Goal: Task Accomplishment & Management: Manage account settings

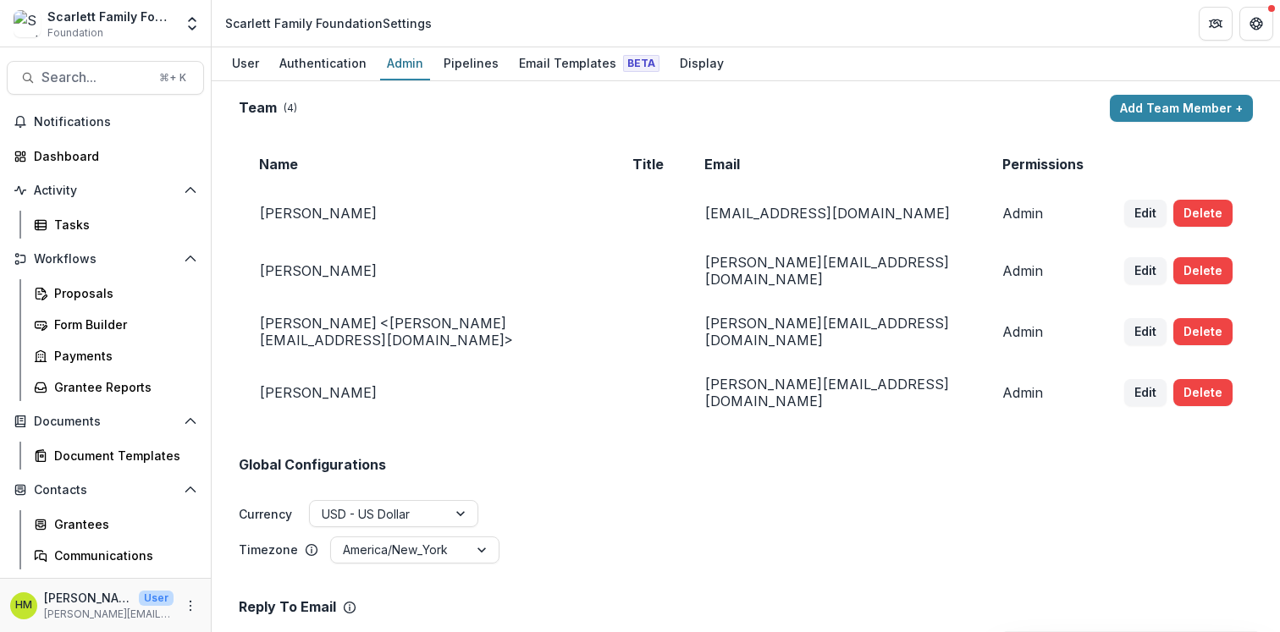
click at [74, 30] on span "Foundation" at bounding box center [75, 32] width 56 height 15
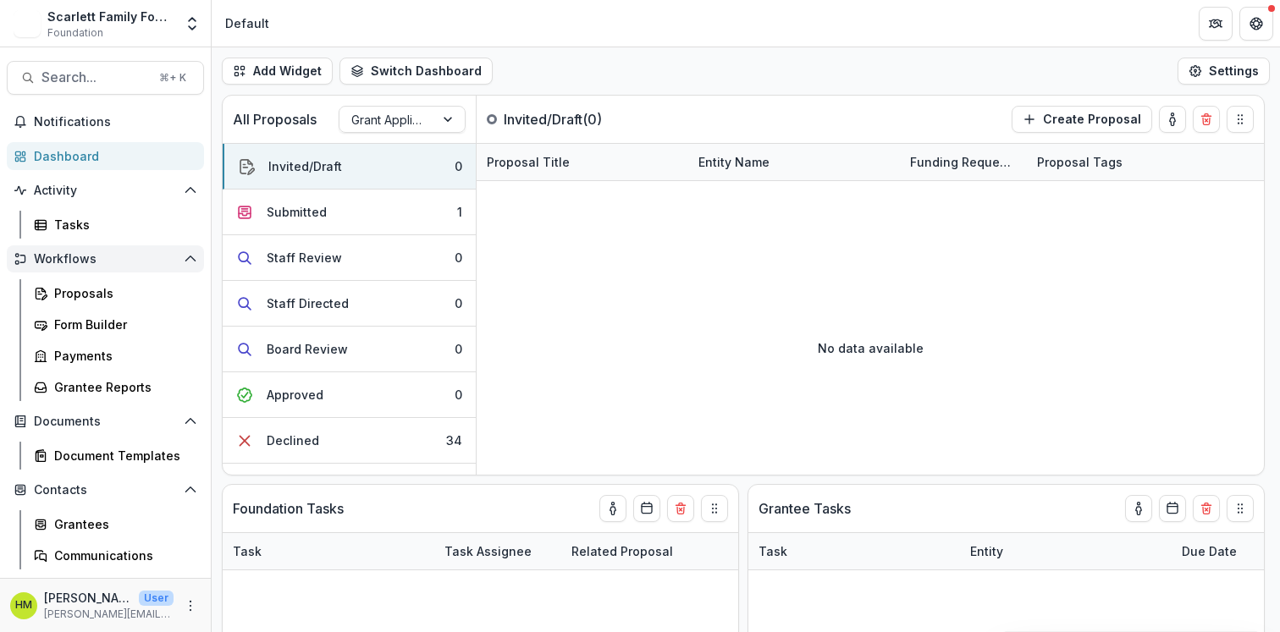
scroll to position [91, 0]
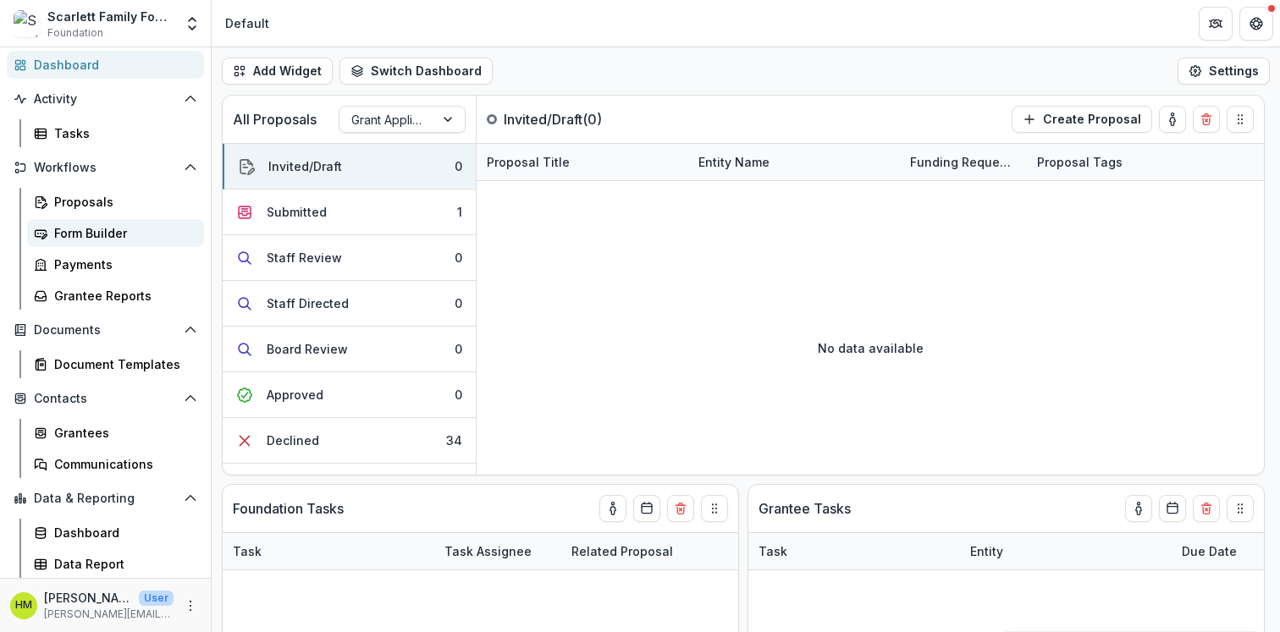
click at [88, 233] on div "Form Builder" at bounding box center [122, 233] width 136 height 18
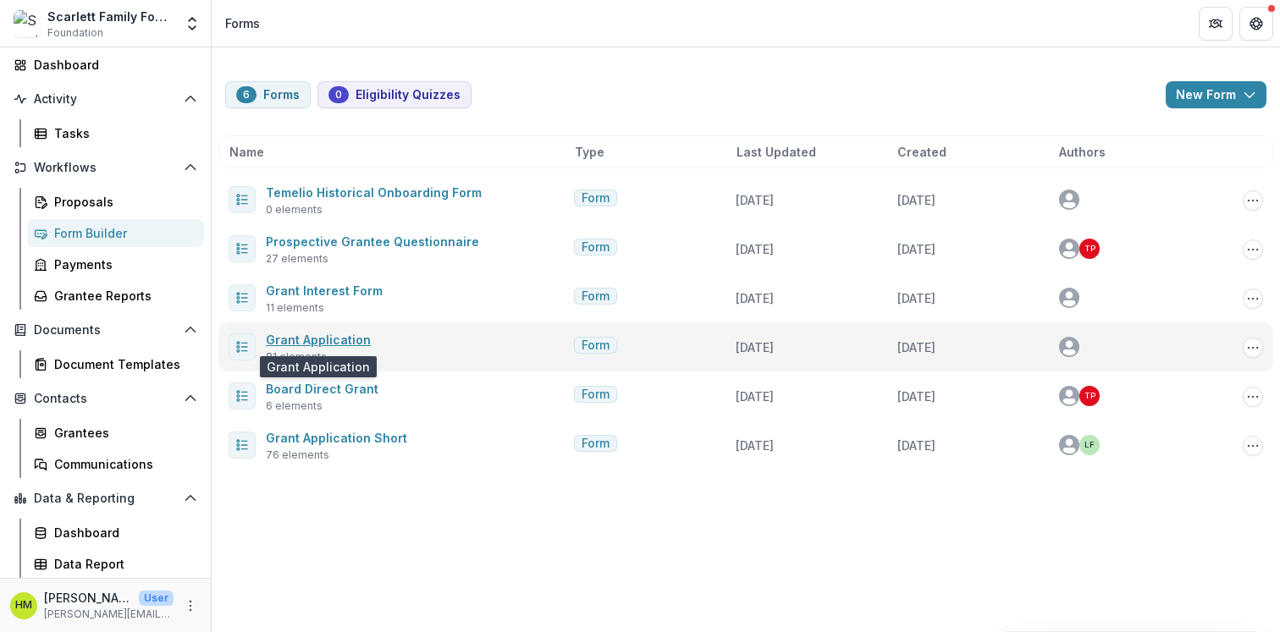
click at [334, 337] on link "Grant Application" at bounding box center [318, 340] width 105 height 14
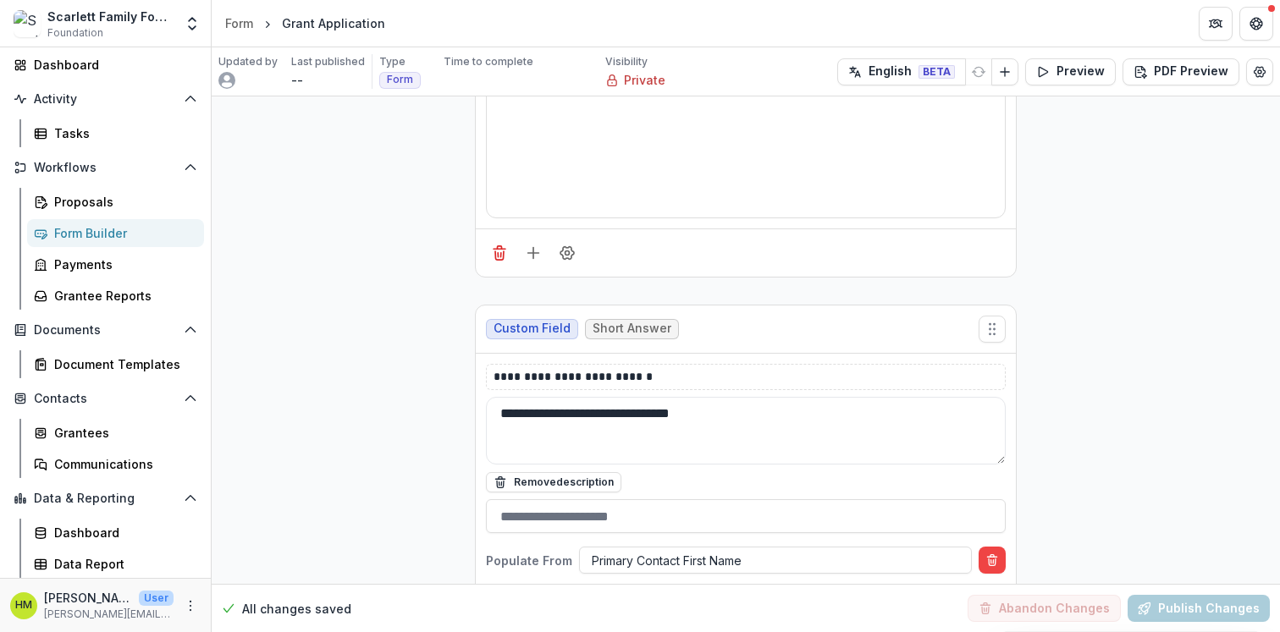
scroll to position [539, 0]
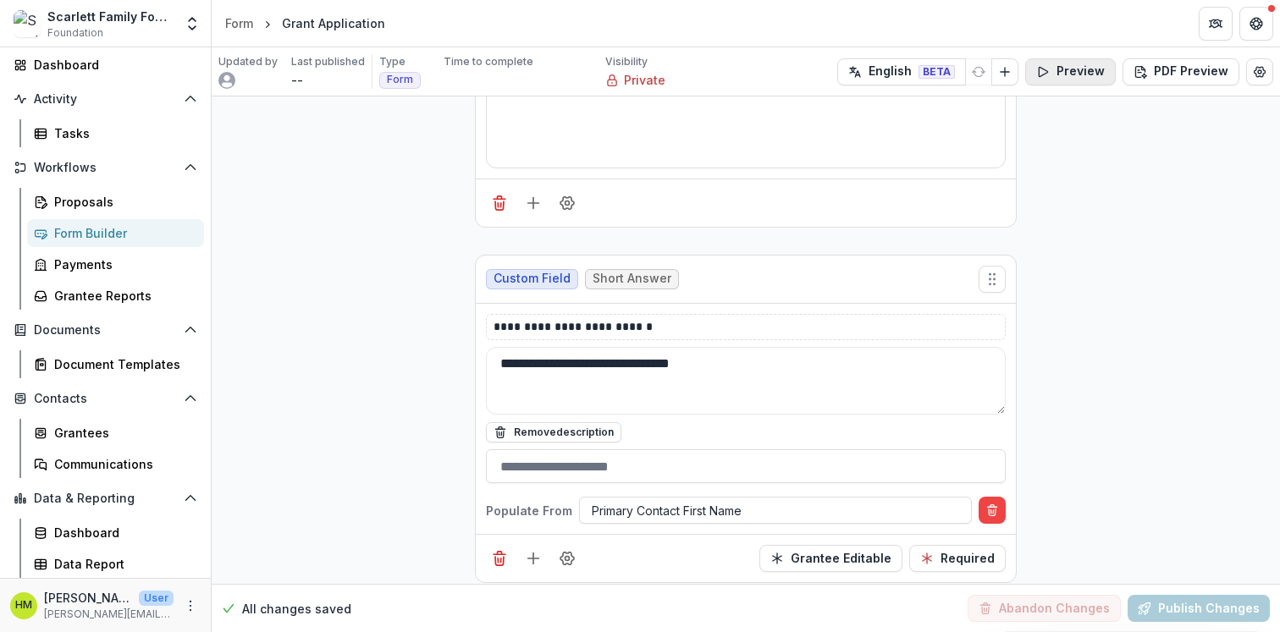
click at [1083, 77] on button "Preview" at bounding box center [1070, 71] width 91 height 27
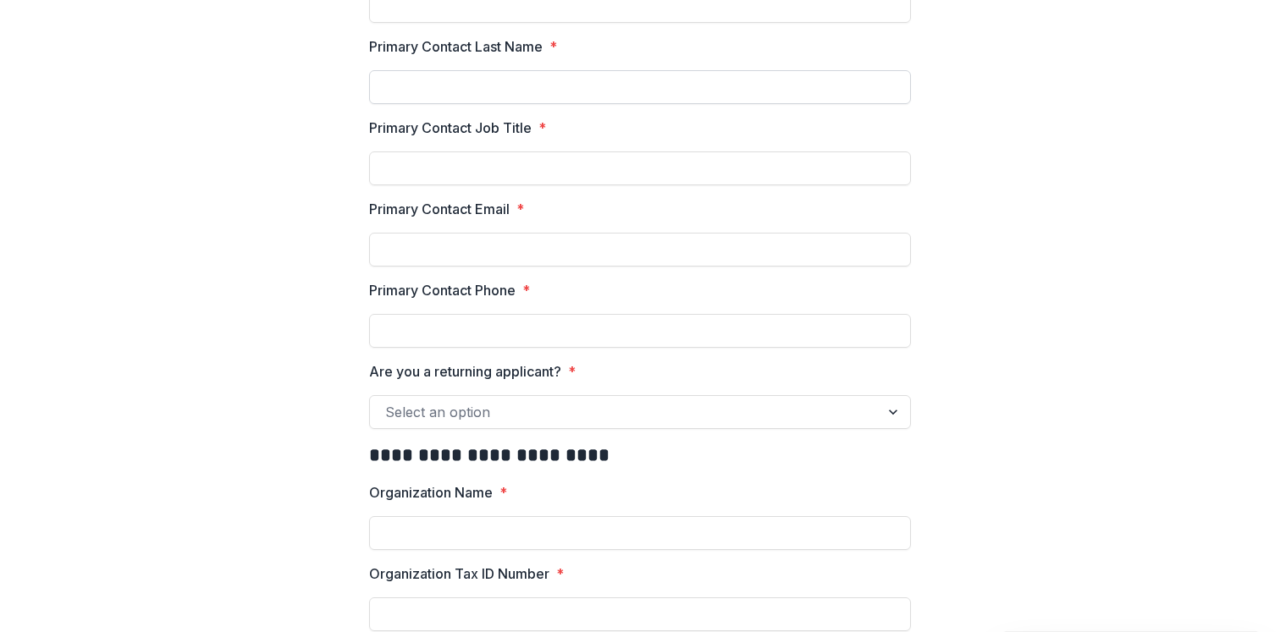
scroll to position [0, 0]
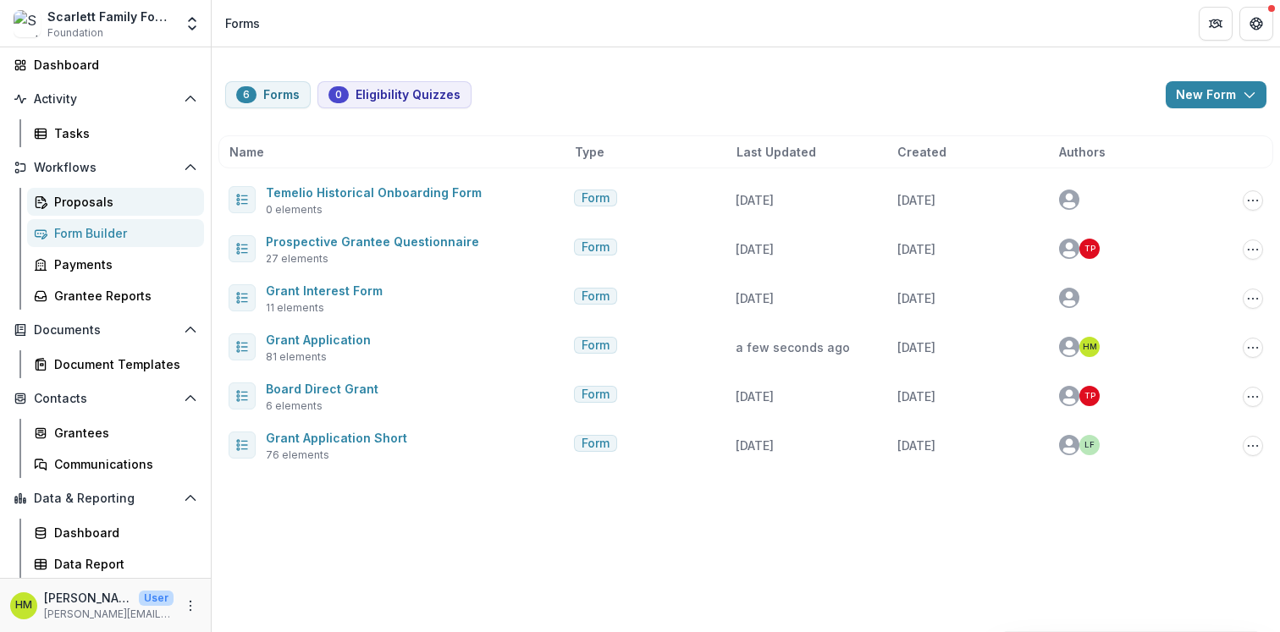
click at [85, 198] on div "Proposals" at bounding box center [122, 202] width 136 height 18
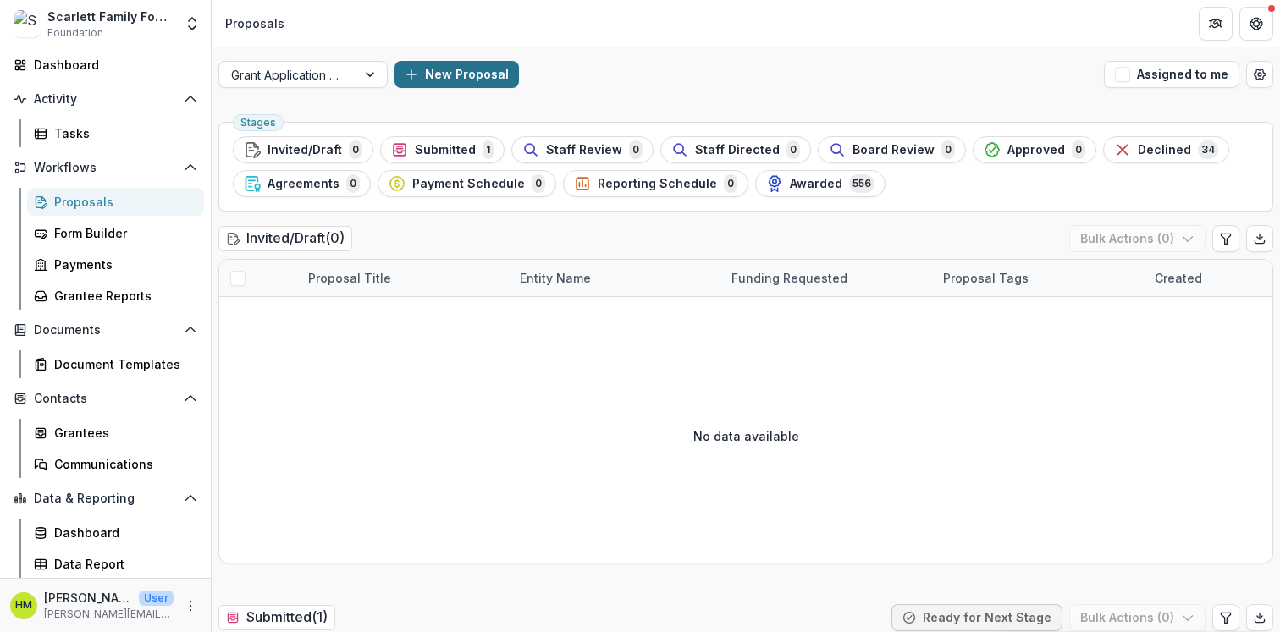
click at [403, 86] on button "New Proposal" at bounding box center [456, 74] width 124 height 27
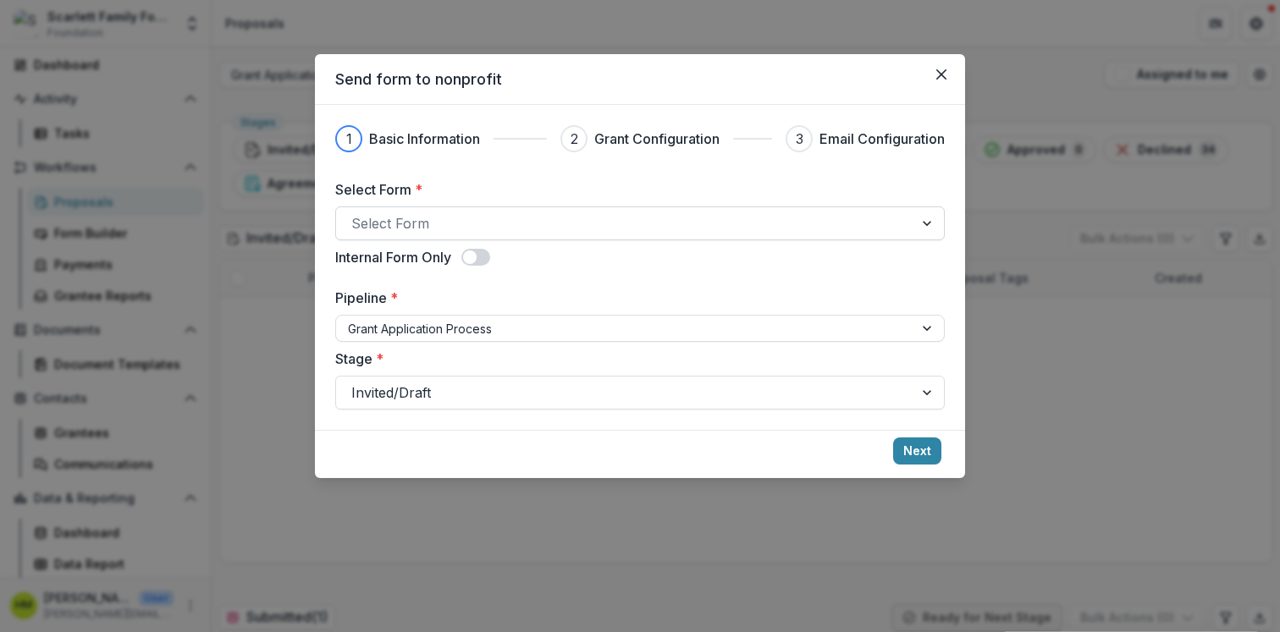
click at [420, 224] on div at bounding box center [624, 224] width 547 height 24
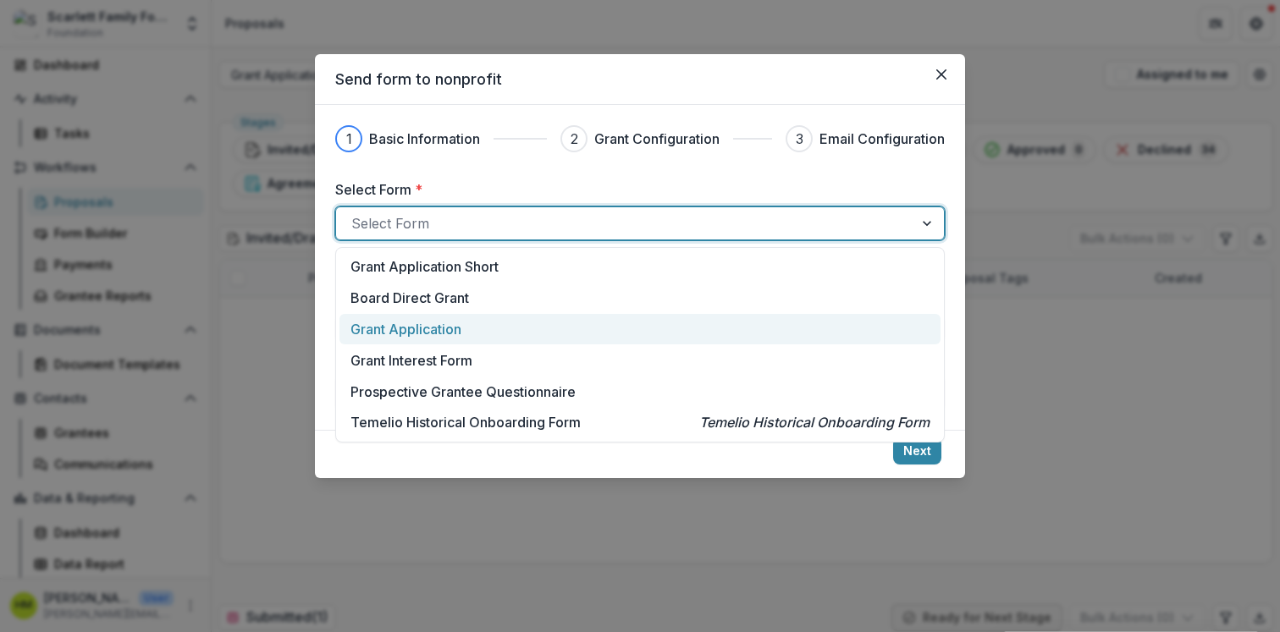
click at [430, 331] on p "Grant Application" at bounding box center [405, 329] width 111 height 20
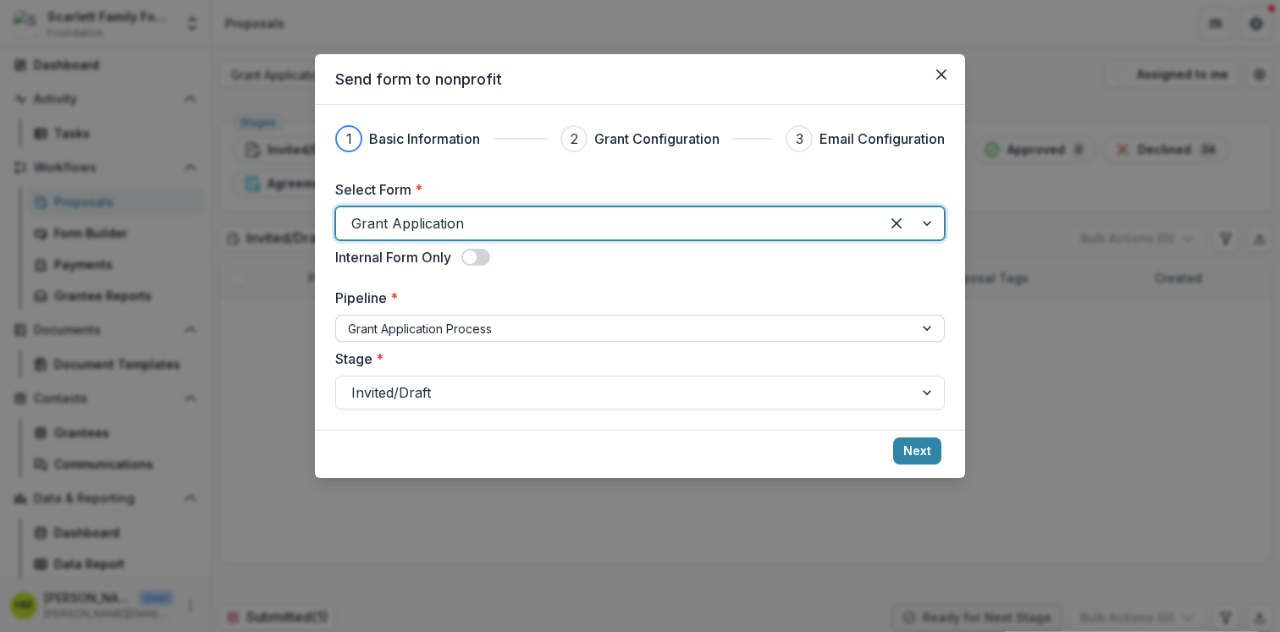
click at [431, 328] on div at bounding box center [625, 328] width 554 height 21
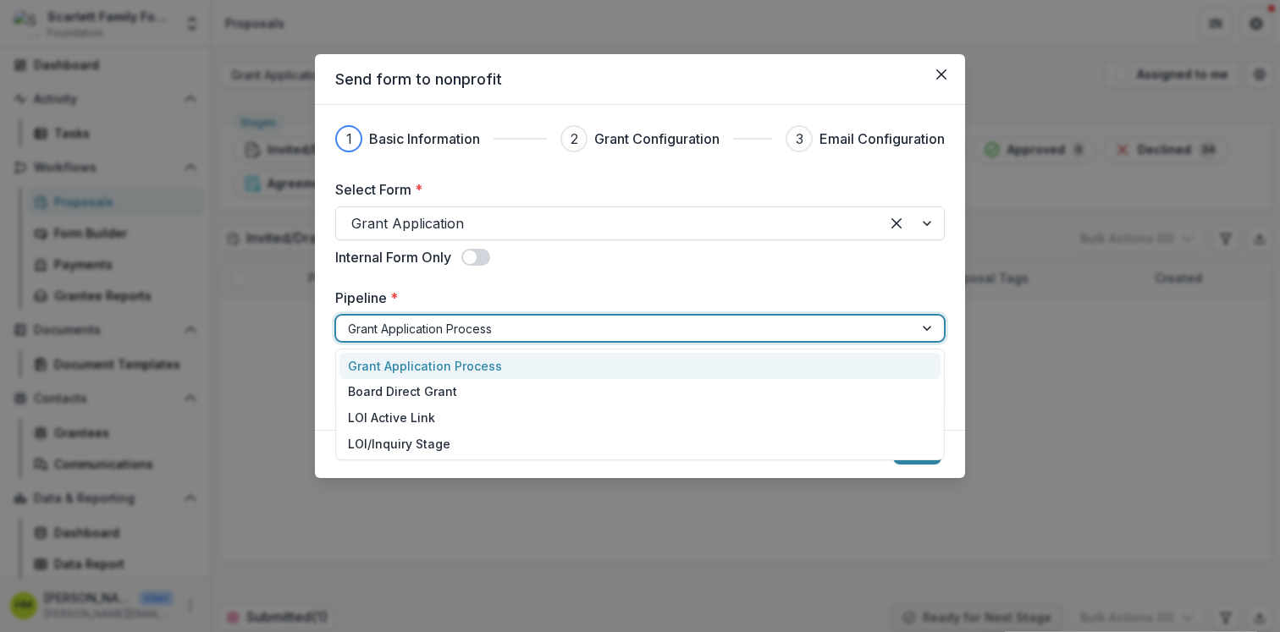
click at [421, 367] on div "Grant Application Process" at bounding box center [639, 366] width 601 height 26
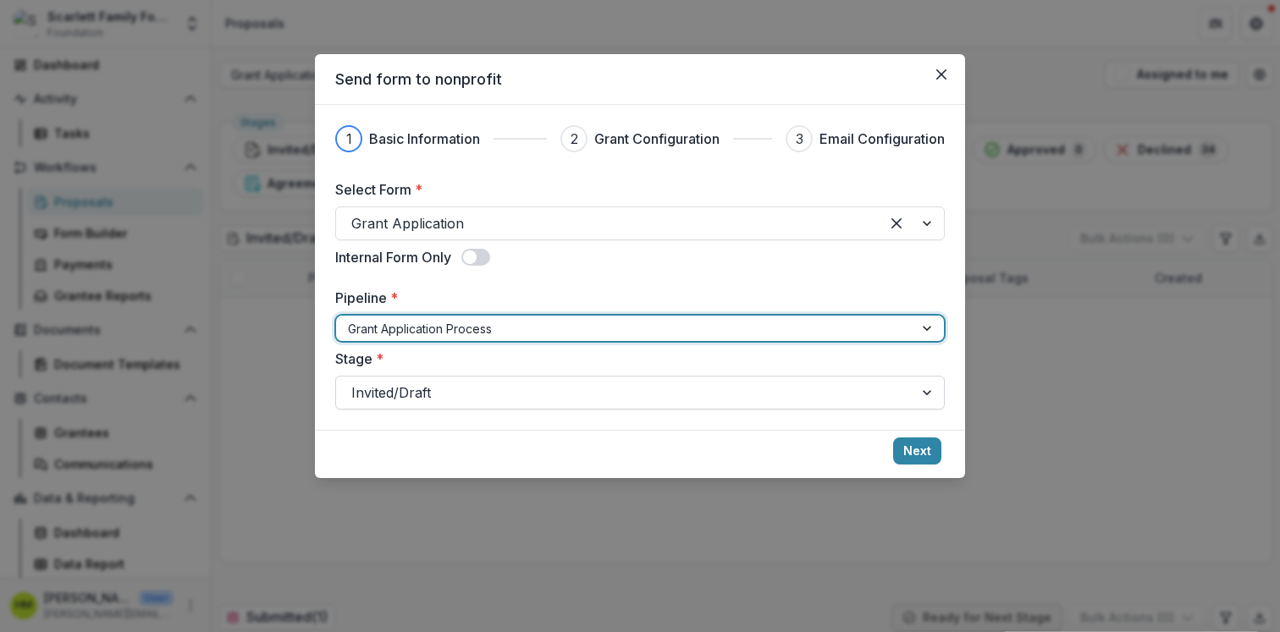
click at [418, 397] on div at bounding box center [624, 393] width 547 height 24
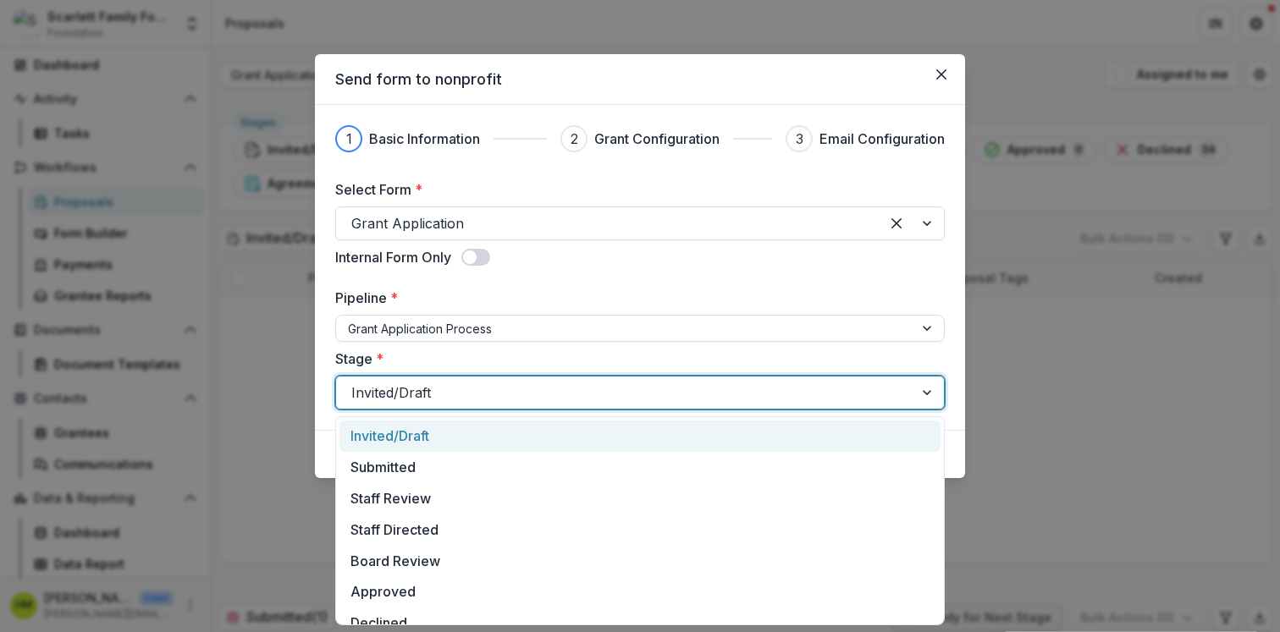
click at [401, 435] on div "Invited/Draft" at bounding box center [639, 436] width 601 height 31
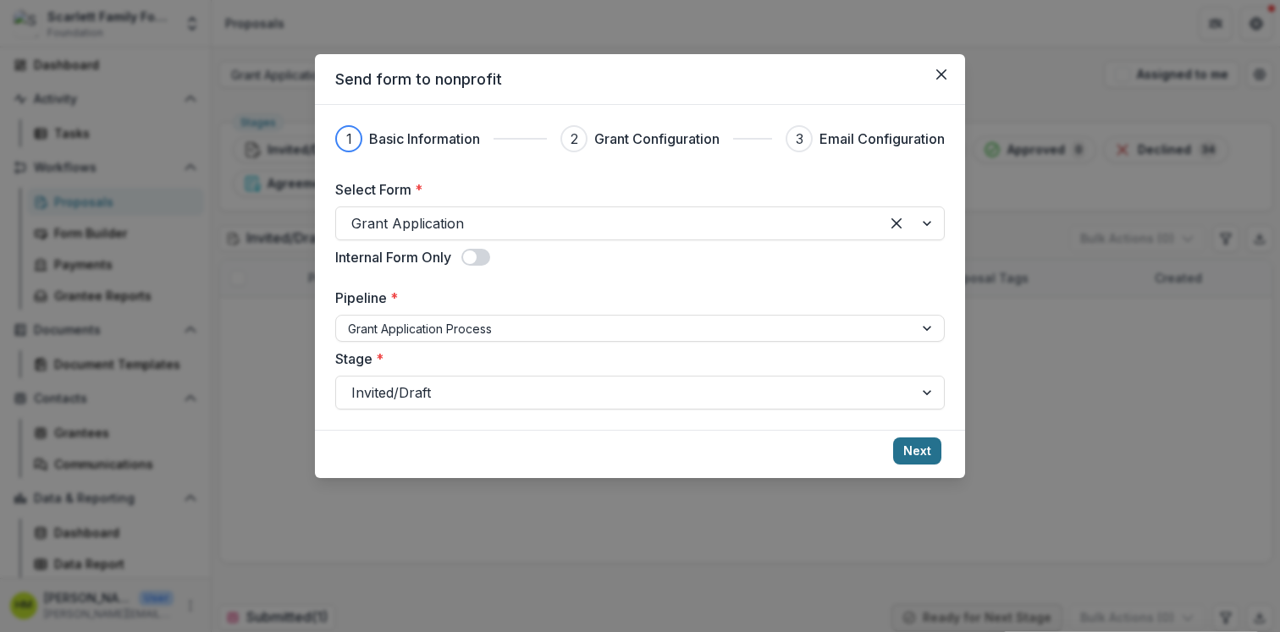
click at [915, 442] on button "Next" at bounding box center [917, 451] width 48 height 27
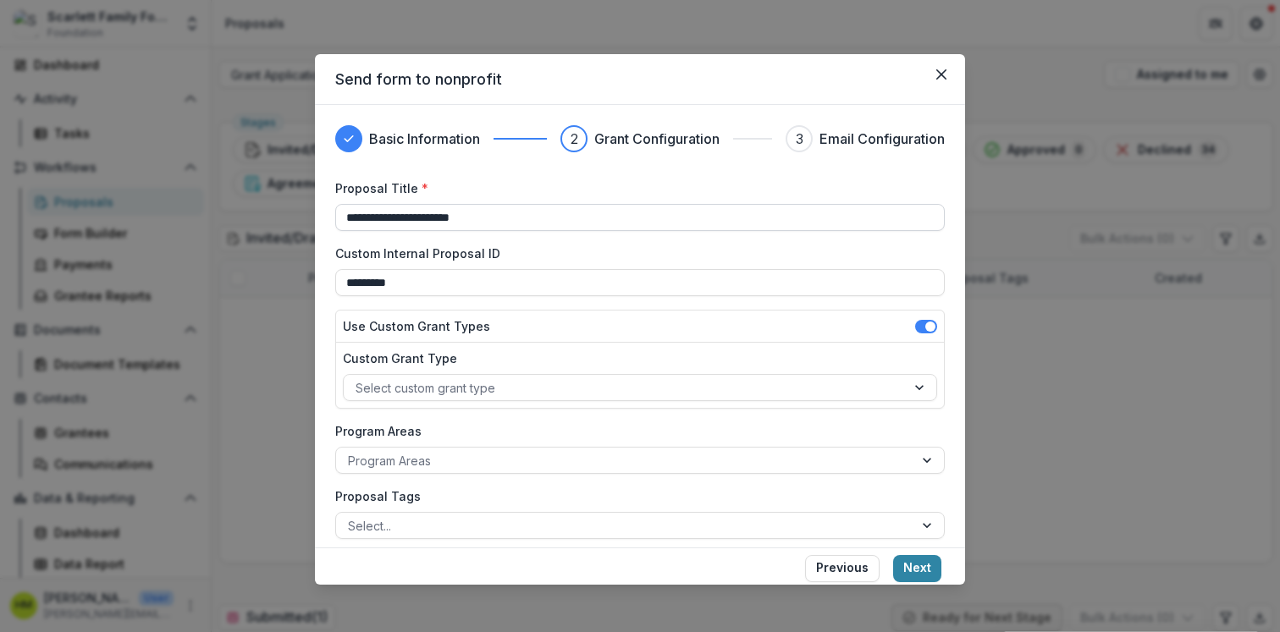
click at [377, 224] on input "**********" at bounding box center [639, 217] width 609 height 27
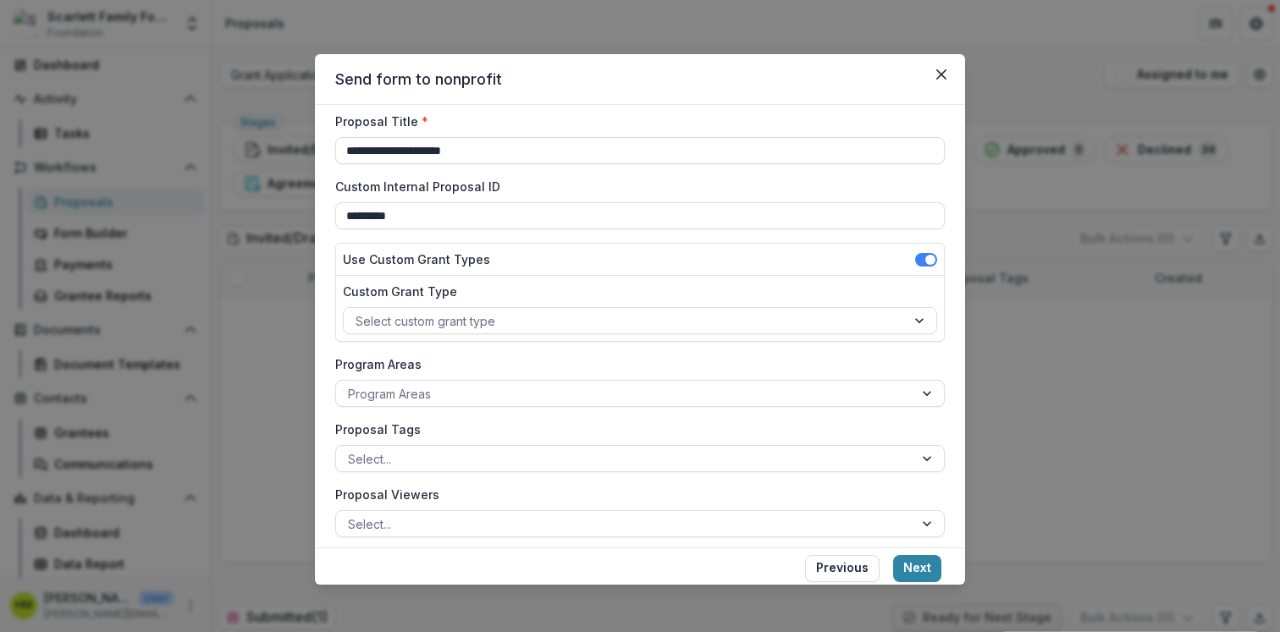
scroll to position [71, 0]
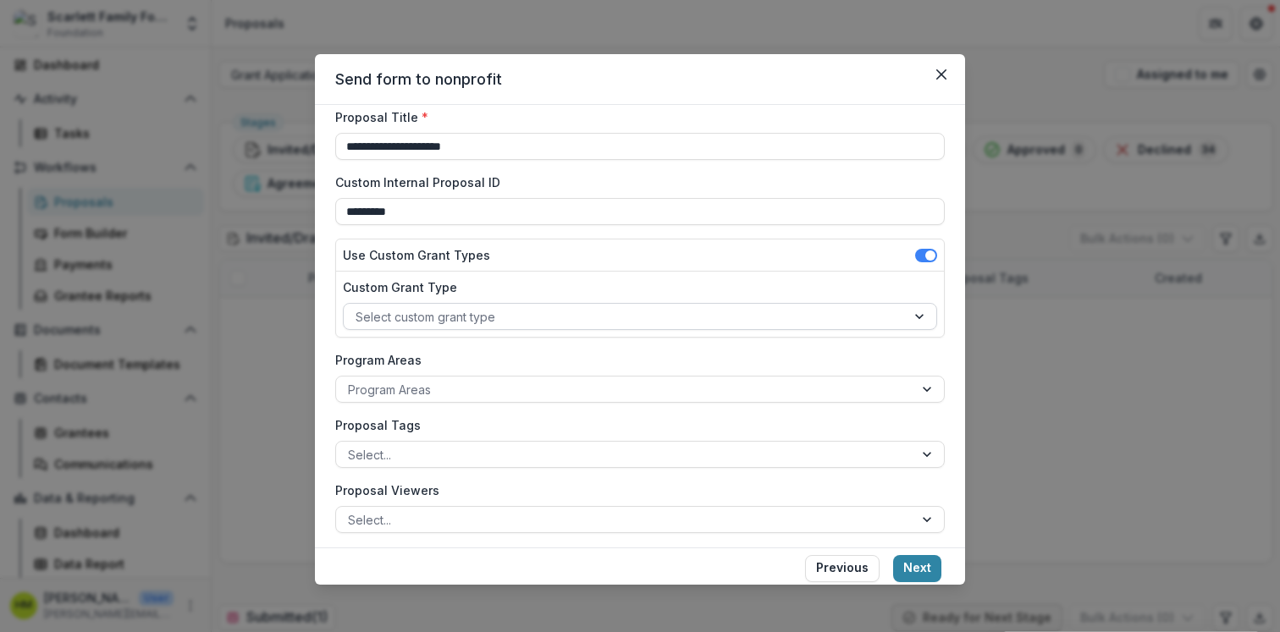
type input "**********"
click at [427, 319] on div at bounding box center [625, 316] width 538 height 21
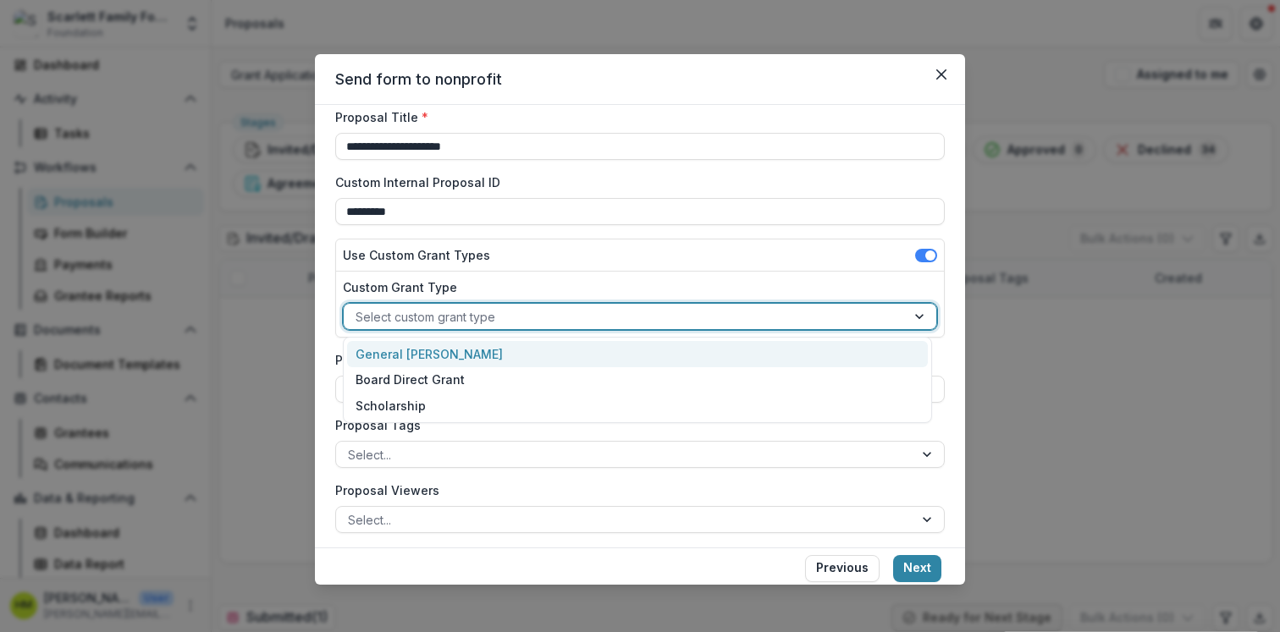
click at [411, 349] on div "General Grant" at bounding box center [637, 354] width 581 height 26
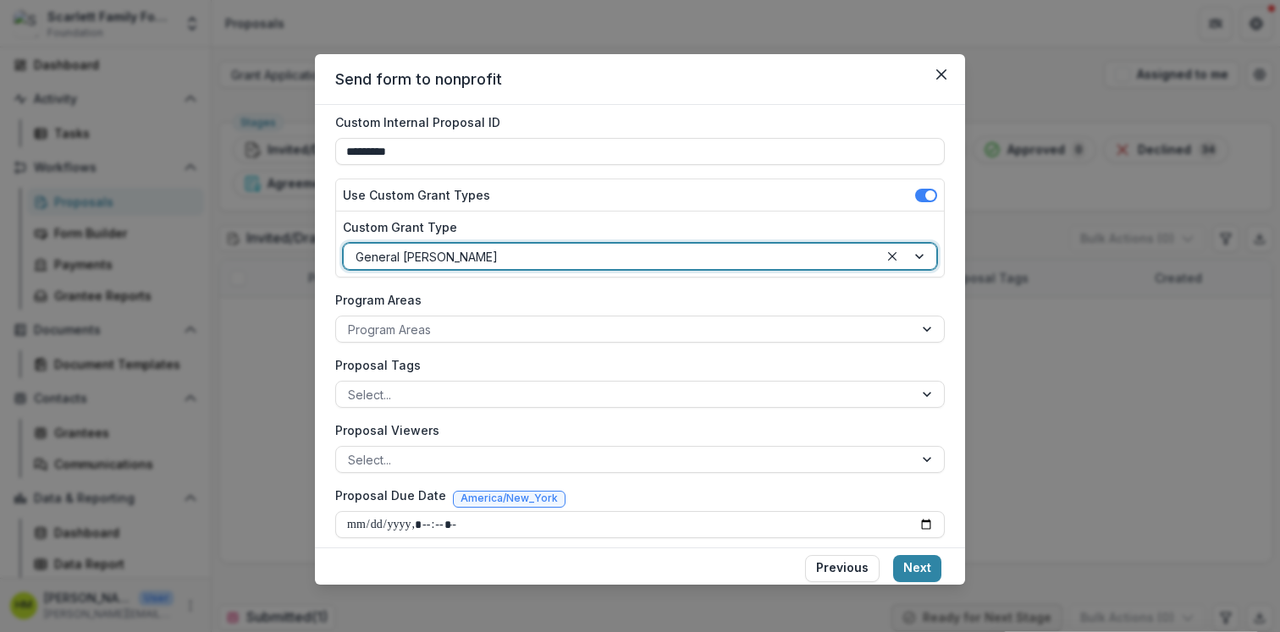
scroll to position [133, 0]
click at [423, 328] on div at bounding box center [625, 327] width 554 height 21
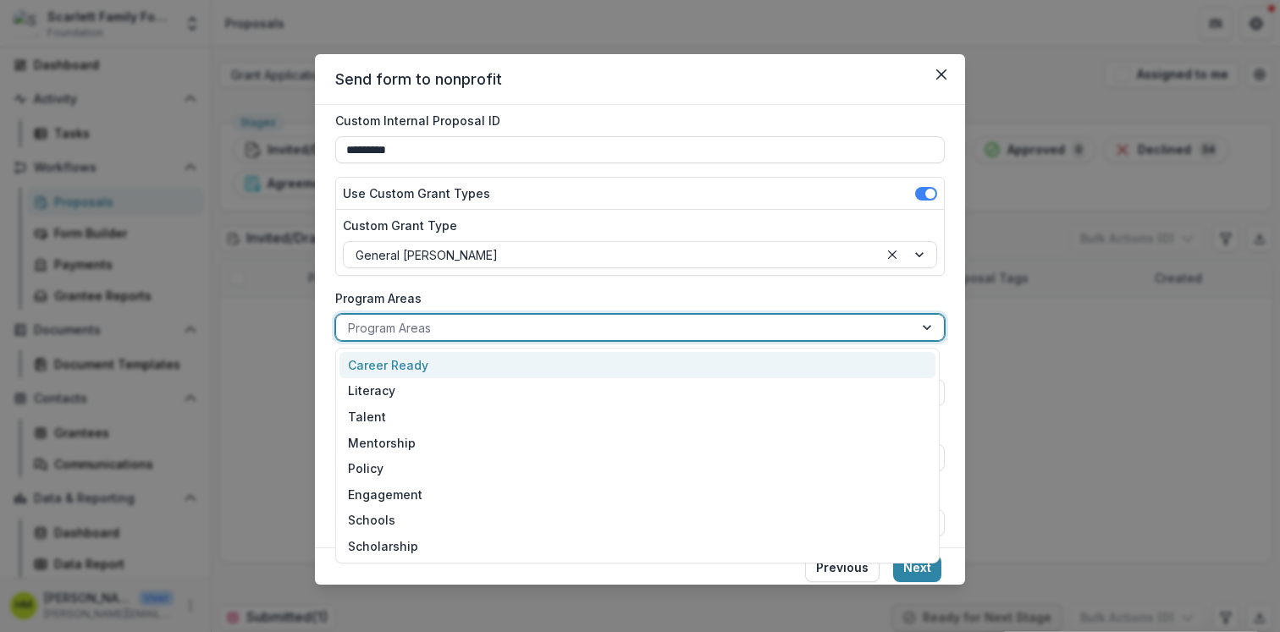
click at [392, 366] on div "Career Ready" at bounding box center [637, 365] width 596 height 26
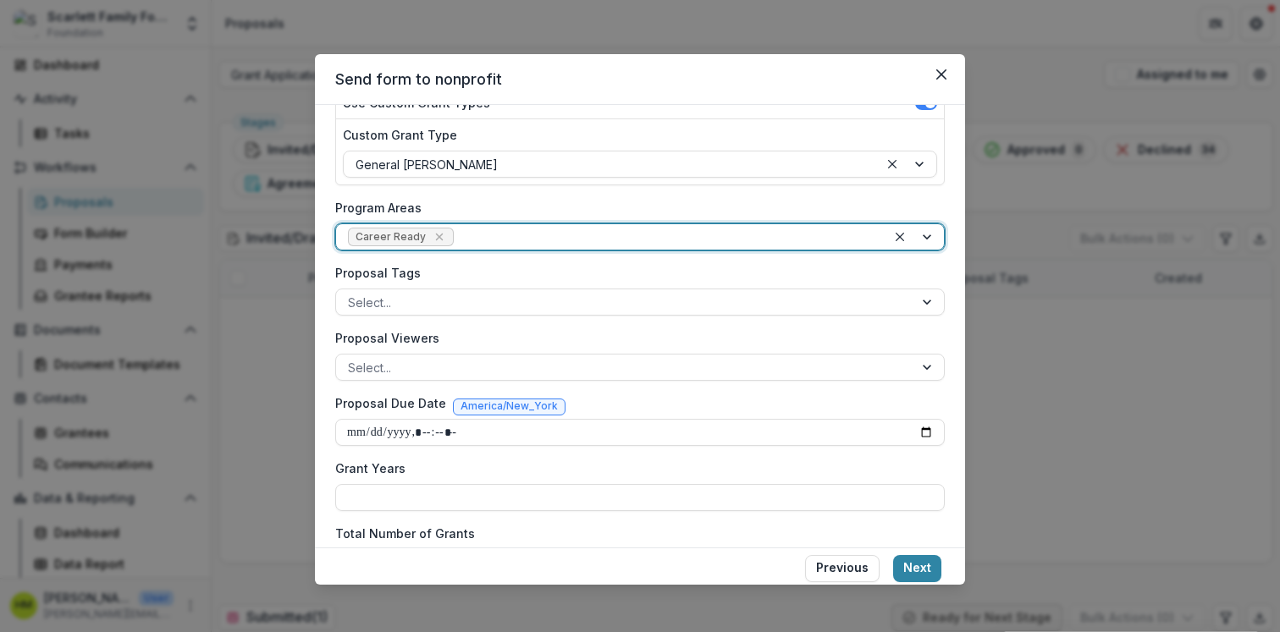
scroll to position [224, 0]
click at [438, 293] on div at bounding box center [625, 301] width 554 height 21
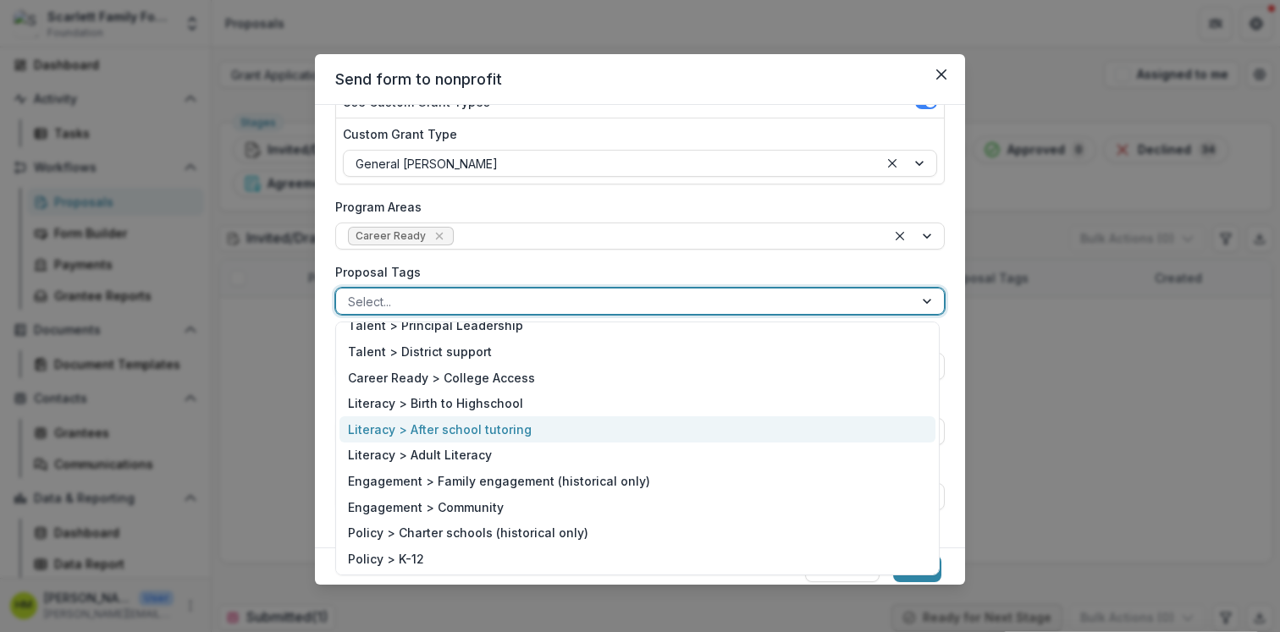
scroll to position [42, 0]
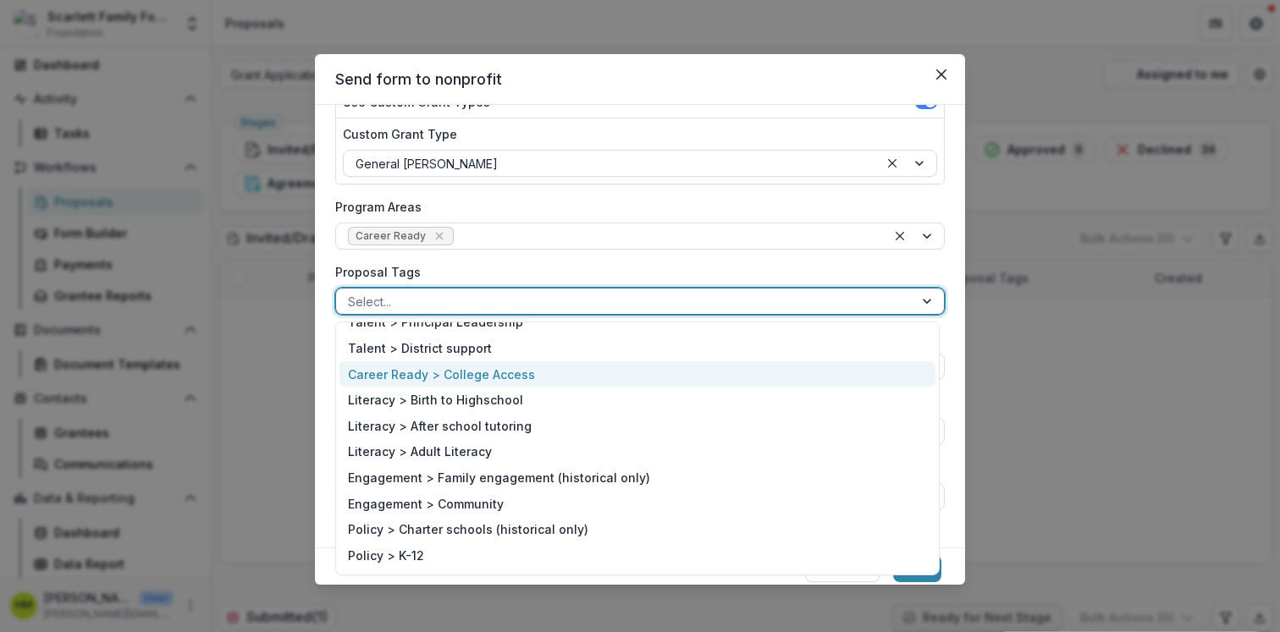
click at [448, 375] on div "Career Ready > College Access" at bounding box center [637, 374] width 596 height 26
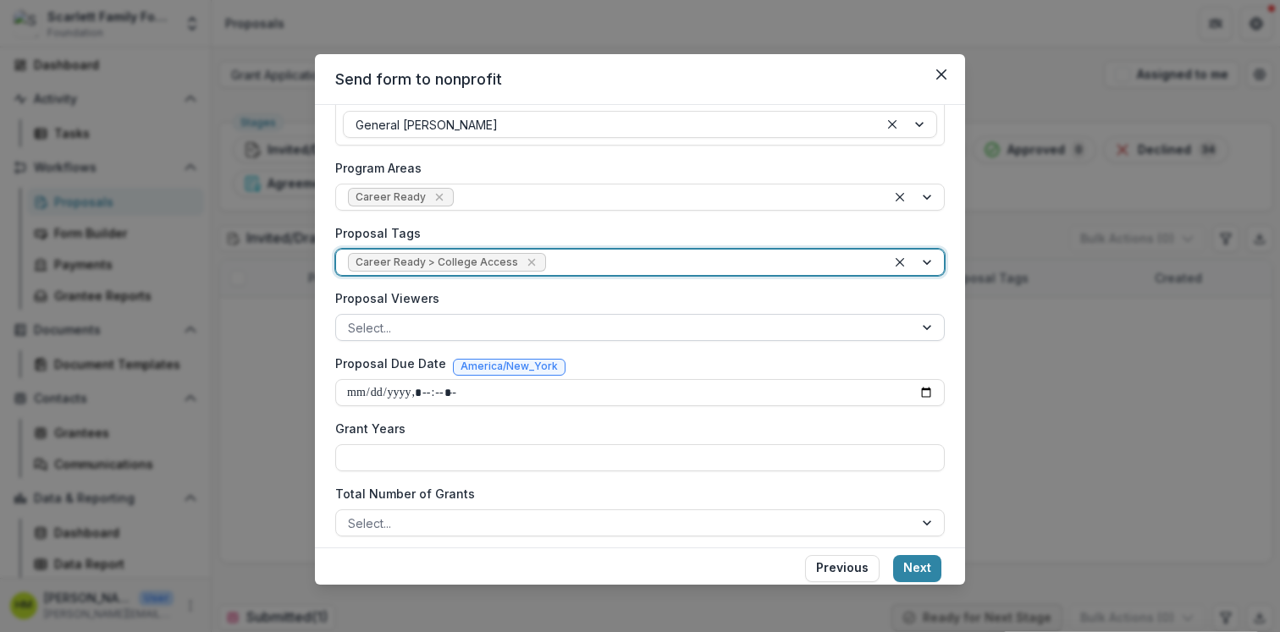
scroll to position [269, 0]
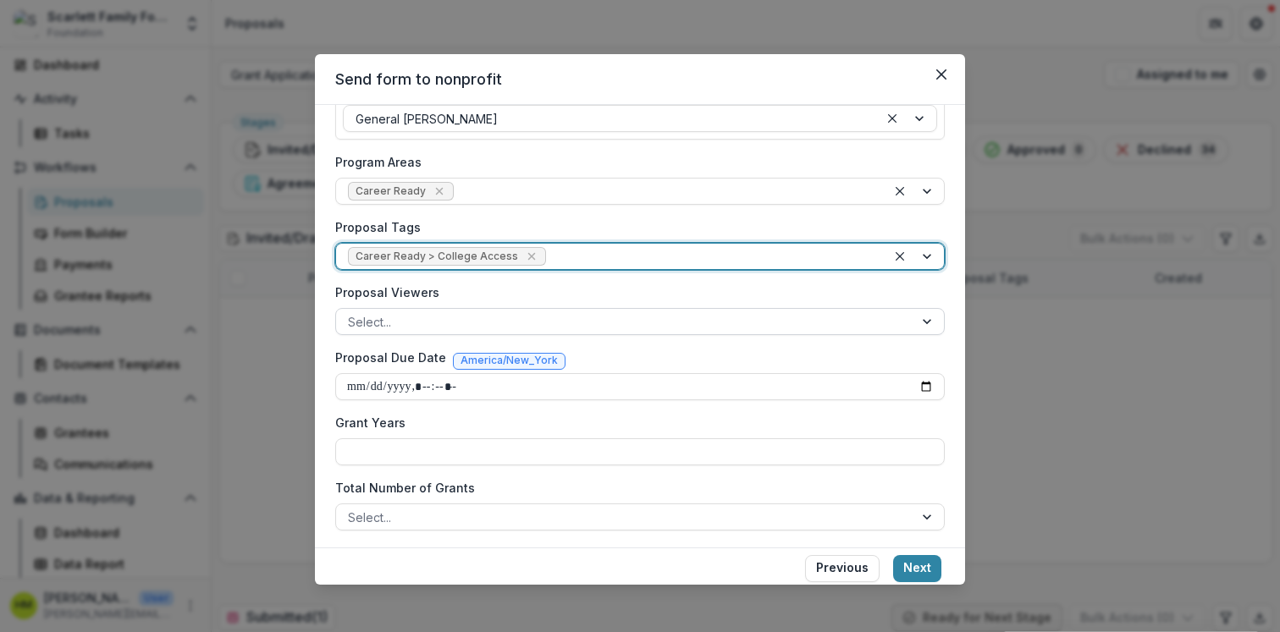
click at [476, 315] on div at bounding box center [625, 322] width 554 height 21
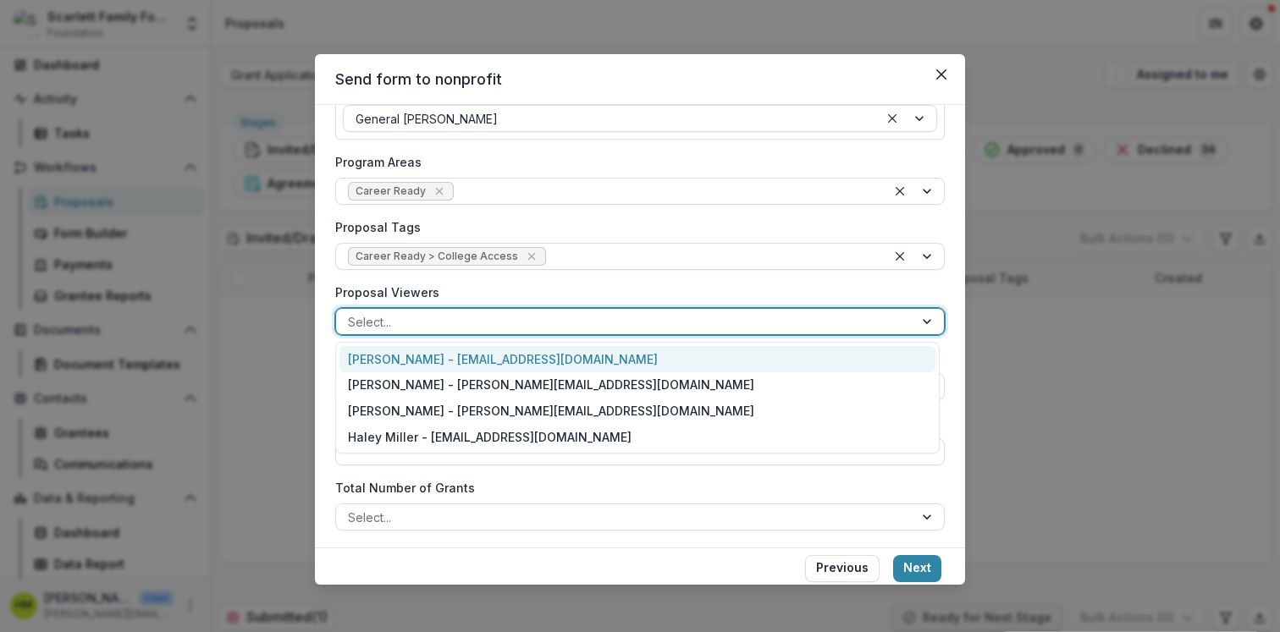
click at [483, 298] on label "Proposal Viewers" at bounding box center [634, 293] width 599 height 18
click at [351, 313] on input "Proposal Viewers" at bounding box center [349, 322] width 3 height 18
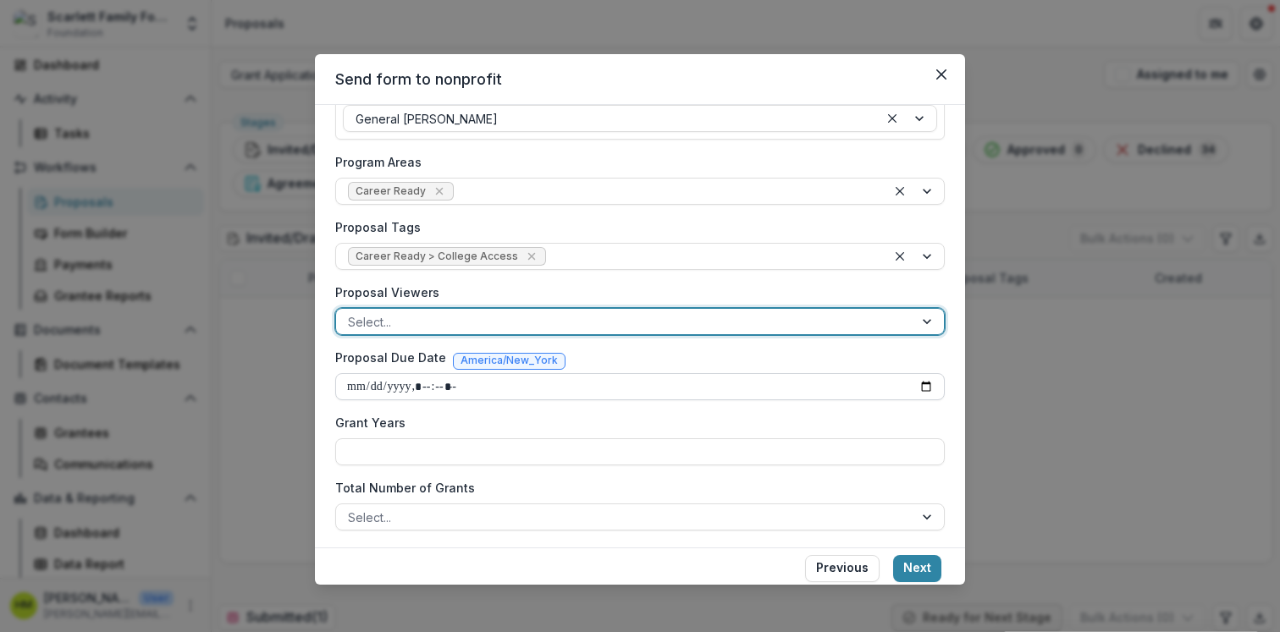
scroll to position [304, 0]
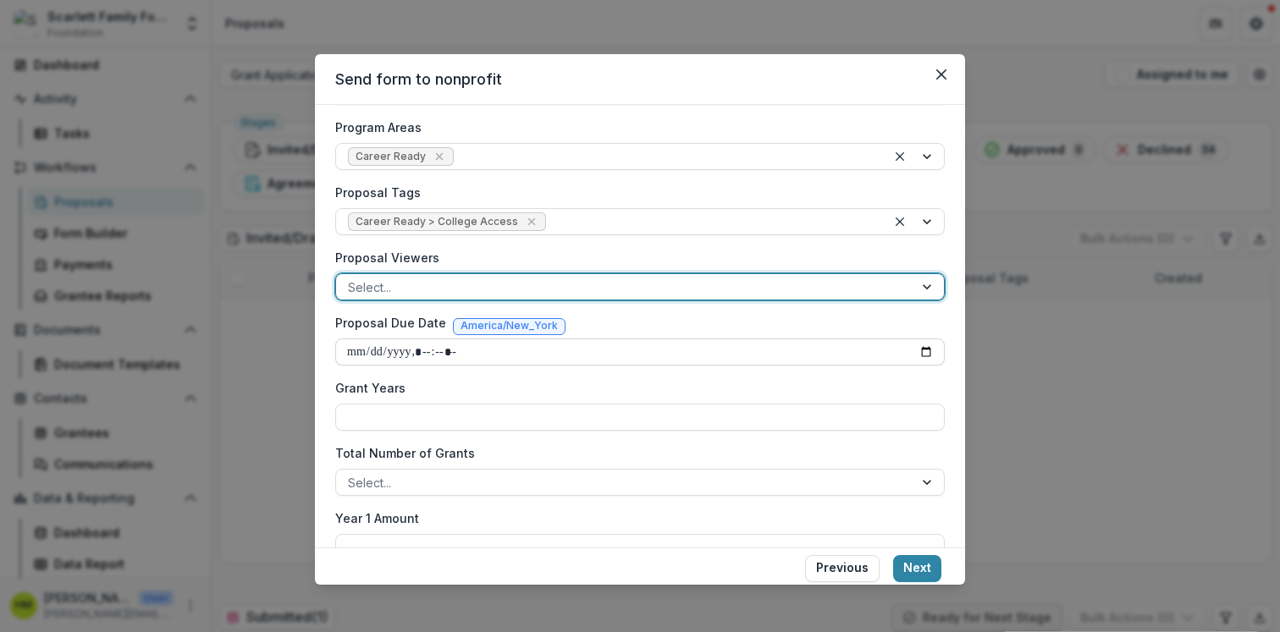
click at [454, 342] on input "Proposal Due Date" at bounding box center [639, 352] width 609 height 27
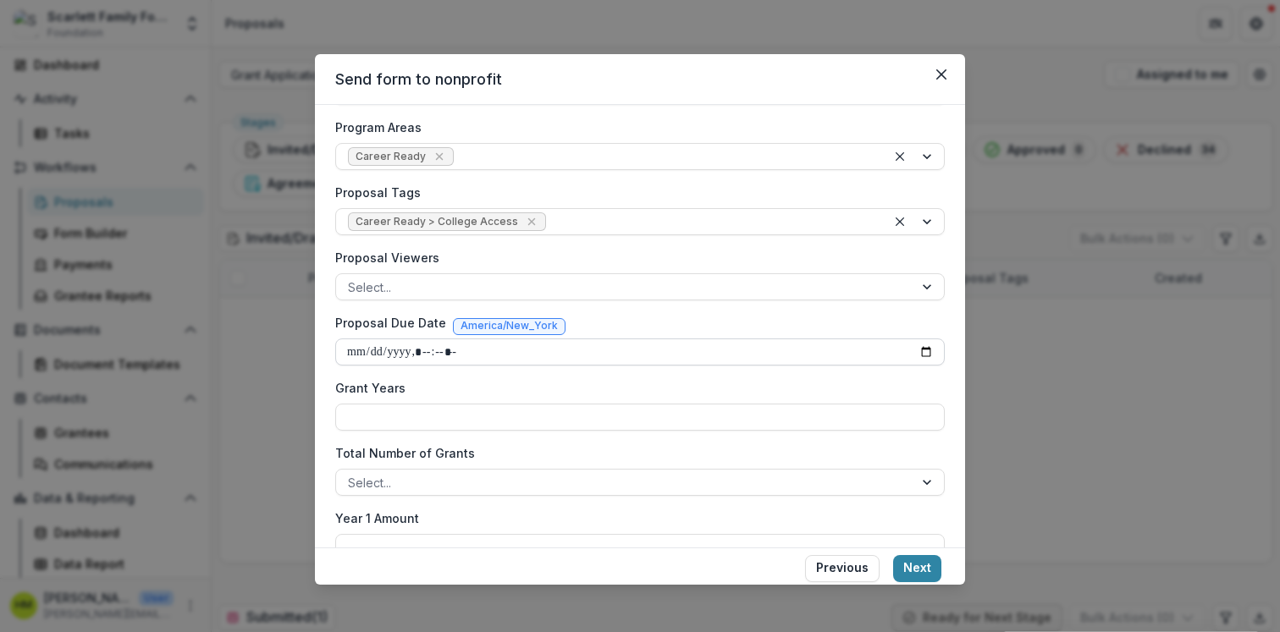
click at [913, 351] on input "Proposal Due Date" at bounding box center [639, 352] width 609 height 27
click at [409, 277] on div at bounding box center [625, 287] width 554 height 21
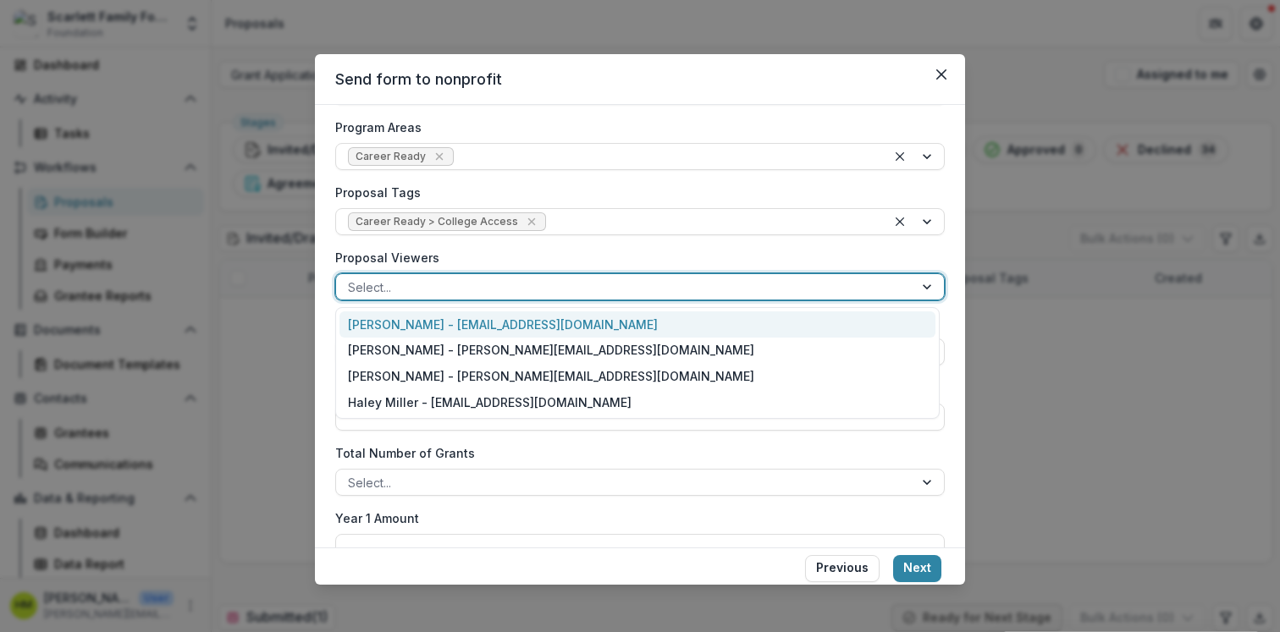
click at [429, 261] on label "Proposal Viewers" at bounding box center [634, 258] width 599 height 18
click at [351, 278] on input "Proposal Viewers" at bounding box center [349, 287] width 3 height 18
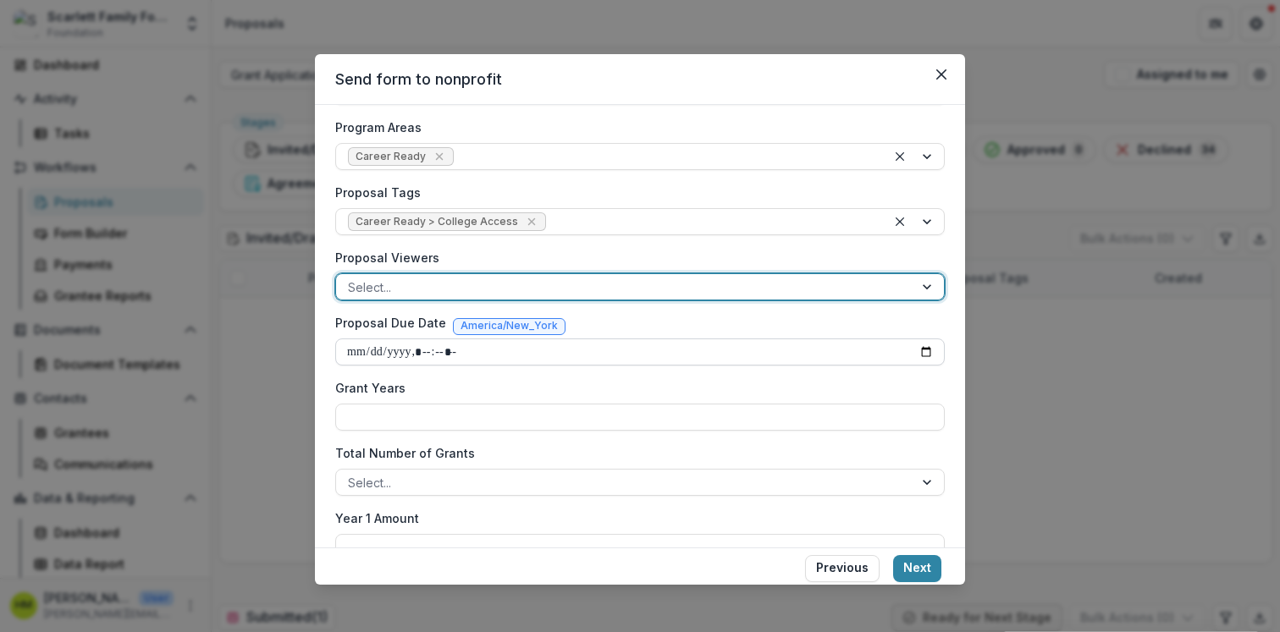
click at [426, 355] on input "Proposal Due Date" at bounding box center [639, 352] width 609 height 27
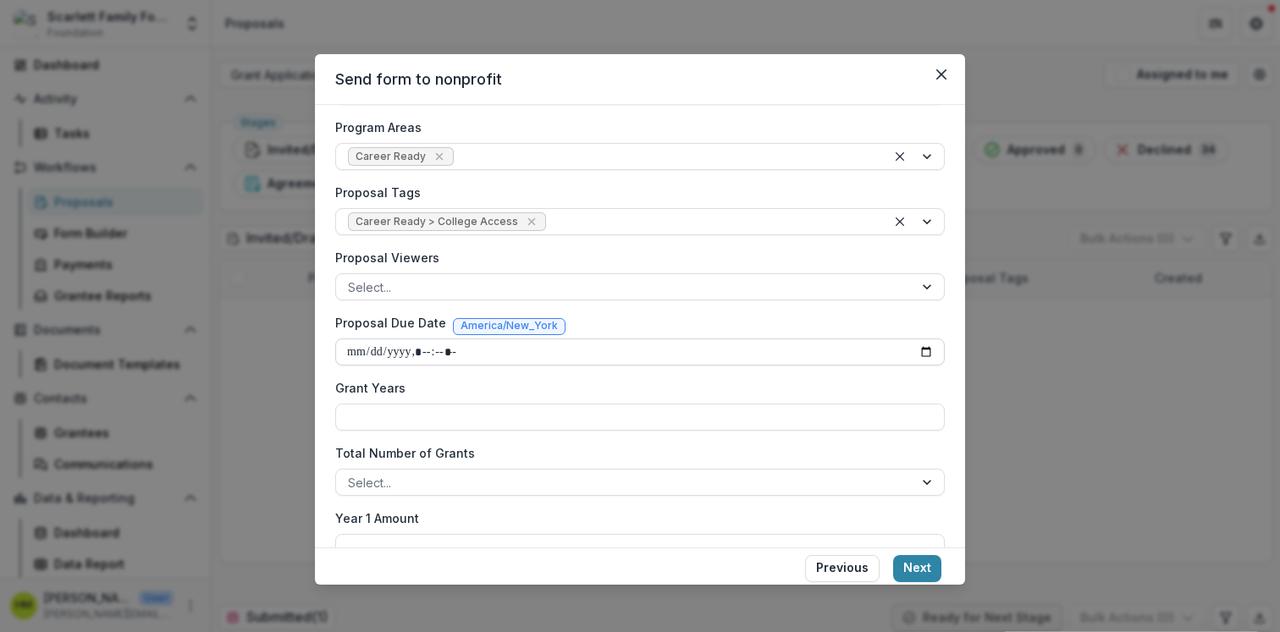
click at [919, 353] on input "Proposal Due Date" at bounding box center [639, 352] width 609 height 27
type input "**********"
click at [717, 520] on label "Year 1 Amount" at bounding box center [634, 519] width 599 height 18
click at [717, 534] on input "Year 1 Amount" at bounding box center [639, 547] width 609 height 27
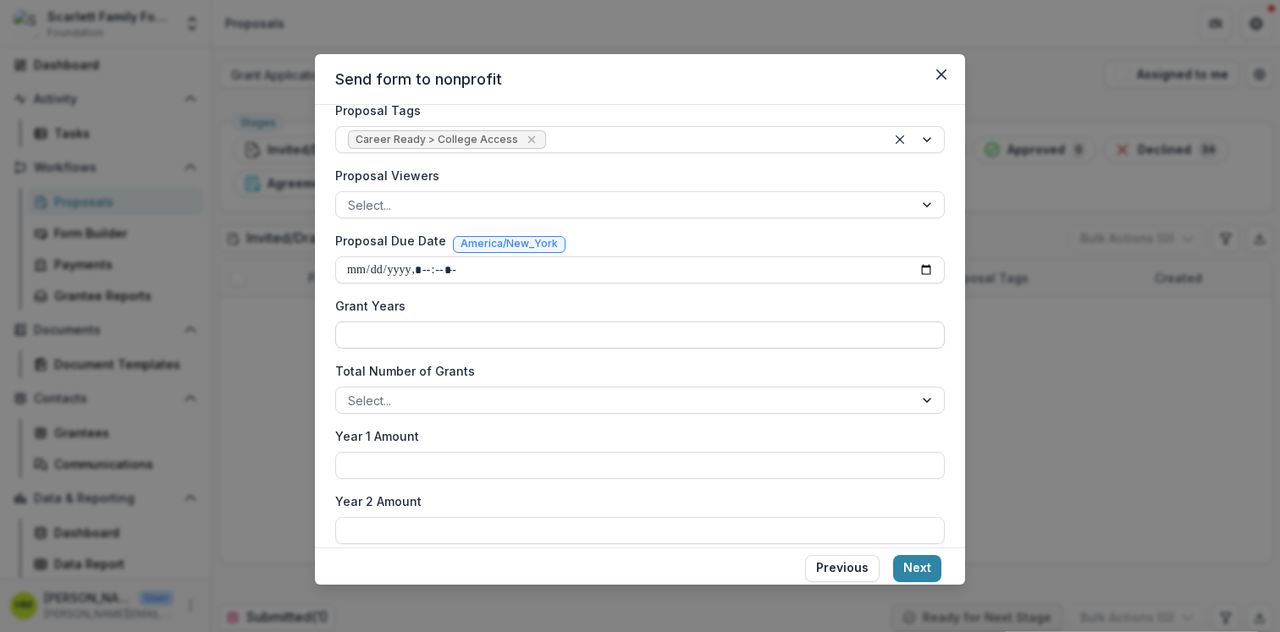
scroll to position [388, 0]
click at [654, 332] on input "Grant Years" at bounding box center [639, 333] width 609 height 27
type input "*"
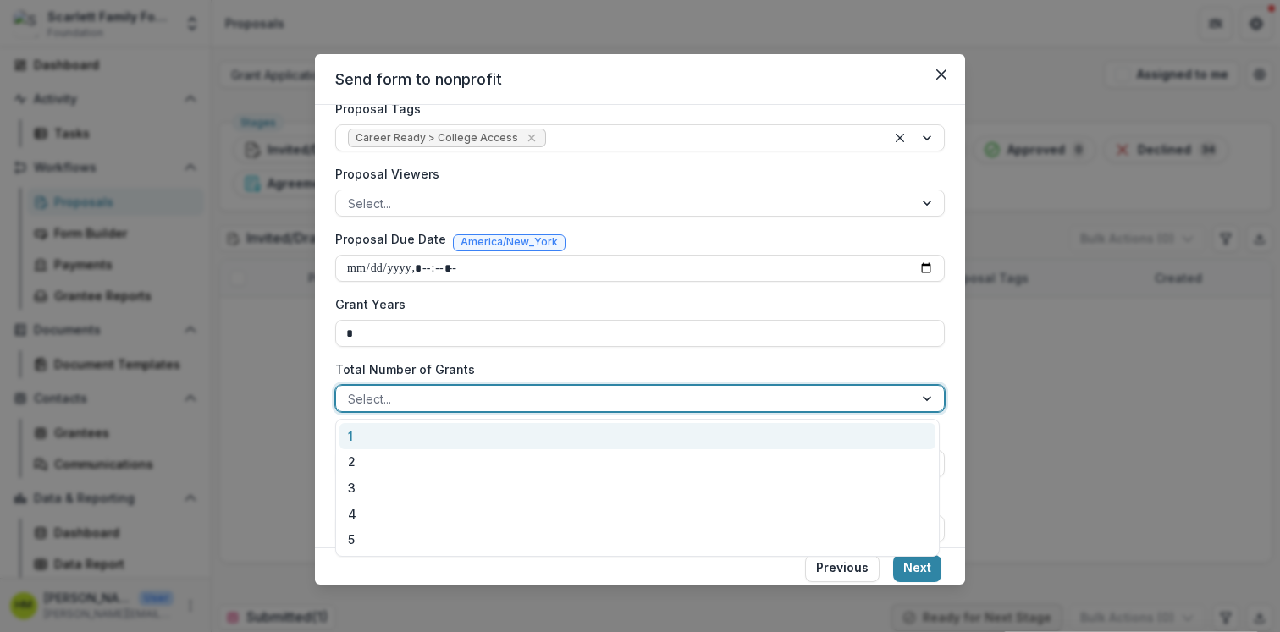
click at [540, 396] on div at bounding box center [625, 399] width 554 height 21
click at [489, 433] on div "1" at bounding box center [637, 436] width 596 height 26
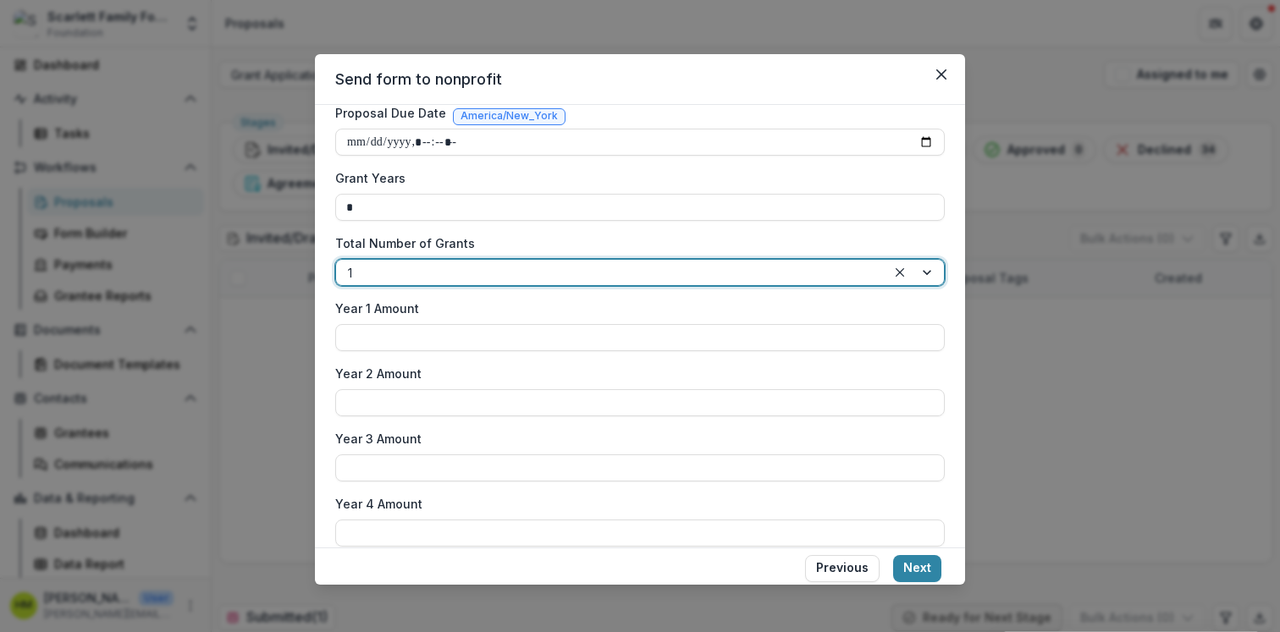
scroll to position [518, 0]
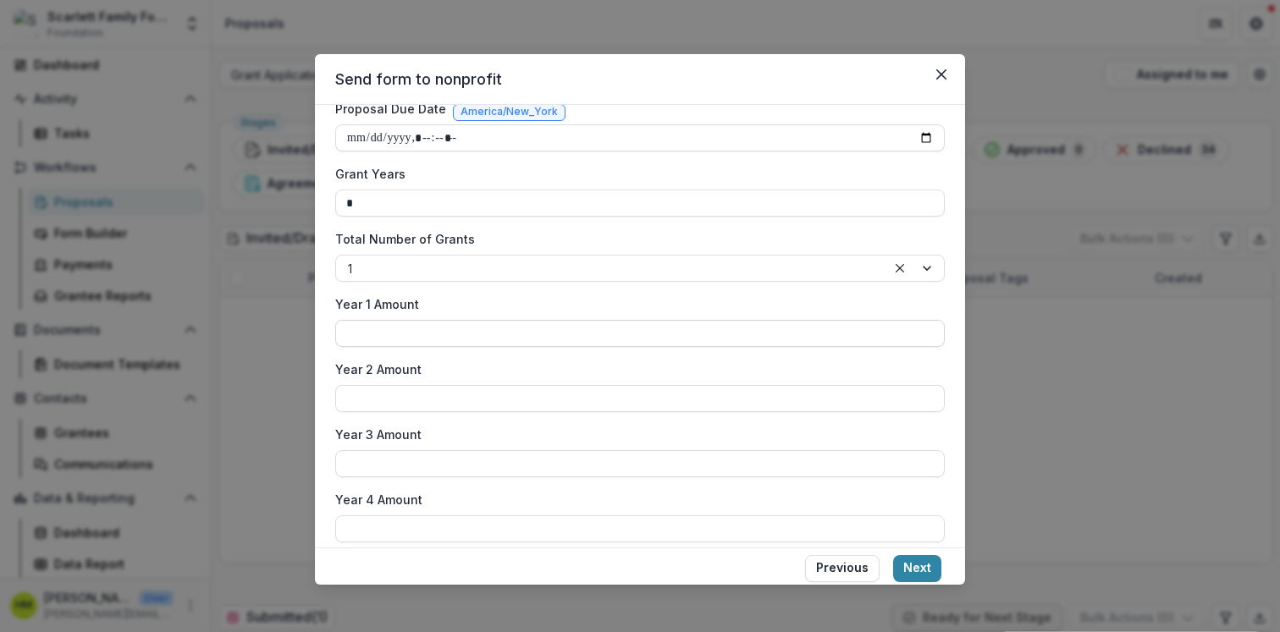
click at [477, 345] on input "Year 1 Amount" at bounding box center [639, 333] width 609 height 27
type input "***"
click at [521, 397] on input "Year 2 Amount" at bounding box center [639, 398] width 609 height 27
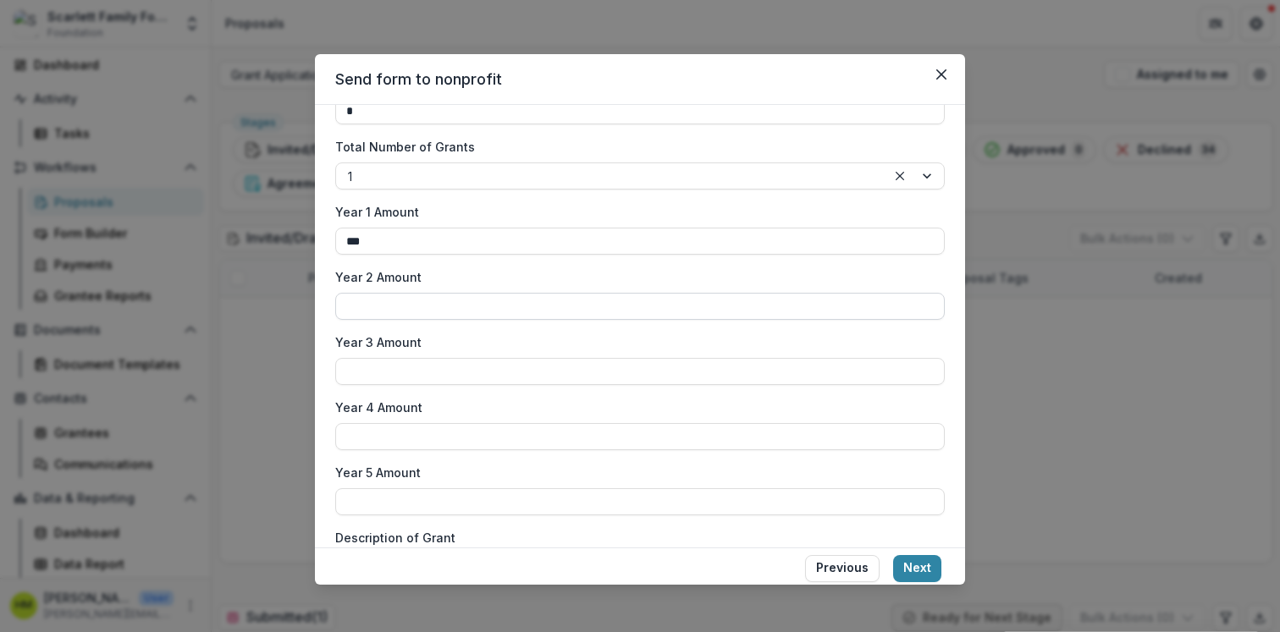
scroll to position [664, 0]
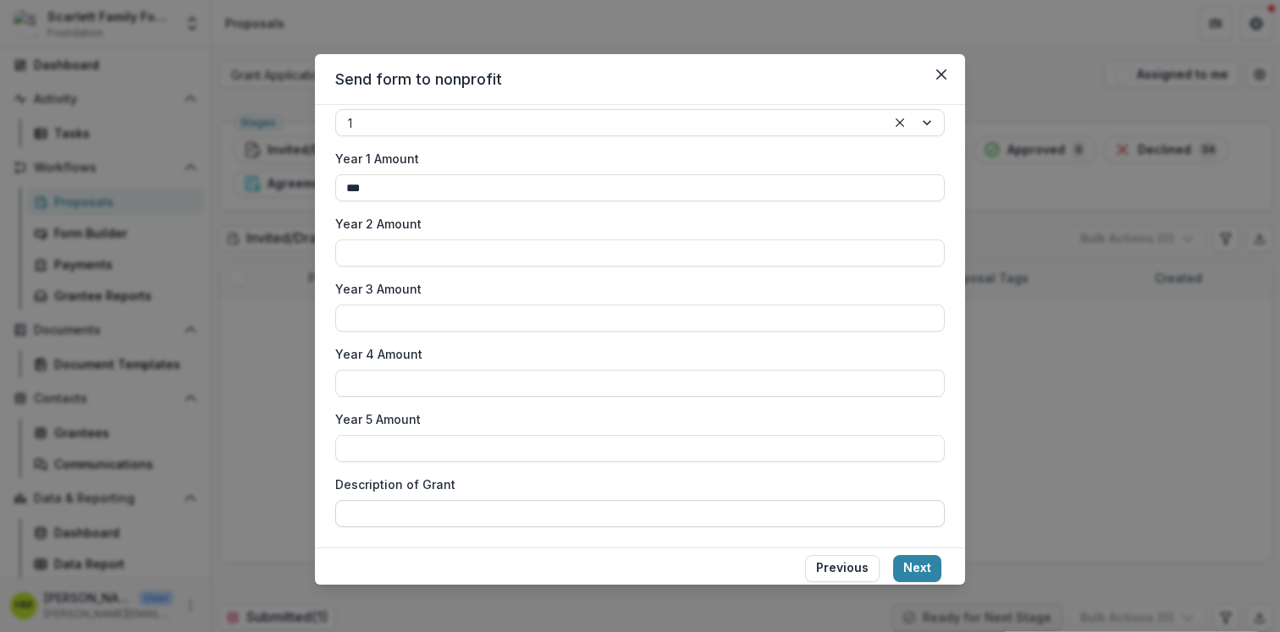
click at [794, 526] on input "Description of Grant" at bounding box center [639, 513] width 609 height 27
click at [913, 560] on button "Next" at bounding box center [917, 568] width 48 height 27
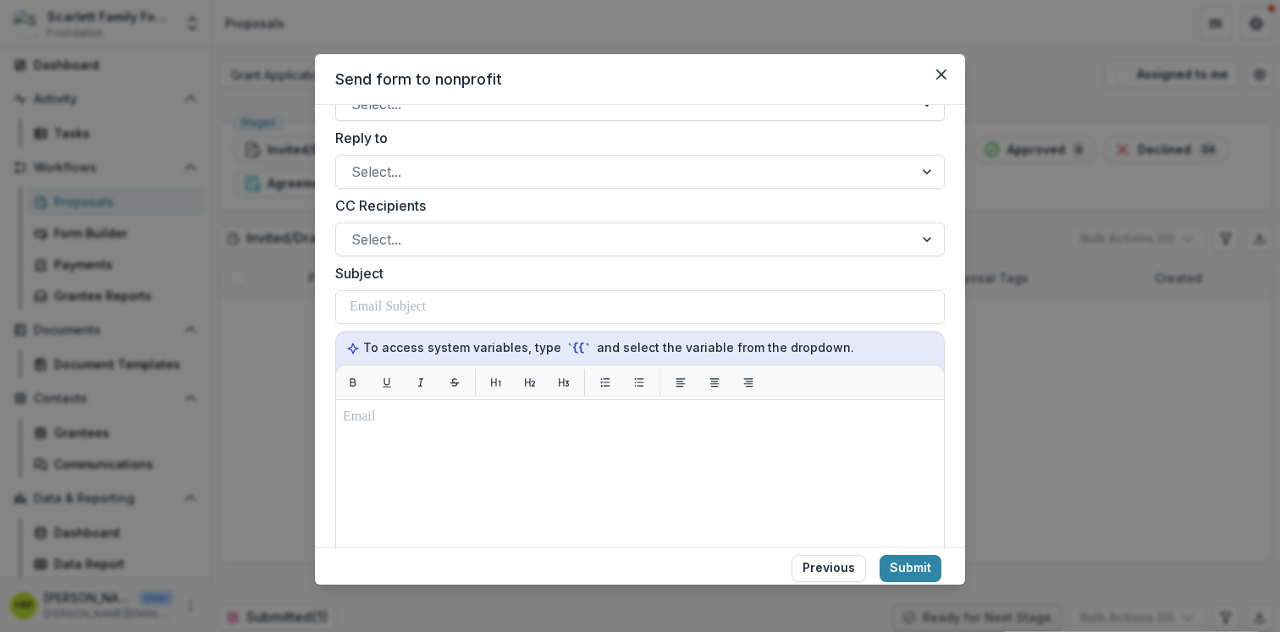
scroll to position [0, 0]
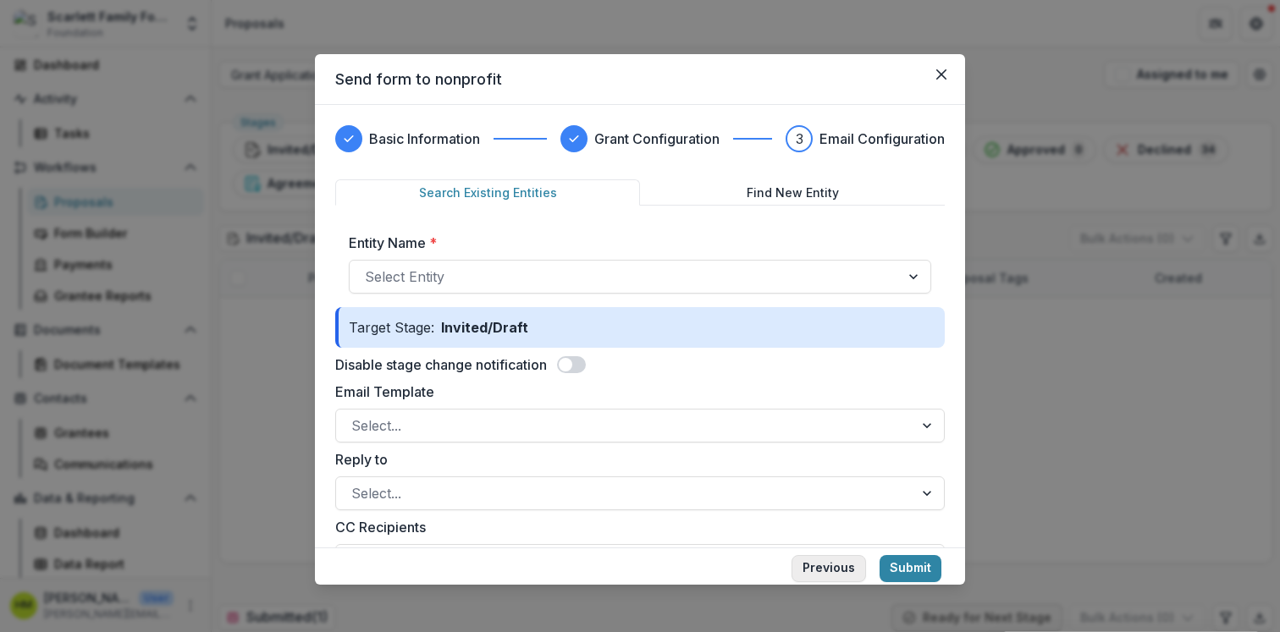
click at [844, 565] on button "Previous" at bounding box center [828, 568] width 74 height 27
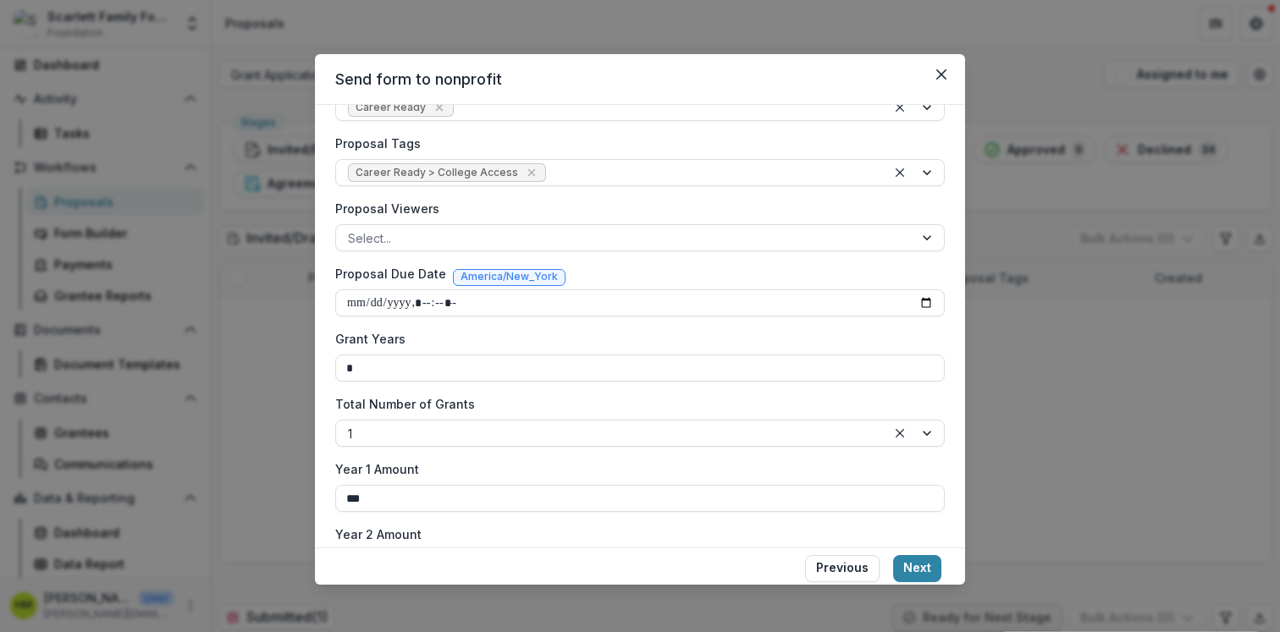
scroll to position [664, 0]
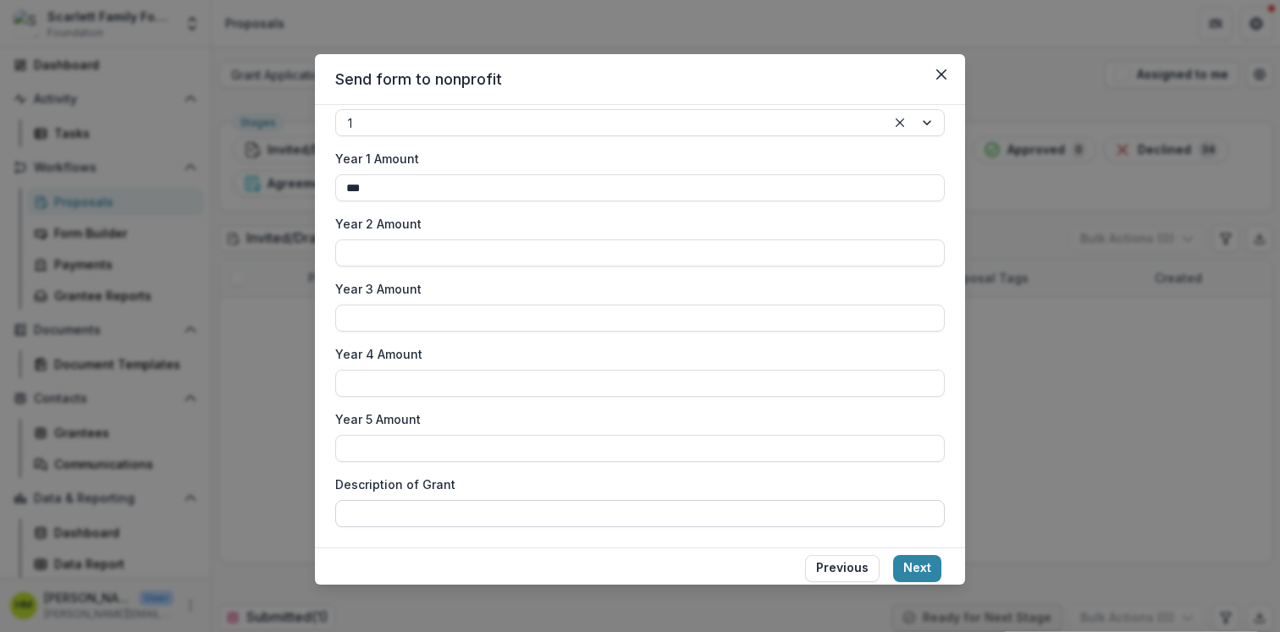
click at [421, 516] on input "Description of Grant" at bounding box center [639, 513] width 609 height 27
type input "**********"
click at [922, 565] on button "Next" at bounding box center [917, 568] width 48 height 27
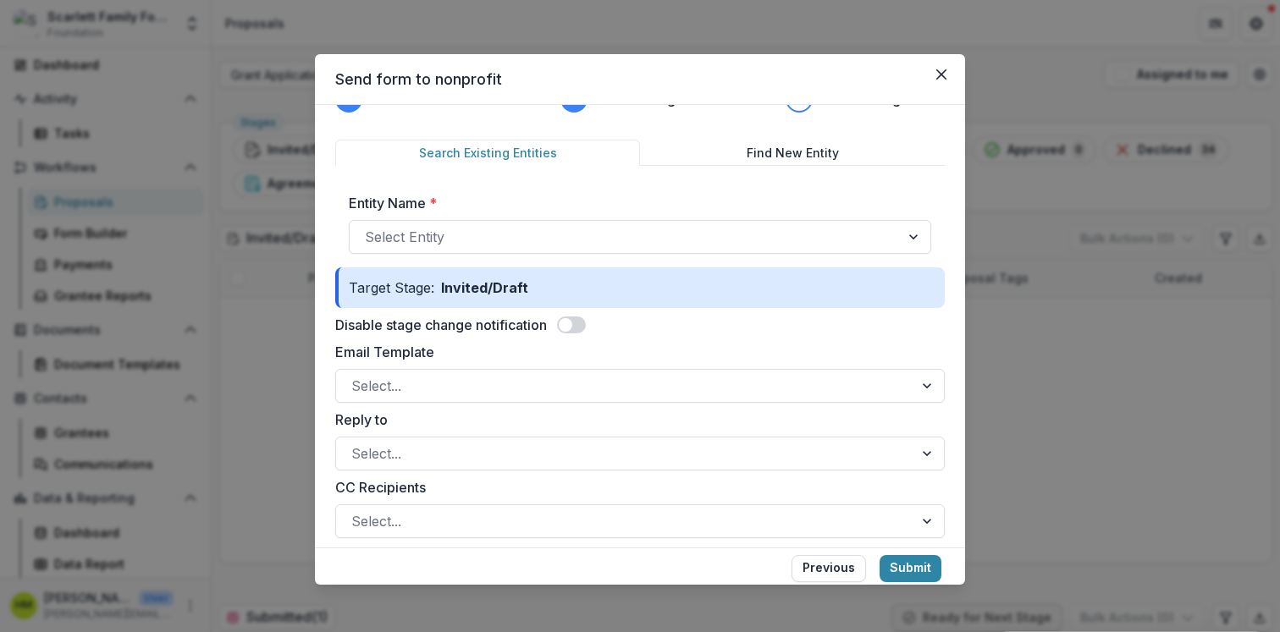
scroll to position [58, 0]
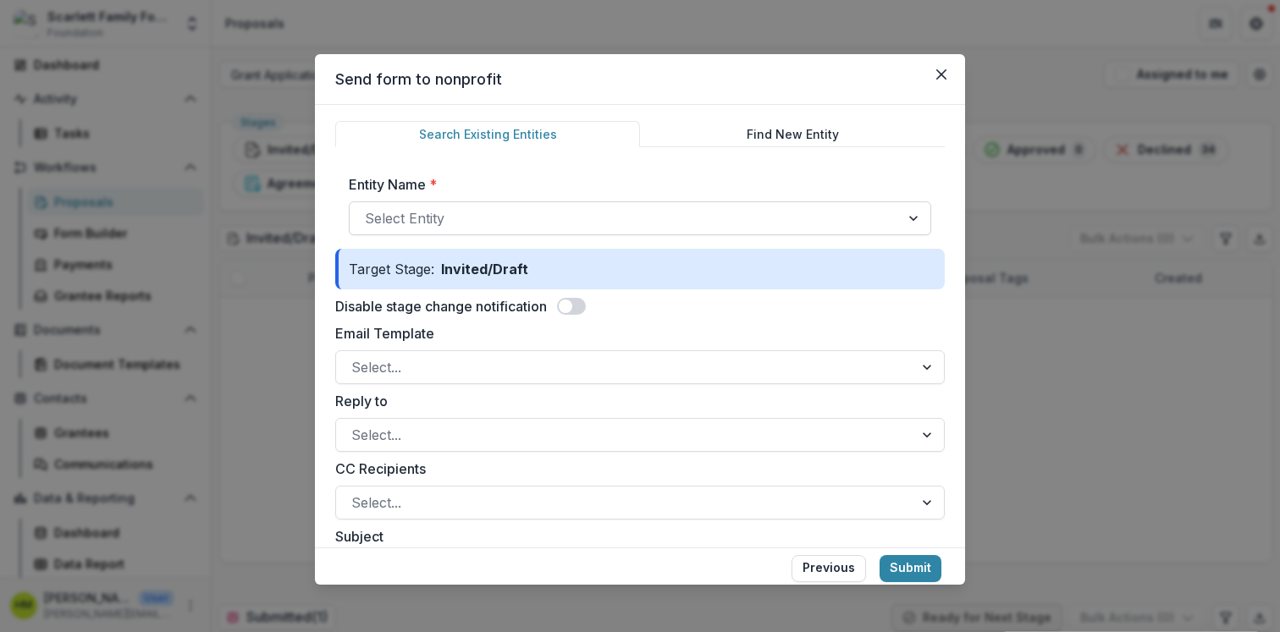
click at [506, 218] on div at bounding box center [625, 219] width 520 height 24
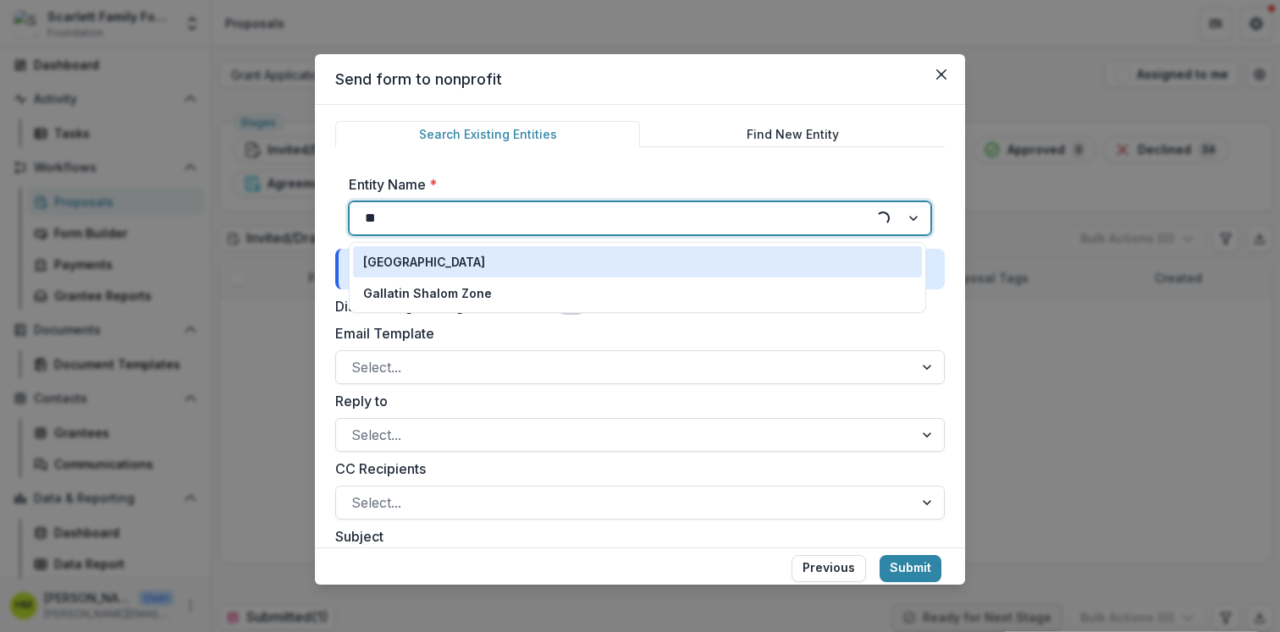
type input "*"
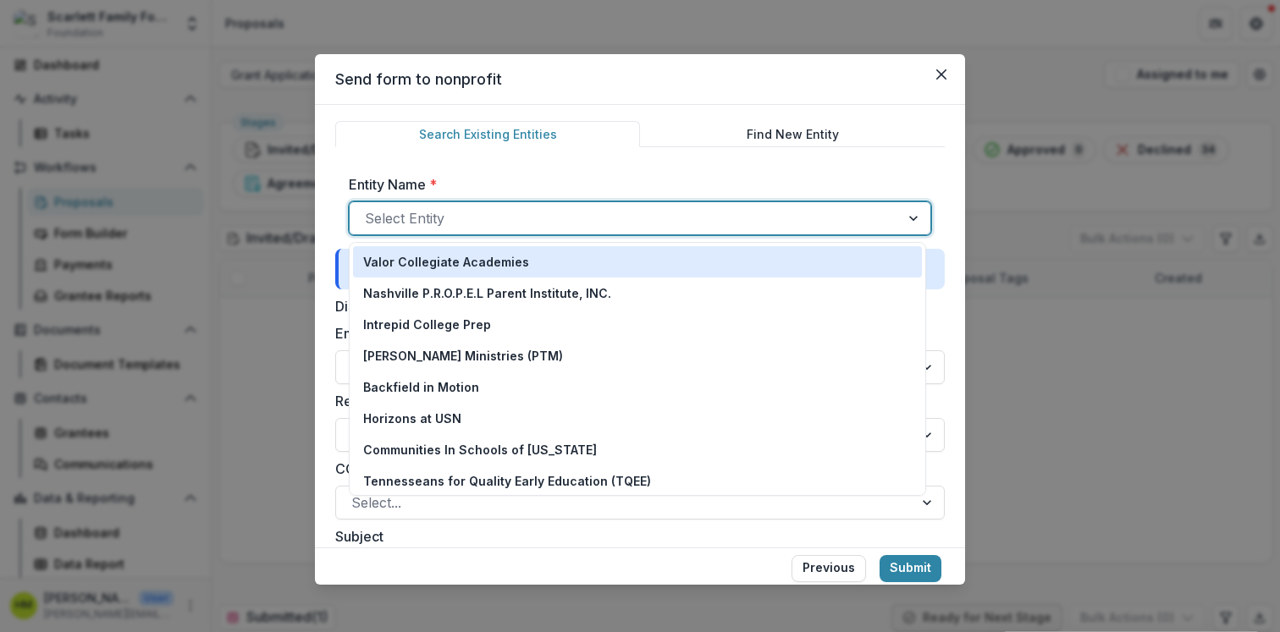
click at [808, 129] on button "Find New Entity" at bounding box center [792, 134] width 305 height 26
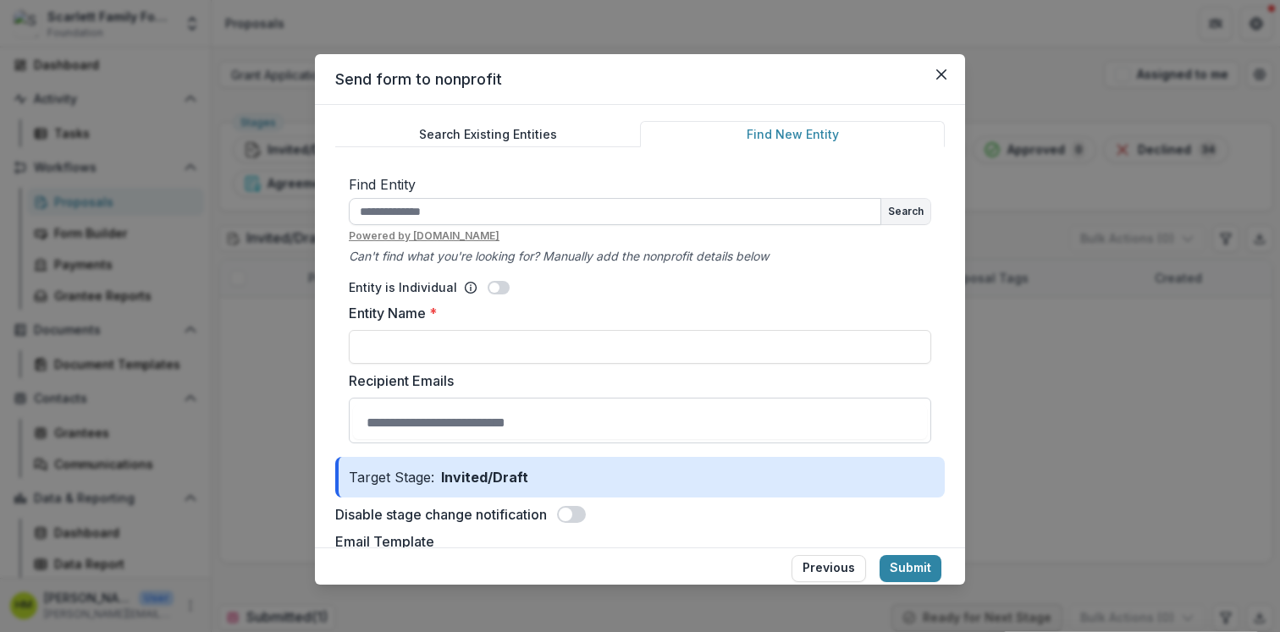
click at [466, 215] on input "text" at bounding box center [615, 211] width 532 height 27
click at [406, 355] on input "Entity Name *" at bounding box center [640, 347] width 582 height 34
click at [425, 201] on input "**********" at bounding box center [615, 211] width 532 height 27
type input "******"
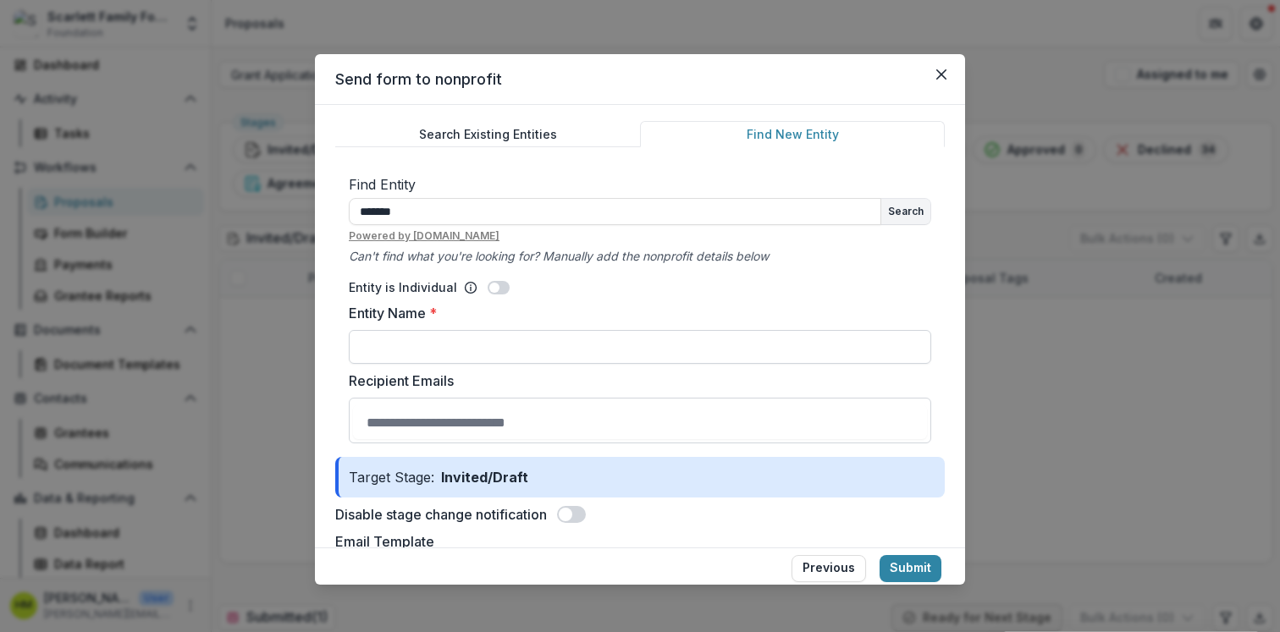
click at [447, 352] on input "Entity Name *" at bounding box center [640, 347] width 582 height 34
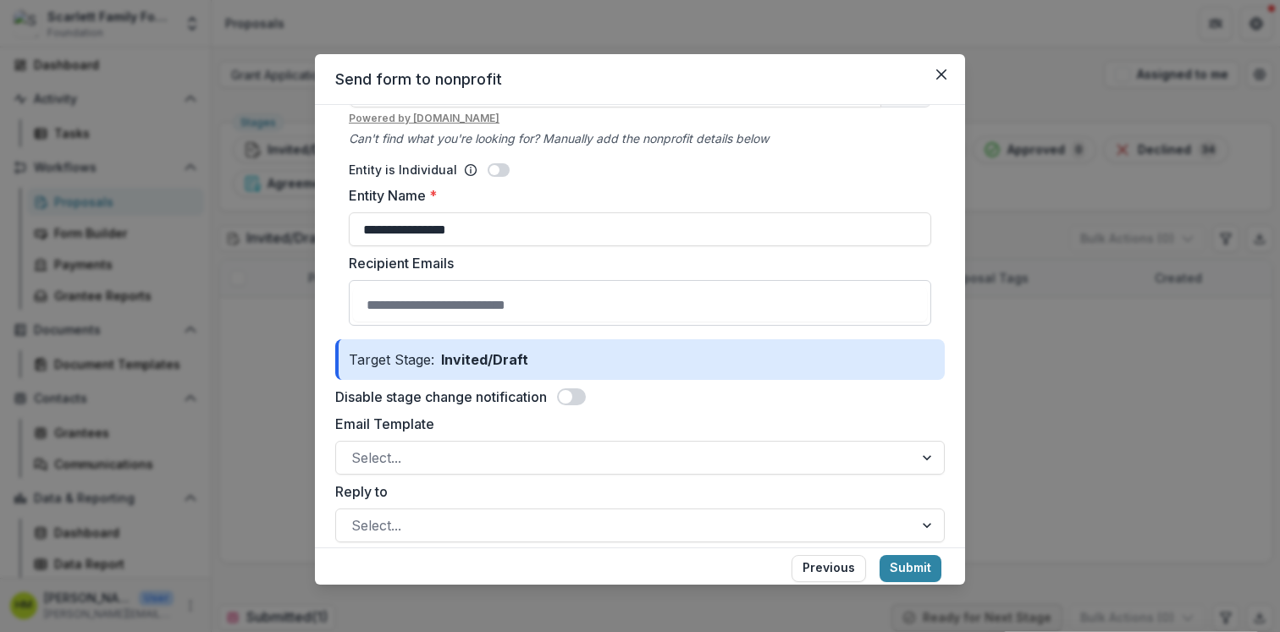
scroll to position [186, 0]
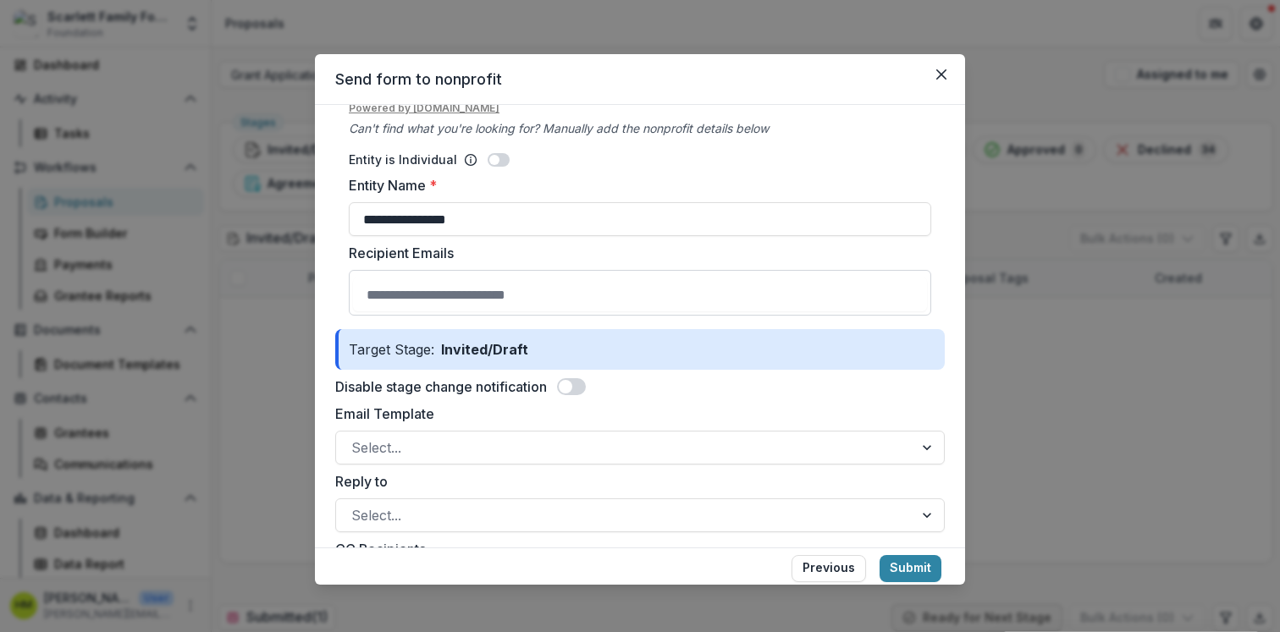
type input "**********"
click at [493, 304] on input "Recipient Emails" at bounding box center [640, 295] width 574 height 34
type input "**********"
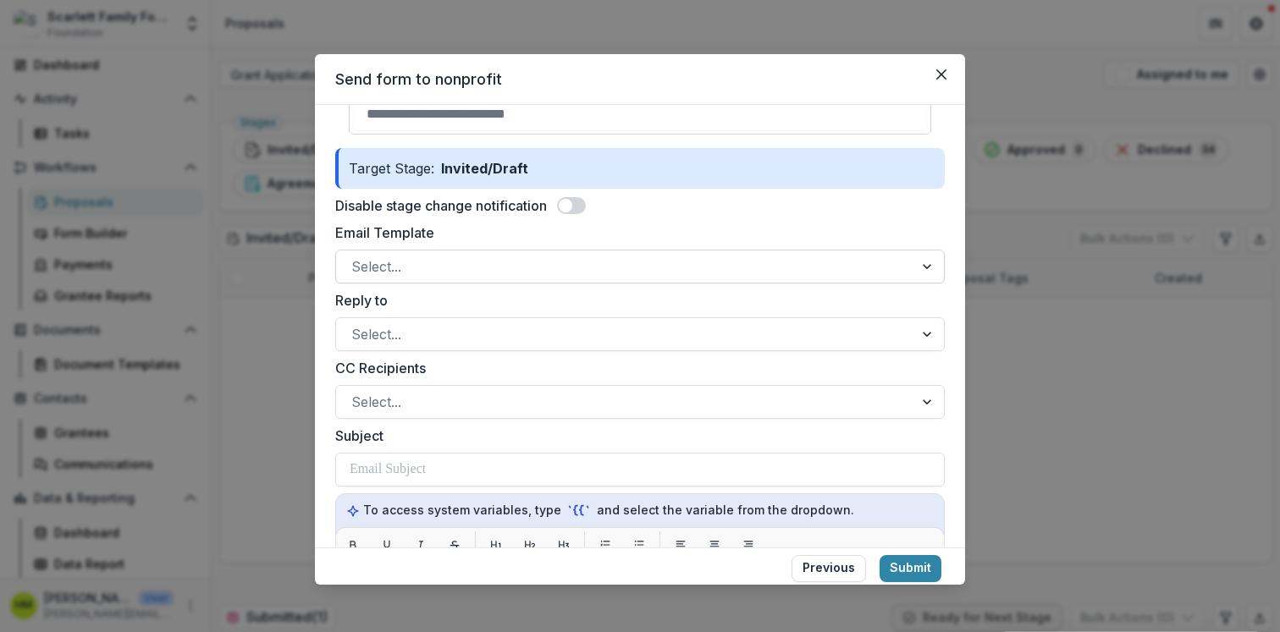
scroll to position [388, 0]
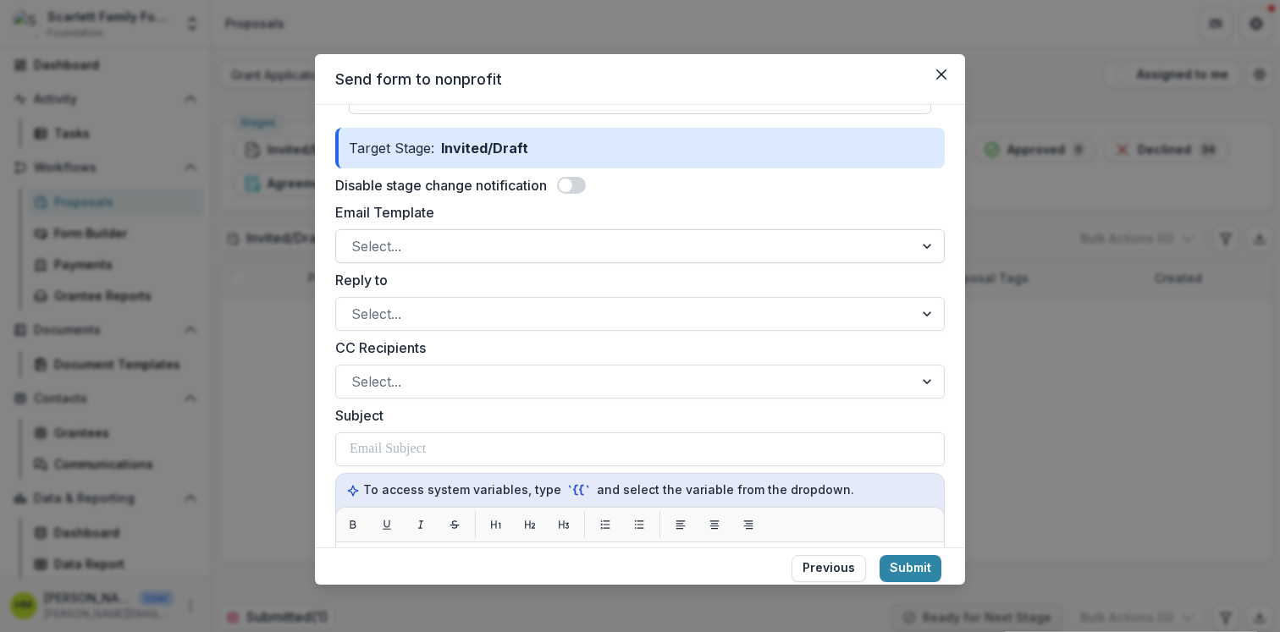
click at [379, 256] on div at bounding box center [624, 246] width 547 height 24
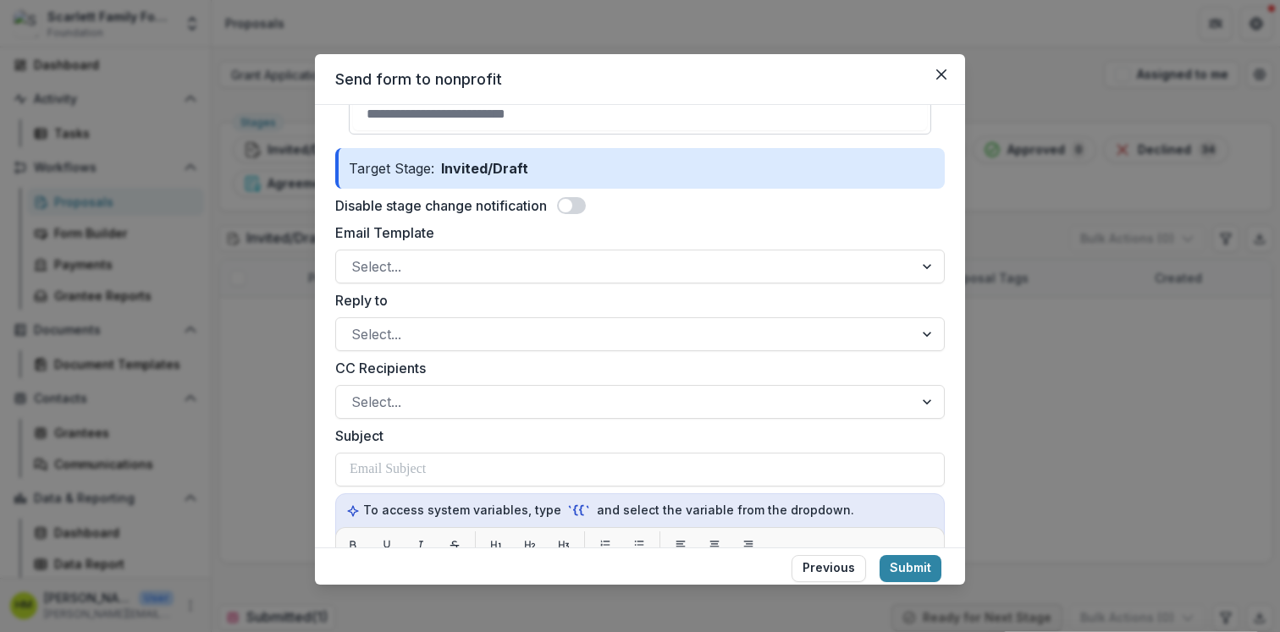
click at [426, 237] on label "Email Template" at bounding box center [634, 233] width 599 height 20
click at [356, 256] on input "Email Template" at bounding box center [353, 266] width 4 height 20
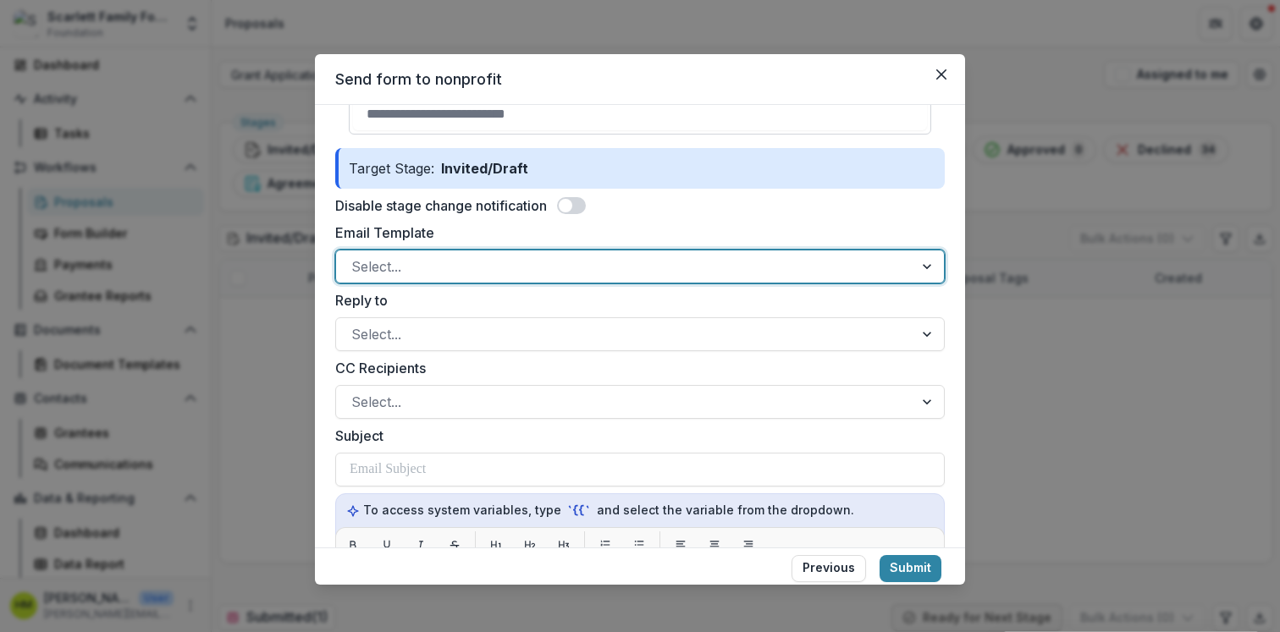
click at [405, 266] on div at bounding box center [624, 267] width 547 height 24
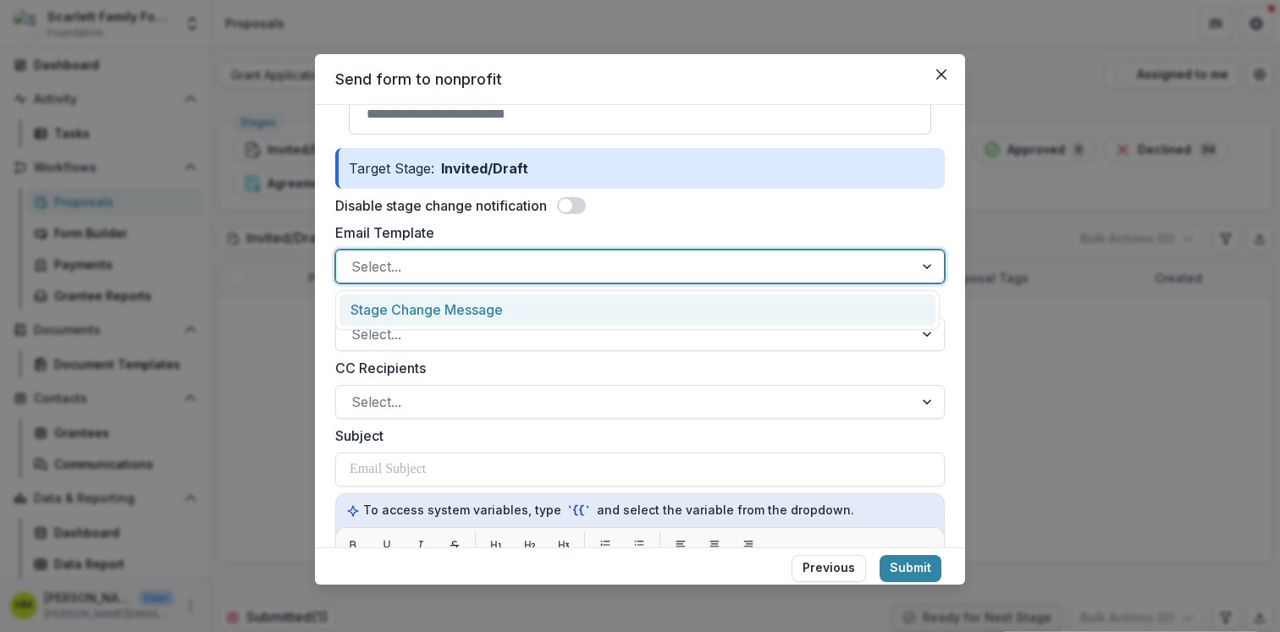
click at [408, 311] on div "Stage Change Message" at bounding box center [637, 310] width 596 height 31
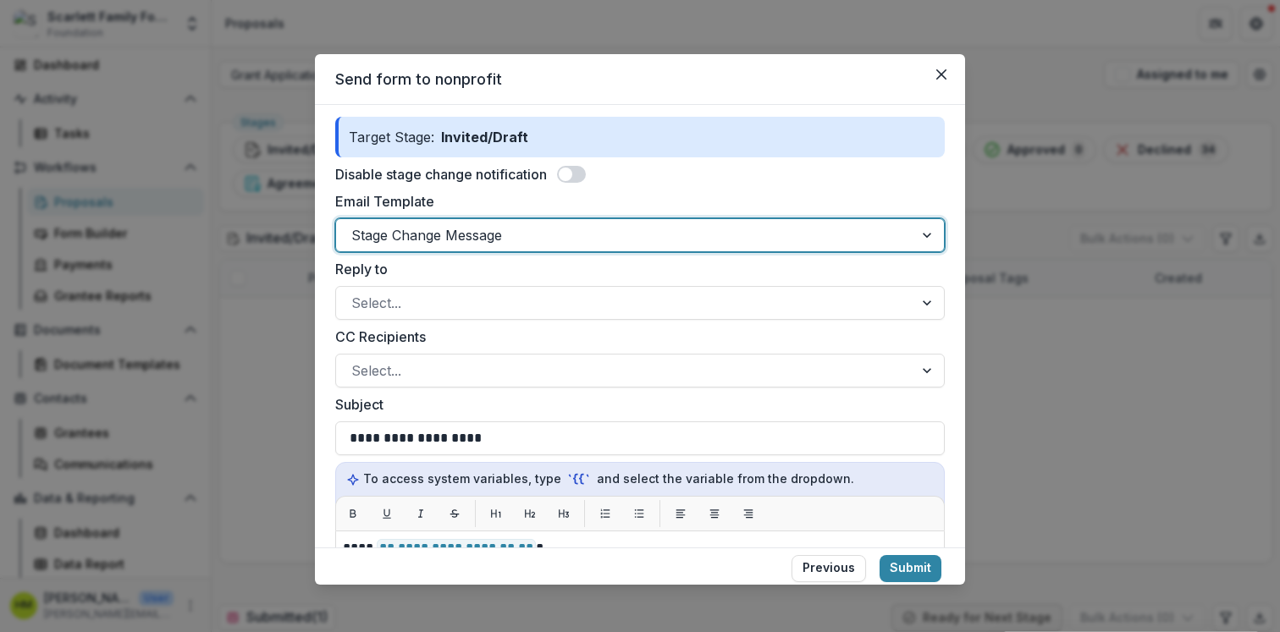
scroll to position [414, 0]
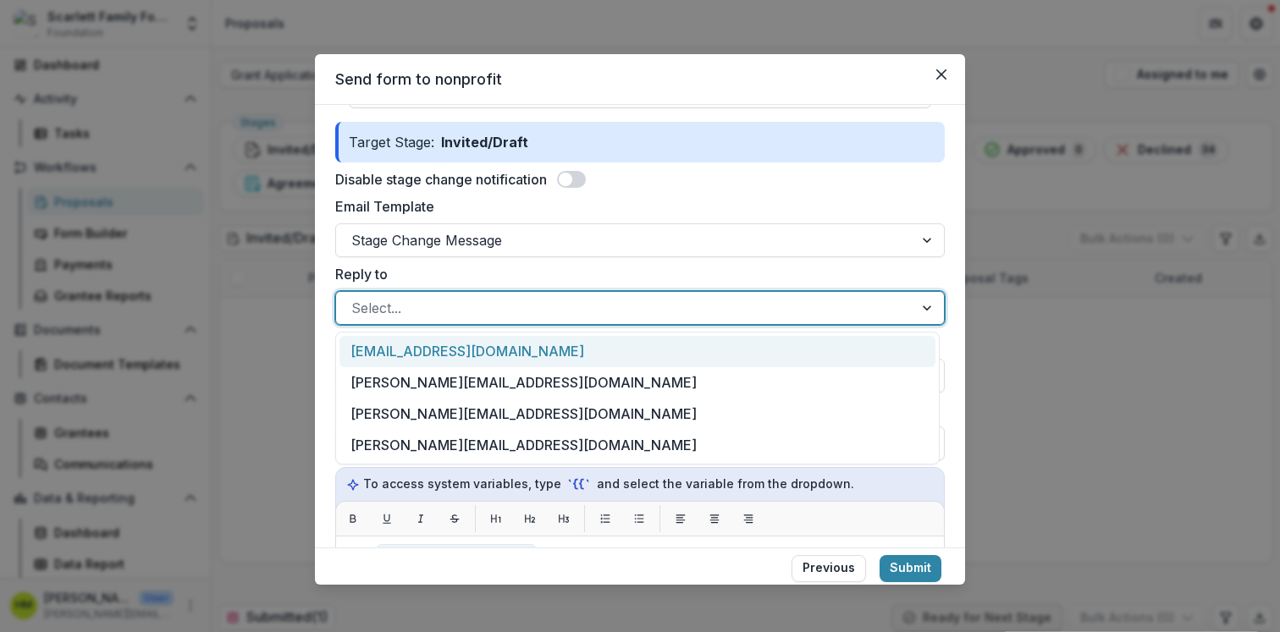
click at [404, 295] on div "Select..." at bounding box center [624, 308] width 577 height 27
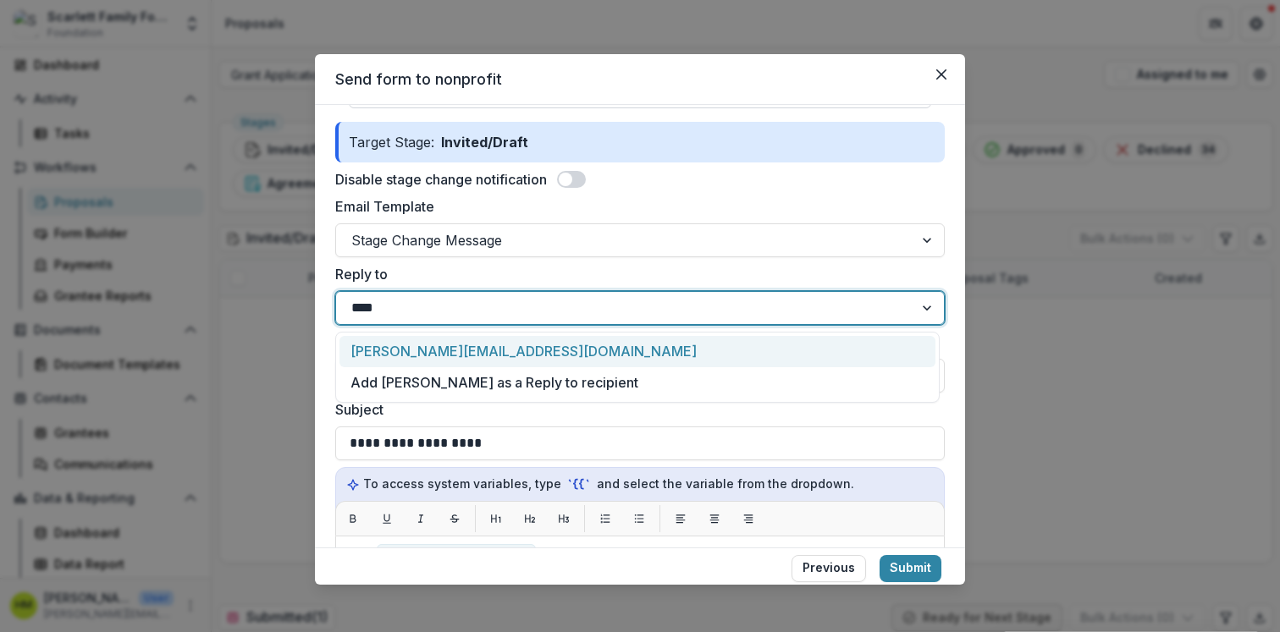
type input "*****"
click at [411, 353] on div "[PERSON_NAME][EMAIL_ADDRESS][DOMAIN_NAME]" at bounding box center [637, 351] width 596 height 31
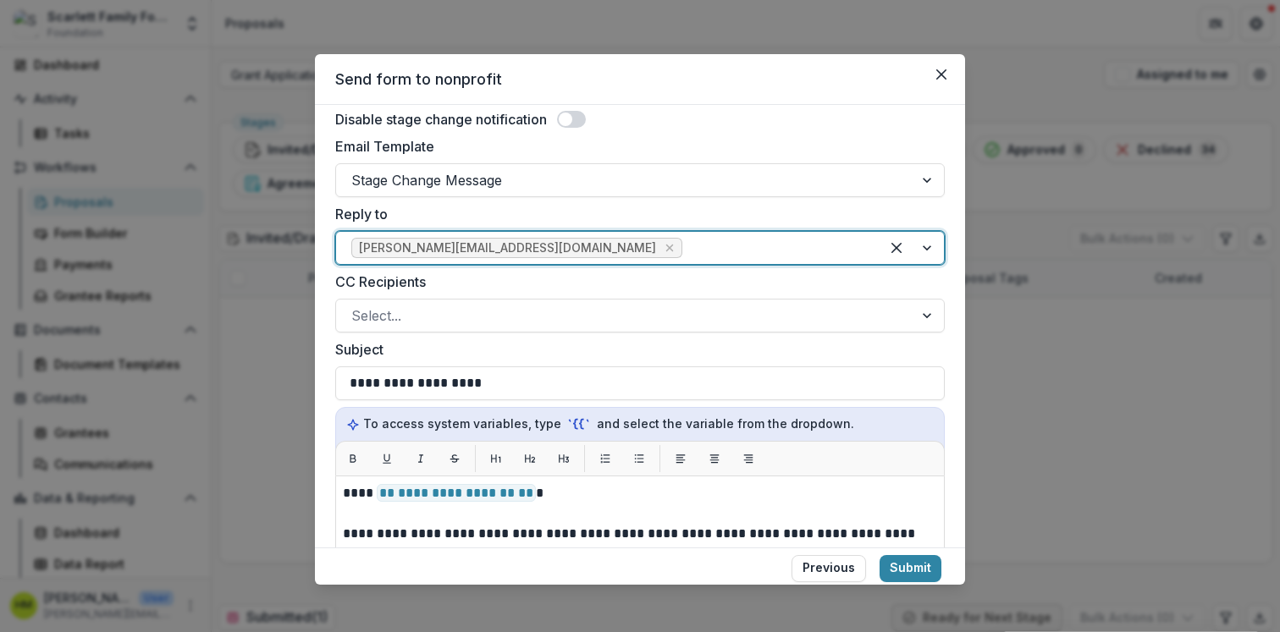
scroll to position [500, 0]
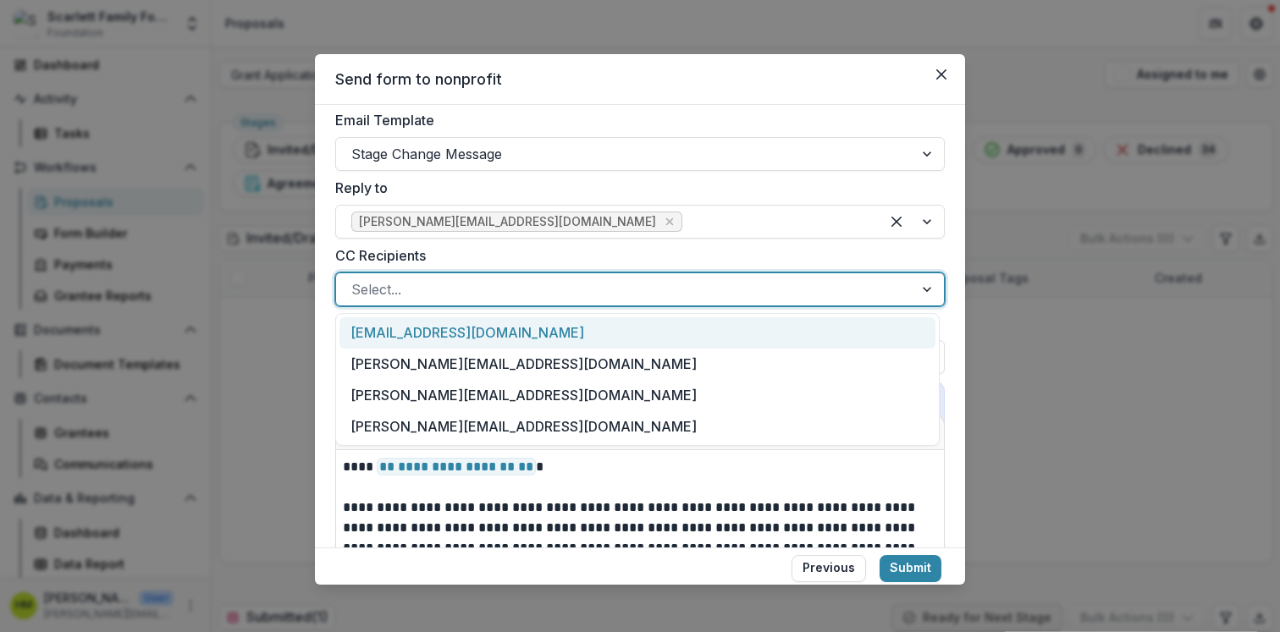
click at [436, 295] on div at bounding box center [624, 290] width 547 height 24
click at [579, 254] on label "CC Recipients" at bounding box center [634, 255] width 599 height 20
click at [356, 279] on input "CC Recipients" at bounding box center [353, 289] width 4 height 20
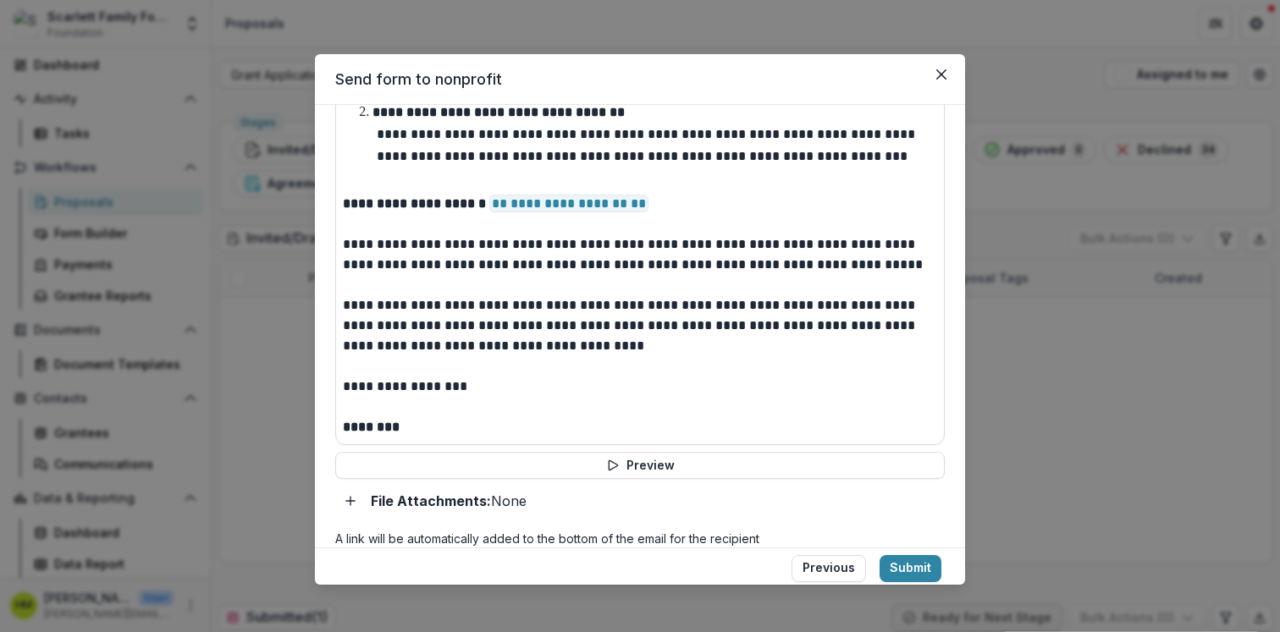
scroll to position [933, 0]
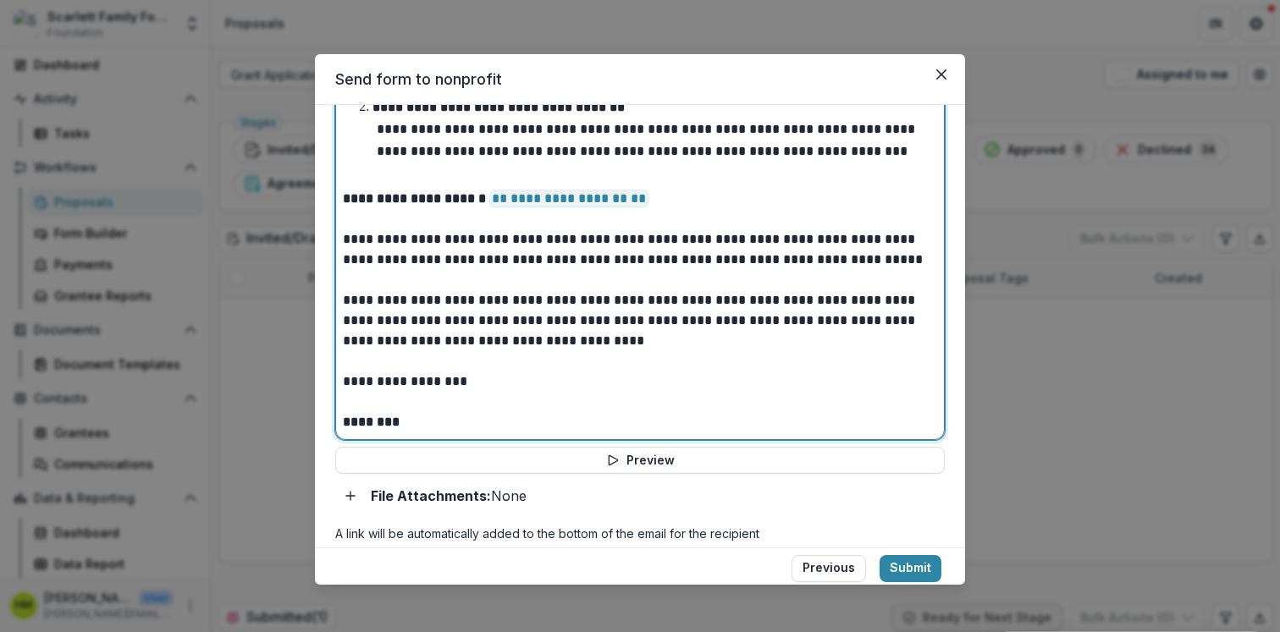
click at [554, 205] on span "**********" at bounding box center [568, 199] width 159 height 18
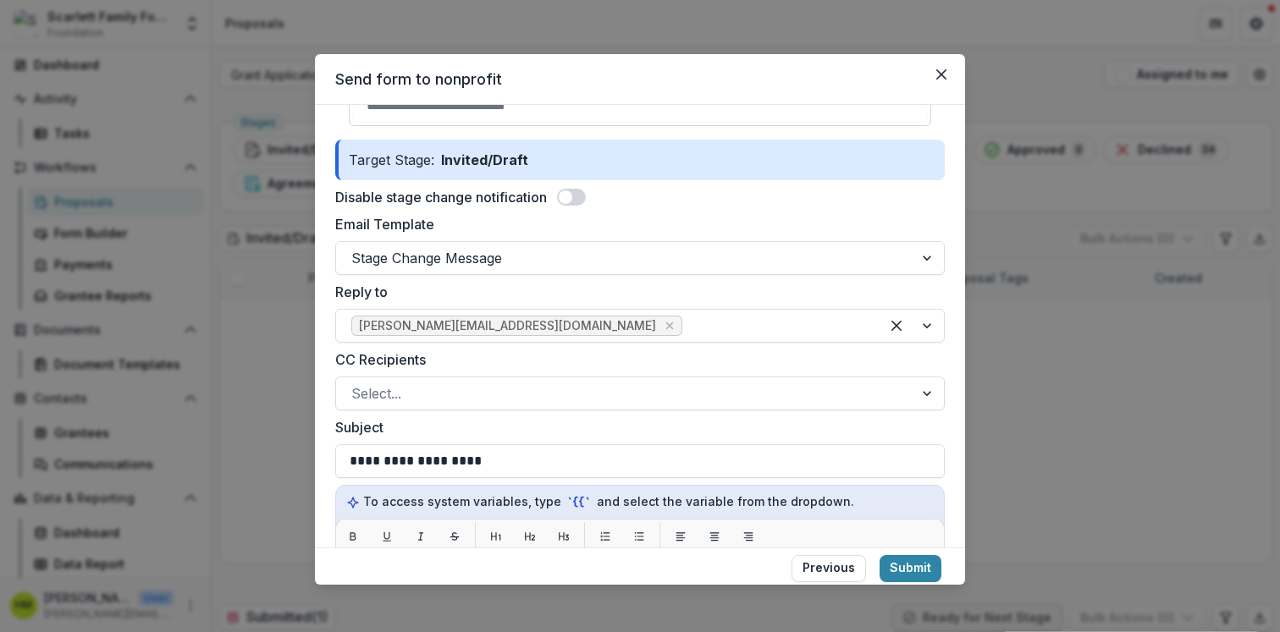
scroll to position [0, 0]
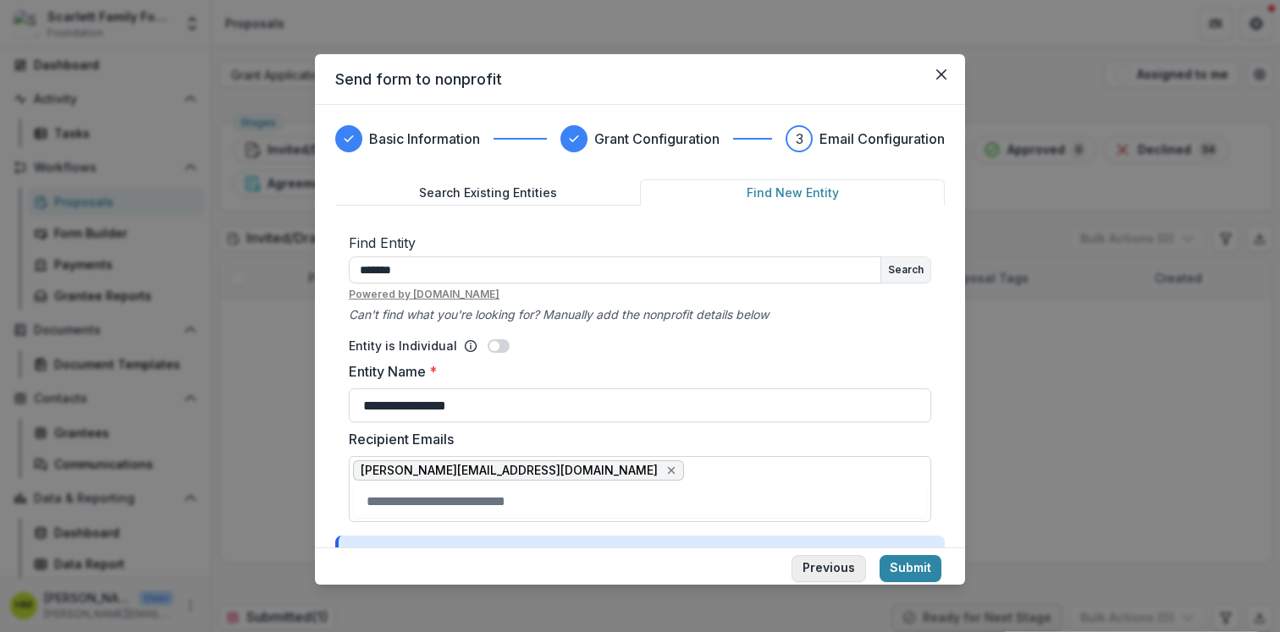
click at [826, 565] on button "Previous" at bounding box center [828, 568] width 74 height 27
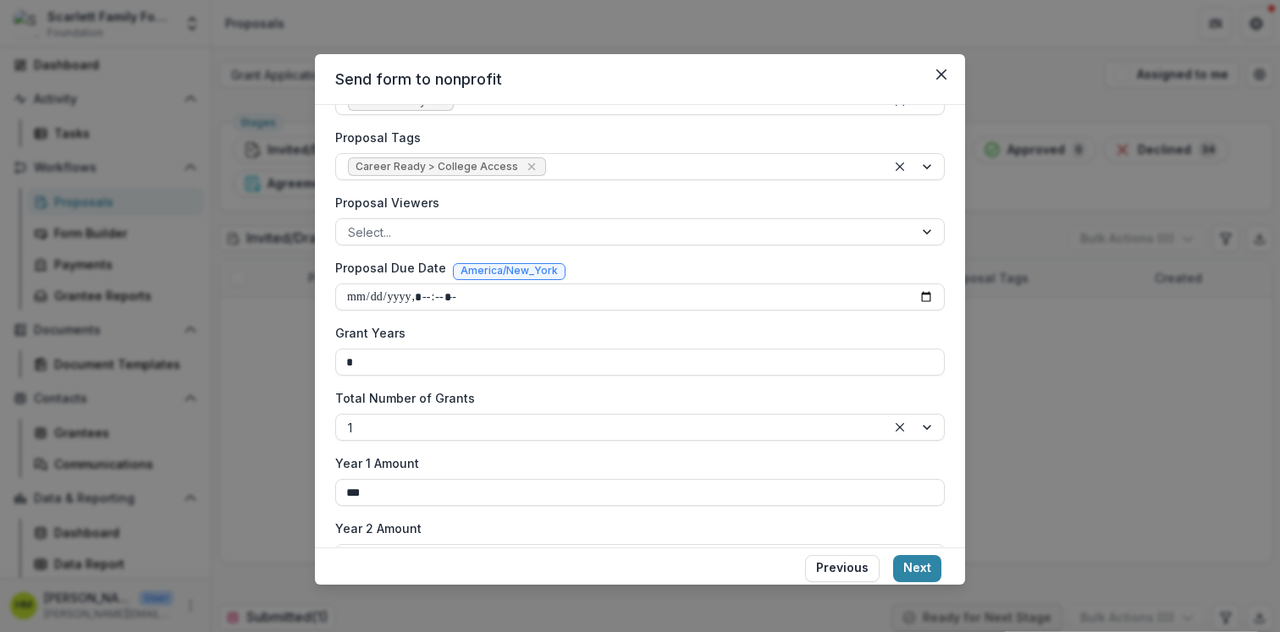
scroll to position [425, 0]
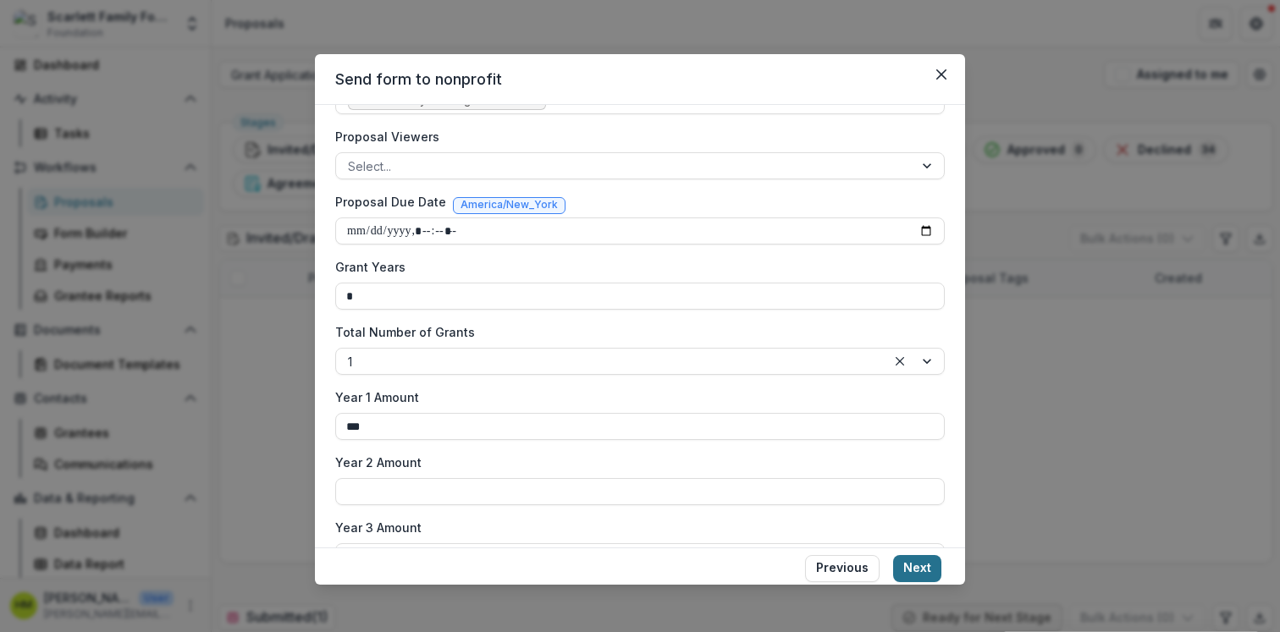
click at [918, 571] on button "Next" at bounding box center [917, 568] width 48 height 27
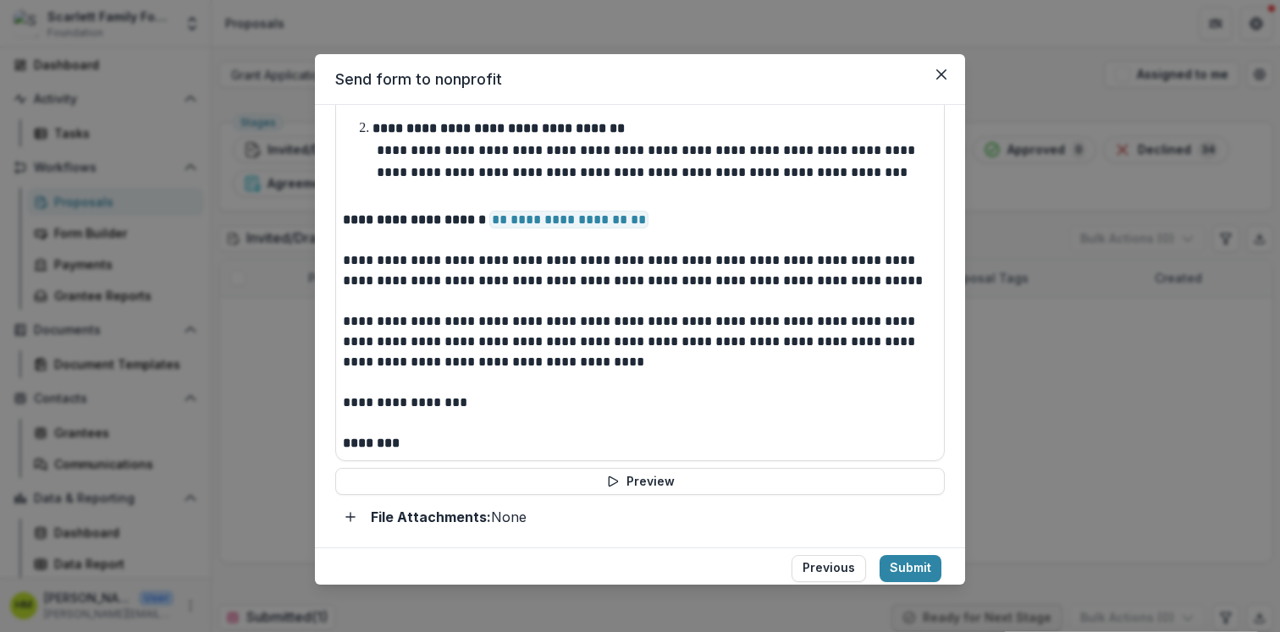
scroll to position [954, 0]
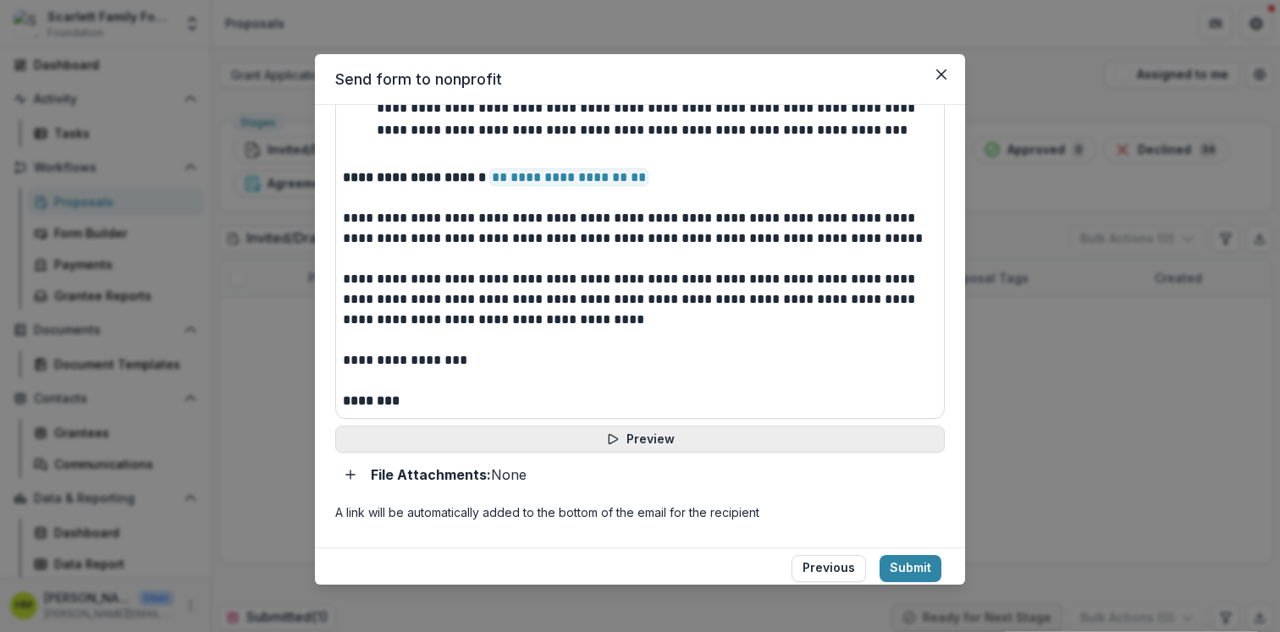
click at [626, 443] on button "Preview" at bounding box center [639, 439] width 609 height 27
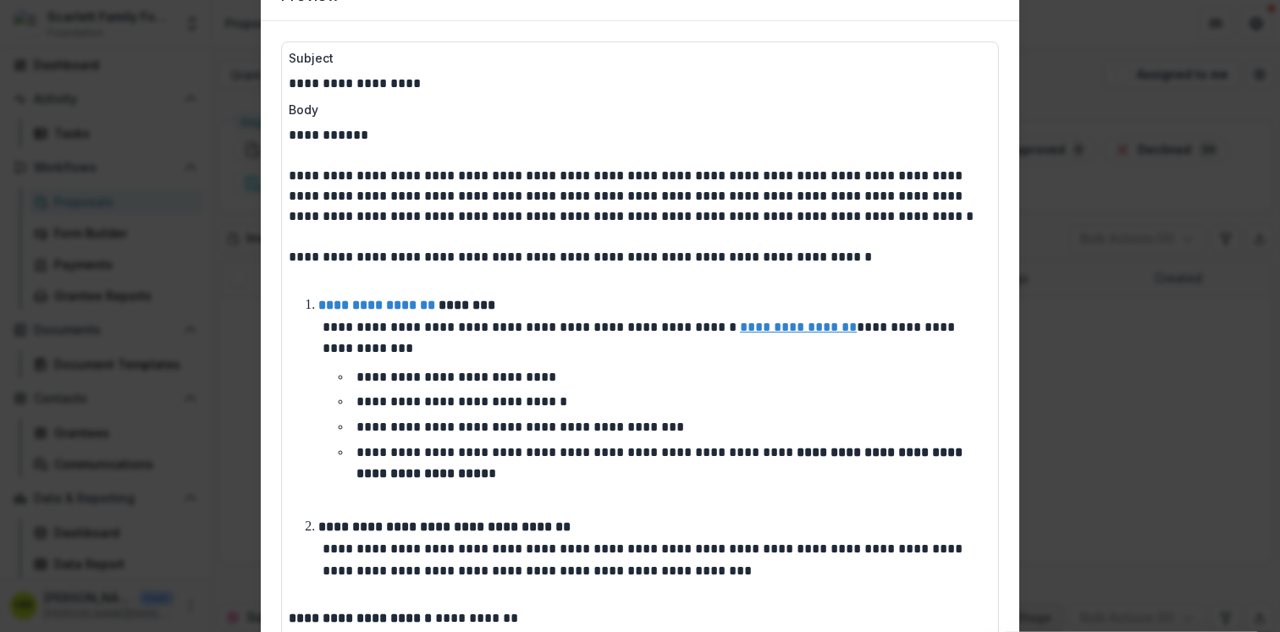
scroll to position [0, 0]
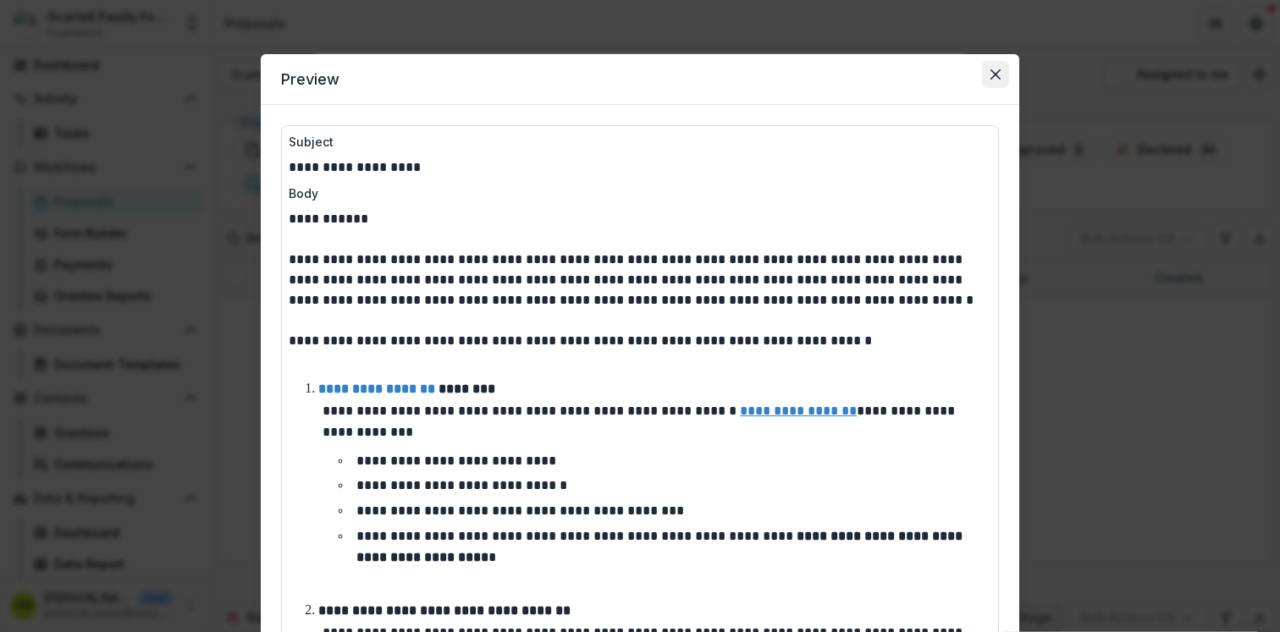
click at [992, 69] on icon "Close" at bounding box center [995, 74] width 10 height 10
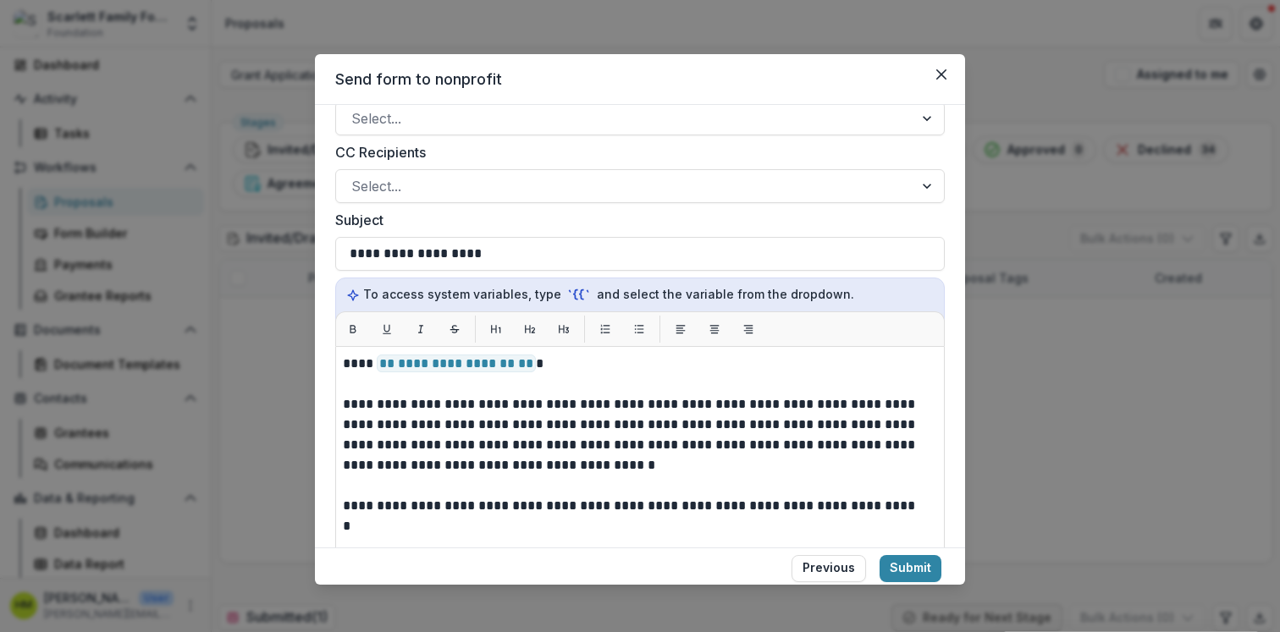
scroll to position [607, 0]
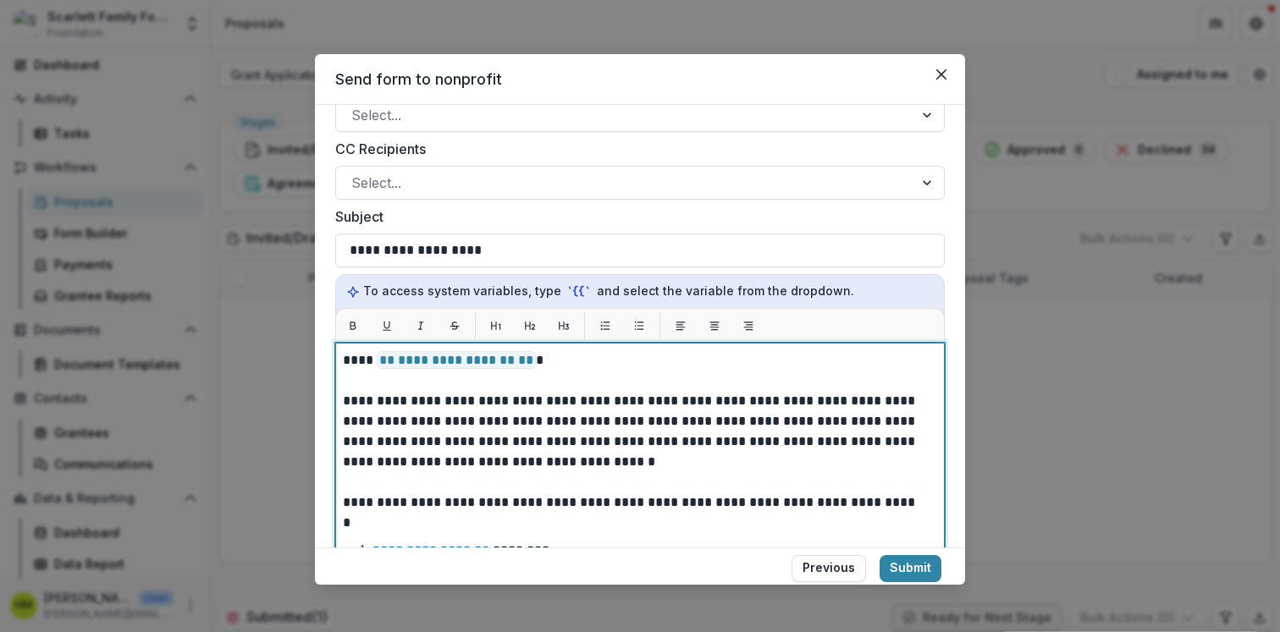
click at [438, 360] on span "**********" at bounding box center [456, 360] width 159 height 18
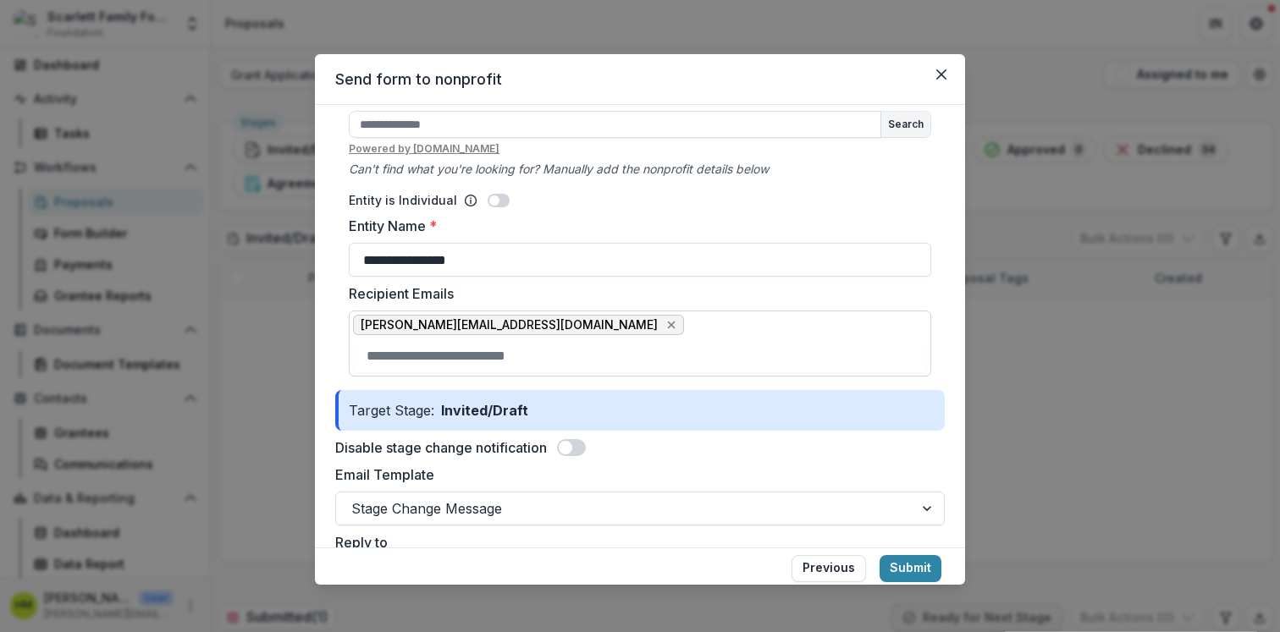
scroll to position [155, 0]
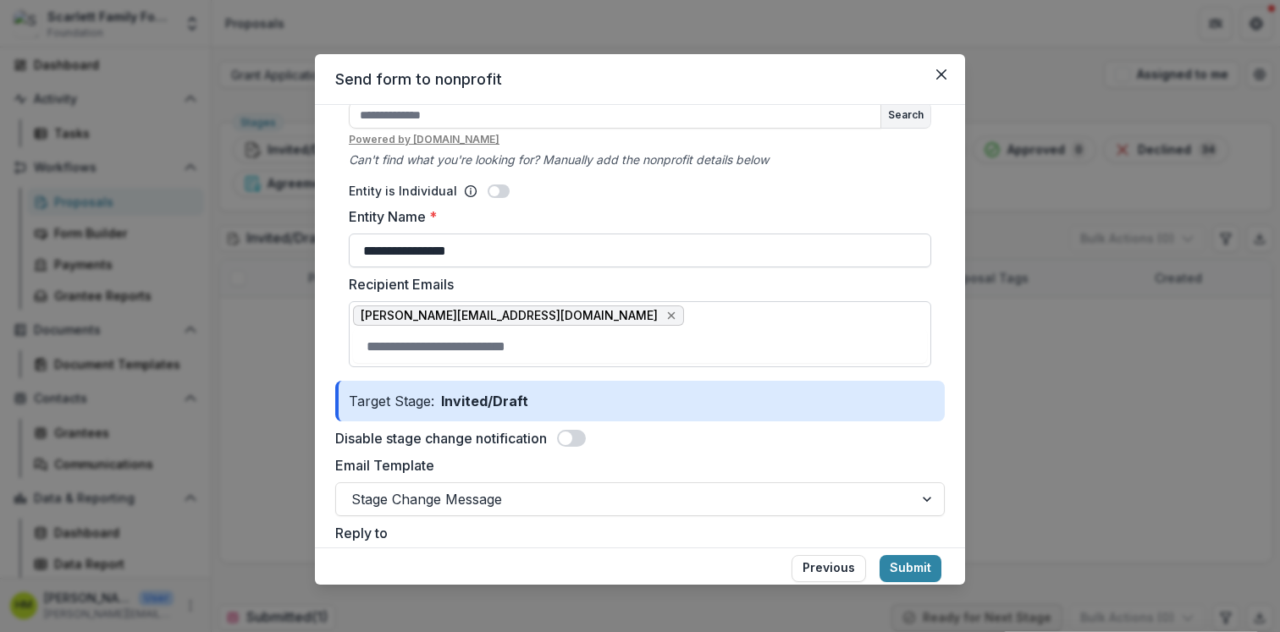
click at [400, 248] on input "**********" at bounding box center [640, 251] width 582 height 34
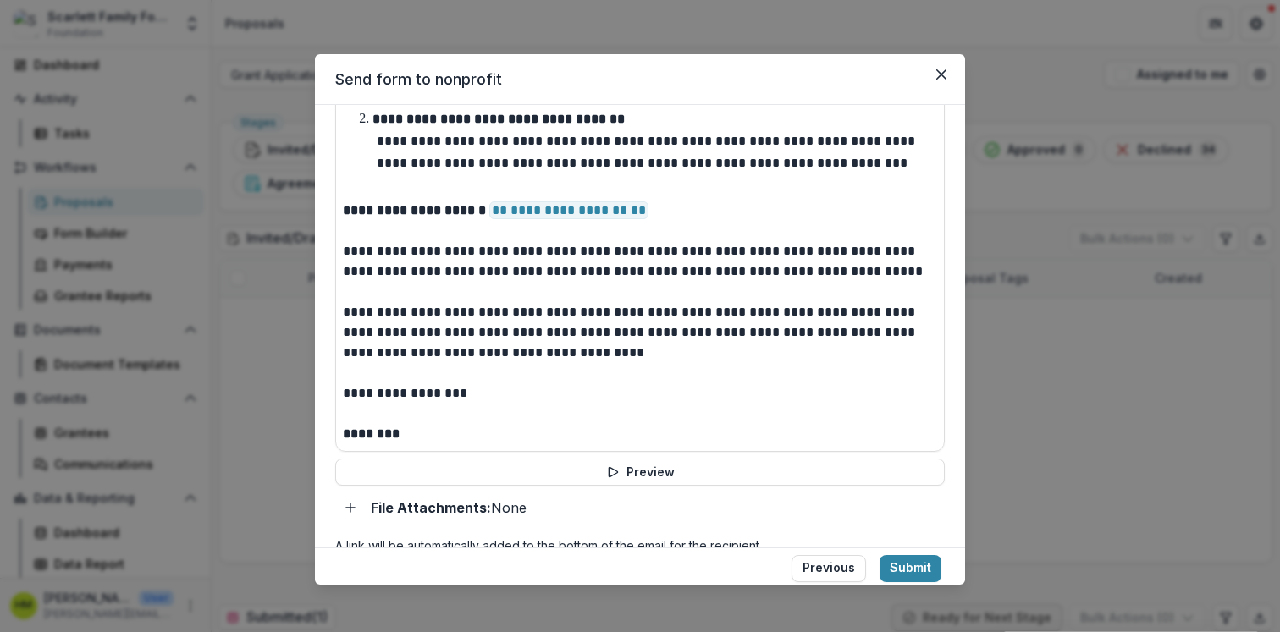
scroll to position [954, 0]
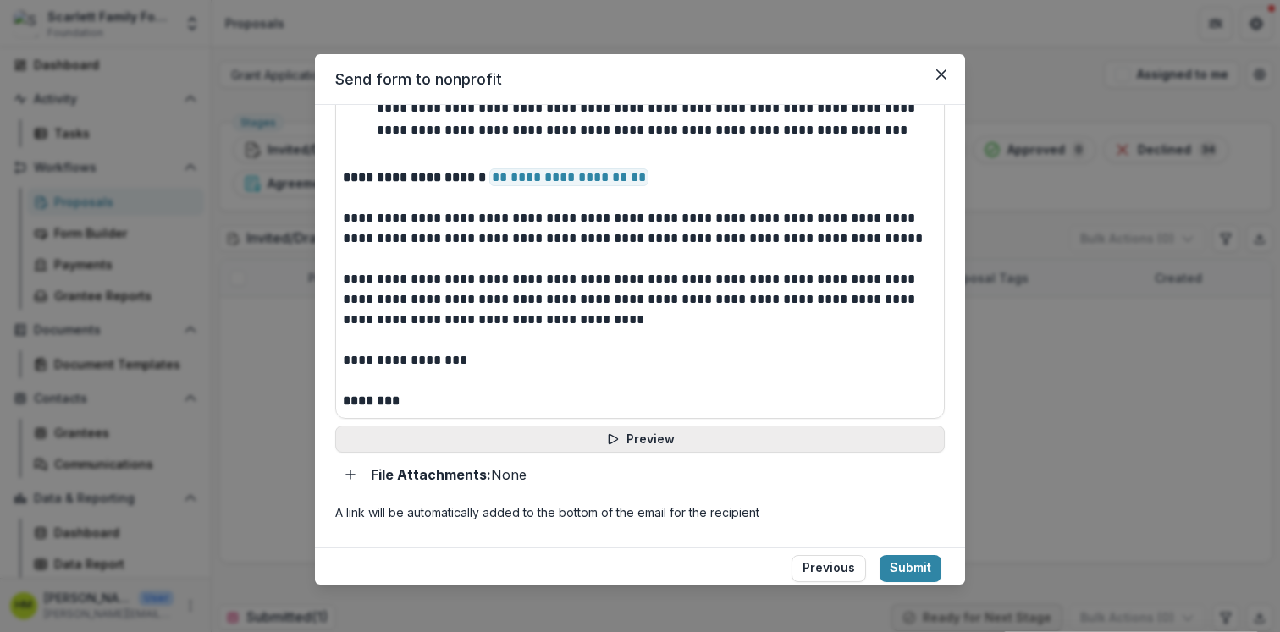
click at [618, 435] on button "Preview" at bounding box center [639, 439] width 609 height 27
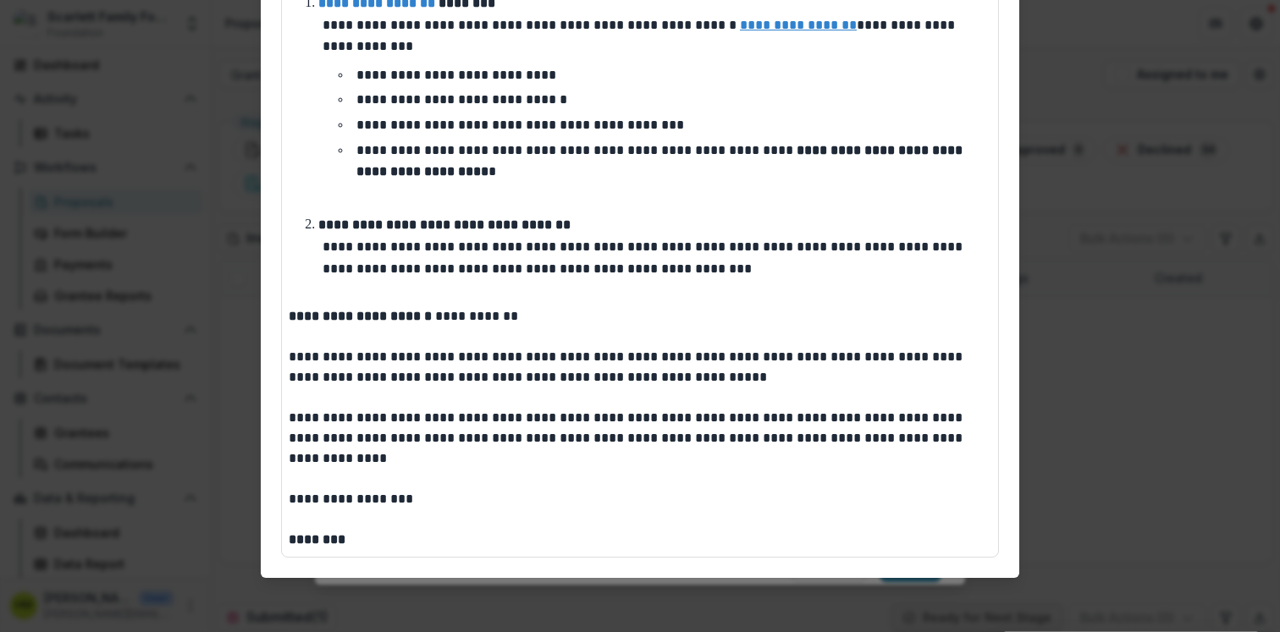
scroll to position [0, 0]
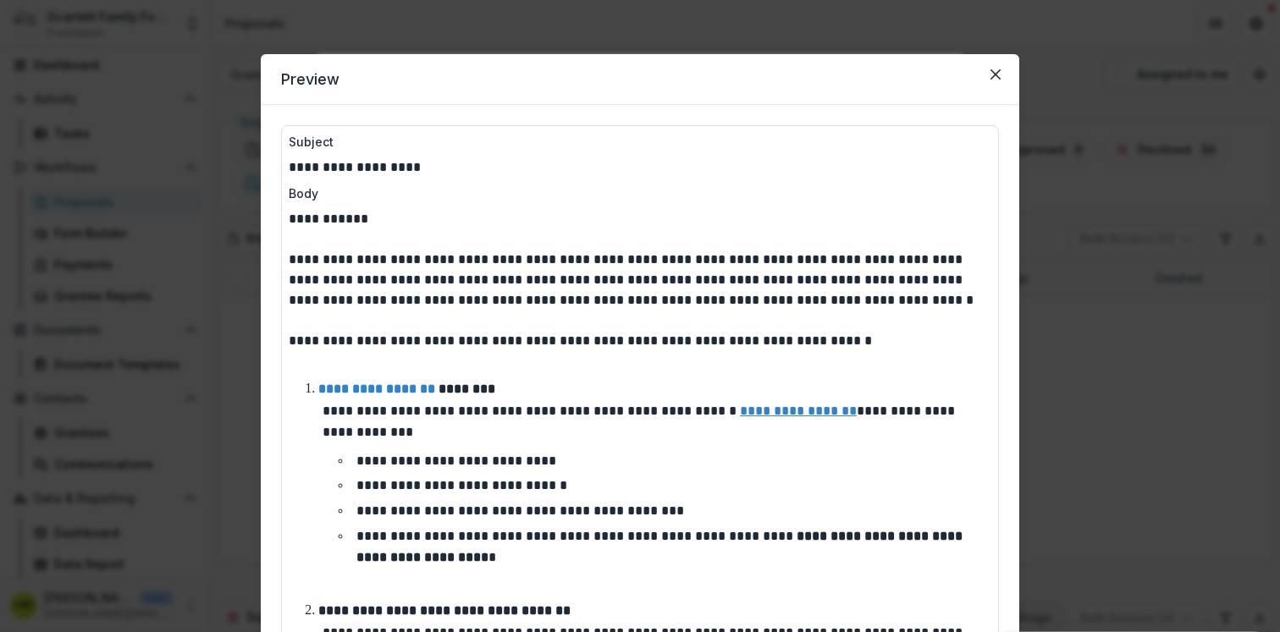
click at [496, 280] on p "**********" at bounding box center [640, 280] width 703 height 61
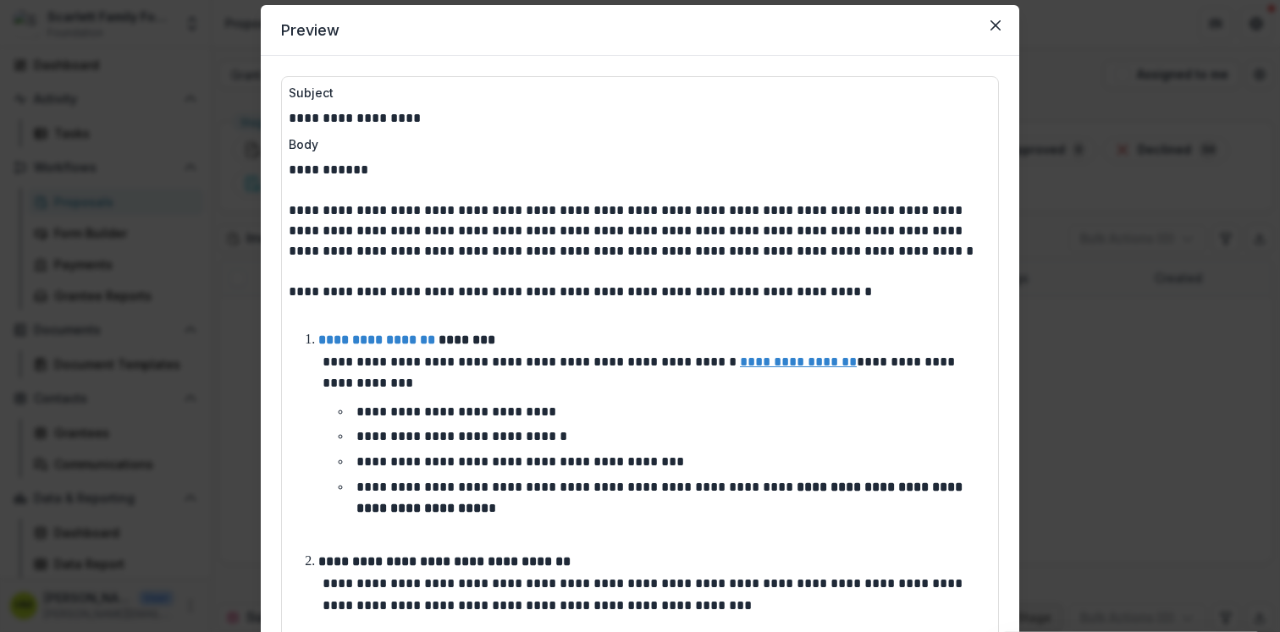
scroll to position [50, 0]
click at [571, 285] on p "**********" at bounding box center [640, 291] width 703 height 20
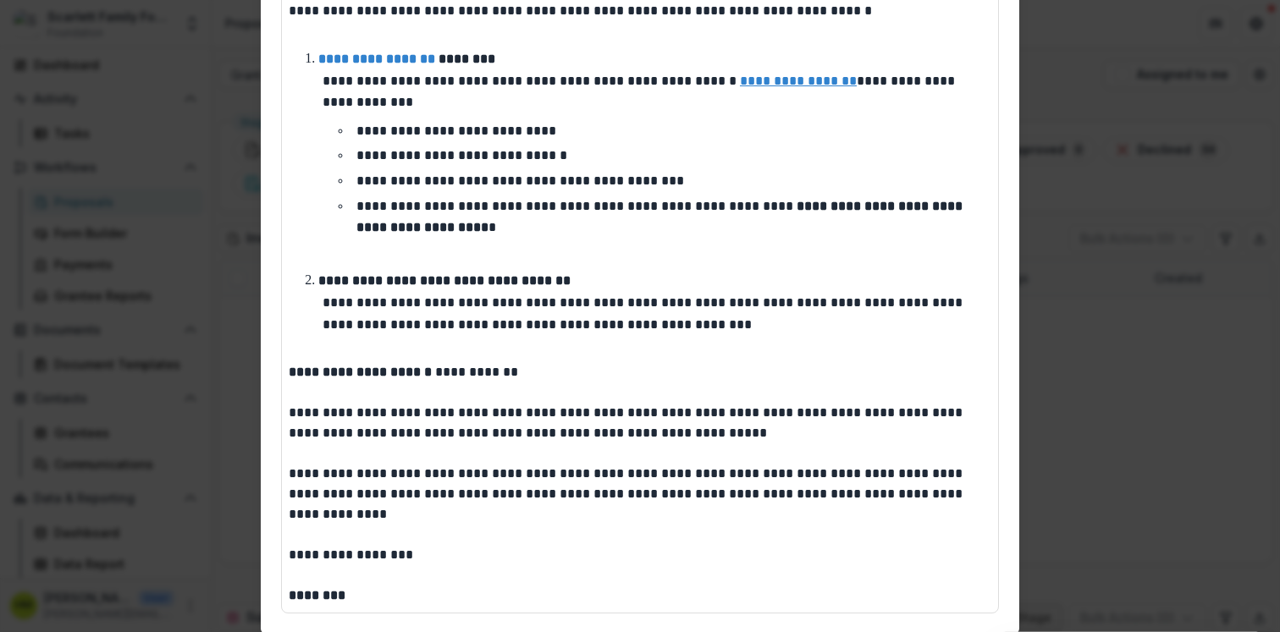
scroll to position [386, 0]
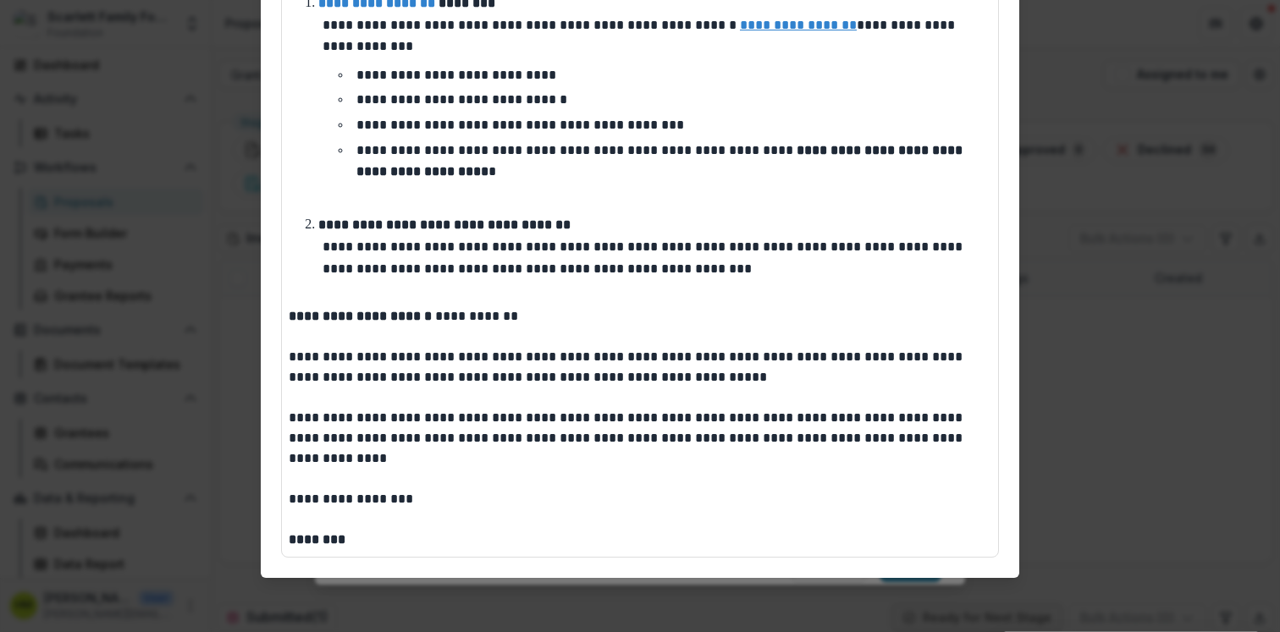
click at [189, 317] on div "**********" at bounding box center [640, 316] width 1280 height 632
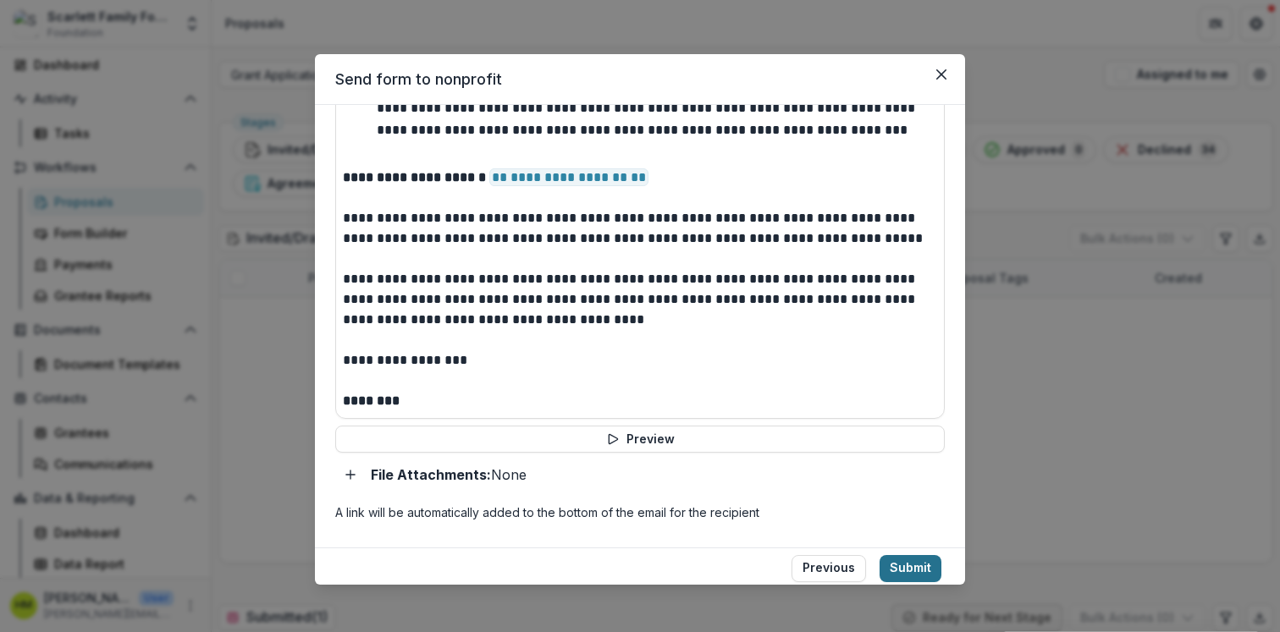
click at [908, 568] on button "Submit" at bounding box center [910, 568] width 62 height 27
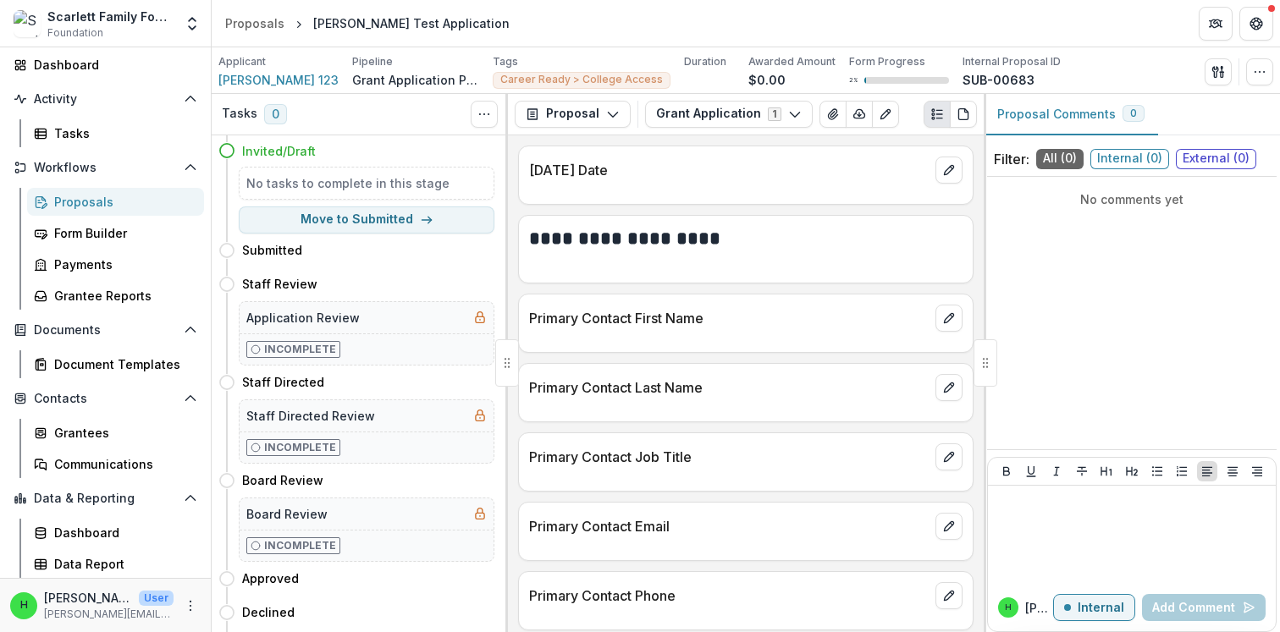
click at [85, 200] on div "Proposals" at bounding box center [122, 202] width 136 height 18
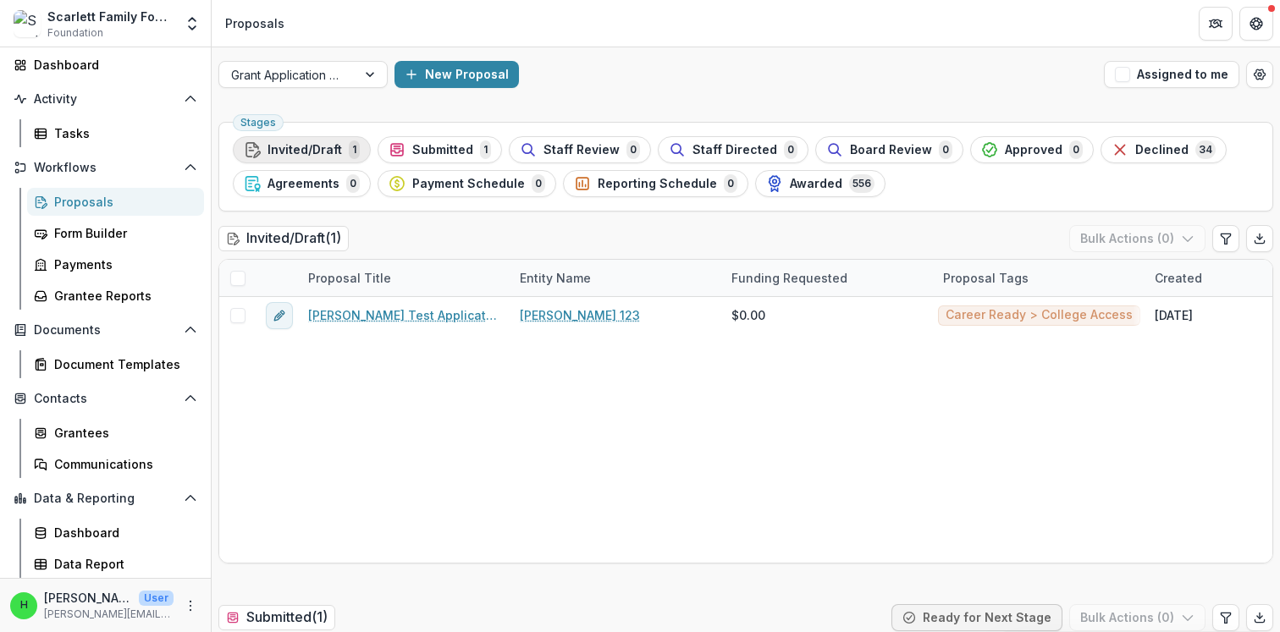
click at [312, 148] on span "Invited/Draft" at bounding box center [304, 150] width 74 height 14
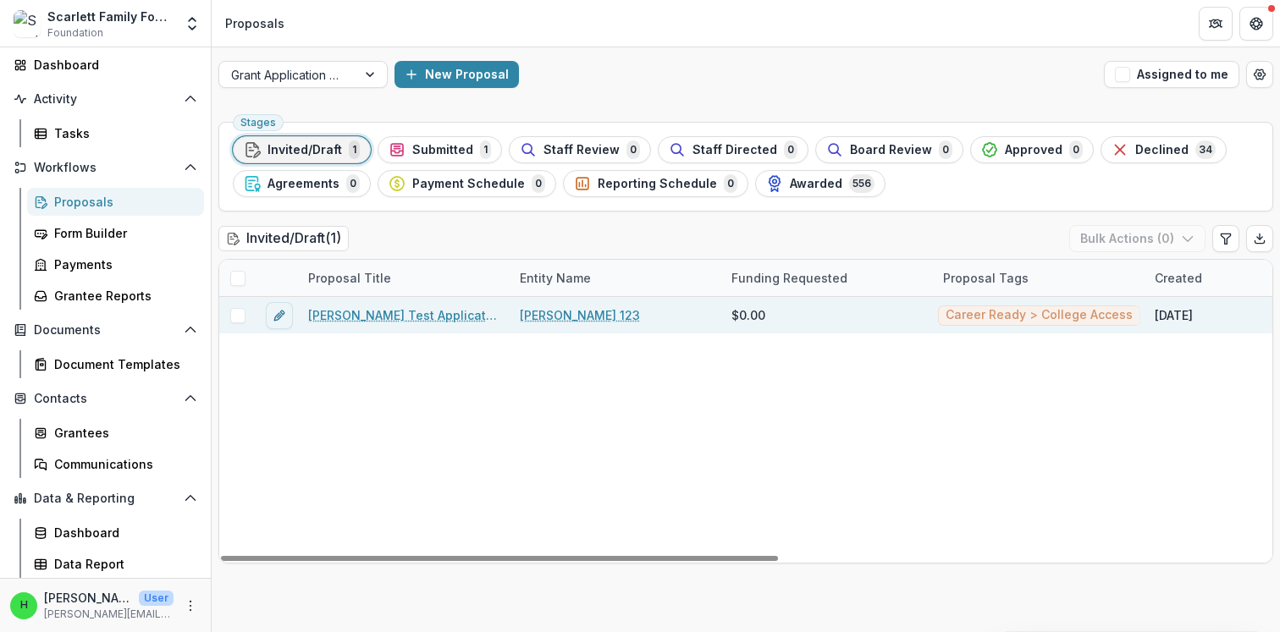
click at [389, 312] on link "Haley Test Application" at bounding box center [403, 315] width 191 height 18
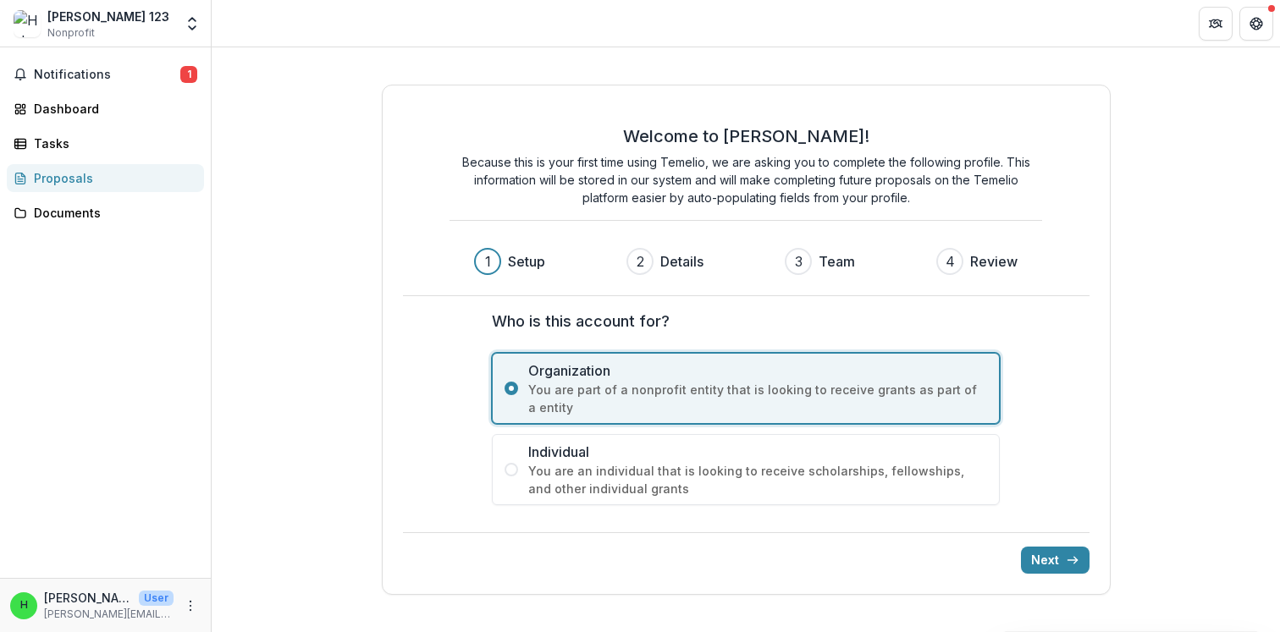
click at [651, 462] on span "You are an individual that is looking to receive scholarships, fellowships, and…" at bounding box center [757, 480] width 459 height 36
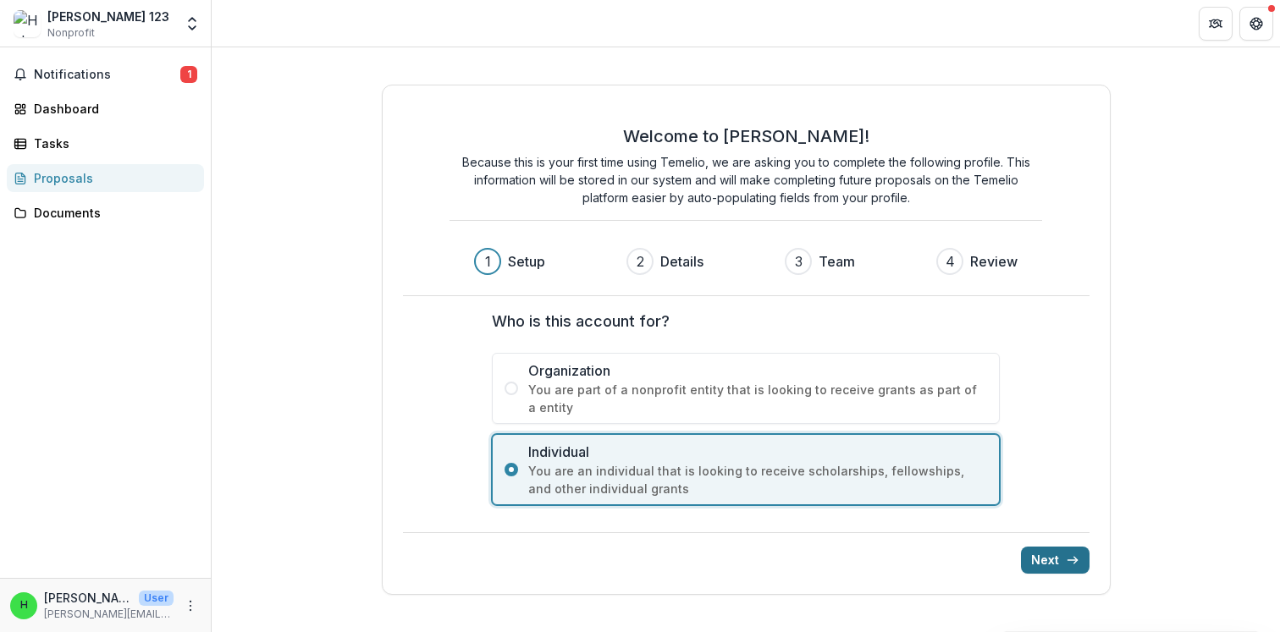
click at [1049, 550] on button "Next" at bounding box center [1055, 560] width 69 height 27
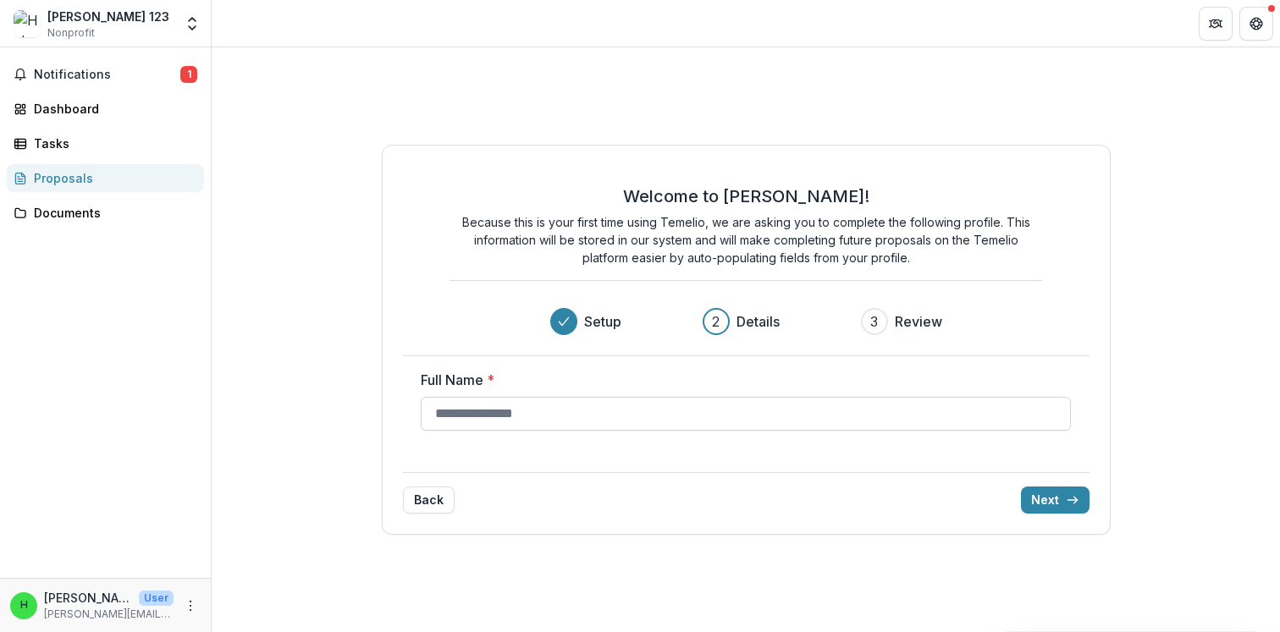
click at [601, 415] on input "Full Name *" at bounding box center [746, 414] width 650 height 34
type input "**********"
click at [819, 510] on div "Back Next" at bounding box center [746, 492] width 686 height 41
click at [1051, 500] on button "Next" at bounding box center [1055, 500] width 69 height 27
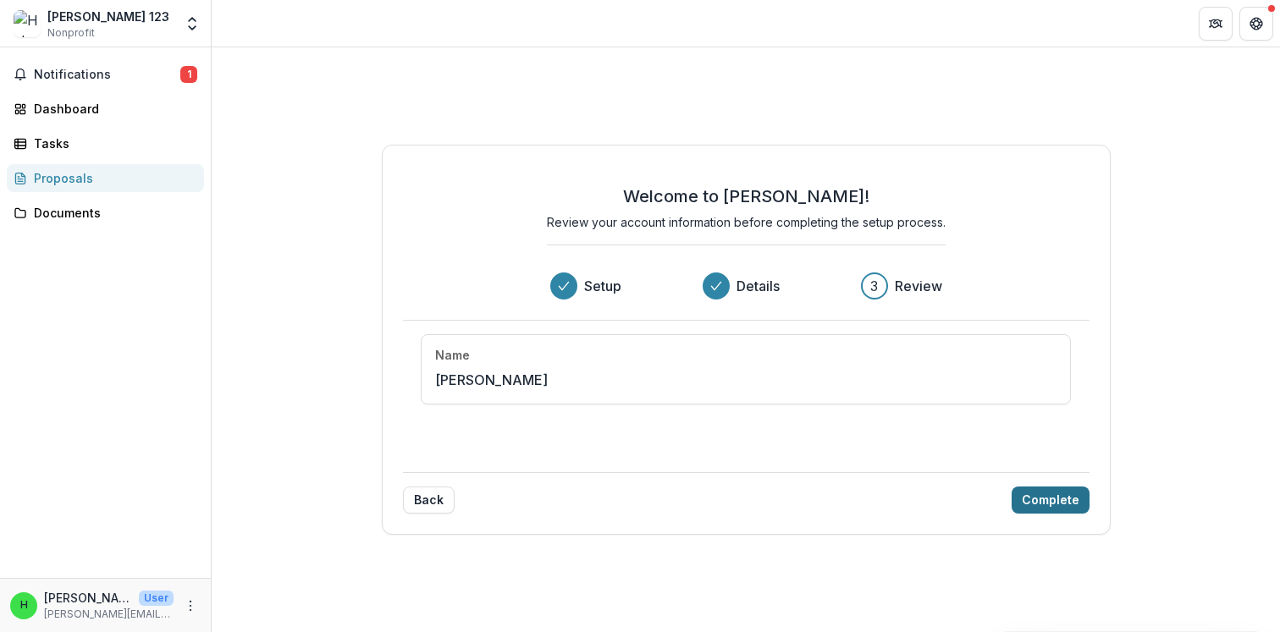
click at [1050, 498] on button "Complete" at bounding box center [1051, 500] width 78 height 27
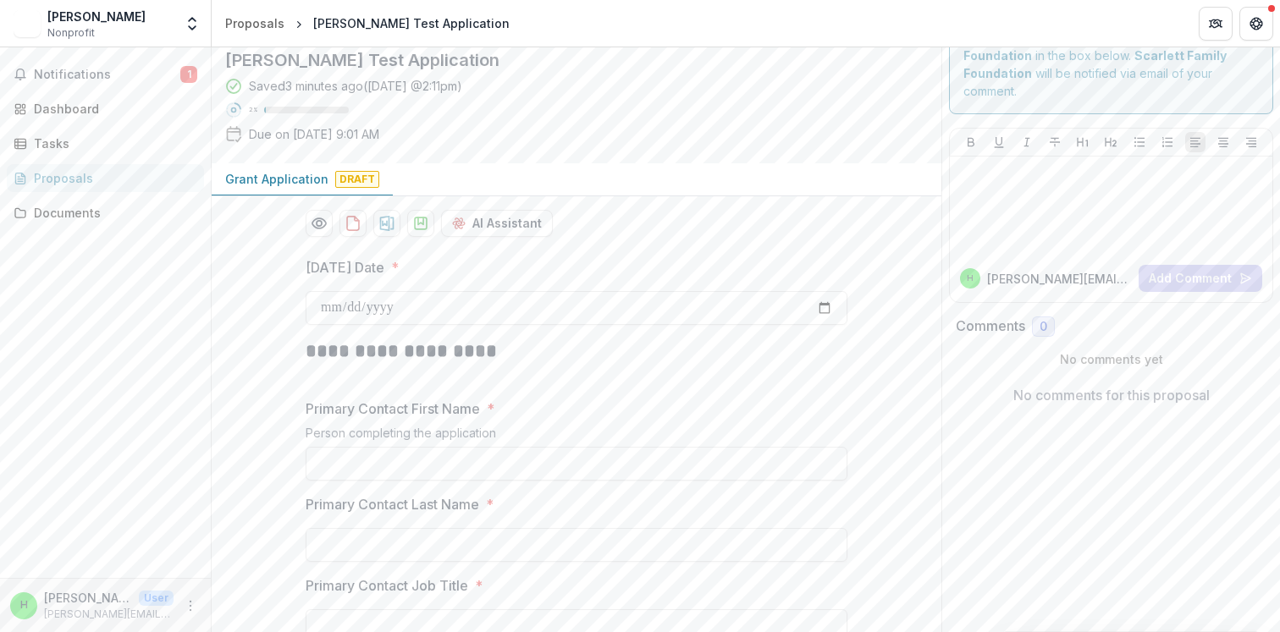
scroll to position [49, 0]
click at [382, 306] on input "[DATE] Date *" at bounding box center [577, 306] width 542 height 34
click at [822, 302] on input "Today's Date *" at bounding box center [577, 306] width 542 height 34
type input "**********"
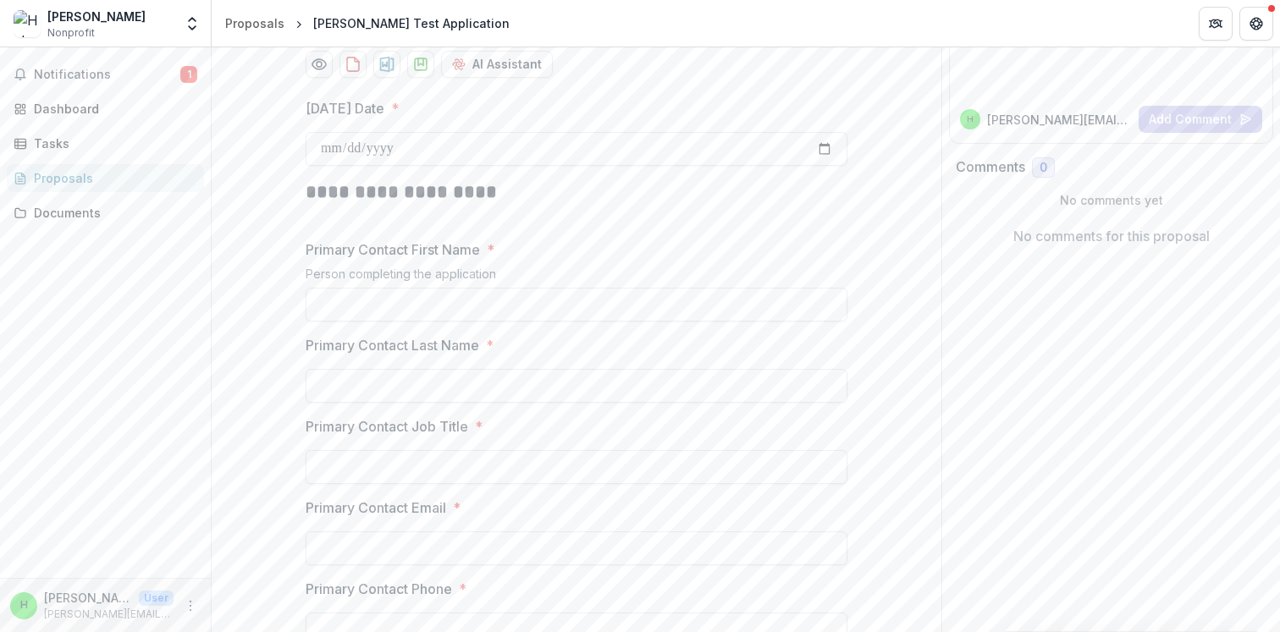
scroll to position [210, 0]
click at [534, 296] on input "Primary Contact First Name *" at bounding box center [577, 301] width 542 height 34
type input "*****"
type input "******"
type input "**********"
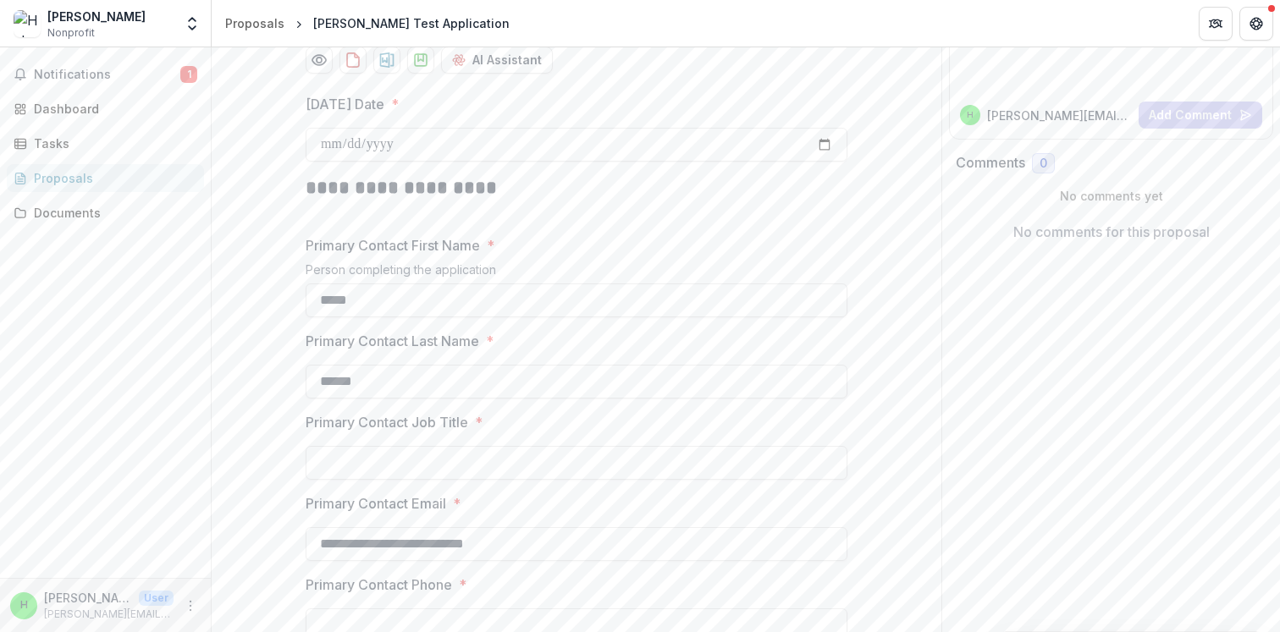
type input "**********"
type input "*"
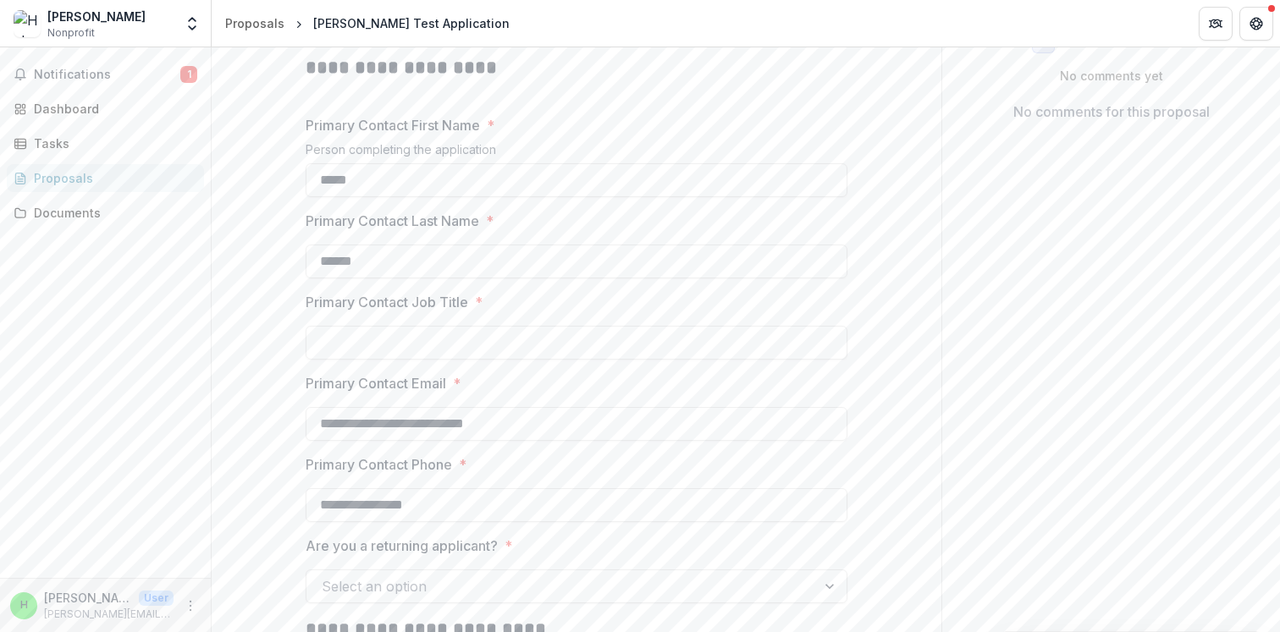
scroll to position [337, 0]
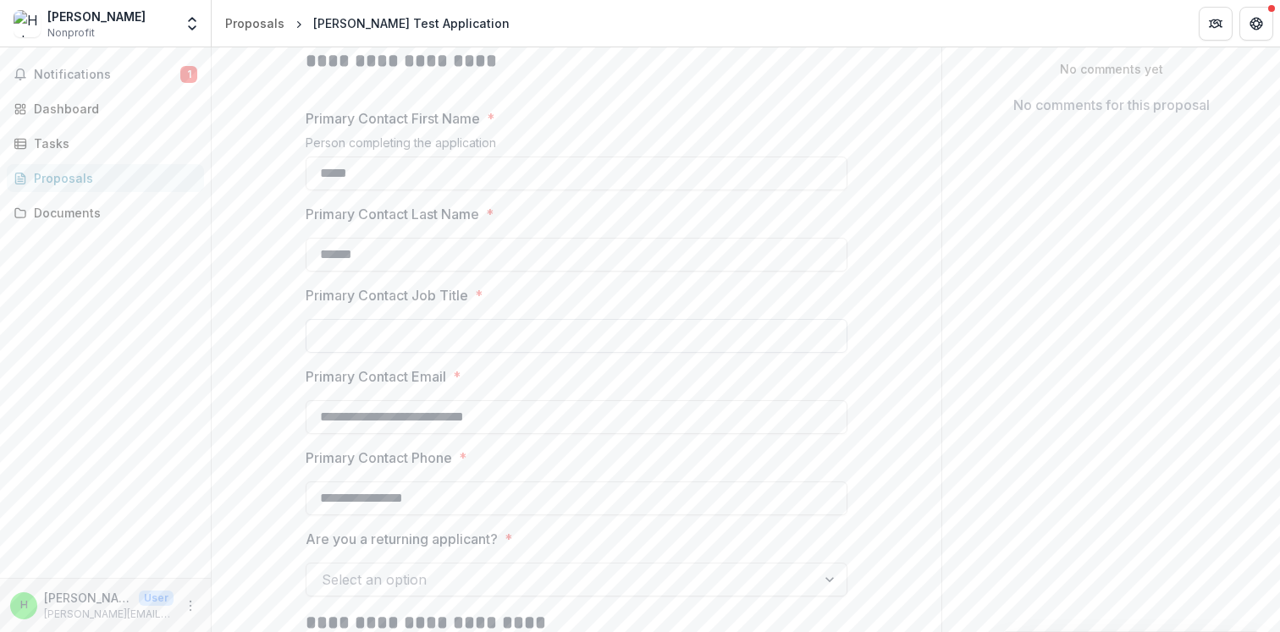
click at [385, 334] on input "Primary Contact Job Title *" at bounding box center [577, 336] width 542 height 34
type input "***"
click at [306, 409] on input "**********" at bounding box center [577, 417] width 542 height 34
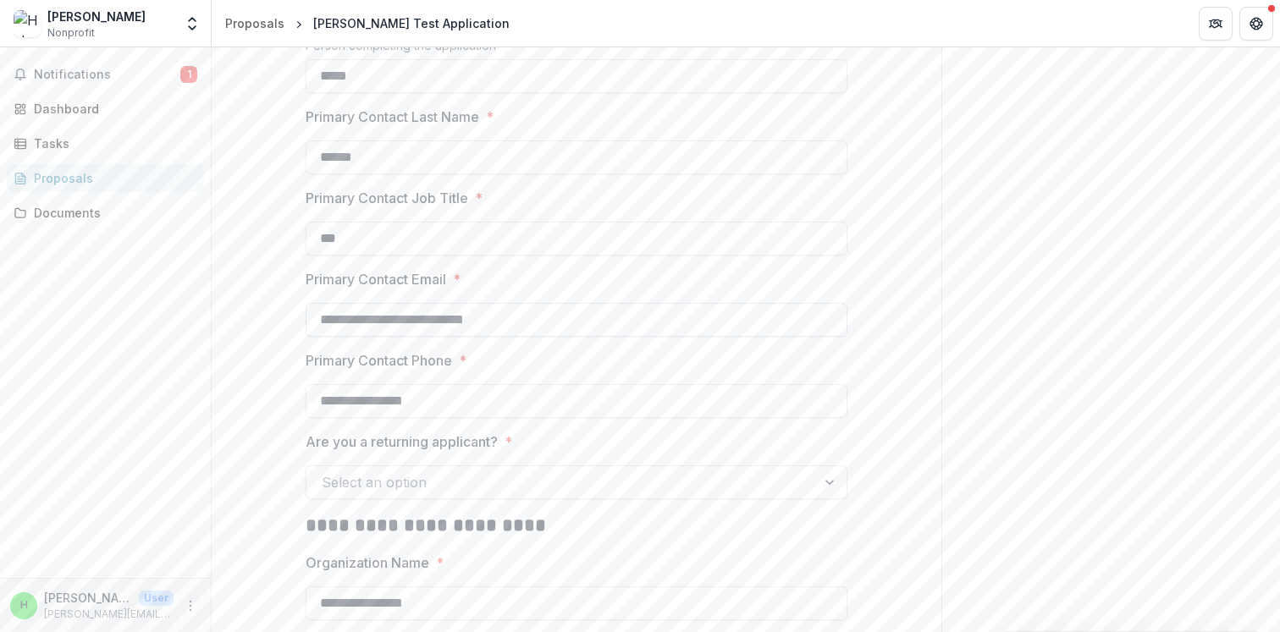
scroll to position [444, 0]
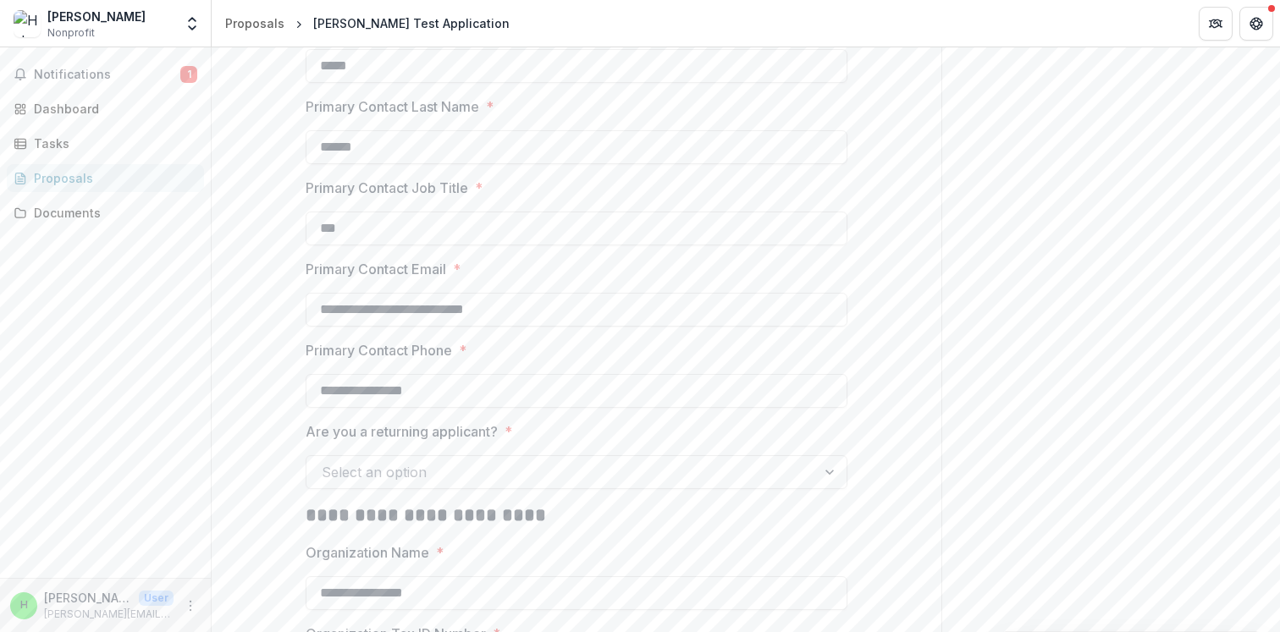
click at [380, 391] on input "**********" at bounding box center [577, 391] width 542 height 34
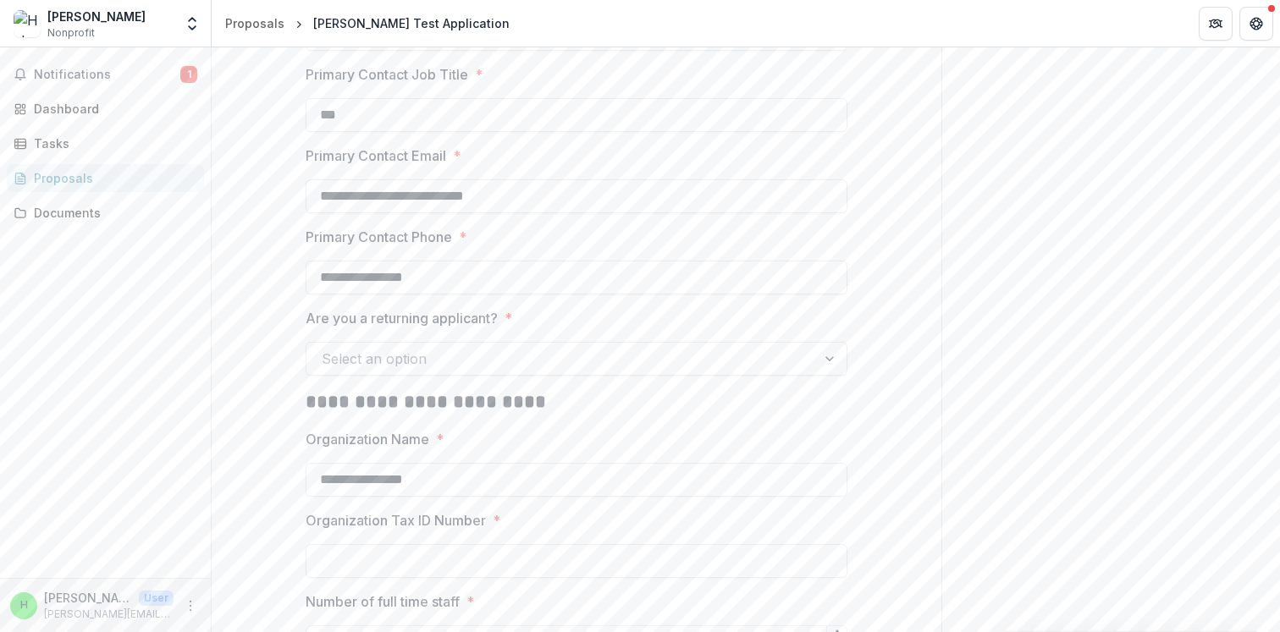
scroll to position [560, 0]
click at [339, 369] on div "Select an option" at bounding box center [561, 357] width 510 height 27
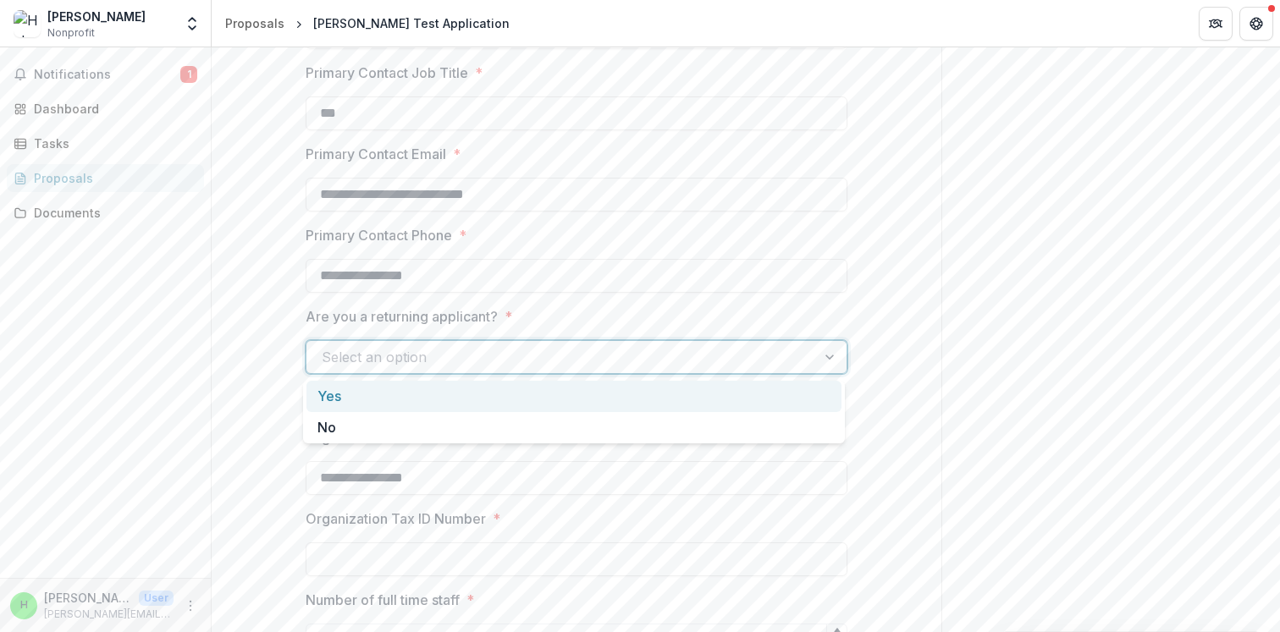
click at [339, 398] on div "Yes" at bounding box center [573, 396] width 535 height 31
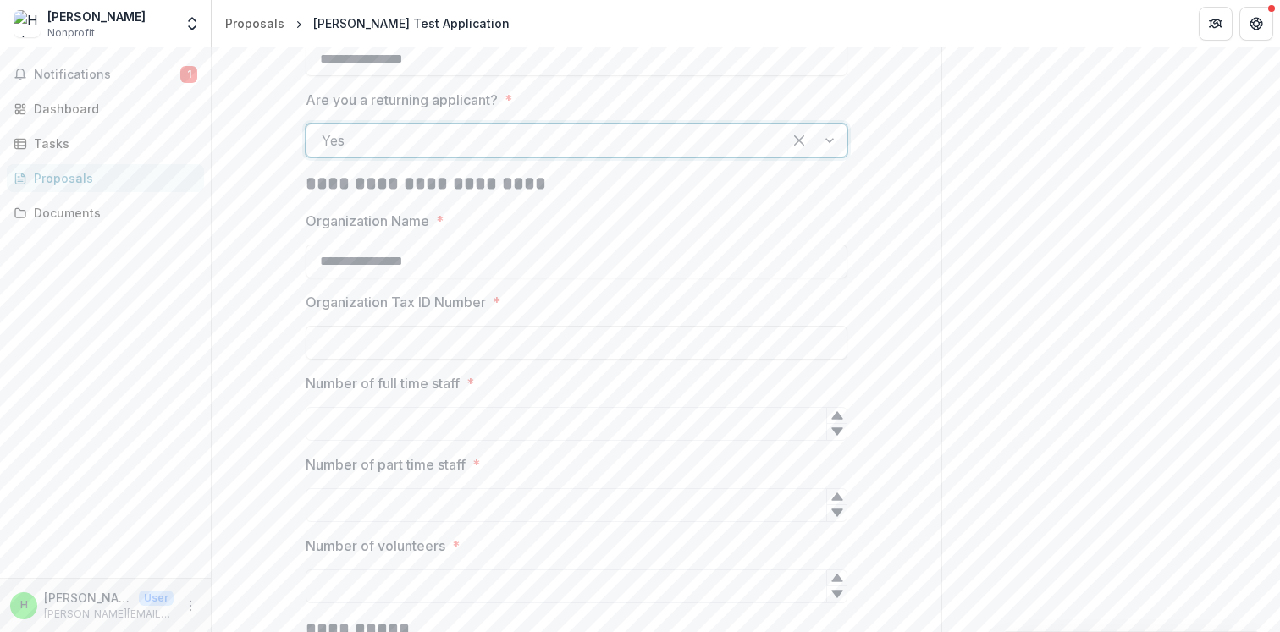
scroll to position [780, 0]
click at [367, 341] on input "Organization Tax ID Number *" at bounding box center [577, 339] width 542 height 34
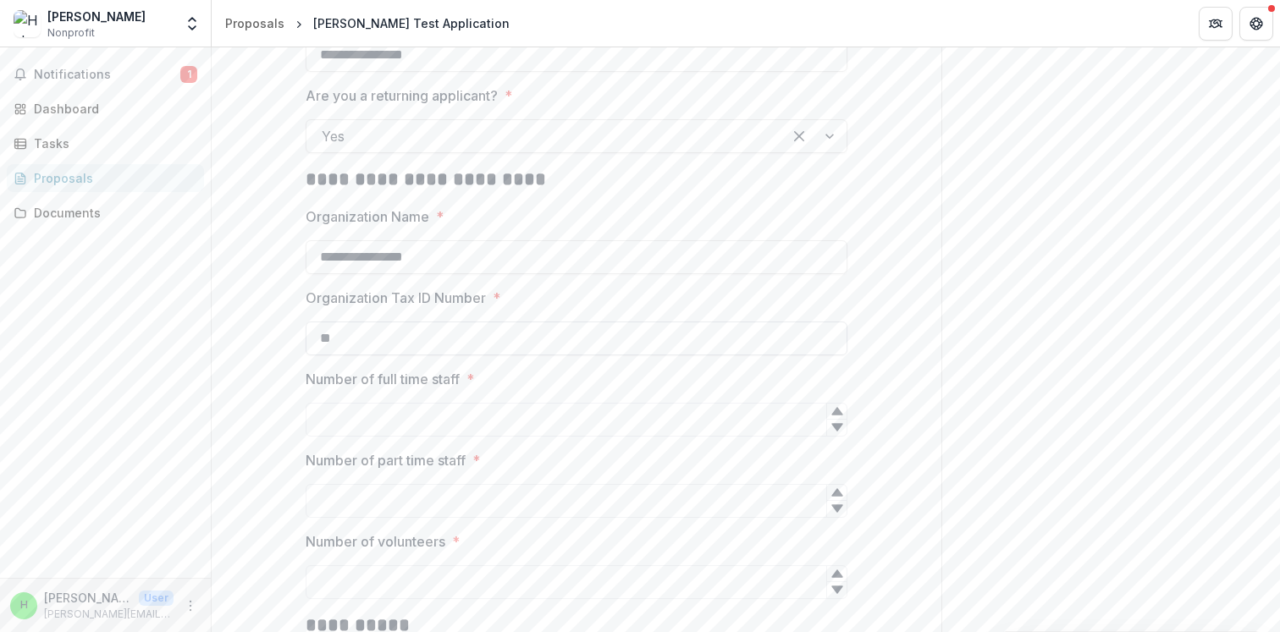
type input "*"
paste input "**********"
type input "**********"
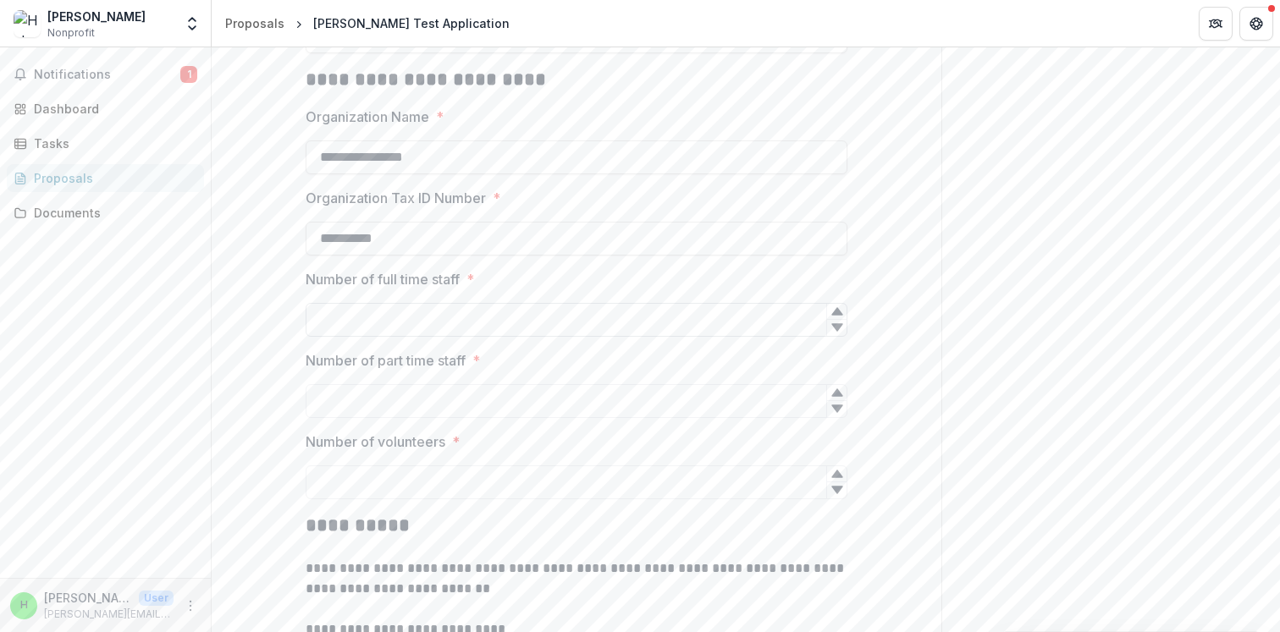
click at [365, 326] on input "Number of full time staff *" at bounding box center [577, 320] width 542 height 34
type input "*"
click at [471, 284] on span "*" at bounding box center [470, 279] width 8 height 20
click at [471, 303] on input "Number of full time staff *" at bounding box center [577, 320] width 542 height 34
click at [462, 320] on input "Number of full time staff *" at bounding box center [577, 320] width 542 height 34
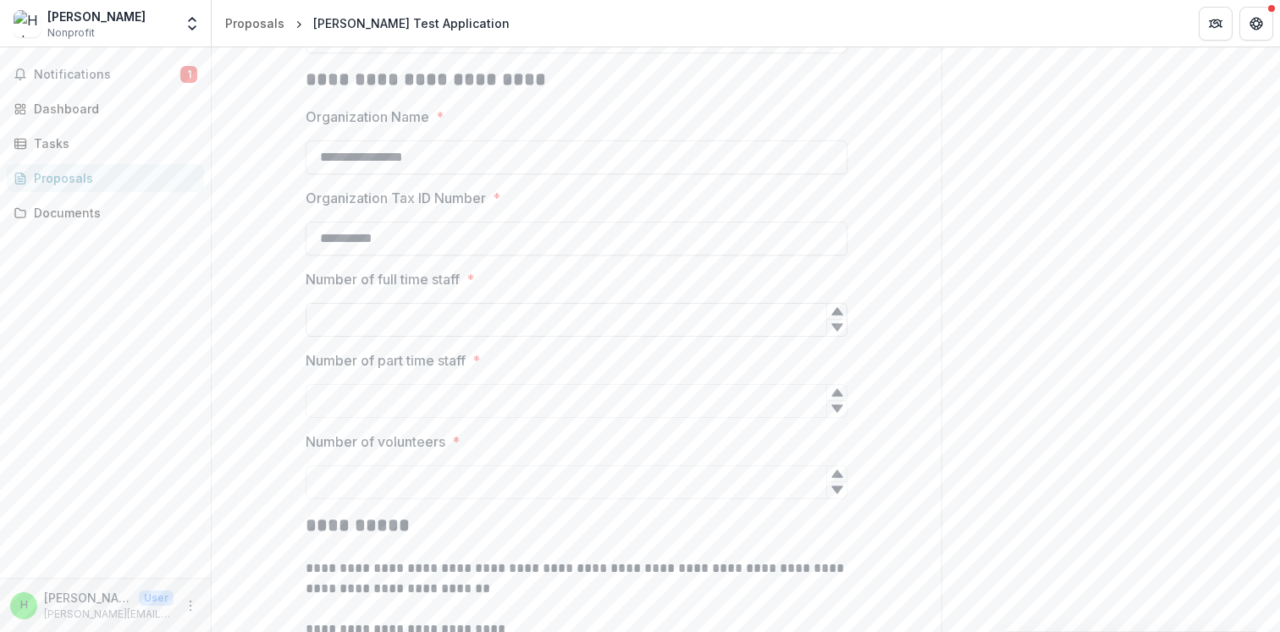
type input "*"
click at [539, 414] on input "Number of part time staff *" at bounding box center [577, 401] width 542 height 34
type input "*"
click at [460, 470] on input "Number of volunteers *" at bounding box center [577, 483] width 542 height 34
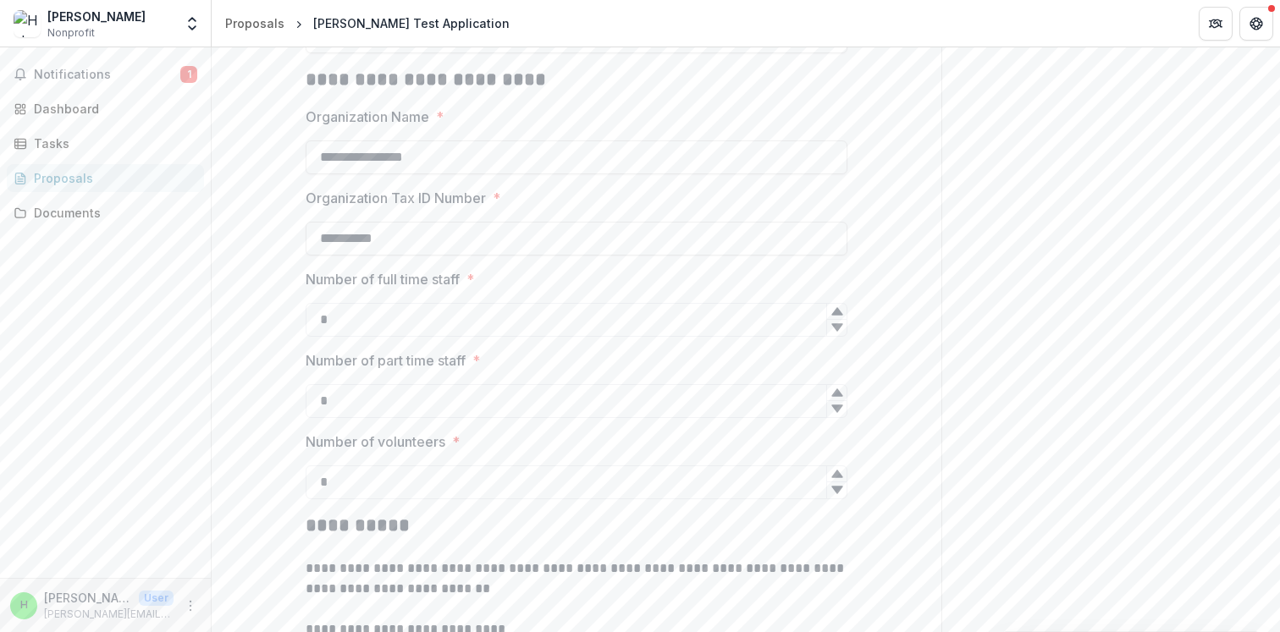
type input "*"
click at [471, 515] on h2 "**********" at bounding box center [577, 526] width 542 height 26
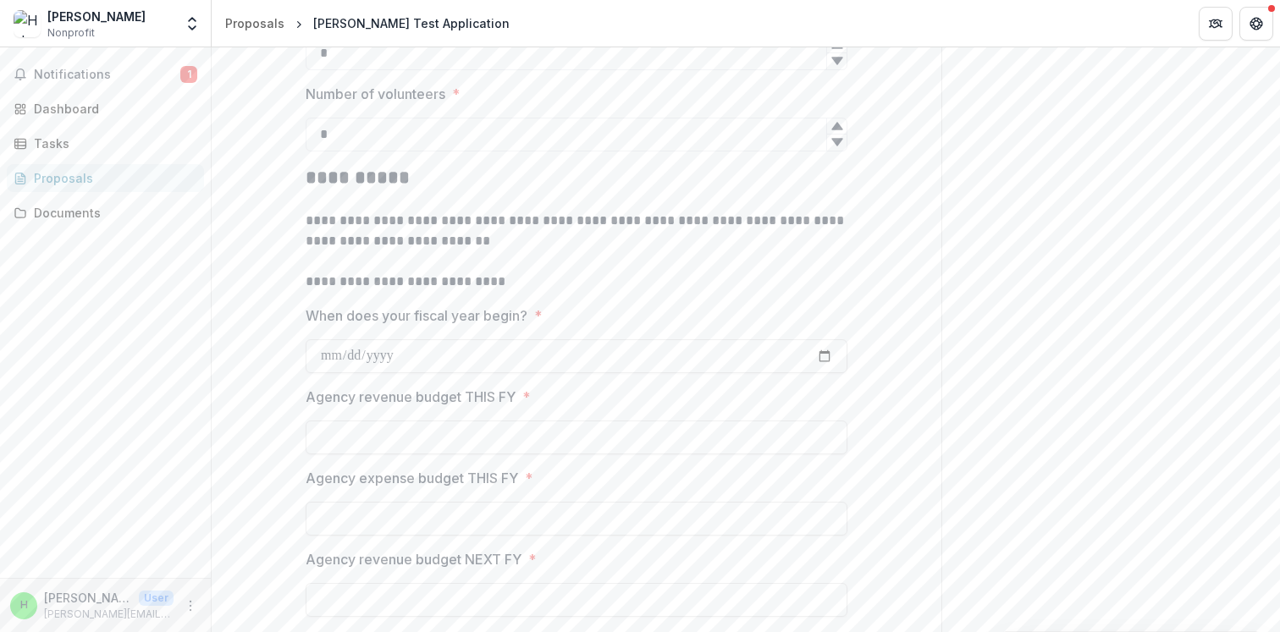
scroll to position [1240, 0]
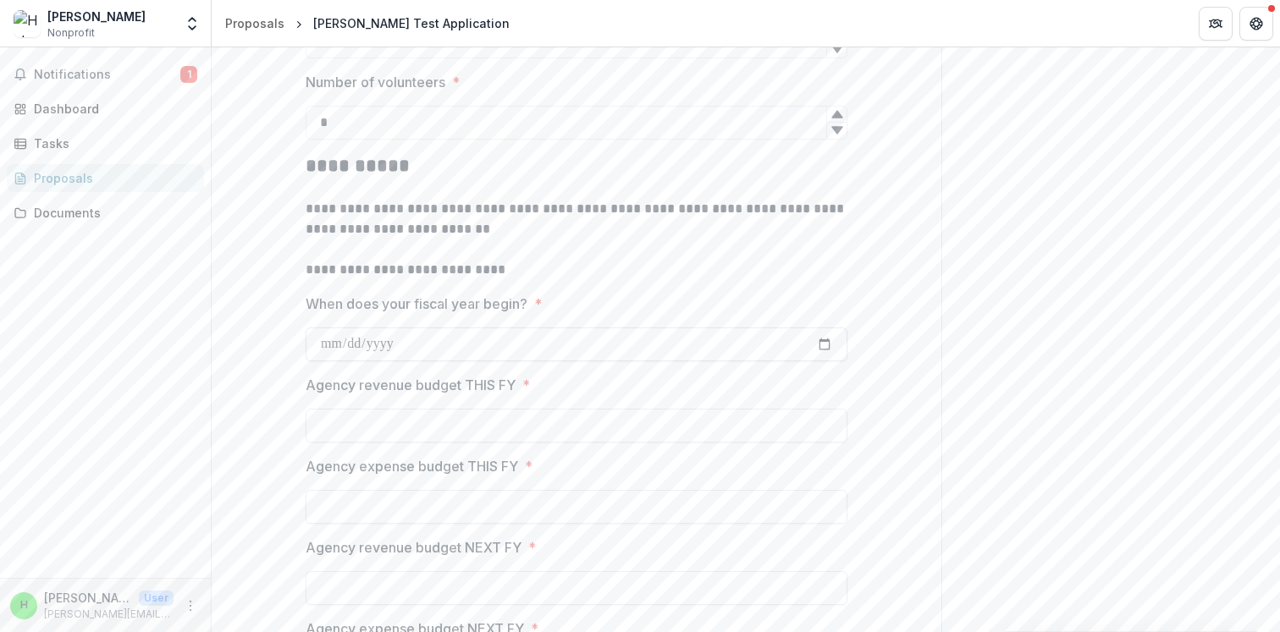
click at [825, 344] on input "When does your fiscal year begin? *" at bounding box center [577, 345] width 542 height 34
type input "**********"
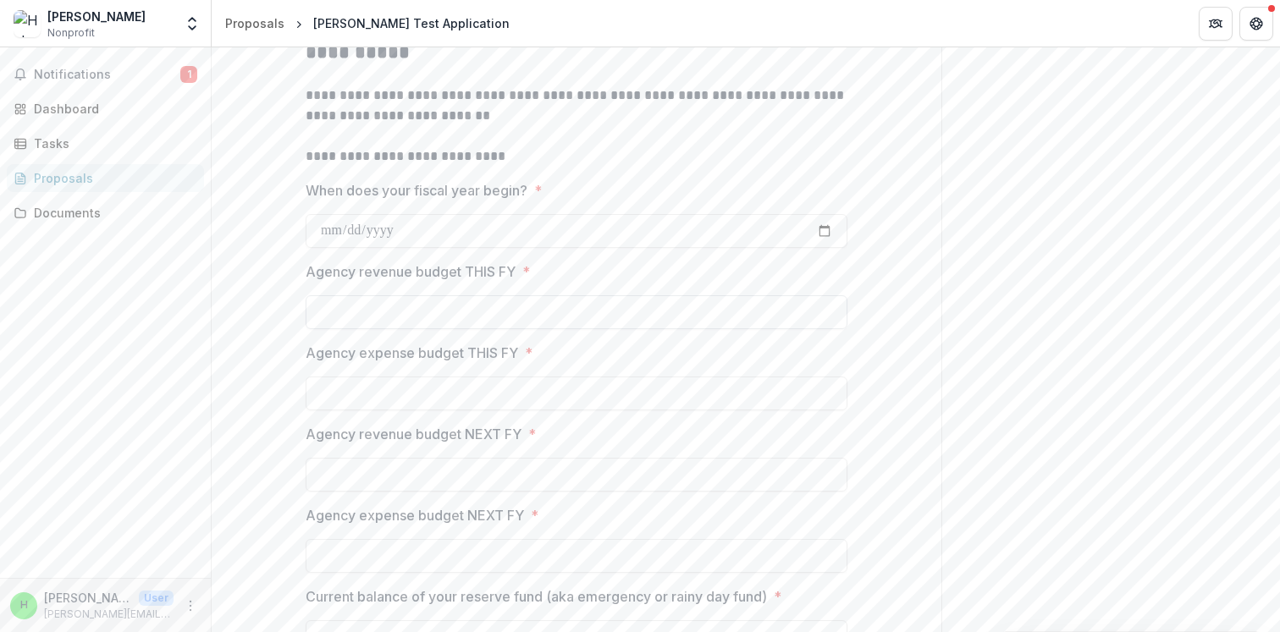
scroll to position [1356, 0]
click at [550, 315] on input "Agency revenue budget THIS FY *" at bounding box center [577, 310] width 542 height 34
type input "*******"
click at [497, 393] on input "Agency expense budget THIS FY *" at bounding box center [577, 391] width 542 height 34
type input "******"
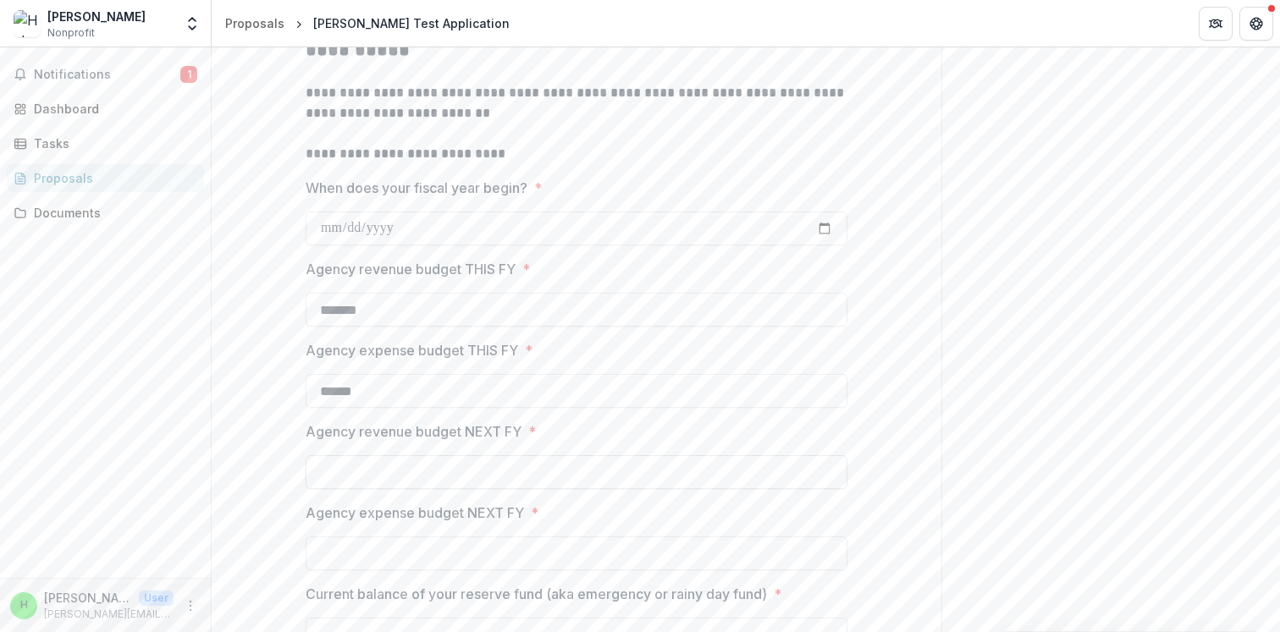
click at [442, 480] on input "Agency revenue budget NEXT FY *" at bounding box center [577, 472] width 542 height 34
type input "********"
click at [416, 560] on input "Agency expense budget NEXT FY *" at bounding box center [577, 554] width 542 height 34
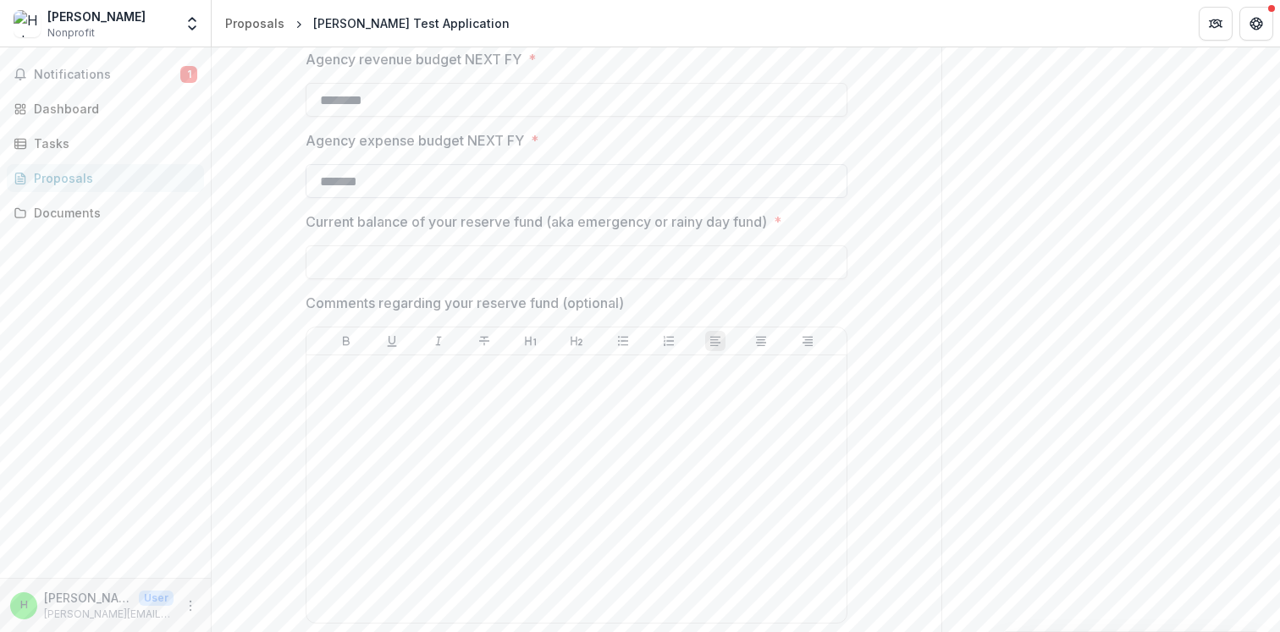
scroll to position [1741, 0]
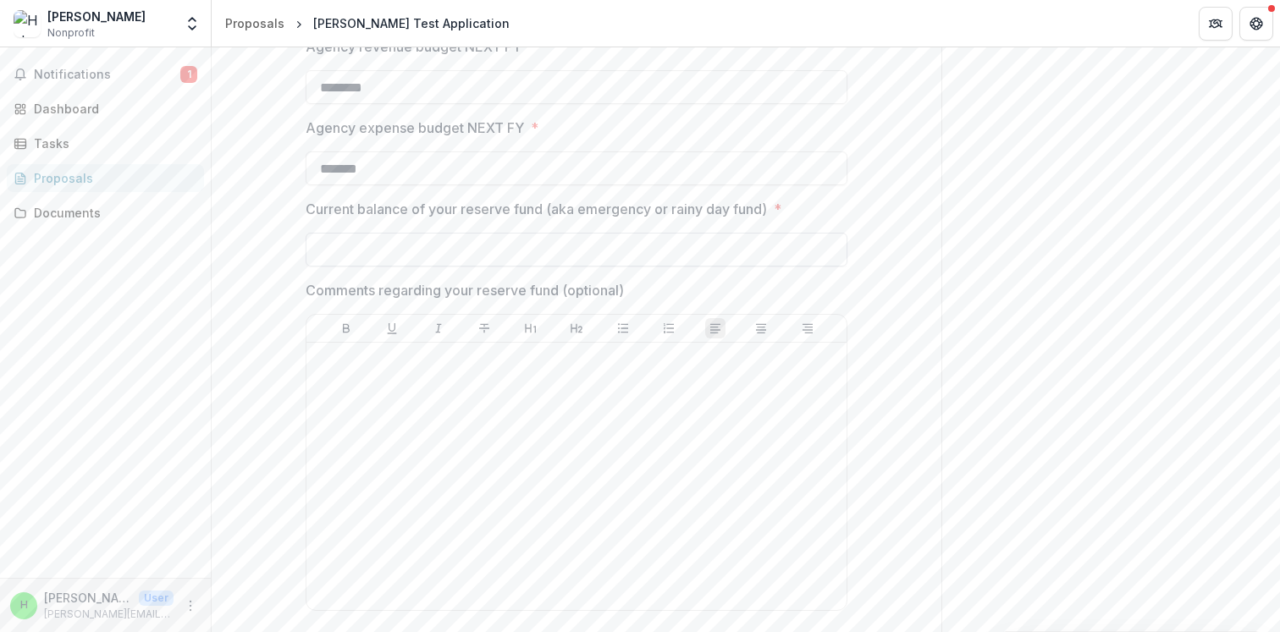
type input "*******"
click at [460, 241] on input "Current balance of your reserve fund (aka emergency or rainy day fund) *" at bounding box center [577, 250] width 542 height 34
type input "**********"
click at [428, 418] on div at bounding box center [576, 477] width 527 height 254
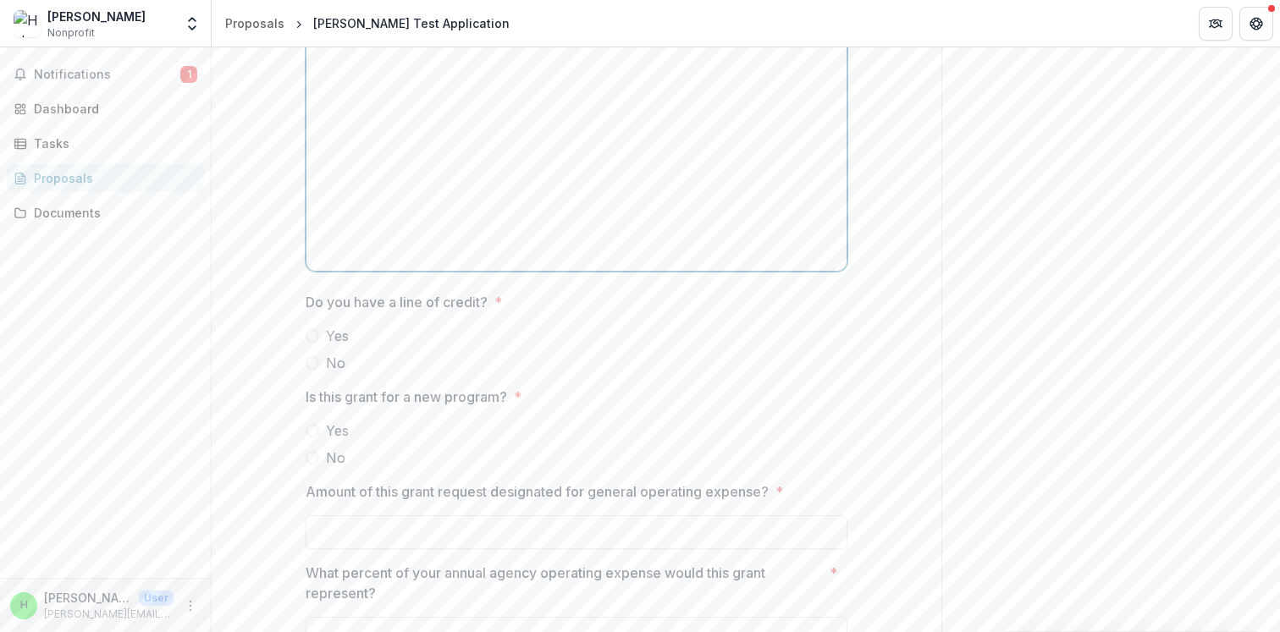
scroll to position [2127, 0]
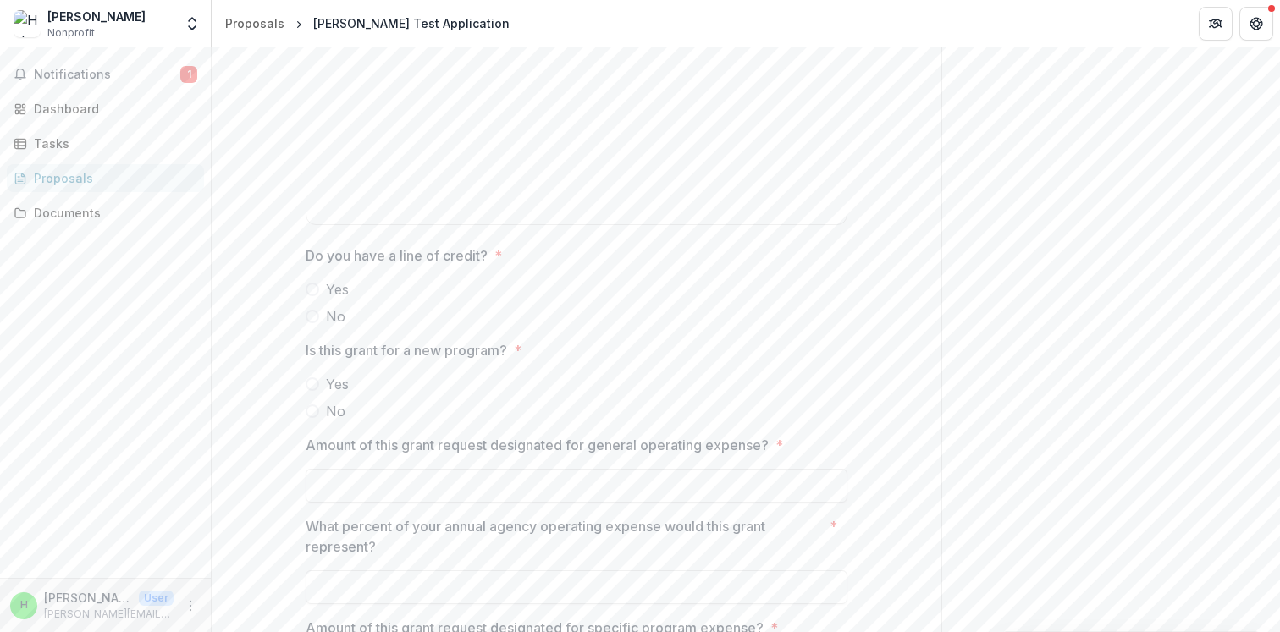
click at [311, 293] on span at bounding box center [313, 290] width 14 height 14
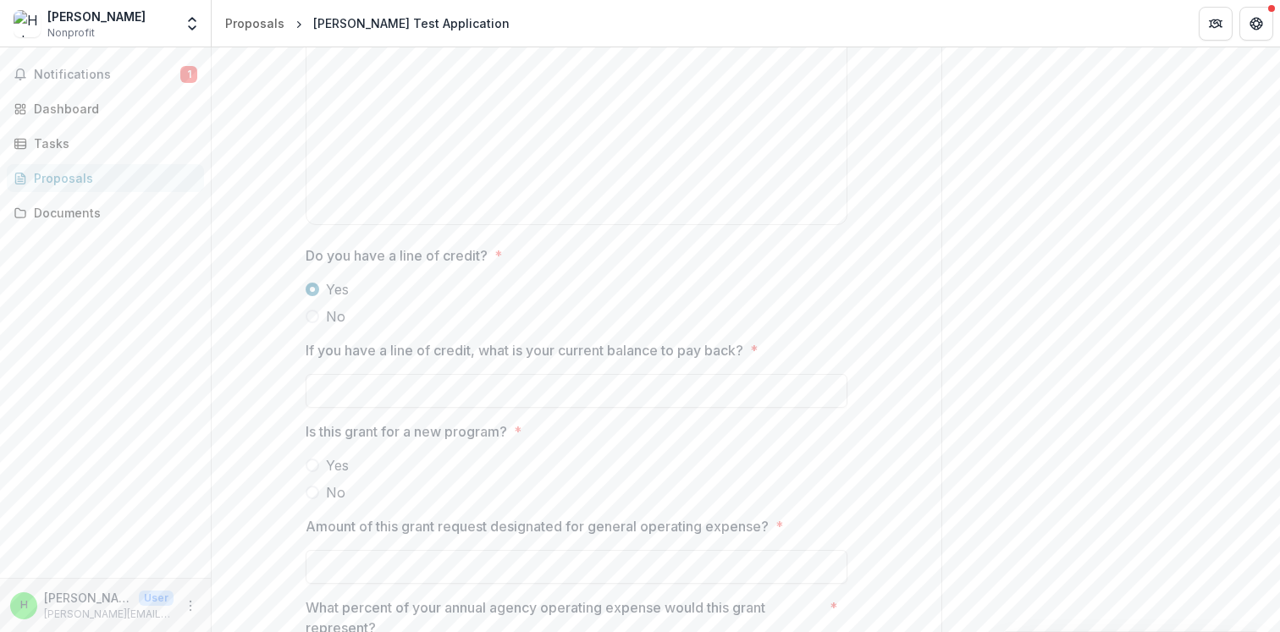
click at [312, 313] on span at bounding box center [313, 317] width 14 height 14
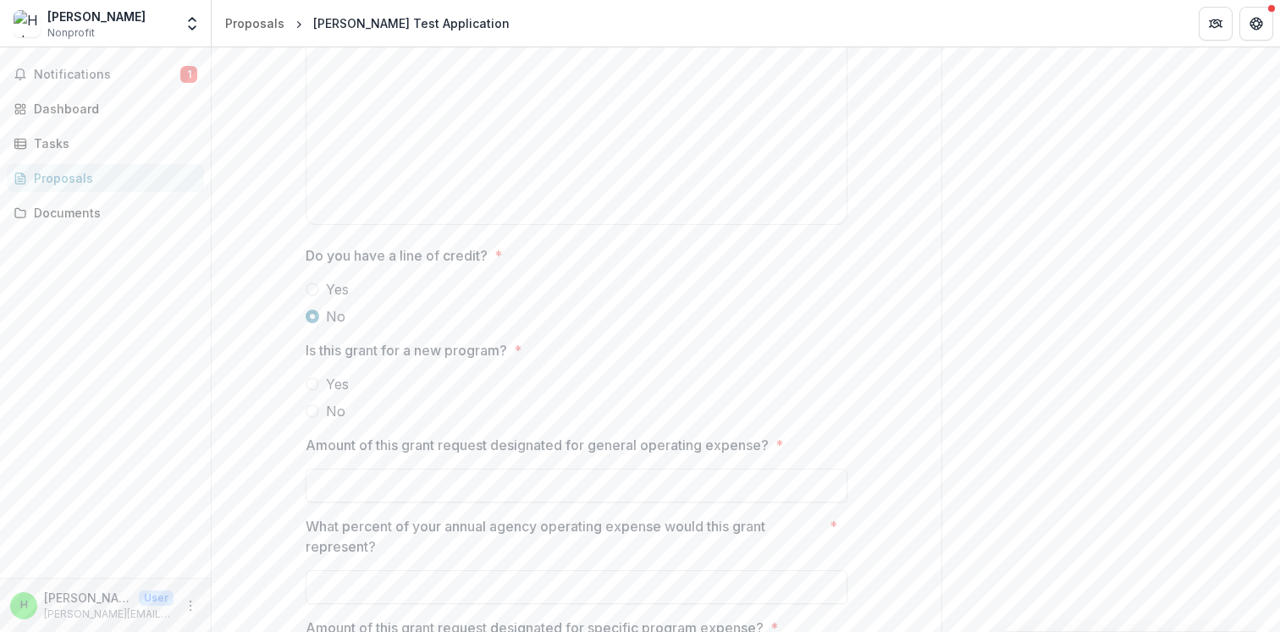
click at [314, 411] on span at bounding box center [313, 412] width 14 height 14
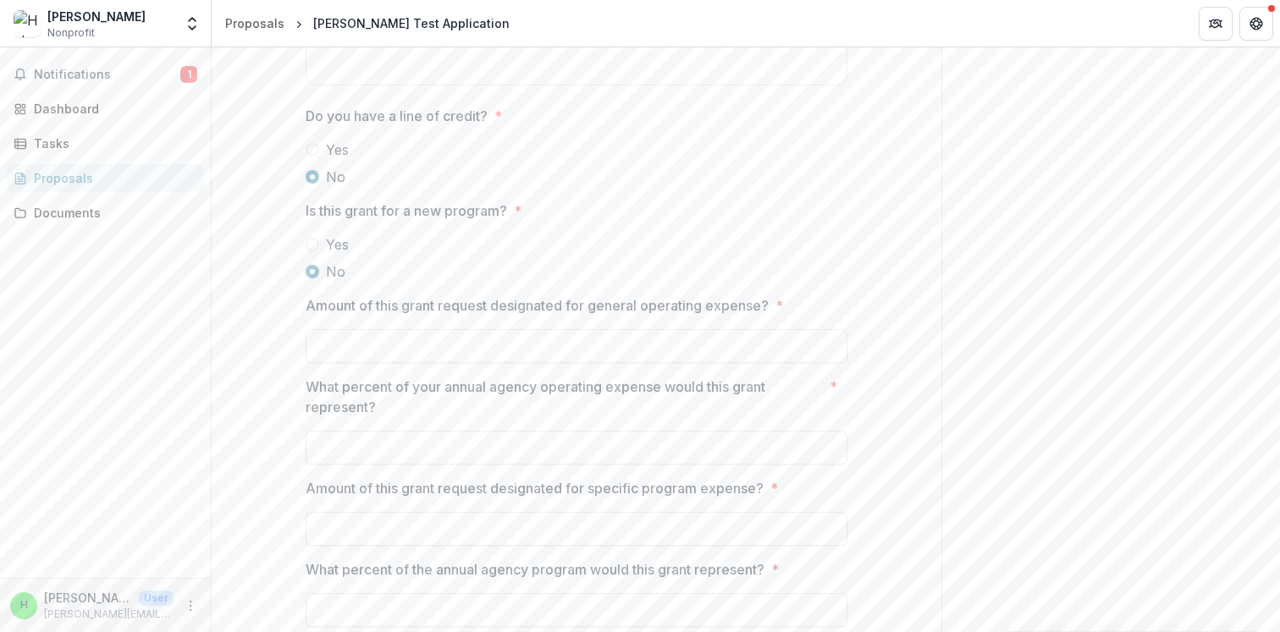
scroll to position [2280, 0]
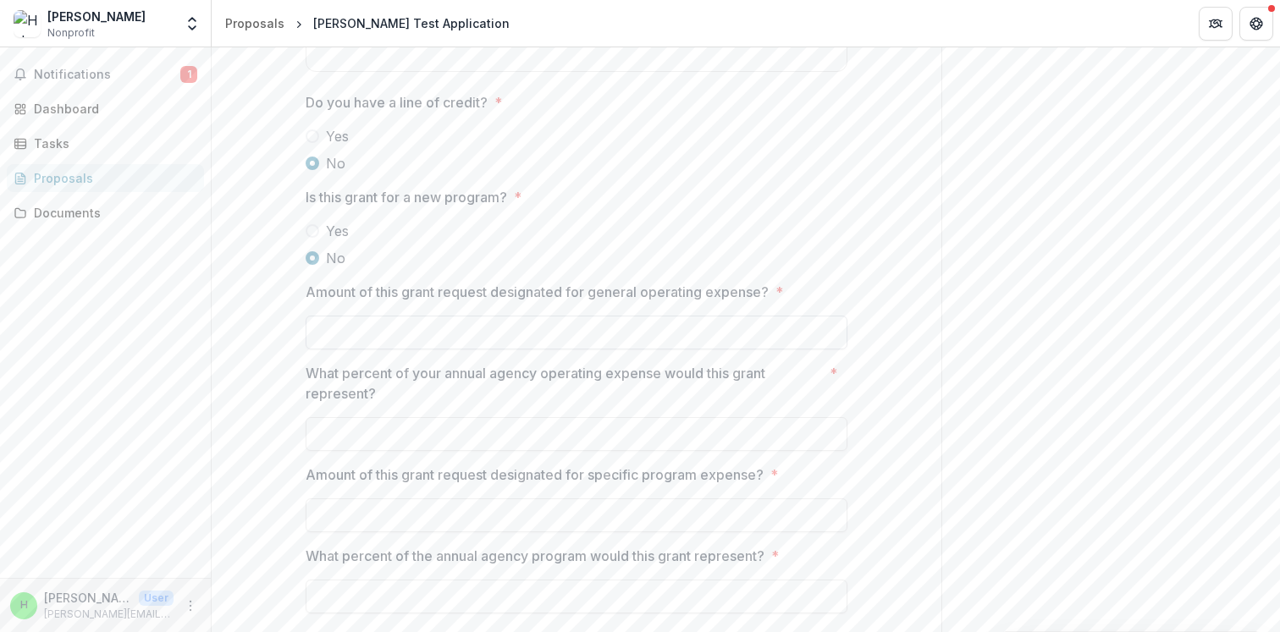
click at [397, 323] on input "Amount of this grant request designated for general operating expense? *" at bounding box center [577, 333] width 542 height 34
type input "**********"
click at [398, 444] on input "What percent of your annual agency operating expense would this grant represent…" at bounding box center [577, 434] width 542 height 34
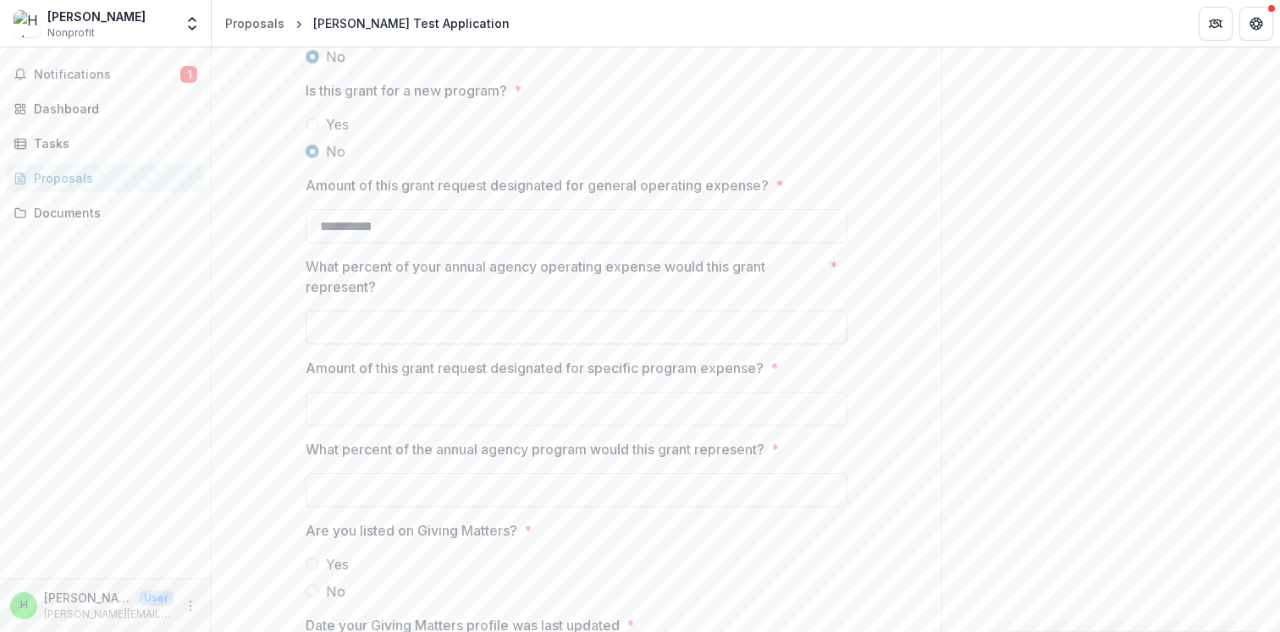
scroll to position [2390, 0]
type input "****"
click at [400, 407] on input "Amount of this grant request designated for specific program expense? *" at bounding box center [577, 406] width 542 height 34
type input "*******"
click at [387, 471] on input "What percent of the annual agency program would this grant represent? *" at bounding box center [577, 487] width 542 height 34
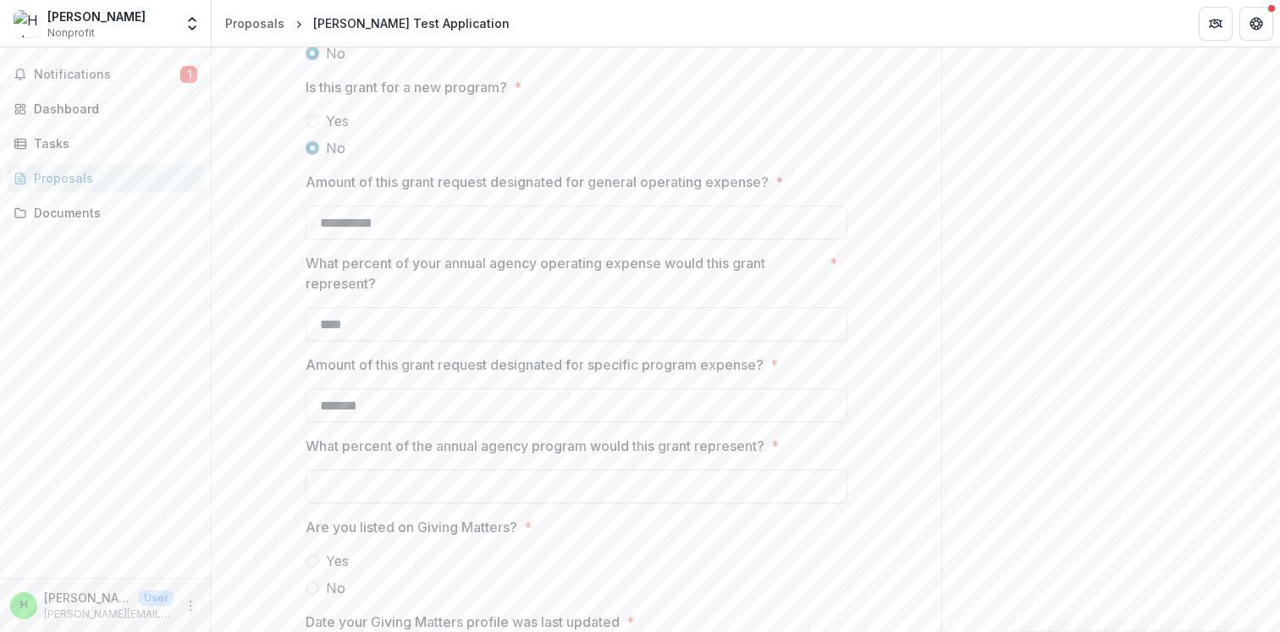
click at [384, 493] on input "What percent of the annual agency program would this grant represent? *" at bounding box center [577, 487] width 542 height 34
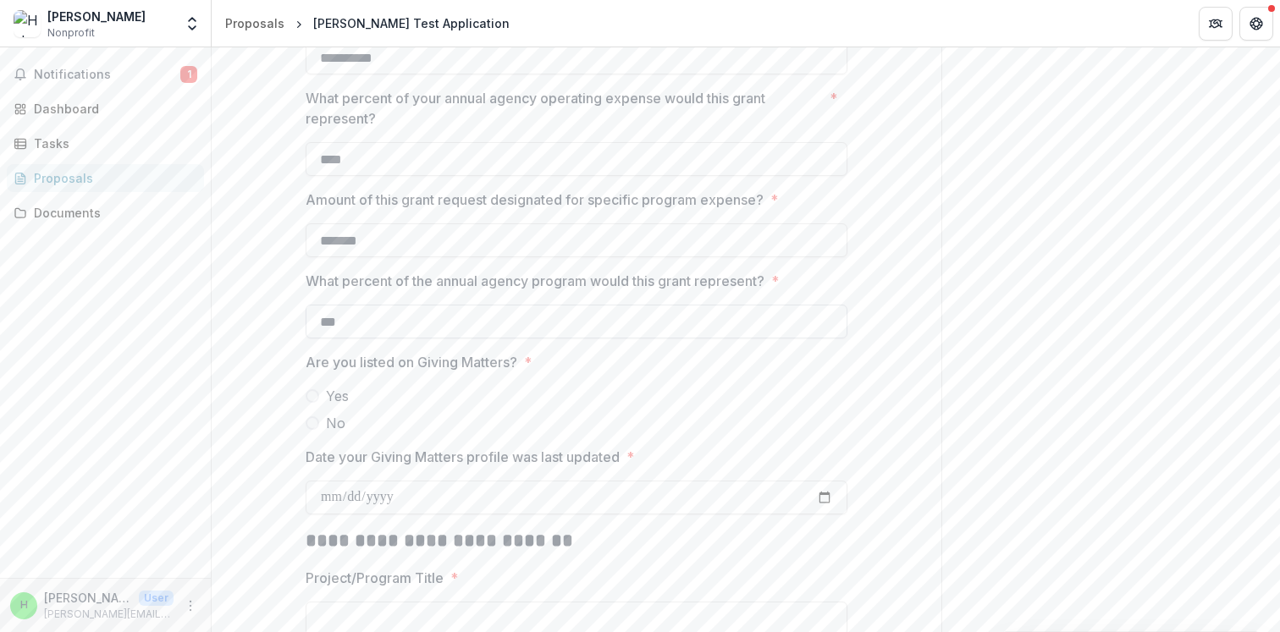
scroll to position [2577, 0]
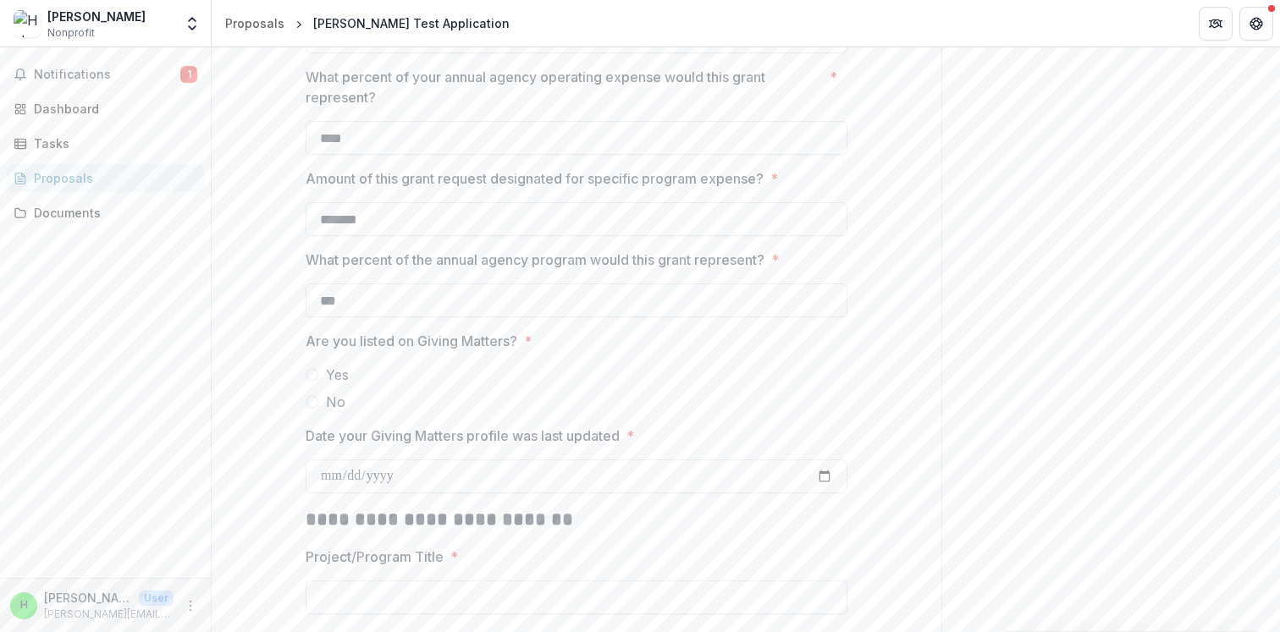
type input "***"
click at [312, 401] on span at bounding box center [313, 402] width 14 height 14
click at [372, 478] on input "Date your Giving Matters profile was last updated *" at bounding box center [577, 477] width 542 height 34
click at [822, 471] on input "Date your Giving Matters profile was last updated *" at bounding box center [577, 477] width 542 height 34
type input "**********"
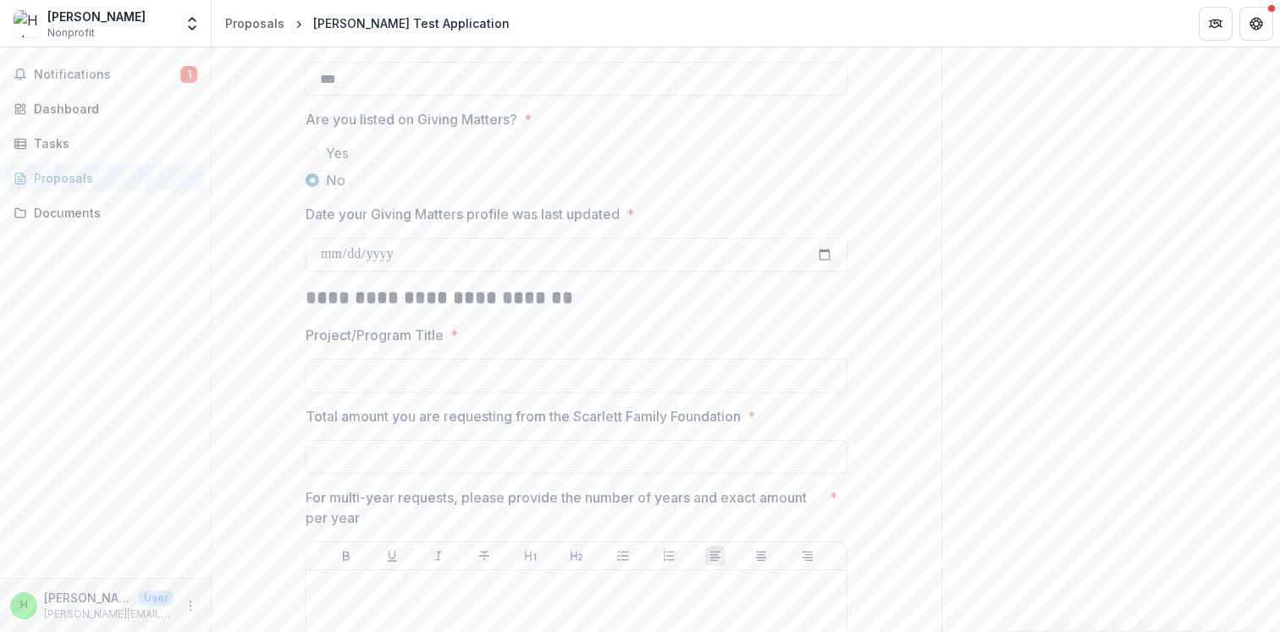
scroll to position [2806, 0]
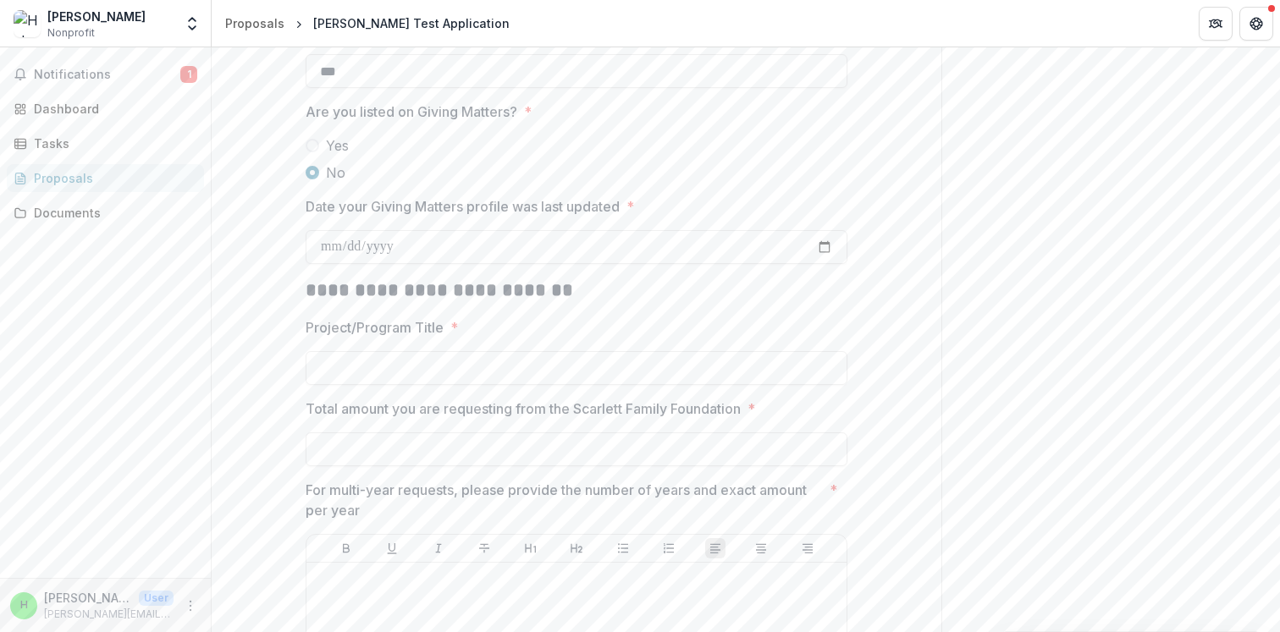
click at [315, 152] on label "Yes" at bounding box center [577, 145] width 542 height 20
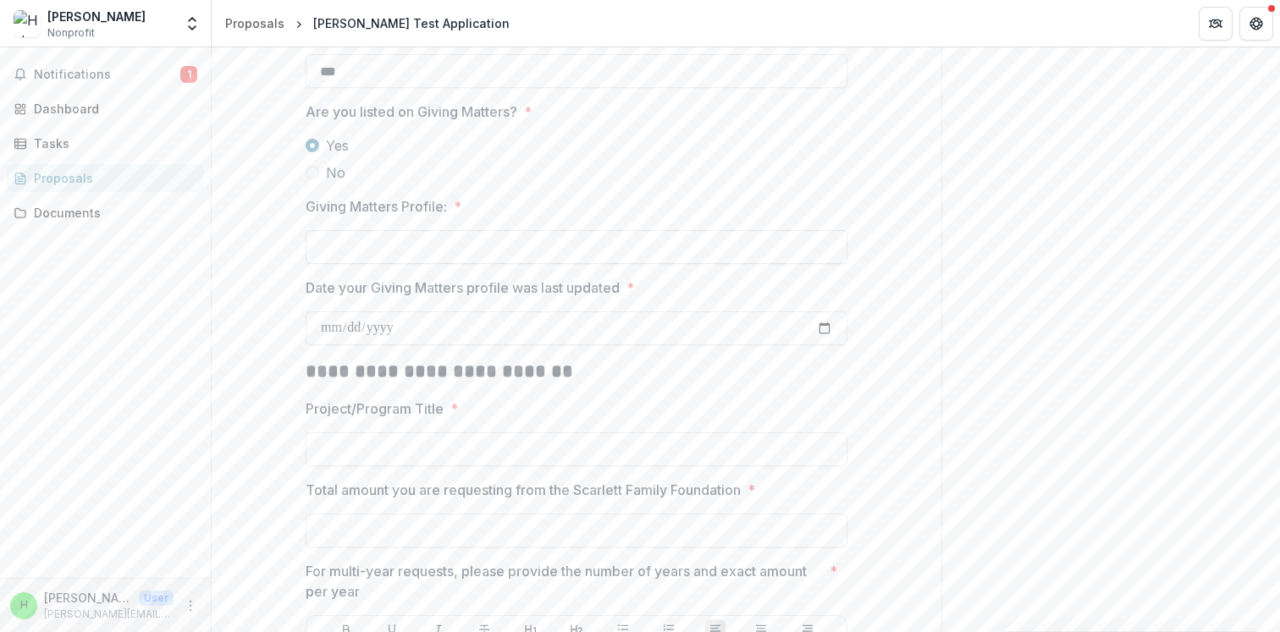
click at [371, 260] on input "Giving Matters Profile: *" at bounding box center [577, 247] width 542 height 34
click at [311, 177] on span at bounding box center [313, 173] width 14 height 14
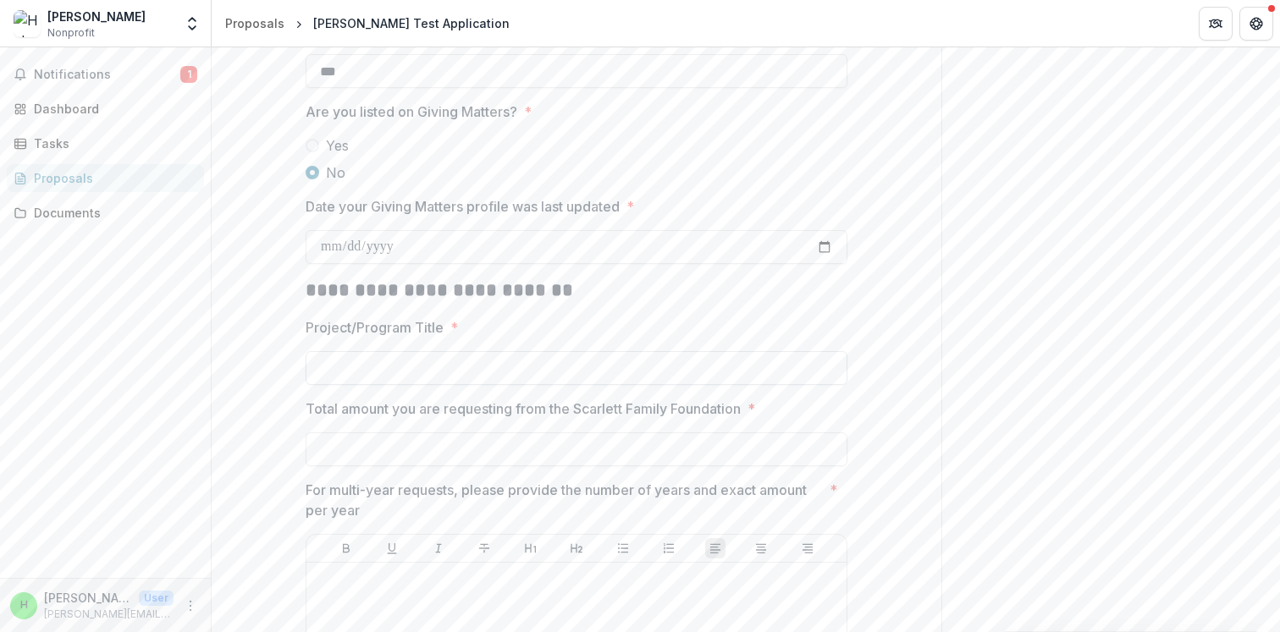
click at [412, 361] on input "Project/Program Title *" at bounding box center [577, 368] width 542 height 34
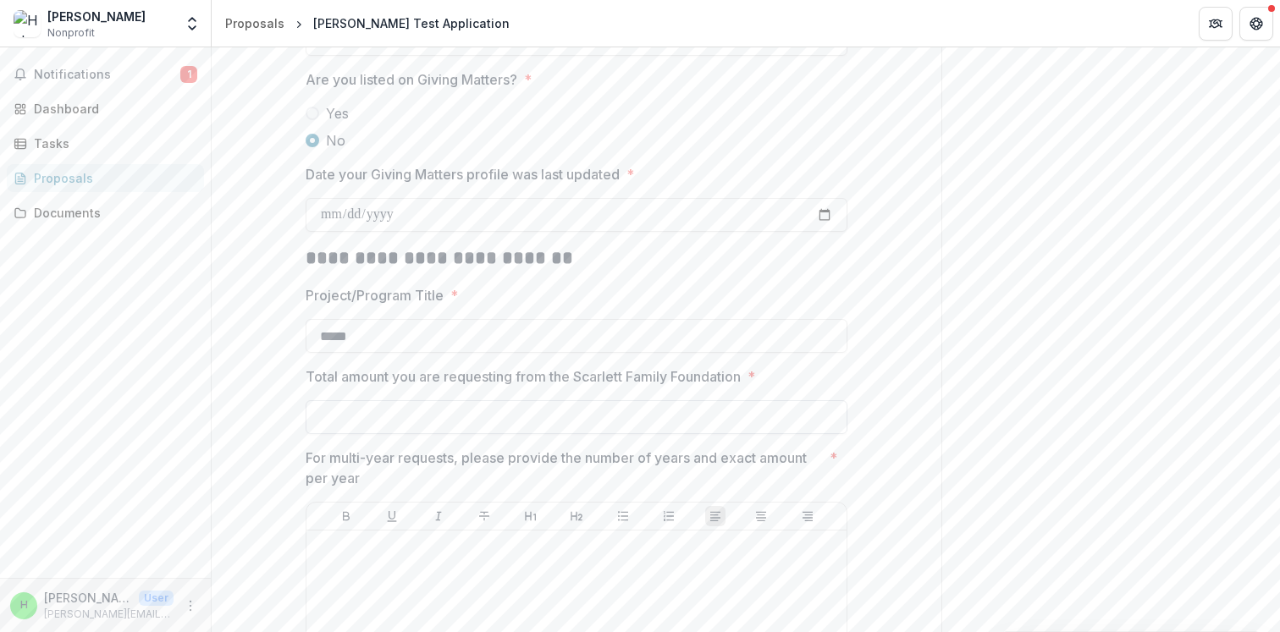
type input "*****"
click at [437, 425] on input "Total amount you are requesting from the Scarlett Family Foundation *" at bounding box center [577, 417] width 542 height 34
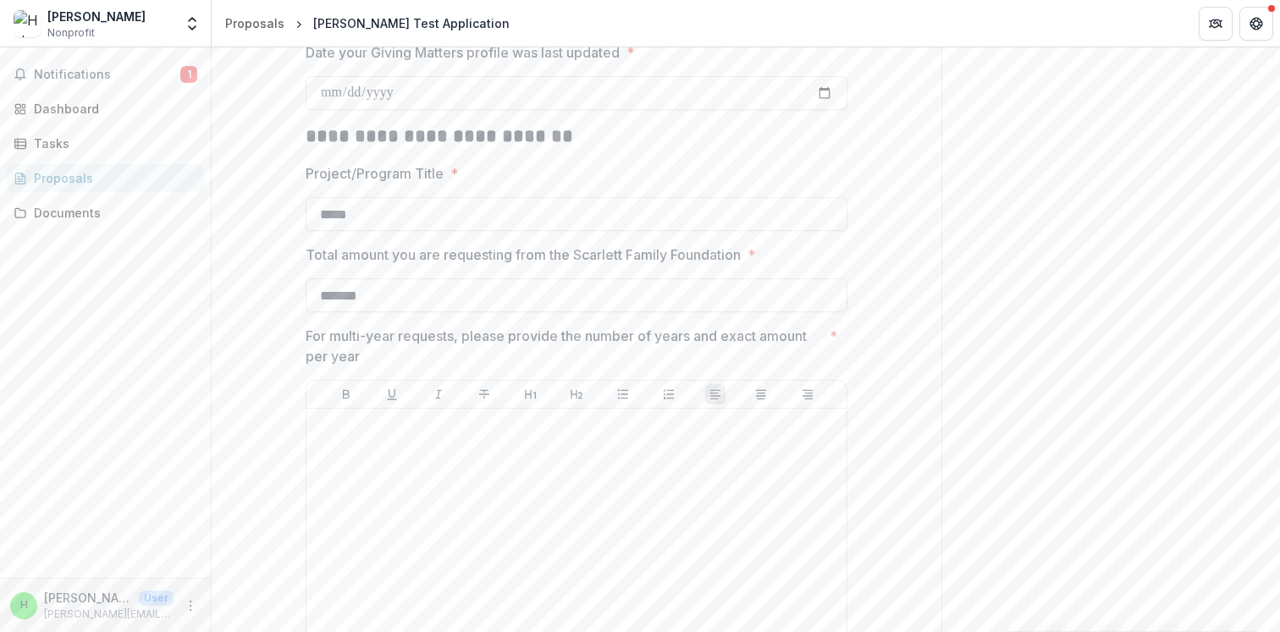
scroll to position [3120, 0]
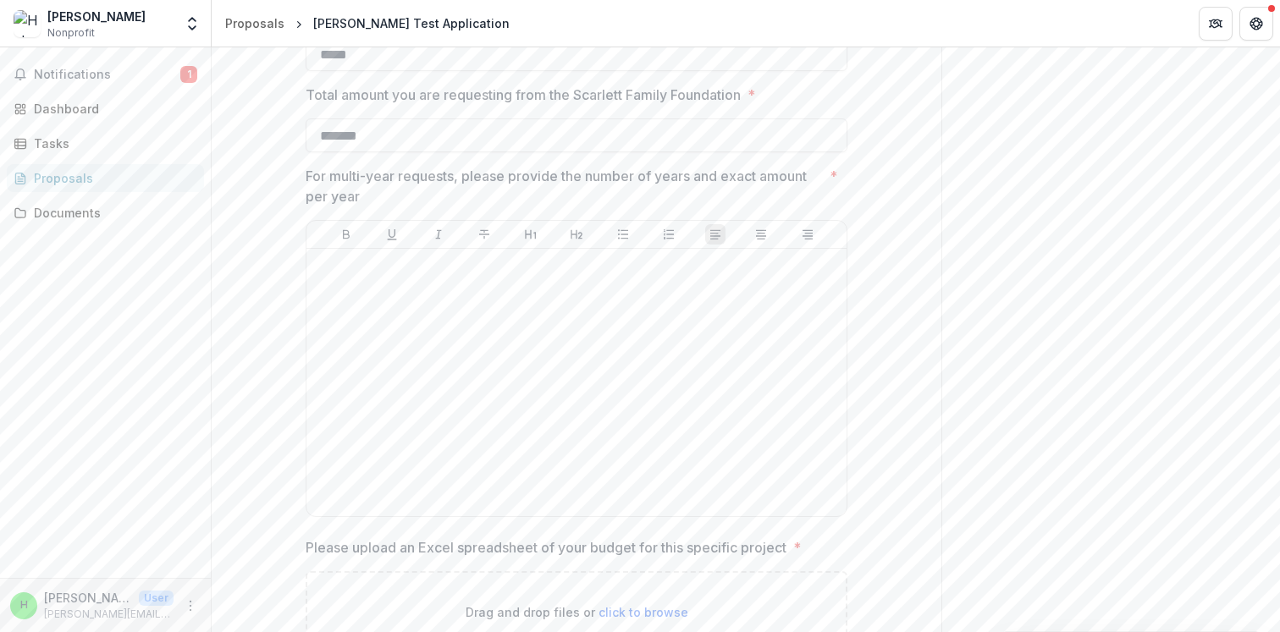
type input "*******"
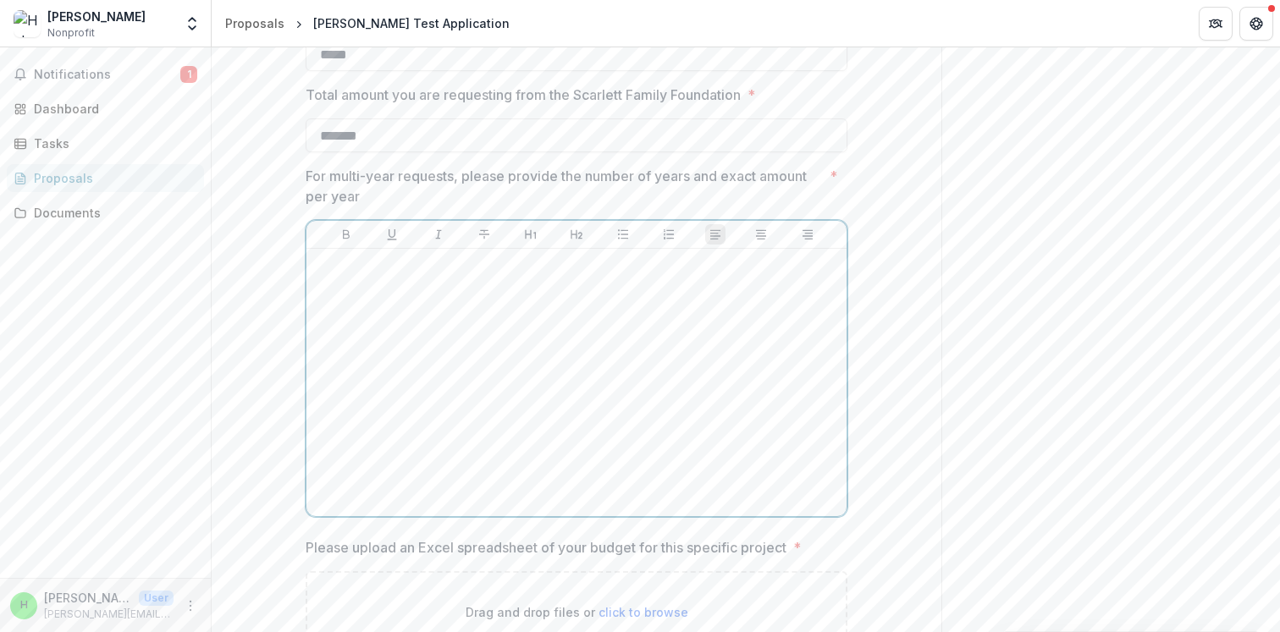
click at [517, 339] on div at bounding box center [576, 383] width 527 height 254
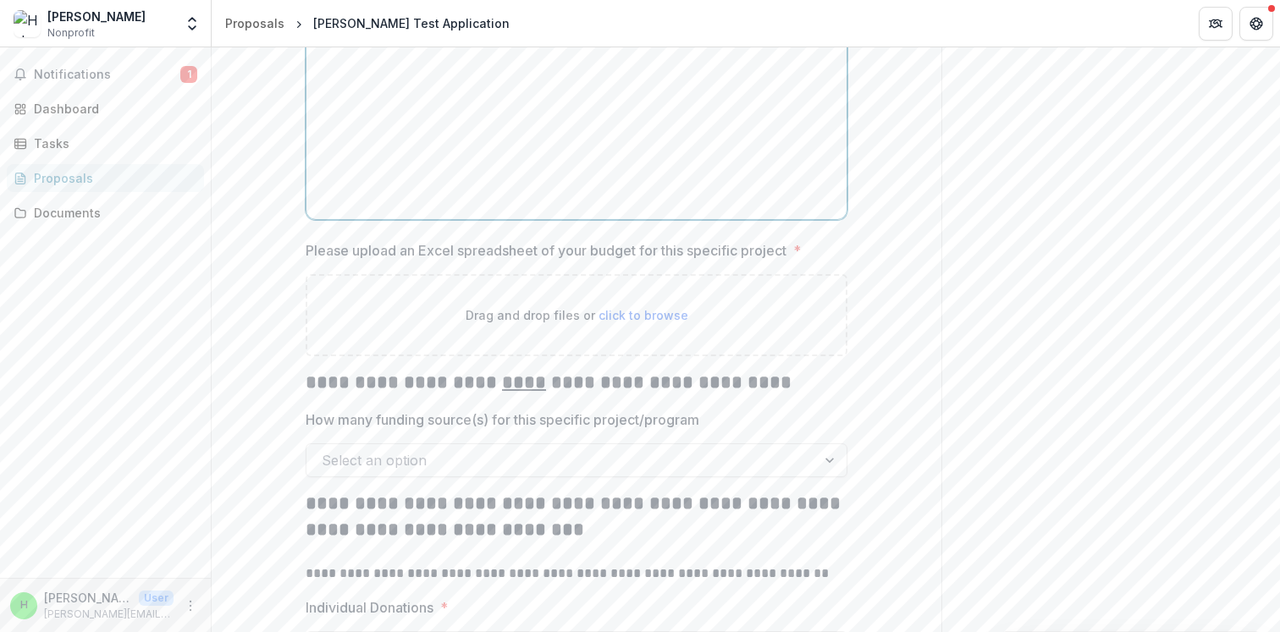
scroll to position [3422, 0]
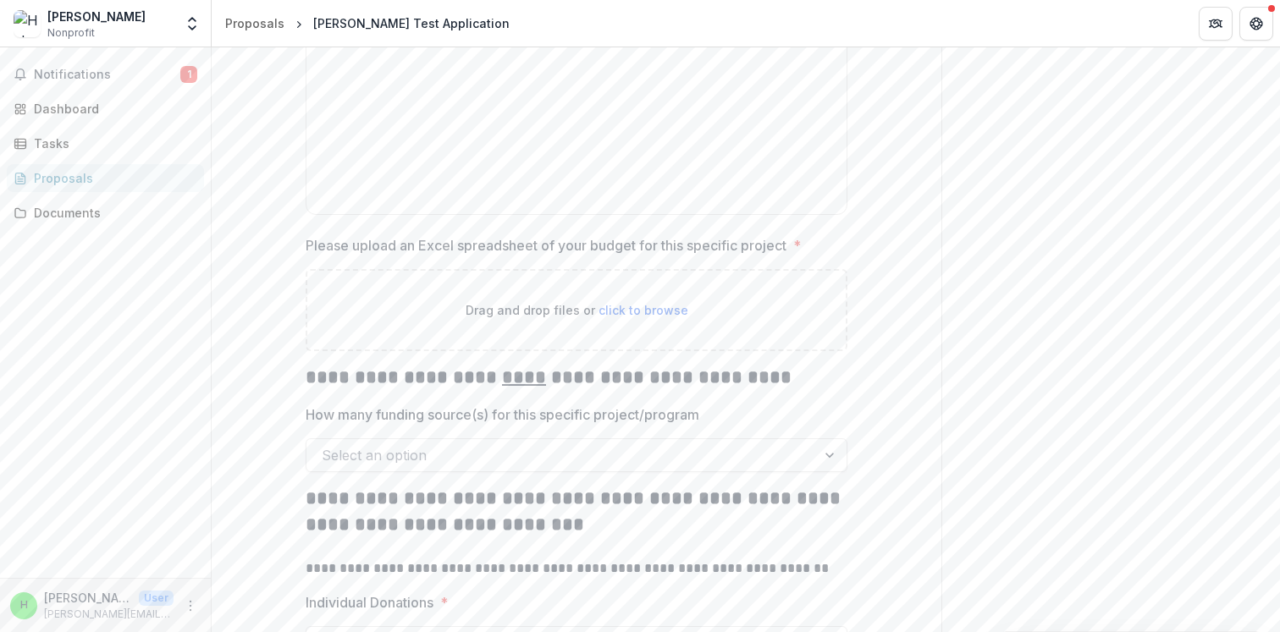
click at [637, 309] on span "click to browse" at bounding box center [643, 310] width 90 height 14
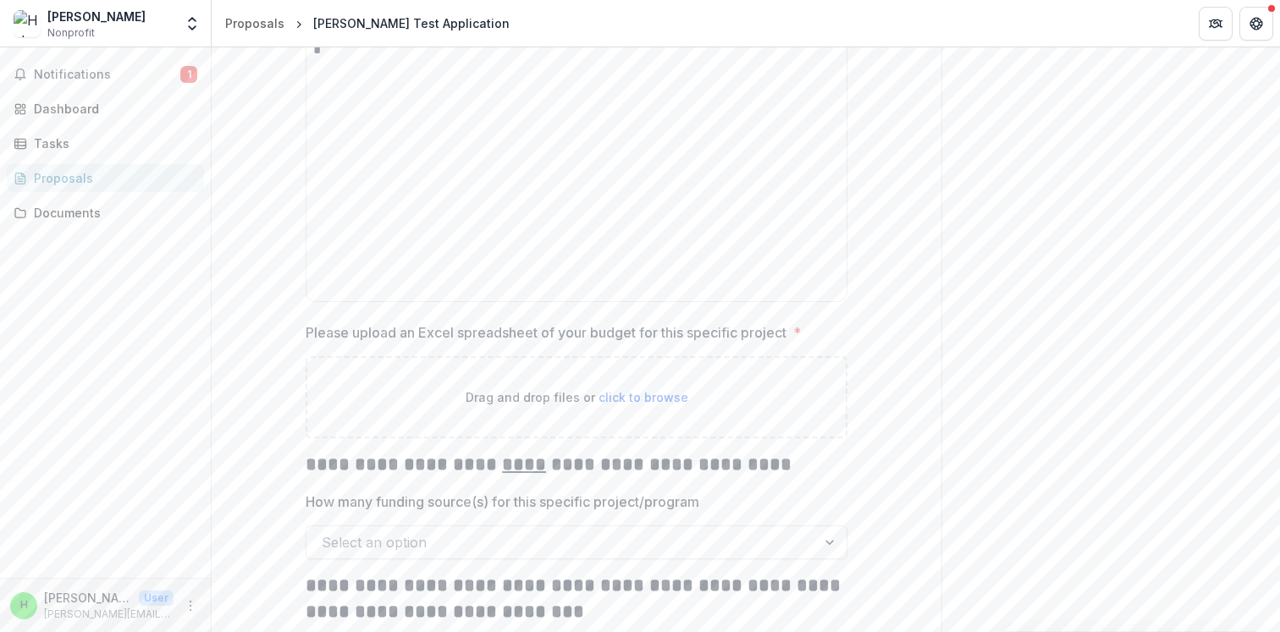
scroll to position [3338, 0]
click at [621, 389] on span "click to browse" at bounding box center [643, 394] width 90 height 14
type input "**********"
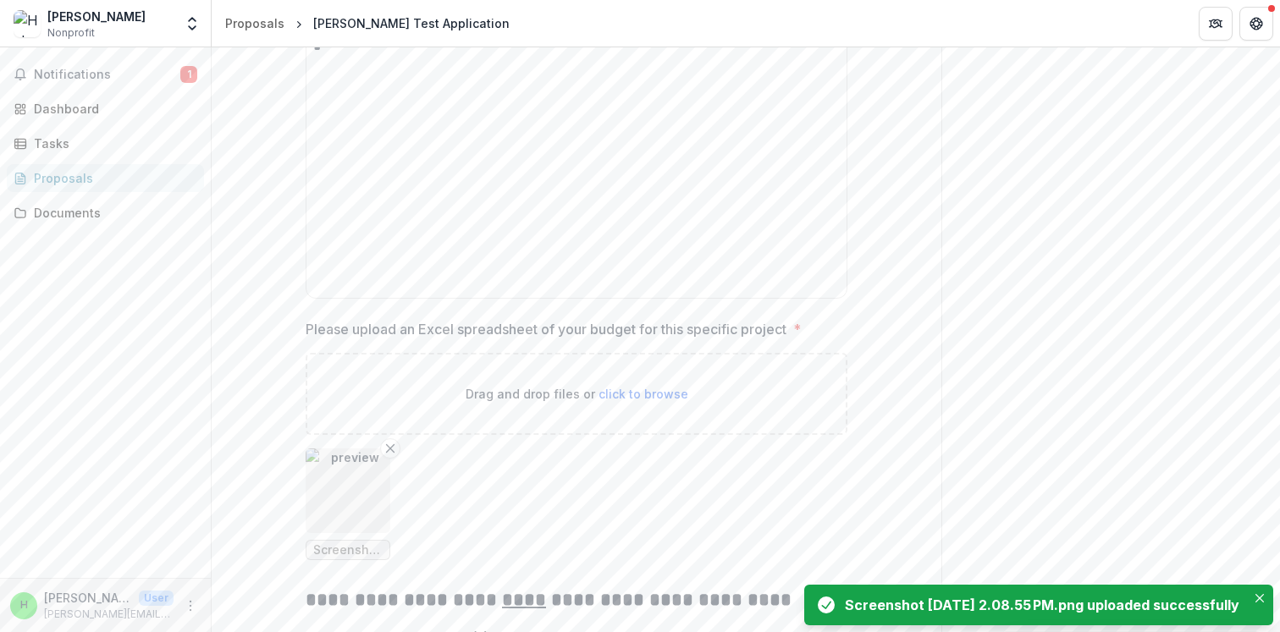
click at [343, 479] on img "button" at bounding box center [348, 491] width 85 height 85
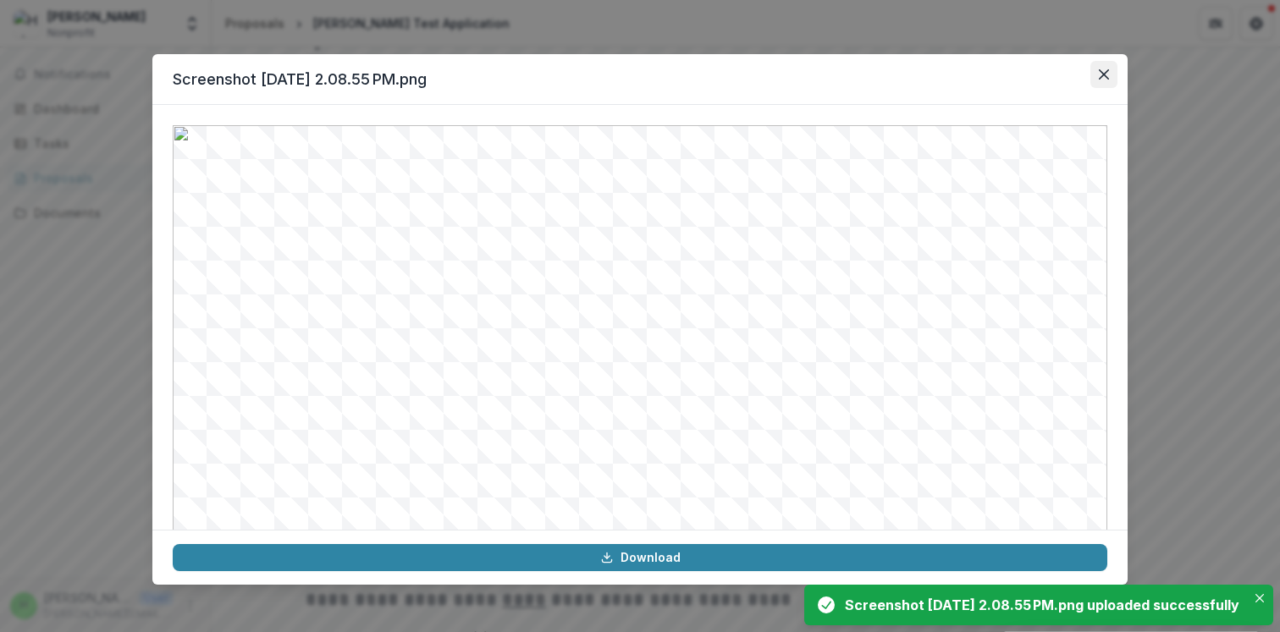
click at [1104, 79] on icon "Close" at bounding box center [1104, 74] width 10 height 10
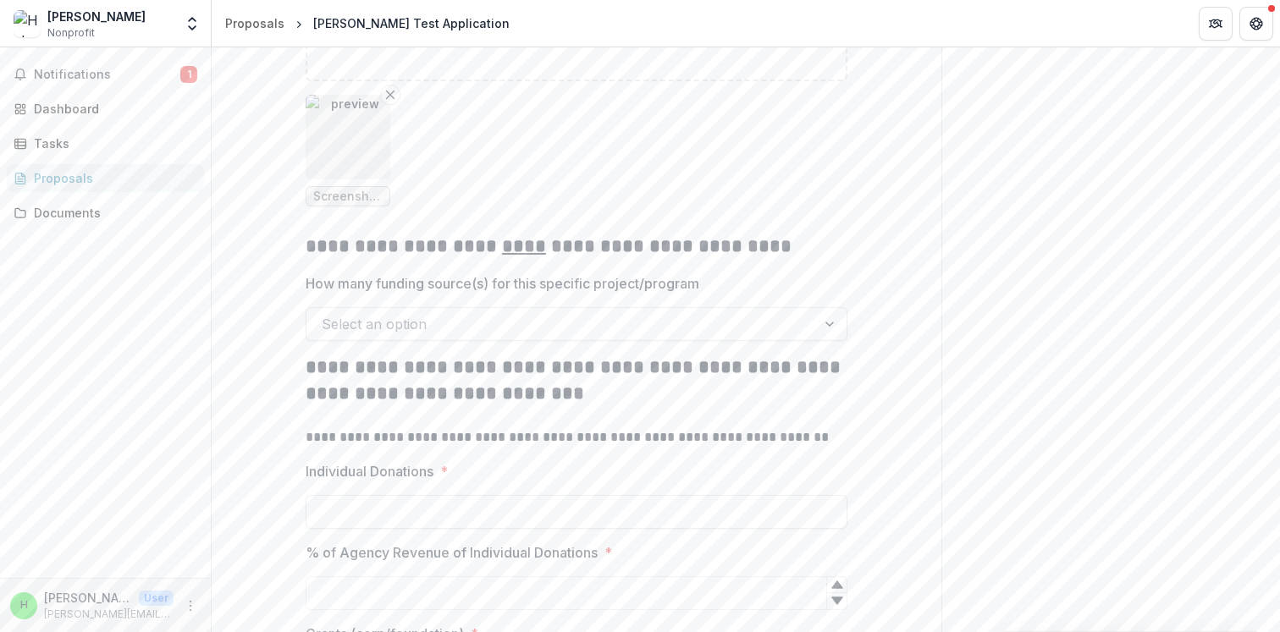
scroll to position [3698, 0]
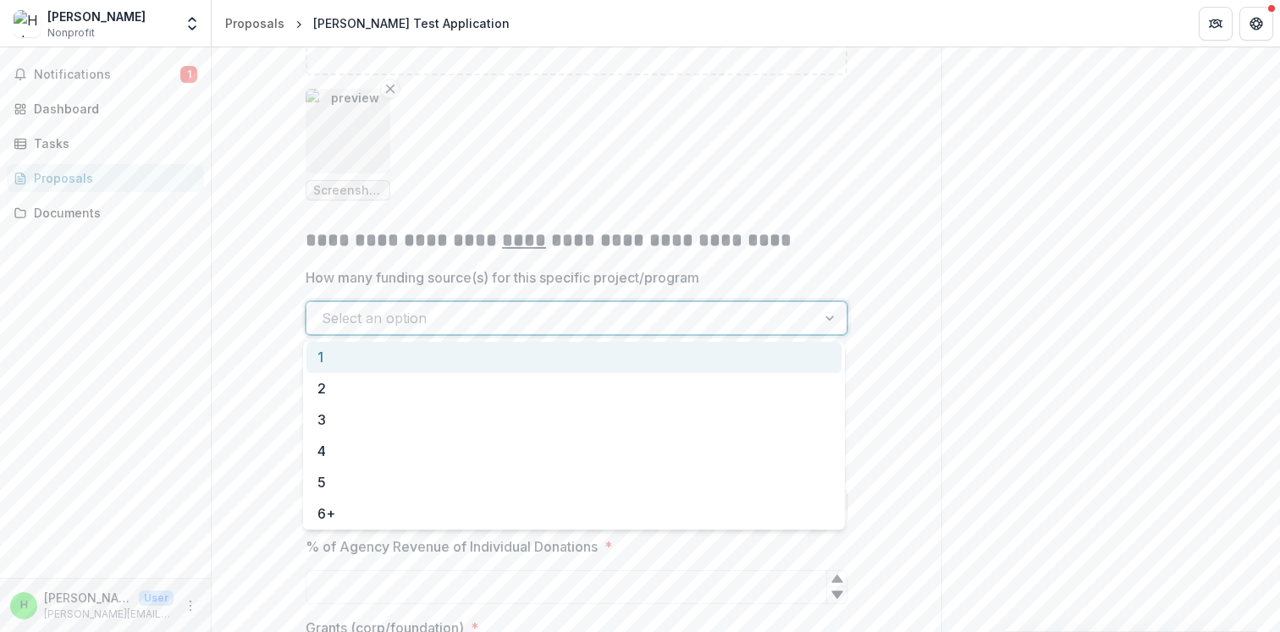
click at [596, 323] on div at bounding box center [561, 318] width 479 height 24
click at [562, 361] on div "1" at bounding box center [573, 357] width 535 height 31
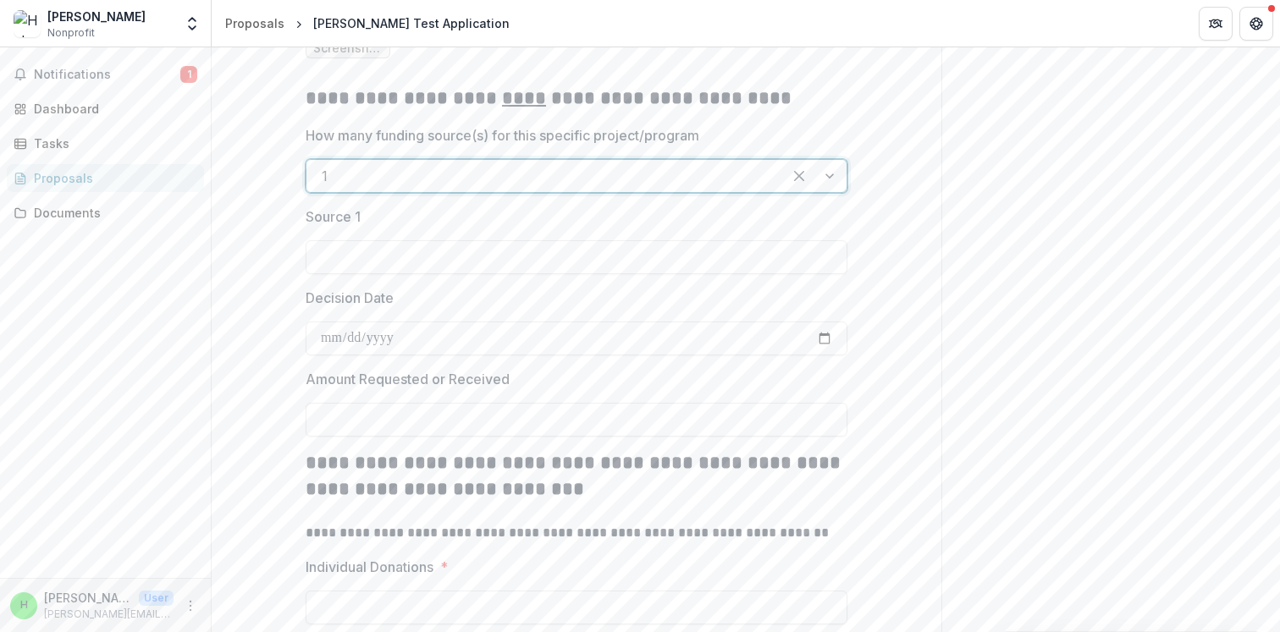
scroll to position [3840, 0]
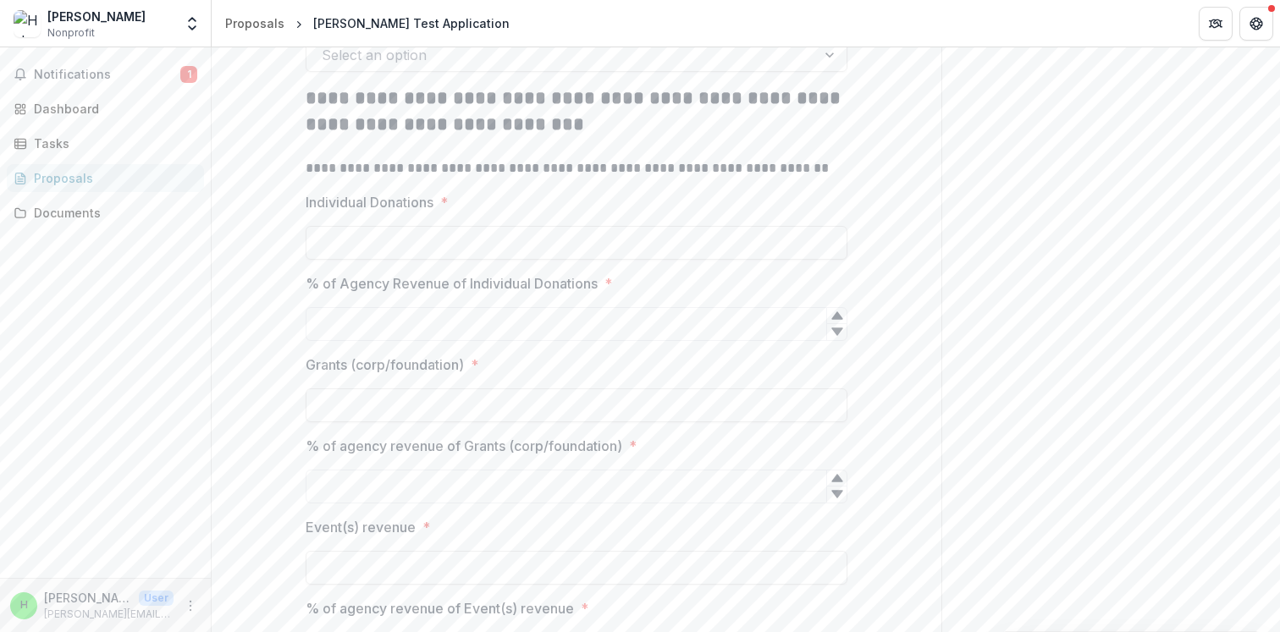
scroll to position [4001, 0]
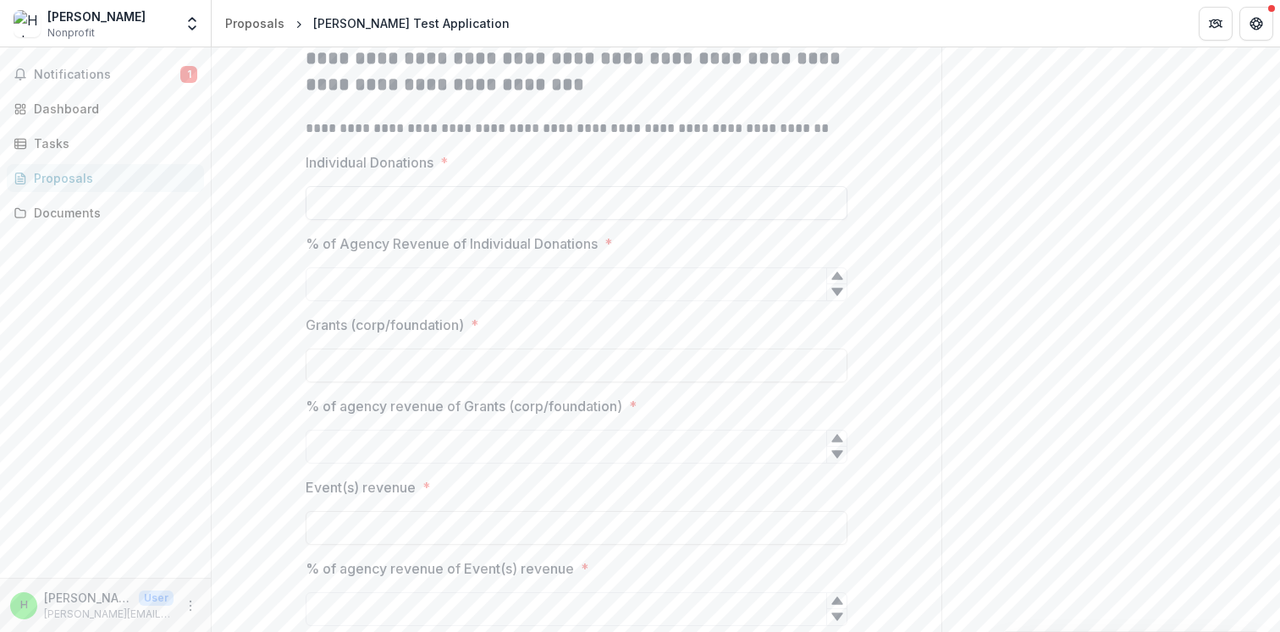
click at [367, 199] on input "Individual Donations *" at bounding box center [577, 203] width 542 height 34
type input "********"
click at [365, 289] on input "% of Agency Revenue of Individual Donations *" at bounding box center [577, 284] width 542 height 34
type input "******"
click at [366, 378] on input "Grants (corp/foundation) *" at bounding box center [577, 366] width 542 height 34
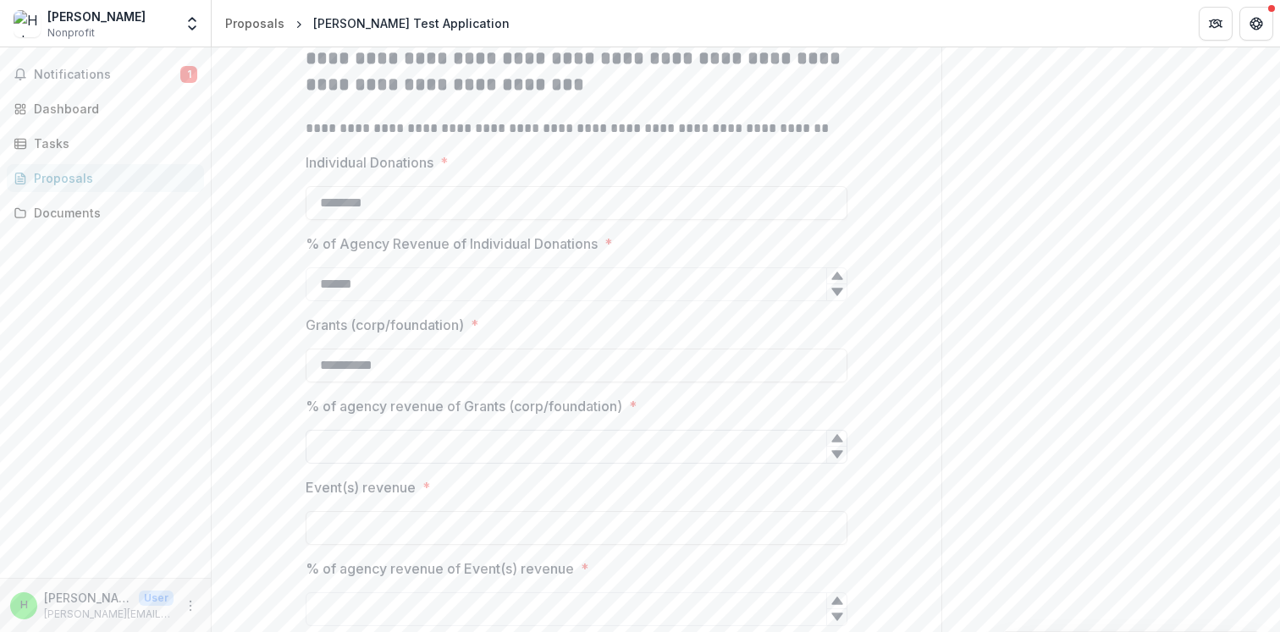
type input "**********"
click at [366, 436] on input "% of agency revenue of Grants (corp/foundation) *" at bounding box center [577, 447] width 542 height 34
type input "*****"
click at [359, 519] on input "Event(s) revenue *" at bounding box center [577, 528] width 542 height 34
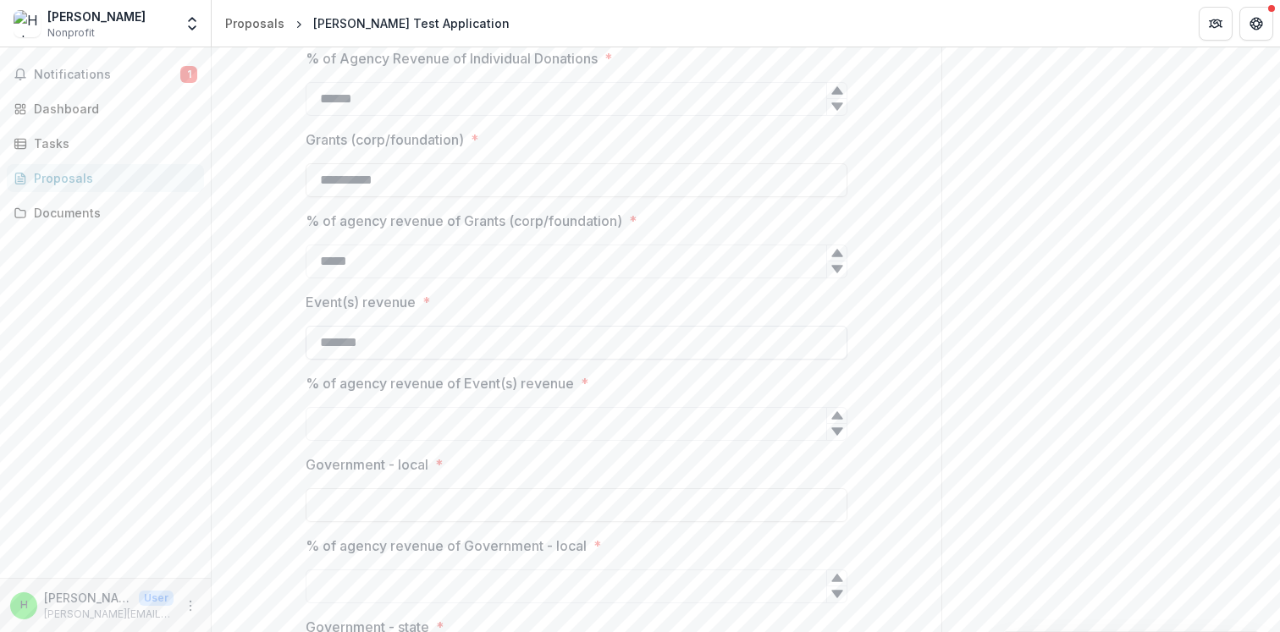
scroll to position [4202, 0]
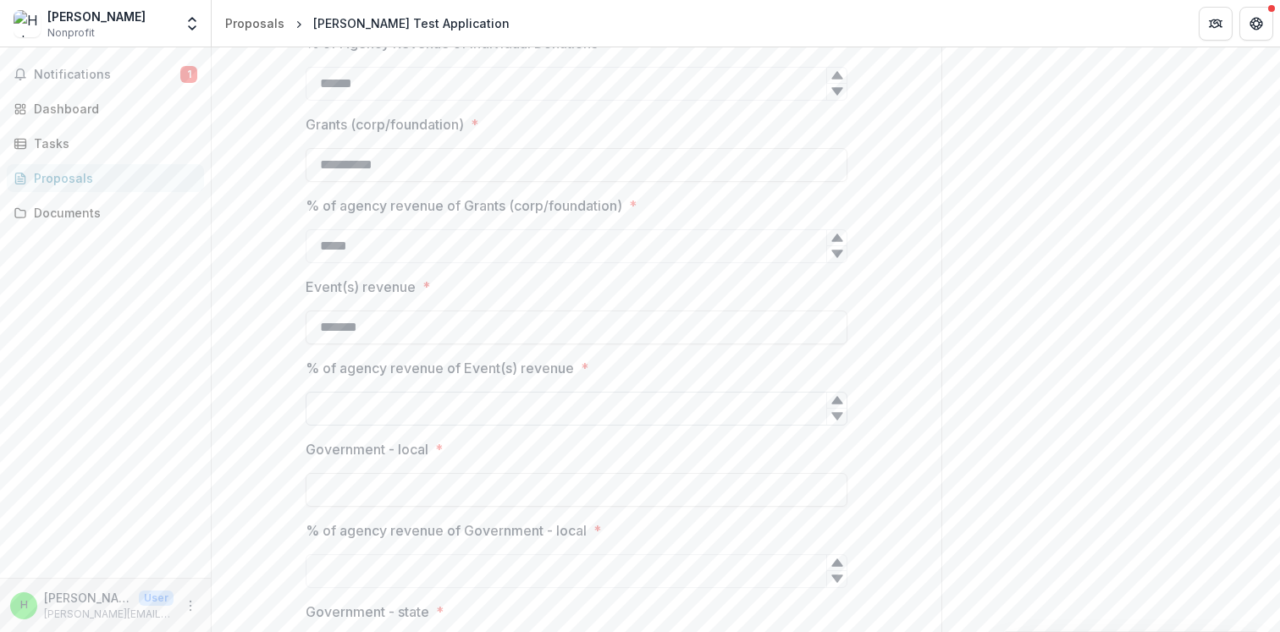
type input "*******"
click at [373, 414] on input "% of agency revenue of Event(s) revenue *" at bounding box center [577, 409] width 542 height 34
type input "******"
click at [367, 492] on input "Government - local *" at bounding box center [577, 490] width 542 height 34
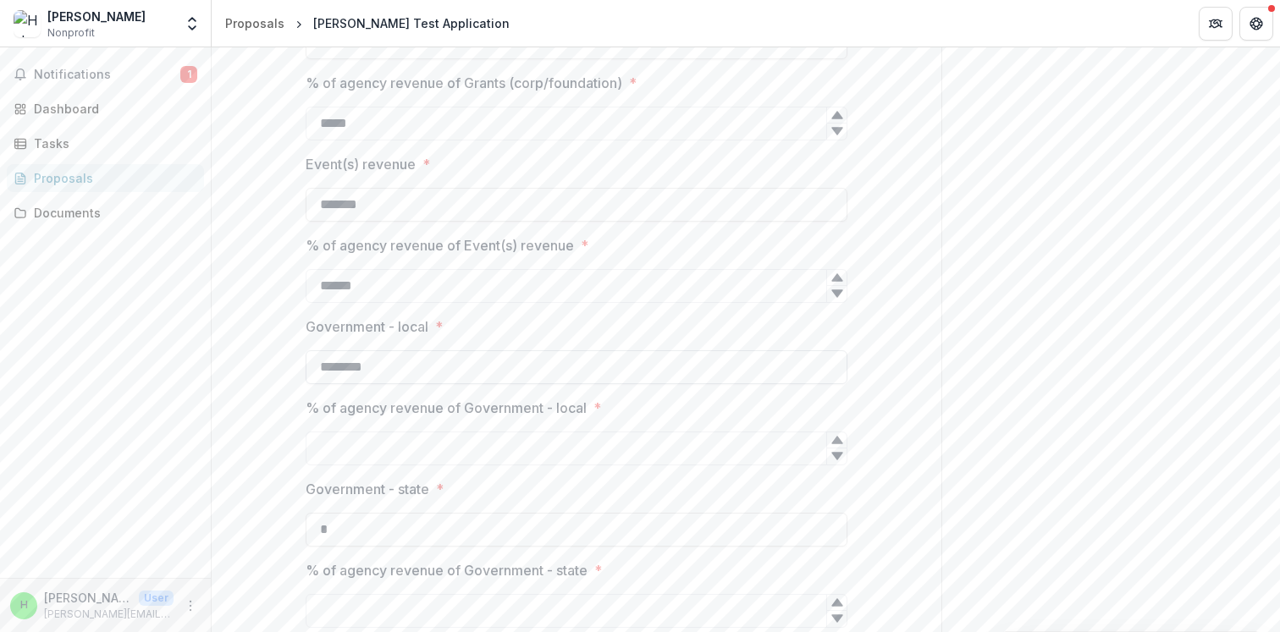
scroll to position [4330, 0]
type input "********"
click at [369, 436] on input "% of agency revenue of Government - local *" at bounding box center [577, 444] width 542 height 34
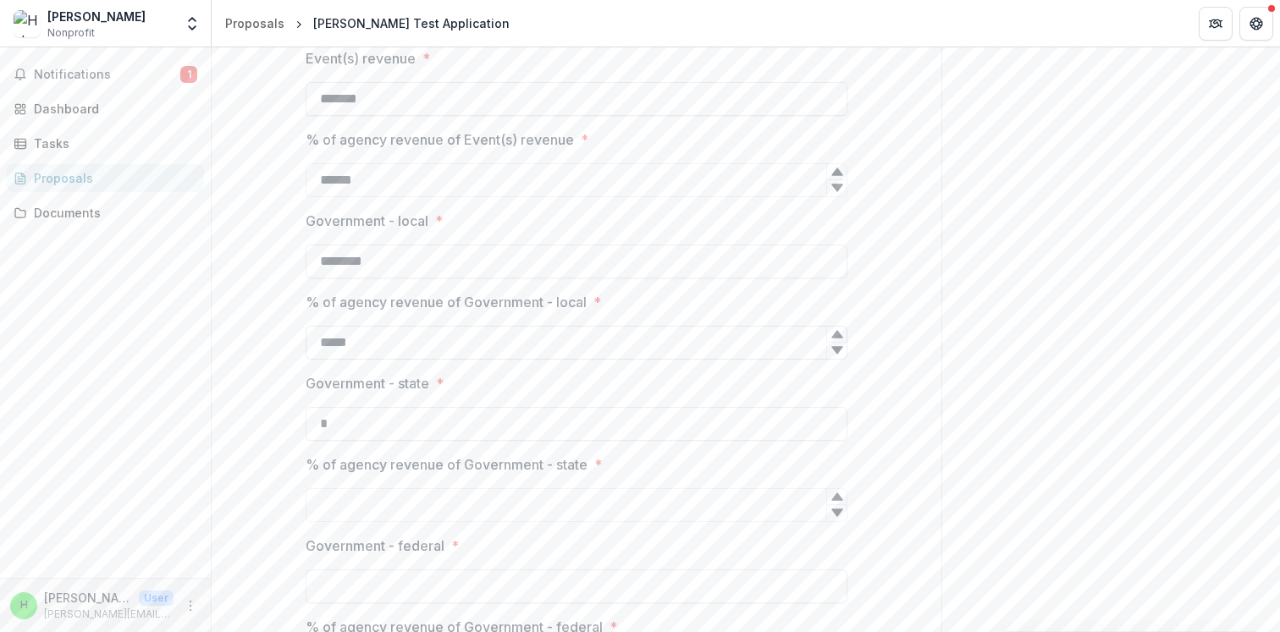
scroll to position [4447, 0]
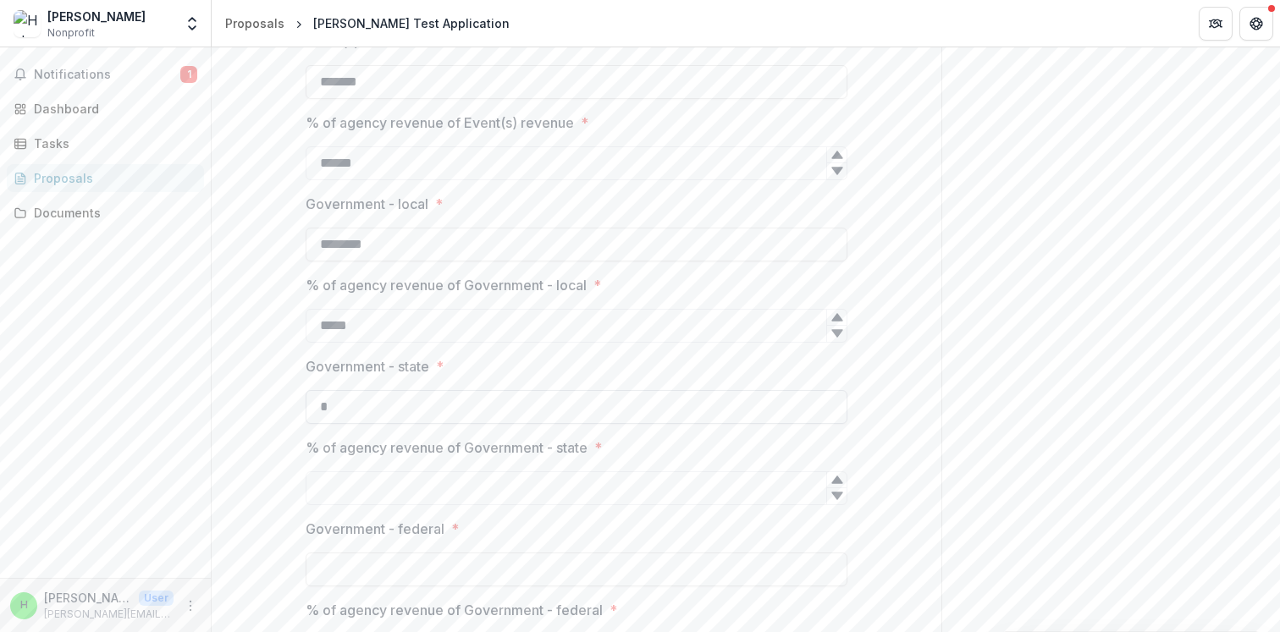
type input "*****"
click at [388, 401] on input "*" at bounding box center [577, 407] width 542 height 34
type input "********"
click at [374, 483] on input "% of agency revenue of Government - state *" at bounding box center [577, 488] width 542 height 34
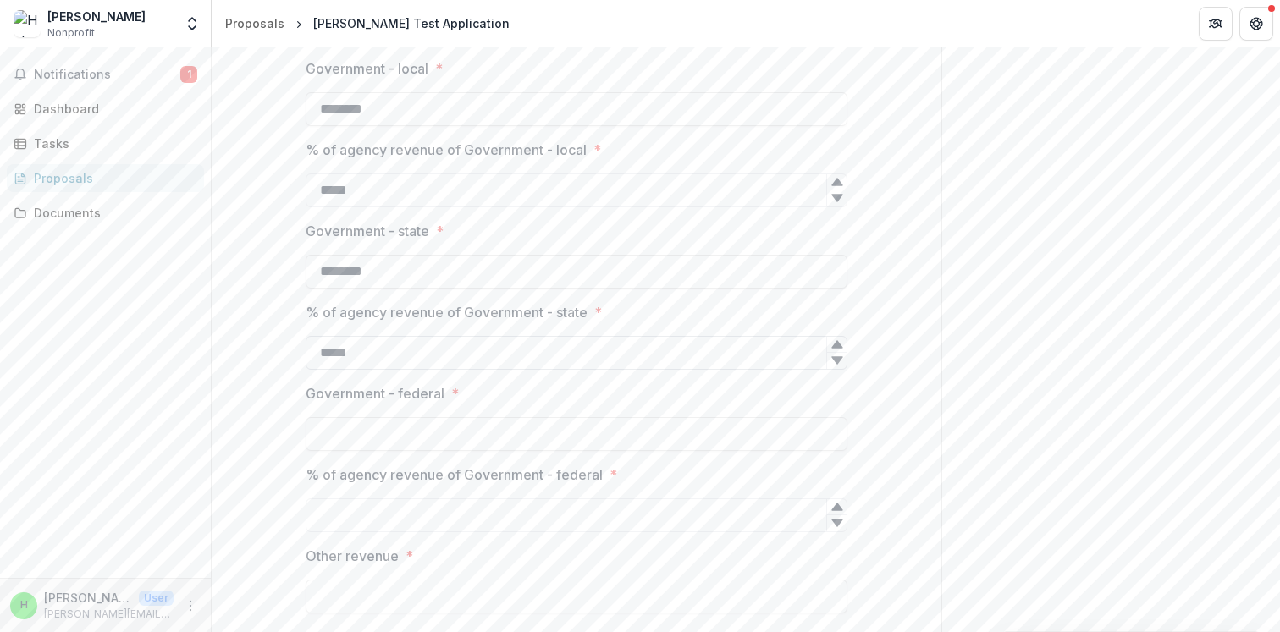
scroll to position [4590, 0]
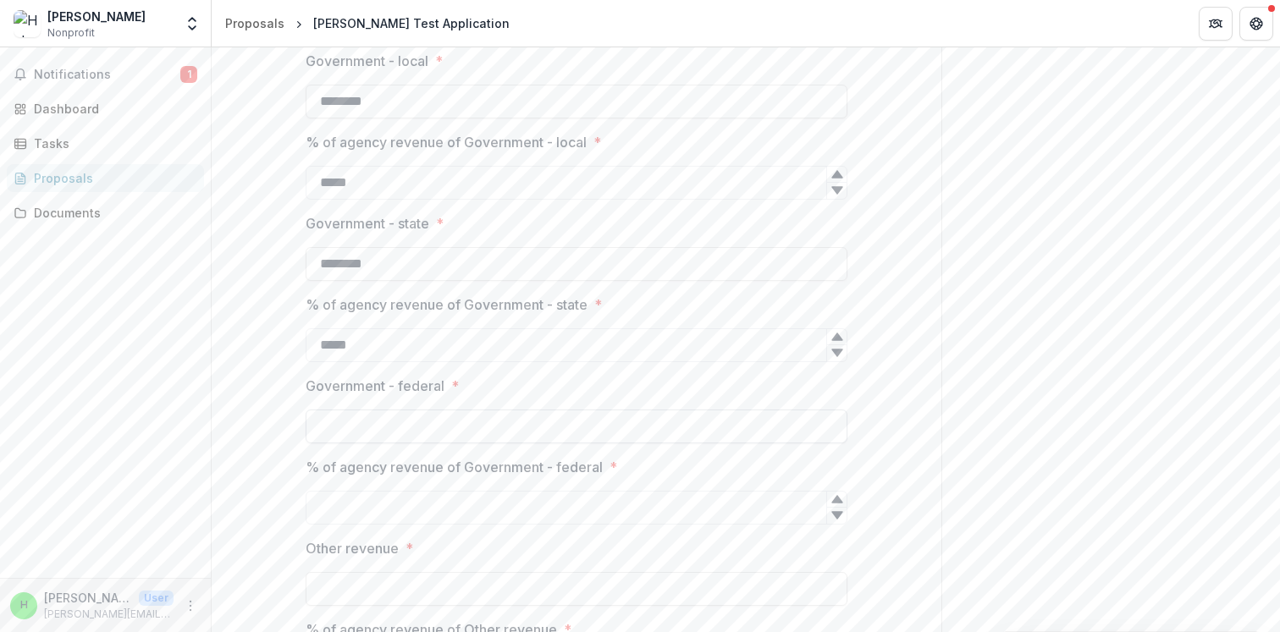
type input "*****"
click at [389, 431] on input "Government - federal *" at bounding box center [577, 427] width 542 height 34
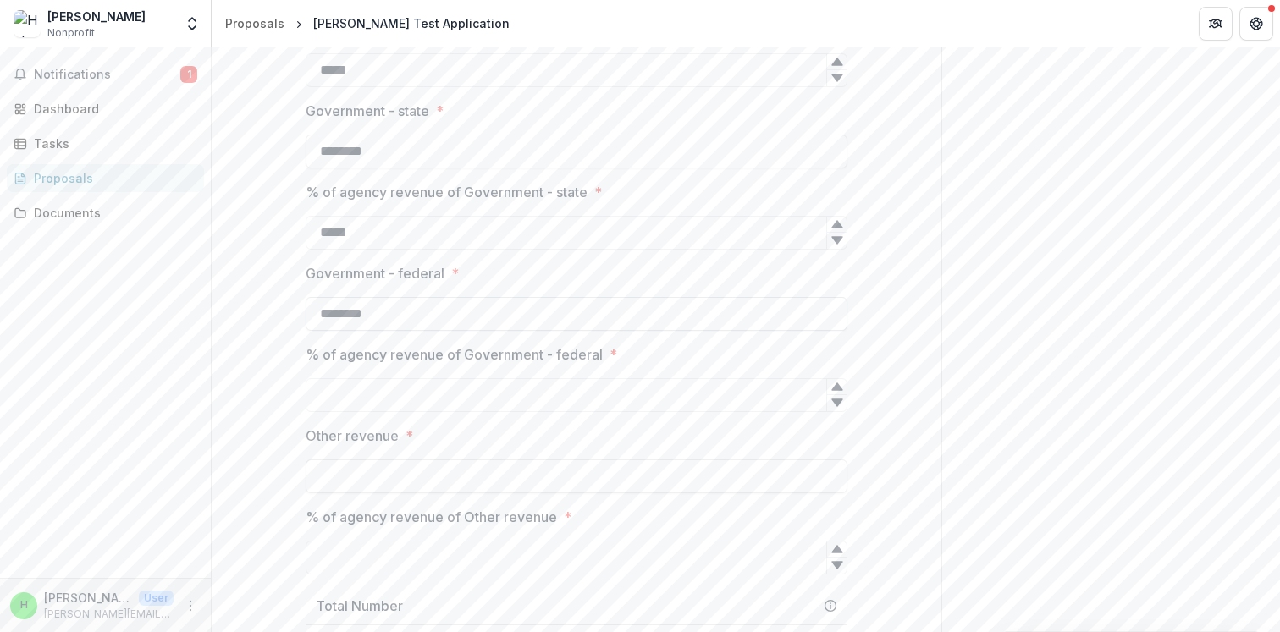
scroll to position [4716, 0]
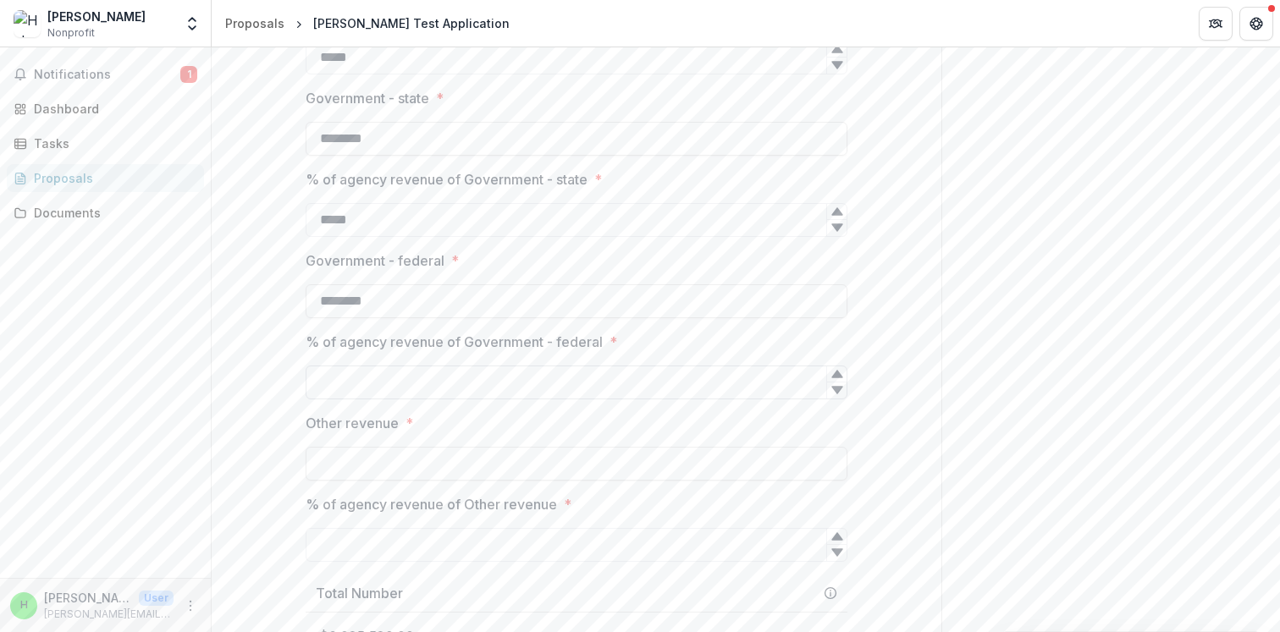
type input "********"
click at [393, 391] on input "% of agency revenue of Government - federal *" at bounding box center [577, 383] width 542 height 34
type input "****"
click at [375, 469] on input "Other revenue *" at bounding box center [577, 464] width 542 height 34
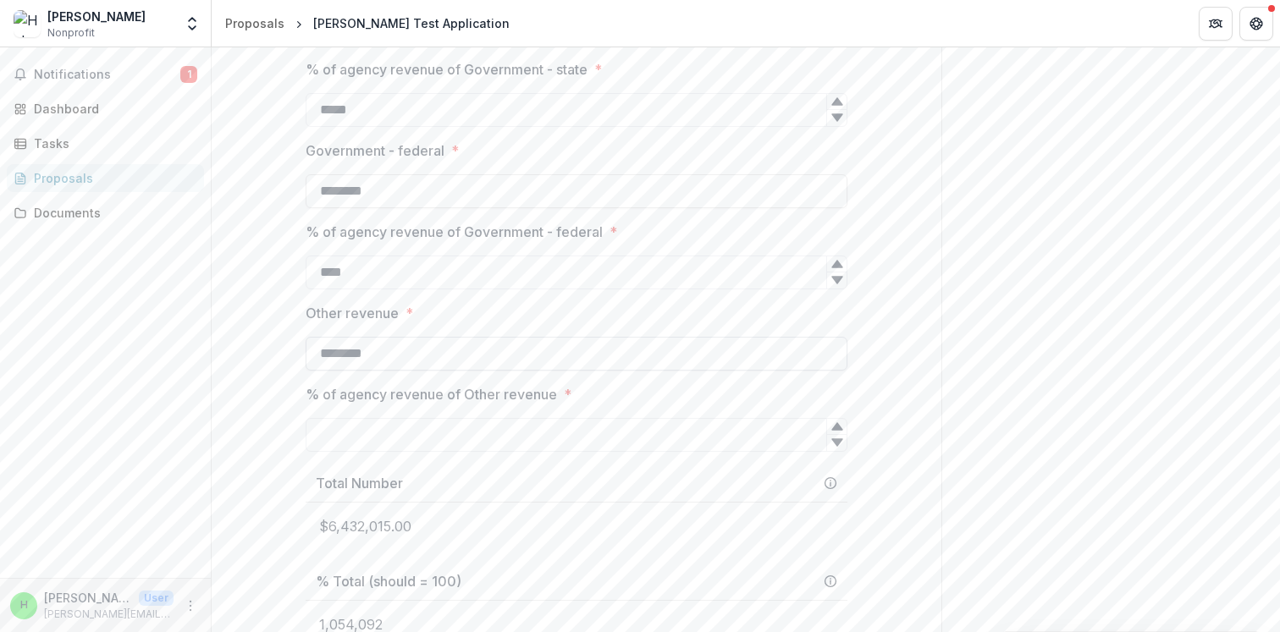
scroll to position [4840, 0]
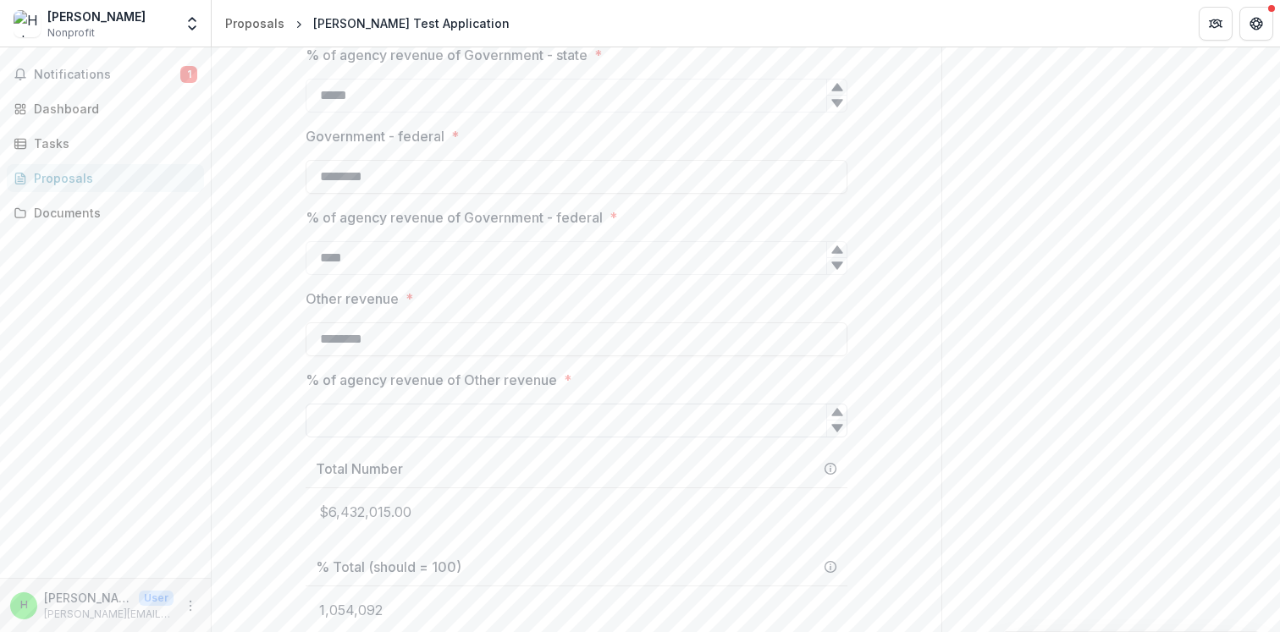
type input "********"
click at [394, 433] on input "% of agency revenue of Other revenue *" at bounding box center [577, 421] width 542 height 34
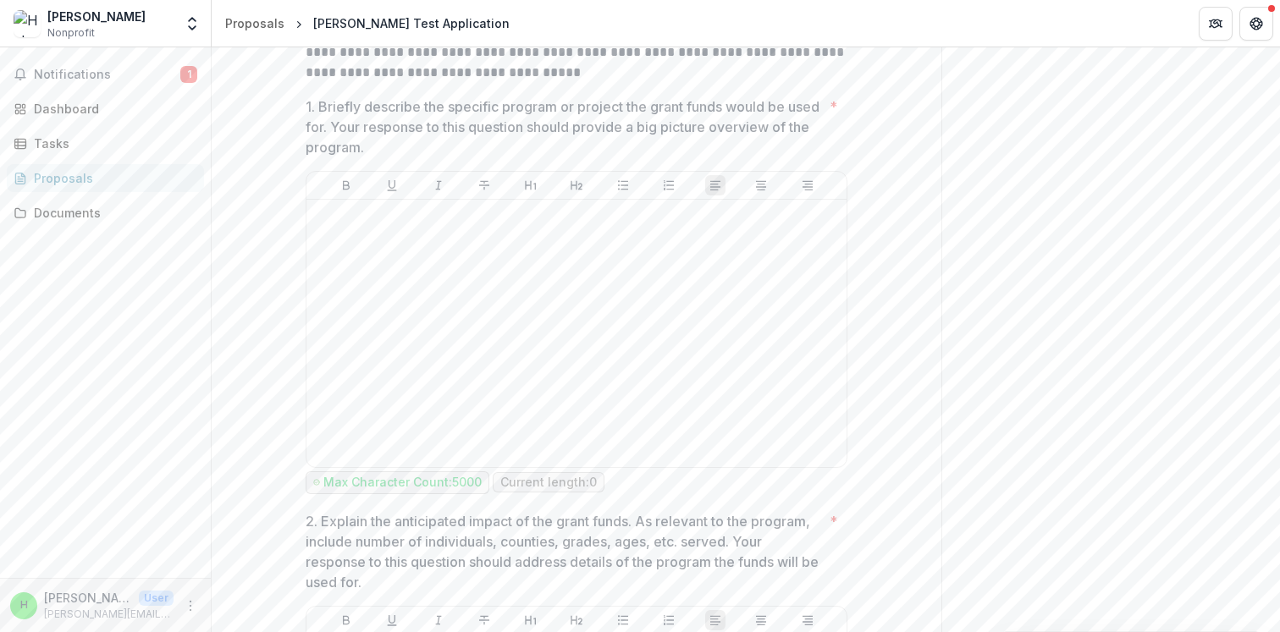
scroll to position [5504, 0]
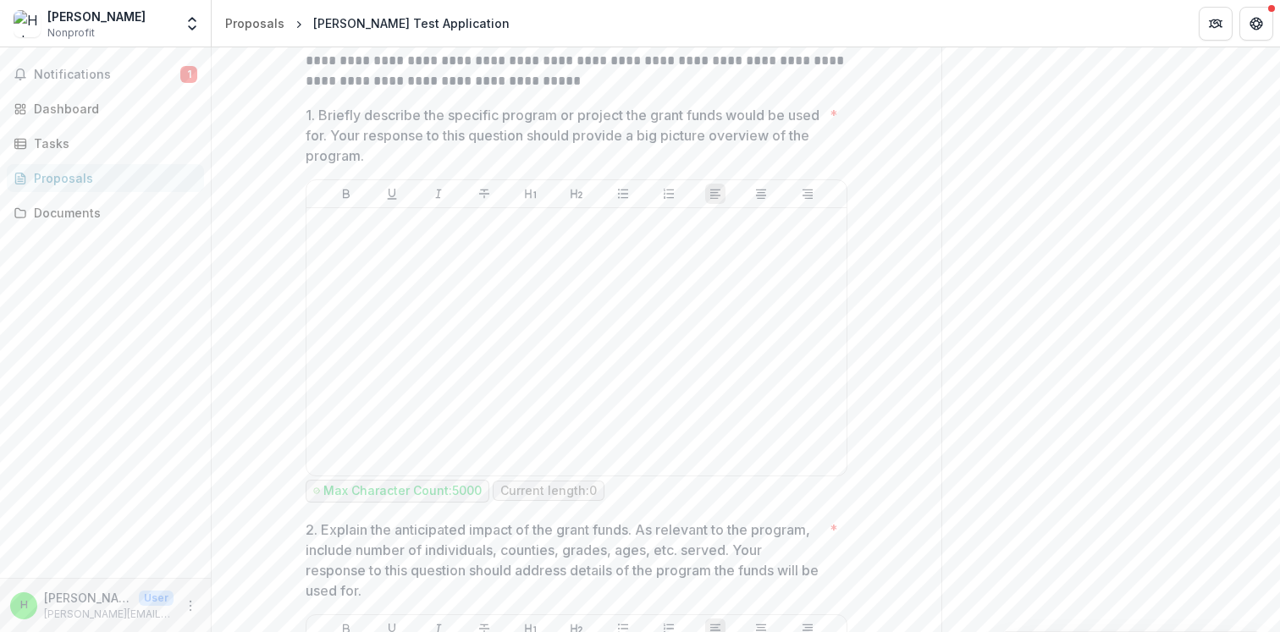
type input "****"
click at [410, 309] on div at bounding box center [576, 342] width 527 height 254
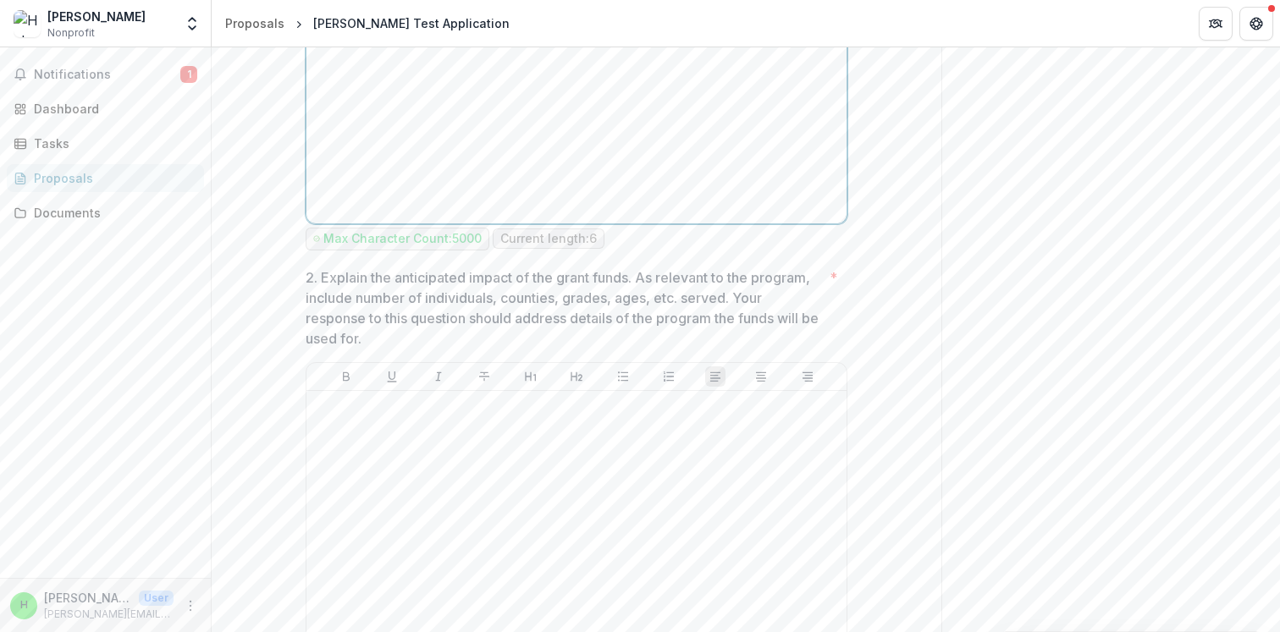
scroll to position [5777, 0]
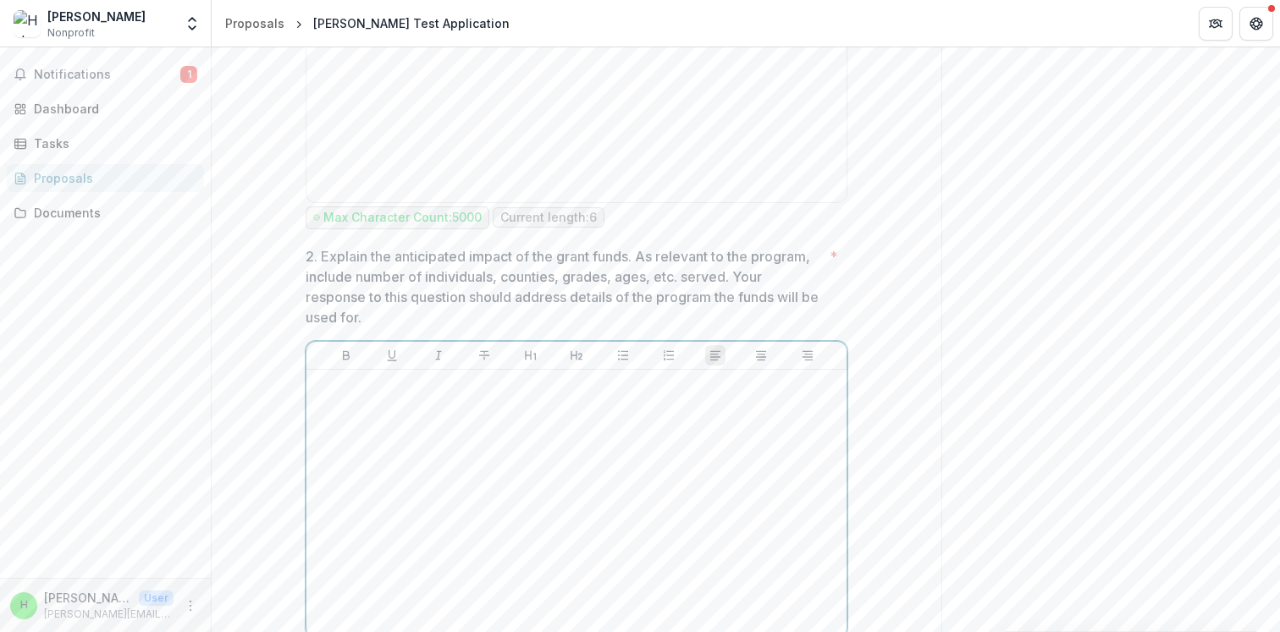
click at [422, 440] on div at bounding box center [576, 504] width 527 height 254
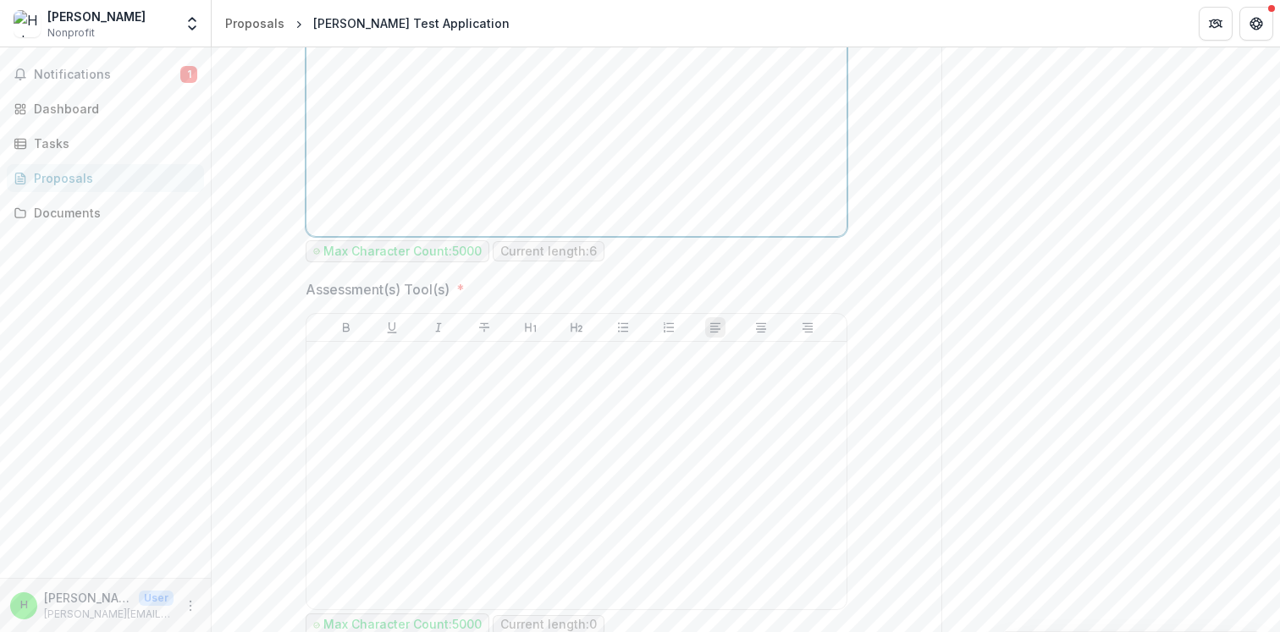
scroll to position [6179, 0]
click at [389, 436] on div at bounding box center [576, 475] width 527 height 254
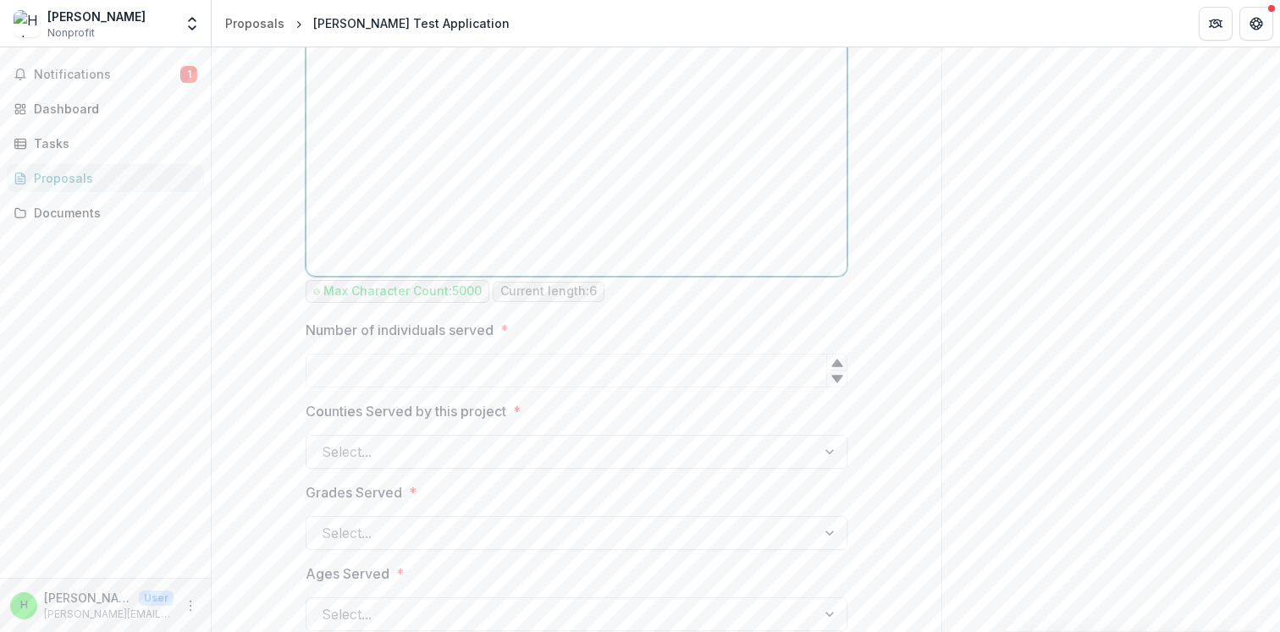
scroll to position [6516, 0]
click at [424, 361] on input "Number of individuals served *" at bounding box center [577, 367] width 542 height 34
click at [322, 365] on input "Number of individuals served *" at bounding box center [577, 367] width 542 height 34
type input "****"
click at [351, 452] on div at bounding box center [561, 448] width 479 height 24
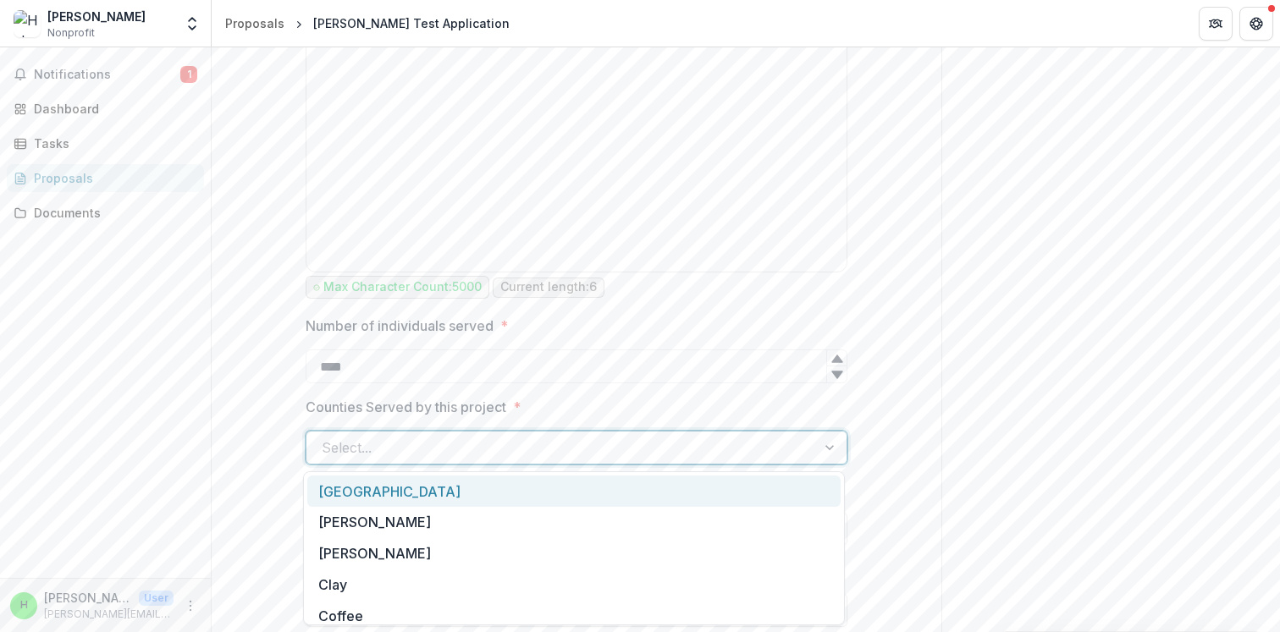
click at [351, 488] on div "[GEOGRAPHIC_DATA]" at bounding box center [573, 491] width 533 height 31
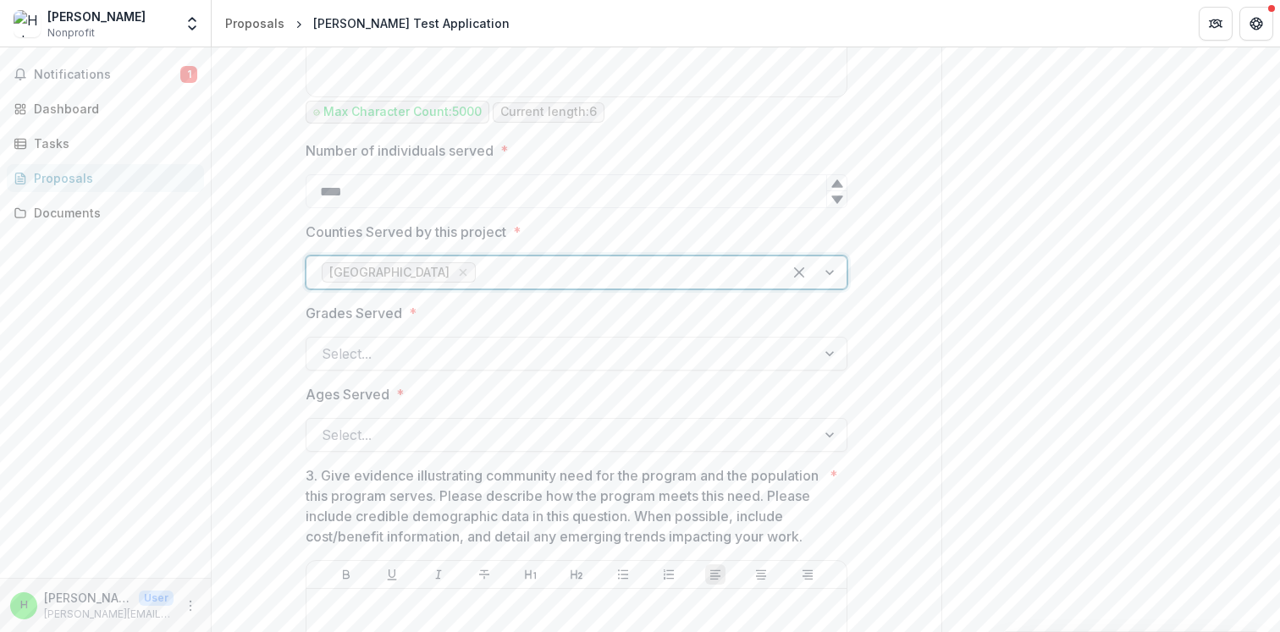
scroll to position [6693, 0]
click at [365, 351] on div at bounding box center [561, 352] width 479 height 24
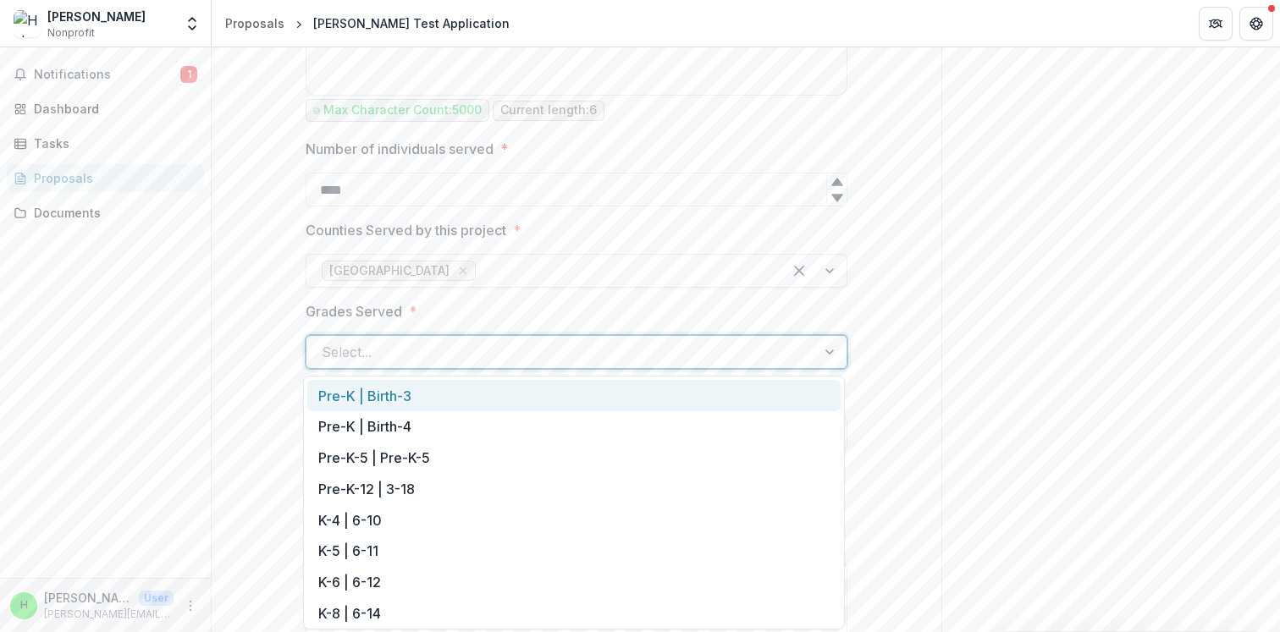
click at [350, 400] on div "Pre-K | Birth-3" at bounding box center [573, 395] width 533 height 31
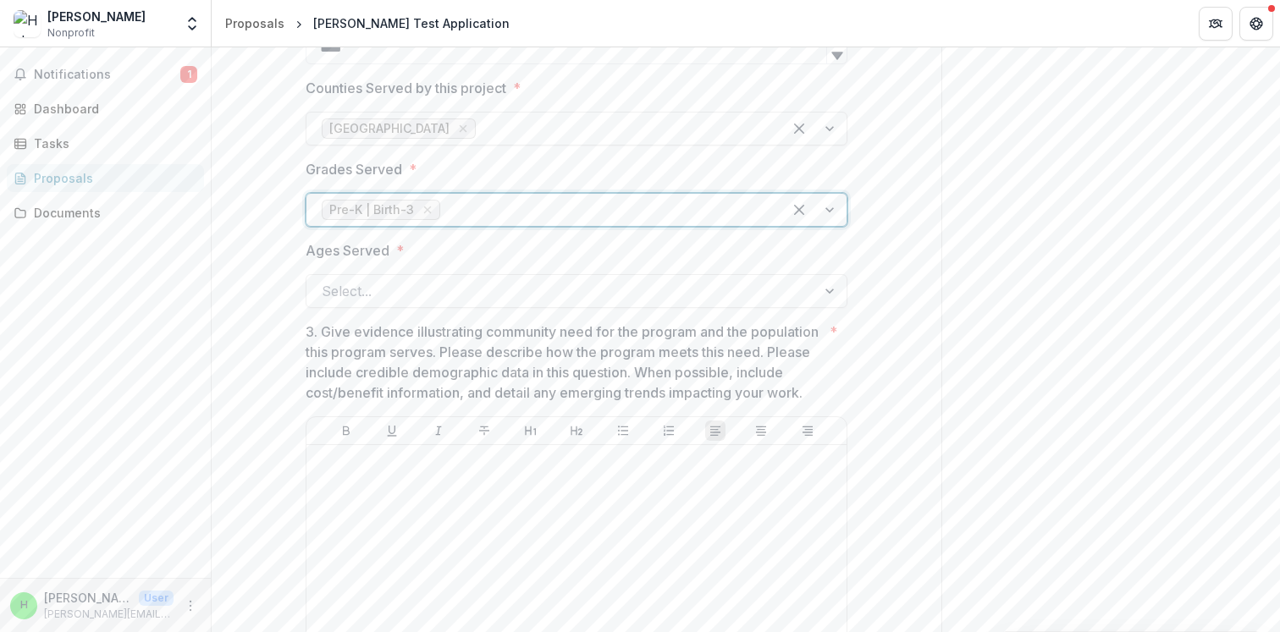
scroll to position [6841, 0]
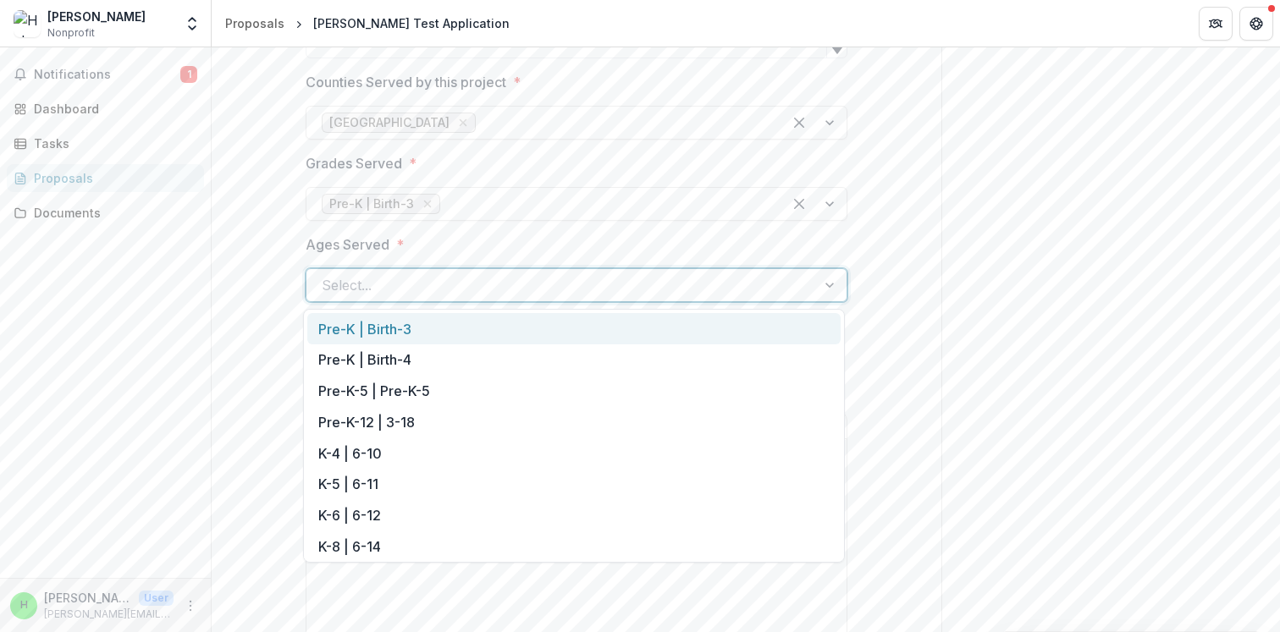
click at [352, 283] on div at bounding box center [561, 285] width 479 height 24
click at [350, 320] on div "Pre-K | Birth-3" at bounding box center [573, 328] width 533 height 31
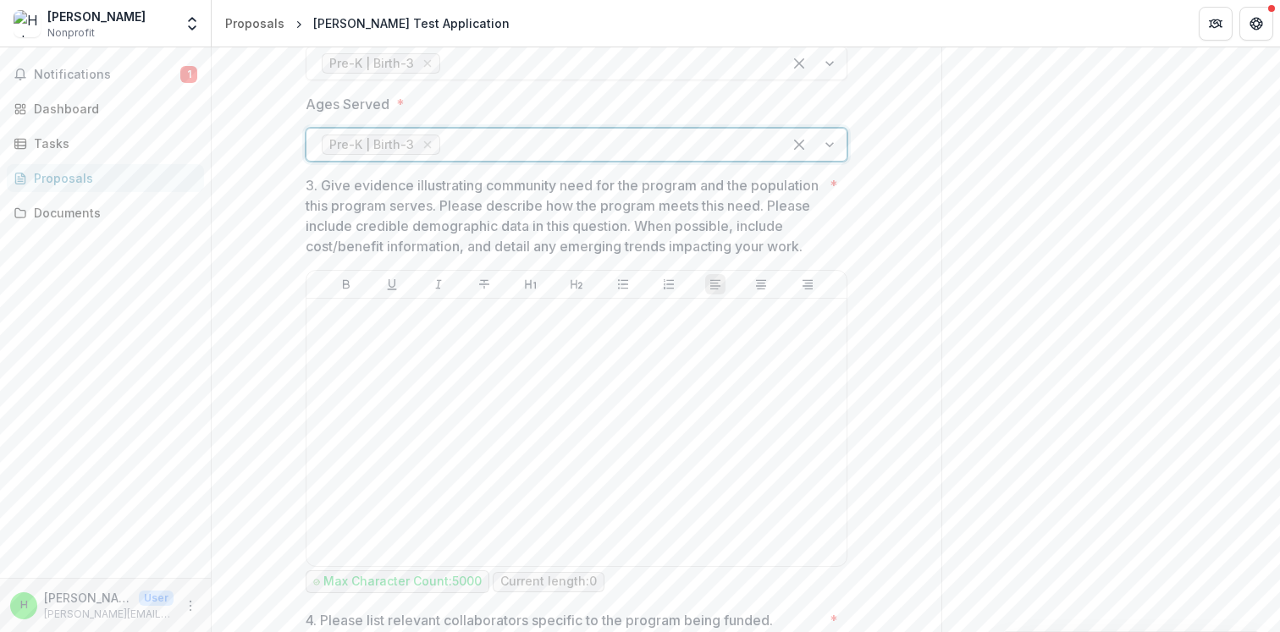
scroll to position [6984, 0]
click at [415, 370] on div at bounding box center [576, 430] width 527 height 254
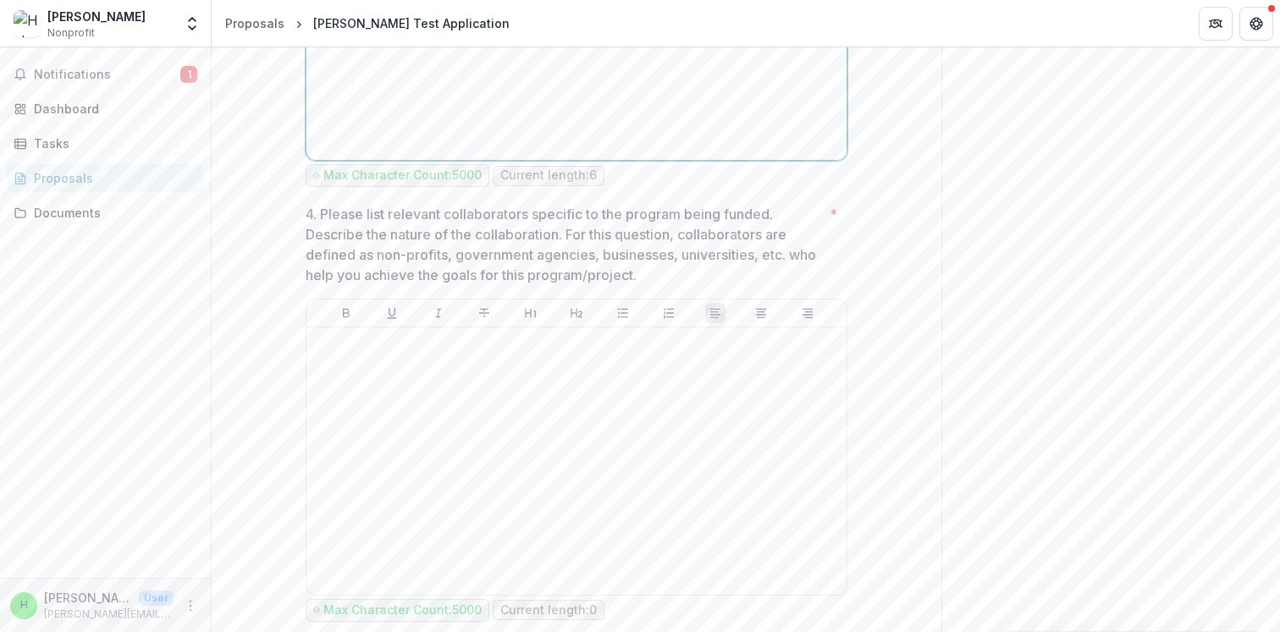
scroll to position [7424, 0]
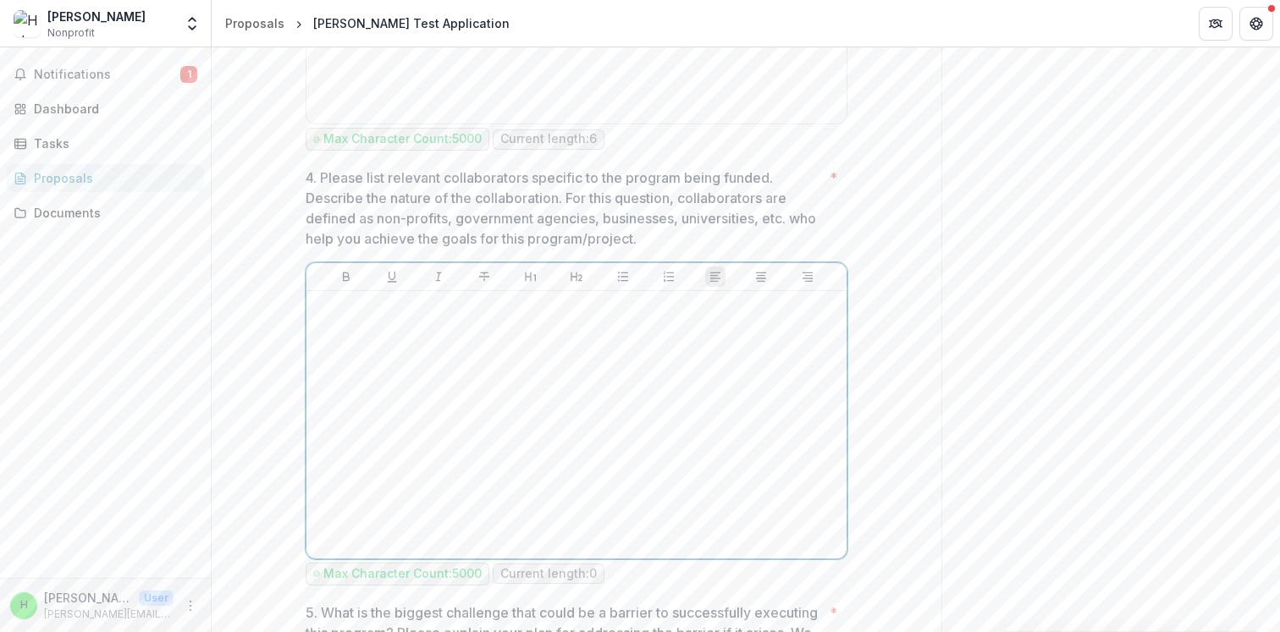
click at [413, 390] on div at bounding box center [576, 425] width 527 height 254
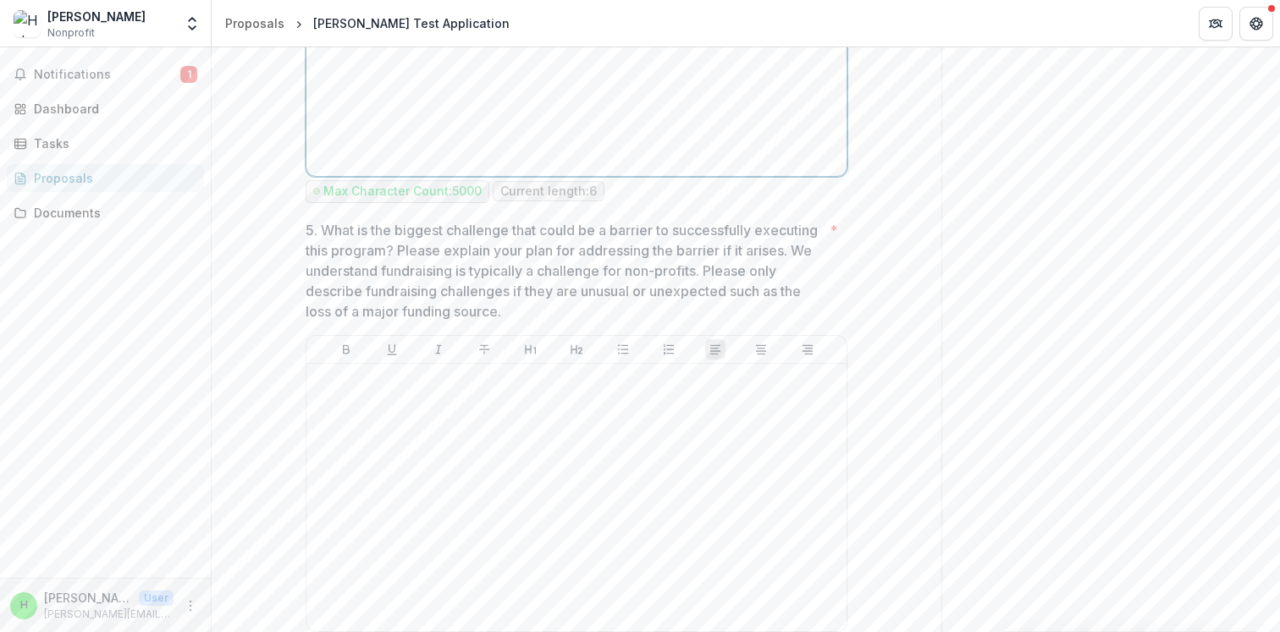
scroll to position [7857, 0]
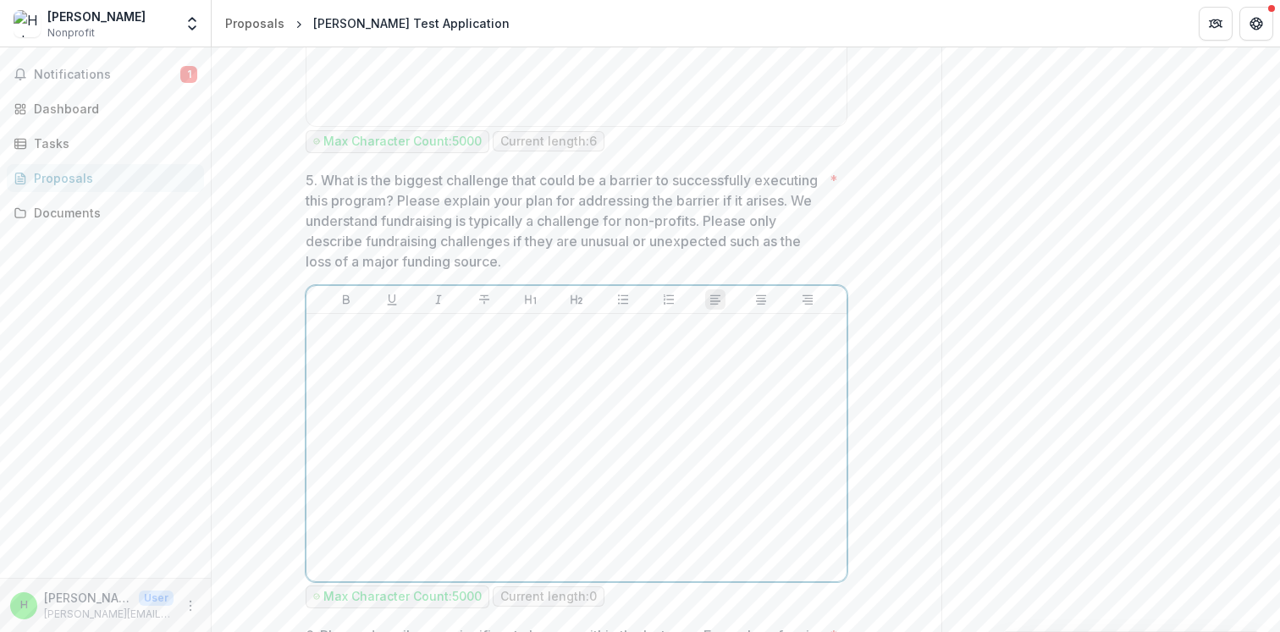
click at [446, 460] on div at bounding box center [576, 448] width 527 height 254
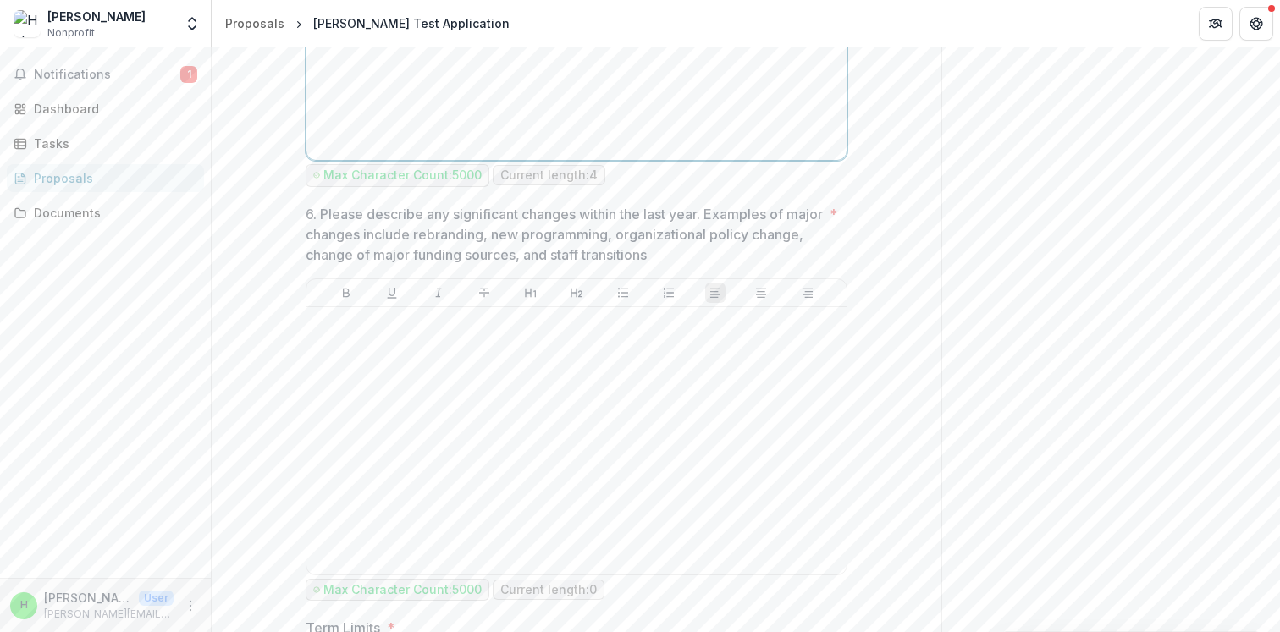
scroll to position [8290, 0]
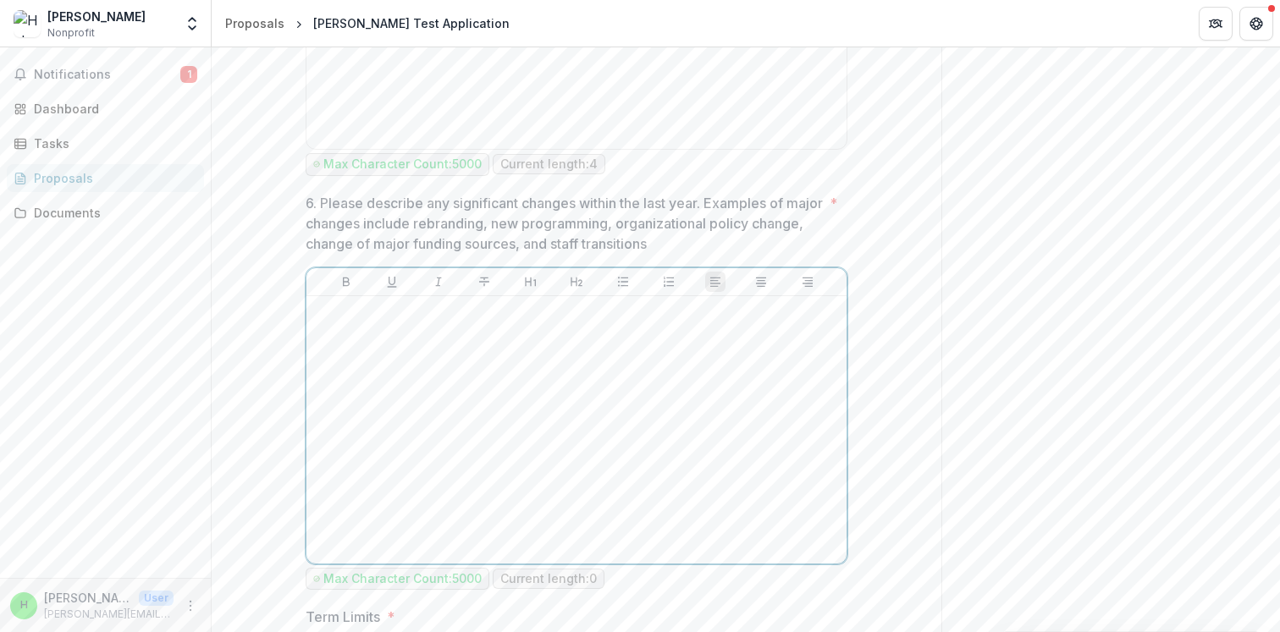
click at [466, 405] on div at bounding box center [576, 430] width 527 height 254
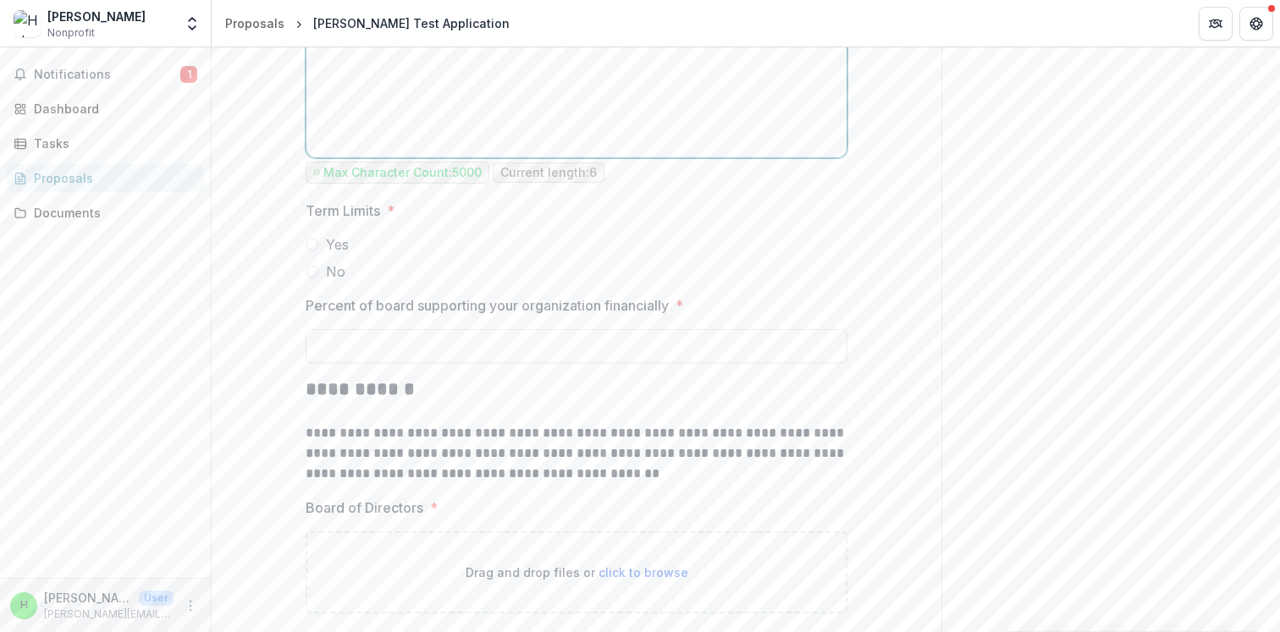
scroll to position [8704, 0]
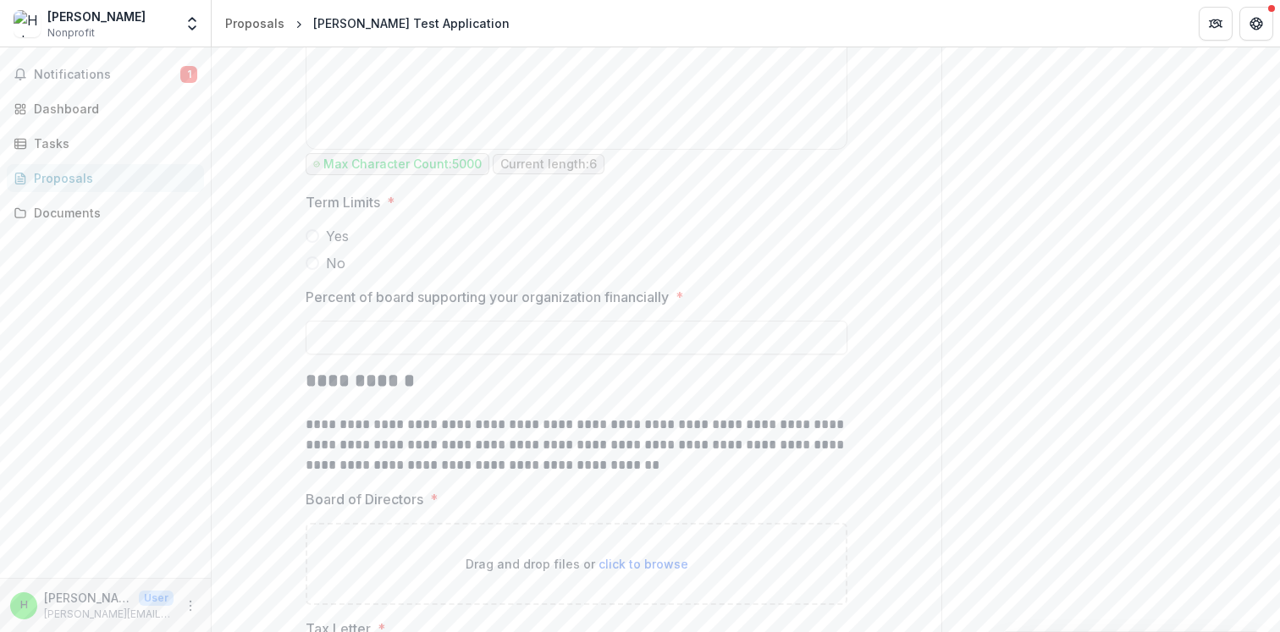
click at [312, 243] on span at bounding box center [313, 236] width 14 height 14
click at [402, 355] on input "Percent of board supporting your organization financially *" at bounding box center [577, 338] width 542 height 34
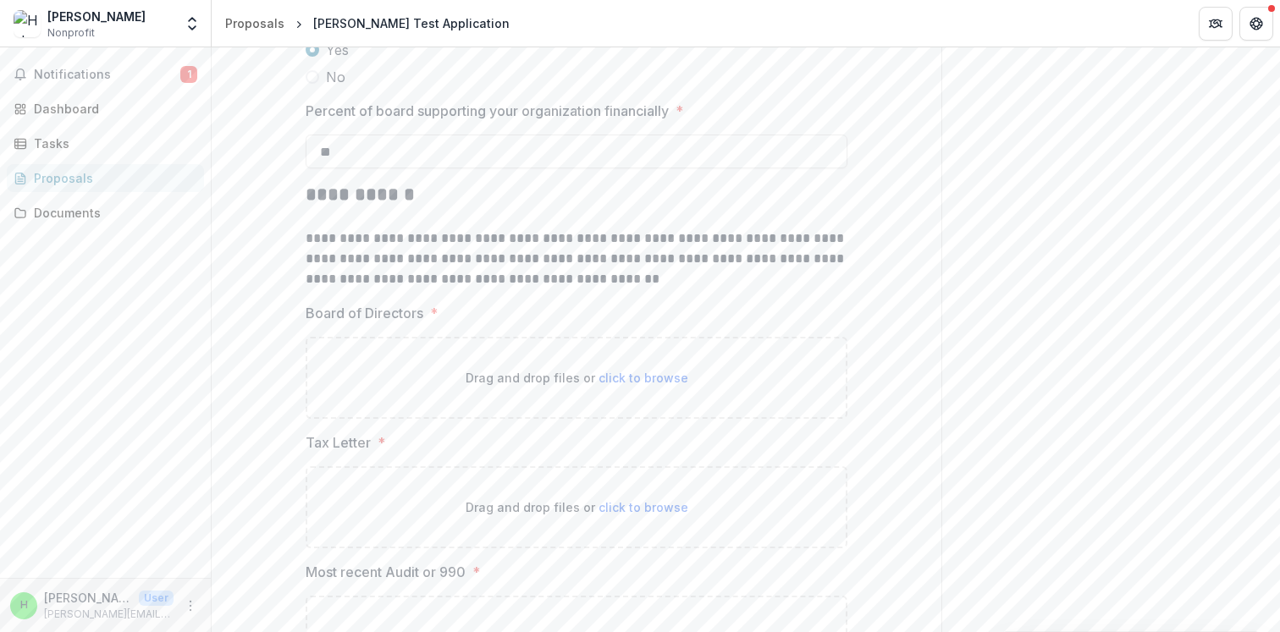
type input "**"
click at [624, 385] on span "click to browse" at bounding box center [643, 378] width 90 height 14
type input "**********"
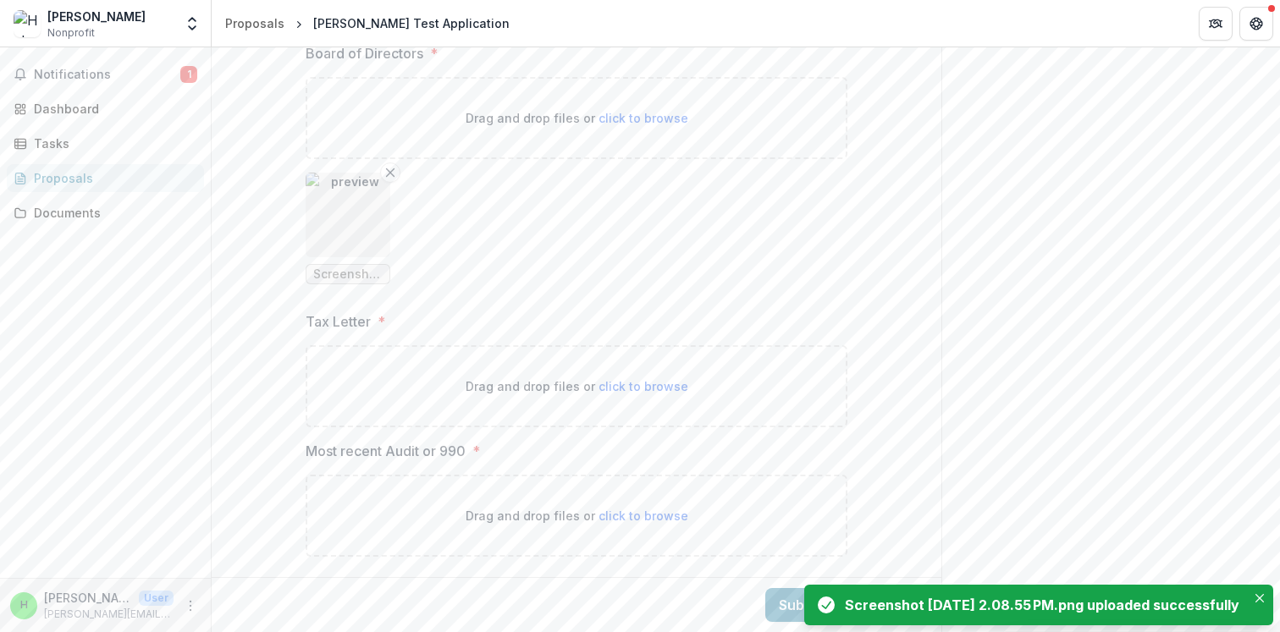
scroll to position [9171, 0]
click at [634, 387] on span "click to browse" at bounding box center [643, 386] width 90 height 14
type input "**********"
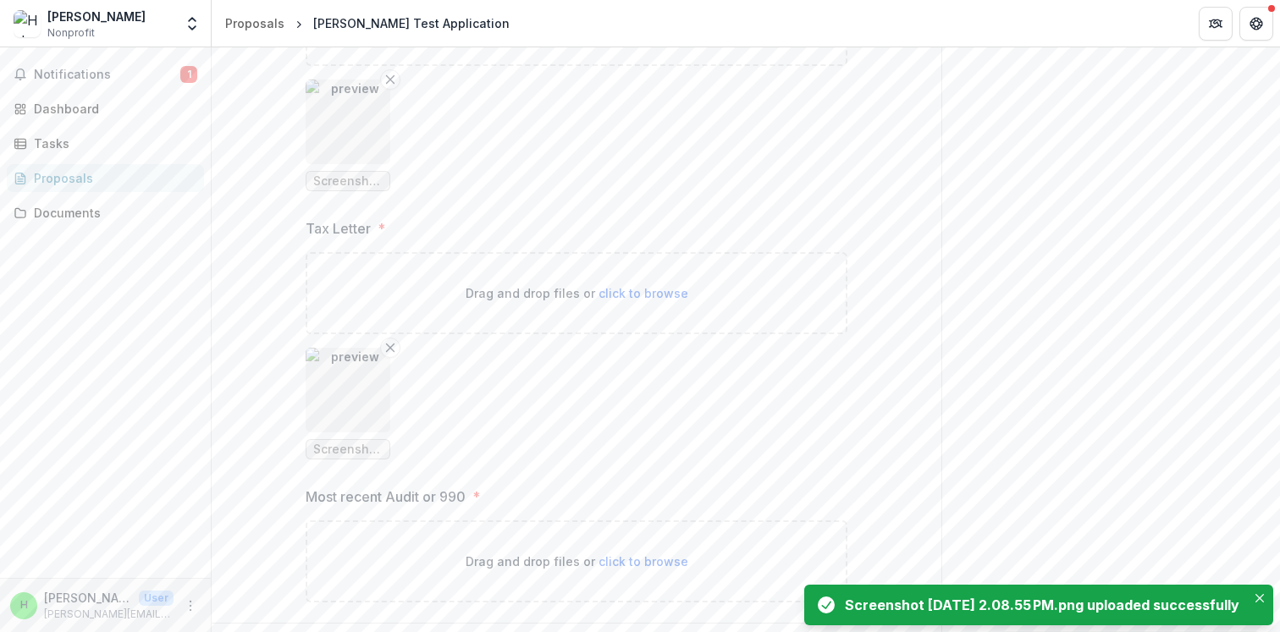
scroll to position [9310, 0]
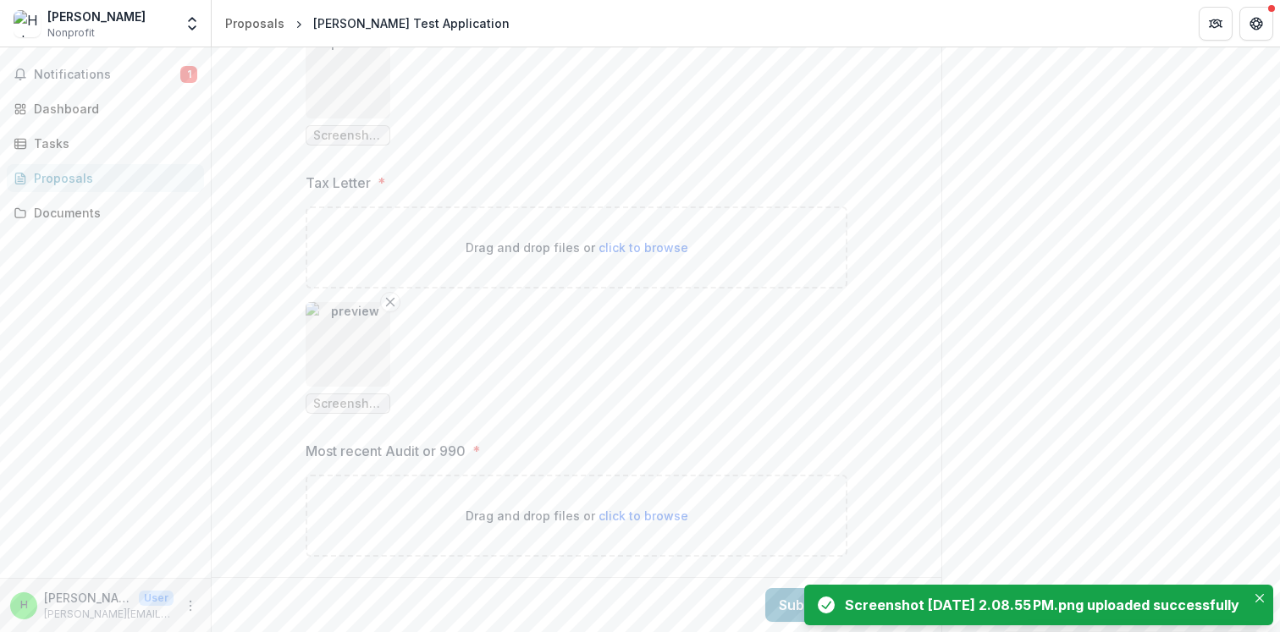
click at [634, 510] on span "click to browse" at bounding box center [643, 516] width 90 height 14
type input "**********"
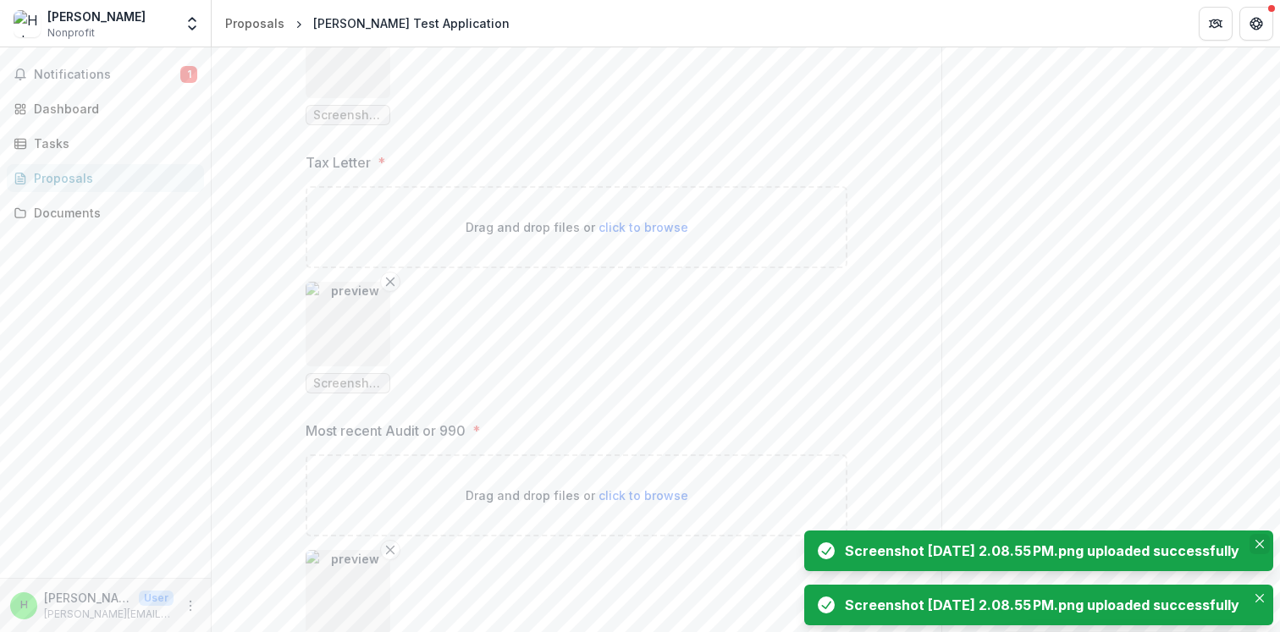
click at [1261, 540] on icon "Close" at bounding box center [1259, 544] width 8 height 8
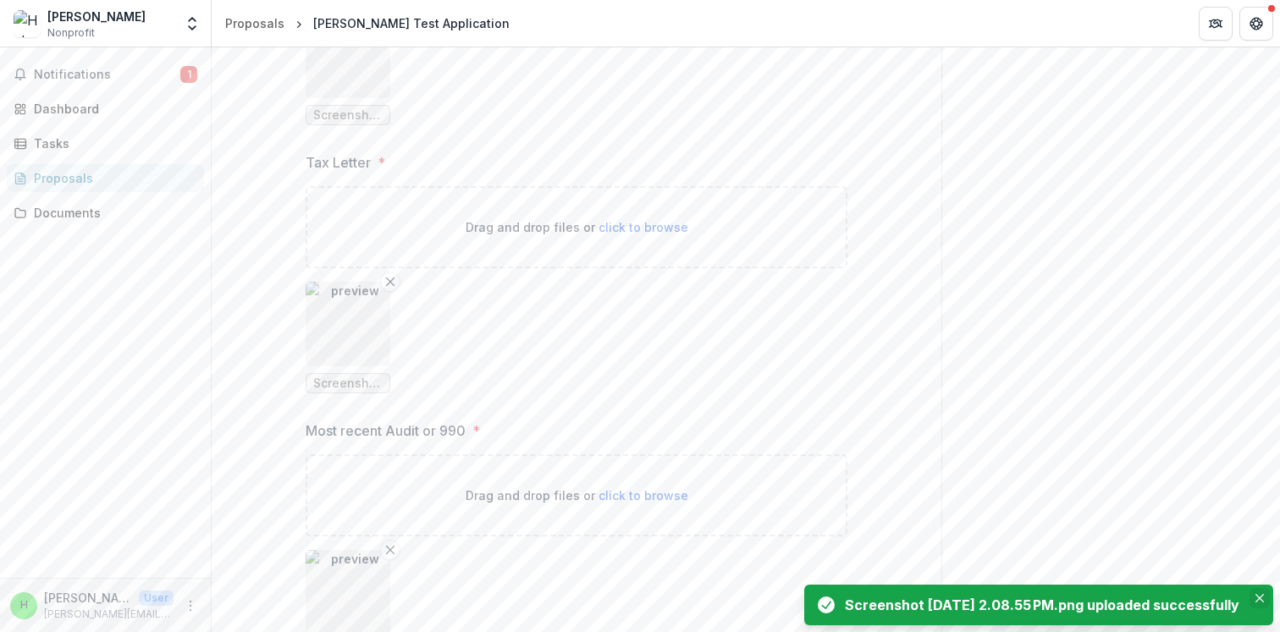
click at [1259, 594] on icon "Close" at bounding box center [1259, 598] width 8 height 8
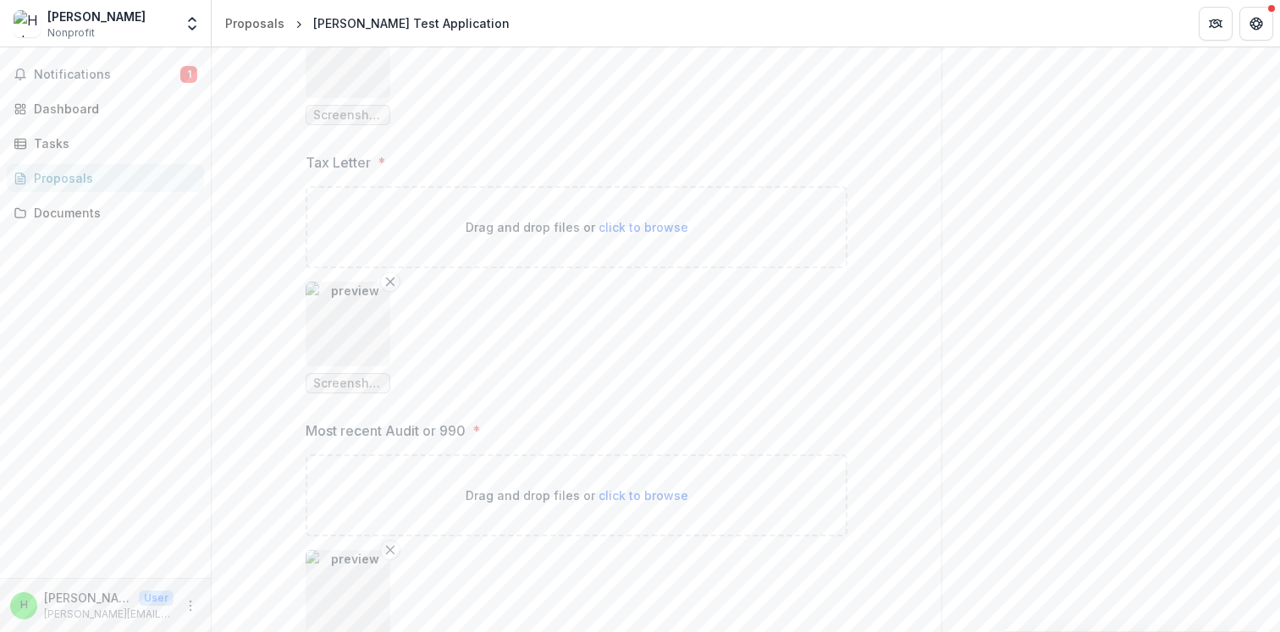
scroll to position [9448, 0]
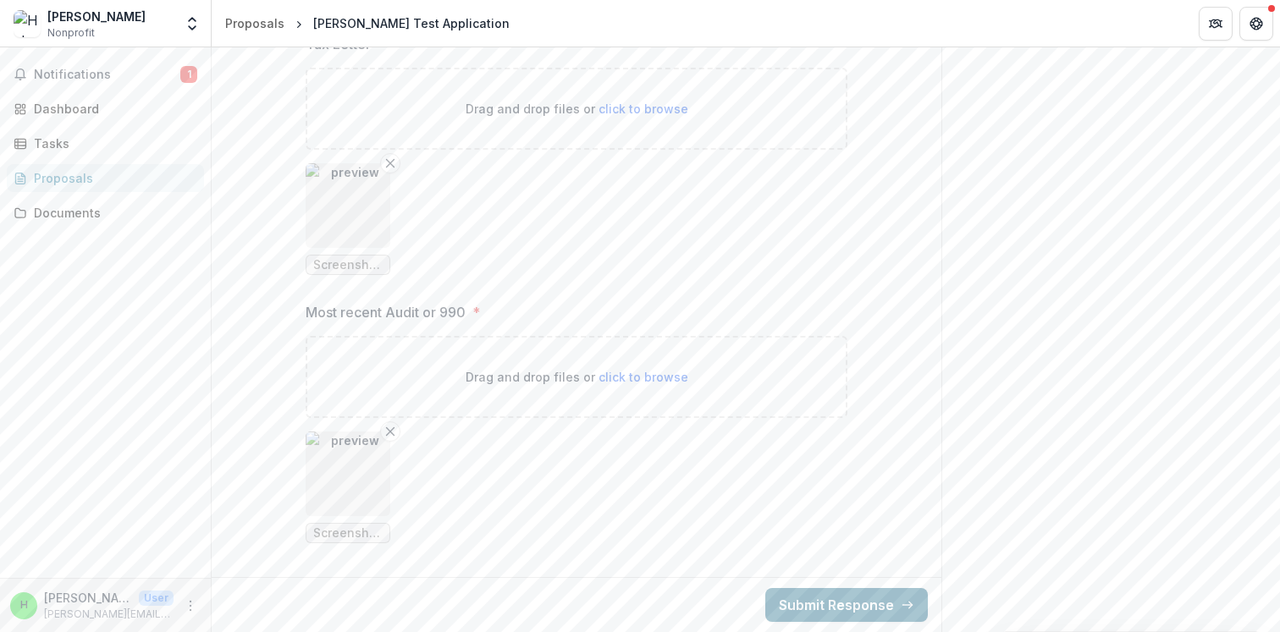
click at [830, 604] on button "Submit Response" at bounding box center [846, 605] width 163 height 34
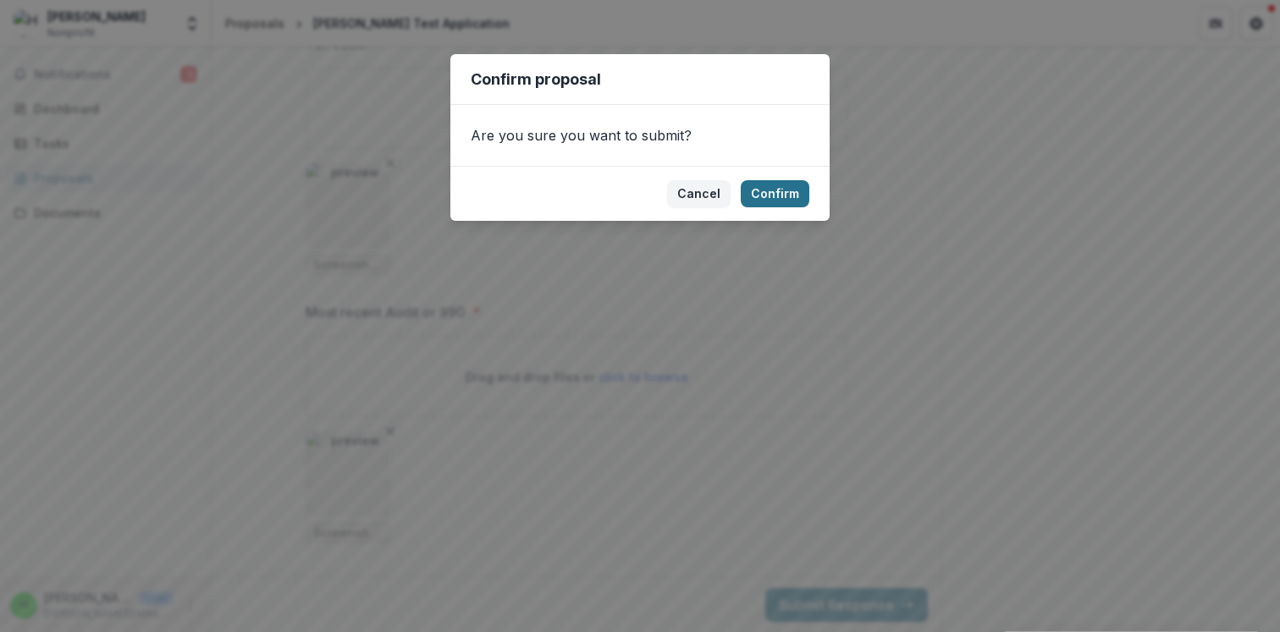
click at [767, 191] on button "Confirm" at bounding box center [775, 193] width 69 height 27
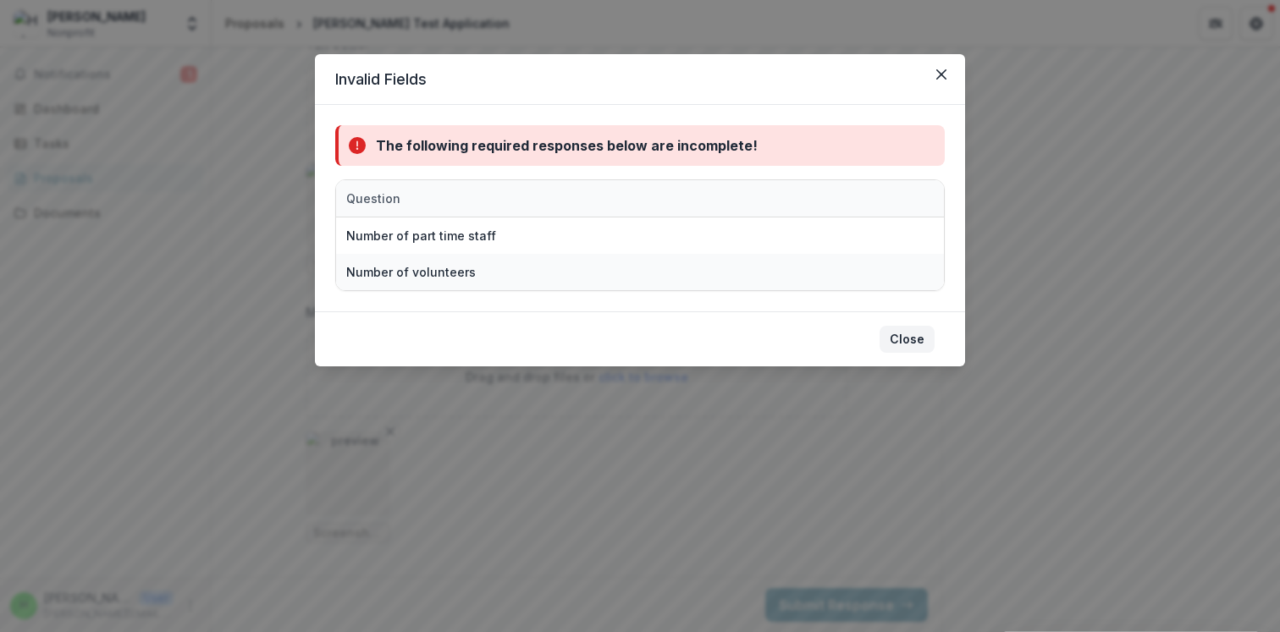
click at [912, 332] on button "Close" at bounding box center [906, 339] width 55 height 27
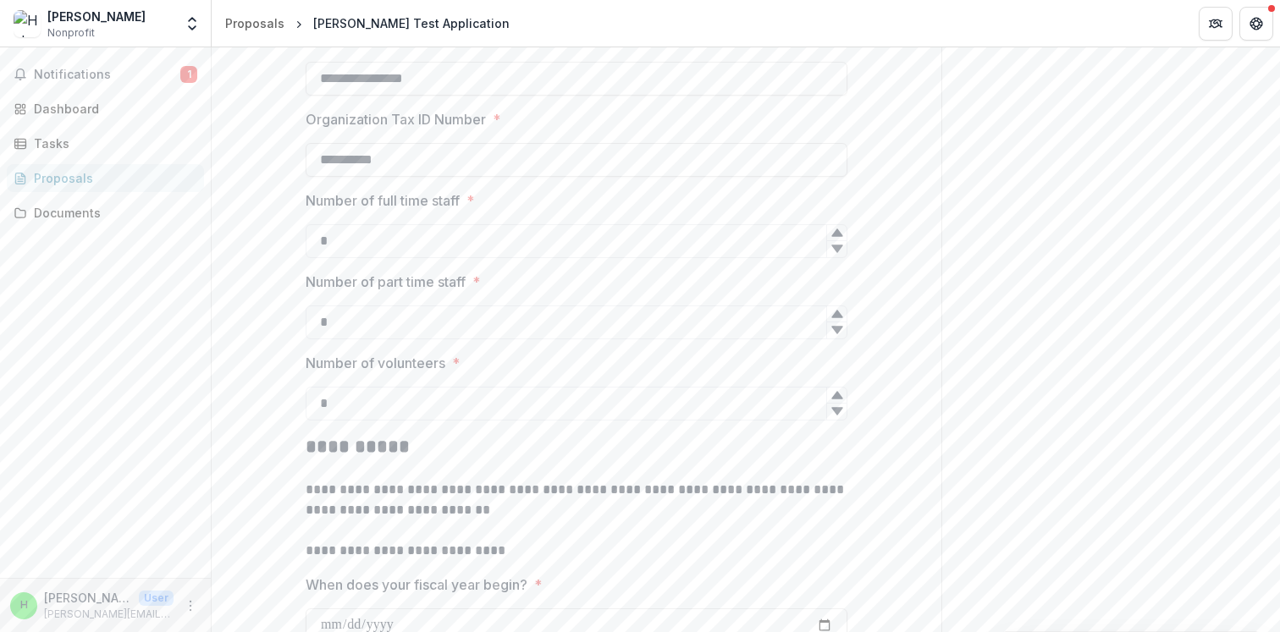
scroll to position [956, 0]
click at [354, 326] on input "*" at bounding box center [577, 326] width 542 height 34
type input "*"
click at [351, 400] on input "*" at bounding box center [577, 407] width 542 height 34
click at [350, 331] on input "*" at bounding box center [577, 326] width 542 height 34
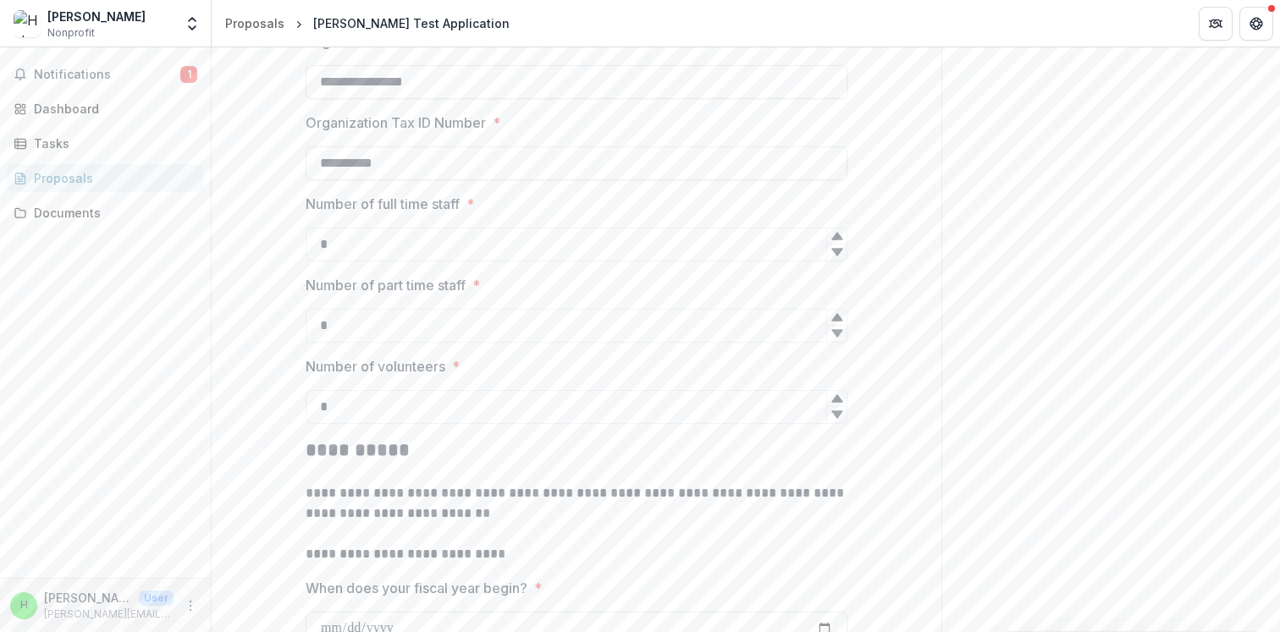
type input "*"
click at [631, 445] on h2 "**********" at bounding box center [577, 451] width 542 height 26
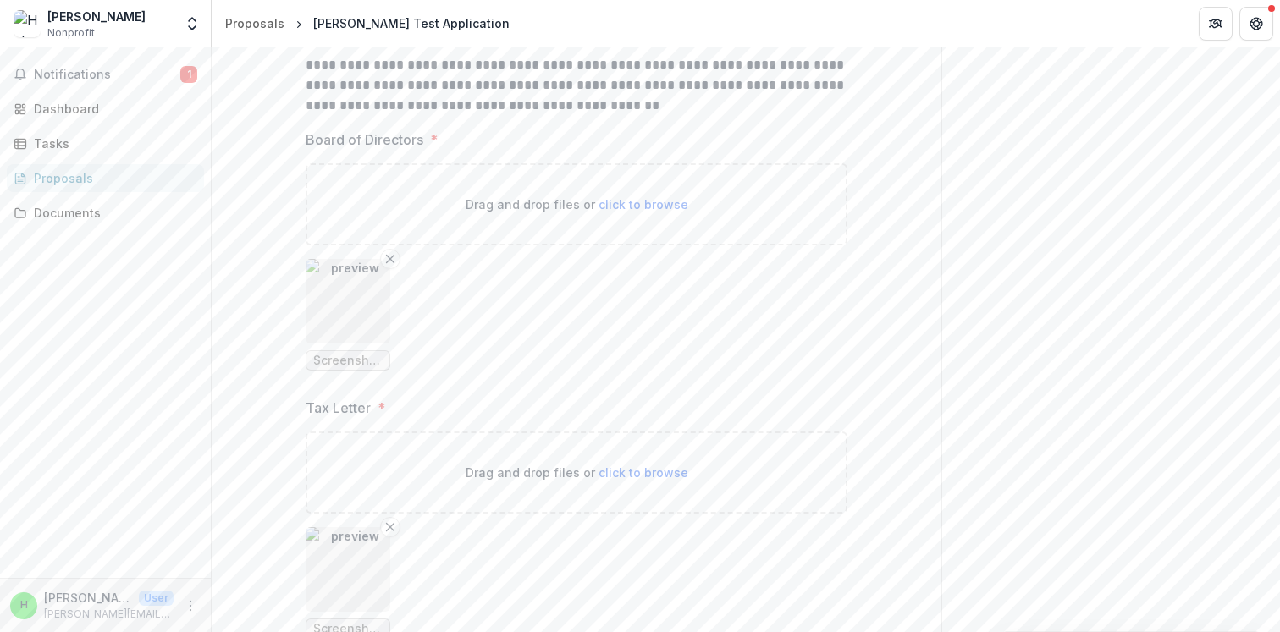
scroll to position [9448, 0]
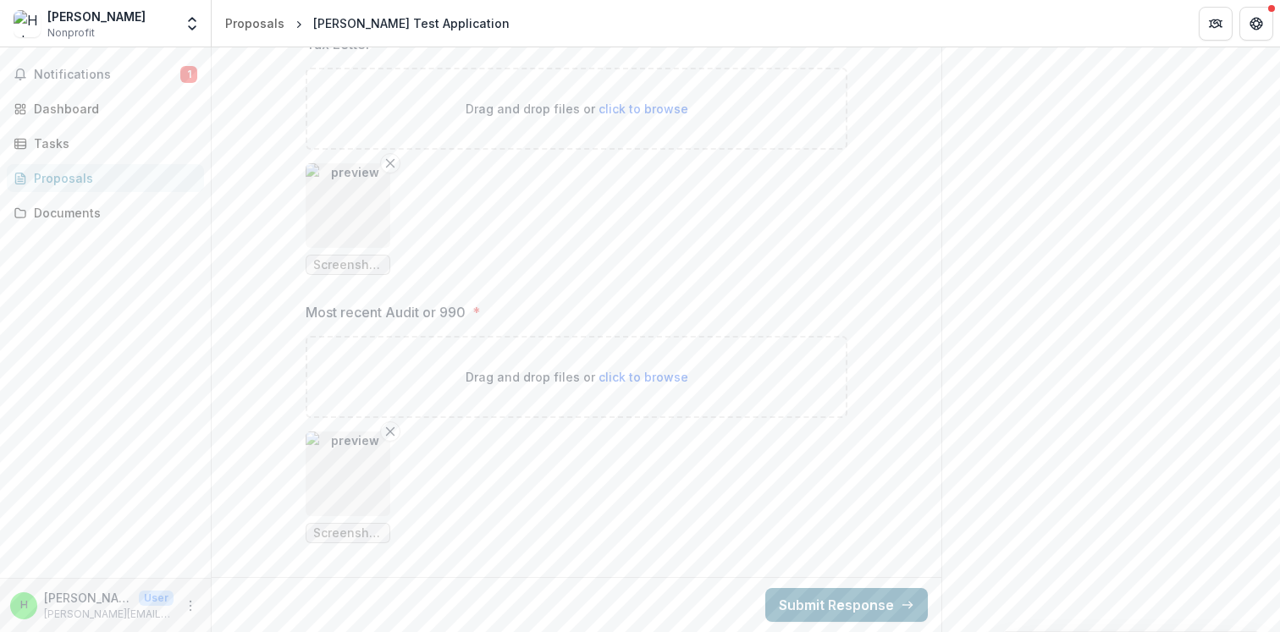
click at [820, 598] on button "Submit Response" at bounding box center [846, 605] width 163 height 34
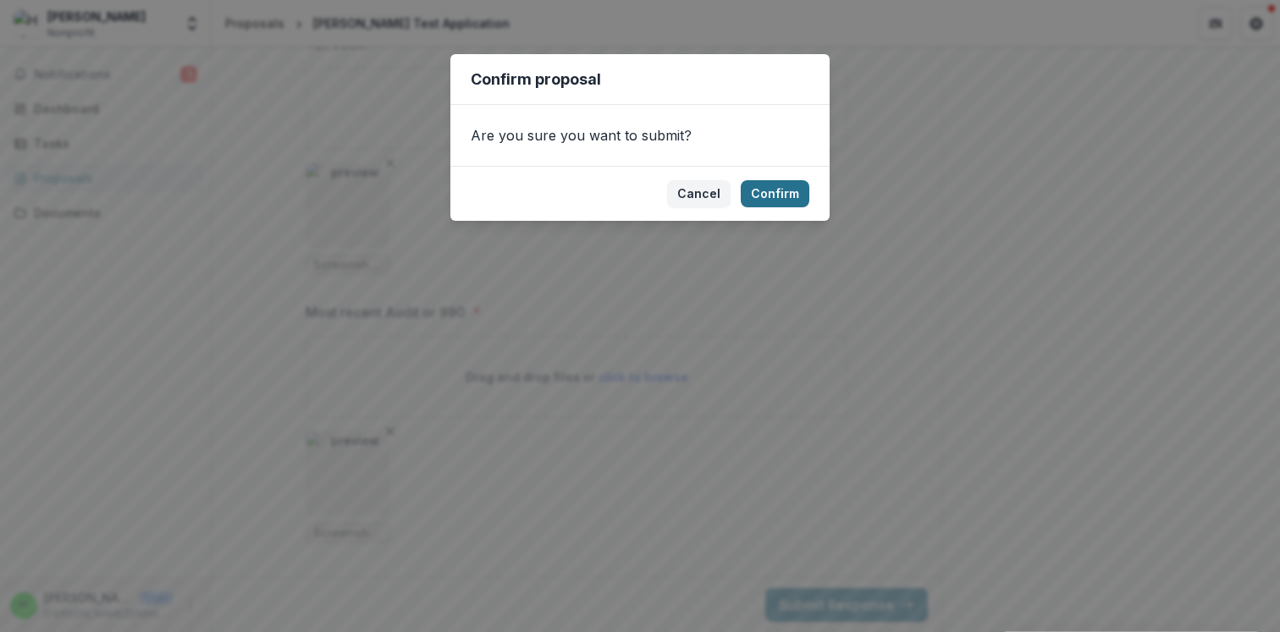
click at [775, 191] on button "Confirm" at bounding box center [775, 193] width 69 height 27
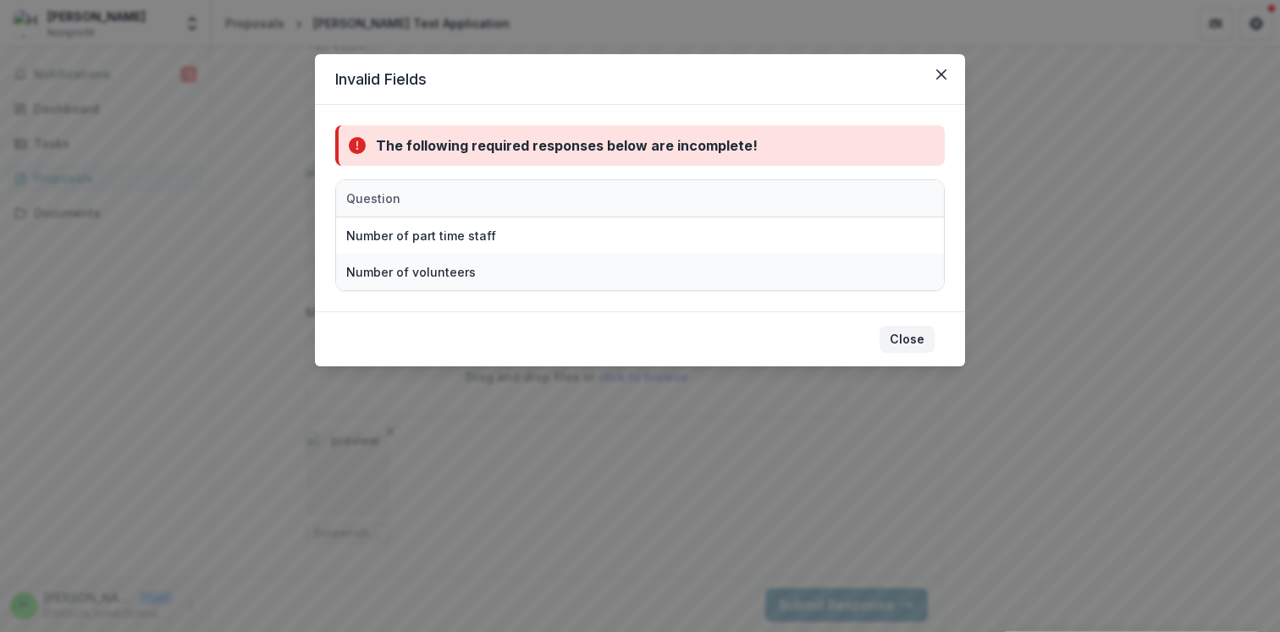
click at [907, 337] on button "Close" at bounding box center [906, 339] width 55 height 27
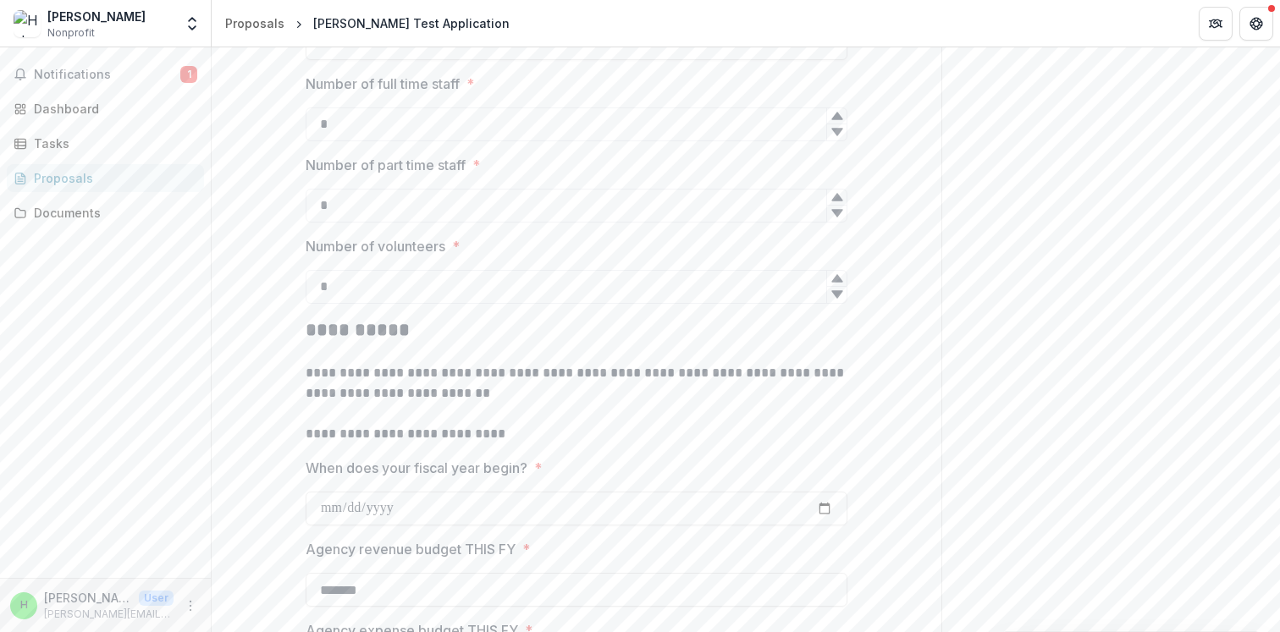
scroll to position [1077, 0]
click at [776, 202] on input "*" at bounding box center [577, 205] width 542 height 34
type input "*"
click at [599, 287] on input "*" at bounding box center [577, 286] width 542 height 34
type input "*"
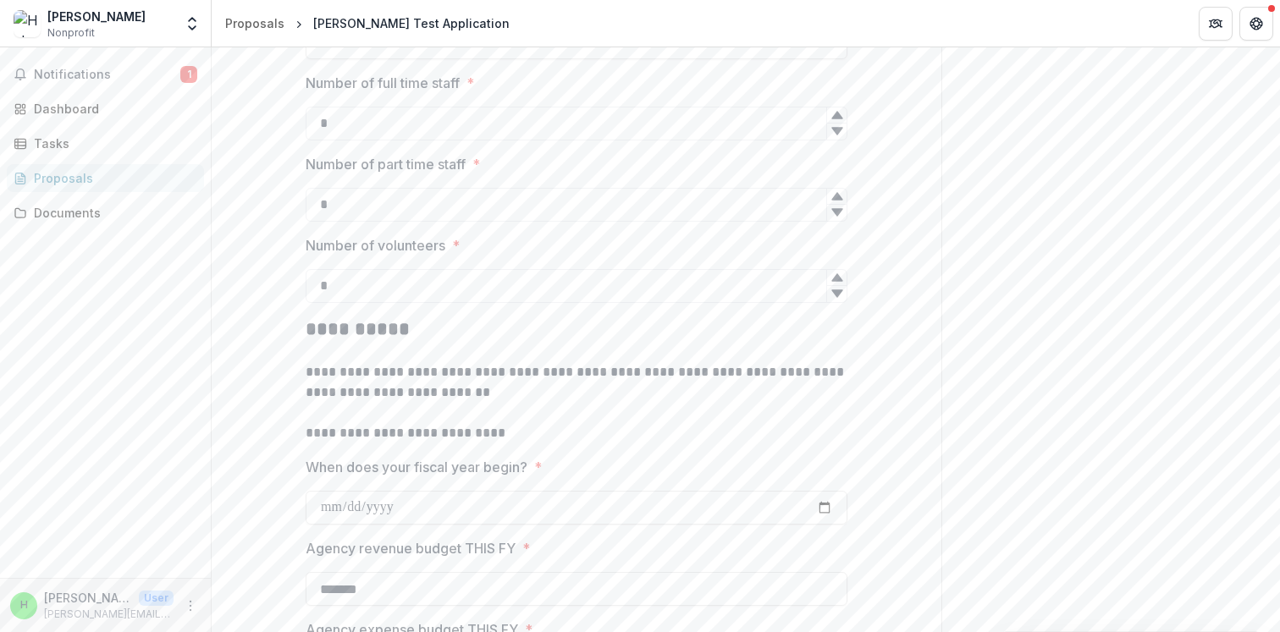
click at [606, 372] on p "**********" at bounding box center [577, 382] width 542 height 41
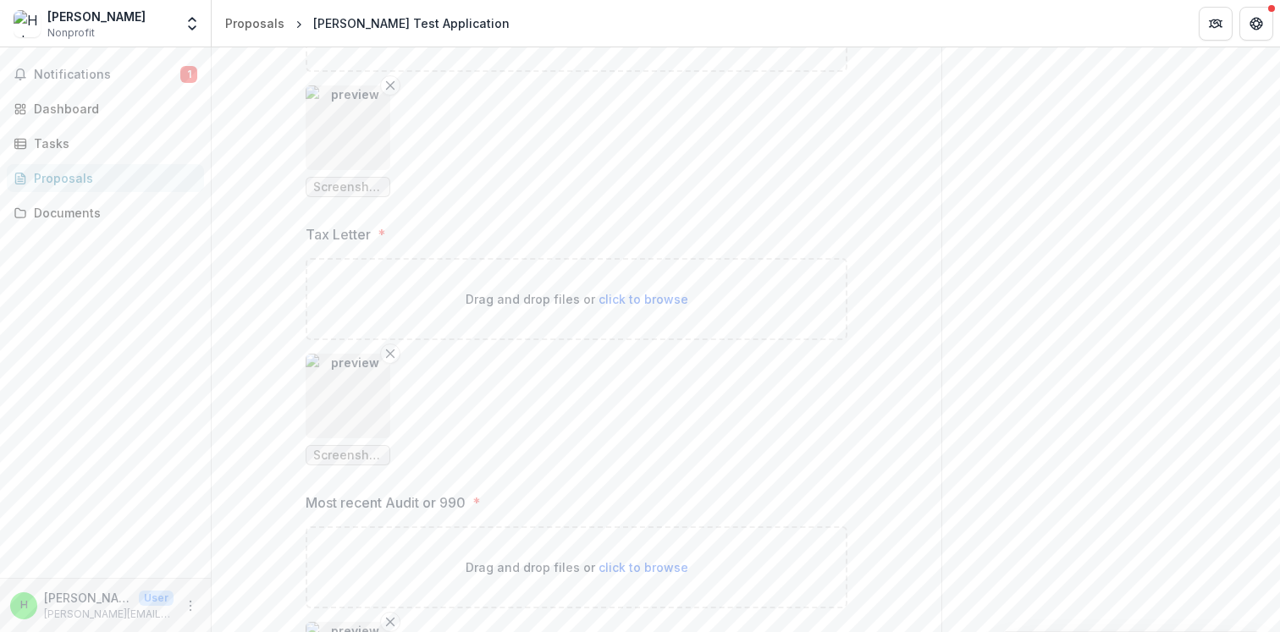
scroll to position [9448, 0]
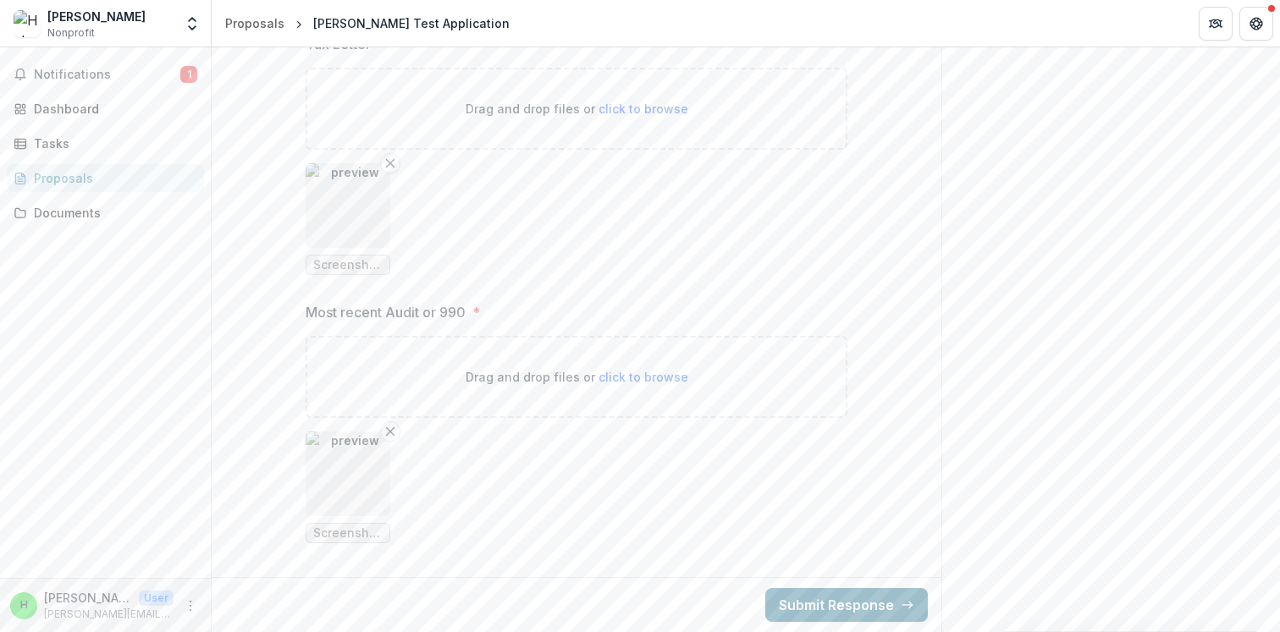
click at [840, 611] on button "Submit Response" at bounding box center [846, 605] width 163 height 34
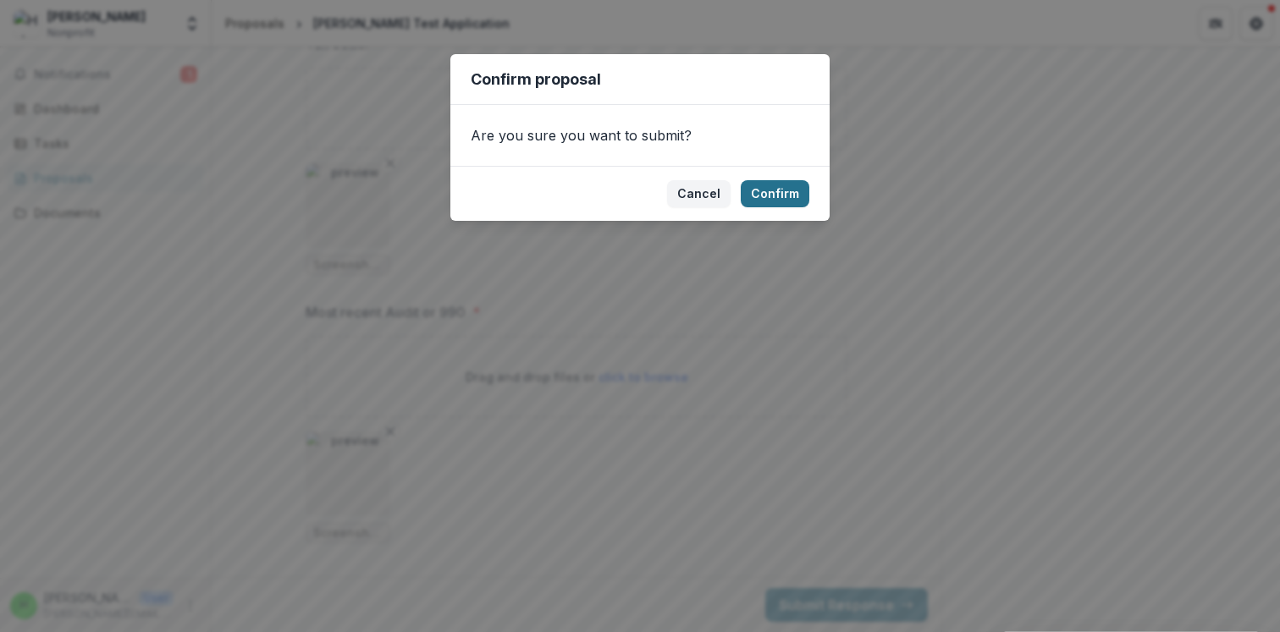
click at [775, 197] on button "Confirm" at bounding box center [775, 193] width 69 height 27
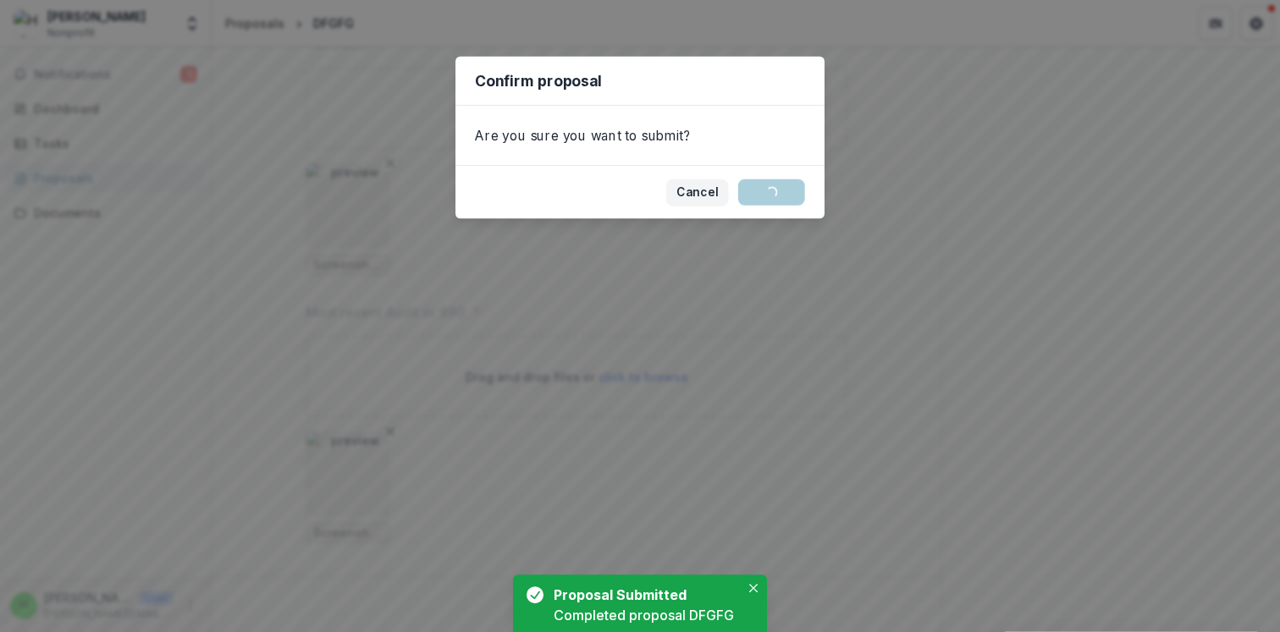
scroll to position [0, 0]
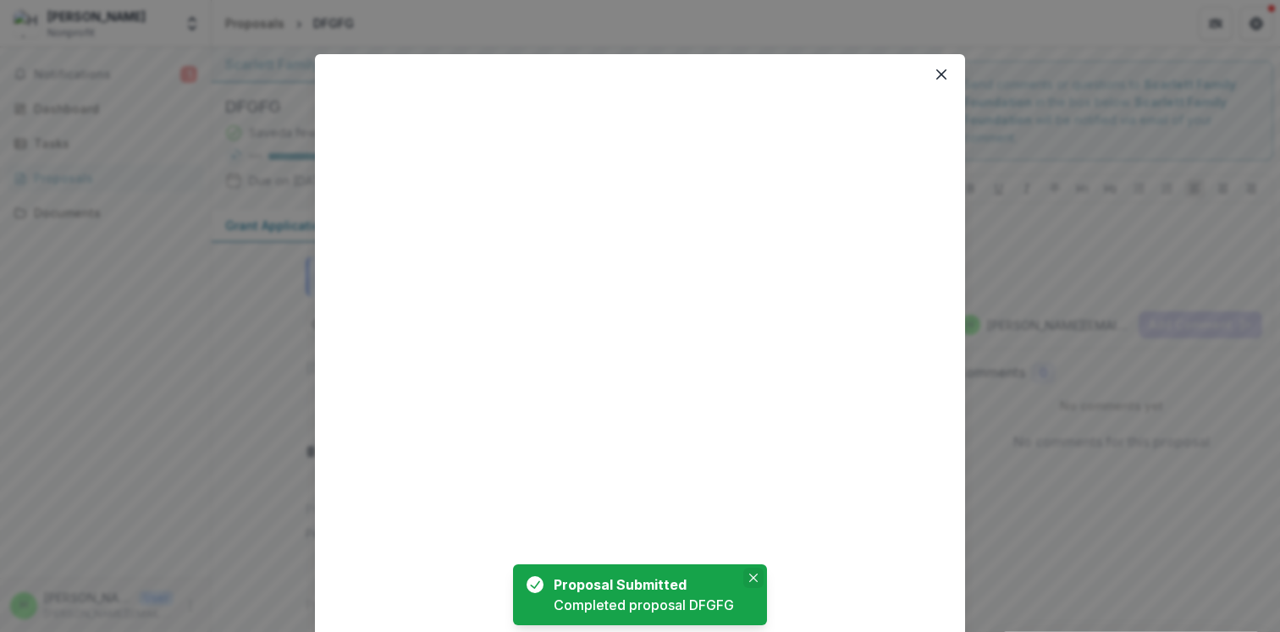
click at [753, 575] on icon "Close" at bounding box center [753, 578] width 8 height 8
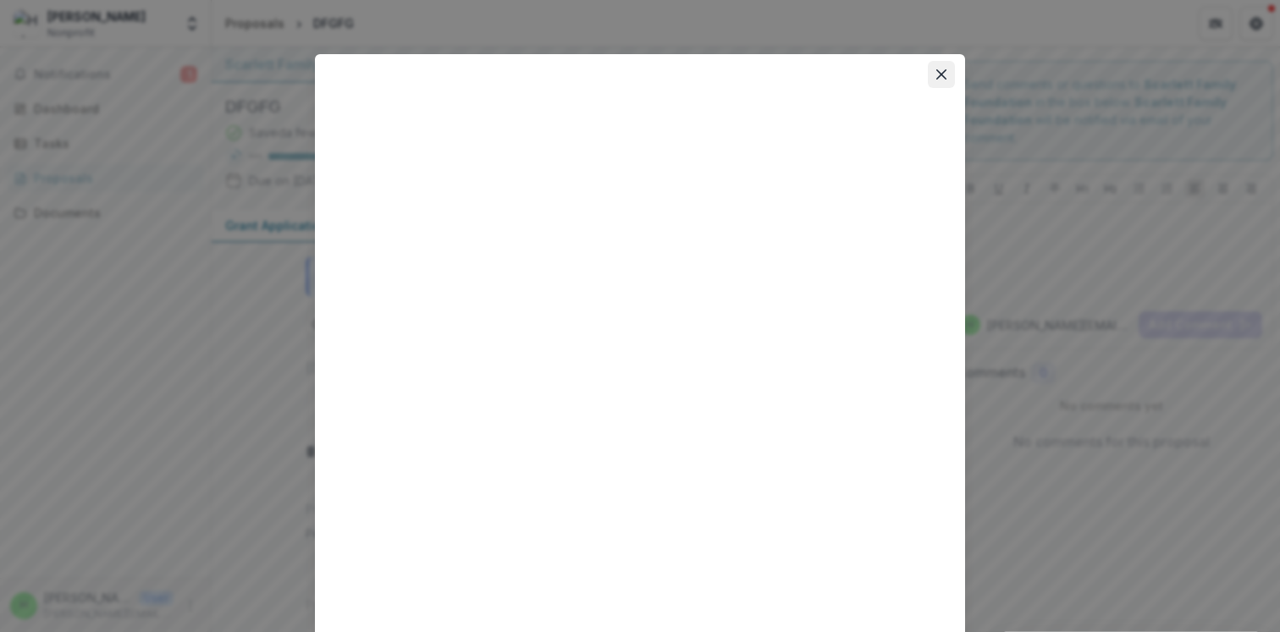
click at [938, 76] on icon "Close" at bounding box center [941, 74] width 10 height 10
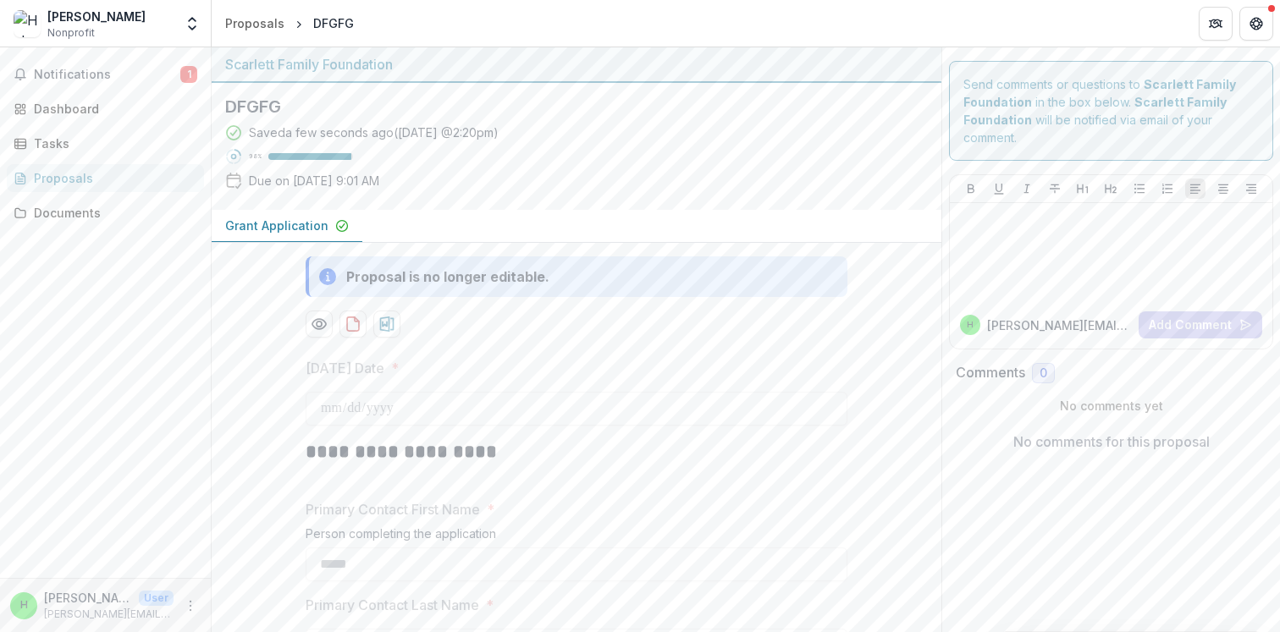
click at [70, 24] on div "[PERSON_NAME]" at bounding box center [96, 17] width 98 height 18
click at [120, 22] on div "Haley Miller Nonprofit" at bounding box center [94, 24] width 160 height 33
click at [193, 25] on icon "Open entity switcher" at bounding box center [192, 23] width 17 height 17
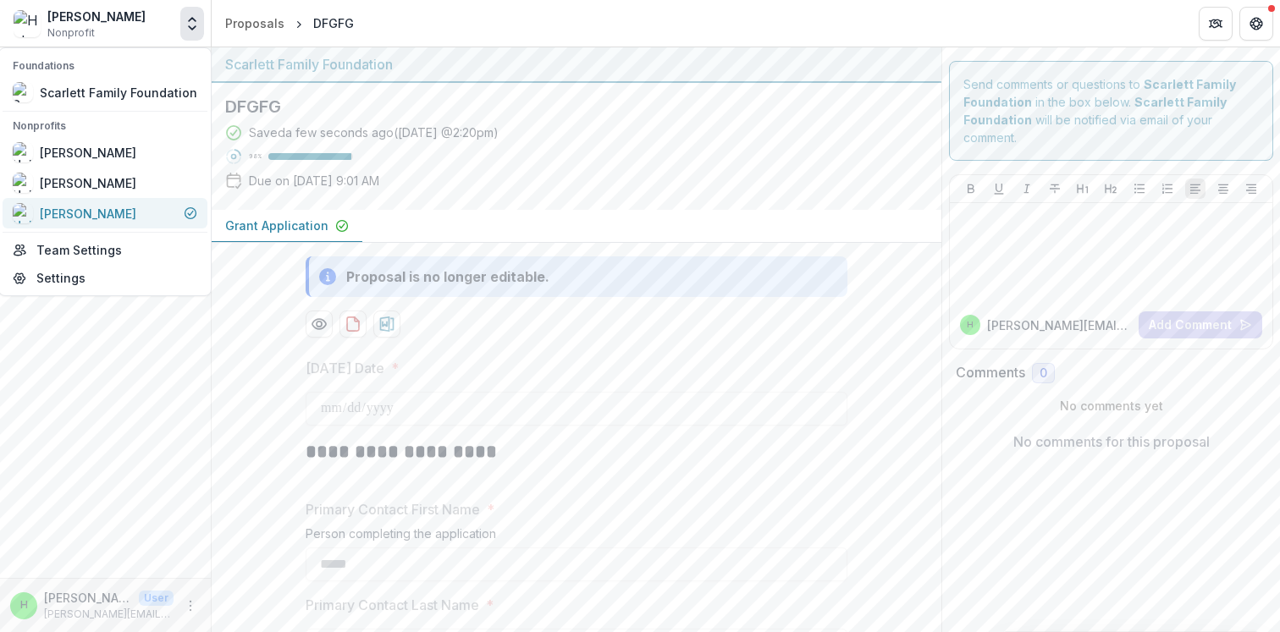
click at [102, 214] on div "[PERSON_NAME]" at bounding box center [88, 214] width 96 height 18
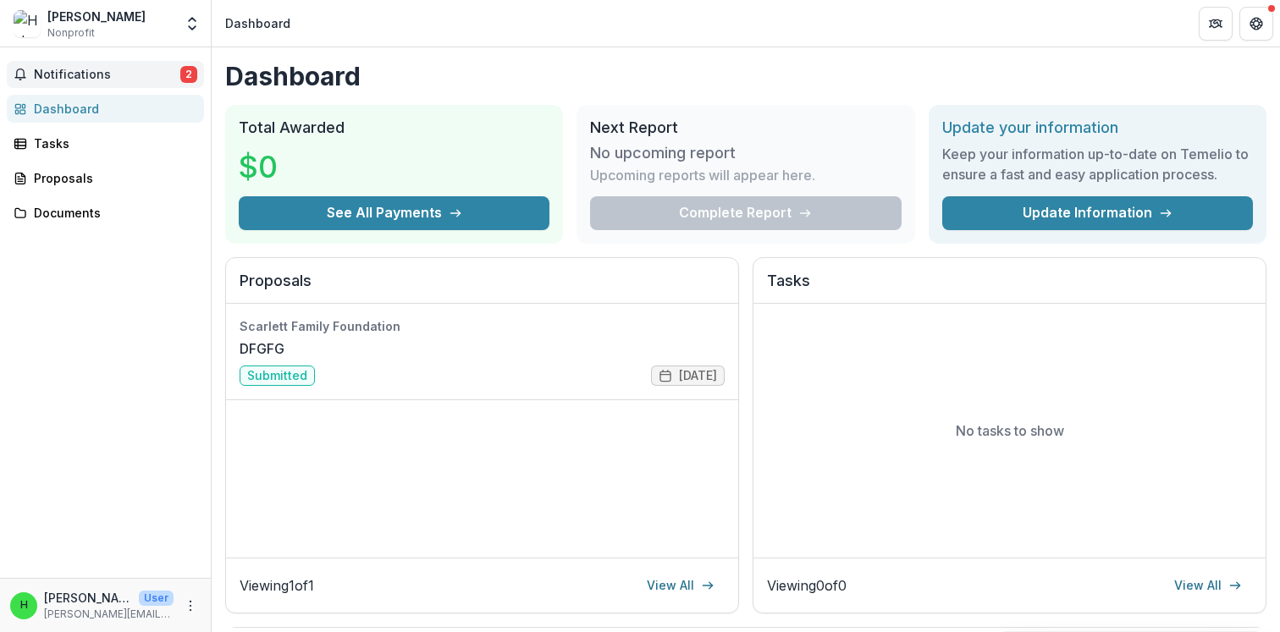
click at [109, 68] on span "Notifications" at bounding box center [107, 75] width 146 height 14
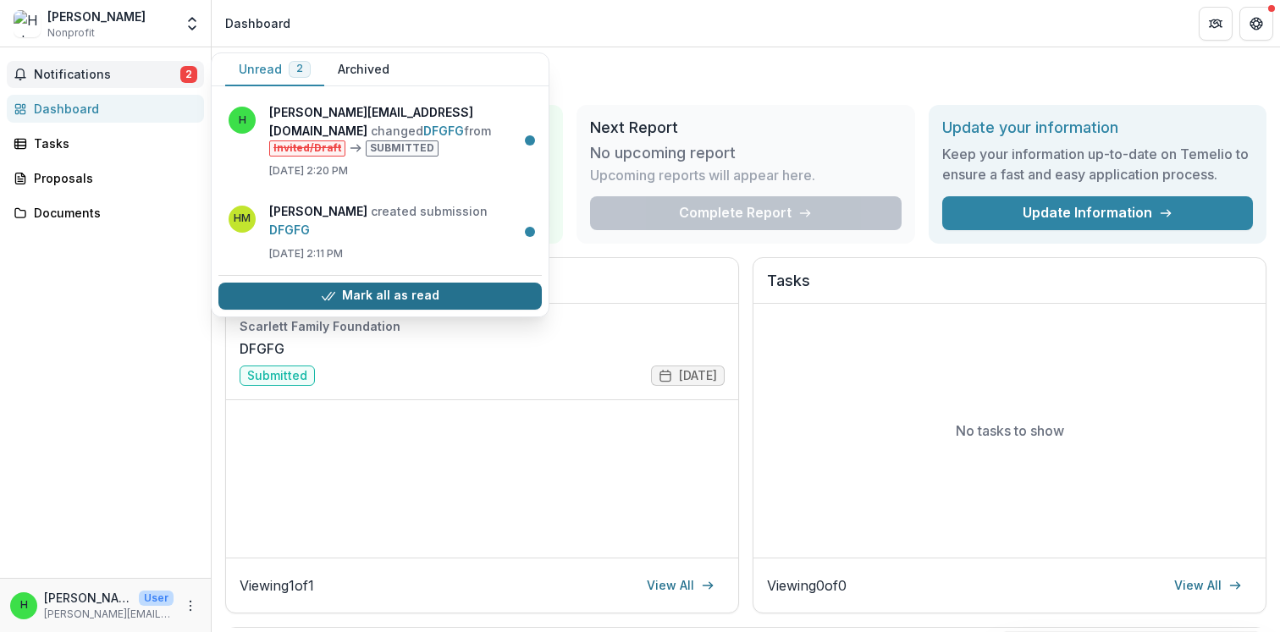
click at [367, 283] on button "Mark all as read" at bounding box center [379, 296] width 323 height 27
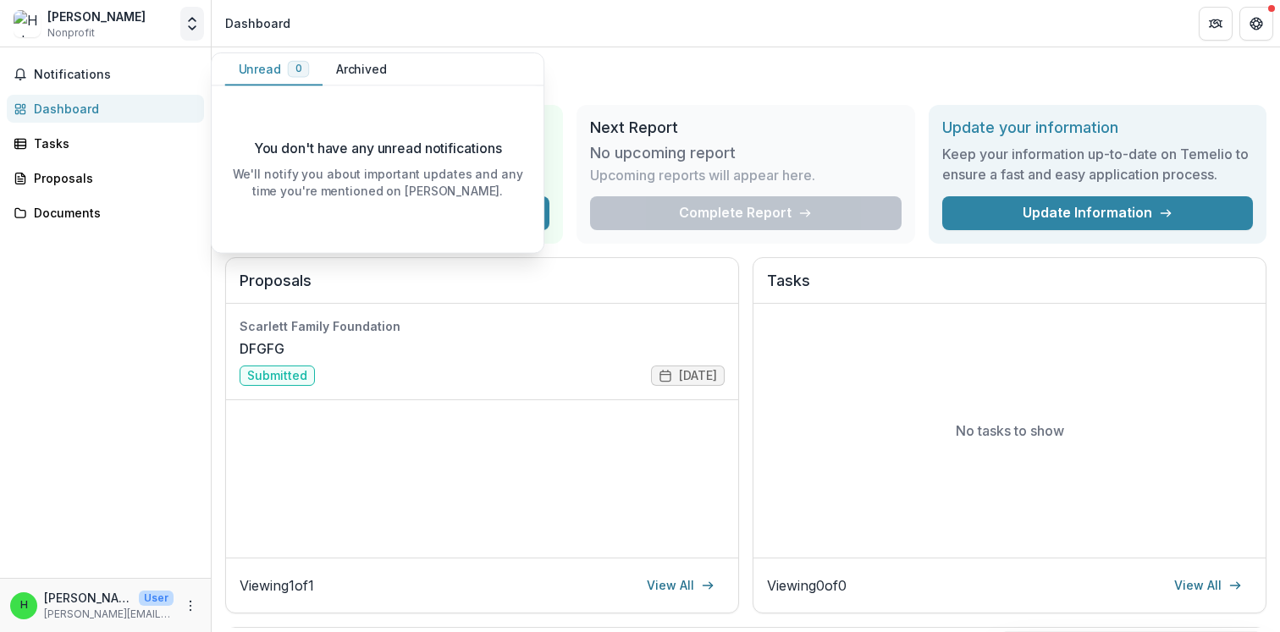
click at [200, 24] on icon "Open entity switcher" at bounding box center [192, 23] width 17 height 17
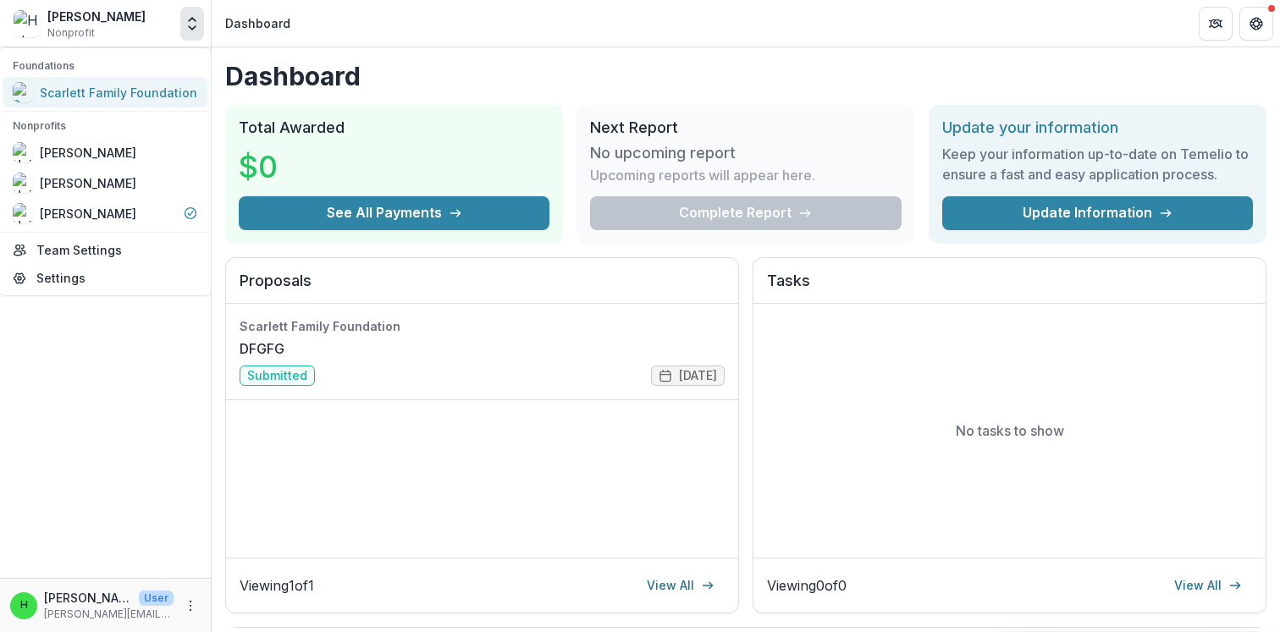
click at [120, 98] on div "Scarlett Family Foundation" at bounding box center [118, 93] width 157 height 18
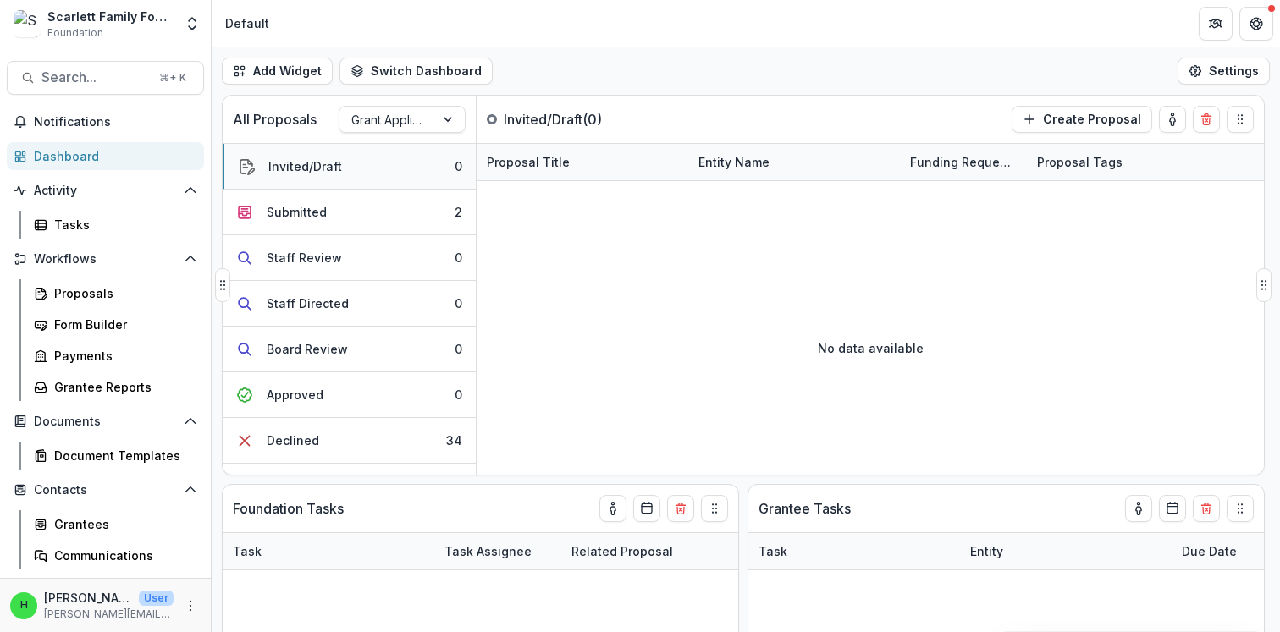
click at [312, 162] on div "Invited/Draft" at bounding box center [305, 166] width 74 height 18
click at [307, 211] on div "Submitted" at bounding box center [297, 212] width 60 height 18
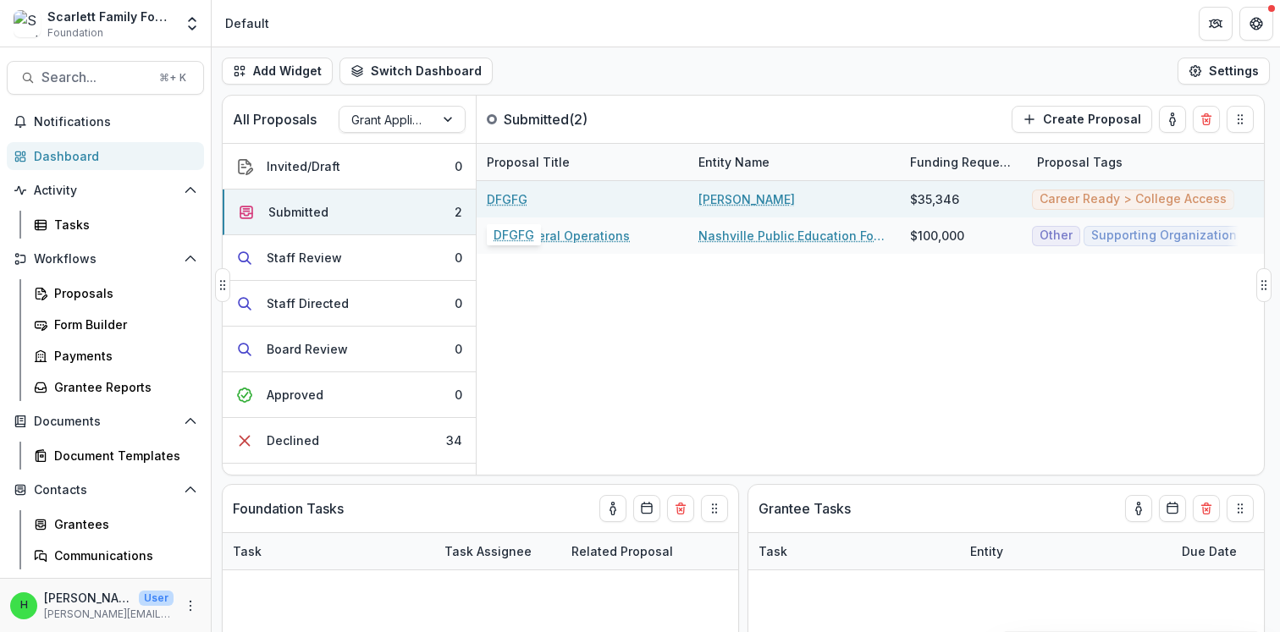
click at [511, 201] on link "DFGFG" at bounding box center [507, 199] width 41 height 18
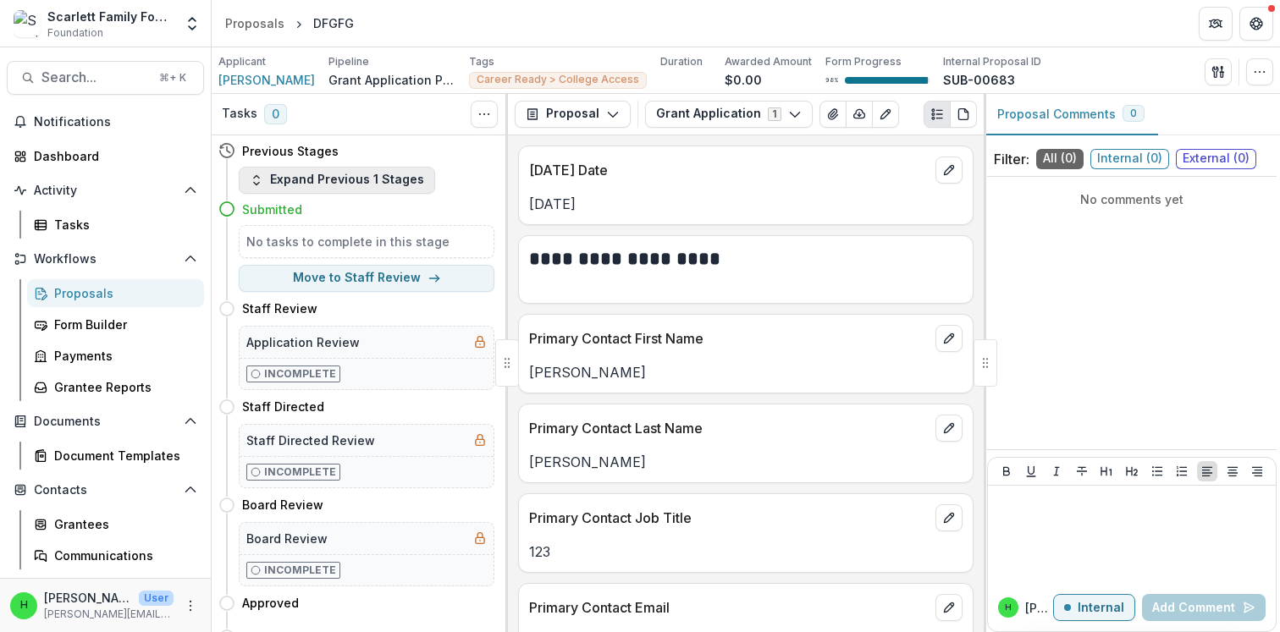
click at [329, 187] on button "Expand Previous 1 Stages" at bounding box center [337, 180] width 196 height 27
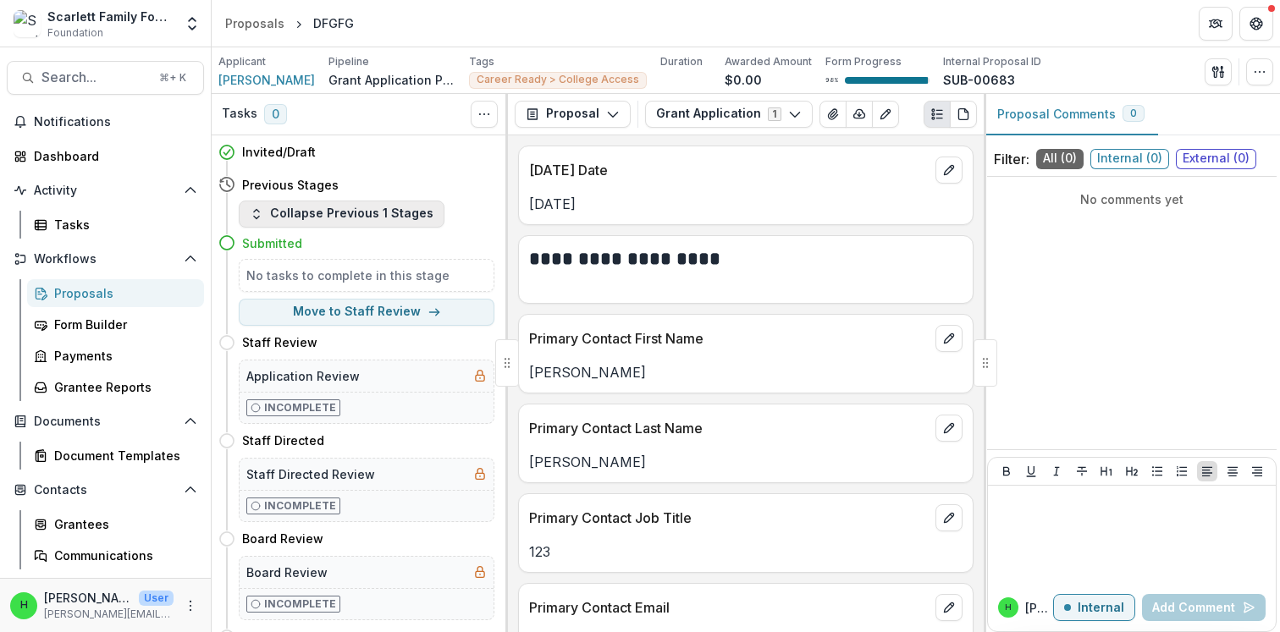
click at [312, 205] on button "Collapse Previous 1 Stages" at bounding box center [342, 214] width 206 height 27
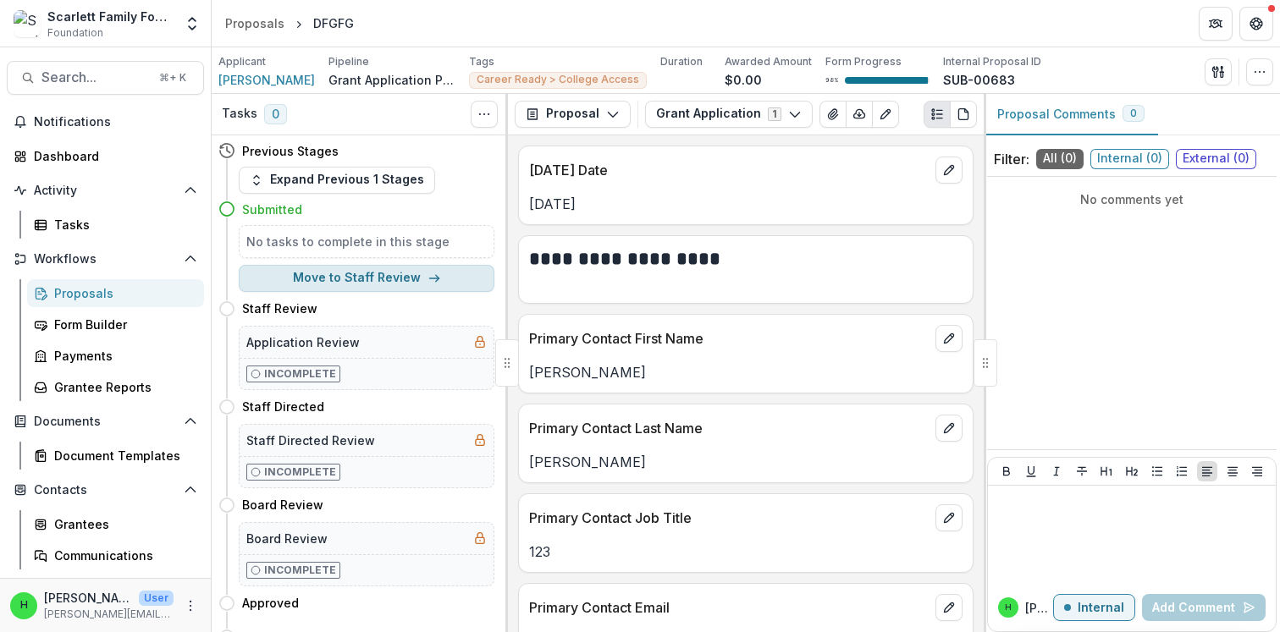
click at [356, 274] on button "Move to Staff Review" at bounding box center [367, 278] width 256 height 27
select select "**********"
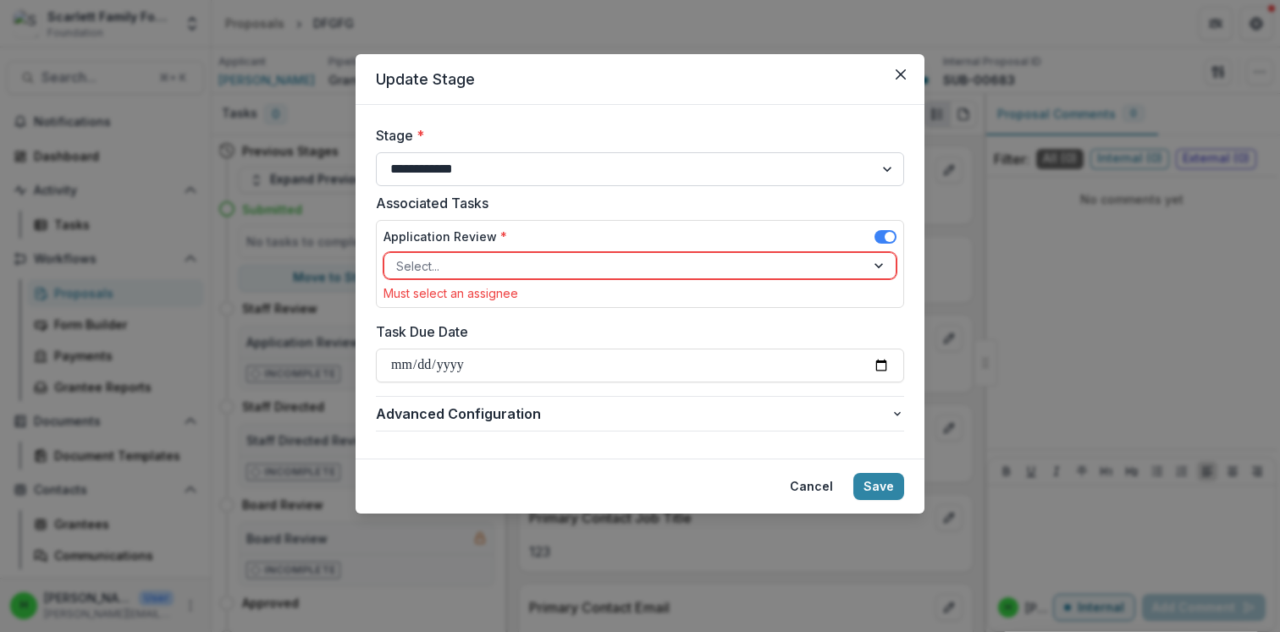
click at [468, 175] on select "**********" at bounding box center [640, 169] width 528 height 34
click at [899, 67] on button "Close" at bounding box center [900, 74] width 27 height 27
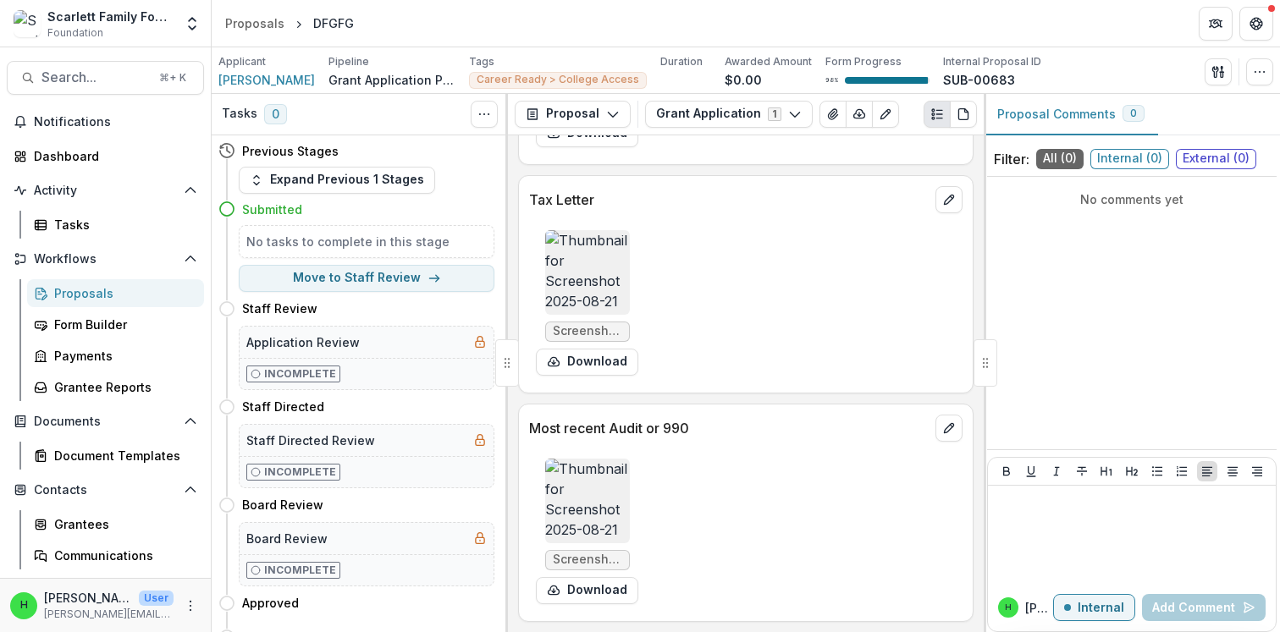
click at [1124, 256] on div "No comments yet" at bounding box center [1131, 313] width 289 height 259
click at [1122, 159] on span "Internal ( 0 )" at bounding box center [1129, 159] width 79 height 20
click at [1039, 157] on span "All ( 0 )" at bounding box center [1059, 159] width 47 height 20
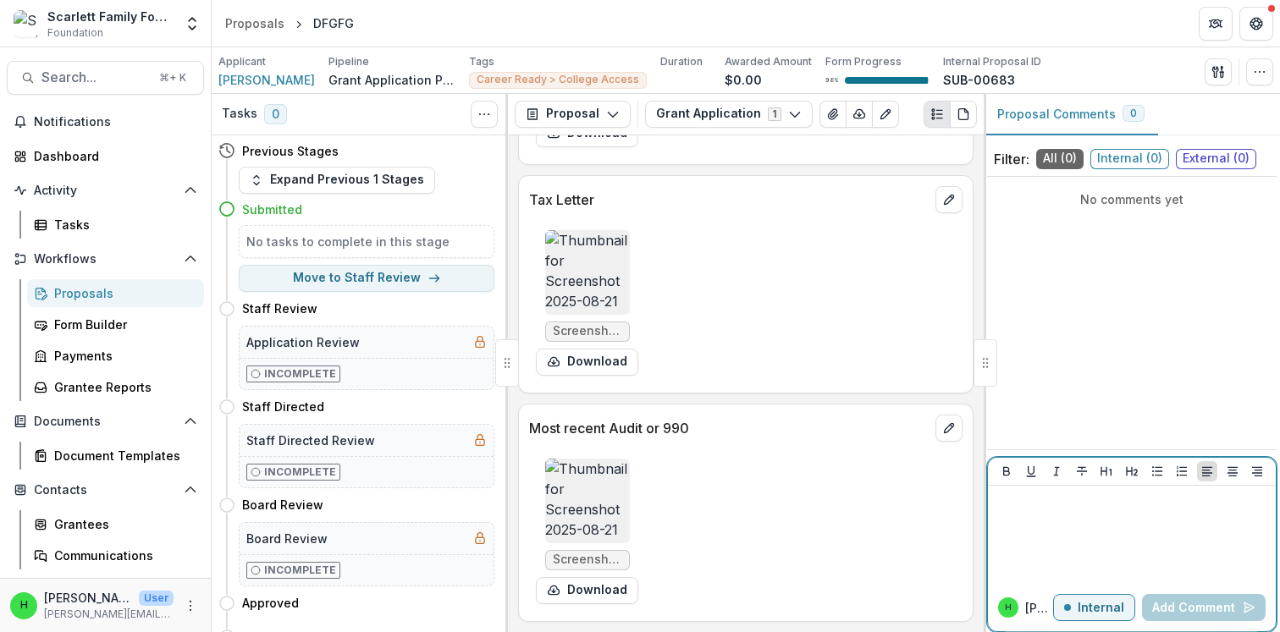
click at [1063, 543] on div at bounding box center [1132, 535] width 274 height 85
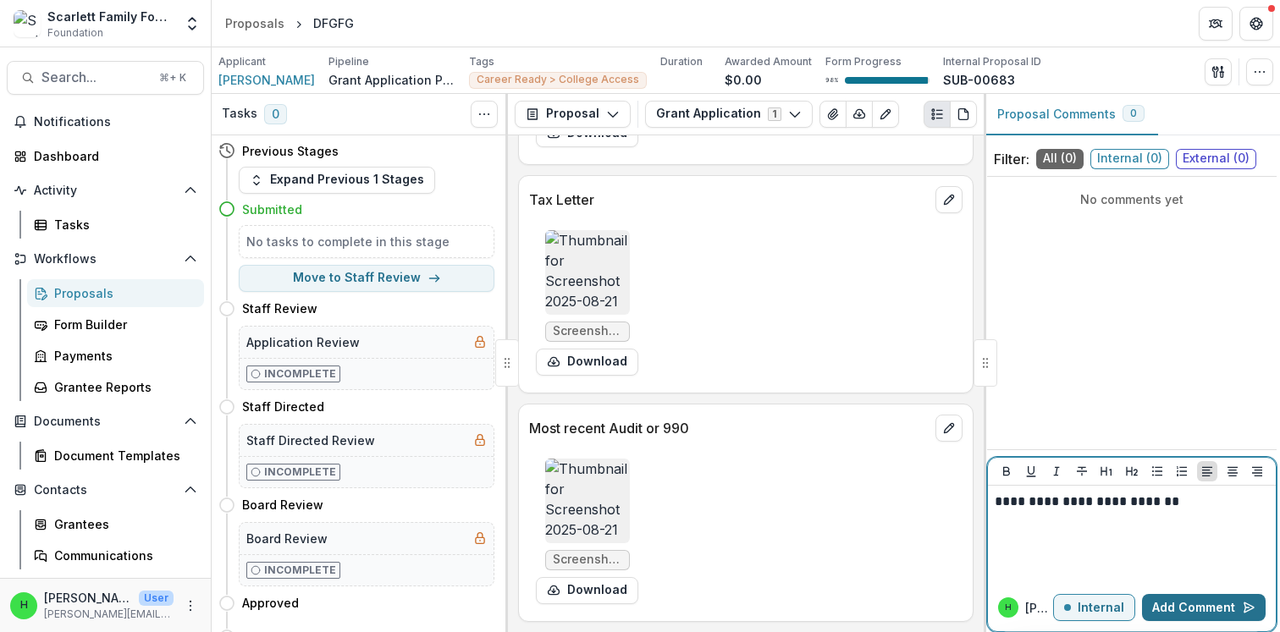
click at [1169, 604] on button "Add Comment" at bounding box center [1204, 607] width 124 height 27
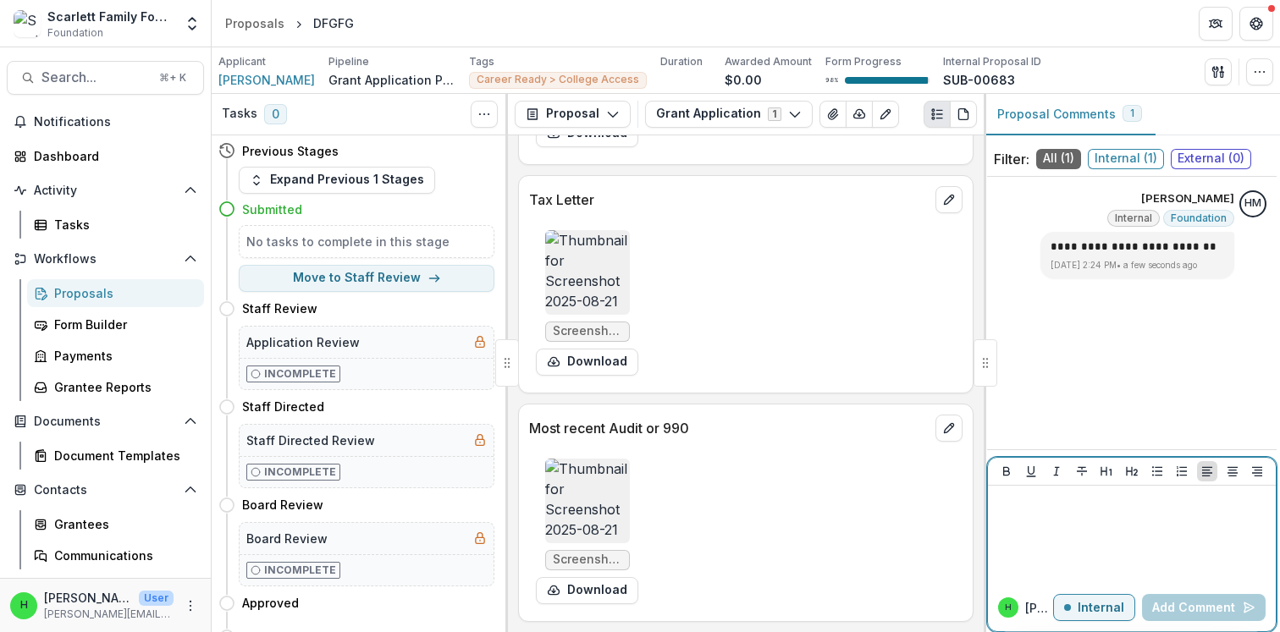
click at [1094, 603] on p "Internal" at bounding box center [1101, 608] width 47 height 14
click at [1107, 538] on div at bounding box center [1132, 535] width 274 height 85
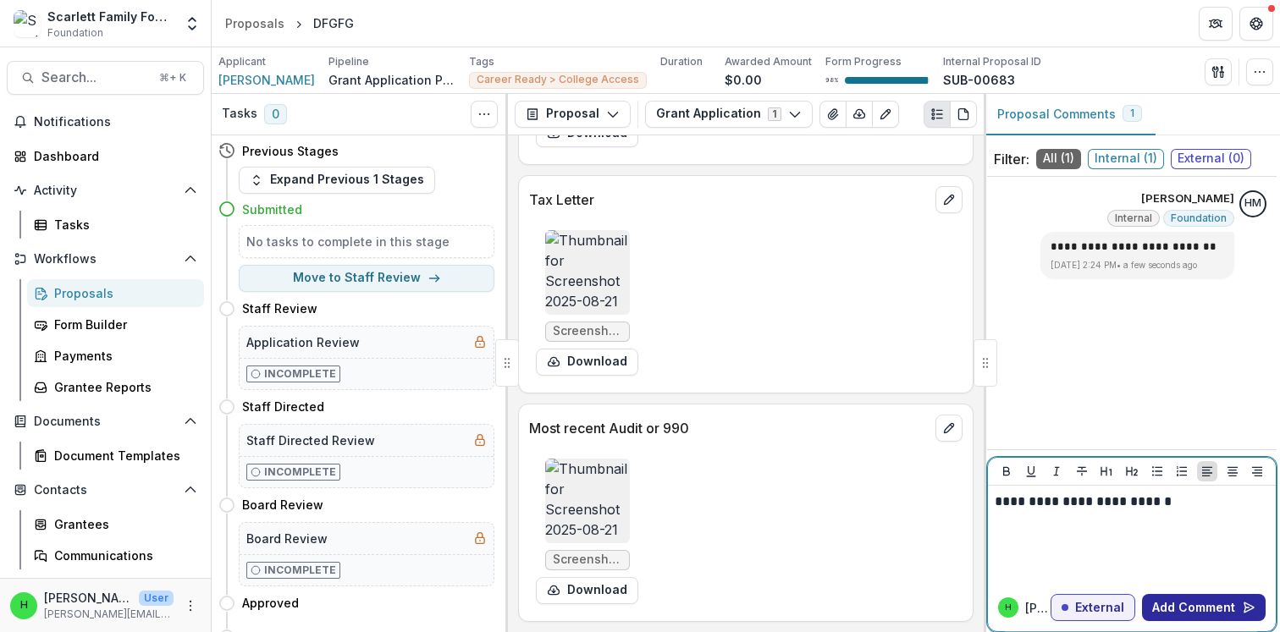
click at [1190, 604] on button "Add Comment" at bounding box center [1204, 607] width 124 height 27
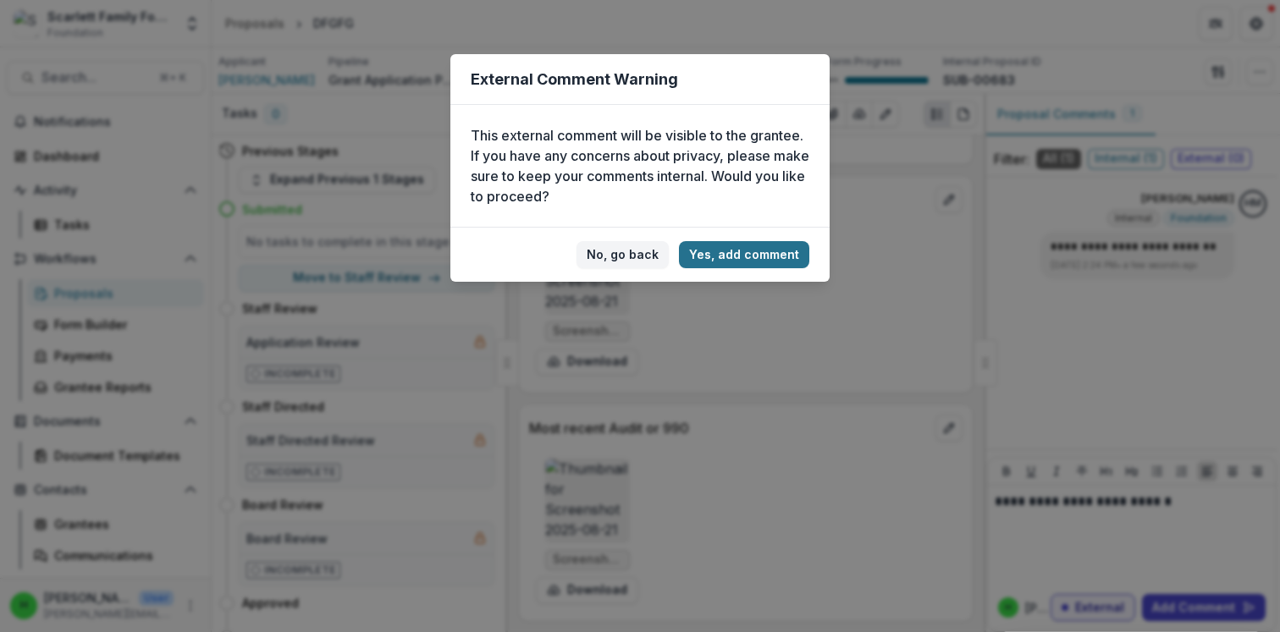
click at [736, 263] on button "Yes, add comment" at bounding box center [744, 254] width 130 height 27
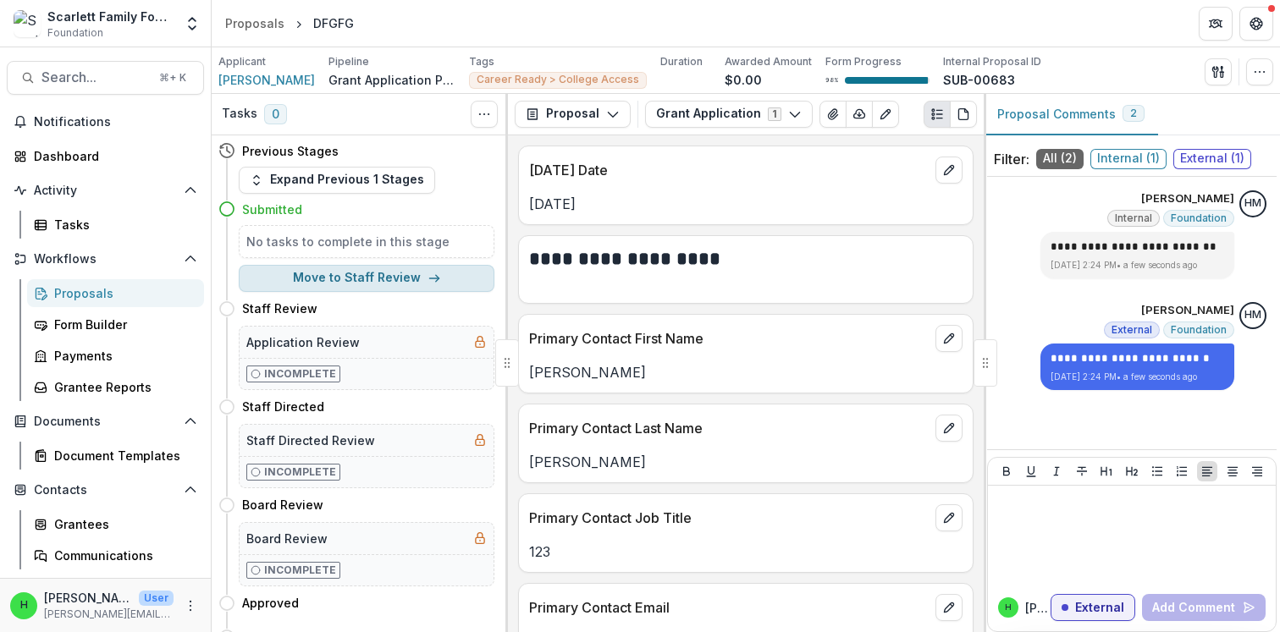
click at [334, 276] on button "Move to Staff Review" at bounding box center [367, 278] width 256 height 27
select select "**********"
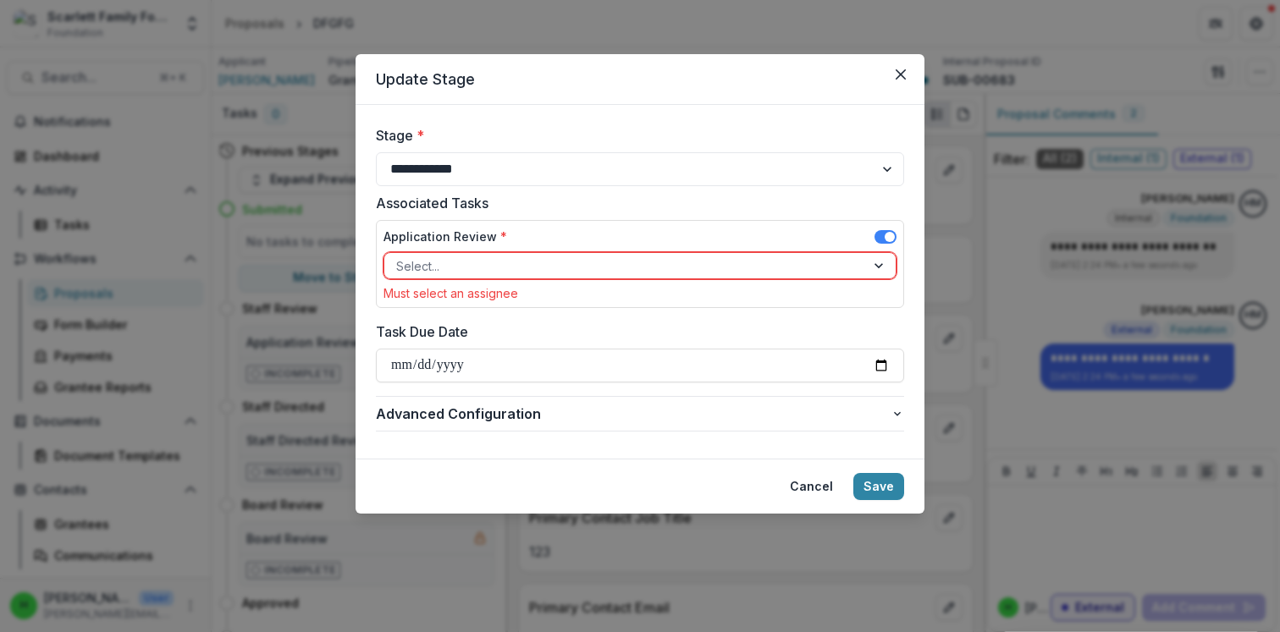
click at [427, 256] on div at bounding box center [624, 266] width 457 height 21
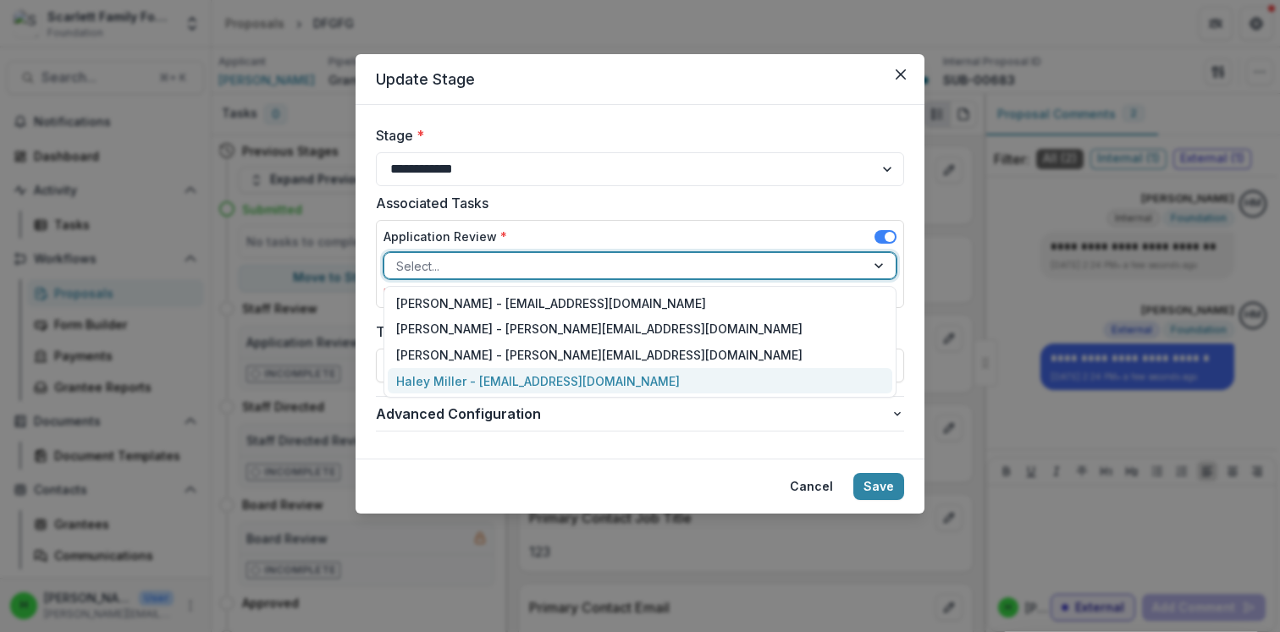
click at [432, 375] on div "Haley Miller - haley@scarlettfoundation.org" at bounding box center [640, 381] width 504 height 26
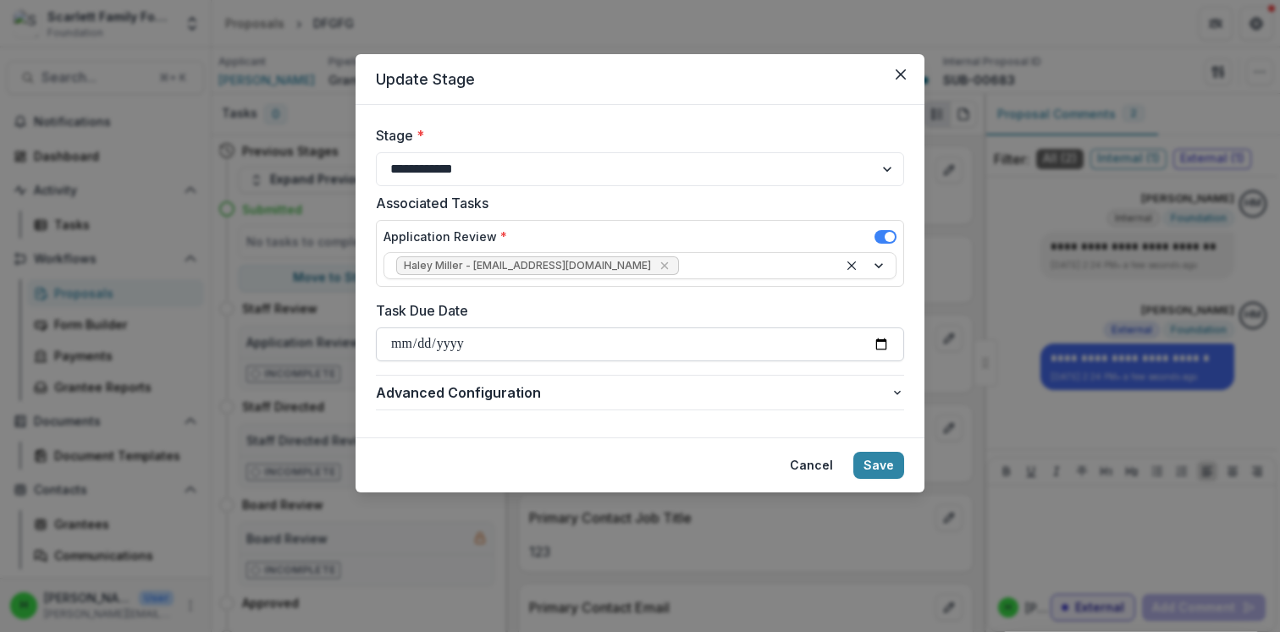
click at [440, 343] on input "Task Due Date" at bounding box center [640, 345] width 528 height 34
click at [879, 341] on input "Task Due Date" at bounding box center [640, 345] width 528 height 34
type input "**********"
click at [780, 398] on span "Advanced Configuration" at bounding box center [633, 393] width 515 height 20
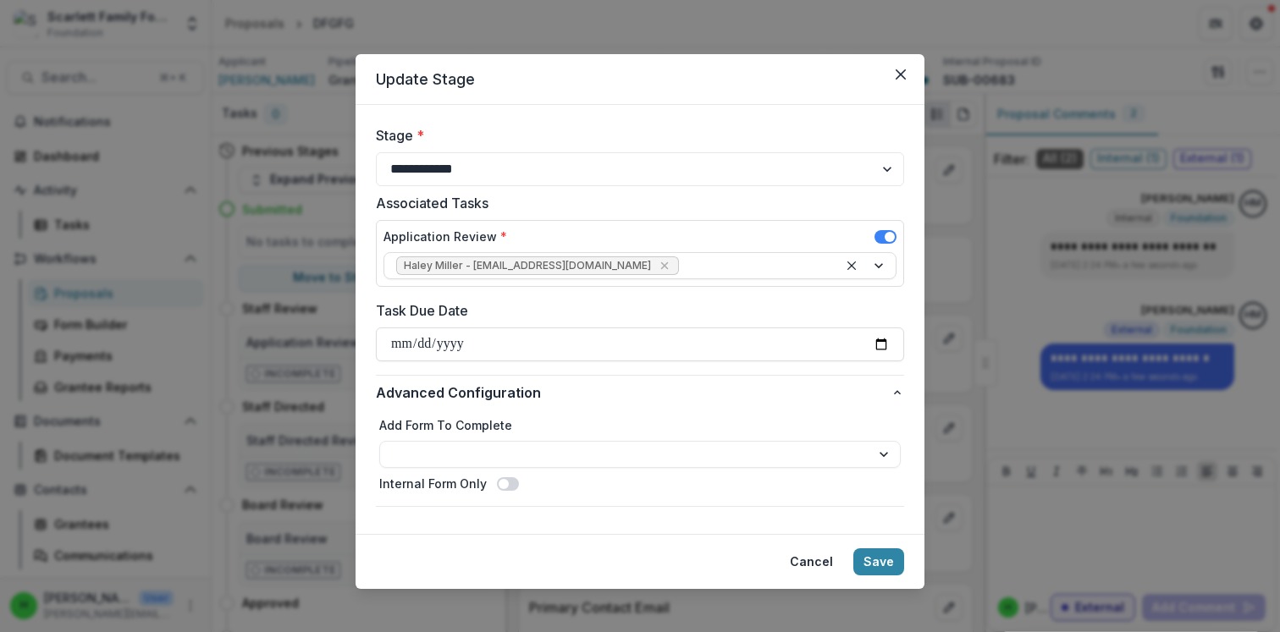
scroll to position [11, 0]
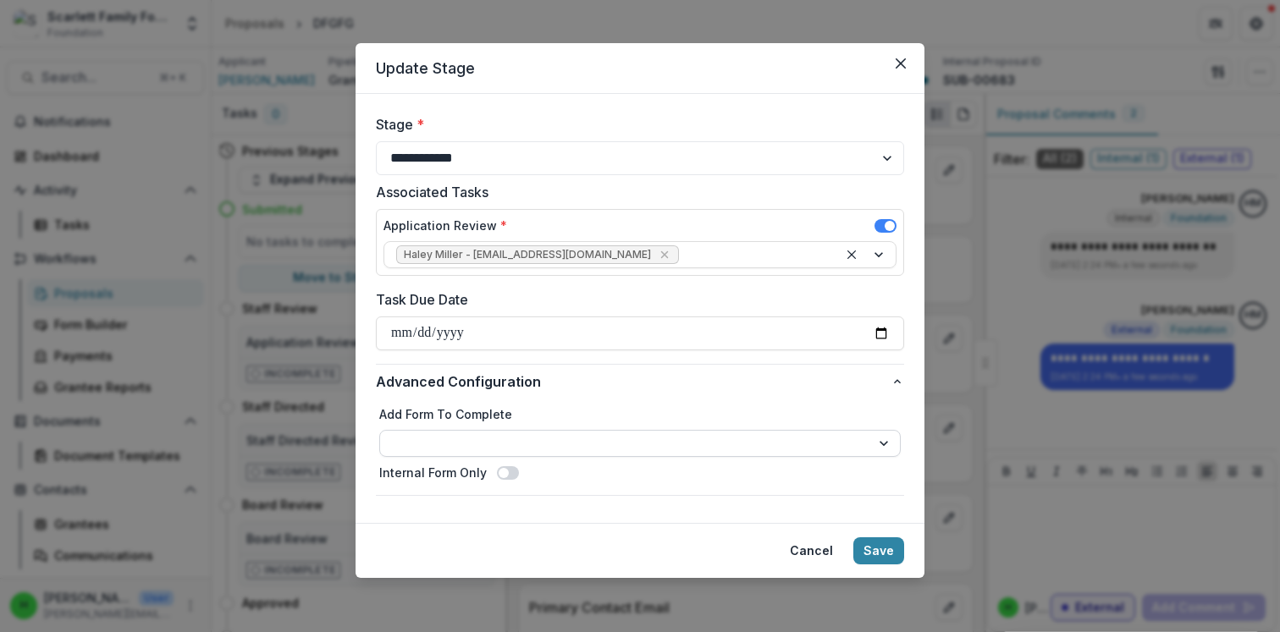
click at [649, 442] on select "**********" at bounding box center [639, 443] width 521 height 27
click at [888, 554] on button "Save" at bounding box center [878, 551] width 51 height 27
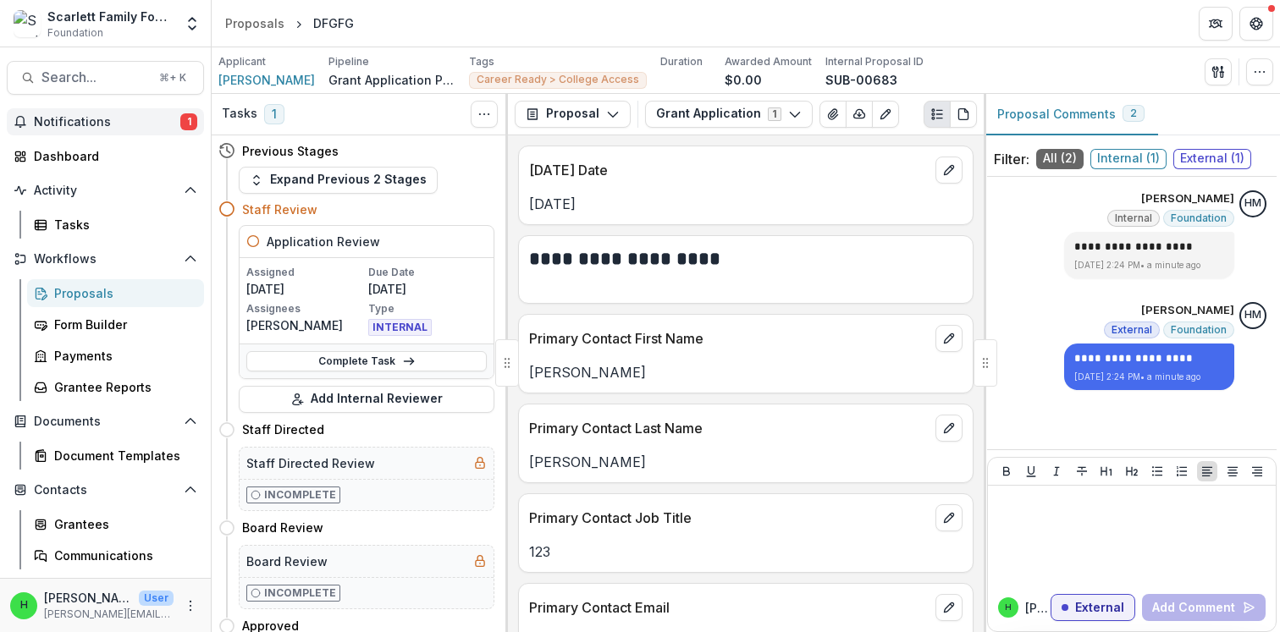
click at [96, 123] on span "Notifications" at bounding box center [107, 122] width 146 height 14
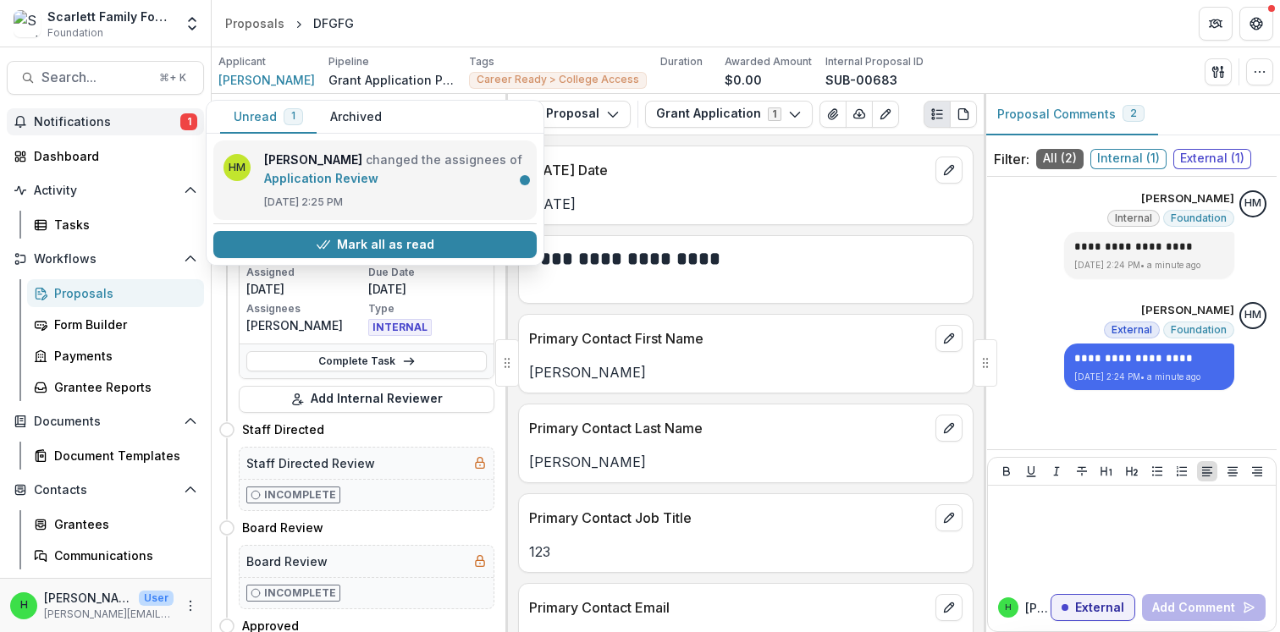
click at [371, 183] on link "Application Review" at bounding box center [321, 178] width 114 height 14
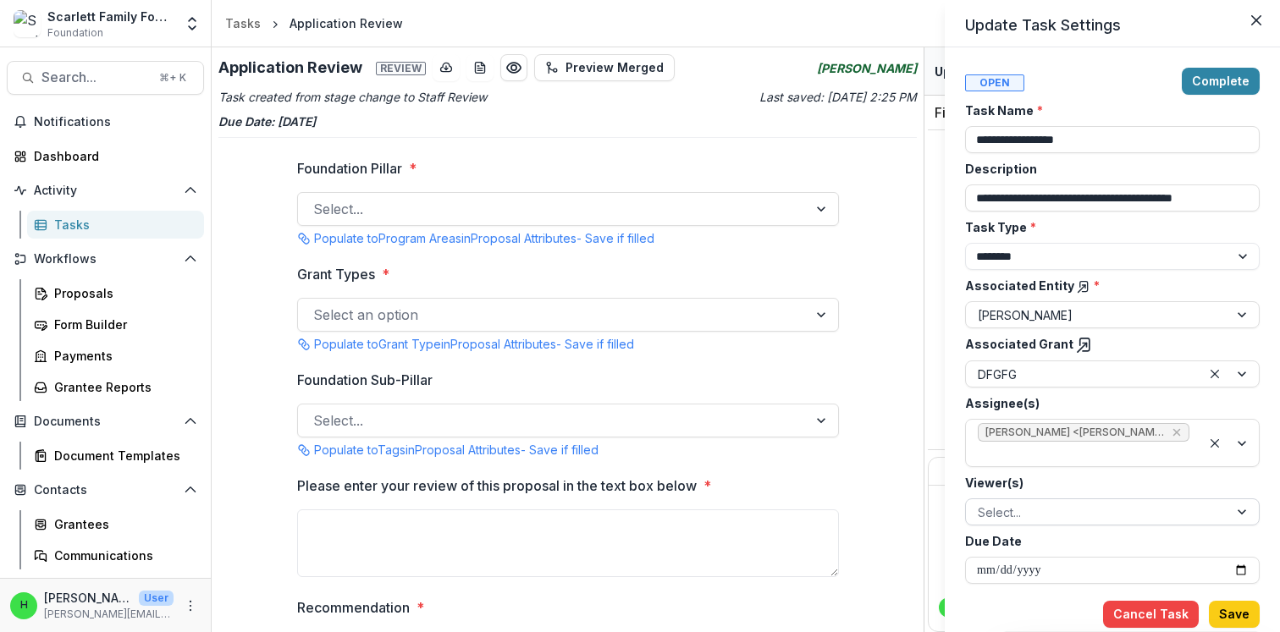
click at [1049, 515] on div at bounding box center [1097, 512] width 239 height 21
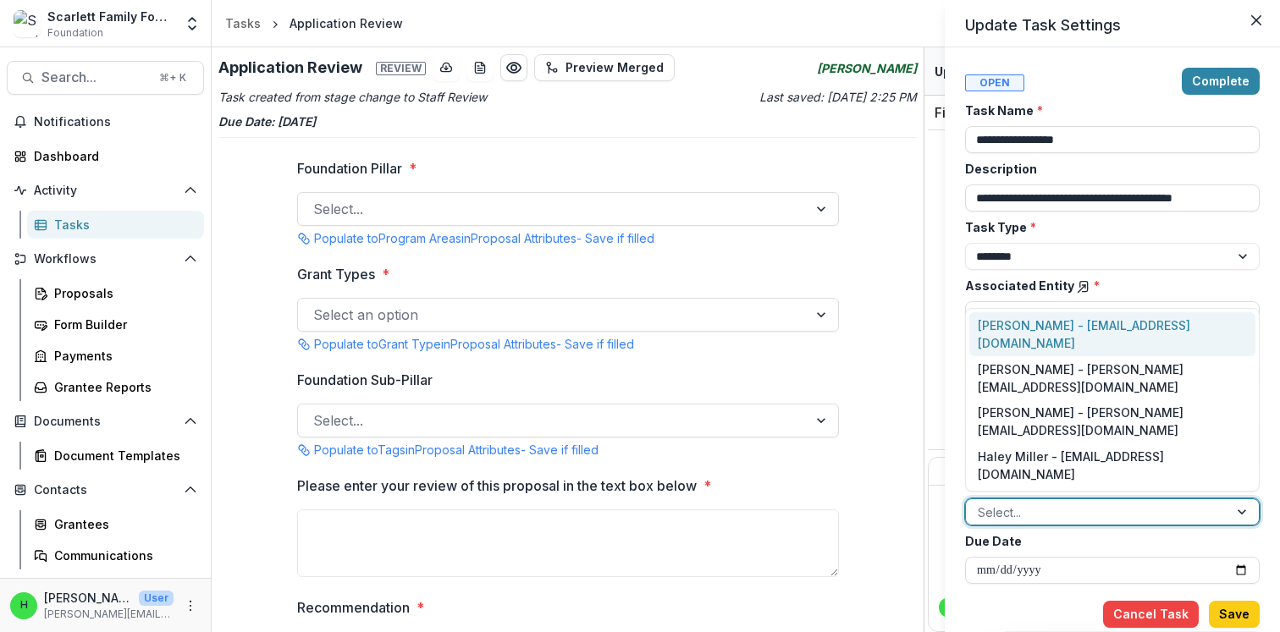
click at [1050, 554] on div "**********" at bounding box center [1112, 558] width 295 height 52
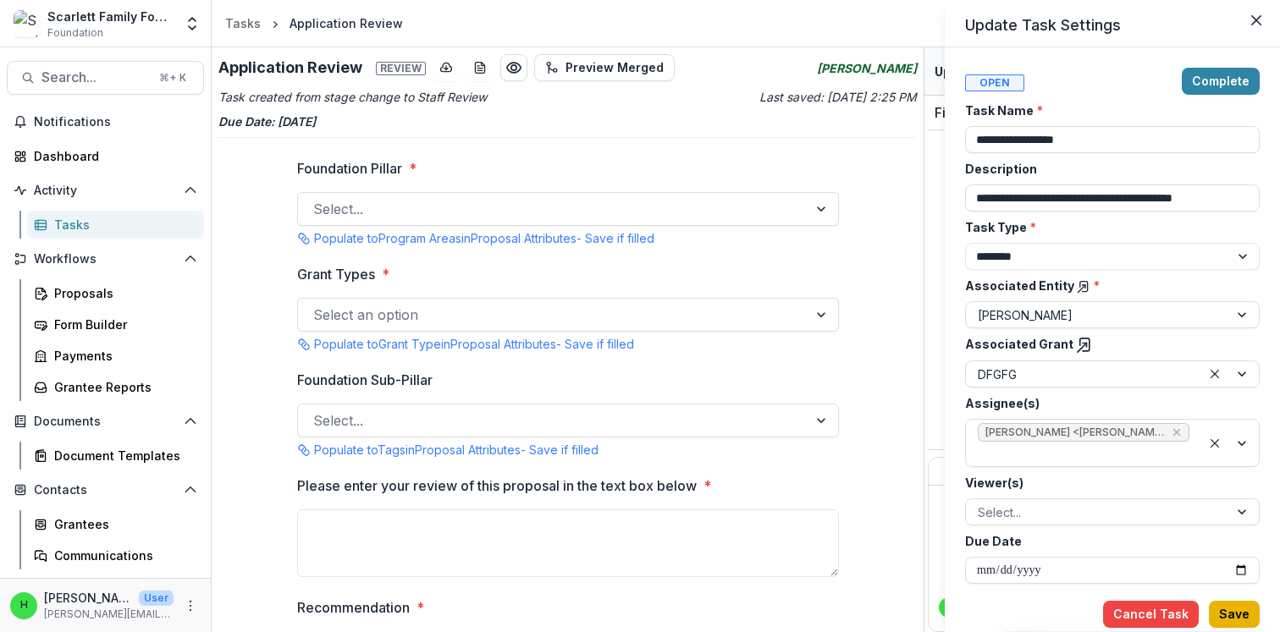
click at [1237, 615] on button "Save" at bounding box center [1234, 614] width 51 height 27
click at [529, 204] on div "**********" at bounding box center [640, 316] width 1280 height 632
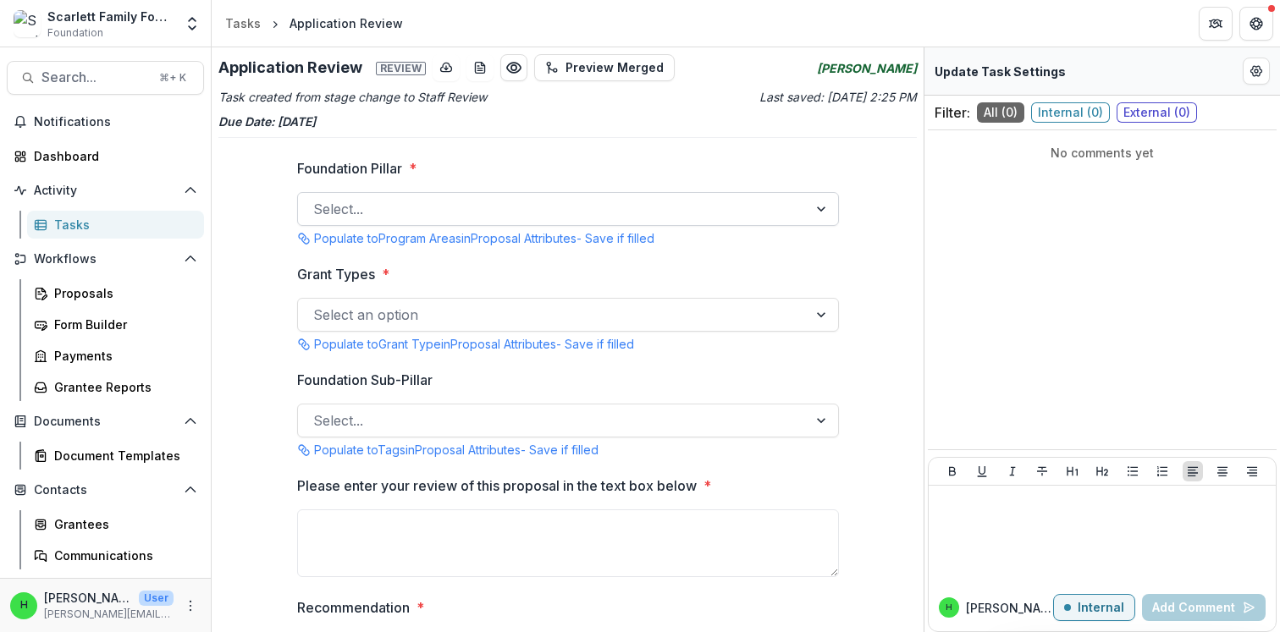
click at [479, 212] on div at bounding box center [552, 209] width 479 height 24
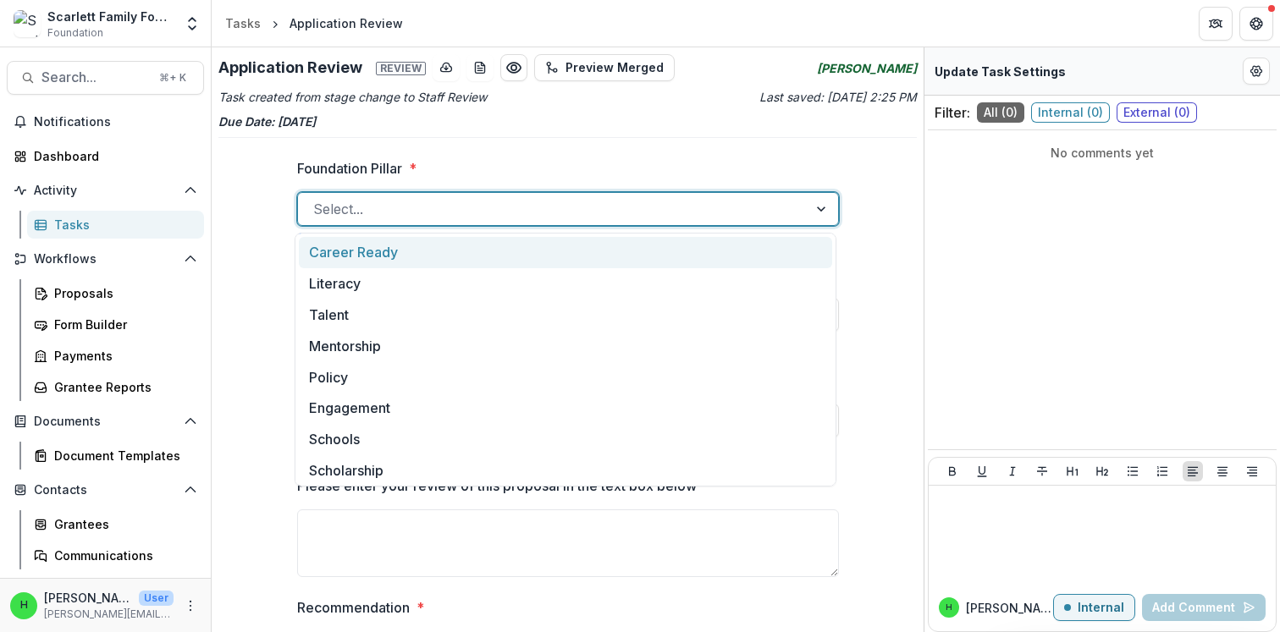
click at [447, 263] on div "Career Ready" at bounding box center [565, 252] width 533 height 31
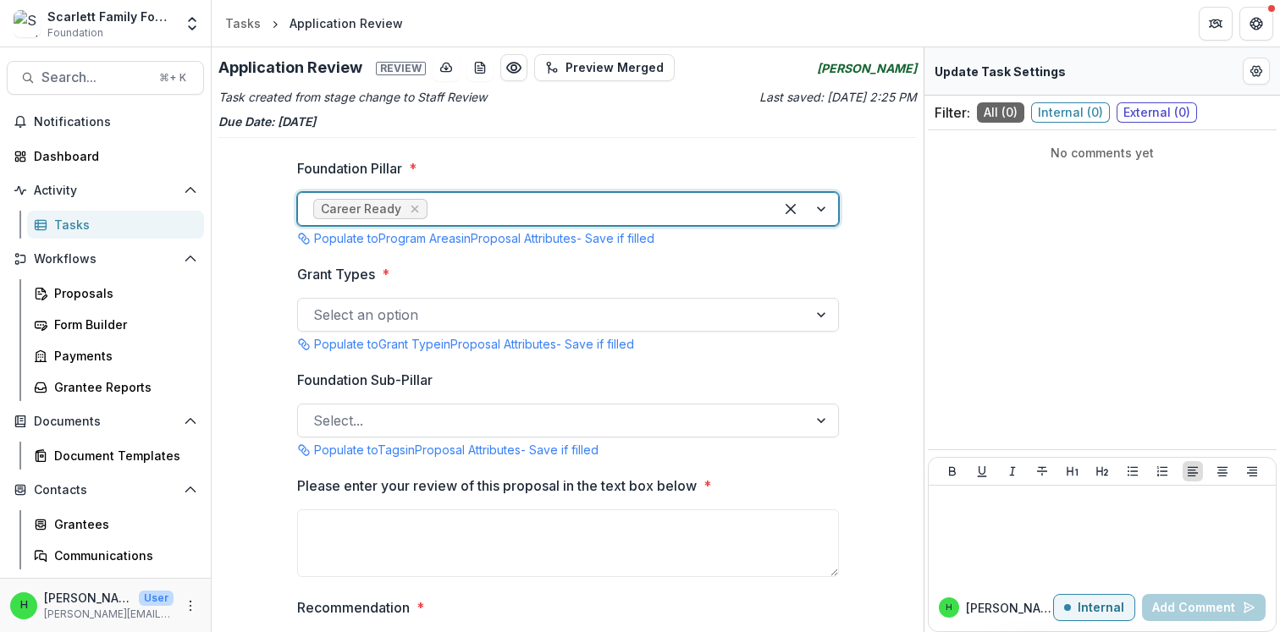
click at [402, 321] on div at bounding box center [552, 315] width 479 height 24
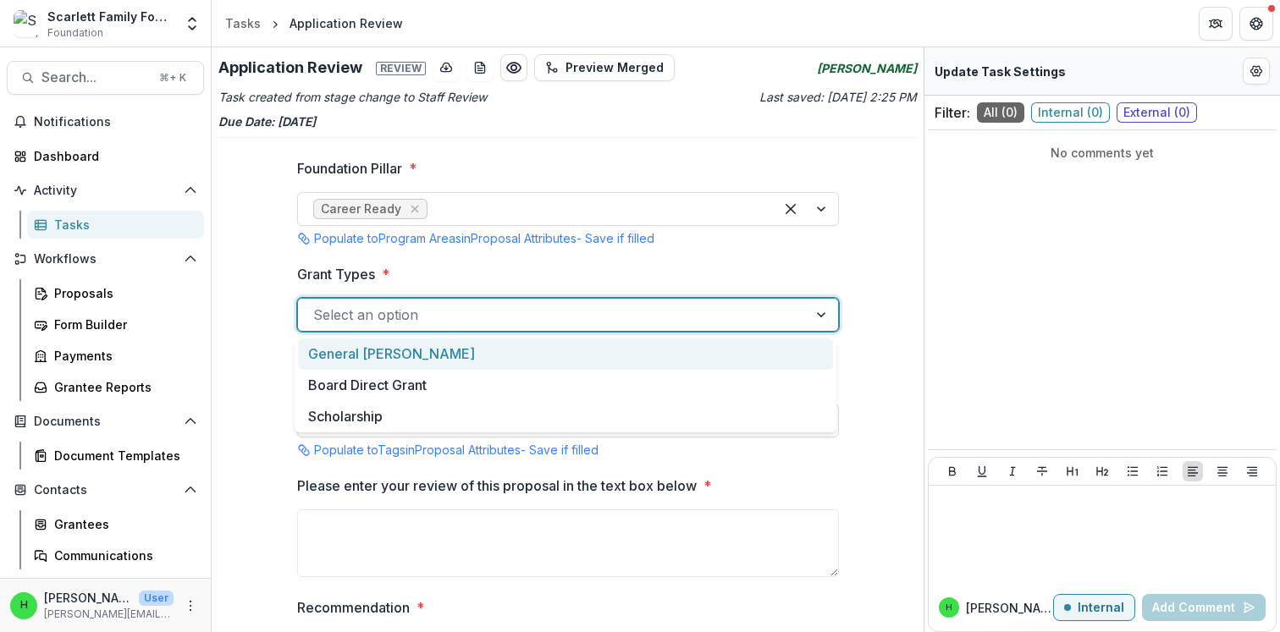
click at [386, 360] on div "General [PERSON_NAME]" at bounding box center [565, 354] width 535 height 31
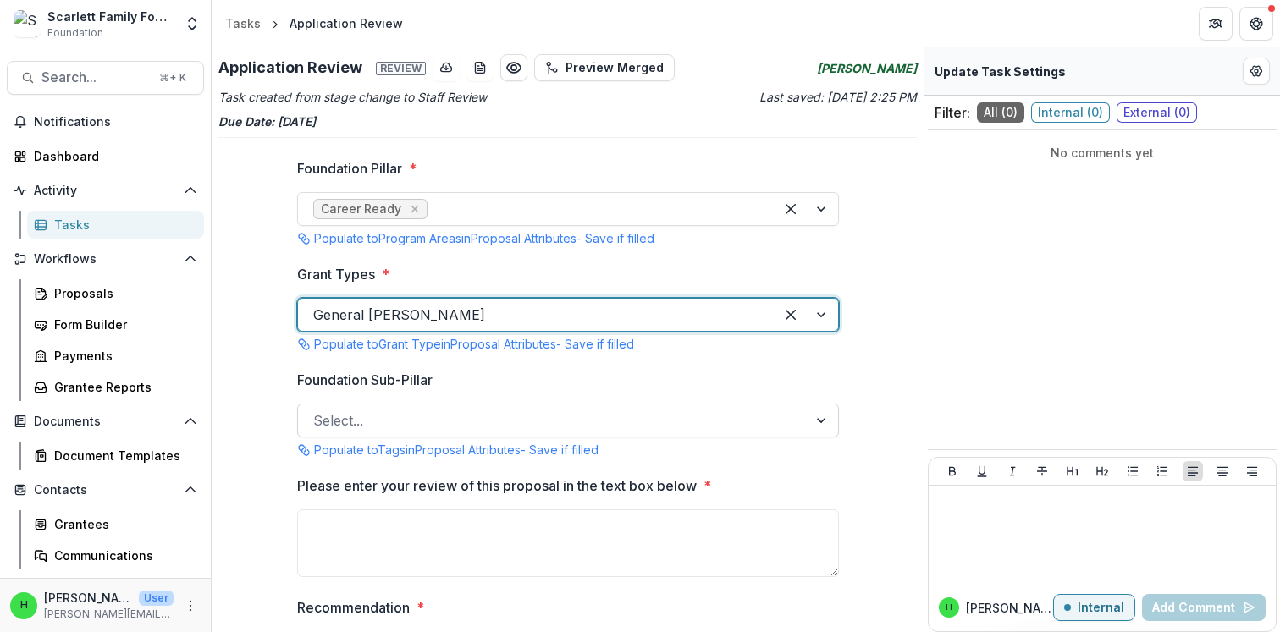
click at [399, 412] on div at bounding box center [552, 421] width 479 height 24
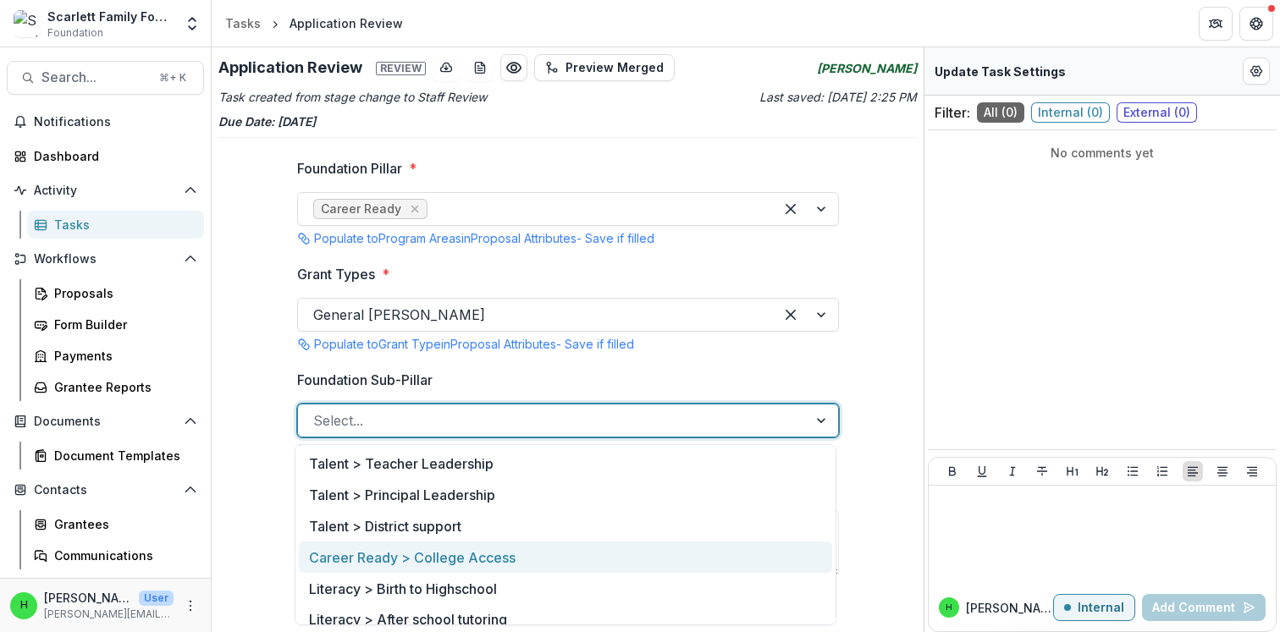
click at [389, 552] on div "Career Ready > College Access" at bounding box center [565, 557] width 533 height 31
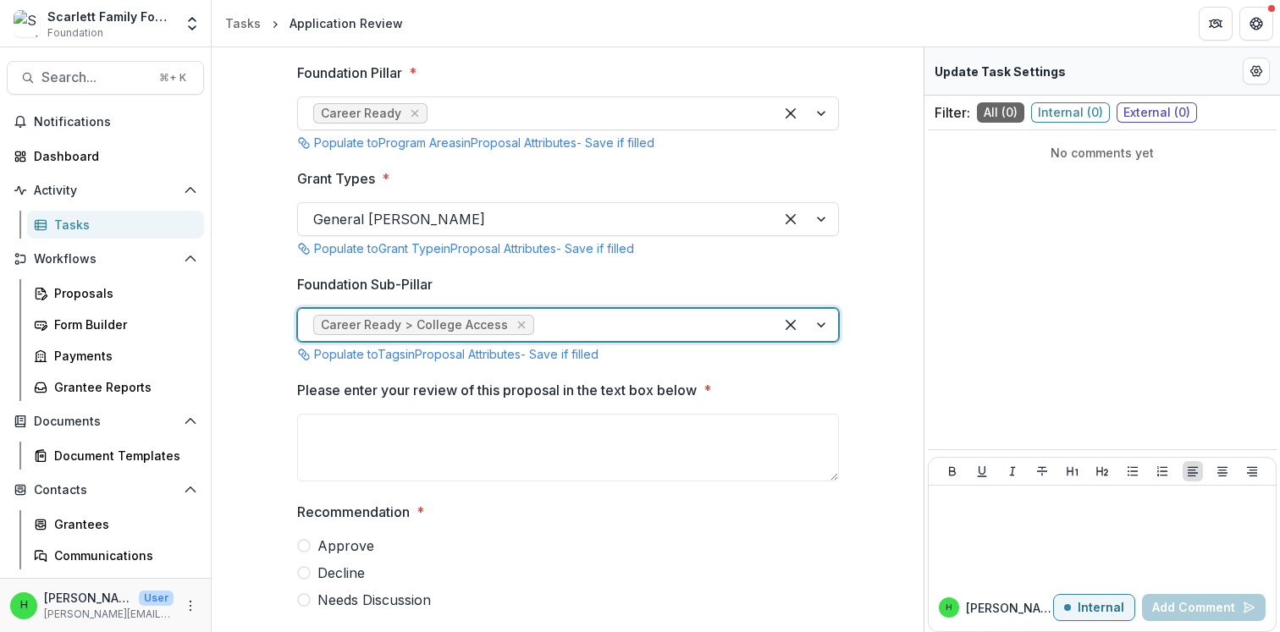
scroll to position [108, 0]
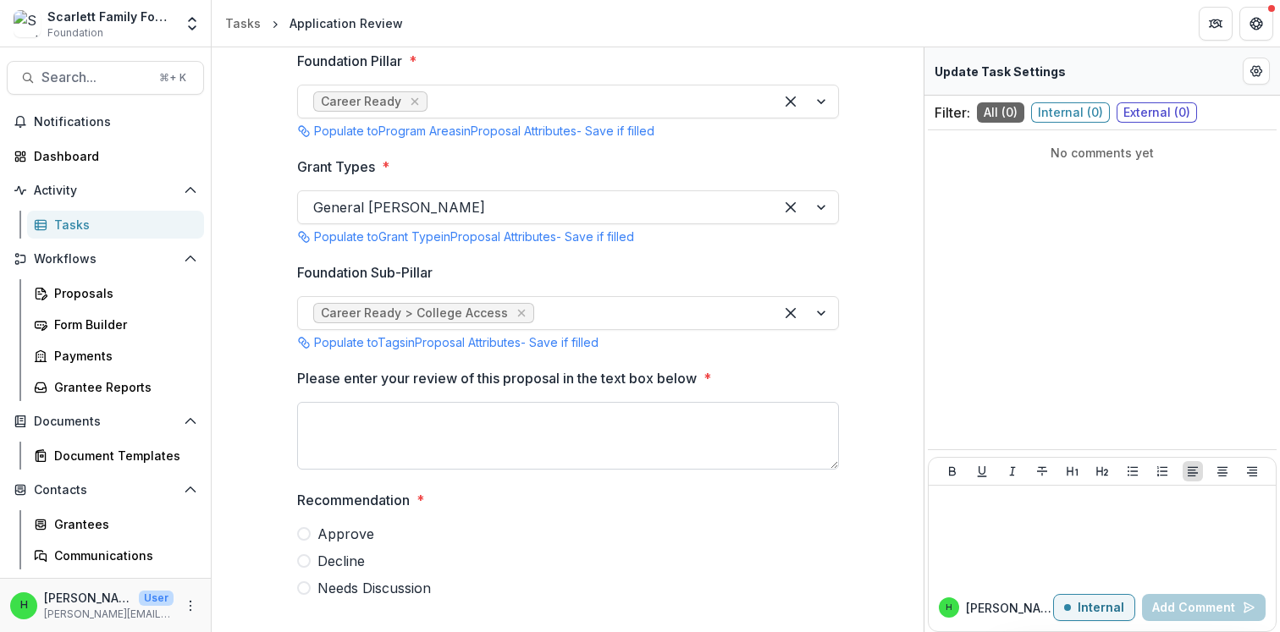
click at [427, 423] on textarea "Please enter your review of this proposal in the text box below *" at bounding box center [568, 436] width 542 height 68
click at [357, 534] on span "Approve" at bounding box center [345, 534] width 57 height 20
type textarea "**********"
click at [357, 589] on span "Needs Discussion" at bounding box center [373, 588] width 113 height 20
click at [334, 536] on span "Approve" at bounding box center [345, 534] width 57 height 20
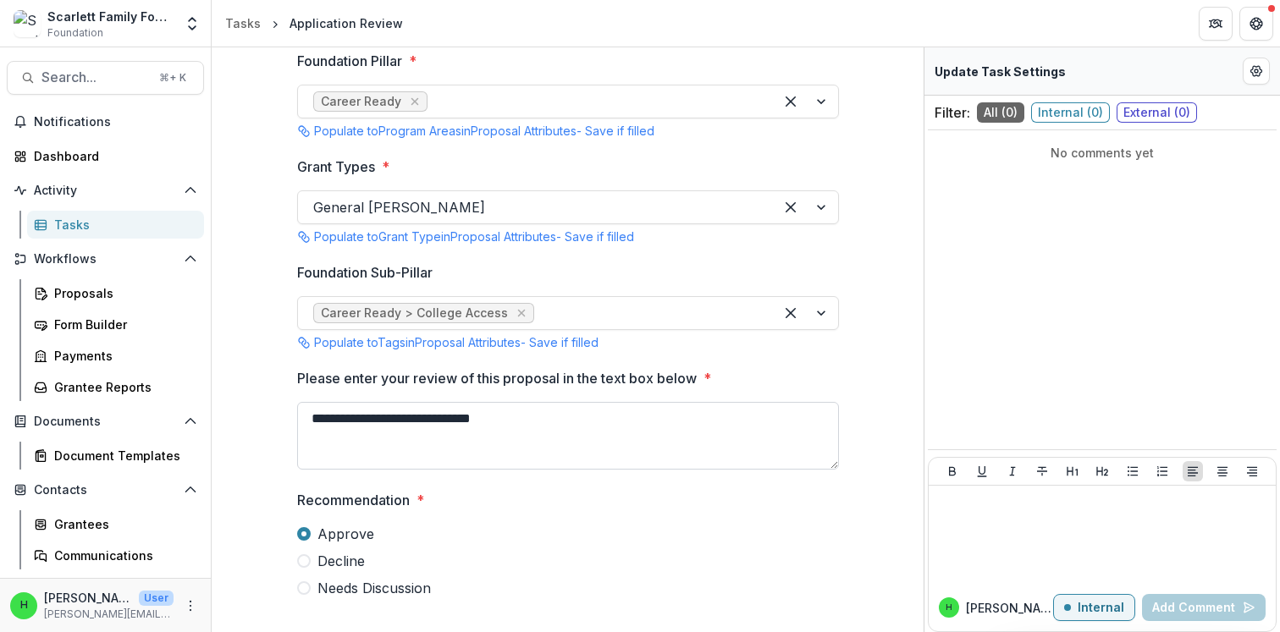
scroll to position [0, 0]
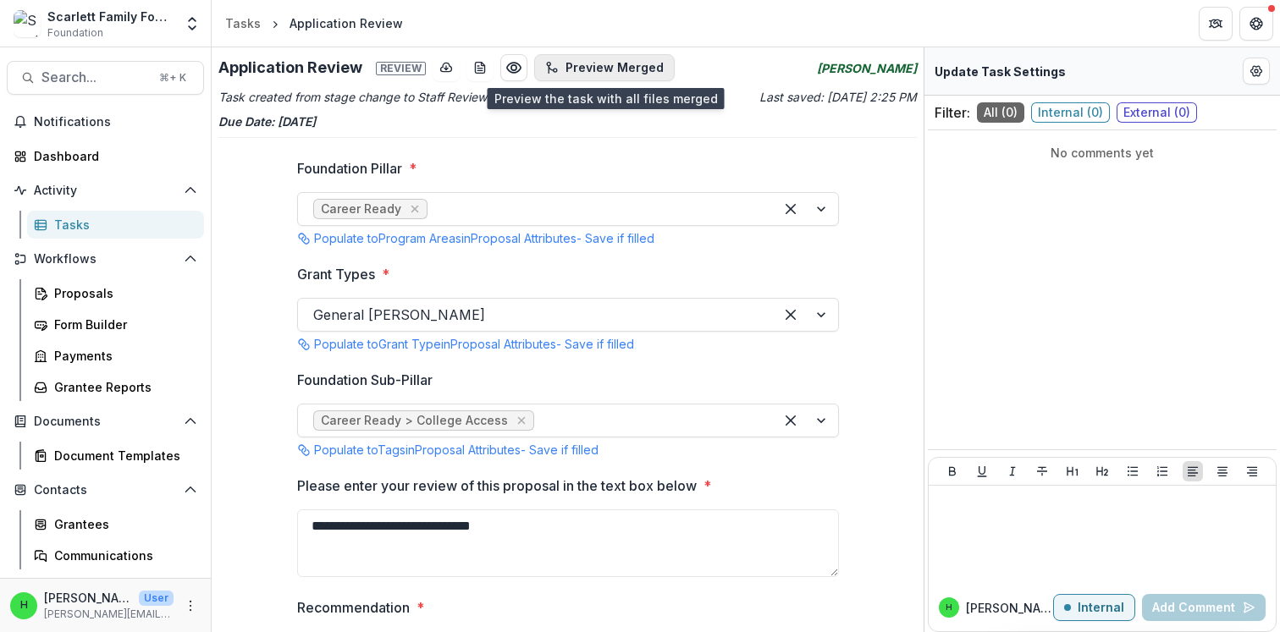
click at [621, 63] on button "Preview Merged" at bounding box center [604, 67] width 141 height 27
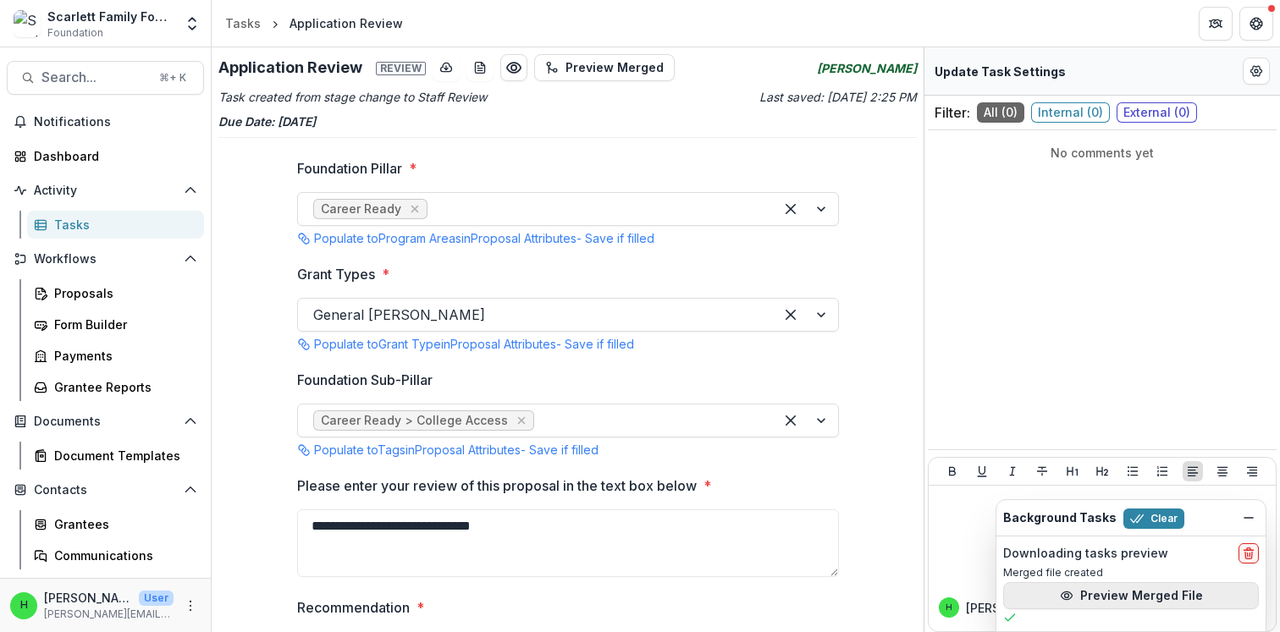
click at [1148, 595] on button "Preview Merged File" at bounding box center [1131, 595] width 256 height 27
click at [1253, 512] on icon "Dismiss" at bounding box center [1249, 518] width 14 height 14
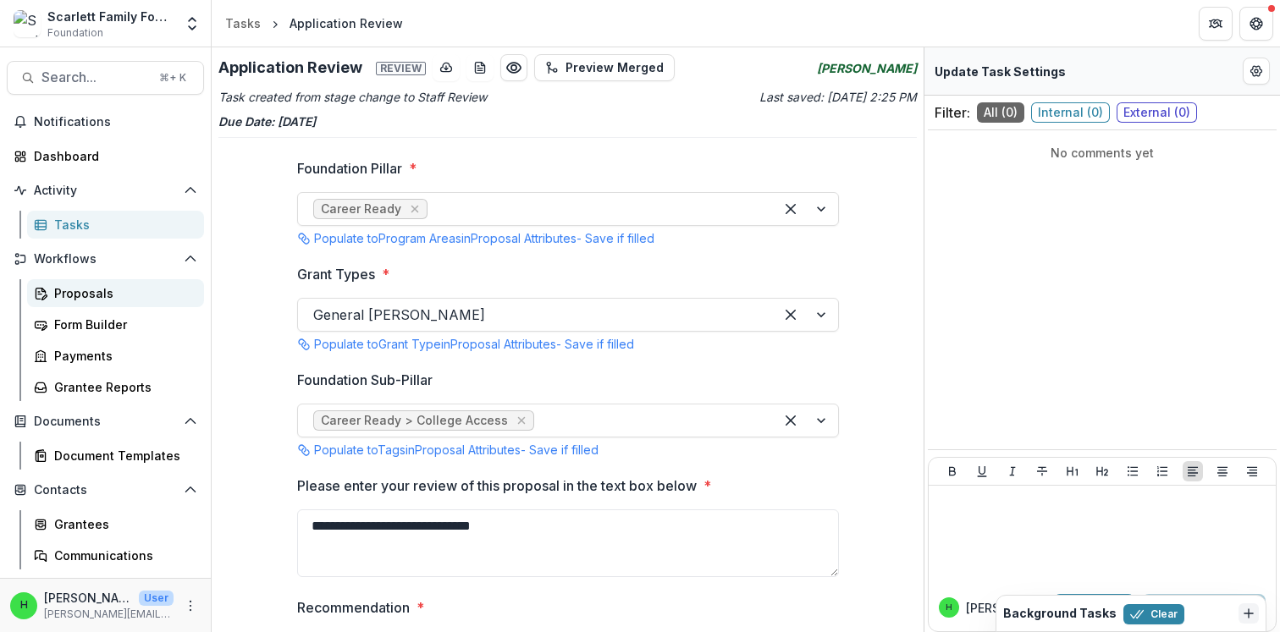
click at [83, 295] on div "Proposals" at bounding box center [122, 293] width 136 height 18
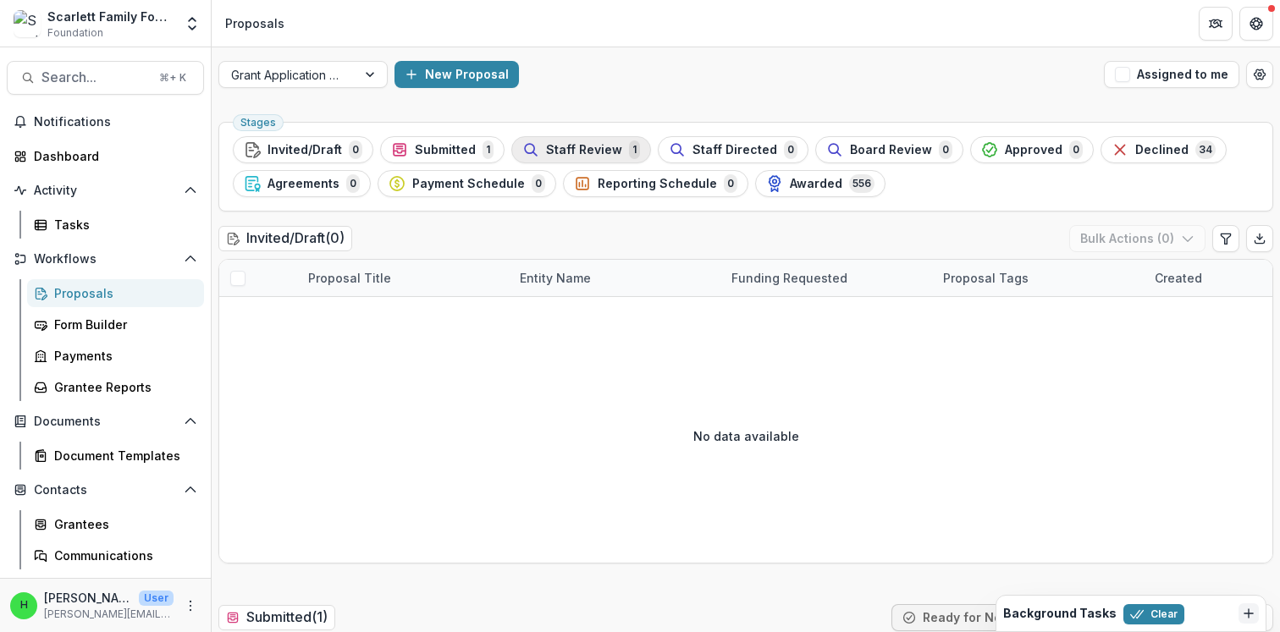
click at [580, 148] on span "Staff Review" at bounding box center [584, 150] width 76 height 14
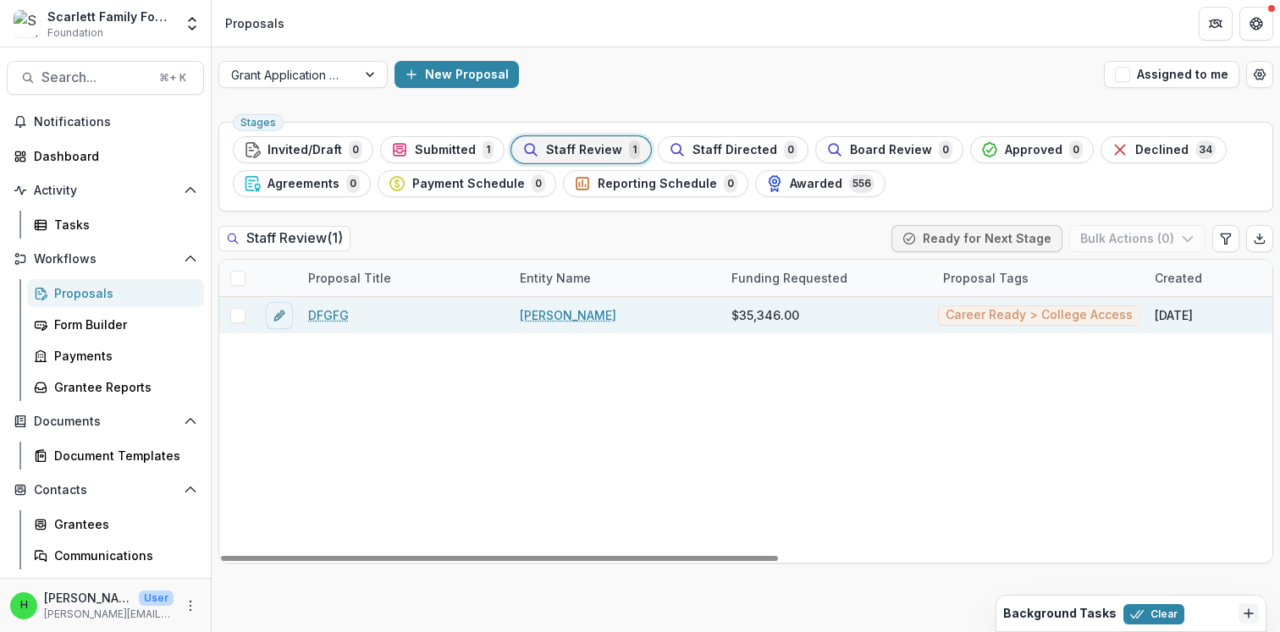
click at [319, 312] on link "DFGFG" at bounding box center [328, 315] width 41 height 18
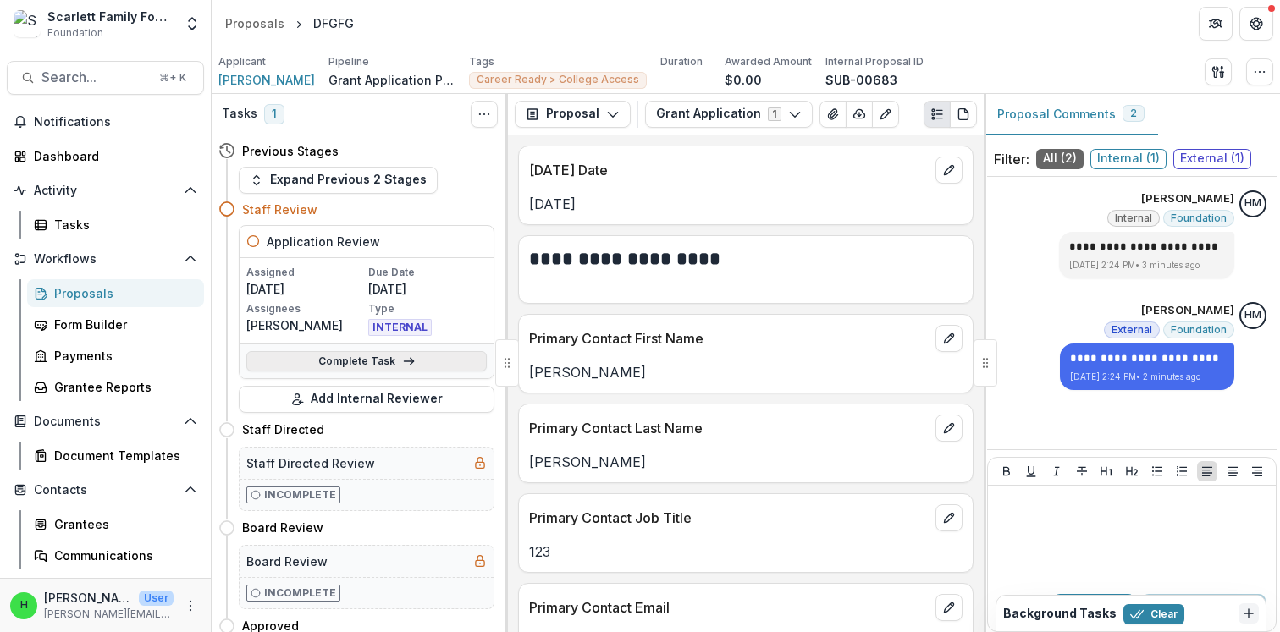
click at [385, 366] on link "Complete Task" at bounding box center [366, 361] width 240 height 20
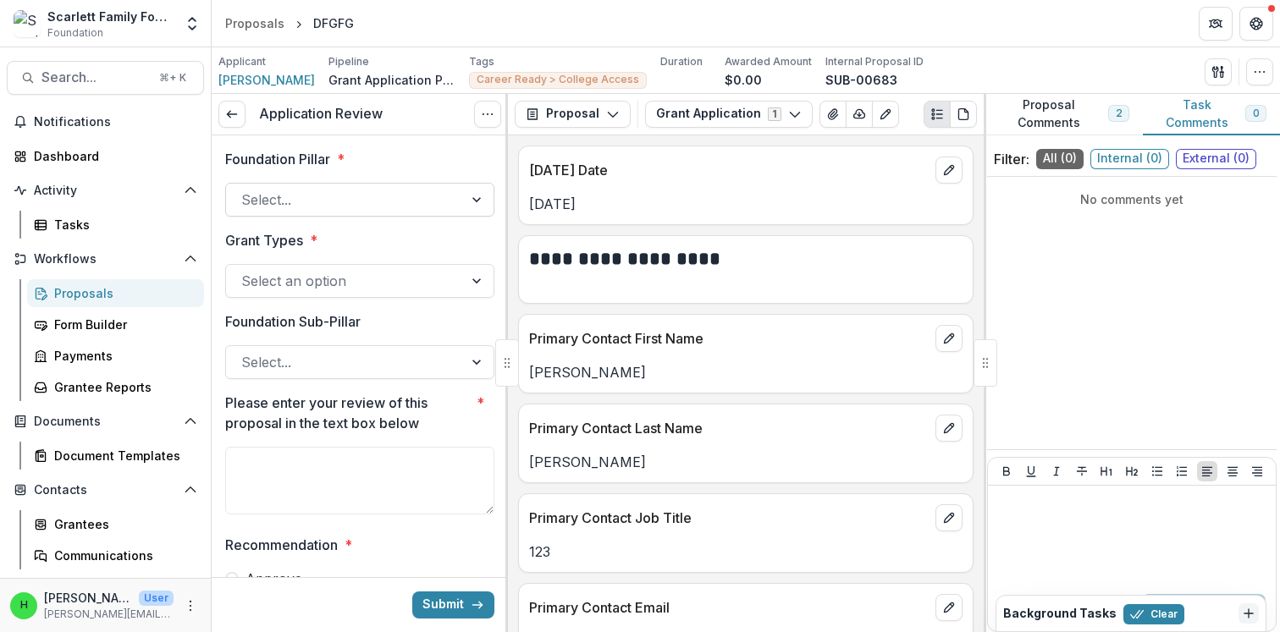
click at [364, 207] on div at bounding box center [344, 200] width 207 height 24
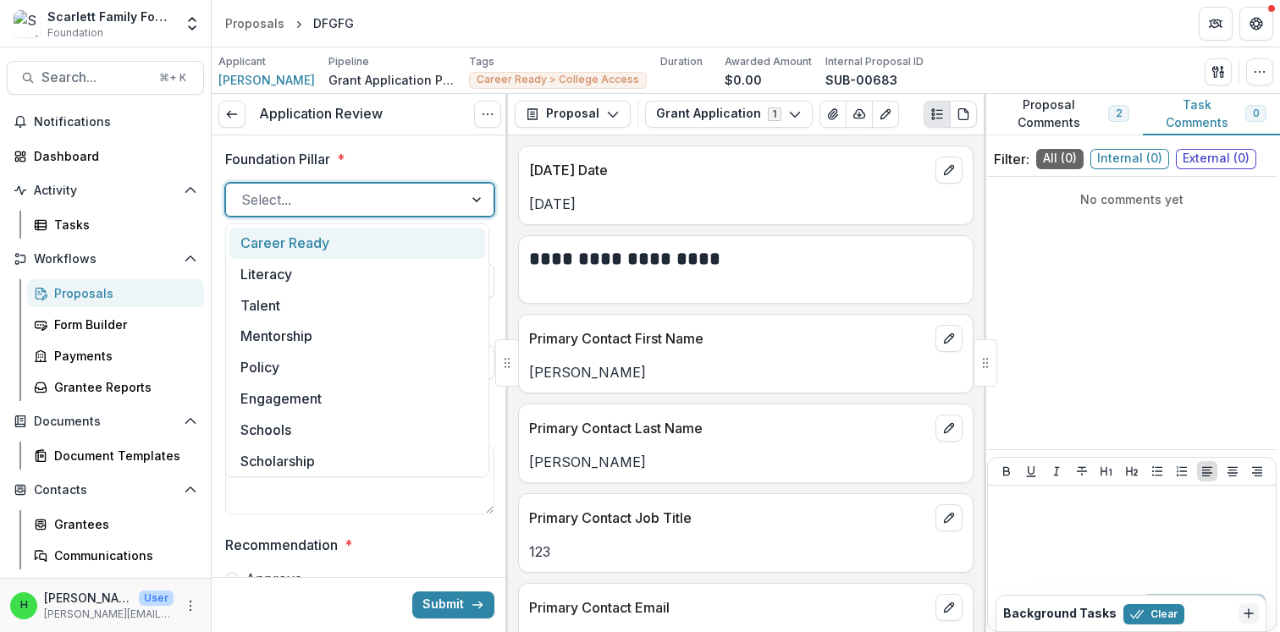
click at [337, 240] on div "Career Ready" at bounding box center [357, 243] width 256 height 31
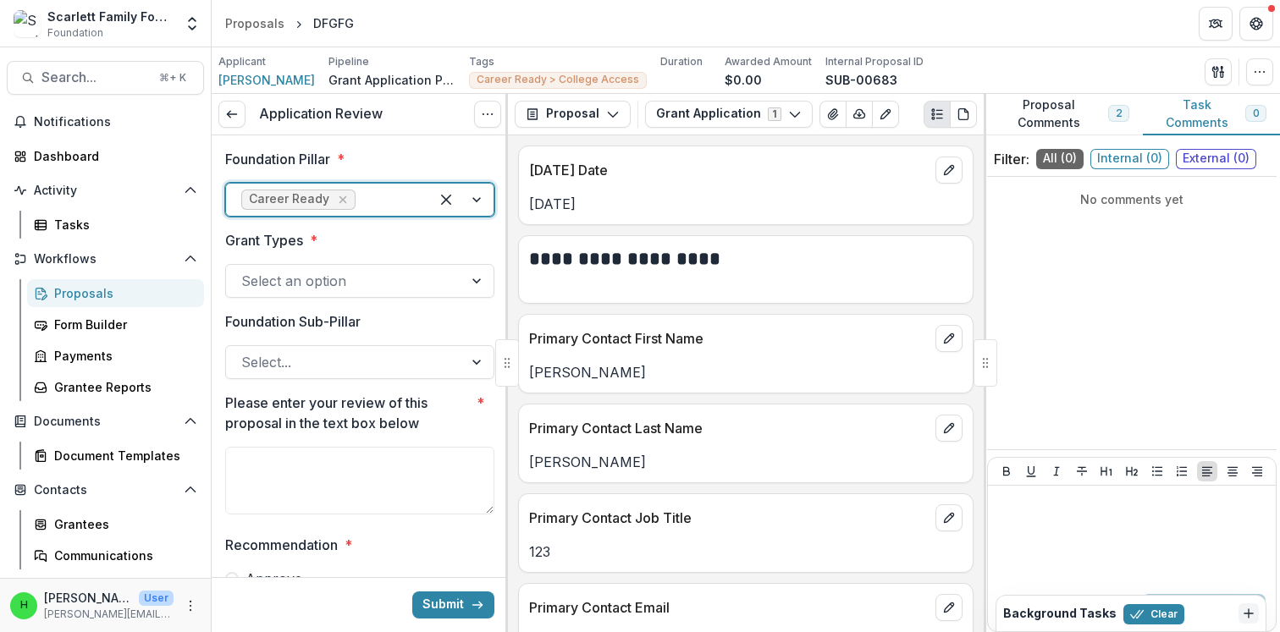
click at [317, 280] on div at bounding box center [344, 281] width 207 height 24
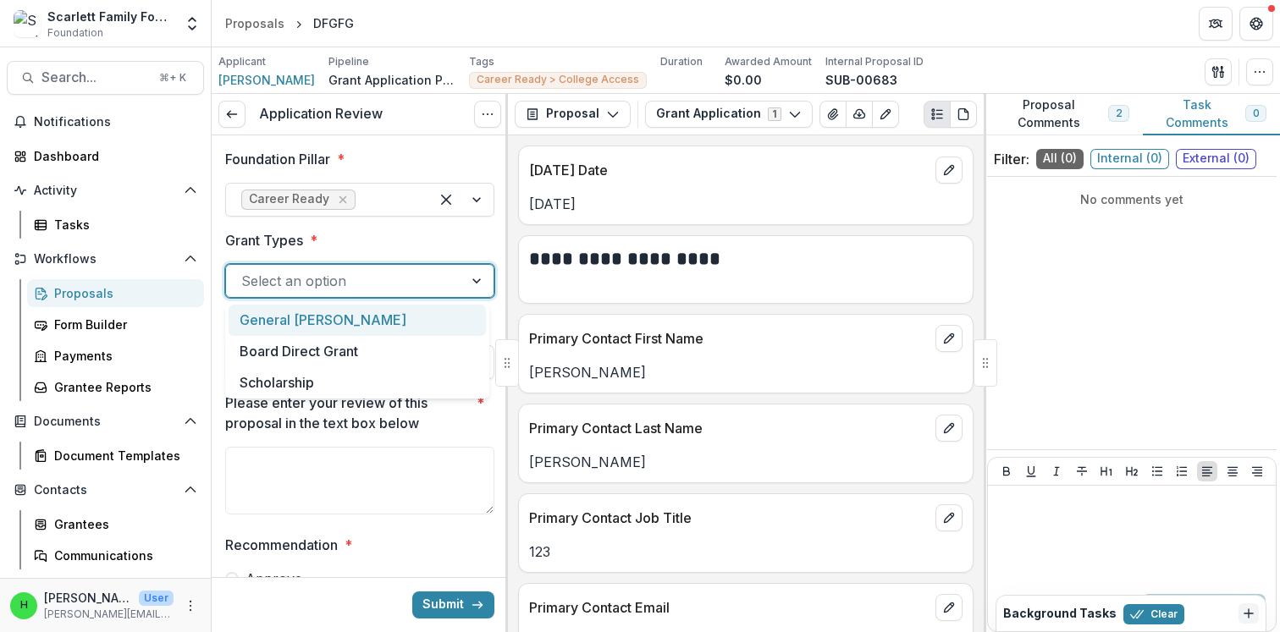
click at [308, 318] on div "General [PERSON_NAME]" at bounding box center [357, 320] width 257 height 31
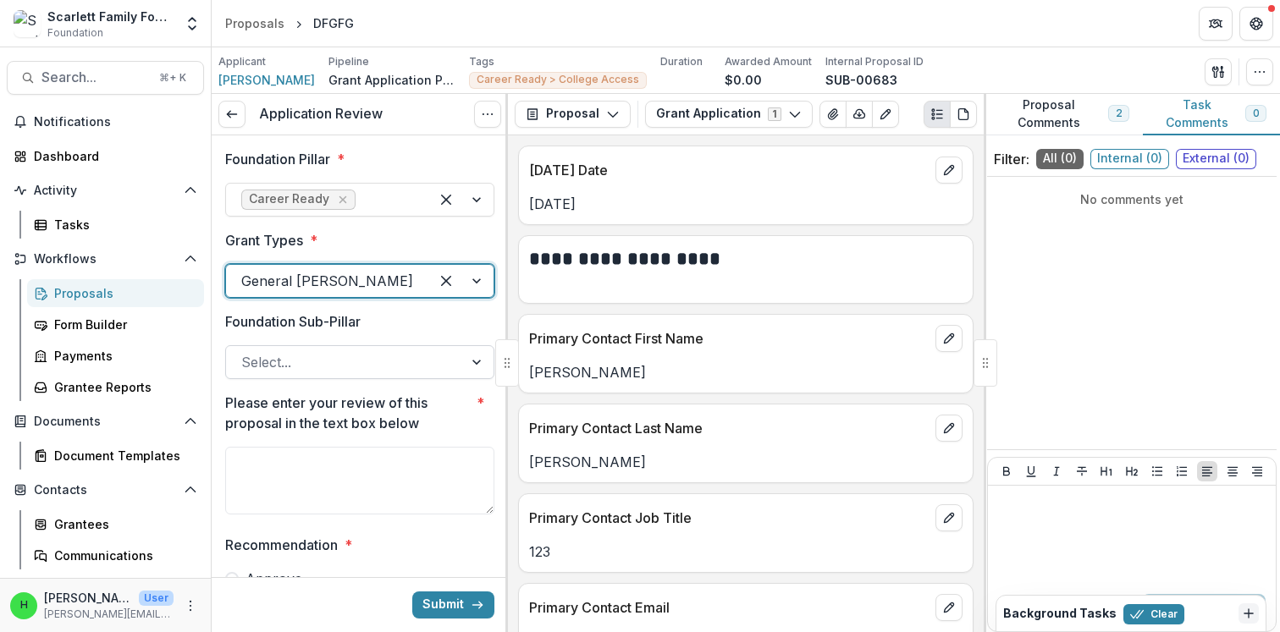
click at [339, 357] on div at bounding box center [344, 362] width 207 height 24
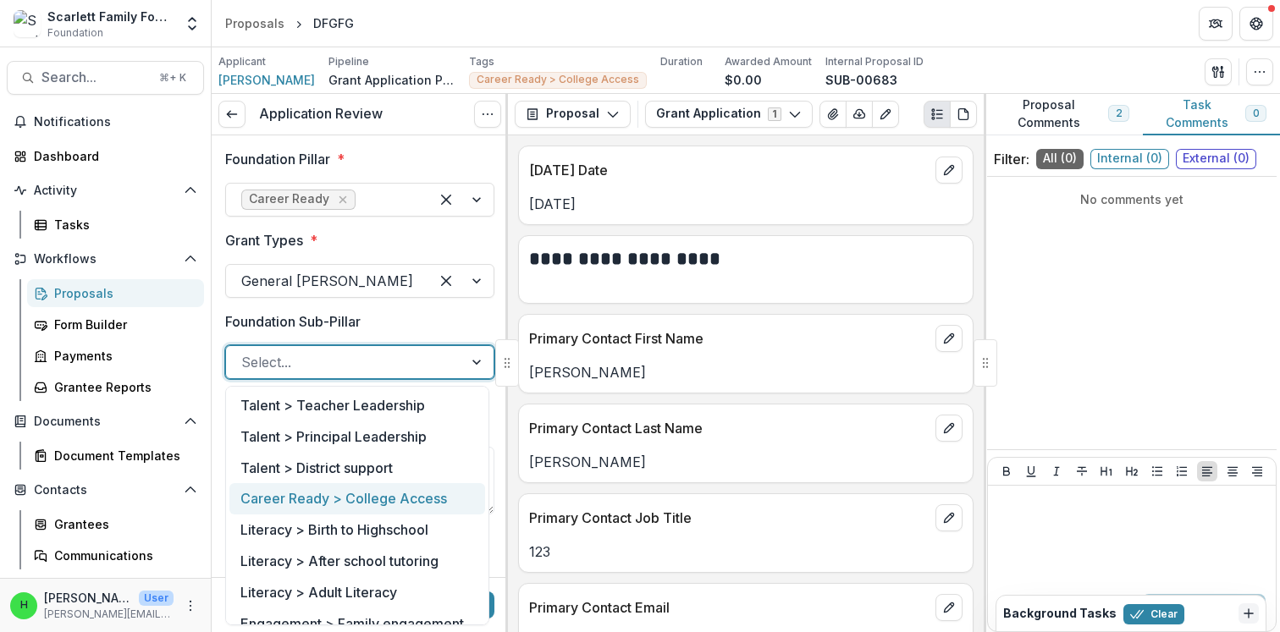
click at [328, 499] on div "Career Ready > College Access" at bounding box center [357, 498] width 256 height 31
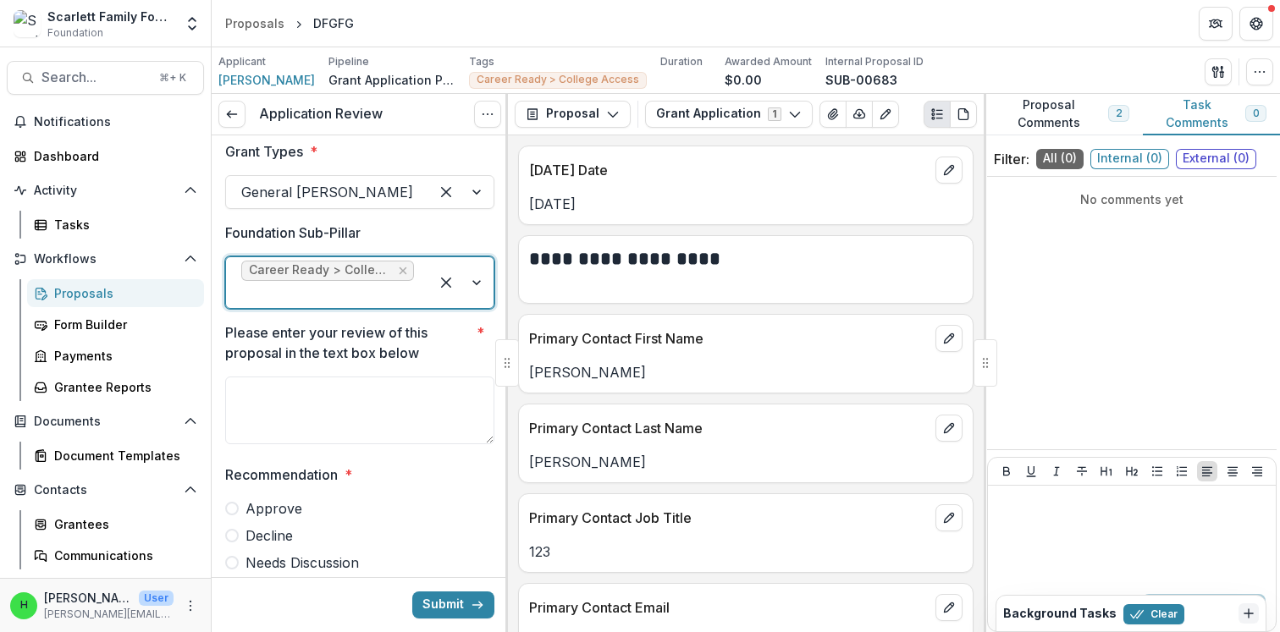
scroll to position [138, 0]
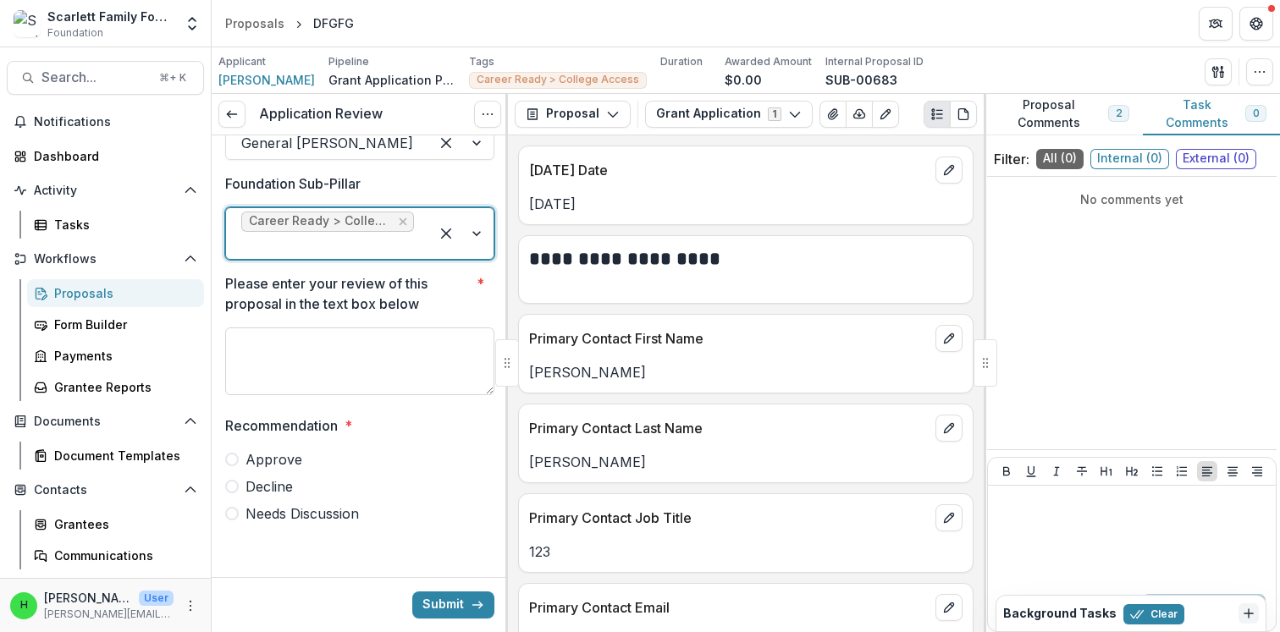
click at [338, 378] on textarea "Please enter your review of this proposal in the text box below *" at bounding box center [359, 362] width 269 height 68
type textarea "*"
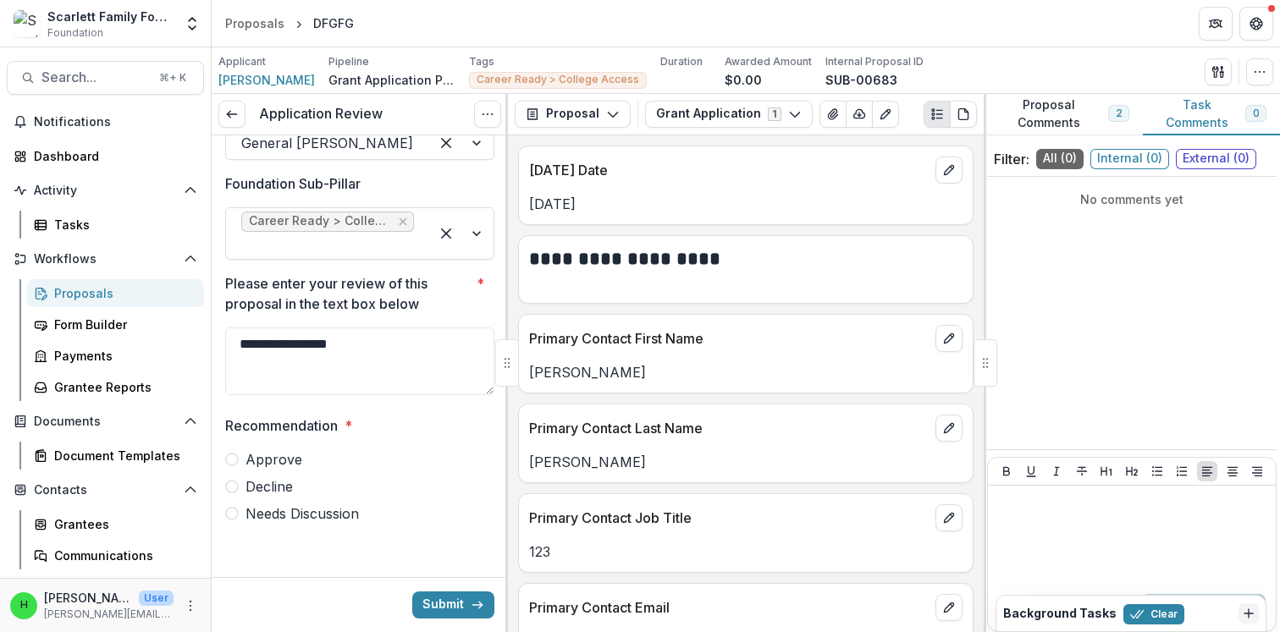
click at [255, 461] on span "Approve" at bounding box center [273, 459] width 57 height 20
type textarea "**********"
click at [448, 610] on button "Submit" at bounding box center [453, 605] width 82 height 27
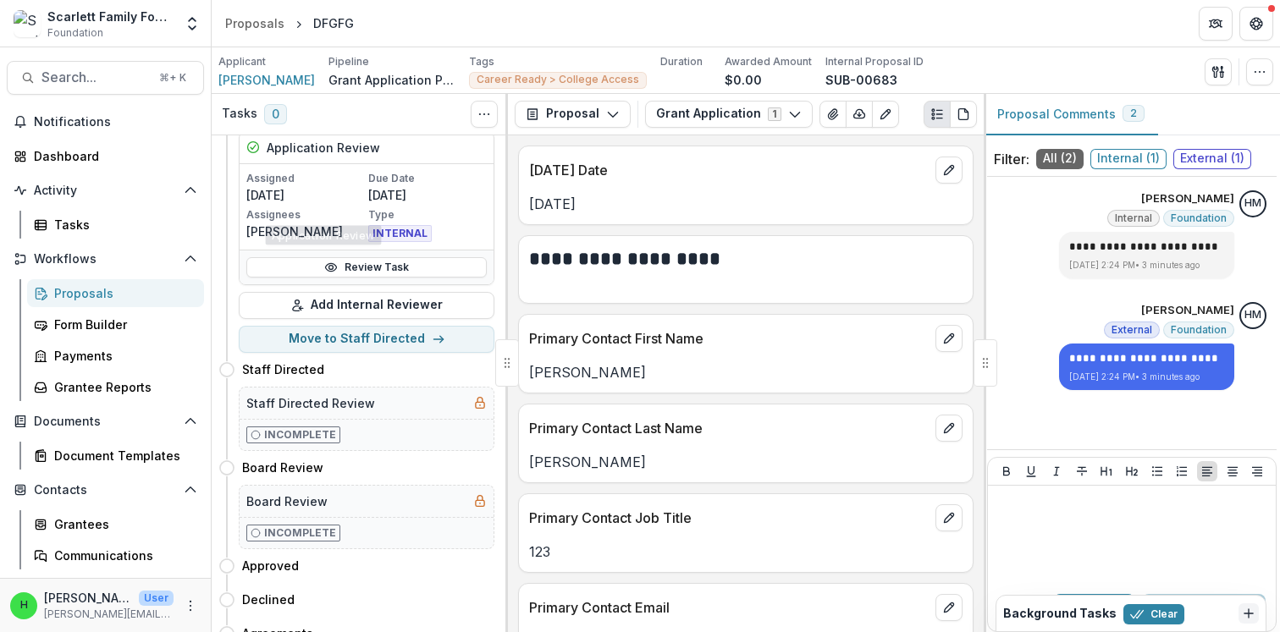
scroll to position [25, 0]
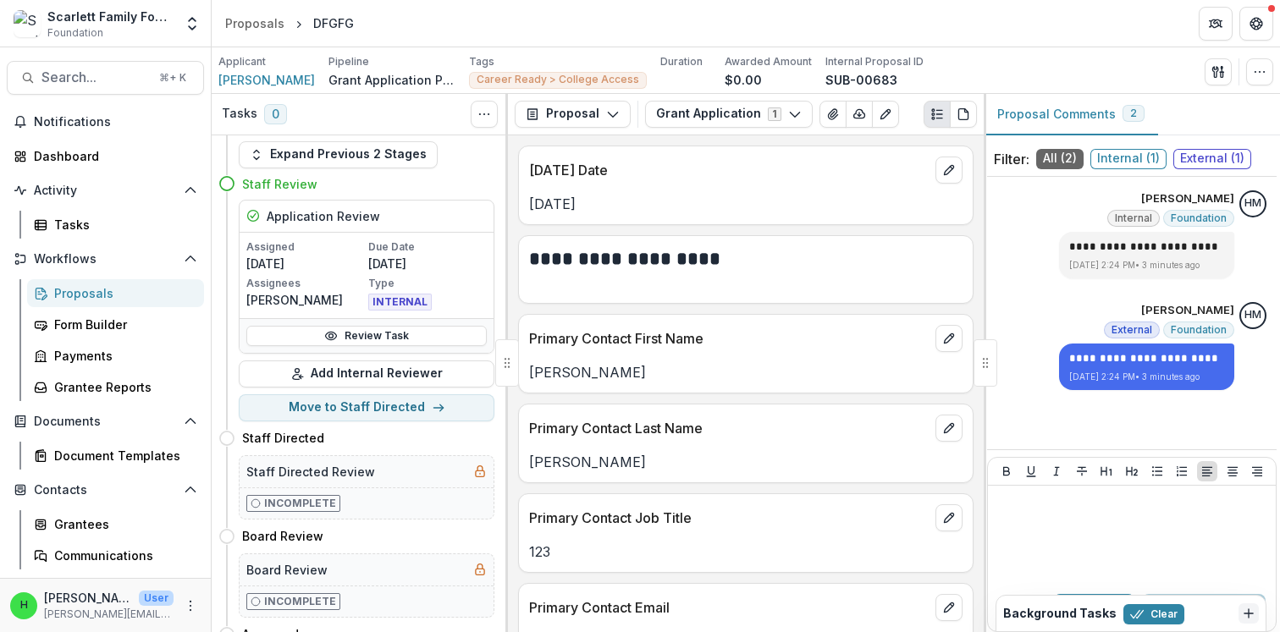
click at [88, 295] on div "Proposals" at bounding box center [122, 293] width 136 height 18
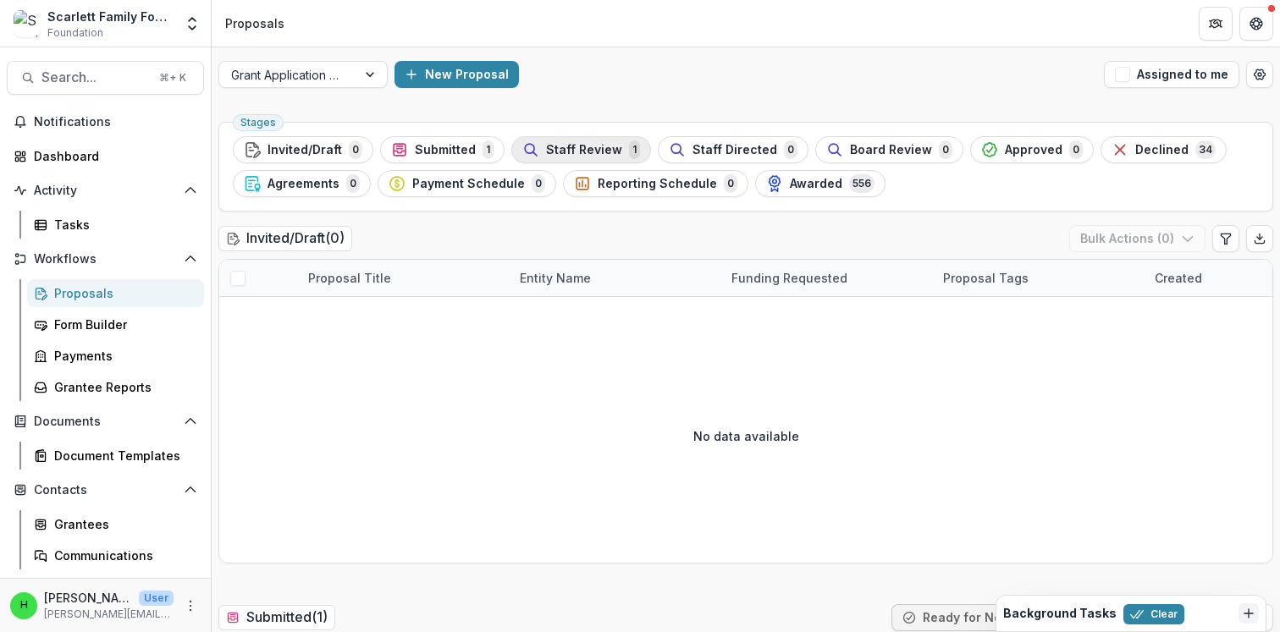
click at [595, 149] on span "Staff Review" at bounding box center [584, 150] width 76 height 14
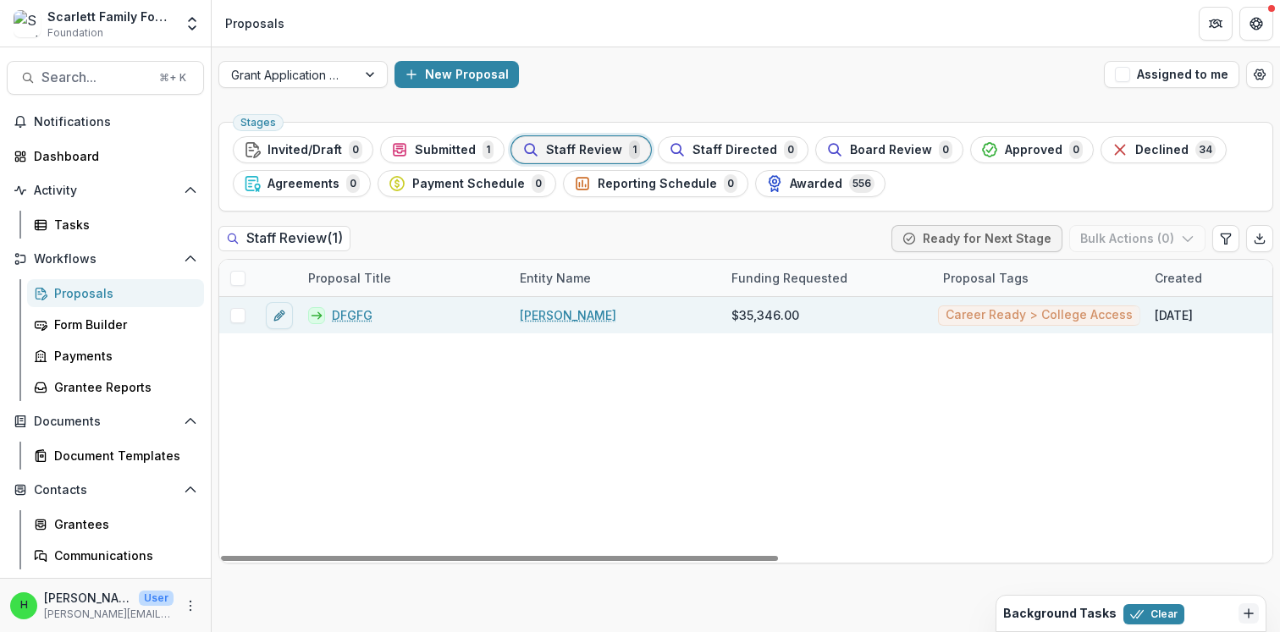
click at [349, 317] on link "DFGFG" at bounding box center [352, 315] width 41 height 18
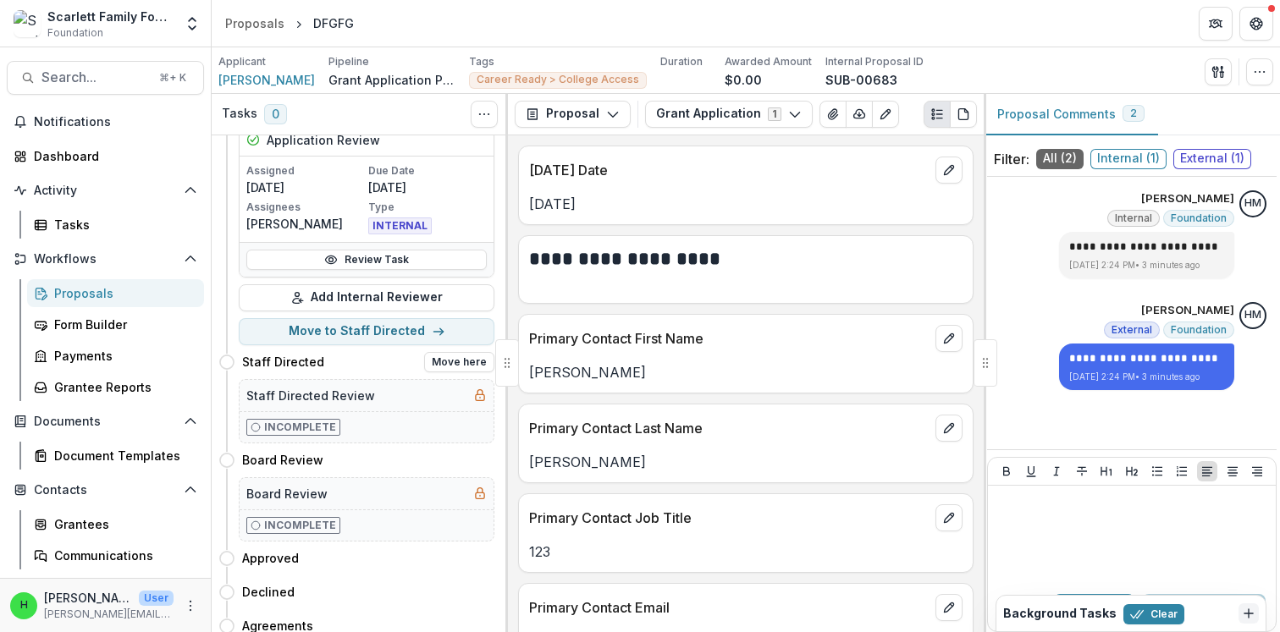
scroll to position [106, 0]
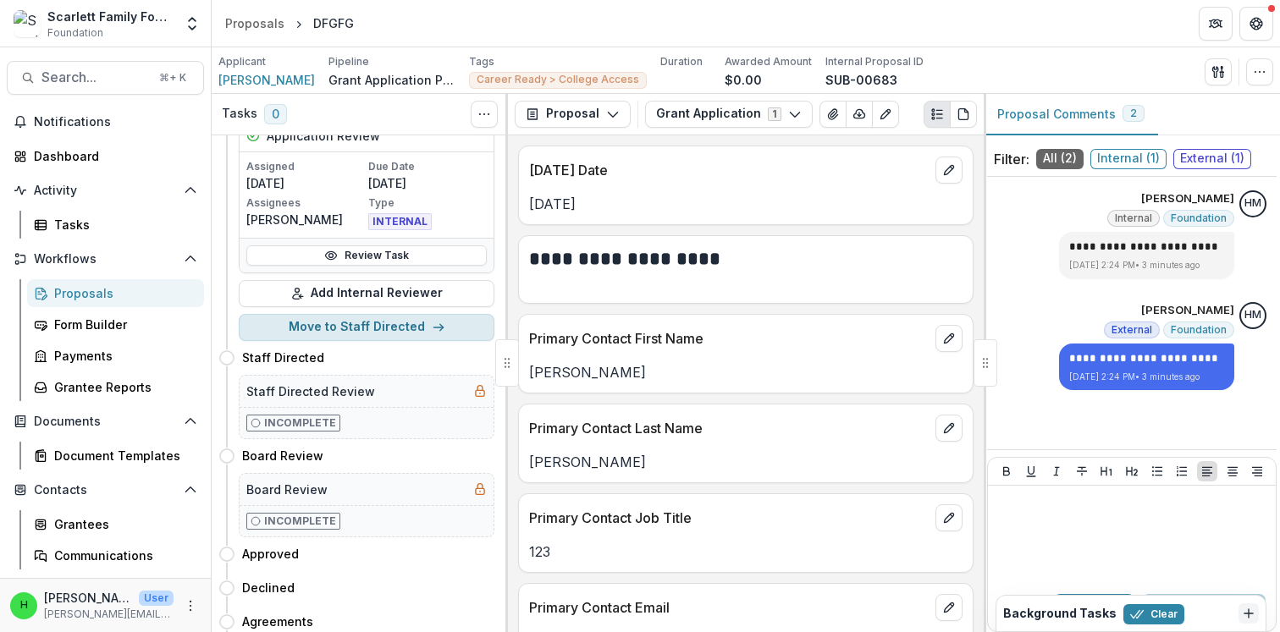
click at [378, 326] on button "Move to Staff Directed" at bounding box center [367, 327] width 256 height 27
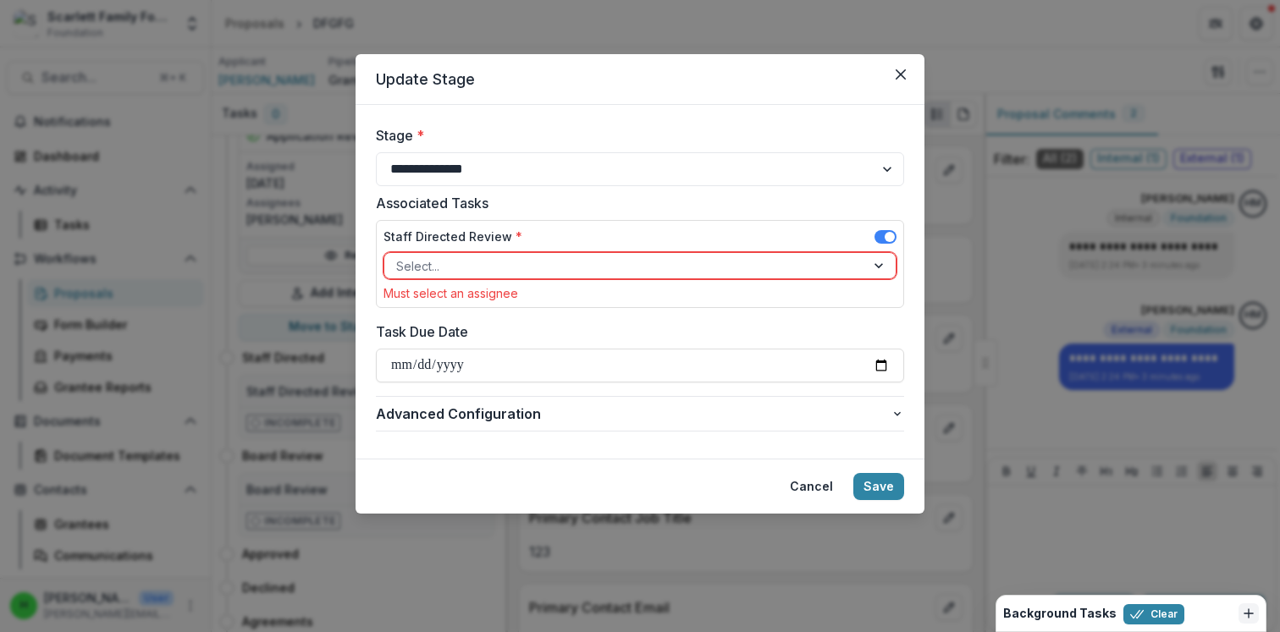
click at [454, 268] on div at bounding box center [624, 266] width 457 height 21
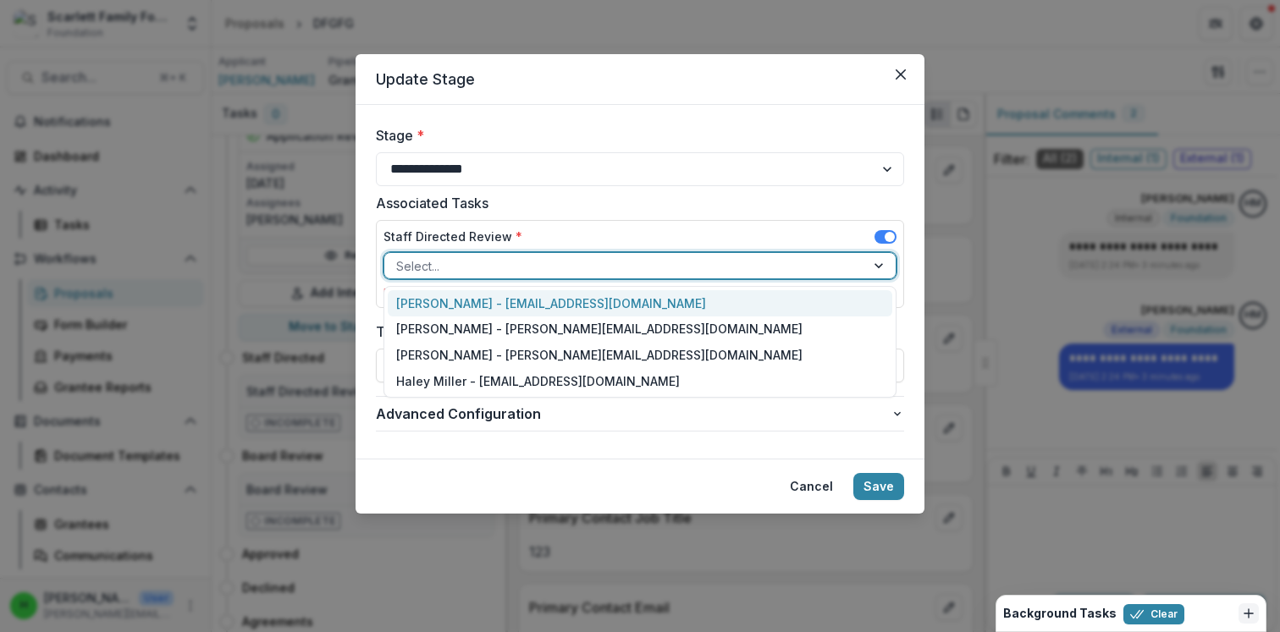
click at [454, 268] on div at bounding box center [624, 266] width 457 height 21
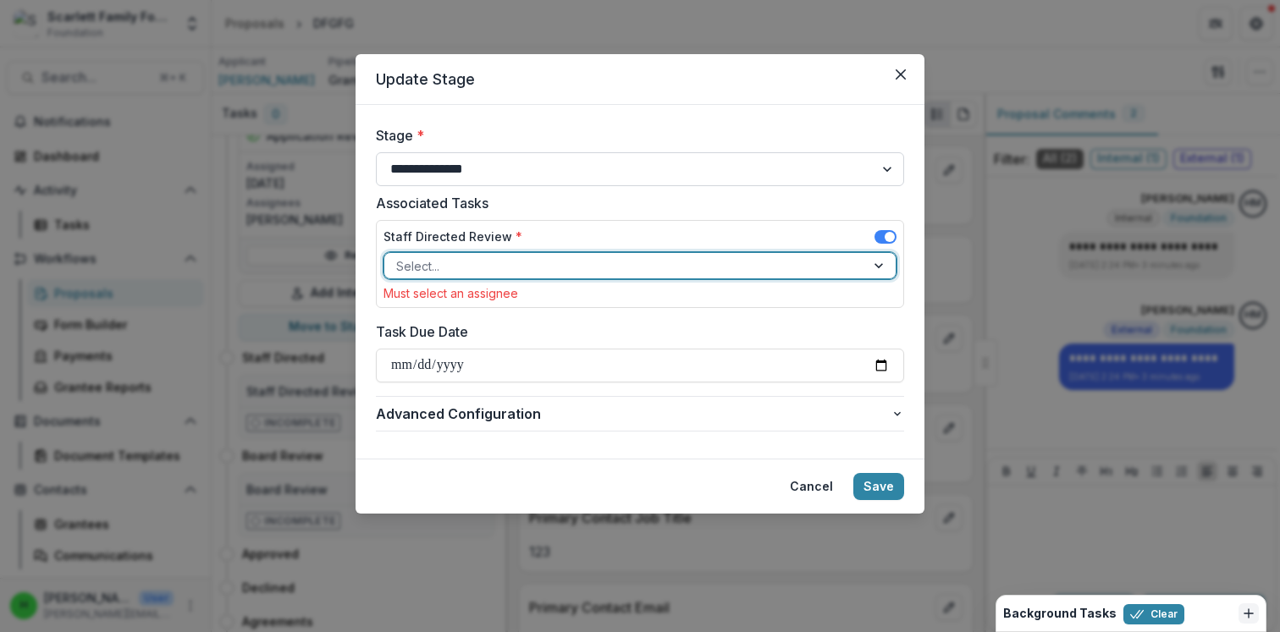
click at [468, 172] on select "**********" at bounding box center [640, 169] width 528 height 34
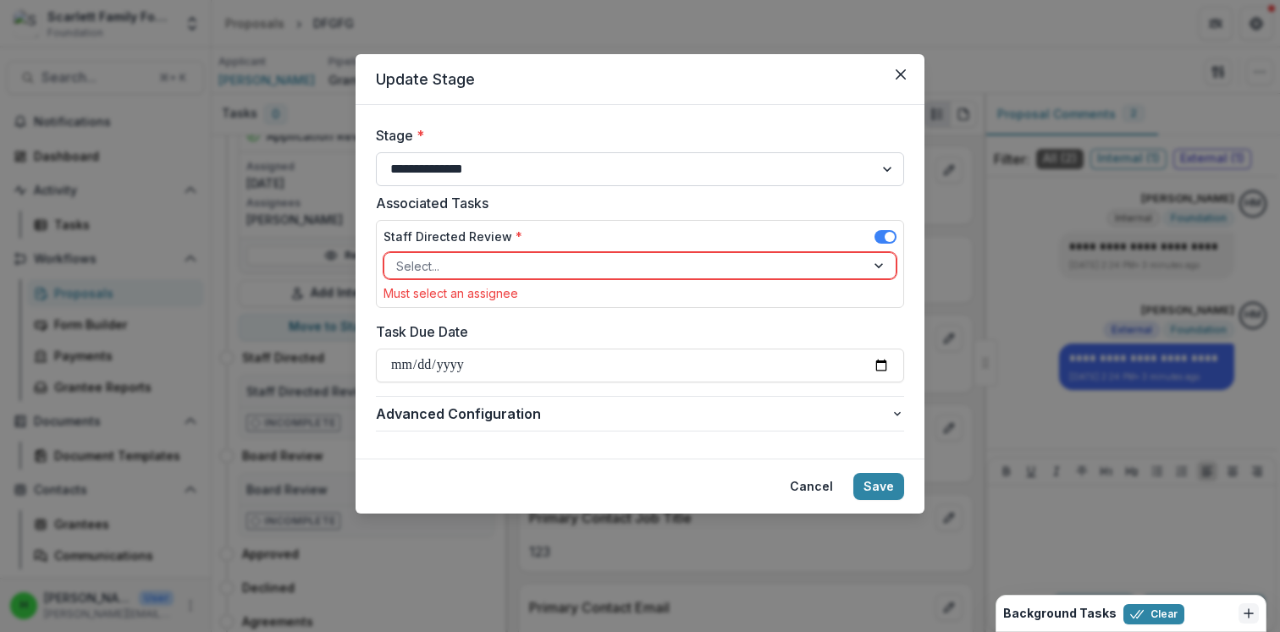
select select "**********"
click at [376, 152] on select "**********" at bounding box center [640, 169] width 528 height 34
click at [529, 267] on div at bounding box center [624, 266] width 457 height 21
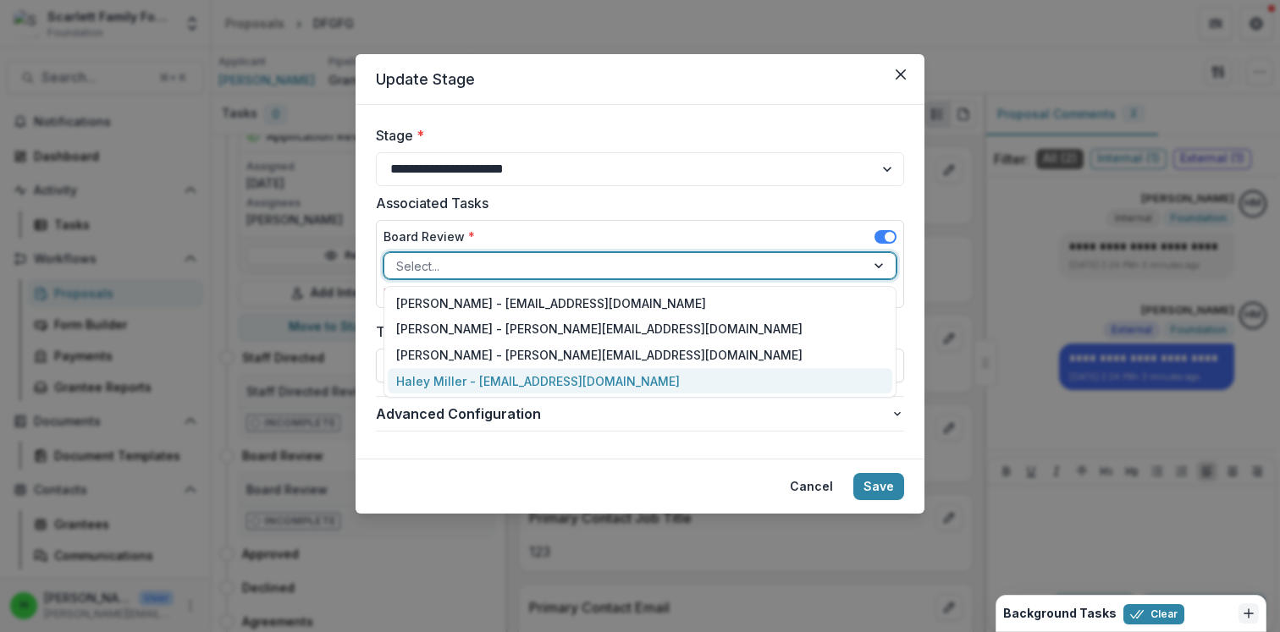
click at [476, 379] on div "Haley Miller - haley@scarlettfoundation.org" at bounding box center [640, 381] width 504 height 26
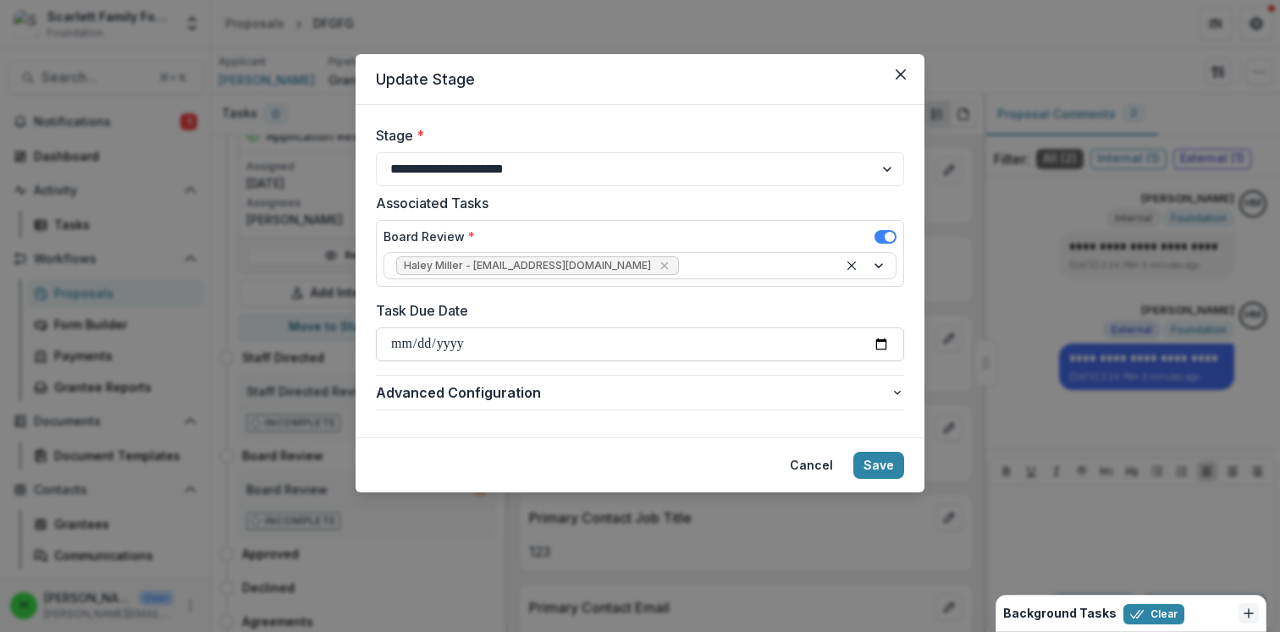
click at [482, 347] on input "Task Due Date" at bounding box center [640, 345] width 528 height 34
click at [882, 342] on input "Task Due Date" at bounding box center [640, 345] width 528 height 34
type input "**********"
click at [897, 394] on icon "button" at bounding box center [897, 393] width 7 height 4
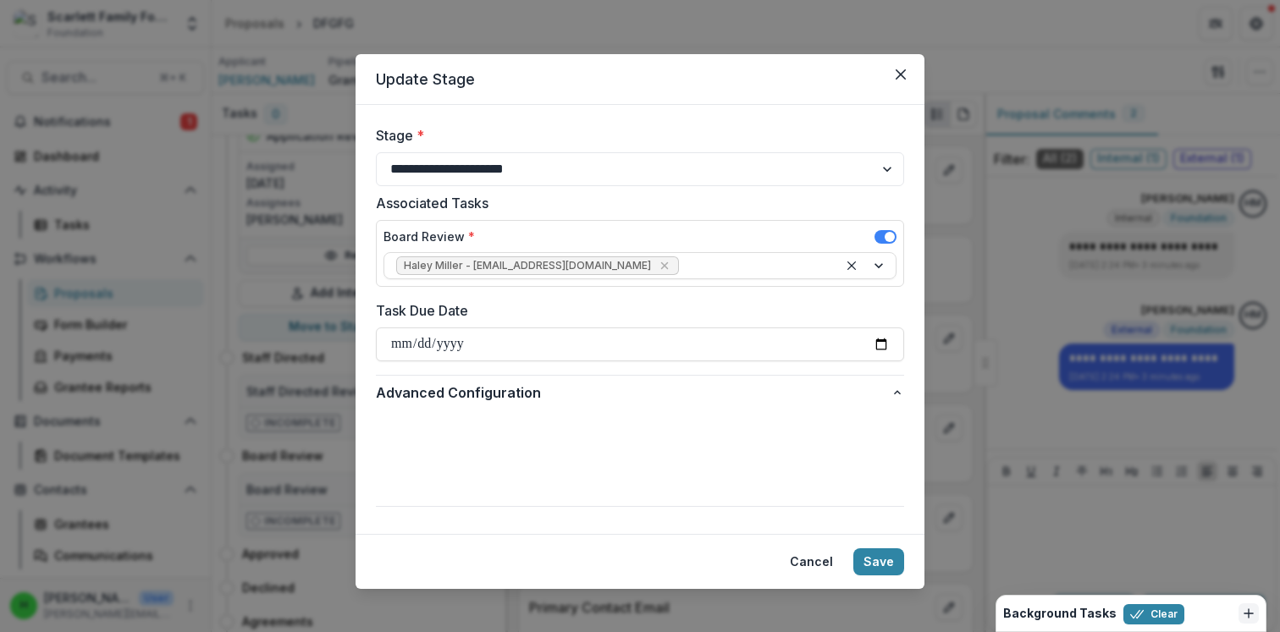
scroll to position [11, 0]
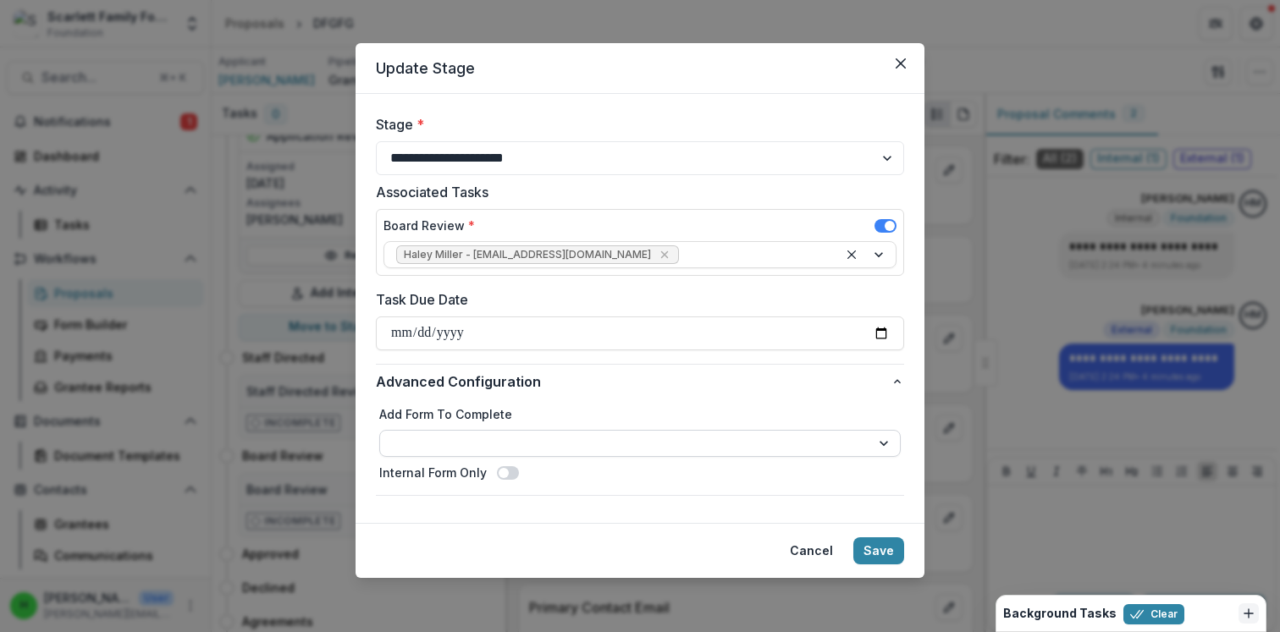
click at [498, 443] on select "**********" at bounding box center [639, 443] width 521 height 27
click at [883, 549] on button "Save" at bounding box center [878, 551] width 51 height 27
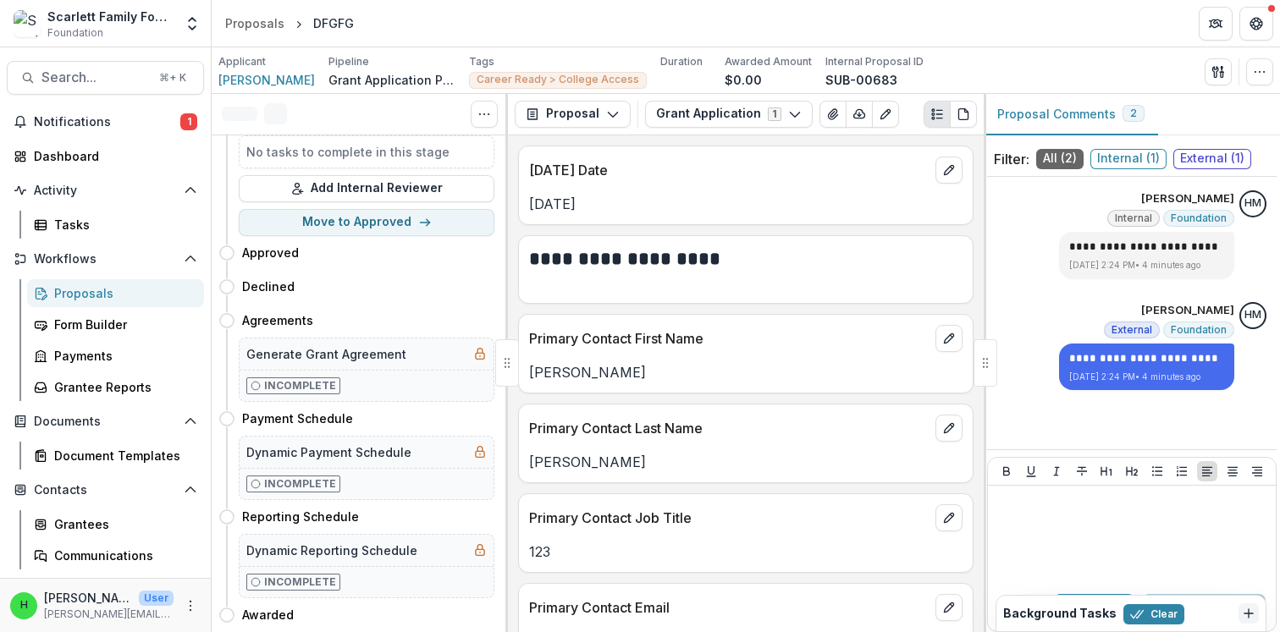
scroll to position [0, 0]
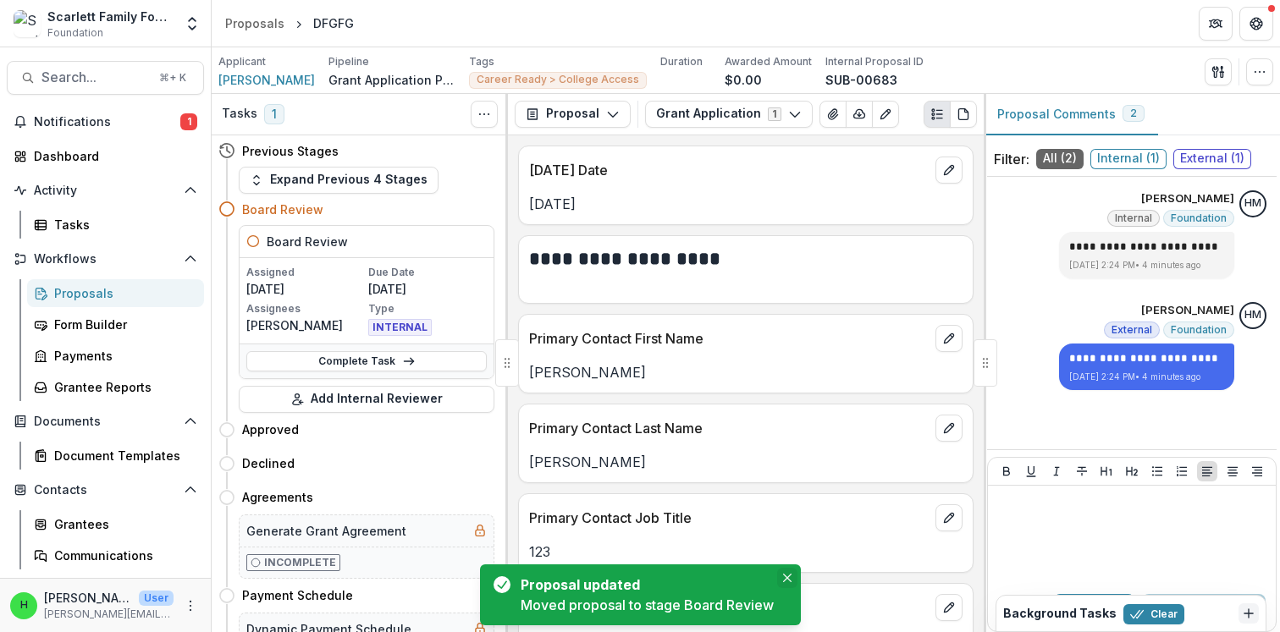
click at [783, 576] on icon "Close" at bounding box center [787, 578] width 8 height 8
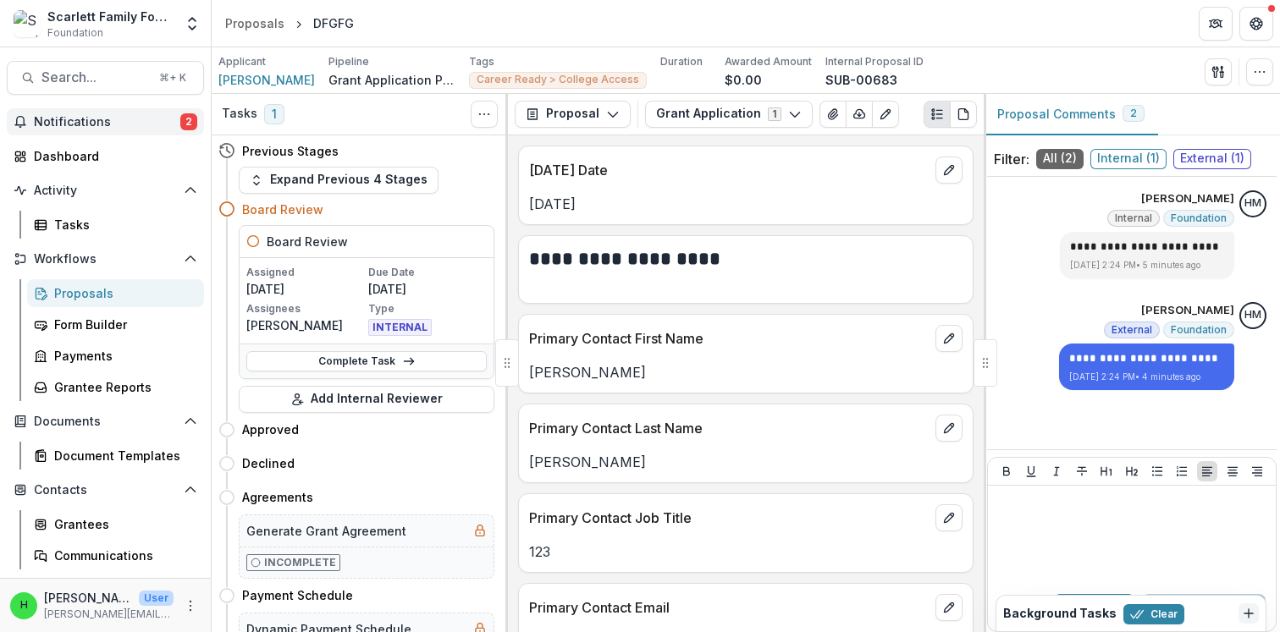
click at [153, 117] on span "Notifications" at bounding box center [107, 122] width 146 height 14
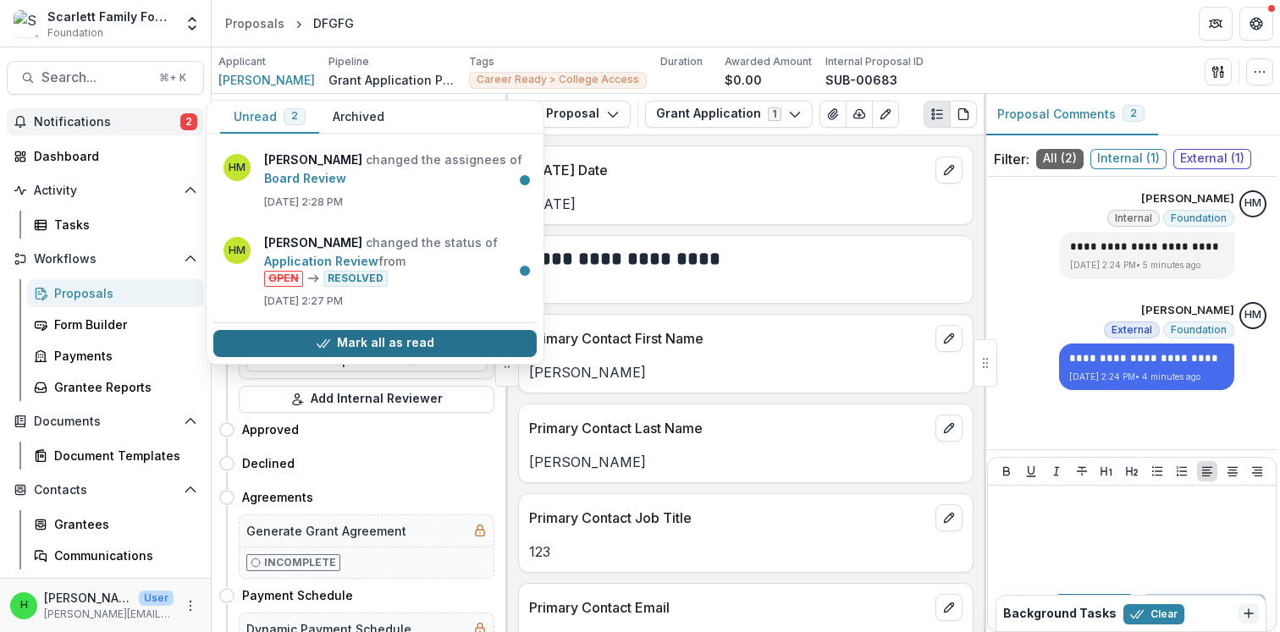
click at [389, 337] on button "Mark all as read" at bounding box center [374, 343] width 323 height 27
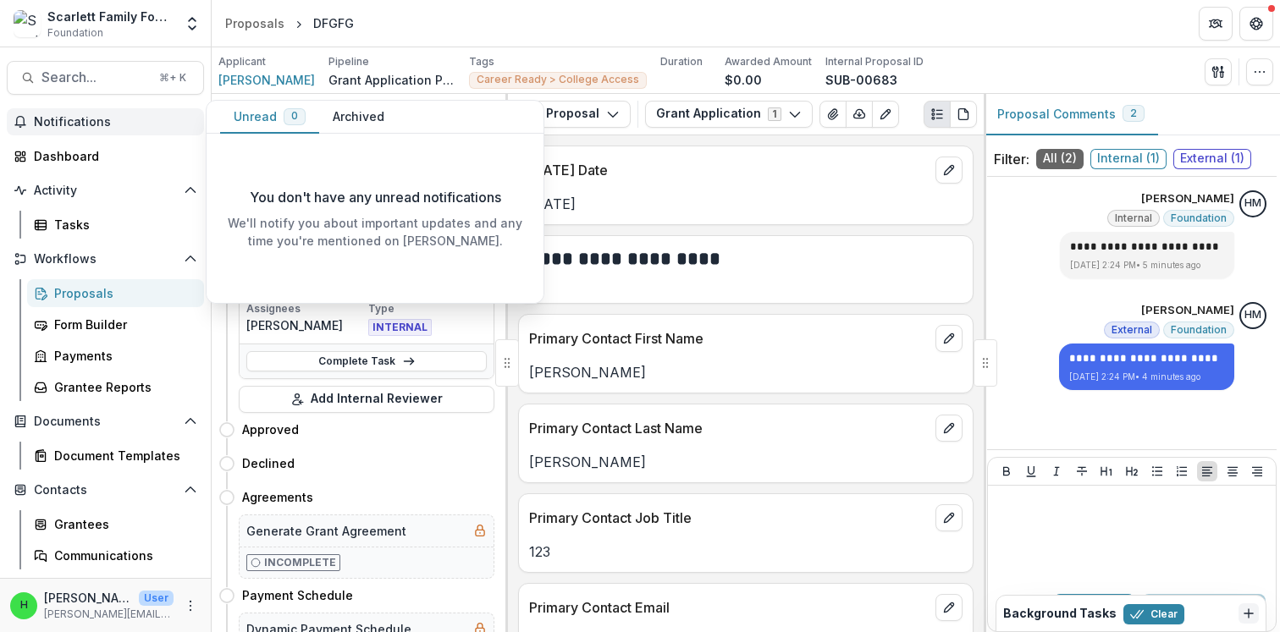
click at [96, 119] on span "Notifications" at bounding box center [115, 122] width 163 height 14
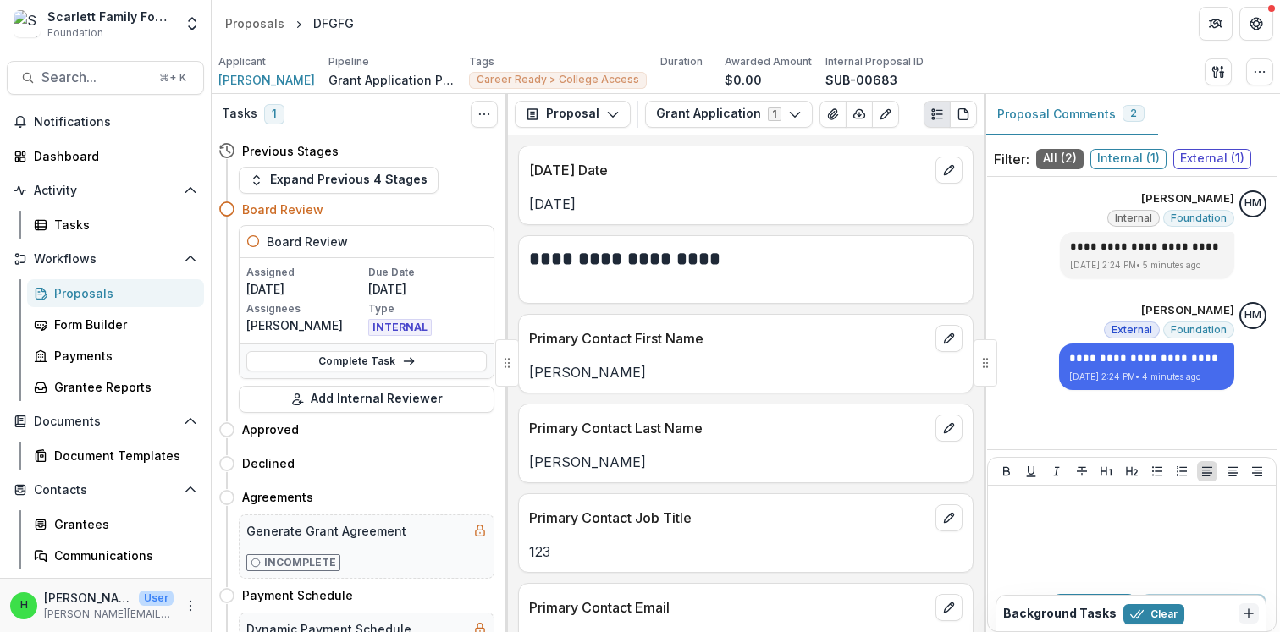
click at [268, 116] on span "1" at bounding box center [274, 114] width 20 height 20
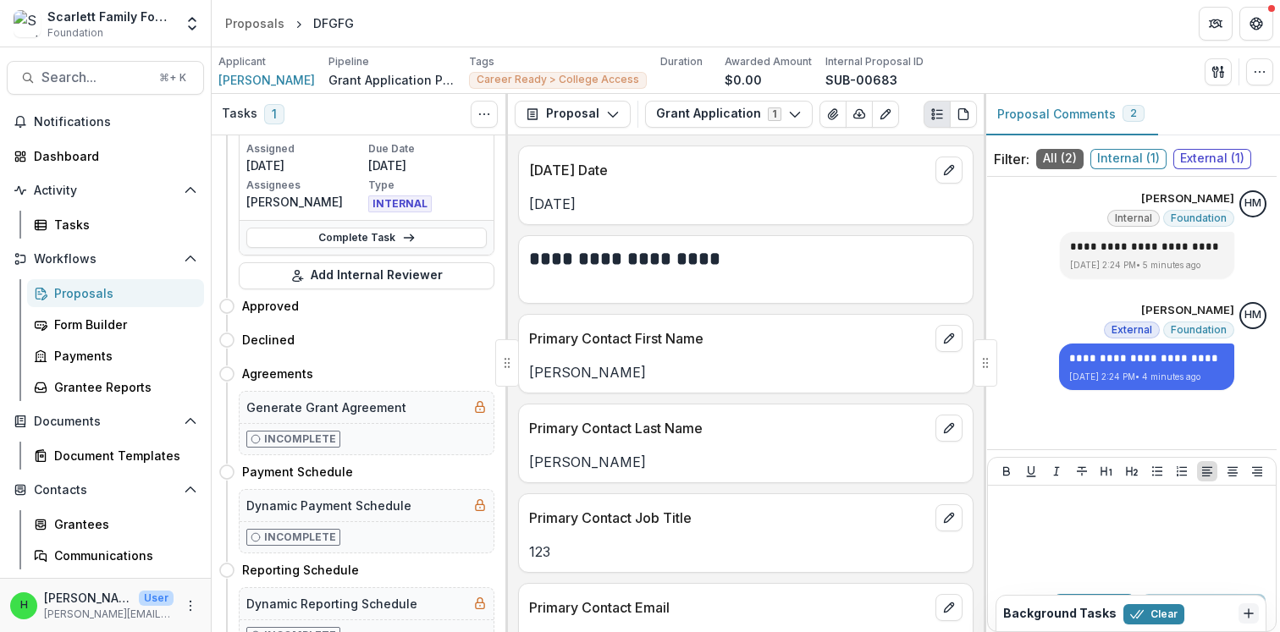
scroll to position [135, 0]
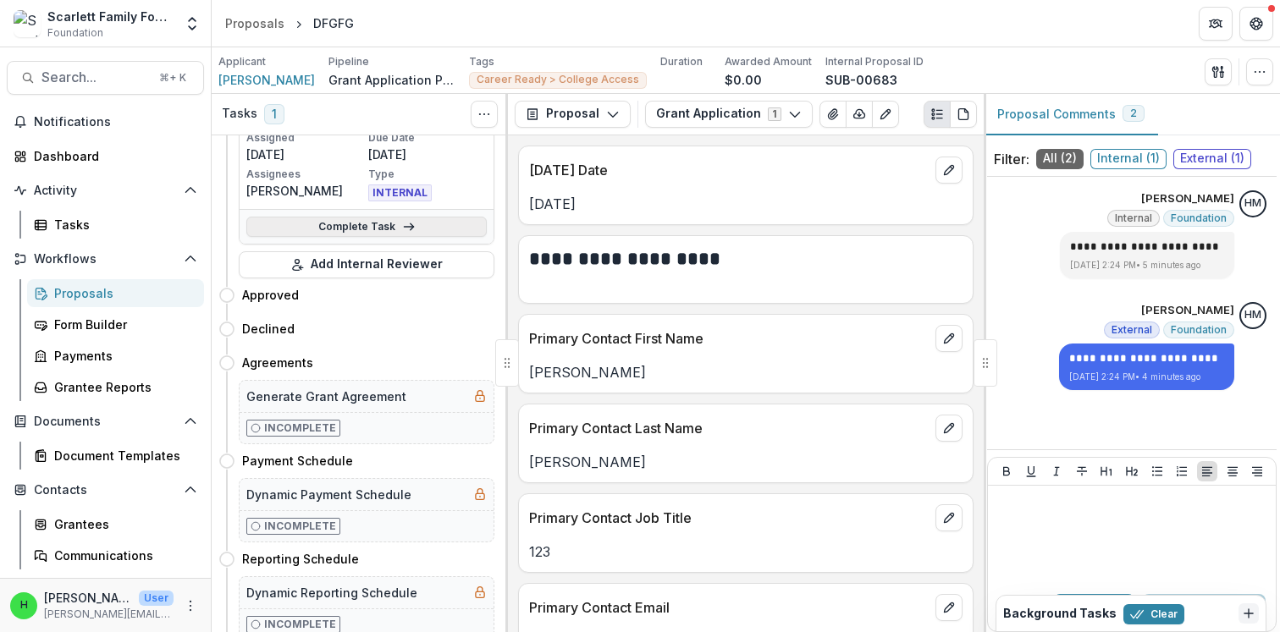
click at [364, 227] on link "Complete Task" at bounding box center [366, 227] width 240 height 20
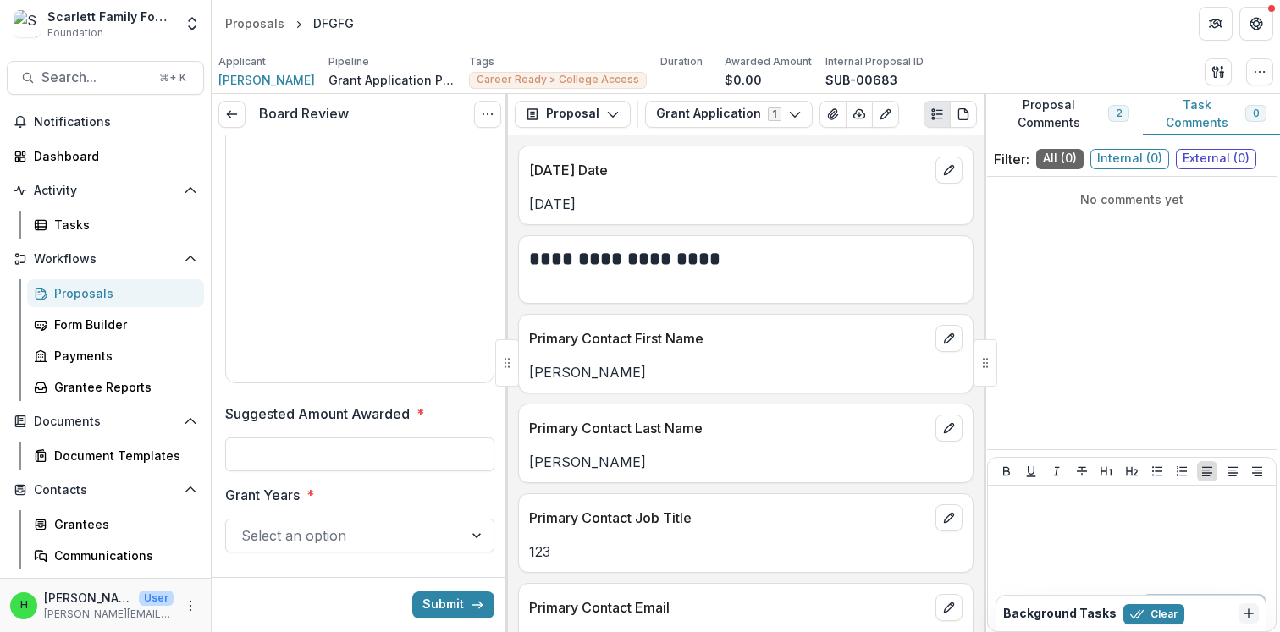
scroll to position [388, 0]
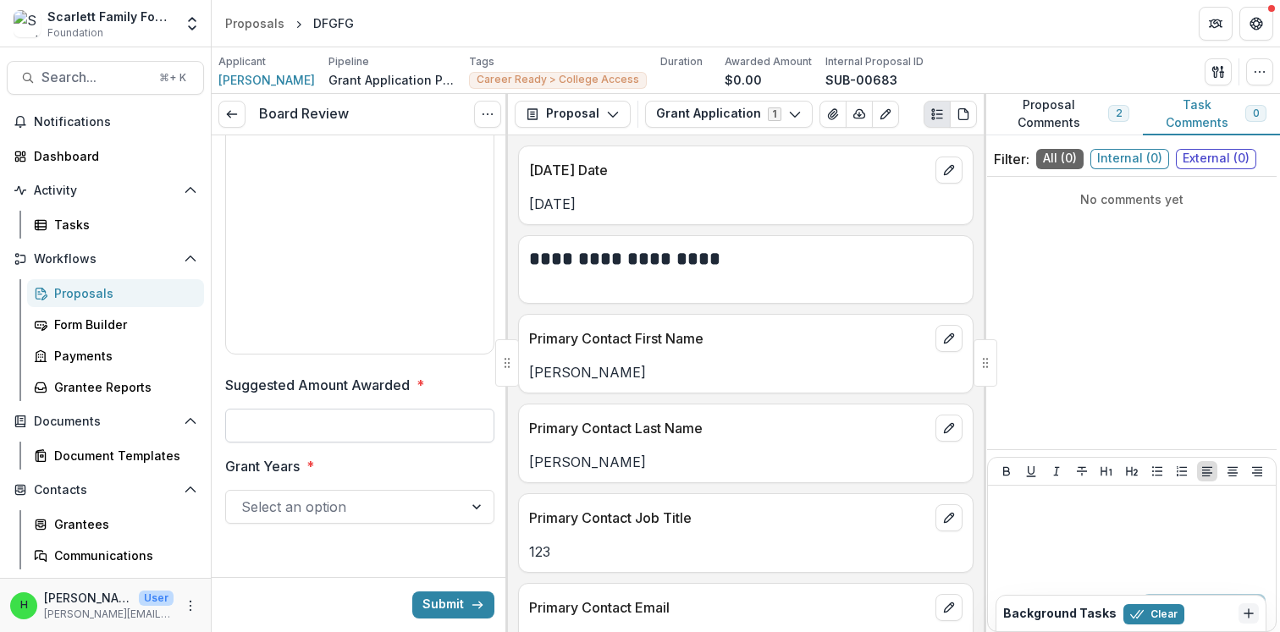
click at [350, 422] on input "Suggested Amount Awarded *" at bounding box center [359, 426] width 269 height 34
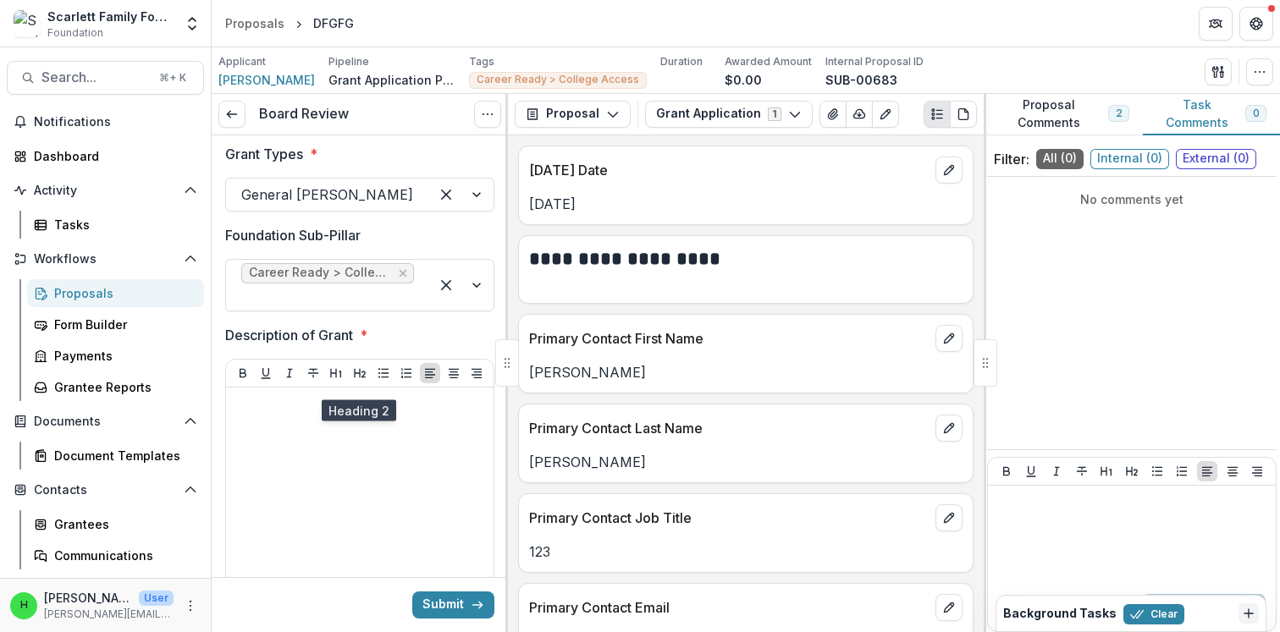
scroll to position [89, 0]
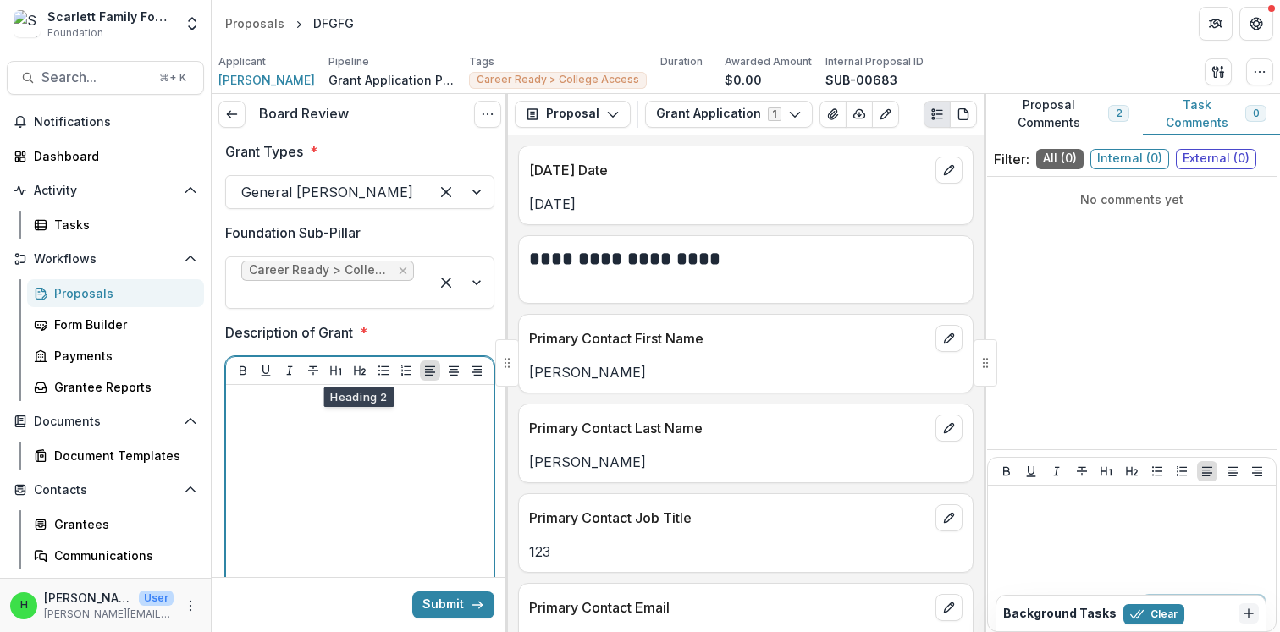
click at [318, 453] on div at bounding box center [360, 519] width 254 height 254
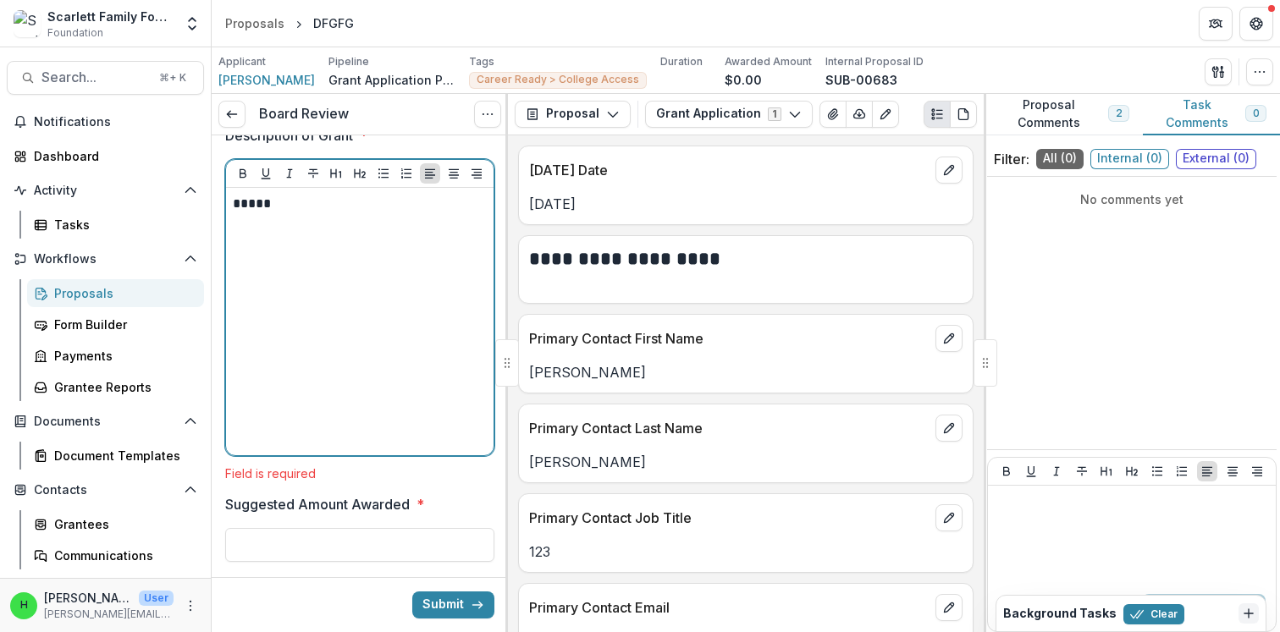
scroll to position [405, 0]
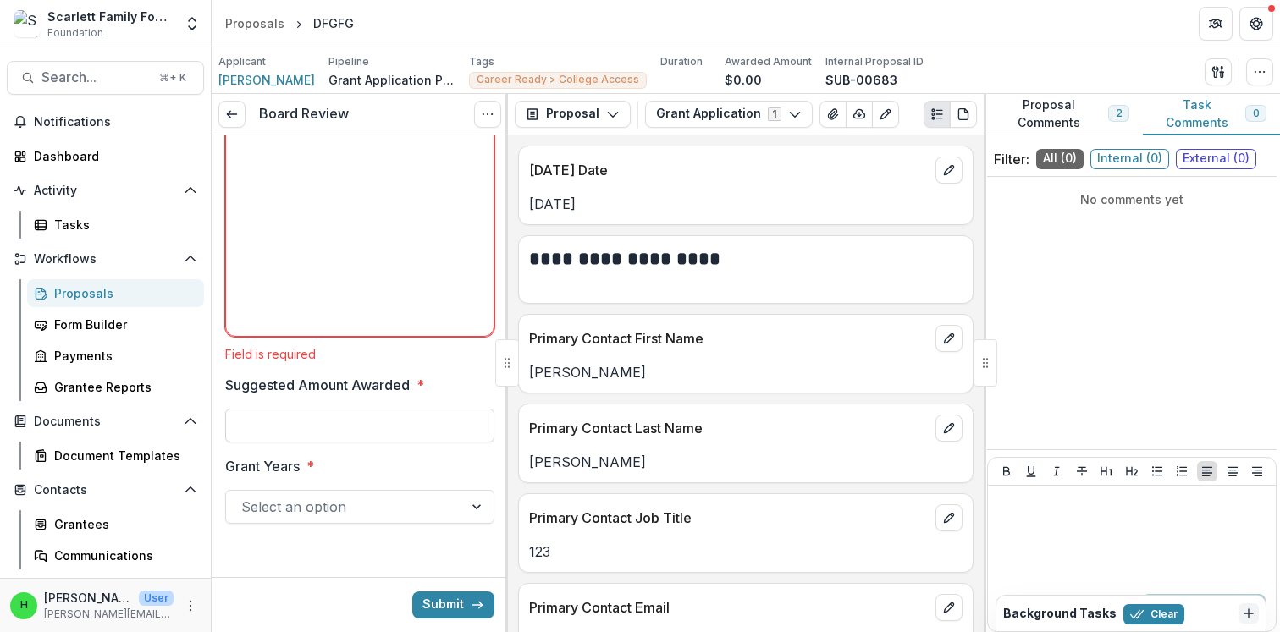
click at [329, 414] on input "Suggested Amount Awarded *" at bounding box center [359, 426] width 269 height 34
click at [360, 442] on div "Foundation Pillar * Career Ready Grant Types * General Grant Foundation Sub-Pil…" at bounding box center [359, 149] width 269 height 803
click at [356, 438] on input "*" at bounding box center [359, 426] width 269 height 34
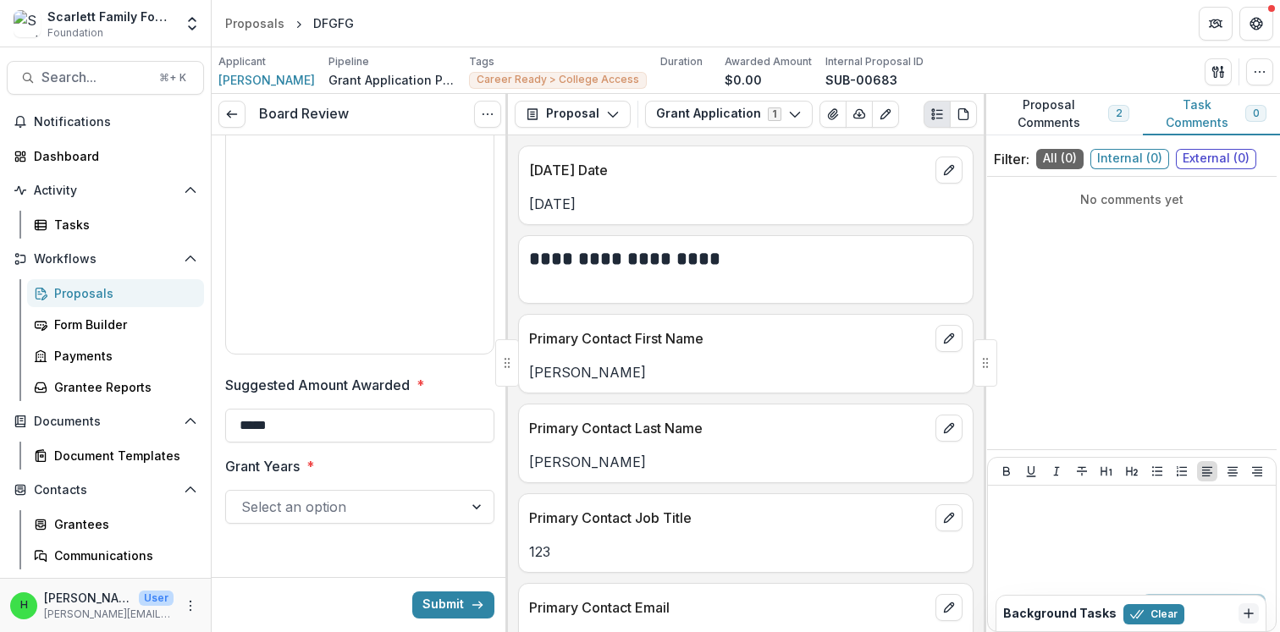
type input "*****"
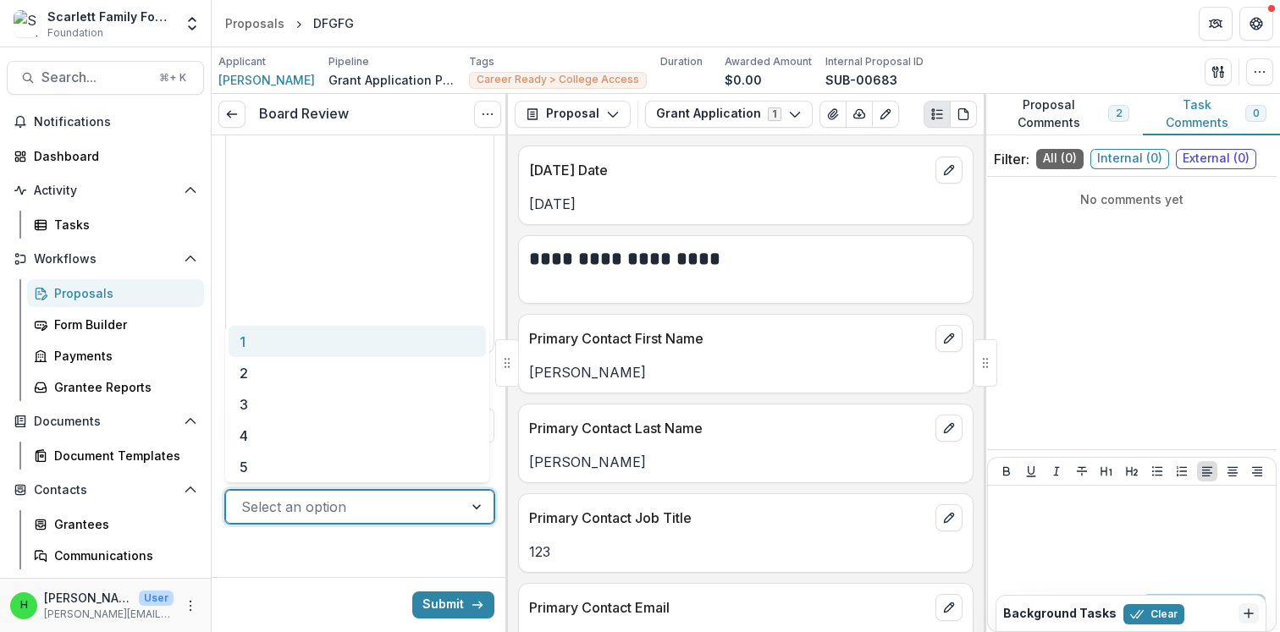
click at [328, 507] on div at bounding box center [344, 507] width 207 height 24
click at [308, 339] on div "1" at bounding box center [357, 341] width 257 height 31
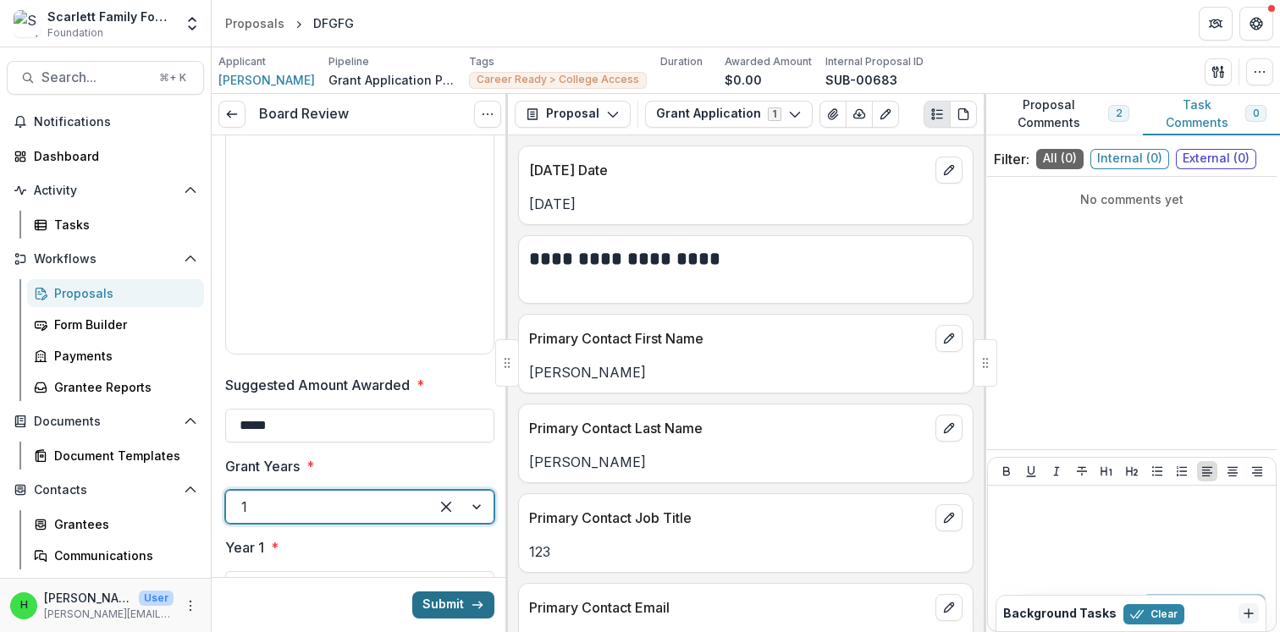
scroll to position [469, 0]
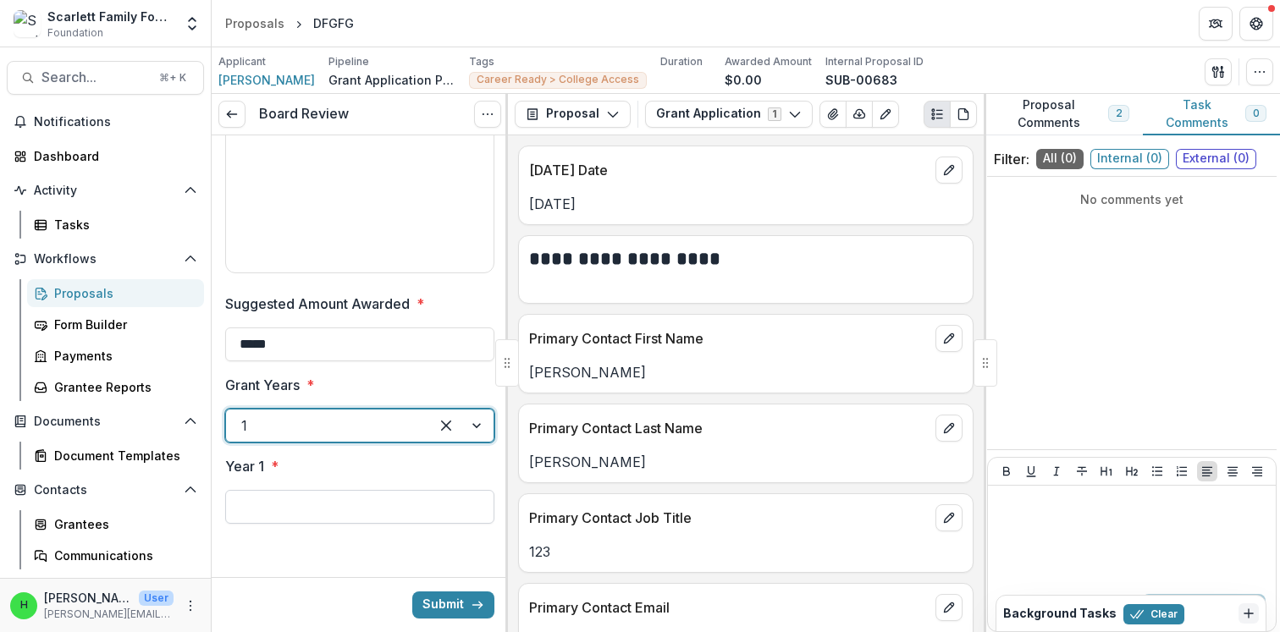
click at [387, 509] on input "Year 1 *" at bounding box center [359, 507] width 269 height 34
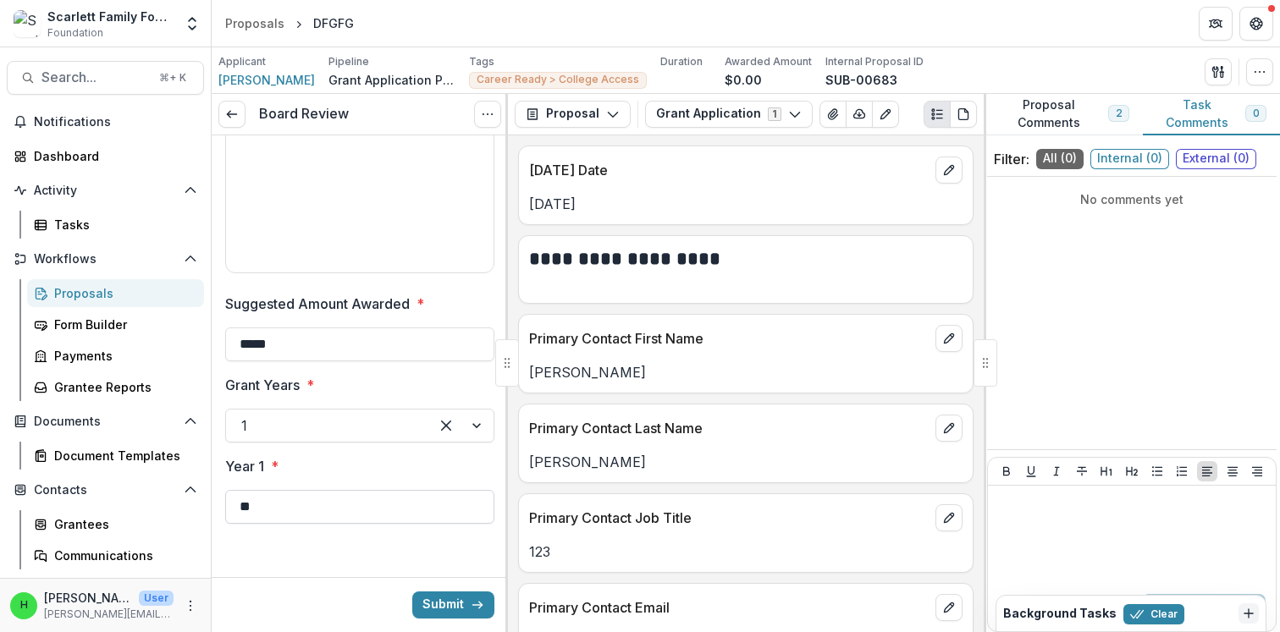
type input "*"
drag, startPoint x: 330, startPoint y: 352, endPoint x: 237, endPoint y: 348, distance: 93.2
click at [237, 348] on input "*****" at bounding box center [359, 345] width 269 height 34
click at [270, 508] on input "**" at bounding box center [359, 507] width 269 height 34
paste input "******"
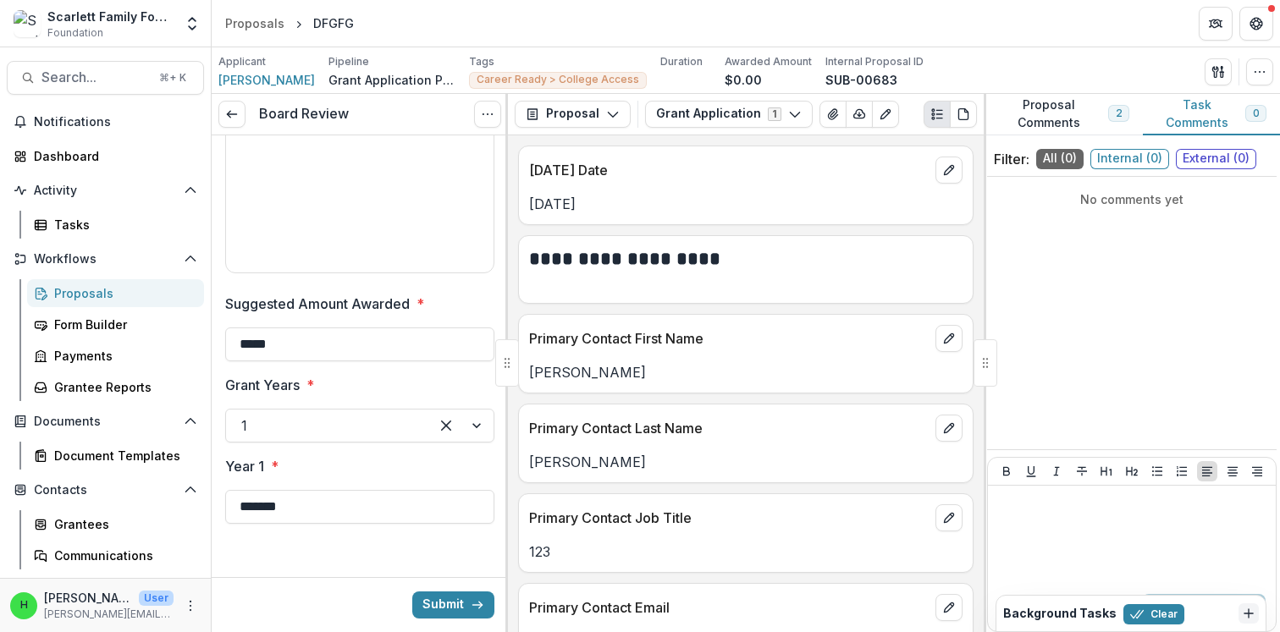
click at [293, 554] on div at bounding box center [360, 564] width 296 height 27
drag, startPoint x: 300, startPoint y: 504, endPoint x: 199, endPoint y: 519, distance: 102.7
click at [199, 519] on main "Search... ⌘ + K Notifications Dashboard Activity Tasks Workflows Proposals Form…" at bounding box center [640, 339] width 1280 height 585
type input "*"
type input "********"
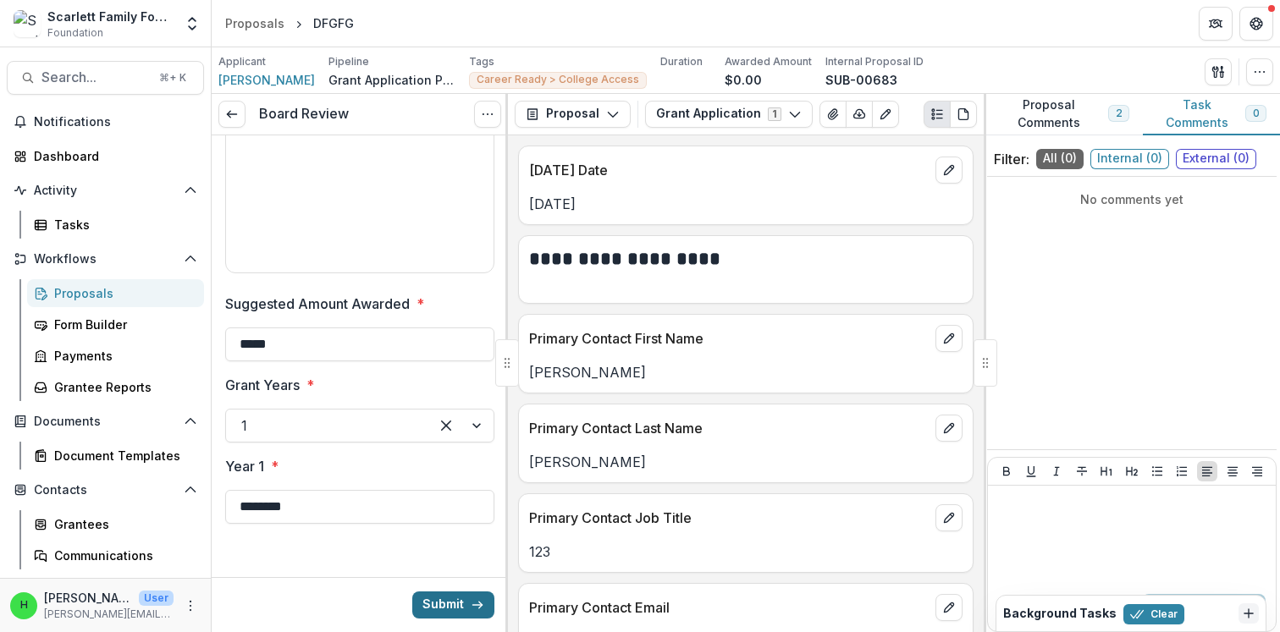
click at [444, 597] on button "Submit" at bounding box center [453, 605] width 82 height 27
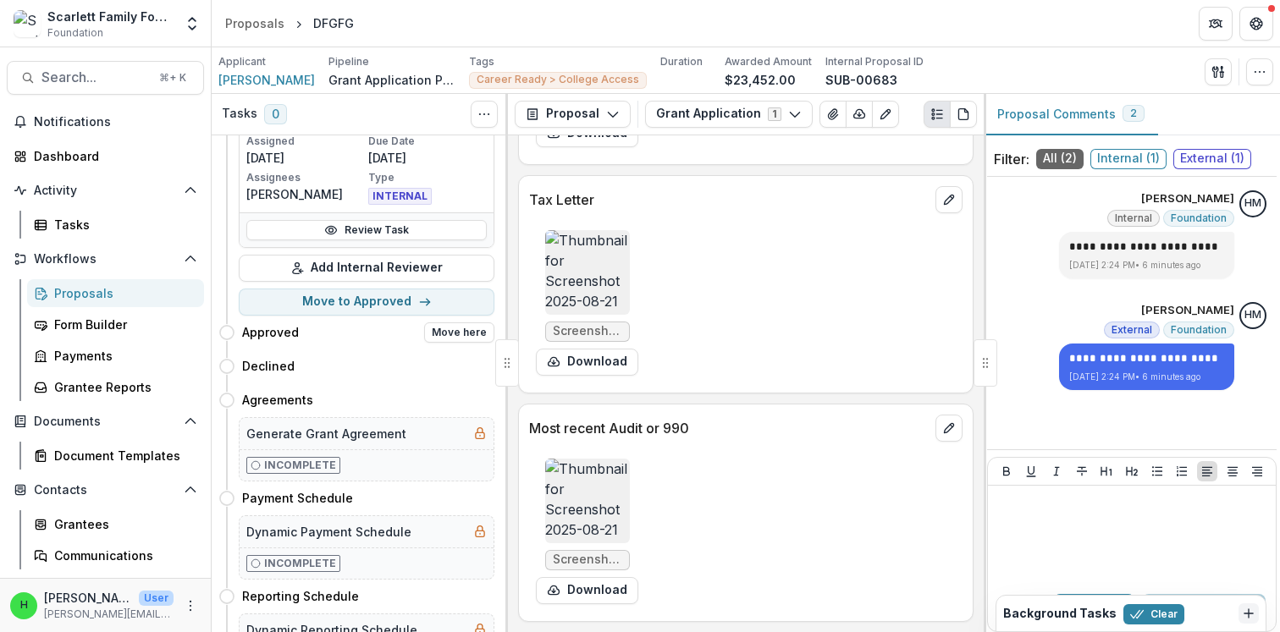
scroll to position [113, 0]
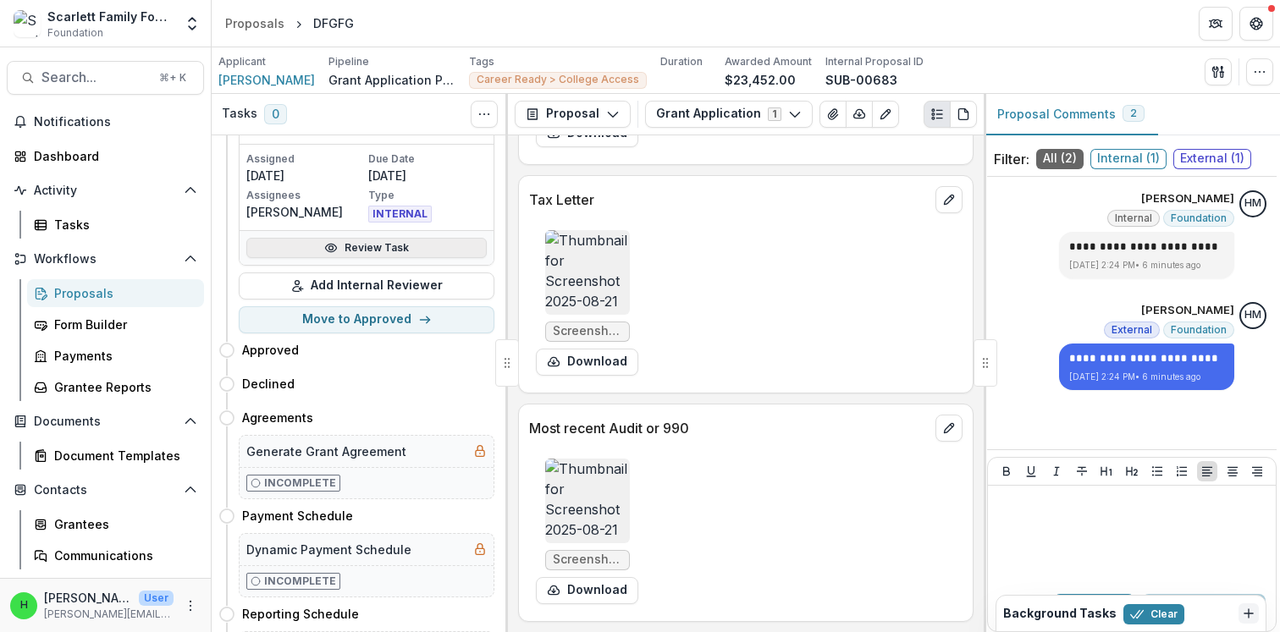
click at [362, 245] on link "Review Task" at bounding box center [366, 248] width 240 height 20
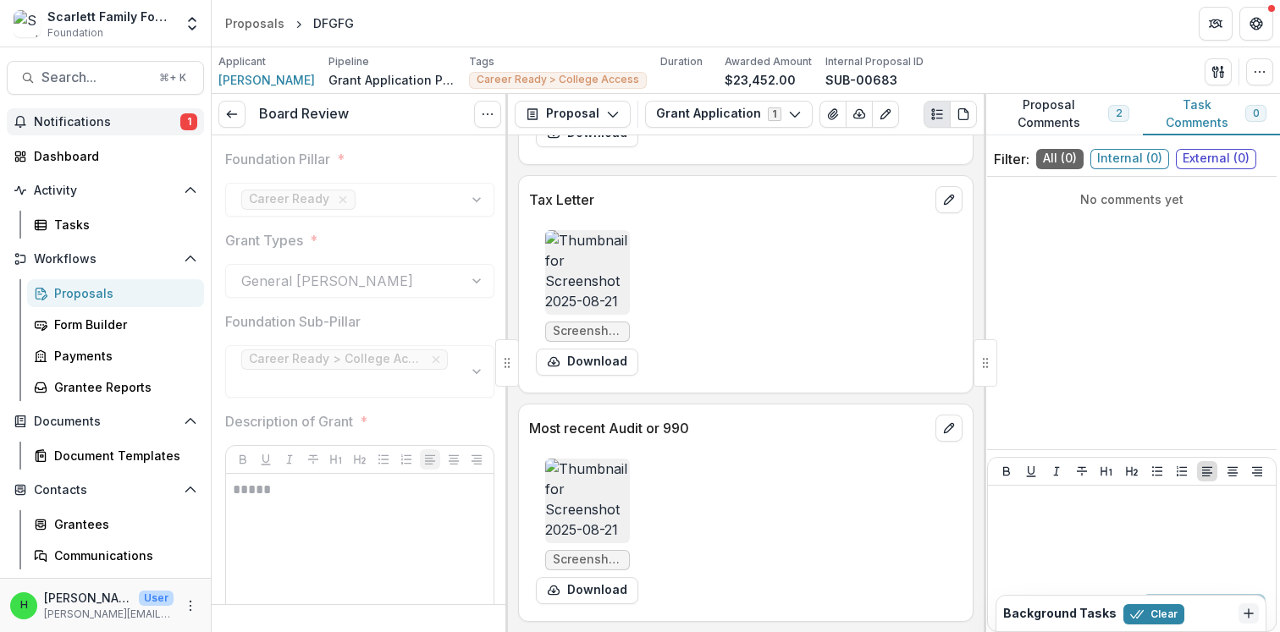
click at [133, 122] on span "Notifications" at bounding box center [107, 122] width 146 height 14
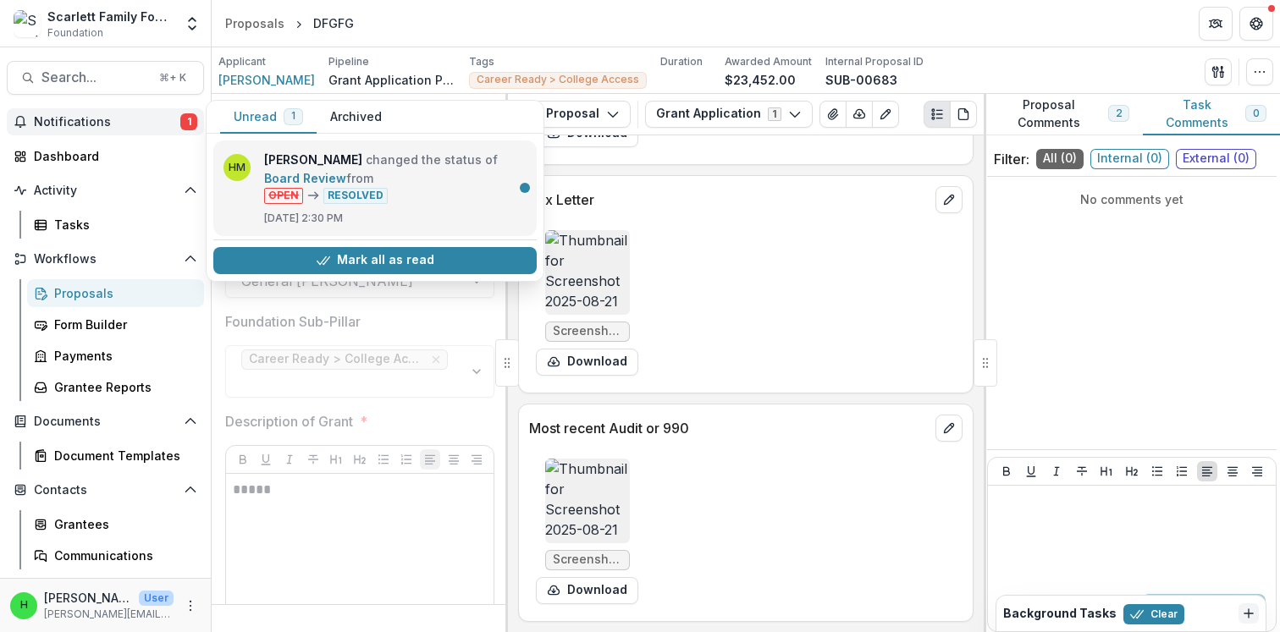
click at [346, 185] on link "Board Review" at bounding box center [305, 178] width 82 height 14
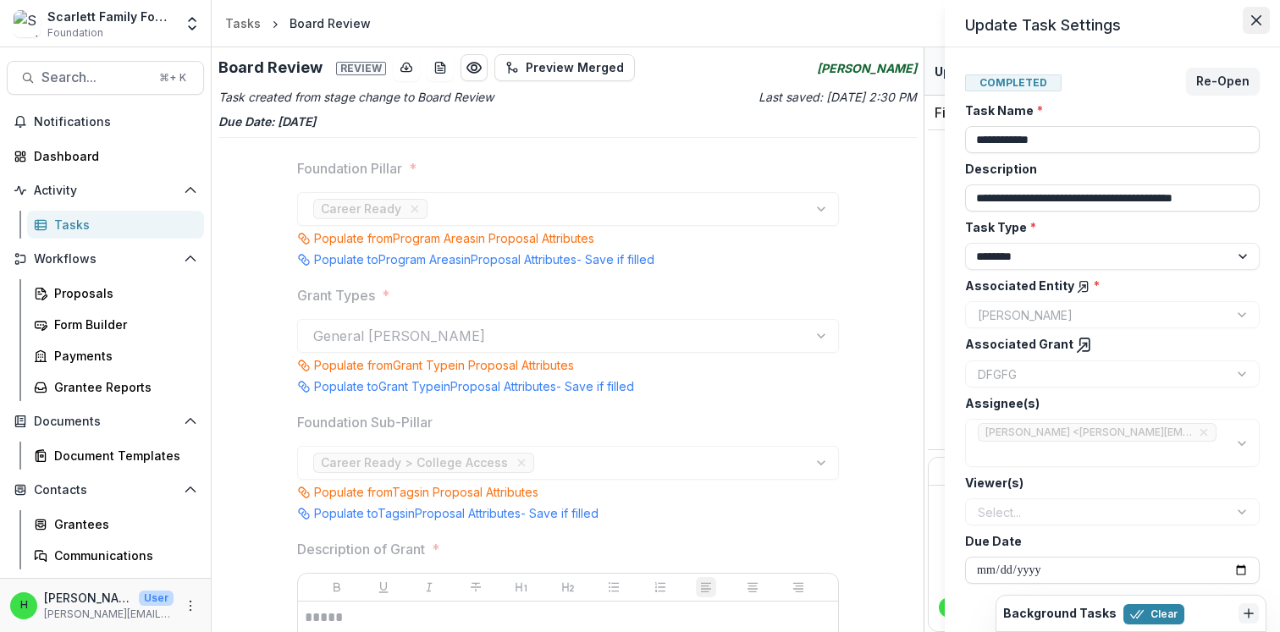
click at [1269, 15] on button "Close" at bounding box center [1256, 20] width 27 height 27
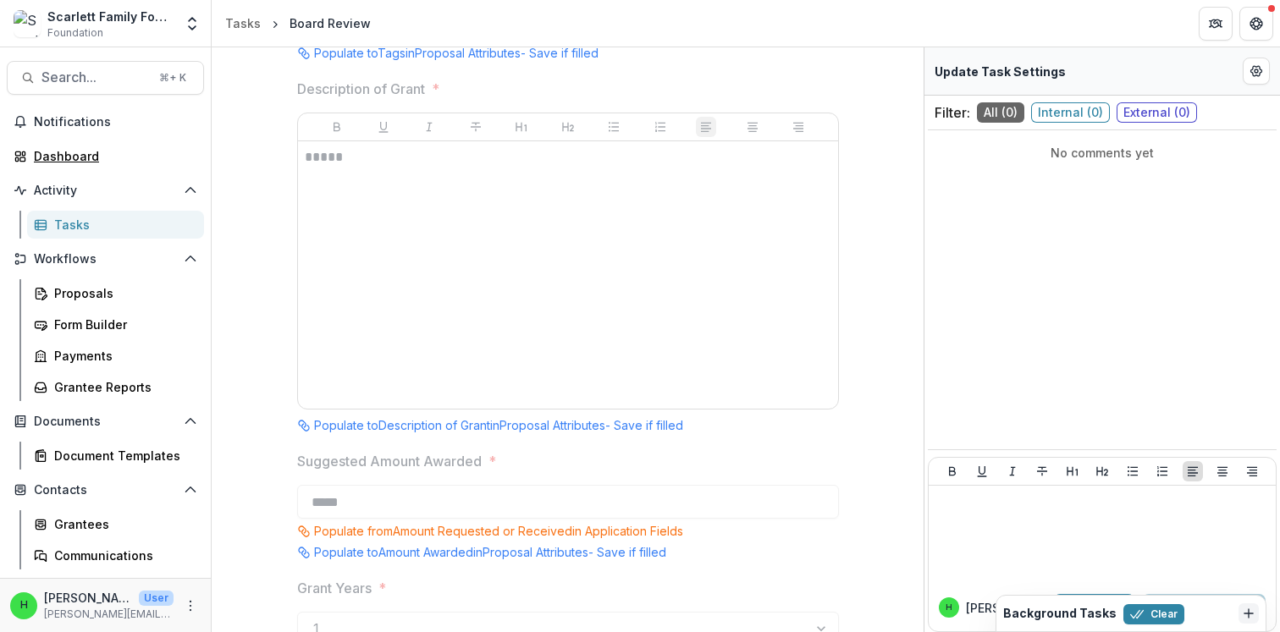
scroll to position [638, 0]
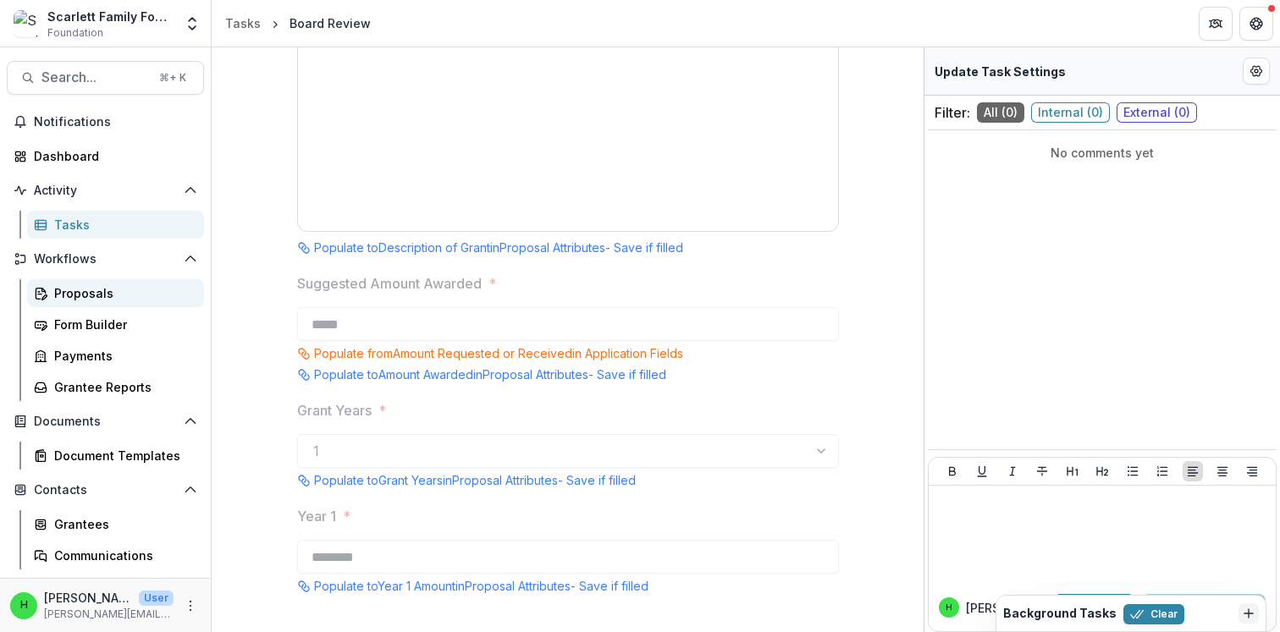
click at [75, 285] on div "Proposals" at bounding box center [122, 293] width 136 height 18
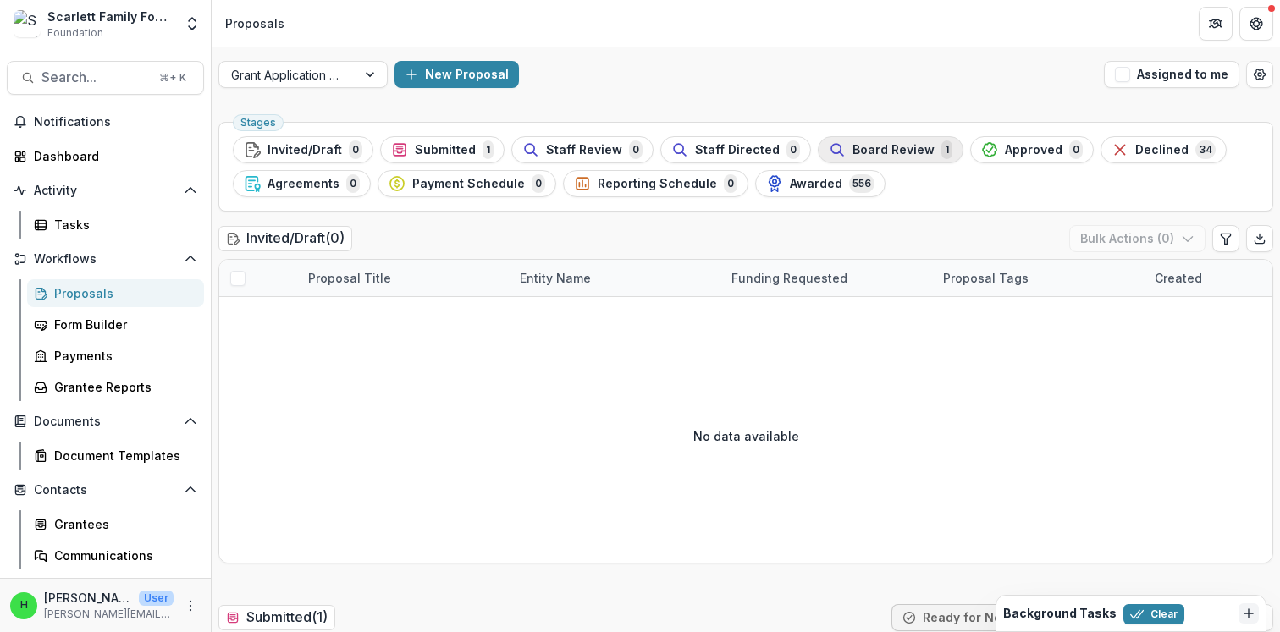
click at [885, 151] on span "Board Review" at bounding box center [893, 150] width 82 height 14
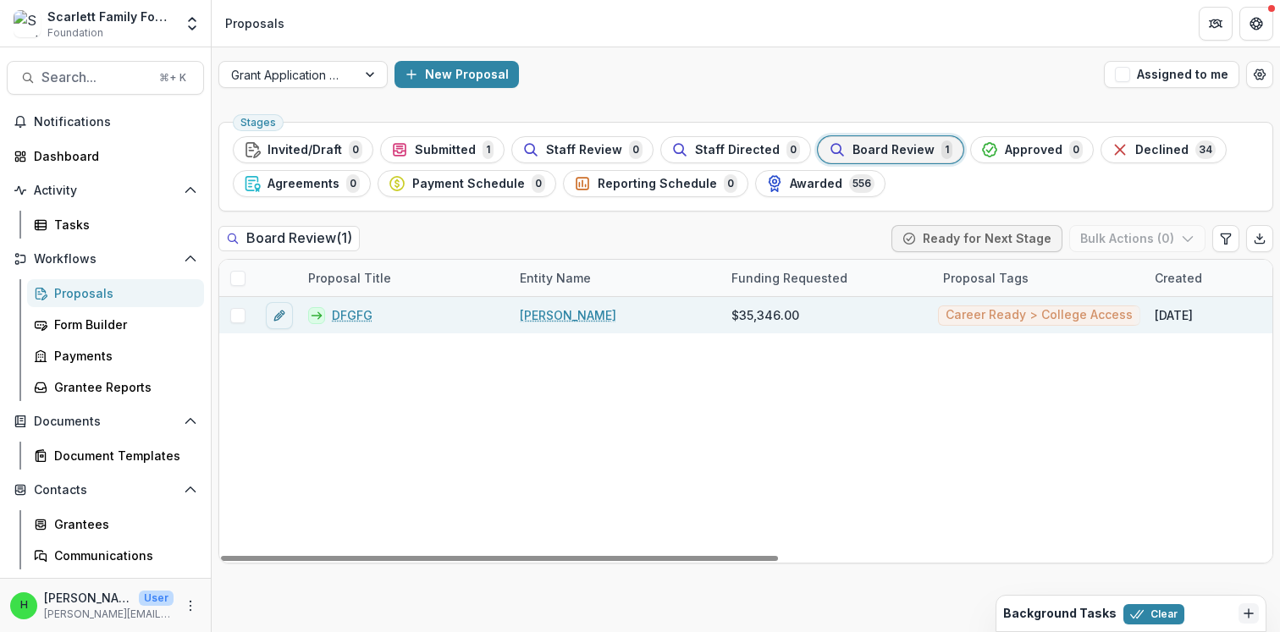
click at [356, 317] on link "DFGFG" at bounding box center [352, 315] width 41 height 18
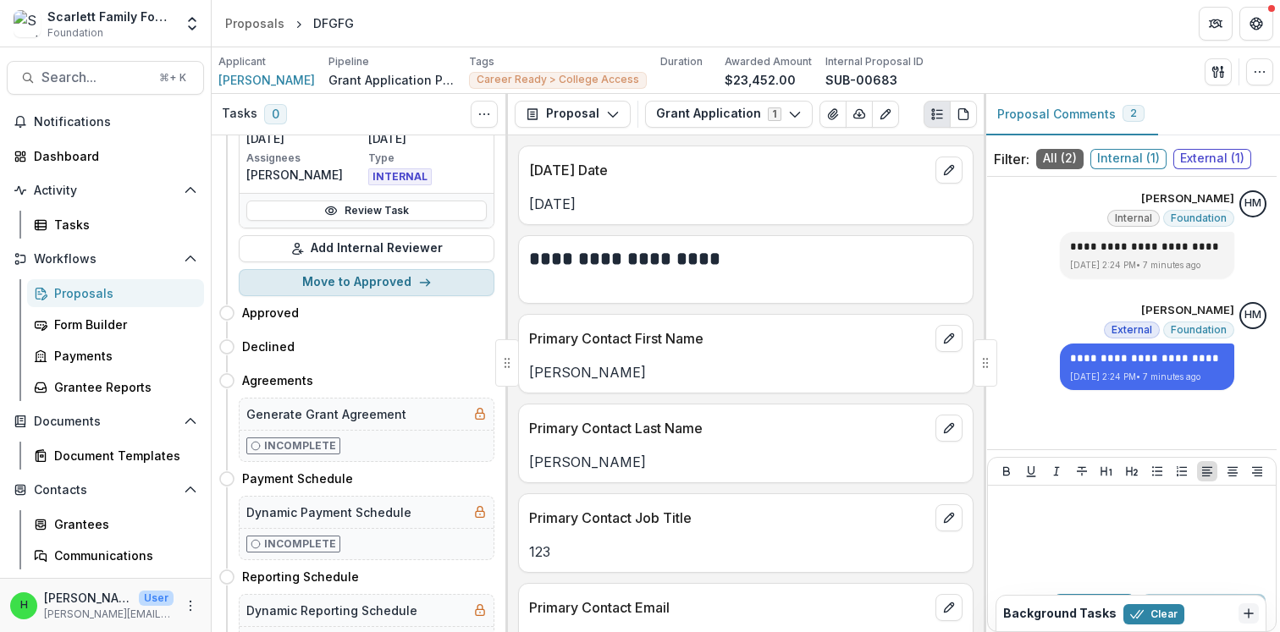
scroll to position [210, 0]
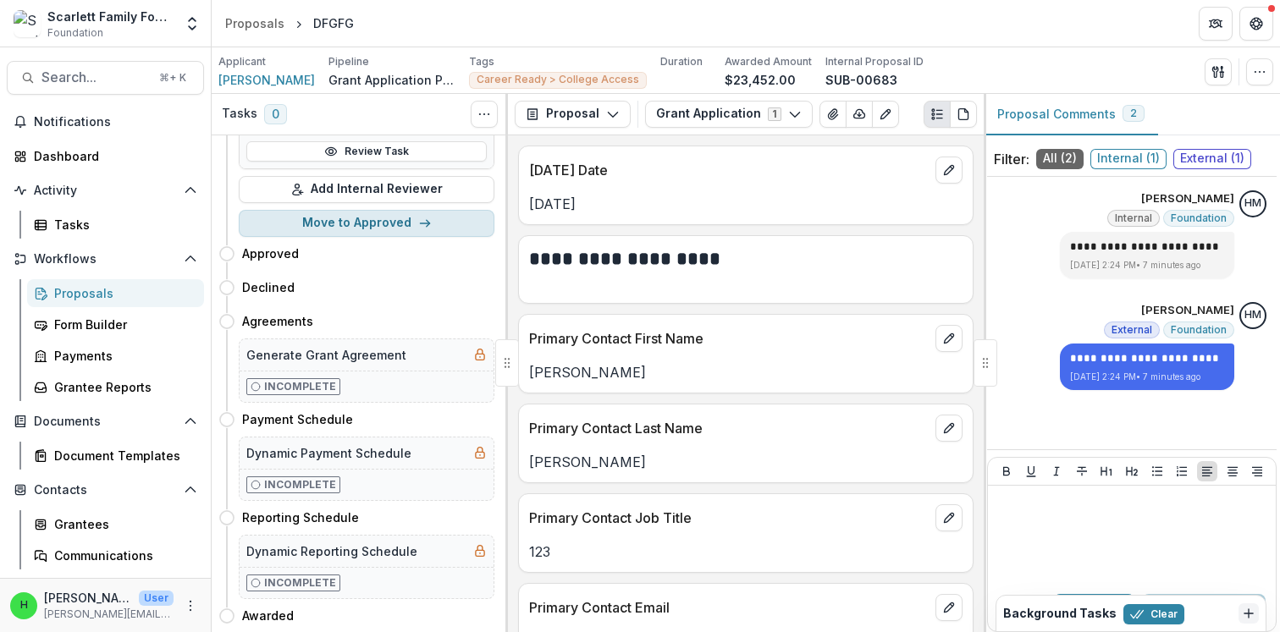
click at [366, 223] on button "Move to Approved" at bounding box center [367, 223] width 256 height 27
select select "********"
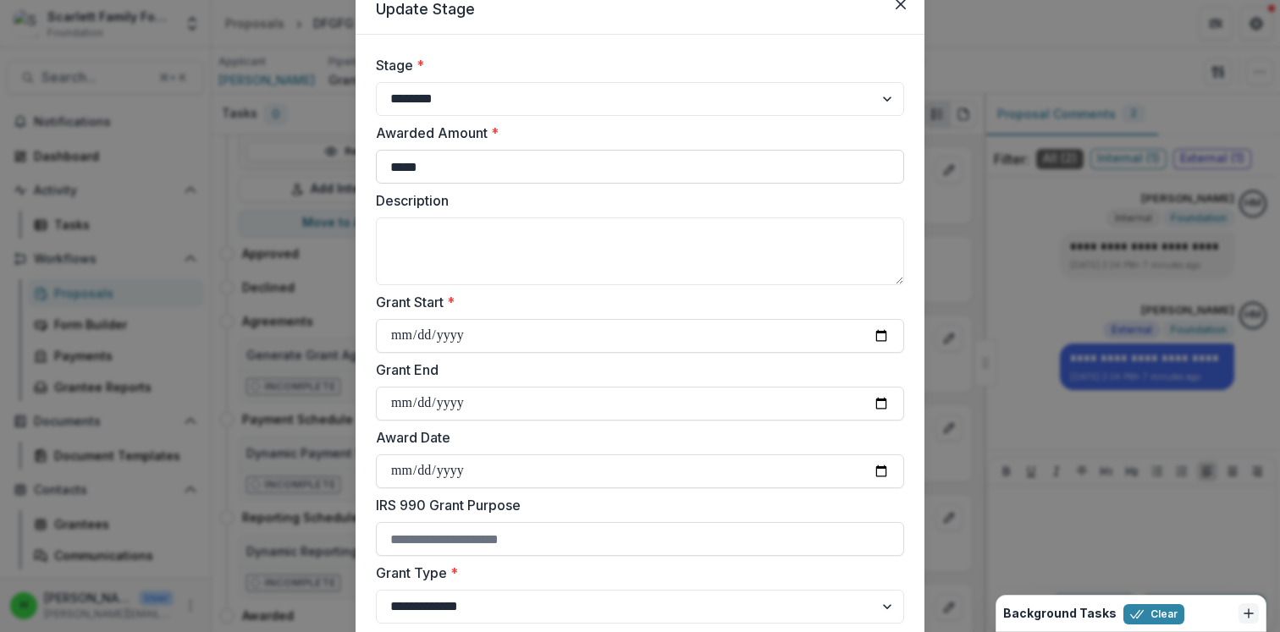
scroll to position [74, 0]
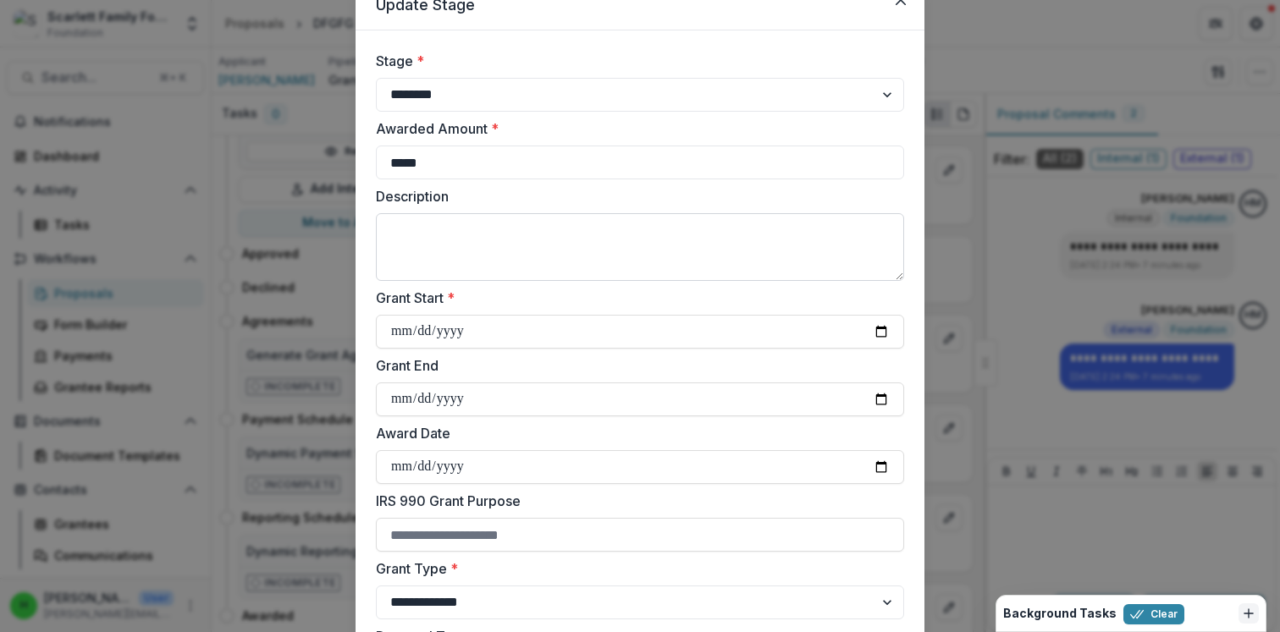
click at [459, 240] on textarea "Description" at bounding box center [640, 247] width 528 height 68
click at [490, 334] on input "Grant Start *" at bounding box center [640, 332] width 528 height 34
click at [880, 329] on input "Grant Start *" at bounding box center [640, 332] width 528 height 34
type input "**********"
click at [879, 394] on input "Grant End" at bounding box center [640, 400] width 528 height 34
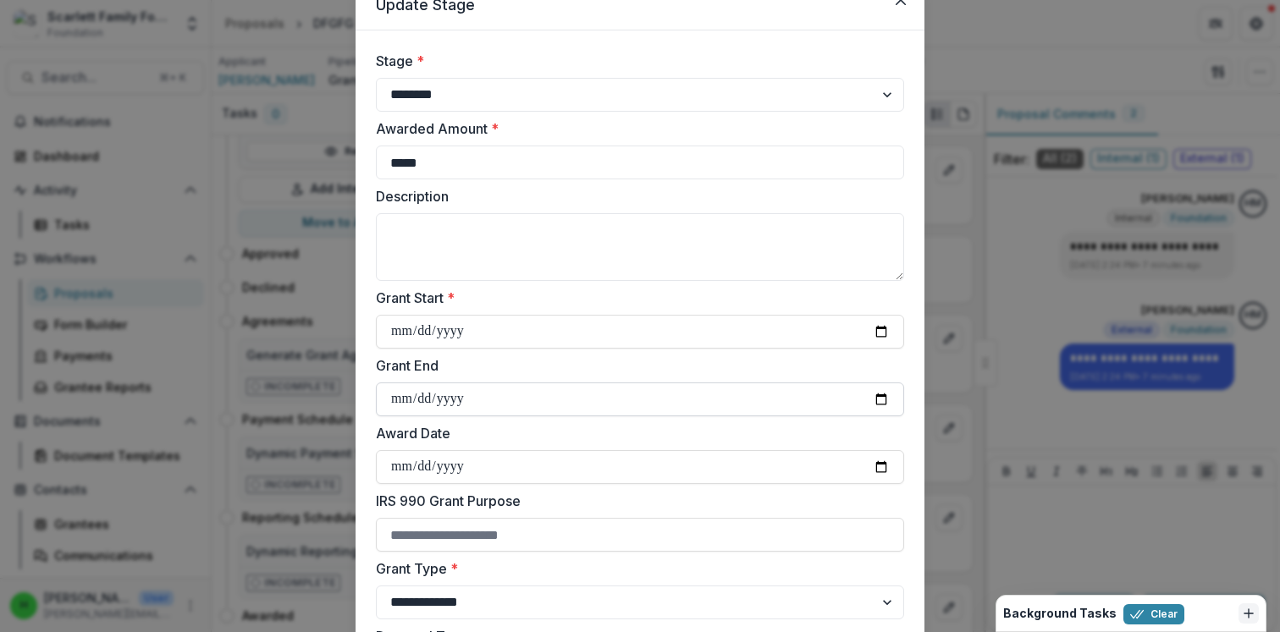
click at [482, 406] on input "**********" at bounding box center [640, 400] width 528 height 34
click at [477, 401] on input "**********" at bounding box center [640, 400] width 528 height 34
click at [462, 395] on input "**********" at bounding box center [640, 400] width 528 height 34
type input "**********"
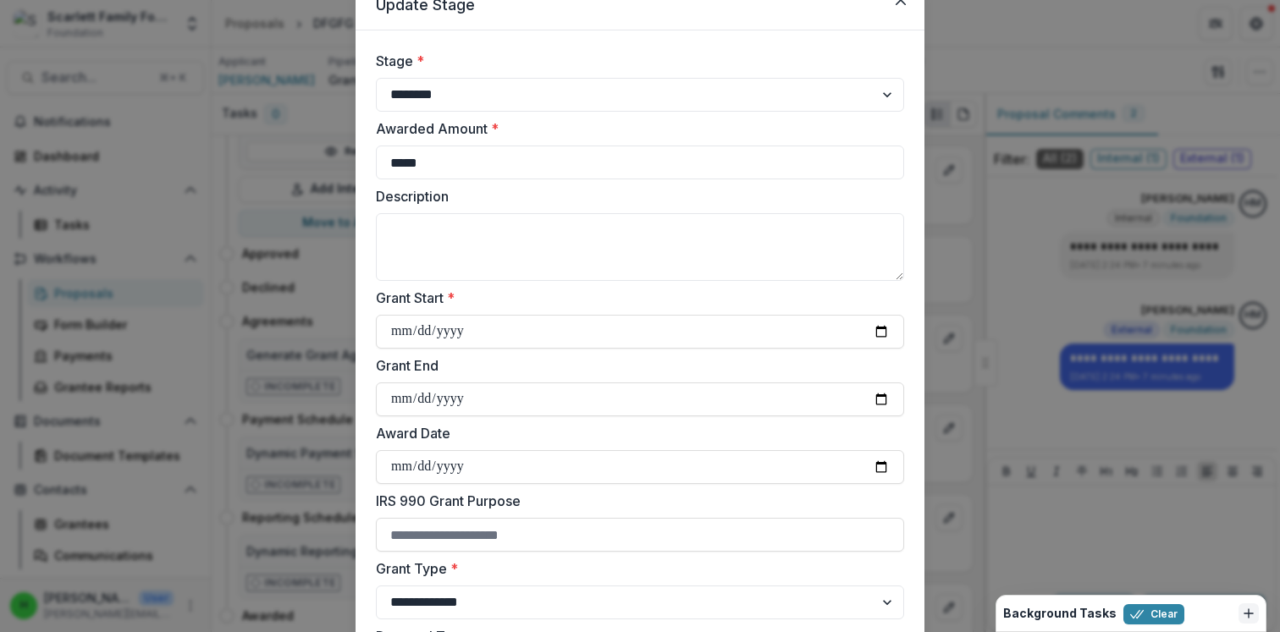
click at [520, 438] on label "Award Date" at bounding box center [635, 433] width 518 height 20
click at [520, 450] on input "Award Date" at bounding box center [640, 467] width 528 height 34
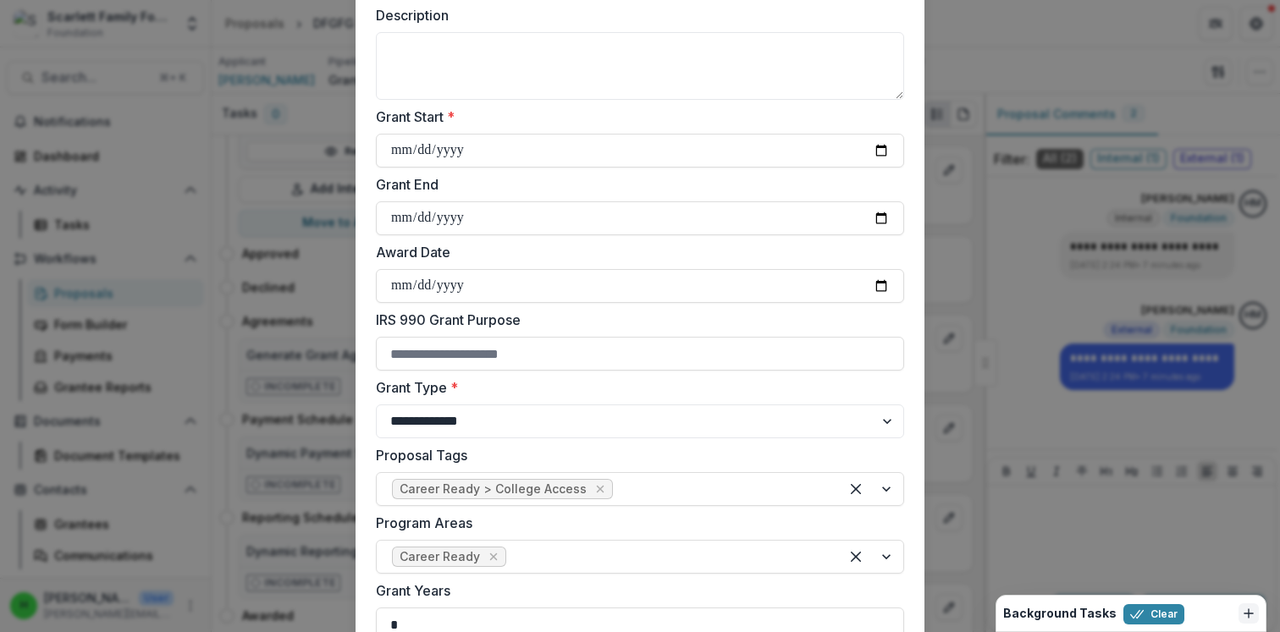
scroll to position [256, 0]
click at [868, 281] on input "Award Date" at bounding box center [640, 285] width 528 height 34
click at [872, 281] on input "Award Date" at bounding box center [640, 285] width 528 height 34
type input "**********"
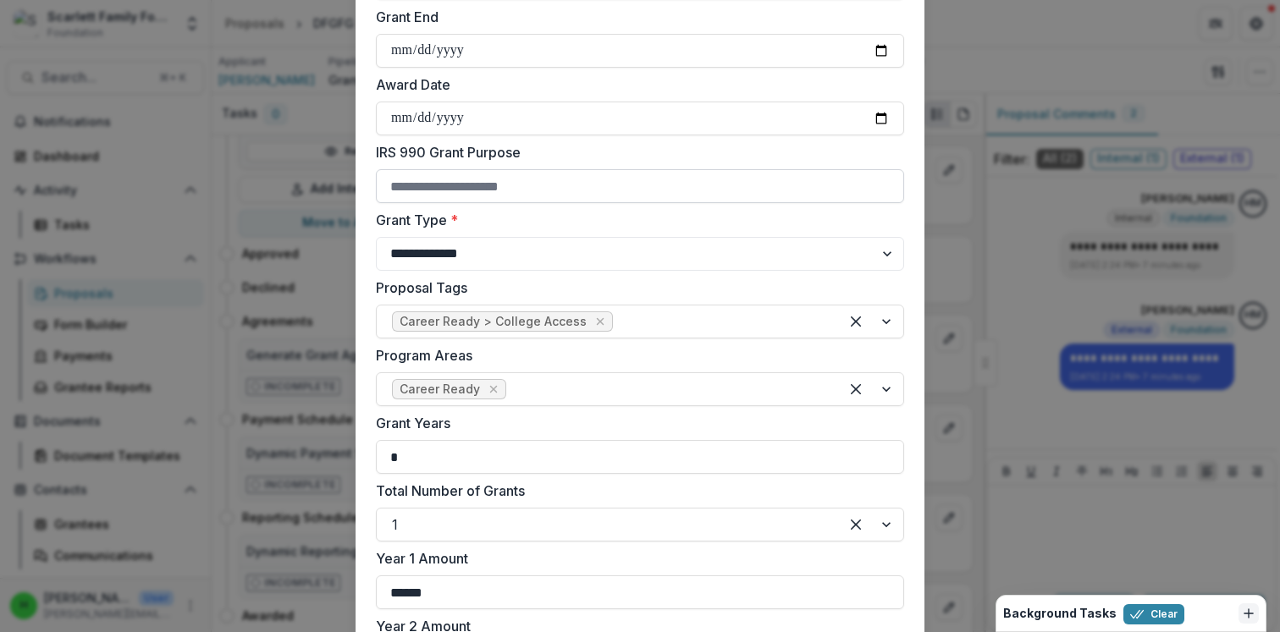
click at [521, 182] on input "IRS 990 Grant Purpose" at bounding box center [640, 186] width 528 height 34
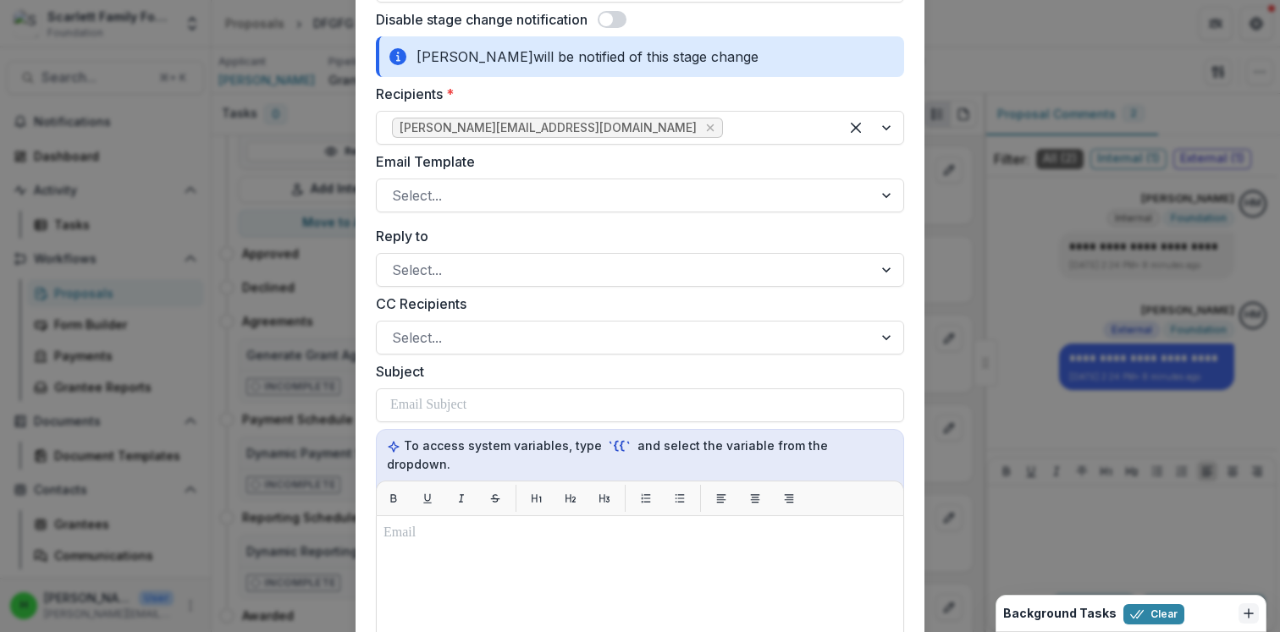
scroll to position [1390, 0]
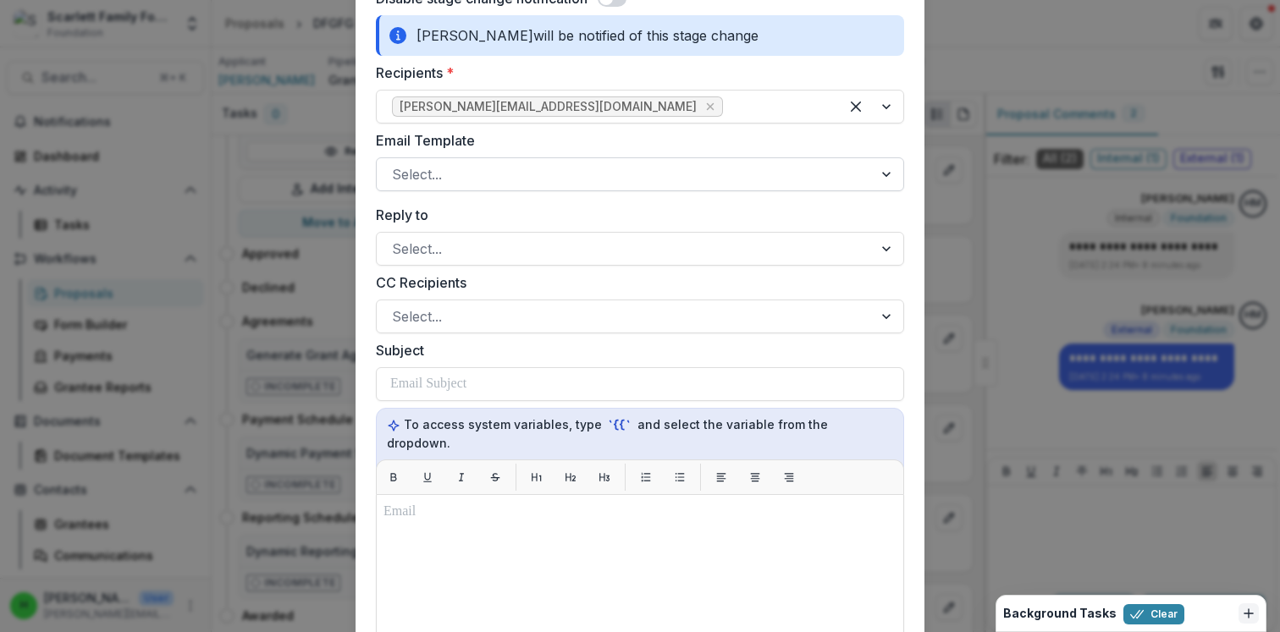
type input "**********"
click at [521, 176] on div at bounding box center [625, 175] width 466 height 24
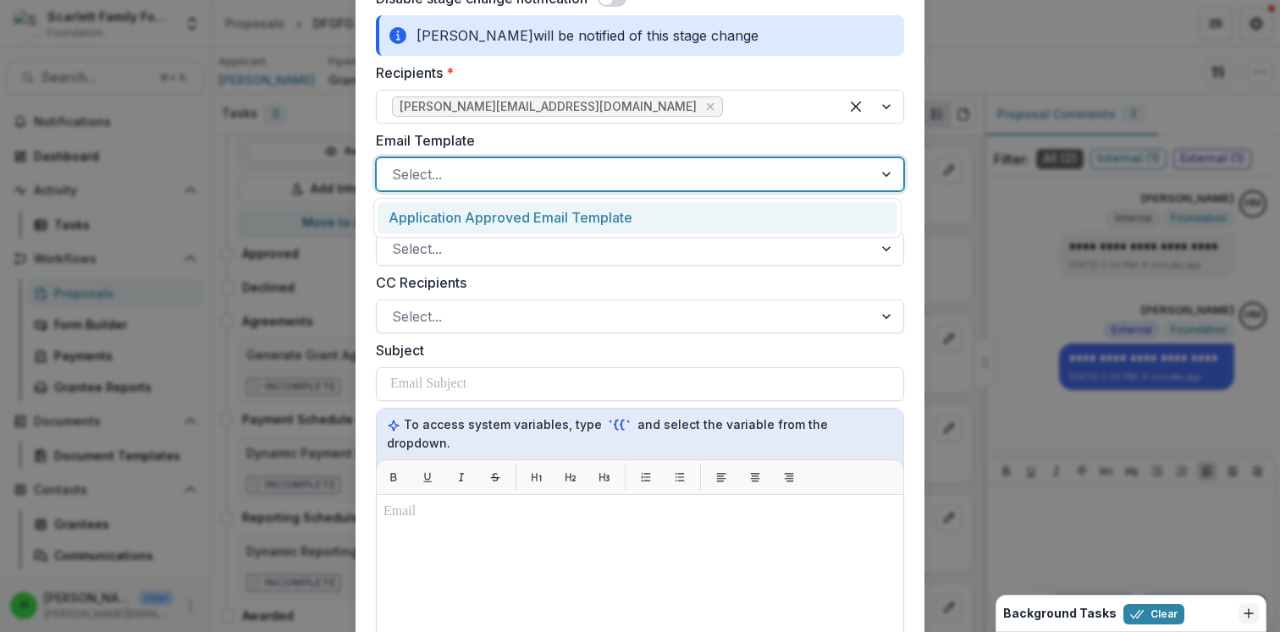
click at [519, 216] on div "Application Approved Email Template" at bounding box center [638, 217] width 520 height 31
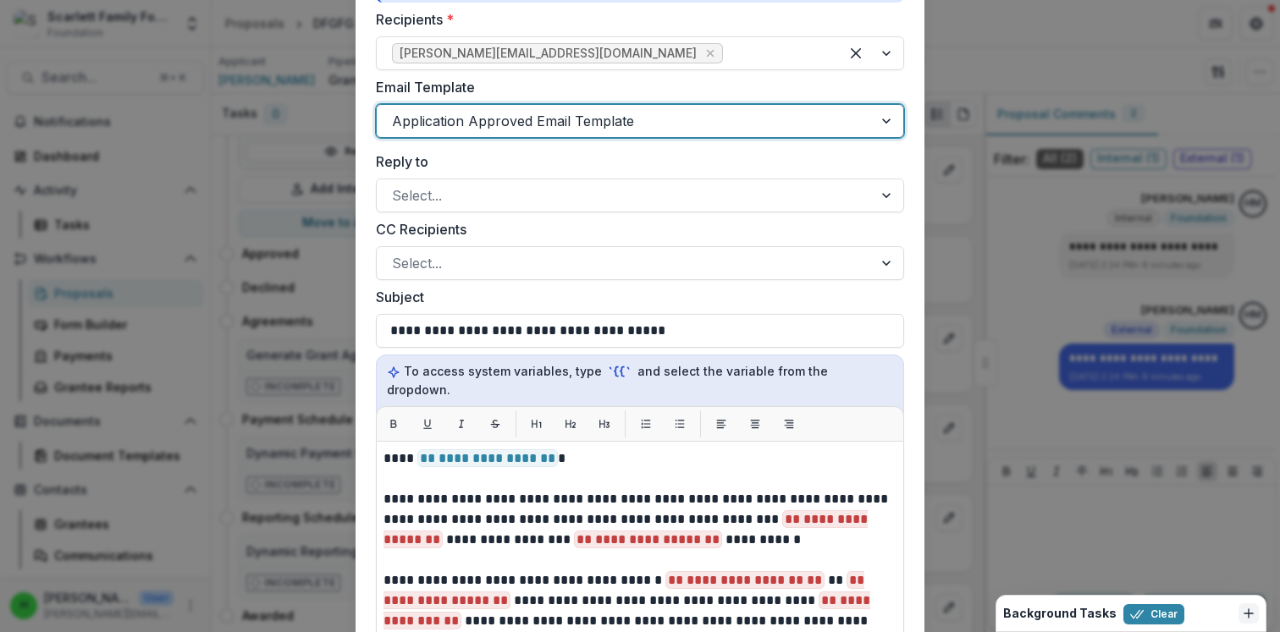
scroll to position [1446, 0]
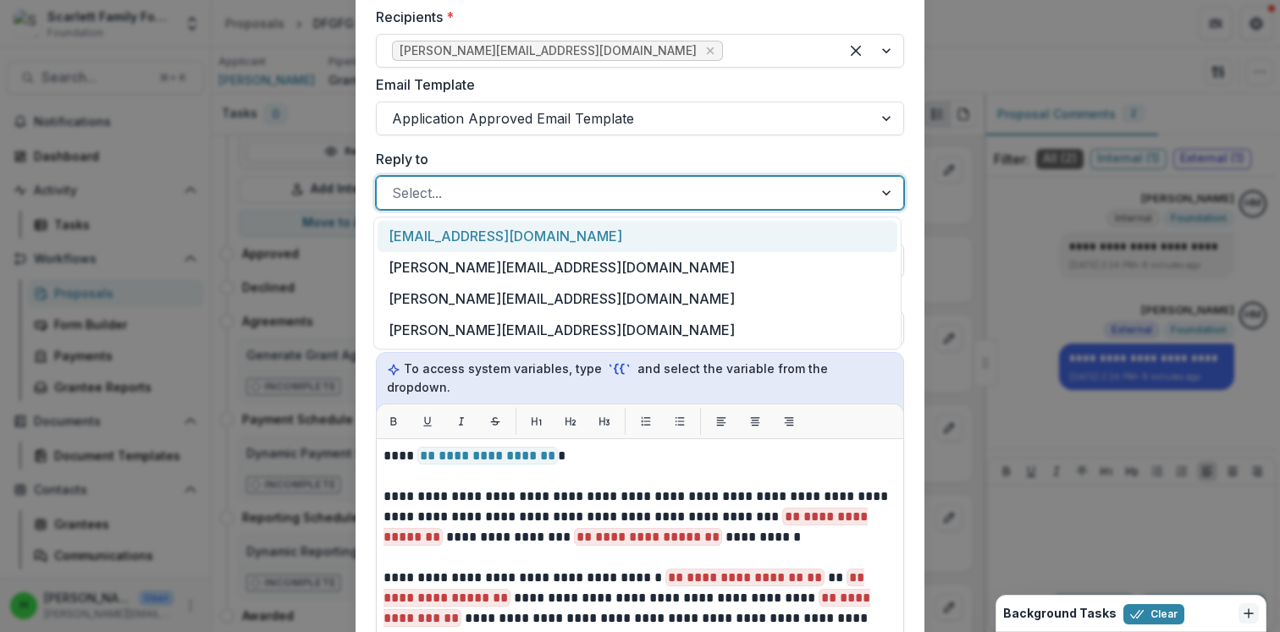
click at [499, 189] on div at bounding box center [625, 193] width 466 height 24
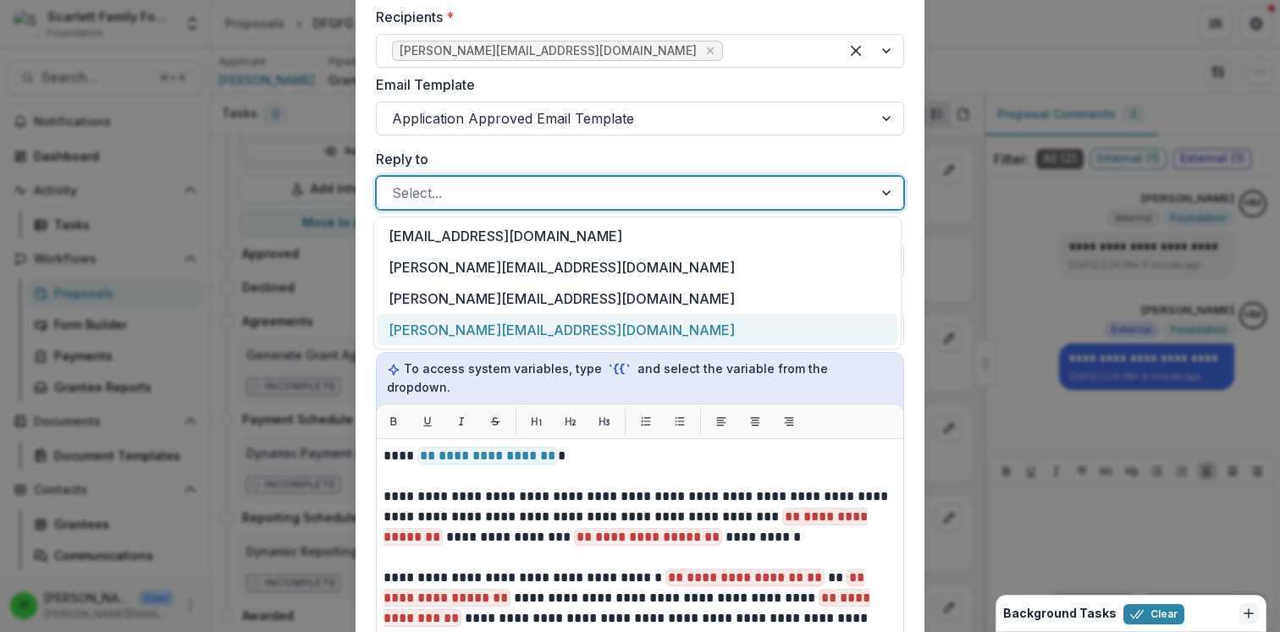
click at [479, 328] on div "[PERSON_NAME][EMAIL_ADDRESS][DOMAIN_NAME]" at bounding box center [638, 329] width 520 height 31
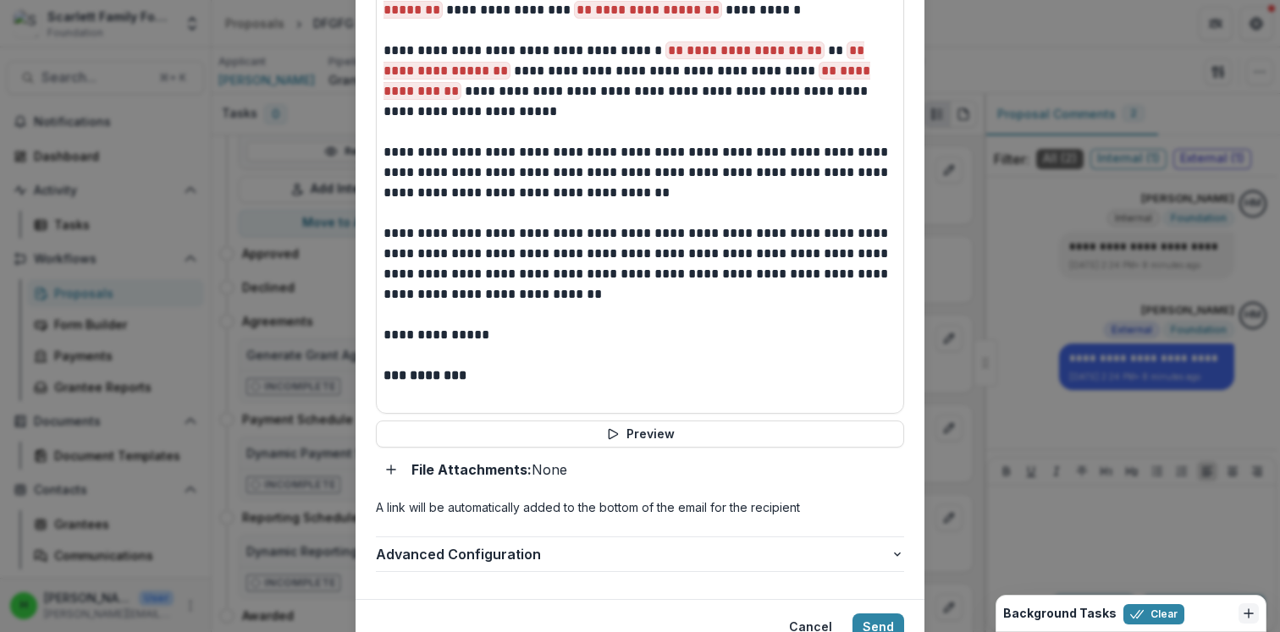
scroll to position [1932, 0]
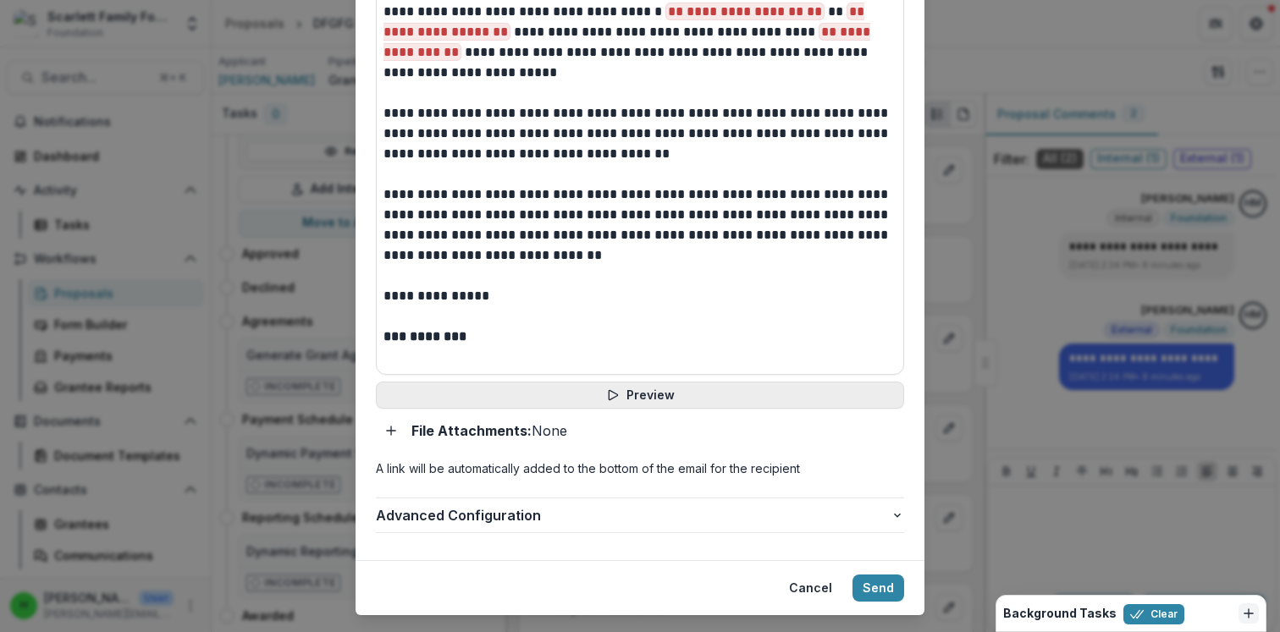
click at [640, 382] on button "Preview" at bounding box center [640, 395] width 528 height 27
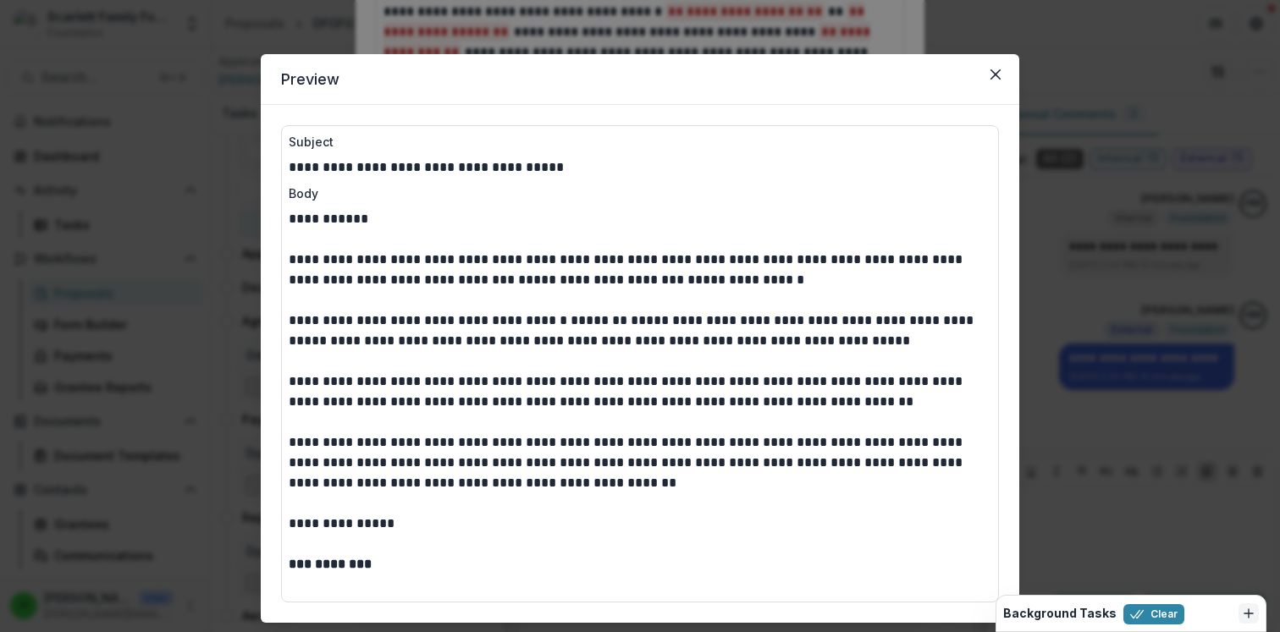
scroll to position [45, 0]
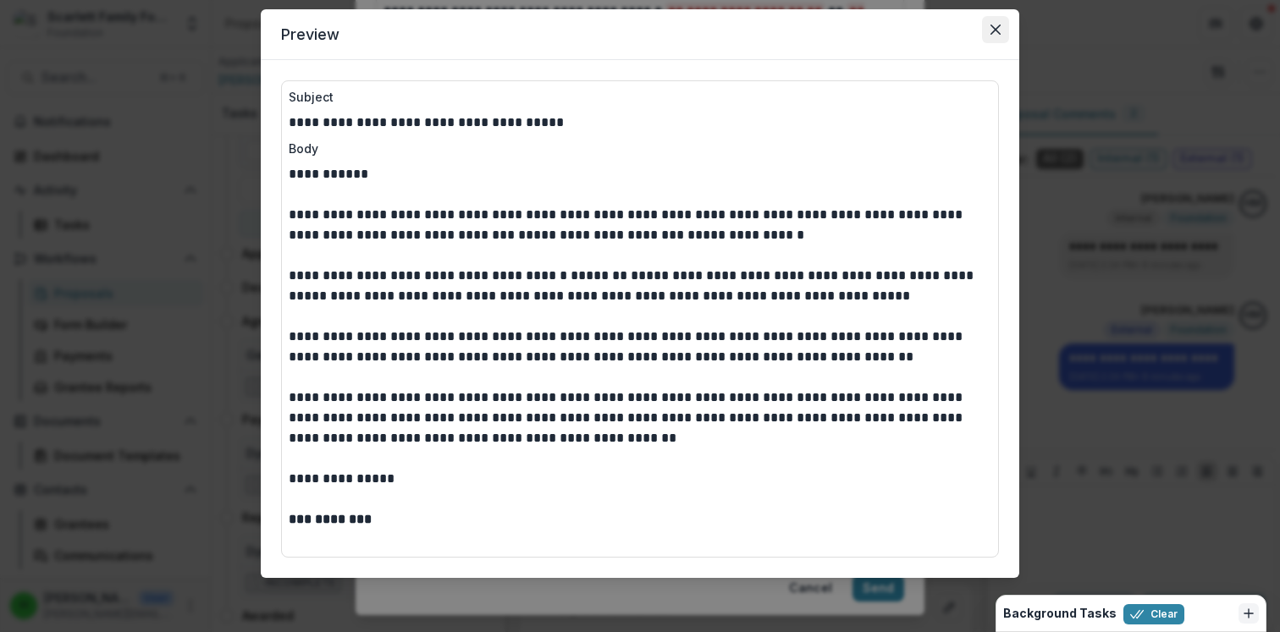
click at [995, 21] on button "Close" at bounding box center [995, 29] width 27 height 27
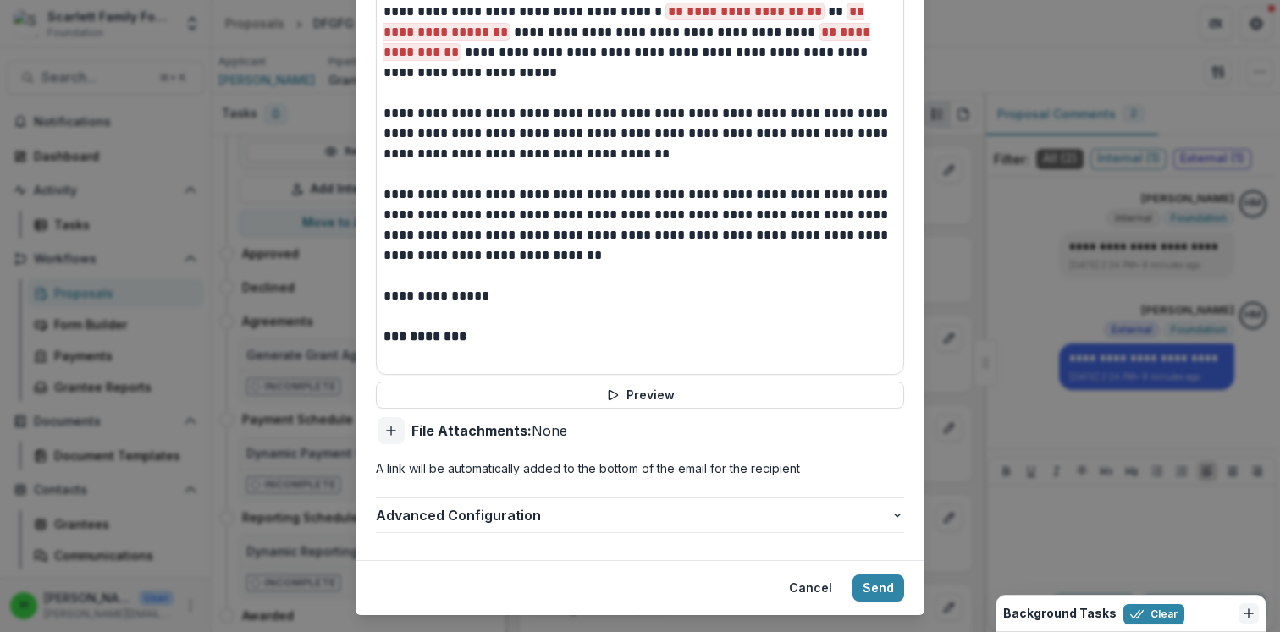
click at [390, 424] on icon "Add attachment" at bounding box center [391, 431] width 14 height 14
type input "**********"
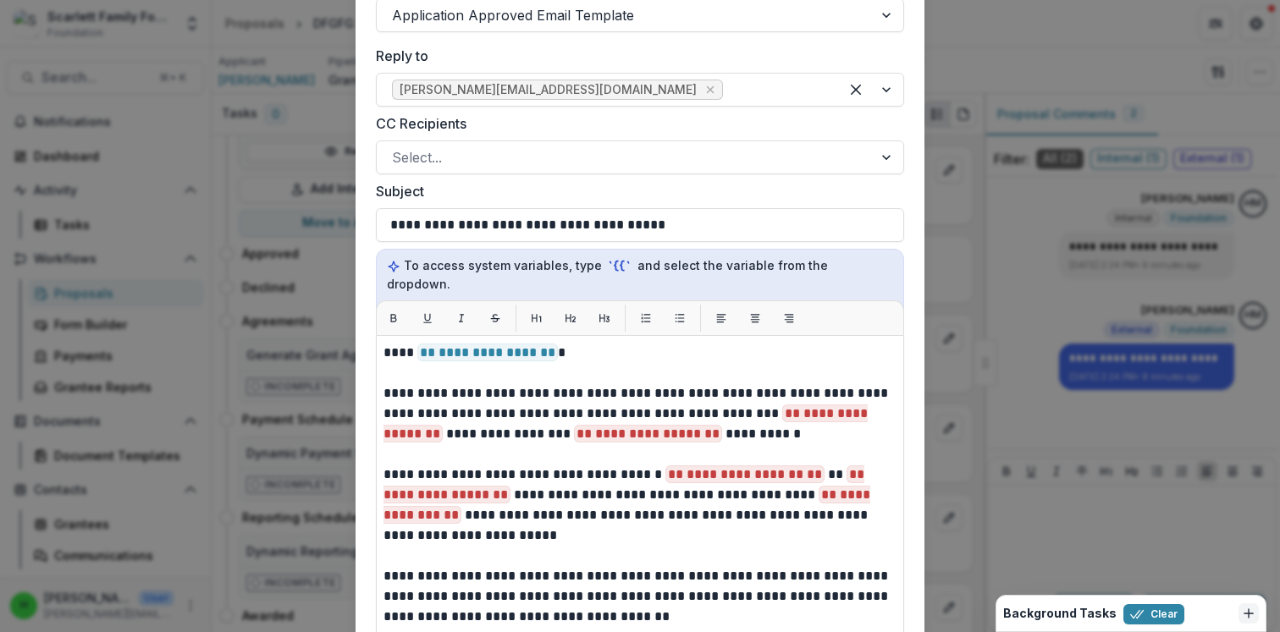
scroll to position [1367, 0]
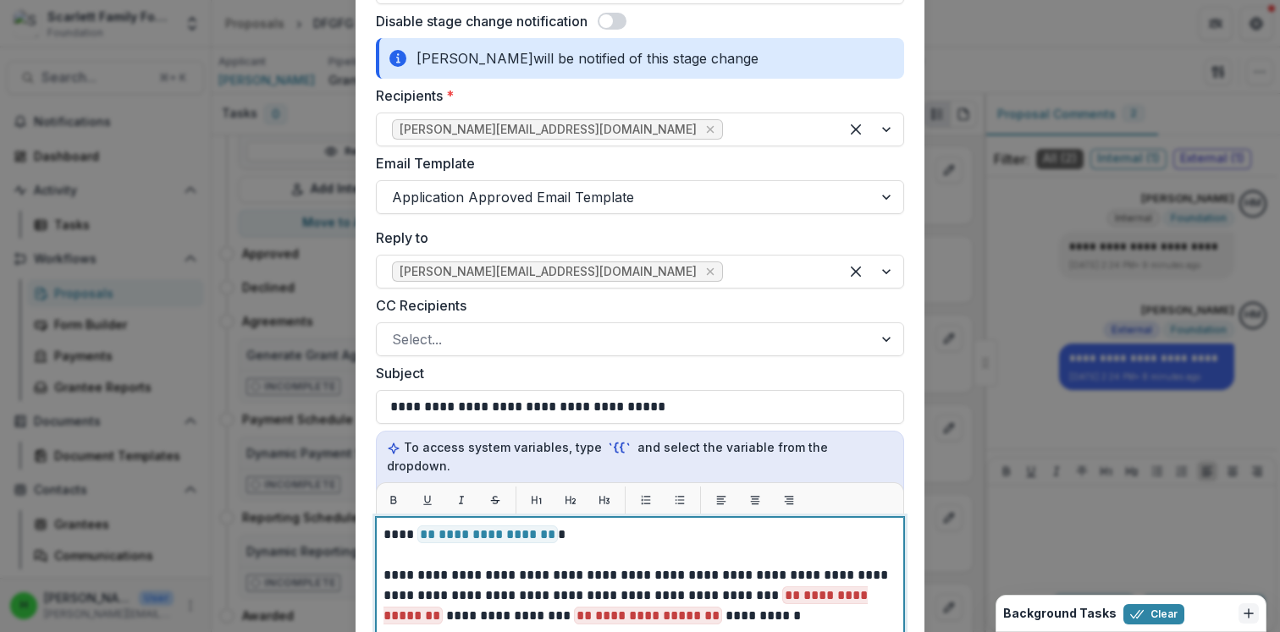
click at [797, 587] on p "**********" at bounding box center [637, 595] width 508 height 61
click at [809, 587] on span "**********" at bounding box center [625, 606] width 484 height 38
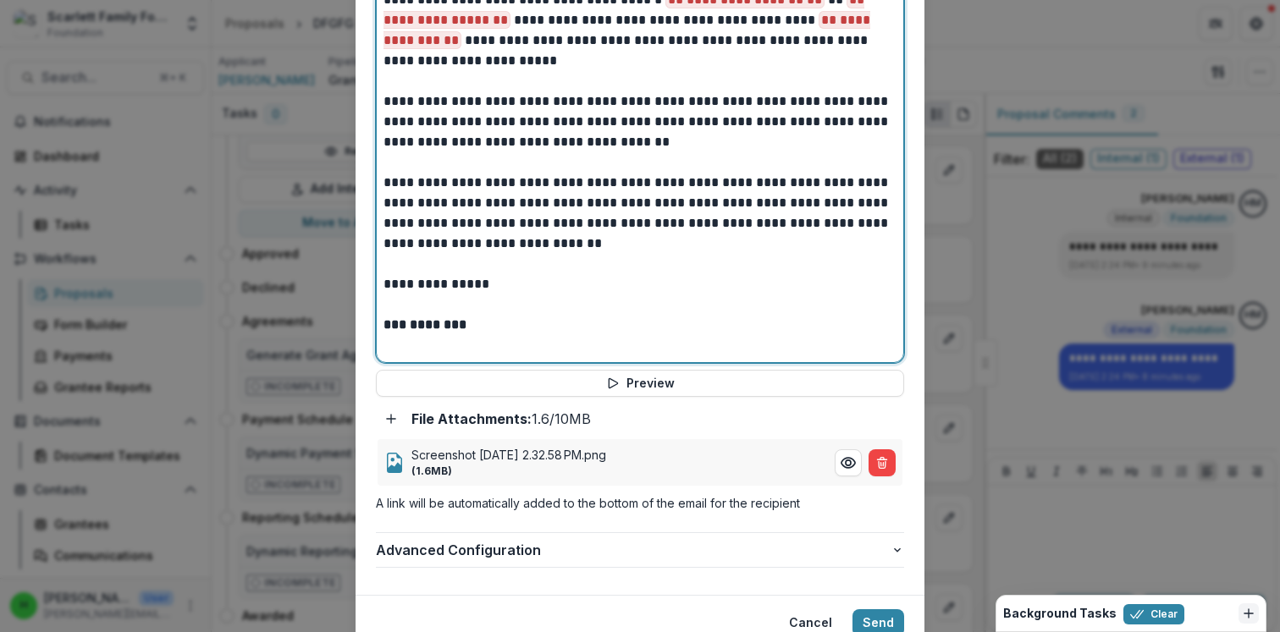
scroll to position [1998, 0]
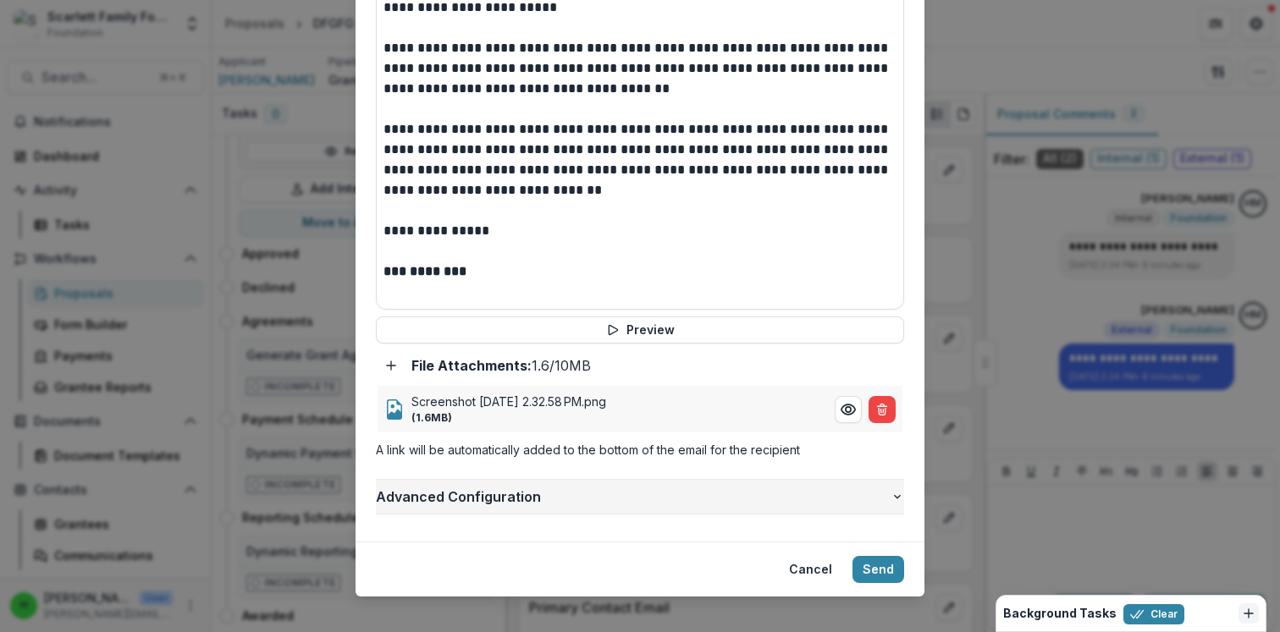
click at [893, 490] on icon "button" at bounding box center [897, 497] width 14 height 14
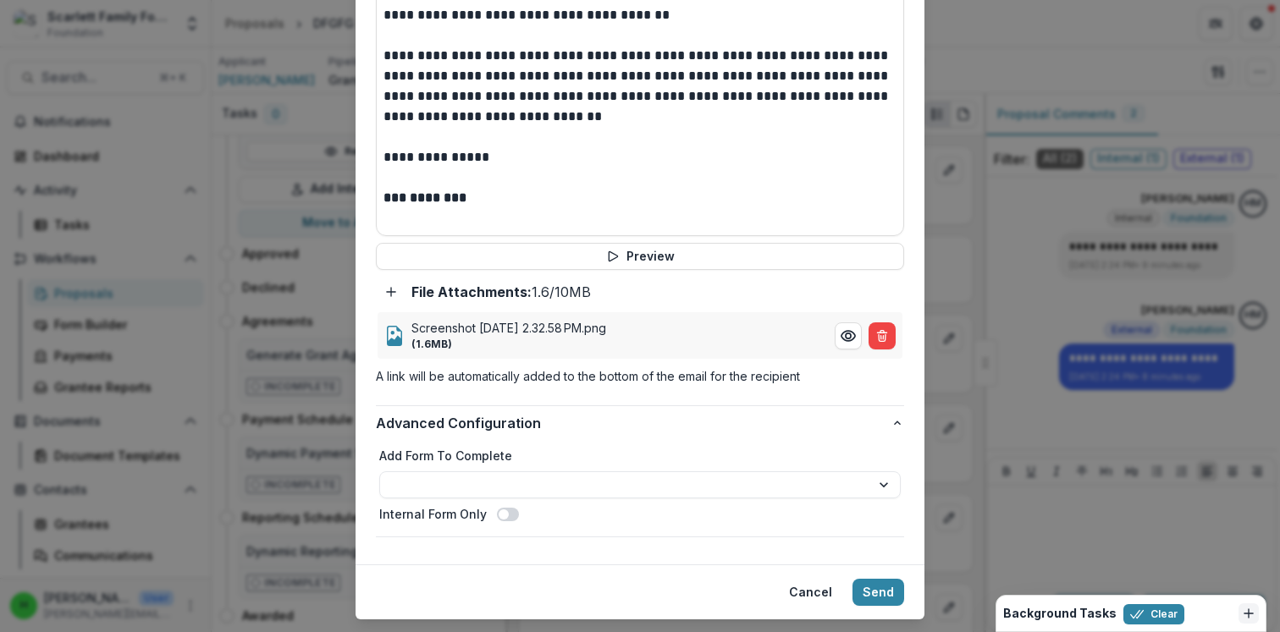
scroll to position [2094, 0]
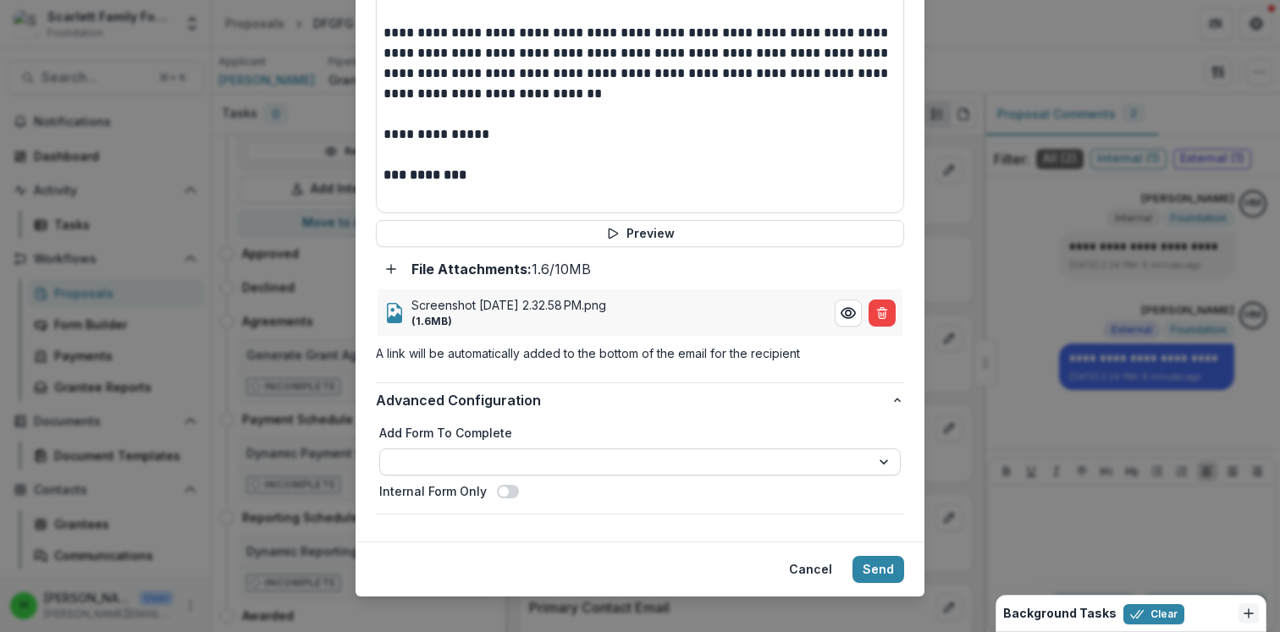
click at [793, 453] on select "**********" at bounding box center [639, 462] width 521 height 27
click at [618, 449] on select "**********" at bounding box center [639, 462] width 521 height 27
click at [708, 449] on select "**********" at bounding box center [639, 462] width 521 height 27
click at [528, 449] on select "**********" at bounding box center [639, 462] width 521 height 27
click at [544, 457] on div "**********" at bounding box center [639, 462] width 521 height 76
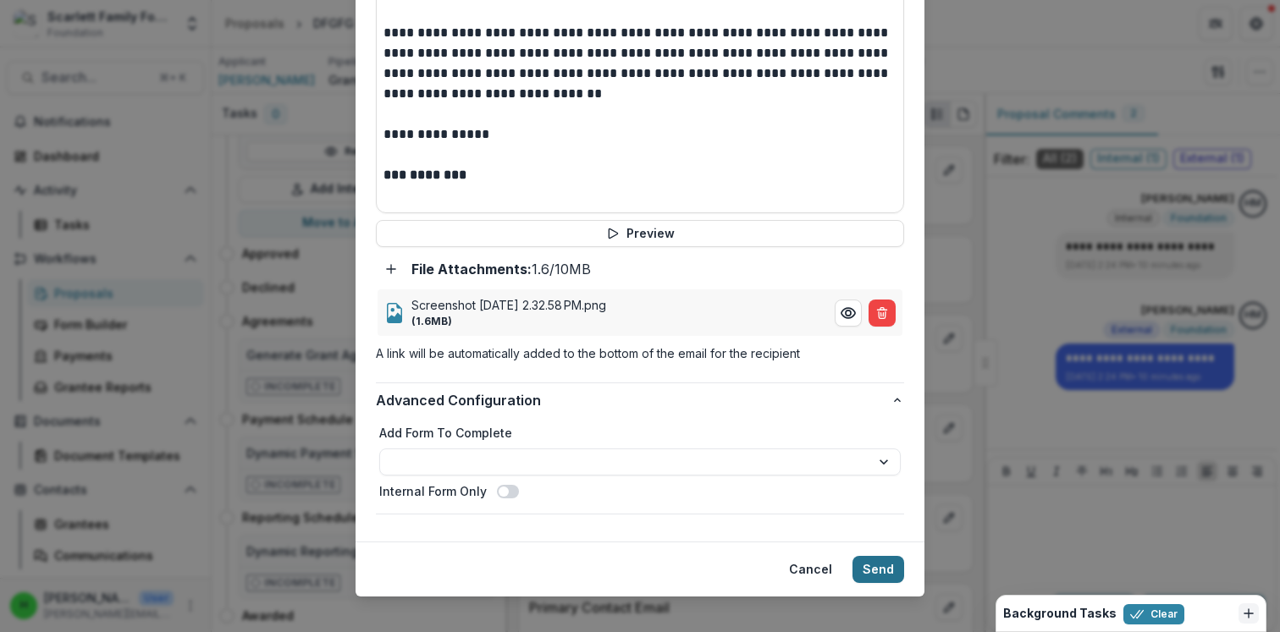
click at [883, 556] on button "Send" at bounding box center [878, 569] width 52 height 27
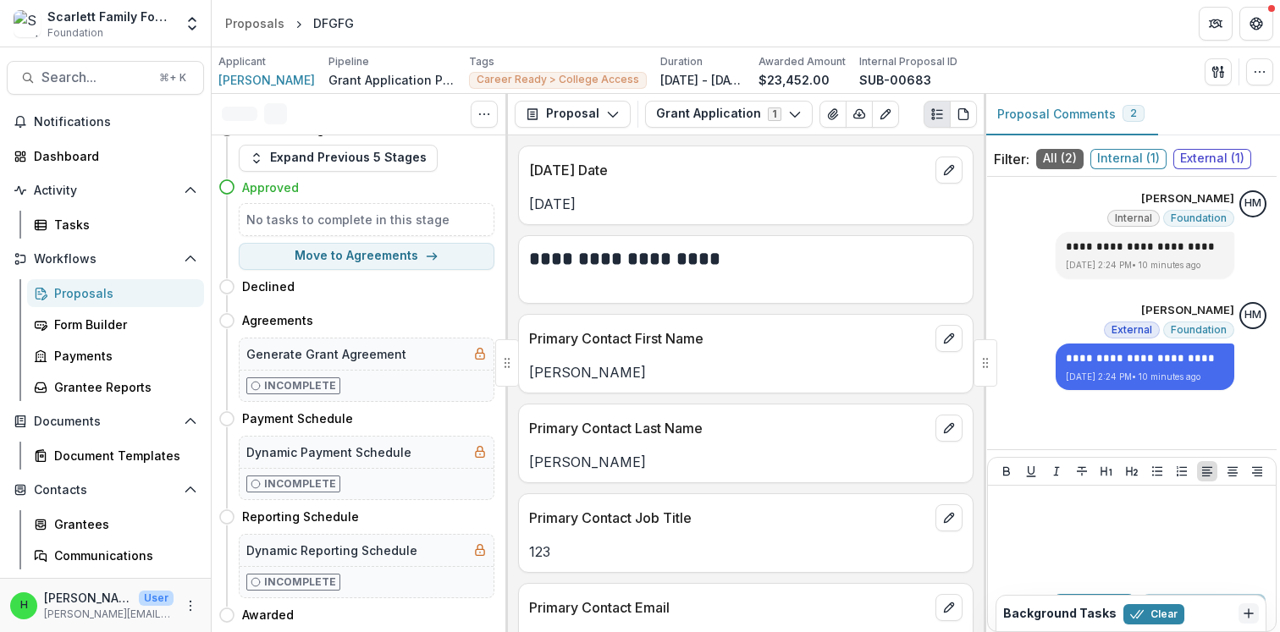
scroll to position [0, 0]
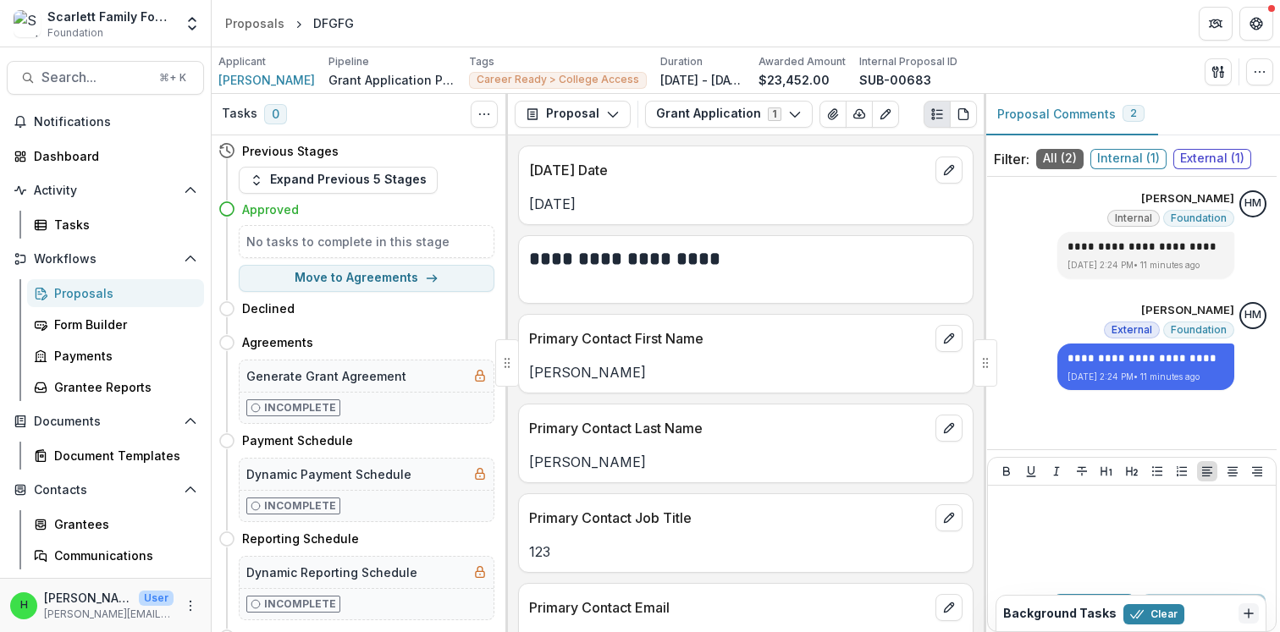
click at [112, 19] on div "Scarlett Family Foundation" at bounding box center [110, 17] width 126 height 18
click at [190, 19] on polyline "Open entity switcher" at bounding box center [192, 19] width 7 height 3
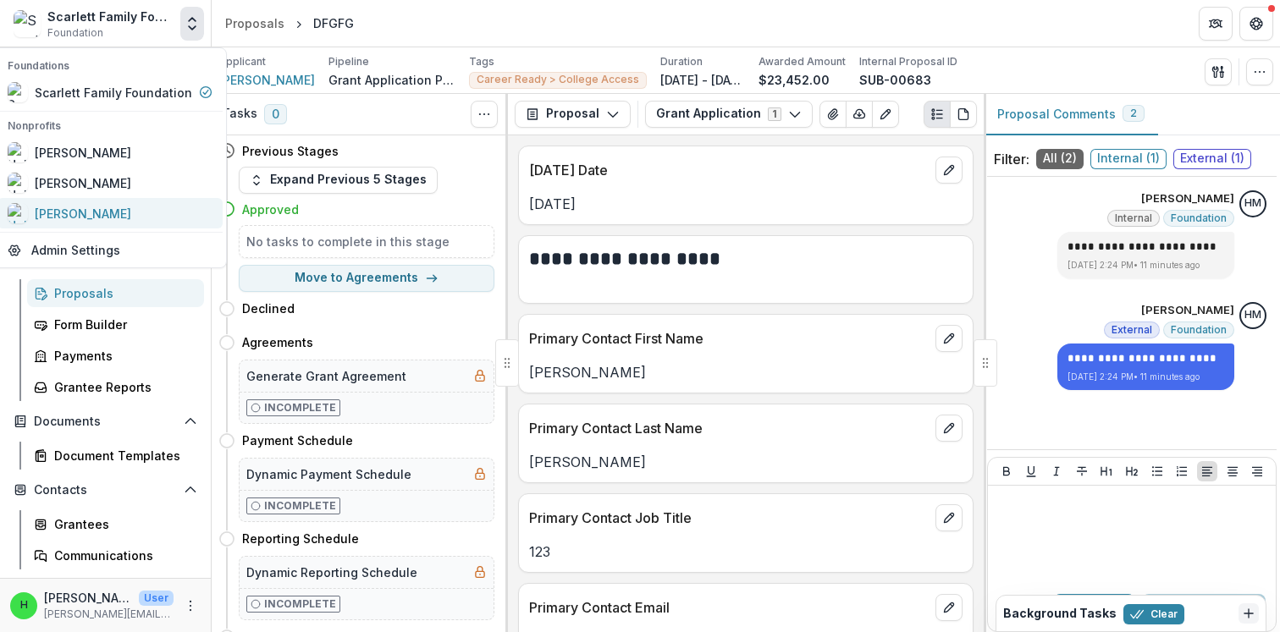
click at [98, 212] on div "[PERSON_NAME]" at bounding box center [83, 214] width 96 height 18
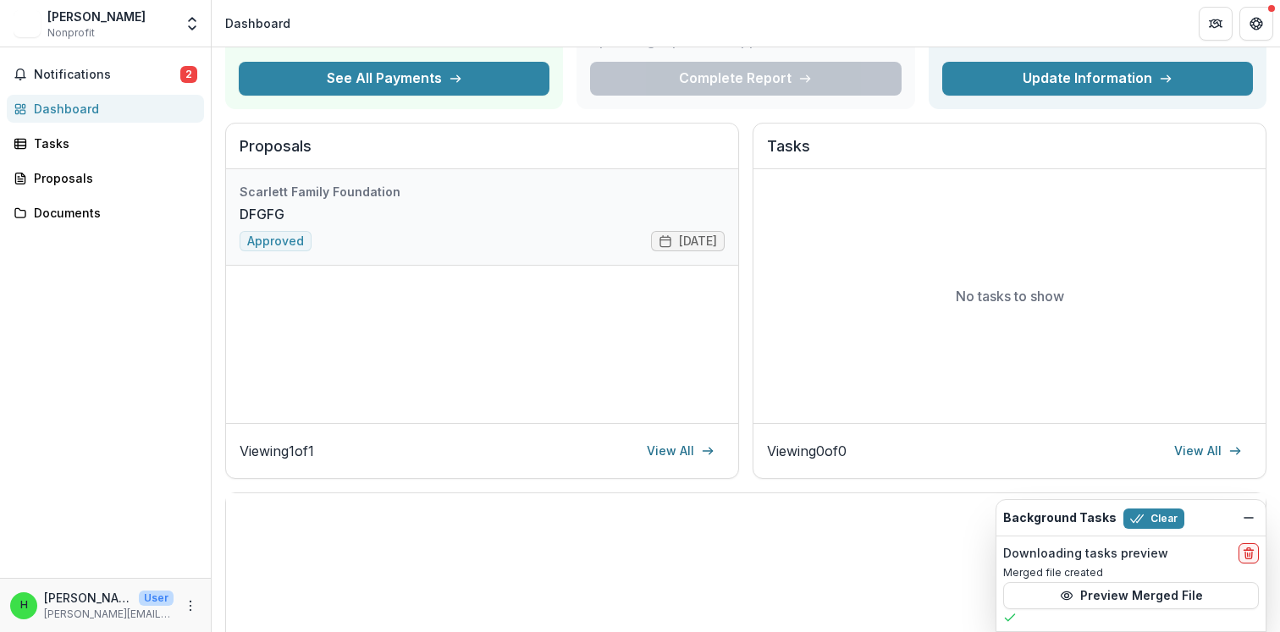
scroll to position [271, 0]
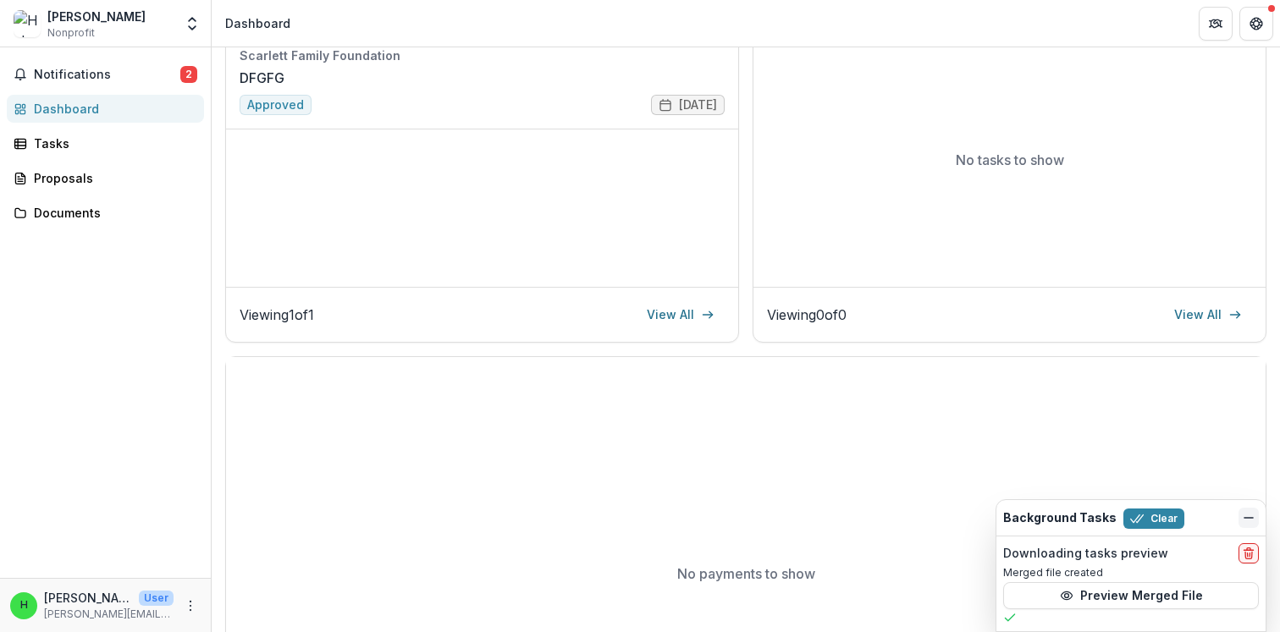
click at [1253, 518] on icon "Dismiss" at bounding box center [1249, 518] width 14 height 14
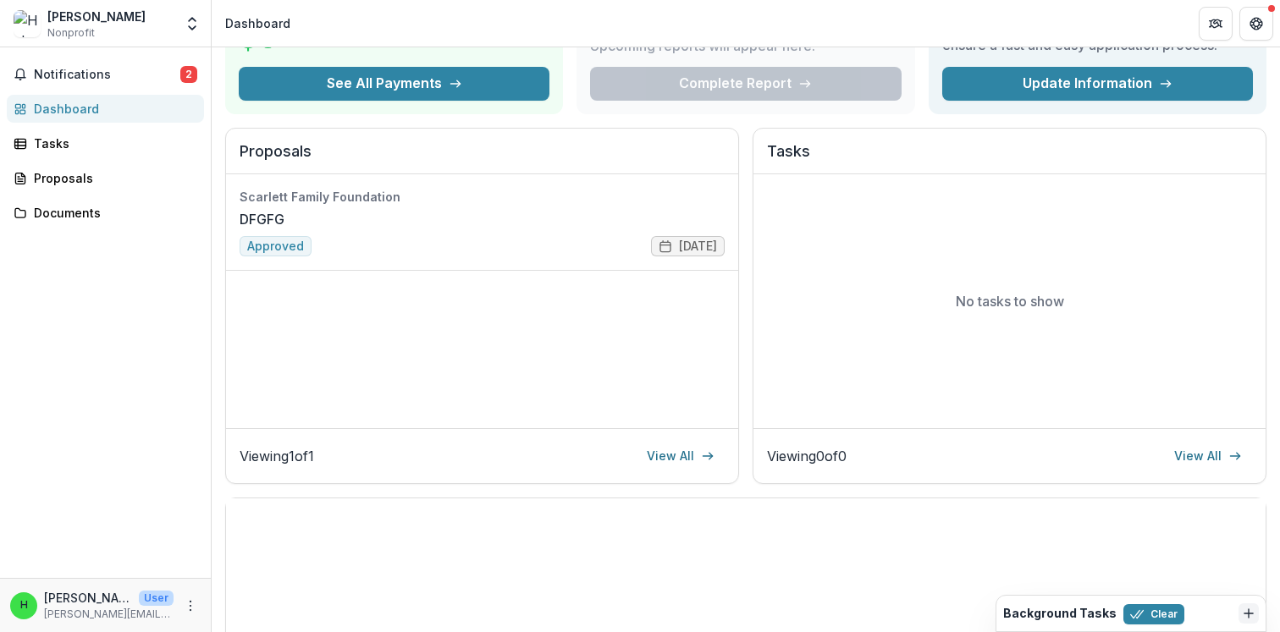
scroll to position [0, 0]
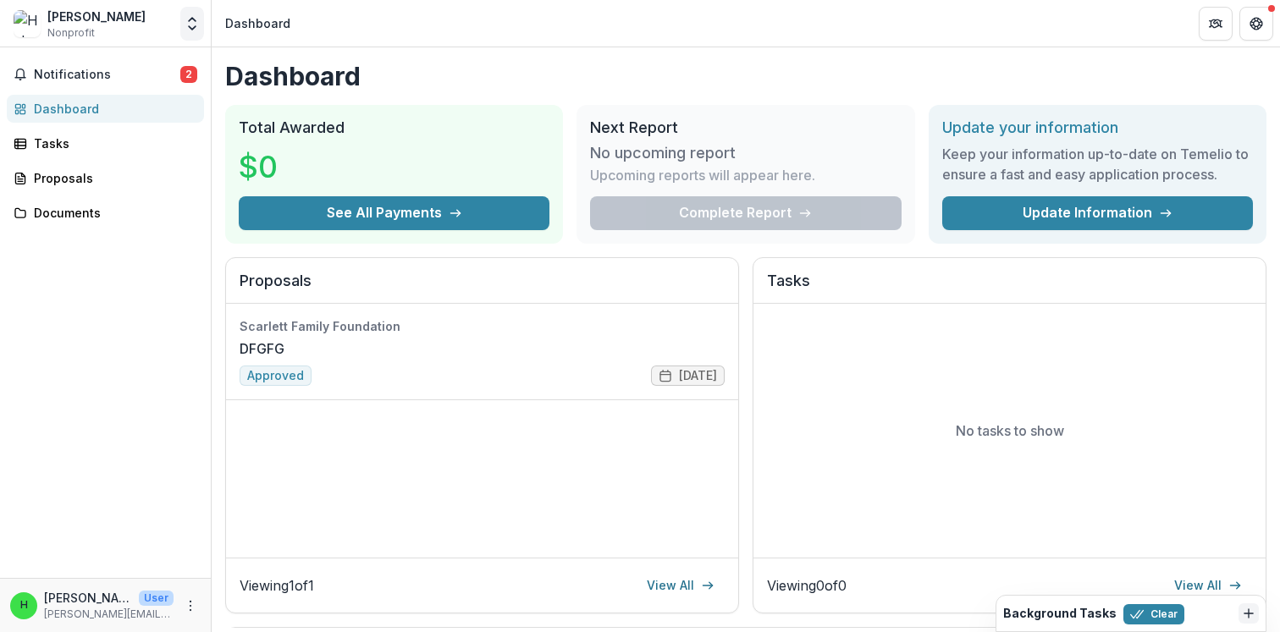
click at [189, 24] on icon "Open entity switcher" at bounding box center [192, 23] width 17 height 17
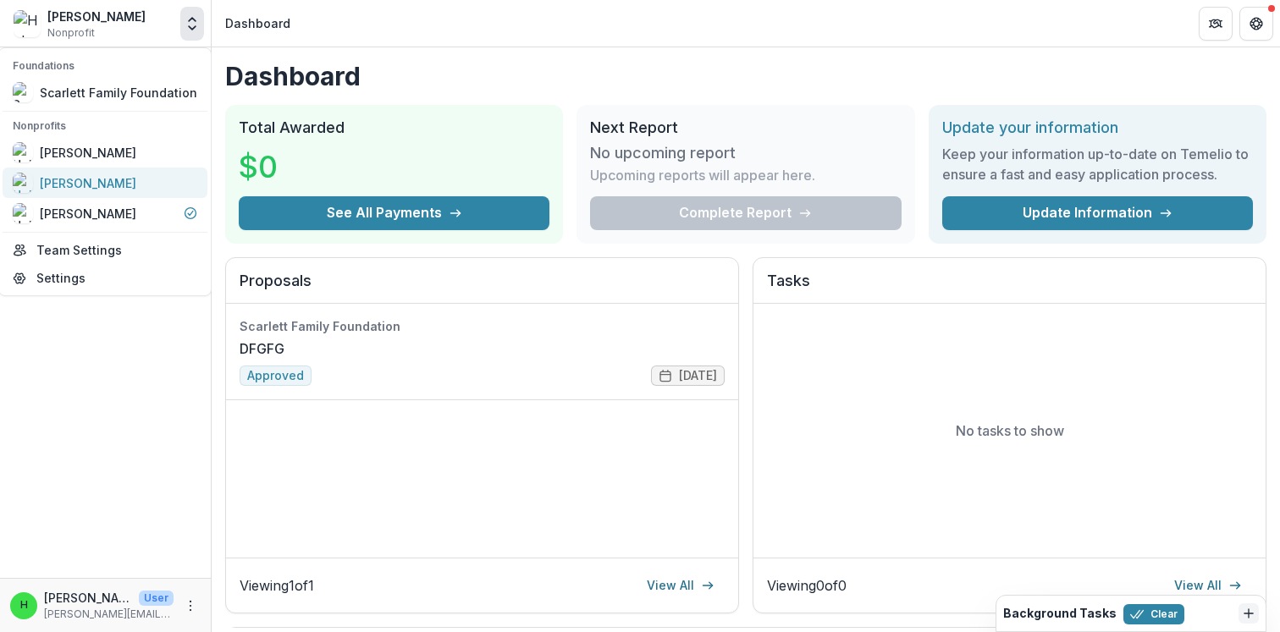
click at [112, 179] on div "[PERSON_NAME]" at bounding box center [105, 183] width 185 height 20
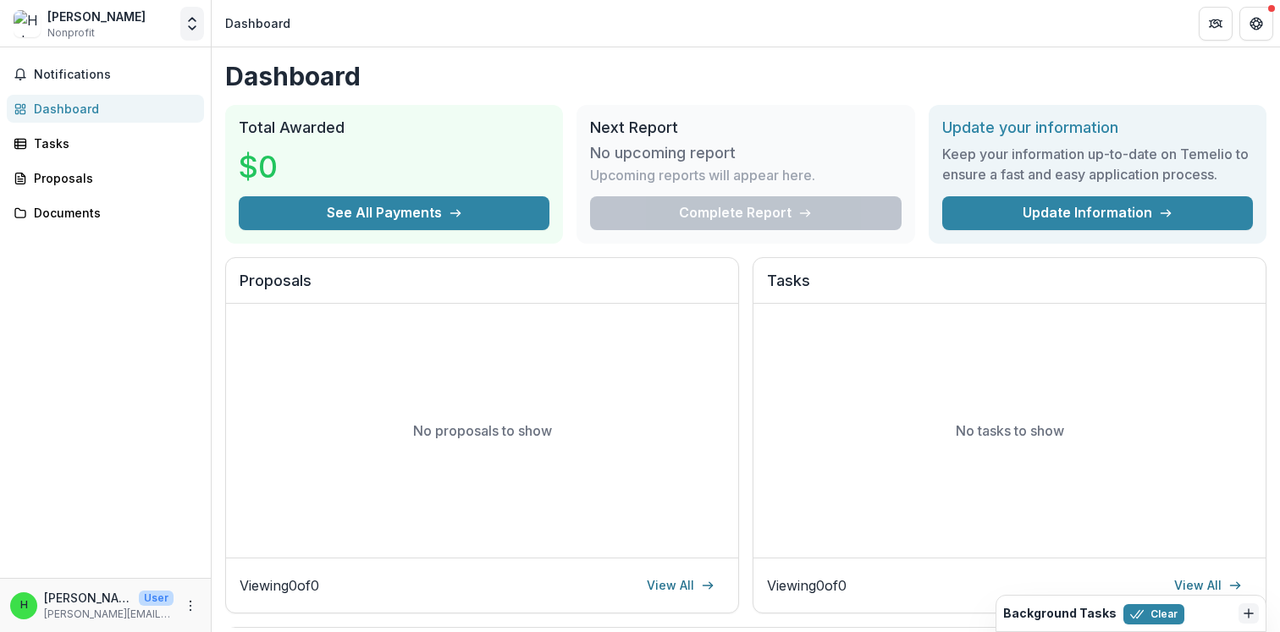
click at [189, 27] on polyline "Open entity switcher" at bounding box center [192, 27] width 7 height 3
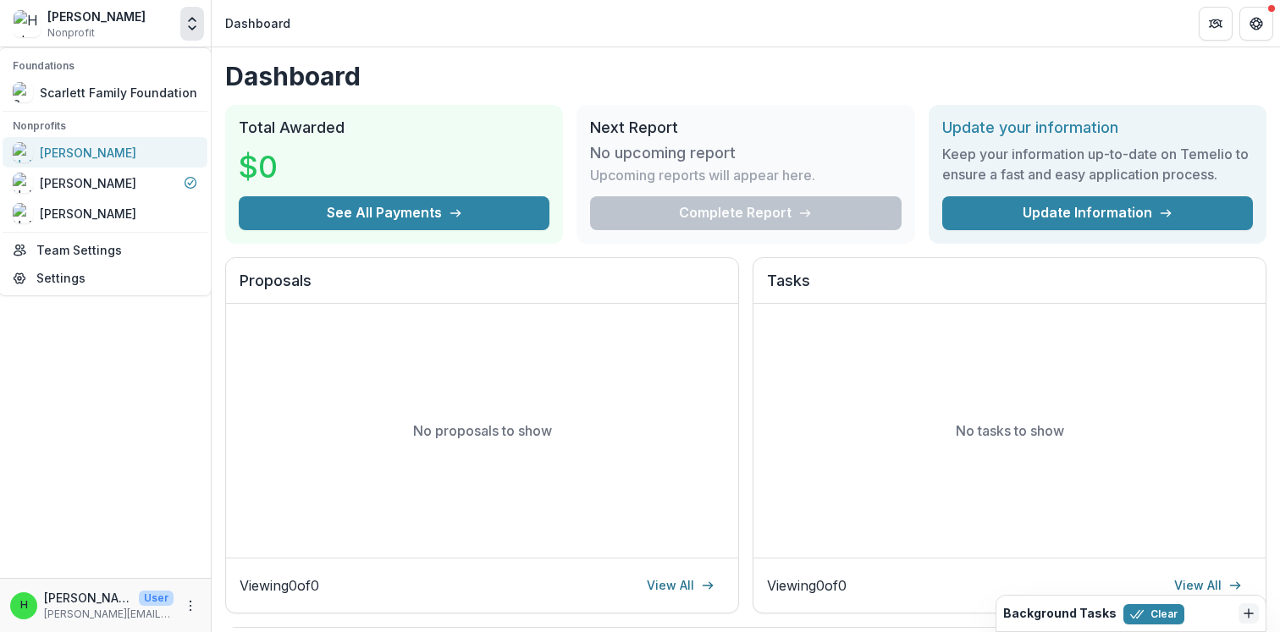
click at [104, 147] on div "[PERSON_NAME]" at bounding box center [88, 153] width 96 height 18
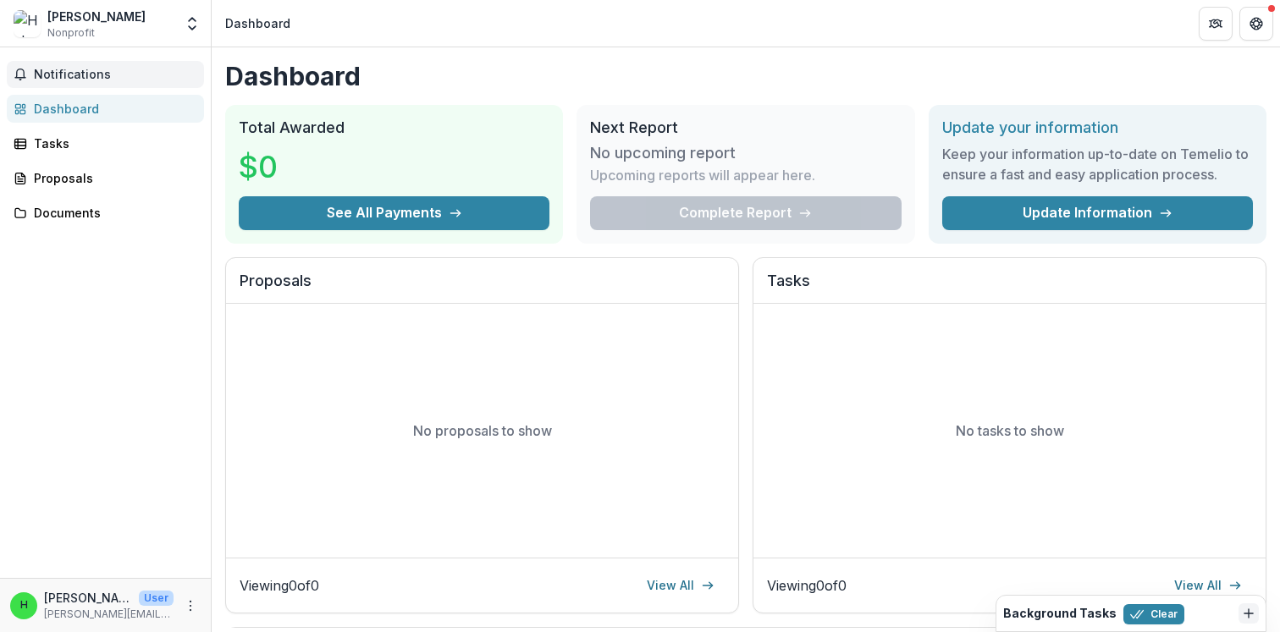
click at [79, 75] on span "Notifications" at bounding box center [115, 75] width 163 height 14
click at [187, 29] on icon "Open entity switcher" at bounding box center [192, 23] width 17 height 17
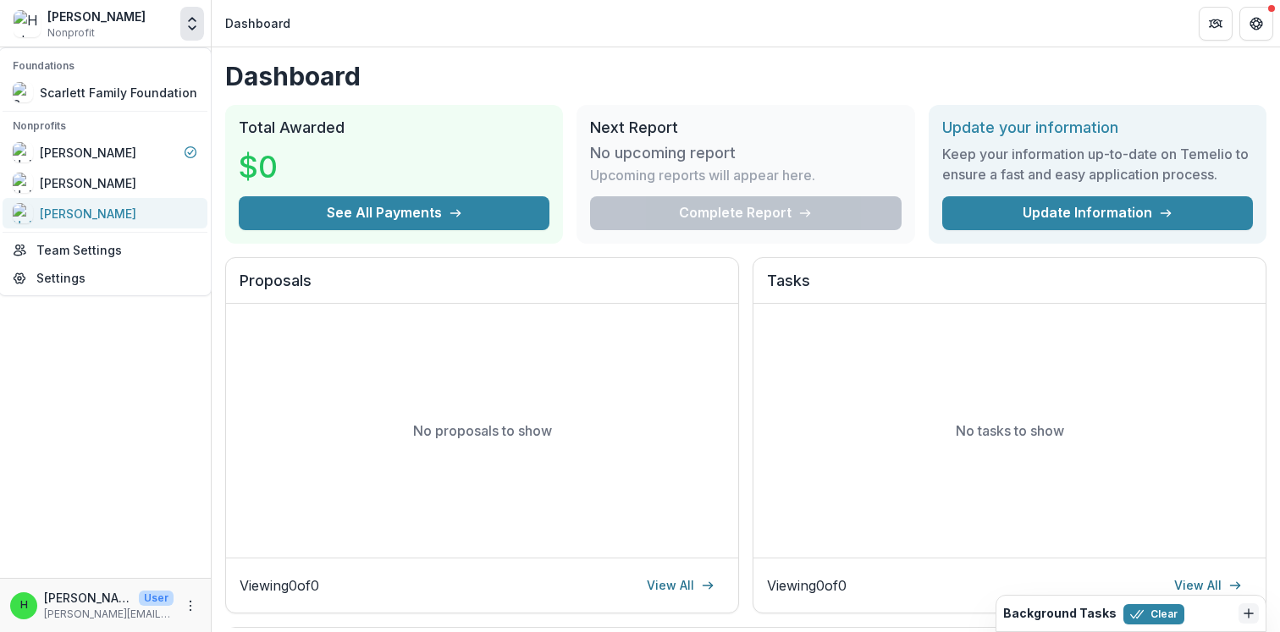
click at [103, 212] on div "[PERSON_NAME]" at bounding box center [88, 214] width 96 height 18
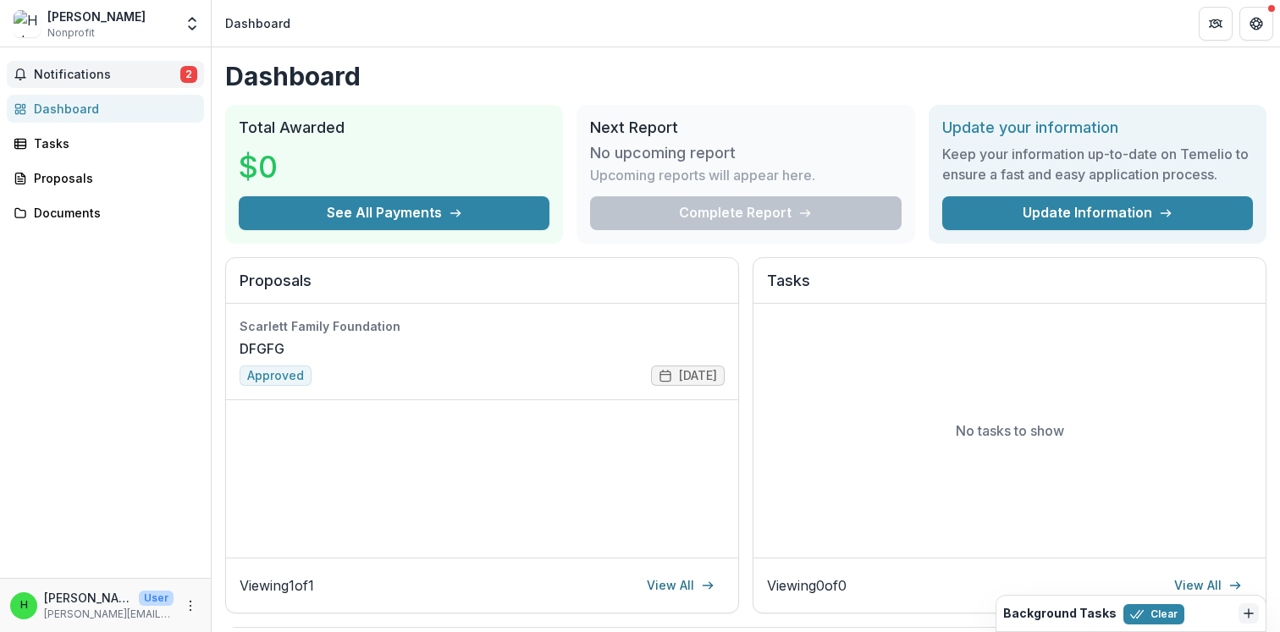
click at [86, 70] on span "Notifications" at bounding box center [107, 75] width 146 height 14
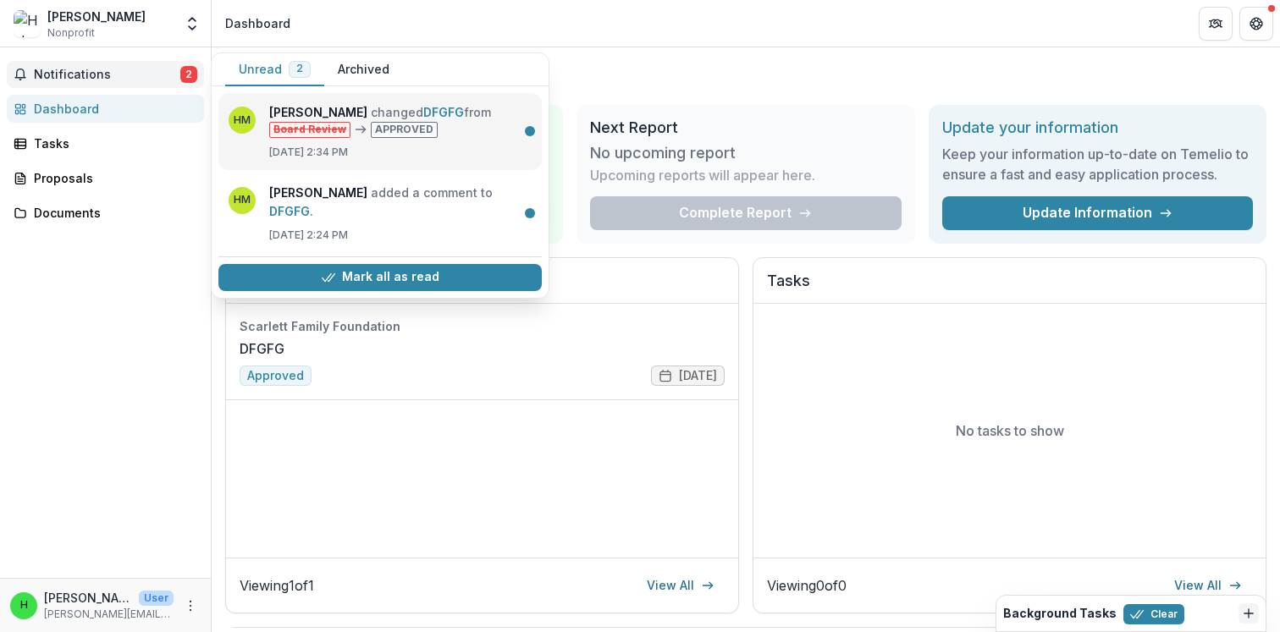
click at [423, 119] on link "DFGFG" at bounding box center [443, 112] width 41 height 14
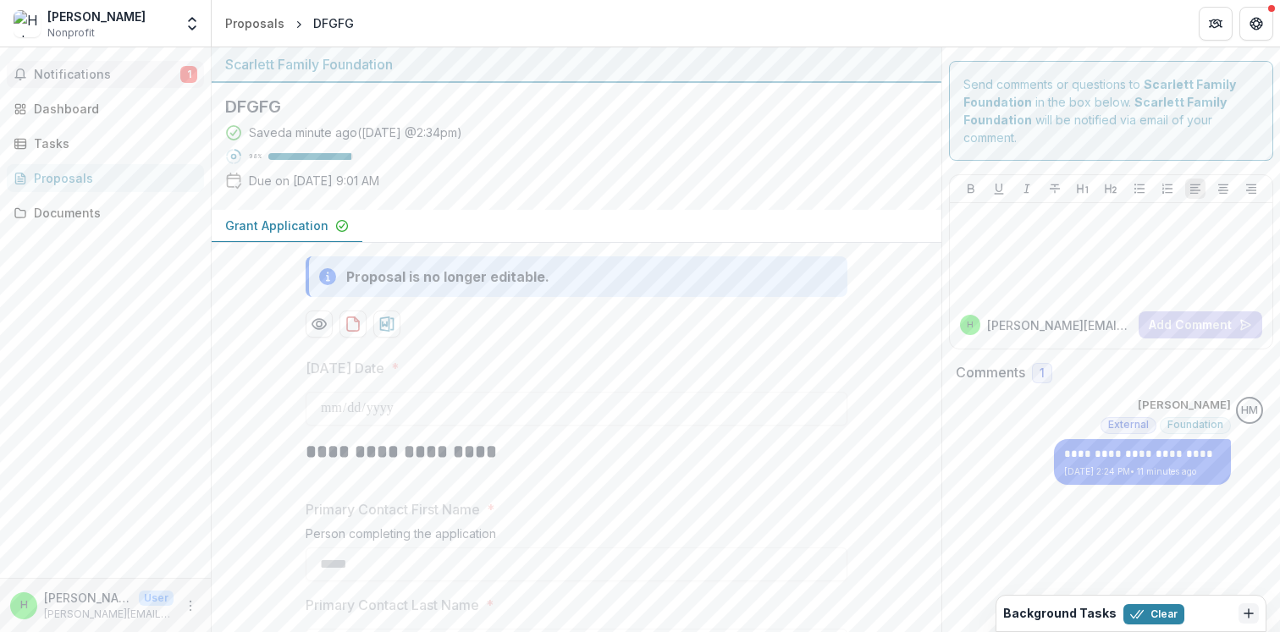
click at [135, 70] on span "Notifications" at bounding box center [107, 75] width 146 height 14
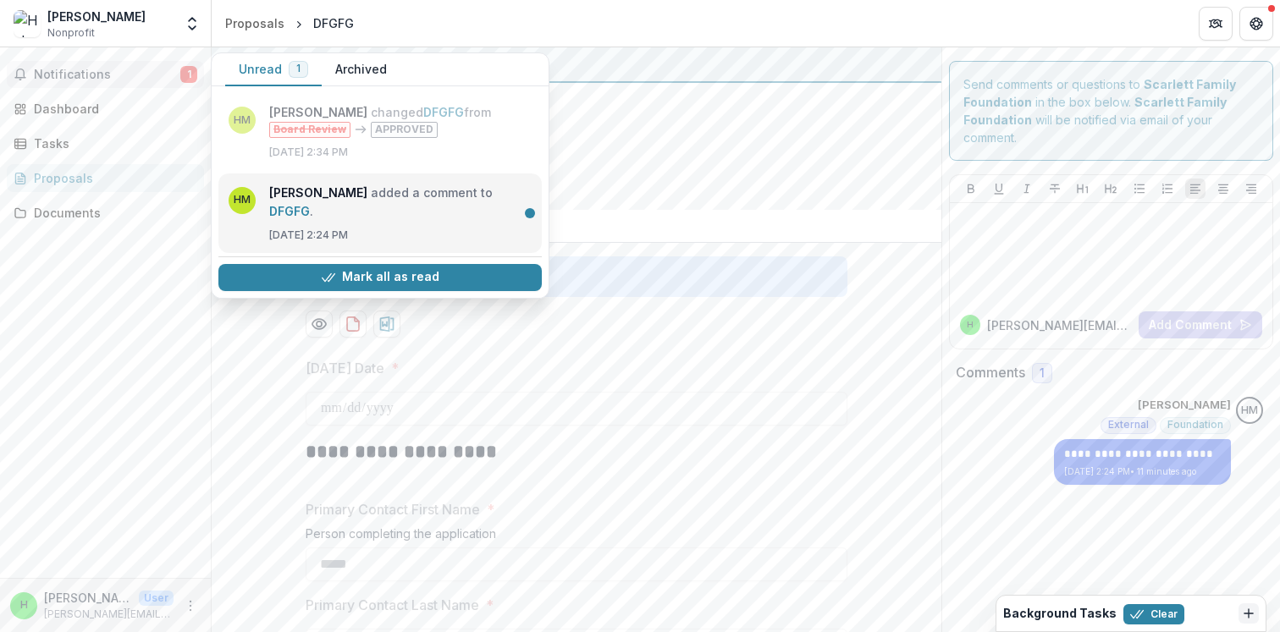
click at [302, 204] on link "DFGFG" at bounding box center [289, 211] width 41 height 14
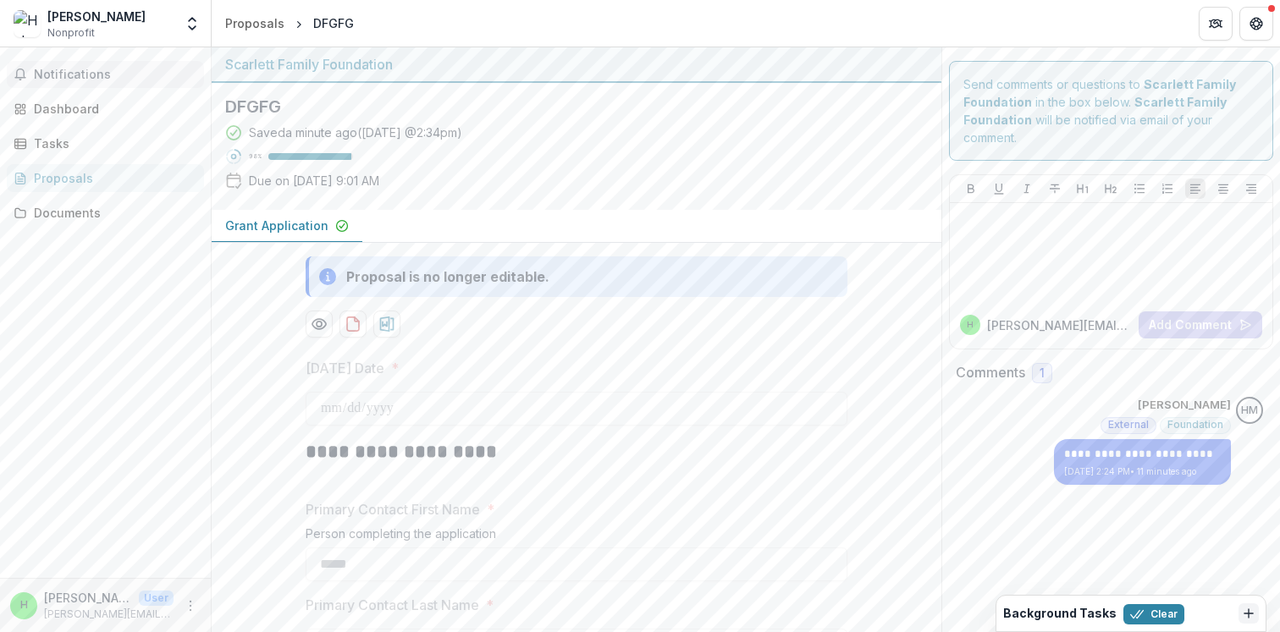
click at [125, 70] on span "Notifications" at bounding box center [115, 75] width 163 height 14
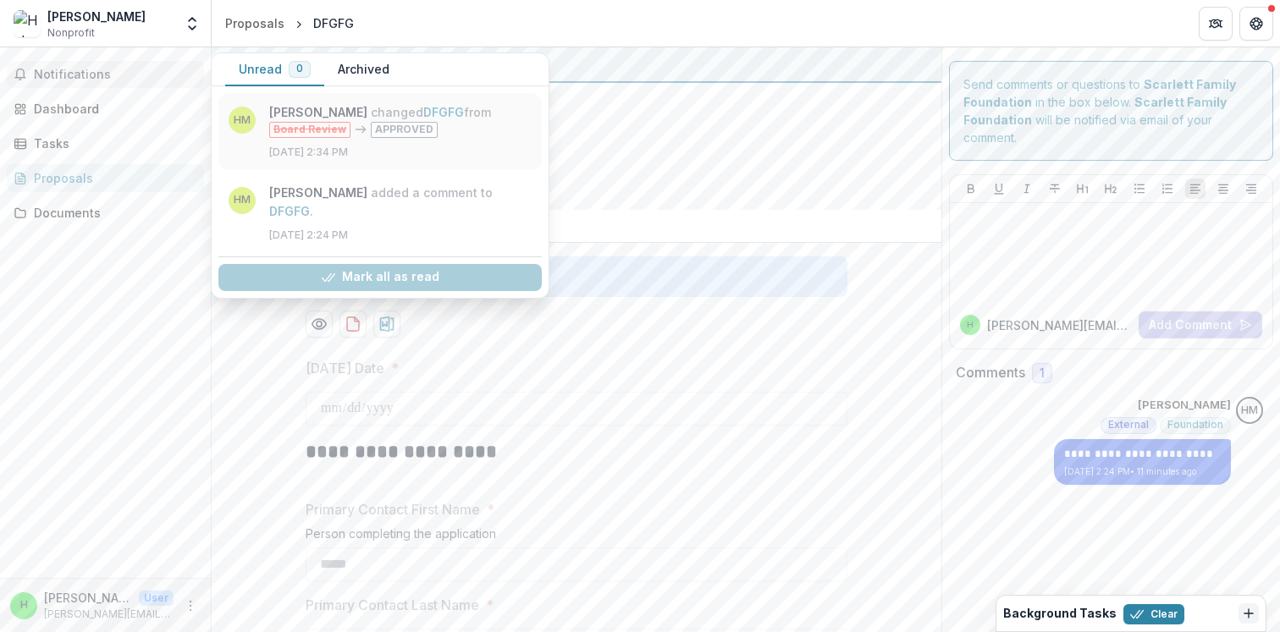
click at [423, 119] on link "DFGFG" at bounding box center [443, 112] width 41 height 14
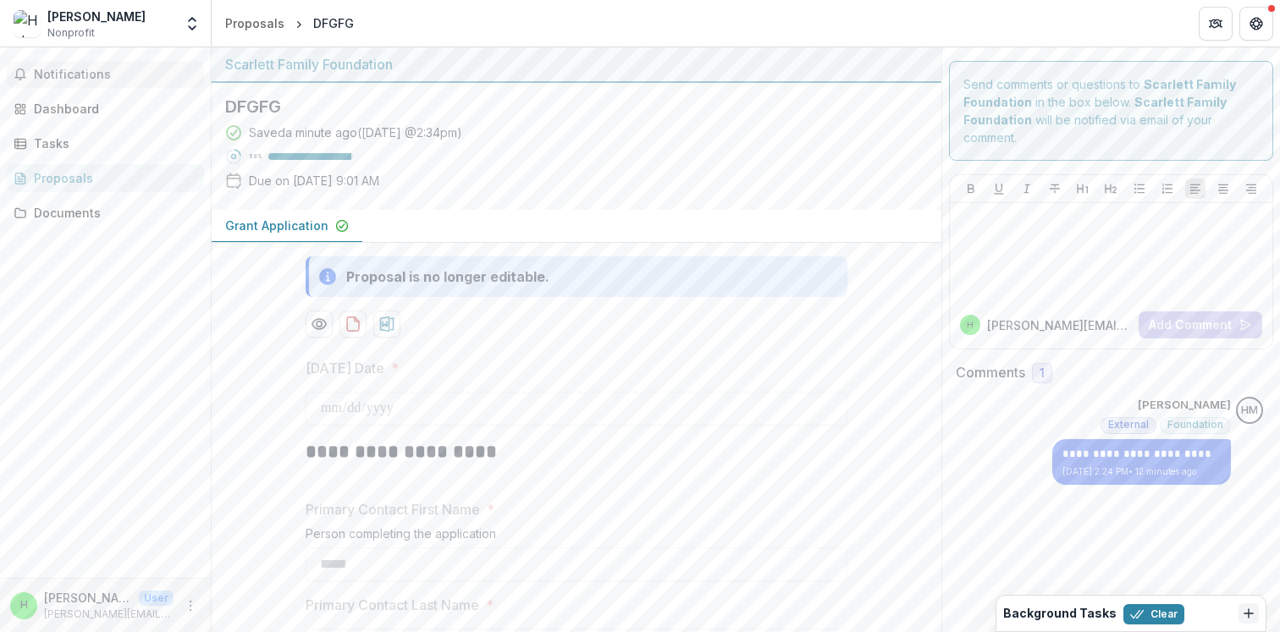
click at [94, 74] on span "Notifications" at bounding box center [115, 75] width 163 height 14
click at [732, 161] on div "Saved 4 minutes ago ( Today @ 2:34pm ) 98 % Due on Sep 15, 2025, 9:01 AM" at bounding box center [562, 160] width 675 height 73
click at [87, 25] on span "Nonprofit" at bounding box center [70, 32] width 47 height 15
click at [191, 28] on polyline "Open entity switcher" at bounding box center [192, 27] width 7 height 3
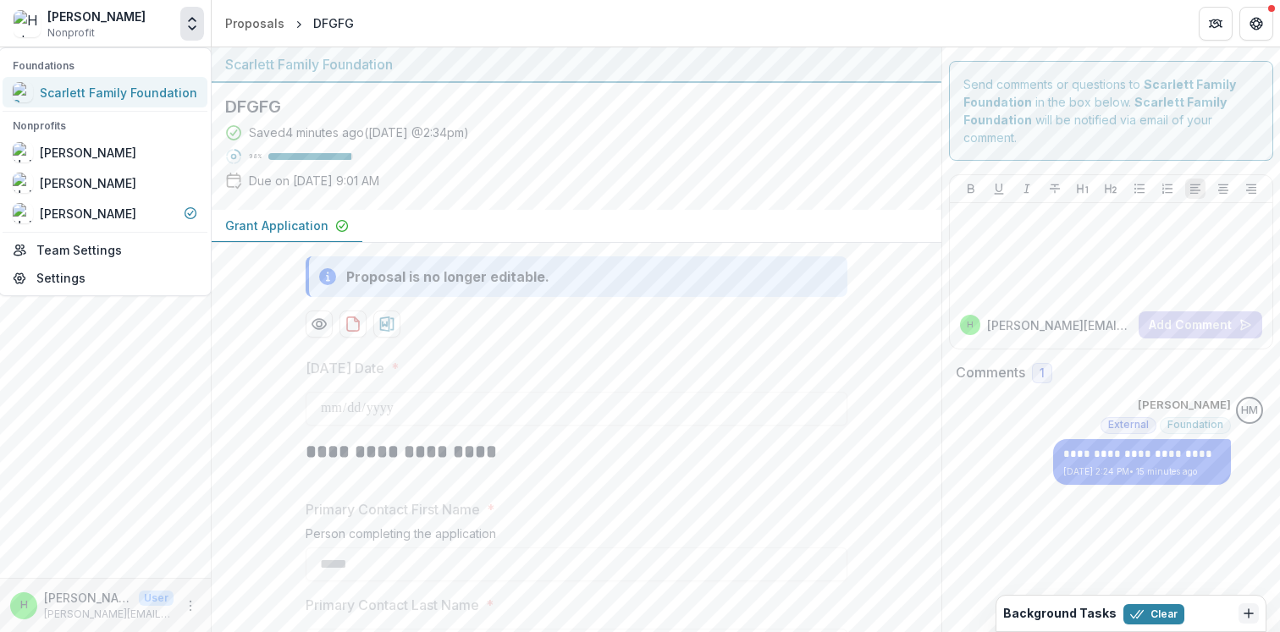
click at [89, 101] on div "Scarlett Family Foundation" at bounding box center [118, 93] width 157 height 18
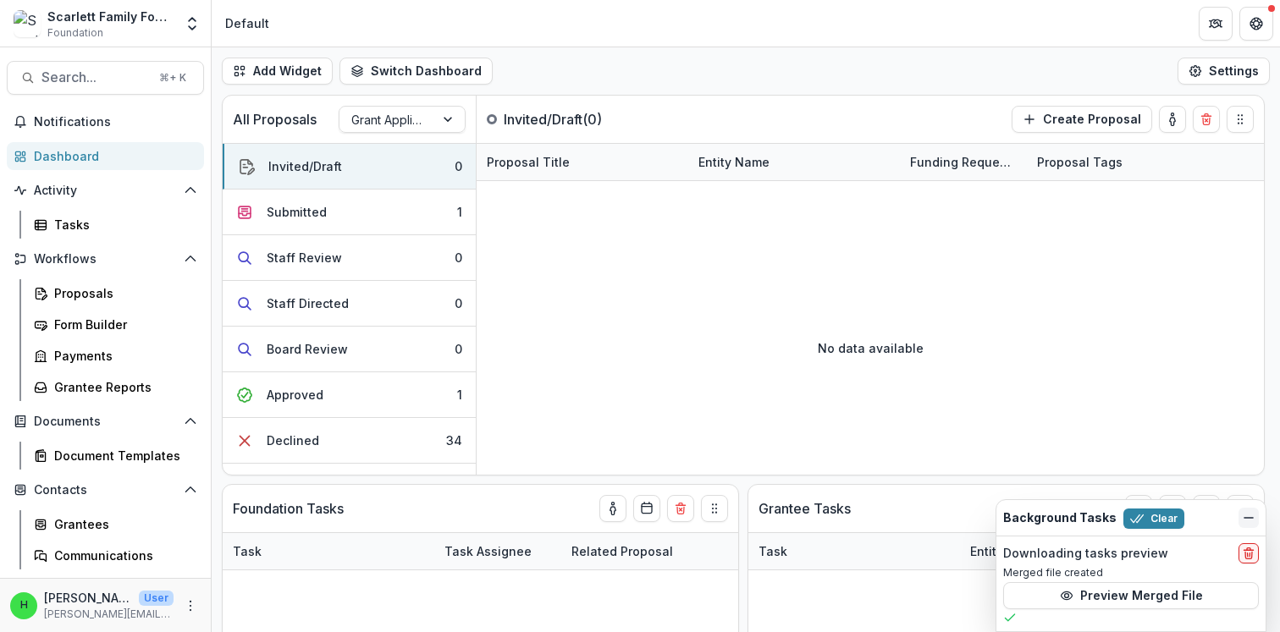
click at [1247, 512] on icon "Dismiss" at bounding box center [1249, 518] width 14 height 14
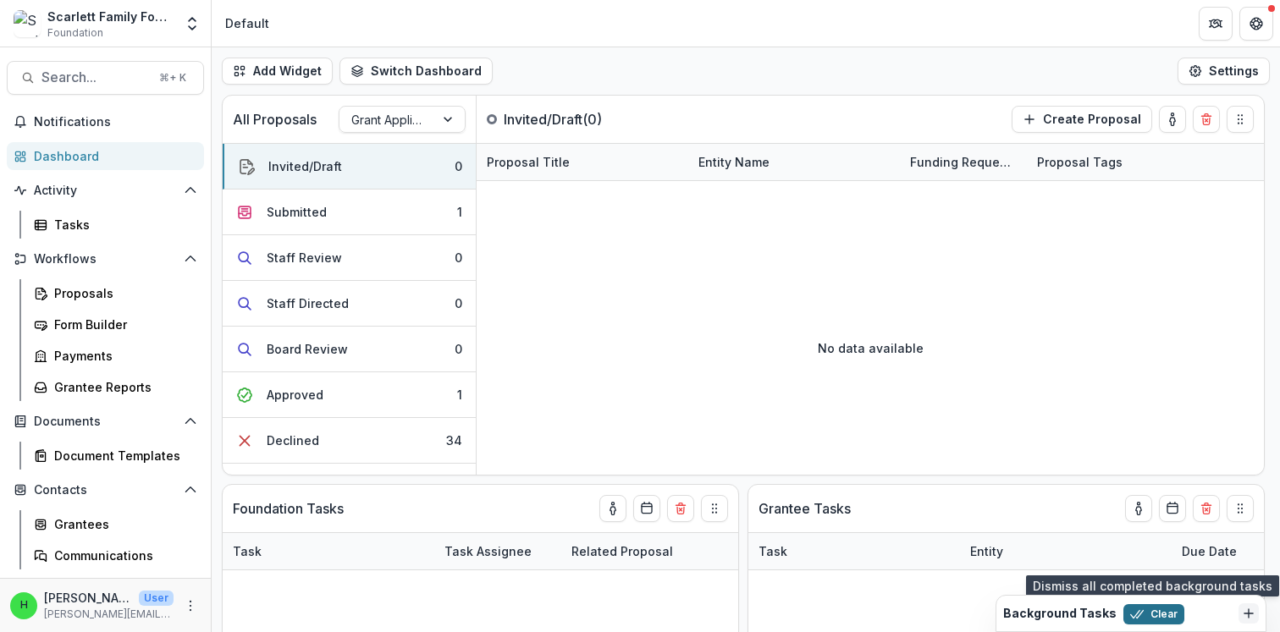
click at [1139, 618] on button "Clear" at bounding box center [1153, 614] width 61 height 20
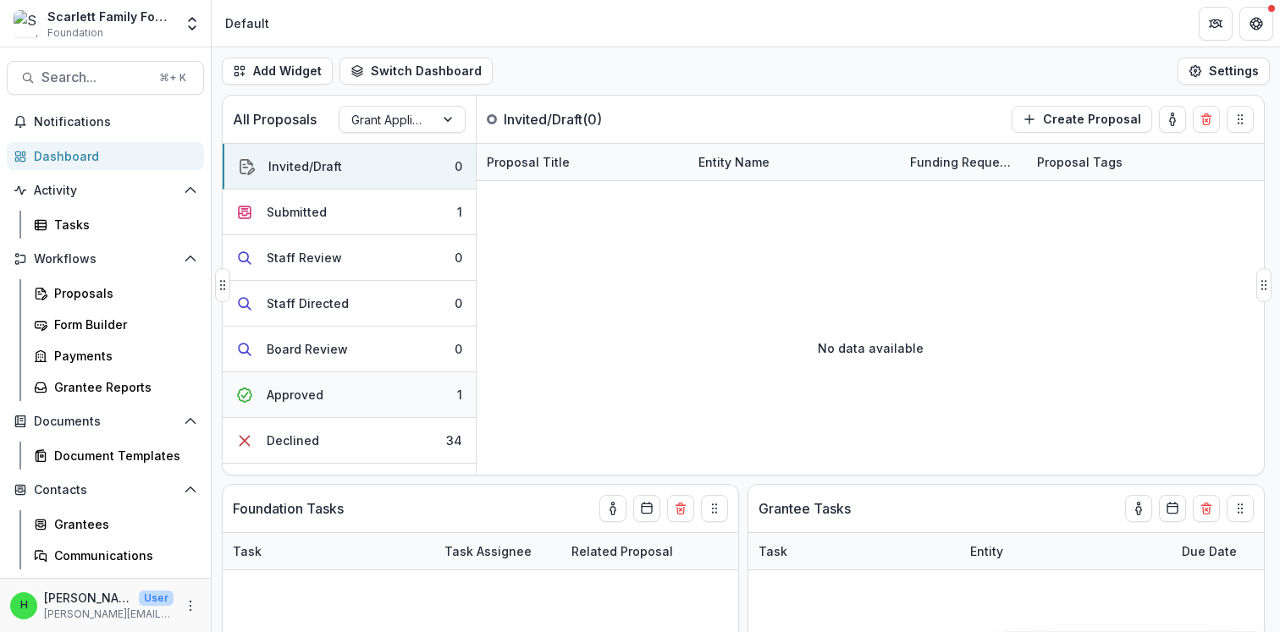
click at [310, 396] on div "Approved" at bounding box center [295, 395] width 57 height 18
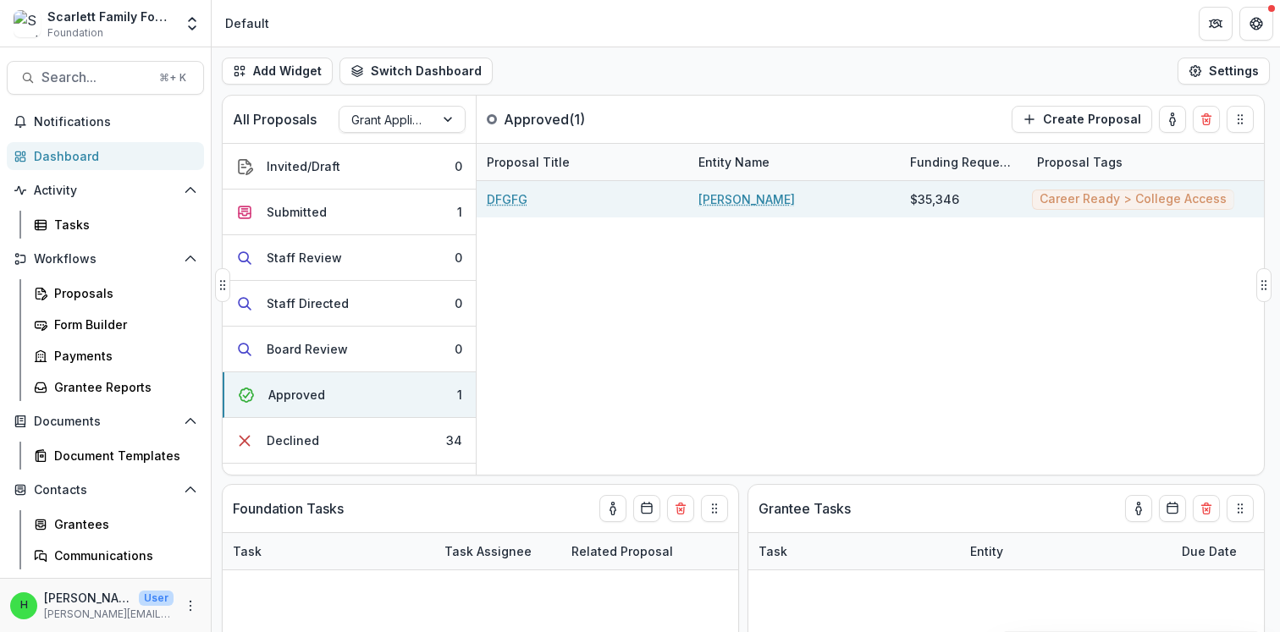
click at [519, 197] on link "DFGFG" at bounding box center [507, 199] width 41 height 18
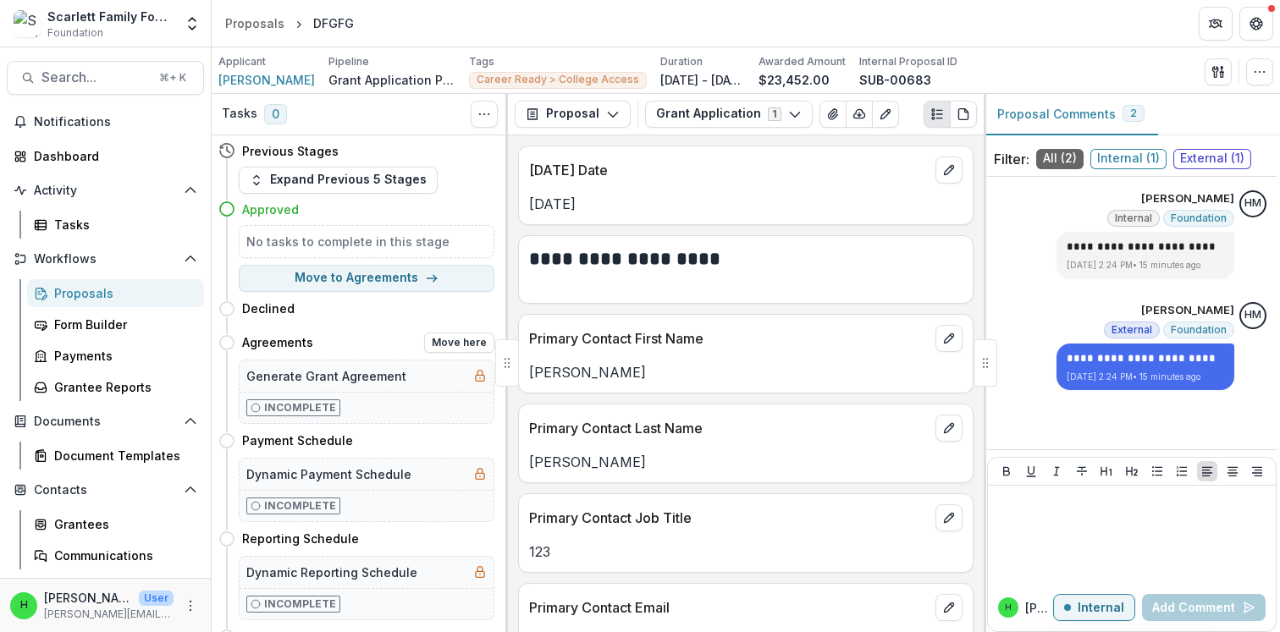
scroll to position [21, 0]
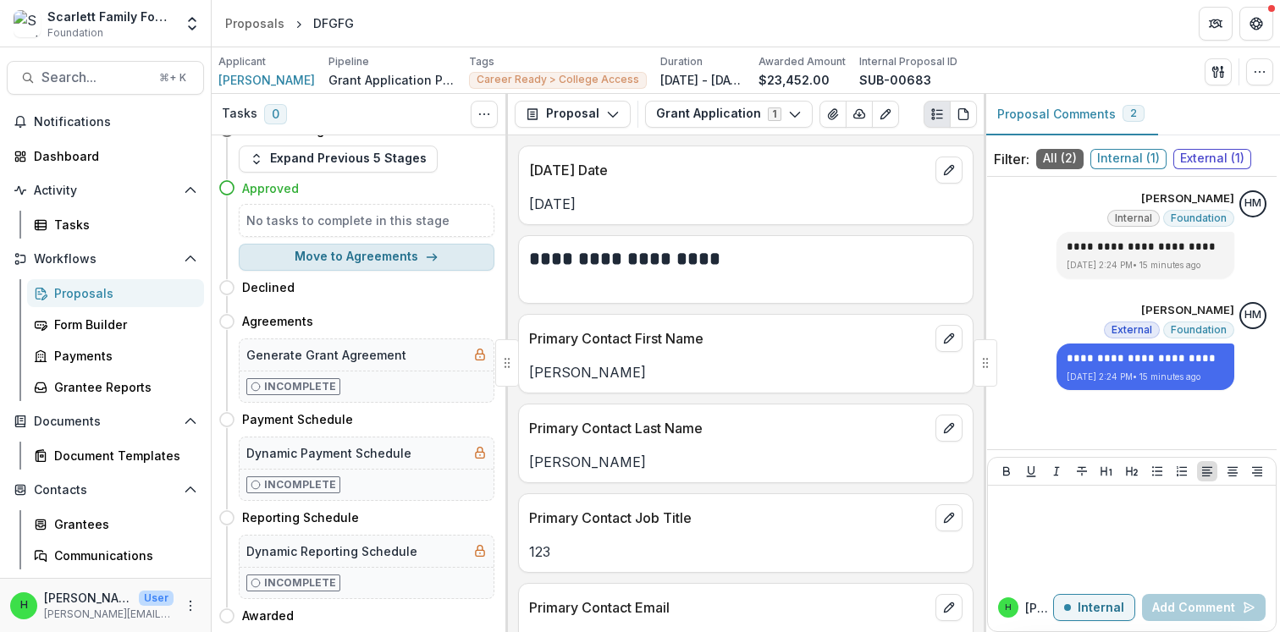
click at [342, 261] on button "Move to Agreements" at bounding box center [367, 257] width 256 height 27
select select "**********"
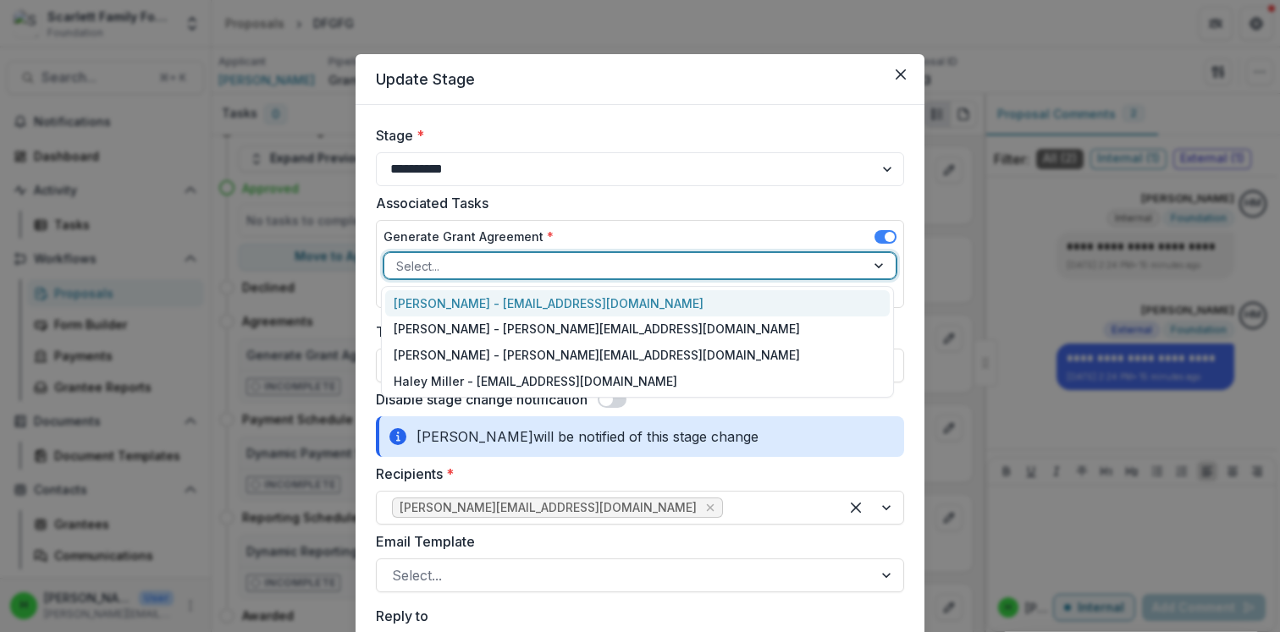
click at [499, 262] on div at bounding box center [624, 266] width 457 height 21
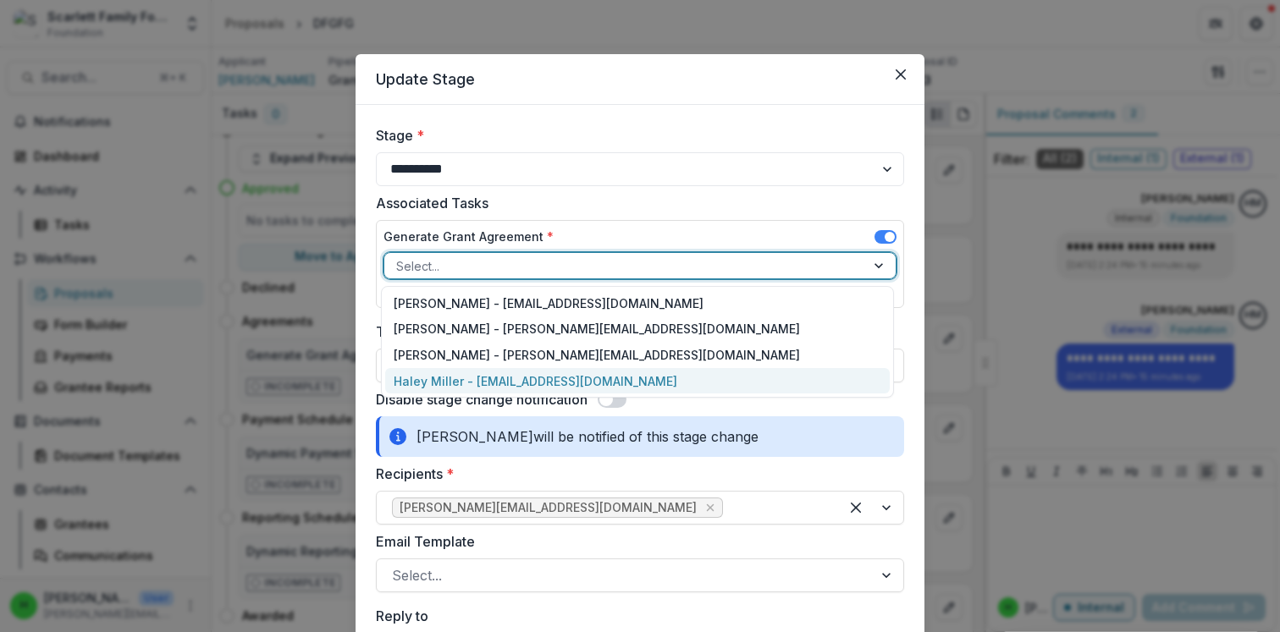
click at [475, 375] on div "Haley Miller - haley@scarlettfoundation.org" at bounding box center [637, 381] width 504 height 26
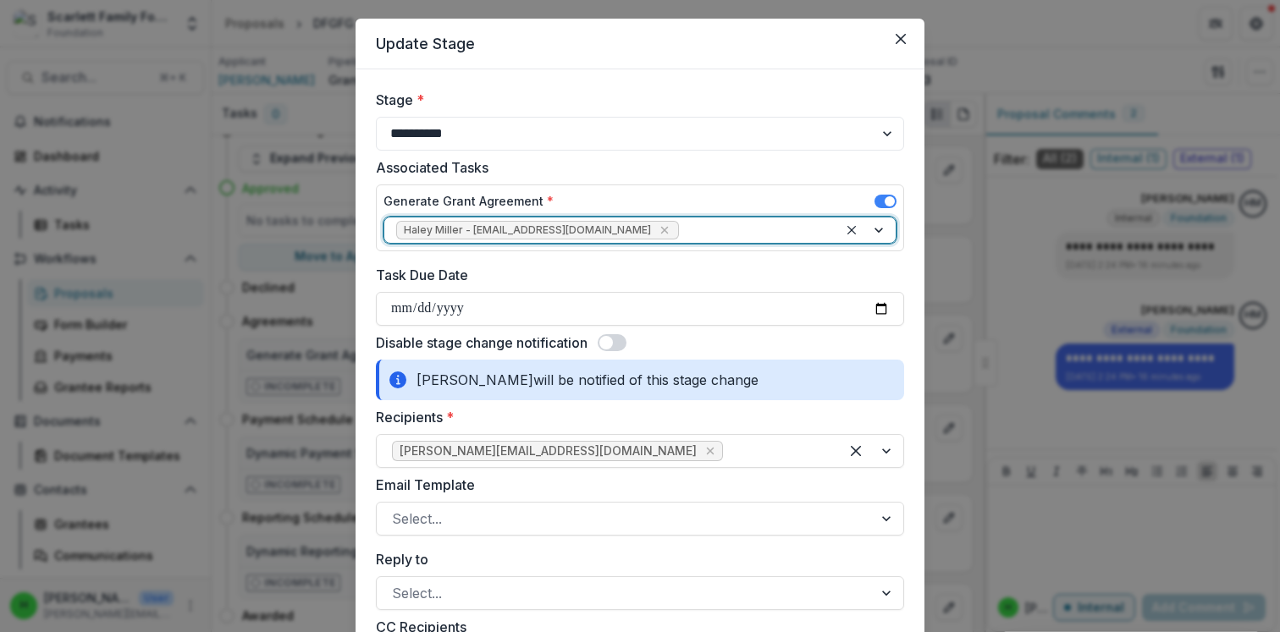
scroll to position [37, 0]
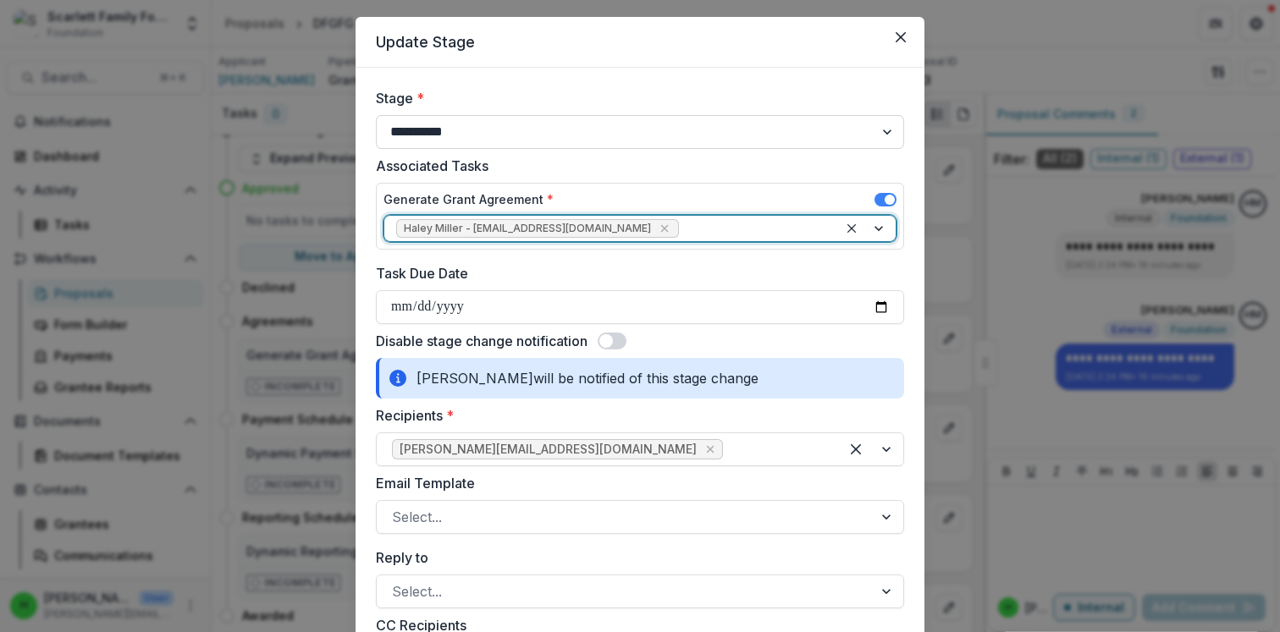
click at [475, 134] on select "**********" at bounding box center [640, 132] width 528 height 34
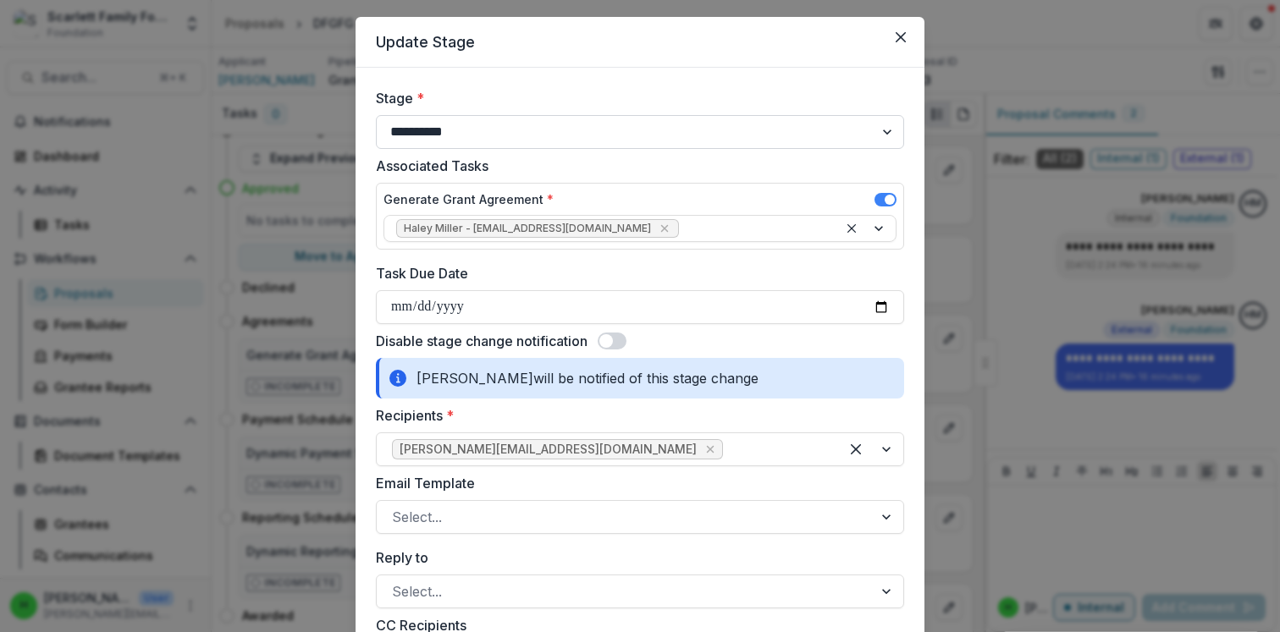
click at [376, 115] on select "**********" at bounding box center [640, 132] width 528 height 34
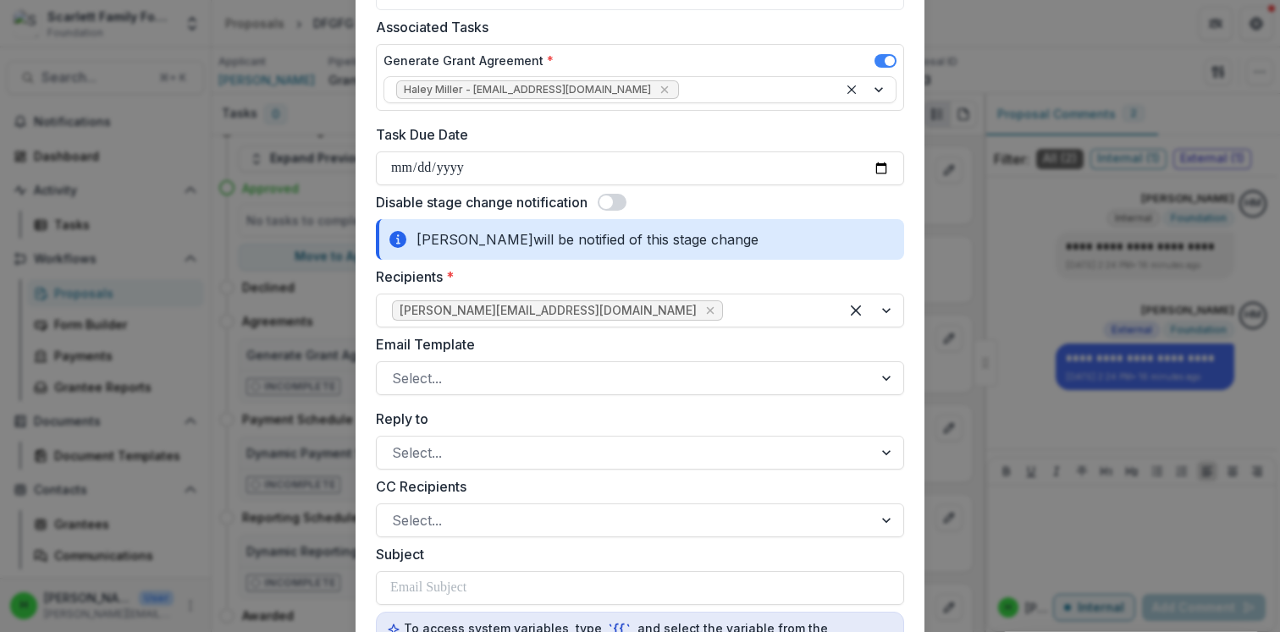
scroll to position [182, 0]
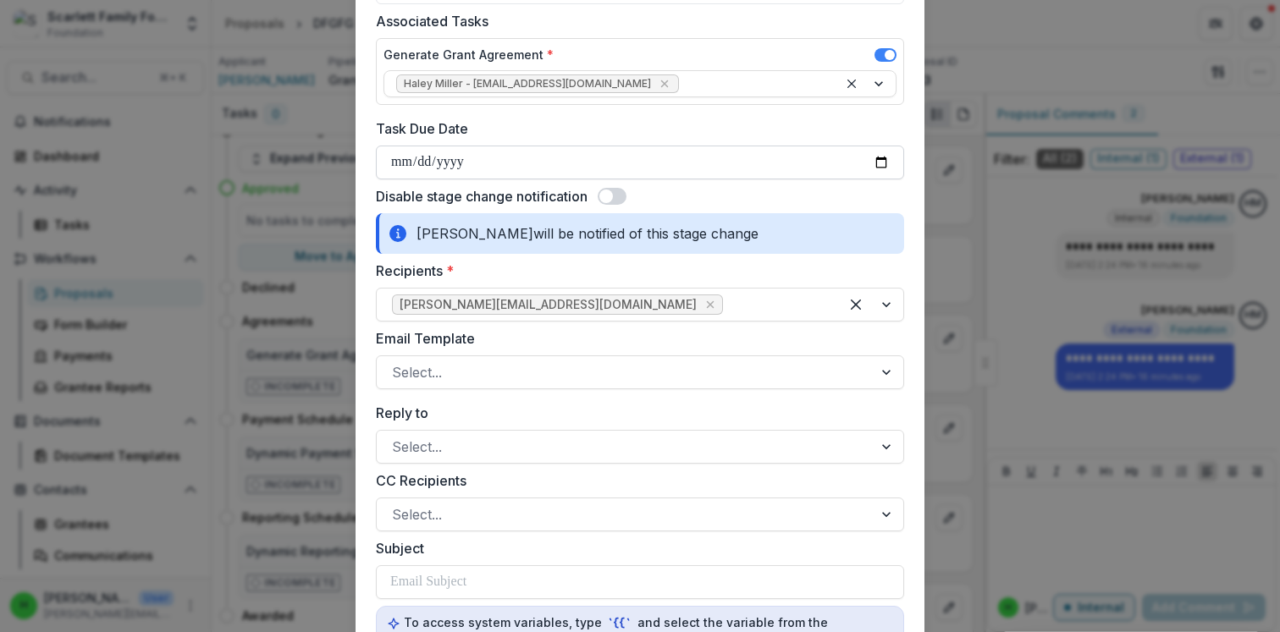
click at [881, 158] on input "Task Due Date" at bounding box center [640, 163] width 528 height 34
click at [878, 162] on input "Task Due Date" at bounding box center [640, 163] width 528 height 34
type input "**********"
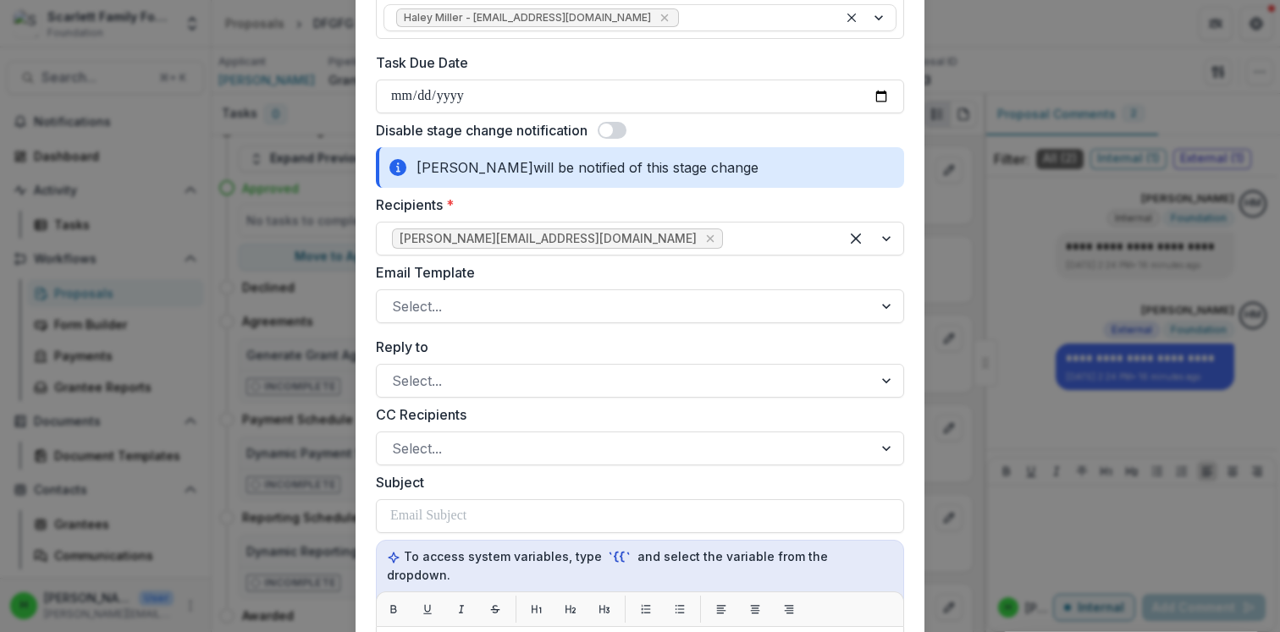
scroll to position [255, 0]
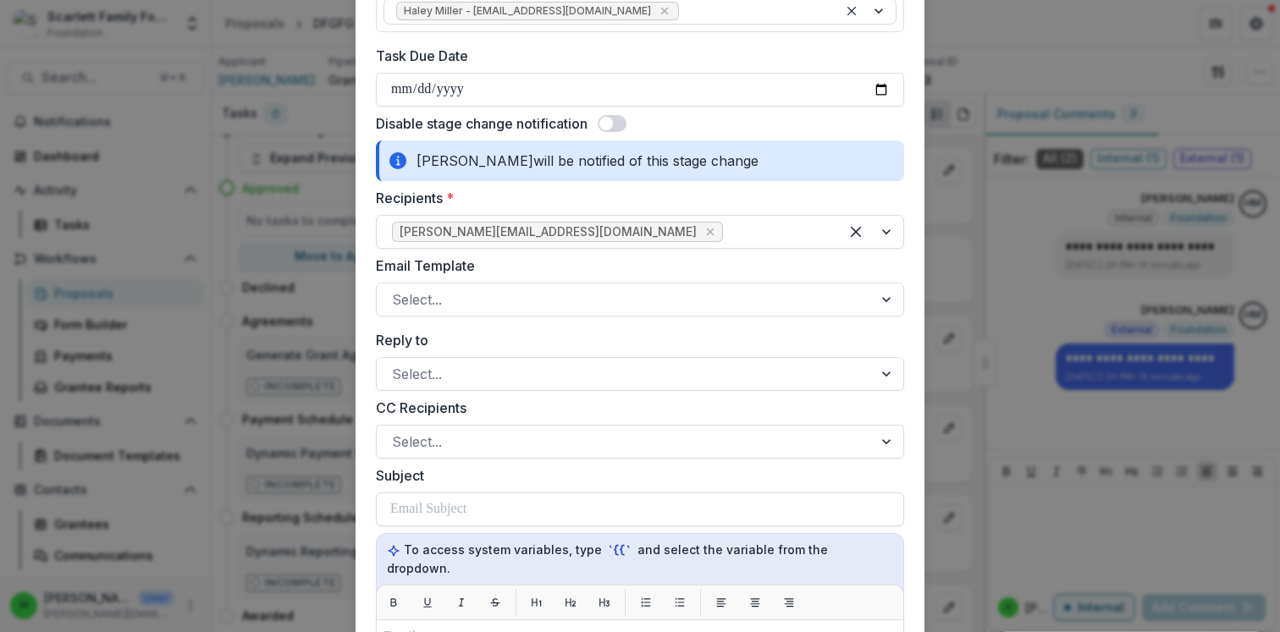
click at [611, 124] on span at bounding box center [606, 124] width 14 height 14
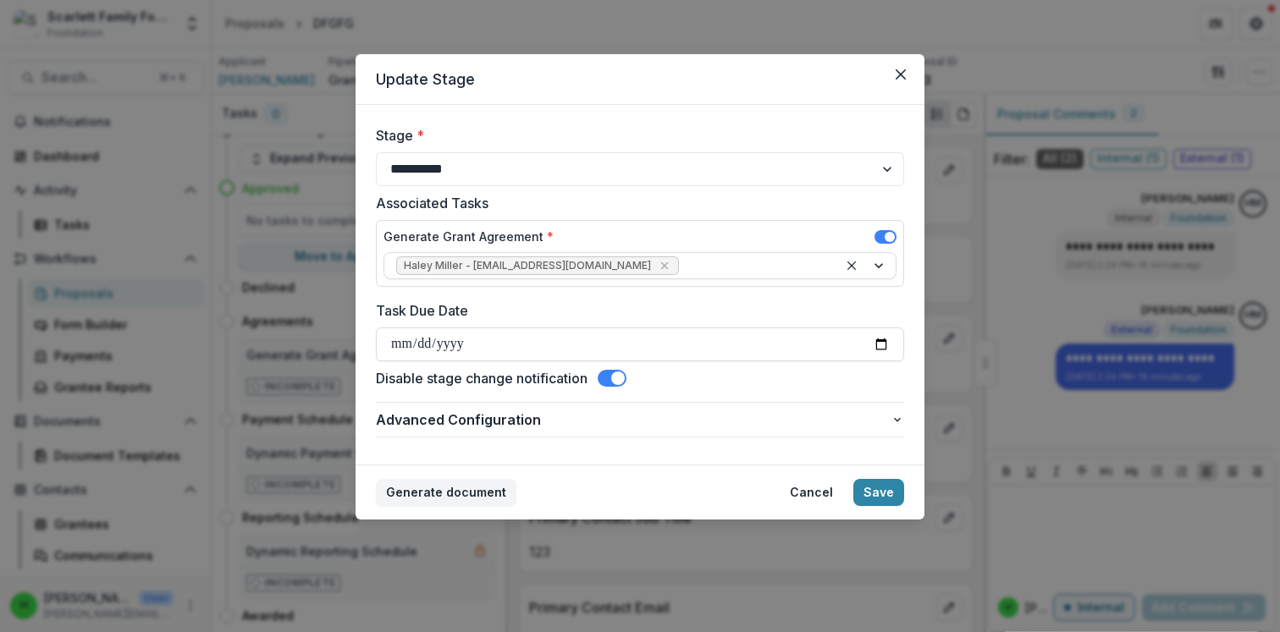
scroll to position [0, 0]
click at [622, 378] on span at bounding box center [618, 379] width 14 height 14
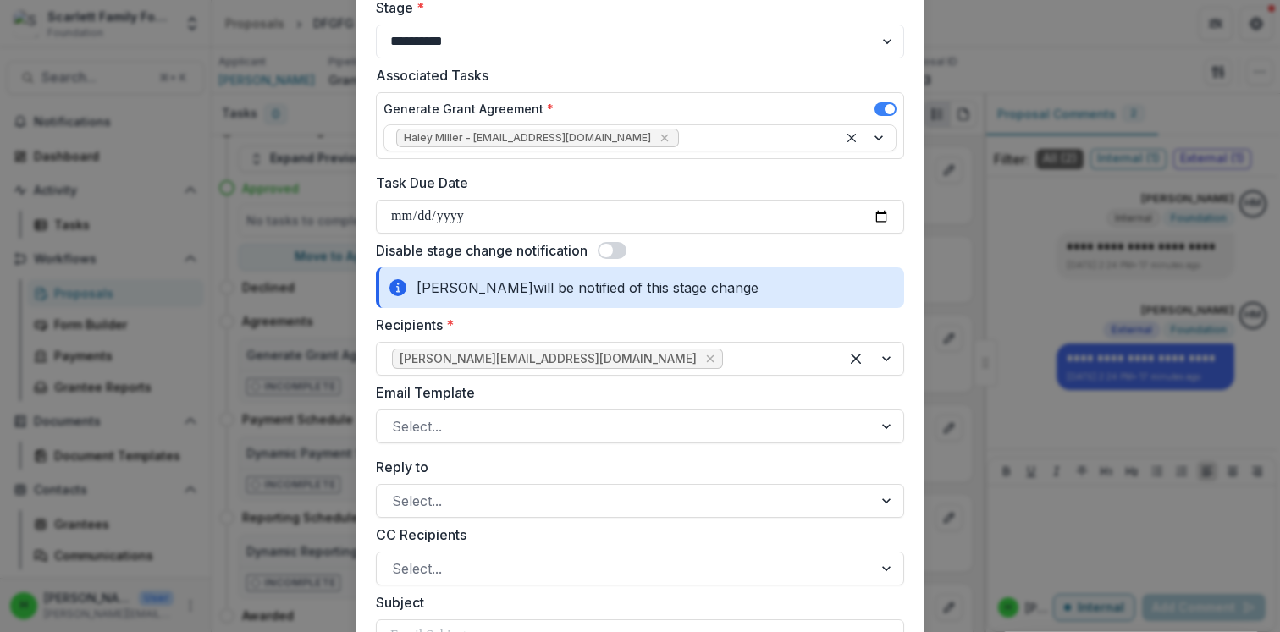
scroll to position [134, 0]
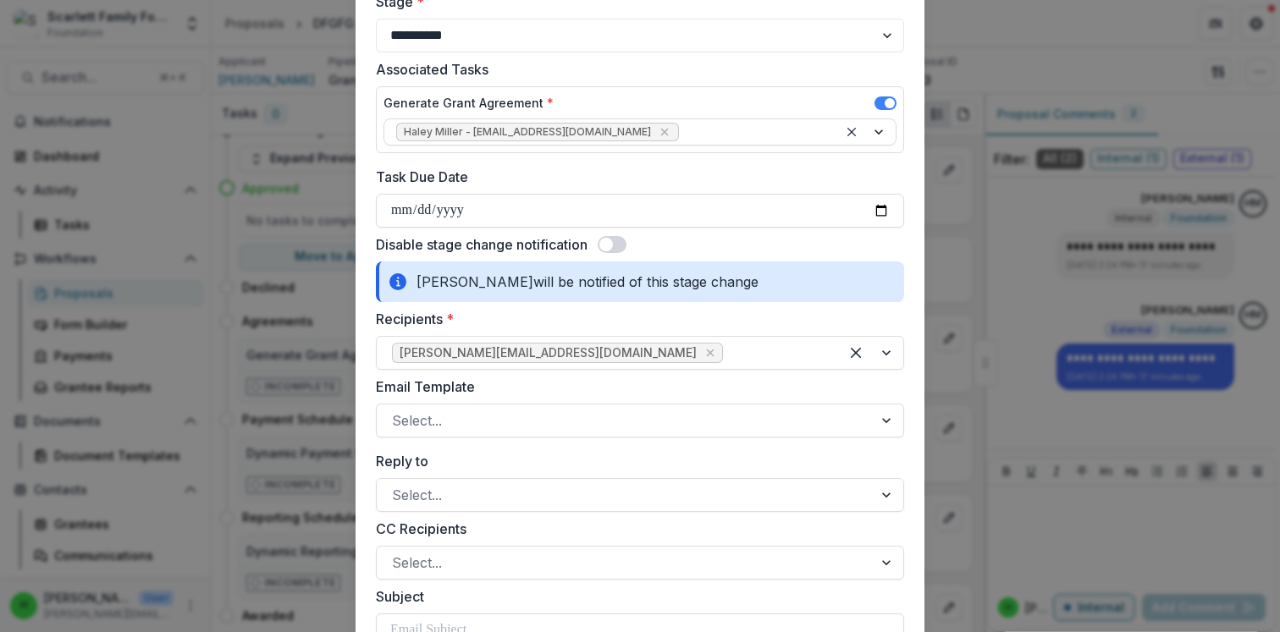
click at [393, 284] on icon at bounding box center [397, 281] width 17 height 17
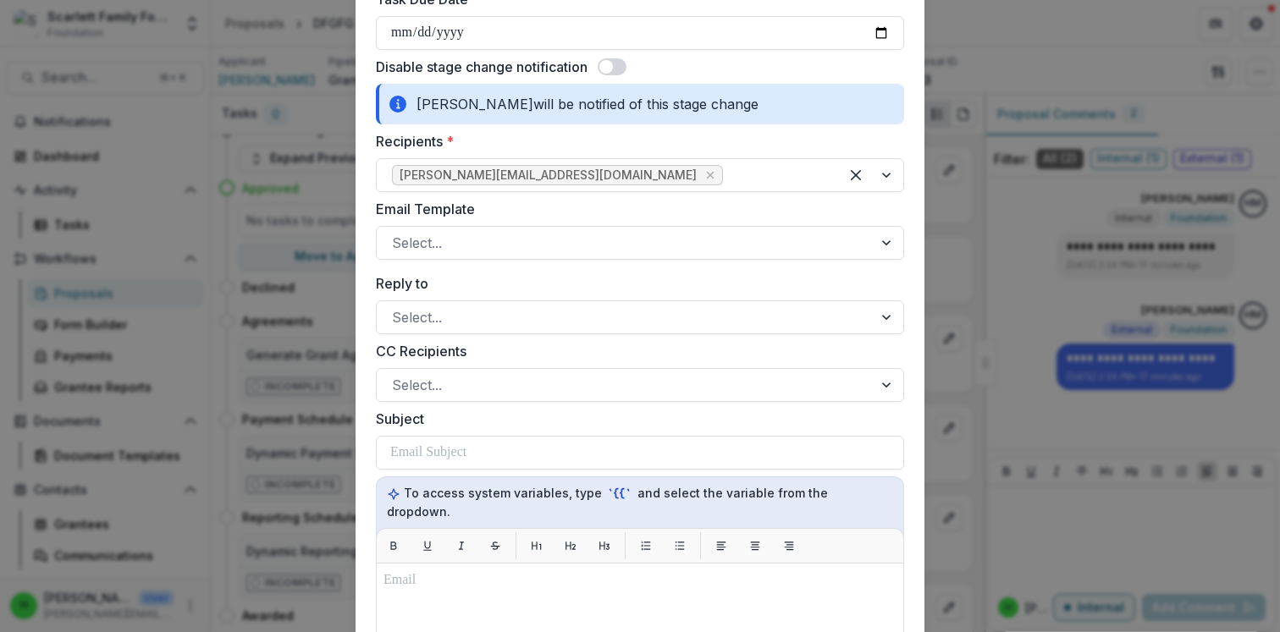
scroll to position [319, 0]
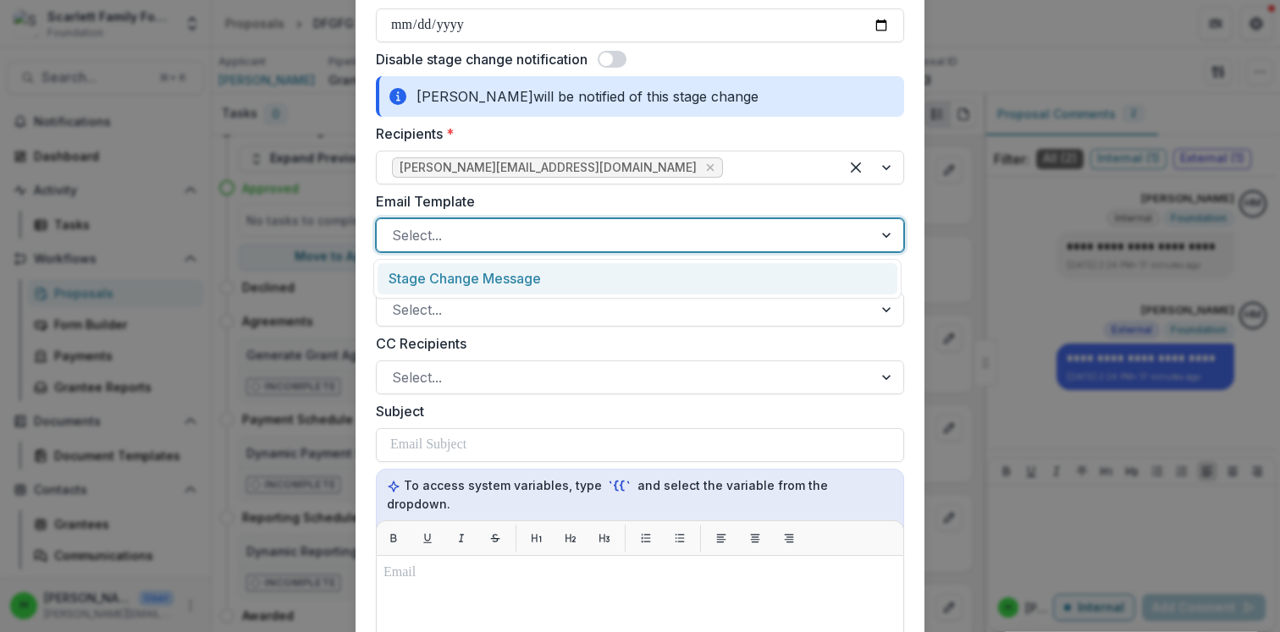
click at [466, 245] on div at bounding box center [625, 235] width 466 height 24
click at [466, 275] on div "Stage Change Message" at bounding box center [638, 278] width 520 height 31
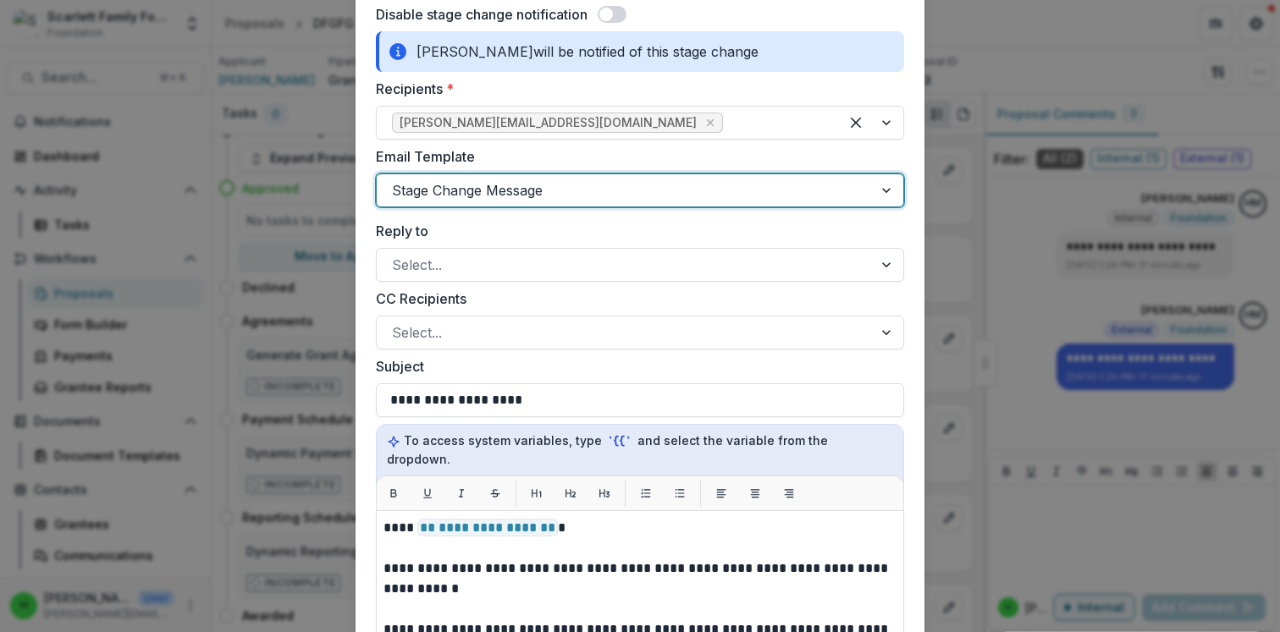
scroll to position [367, 0]
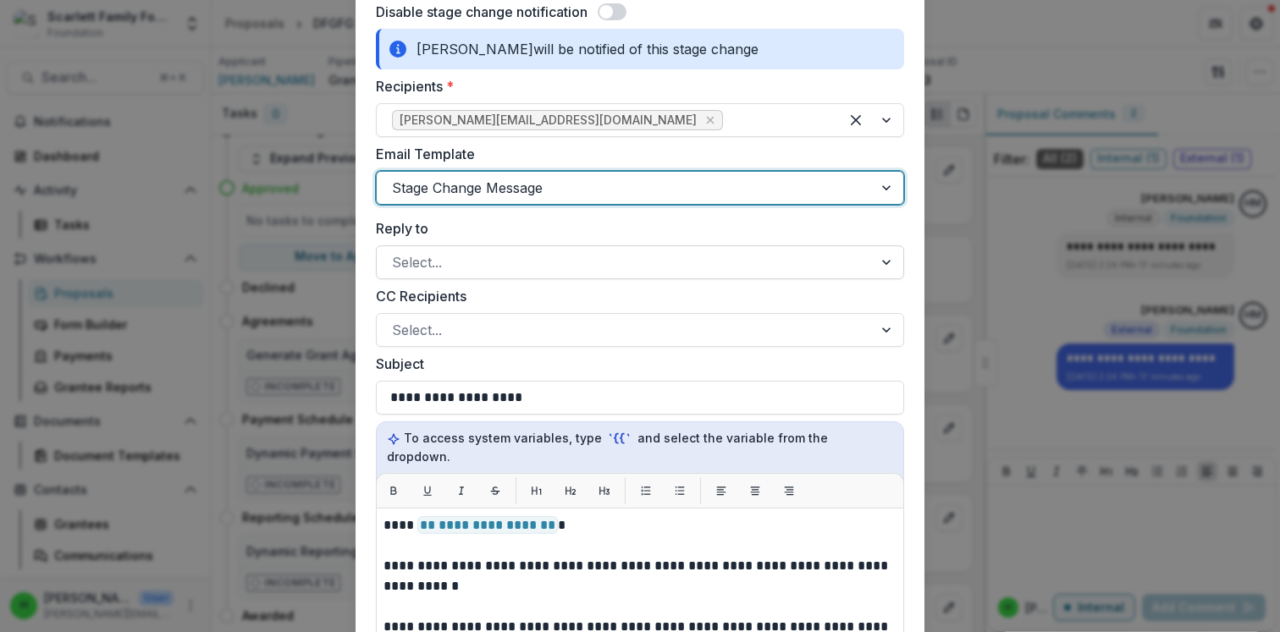
click at [477, 266] on div at bounding box center [625, 263] width 466 height 24
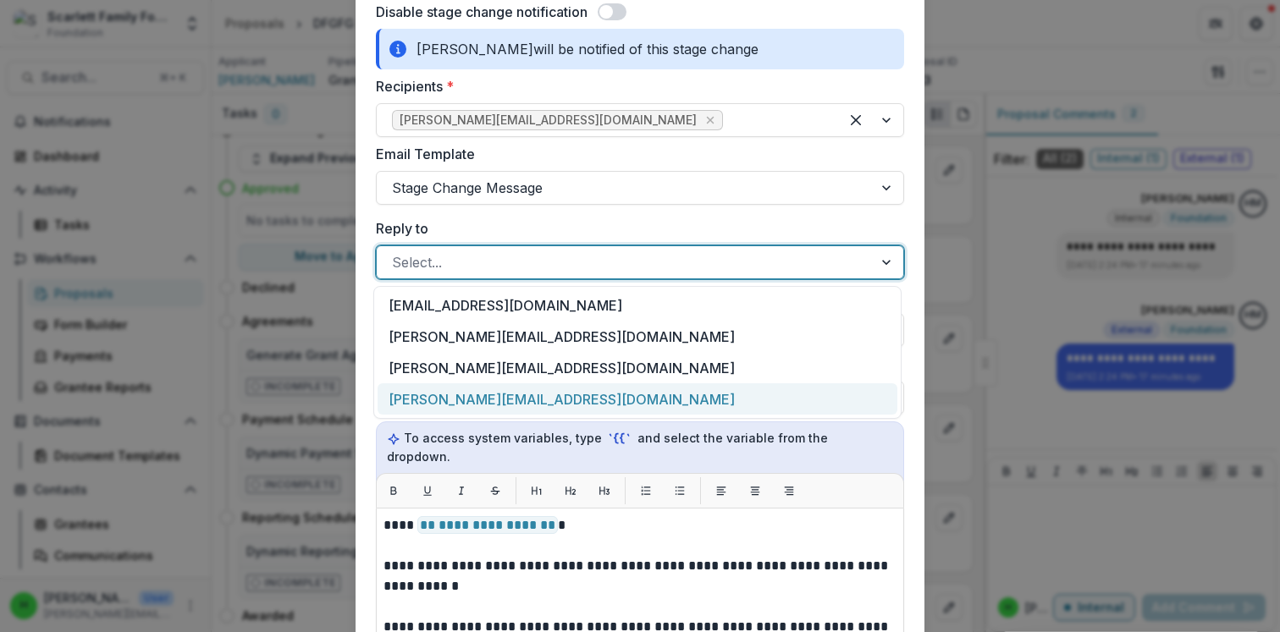
click at [445, 400] on div "[PERSON_NAME][EMAIL_ADDRESS][DOMAIN_NAME]" at bounding box center [638, 398] width 520 height 31
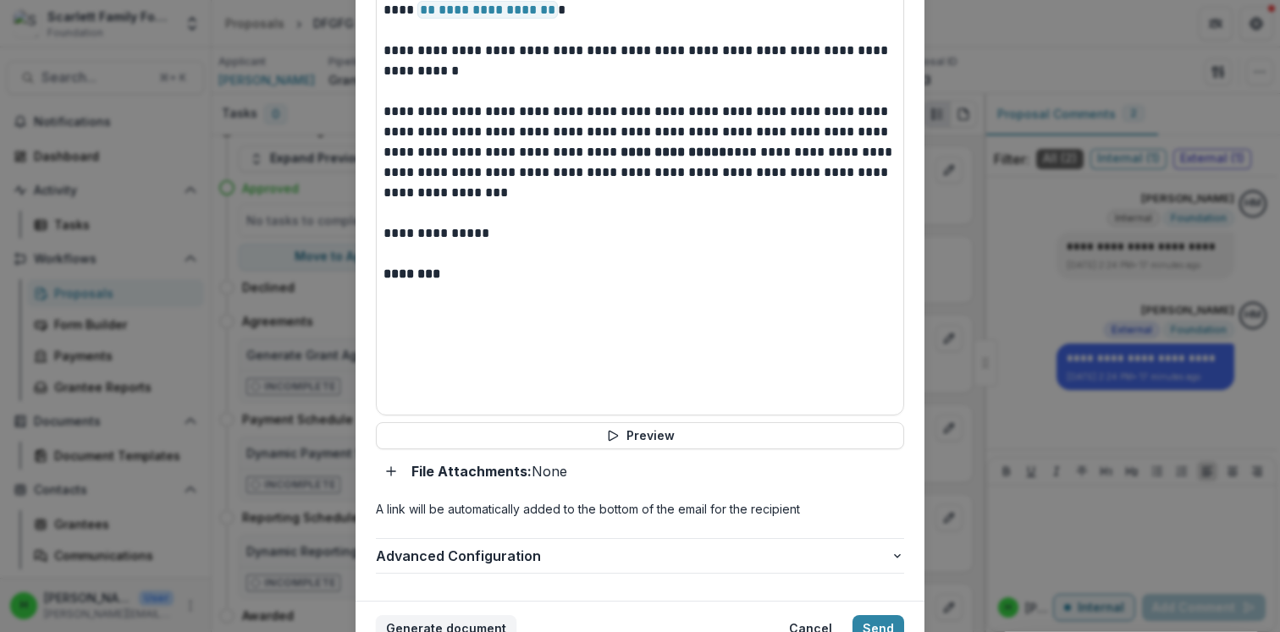
scroll to position [941, 0]
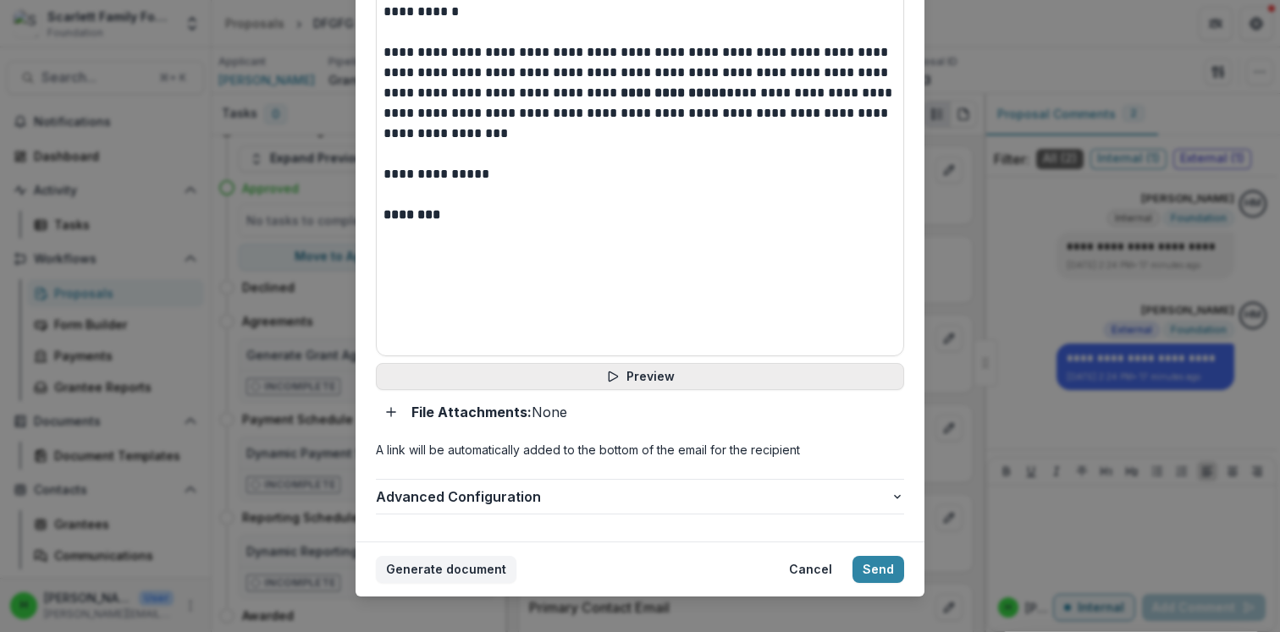
click at [616, 370] on icon "button" at bounding box center [613, 377] width 14 height 14
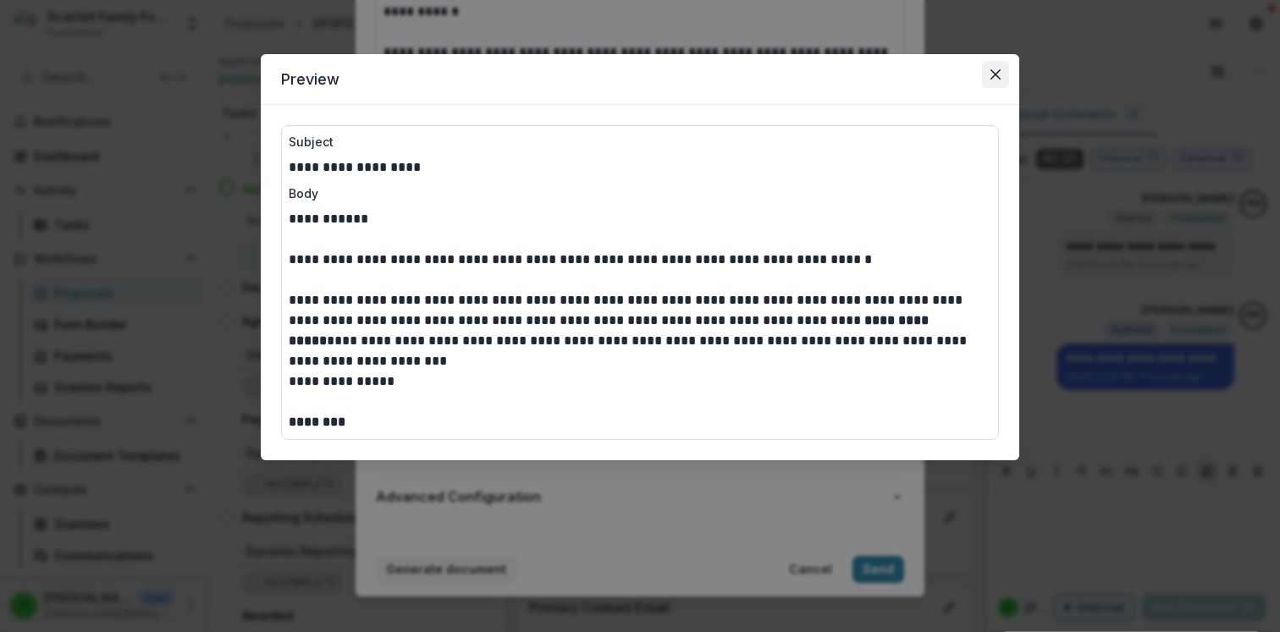
click at [991, 74] on icon "Close" at bounding box center [995, 74] width 10 height 10
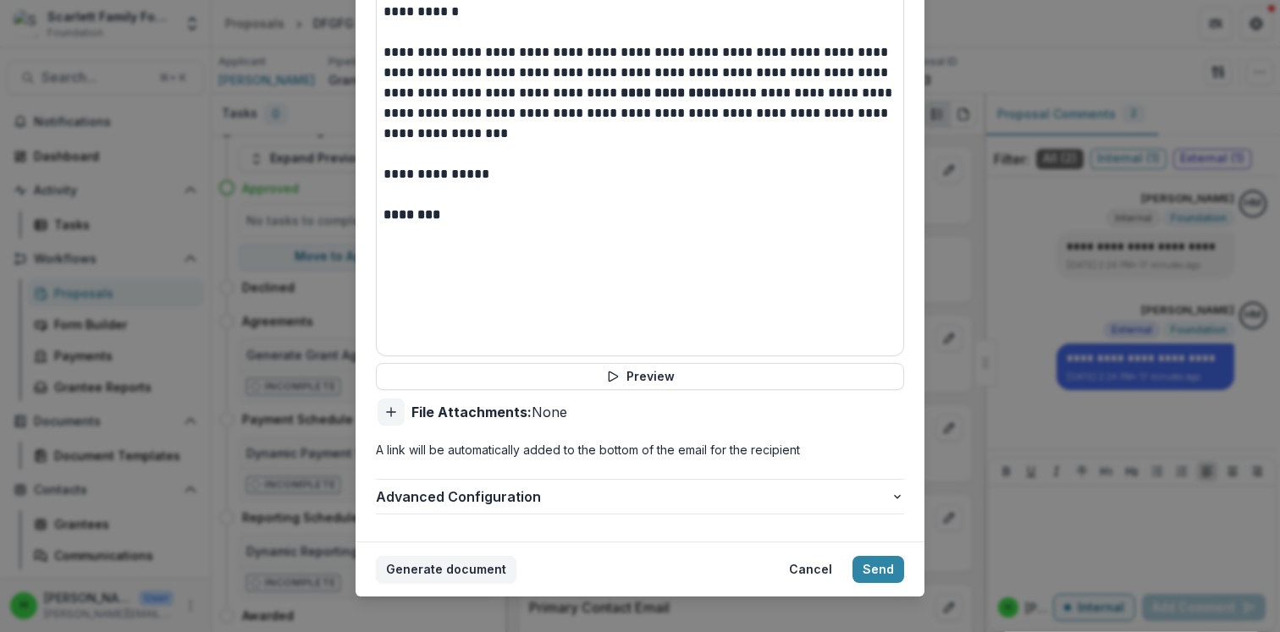
click at [394, 405] on icon "Add attachment" at bounding box center [391, 412] width 14 height 14
click at [450, 404] on strong "File Attachments:" at bounding box center [471, 412] width 120 height 17
click at [391, 405] on icon "Add attachment" at bounding box center [391, 412] width 14 height 14
type input "**********"
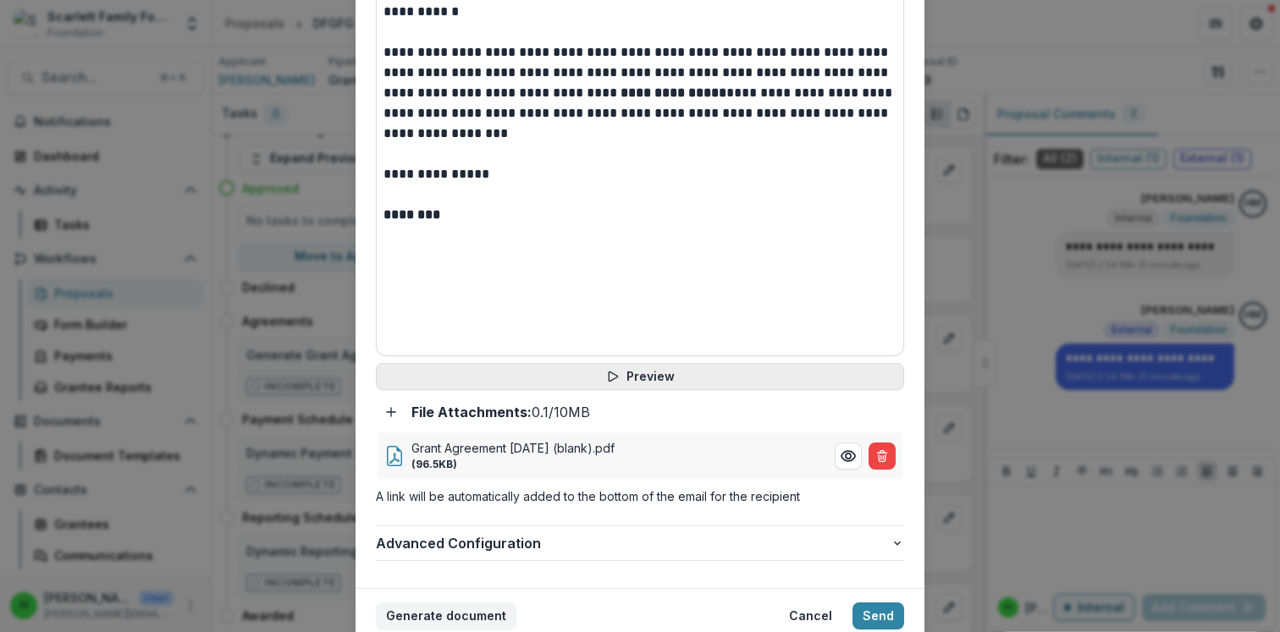
click at [625, 363] on button "Preview" at bounding box center [640, 376] width 528 height 27
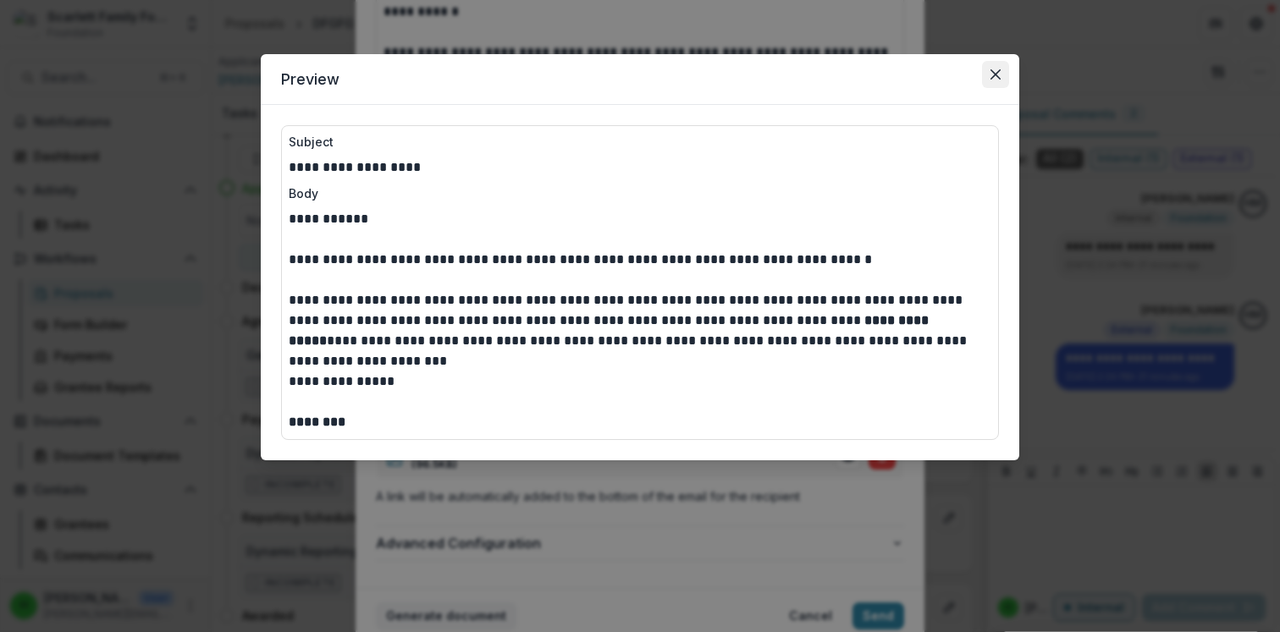
click at [993, 77] on icon "Close" at bounding box center [995, 74] width 10 height 10
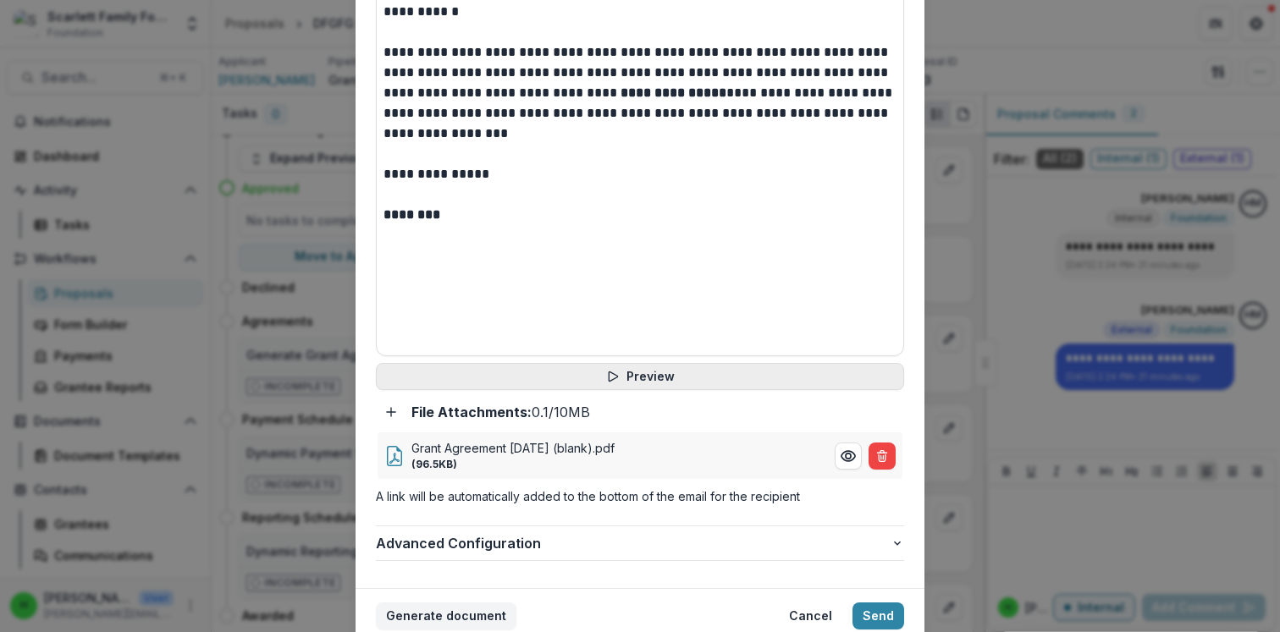
scroll to position [988, 0]
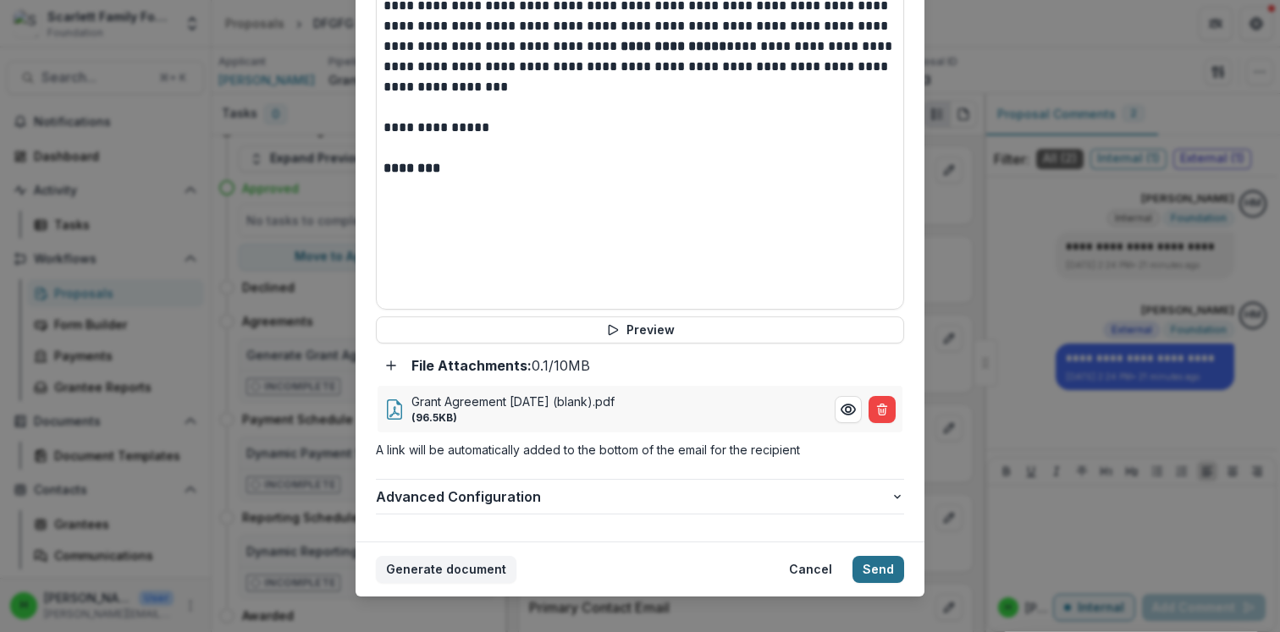
click at [873, 556] on button "Send" at bounding box center [878, 569] width 52 height 27
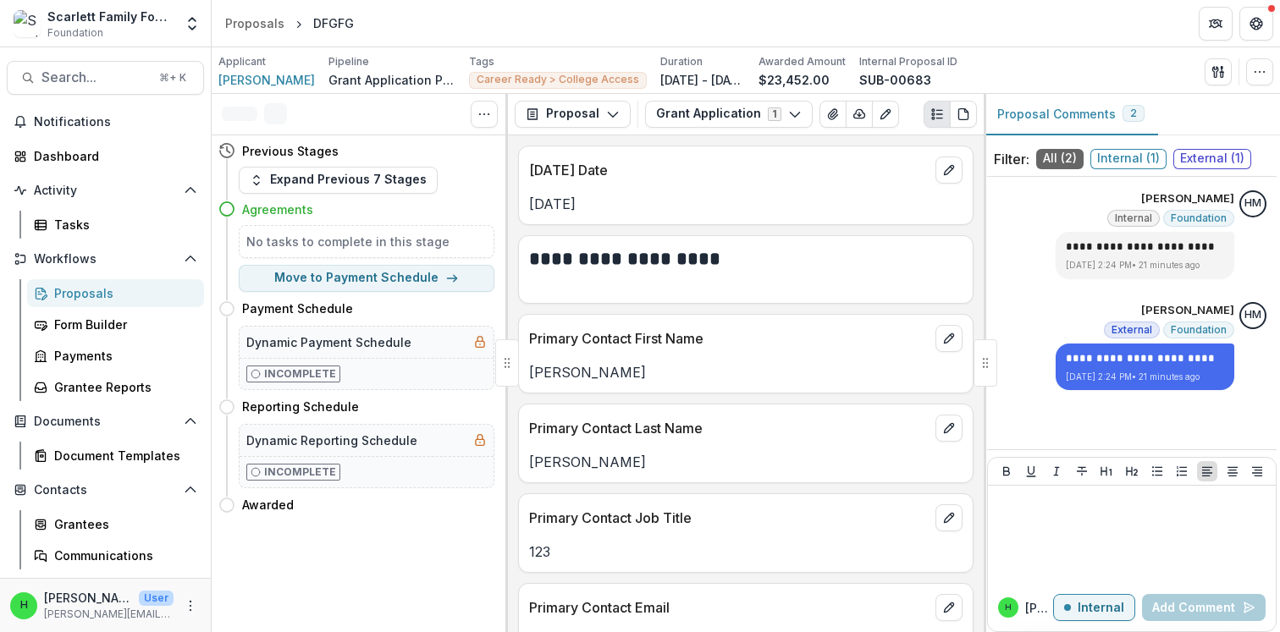
scroll to position [0, 0]
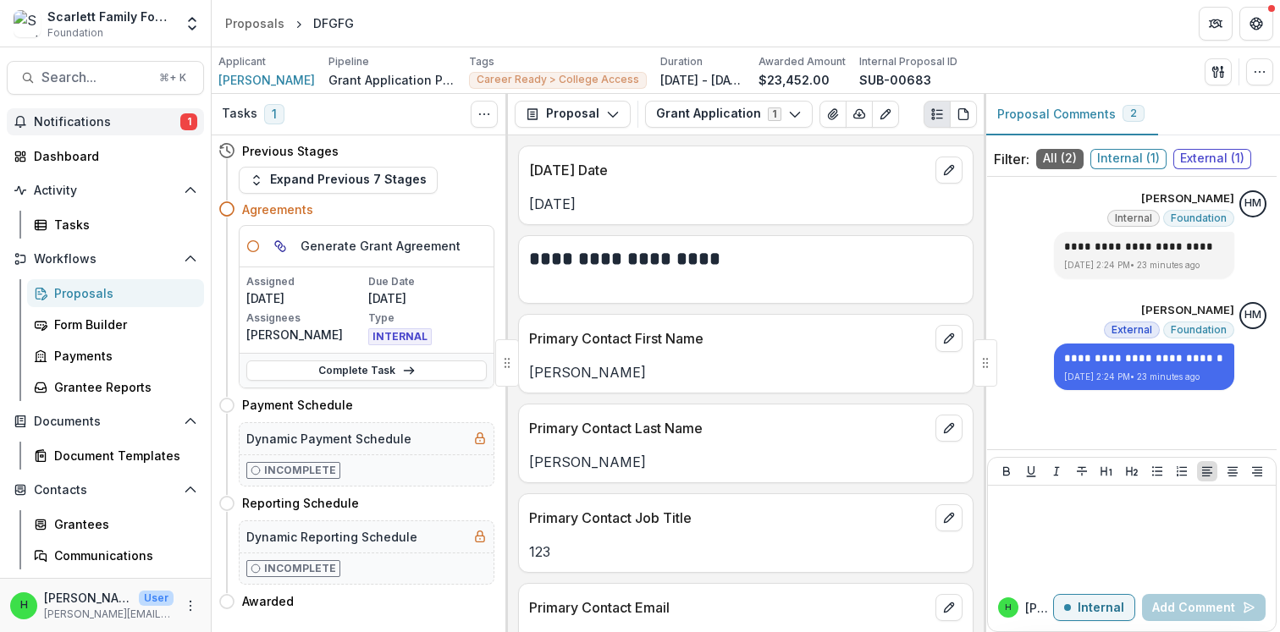
click at [113, 131] on button "Notifications 1" at bounding box center [105, 121] width 197 height 27
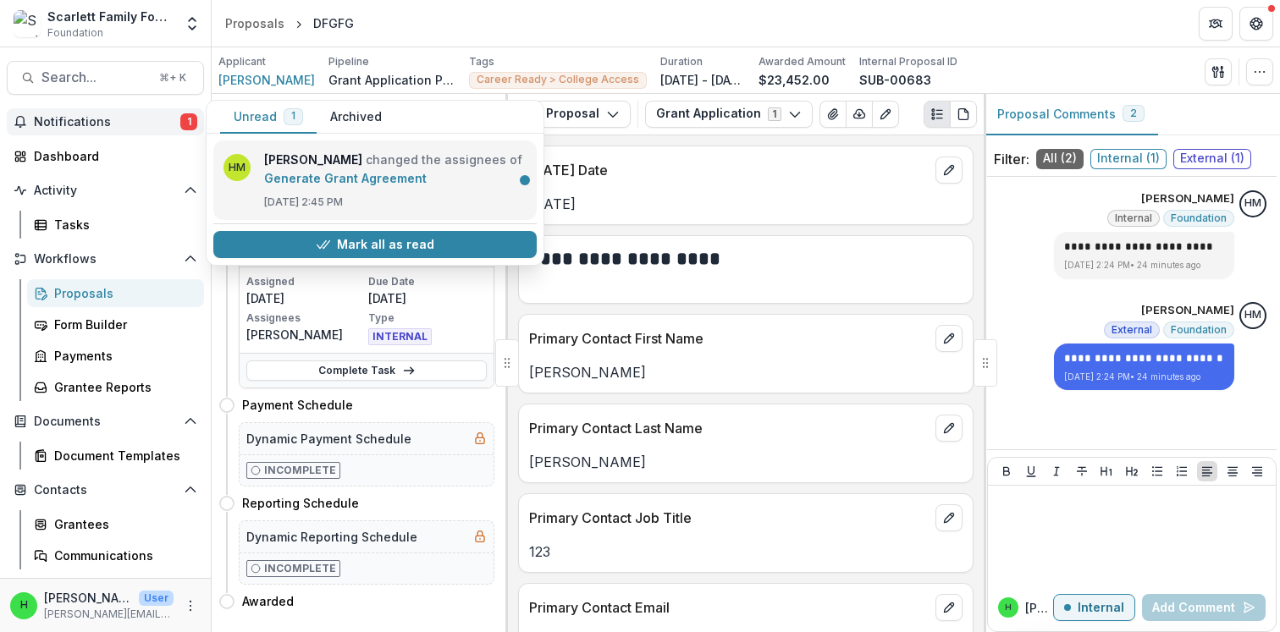
click at [327, 181] on link "Generate Grant Agreement" at bounding box center [345, 178] width 163 height 14
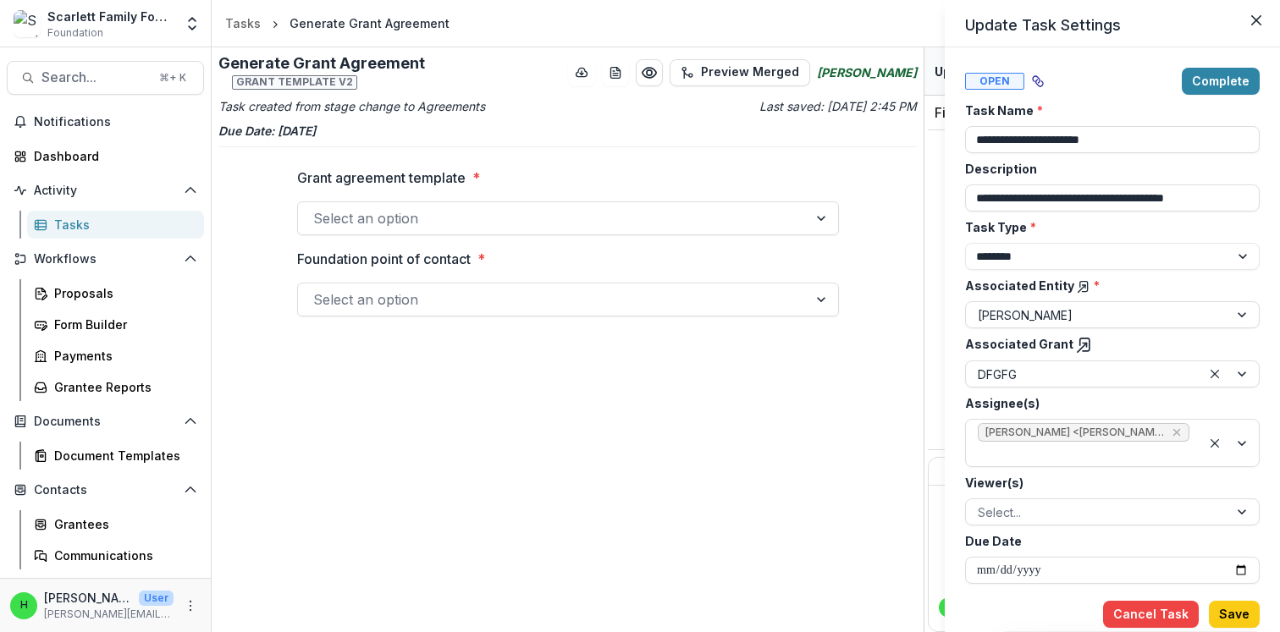
click at [534, 213] on div "**********" at bounding box center [640, 316] width 1280 height 632
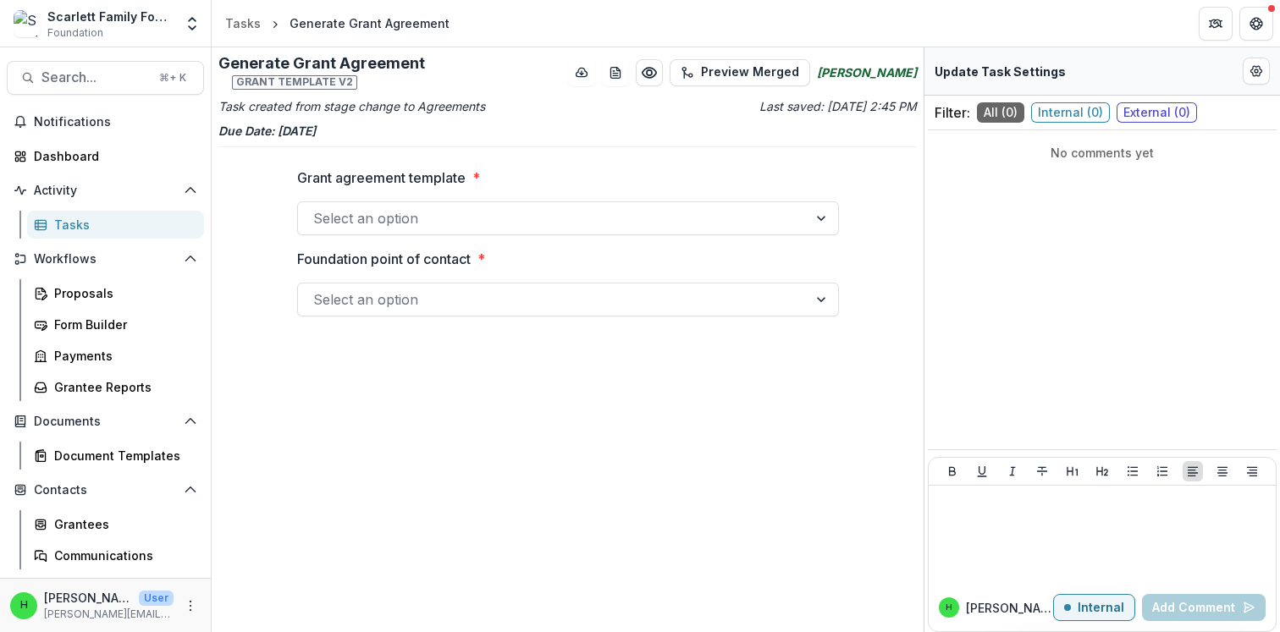
click at [424, 215] on div at bounding box center [552, 219] width 479 height 24
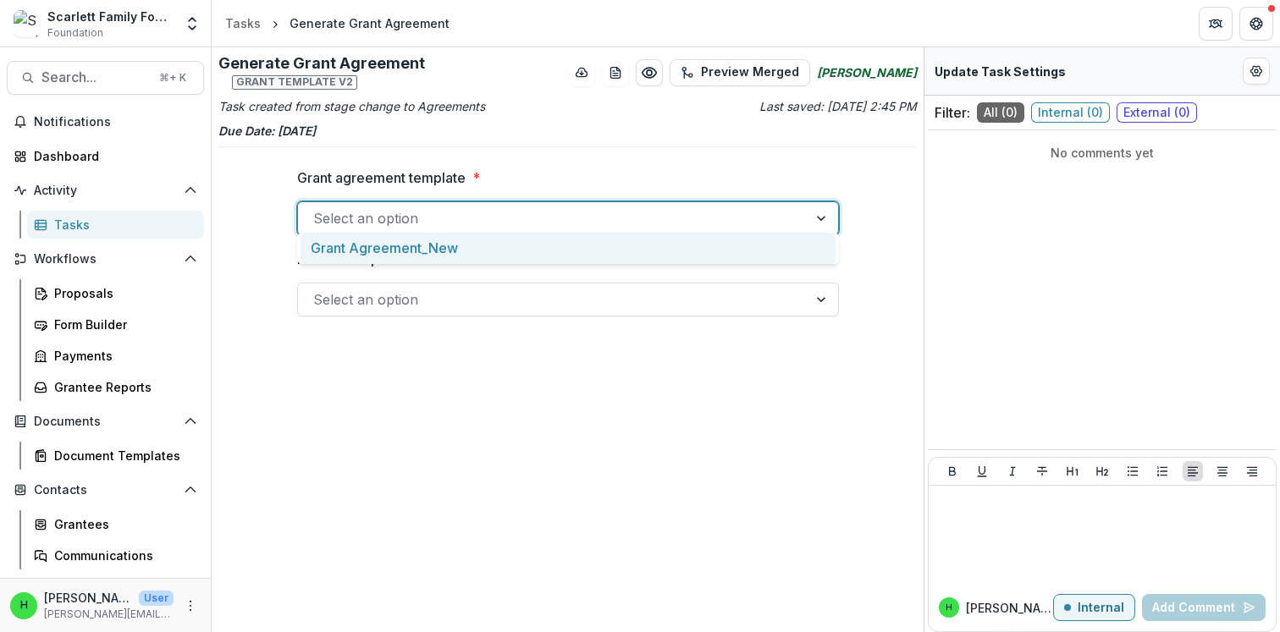
click at [416, 242] on div "Grant Agreement_New" at bounding box center [567, 248] width 535 height 31
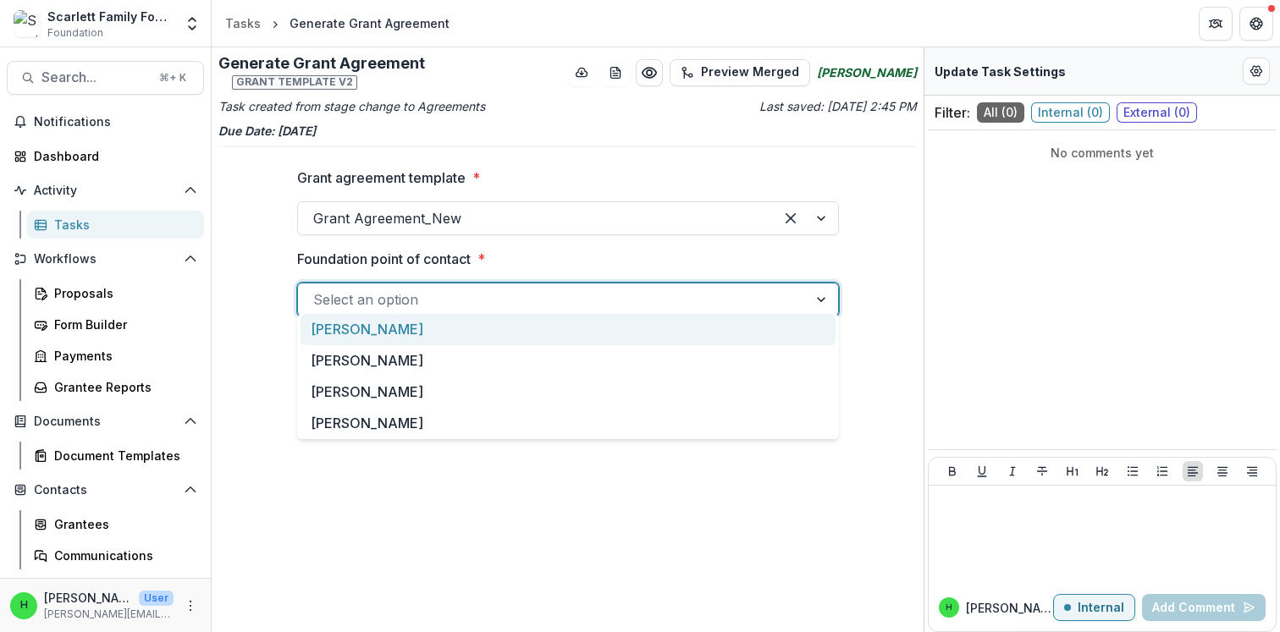
click at [441, 288] on div at bounding box center [552, 300] width 479 height 24
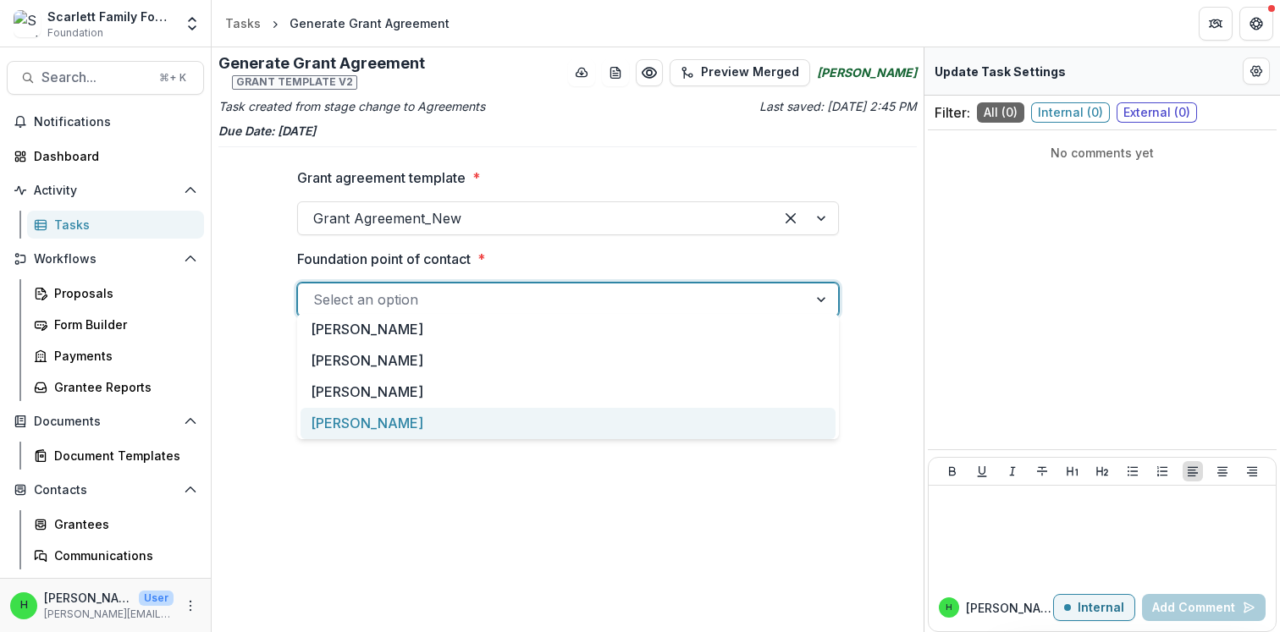
click at [361, 422] on div "[PERSON_NAME]" at bounding box center [567, 423] width 535 height 31
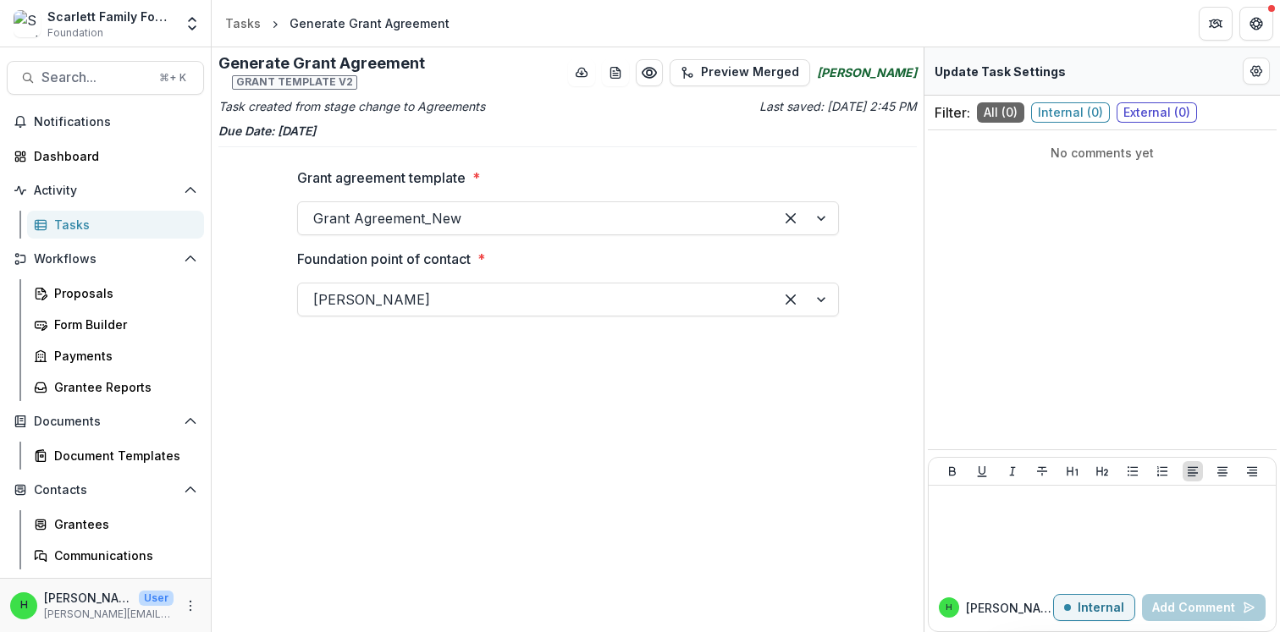
click at [779, 433] on div "Generate Grant Agreement Grant template v2 Preview Merged Haley Miller Task cre…" at bounding box center [568, 339] width 712 height 585
click at [628, 315] on div "Grant agreement template * Grant Agreement_New Foundation point of contact * Ha…" at bounding box center [568, 249] width 542 height 190
click at [71, 297] on div "Proposals" at bounding box center [122, 293] width 136 height 18
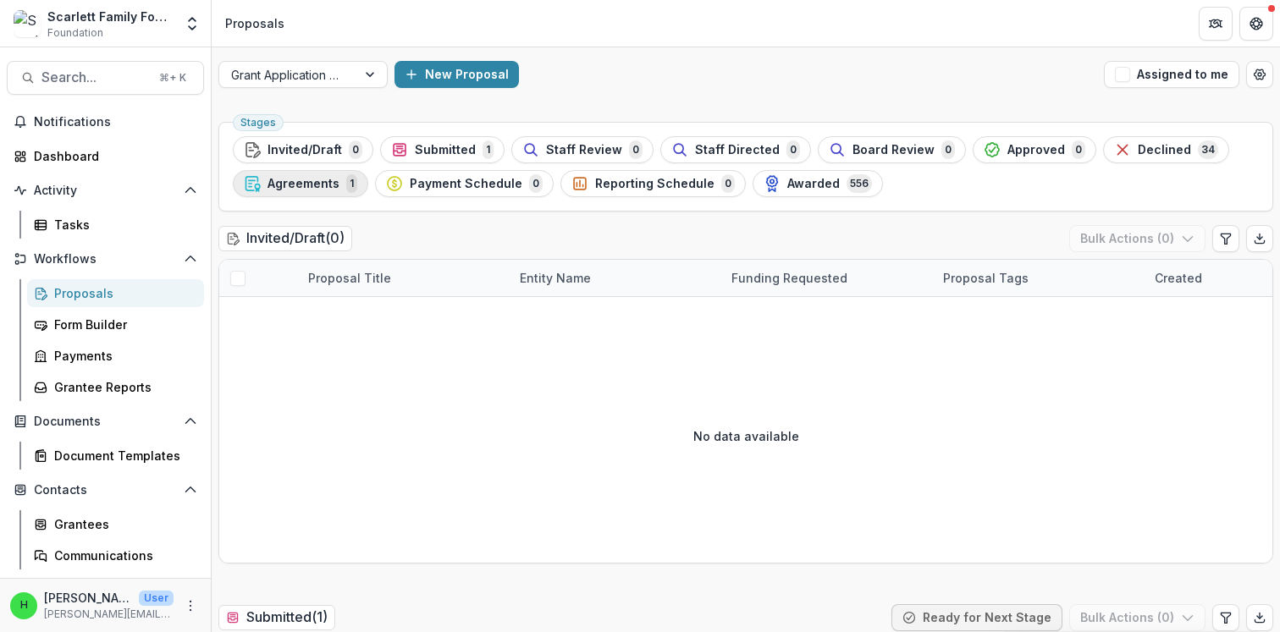
click at [319, 185] on span "Agreements" at bounding box center [303, 184] width 72 height 14
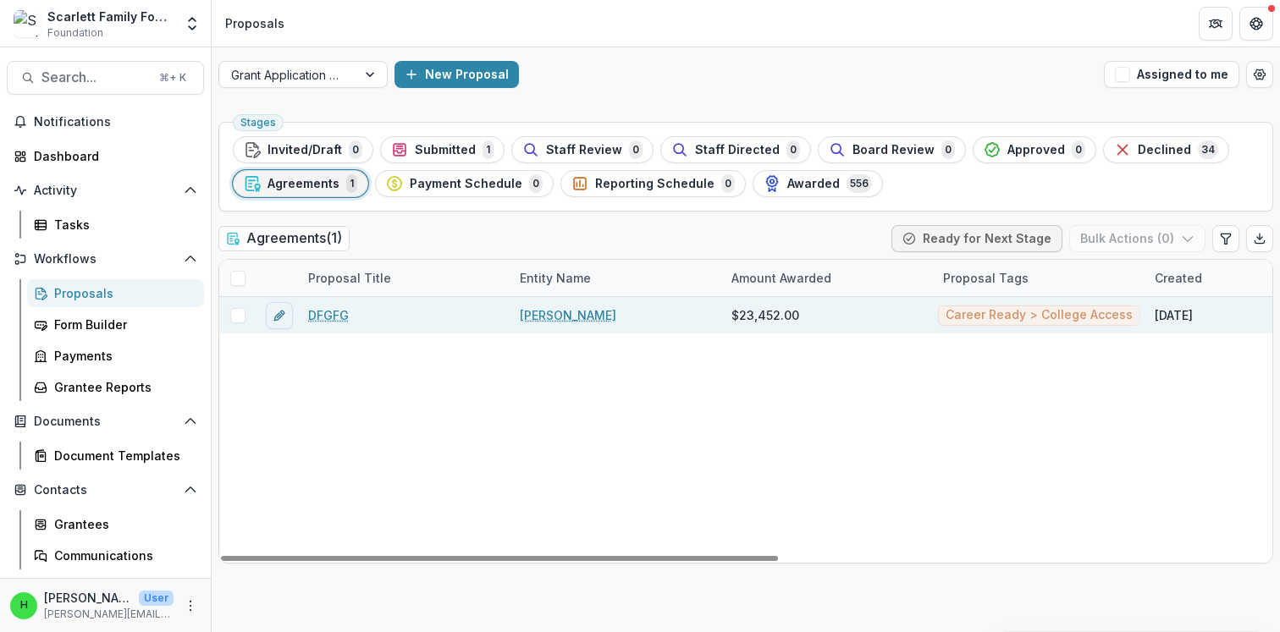
click at [333, 317] on link "DFGFG" at bounding box center [328, 315] width 41 height 18
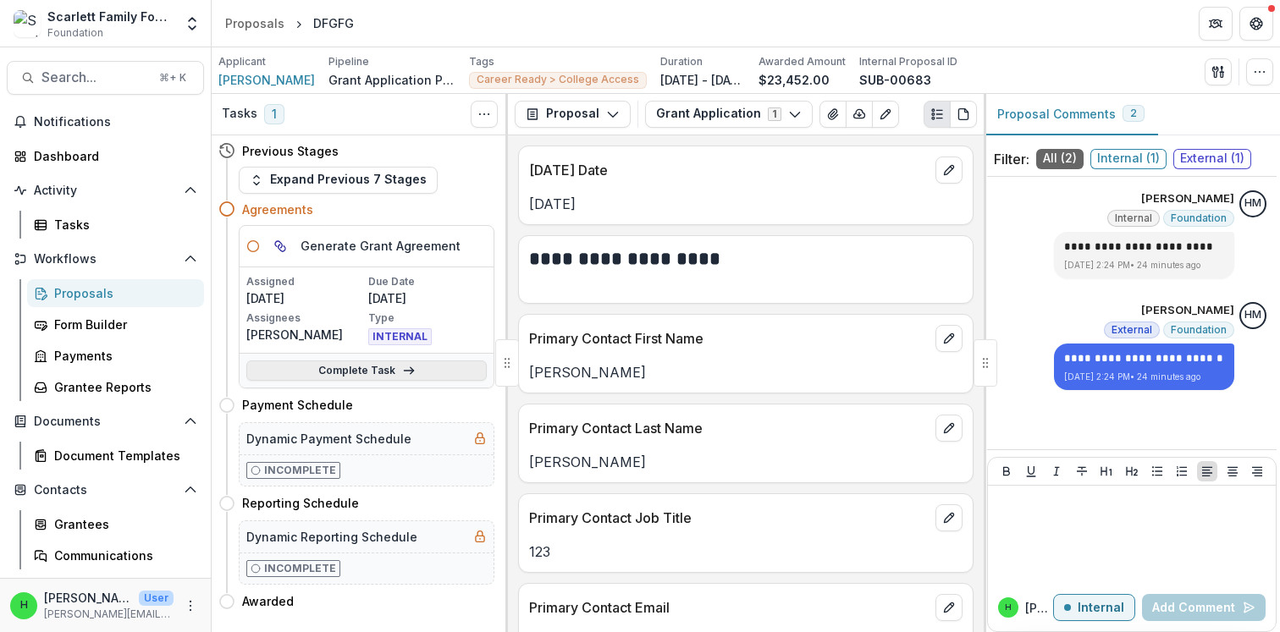
click at [361, 374] on link "Complete Task" at bounding box center [366, 371] width 240 height 20
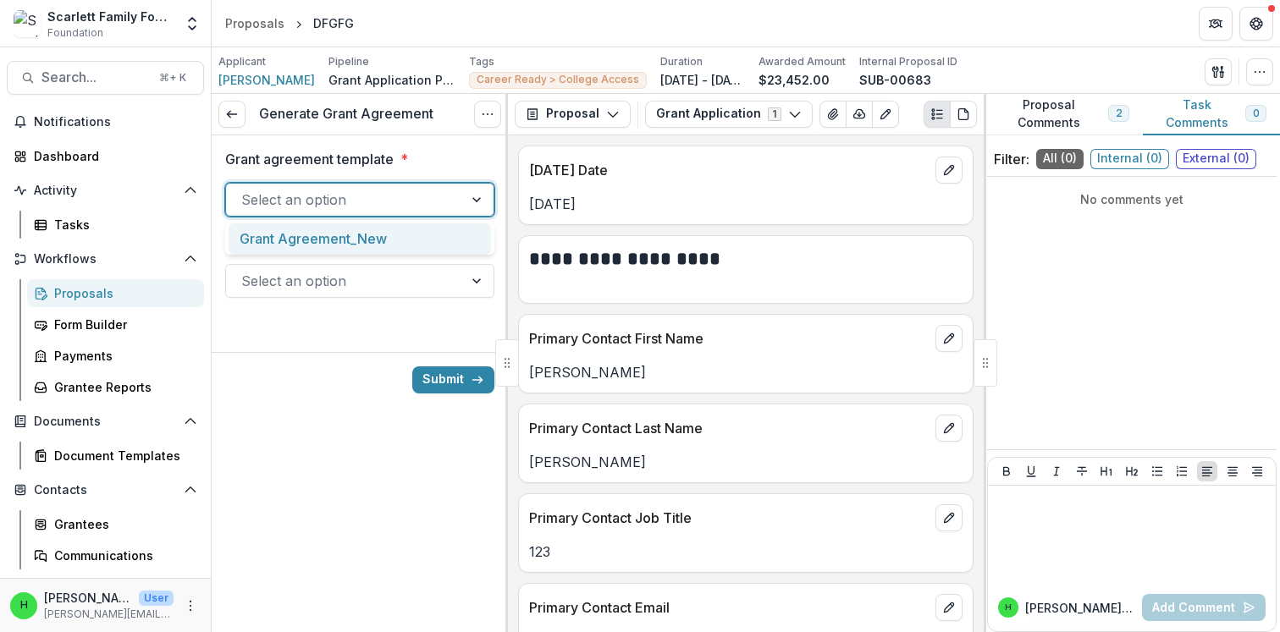
click at [335, 206] on div at bounding box center [344, 200] width 207 height 24
click at [327, 235] on div "Grant Agreement_New" at bounding box center [360, 238] width 262 height 31
click at [331, 285] on div at bounding box center [344, 281] width 207 height 24
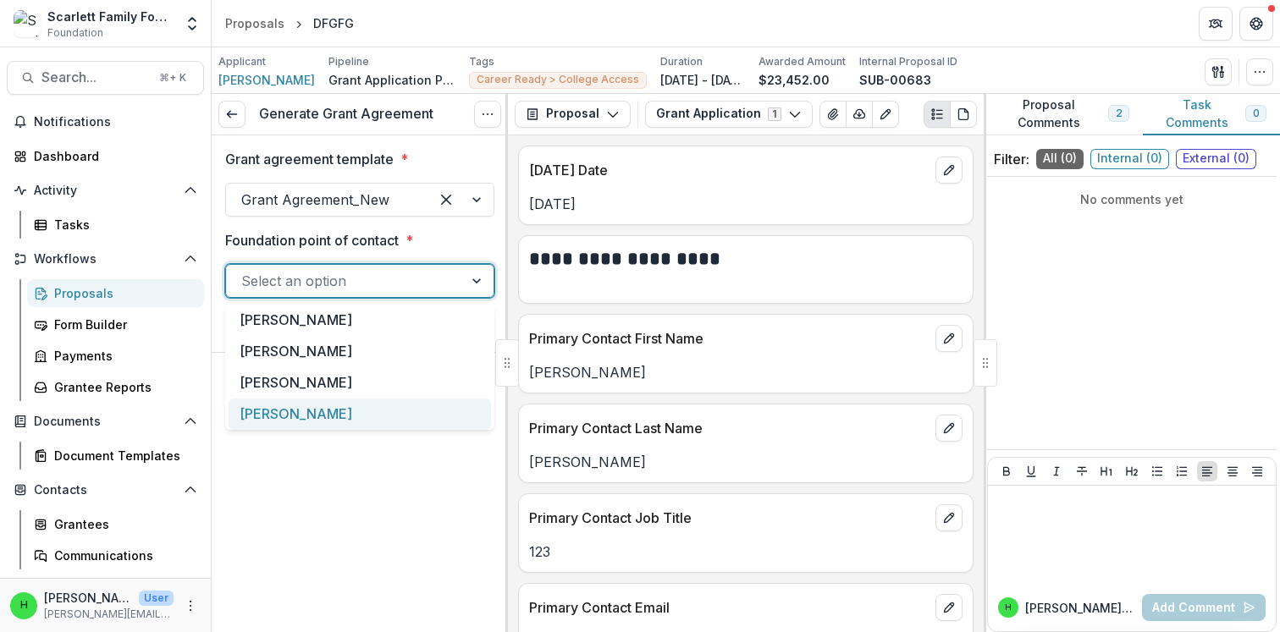
click at [297, 414] on div "[PERSON_NAME]" at bounding box center [360, 414] width 262 height 31
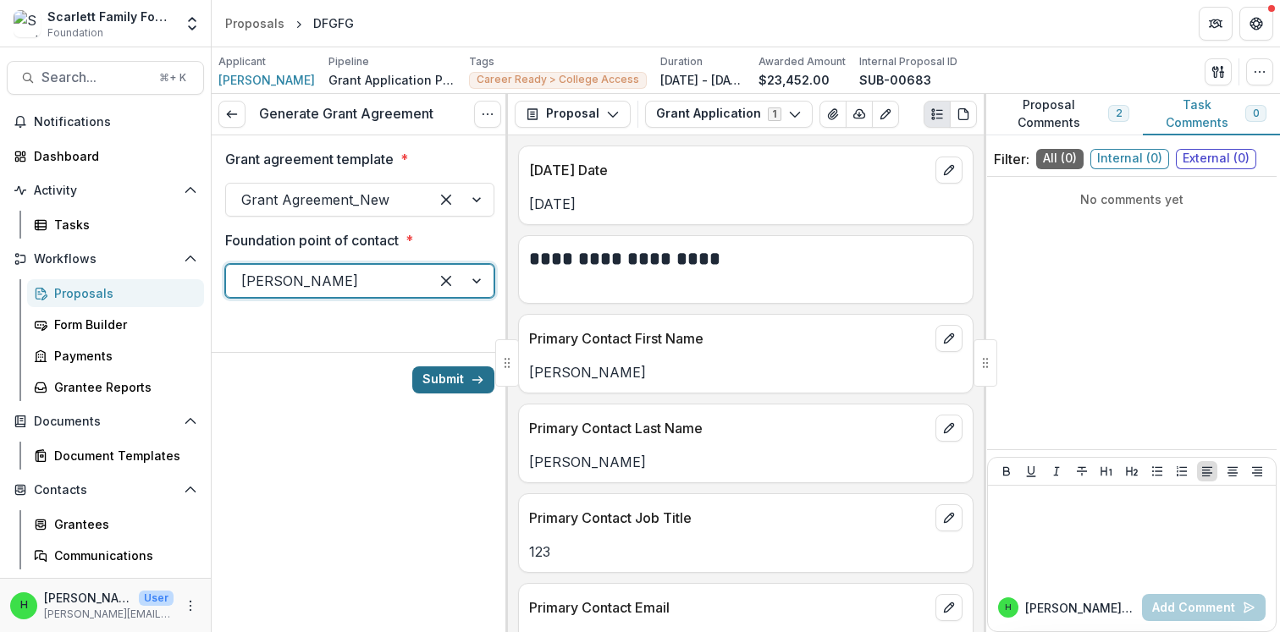
click at [453, 384] on button "Submit" at bounding box center [453, 380] width 82 height 27
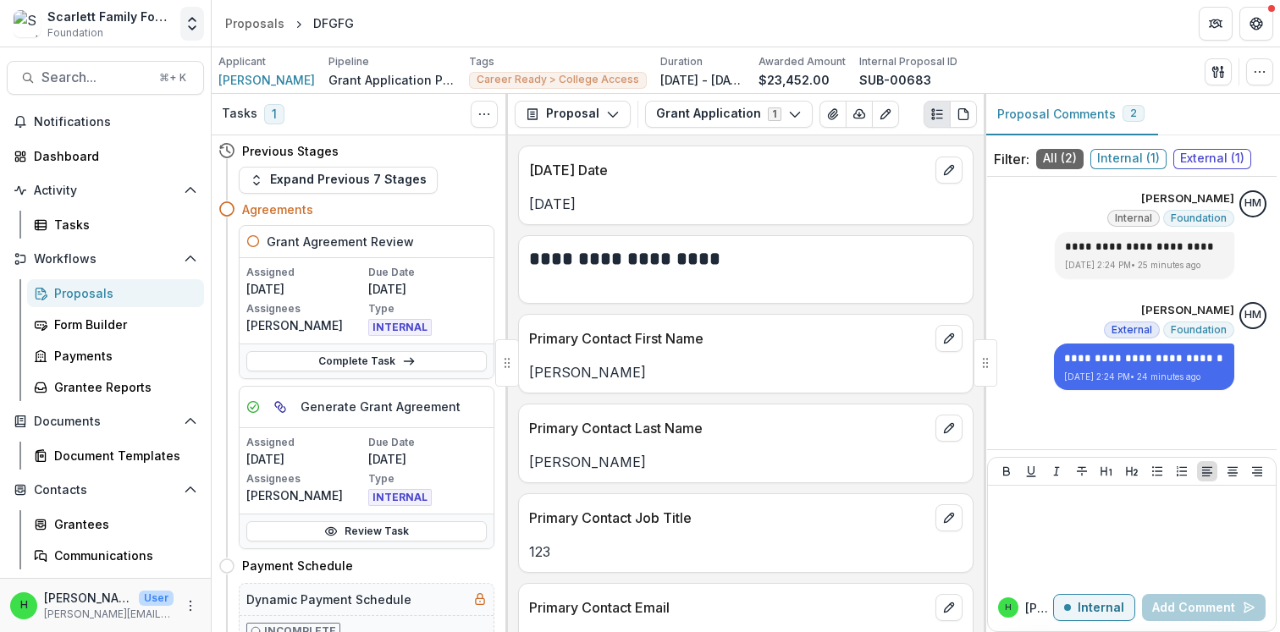
click at [190, 24] on icon "Open entity switcher" at bounding box center [192, 23] width 17 height 17
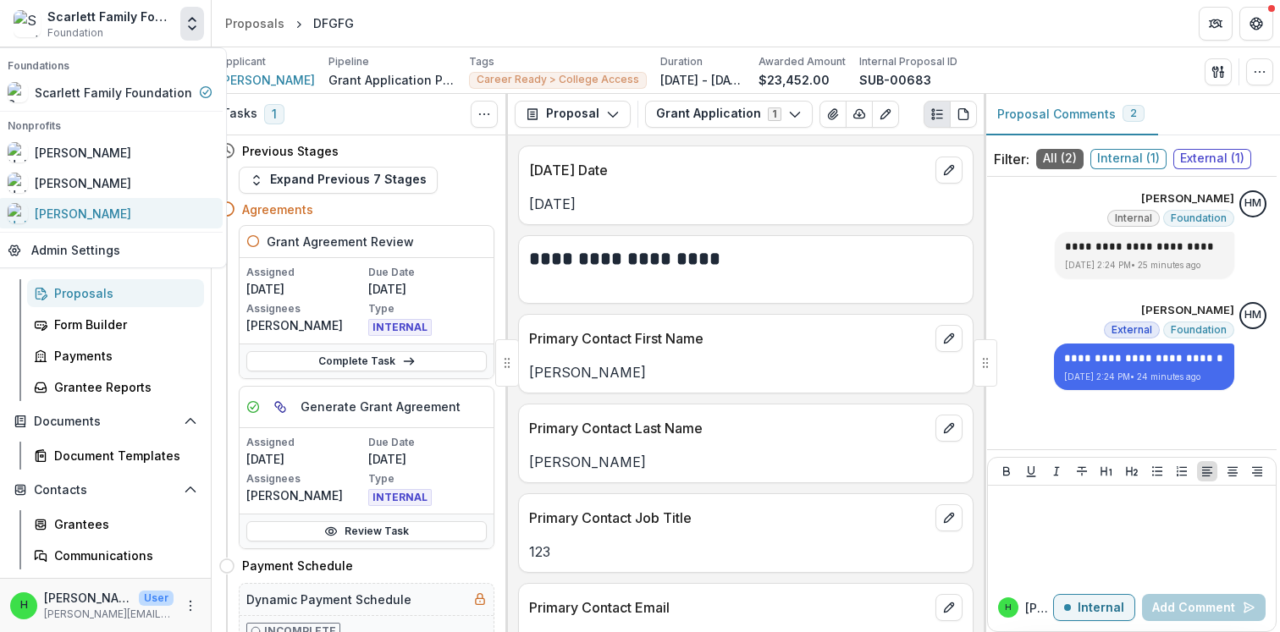
click at [88, 209] on div "[PERSON_NAME]" at bounding box center [83, 214] width 96 height 18
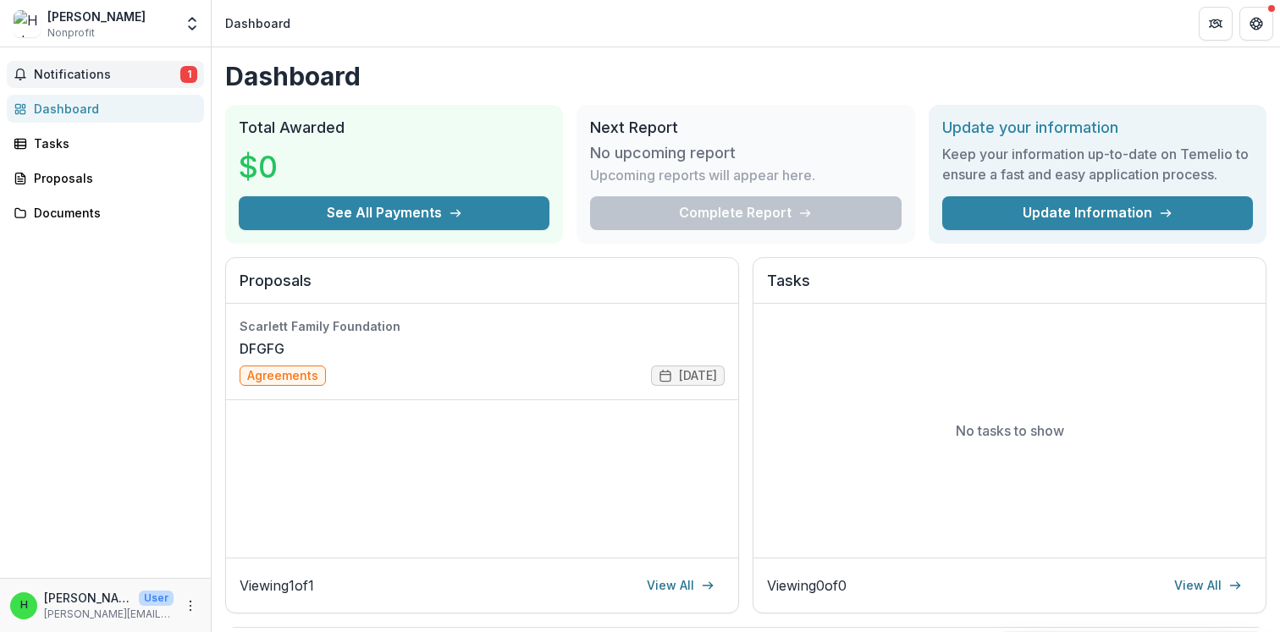
click at [76, 73] on span "Notifications" at bounding box center [107, 75] width 146 height 14
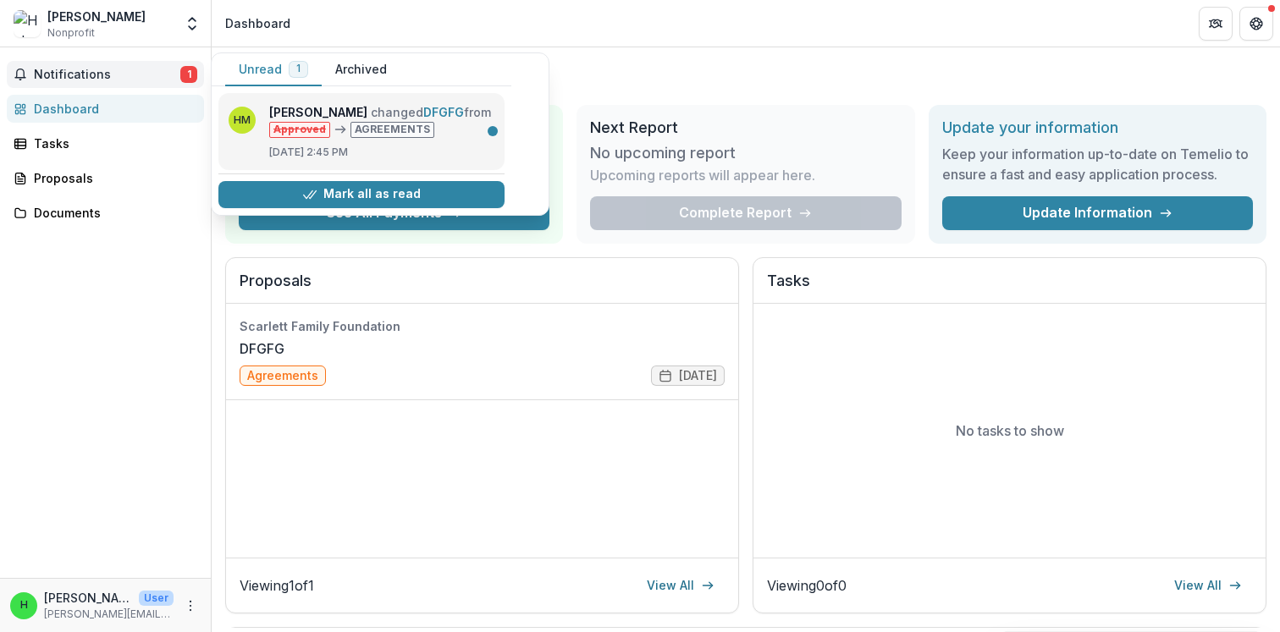
click at [423, 119] on link "DFGFG" at bounding box center [443, 112] width 41 height 14
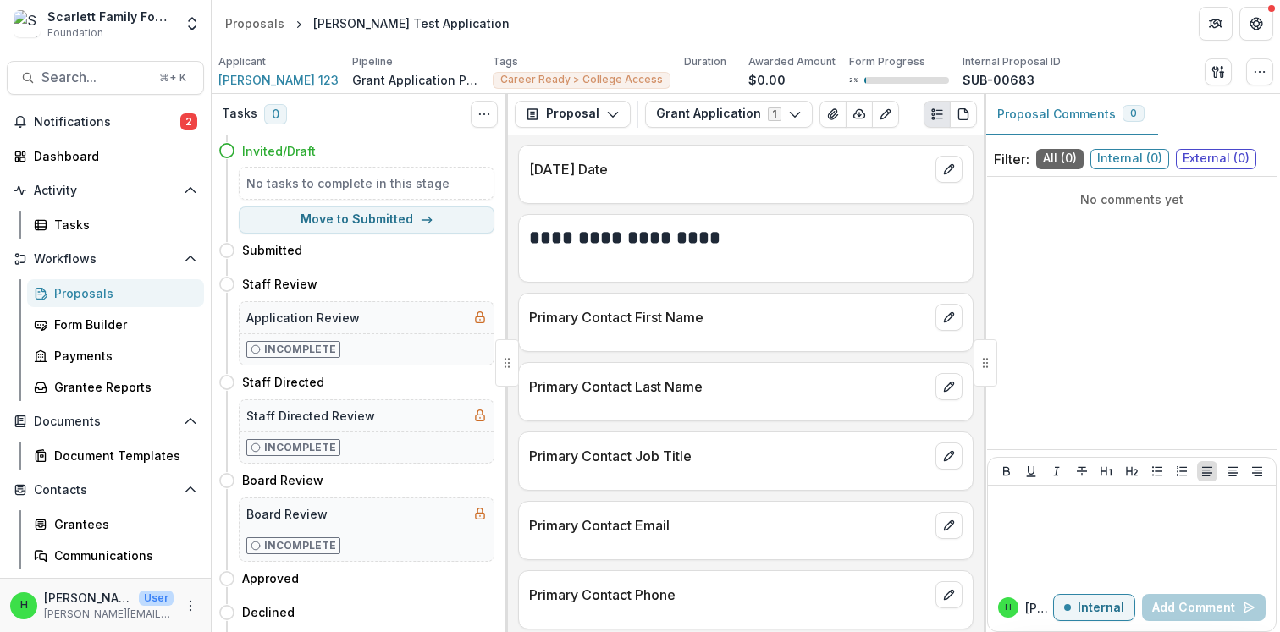
scroll to position [91, 0]
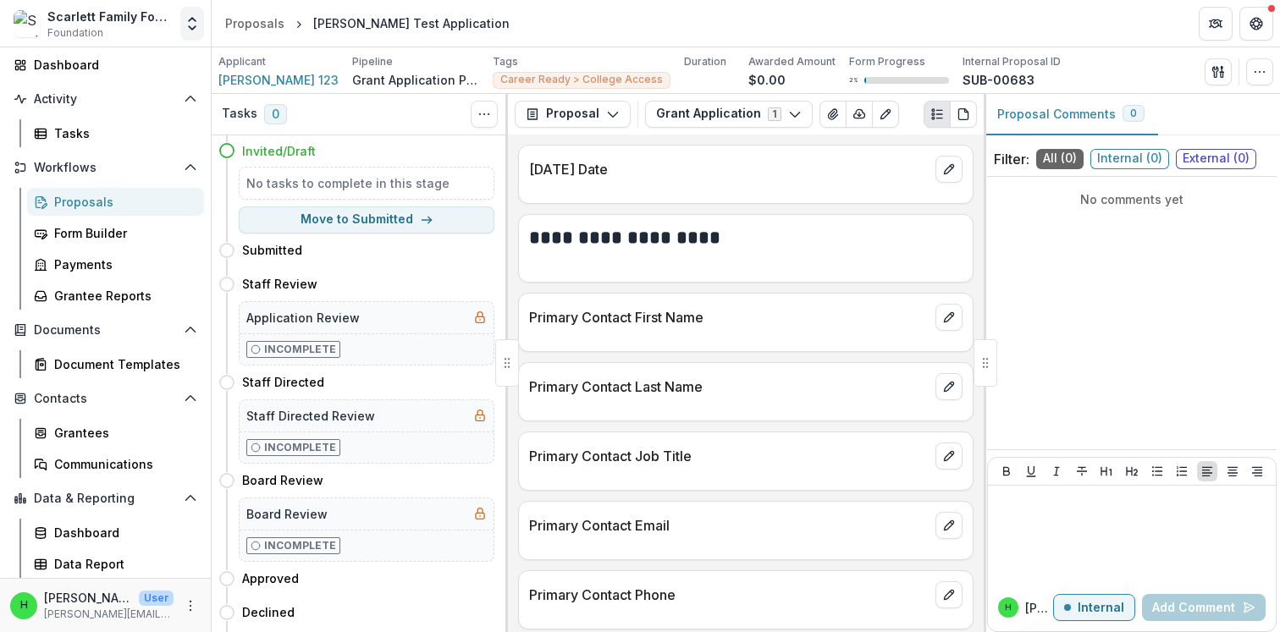
click at [190, 26] on icon "Open entity switcher" at bounding box center [192, 23] width 17 height 17
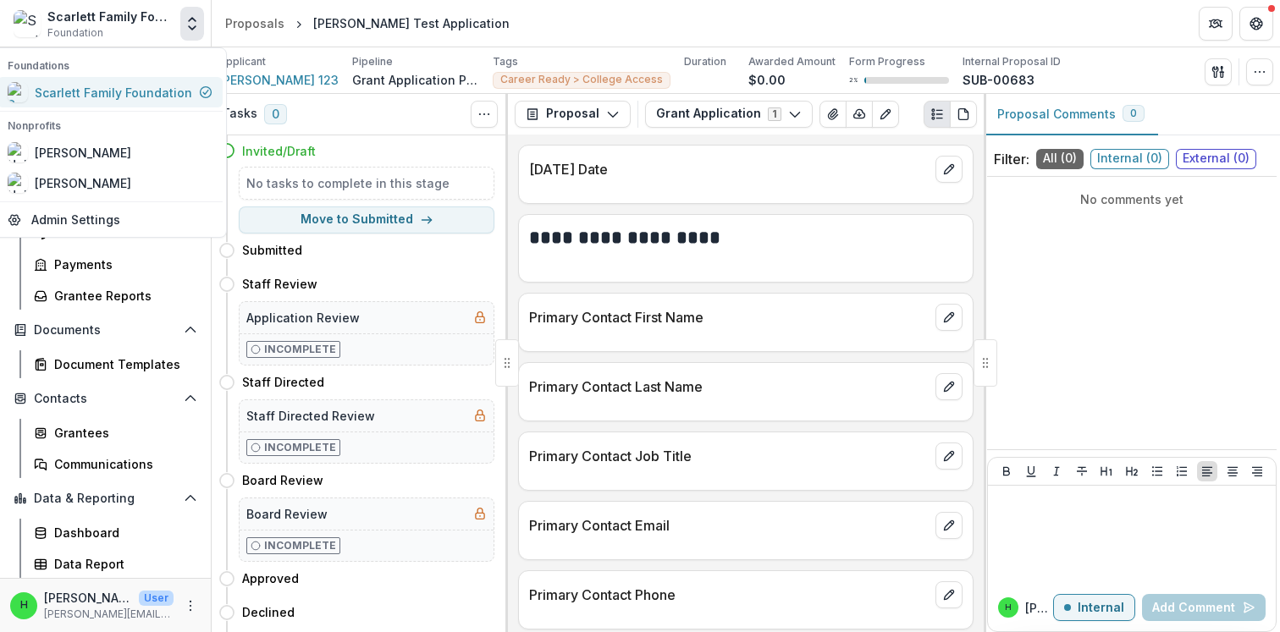
click at [101, 96] on div "Scarlett Family Foundation" at bounding box center [113, 93] width 157 height 18
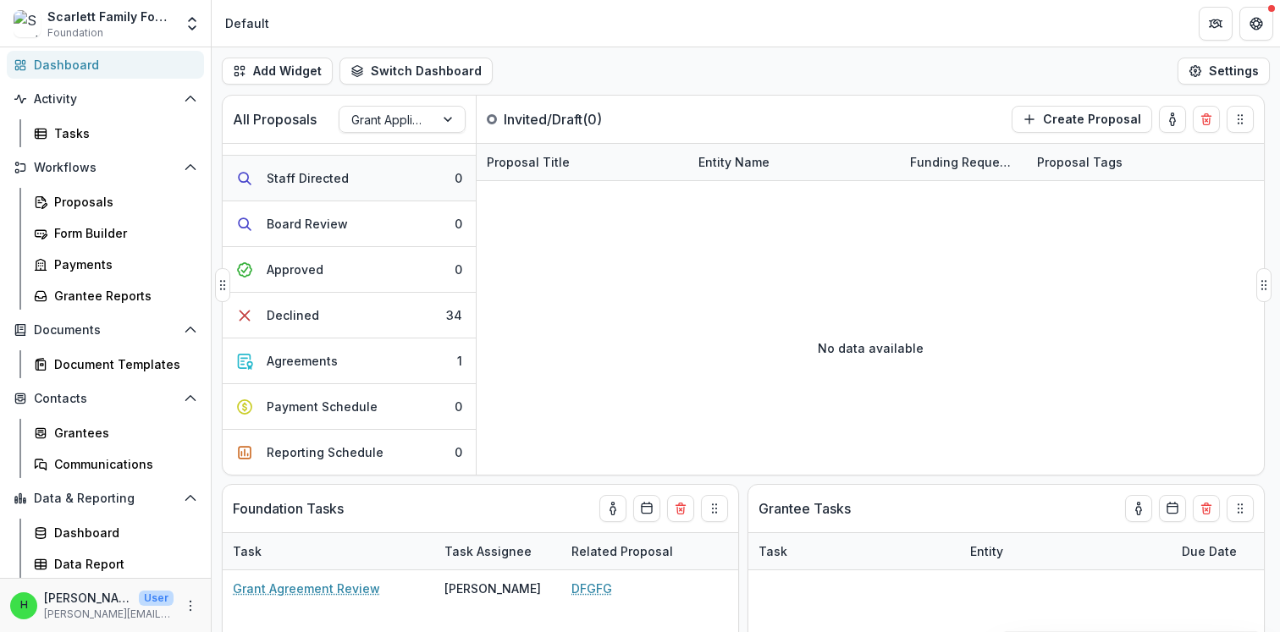
scroll to position [128, 0]
click at [312, 352] on div "Agreements" at bounding box center [302, 359] width 71 height 18
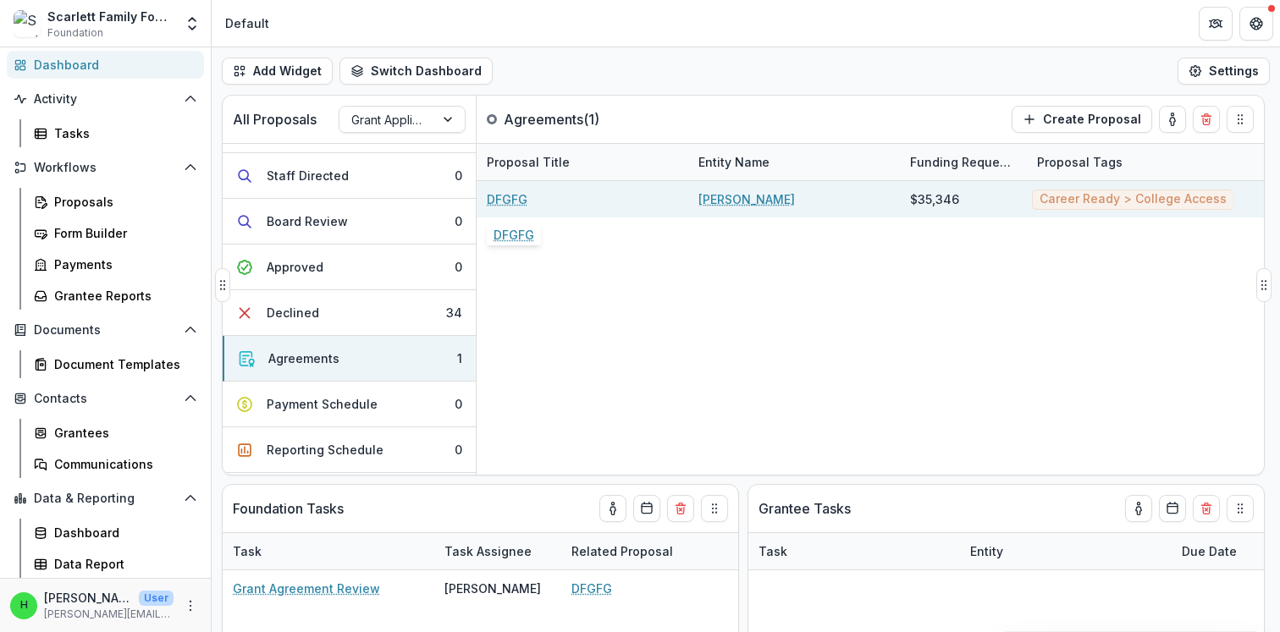
click at [513, 198] on link "DFGFG" at bounding box center [507, 199] width 41 height 18
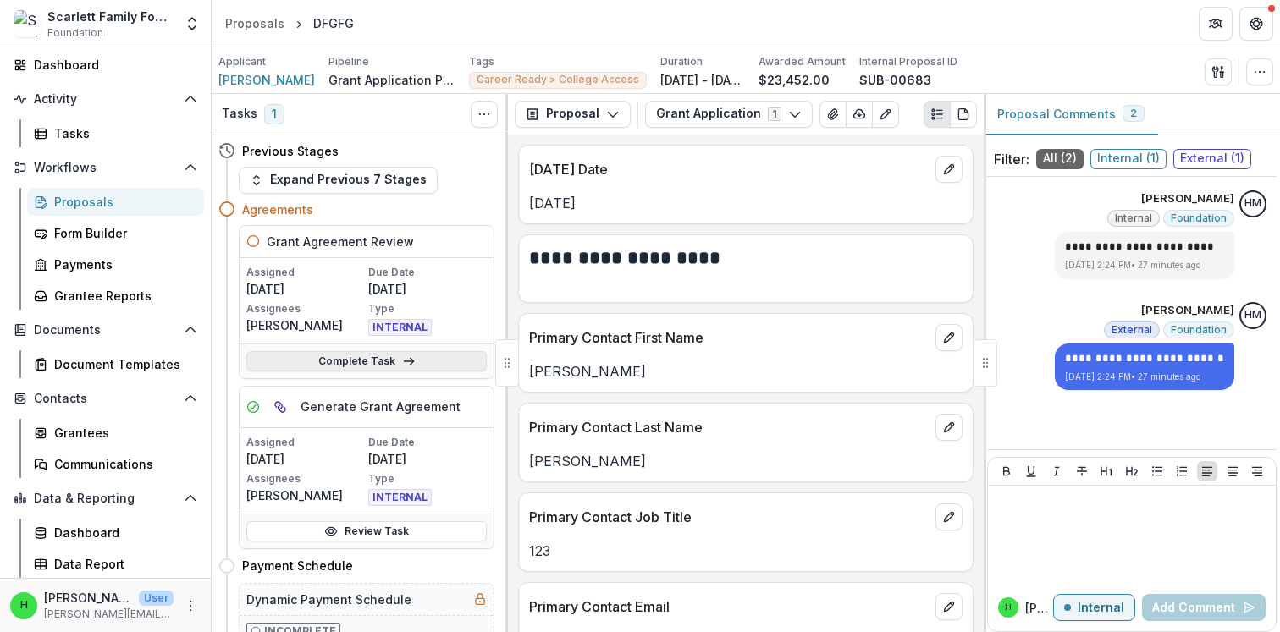
click at [352, 357] on link "Complete Task" at bounding box center [366, 361] width 240 height 20
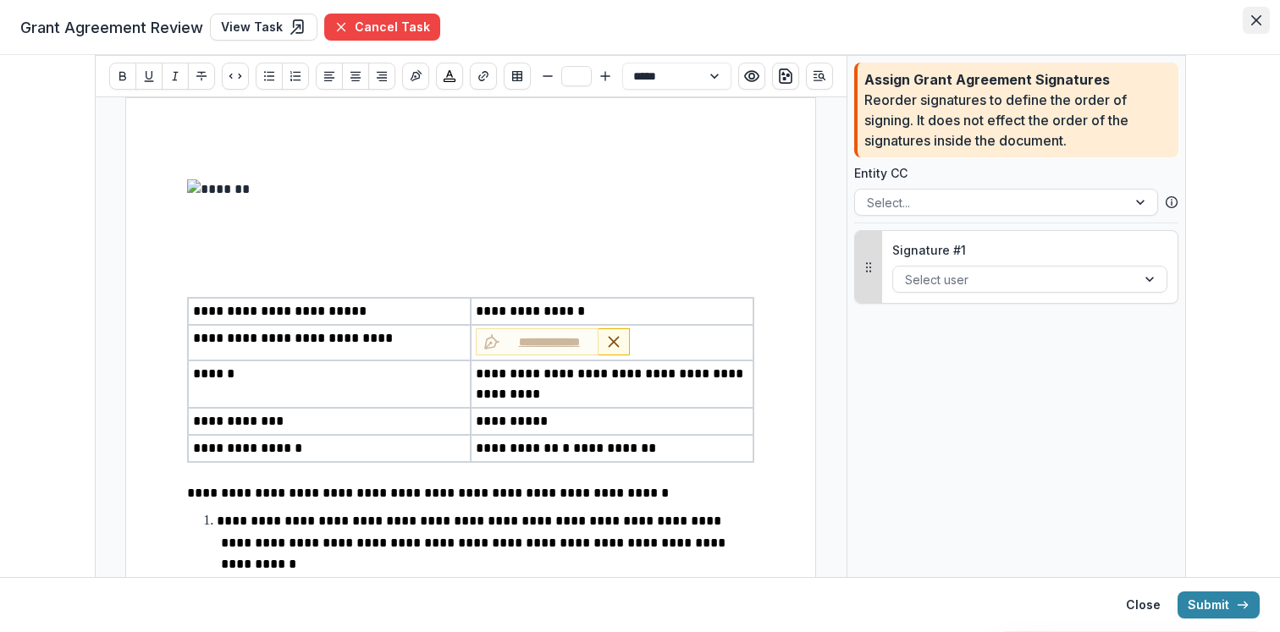
click at [1258, 18] on icon "Close" at bounding box center [1256, 20] width 10 height 10
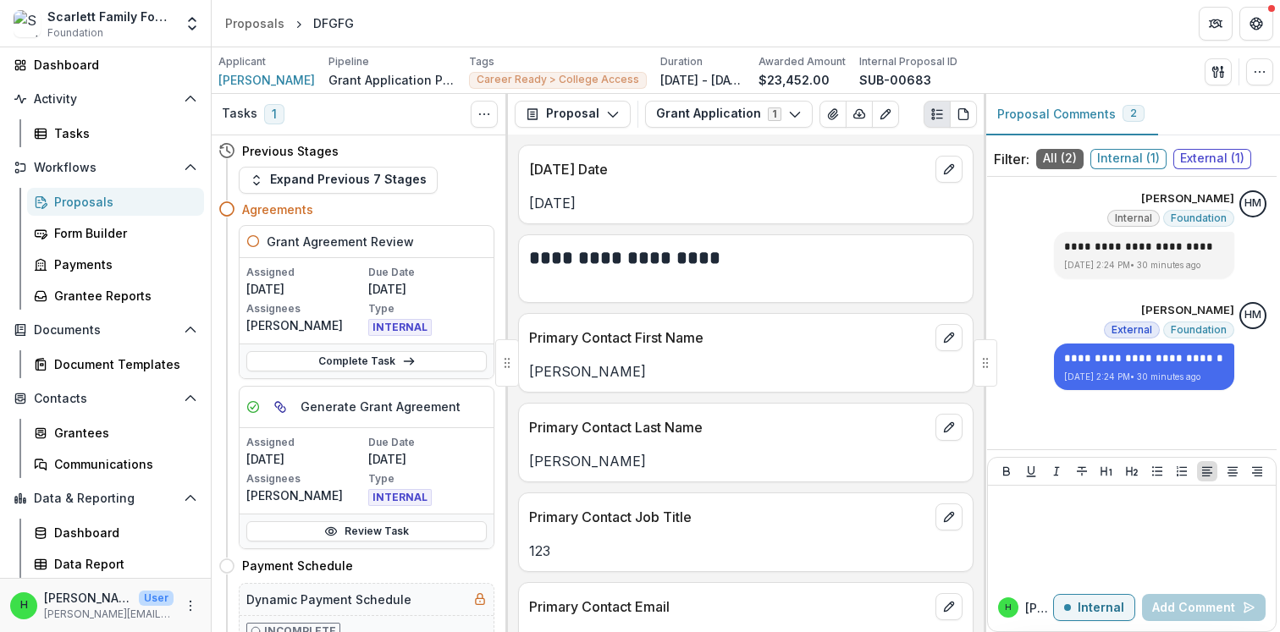
click at [90, 198] on div "Proposals" at bounding box center [122, 202] width 136 height 18
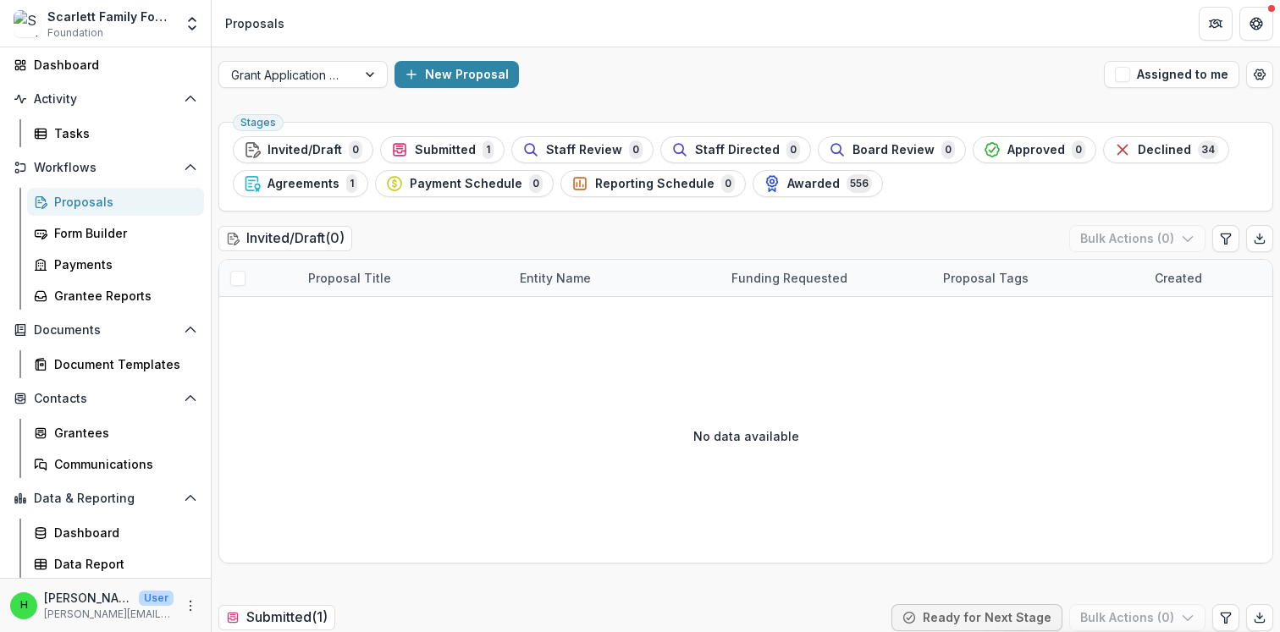
click at [108, 10] on div "Scarlett Family Foundation" at bounding box center [110, 17] width 126 height 18
click at [187, 20] on icon "Open entity switcher" at bounding box center [192, 23] width 17 height 17
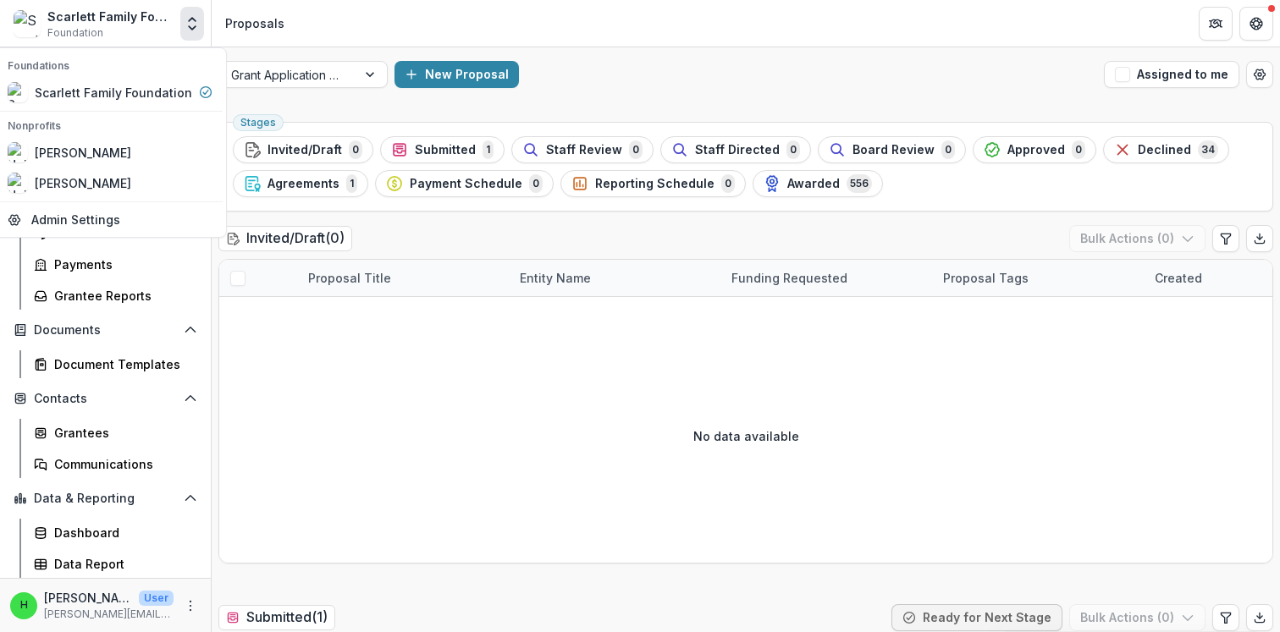
click at [284, 28] on div "Proposals" at bounding box center [254, 23] width 73 height 25
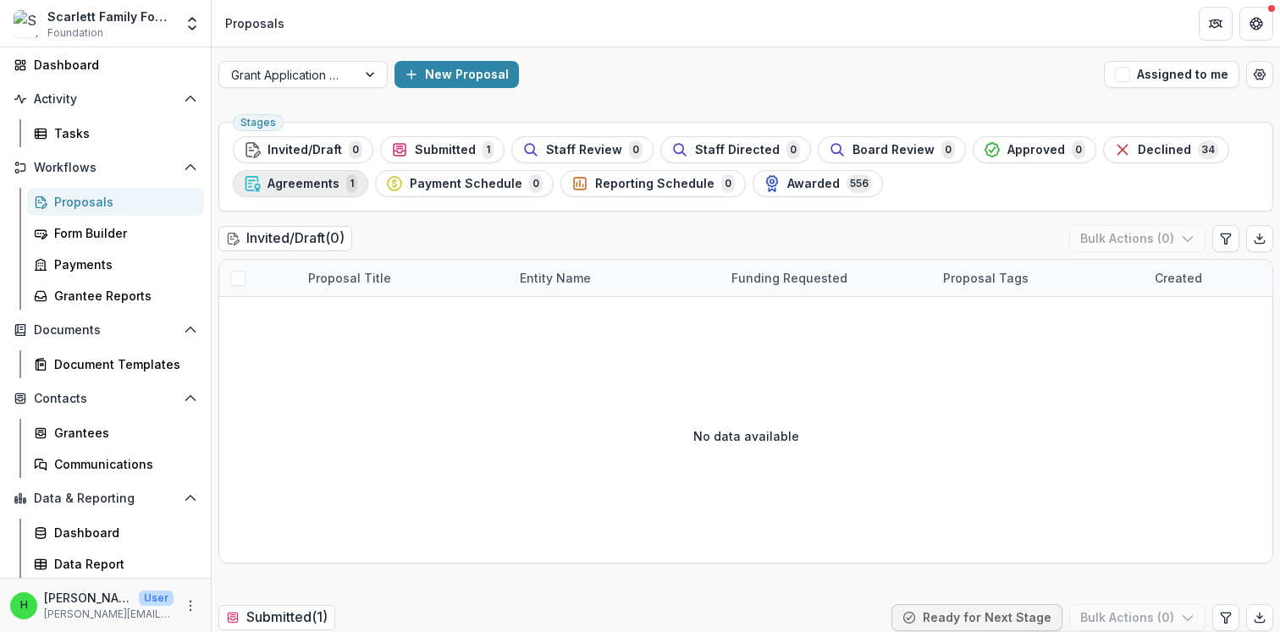
click at [311, 177] on span "Agreements" at bounding box center [303, 184] width 72 height 14
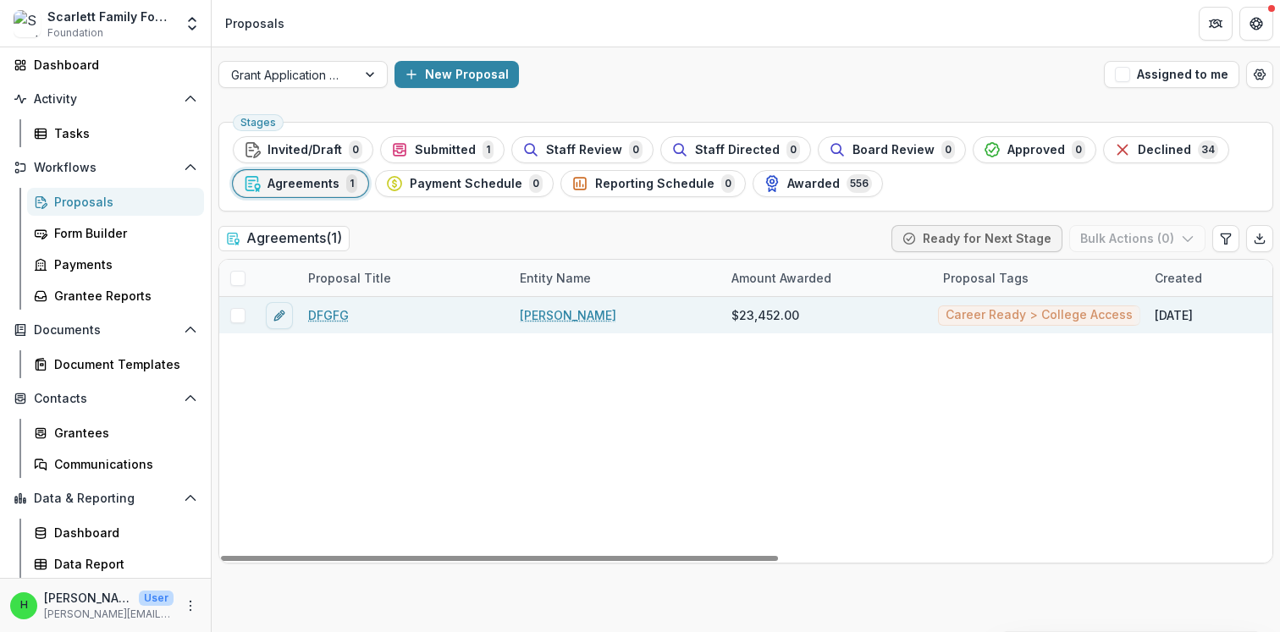
click at [330, 312] on link "DFGFG" at bounding box center [328, 315] width 41 height 18
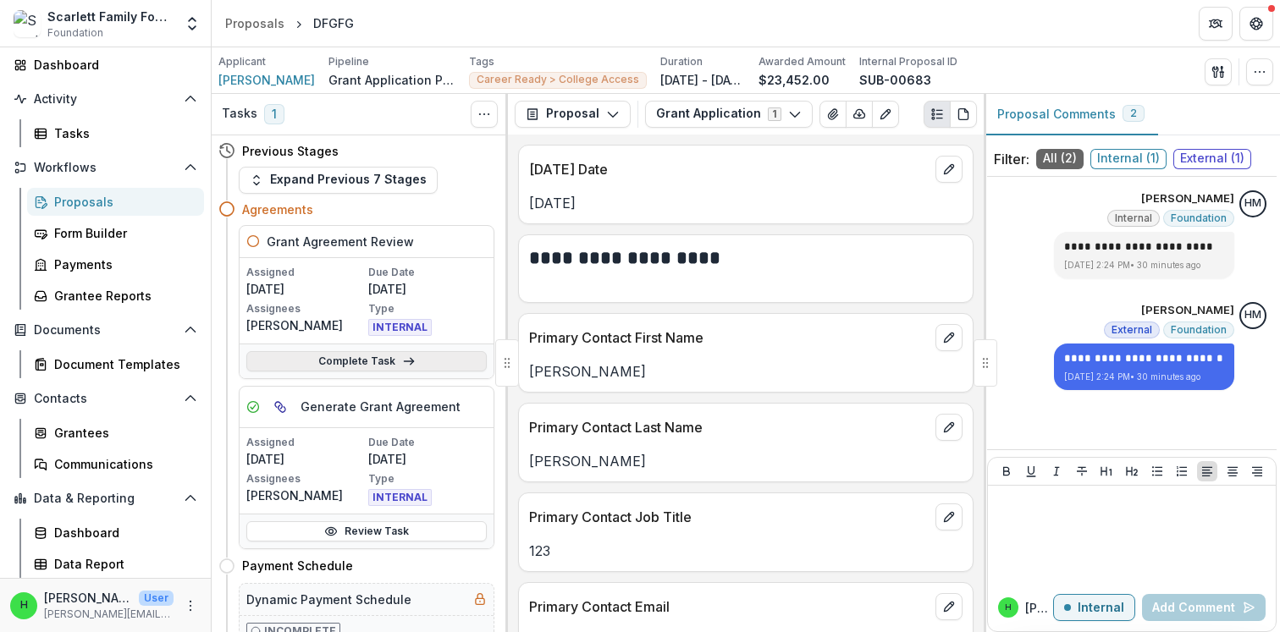
click at [332, 360] on link "Complete Task" at bounding box center [366, 361] width 240 height 20
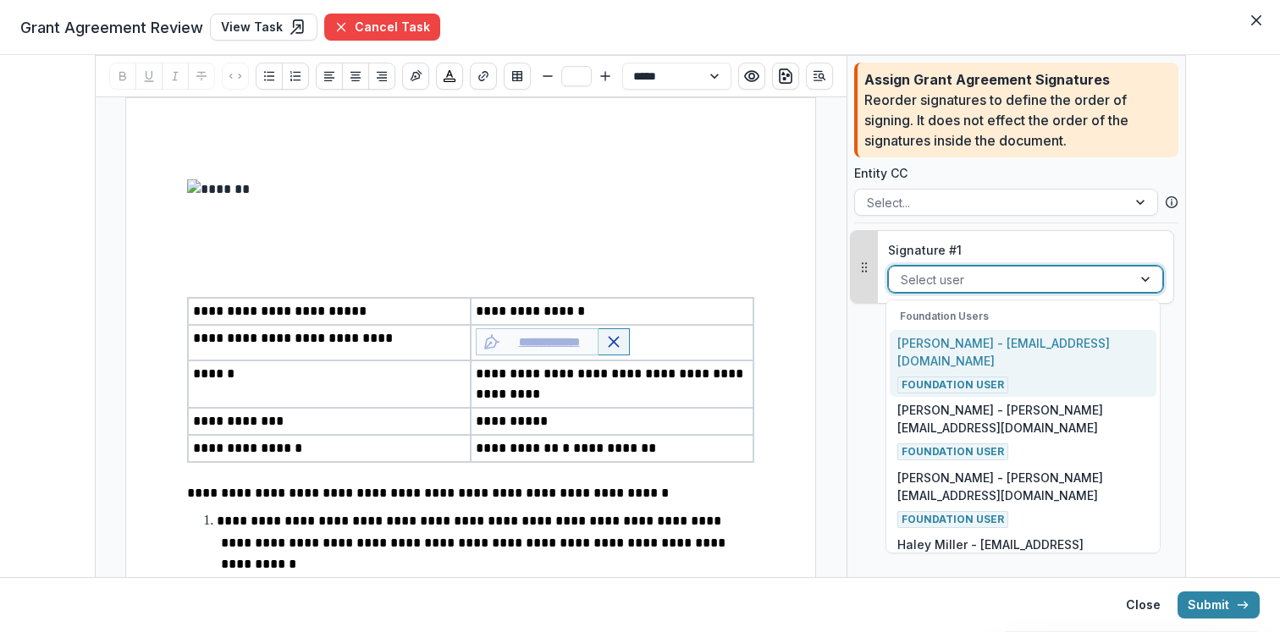
click at [966, 281] on div at bounding box center [1010, 279] width 219 height 21
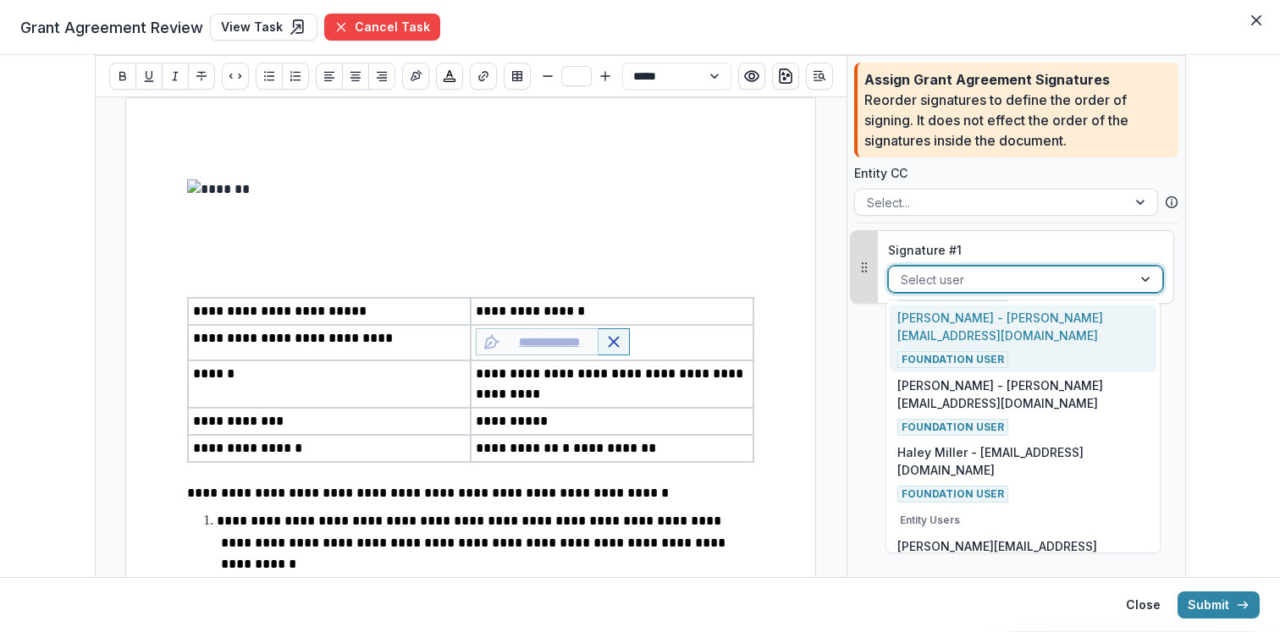
scroll to position [101, 0]
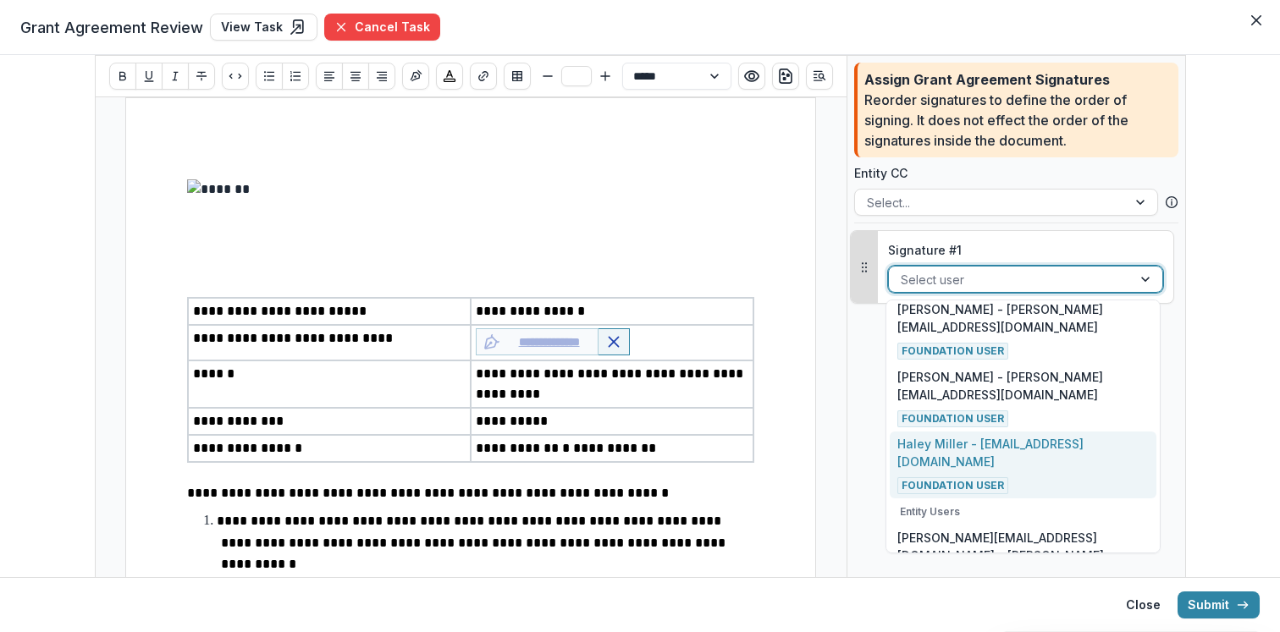
click at [973, 447] on p "Haley Miller - haley@scarlettfoundation.org" at bounding box center [1022, 453] width 251 height 36
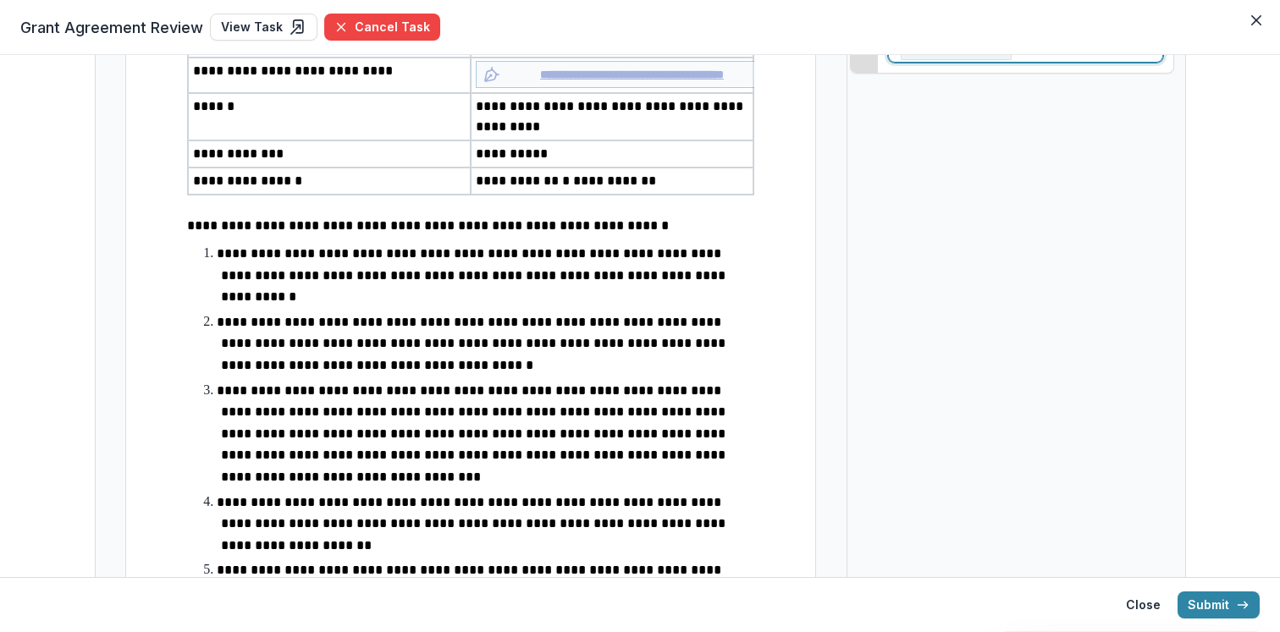
scroll to position [0, 0]
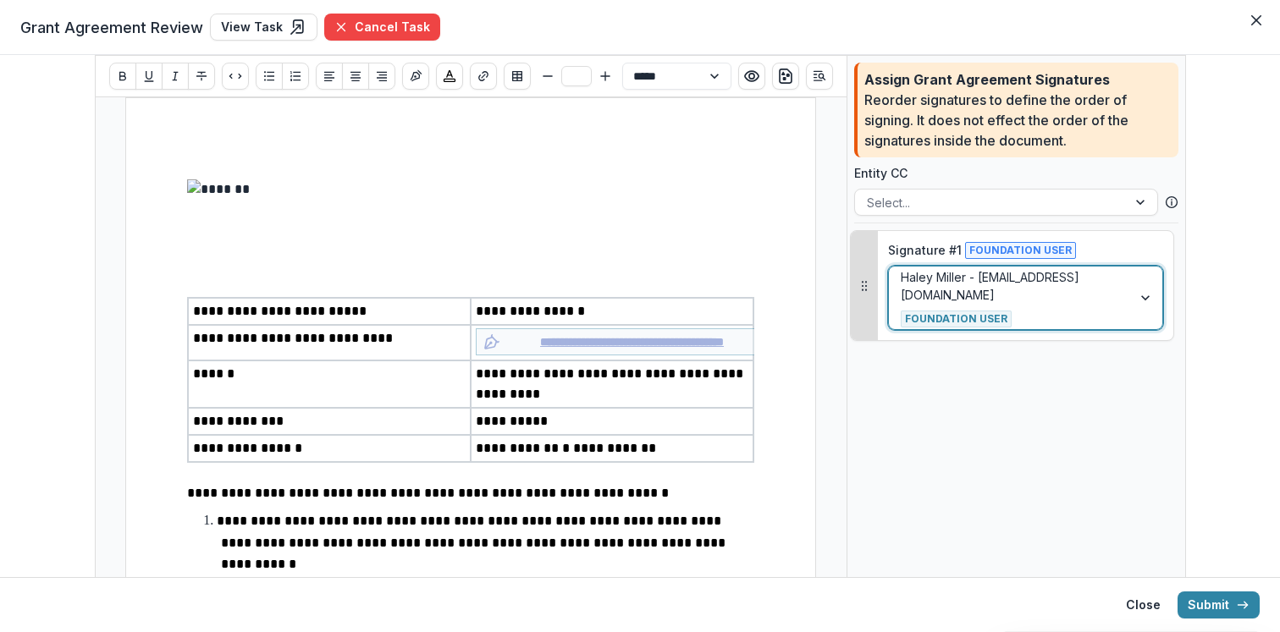
click at [1101, 300] on div at bounding box center [1010, 298] width 219 height 21
click at [1029, 249] on span "Foundation User" at bounding box center [1020, 250] width 111 height 17
click at [1047, 295] on div at bounding box center [1010, 298] width 219 height 21
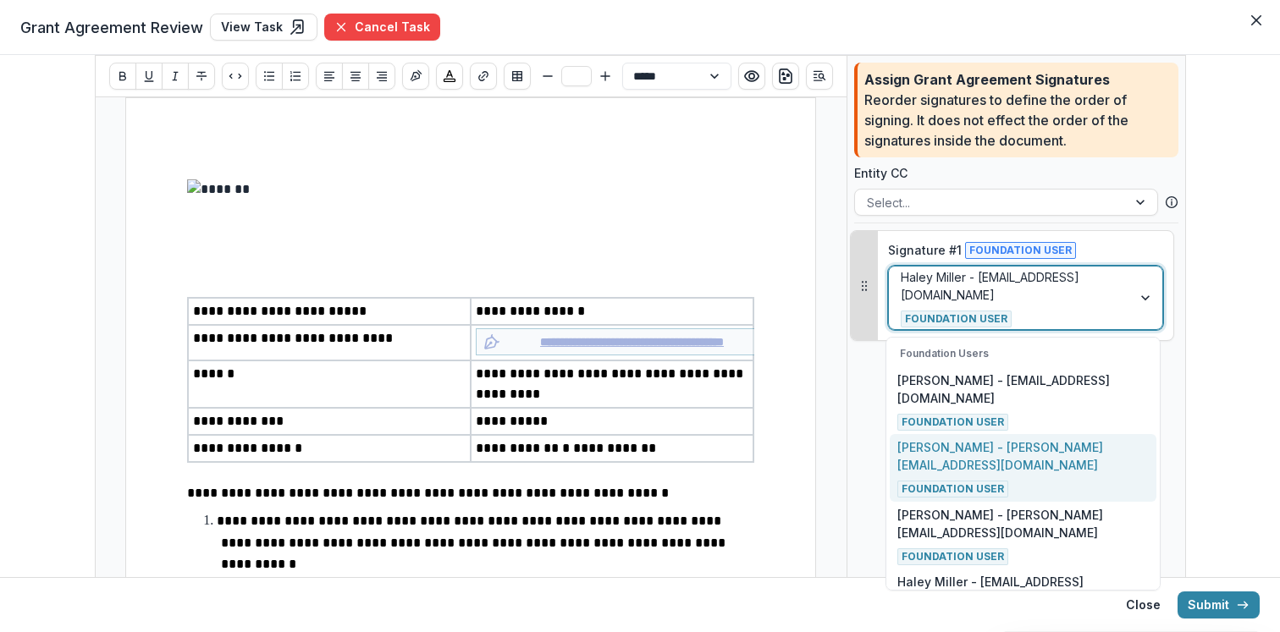
scroll to position [125, 0]
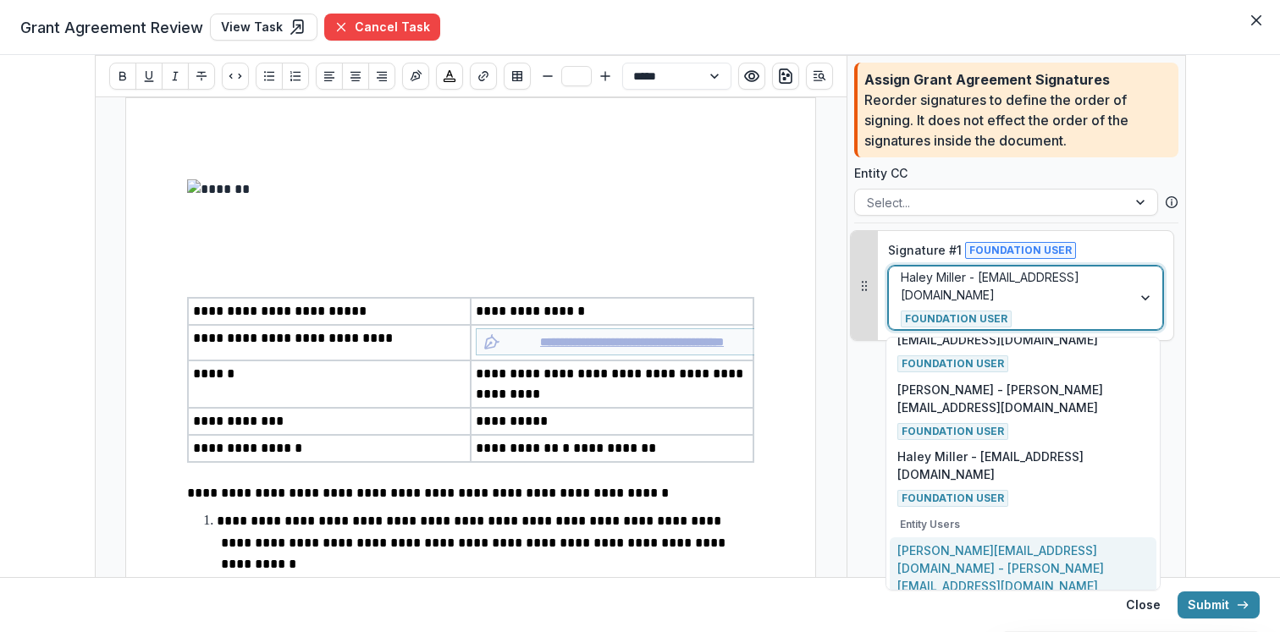
click at [1024, 542] on p "haley@scarlettfoundation.org - haley@scarlettfoundation.org" at bounding box center [1022, 568] width 251 height 53
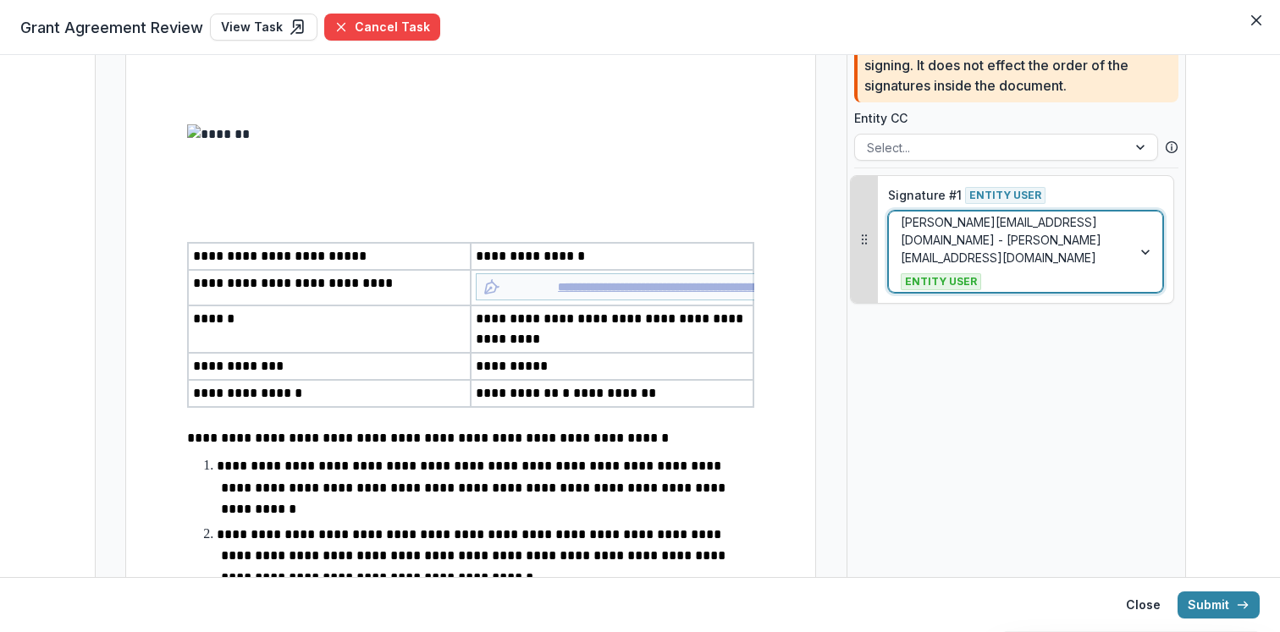
scroll to position [27, 0]
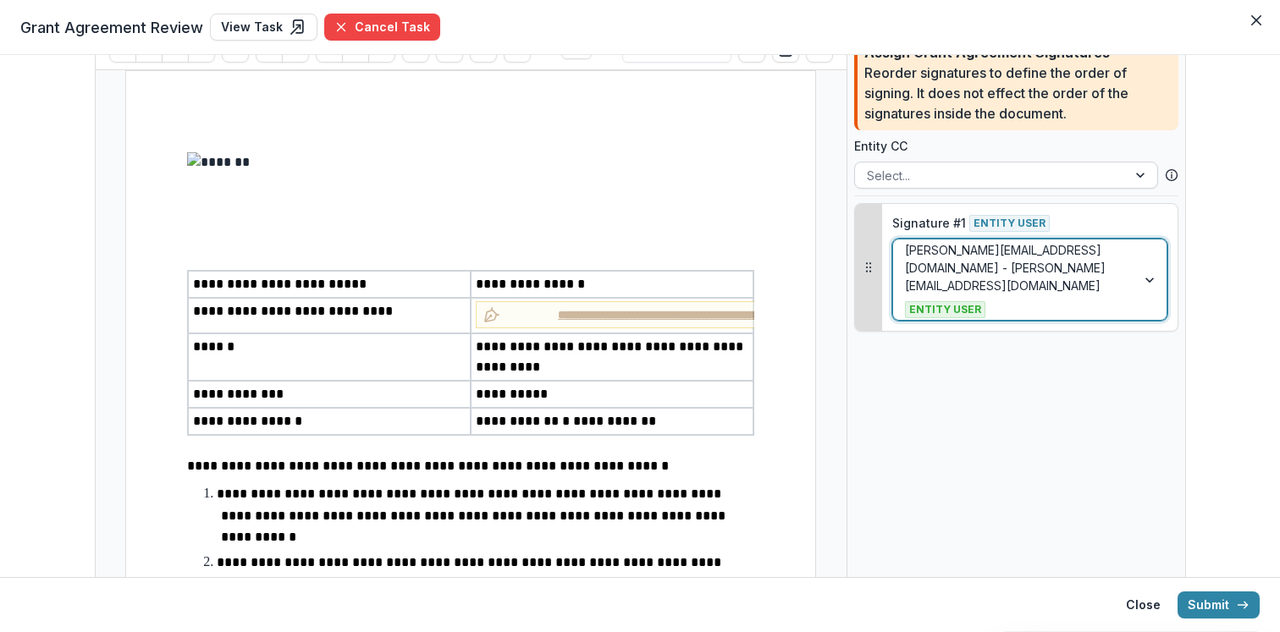
click at [949, 178] on div at bounding box center [991, 175] width 248 height 21
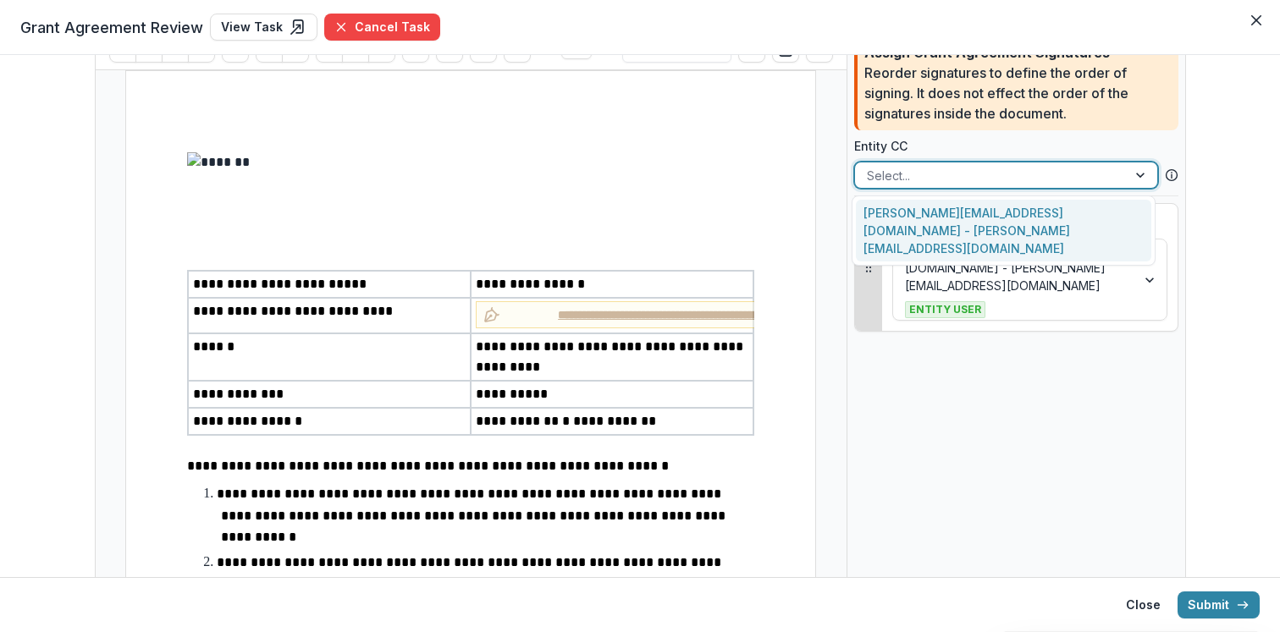
click at [948, 217] on div "haley@scarlettfoundation.org - haley@scarlettfoundation.org" at bounding box center [1003, 231] width 295 height 62
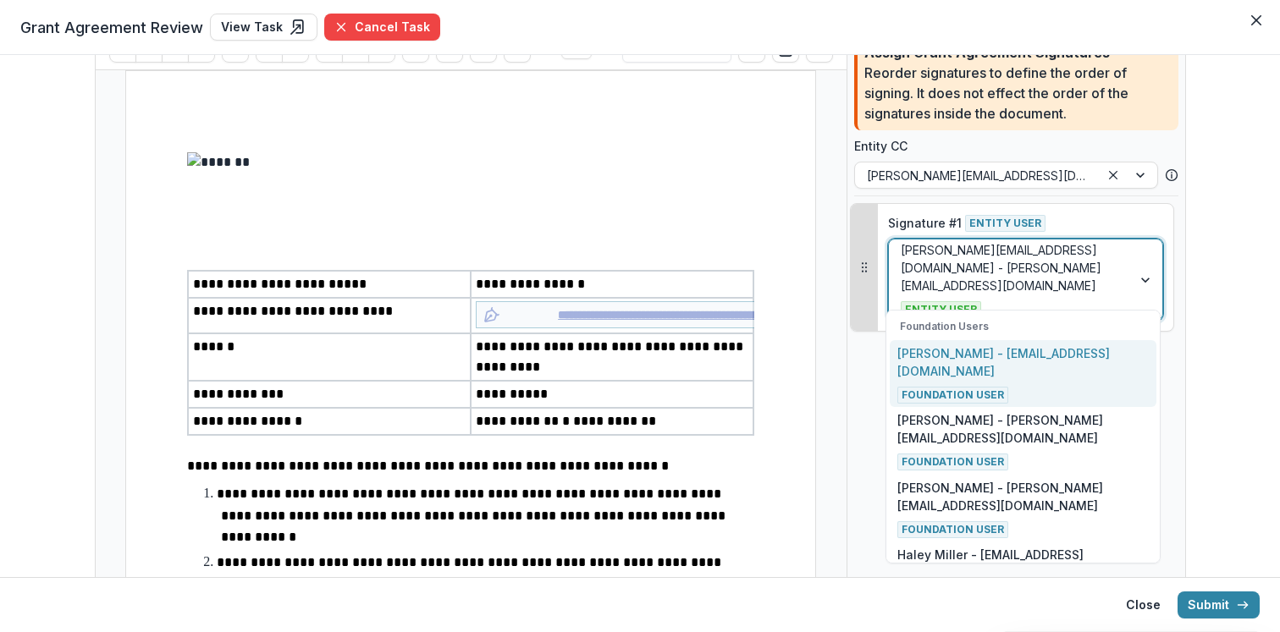
click at [1087, 274] on div at bounding box center [1010, 279] width 219 height 21
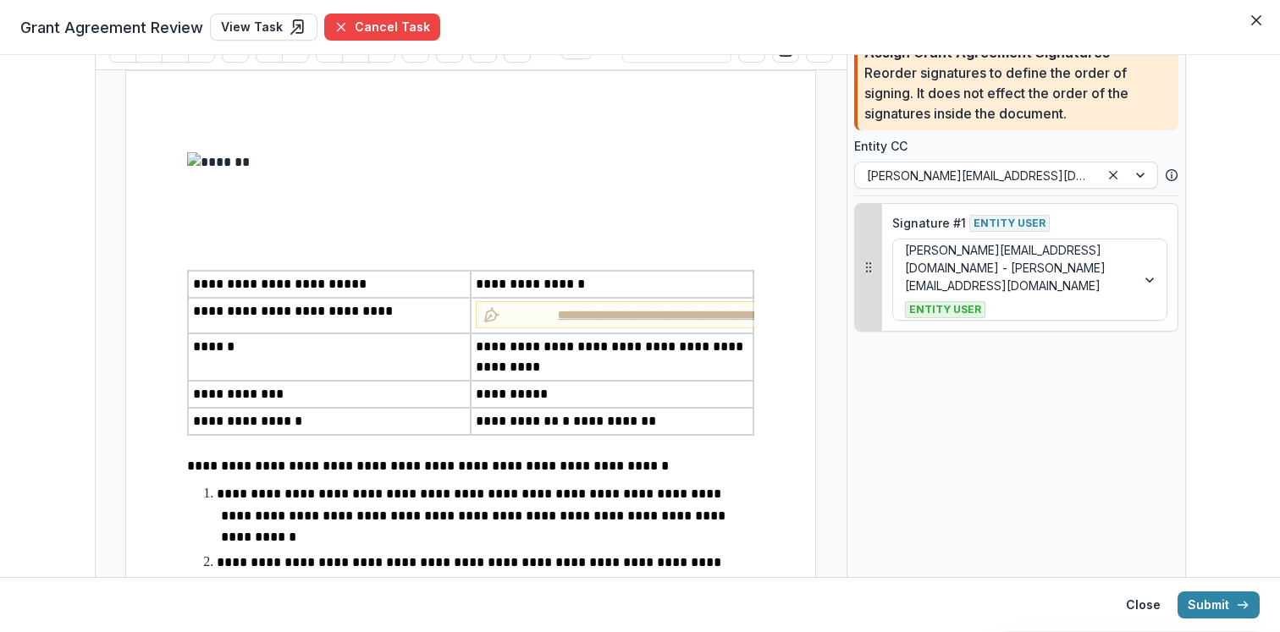
scroll to position [0, 0]
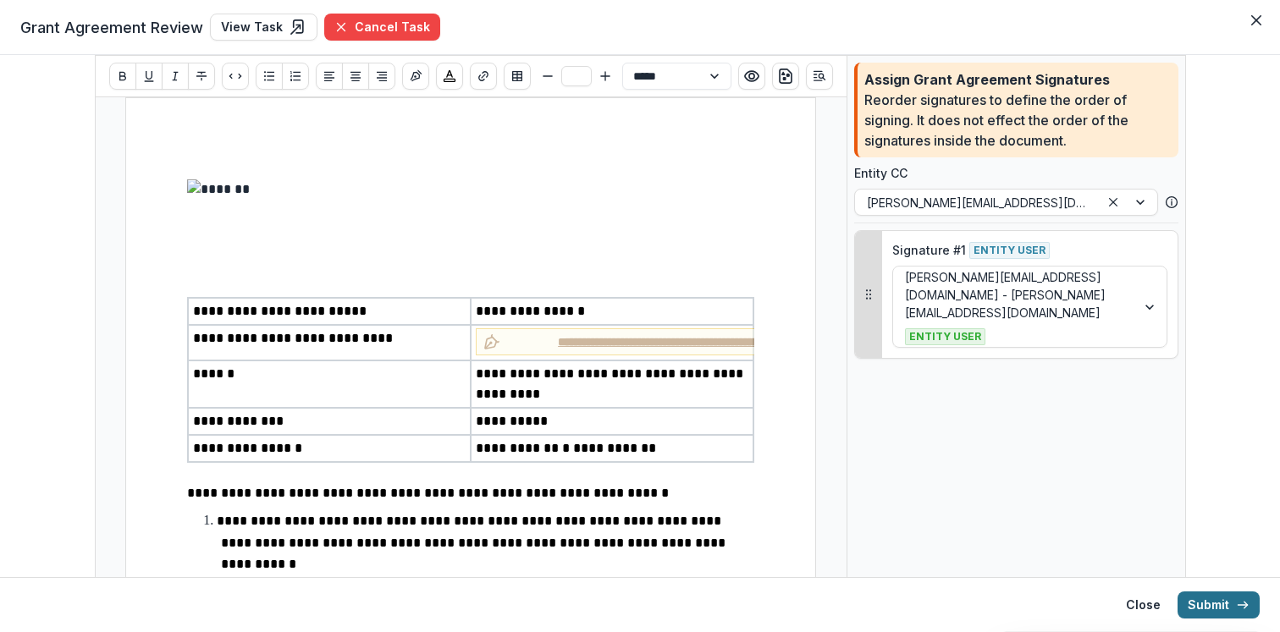
click at [1211, 599] on button "Submit" at bounding box center [1218, 605] width 82 height 27
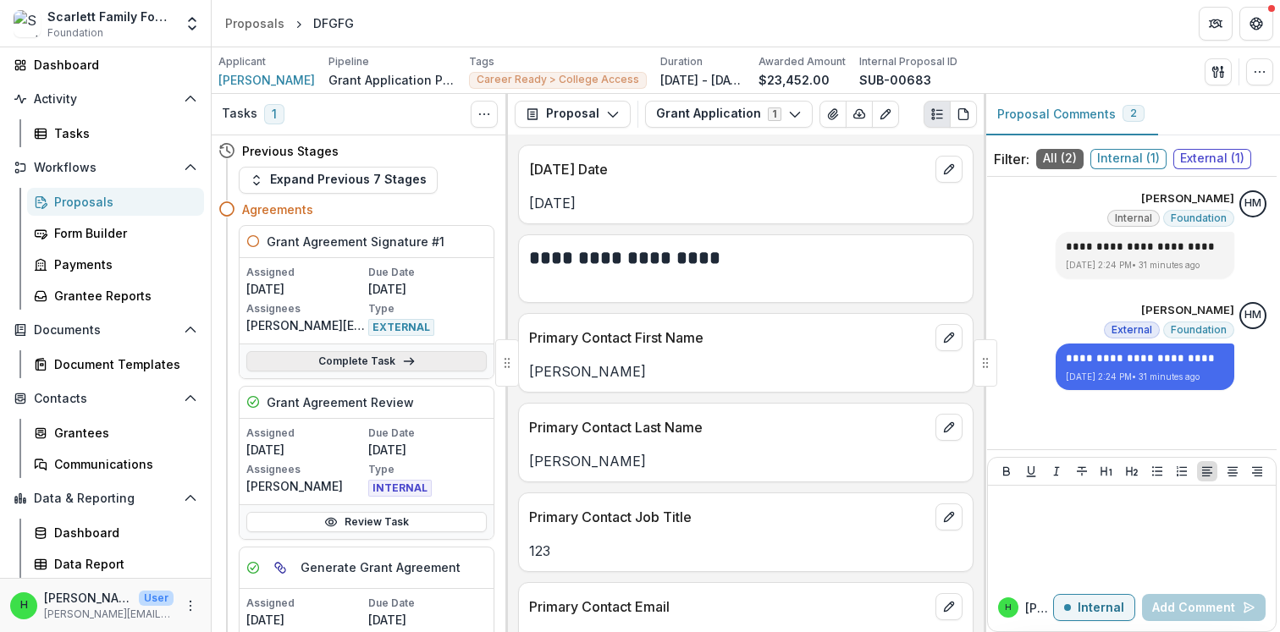
click at [346, 367] on link "Complete Task" at bounding box center [366, 361] width 240 height 20
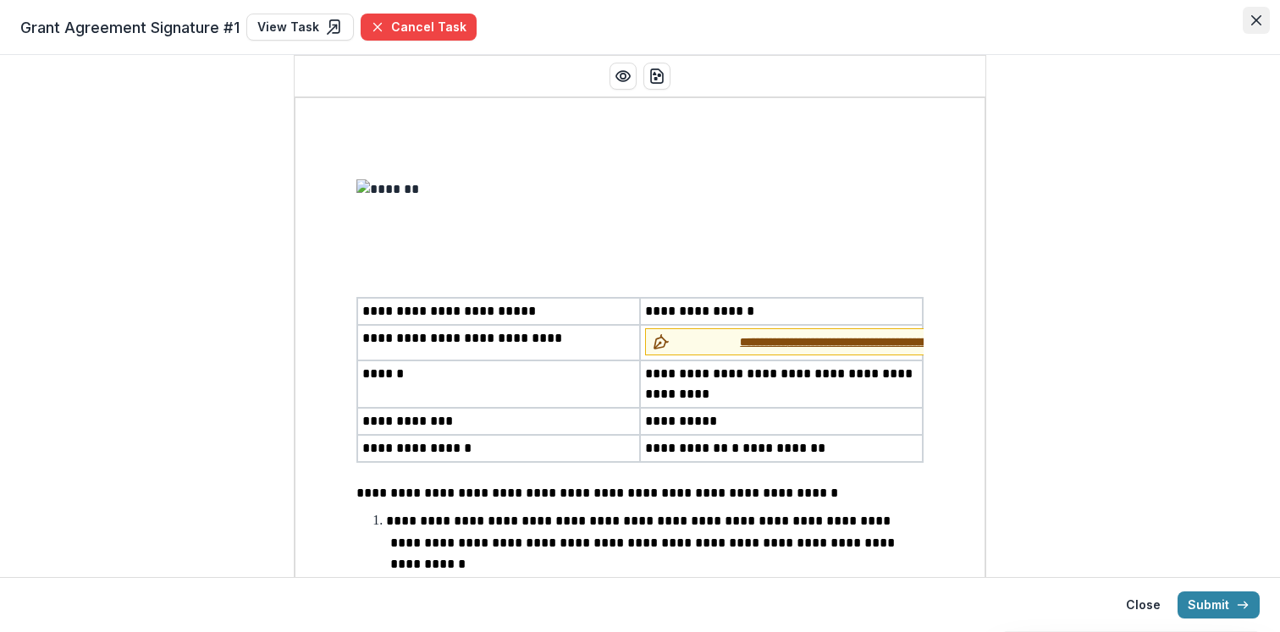
click at [1259, 19] on icon "Close" at bounding box center [1256, 20] width 10 height 10
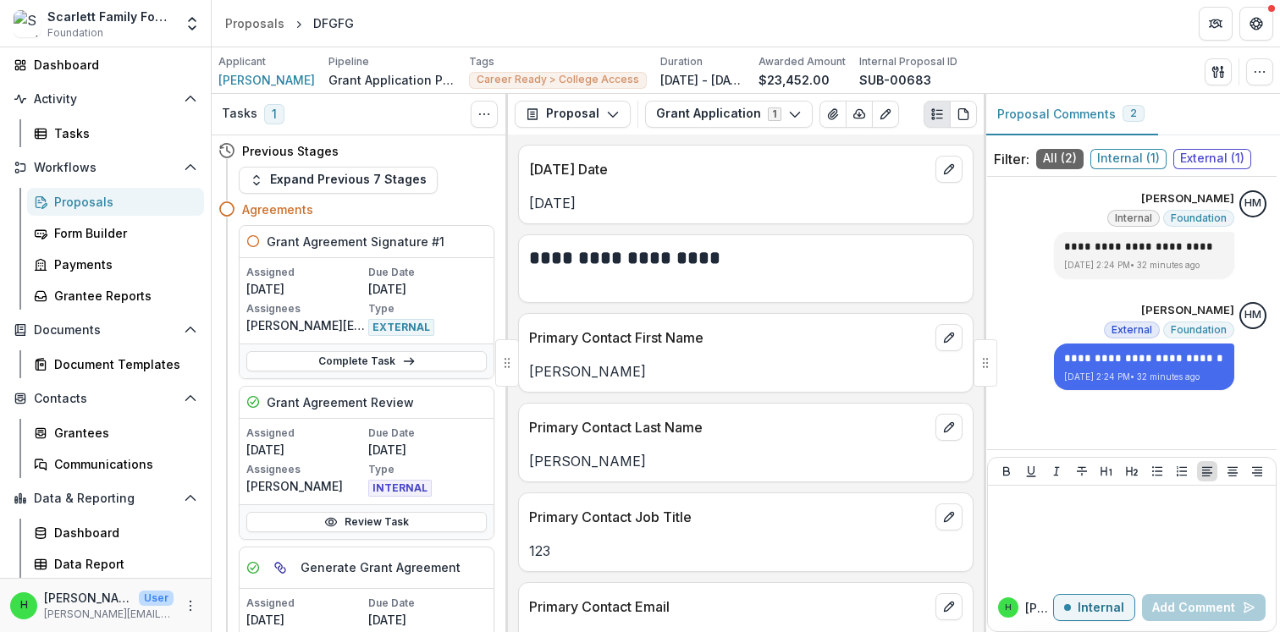
scroll to position [1, 0]
click at [83, 199] on div "Proposals" at bounding box center [122, 202] width 136 height 18
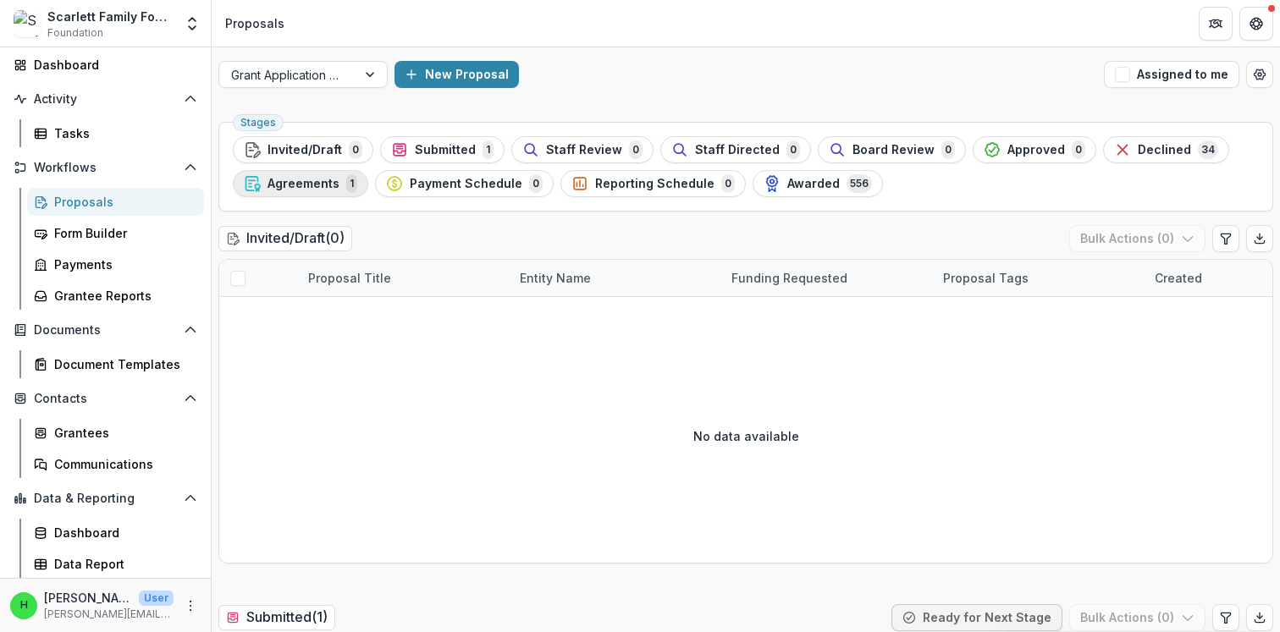
click at [310, 182] on span "Agreements" at bounding box center [303, 184] width 72 height 14
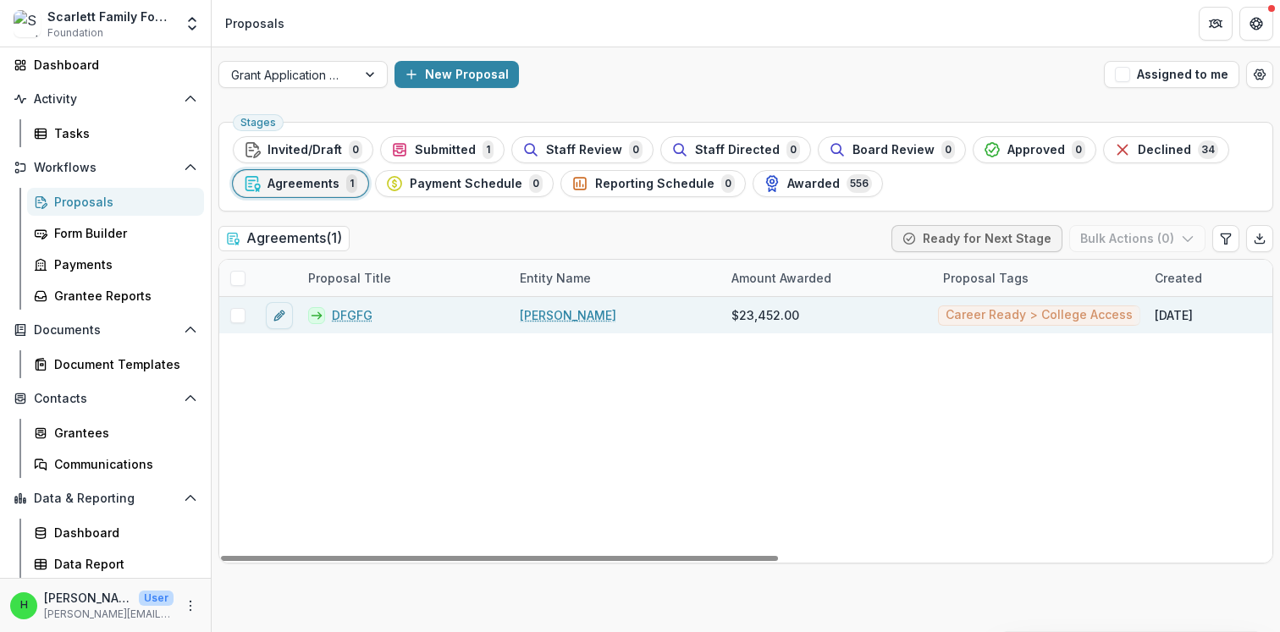
click at [354, 306] on link "DFGFG" at bounding box center [352, 315] width 41 height 18
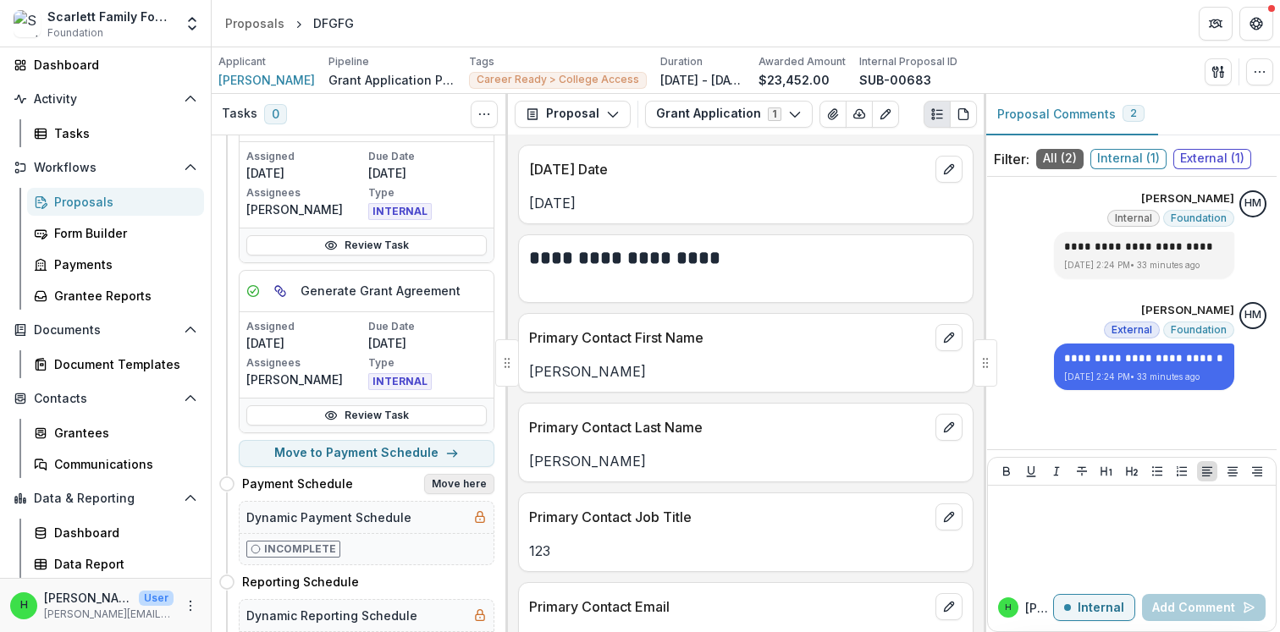
scroll to position [341, 0]
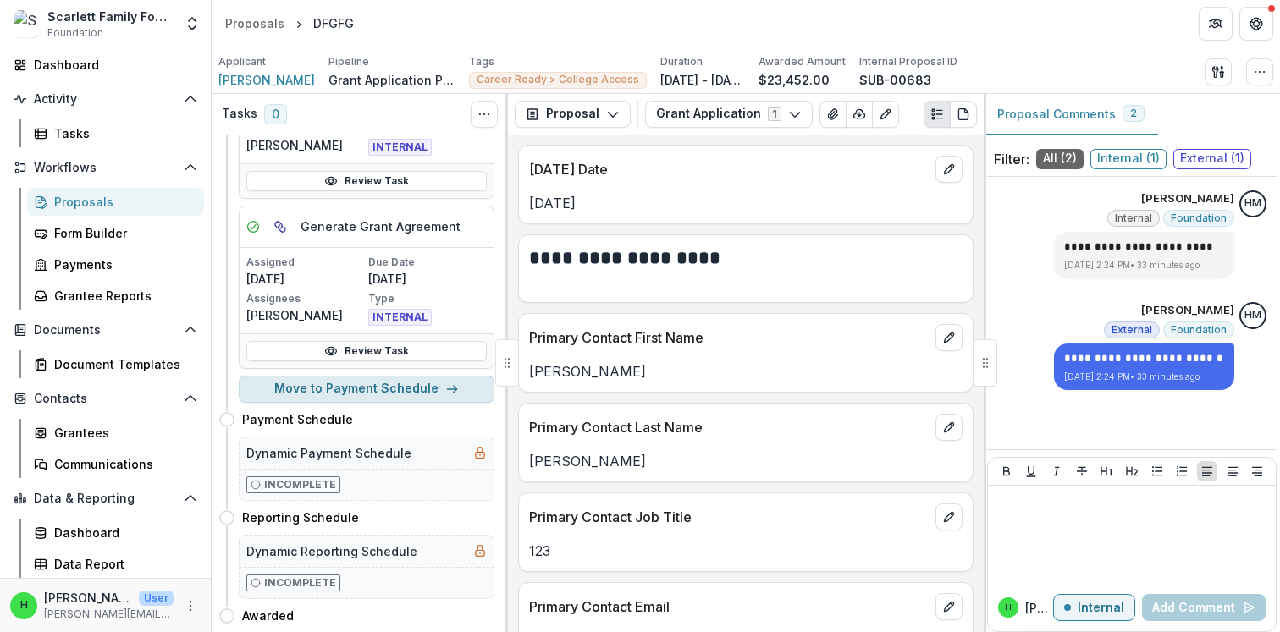
click at [386, 394] on button "Move to Payment Schedule" at bounding box center [367, 389] width 256 height 27
select select "**********"
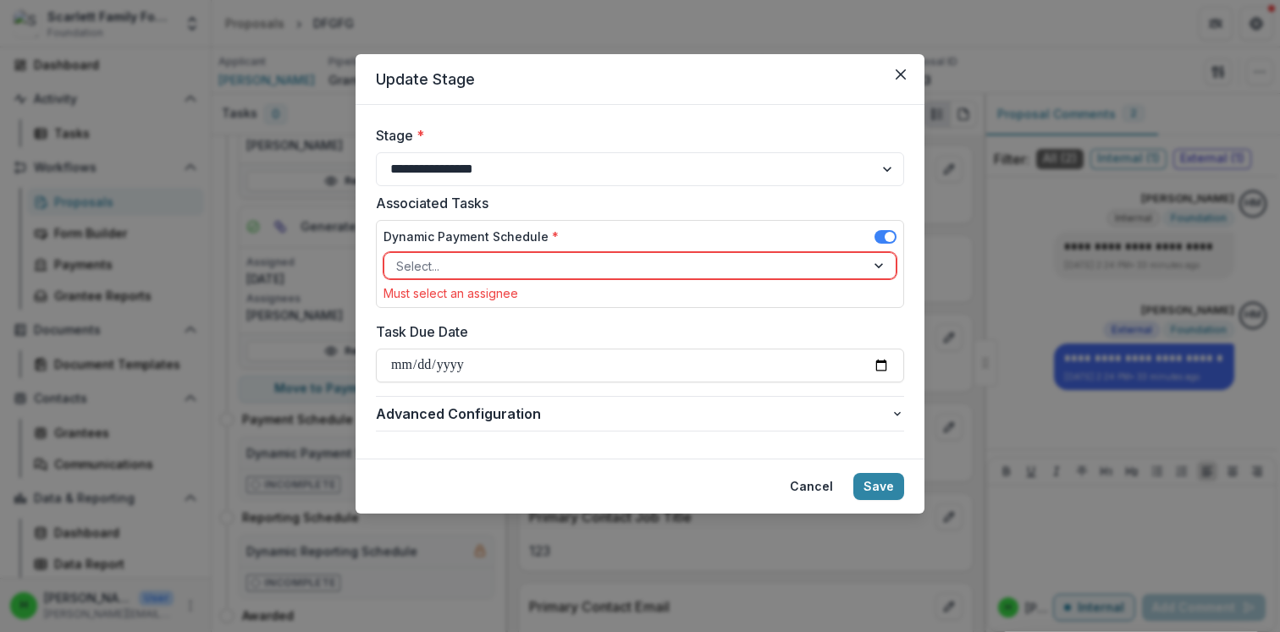
click at [454, 268] on div at bounding box center [624, 266] width 457 height 21
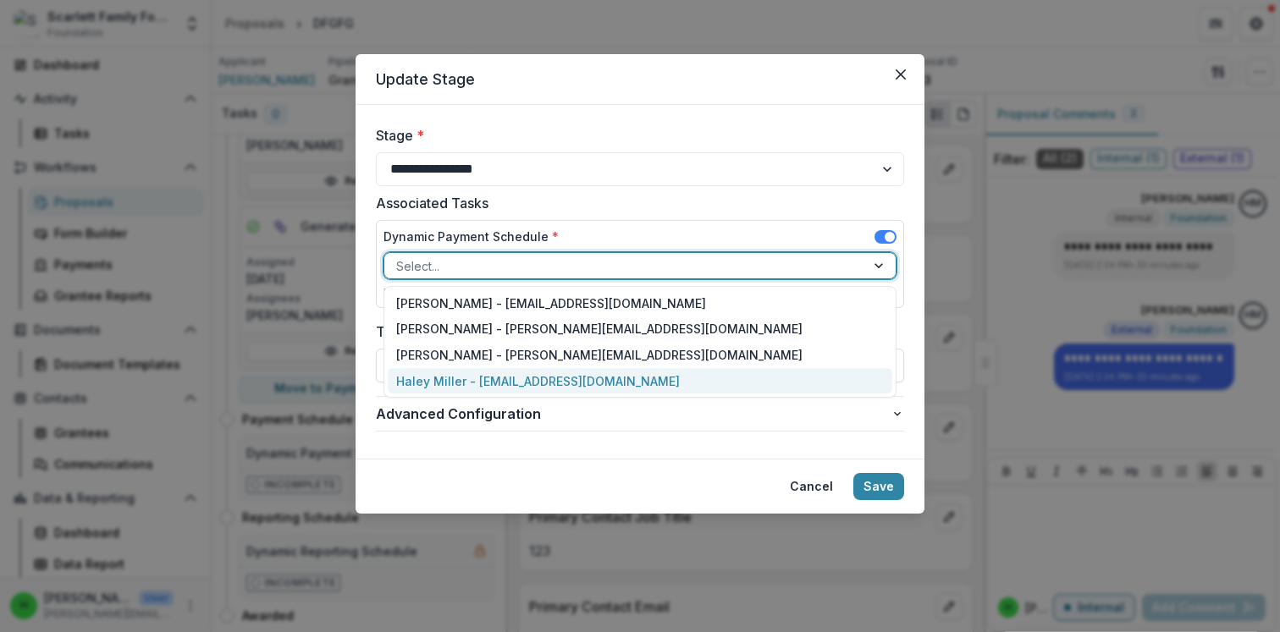
click at [454, 372] on div "Haley Miller - haley@scarlettfoundation.org" at bounding box center [640, 381] width 504 height 26
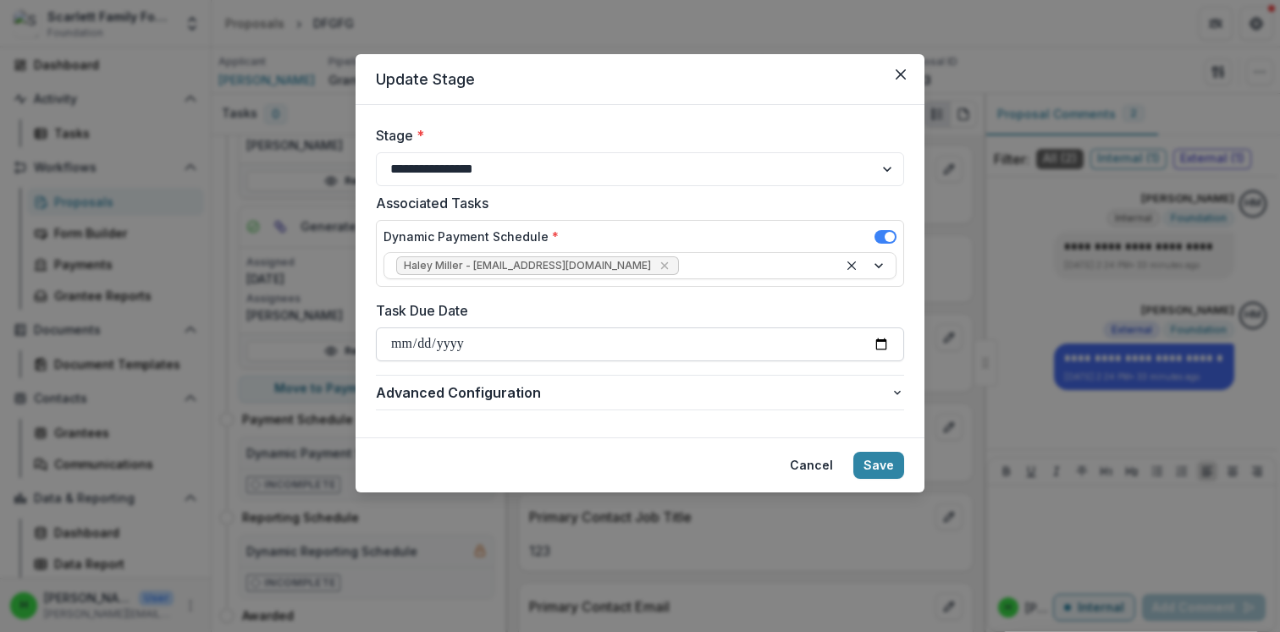
click at [461, 342] on input "Task Due Date" at bounding box center [640, 345] width 528 height 34
click at [875, 339] on input "Task Due Date" at bounding box center [640, 345] width 528 height 34
type input "**********"
click at [885, 472] on button "Save" at bounding box center [878, 465] width 51 height 27
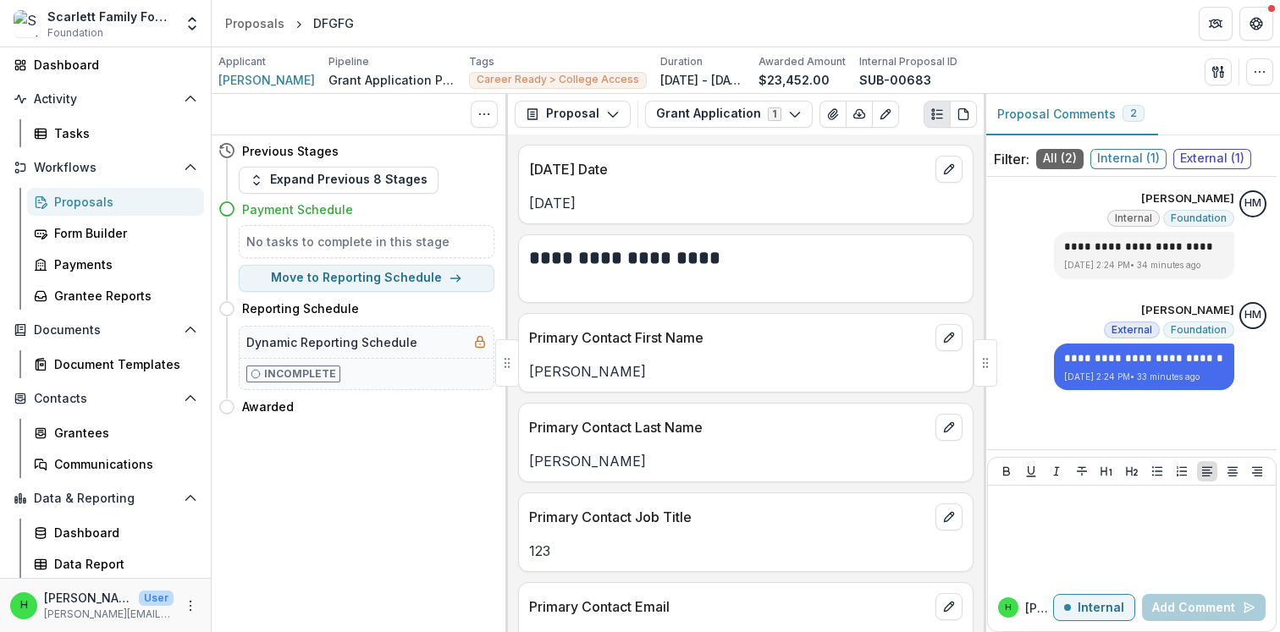
scroll to position [0, 0]
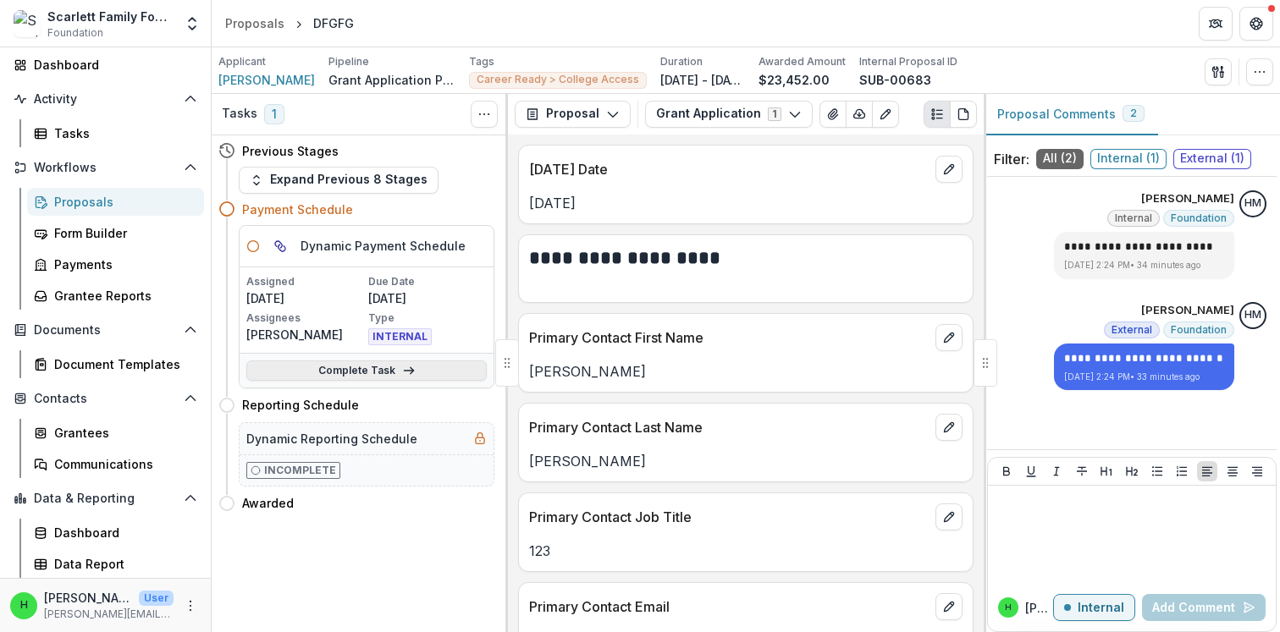
click at [396, 376] on link "Complete Task" at bounding box center [366, 371] width 240 height 20
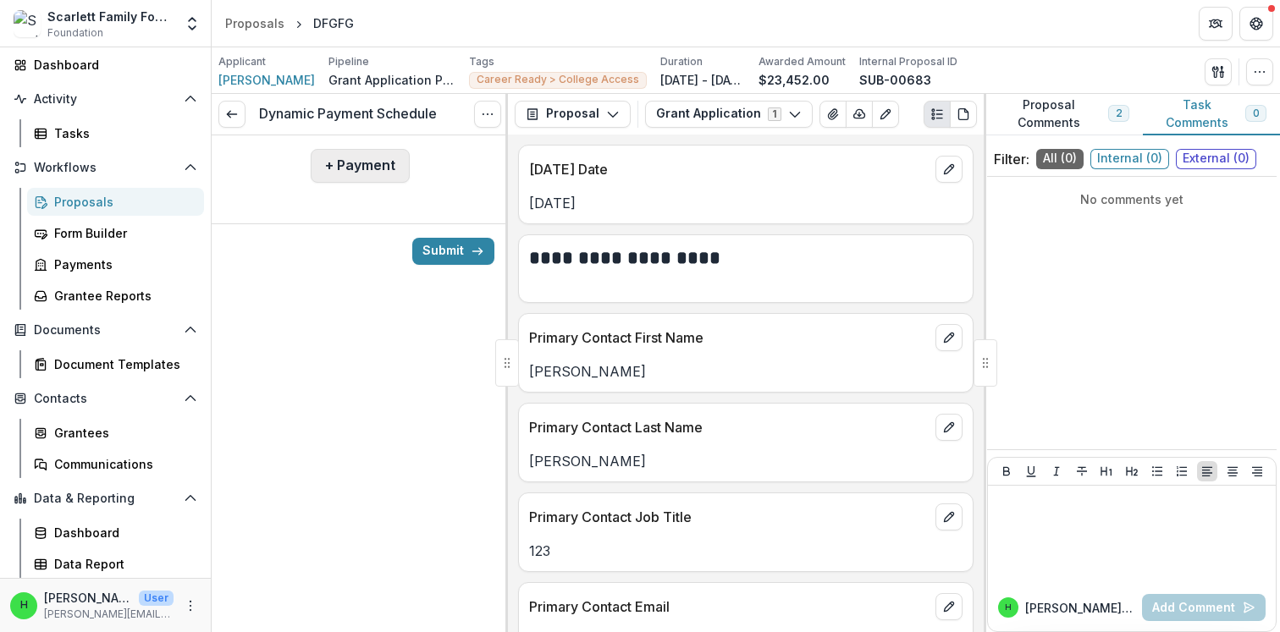
click at [342, 163] on button "+ Payment" at bounding box center [360, 166] width 99 height 34
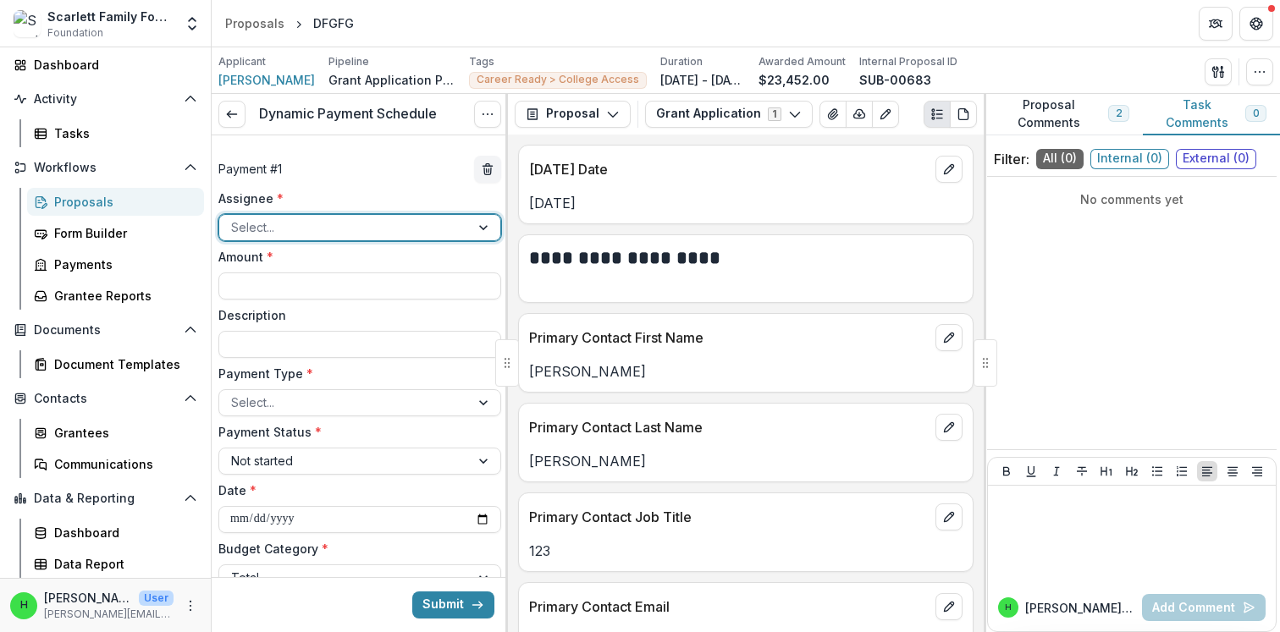
click at [270, 223] on div at bounding box center [344, 227] width 227 height 21
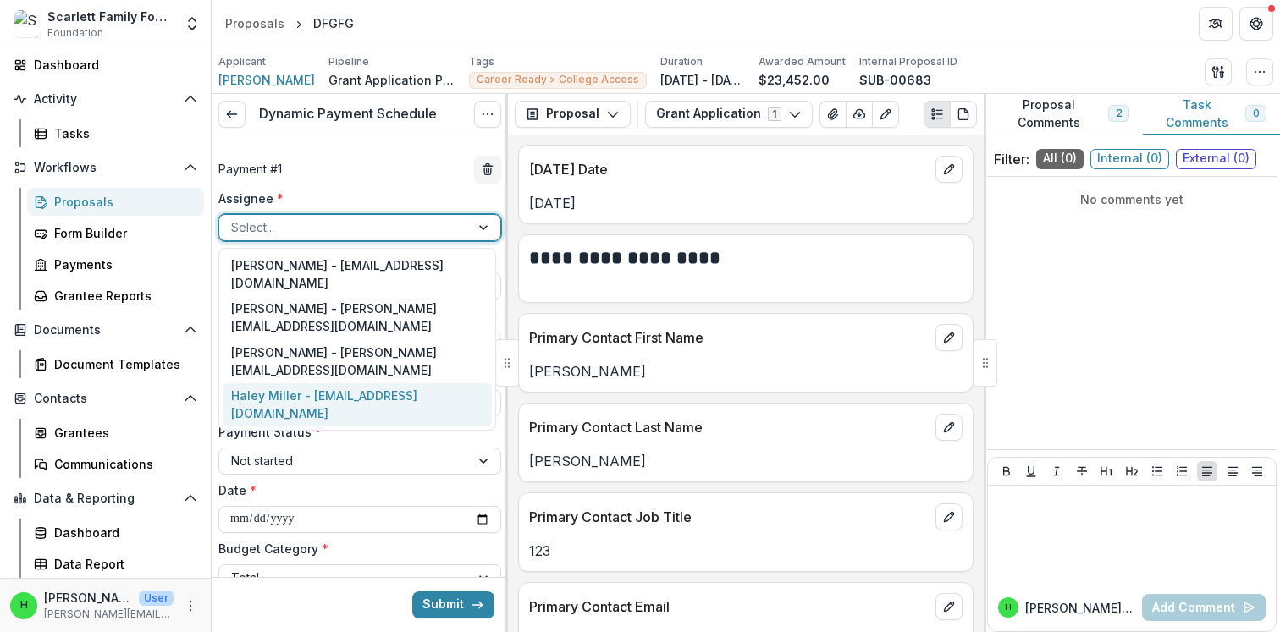
click at [269, 383] on div "Haley Miller - [EMAIL_ADDRESS][DOMAIN_NAME]" at bounding box center [357, 405] width 269 height 44
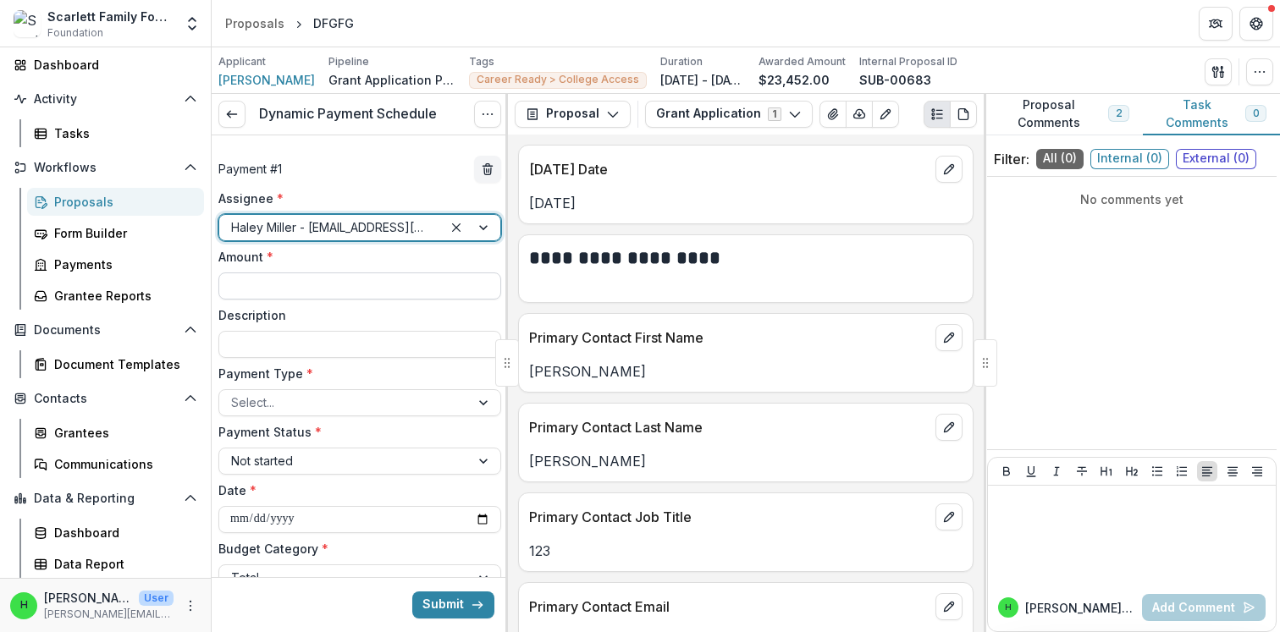
click at [277, 295] on input "Amount *" at bounding box center [359, 286] width 283 height 27
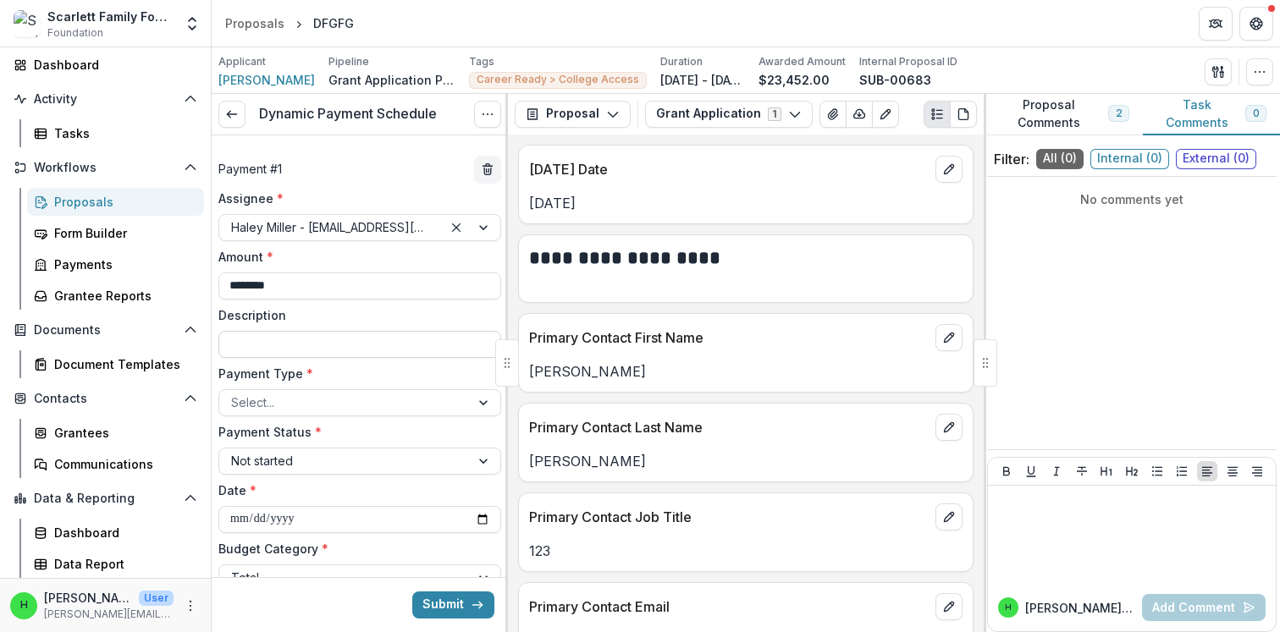
type input "********"
click at [269, 351] on input "Description" at bounding box center [359, 344] width 283 height 27
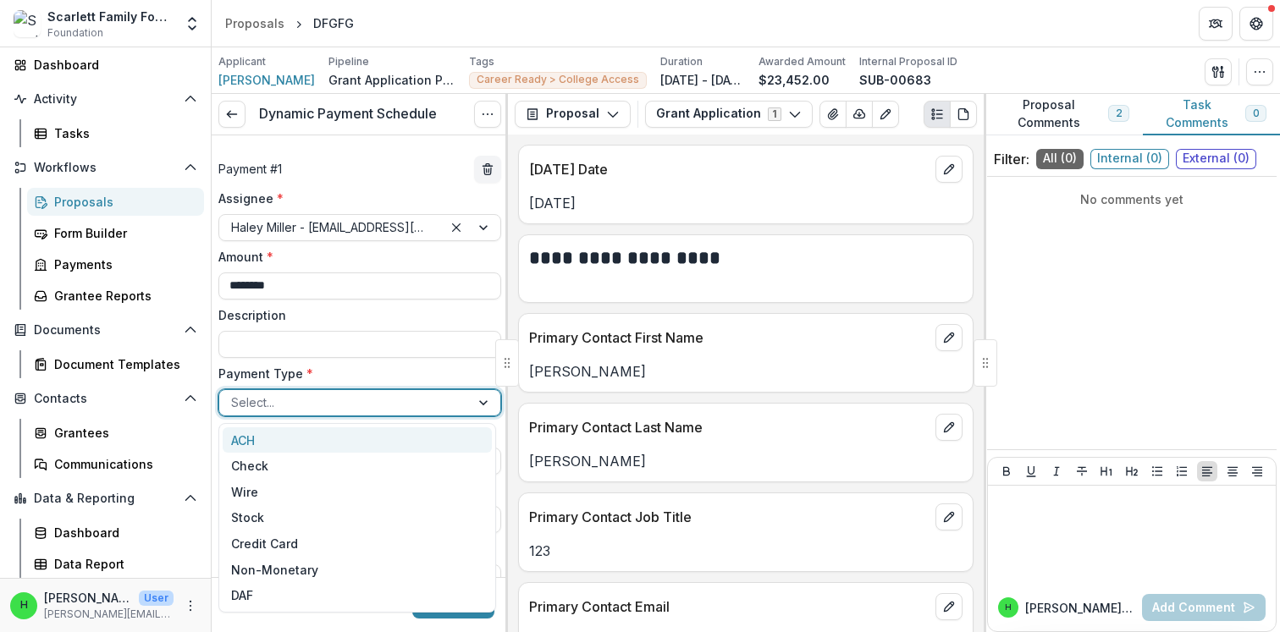
click at [268, 403] on div at bounding box center [344, 402] width 227 height 21
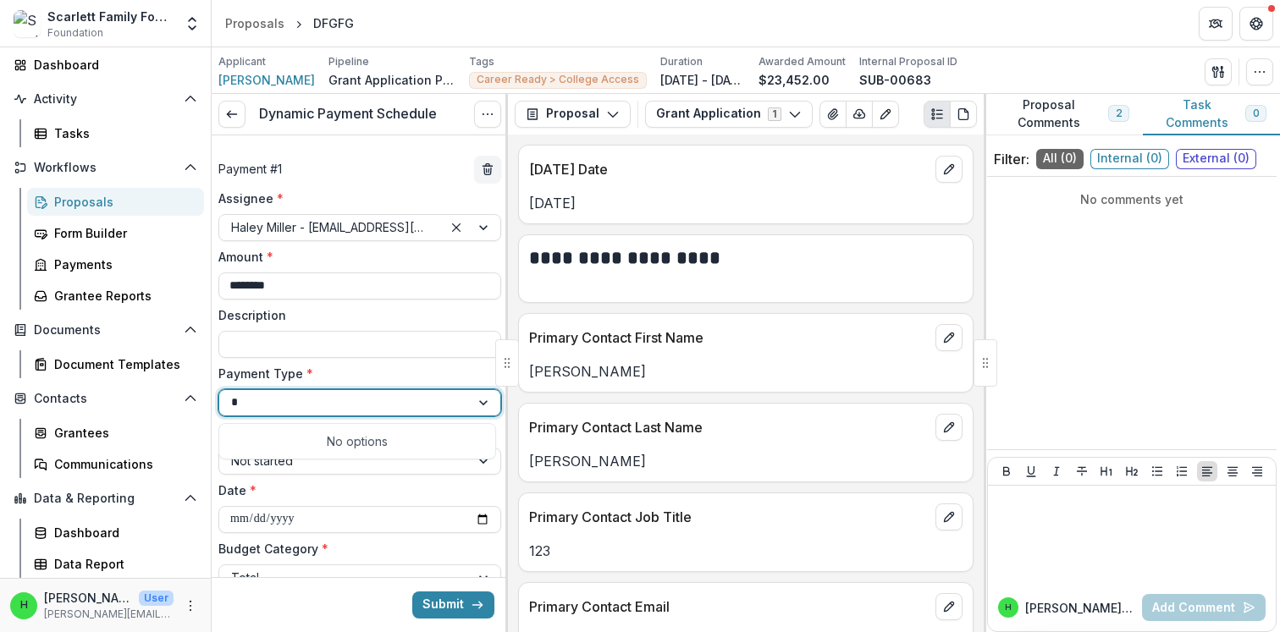
type input "*"
click at [265, 387] on div "Payment Type * 0 results available for search term 4. Use Up and Down to choose…" at bounding box center [359, 391] width 283 height 52
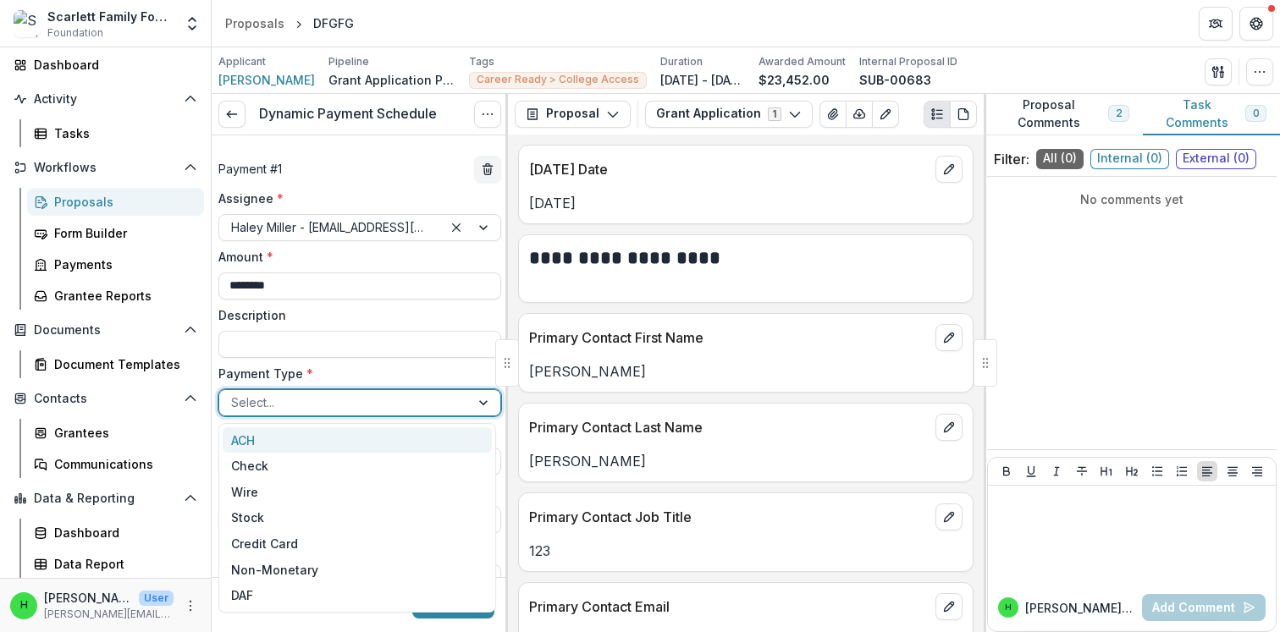
click at [265, 392] on div at bounding box center [344, 402] width 227 height 21
click at [265, 394] on div at bounding box center [344, 402] width 227 height 21
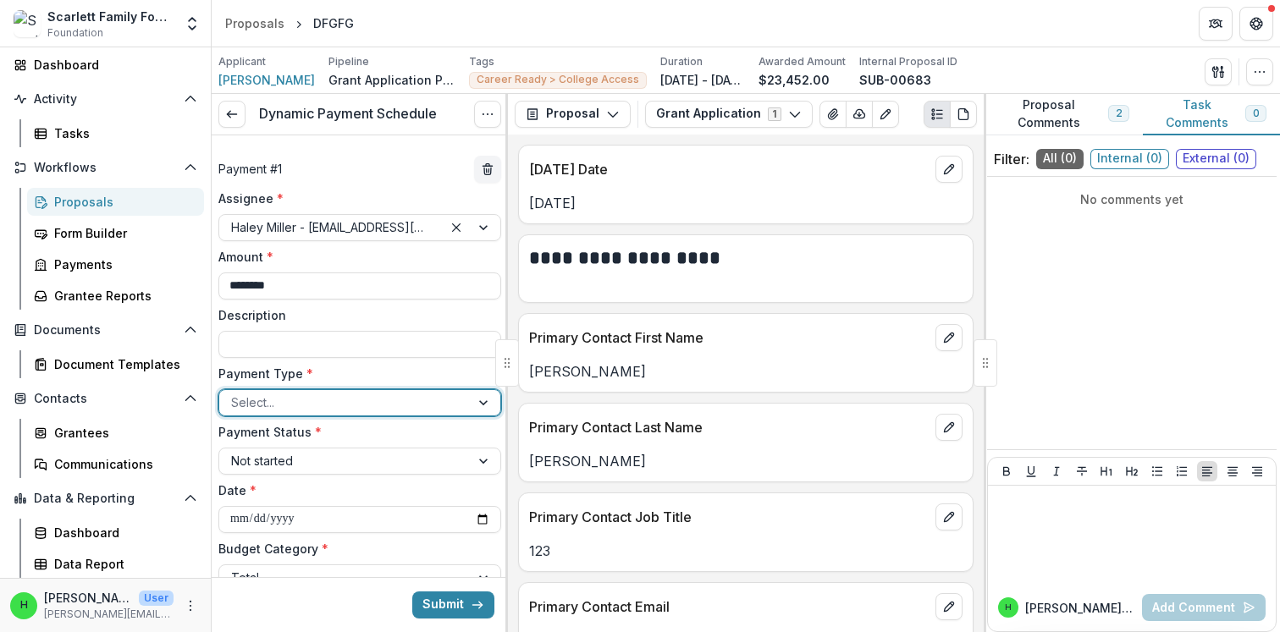
click at [265, 400] on div at bounding box center [344, 402] width 227 height 21
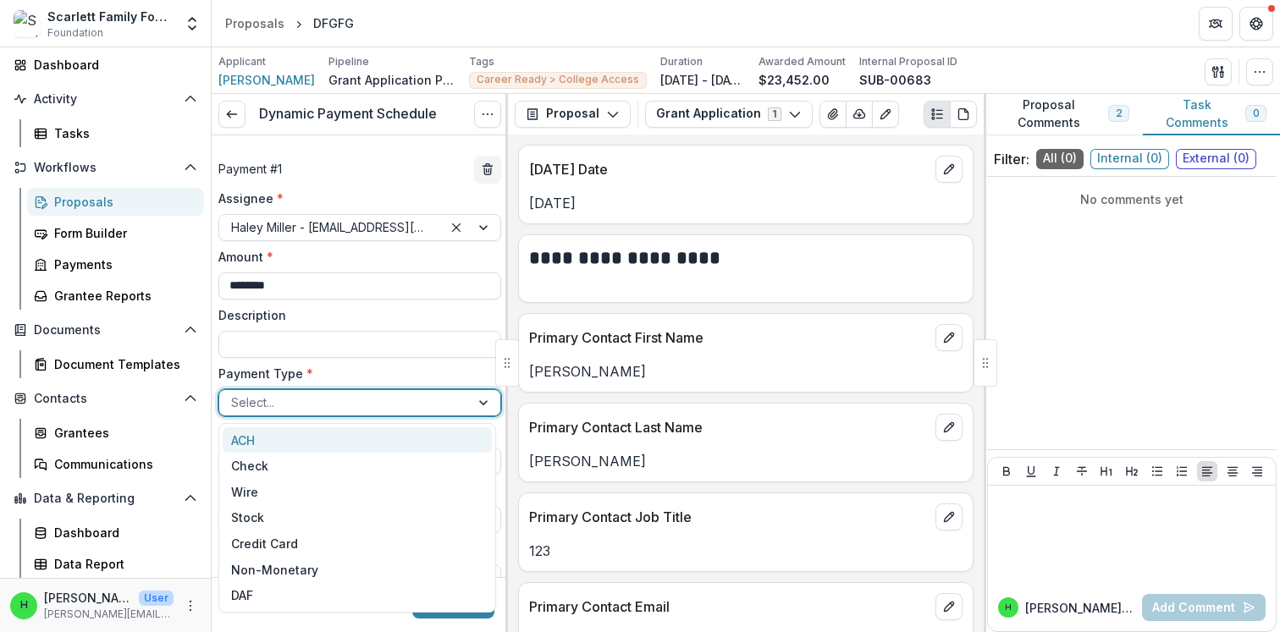
click at [476, 406] on div at bounding box center [485, 402] width 30 height 25
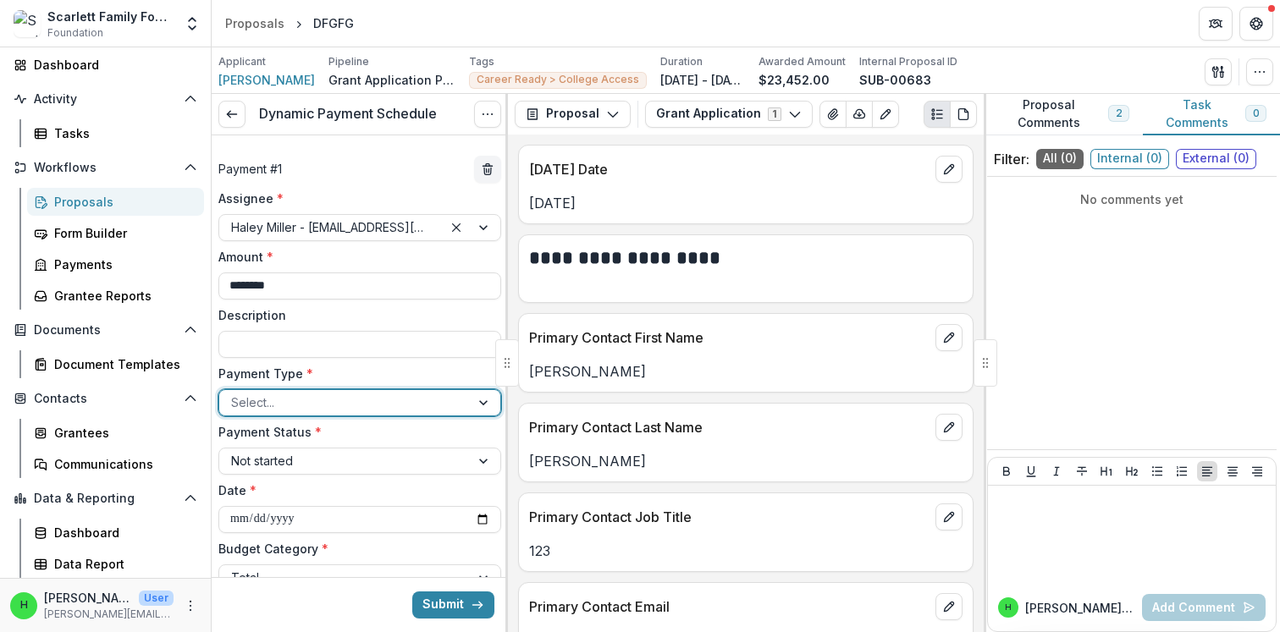
click at [482, 406] on div at bounding box center [485, 402] width 30 height 25
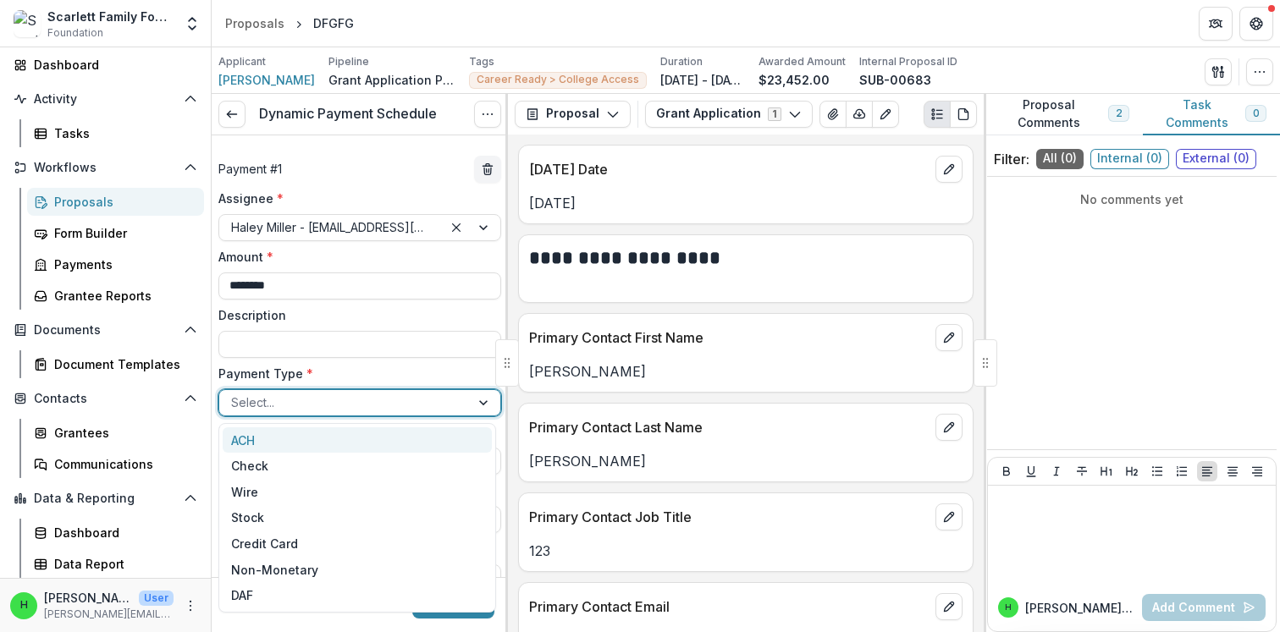
click at [379, 434] on div "ACH" at bounding box center [357, 440] width 269 height 26
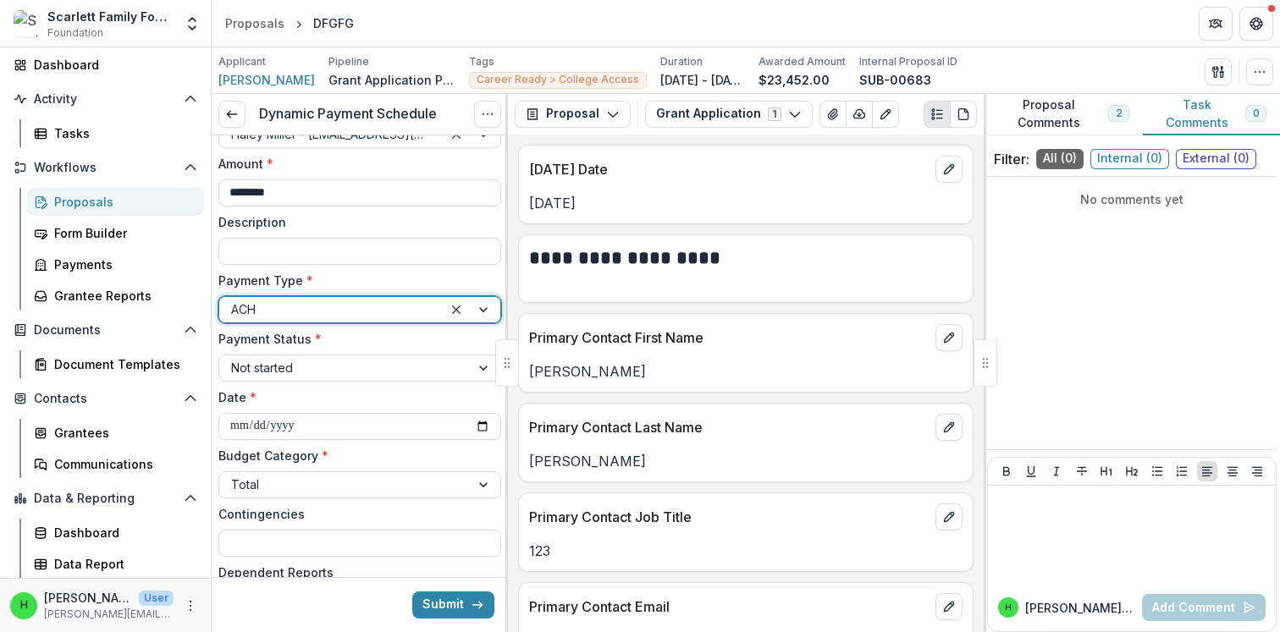
scroll to position [95, 0]
click at [477, 367] on div at bounding box center [485, 366] width 30 height 25
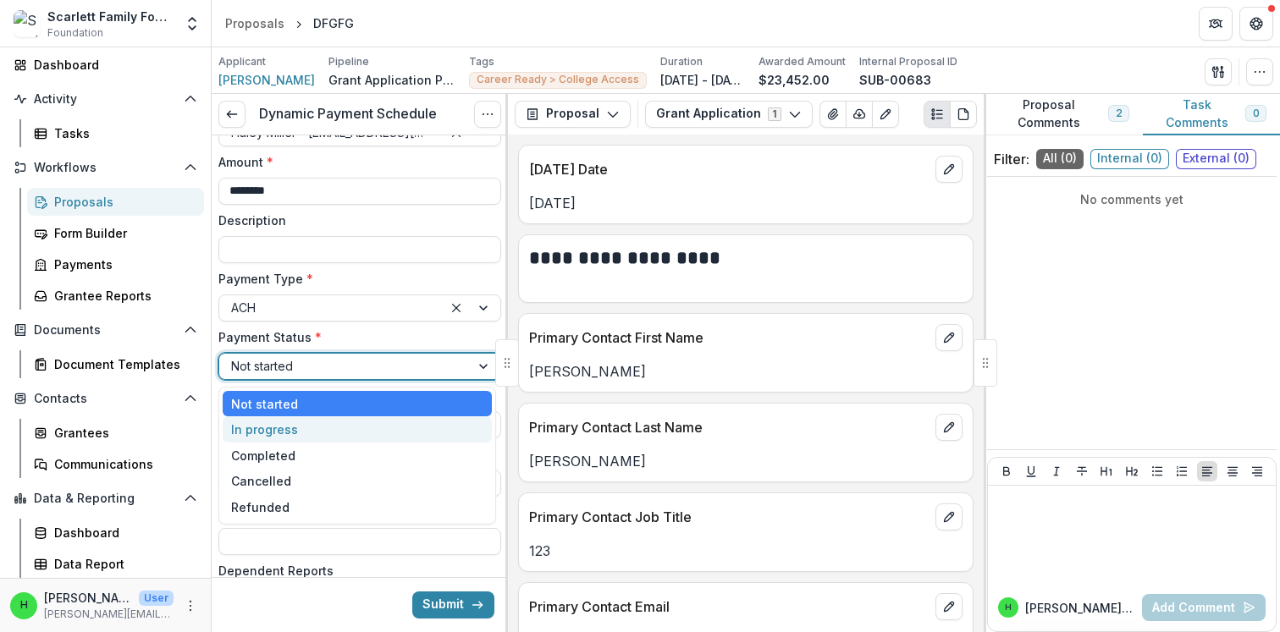
click at [297, 428] on div "In progress" at bounding box center [357, 429] width 269 height 26
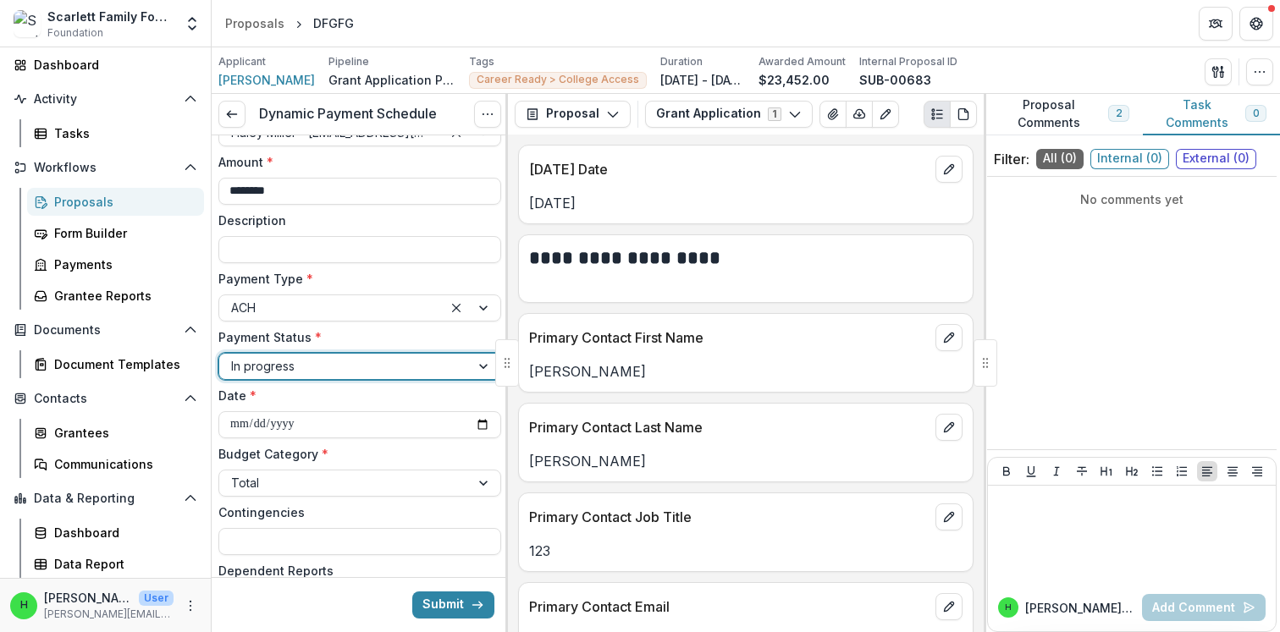
scroll to position [195, 0]
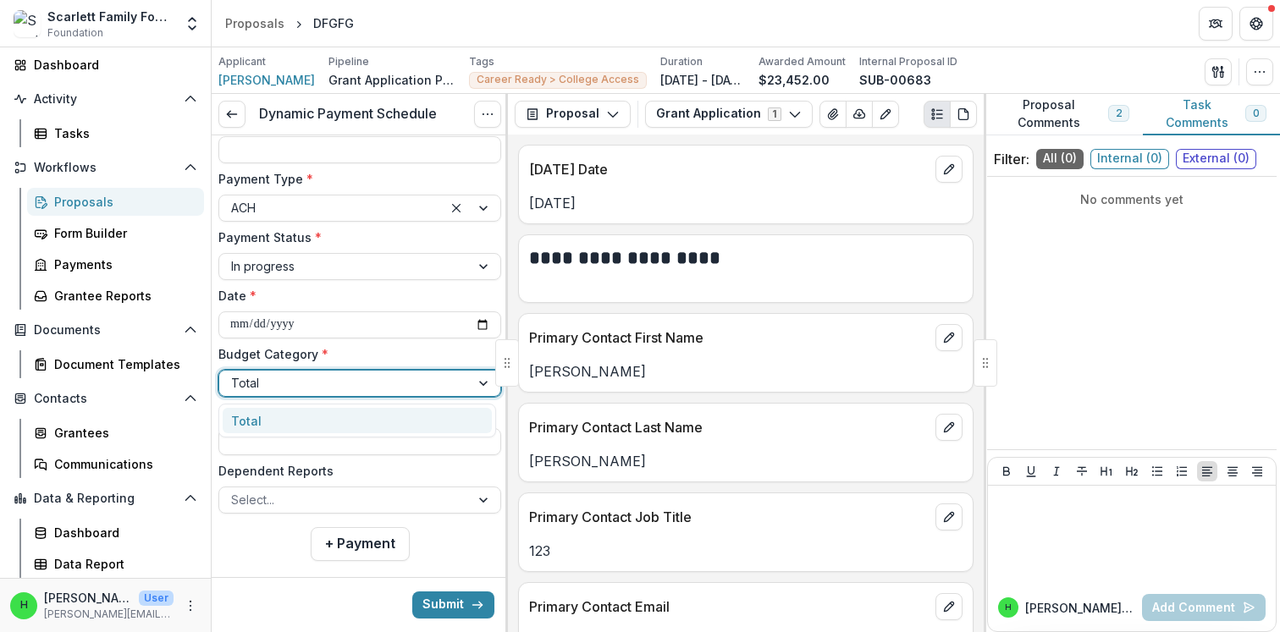
click at [481, 385] on div at bounding box center [485, 383] width 30 height 25
click at [339, 424] on div "Total" at bounding box center [357, 421] width 269 height 26
click at [358, 384] on div at bounding box center [344, 382] width 227 height 21
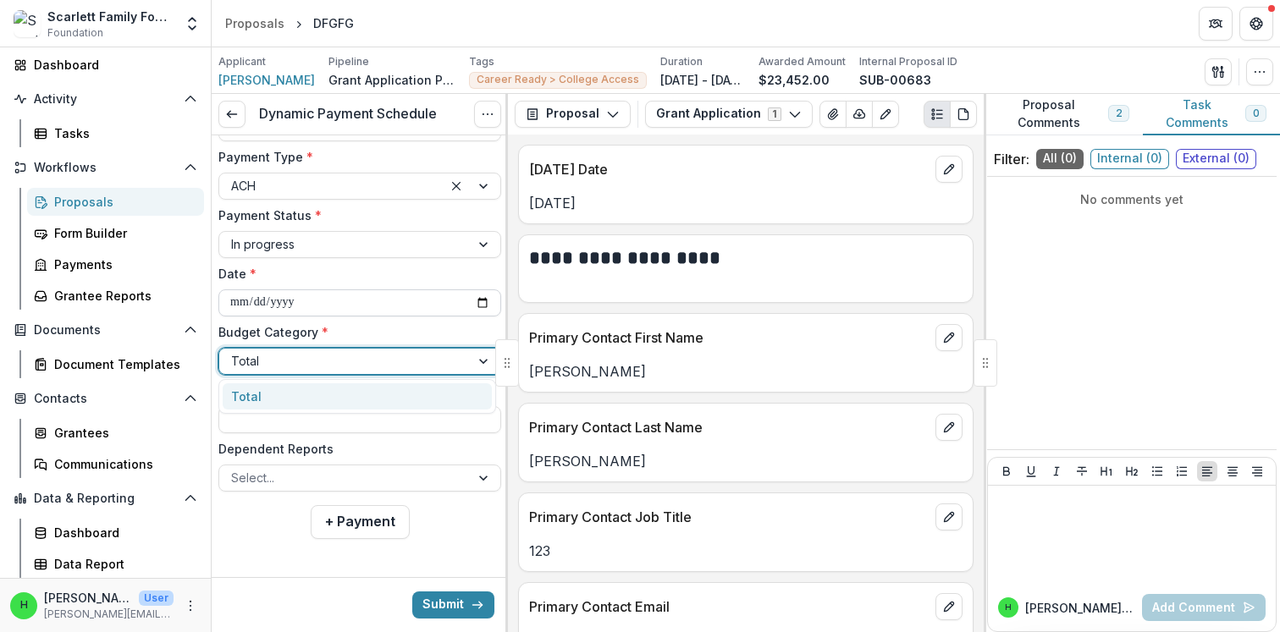
scroll to position [218, 0]
click at [338, 458] on div "Dependent Reports Select..." at bounding box center [359, 464] width 283 height 52
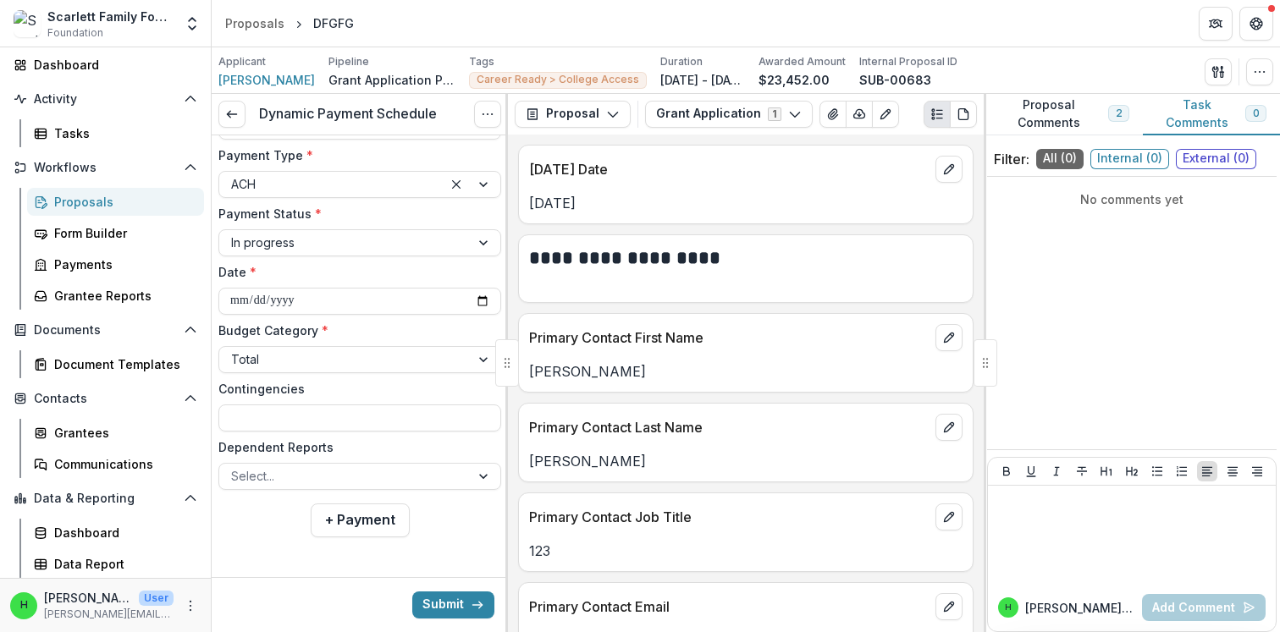
click at [361, 436] on div "**********" at bounding box center [359, 230] width 283 height 519
click at [332, 483] on div at bounding box center [344, 476] width 227 height 21
click at [339, 433] on div "**********" at bounding box center [359, 230] width 283 height 519
click at [446, 606] on button "Submit" at bounding box center [453, 605] width 82 height 27
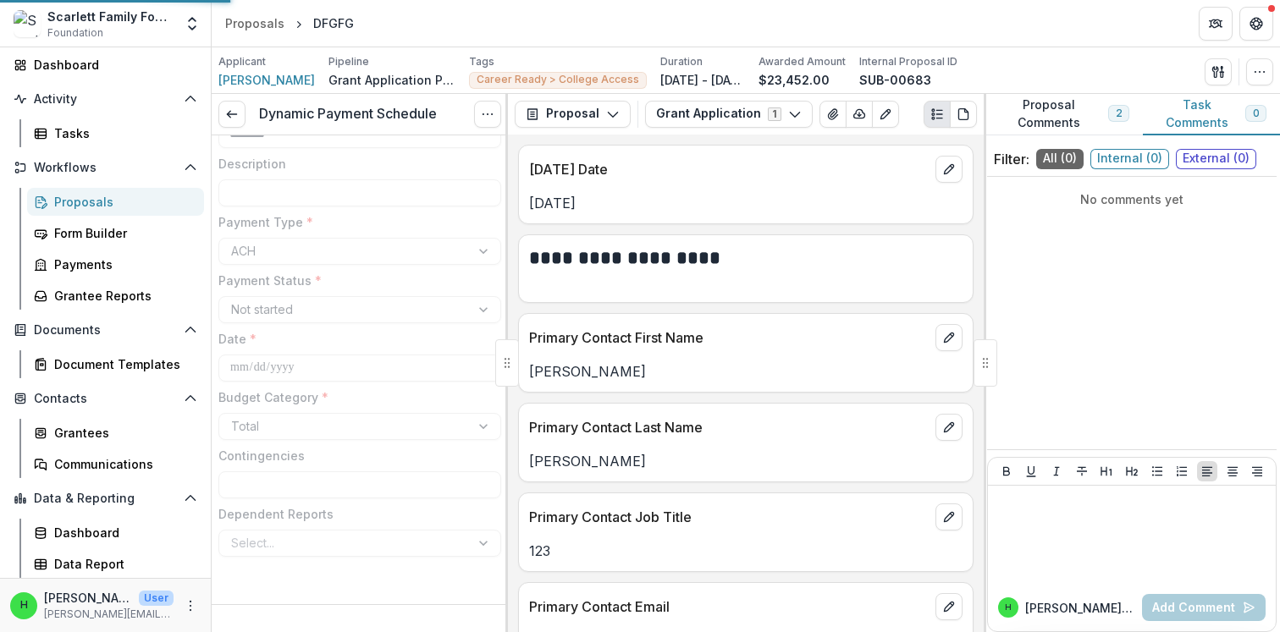
scroll to position [141, 0]
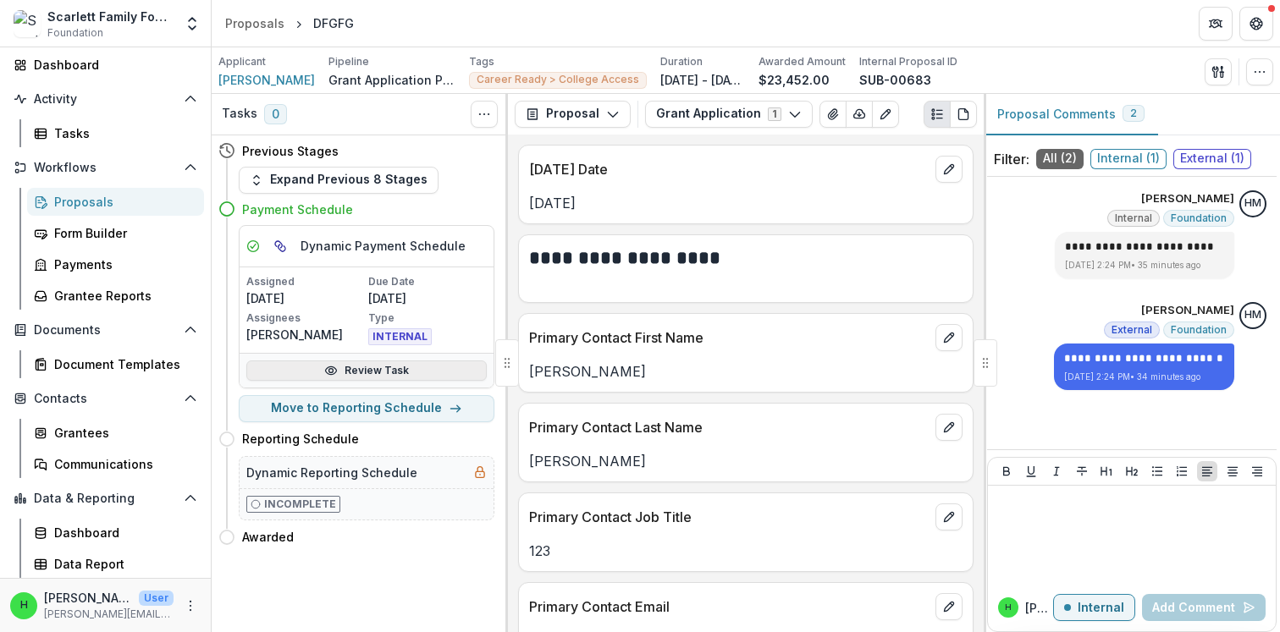
click at [361, 371] on link "Review Task" at bounding box center [366, 371] width 240 height 20
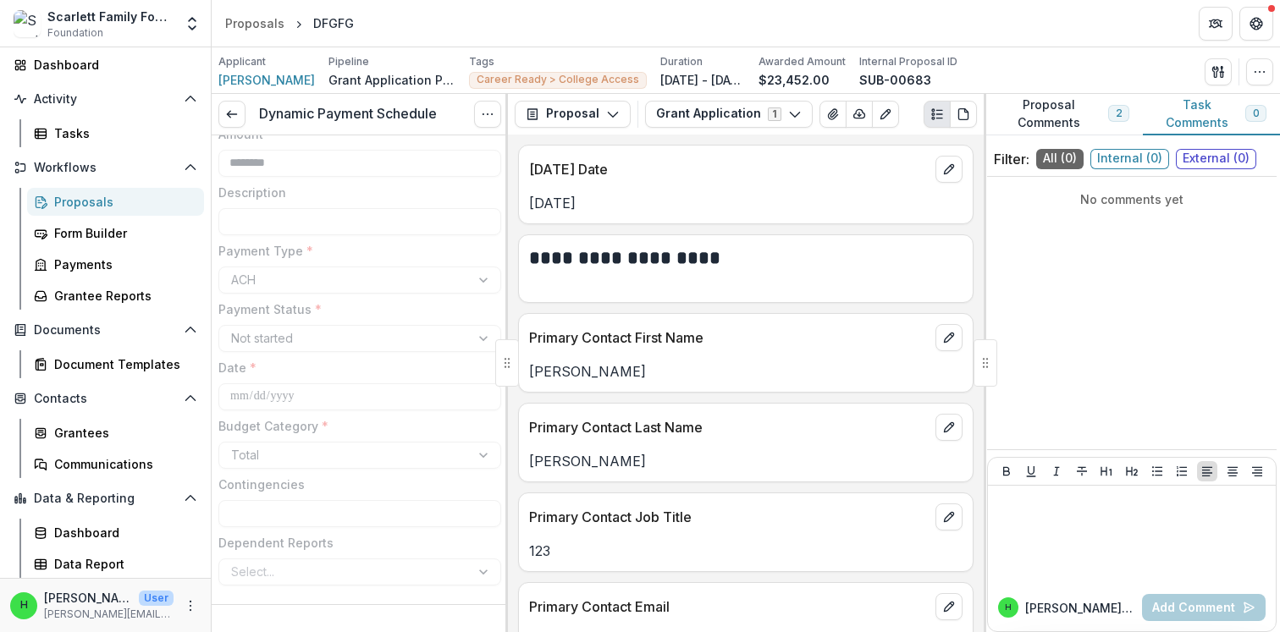
scroll to position [141, 0]
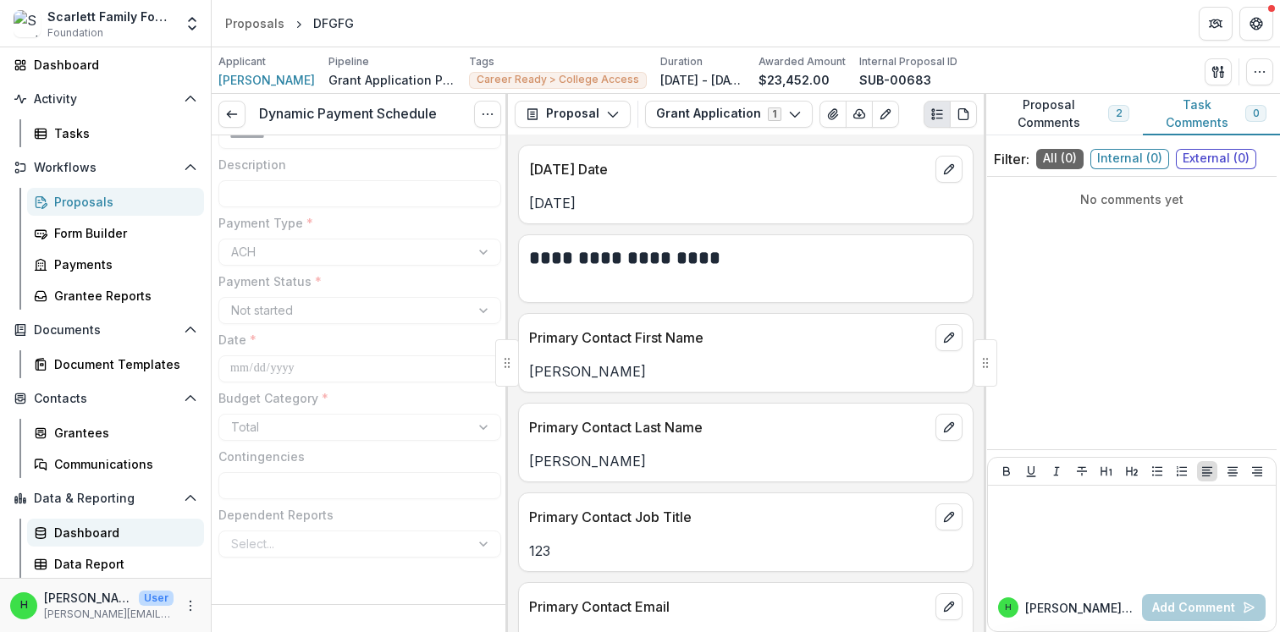
click at [100, 539] on div "Dashboard" at bounding box center [122, 533] width 136 height 18
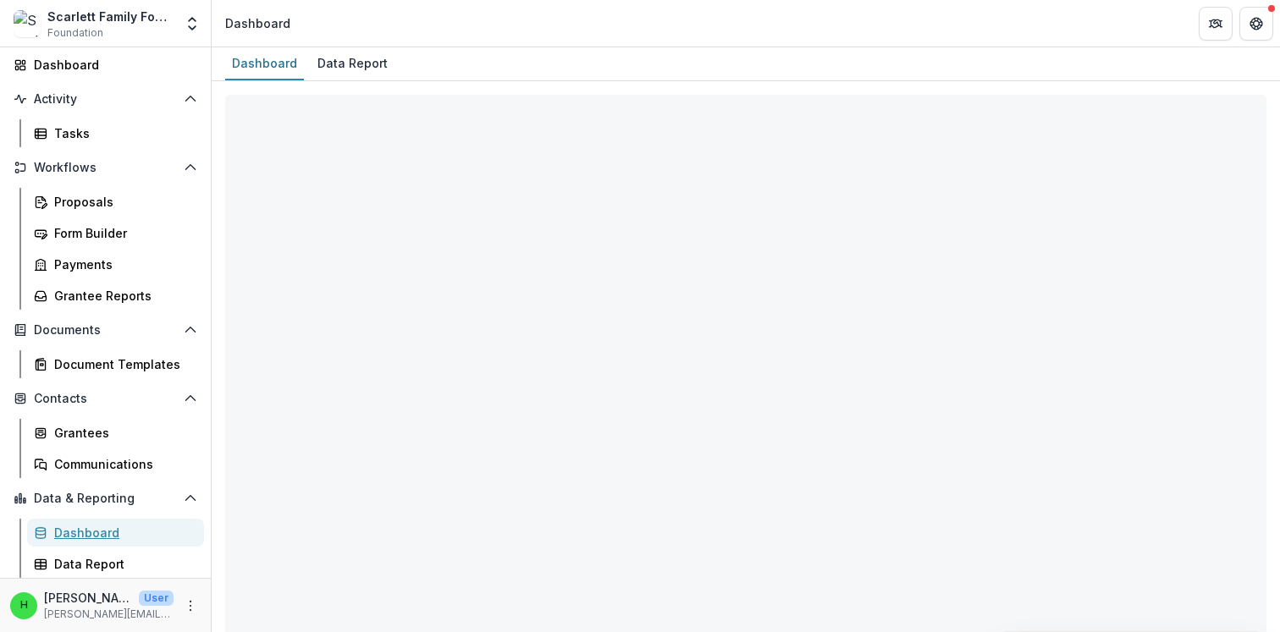
select select "**********"
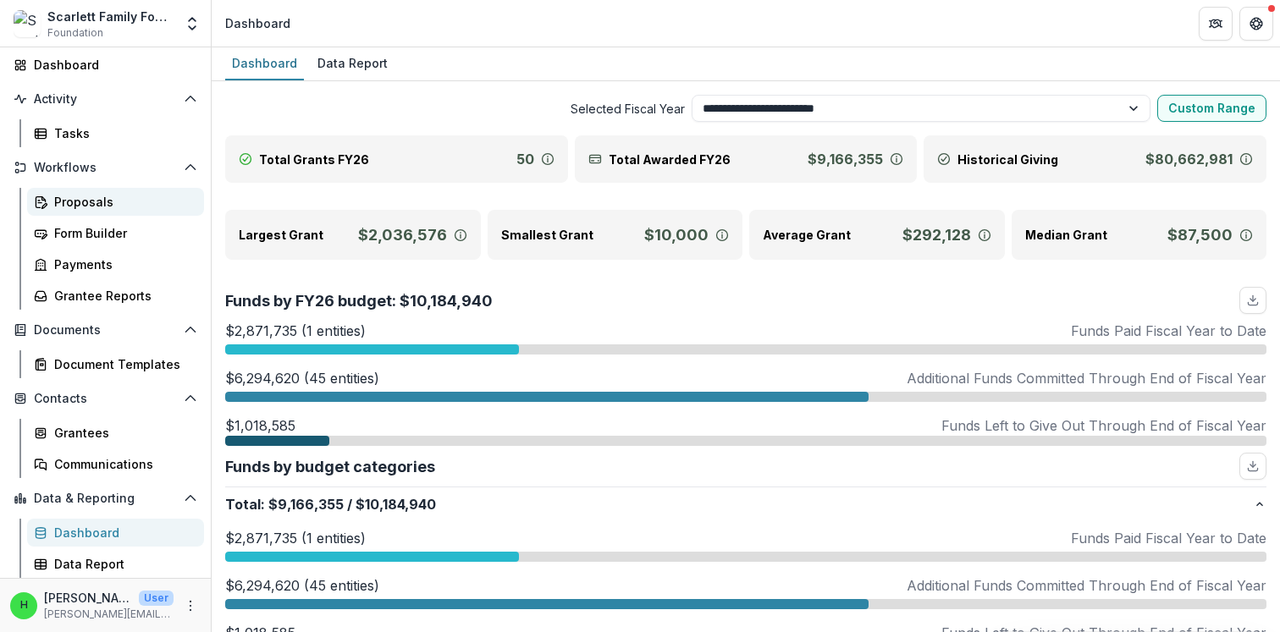
click at [74, 199] on div "Proposals" at bounding box center [122, 202] width 136 height 18
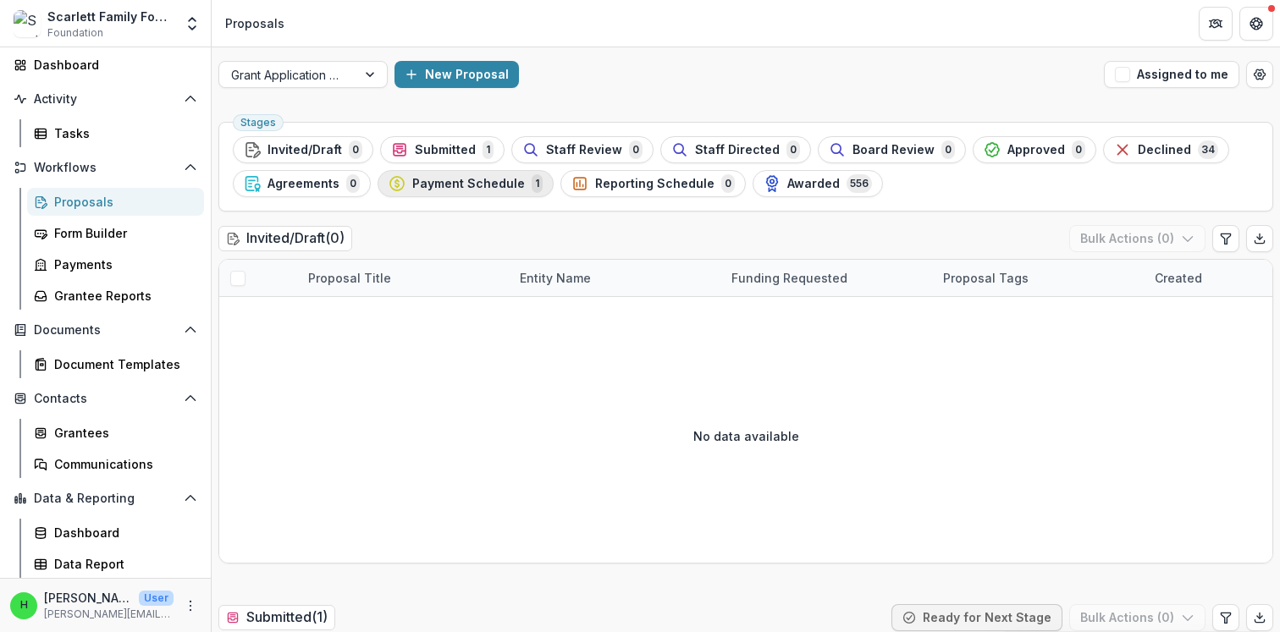
click at [483, 184] on span "Payment Schedule" at bounding box center [468, 184] width 113 height 14
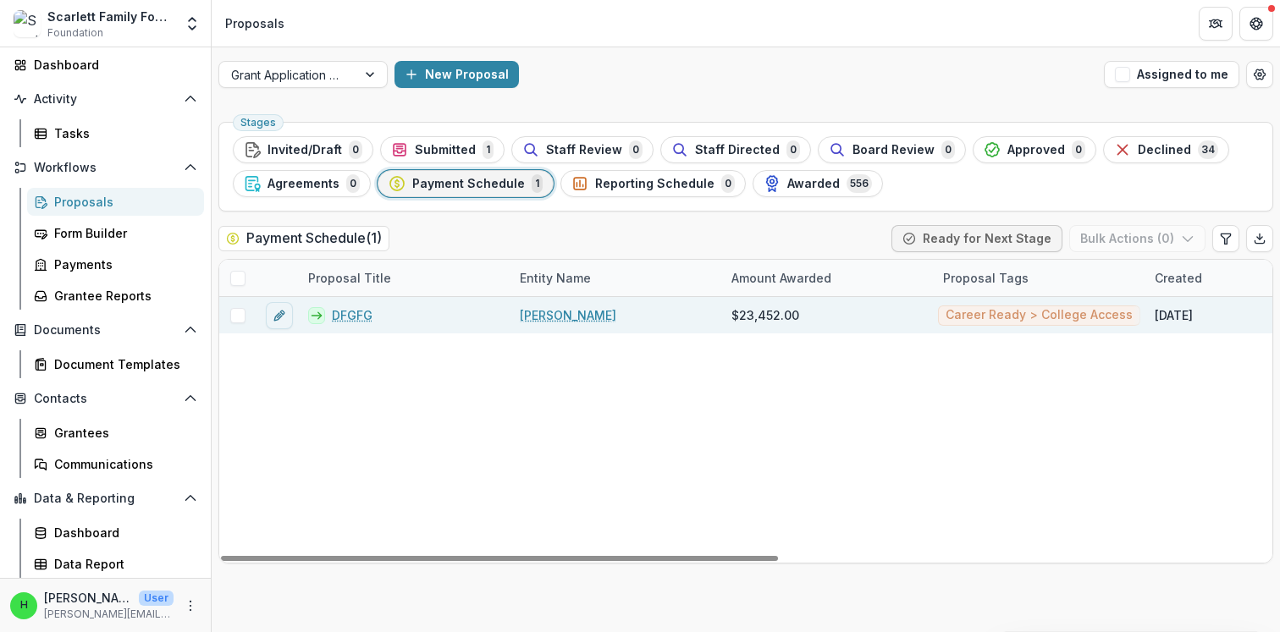
click at [359, 317] on link "DFGFG" at bounding box center [352, 315] width 41 height 18
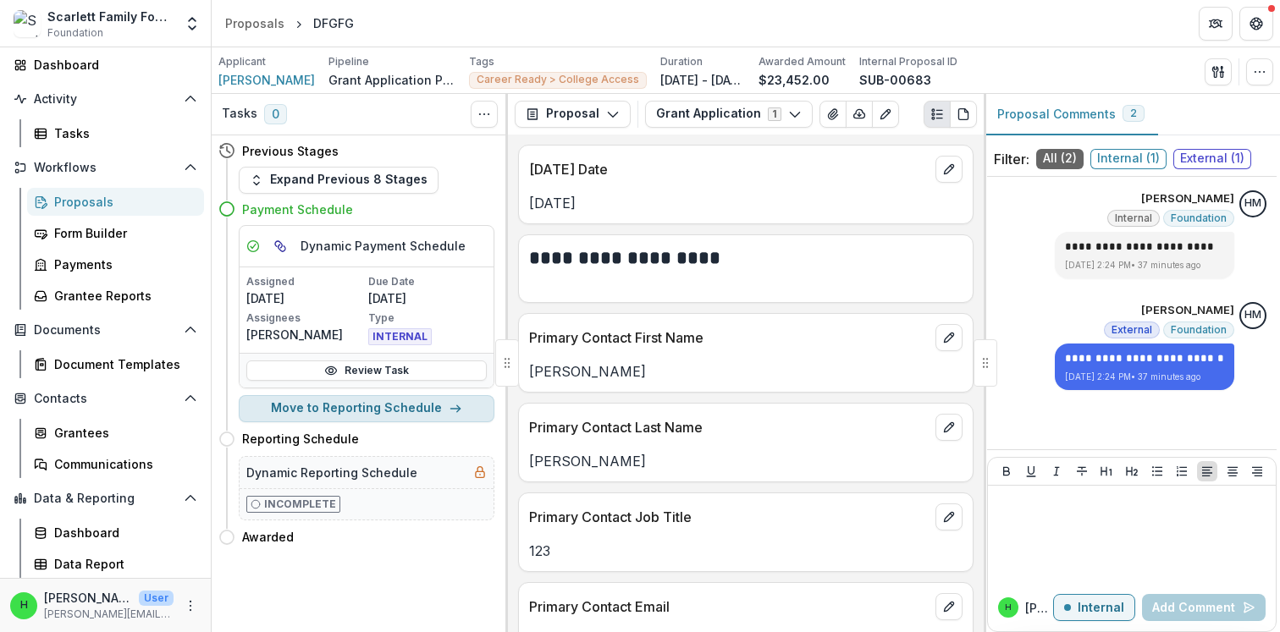
click at [364, 409] on button "Move to Reporting Schedule" at bounding box center [367, 408] width 256 height 27
select select "**********"
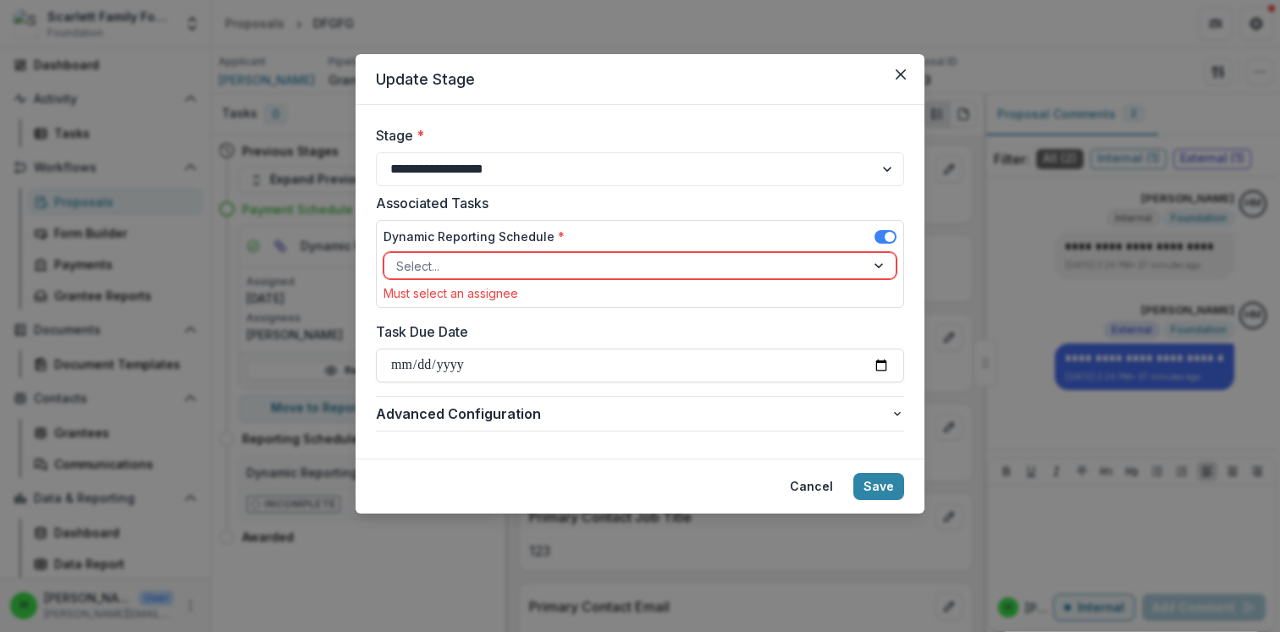
click at [460, 267] on div at bounding box center [624, 266] width 457 height 21
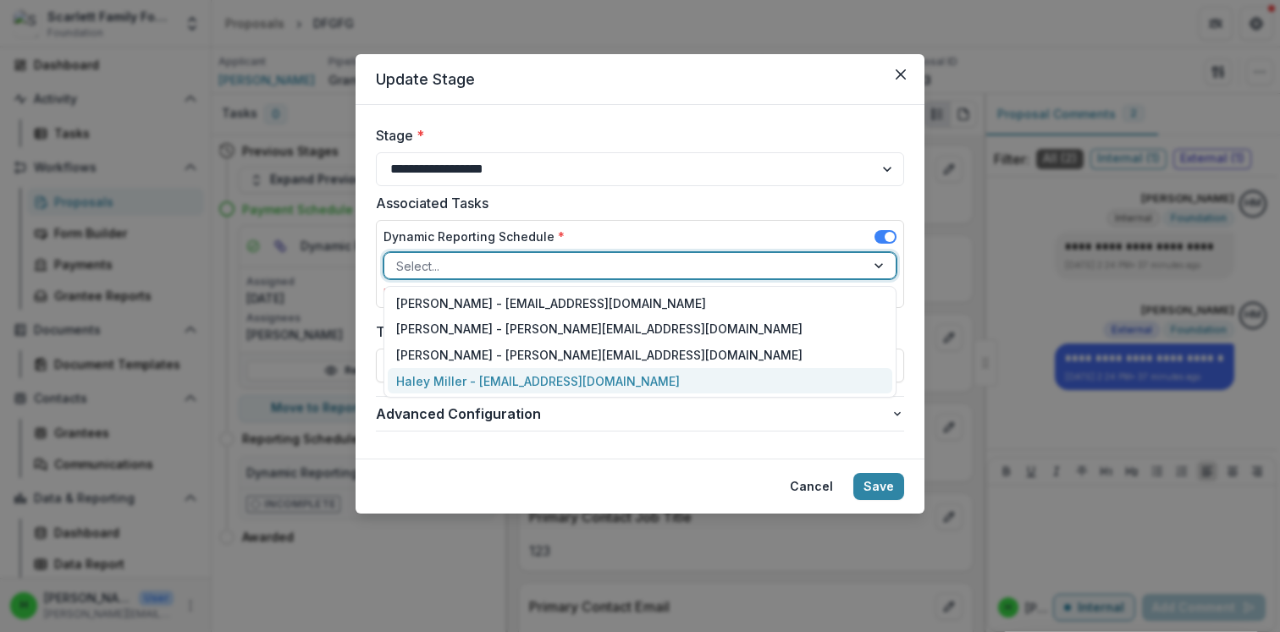
click at [460, 378] on div "Haley Miller - [EMAIL_ADDRESS][DOMAIN_NAME]" at bounding box center [640, 381] width 504 height 26
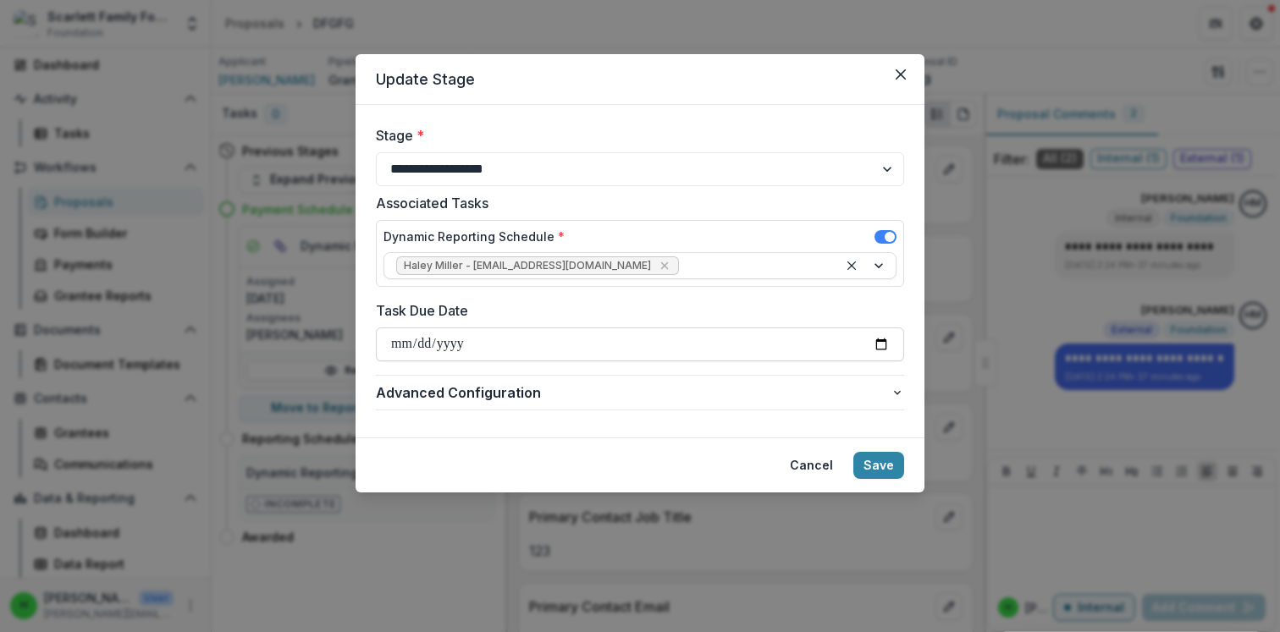
click at [477, 350] on input "Task Due Date" at bounding box center [640, 345] width 528 height 34
click at [888, 340] on input "Task Due Date" at bounding box center [640, 345] width 528 height 34
type input "**********"
click at [546, 383] on span "Advanced Configuration" at bounding box center [633, 393] width 515 height 20
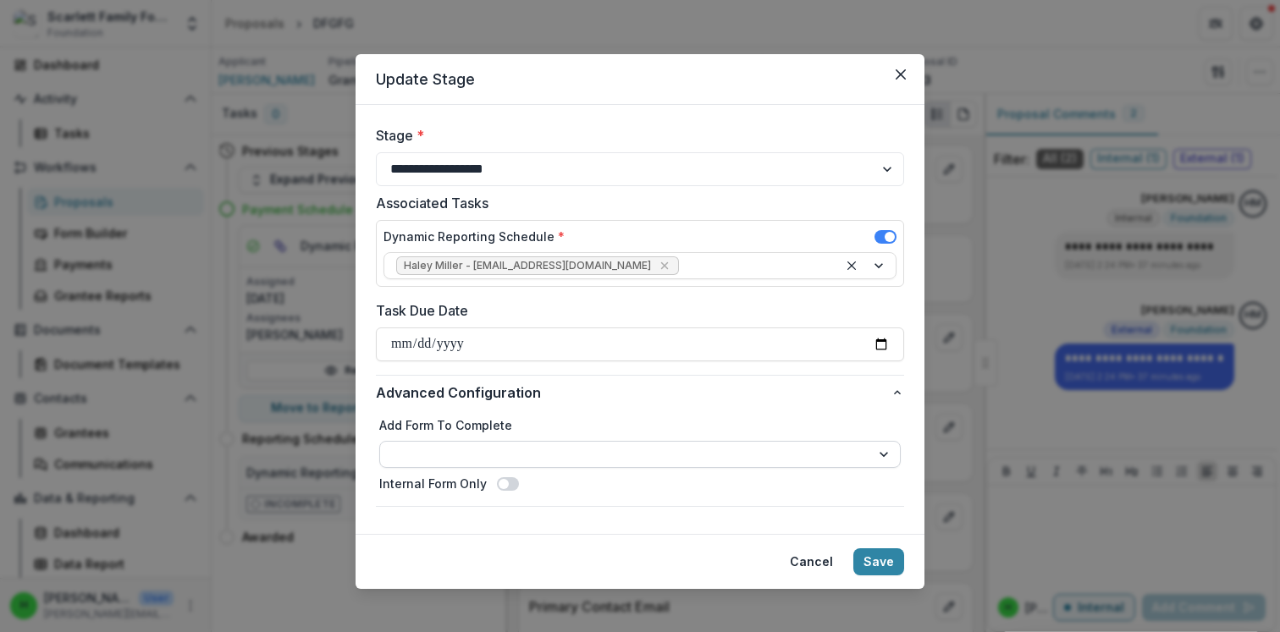
click at [495, 460] on select "**********" at bounding box center [639, 454] width 521 height 27
click at [785, 169] on select "**********" at bounding box center [640, 169] width 528 height 34
click at [376, 152] on select "**********" at bounding box center [640, 169] width 528 height 34
click at [878, 558] on button "Save" at bounding box center [878, 562] width 51 height 27
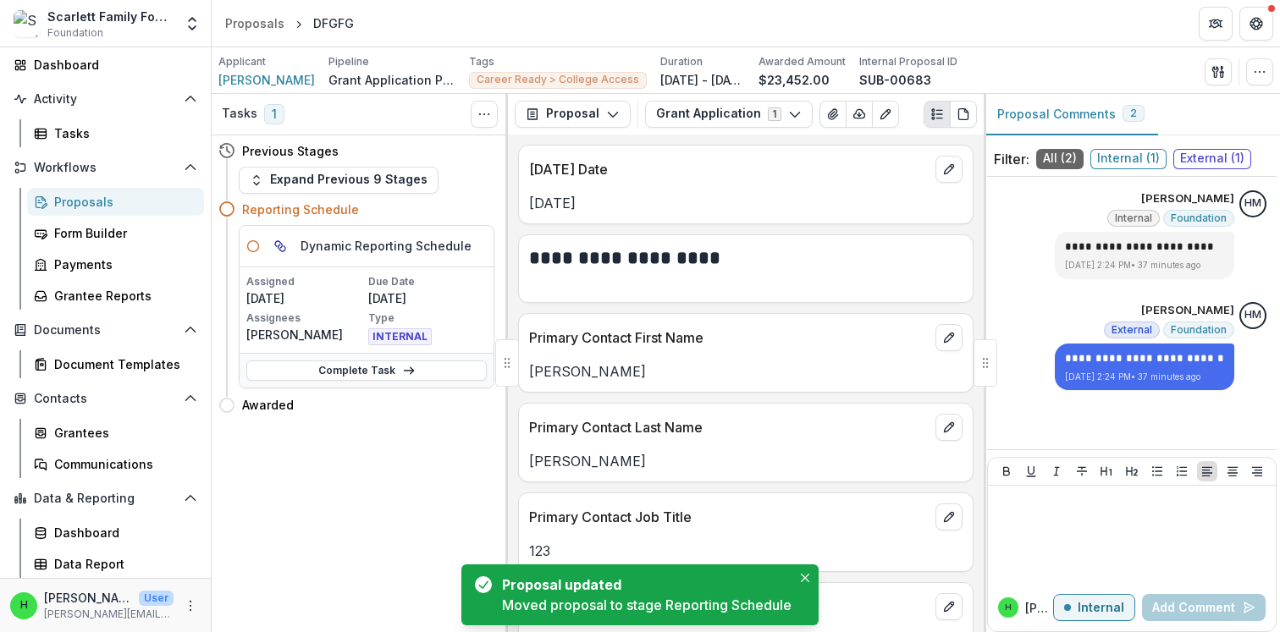
click at [764, 299] on div "**********" at bounding box center [745, 268] width 455 height 69
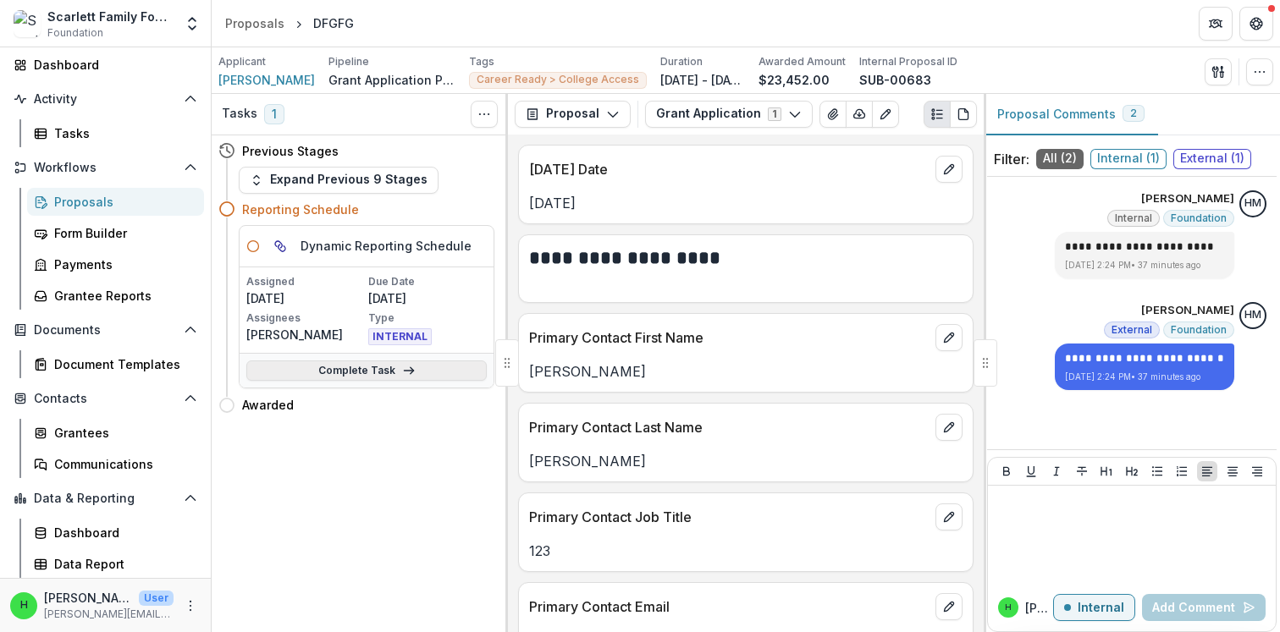
click at [370, 378] on link "Complete Task" at bounding box center [366, 371] width 240 height 20
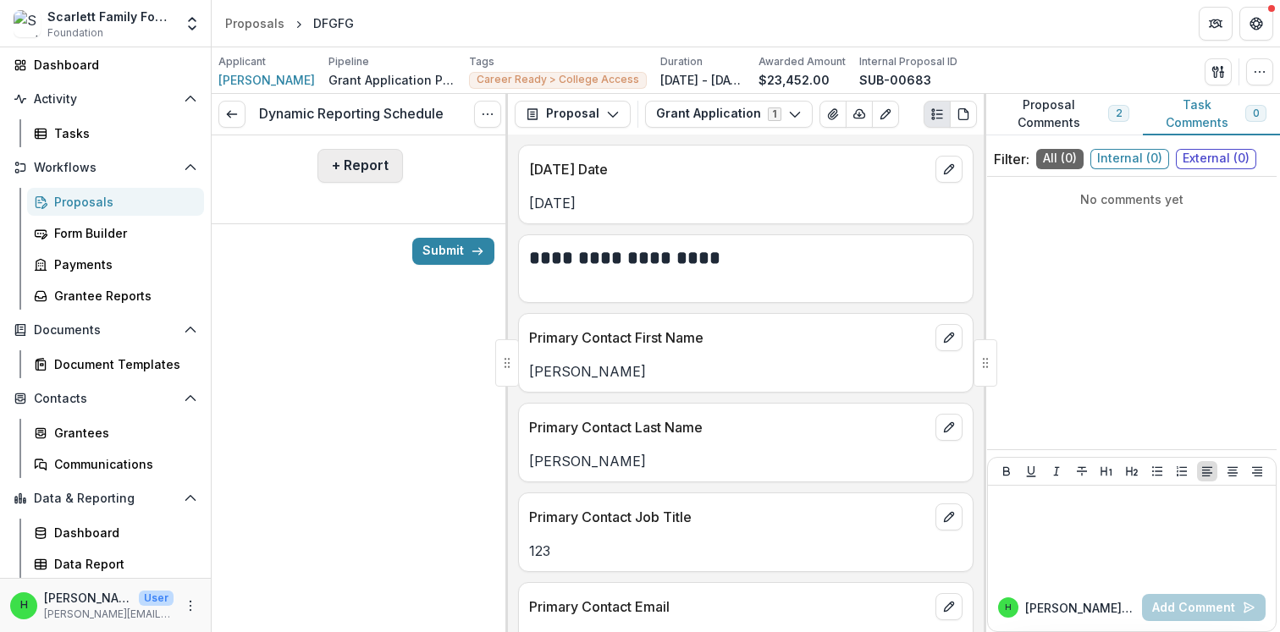
click at [349, 167] on button "+ Report" at bounding box center [359, 166] width 85 height 34
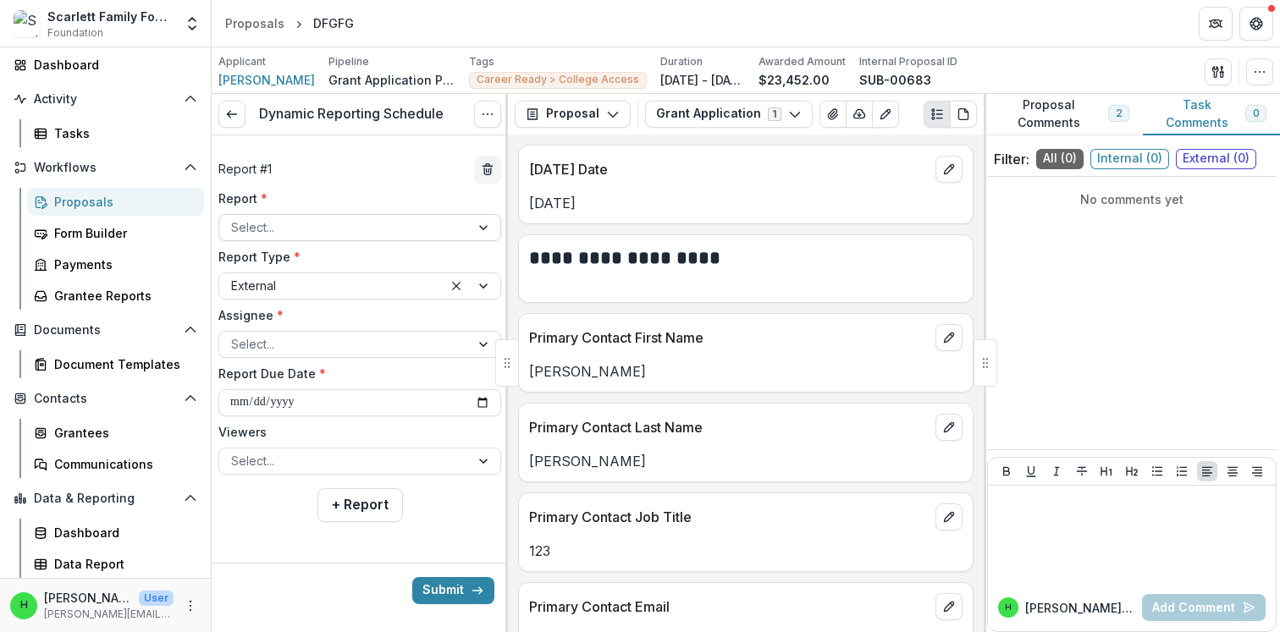
click at [321, 221] on div at bounding box center [344, 227] width 227 height 21
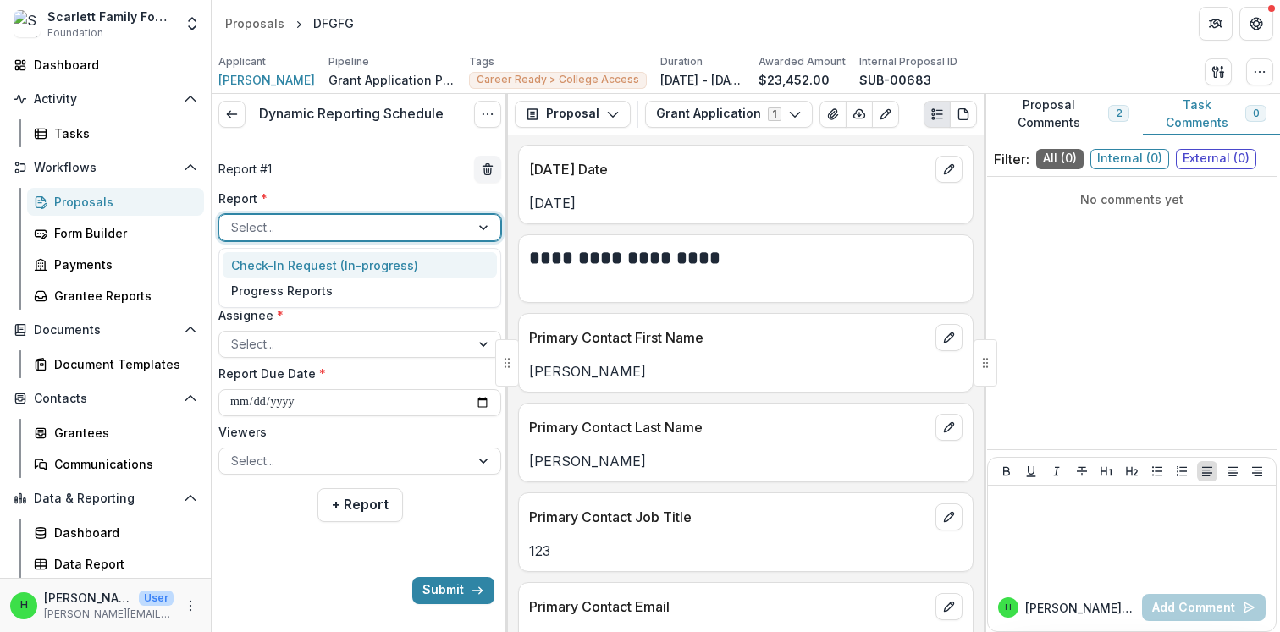
click at [517, 212] on div "**********" at bounding box center [746, 384] width 476 height 498
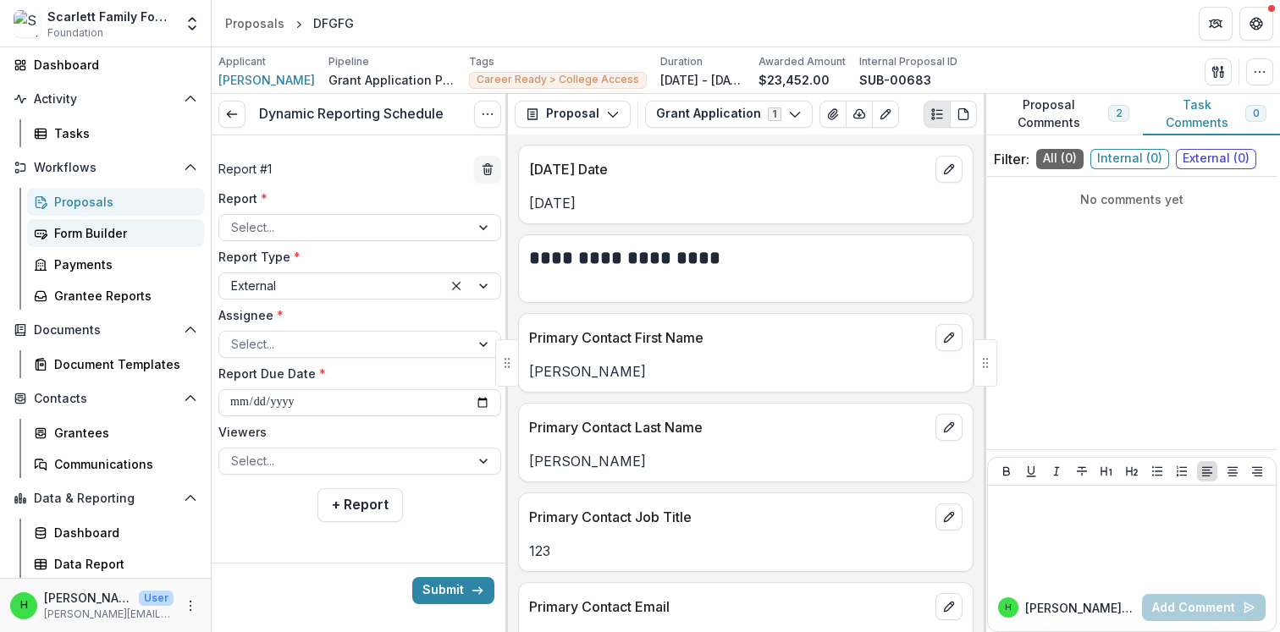
click at [85, 232] on div "Form Builder" at bounding box center [122, 233] width 136 height 18
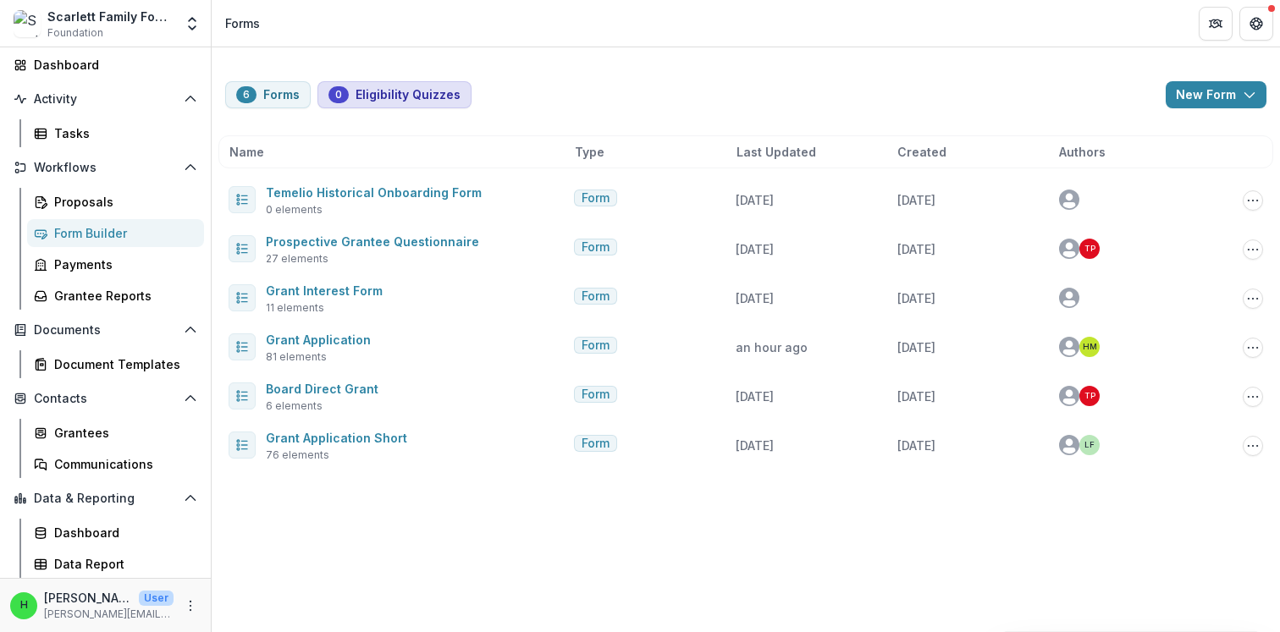
click at [366, 95] on button "0 Eligibility Quizzes" at bounding box center [394, 94] width 154 height 27
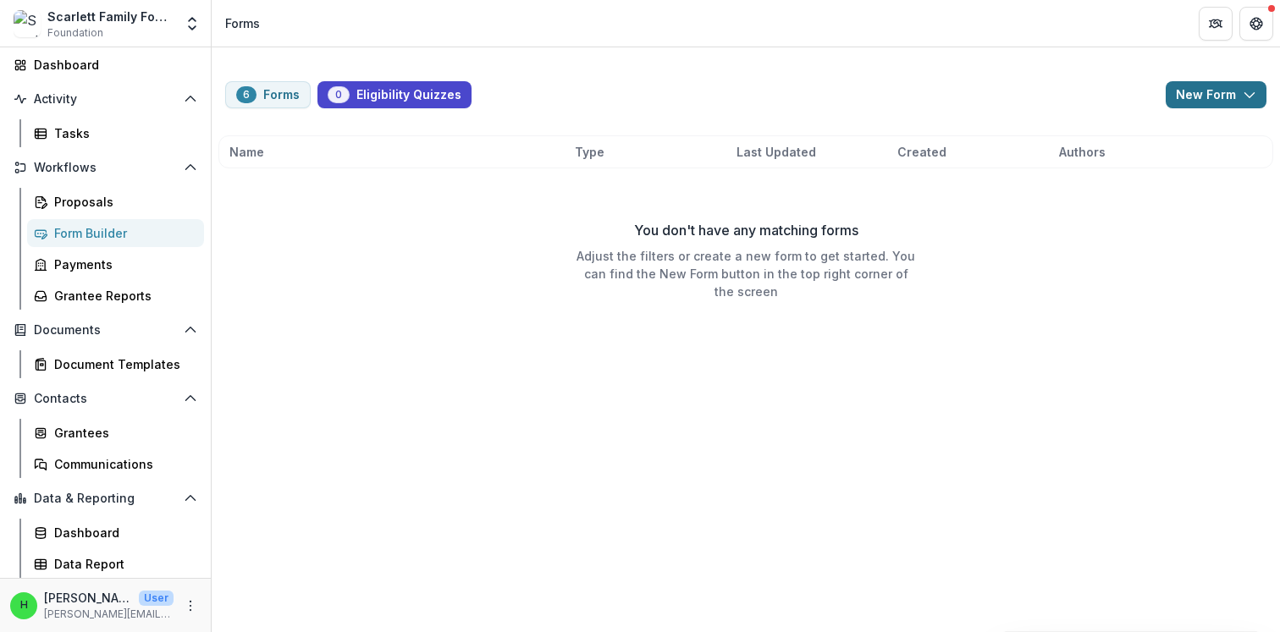
click at [1197, 91] on button "New Form" at bounding box center [1216, 94] width 101 height 27
click at [1158, 137] on button "New Eligibility Quiz" at bounding box center [1171, 133] width 181 height 28
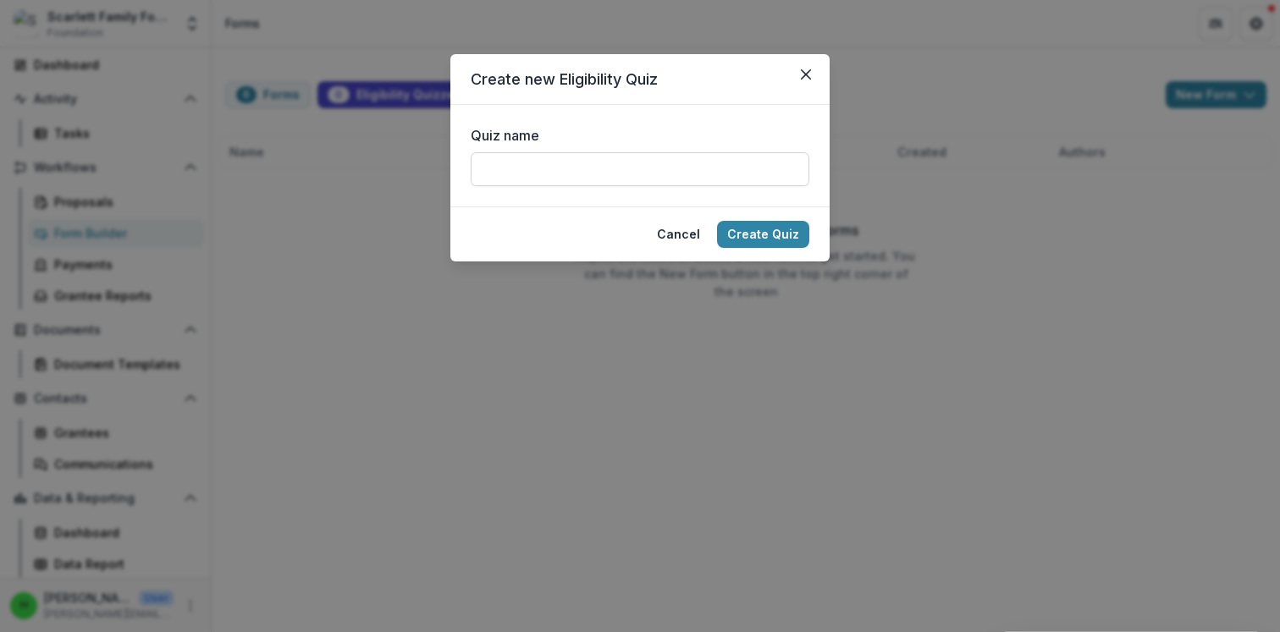
click at [669, 162] on input "Quiz name" at bounding box center [640, 169] width 339 height 34
click at [664, 135] on label "Quiz name" at bounding box center [635, 135] width 328 height 20
click at [664, 152] on input "Quiz name" at bounding box center [640, 169] width 339 height 34
click at [805, 71] on icon "Close" at bounding box center [806, 74] width 10 height 10
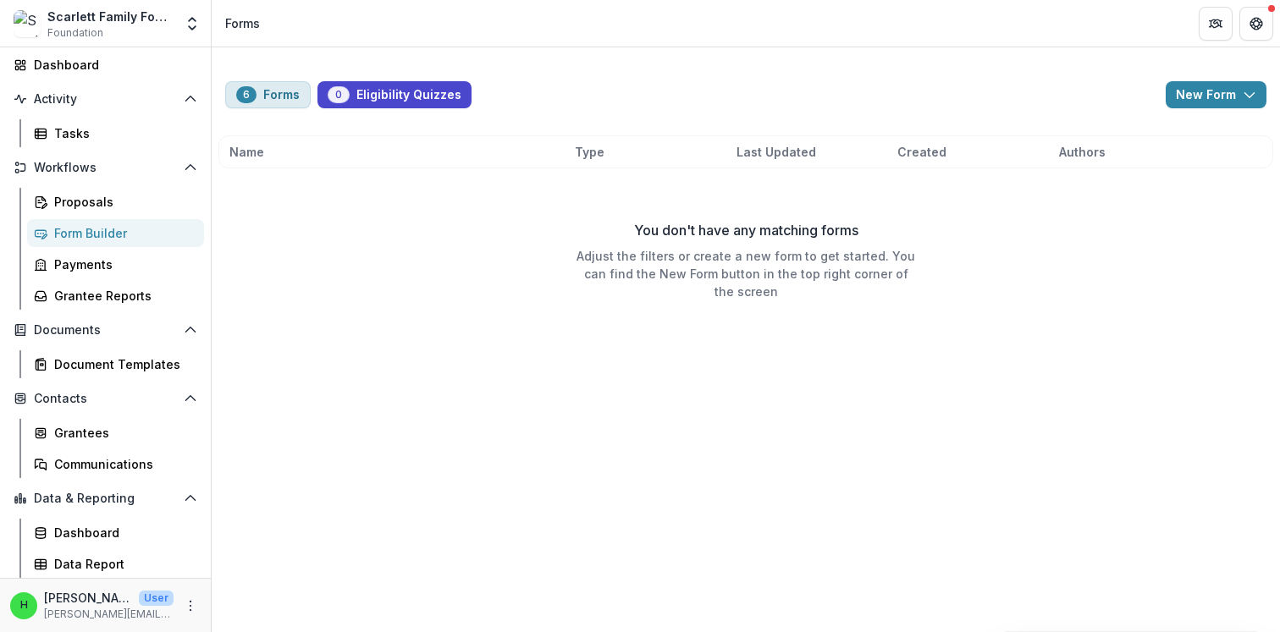
click at [267, 91] on button "6 Forms" at bounding box center [267, 94] width 85 height 27
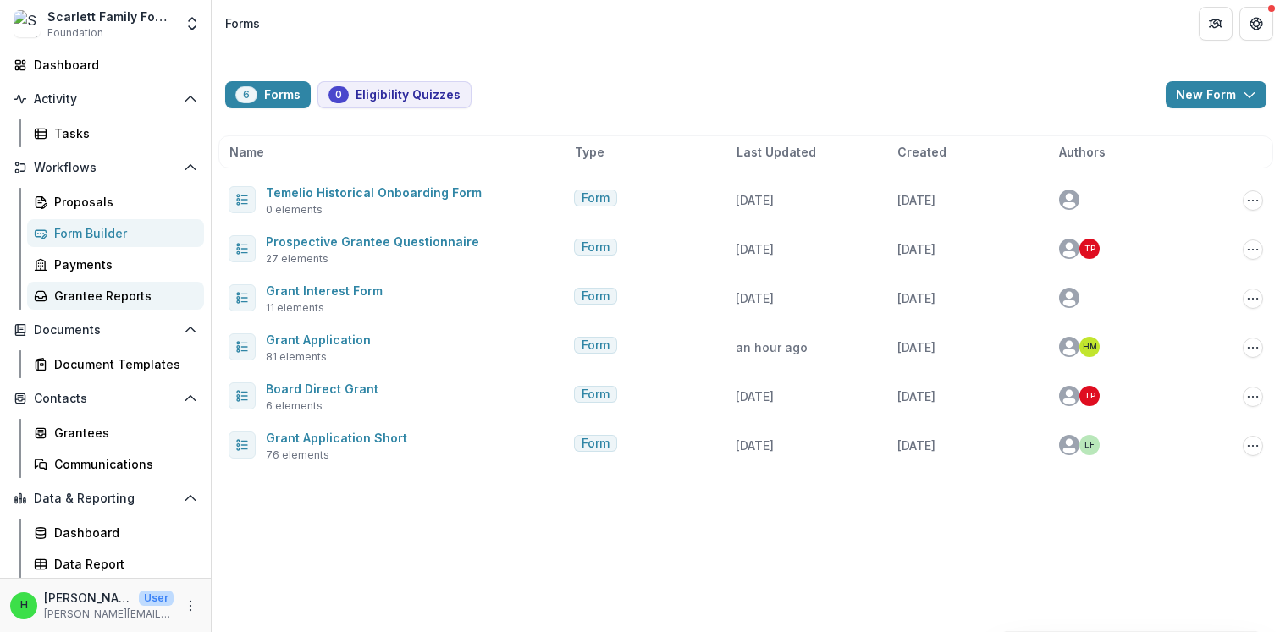
click at [104, 287] on div "Grantee Reports" at bounding box center [122, 296] width 136 height 18
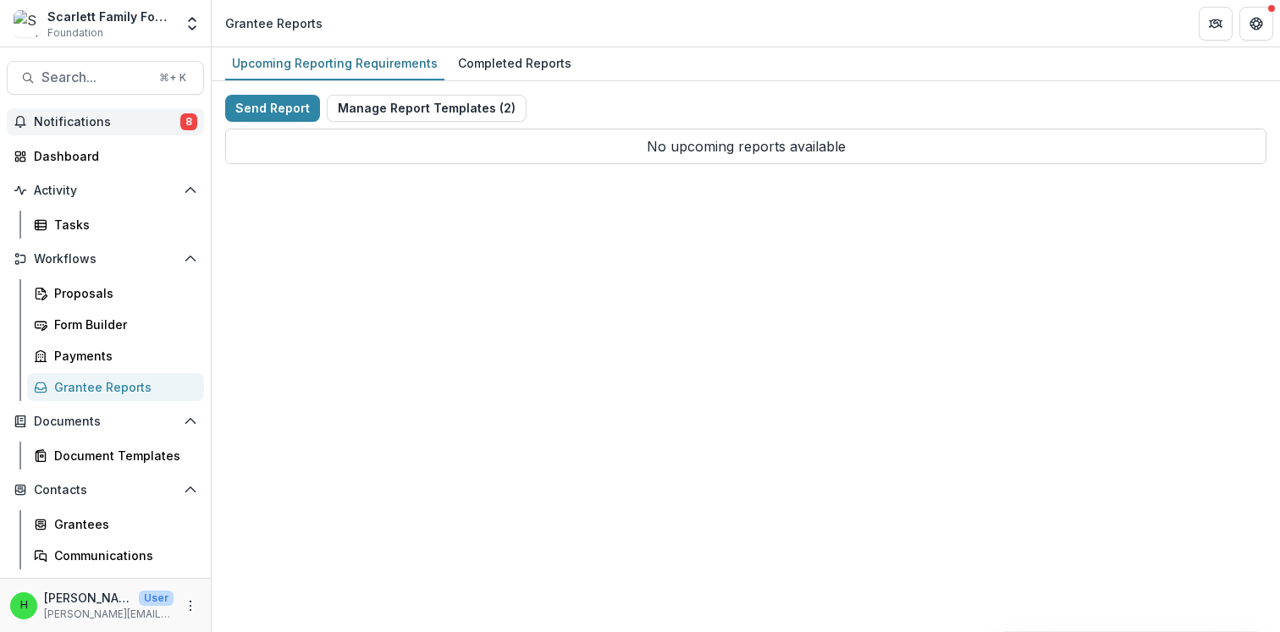
click at [67, 124] on span "Notifications" at bounding box center [107, 122] width 146 height 14
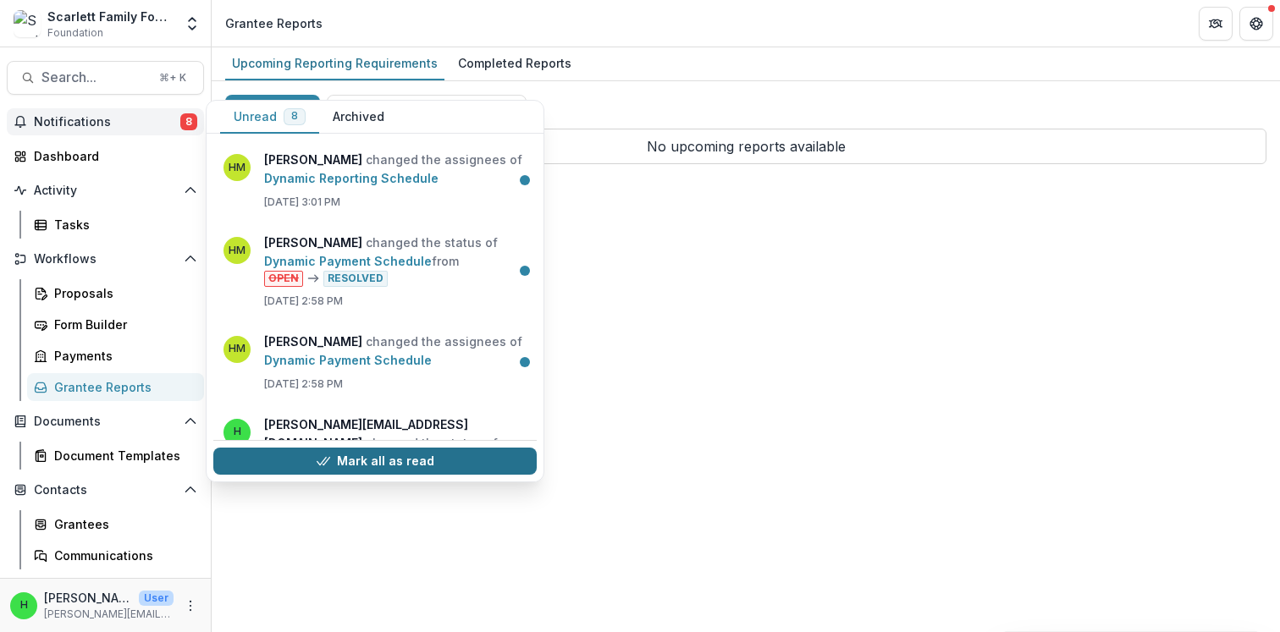
click at [343, 471] on button "Mark all as read" at bounding box center [374, 461] width 323 height 27
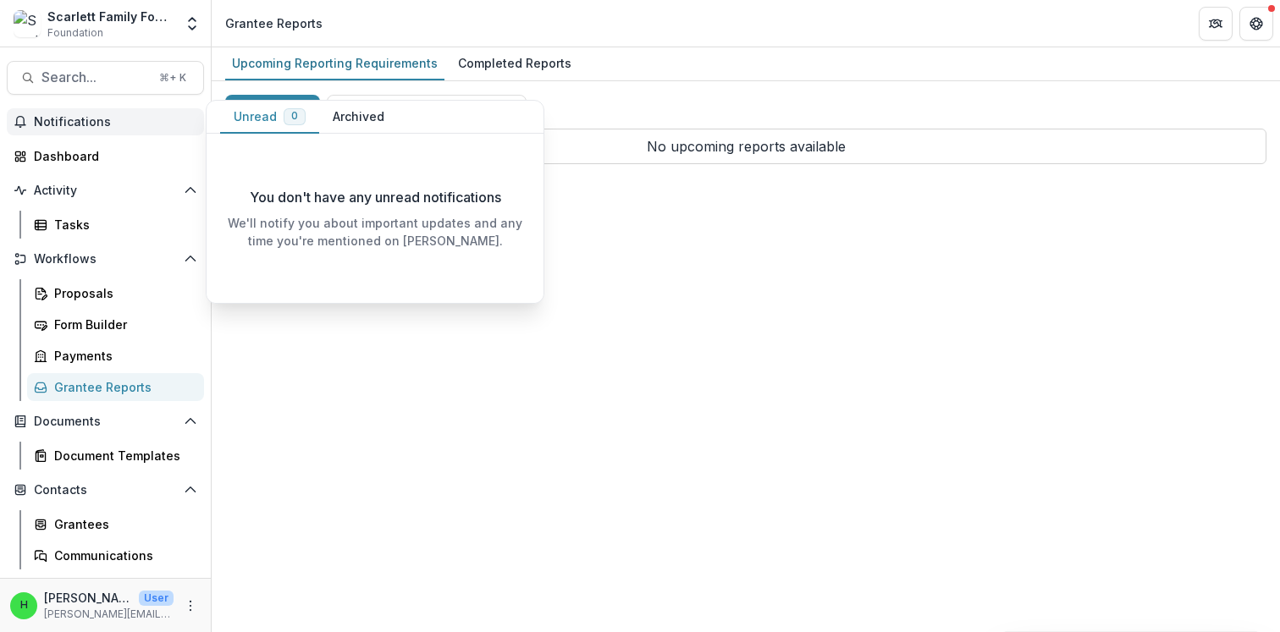
click at [53, 117] on span "Notifications" at bounding box center [115, 122] width 163 height 14
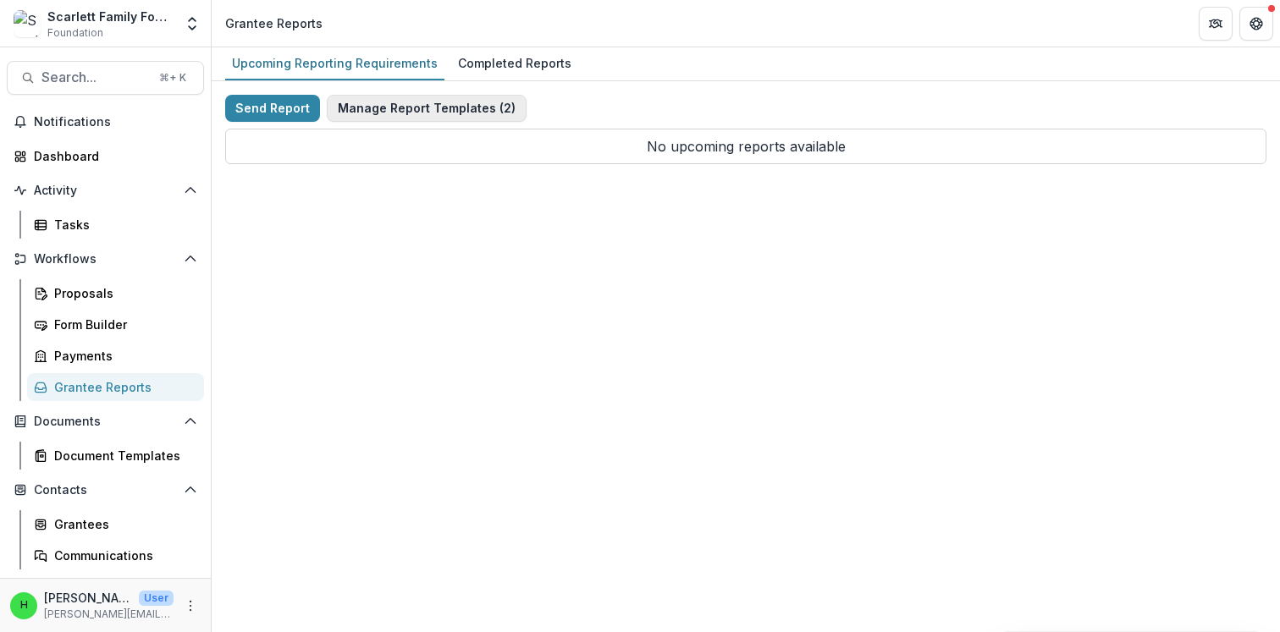
click at [444, 114] on button "Manage Report Templates ( 2 )" at bounding box center [427, 108] width 200 height 27
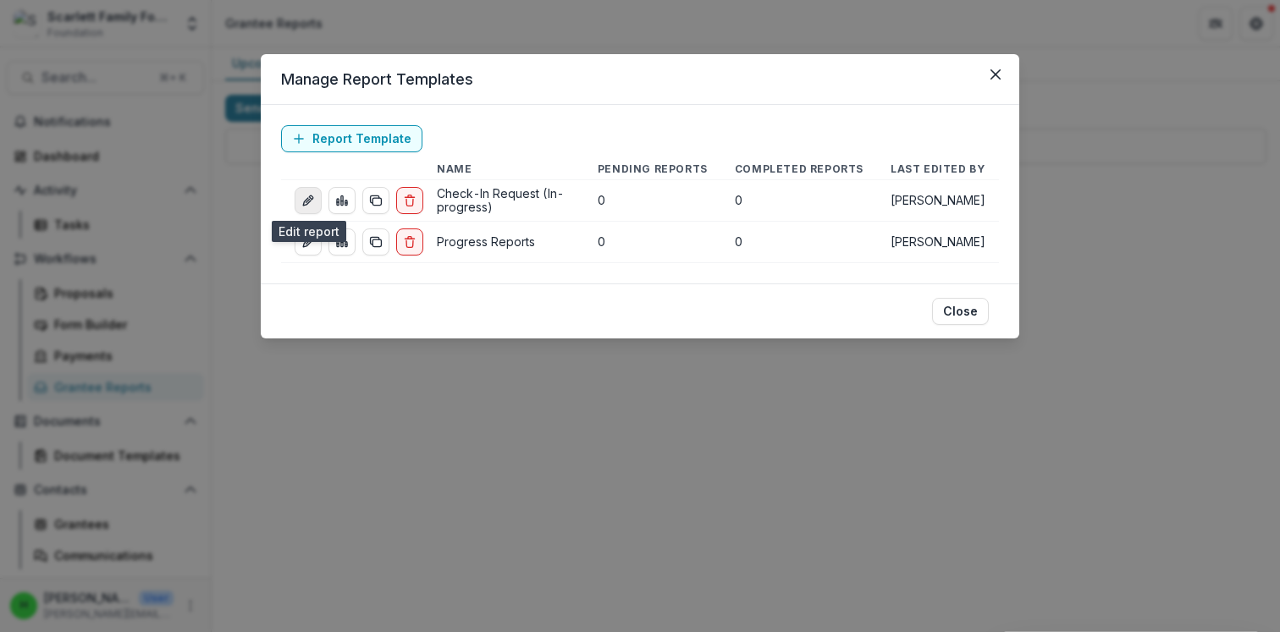
click at [307, 198] on icon "edit-report" at bounding box center [307, 202] width 8 height 8
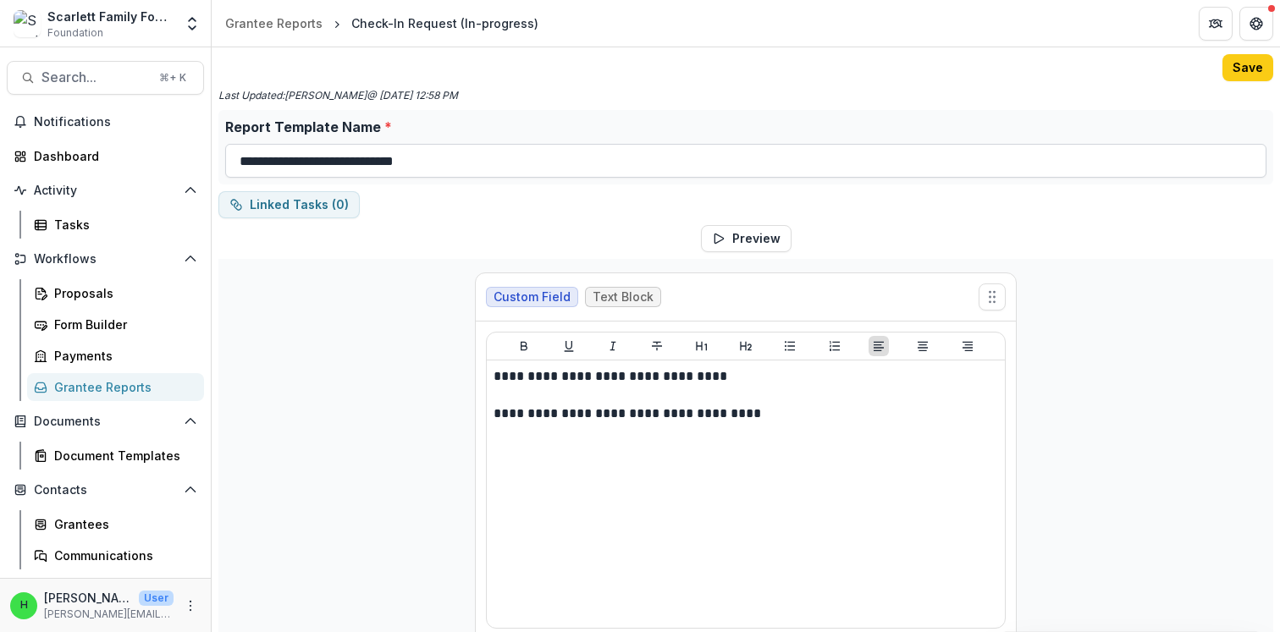
drag, startPoint x: 458, startPoint y: 158, endPoint x: 356, endPoint y: 164, distance: 101.7
click at [356, 164] on input "**********" at bounding box center [745, 161] width 1041 height 34
type input "**********"
click at [92, 393] on div "Grantee Reports" at bounding box center [122, 387] width 136 height 18
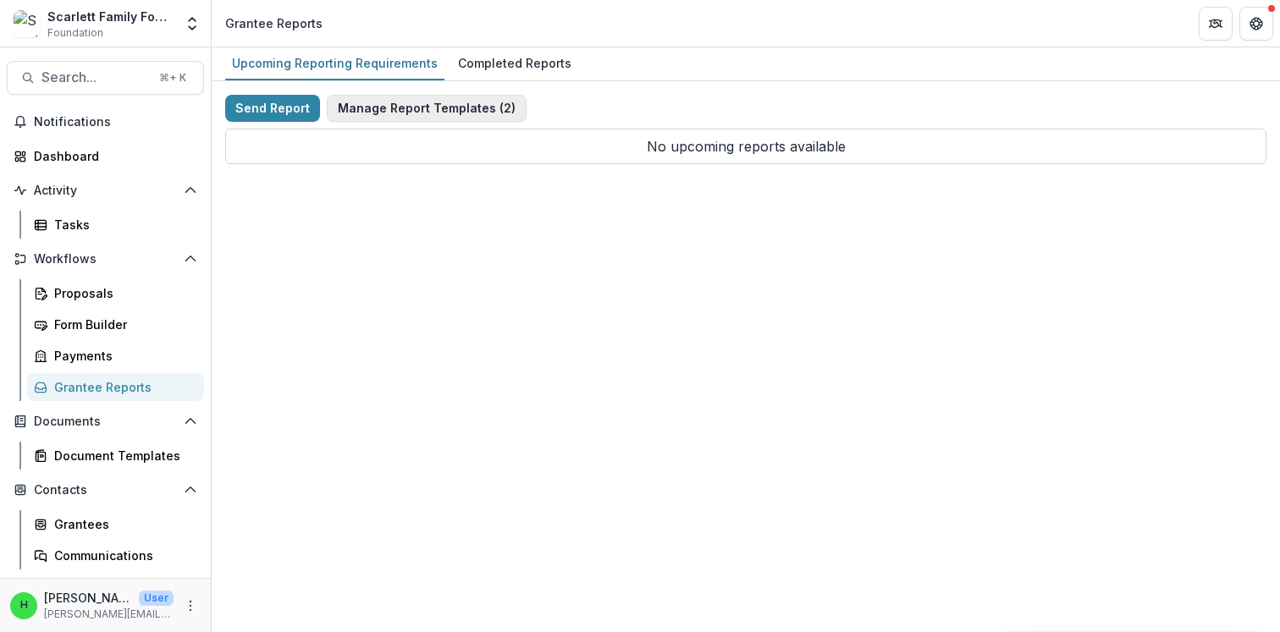
click at [455, 108] on button "Manage Report Templates ( 2 )" at bounding box center [427, 108] width 200 height 27
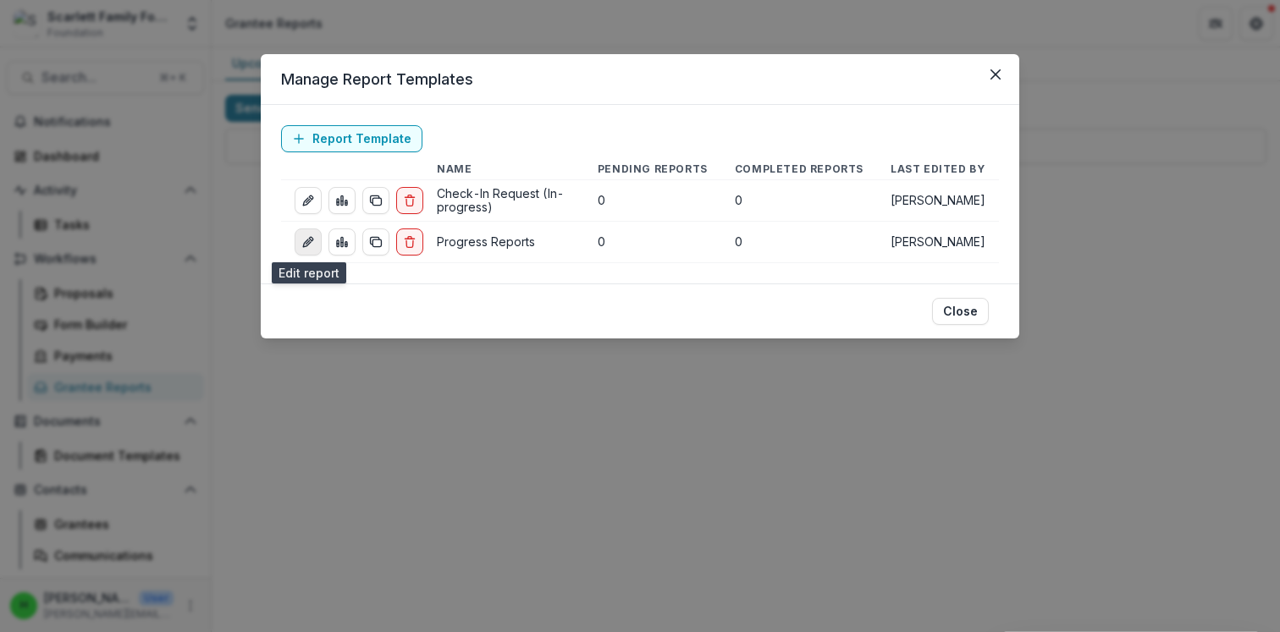
click at [305, 242] on icon "edit-report" at bounding box center [307, 244] width 8 height 8
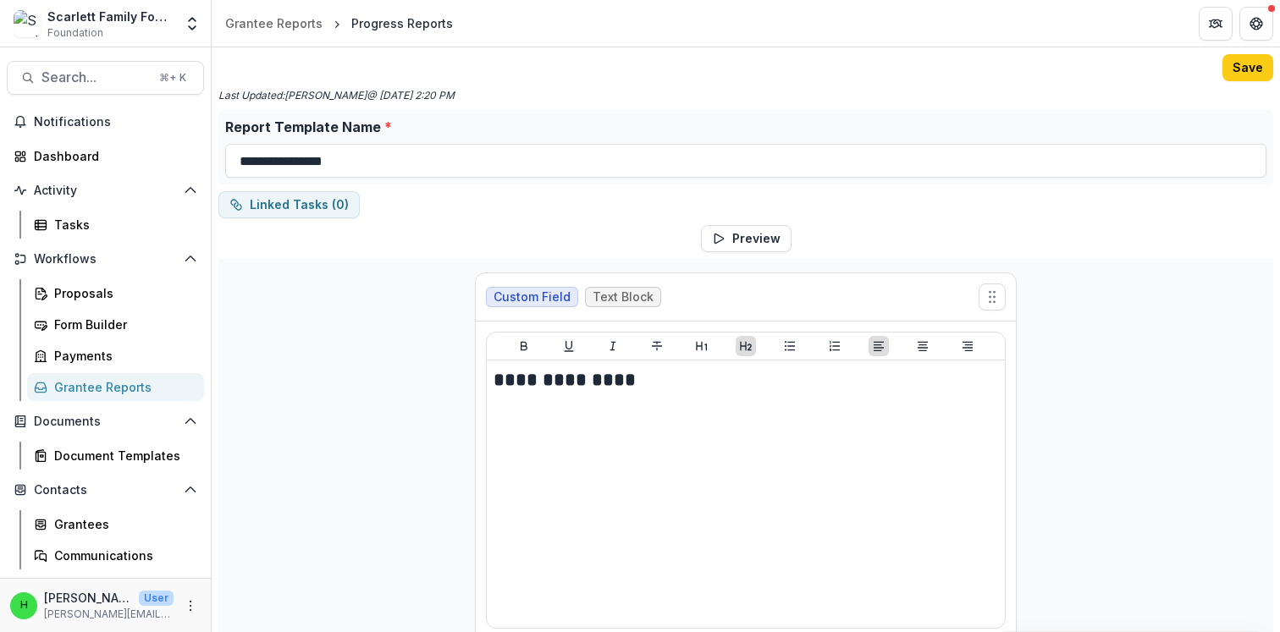
click at [114, 384] on div "Grantee Reports" at bounding box center [122, 387] width 136 height 18
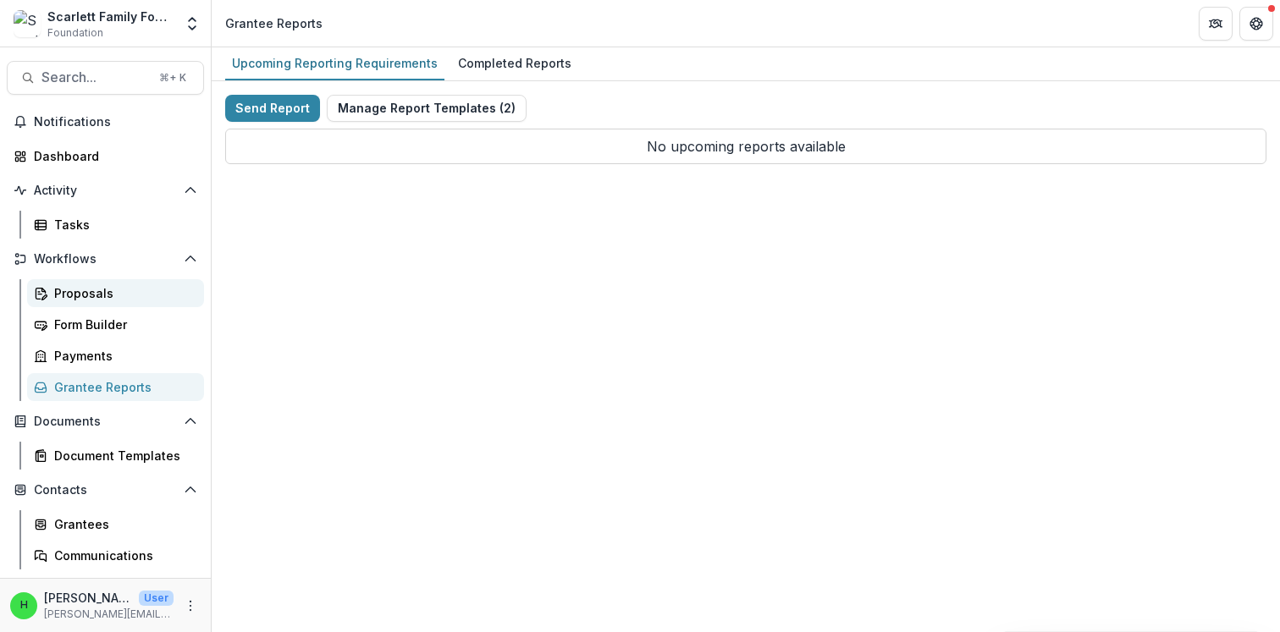
click at [79, 280] on link "Proposals" at bounding box center [115, 293] width 177 height 28
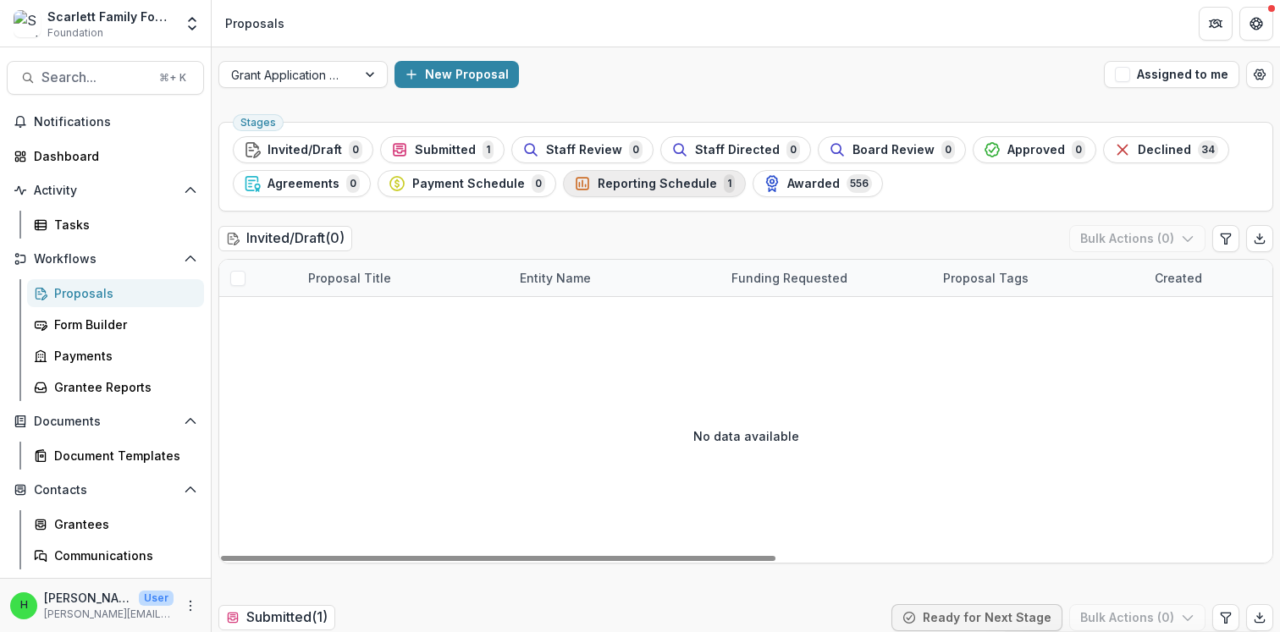
click at [646, 175] on div "Reporting Schedule 1" at bounding box center [654, 183] width 161 height 19
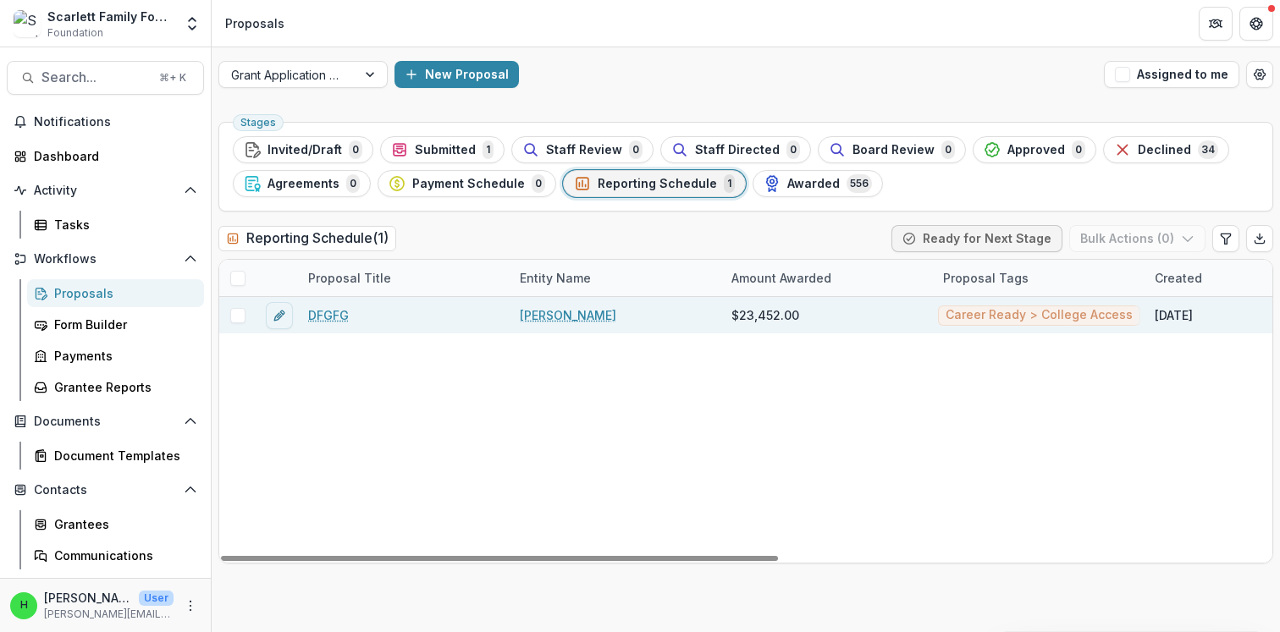
click at [331, 312] on link "DFGFG" at bounding box center [328, 315] width 41 height 18
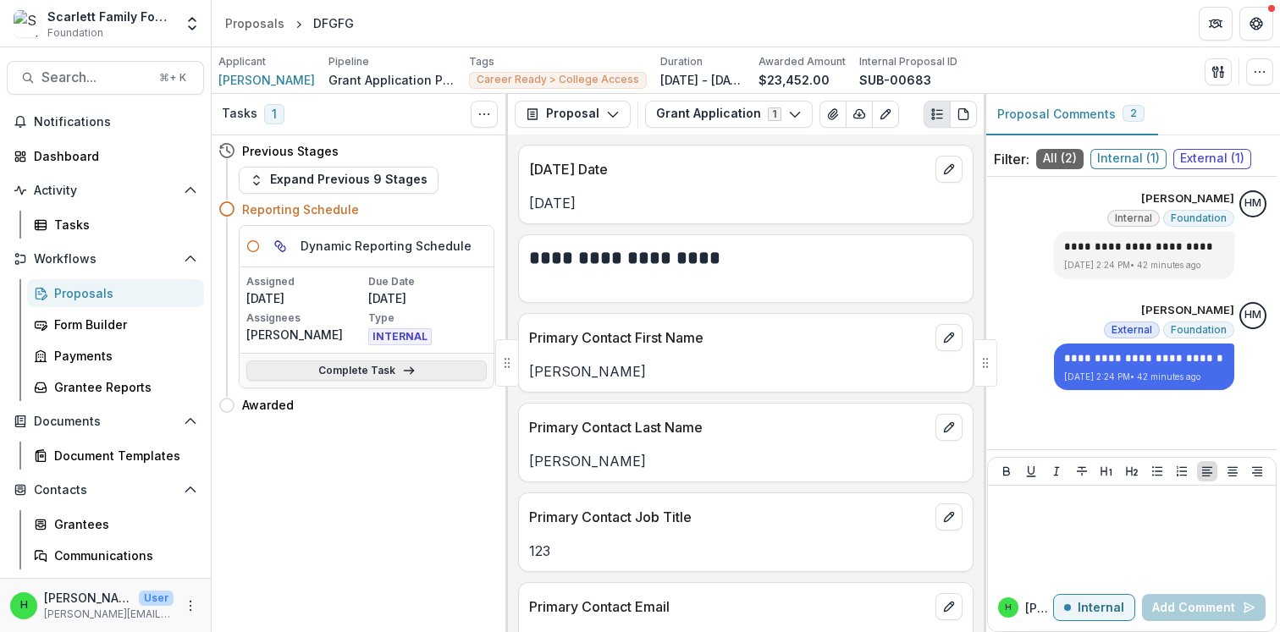
click at [367, 372] on link "Complete Task" at bounding box center [366, 371] width 240 height 20
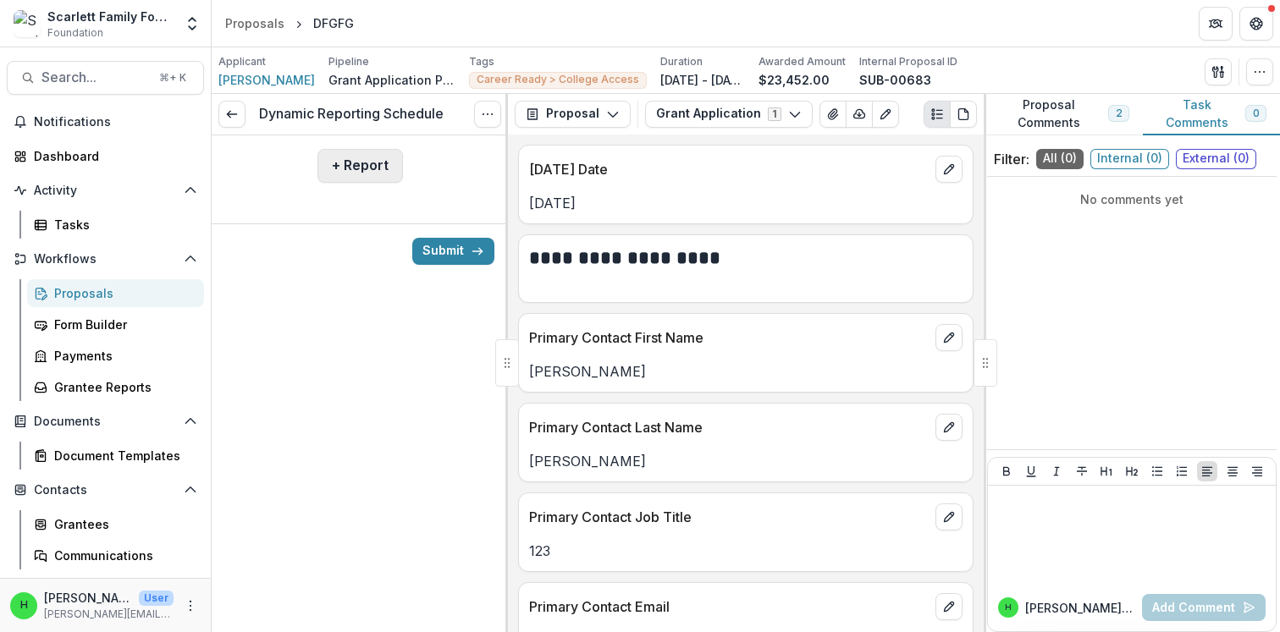
click at [377, 169] on button "+ Report" at bounding box center [359, 166] width 85 height 34
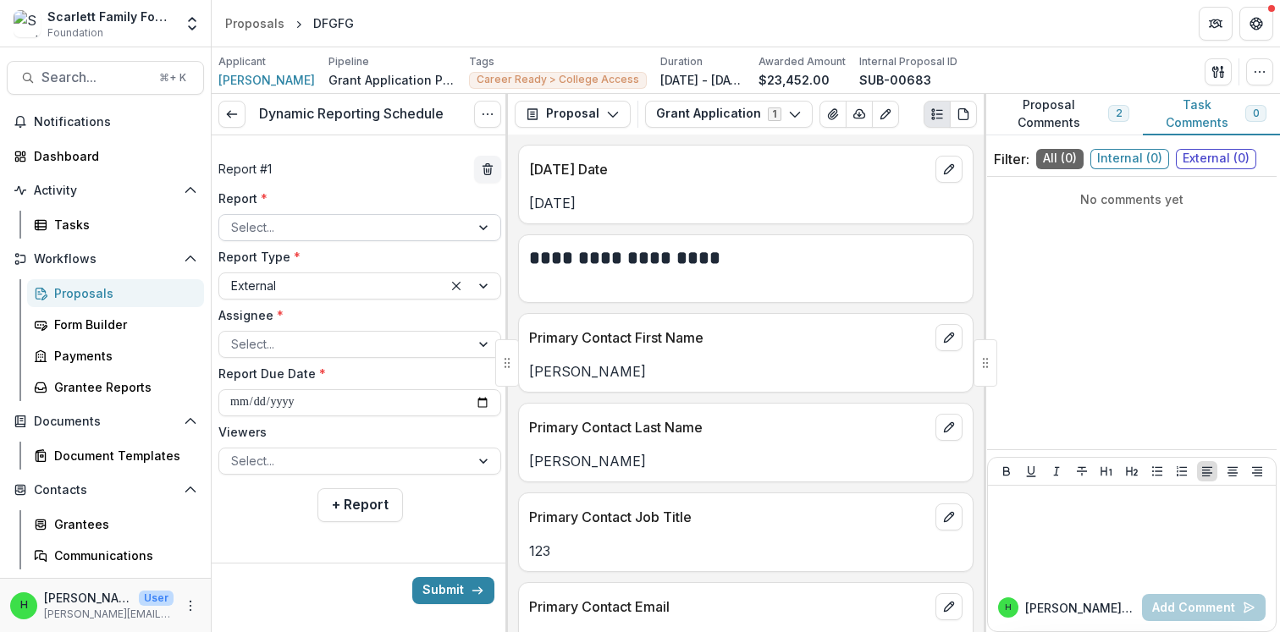
click at [292, 221] on div at bounding box center [344, 227] width 227 height 21
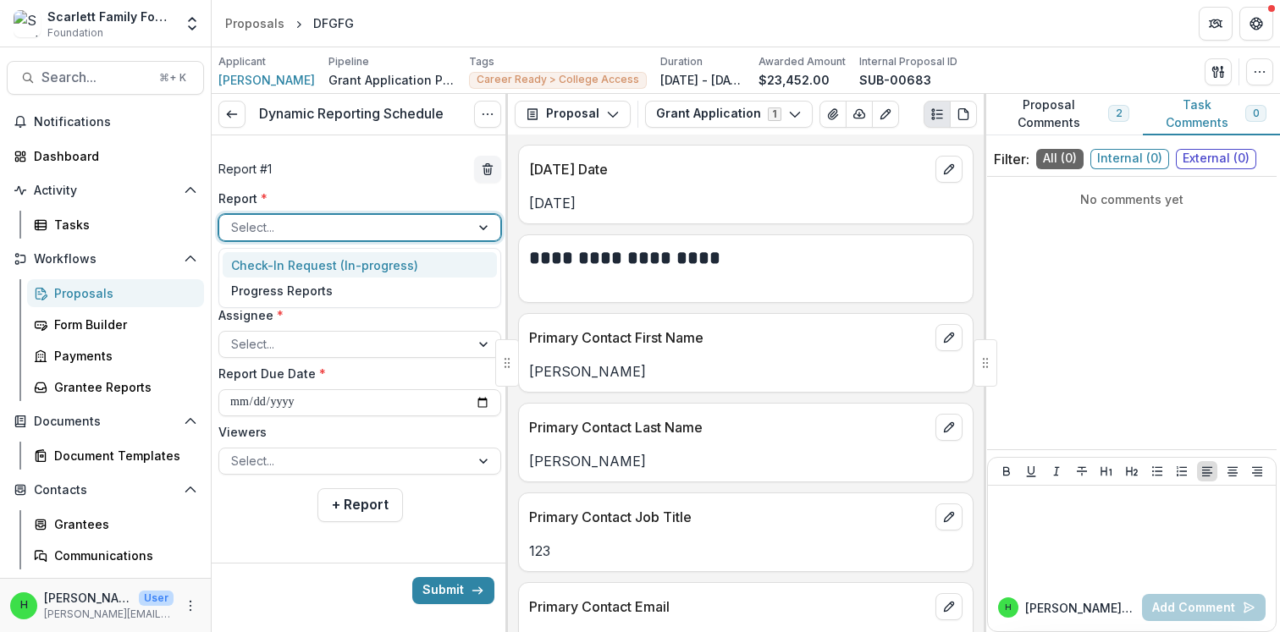
click at [299, 258] on div "Check-In Request (In-progress)" at bounding box center [360, 265] width 274 height 26
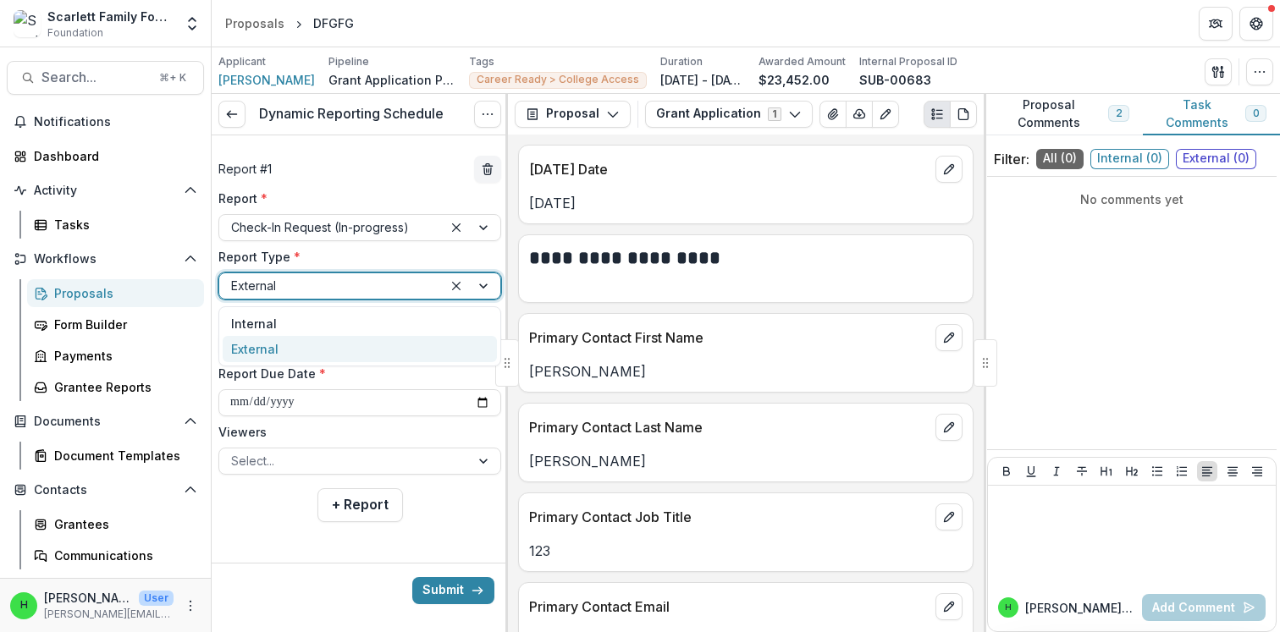
click at [319, 289] on div at bounding box center [331, 285] width 200 height 21
click at [289, 343] on div "External" at bounding box center [360, 349] width 274 height 26
click at [289, 343] on div at bounding box center [344, 344] width 227 height 21
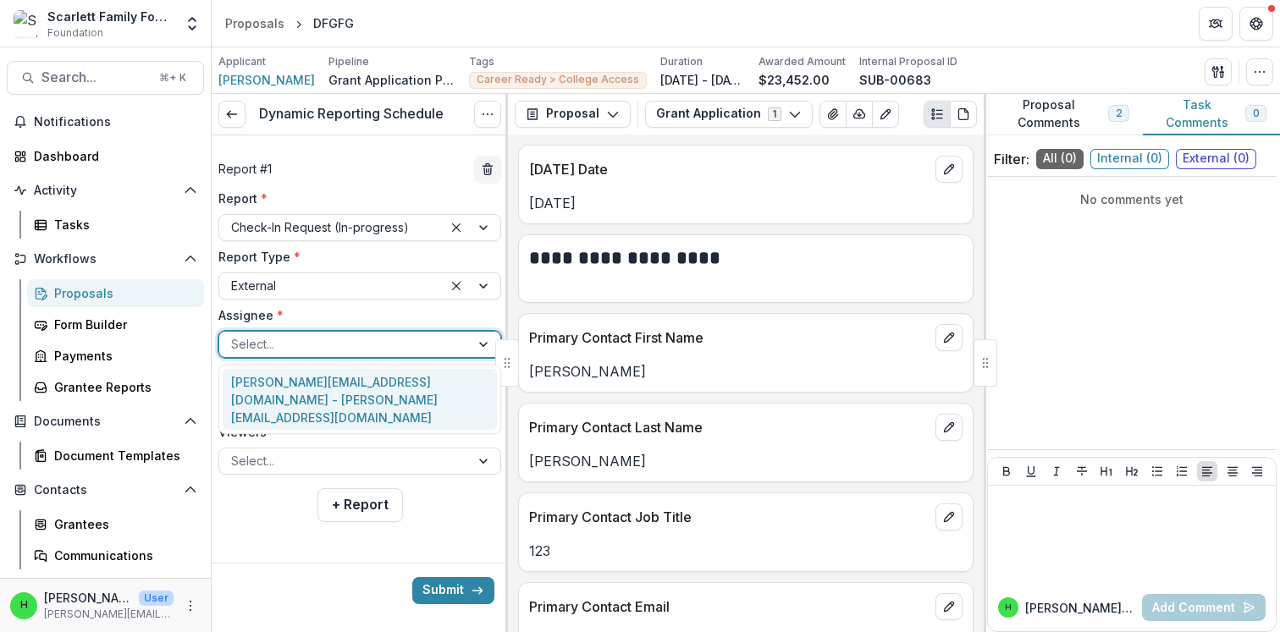
click at [289, 384] on div "haley@scarlettfoundation.org - haley@scarlettfoundation.org" at bounding box center [360, 400] width 274 height 62
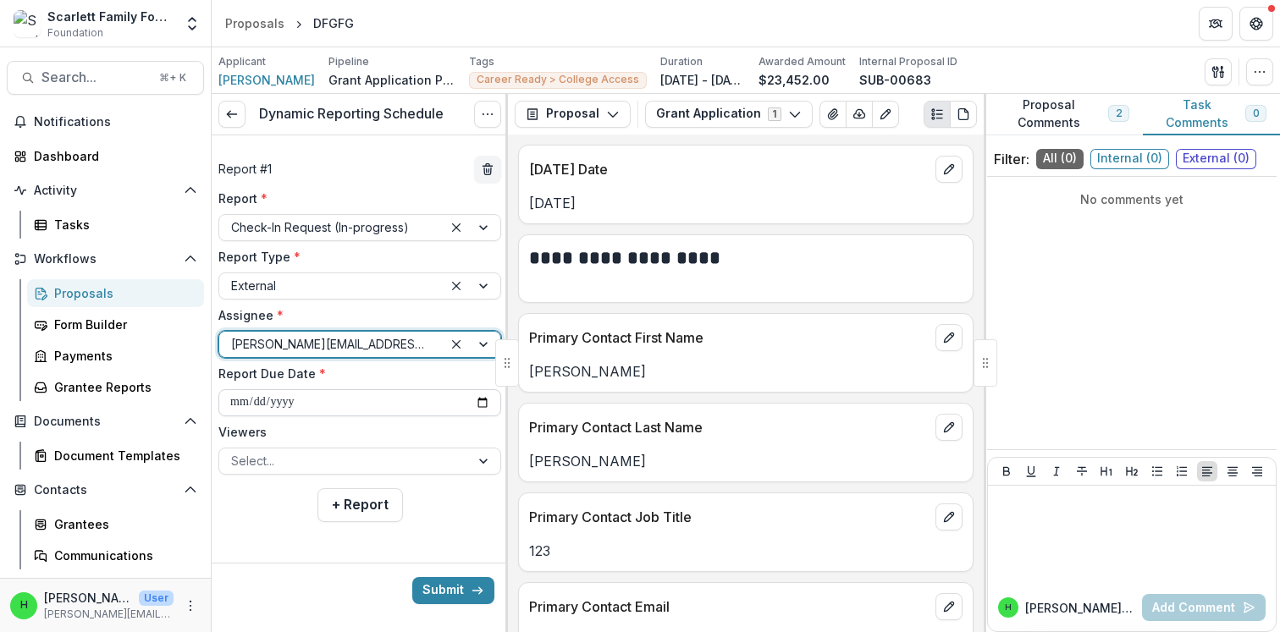
click at [307, 399] on input "**********" at bounding box center [359, 402] width 283 height 27
click at [306, 434] on label "Viewers" at bounding box center [354, 432] width 273 height 18
click at [234, 452] on input "Viewers" at bounding box center [232, 461] width 3 height 18
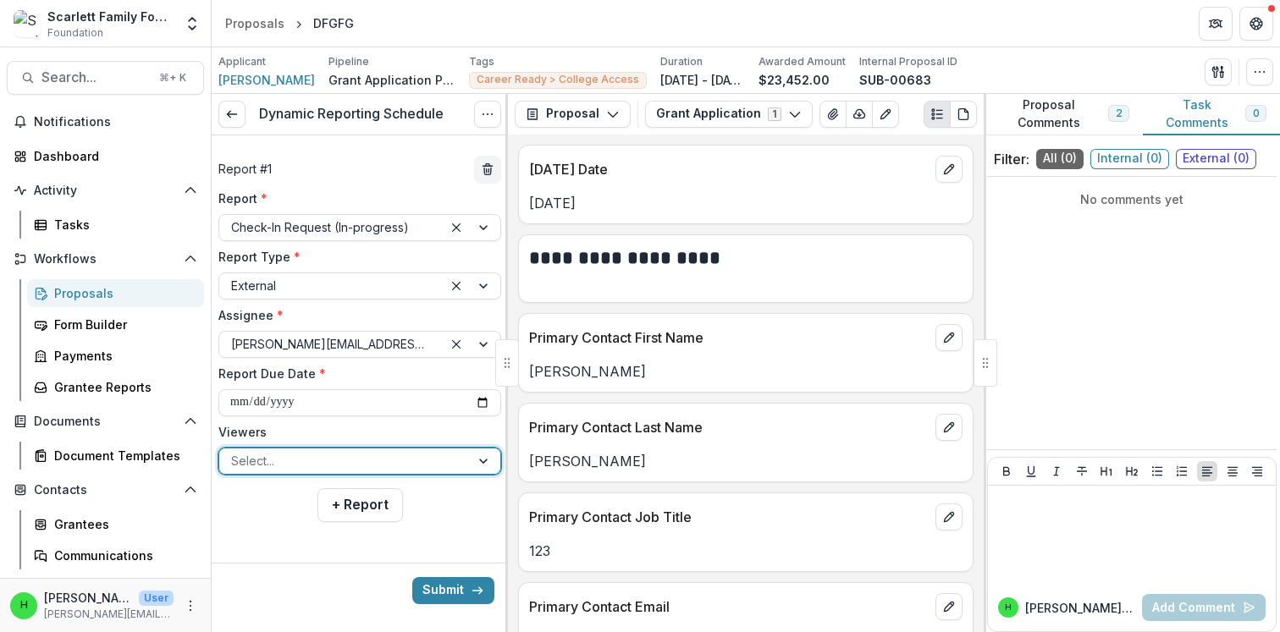
click at [305, 461] on div at bounding box center [344, 460] width 227 height 21
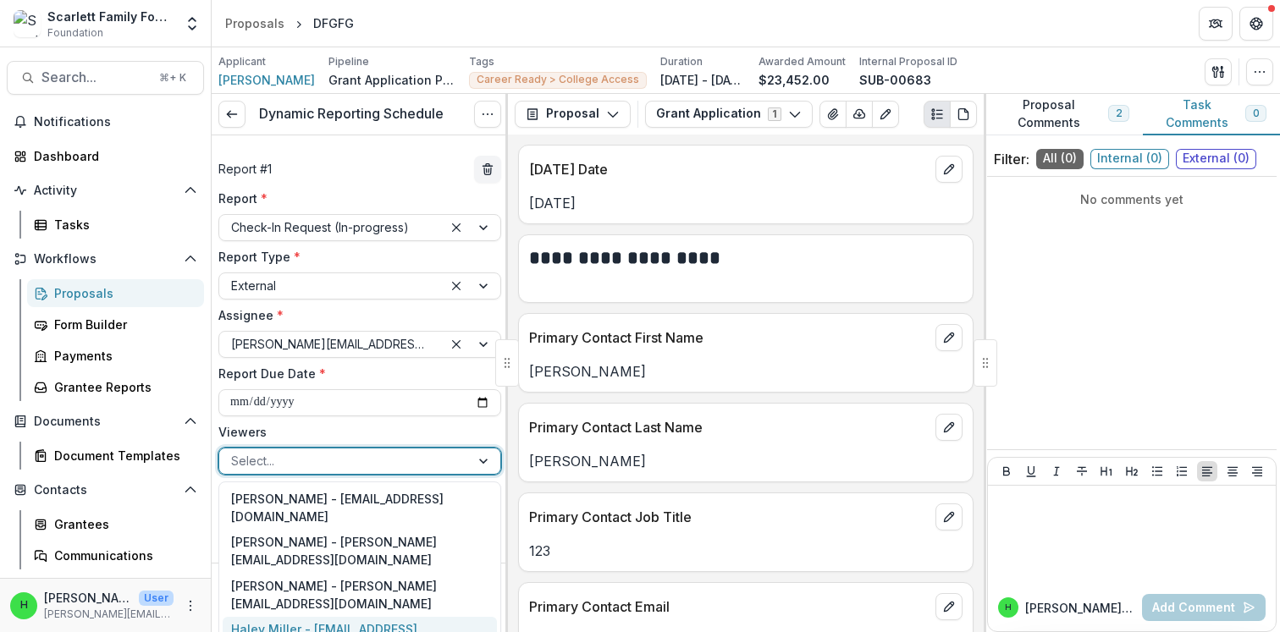
click at [296, 617] on div "Haley Miller - [EMAIL_ADDRESS][DOMAIN_NAME]" at bounding box center [360, 639] width 274 height 44
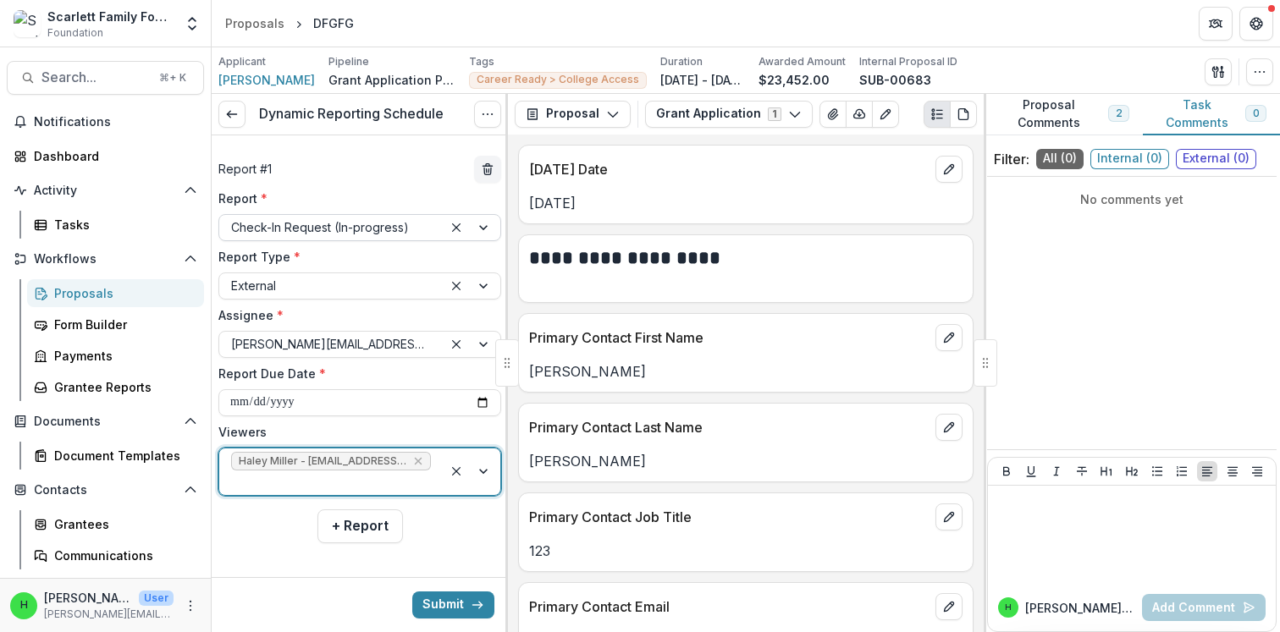
click at [294, 221] on div at bounding box center [331, 227] width 200 height 21
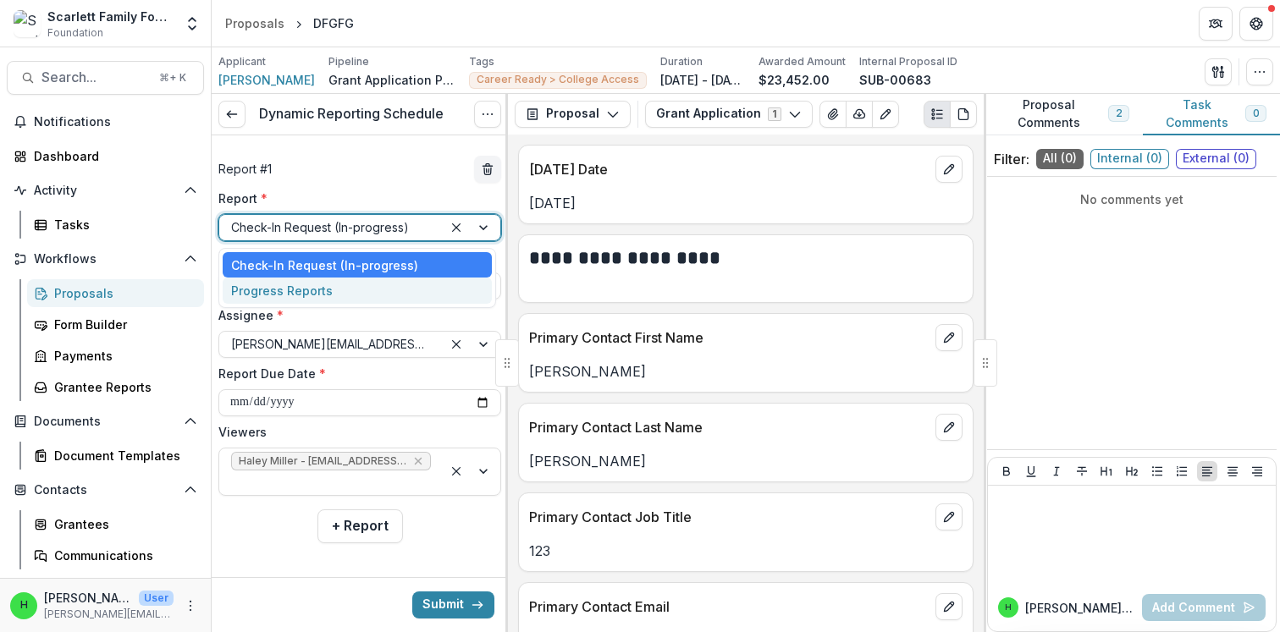
click at [282, 283] on div "Progress Reports" at bounding box center [357, 291] width 269 height 26
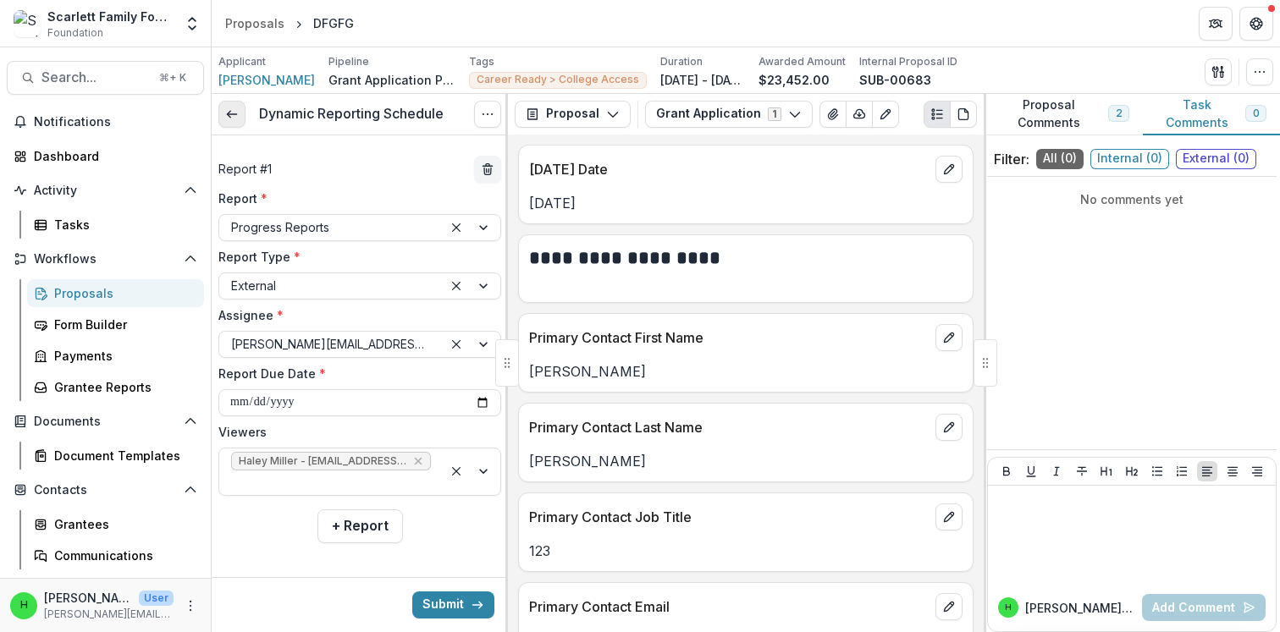
click at [229, 120] on icon at bounding box center [232, 115] width 14 height 14
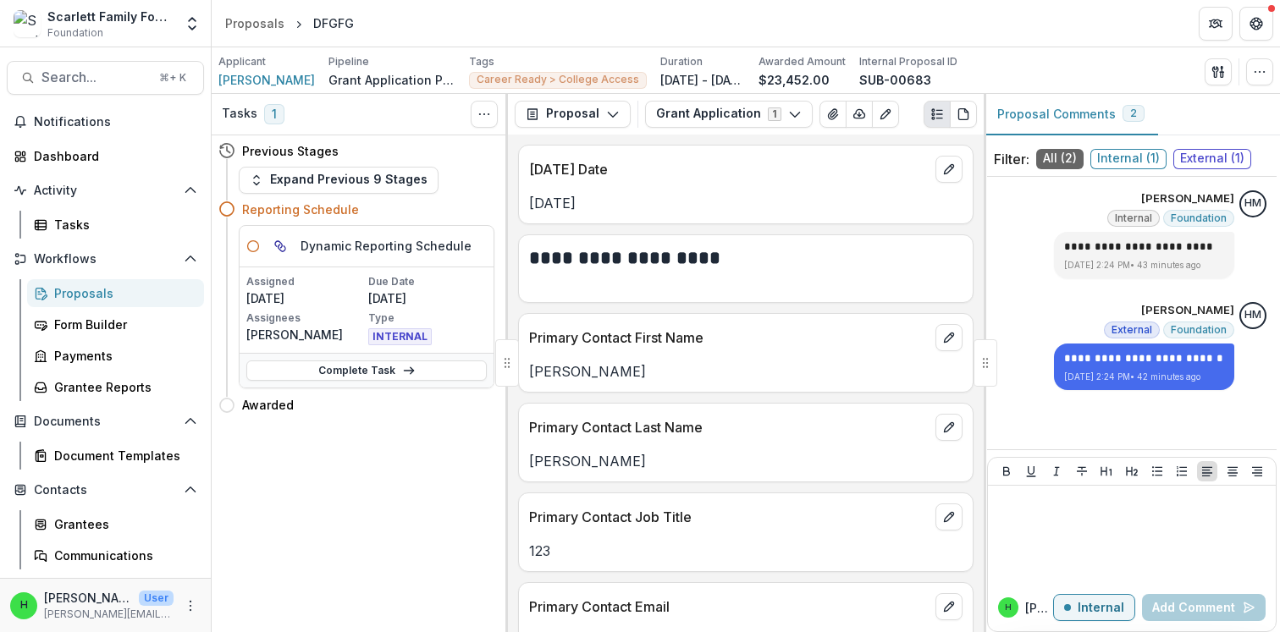
click at [69, 290] on div "Proposals" at bounding box center [122, 293] width 136 height 18
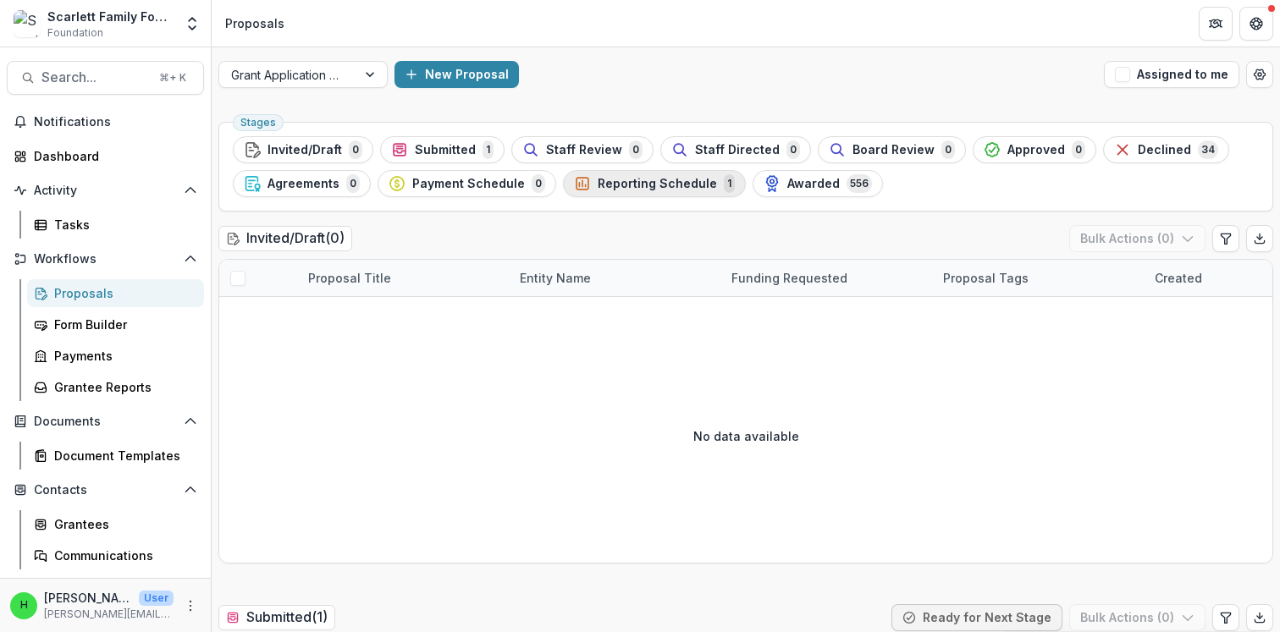
drag, startPoint x: 778, startPoint y: 180, endPoint x: 596, endPoint y: 185, distance: 182.1
click at [596, 185] on ul "Stages Invited/Draft 0 Submitted 1 Staff Review 0 Staff Directed 0 Board Review…" at bounding box center [746, 166] width 1026 height 61
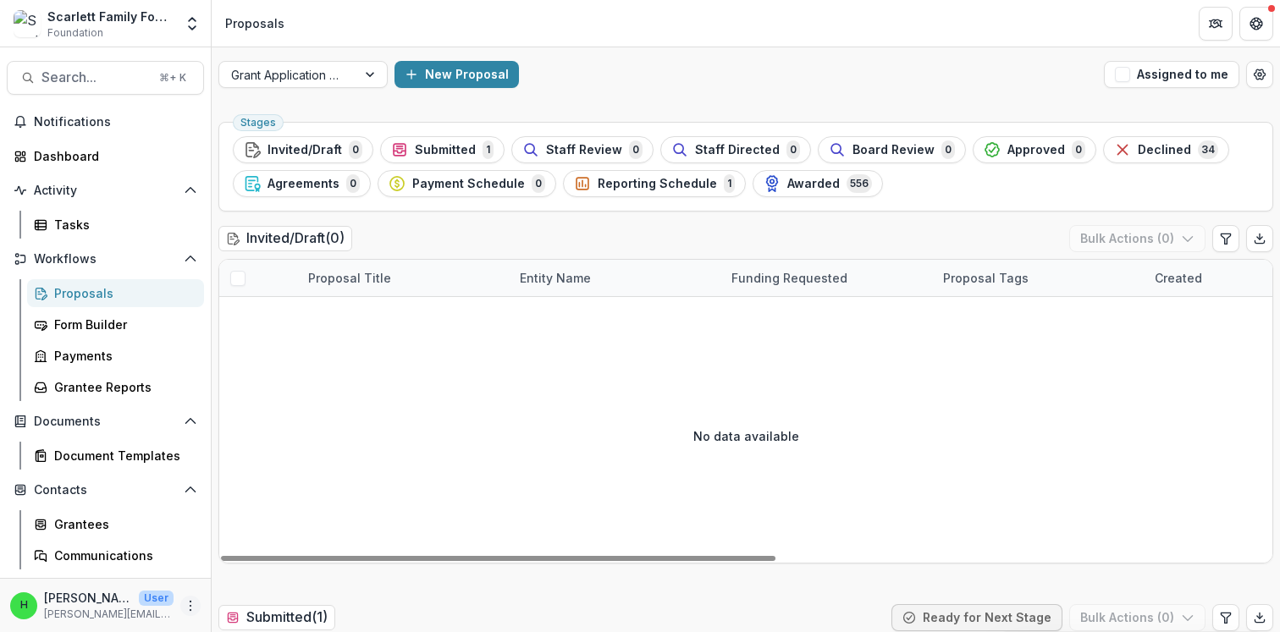
click at [188, 605] on icon "More" at bounding box center [191, 606] width 14 height 14
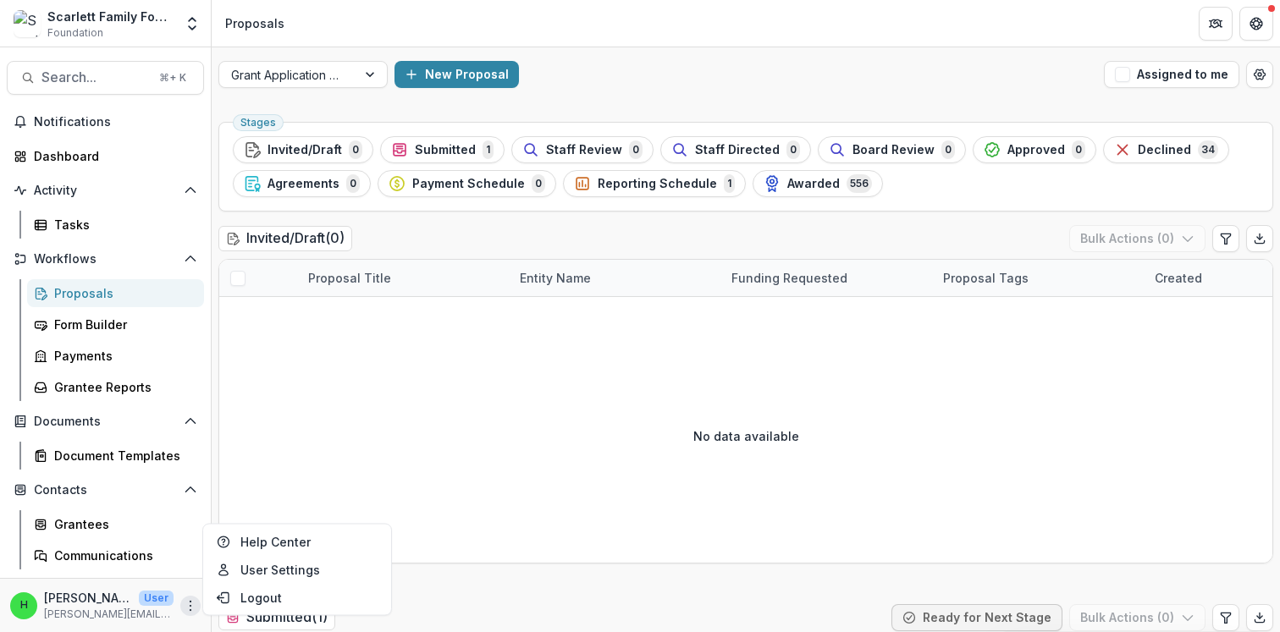
click at [189, 604] on icon "More" at bounding box center [191, 606] width 14 height 14
click at [184, 604] on icon "More" at bounding box center [191, 606] width 14 height 14
click at [264, 567] on link "User Settings" at bounding box center [297, 570] width 181 height 28
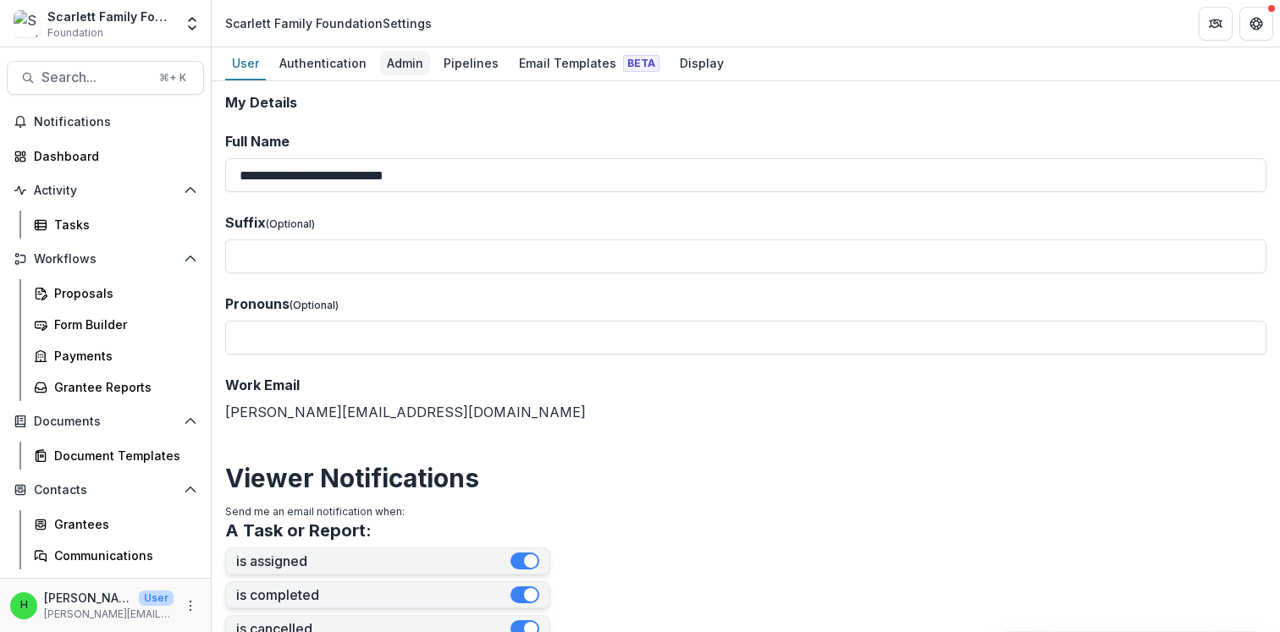
click at [381, 66] on div "Admin" at bounding box center [405, 63] width 50 height 25
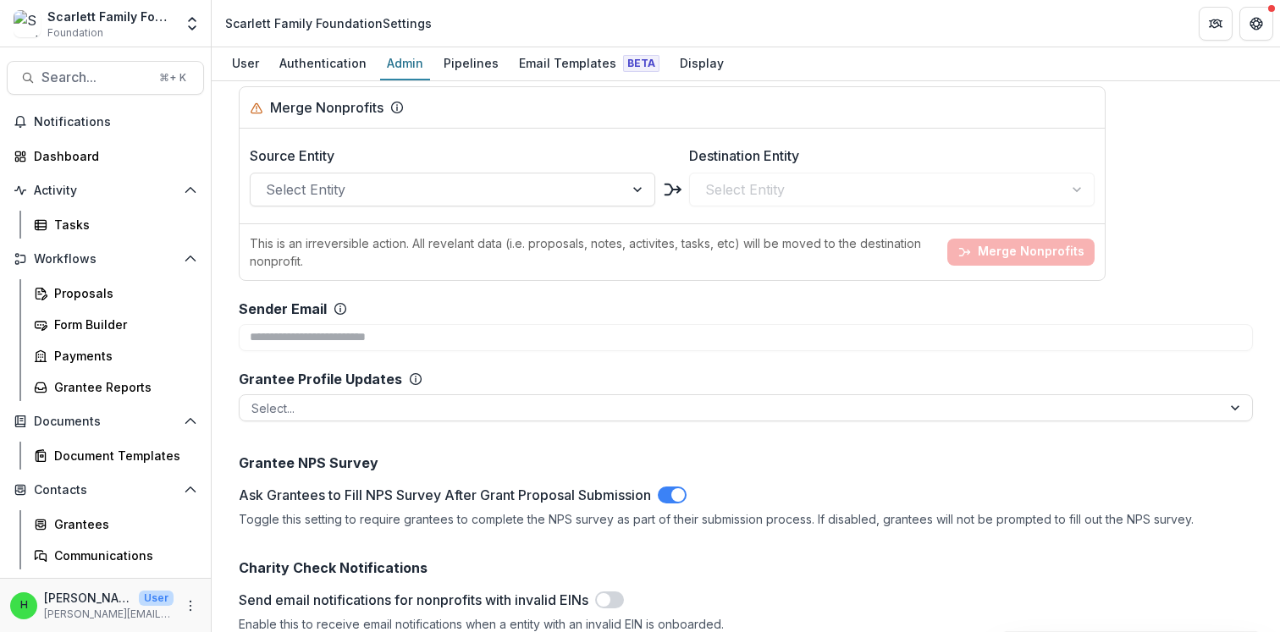
scroll to position [1877, 0]
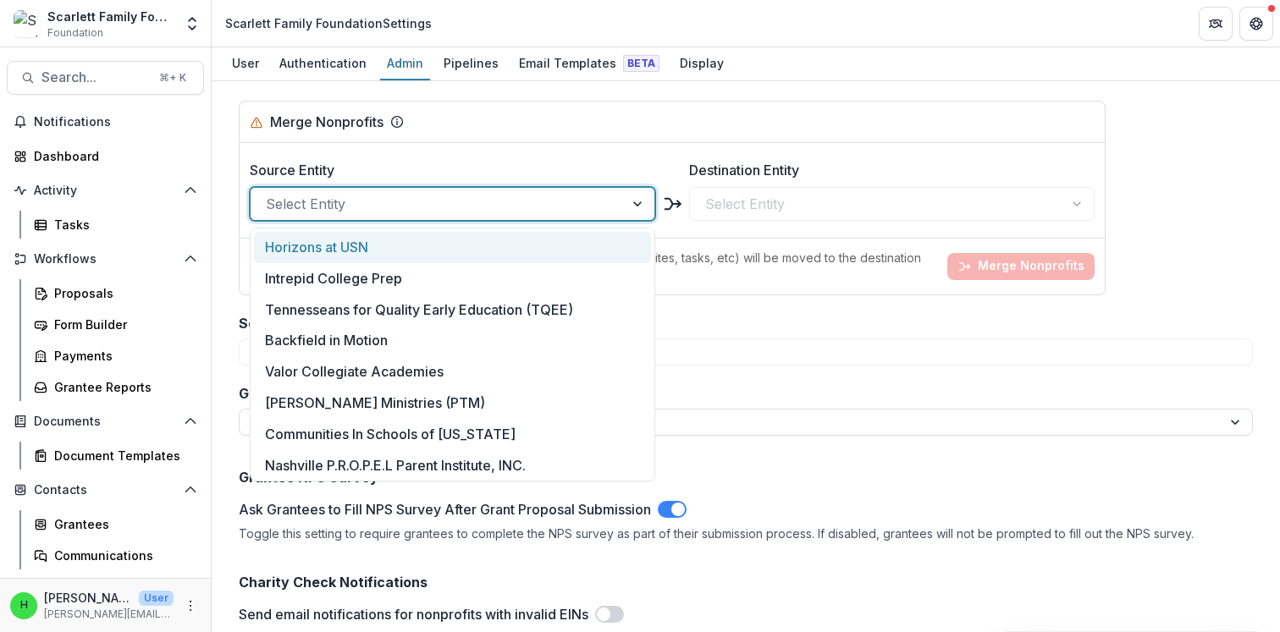
click at [346, 187] on div "Select Entity" at bounding box center [452, 204] width 405 height 34
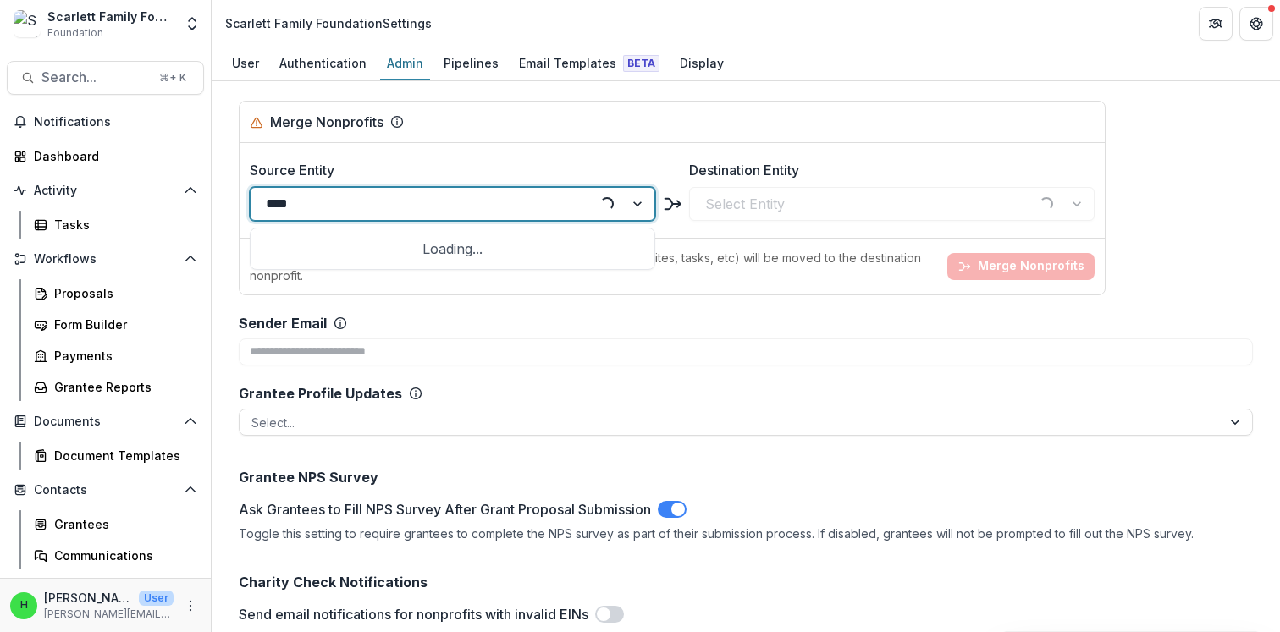
type input "*****"
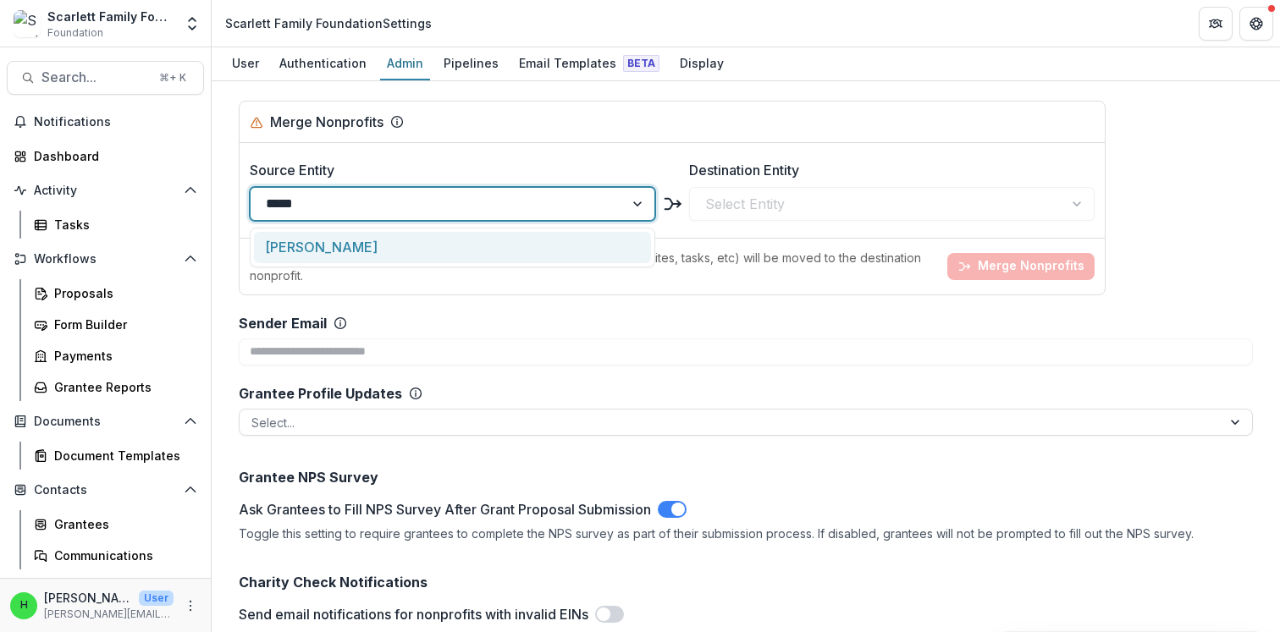
click at [334, 244] on div "[PERSON_NAME]" at bounding box center [452, 247] width 397 height 31
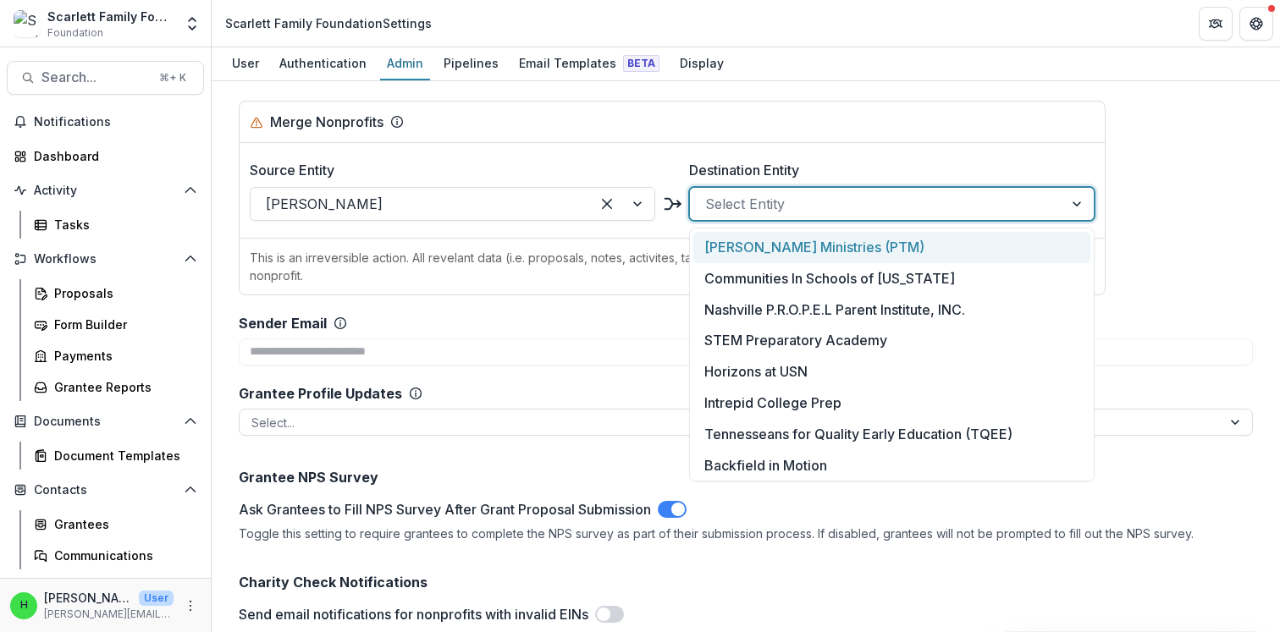
click at [772, 194] on div at bounding box center [876, 204] width 343 height 24
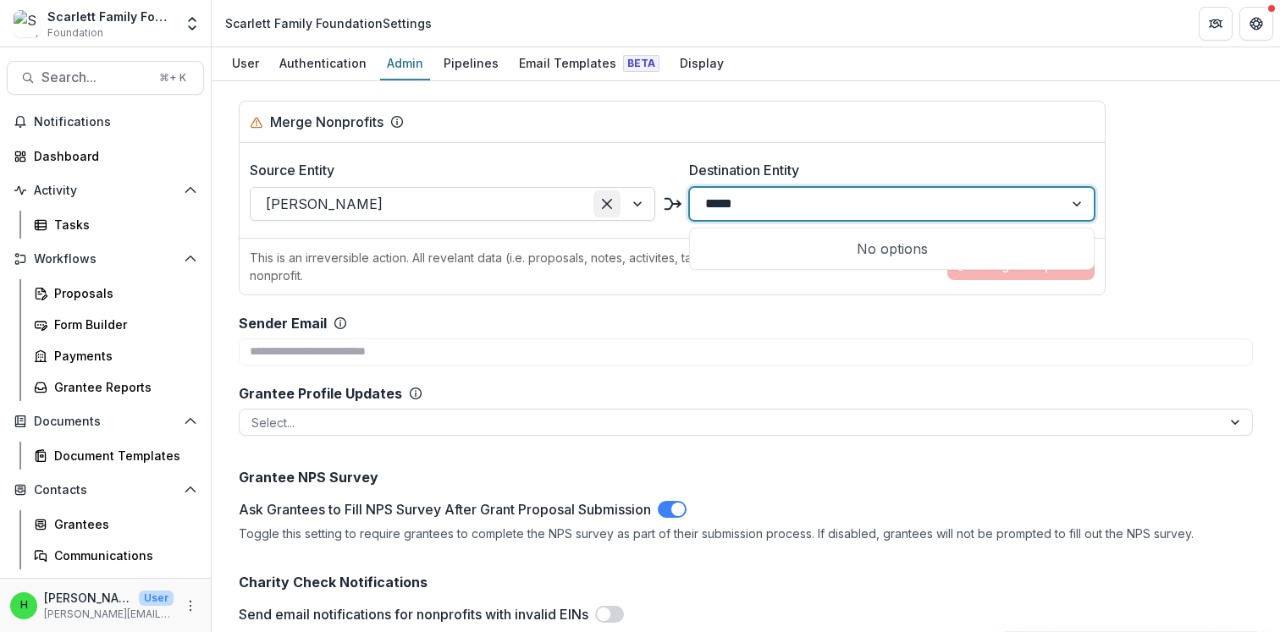
type input "*****"
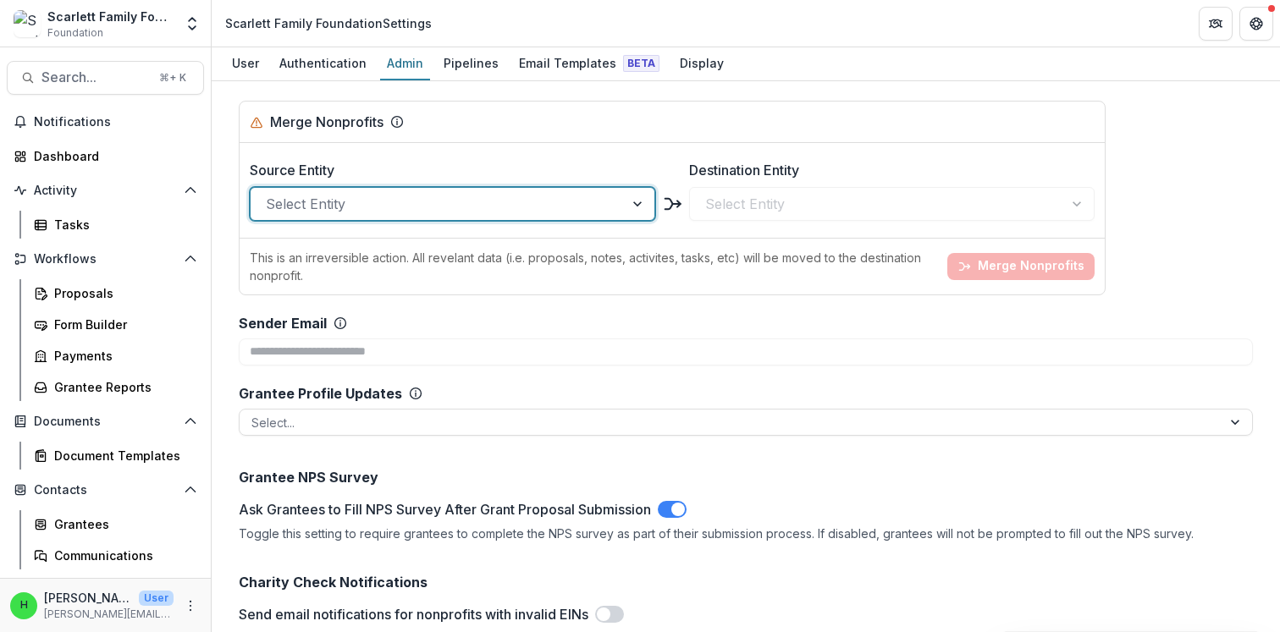
click at [223, 265] on div "**********" at bounding box center [746, 356] width 1068 height 551
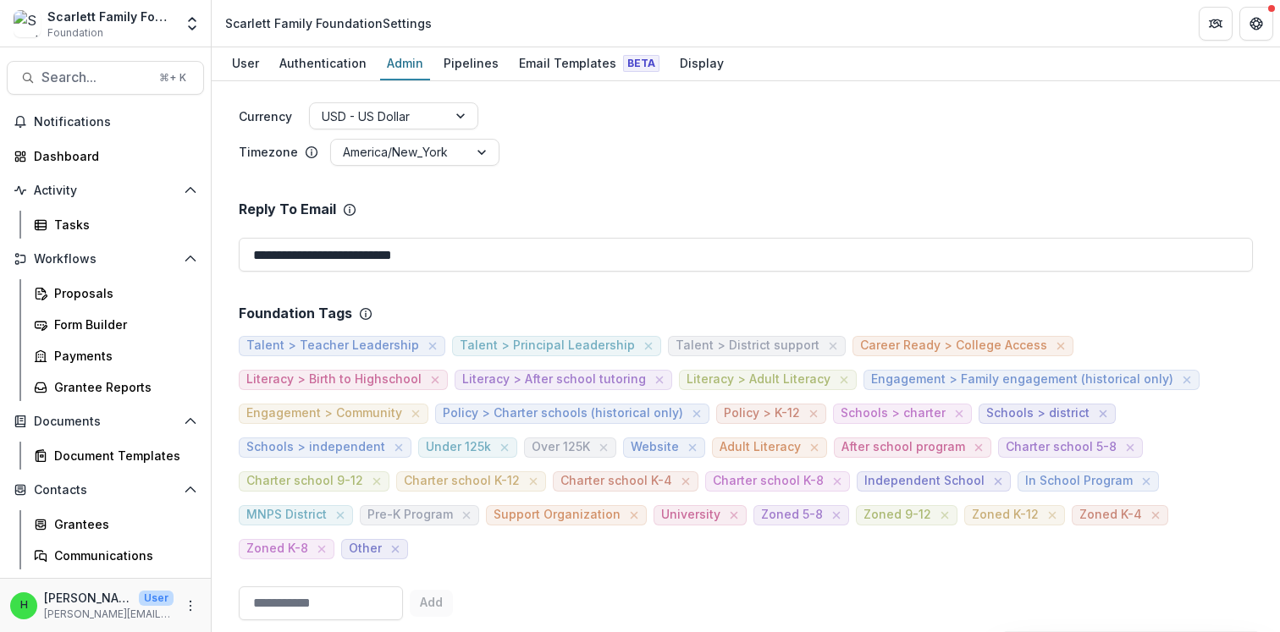
scroll to position [0, 0]
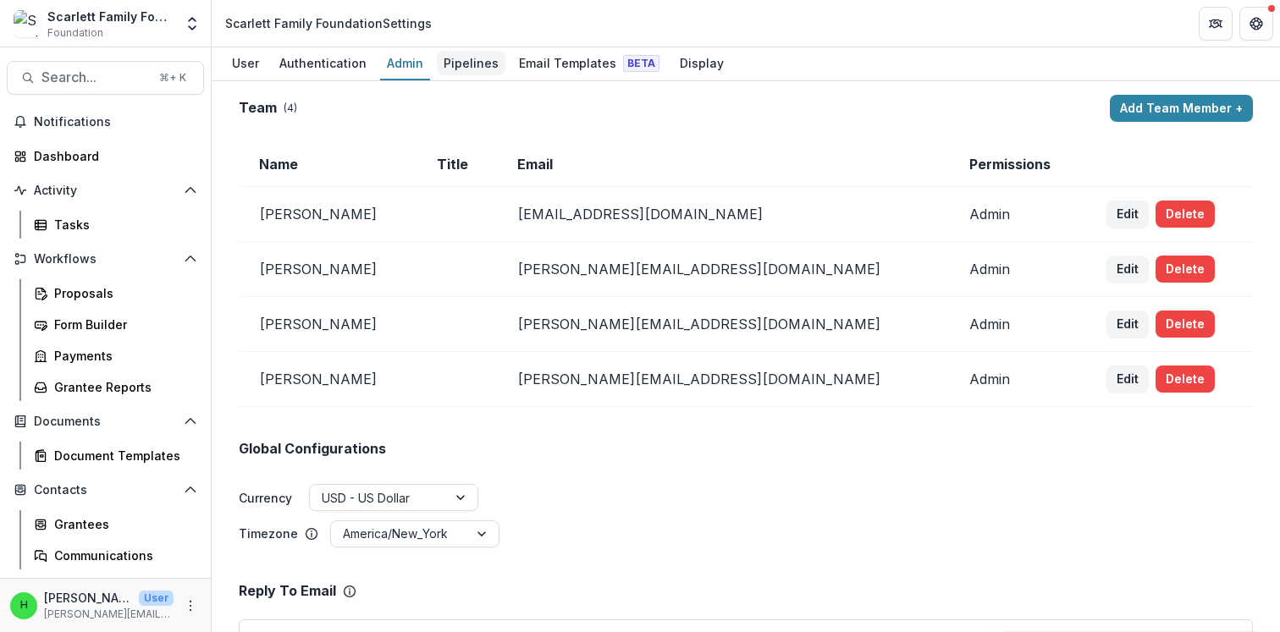
click at [469, 59] on div "Pipelines" at bounding box center [471, 63] width 69 height 25
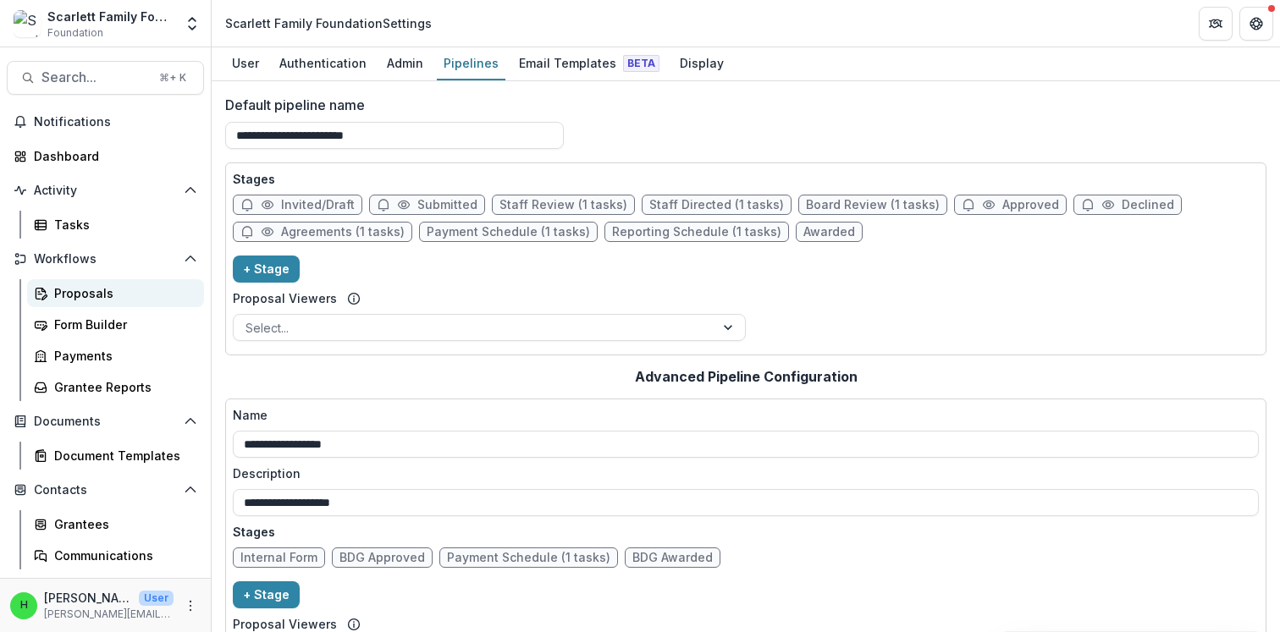
click at [90, 285] on div "Proposals" at bounding box center [122, 293] width 136 height 18
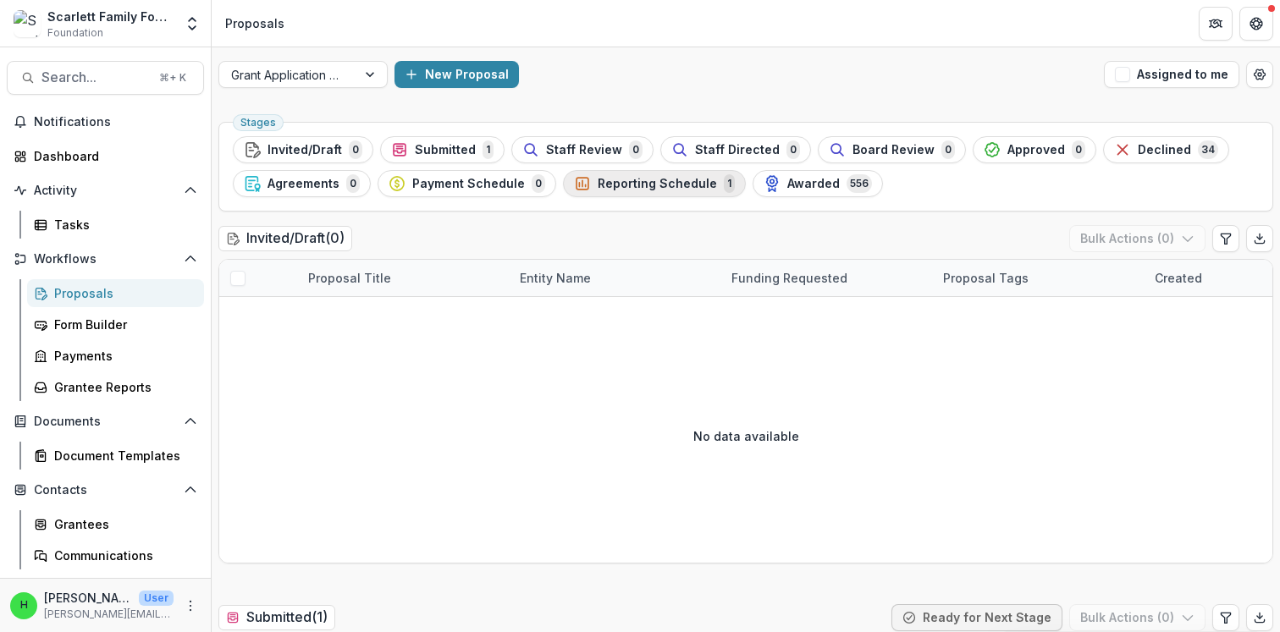
click at [602, 179] on span "Reporting Schedule" at bounding box center [657, 184] width 119 height 14
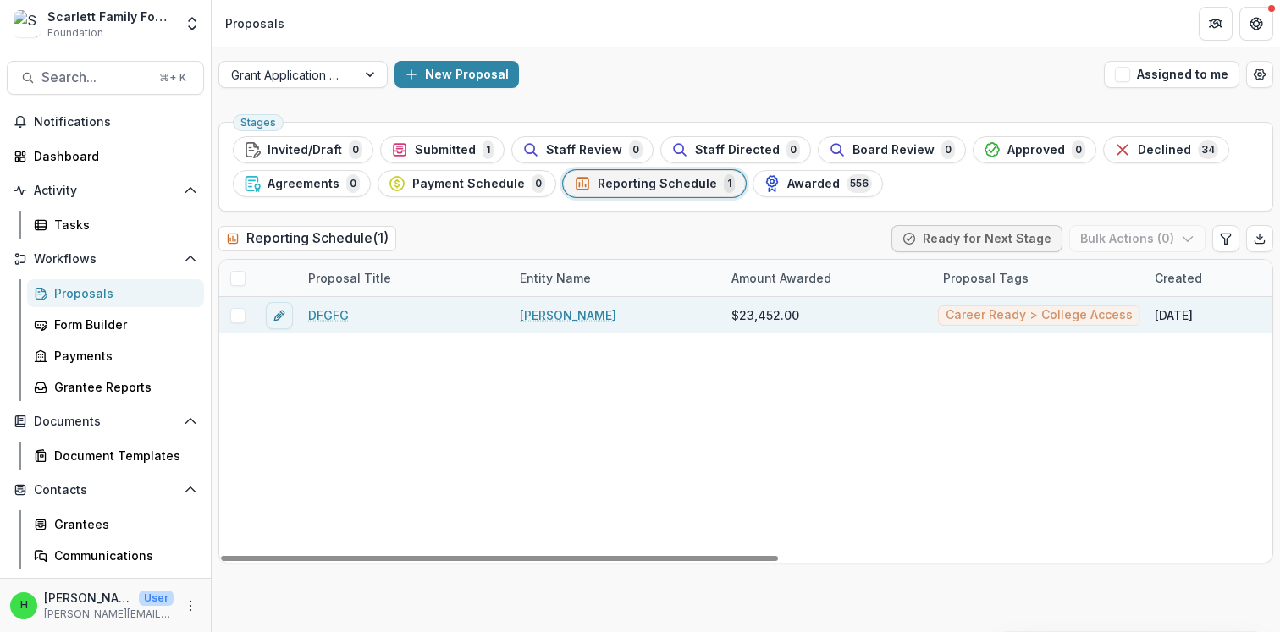
click at [326, 314] on link "DFGFG" at bounding box center [328, 315] width 41 height 18
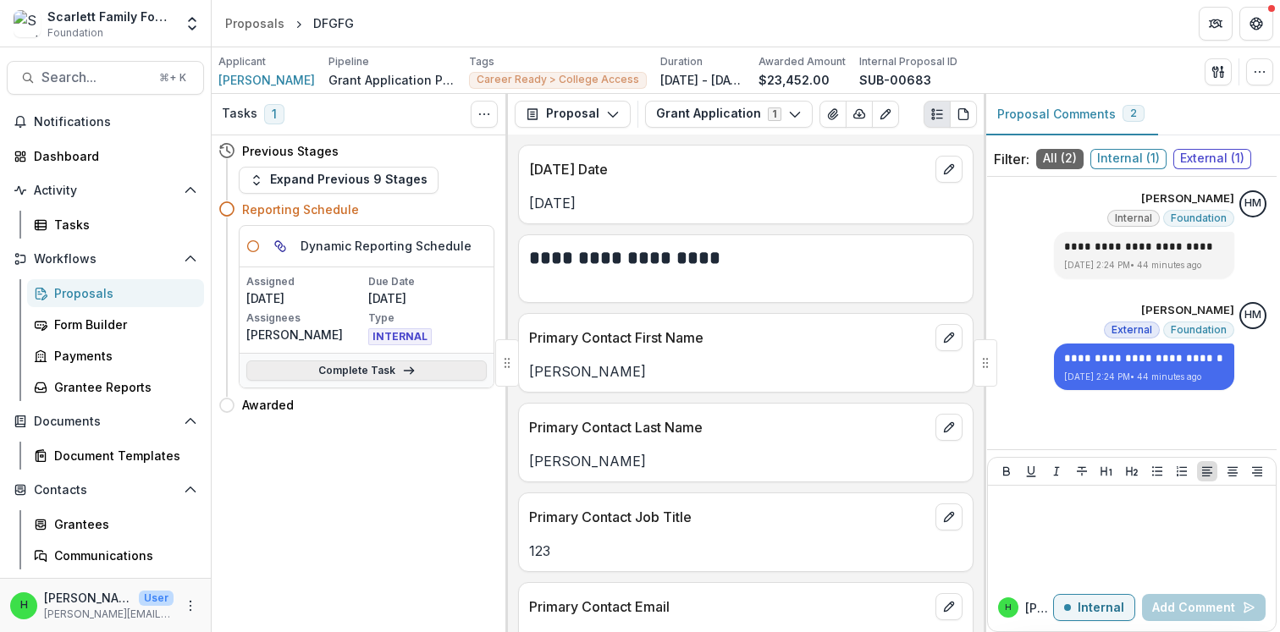
click at [350, 370] on link "Complete Task" at bounding box center [366, 371] width 240 height 20
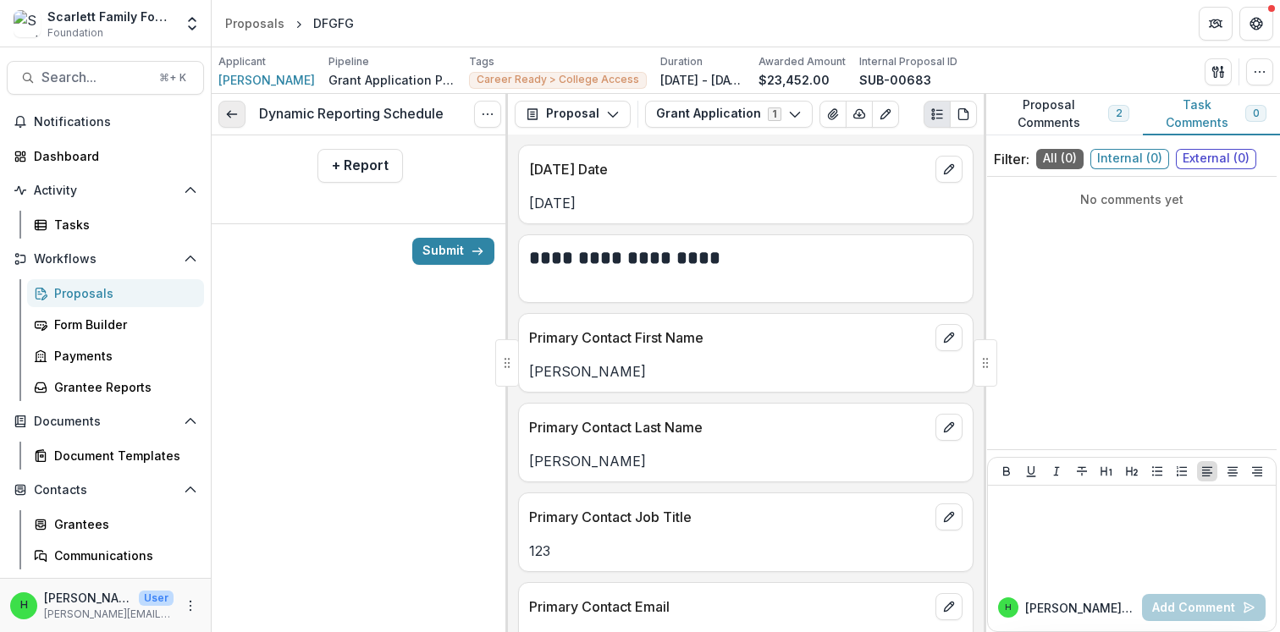
click at [230, 119] on icon at bounding box center [232, 115] width 14 height 14
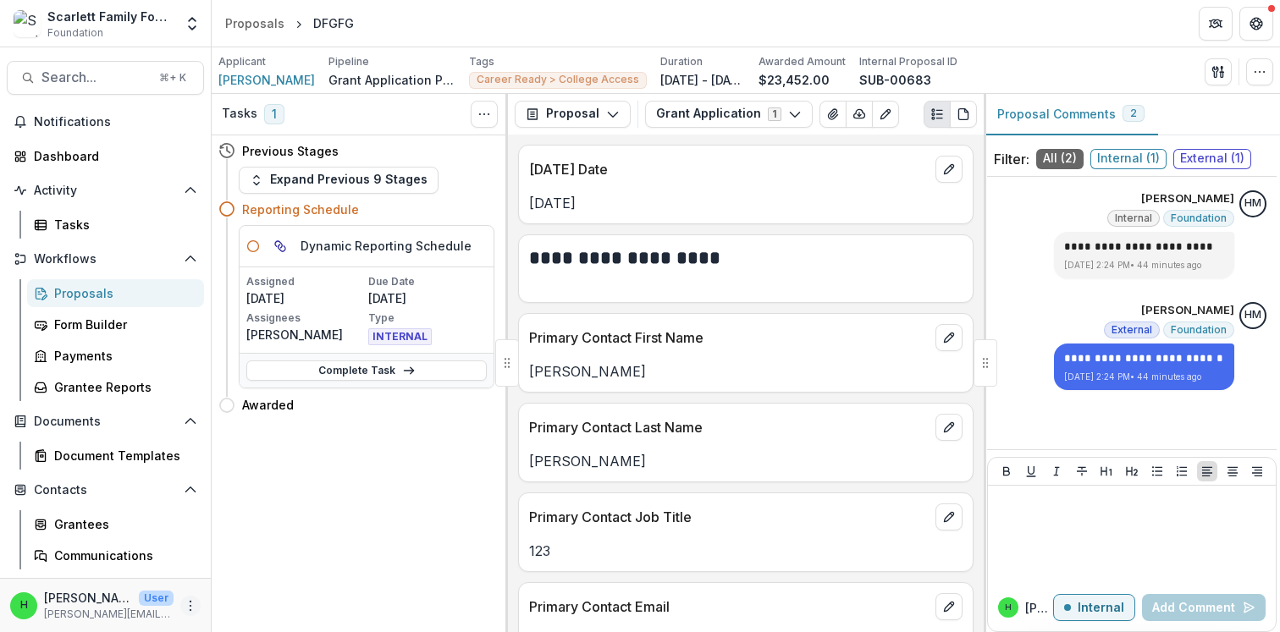
click at [190, 609] on circle "More" at bounding box center [190, 609] width 1 height 1
click at [284, 567] on link "User Settings" at bounding box center [297, 570] width 181 height 28
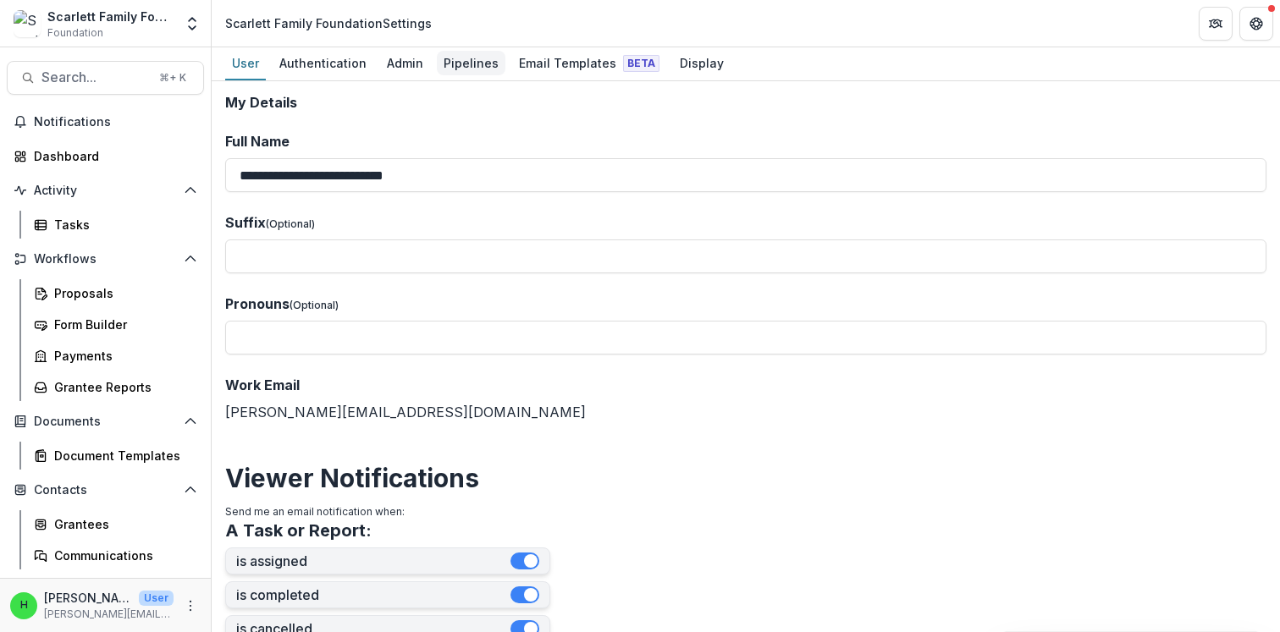
click at [463, 64] on div "Pipelines" at bounding box center [471, 63] width 69 height 25
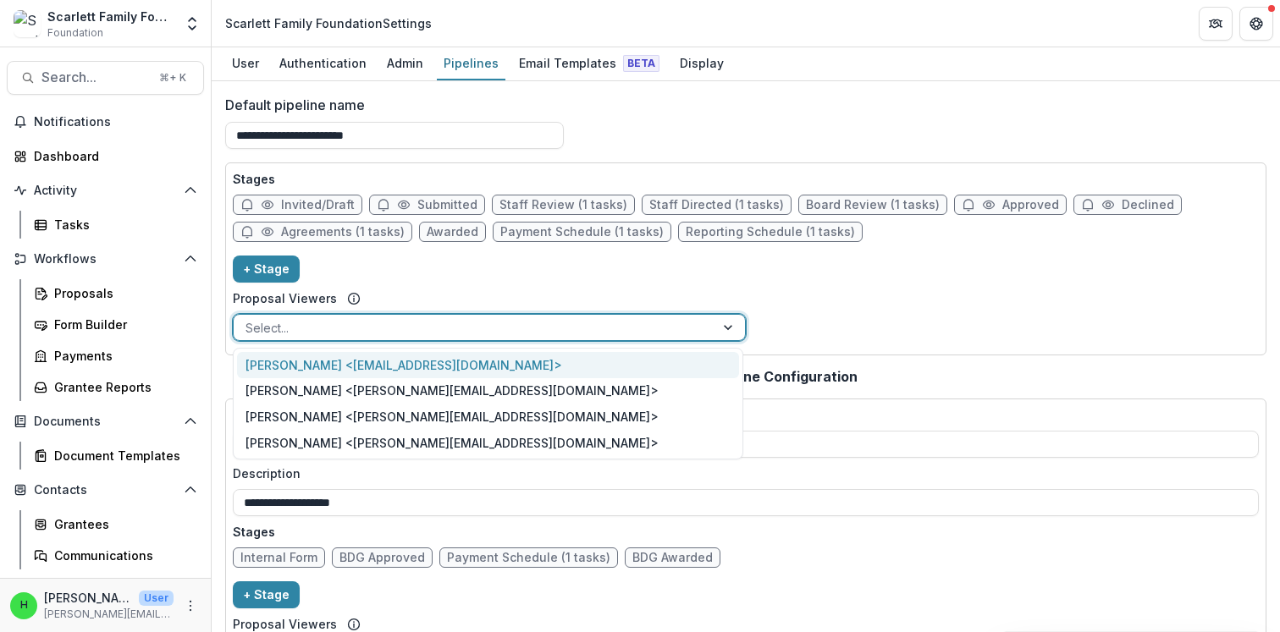
click at [415, 331] on div at bounding box center [473, 327] width 457 height 21
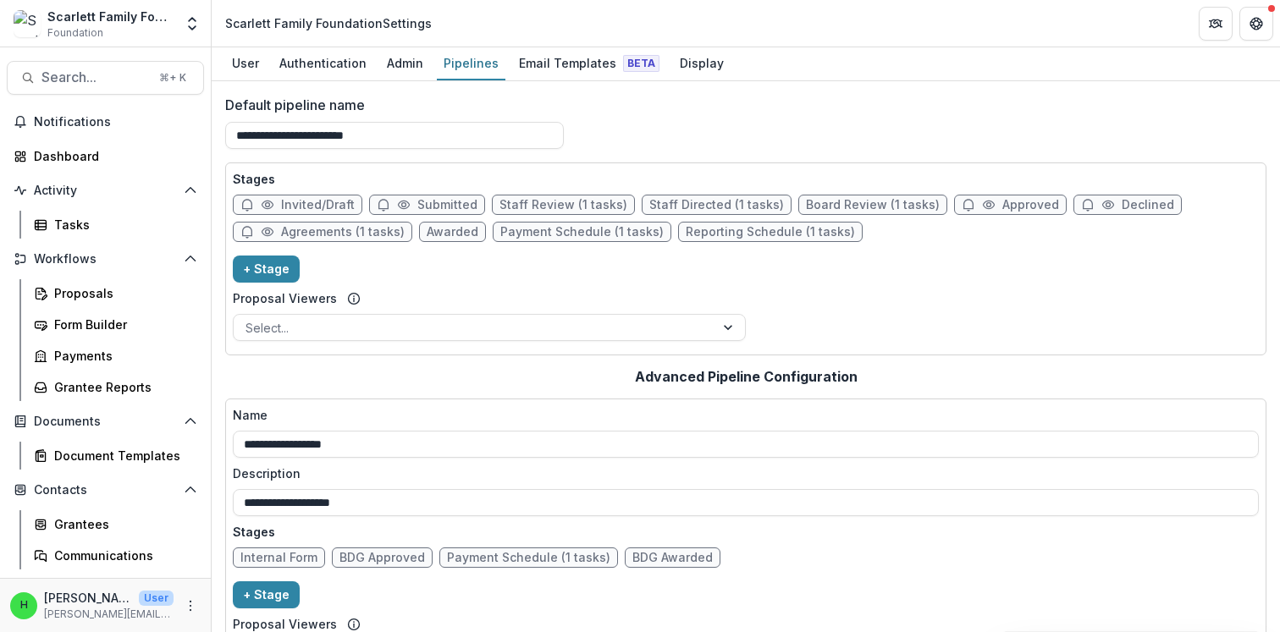
click at [426, 266] on div "Stages Invited/Draft Submitted Staff Review (1 tasks) Staff Directed (1 tasks) …" at bounding box center [746, 259] width 1026 height 178
click at [69, 292] on div "Proposals" at bounding box center [122, 293] width 136 height 18
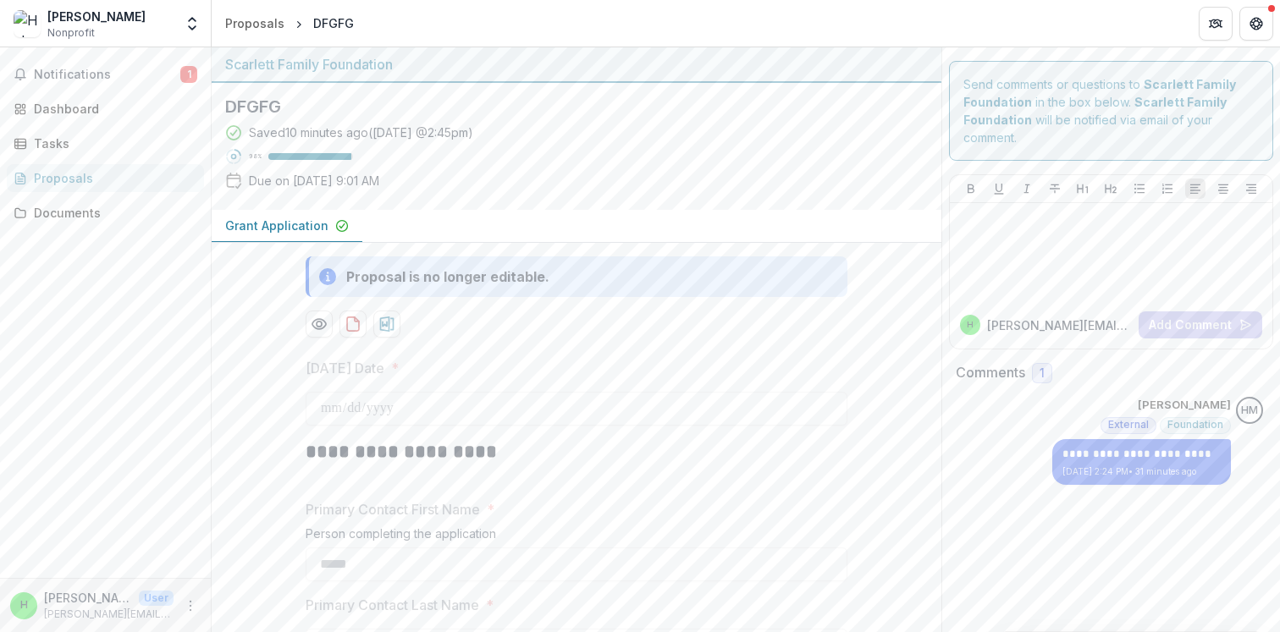
click at [95, 25] on div "[PERSON_NAME]" at bounding box center [96, 17] width 98 height 18
click at [200, 21] on icon "Open entity switcher" at bounding box center [192, 23] width 17 height 17
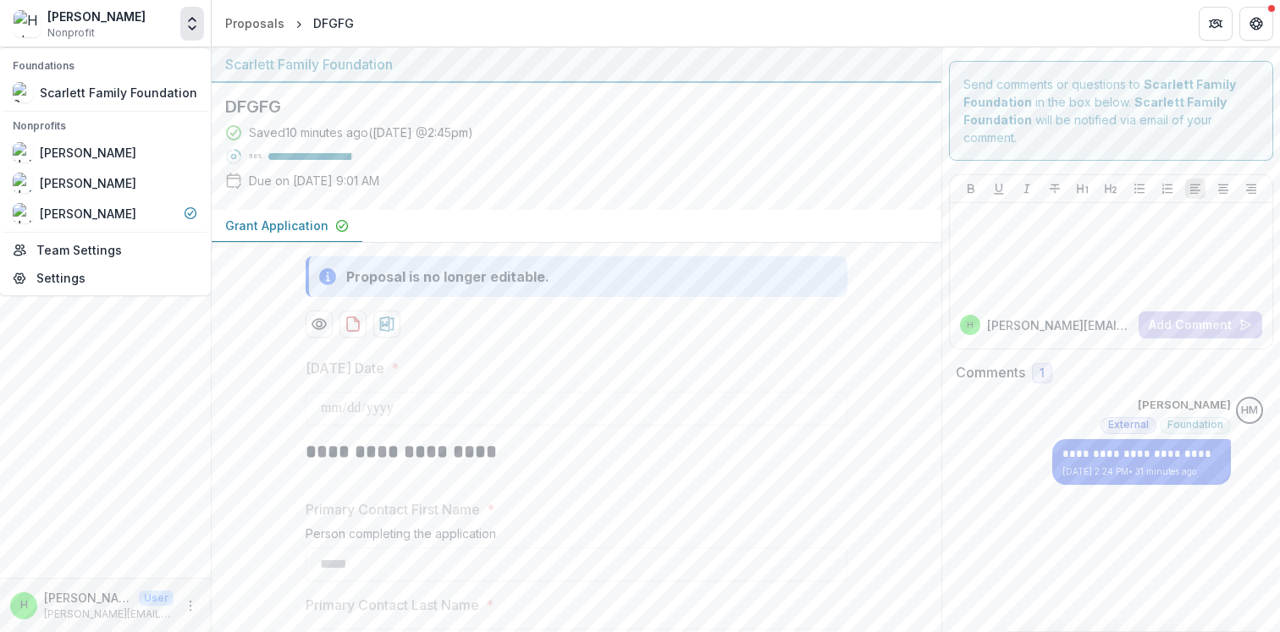
click at [516, 72] on div "Scarlett Family Foundation" at bounding box center [576, 64] width 703 height 20
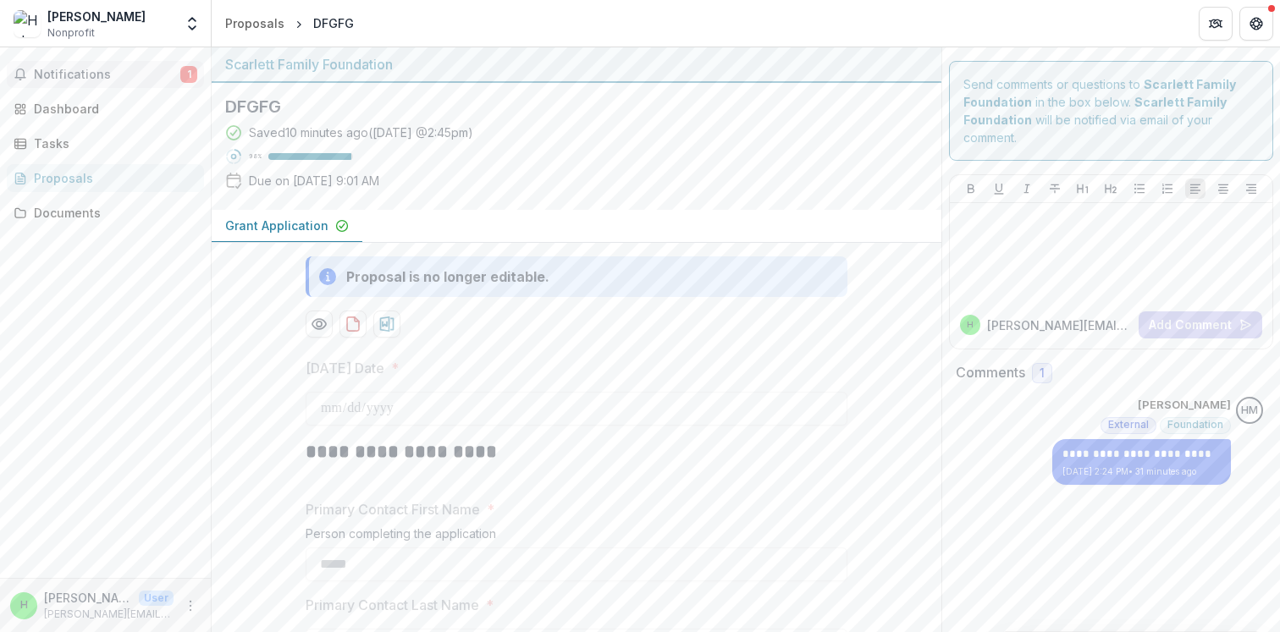
click at [102, 71] on span "Notifications" at bounding box center [107, 75] width 146 height 14
click at [398, 30] on header "Proposals DFGFG" at bounding box center [746, 23] width 1068 height 47
click at [186, 26] on icon "Open entity switcher" at bounding box center [192, 23] width 17 height 17
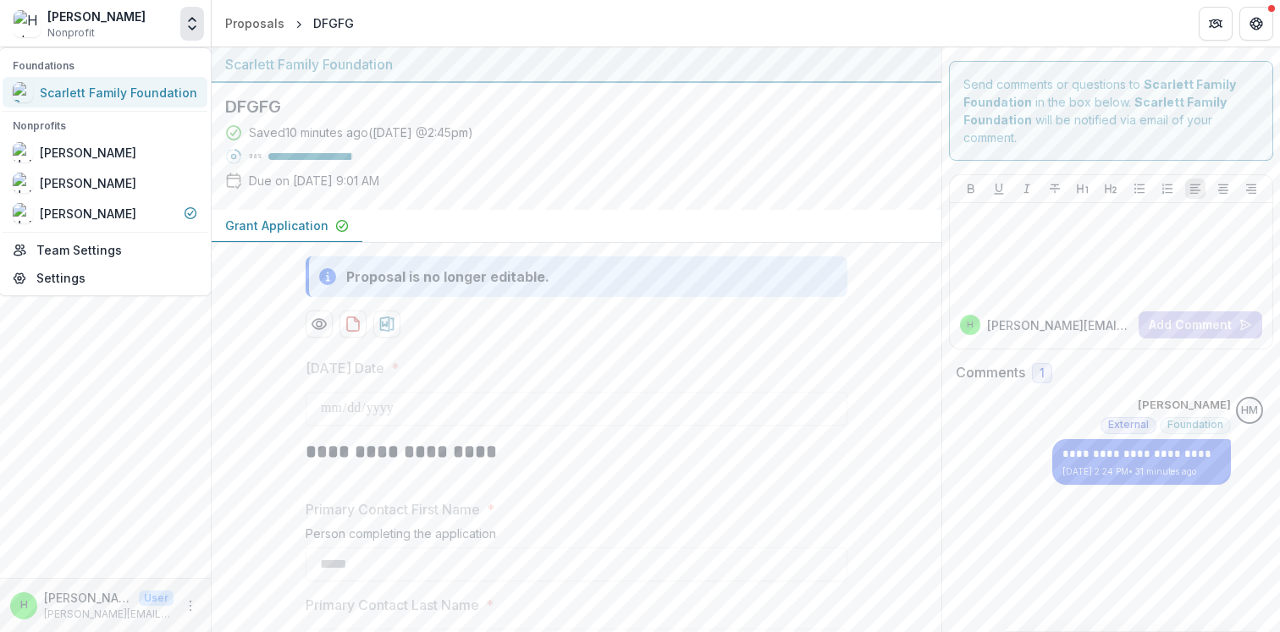
click at [99, 91] on div "Scarlett Family Foundation" at bounding box center [118, 93] width 157 height 18
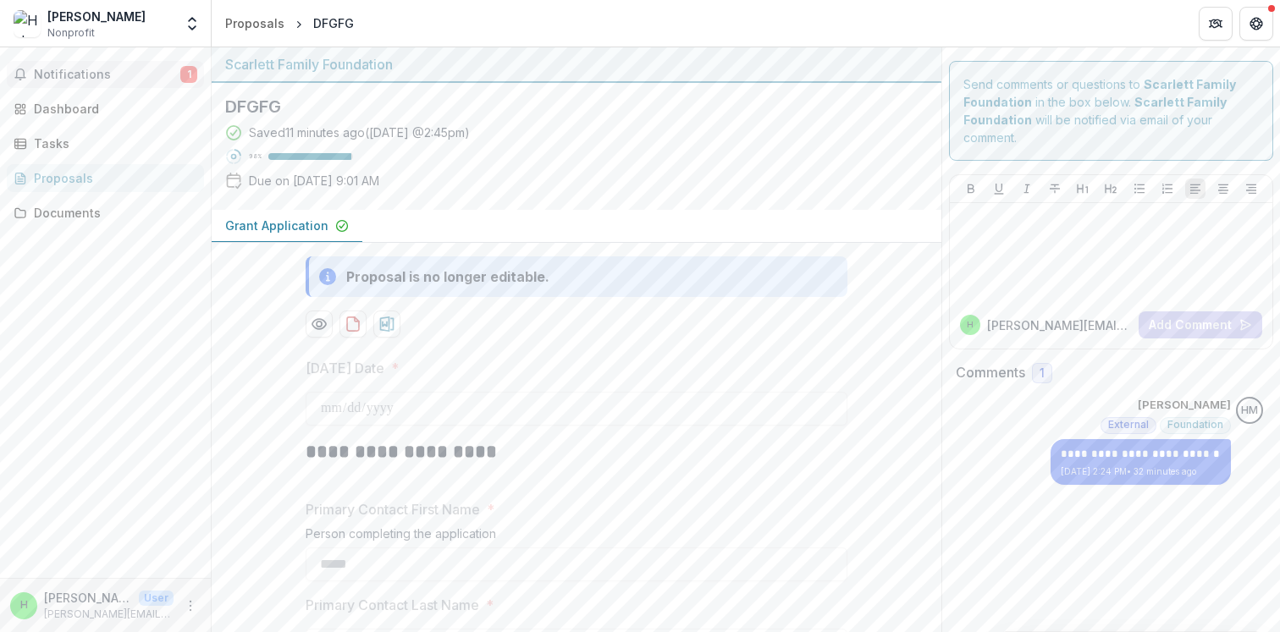
click at [118, 80] on span "Notifications" at bounding box center [107, 75] width 146 height 14
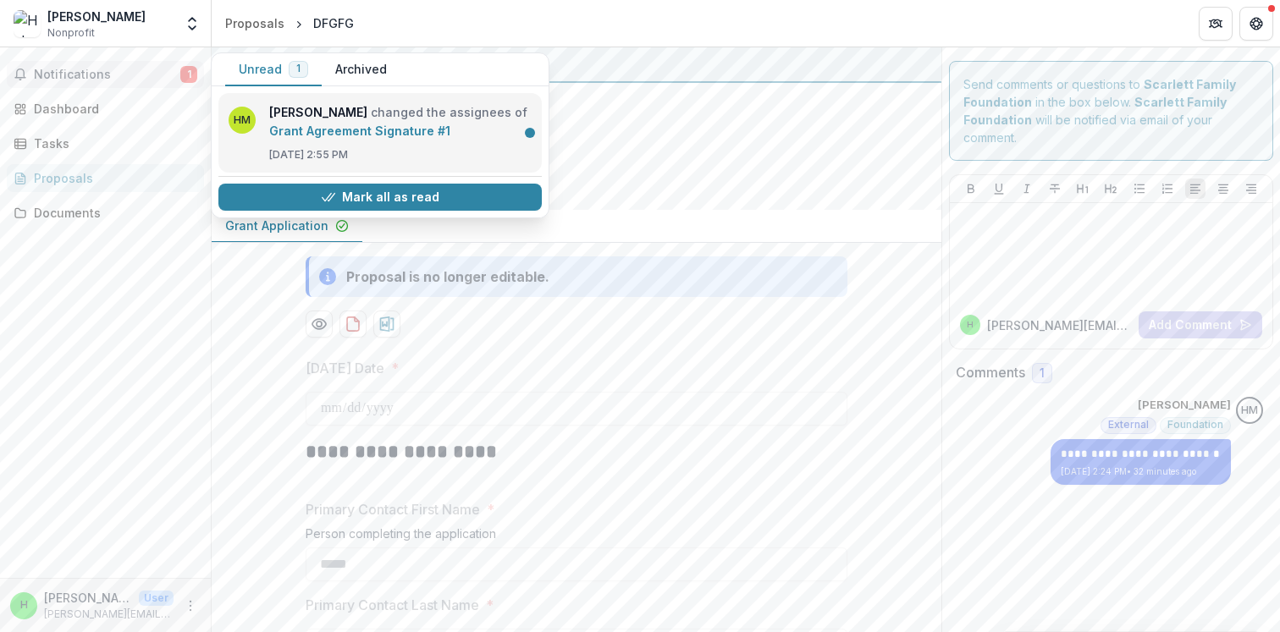
click at [289, 126] on link "Grant Agreement Signature #1" at bounding box center [359, 131] width 181 height 14
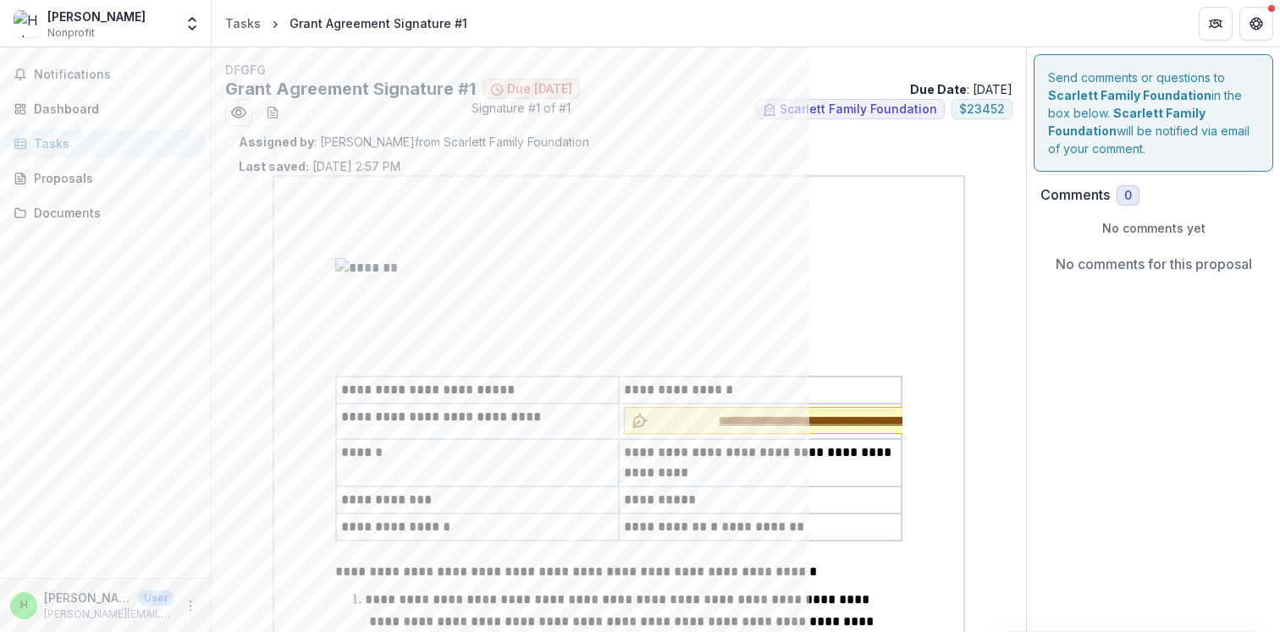
click at [708, 434] on button "**********" at bounding box center [856, 420] width 465 height 27
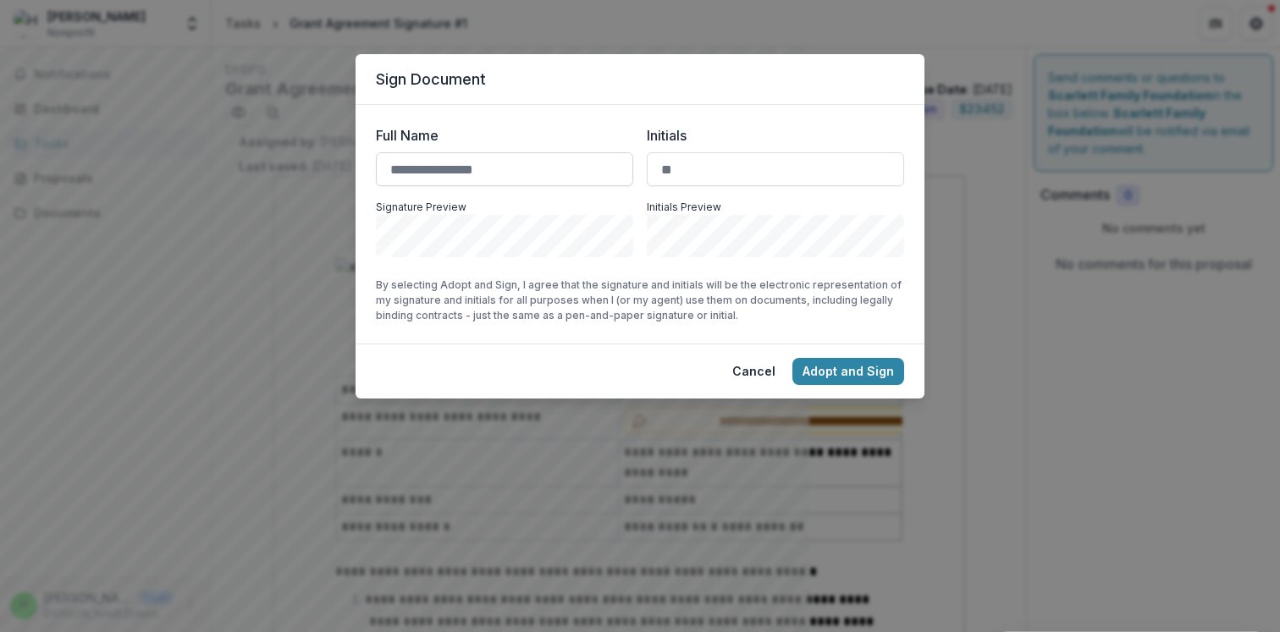
click at [505, 177] on input "Full Name" at bounding box center [504, 169] width 257 height 34
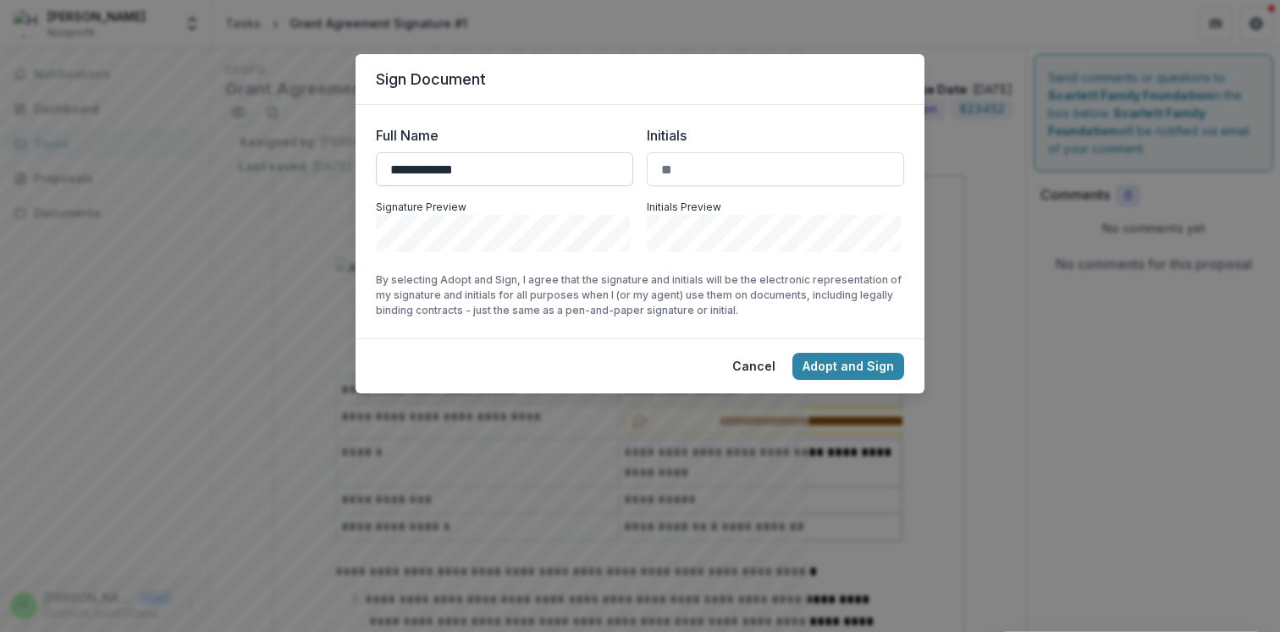
type input "**********"
type input "**"
click at [841, 363] on button "Adopt and Sign" at bounding box center [848, 366] width 112 height 27
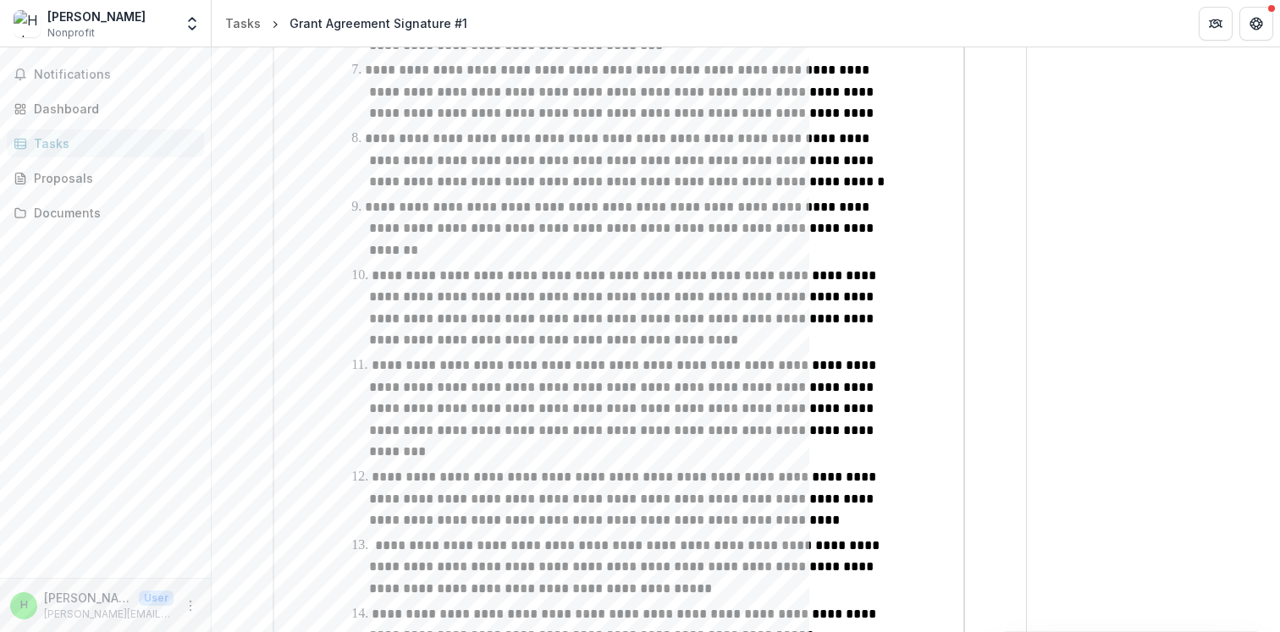
scroll to position [1197, 0]
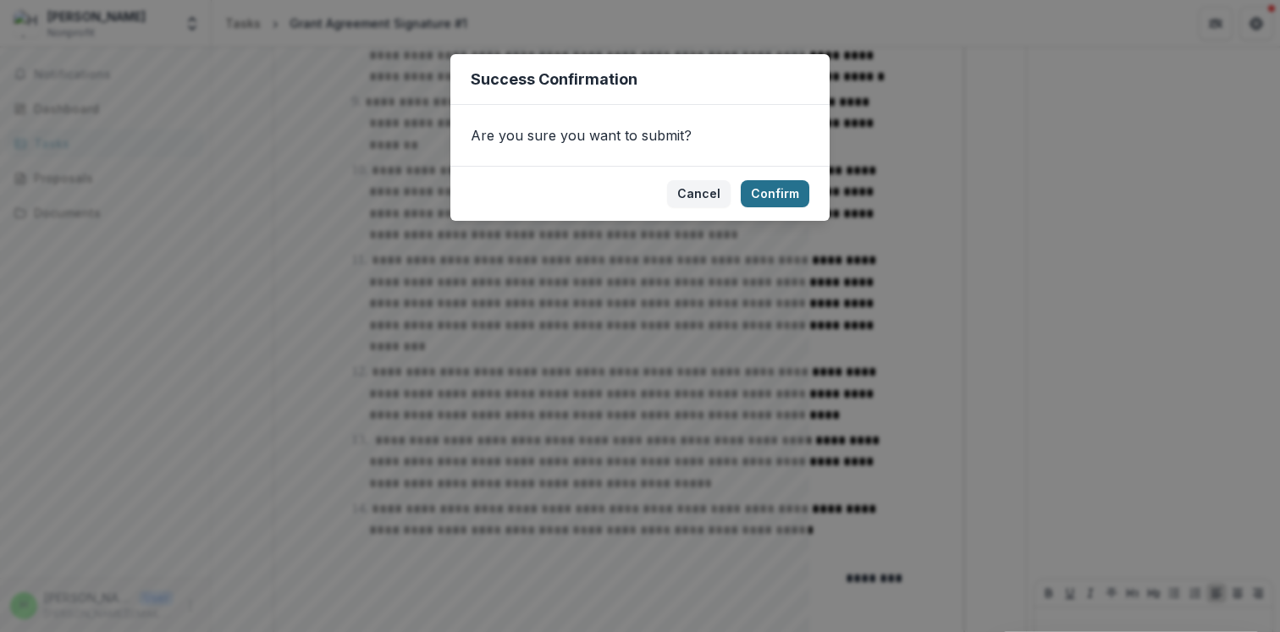
click at [780, 198] on button "Confirm" at bounding box center [775, 193] width 69 height 27
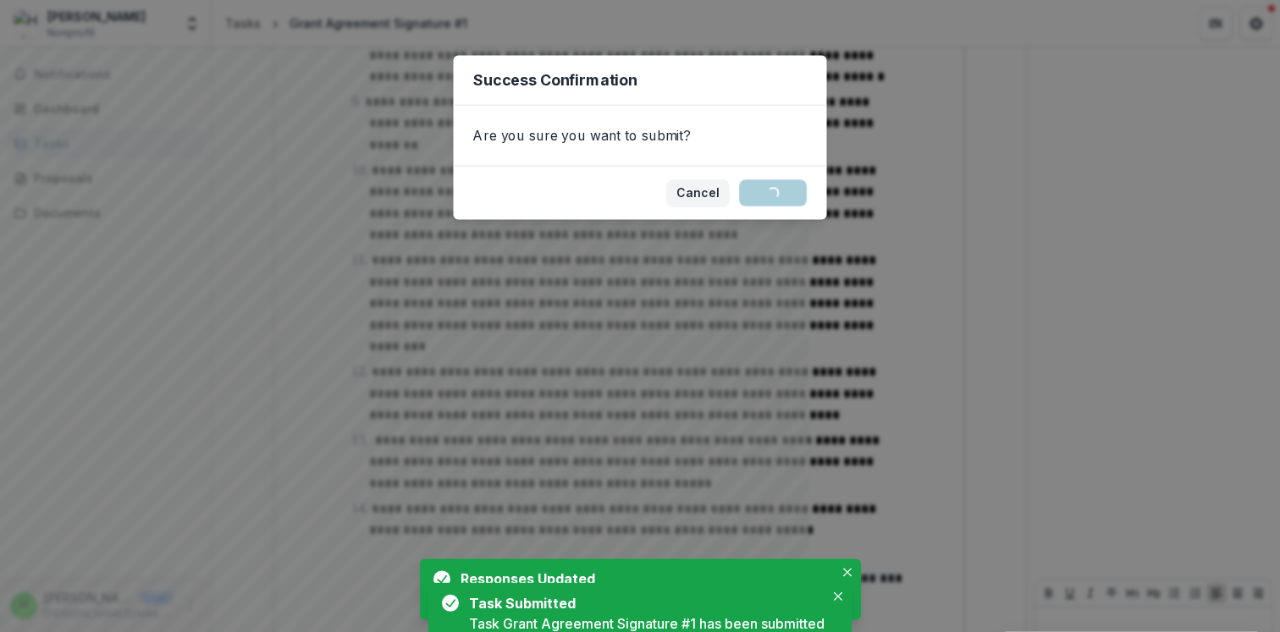
scroll to position [1204, 0]
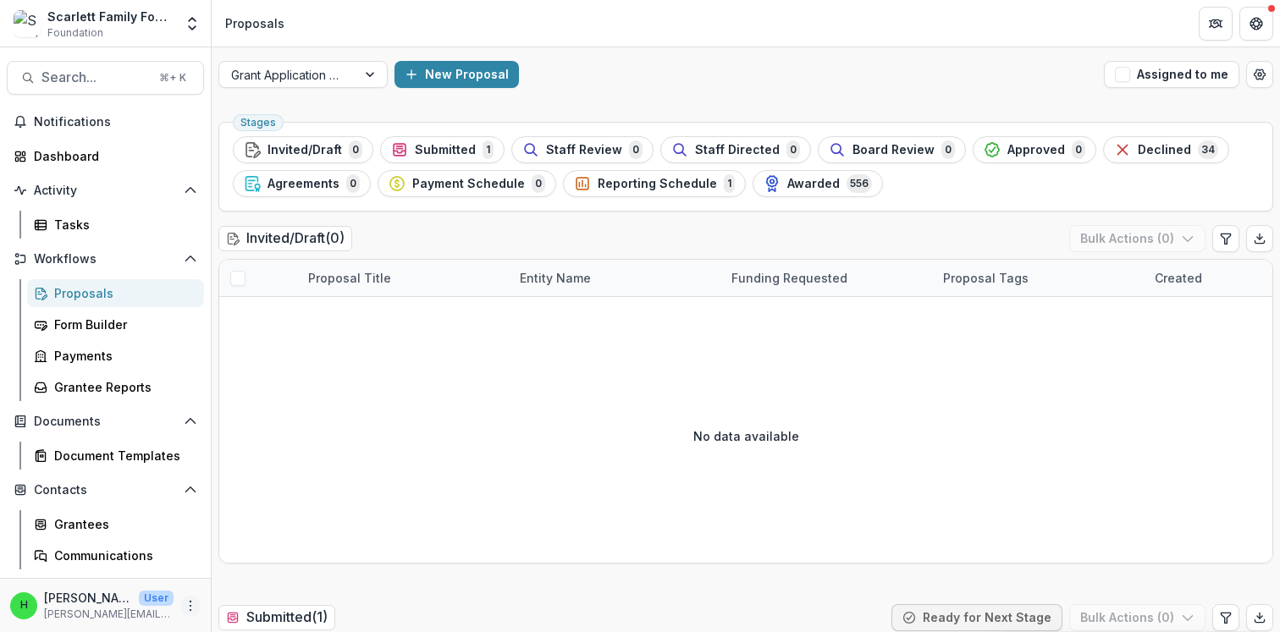
click at [189, 602] on icon "More" at bounding box center [191, 606] width 14 height 14
click at [261, 569] on link "User Settings" at bounding box center [297, 570] width 181 height 28
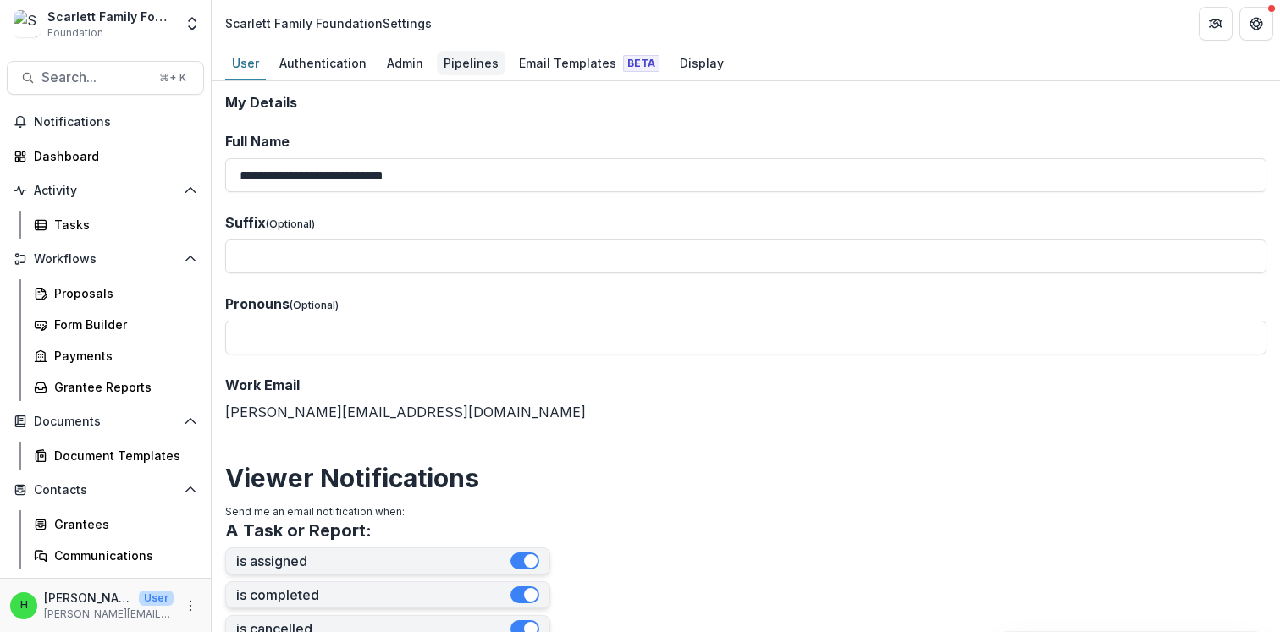
click at [453, 67] on div "Pipelines" at bounding box center [471, 63] width 69 height 25
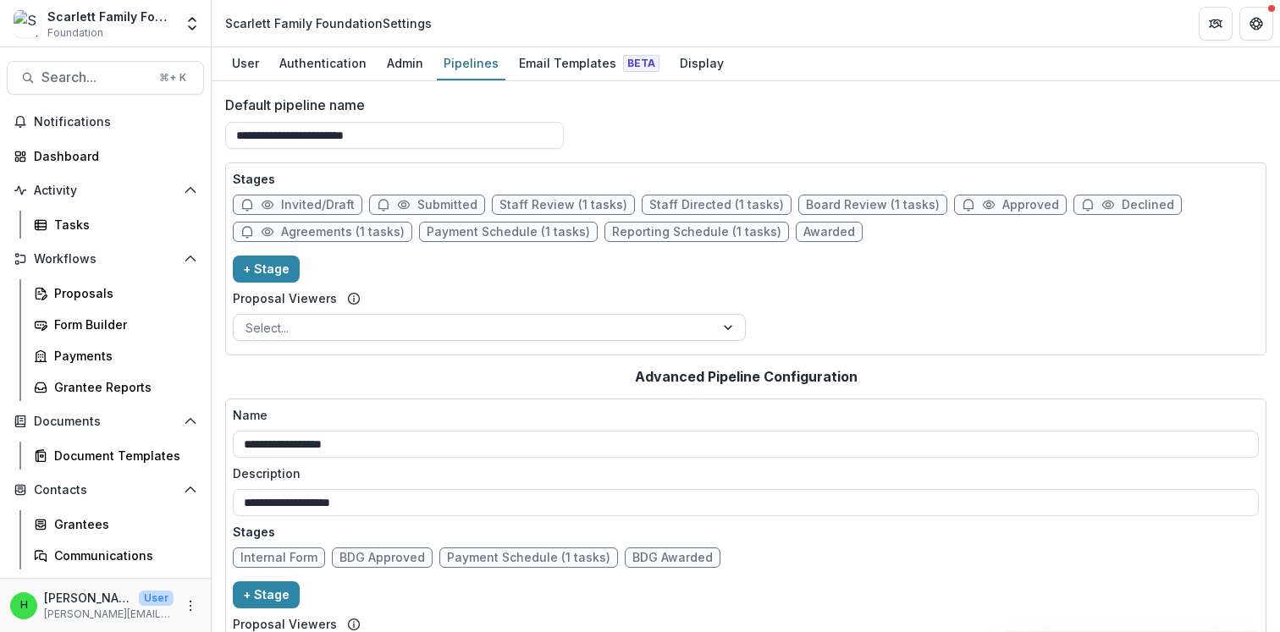
click at [301, 330] on div at bounding box center [473, 327] width 457 height 21
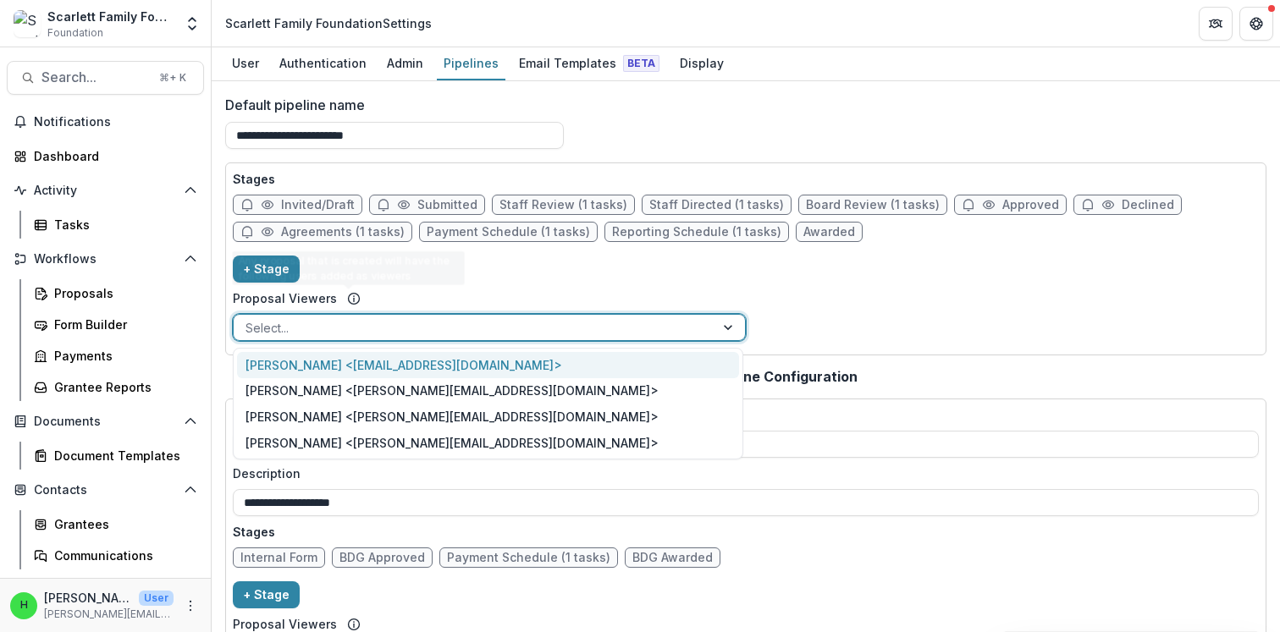
click at [394, 273] on div "Stages Invited/Draft Submitted Staff Review (1 tasks) Staff Directed (1 tasks) …" at bounding box center [746, 259] width 1026 height 178
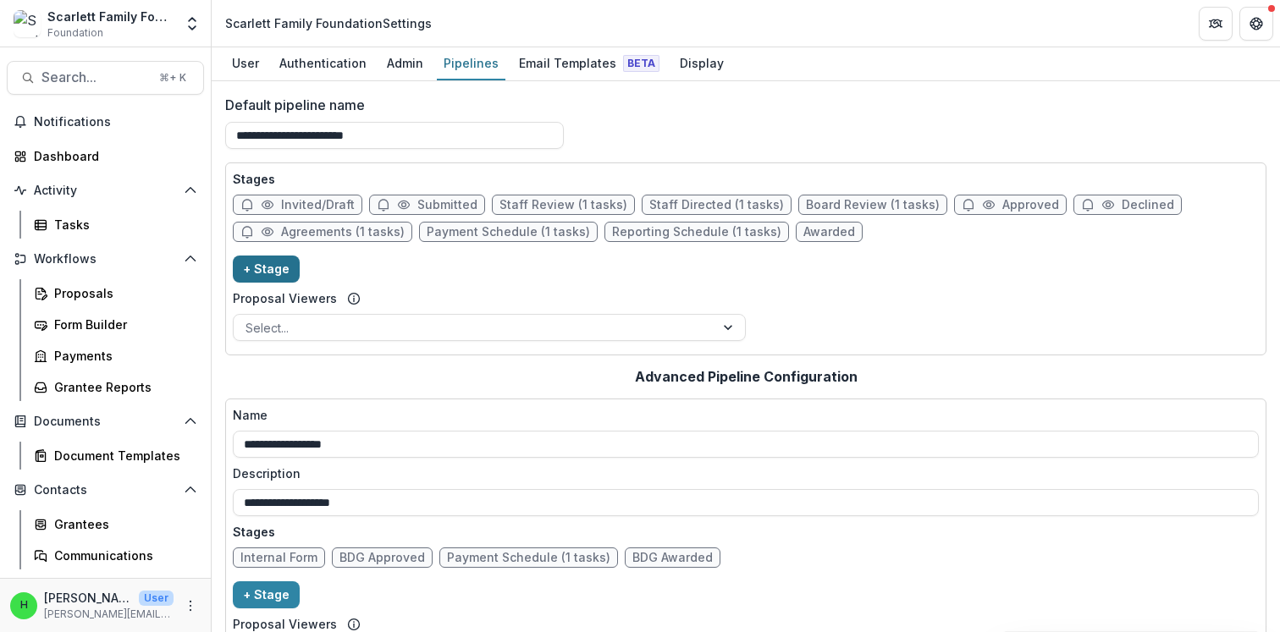
click at [255, 275] on button "+ Stage" at bounding box center [266, 269] width 67 height 27
select select "*****"
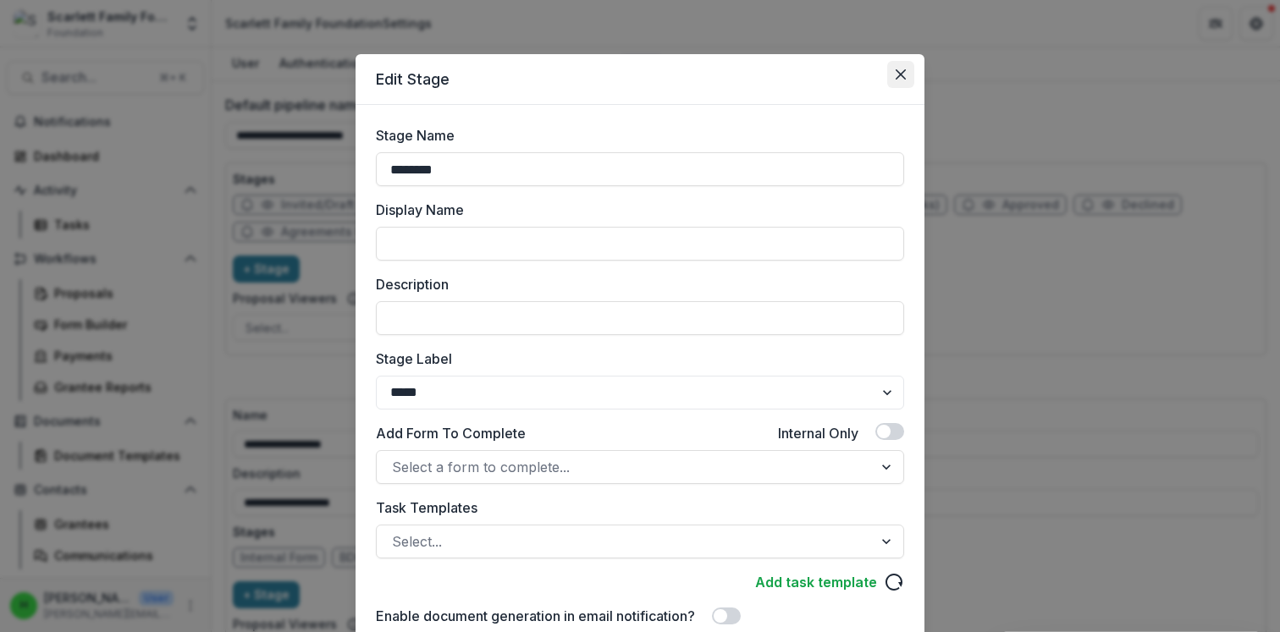
click at [896, 72] on icon "Close" at bounding box center [901, 74] width 10 height 10
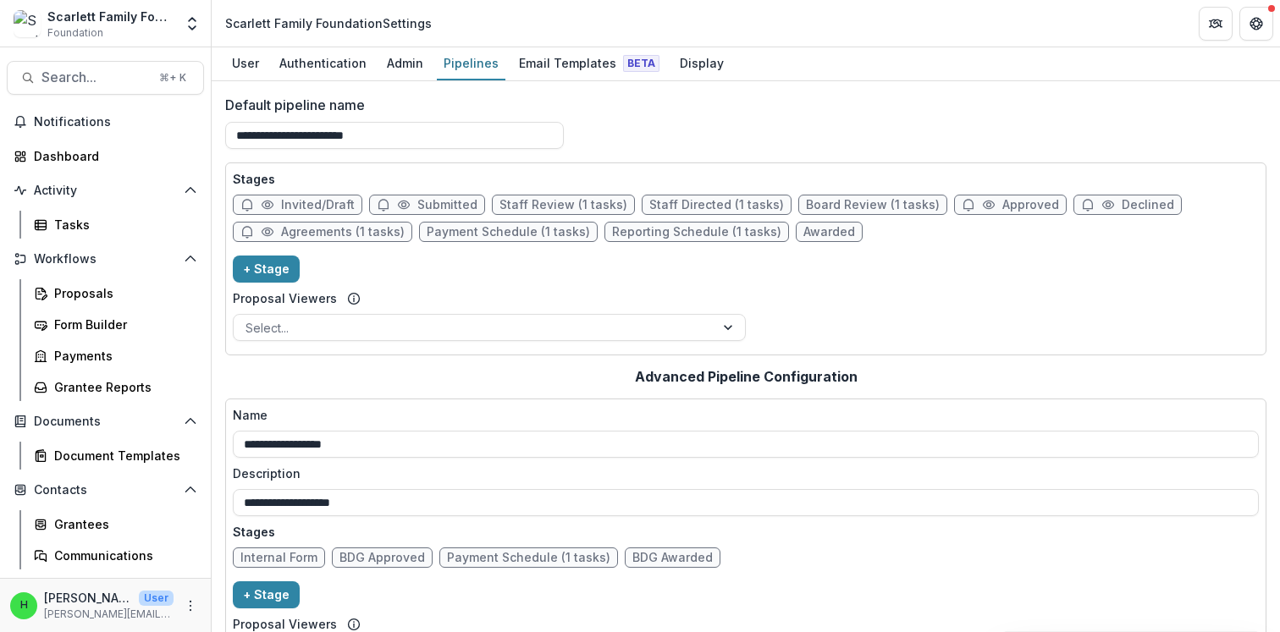
click at [491, 231] on span "Payment Schedule (1 tasks)" at bounding box center [508, 232] width 163 height 14
select select "*******"
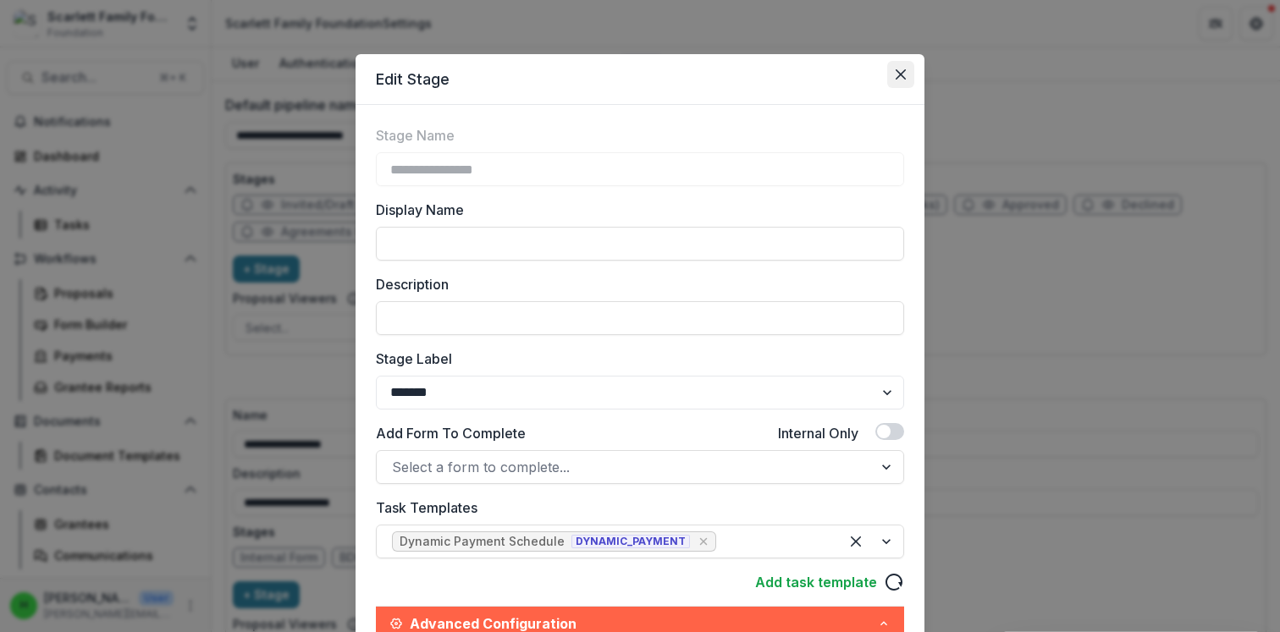
click at [901, 74] on icon "Close" at bounding box center [901, 74] width 10 height 10
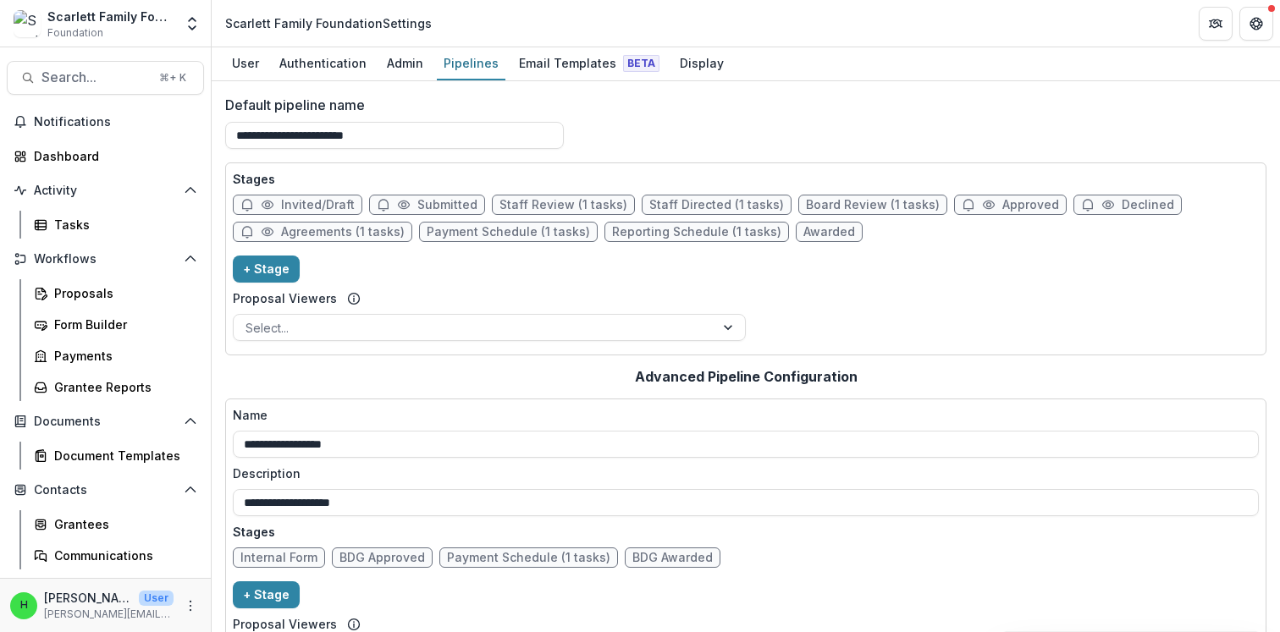
click at [320, 201] on span "Invited/Draft" at bounding box center [318, 205] width 74 height 14
select select "*****"
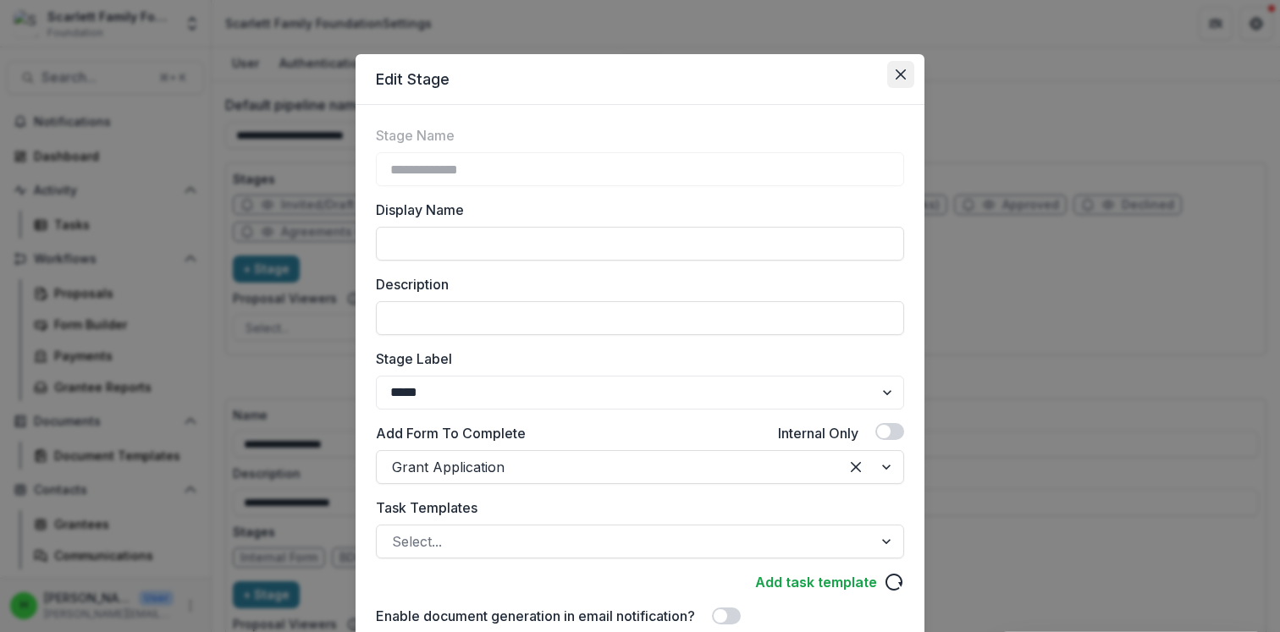
click at [903, 67] on button "Close" at bounding box center [900, 74] width 27 height 27
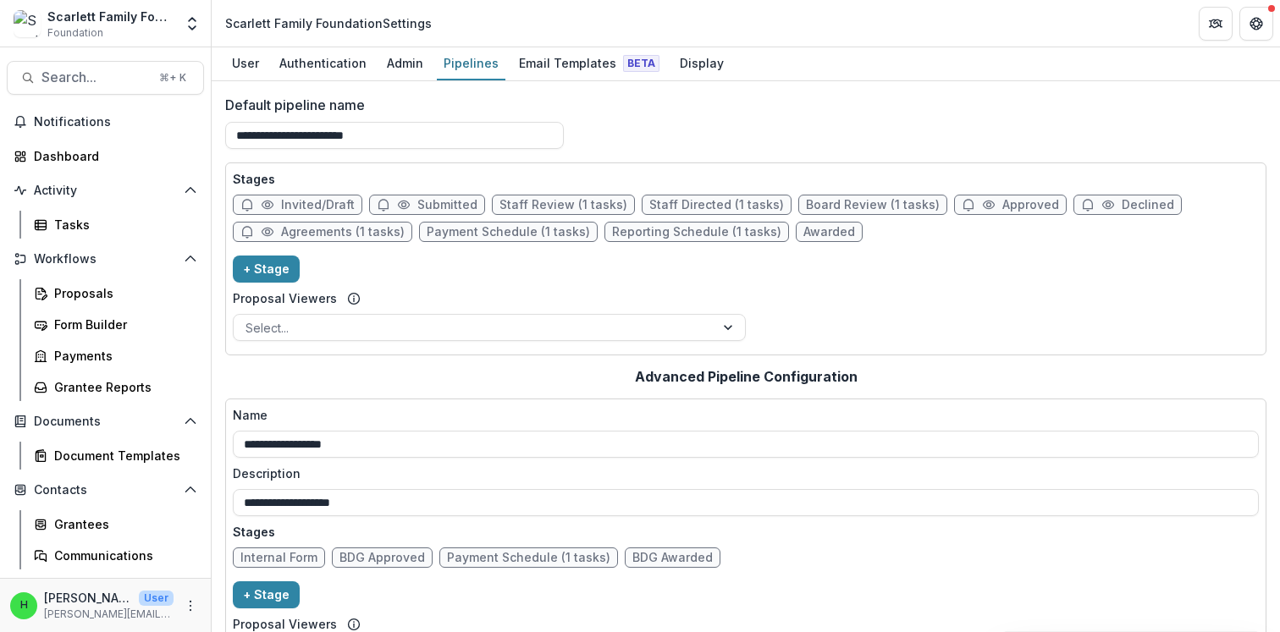
click at [437, 198] on span "Submitted" at bounding box center [447, 205] width 60 height 14
select select "*********"
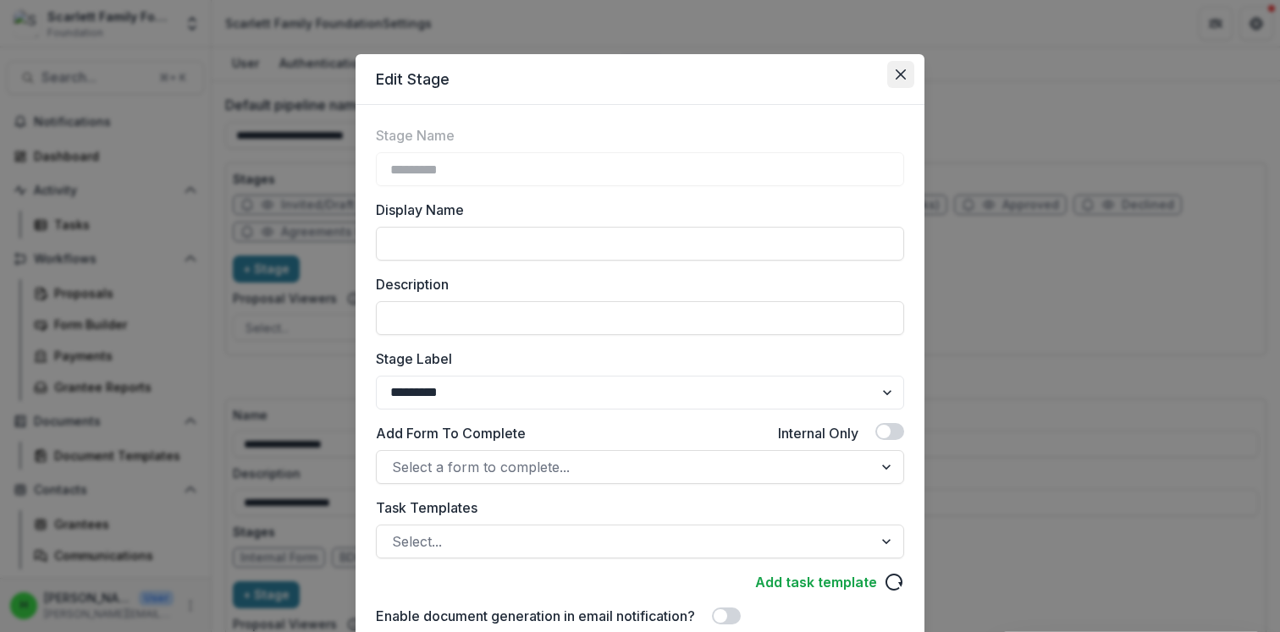
click at [900, 68] on button "Close" at bounding box center [900, 74] width 27 height 27
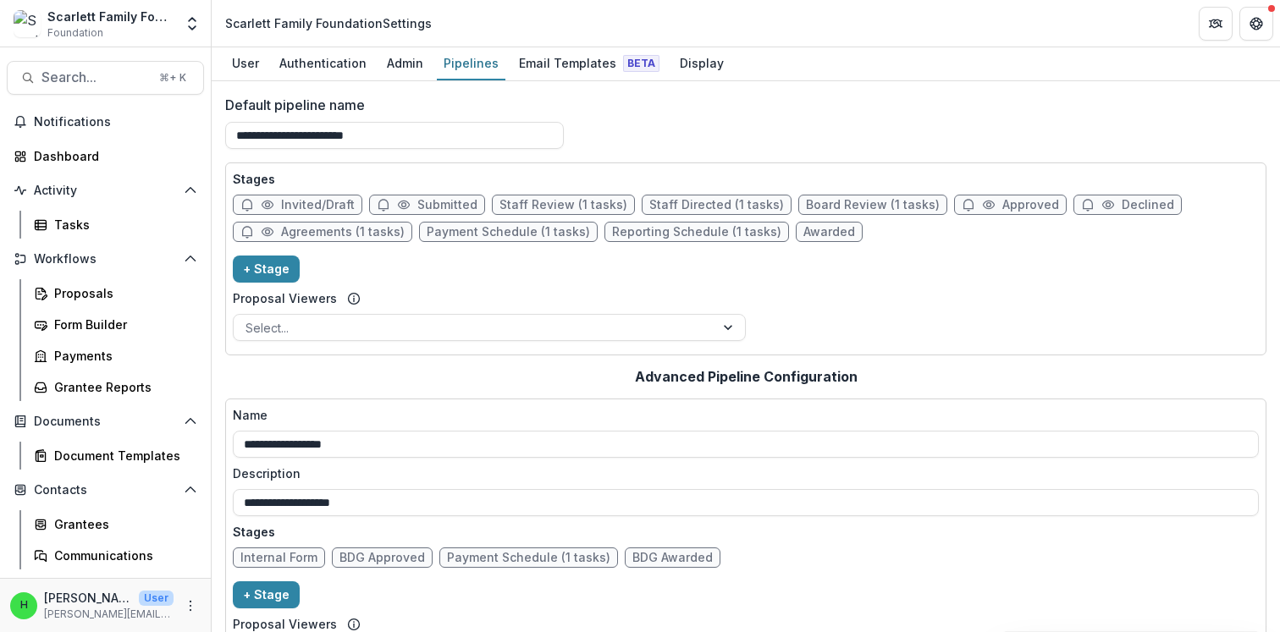
click at [530, 201] on span "Staff Review (1 tasks)" at bounding box center [563, 205] width 128 height 14
select select "******"
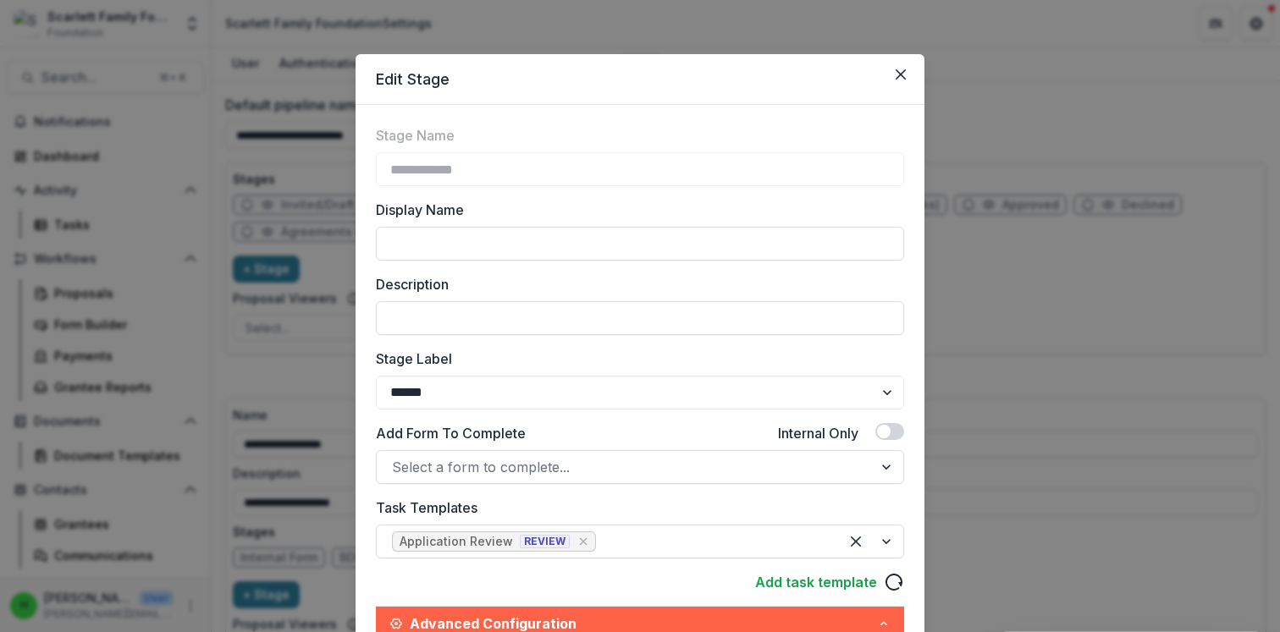
click at [892, 59] on header "Edit Stage" at bounding box center [640, 79] width 569 height 51
click at [892, 64] on button "Close" at bounding box center [900, 74] width 27 height 27
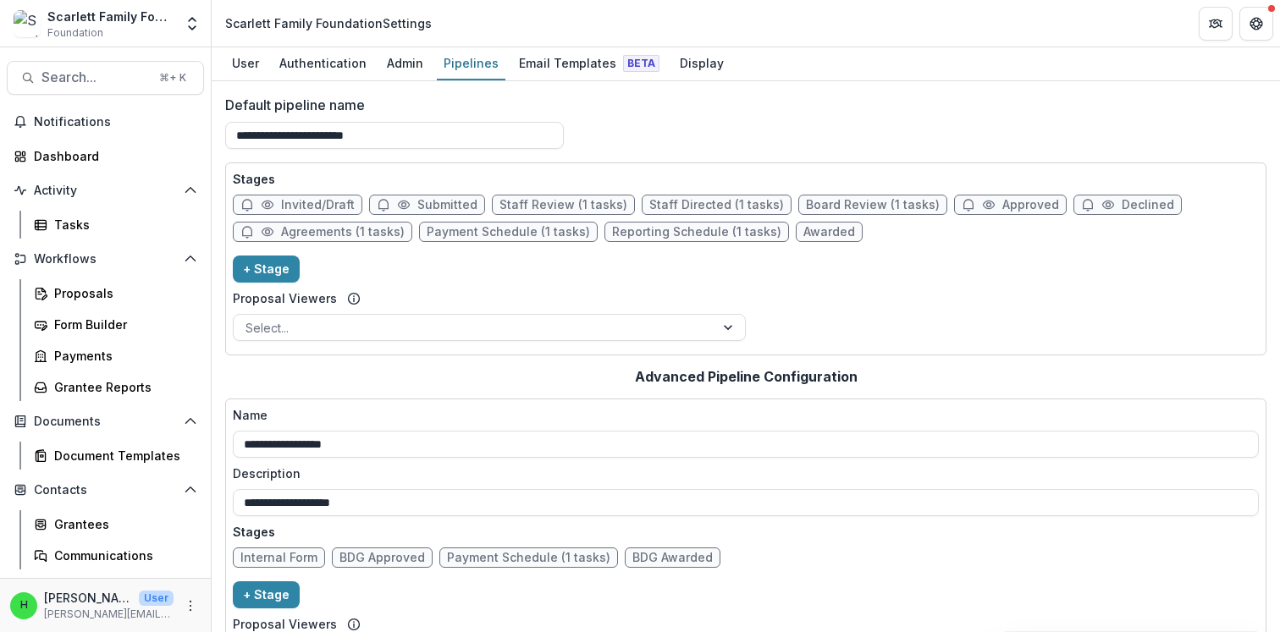
click at [674, 196] on span "Staff Directed (1 tasks)" at bounding box center [717, 205] width 150 height 20
click at [678, 202] on span "Staff Directed (1 tasks)" at bounding box center [716, 205] width 135 height 14
select select "******"
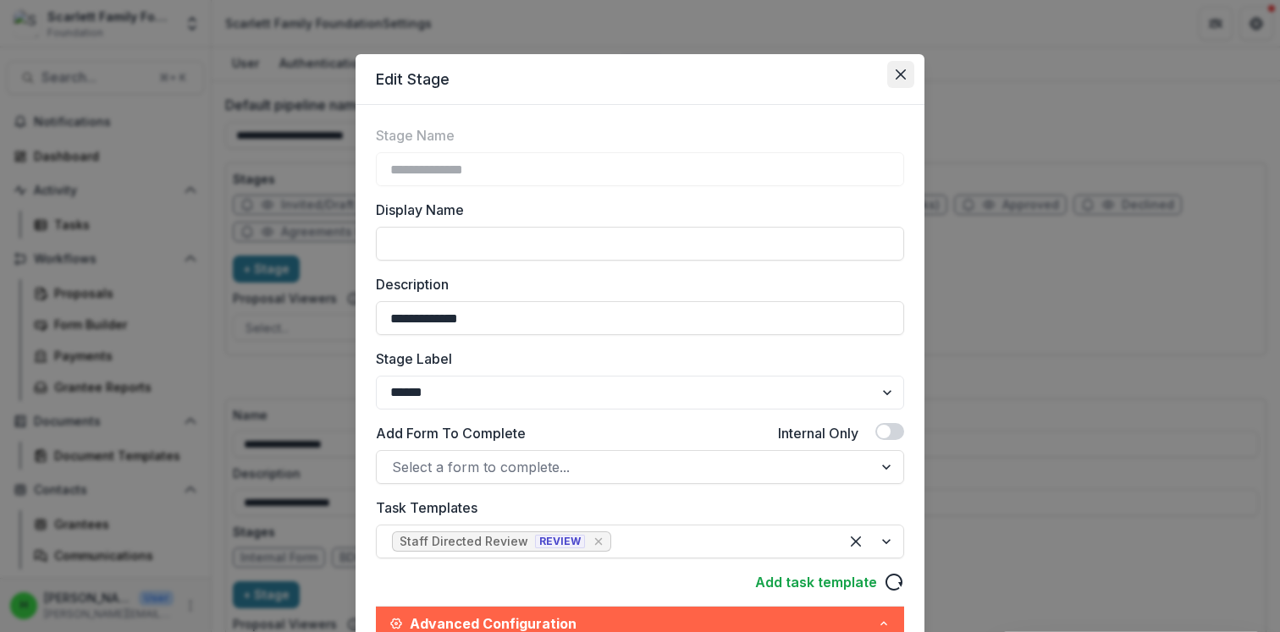
click at [897, 75] on icon "Close" at bounding box center [901, 74] width 10 height 10
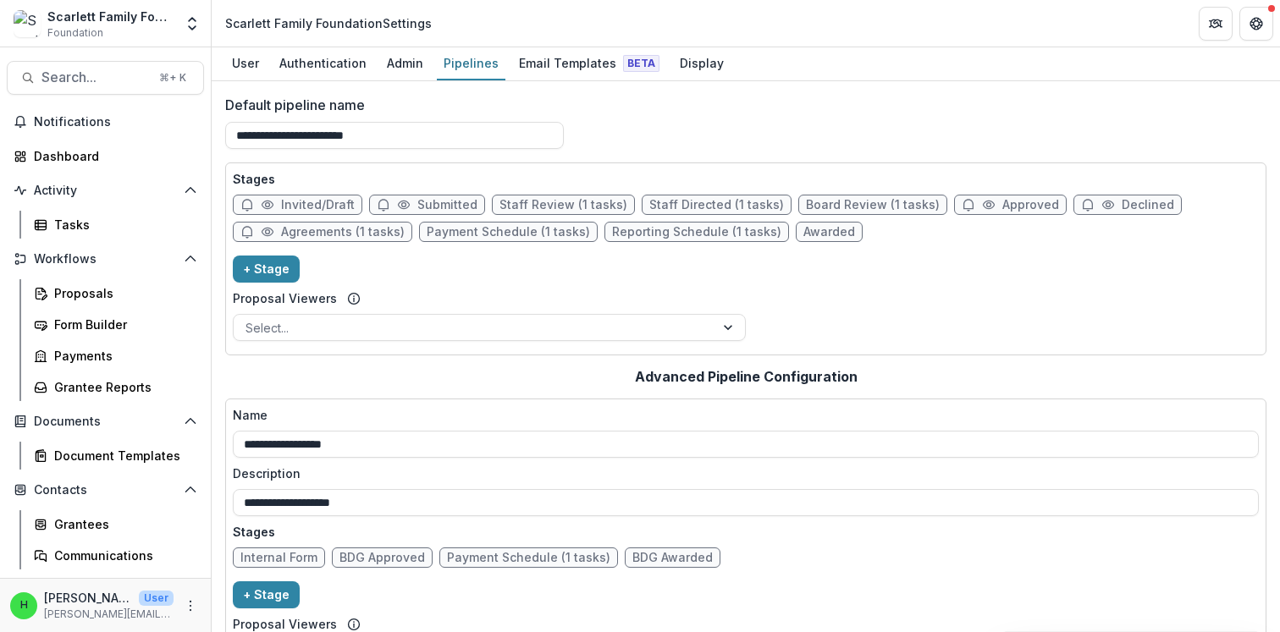
click at [841, 205] on span "Board Review (1 tasks)" at bounding box center [873, 205] width 134 height 14
select select "******"
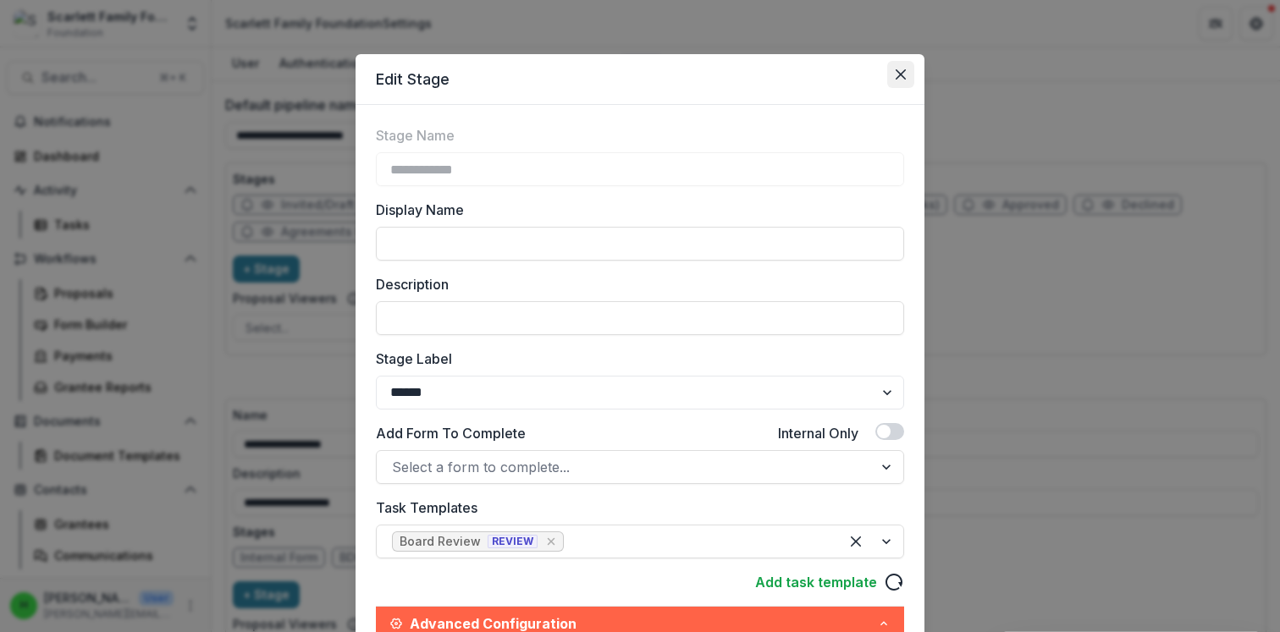
click at [902, 64] on button "Close" at bounding box center [900, 74] width 27 height 27
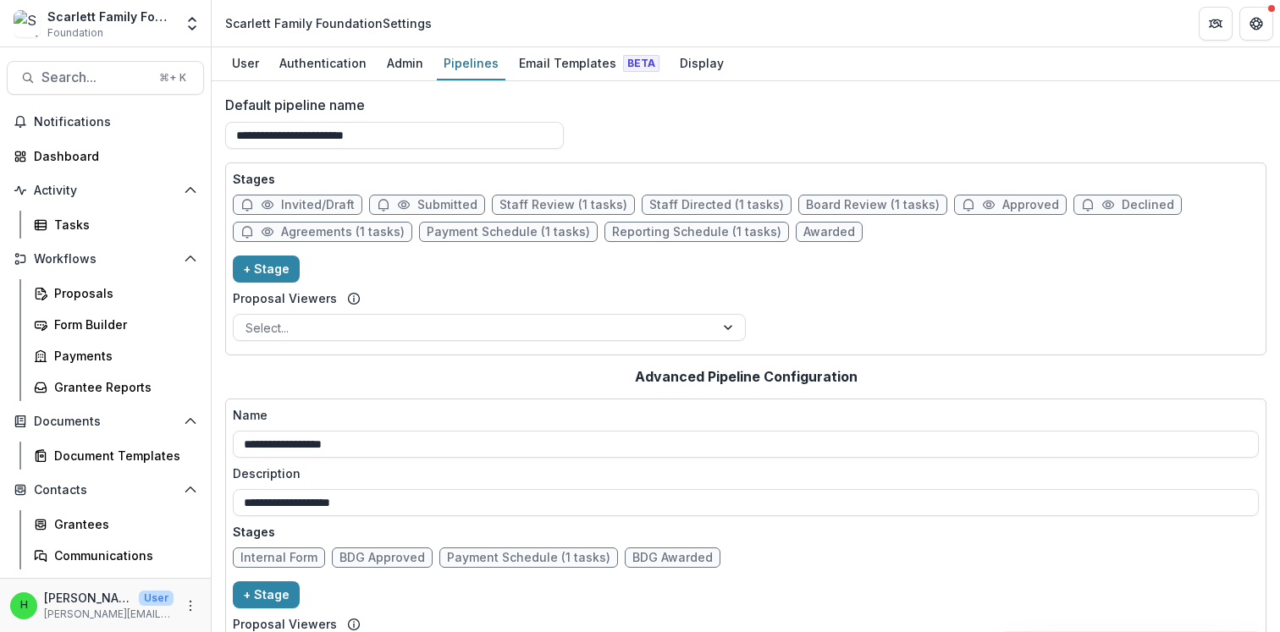
click at [974, 197] on span "Approved" at bounding box center [1010, 205] width 113 height 20
click at [973, 204] on span "Approved" at bounding box center [1010, 205] width 113 height 20
click at [1012, 202] on span "Approved" at bounding box center [1030, 205] width 57 height 14
select select "********"
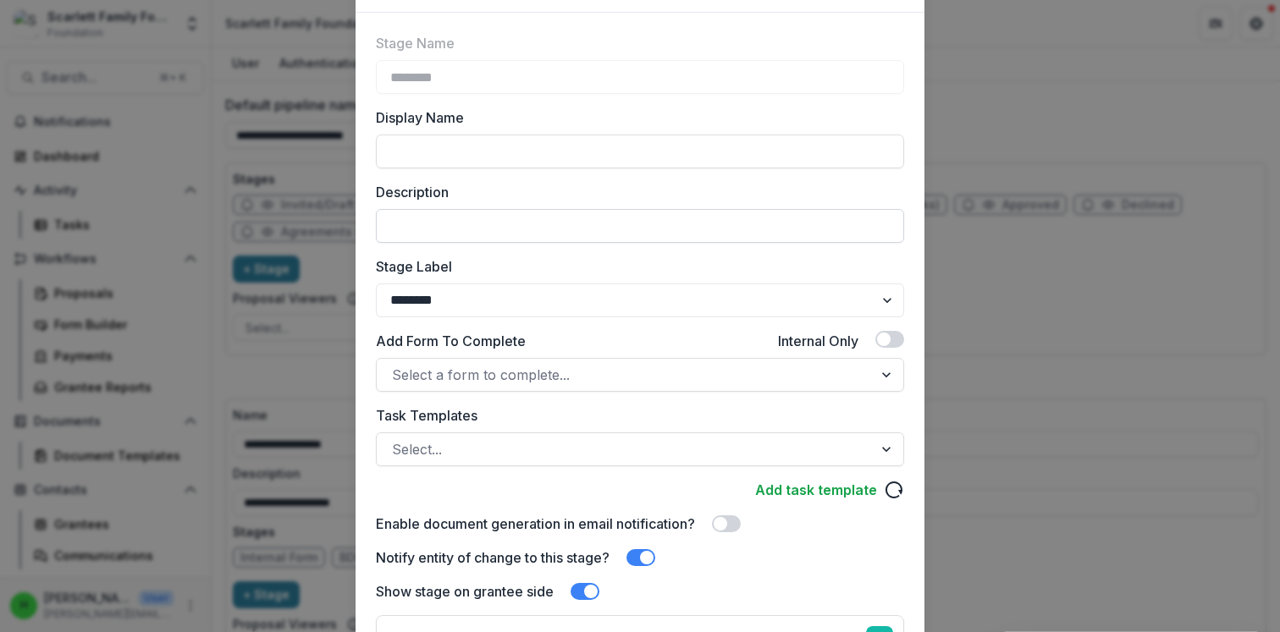
scroll to position [69, 0]
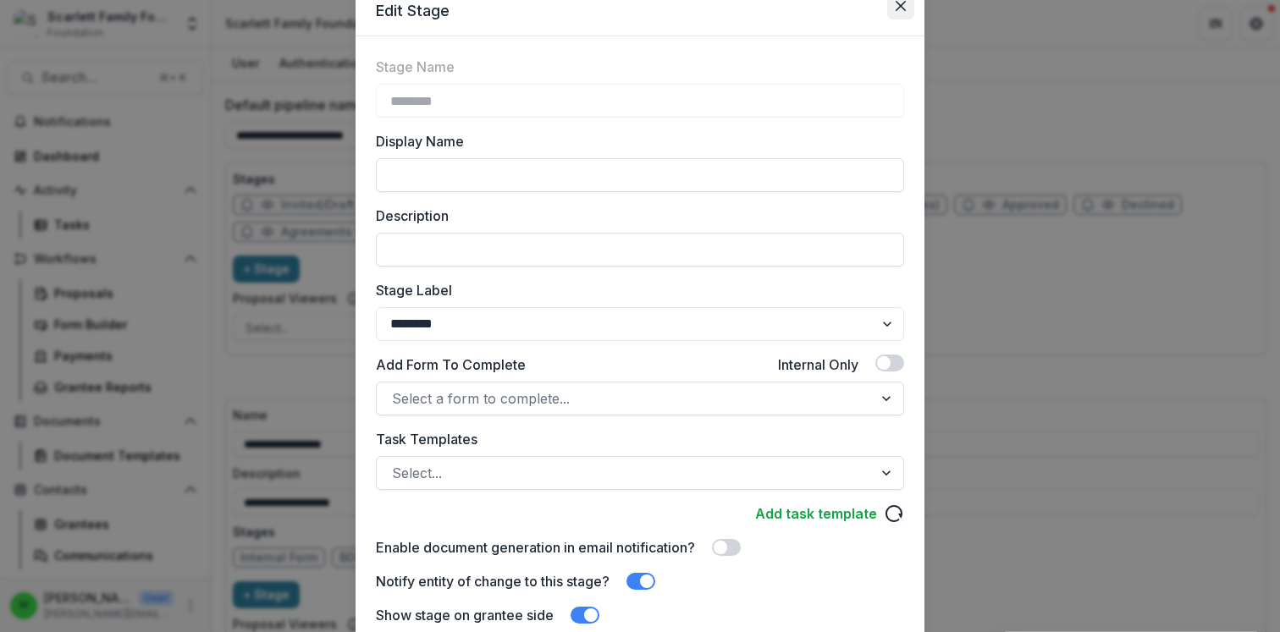
click at [906, 4] on button "Close" at bounding box center [900, 5] width 27 height 27
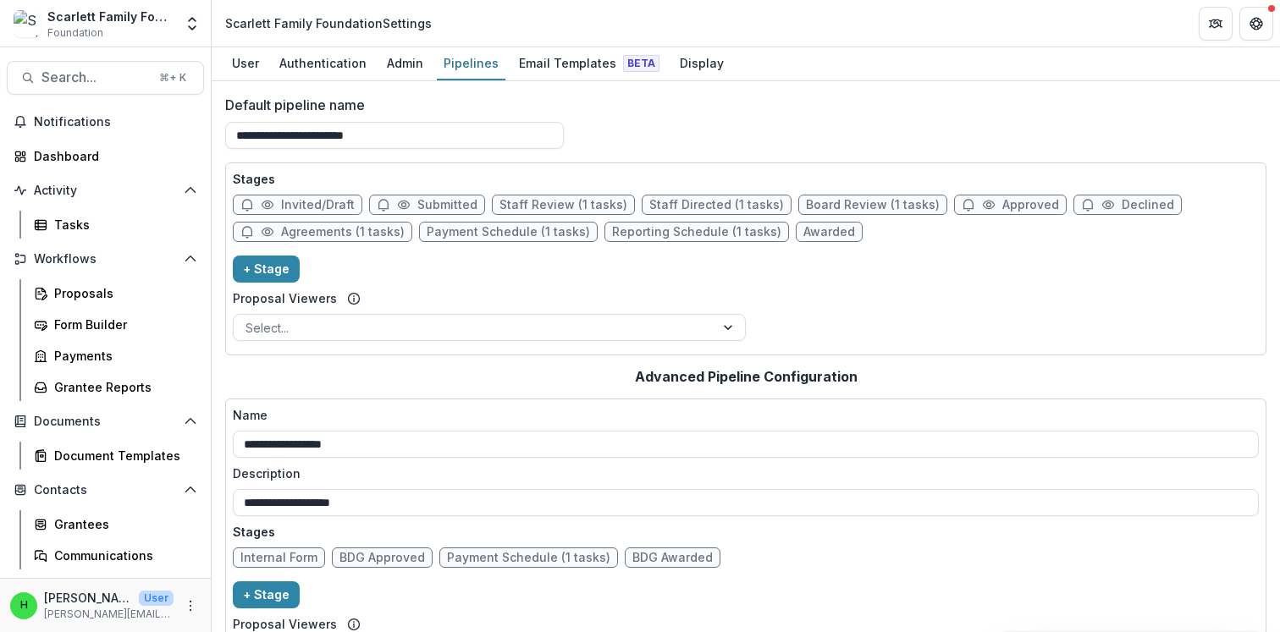
click at [1002, 209] on span "Approved" at bounding box center [1030, 205] width 57 height 14
select select "********"
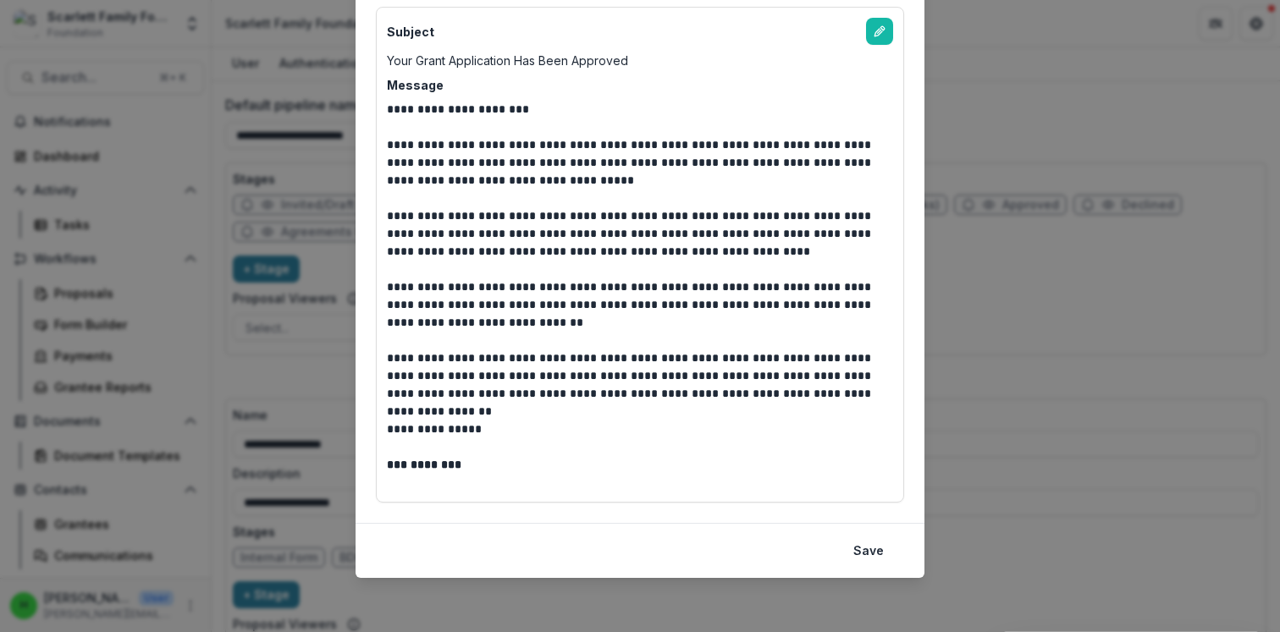
scroll to position [533, 0]
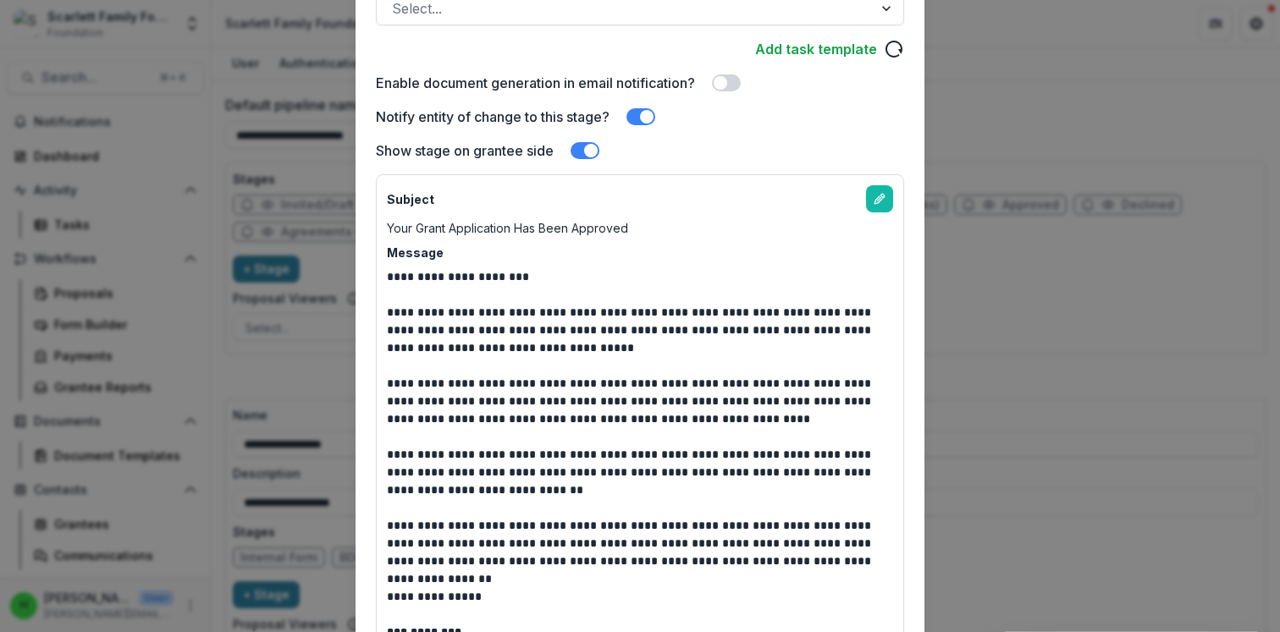
click at [590, 146] on span at bounding box center [591, 151] width 14 height 14
click at [654, 112] on span at bounding box center [640, 116] width 29 height 17
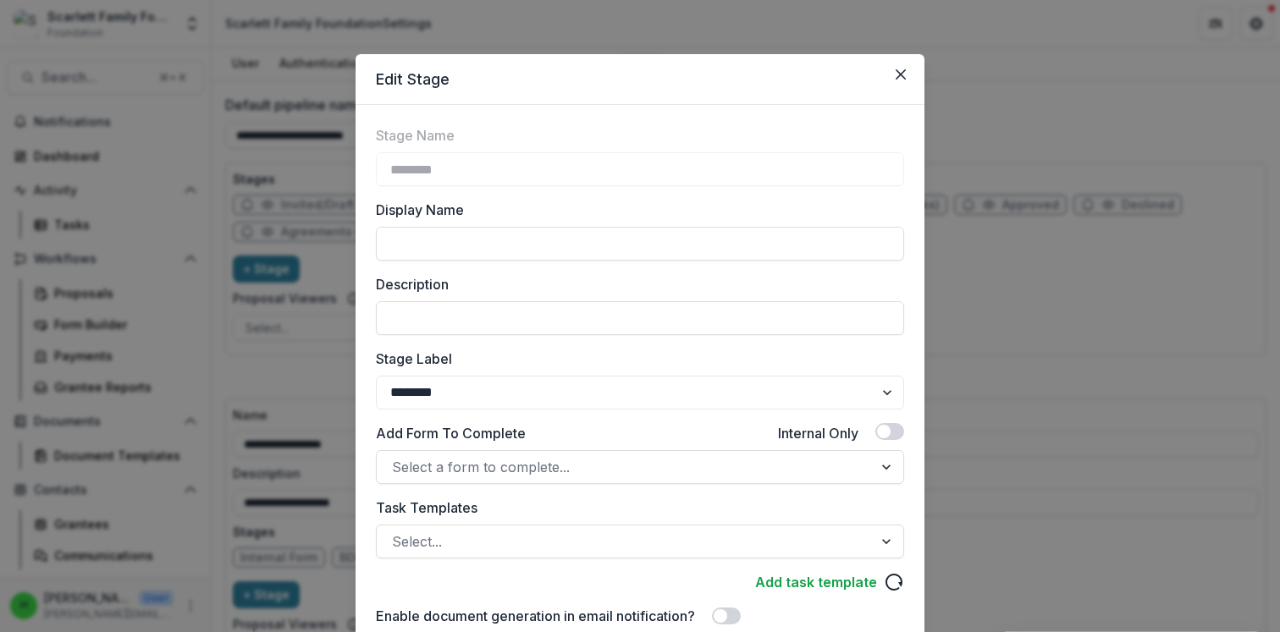
scroll to position [191, 0]
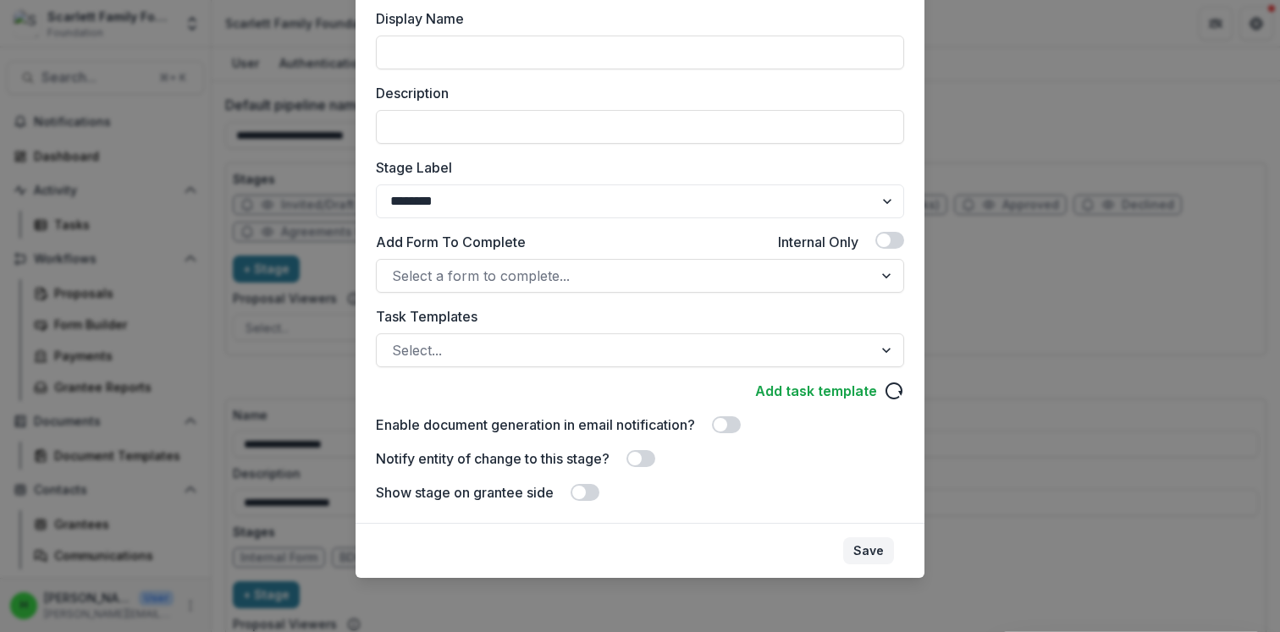
click at [872, 547] on button "Save" at bounding box center [868, 551] width 51 height 27
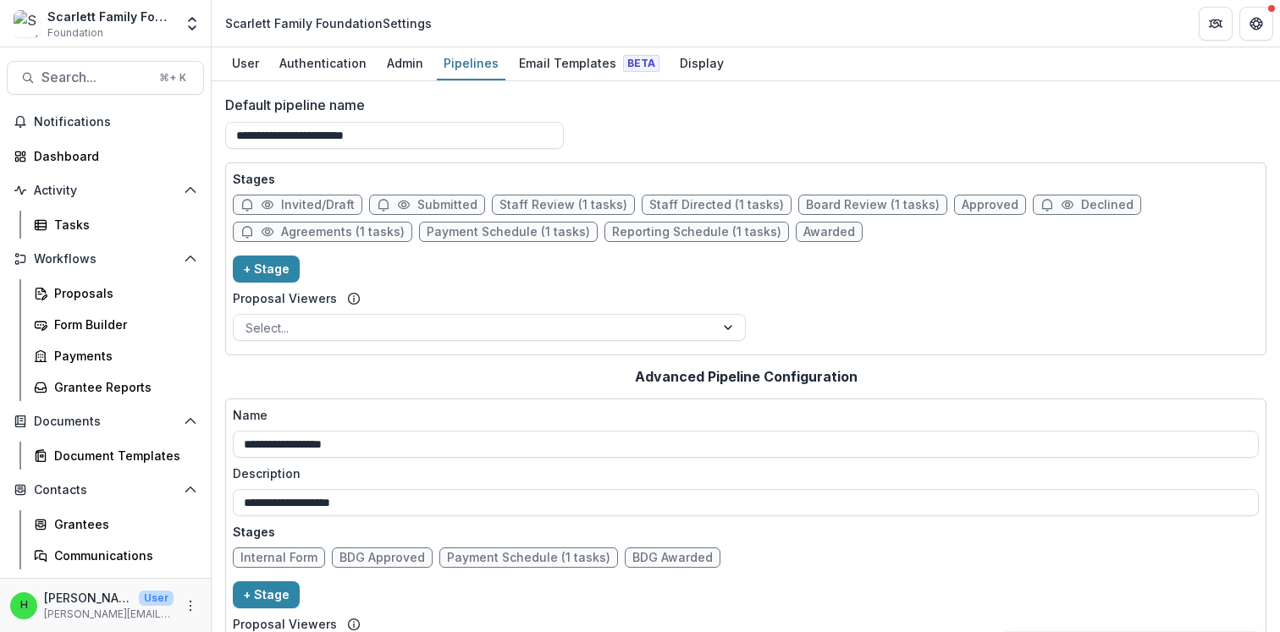
click at [1066, 204] on circle at bounding box center [1068, 205] width 4 height 4
click at [962, 203] on span "Approved" at bounding box center [990, 205] width 57 height 14
select select "********"
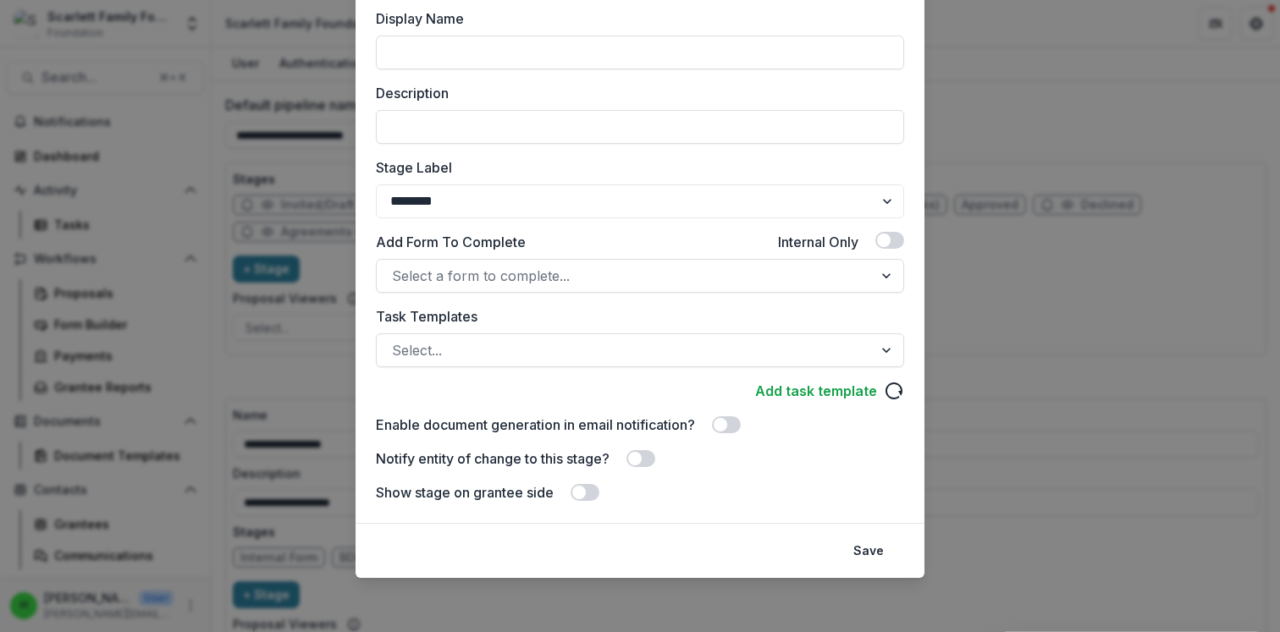
click at [584, 493] on span at bounding box center [579, 493] width 14 height 14
click at [645, 460] on span at bounding box center [640, 458] width 29 height 17
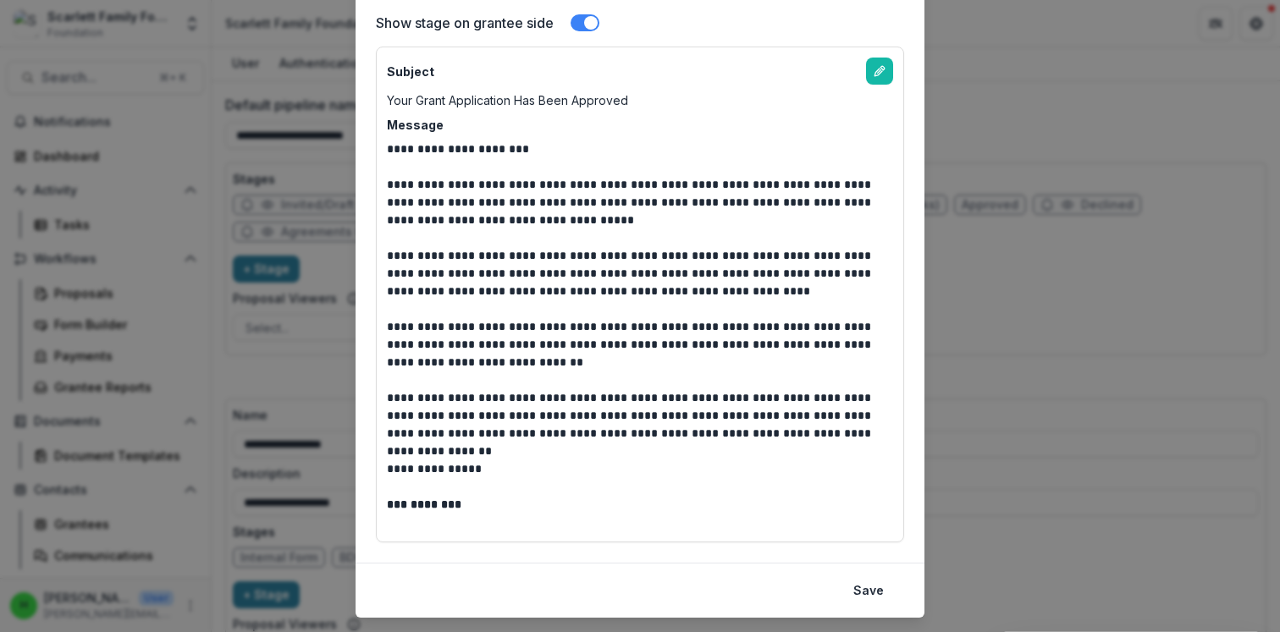
scroll to position [701, 0]
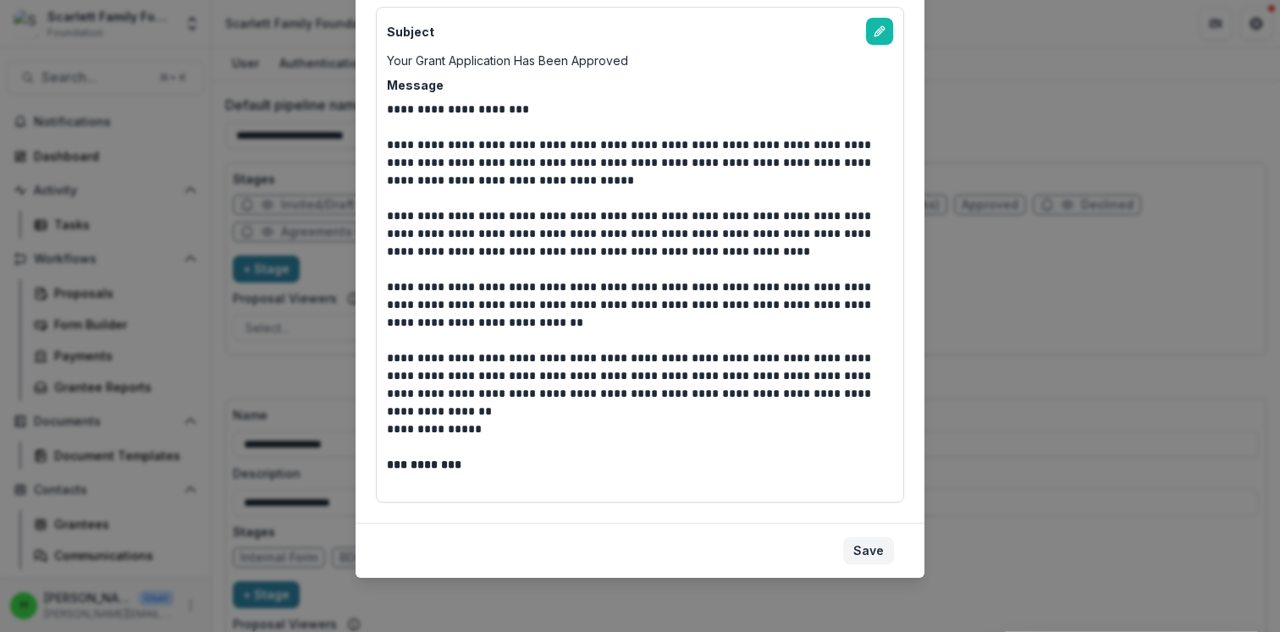
click at [867, 545] on button "Save" at bounding box center [868, 551] width 51 height 27
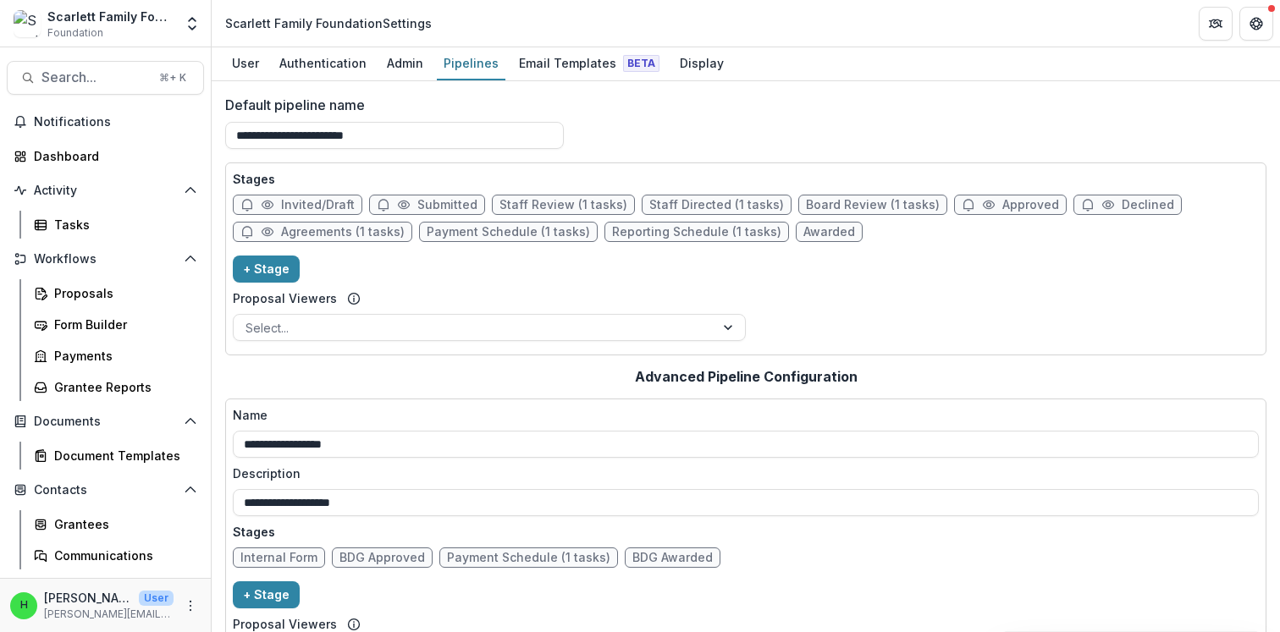
click at [1122, 208] on span "Declined" at bounding box center [1148, 205] width 52 height 14
select select "******"
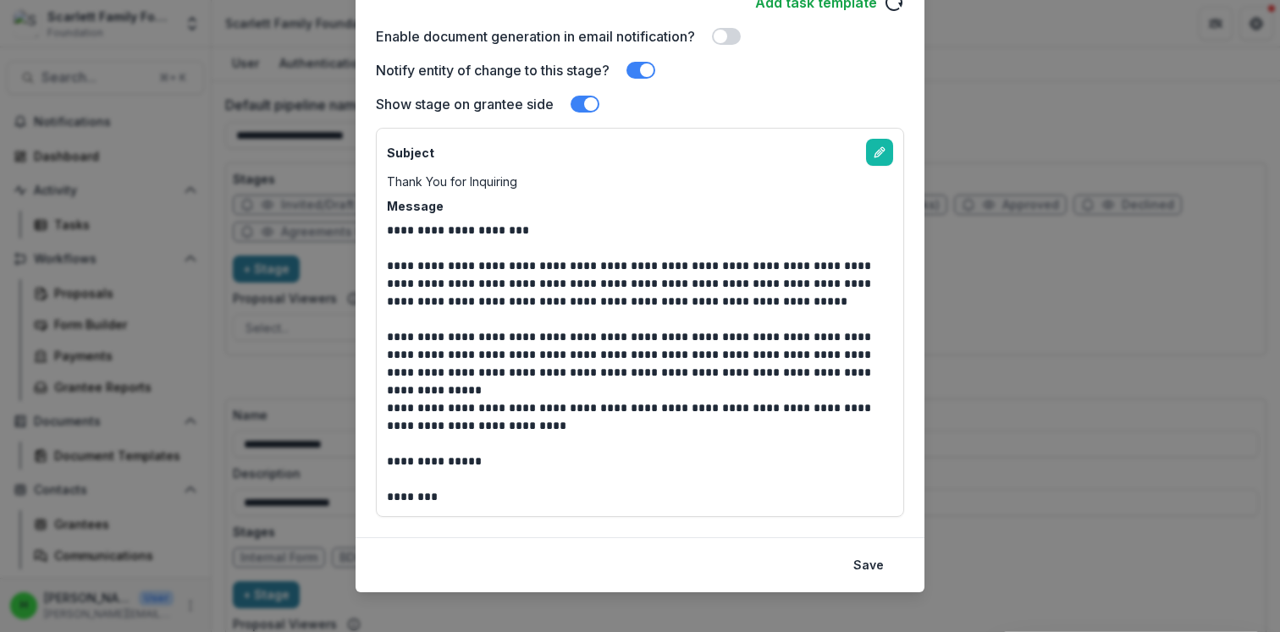
scroll to position [0, 0]
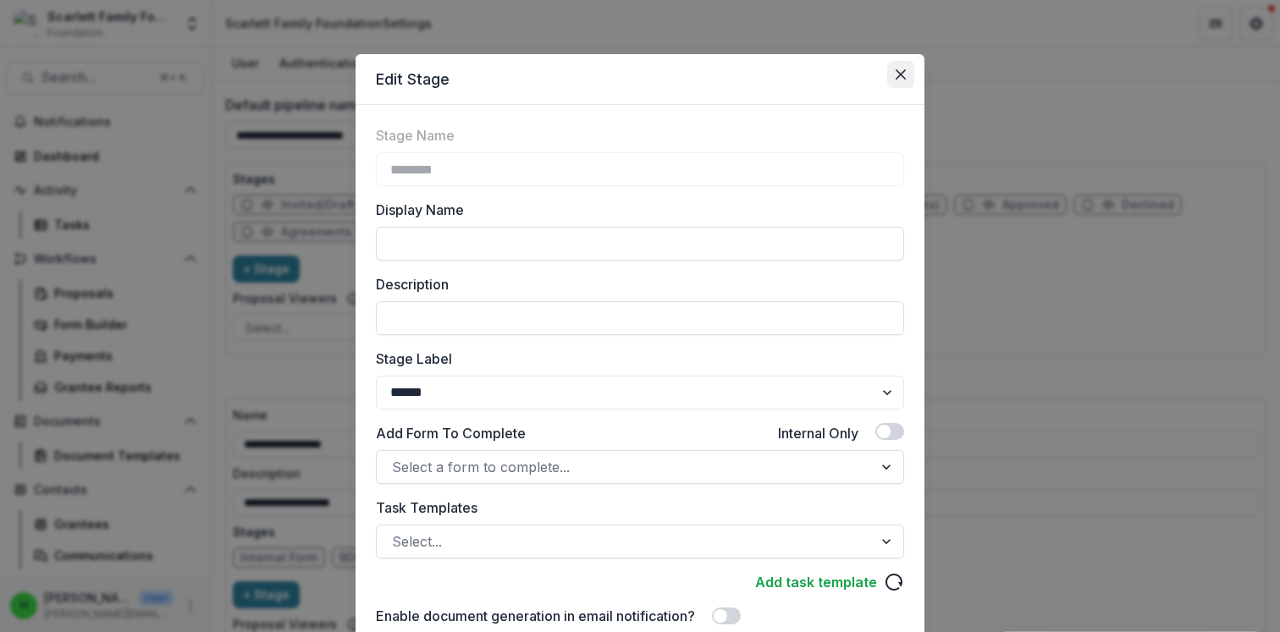
click at [903, 69] on button "Close" at bounding box center [900, 74] width 27 height 27
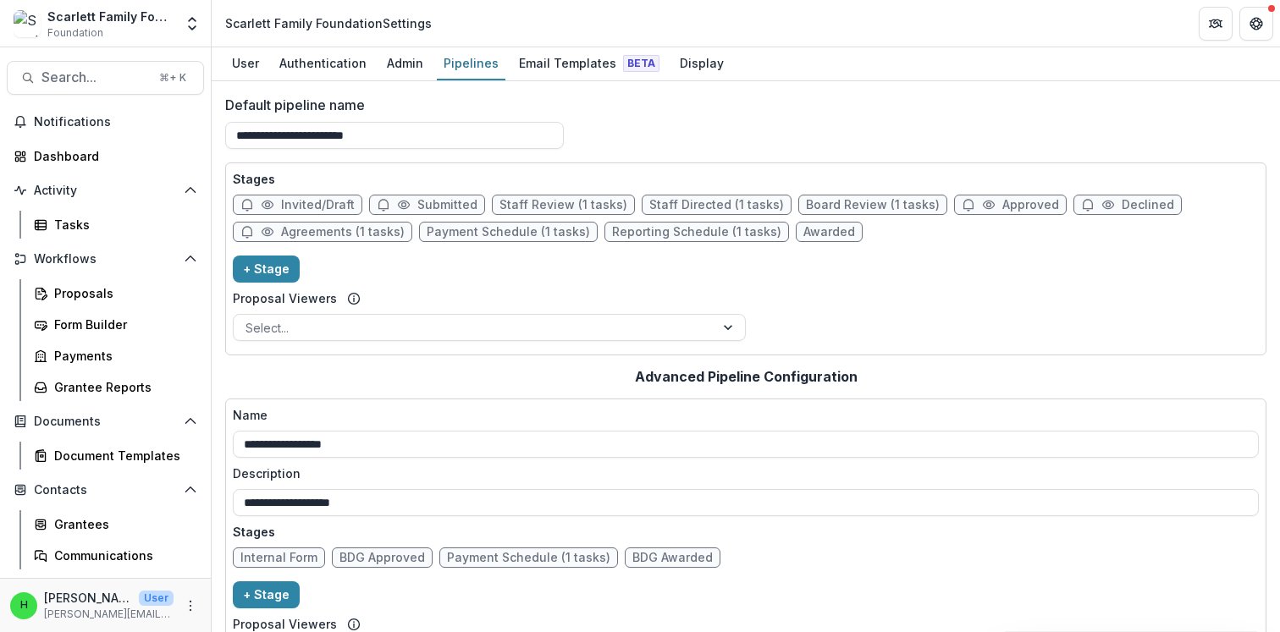
click at [356, 229] on span "Agreements (1 tasks)" at bounding box center [343, 232] width 124 height 14
select select "********"
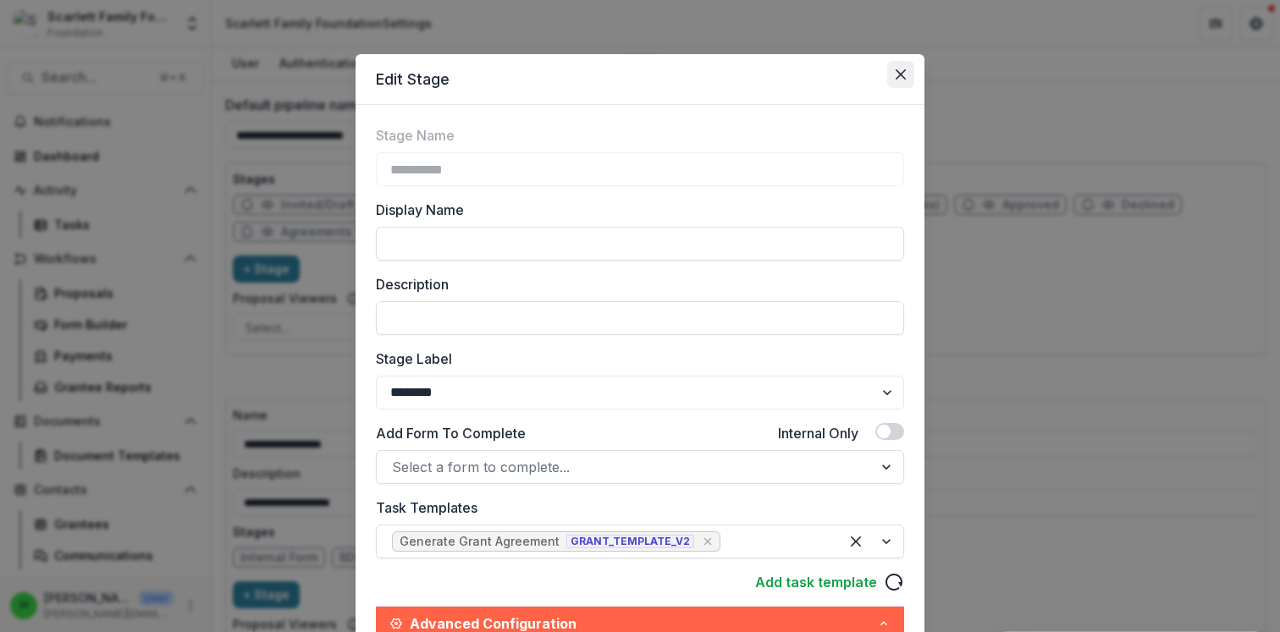
click at [901, 73] on icon "Close" at bounding box center [901, 74] width 10 height 10
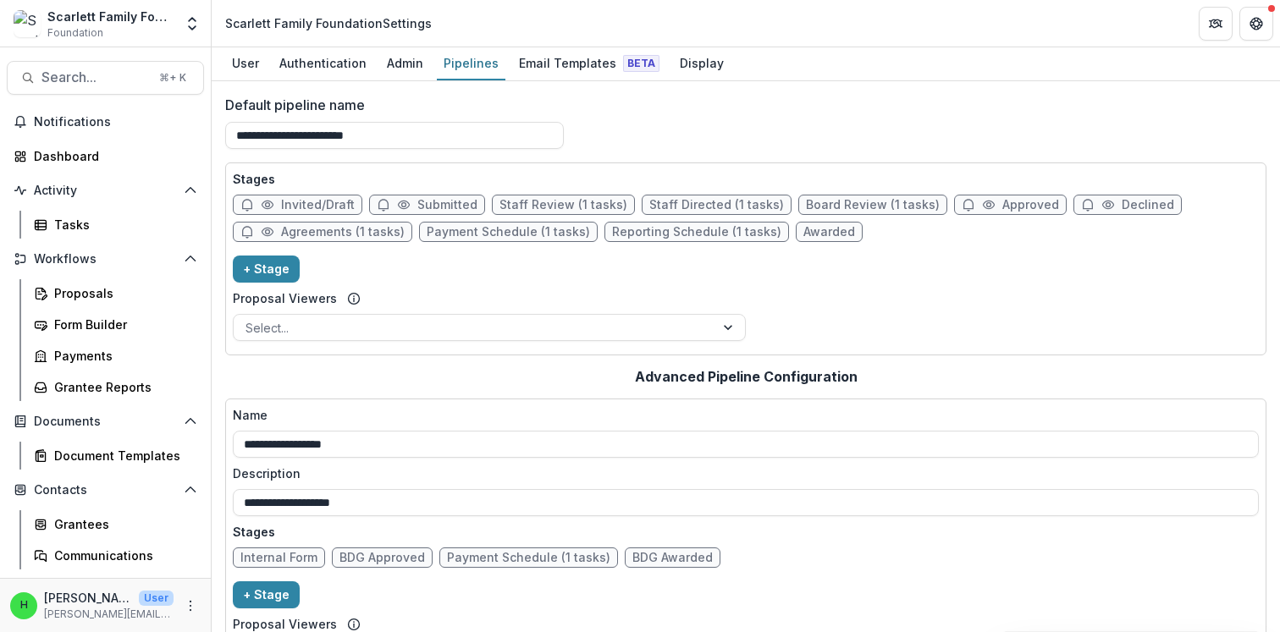
click at [499, 232] on span "Payment Schedule (1 tasks)" at bounding box center [508, 232] width 163 height 14
select select "*******"
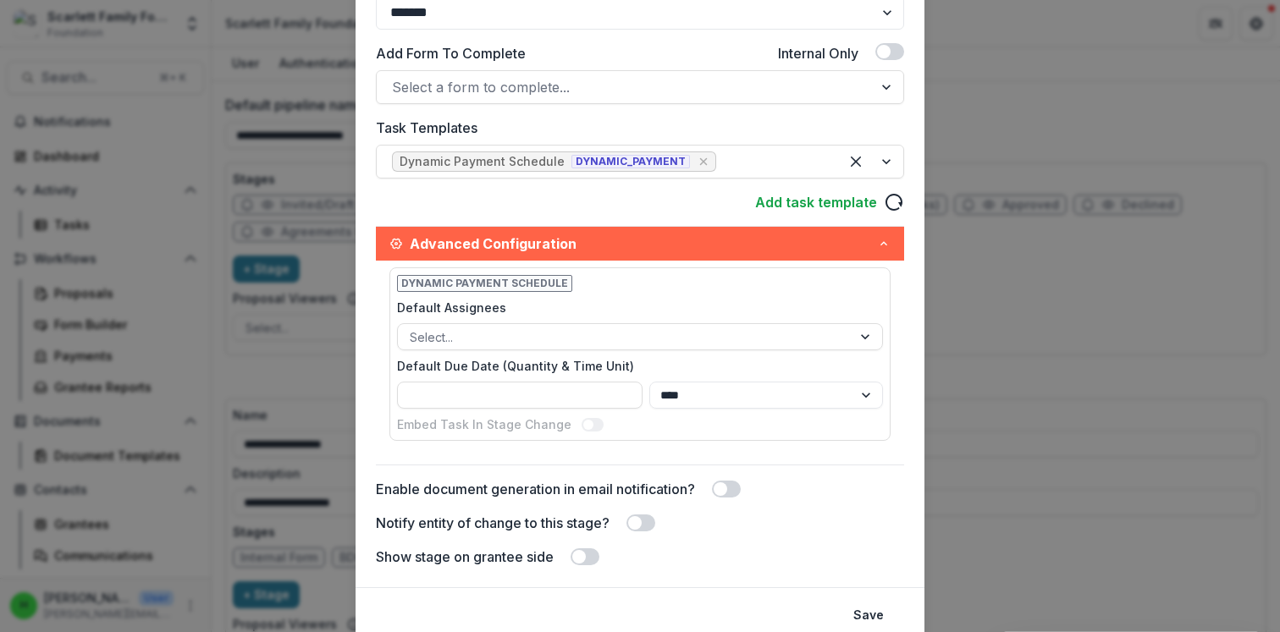
scroll to position [444, 0]
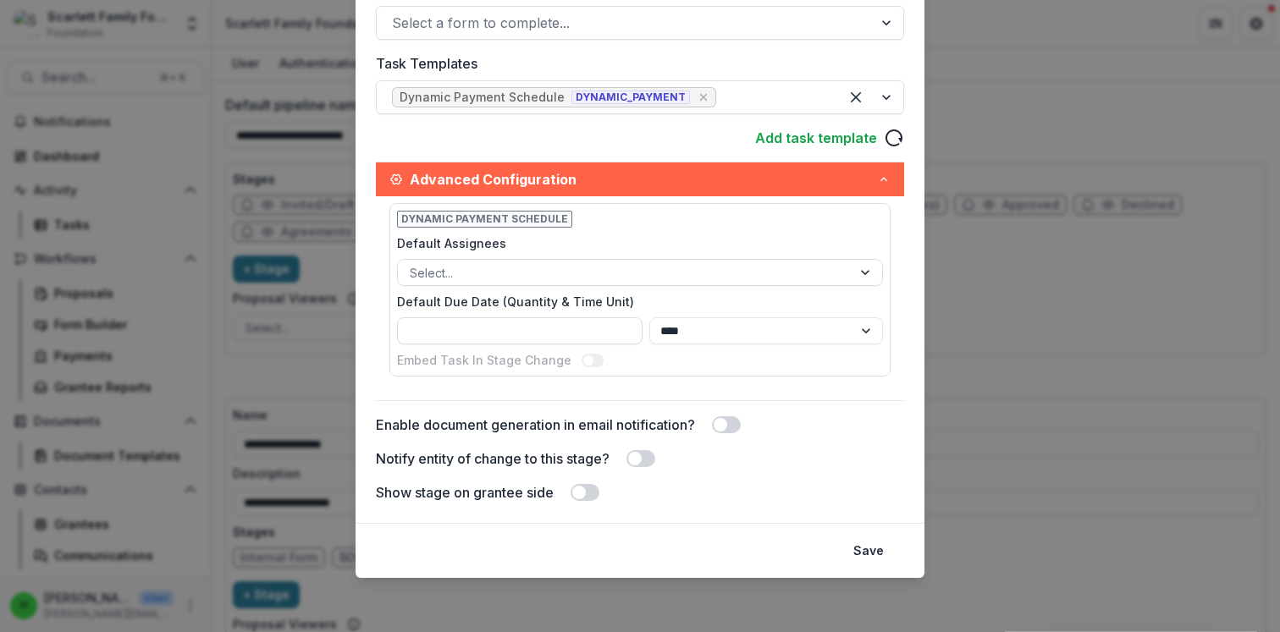
click at [581, 488] on span at bounding box center [579, 493] width 14 height 14
click at [867, 548] on button "Save" at bounding box center [868, 551] width 51 height 27
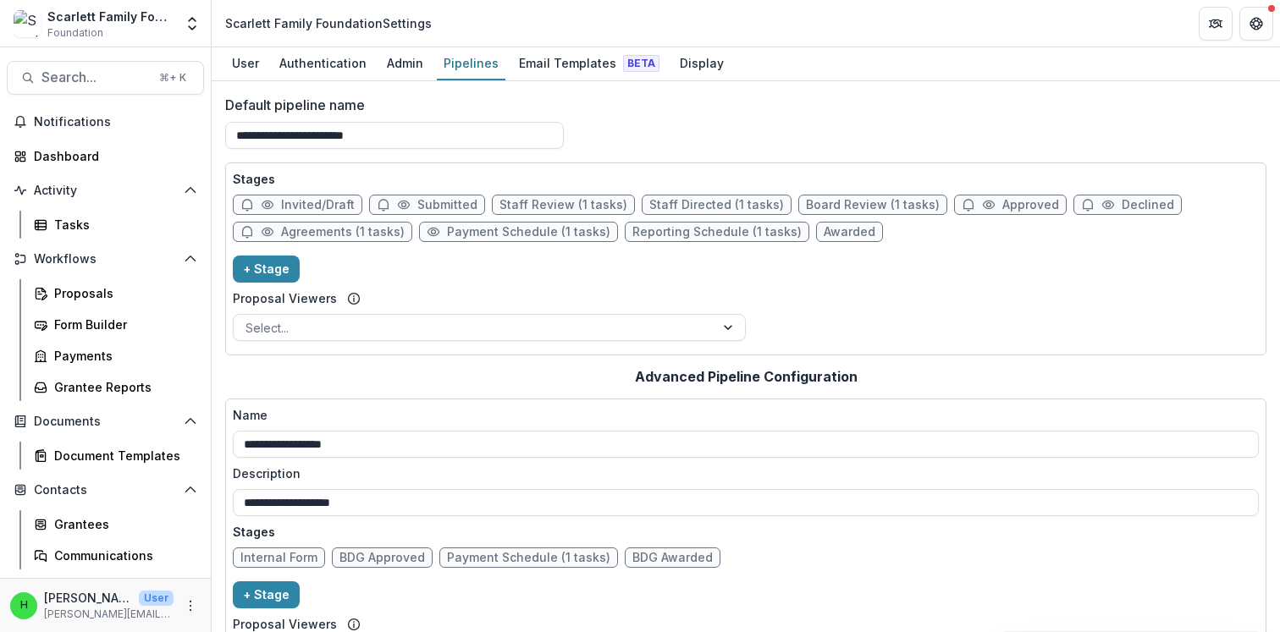
click at [692, 230] on span "Reporting Schedule (1 tasks)" at bounding box center [716, 232] width 169 height 14
select select "*********"
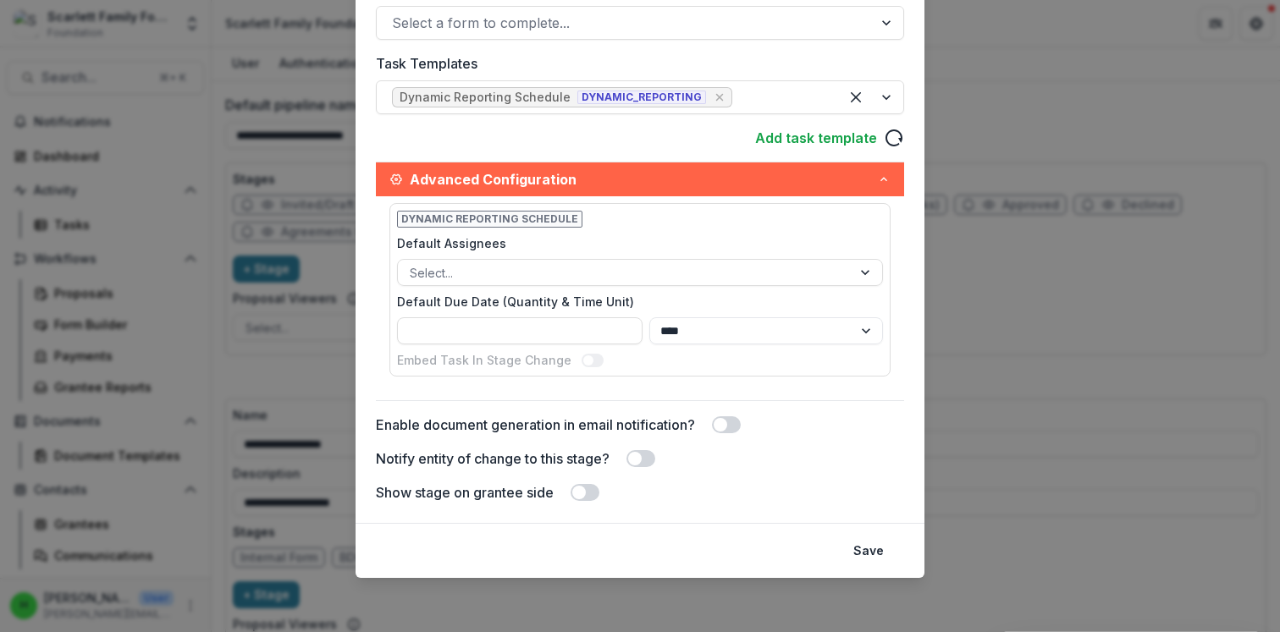
click at [576, 492] on span at bounding box center [579, 493] width 14 height 14
click at [590, 493] on span at bounding box center [591, 493] width 14 height 14
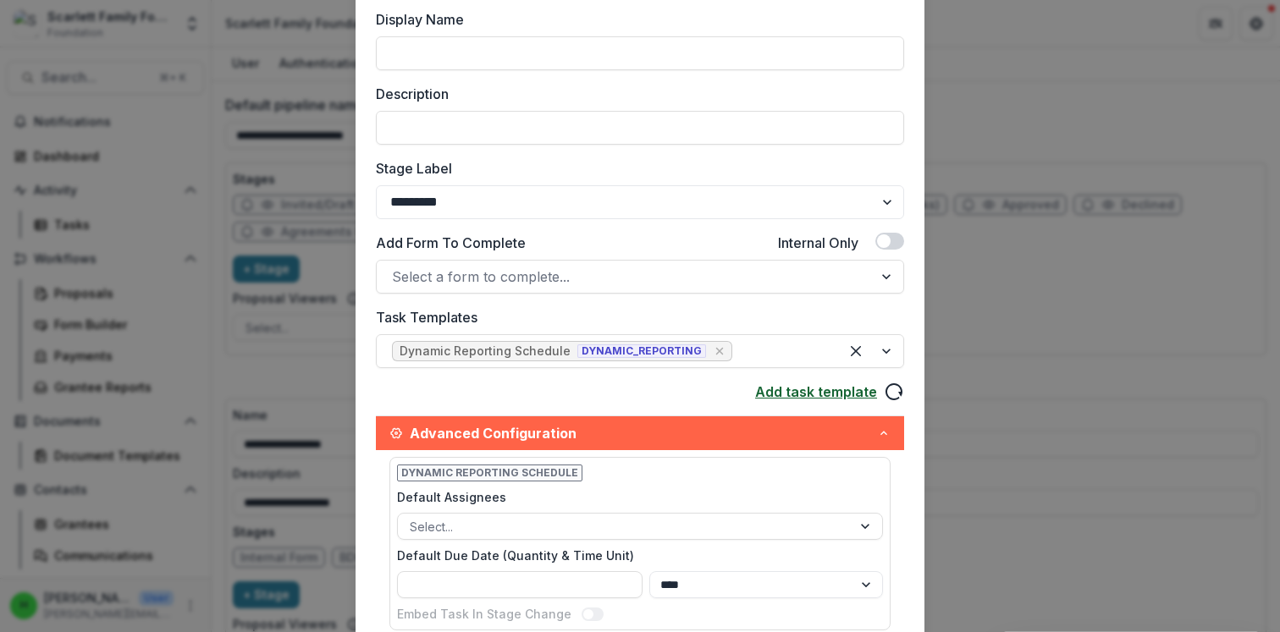
scroll to position [0, 0]
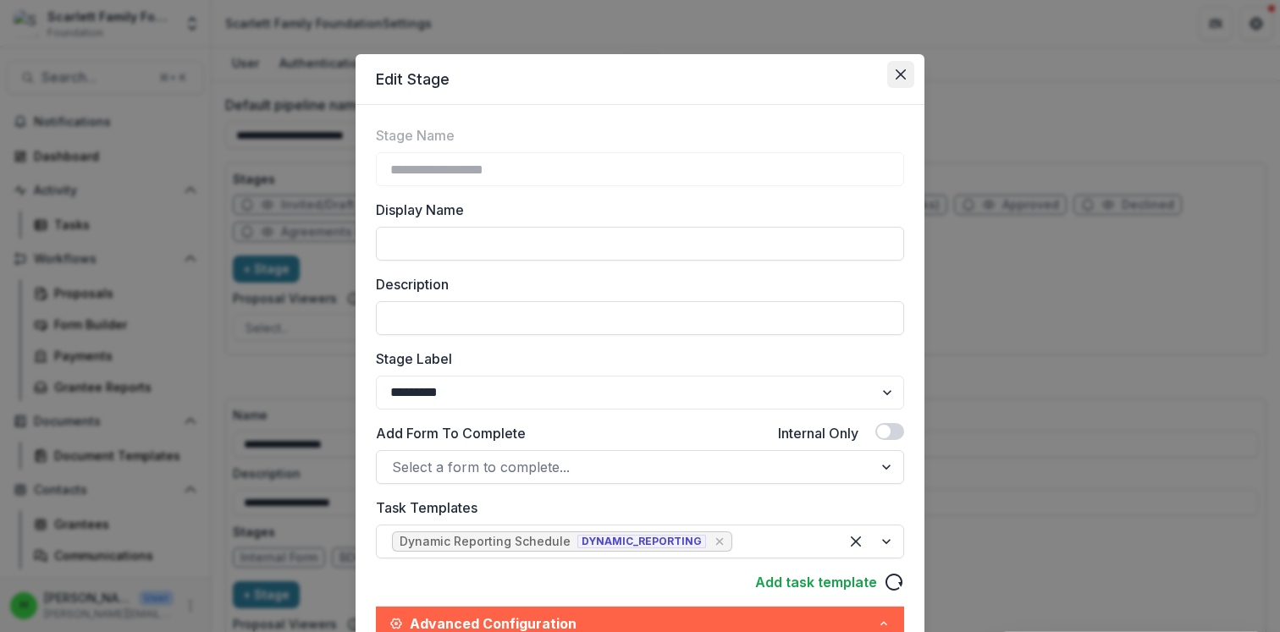
click at [899, 80] on button "Close" at bounding box center [900, 74] width 27 height 27
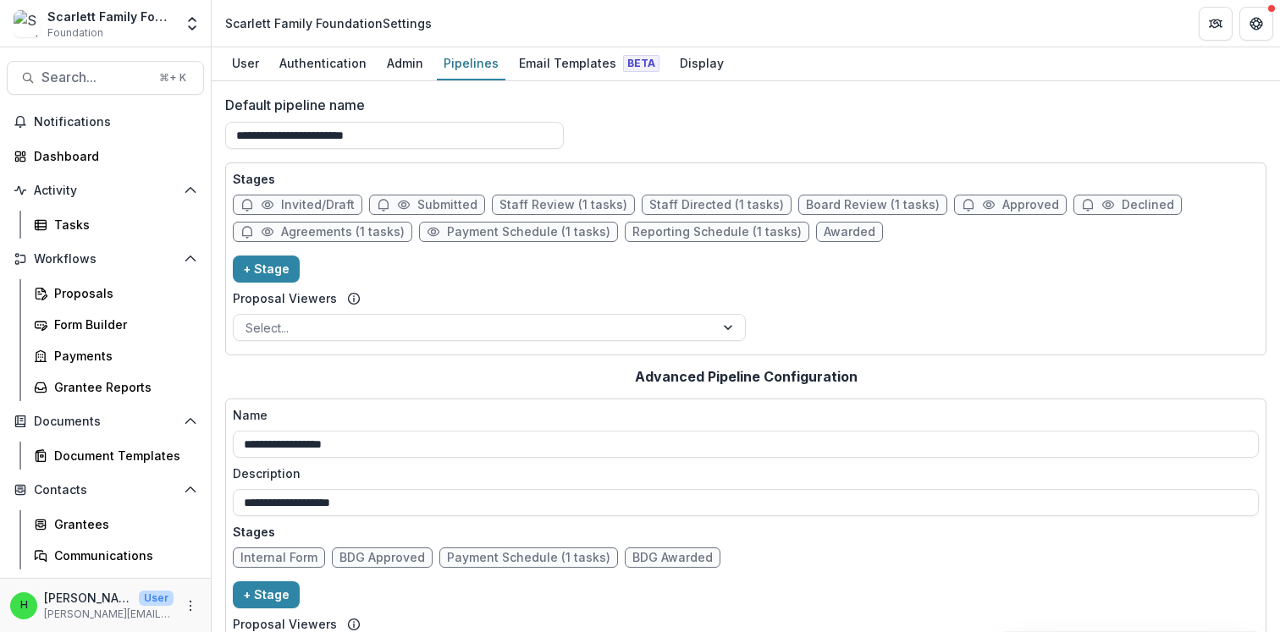
click at [538, 232] on span "Payment Schedule (1 tasks)" at bounding box center [528, 232] width 163 height 14
select select "*******"
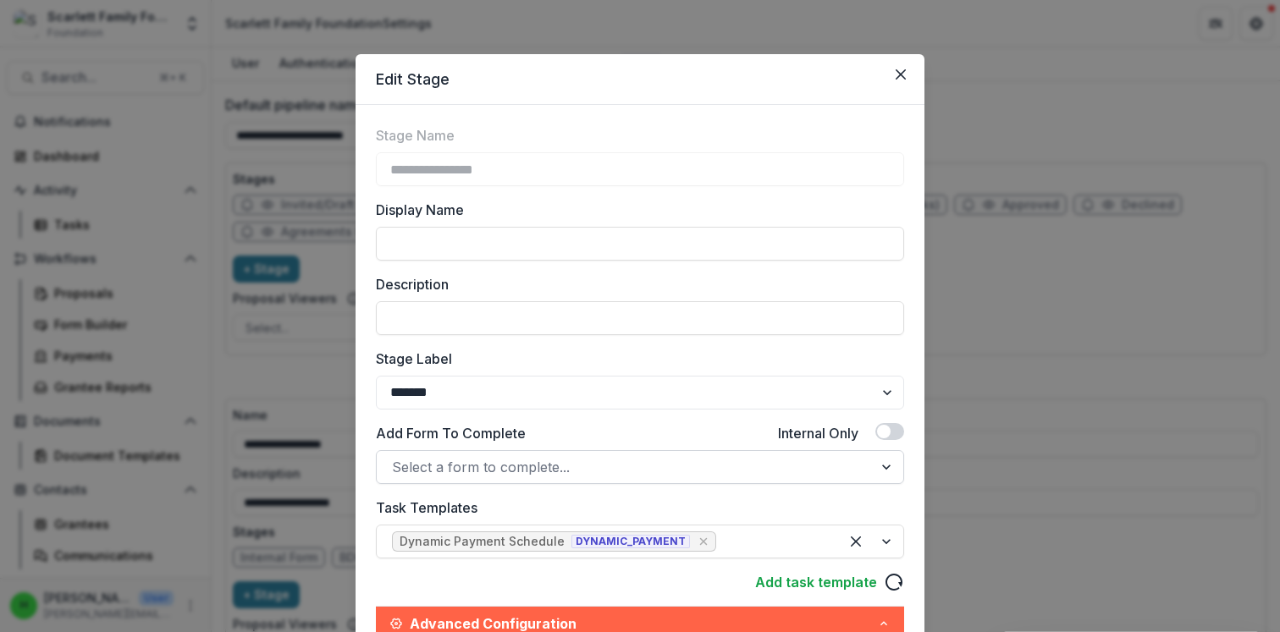
scroll to position [444, 0]
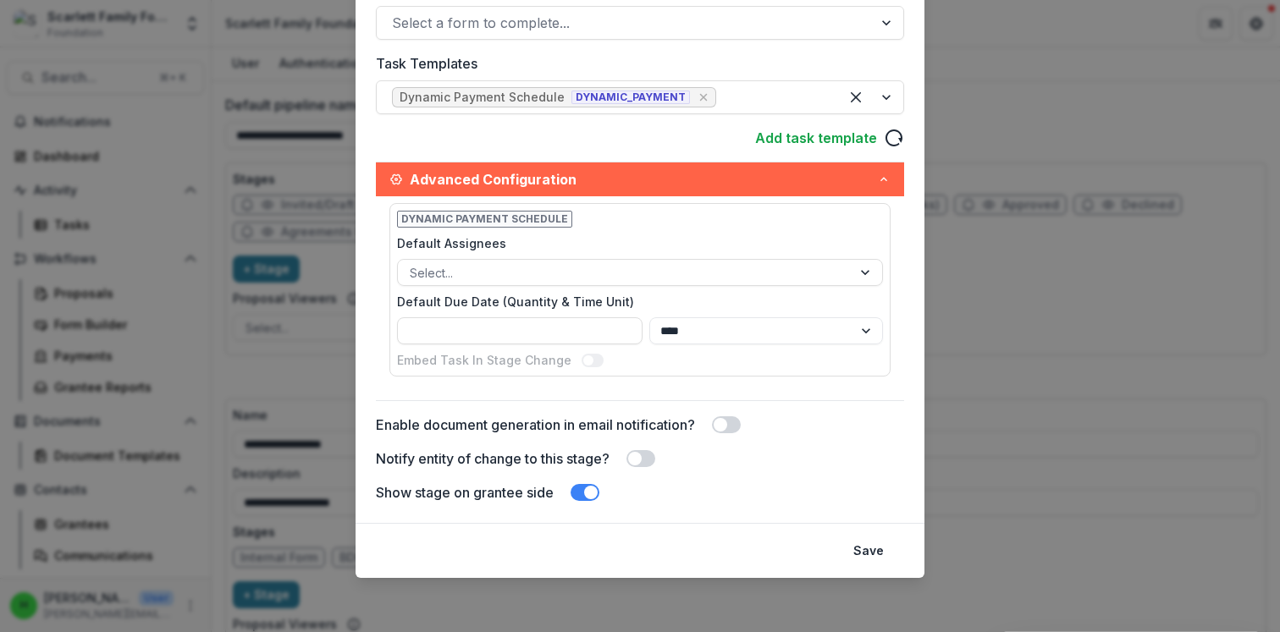
click at [643, 465] on span at bounding box center [640, 458] width 29 height 17
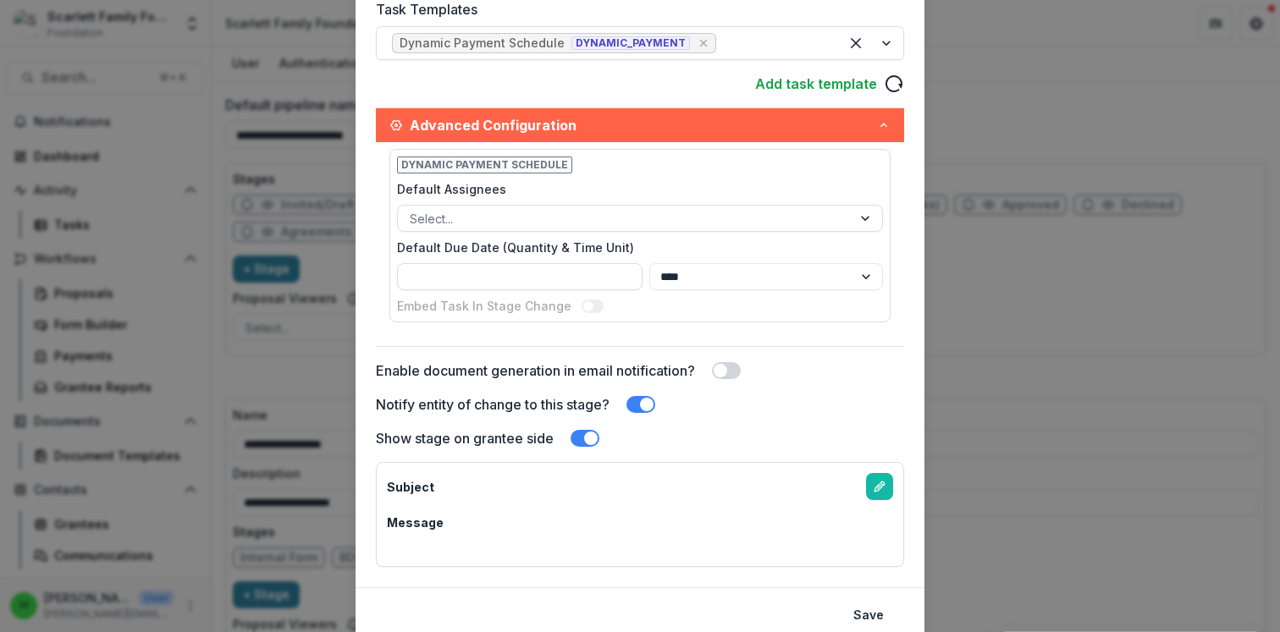
scroll to position [563, 0]
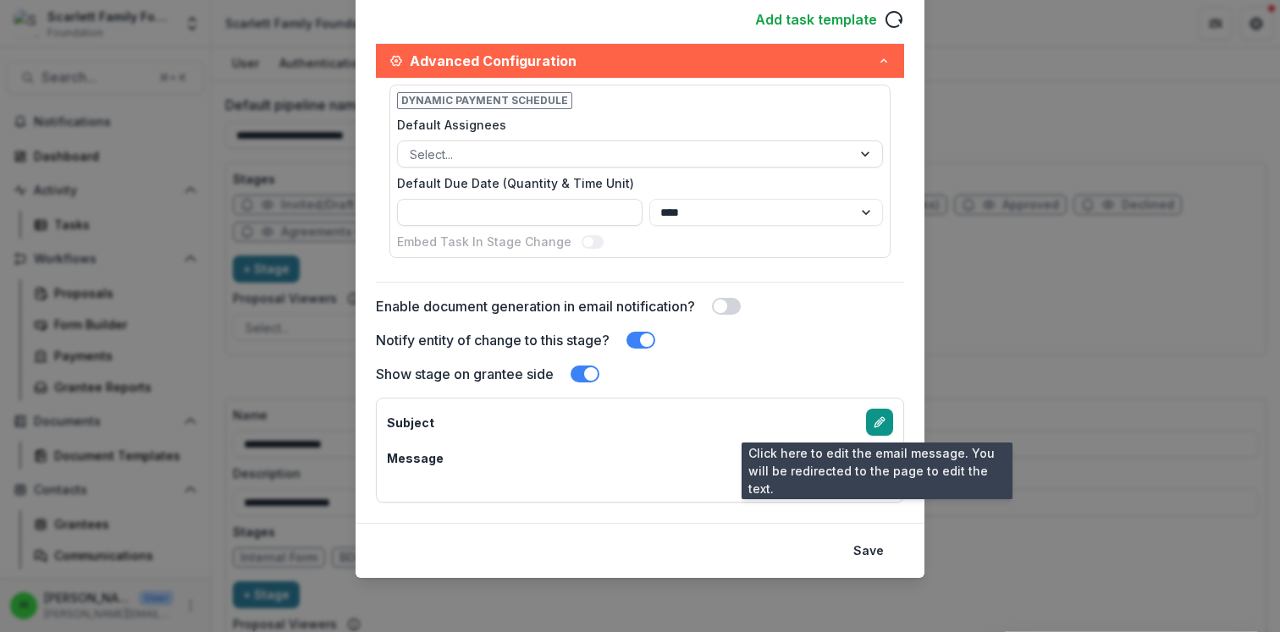
click at [883, 414] on link "edit-email-template" at bounding box center [879, 422] width 27 height 27
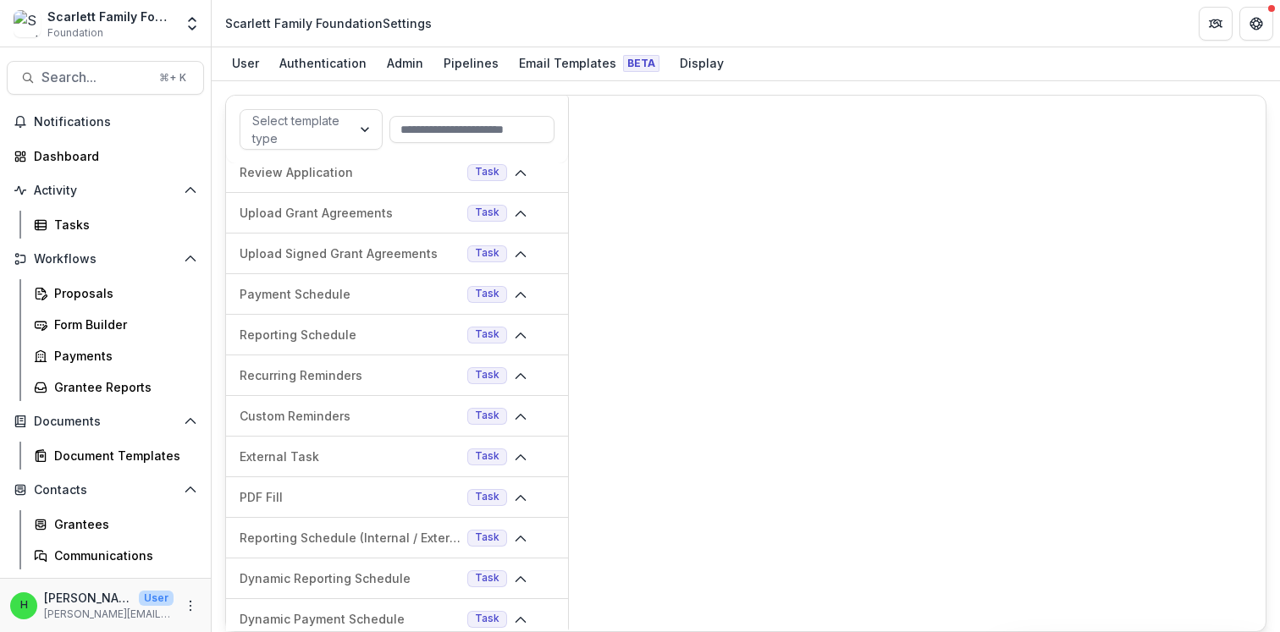
scroll to position [290, 0]
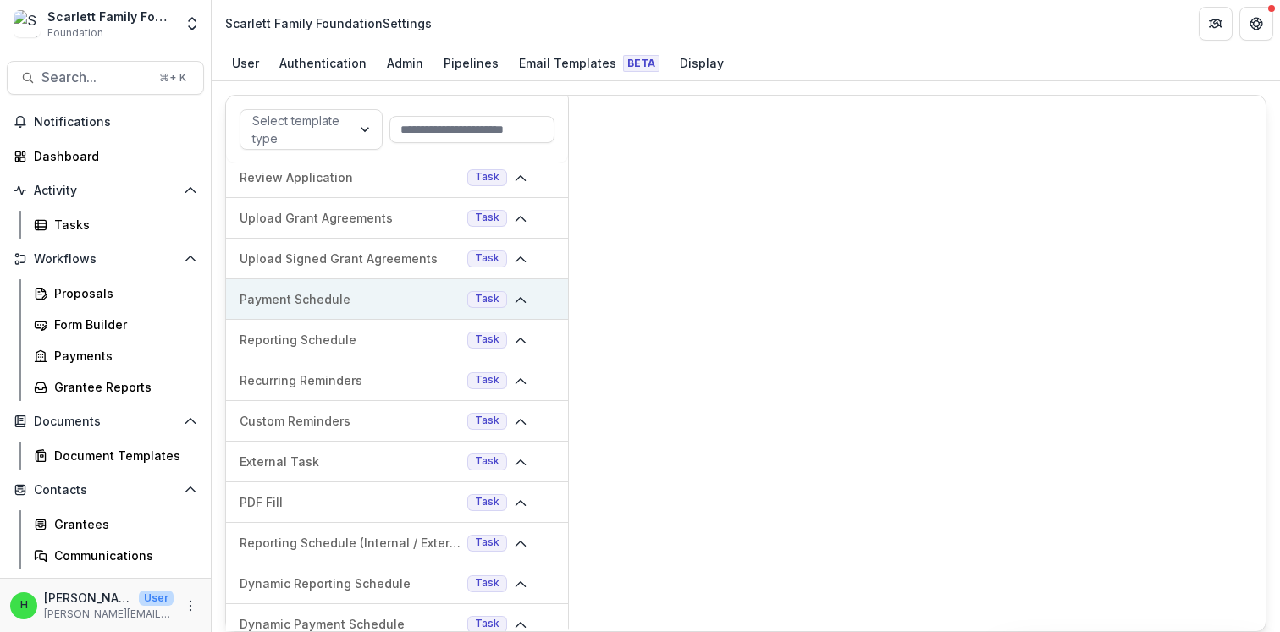
click at [440, 296] on p "Payment Schedule" at bounding box center [350, 299] width 221 height 18
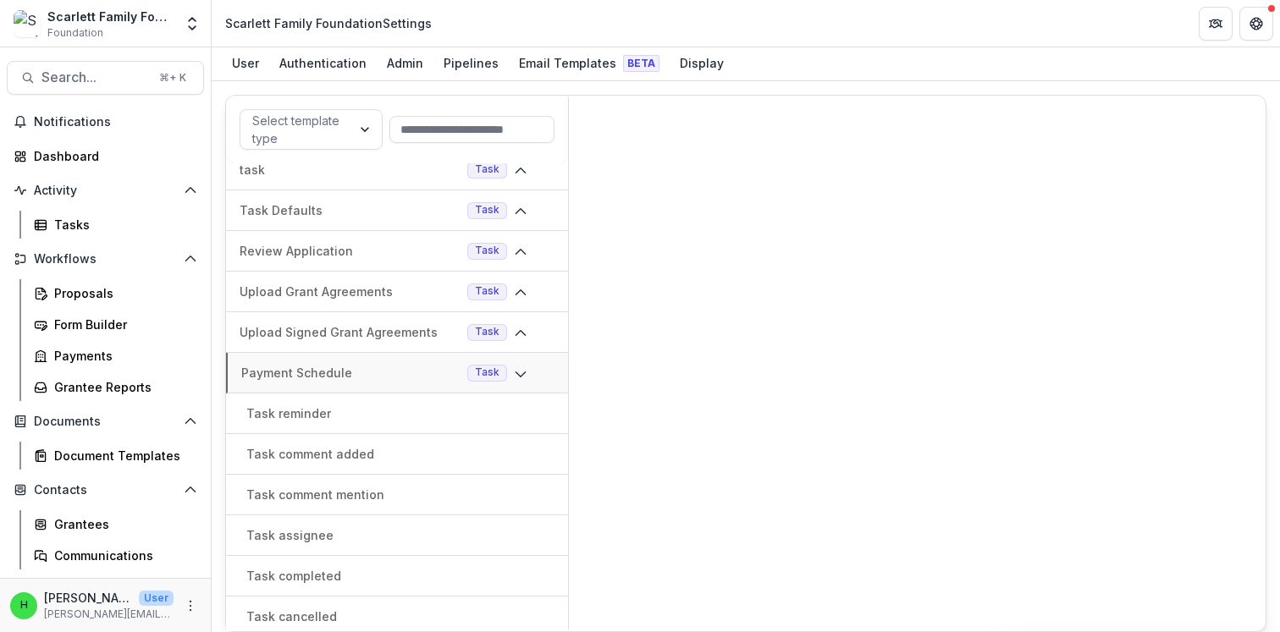
scroll to position [0, 0]
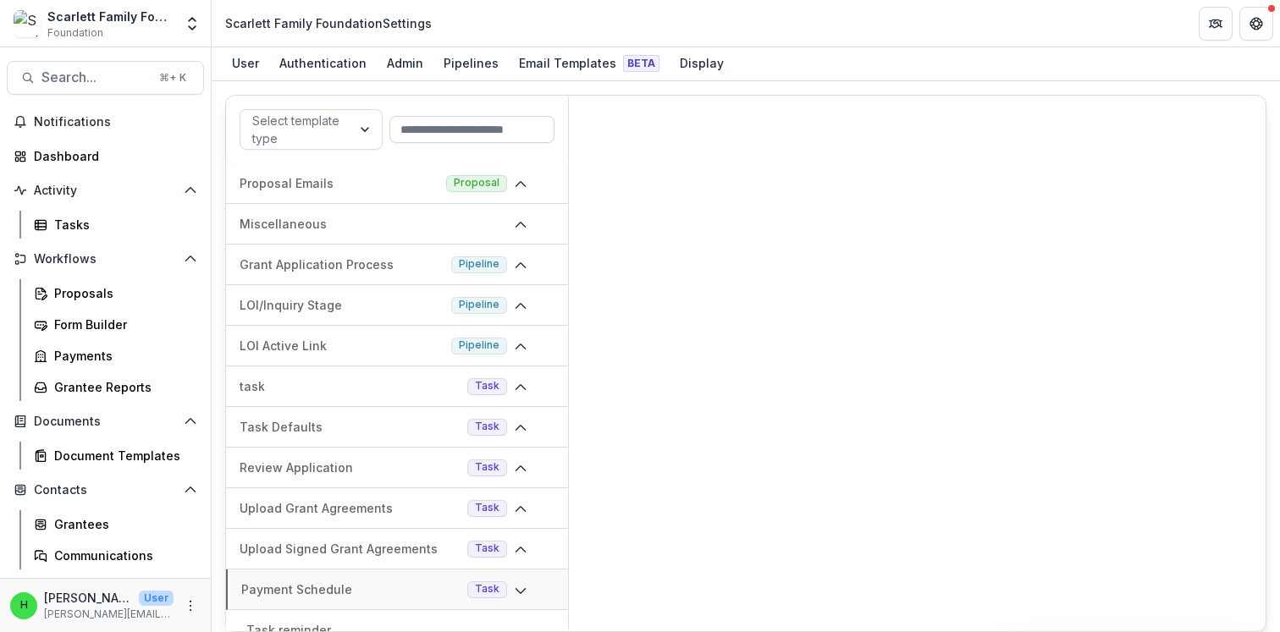
click at [440, 126] on input at bounding box center [471, 129] width 165 height 27
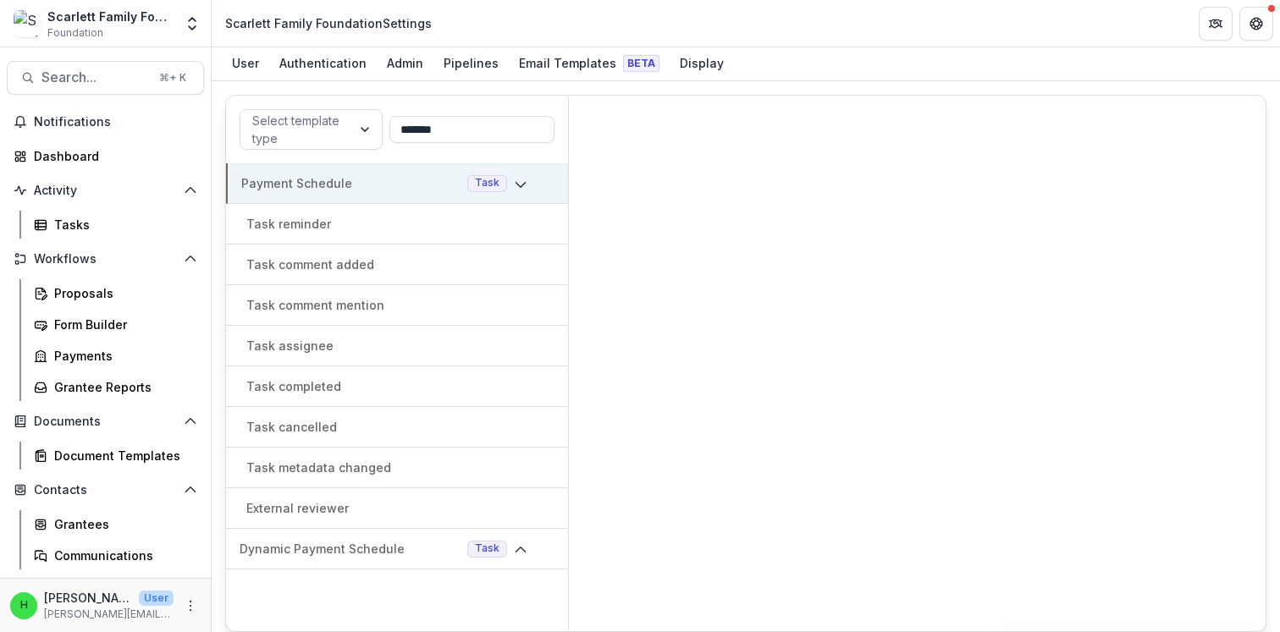
type input "*******"
click at [295, 184] on p "Payment Schedule" at bounding box center [350, 183] width 219 height 18
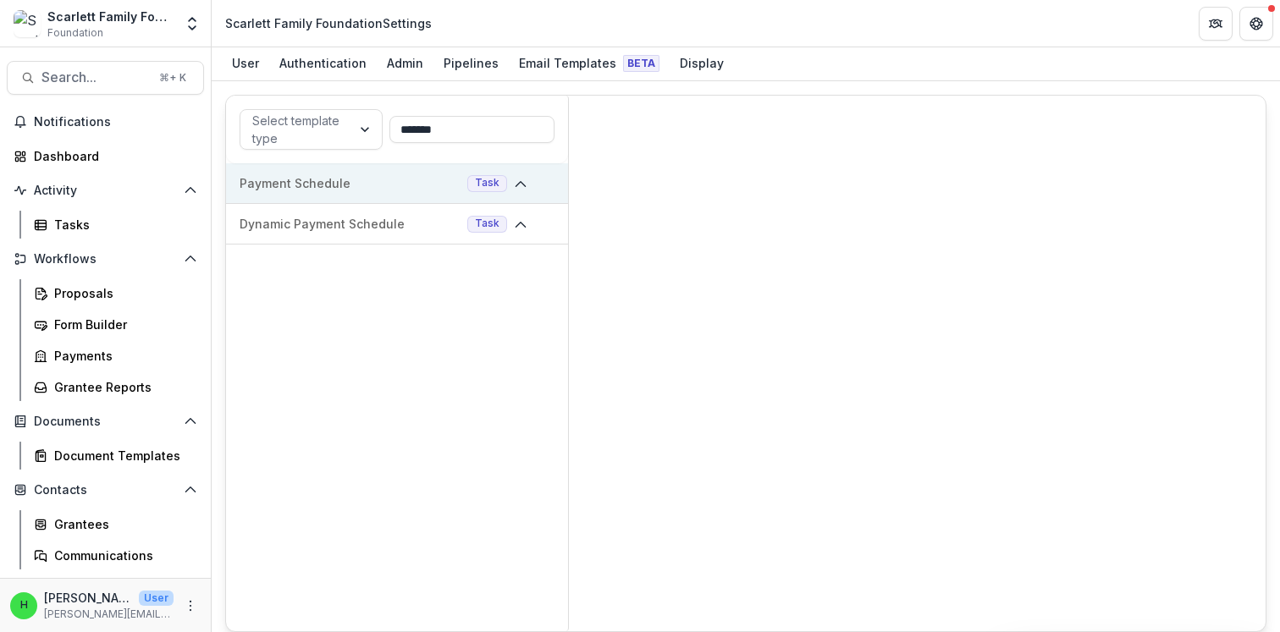
click at [486, 185] on span "Task" at bounding box center [487, 183] width 25 height 12
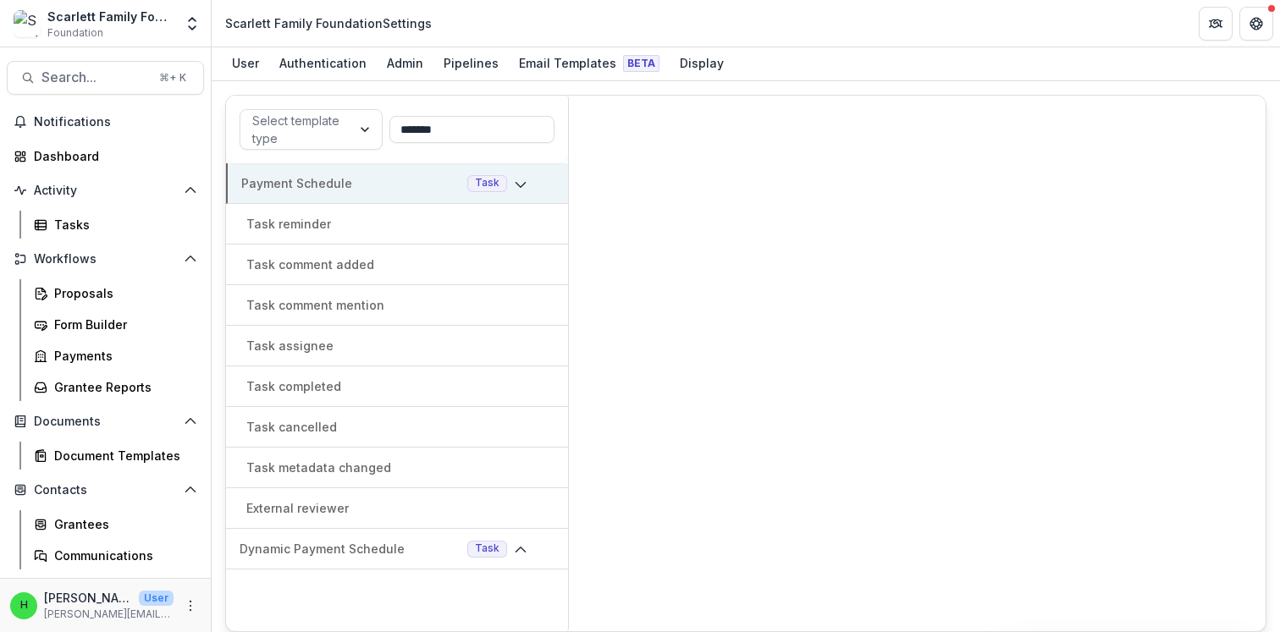
click at [517, 180] on icon at bounding box center [521, 185] width 14 height 14
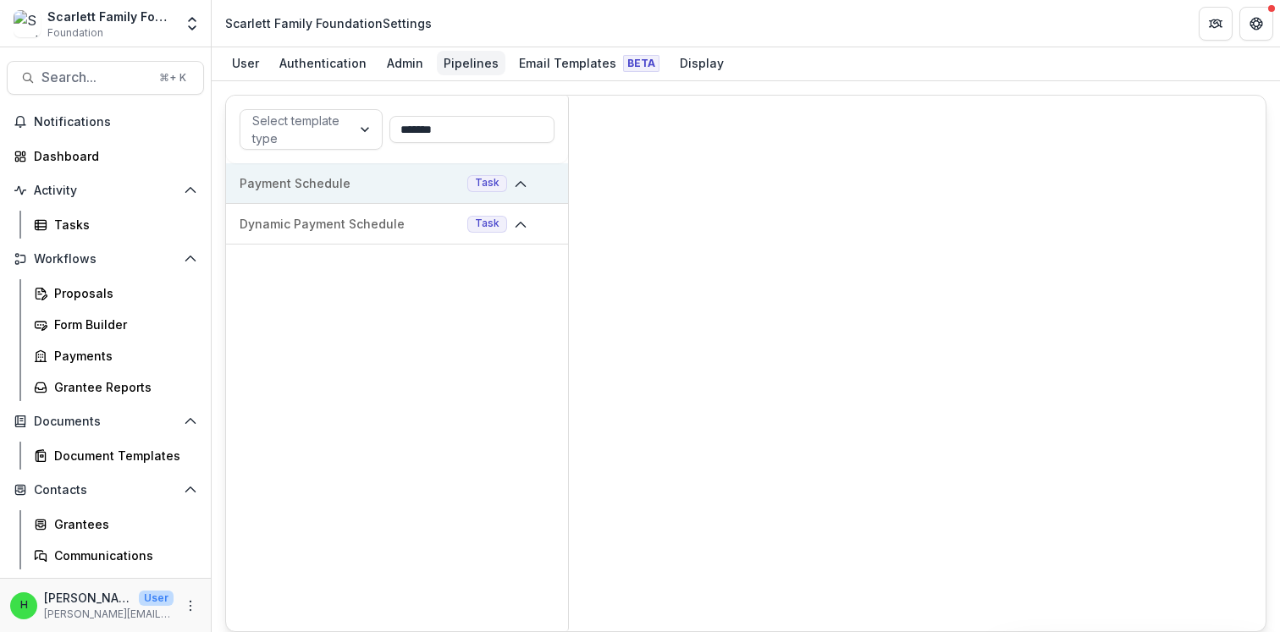
click at [476, 63] on div "Pipelines" at bounding box center [471, 63] width 69 height 25
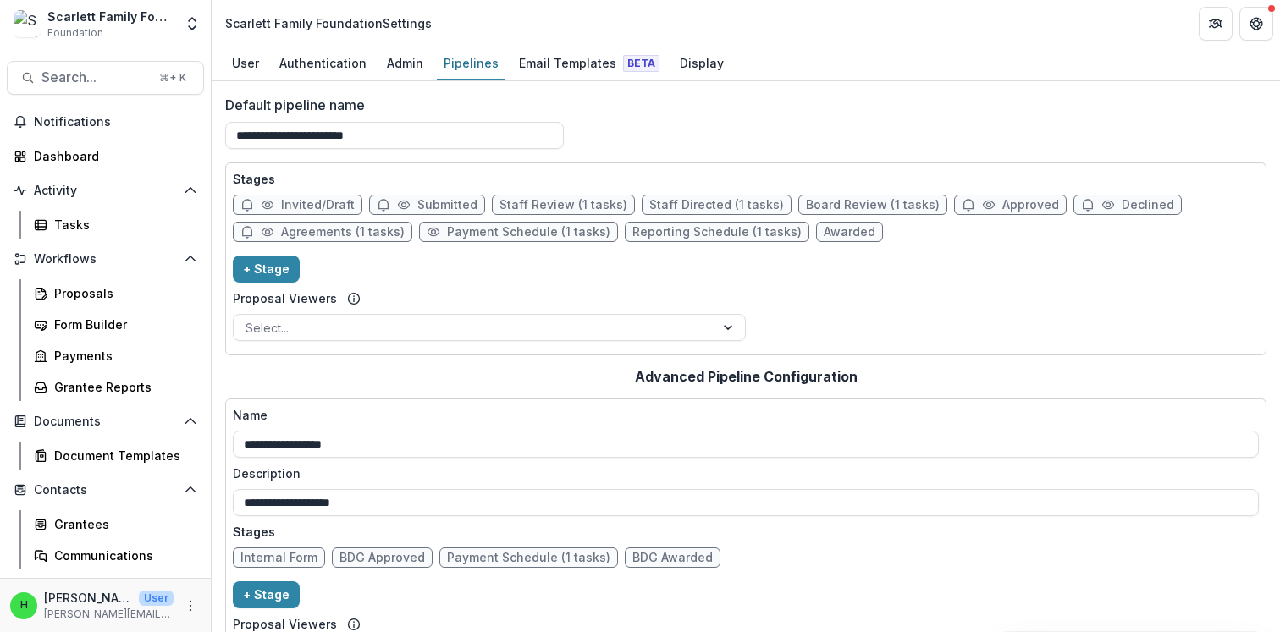
click at [582, 236] on span "Payment Schedule (1 tasks)" at bounding box center [528, 232] width 163 height 14
select select "*******"
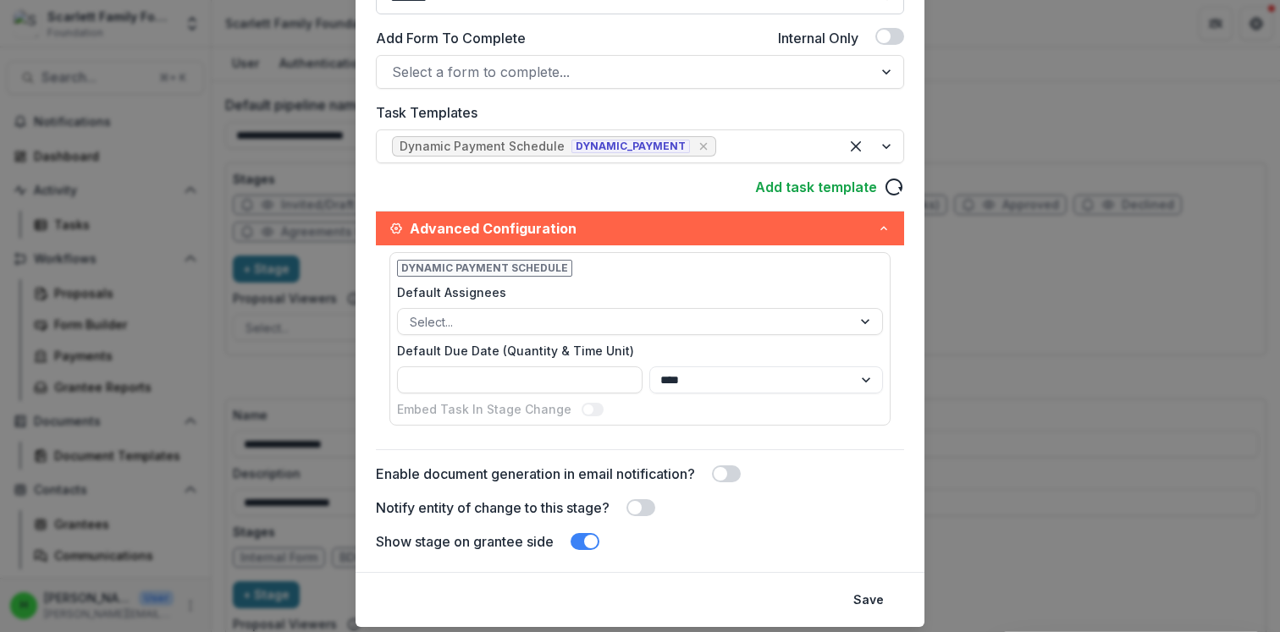
scroll to position [444, 0]
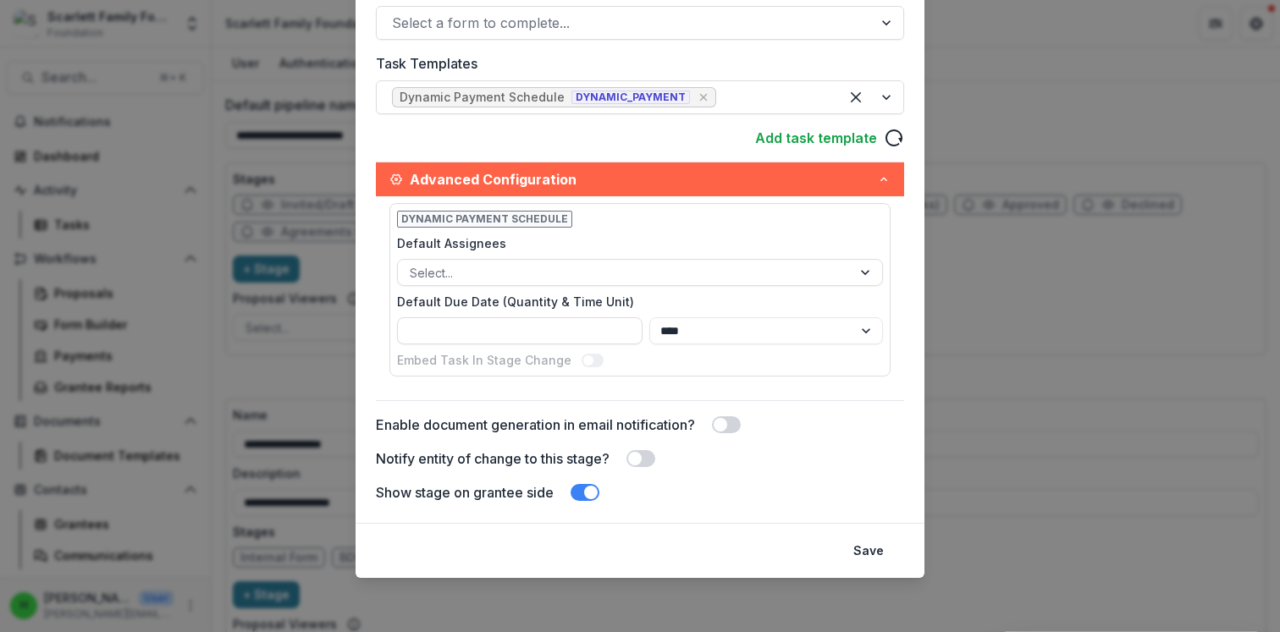
click at [585, 493] on span at bounding box center [591, 493] width 14 height 14
click at [585, 493] on span at bounding box center [585, 492] width 29 height 17
click at [864, 555] on button "Save" at bounding box center [868, 551] width 51 height 27
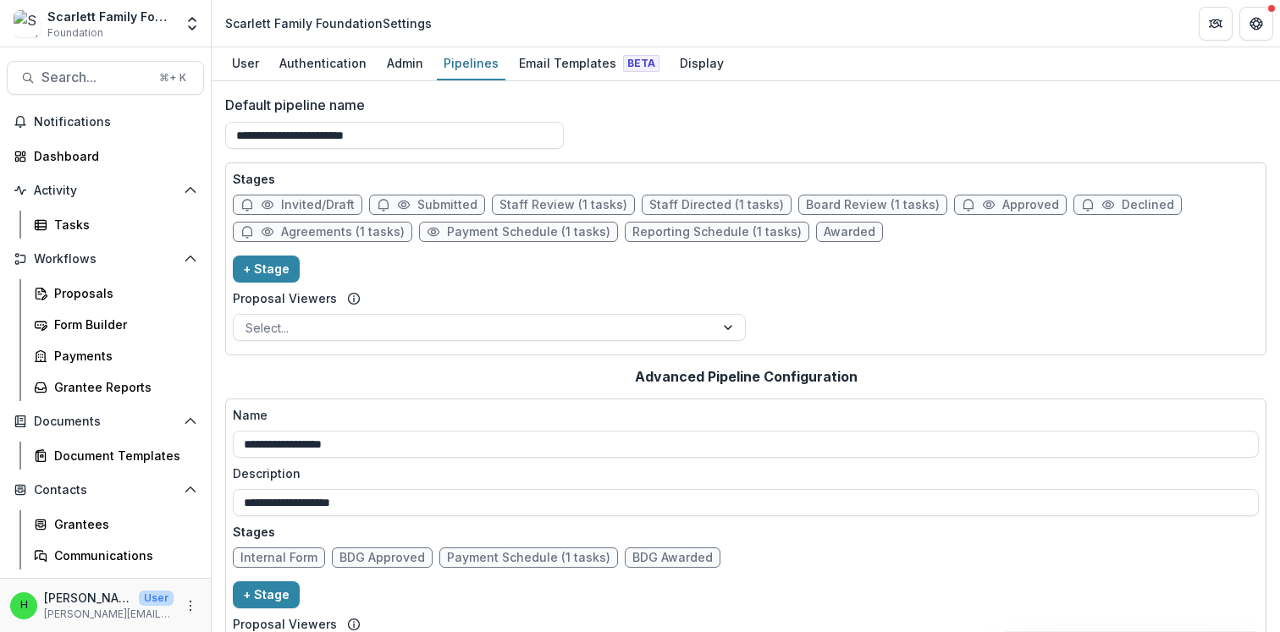
click at [722, 233] on span "Reporting Schedule (1 tasks)" at bounding box center [716, 232] width 169 height 14
select select "*********"
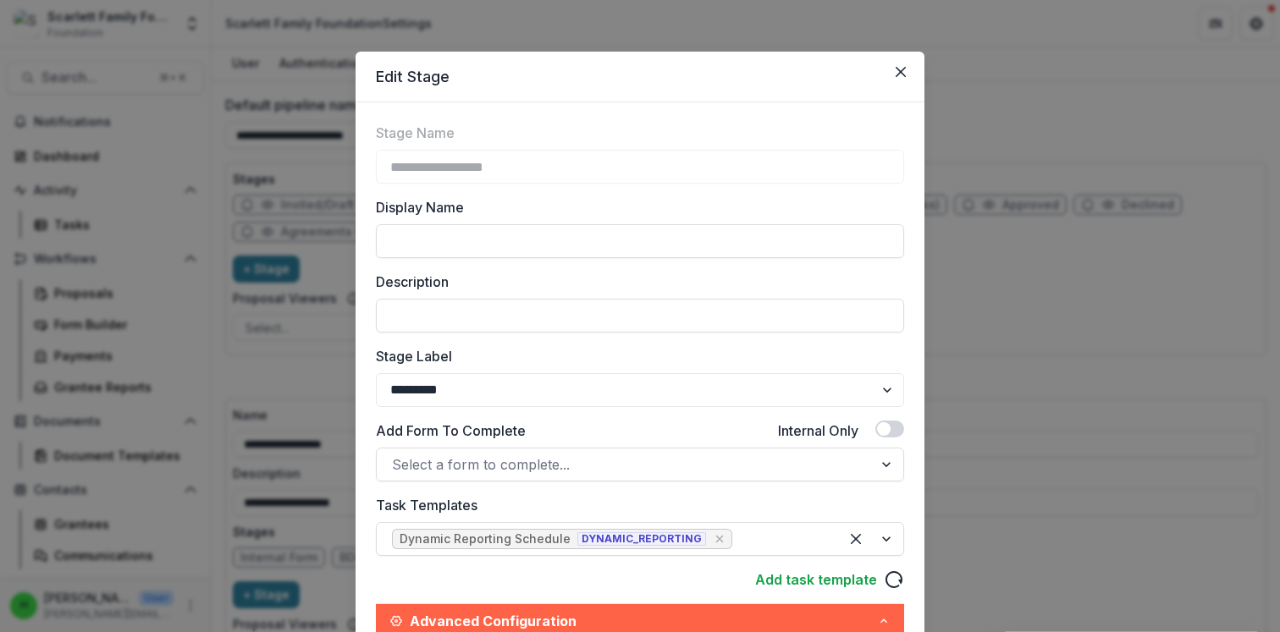
scroll to position [0, 0]
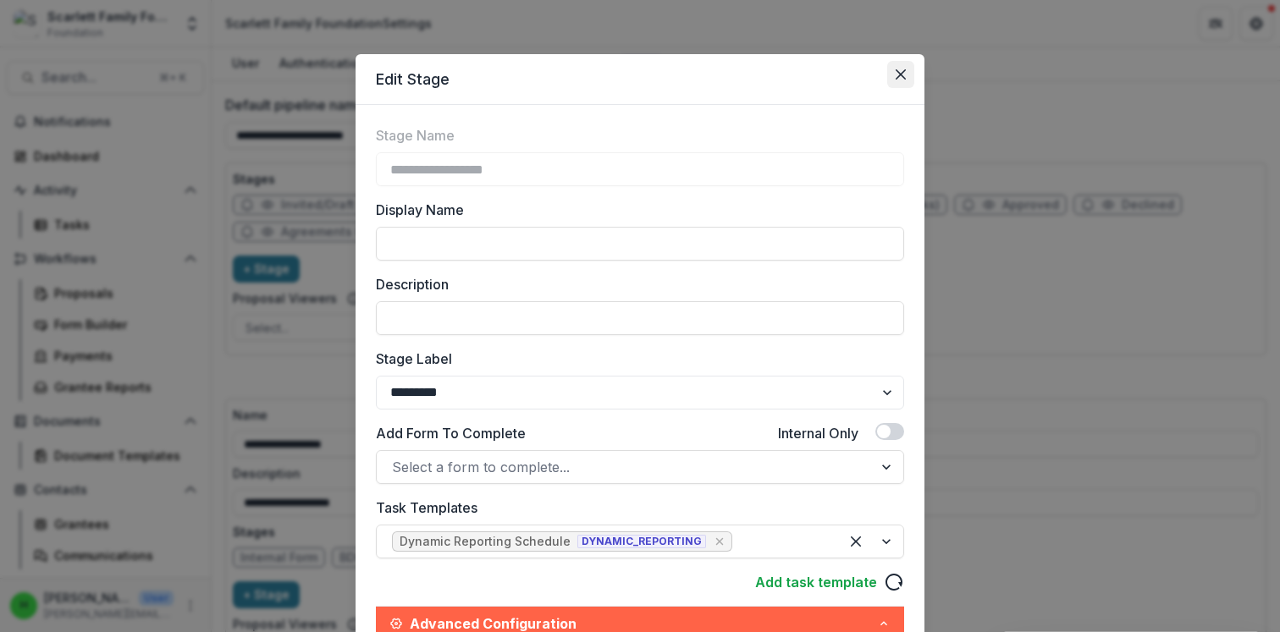
click at [896, 73] on icon "Close" at bounding box center [901, 74] width 10 height 10
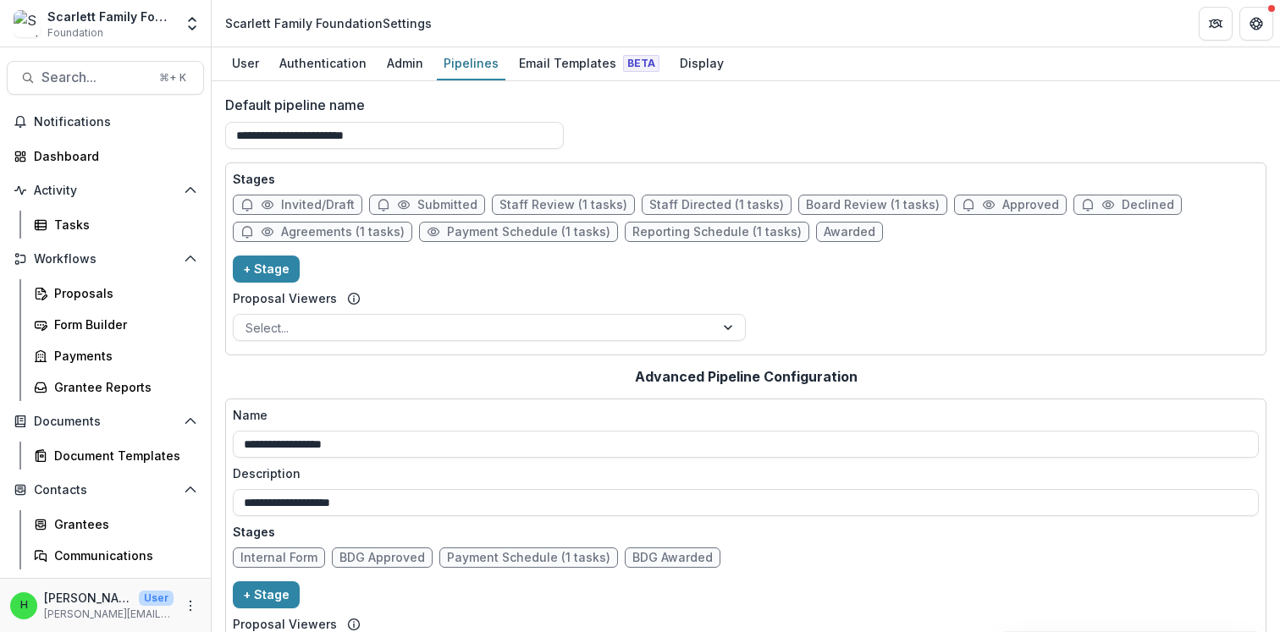
click at [824, 229] on span "Awarded" at bounding box center [850, 232] width 52 height 14
select select "*******"
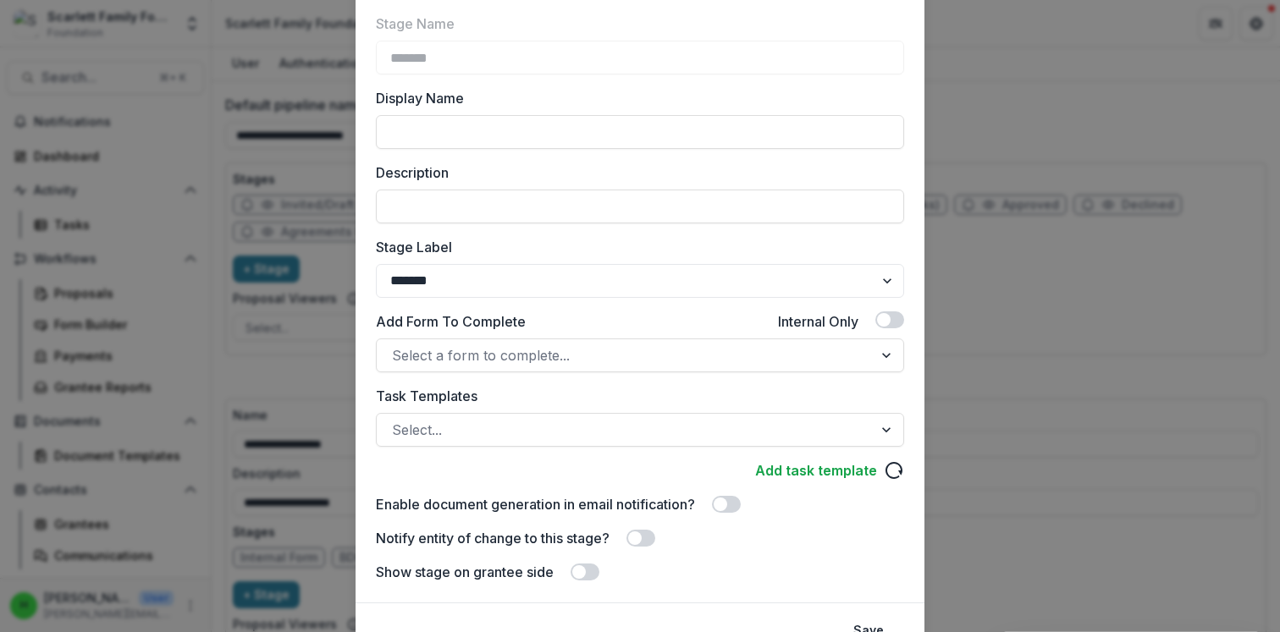
scroll to position [191, 0]
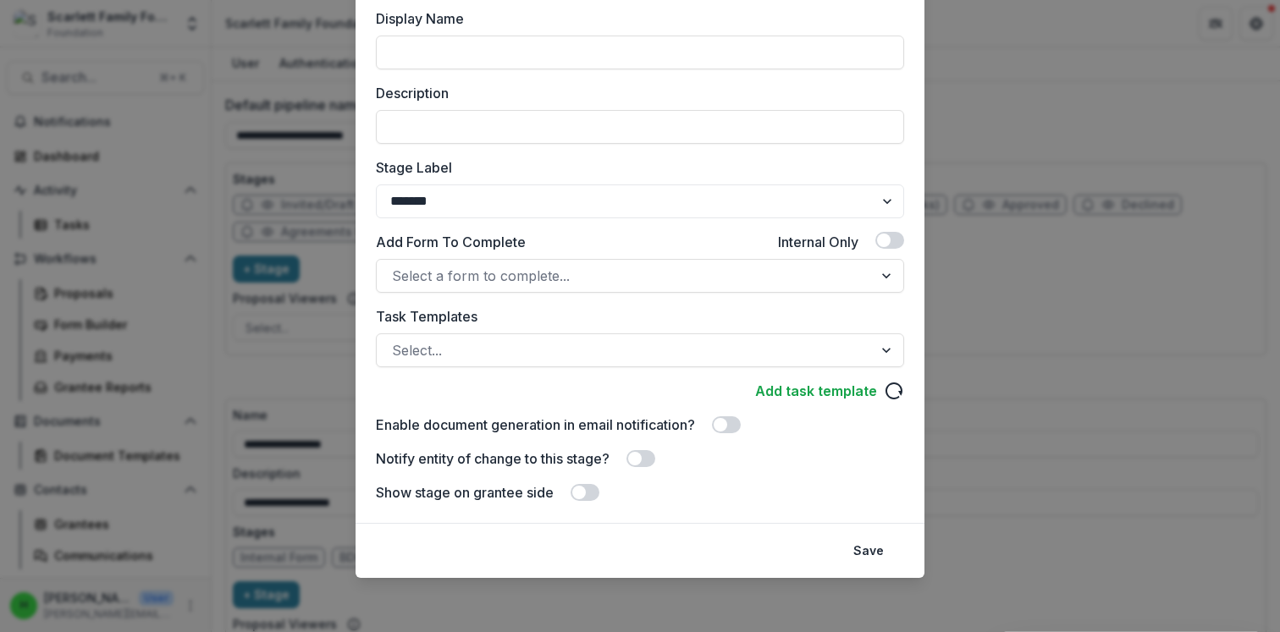
click at [577, 495] on span at bounding box center [579, 493] width 14 height 14
click at [868, 543] on button "Save" at bounding box center [868, 551] width 51 height 27
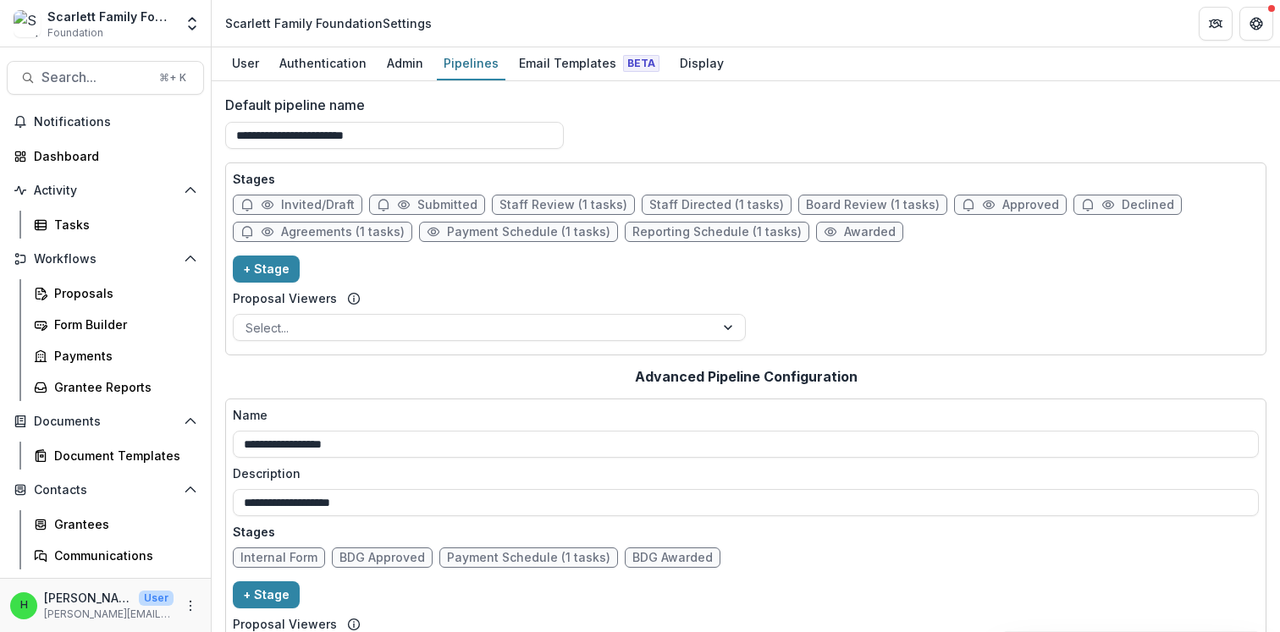
click at [736, 234] on span "Reporting Schedule (1 tasks)" at bounding box center [716, 232] width 169 height 14
select select "*********"
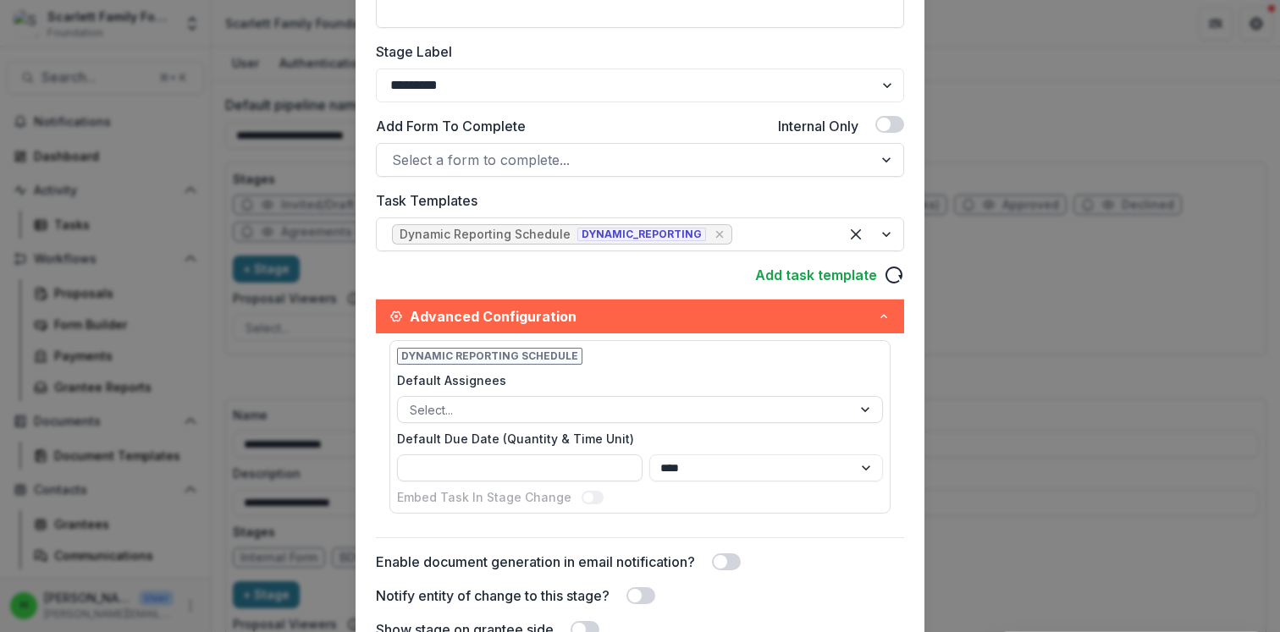
scroll to position [241, 0]
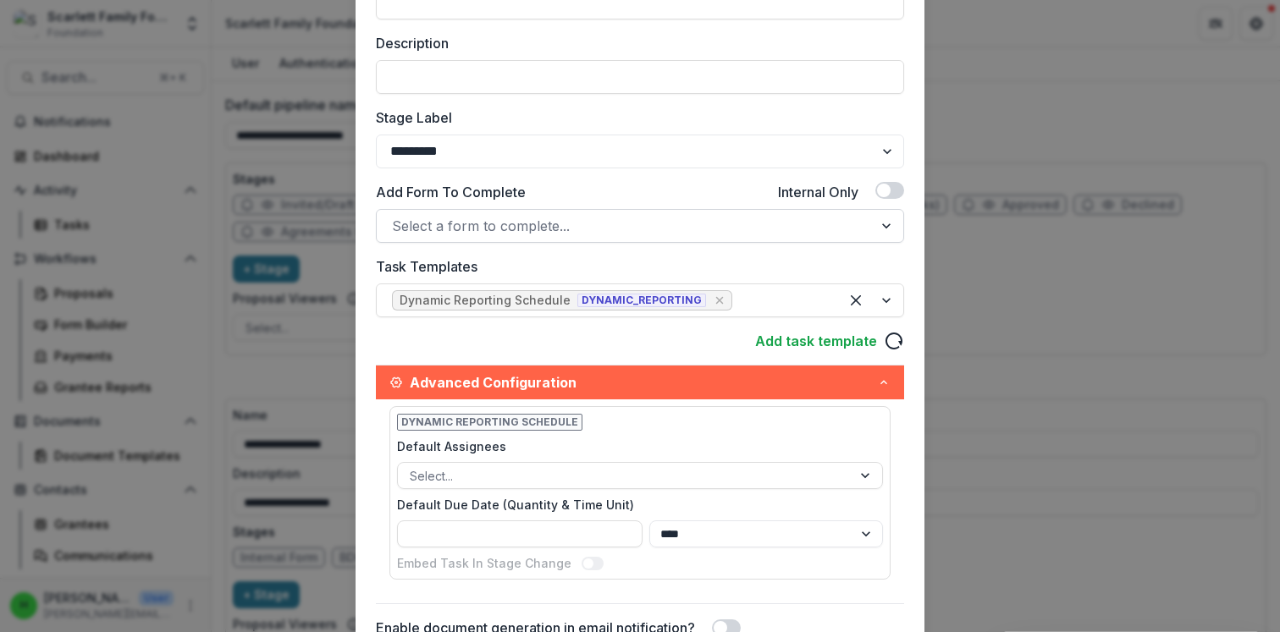
click at [720, 238] on div "Select a form to complete..." at bounding box center [625, 225] width 496 height 27
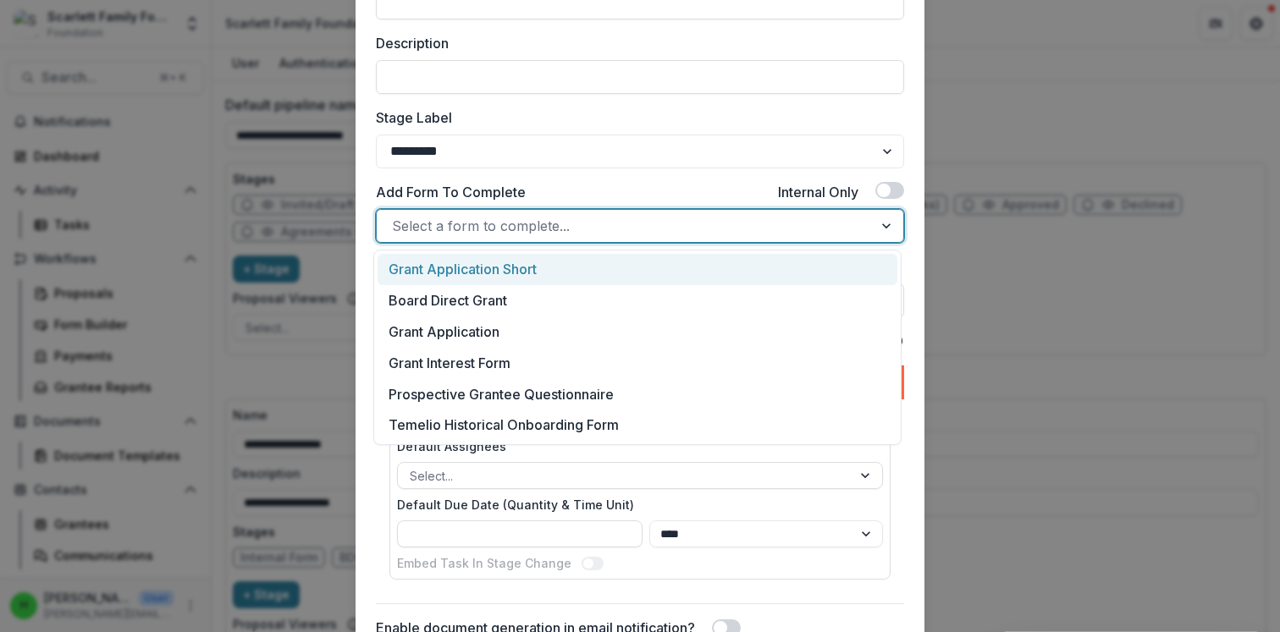
click at [568, 180] on div "**********" at bounding box center [640, 295] width 528 height 822
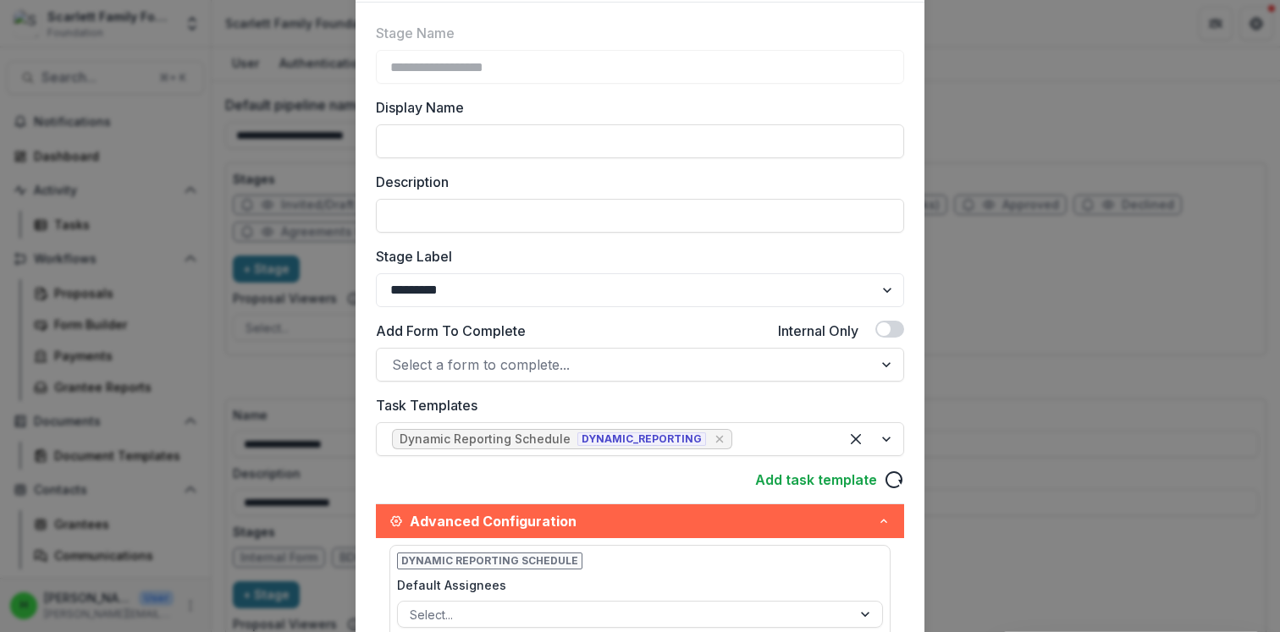
scroll to position [25, 0]
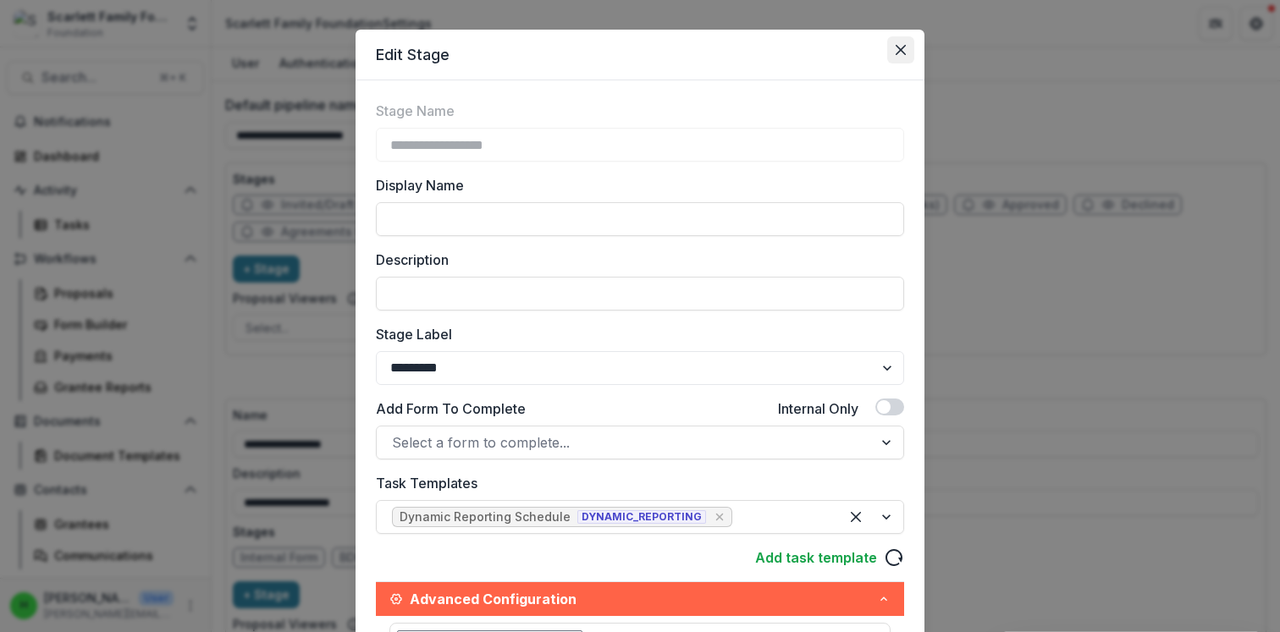
click at [896, 48] on icon "Close" at bounding box center [901, 50] width 10 height 10
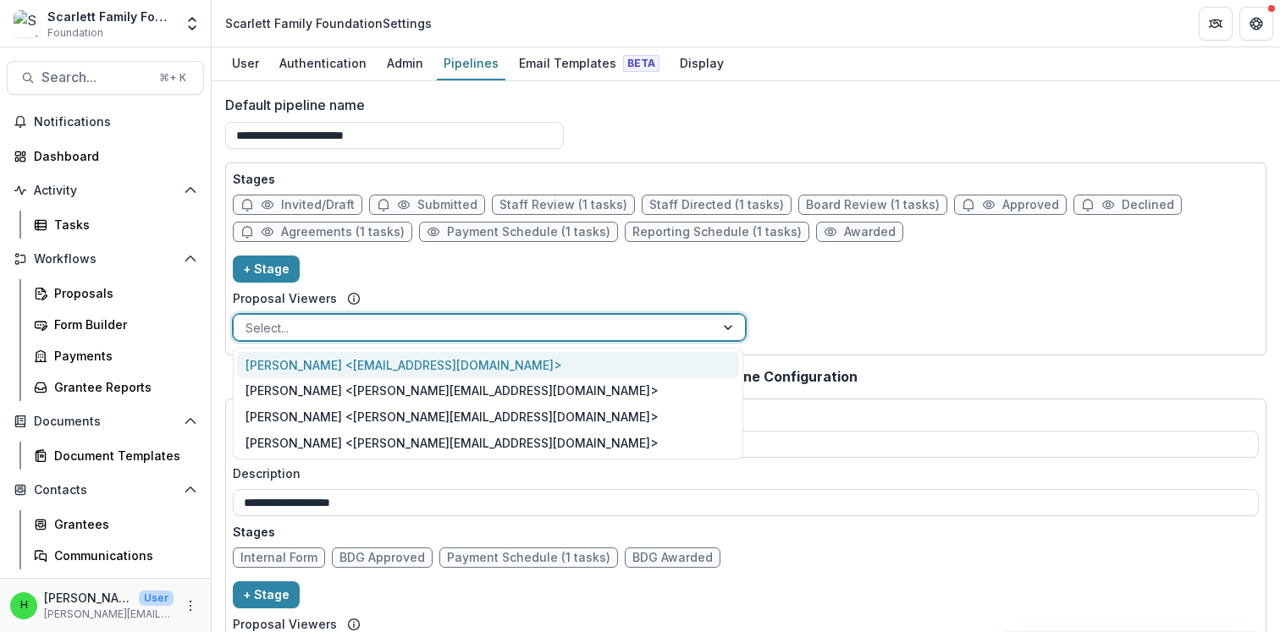
click at [356, 321] on div at bounding box center [473, 327] width 457 height 21
click at [383, 280] on div "Stages Invited/Draft Submitted Staff Review (1 tasks) Staff Directed (1 tasks) …" at bounding box center [746, 259] width 1026 height 178
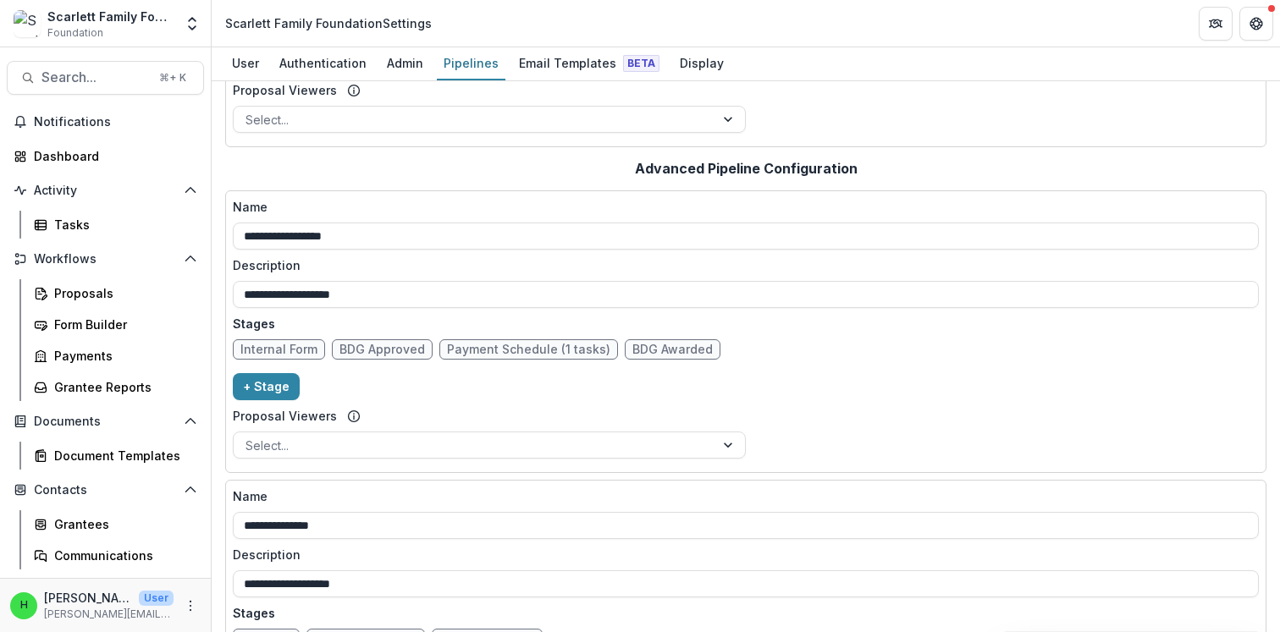
scroll to position [0, 0]
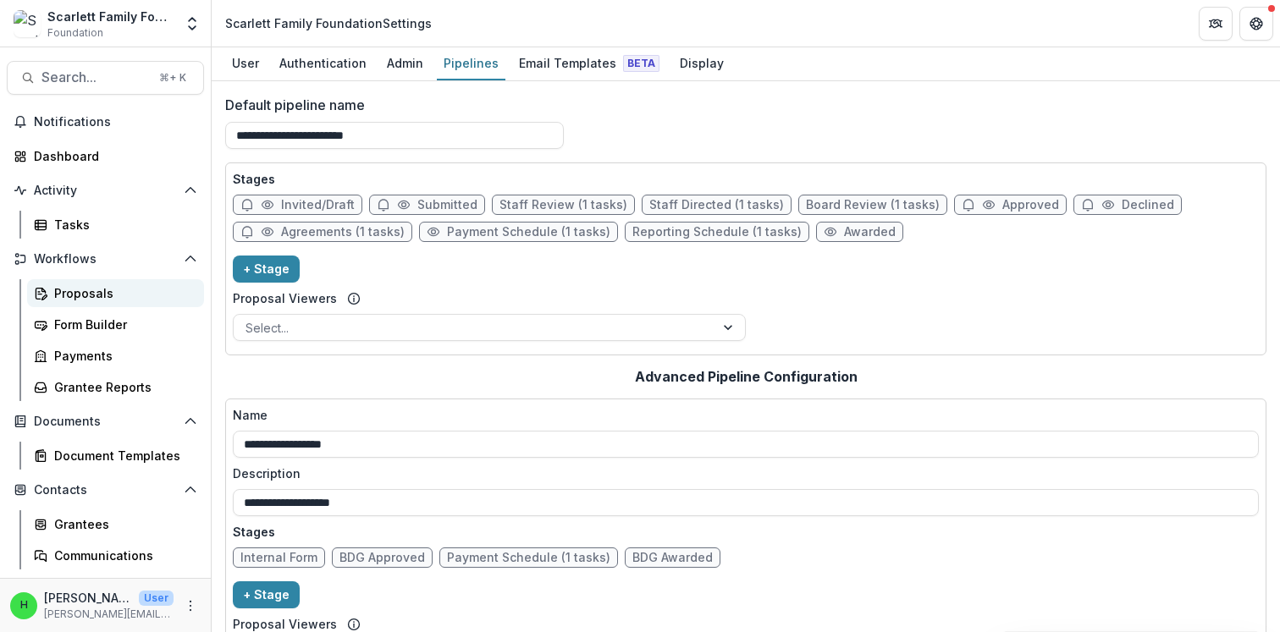
click at [70, 282] on link "Proposals" at bounding box center [115, 293] width 177 height 28
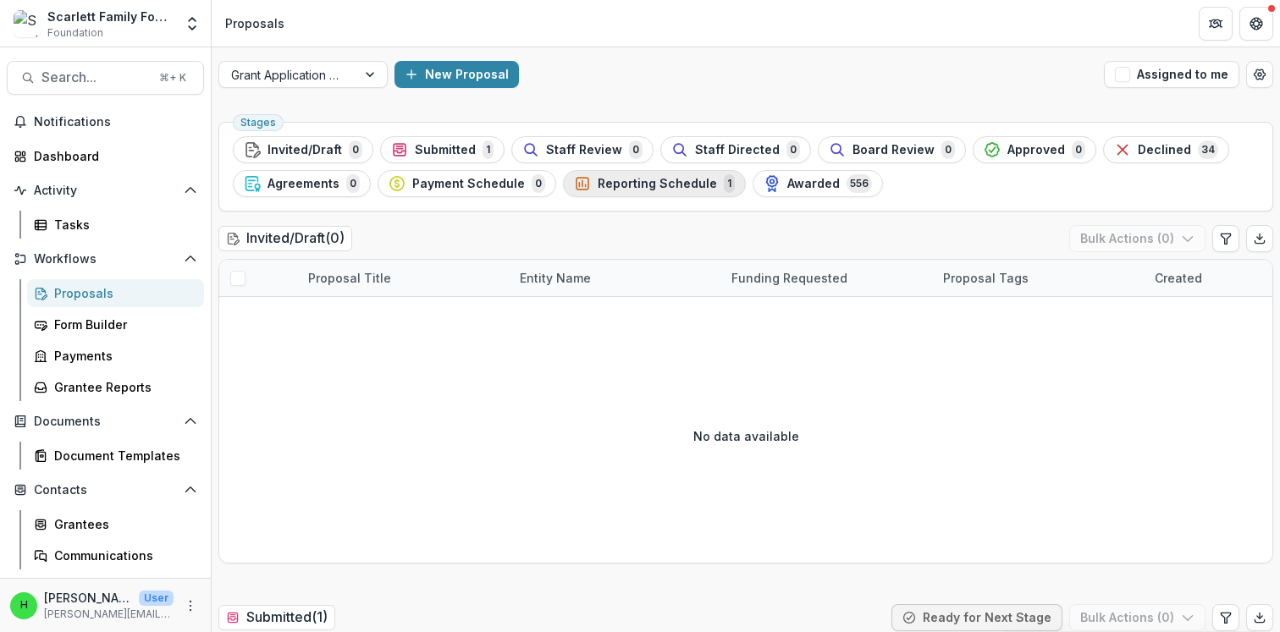
click at [634, 184] on span "Reporting Schedule" at bounding box center [657, 184] width 119 height 14
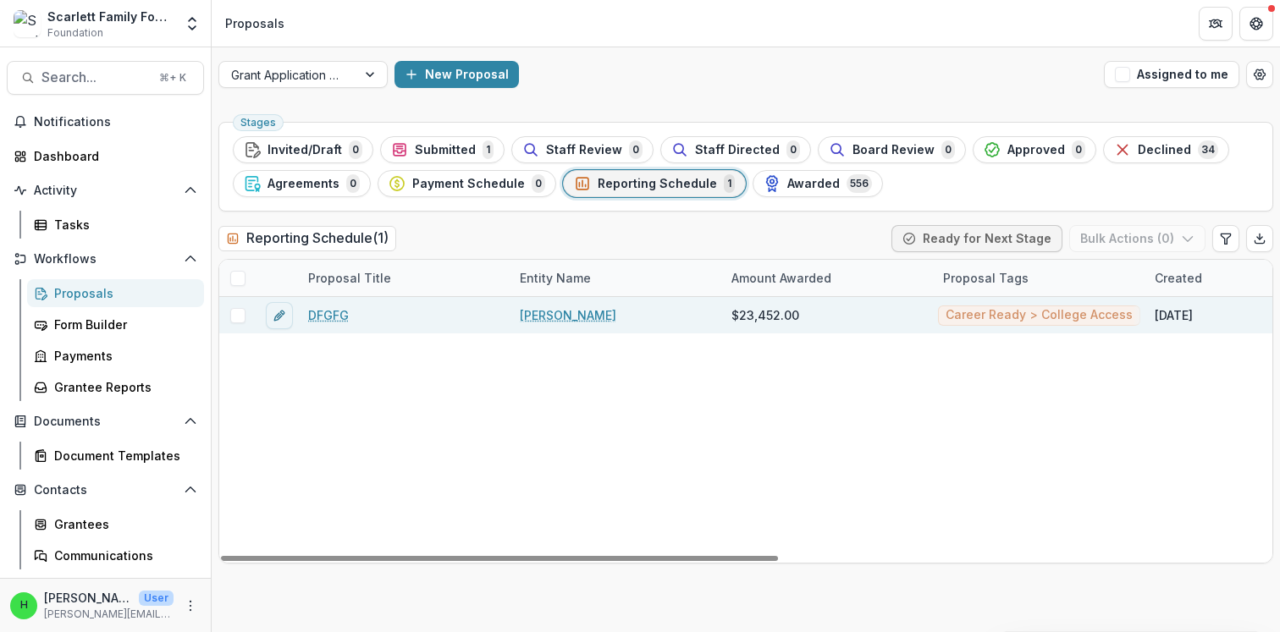
click at [330, 320] on link "DFGFG" at bounding box center [328, 315] width 41 height 18
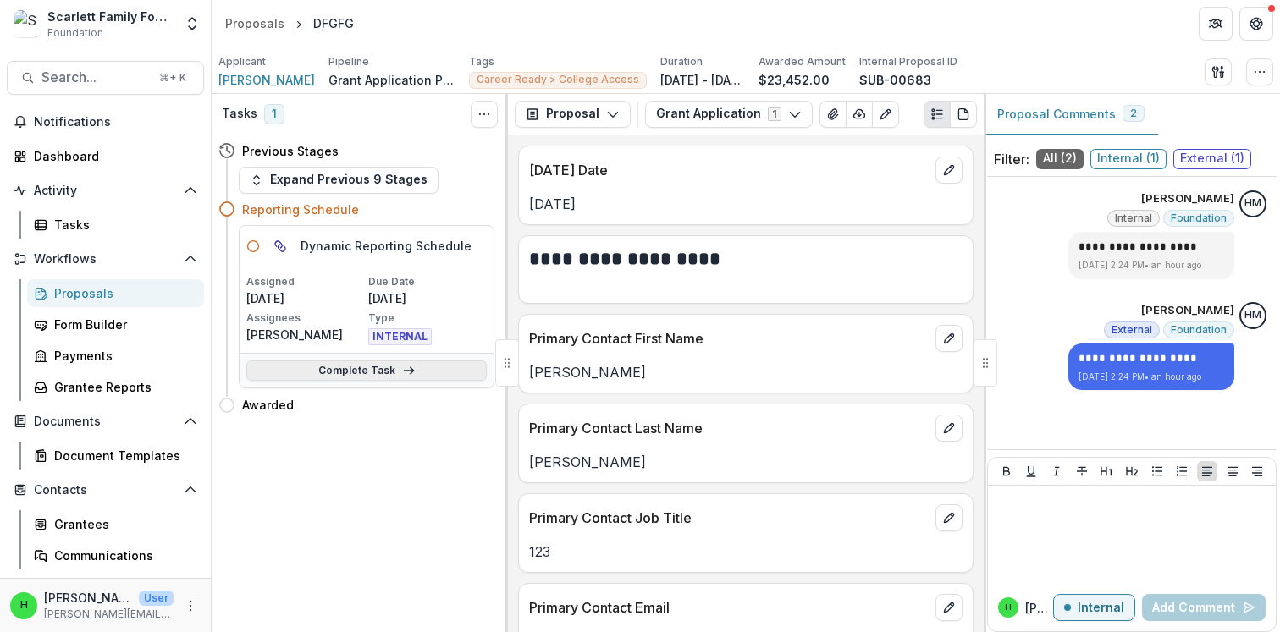
click at [378, 374] on link "Complete Task" at bounding box center [366, 371] width 240 height 20
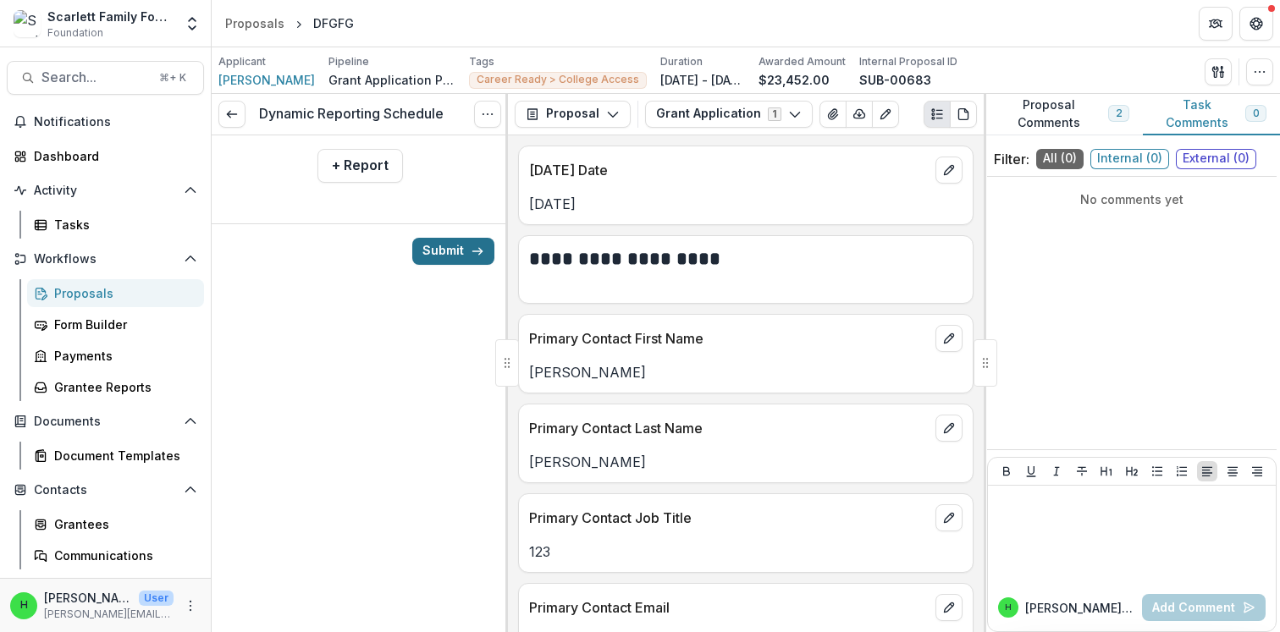
click at [444, 252] on button "Submit" at bounding box center [453, 251] width 82 height 27
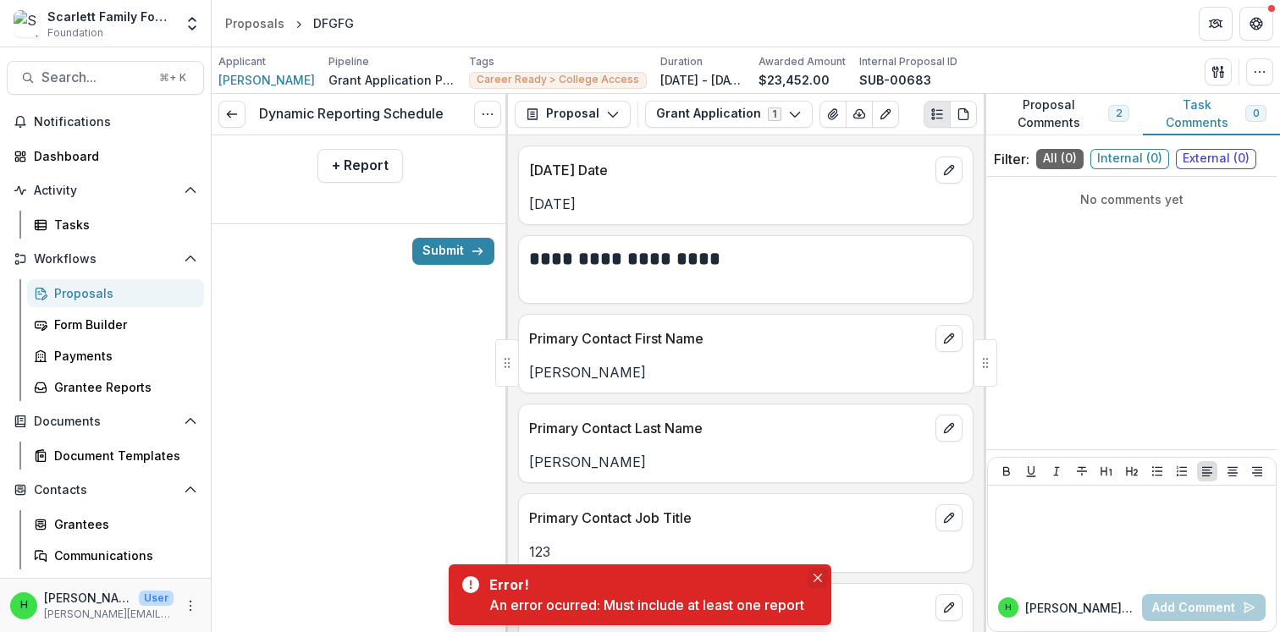
click at [822, 571] on button "Close" at bounding box center [818, 578] width 20 height 20
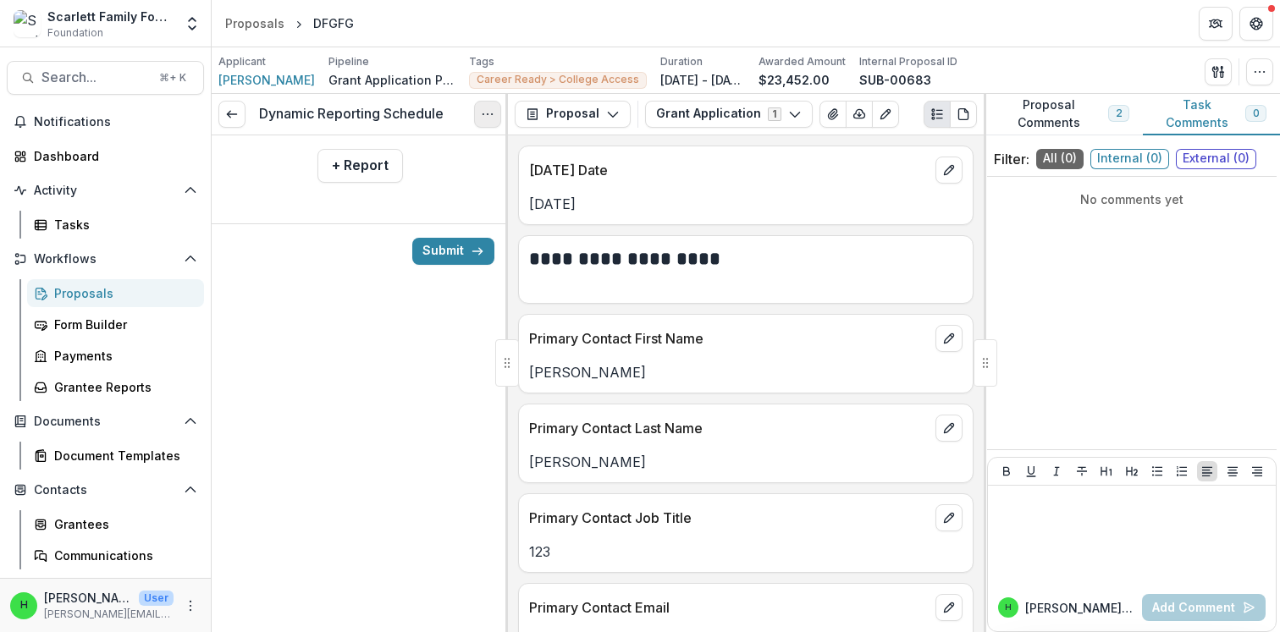
click at [484, 108] on icon "Options" at bounding box center [488, 115] width 14 height 14
click at [394, 179] on button "Cancel Task" at bounding box center [406, 188] width 181 height 28
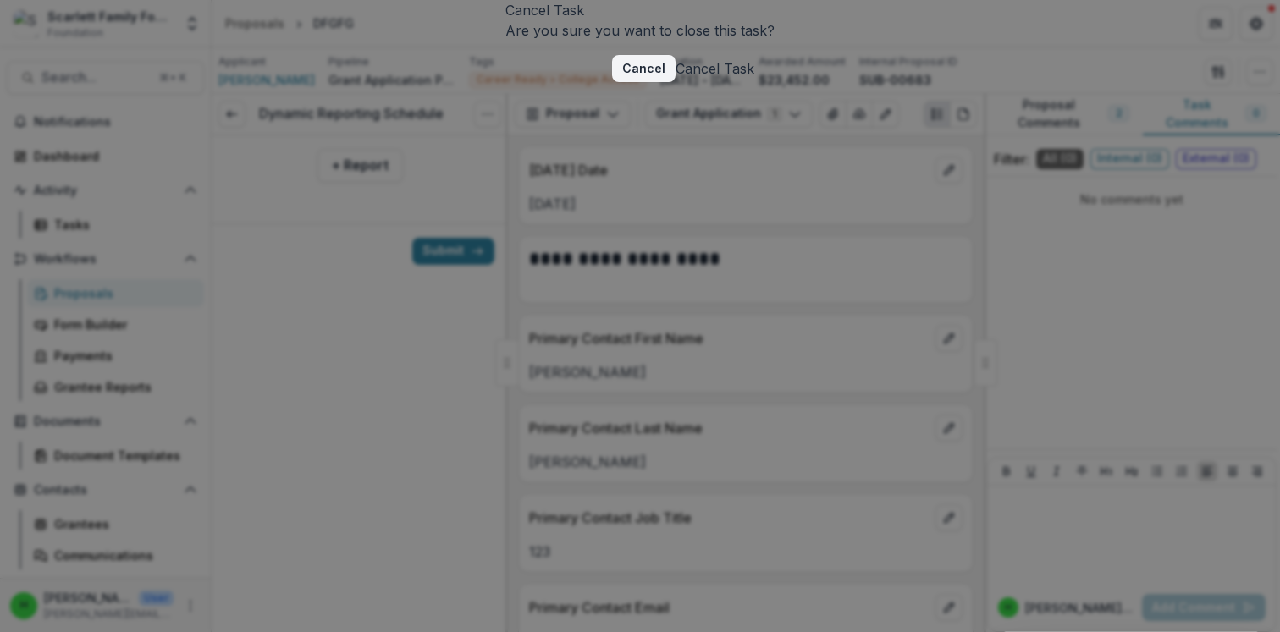
click at [754, 79] on button "Cancel Task" at bounding box center [714, 68] width 79 height 20
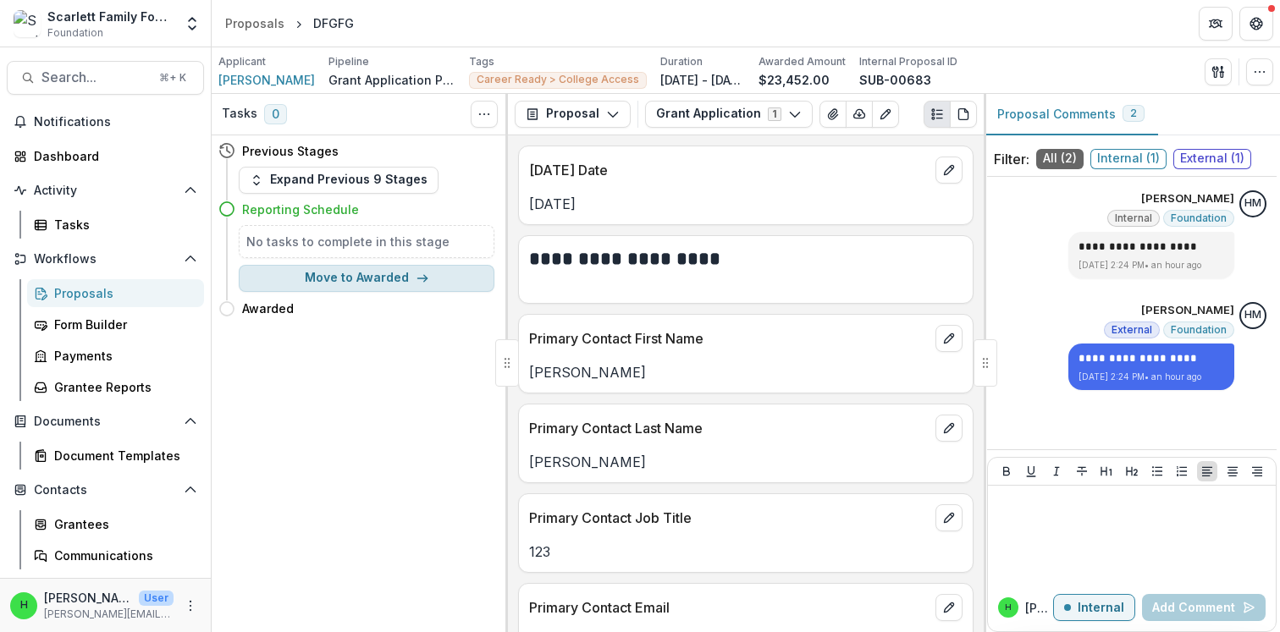
click at [376, 279] on button "Move to Awarded" at bounding box center [367, 278] width 256 height 27
select select "*******"
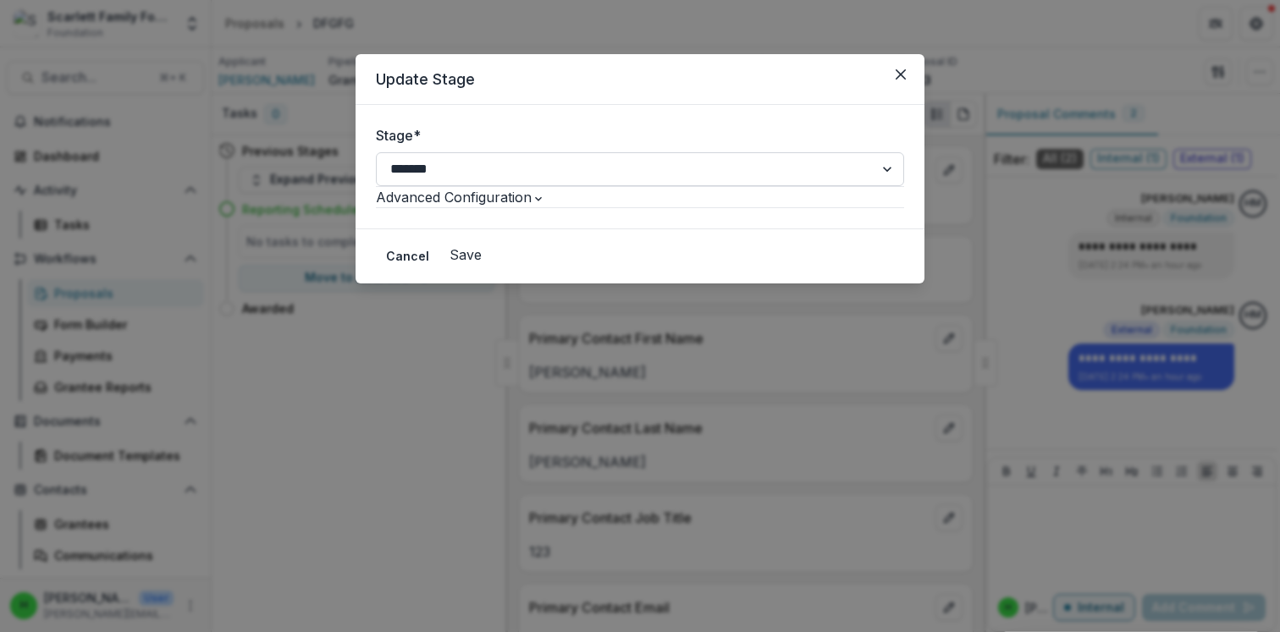
click at [608, 169] on select "**********" at bounding box center [640, 169] width 528 height 34
click at [376, 152] on select "**********" at bounding box center [640, 169] width 528 height 34
click at [482, 265] on button "Save" at bounding box center [465, 255] width 32 height 20
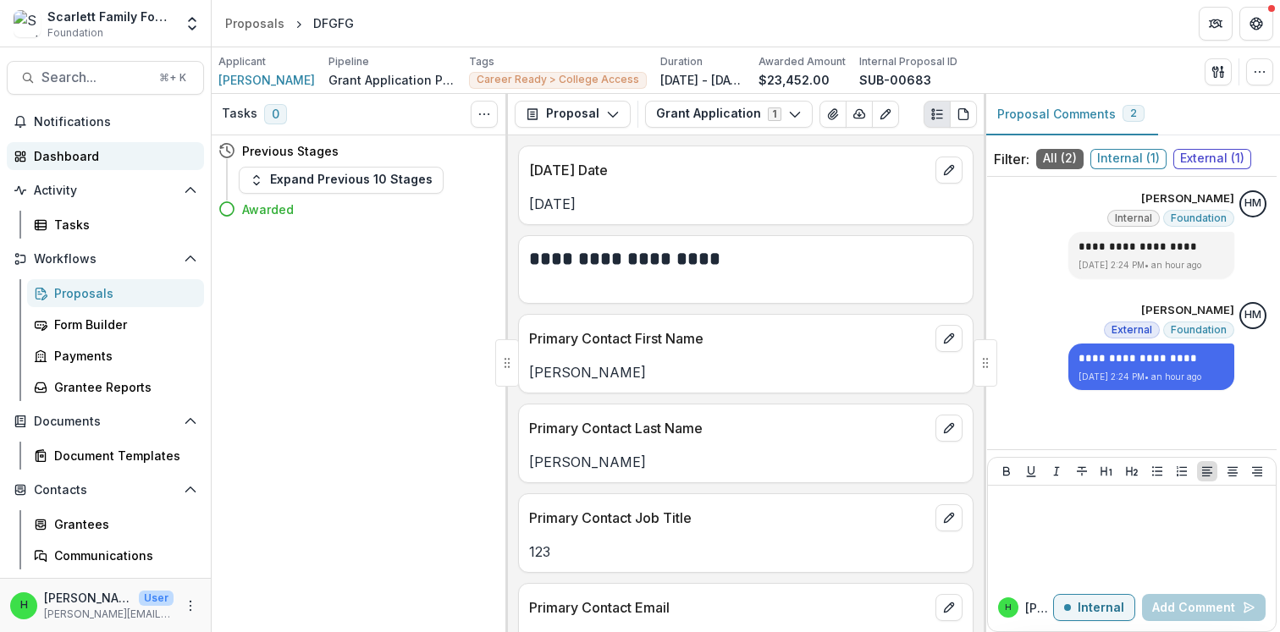
click at [70, 149] on div "Dashboard" at bounding box center [112, 156] width 157 height 18
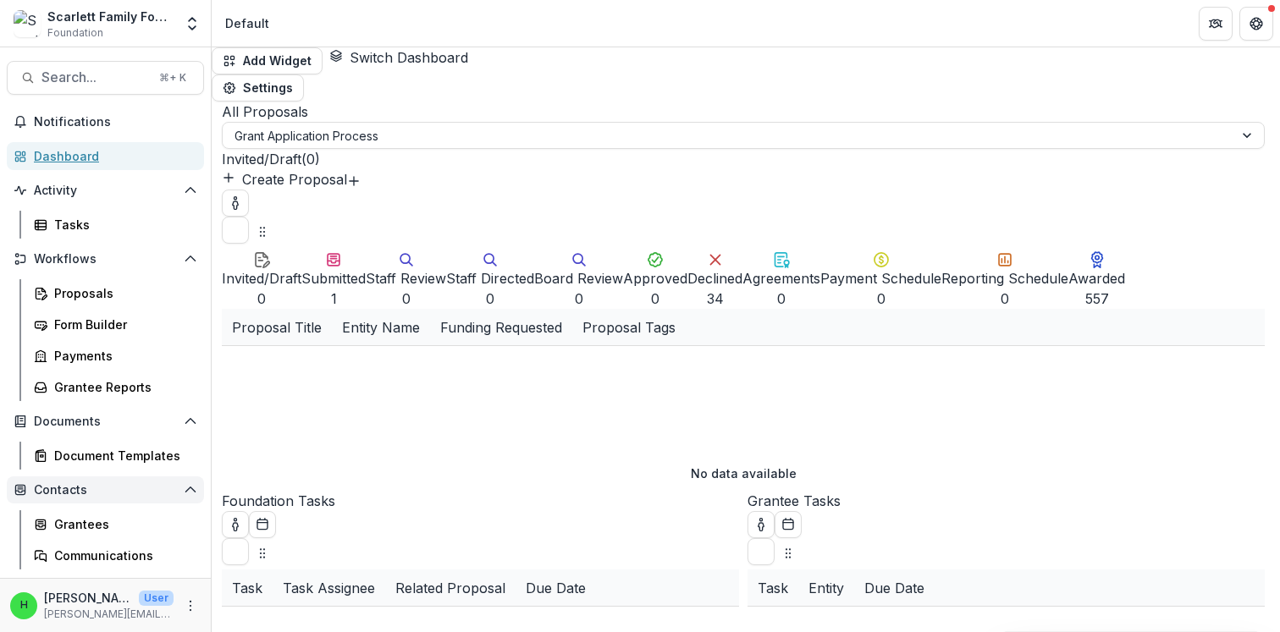
scroll to position [91, 0]
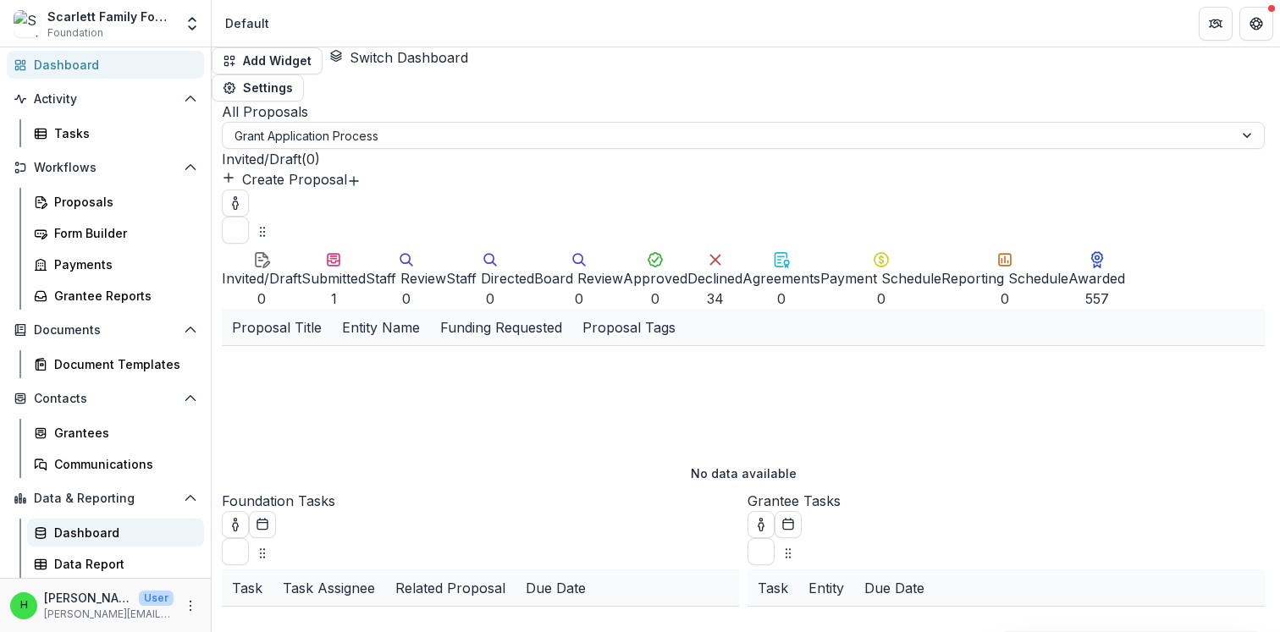
click at [90, 534] on div "Dashboard" at bounding box center [122, 533] width 136 height 18
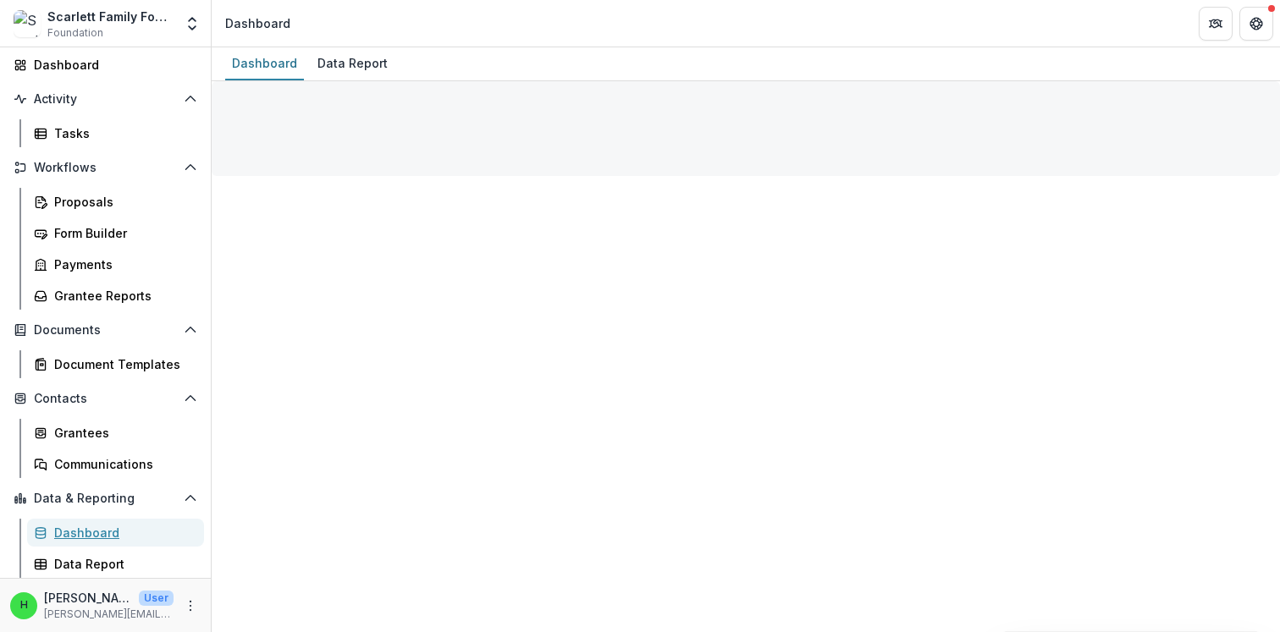
select select "**********"
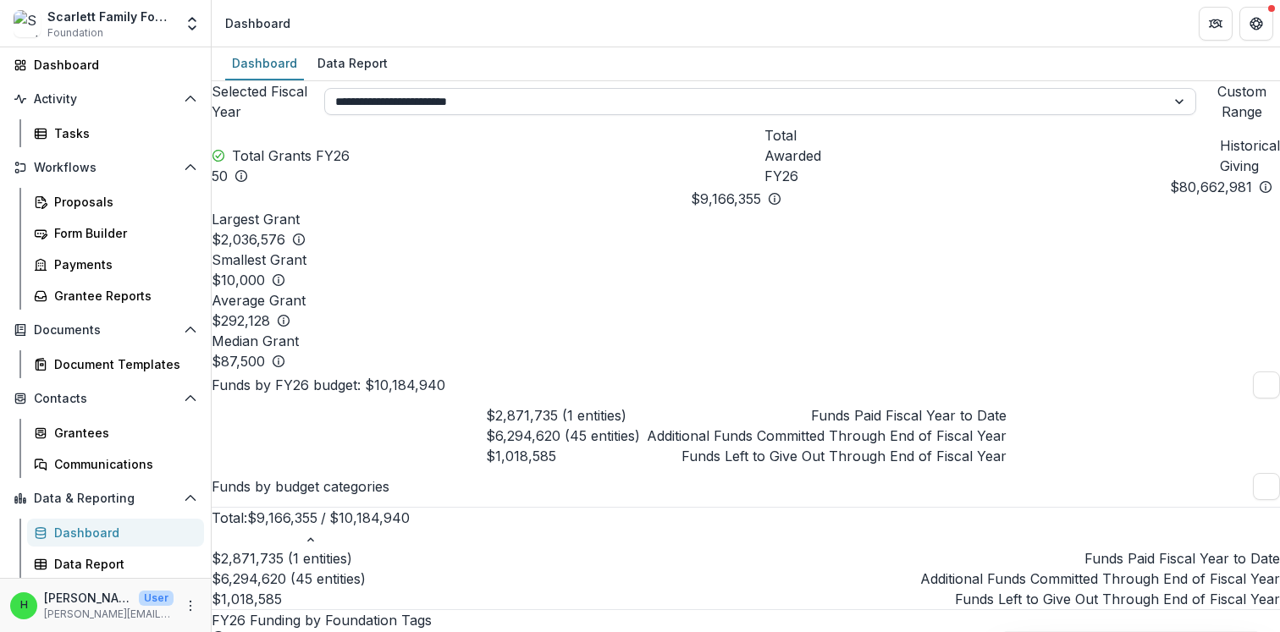
click at [815, 107] on select "**********" at bounding box center [760, 101] width 872 height 27
click at [690, 95] on select "**********" at bounding box center [760, 101] width 872 height 27
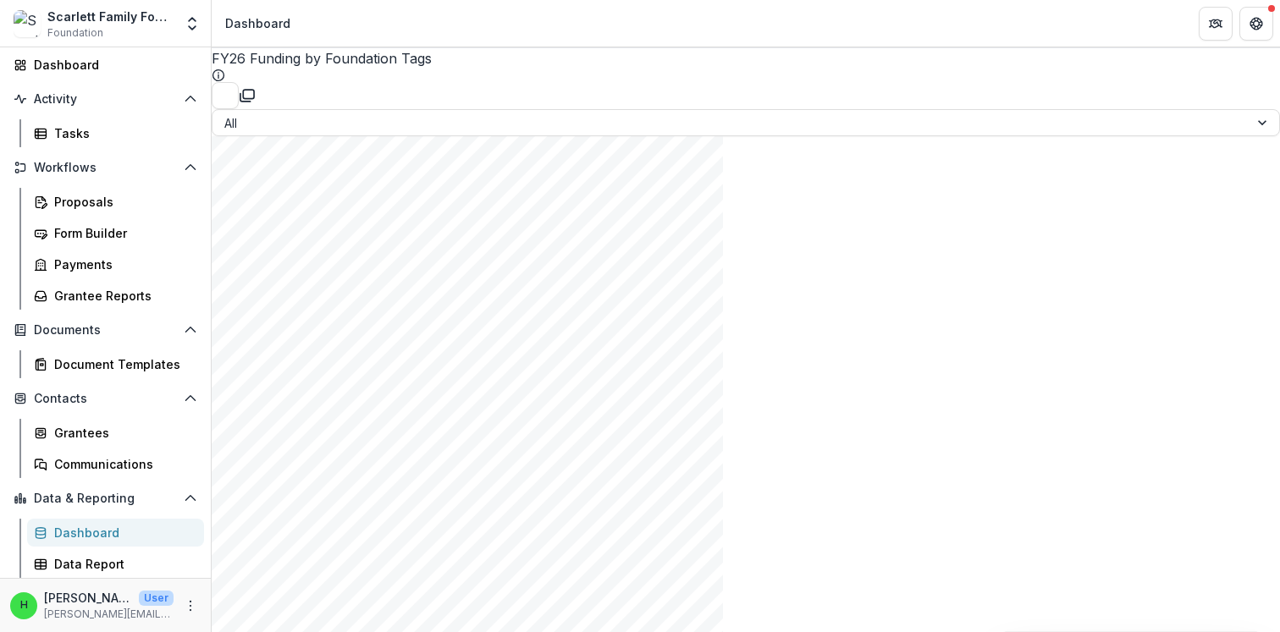
scroll to position [488, 0]
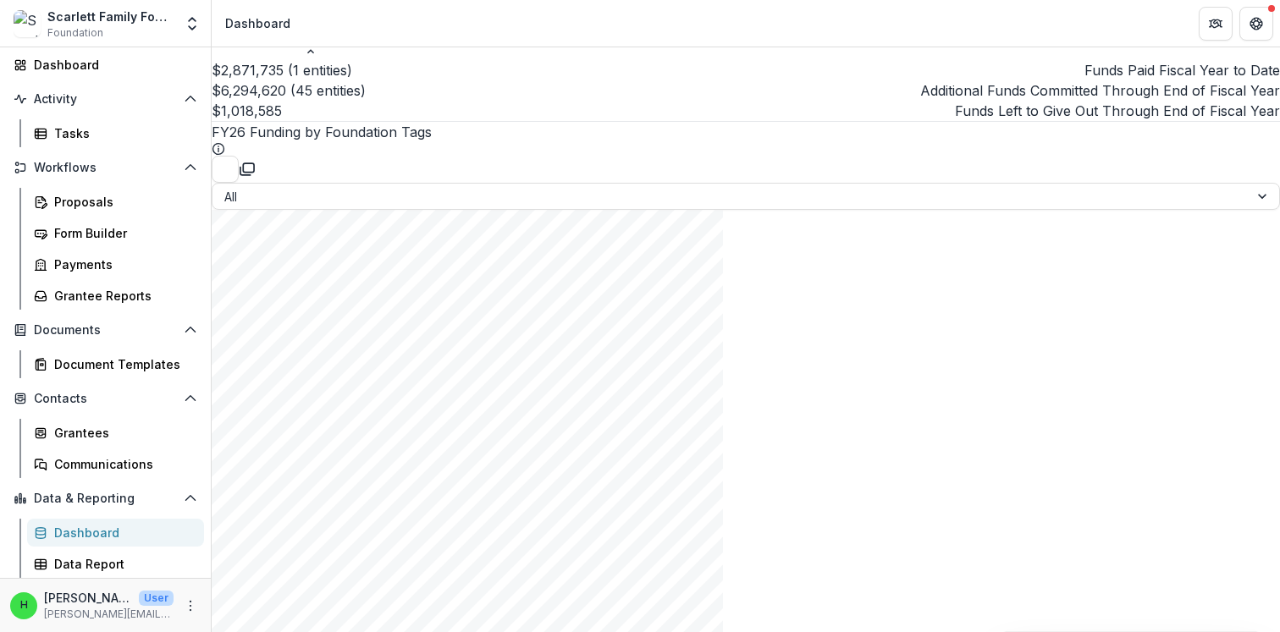
click at [688, 209] on div "All" at bounding box center [730, 197] width 1036 height 25
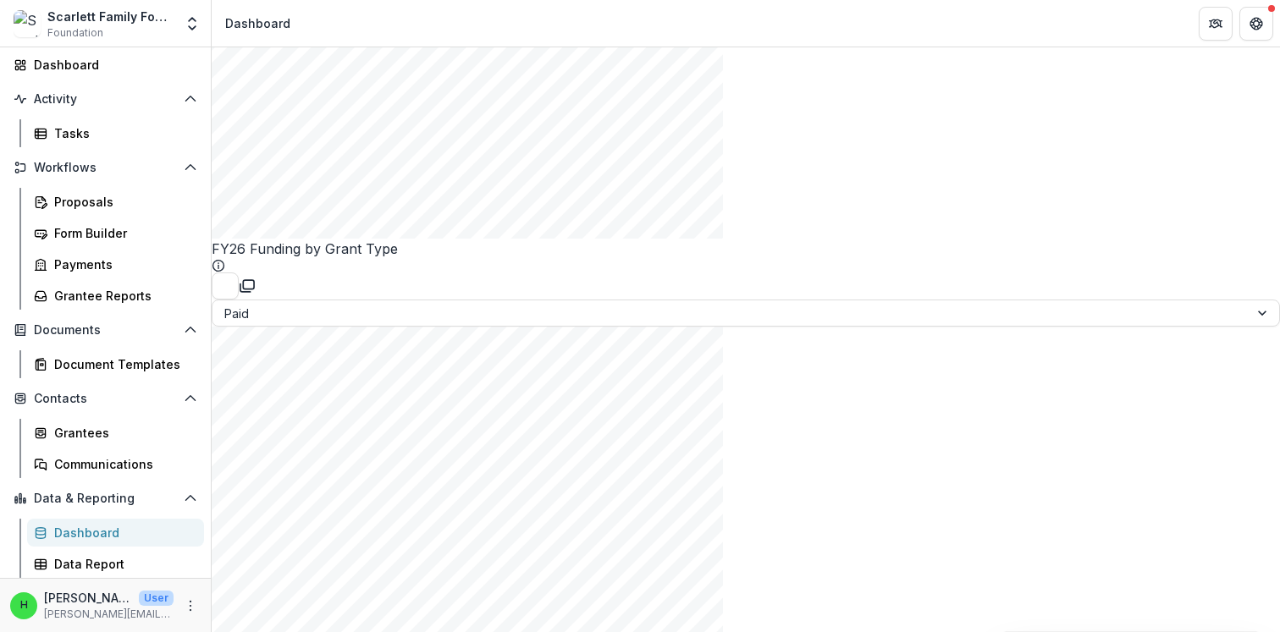
scroll to position [1028, 0]
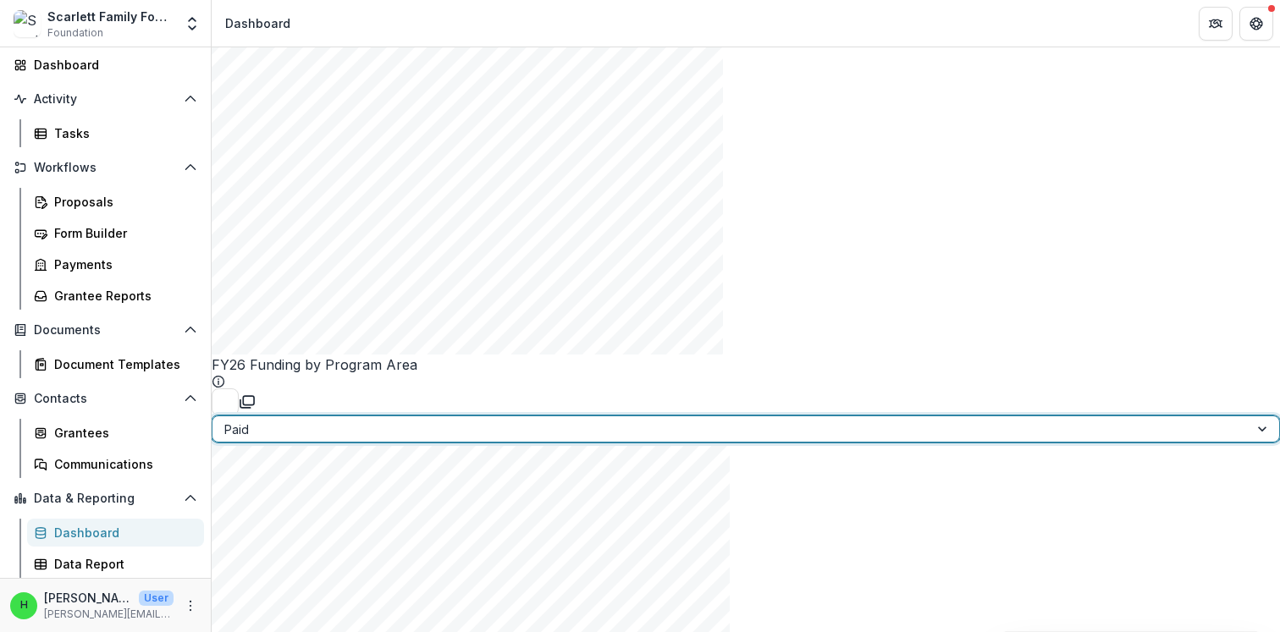
scroll to position [1613, 0]
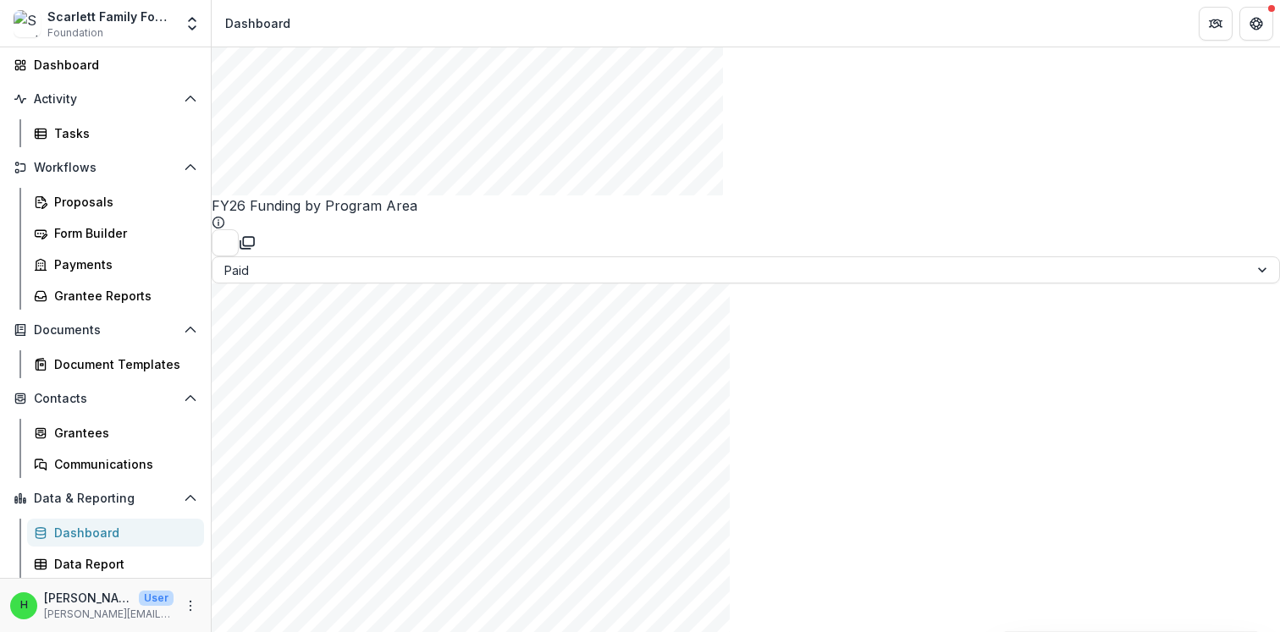
select select "**********"
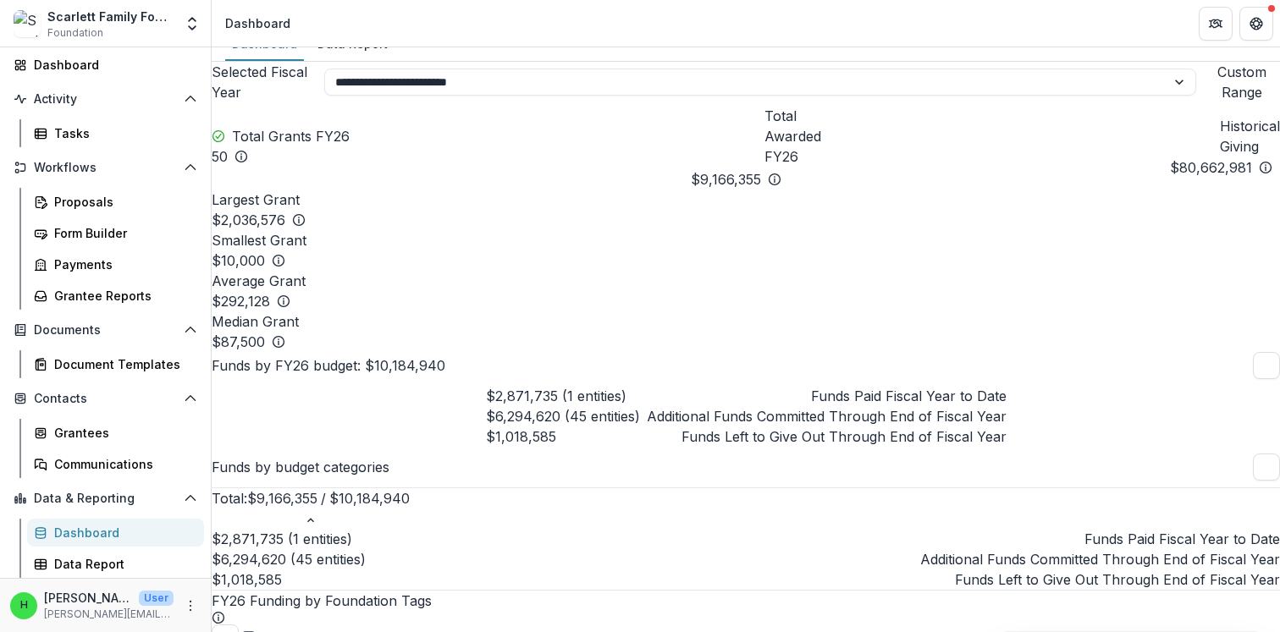
scroll to position [0, 0]
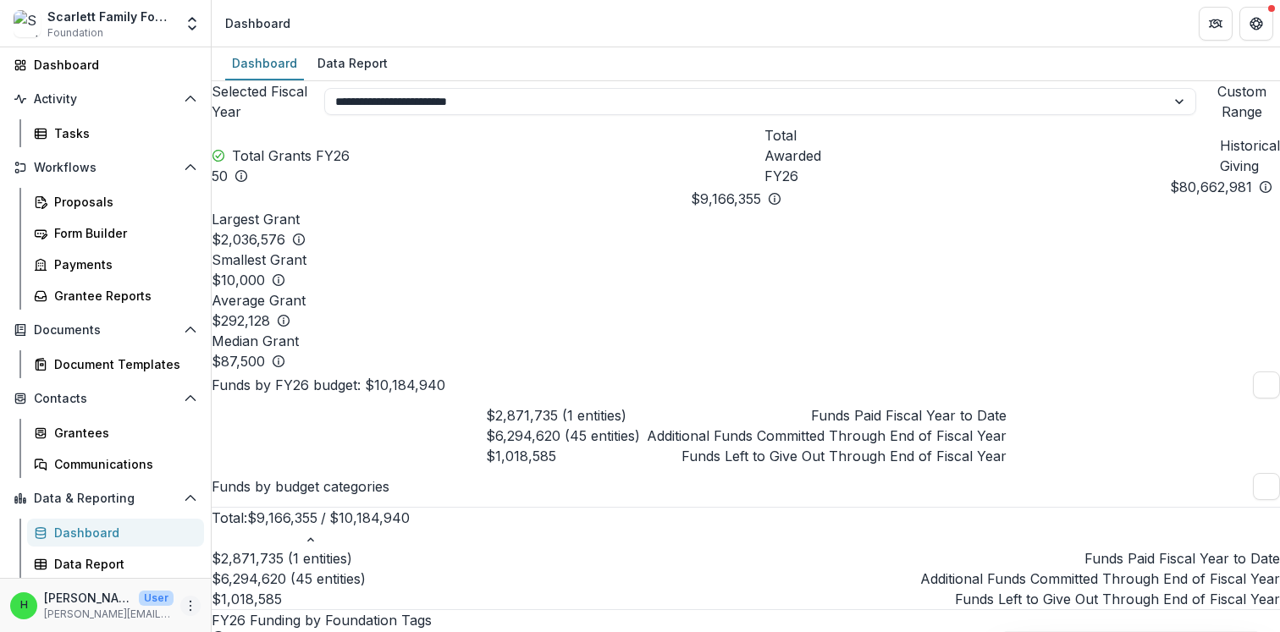
click at [185, 602] on icon "More" at bounding box center [191, 606] width 14 height 14
click at [227, 574] on icon at bounding box center [223, 573] width 8 height 5
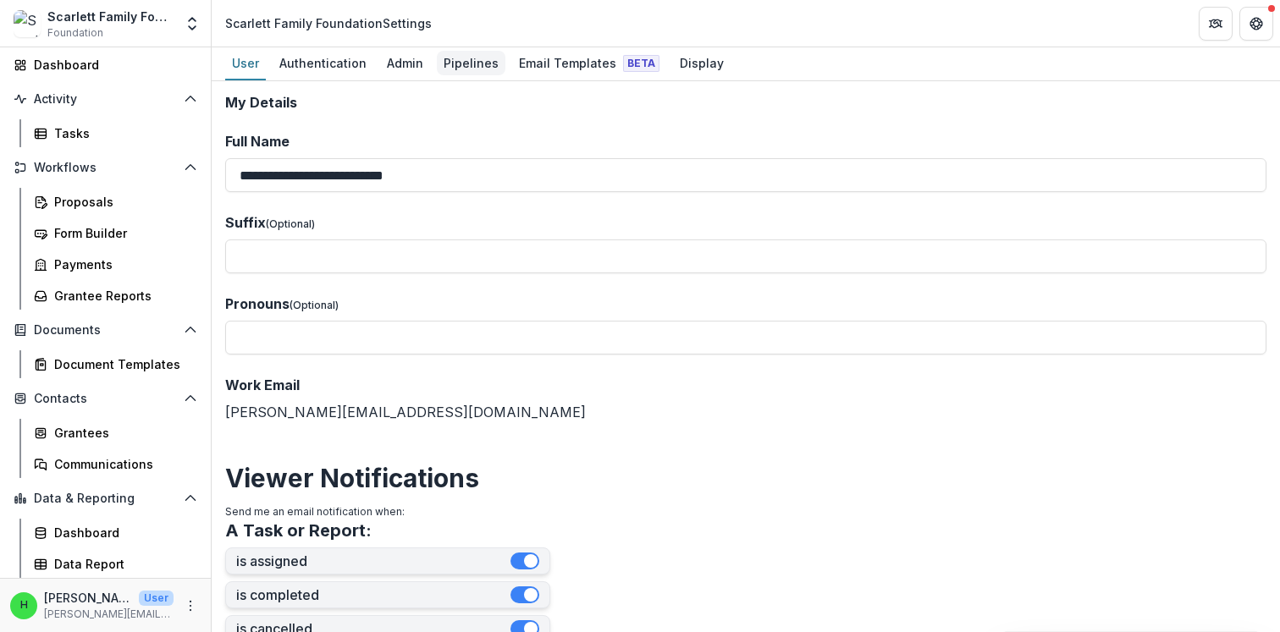
click at [471, 67] on div "Pipelines" at bounding box center [471, 63] width 69 height 25
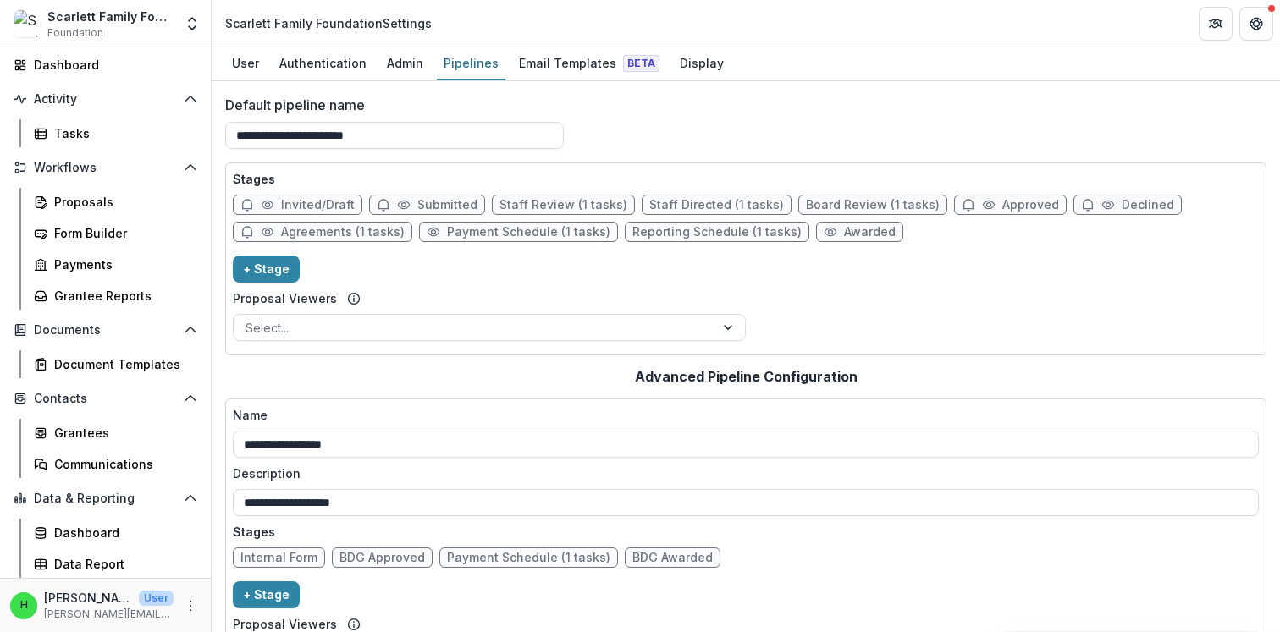
click at [486, 233] on span "Payment Schedule (1 tasks)" at bounding box center [528, 232] width 163 height 14
select select "*******"
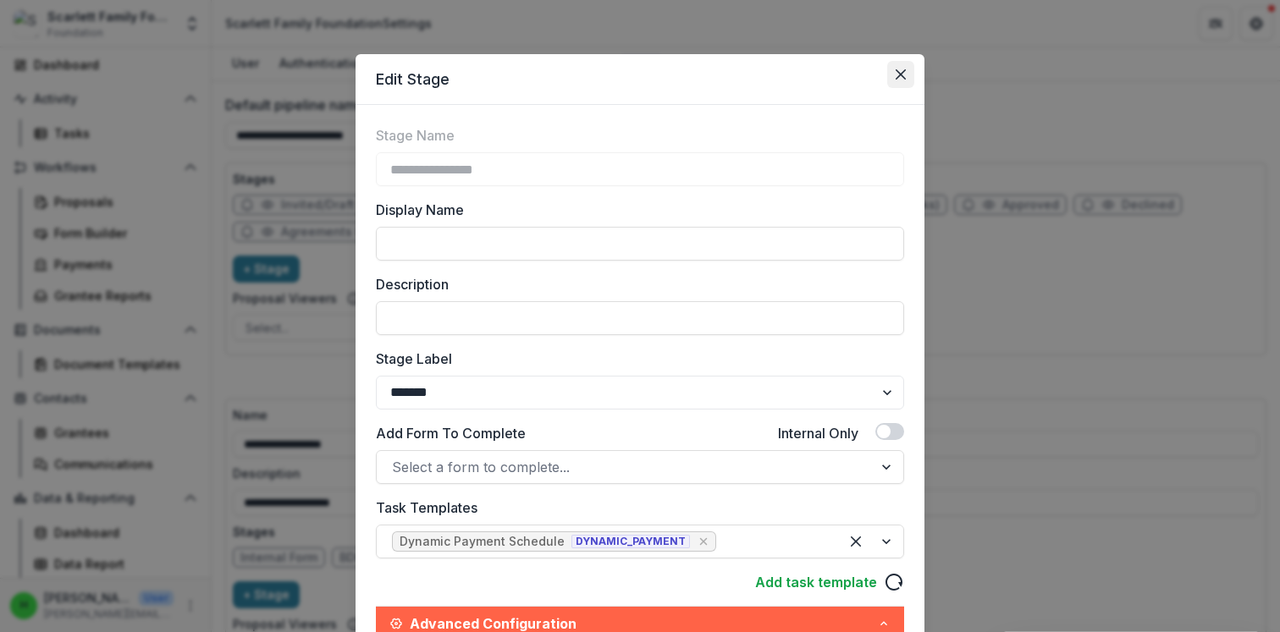
click at [896, 71] on icon "Close" at bounding box center [901, 74] width 10 height 10
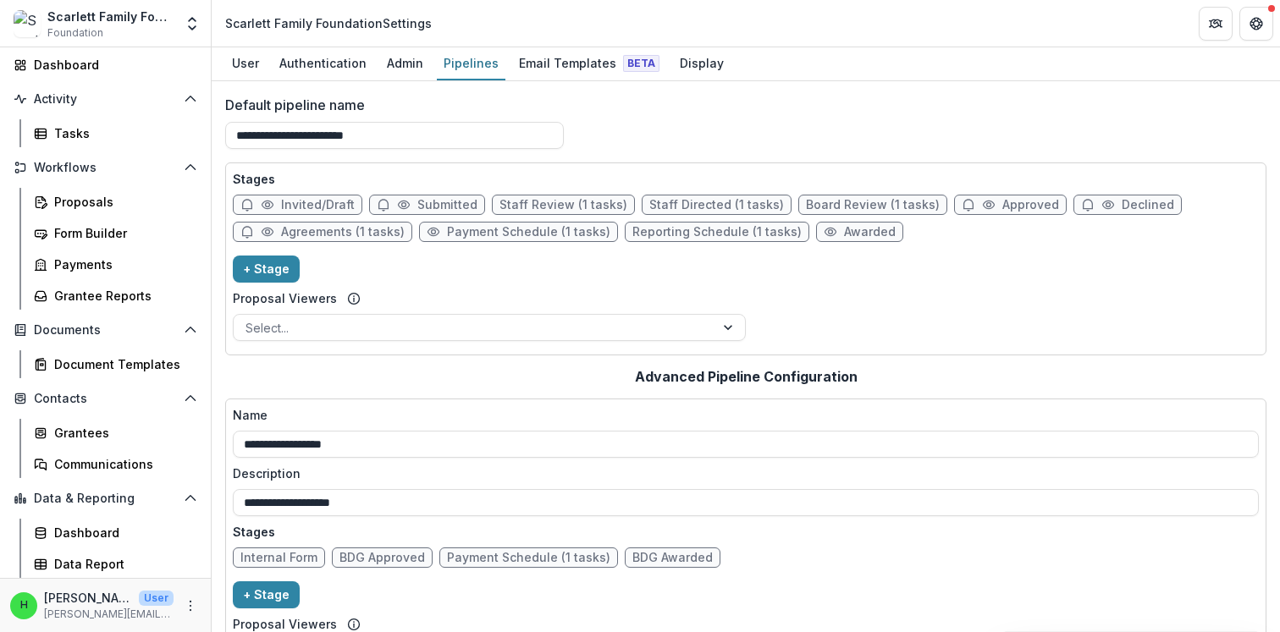
click at [690, 235] on span "Reporting Schedule (1 tasks)" at bounding box center [716, 232] width 169 height 14
select select "*********"
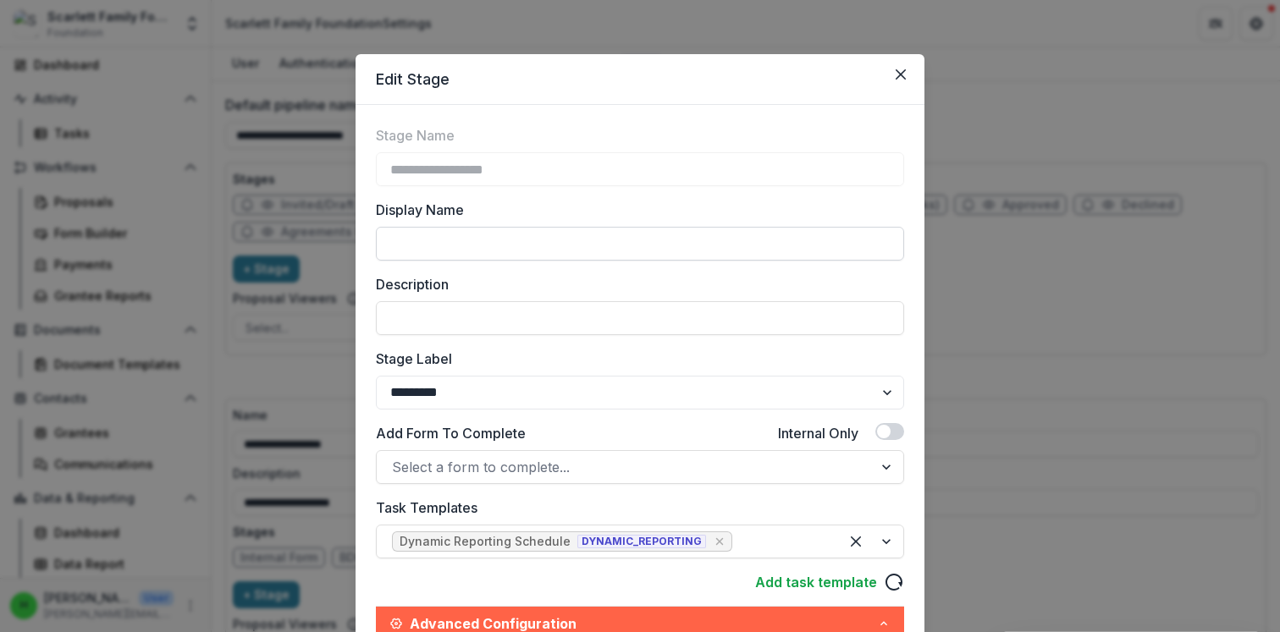
click at [444, 245] on input "Display Name" at bounding box center [640, 244] width 528 height 34
click at [890, 74] on button "Close" at bounding box center [900, 74] width 27 height 27
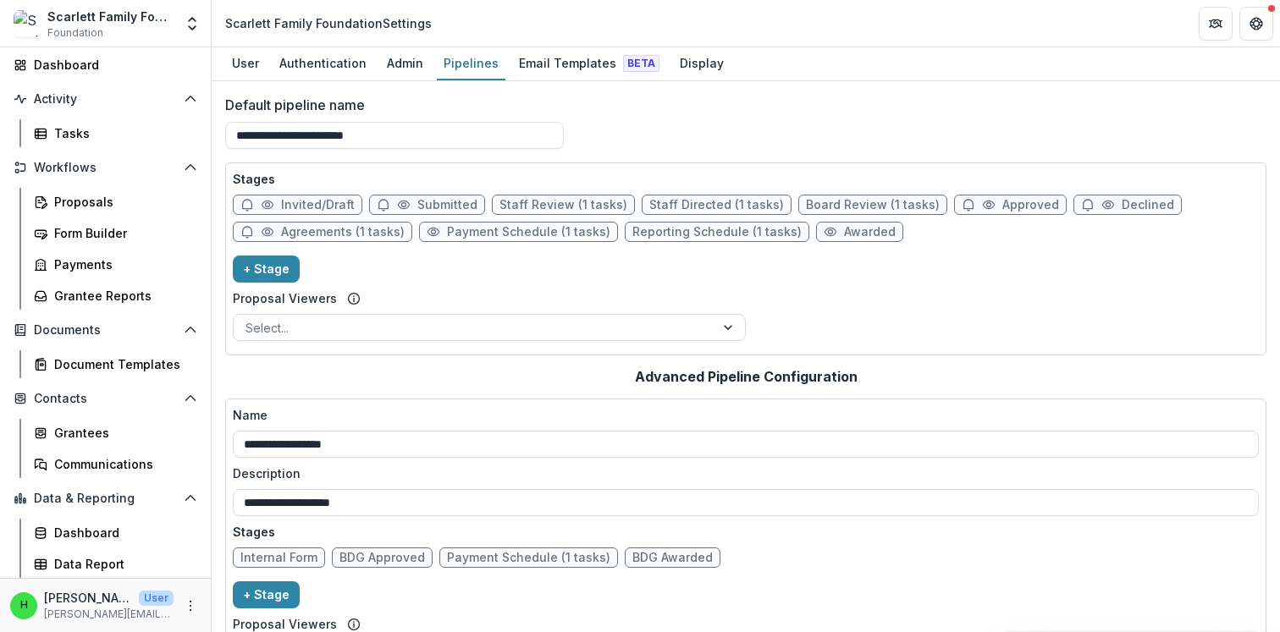
click at [339, 233] on span "Agreements (1 tasks)" at bounding box center [343, 232] width 124 height 14
select select "********"
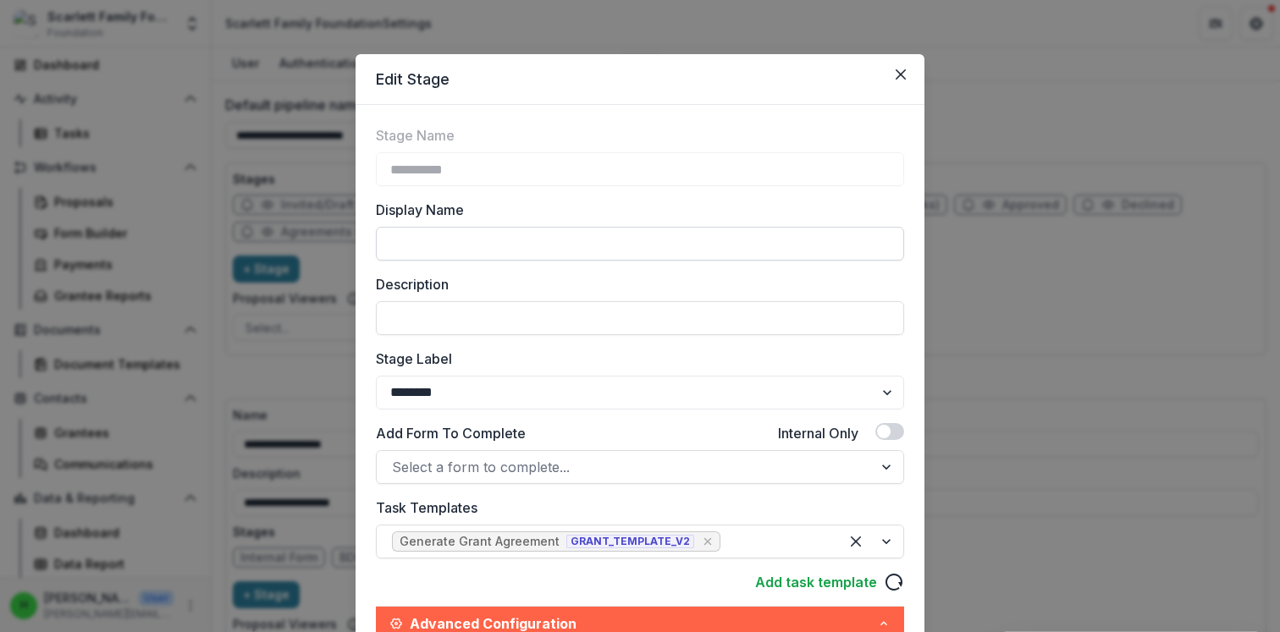
click at [439, 242] on input "Display Name" at bounding box center [640, 244] width 528 height 34
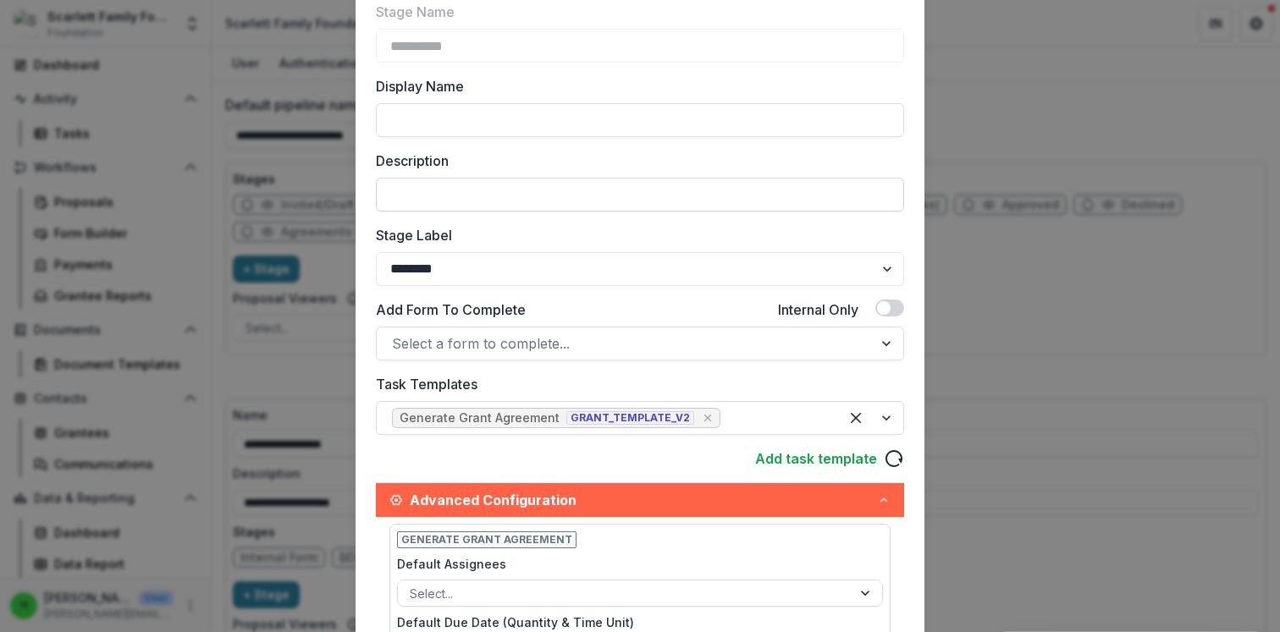
scroll to position [63, 0]
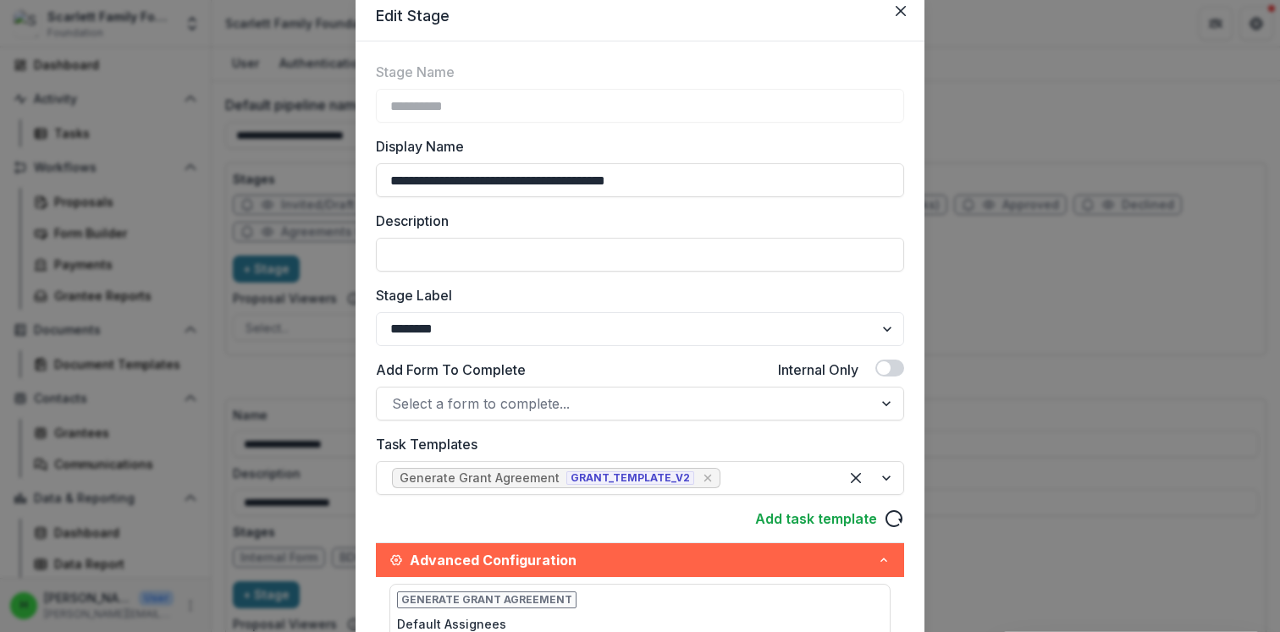
type input "**********"
click at [604, 294] on label "Stage Label" at bounding box center [635, 295] width 518 height 20
click at [604, 312] on select "******* ***** ********* ****** ******* ******** ******** ******* ********* ****…" at bounding box center [640, 329] width 528 height 34
click at [593, 300] on label "Stage Label" at bounding box center [635, 295] width 518 height 20
click at [593, 312] on select "******* ***** ********* ****** ******* ******** ******** ******* ********* ****…" at bounding box center [640, 329] width 528 height 34
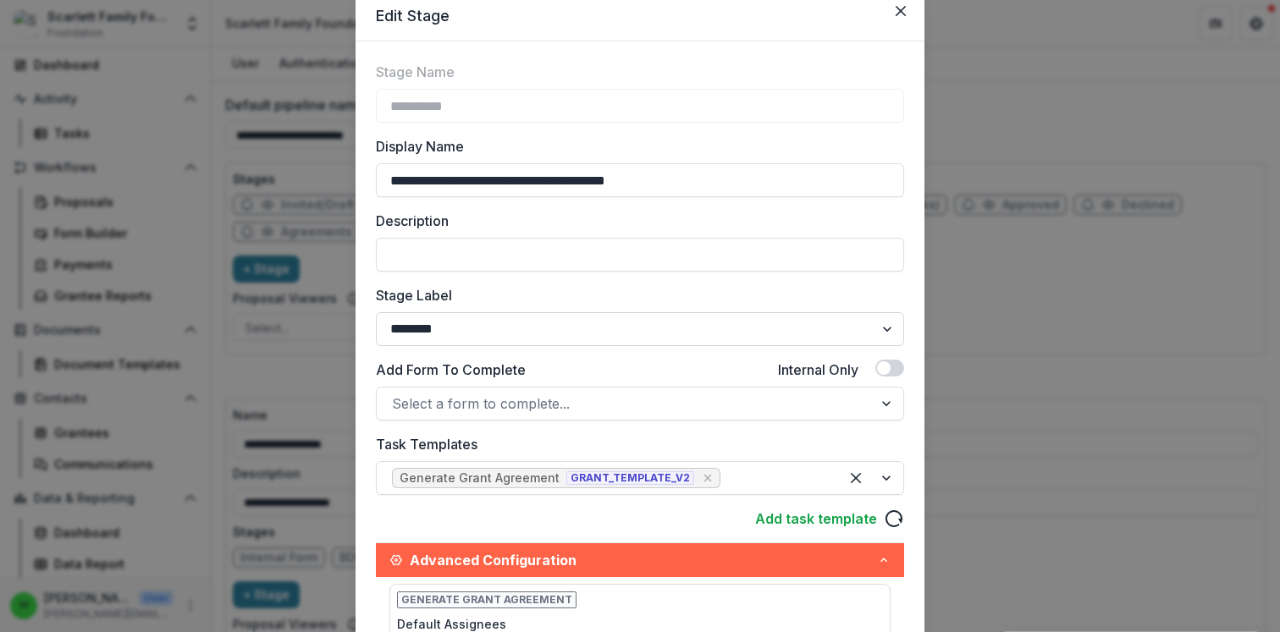
click at [593, 320] on select "******* ***** ********* ****** ******* ******** ******** ******* ********* ****…" at bounding box center [640, 329] width 528 height 34
click at [376, 312] on select "******* ***** ********* ****** ******* ******** ******** ******* ********* ****…" at bounding box center [640, 329] width 528 height 34
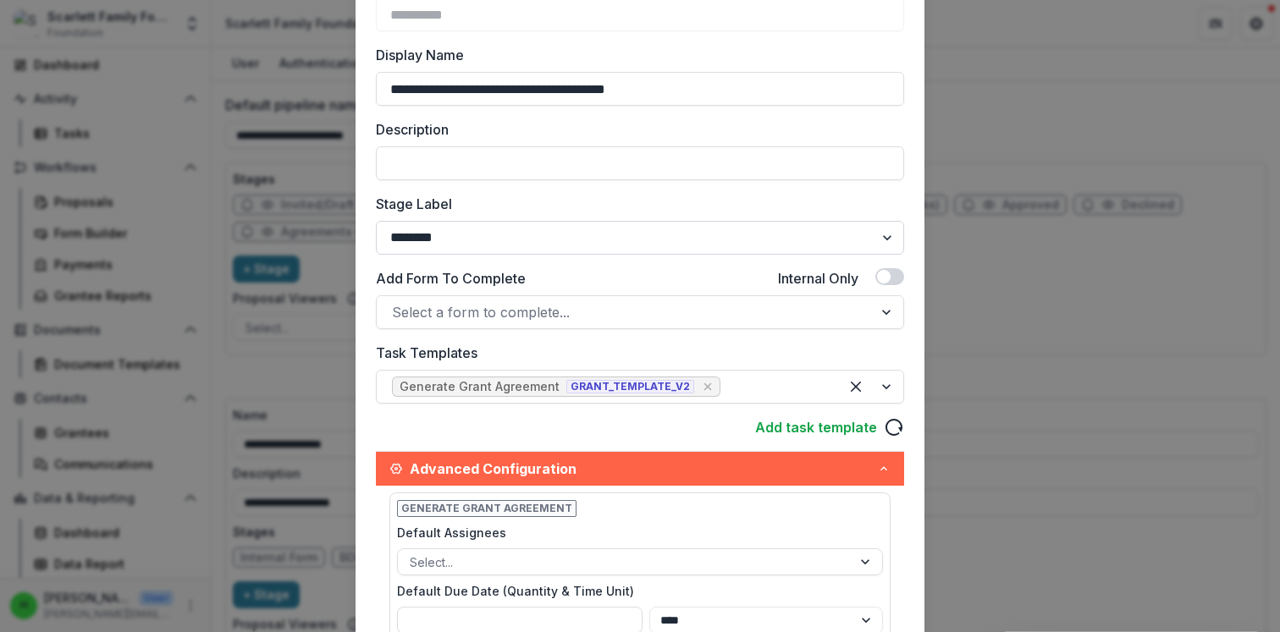
scroll to position [156, 0]
click at [620, 306] on div at bounding box center [625, 312] width 466 height 24
click at [554, 270] on div "Add Form To Complete Internal Only" at bounding box center [640, 280] width 528 height 27
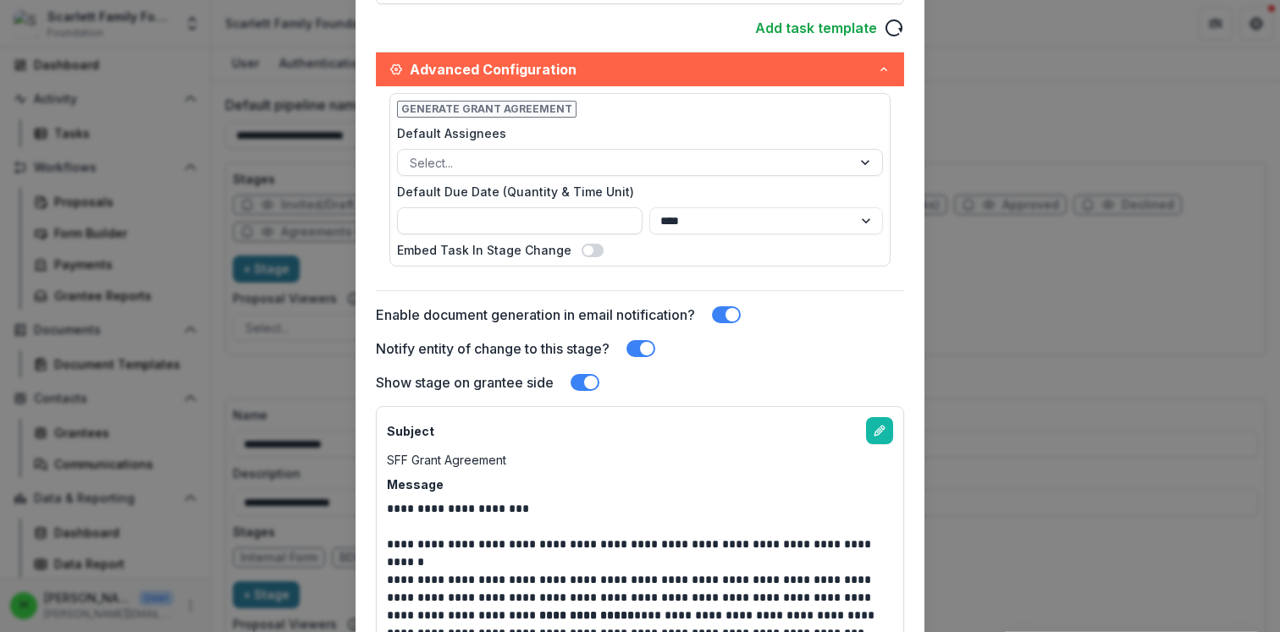
scroll to position [776, 0]
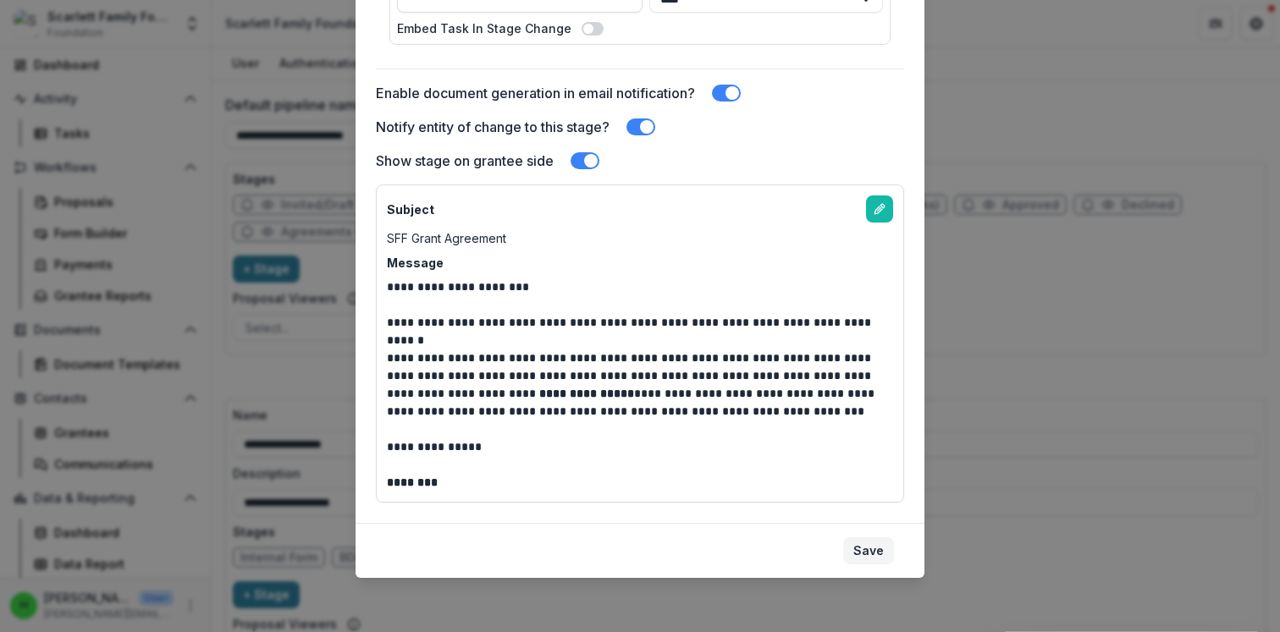
click at [870, 539] on button "Save" at bounding box center [868, 551] width 51 height 27
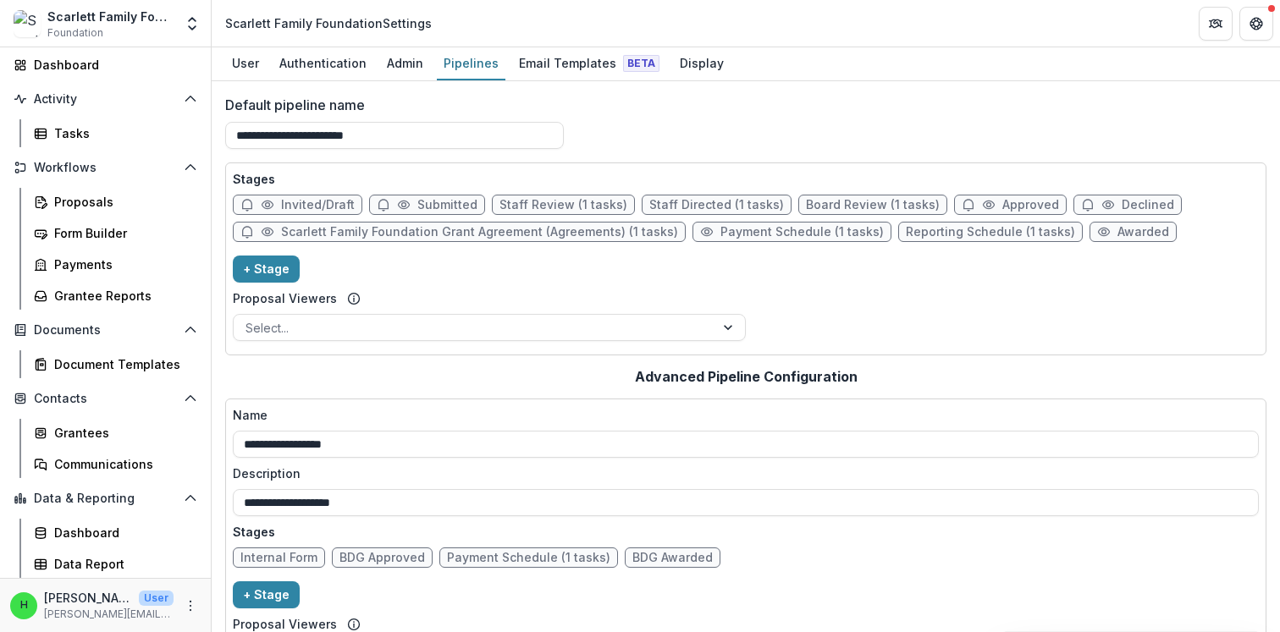
click at [371, 232] on span "Scarlett Family Foundation Grant Agreement (Agreements) (1 tasks)" at bounding box center [479, 232] width 397 height 14
select select "********"
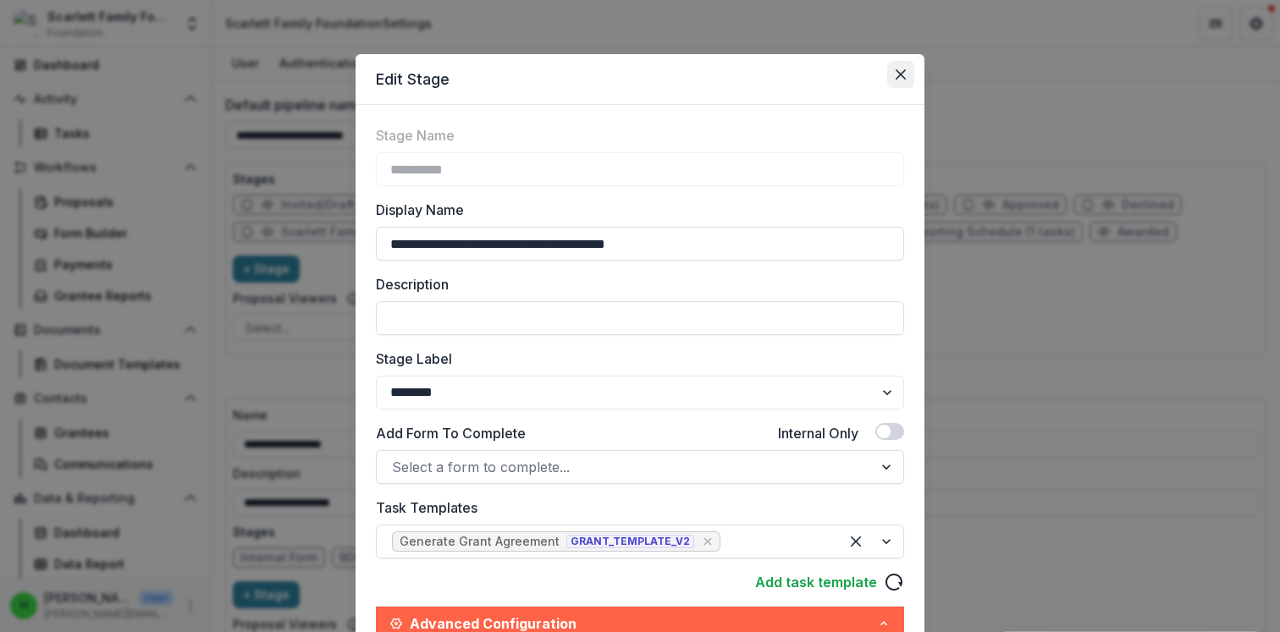
click at [904, 71] on button "Close" at bounding box center [900, 74] width 27 height 27
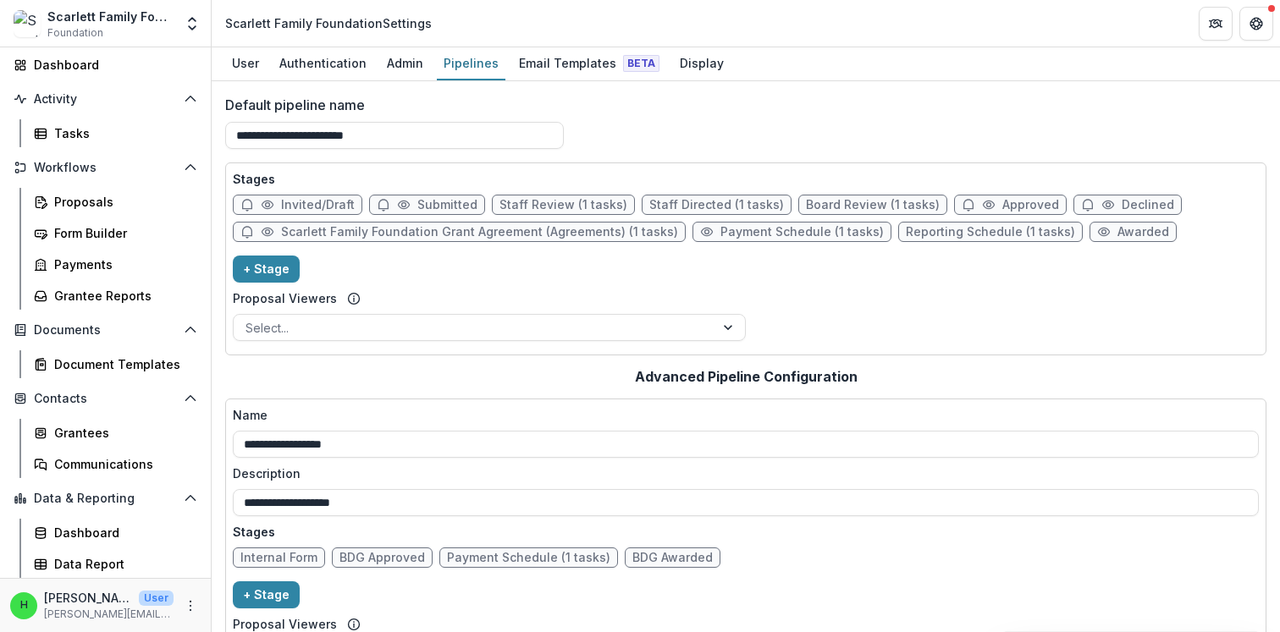
click at [95, 29] on span "Foundation" at bounding box center [75, 32] width 56 height 15
click at [79, 201] on div "Proposals" at bounding box center [122, 202] width 136 height 18
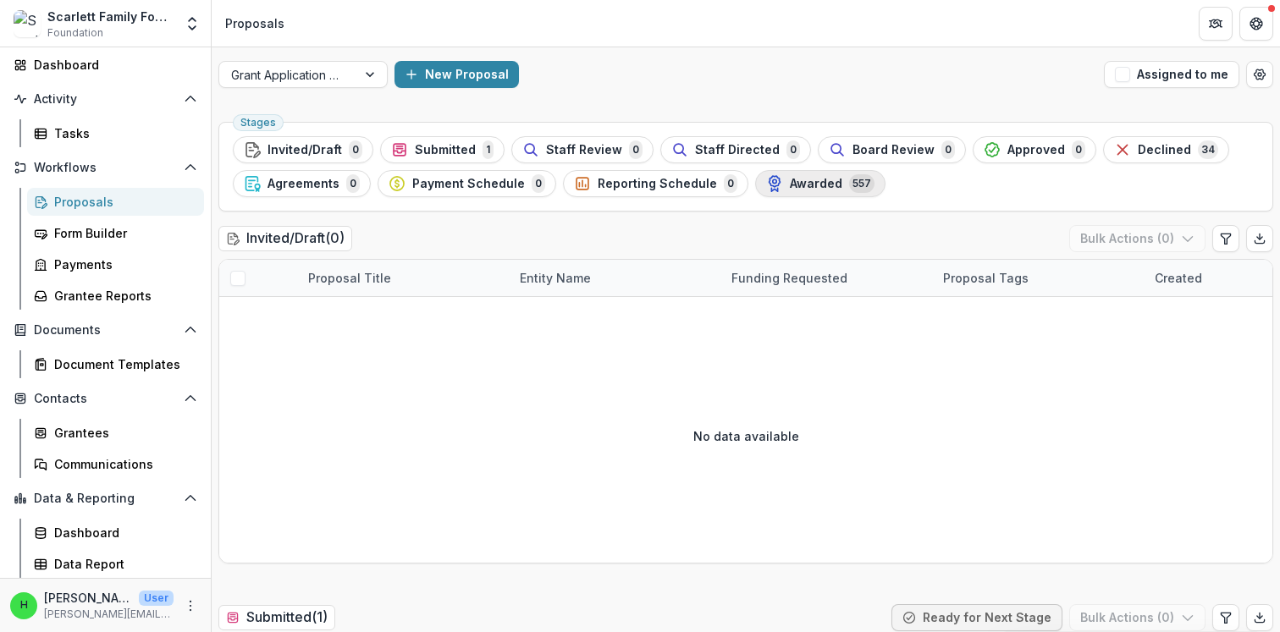
click at [804, 184] on span "Awarded" at bounding box center [816, 184] width 52 height 14
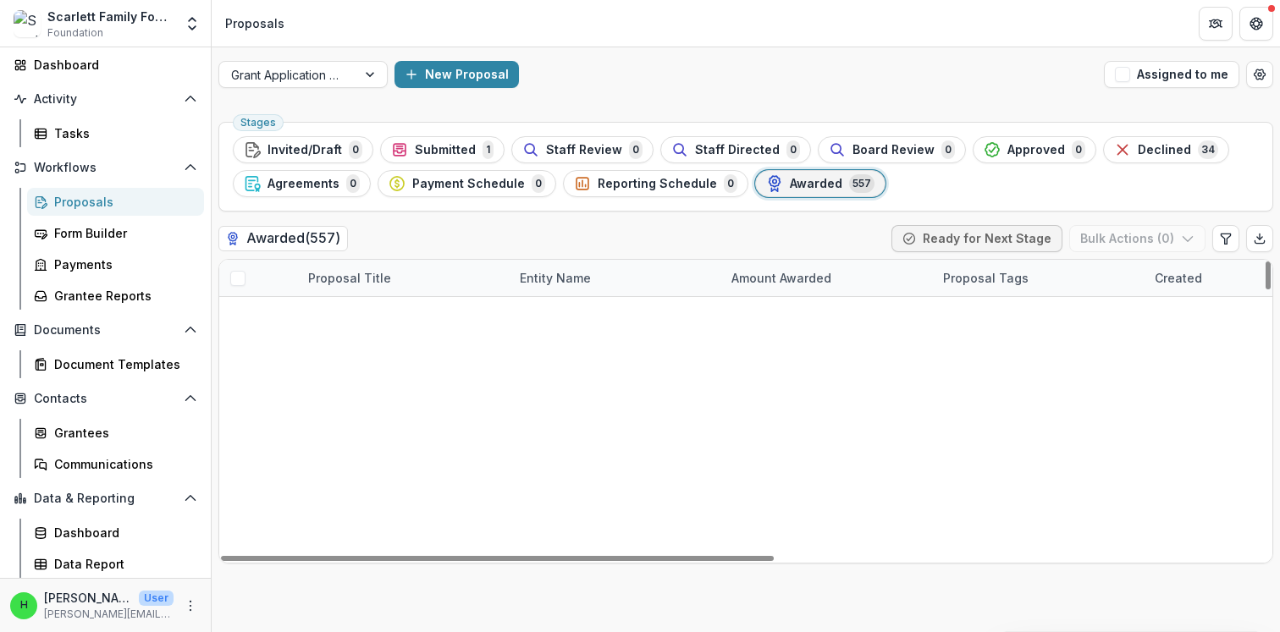
click at [330, 307] on link "DFGFG" at bounding box center [328, 315] width 41 height 18
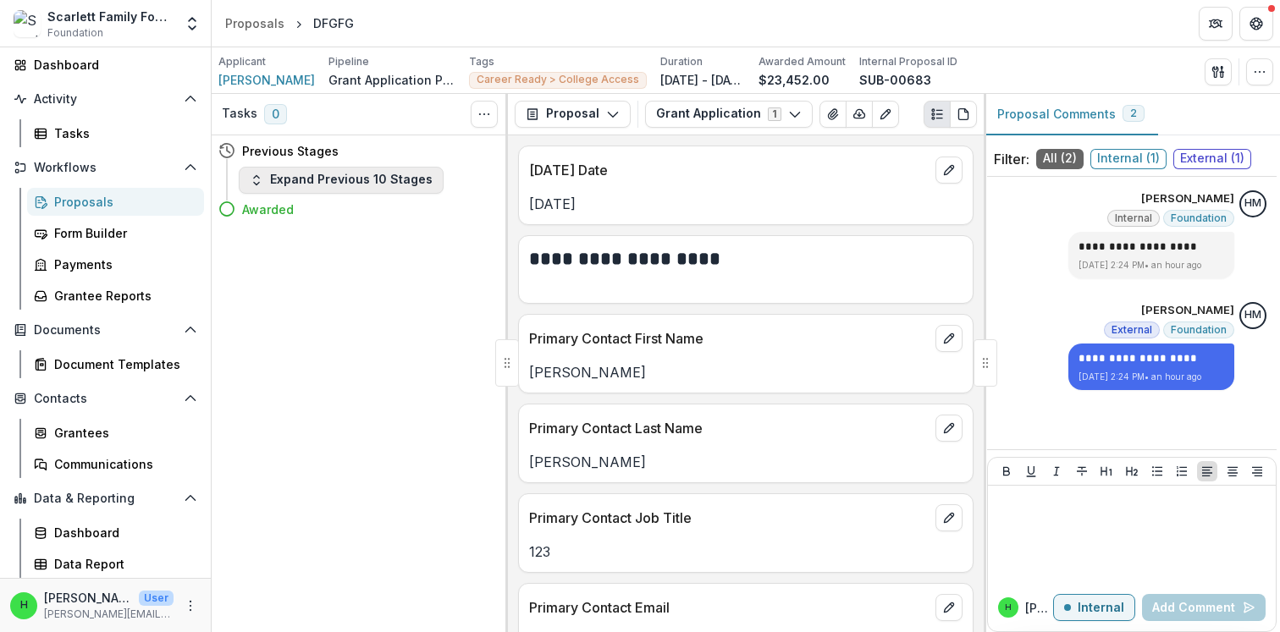
click at [324, 184] on button "Expand Previous 10 Stages" at bounding box center [341, 180] width 205 height 27
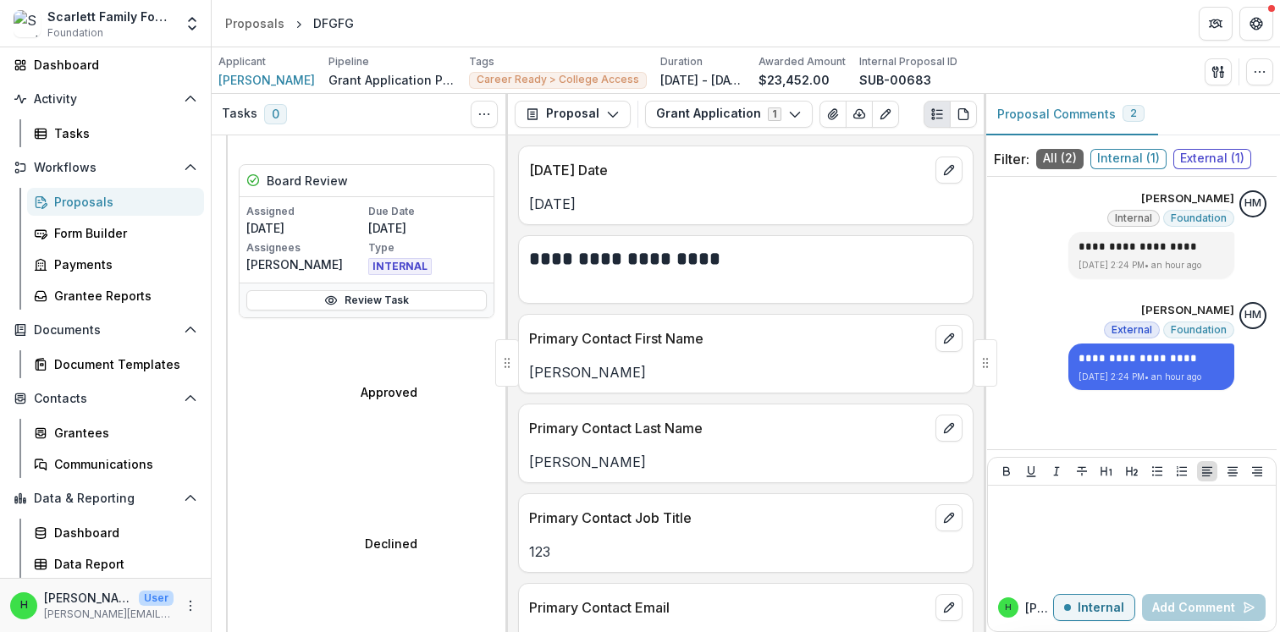
scroll to position [780, 0]
select select "**********"
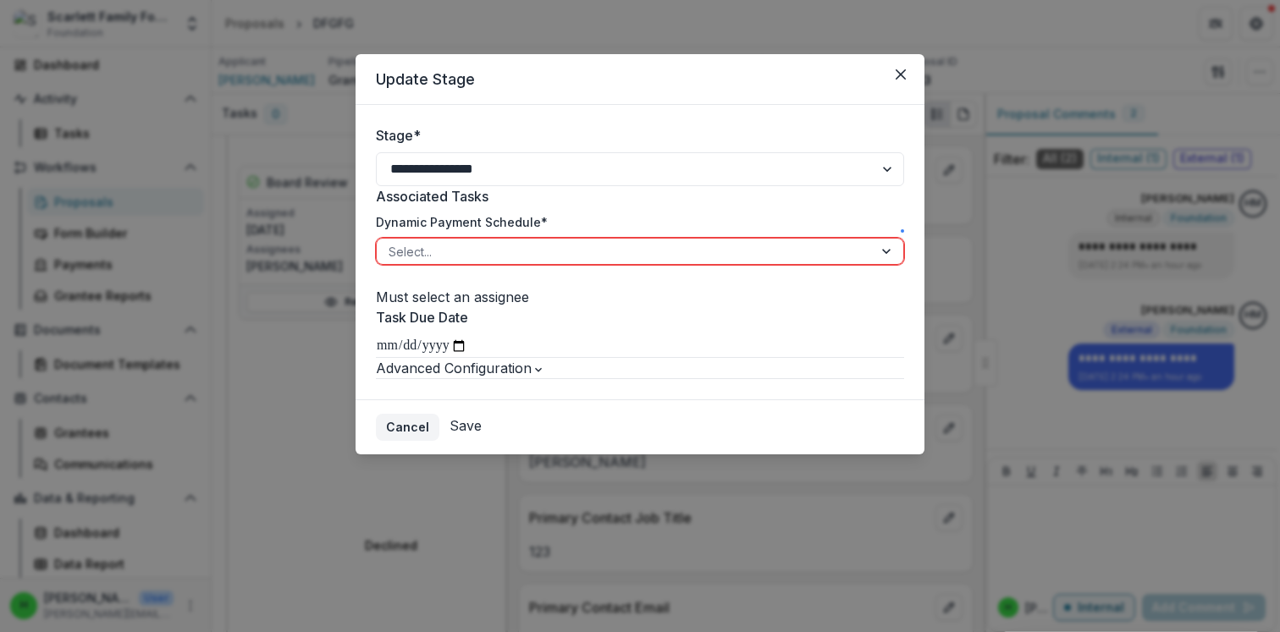
click at [439, 441] on button "Cancel" at bounding box center [407, 427] width 63 height 27
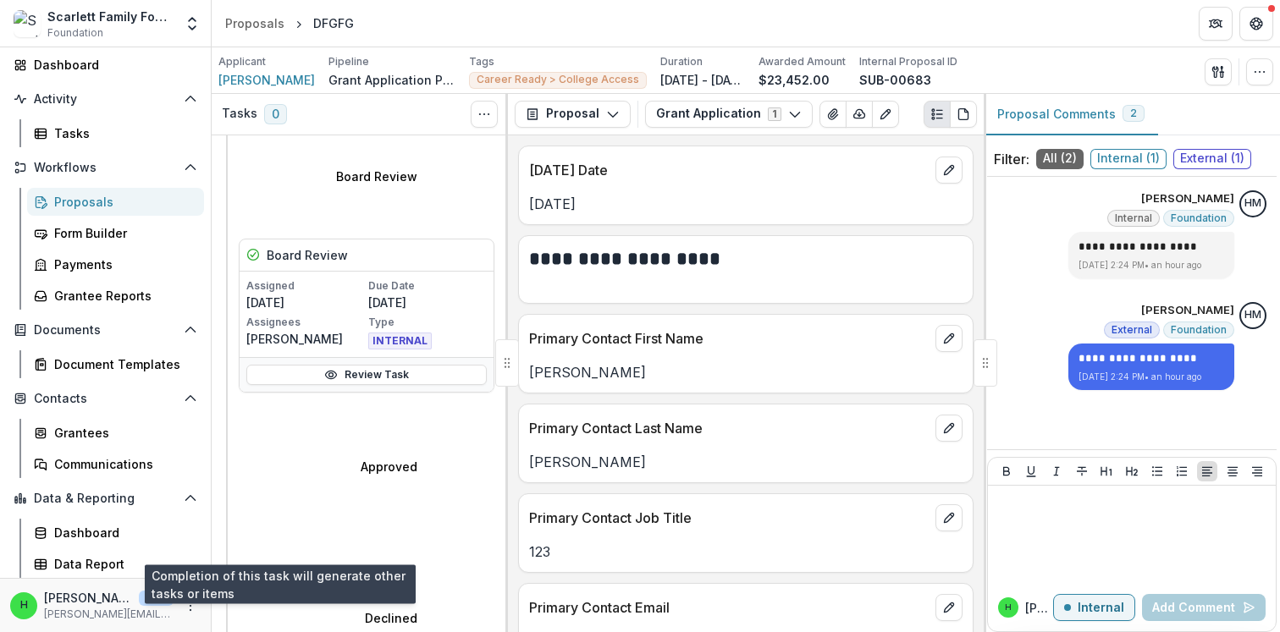
scroll to position [696, 0]
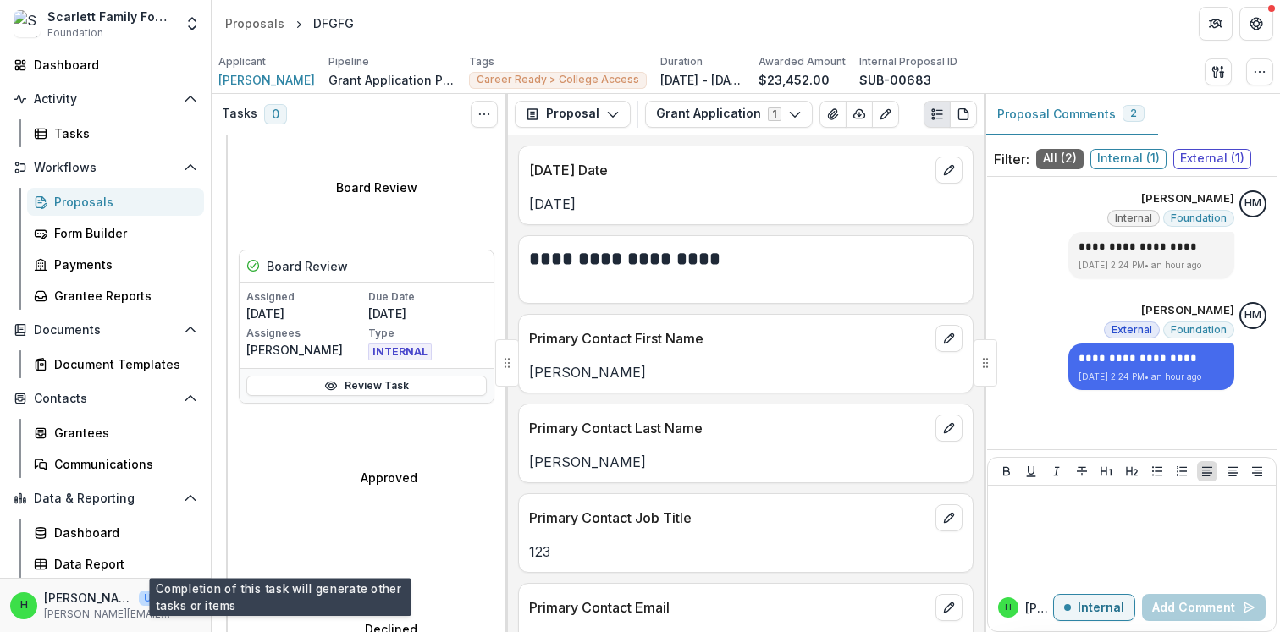
select select "**********"
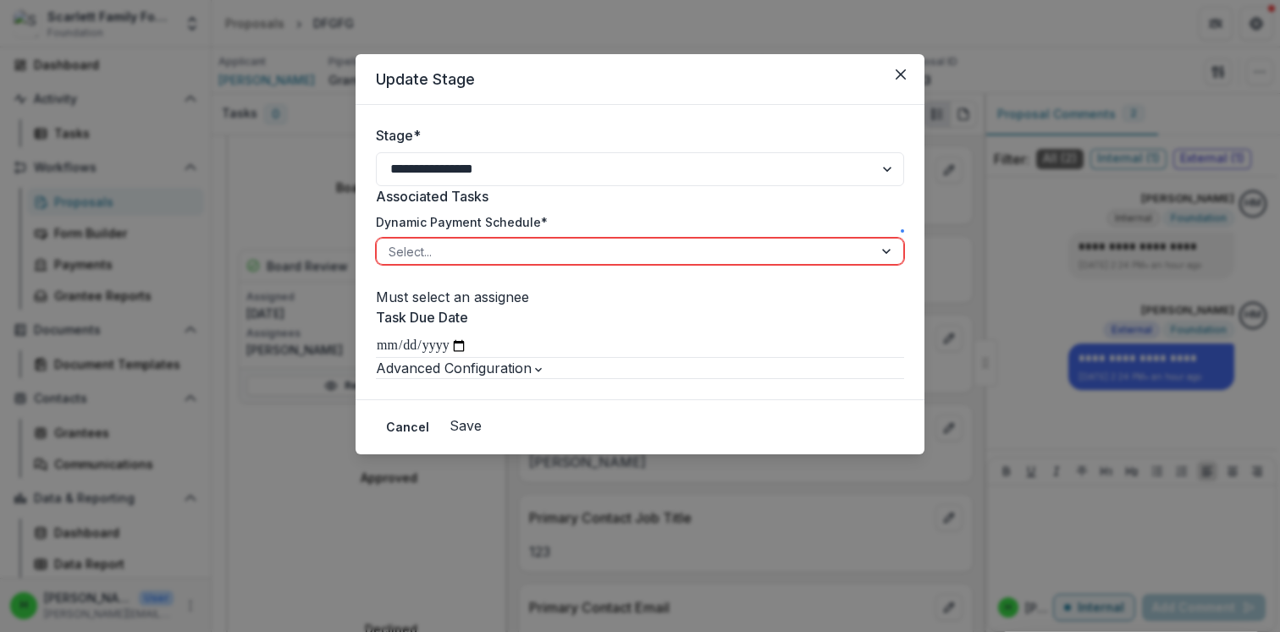
click at [436, 262] on div at bounding box center [625, 251] width 472 height 21
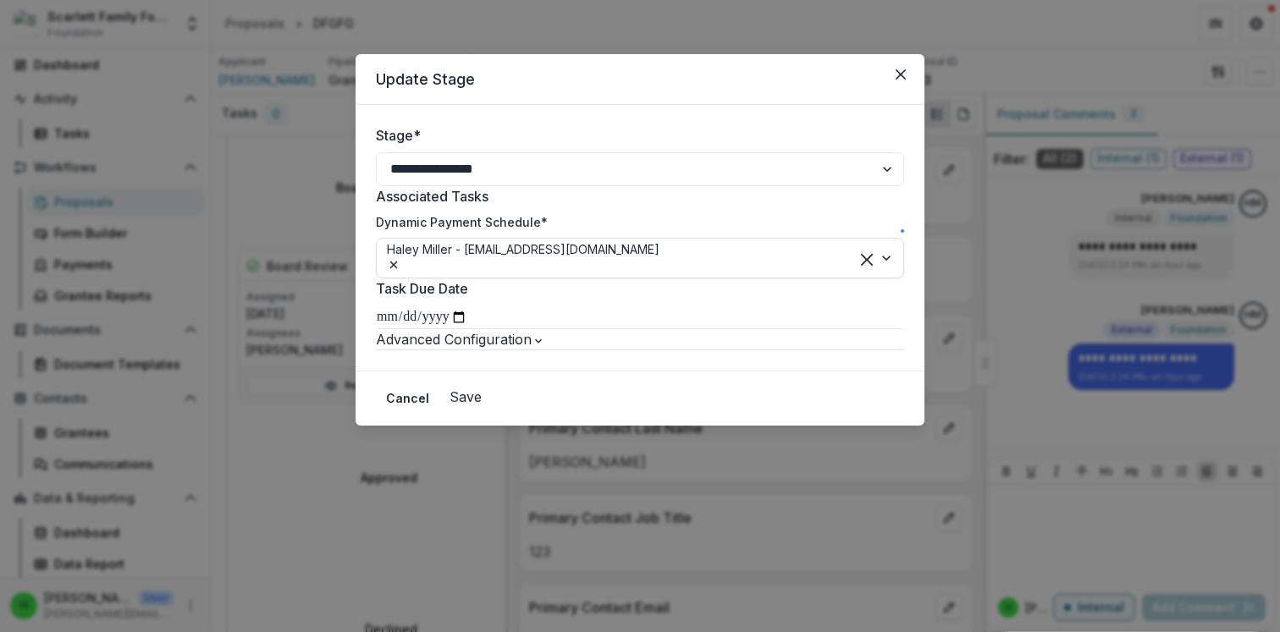
click at [482, 407] on button "Save" at bounding box center [465, 397] width 32 height 20
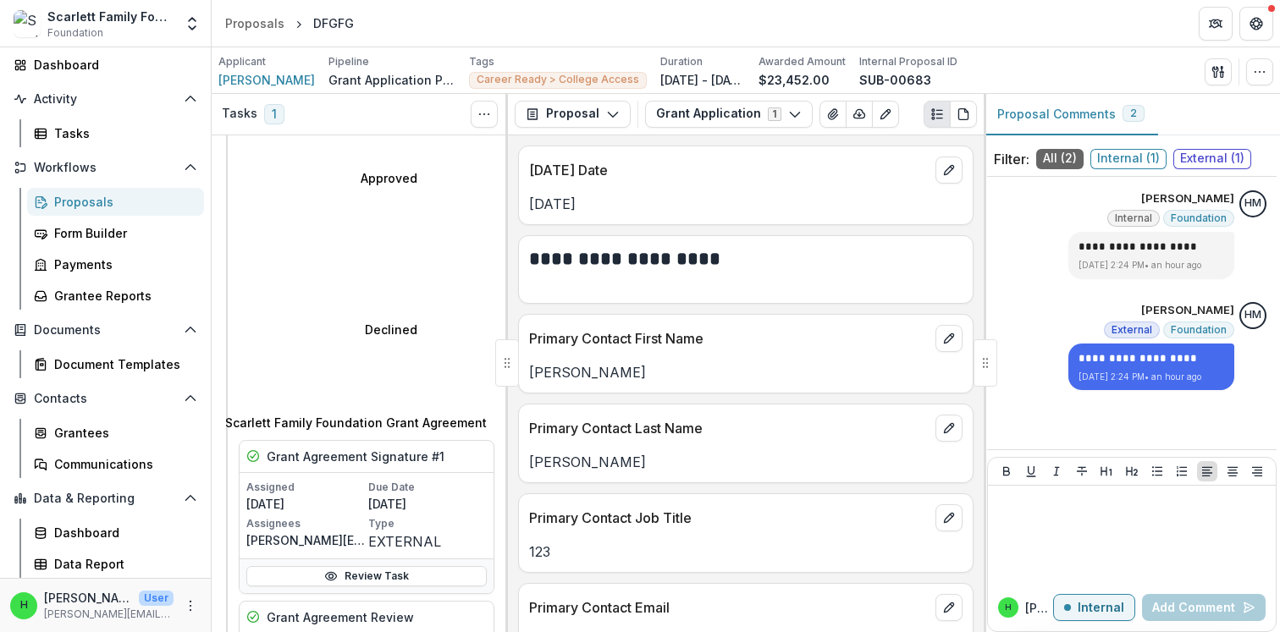
scroll to position [976, 0]
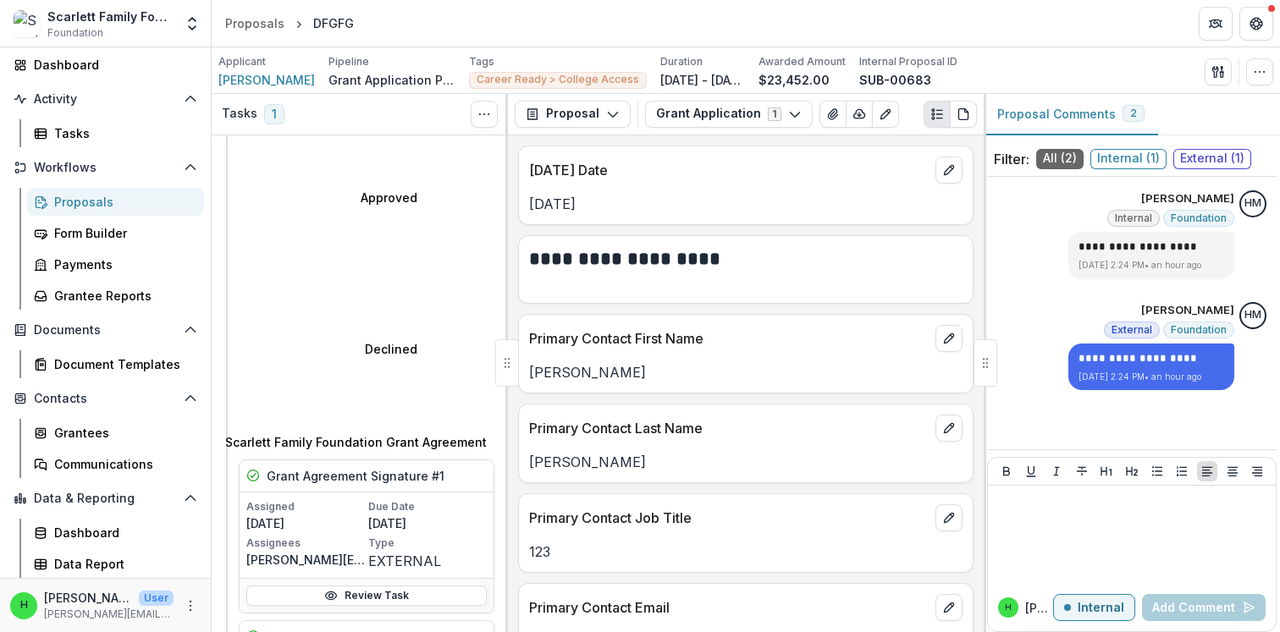
click at [77, 202] on div "Proposals" at bounding box center [122, 202] width 136 height 18
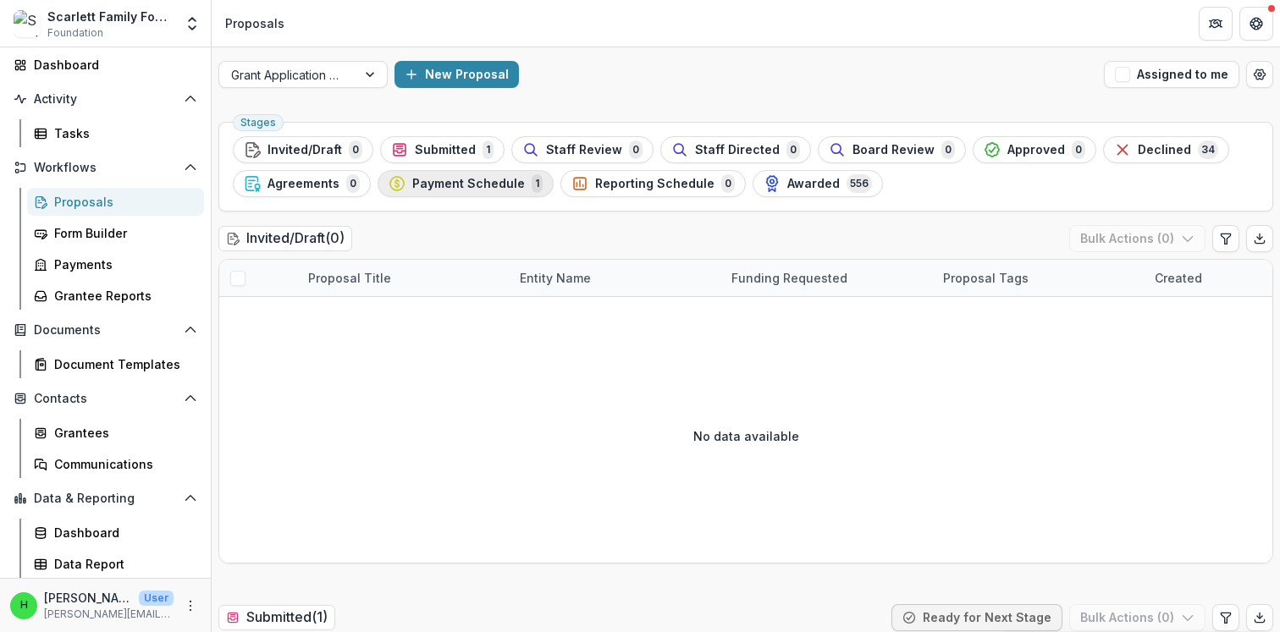
click at [489, 184] on span "Payment Schedule" at bounding box center [468, 184] width 113 height 14
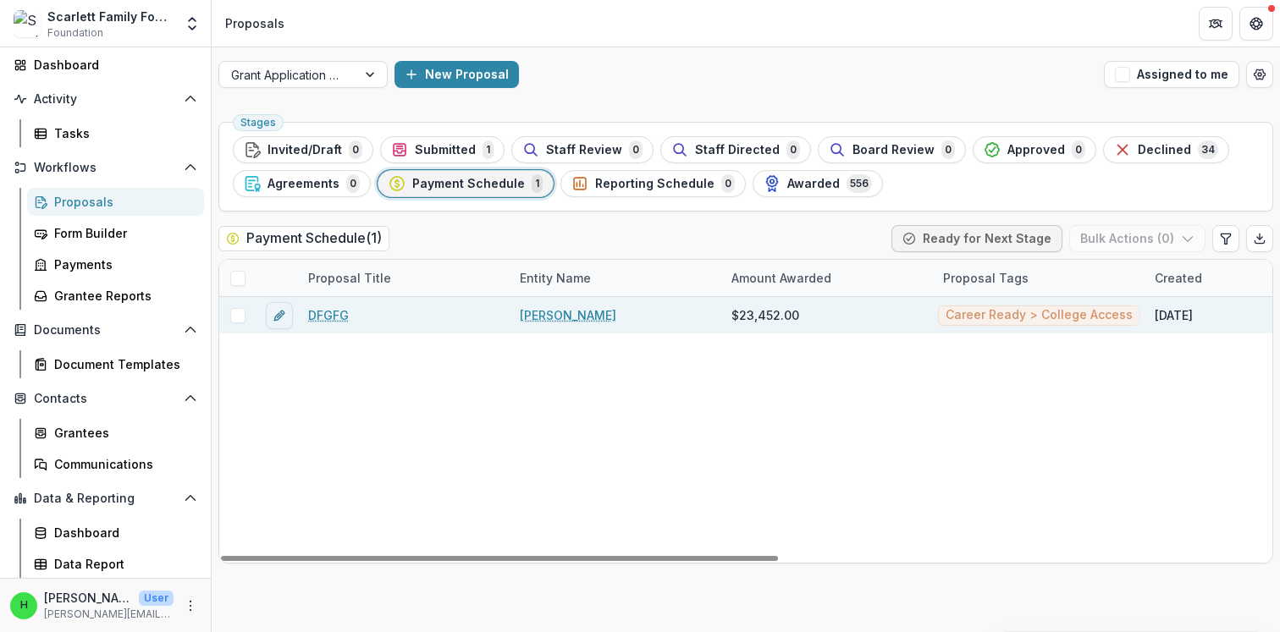
click at [338, 317] on link "DFGFG" at bounding box center [328, 315] width 41 height 18
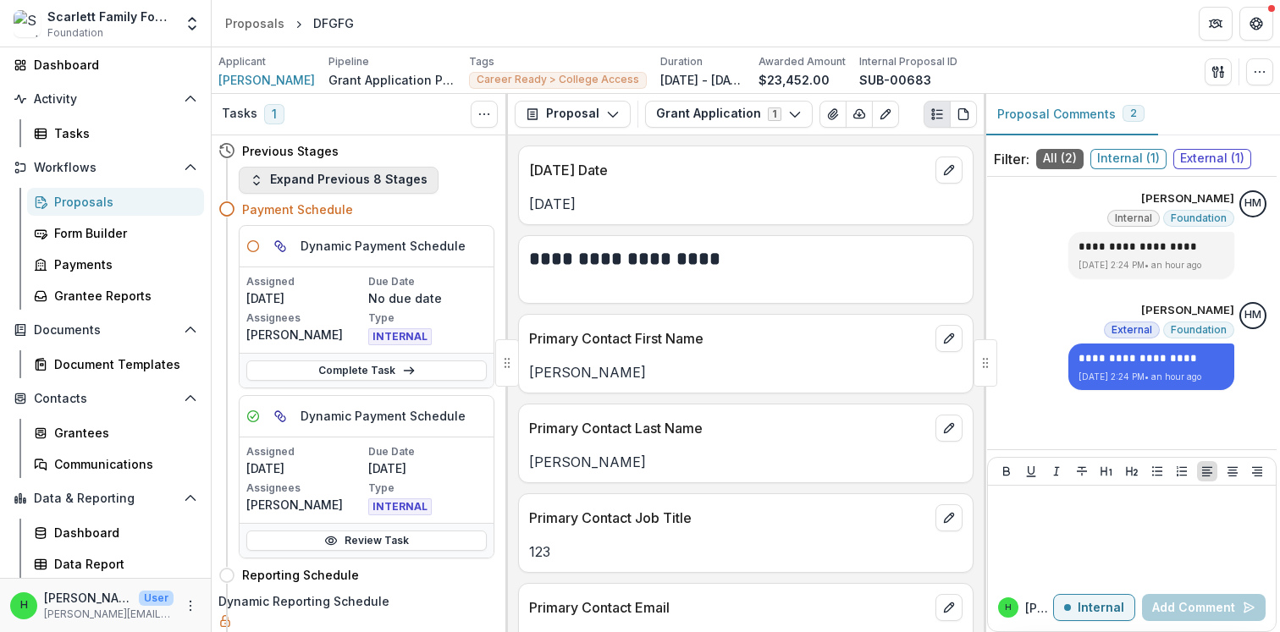
click at [325, 183] on button "Expand Previous 8 Stages" at bounding box center [339, 180] width 200 height 27
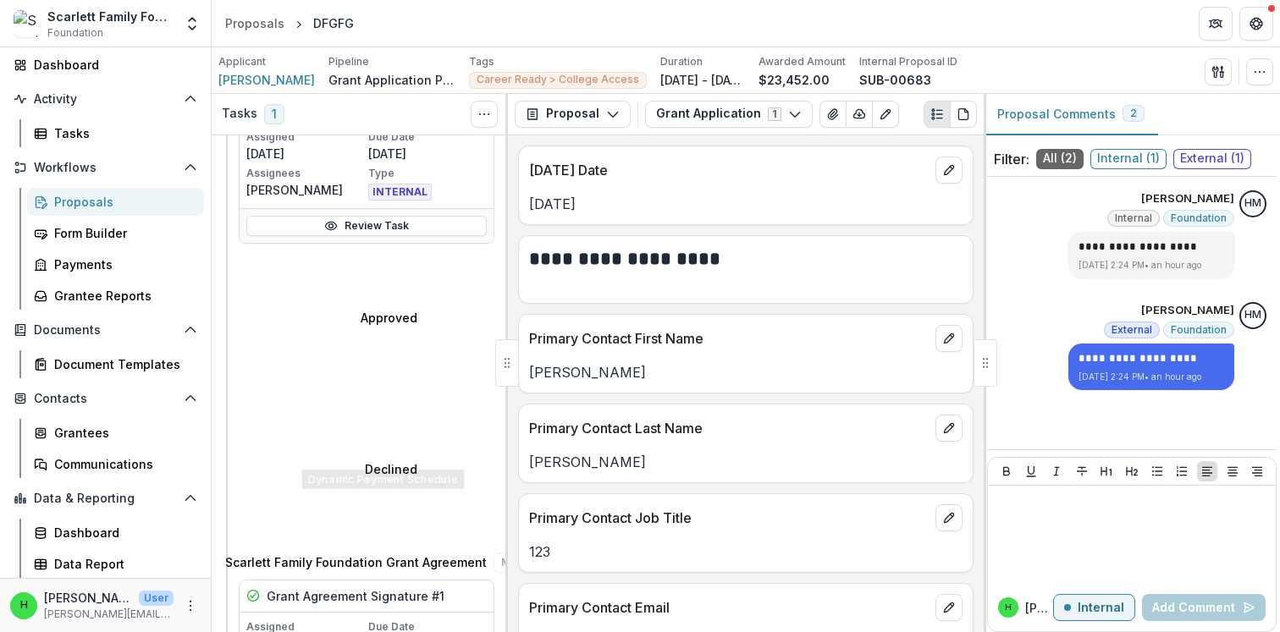
scroll to position [859, 0]
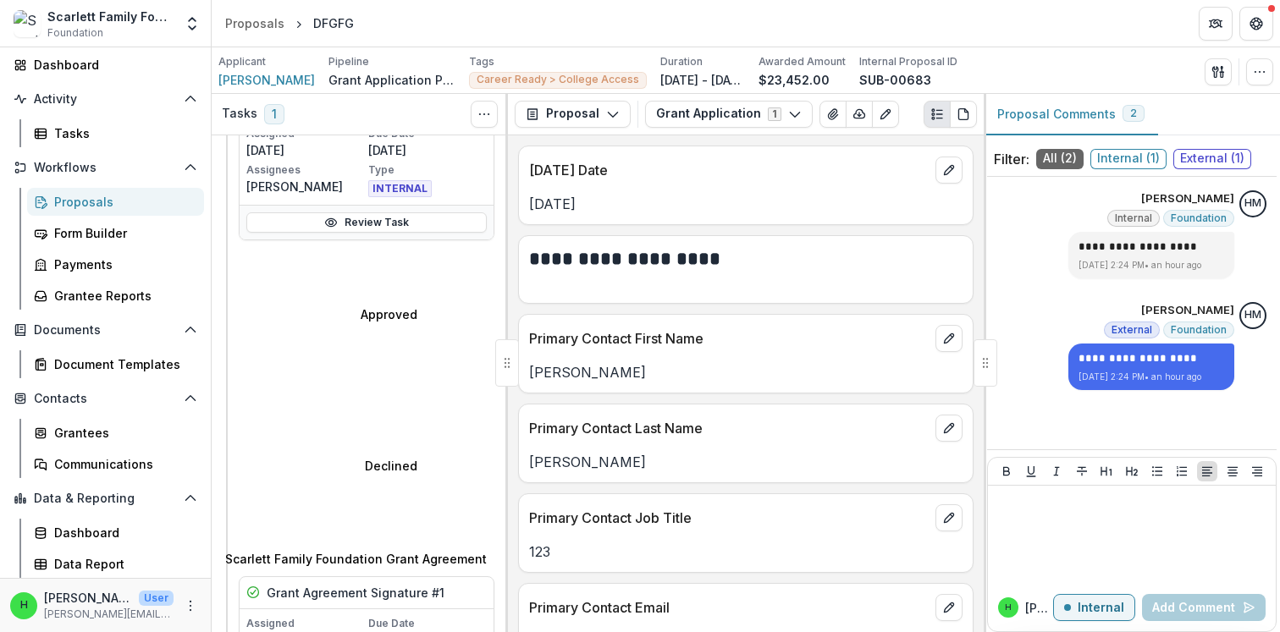
click at [503, 361] on div at bounding box center [507, 362] width 24 height 47
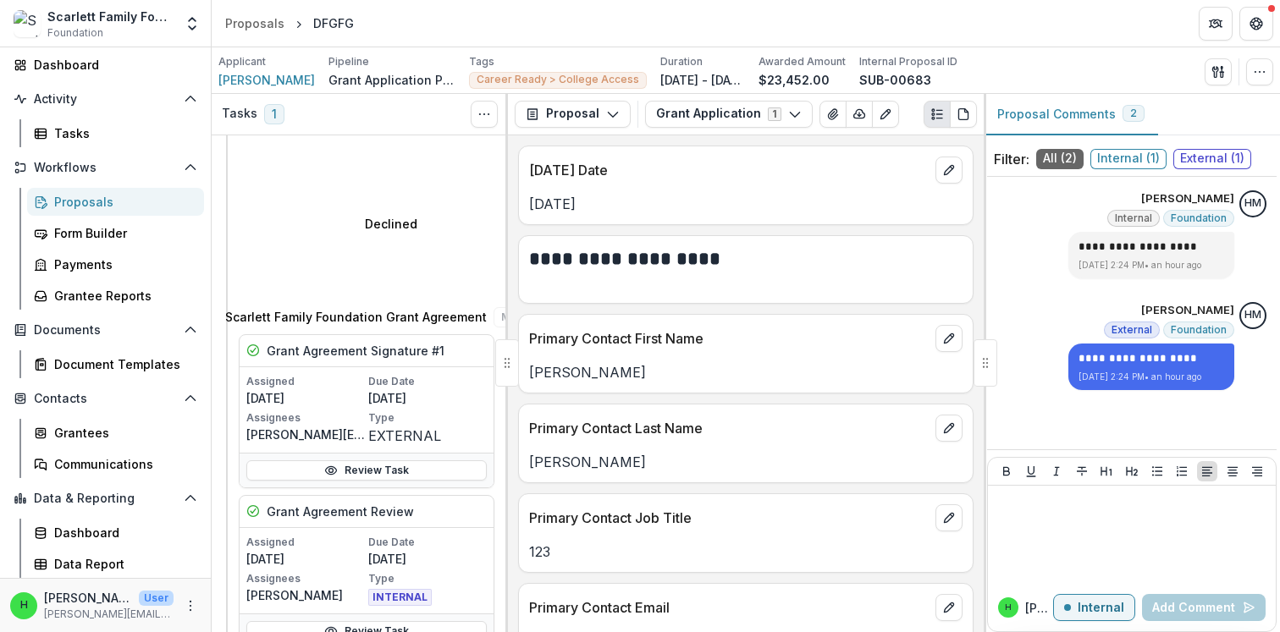
scroll to position [1135, 0]
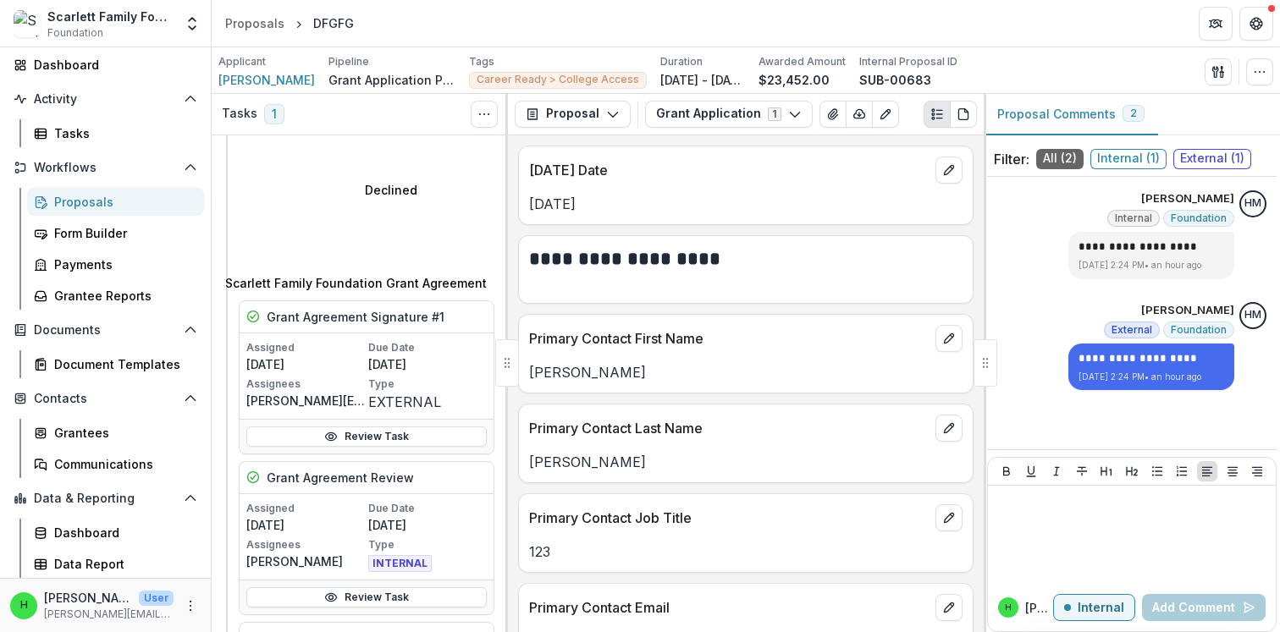
click at [94, 207] on div "Proposals" at bounding box center [122, 202] width 136 height 18
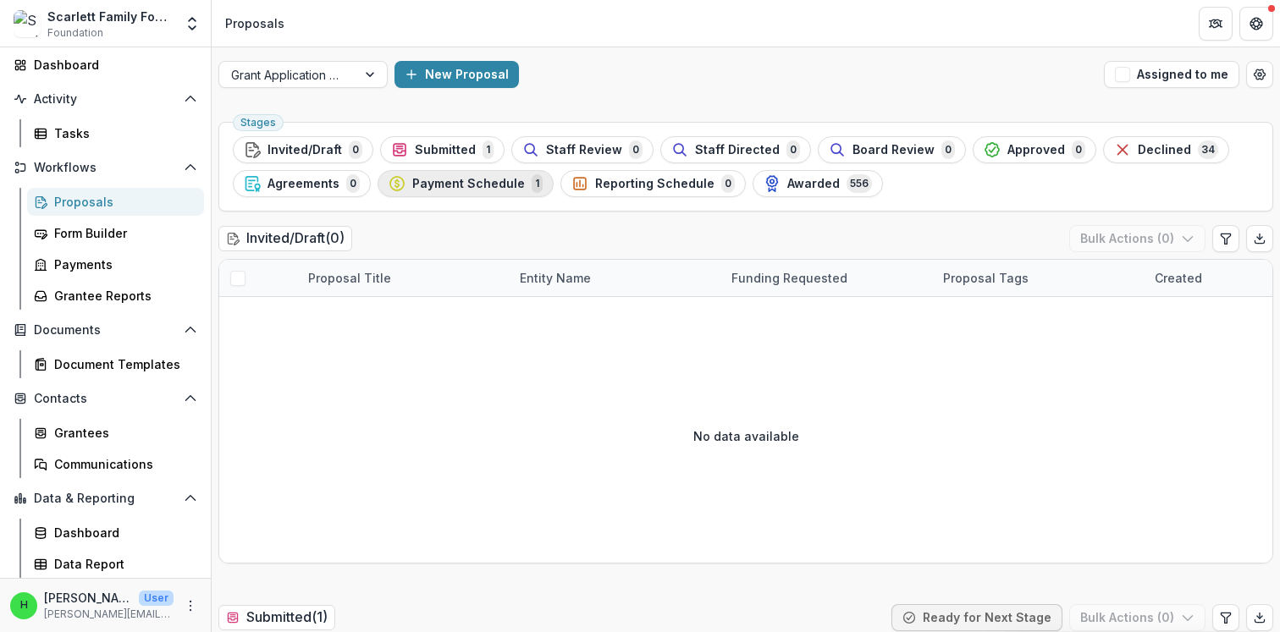
click at [497, 184] on span "Payment Schedule" at bounding box center [468, 184] width 113 height 14
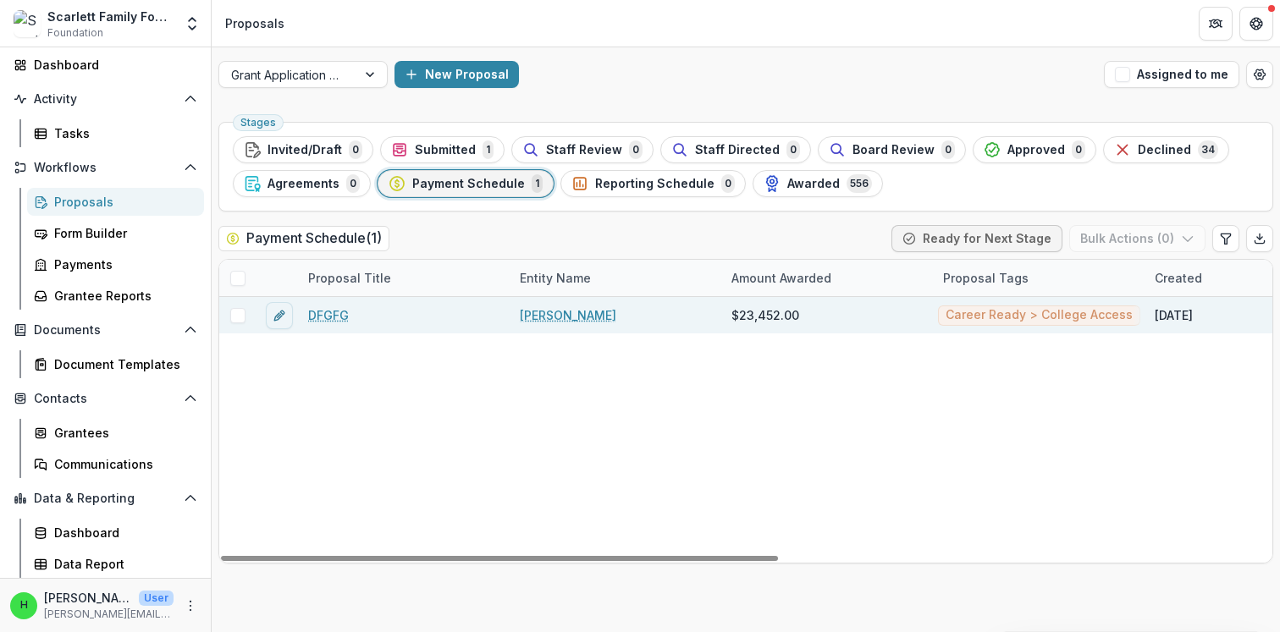
click at [235, 317] on span at bounding box center [237, 315] width 15 height 15
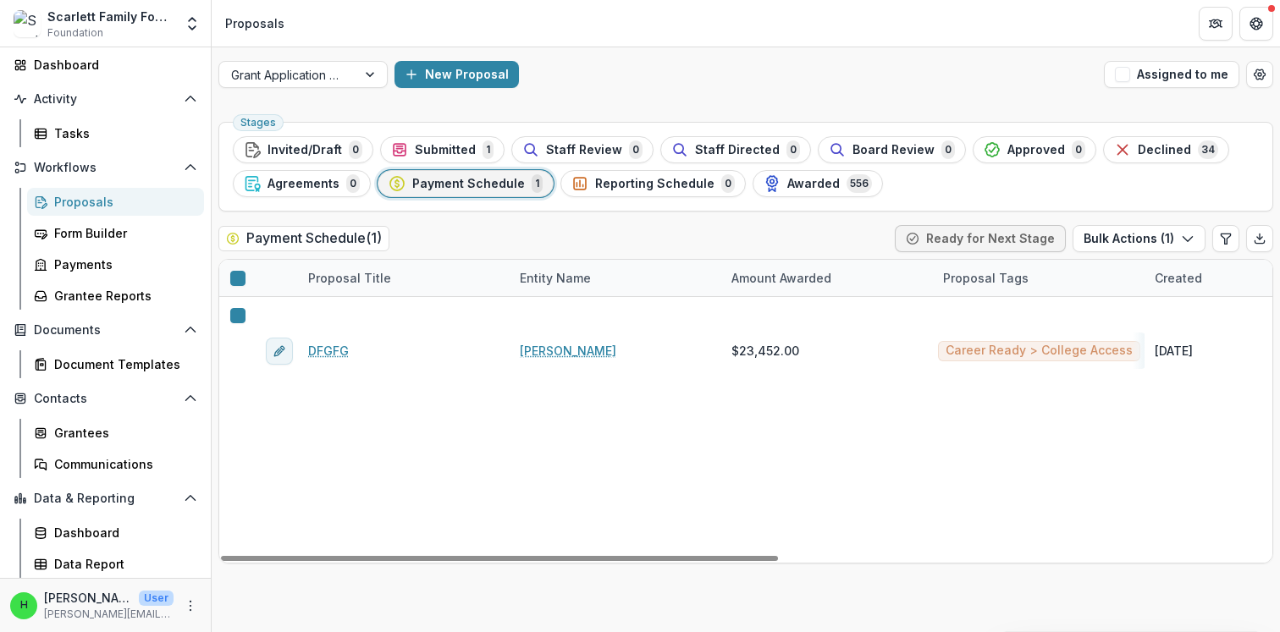
click at [338, 240] on h2 "Payment Schedule ( 1 )" at bounding box center [303, 238] width 171 height 25
click at [301, 185] on span "Agreements" at bounding box center [303, 184] width 72 height 14
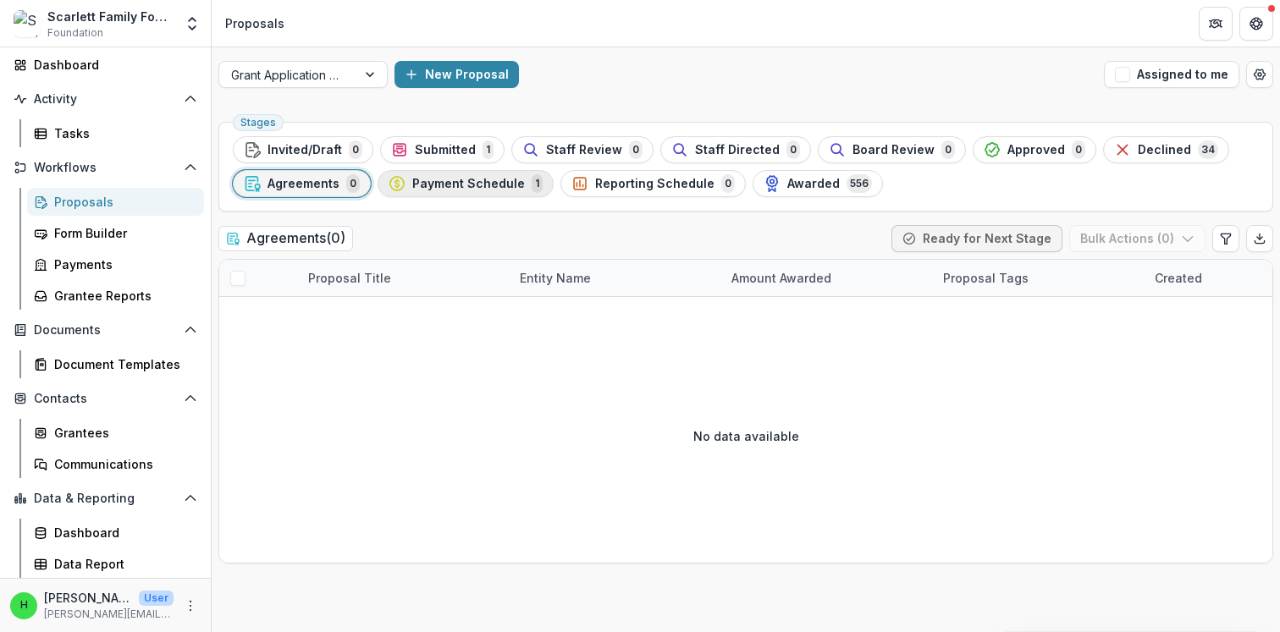
click at [433, 185] on span "Payment Schedule" at bounding box center [468, 184] width 113 height 14
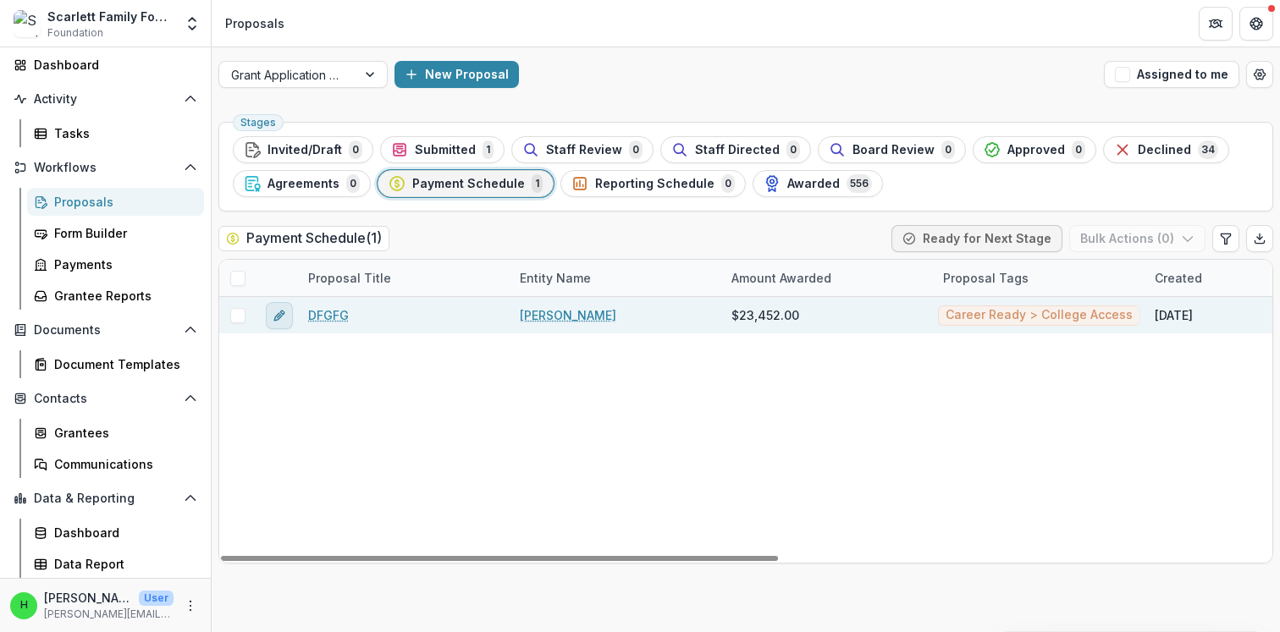
click at [285, 319] on icon "edit" at bounding box center [280, 316] width 14 height 14
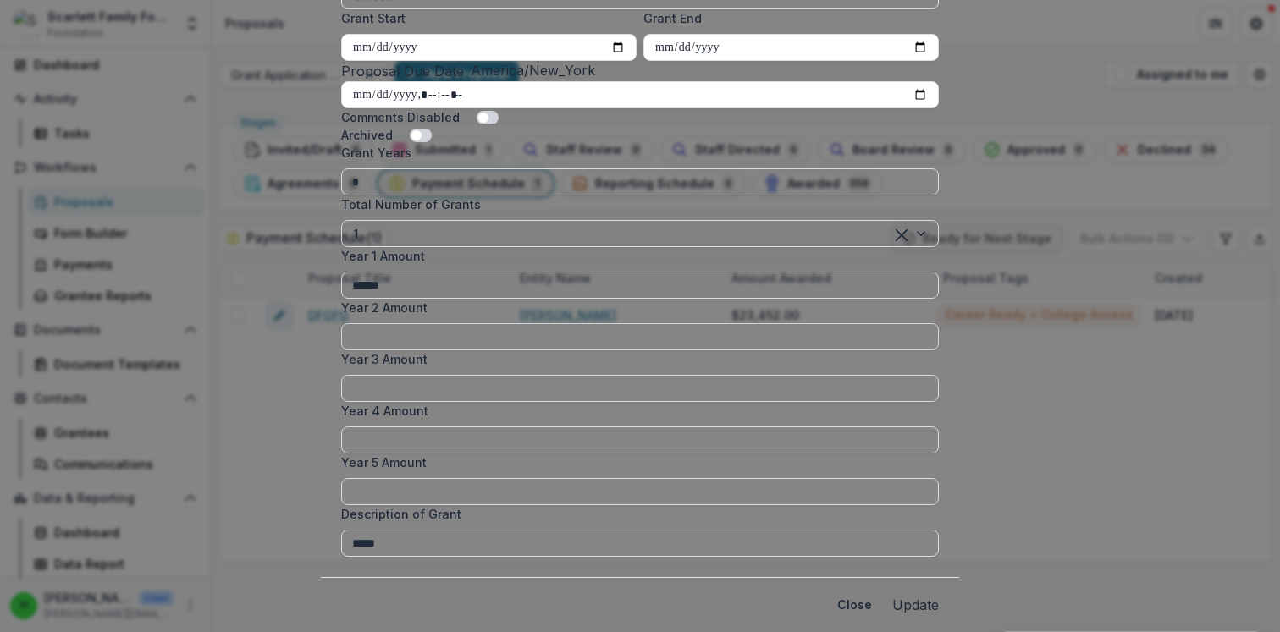
scroll to position [1042, 0]
click at [846, 592] on button "Close" at bounding box center [854, 605] width 55 height 27
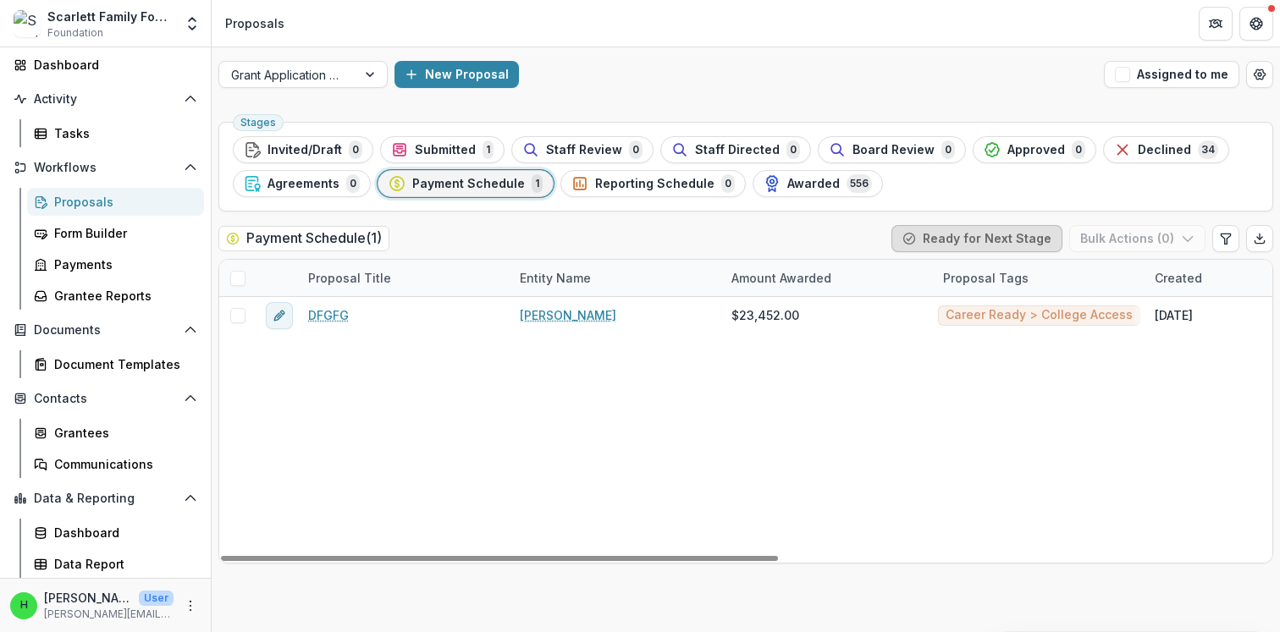
click at [933, 241] on button "Ready for Next Stage" at bounding box center [976, 238] width 171 height 27
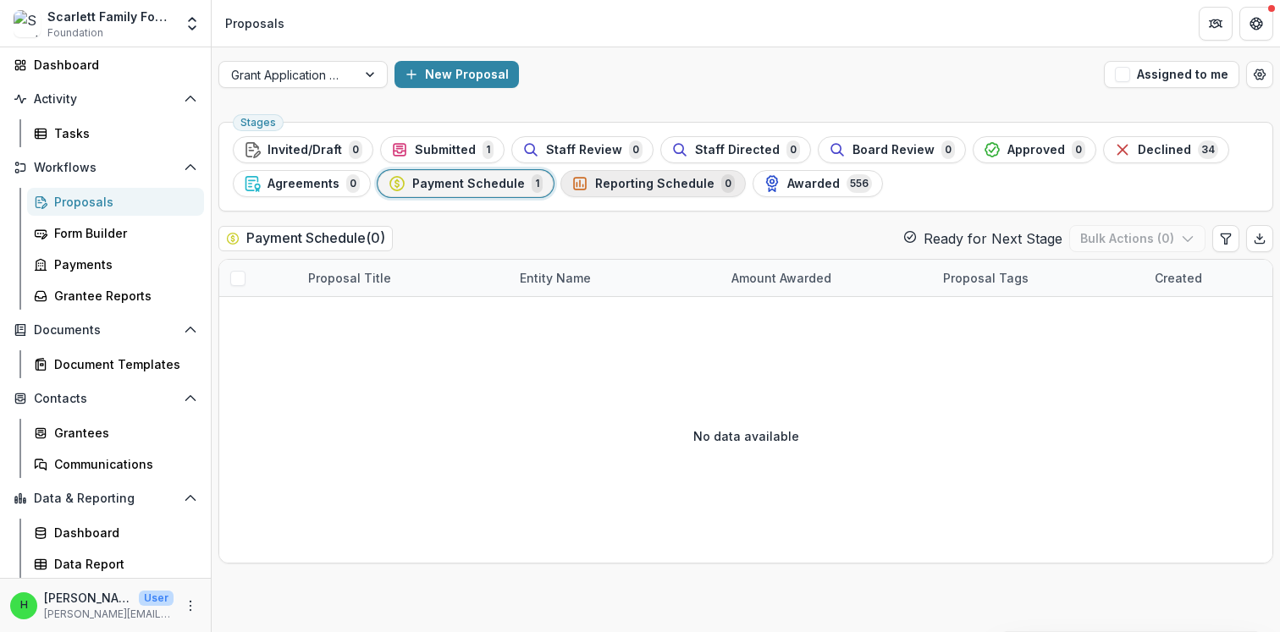
click at [612, 178] on span "Reporting Schedule" at bounding box center [654, 184] width 119 height 14
click at [471, 183] on span "Payment Schedule" at bounding box center [468, 184] width 113 height 14
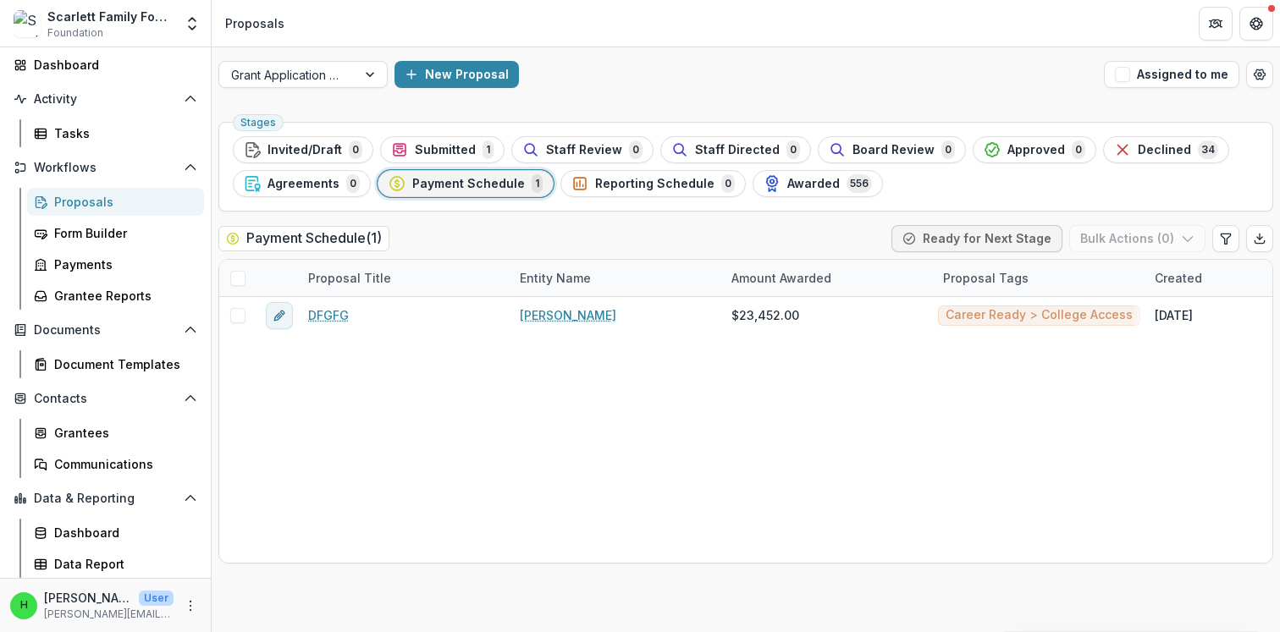
click at [319, 240] on h2 "Payment Schedule ( 1 )" at bounding box center [303, 238] width 171 height 25
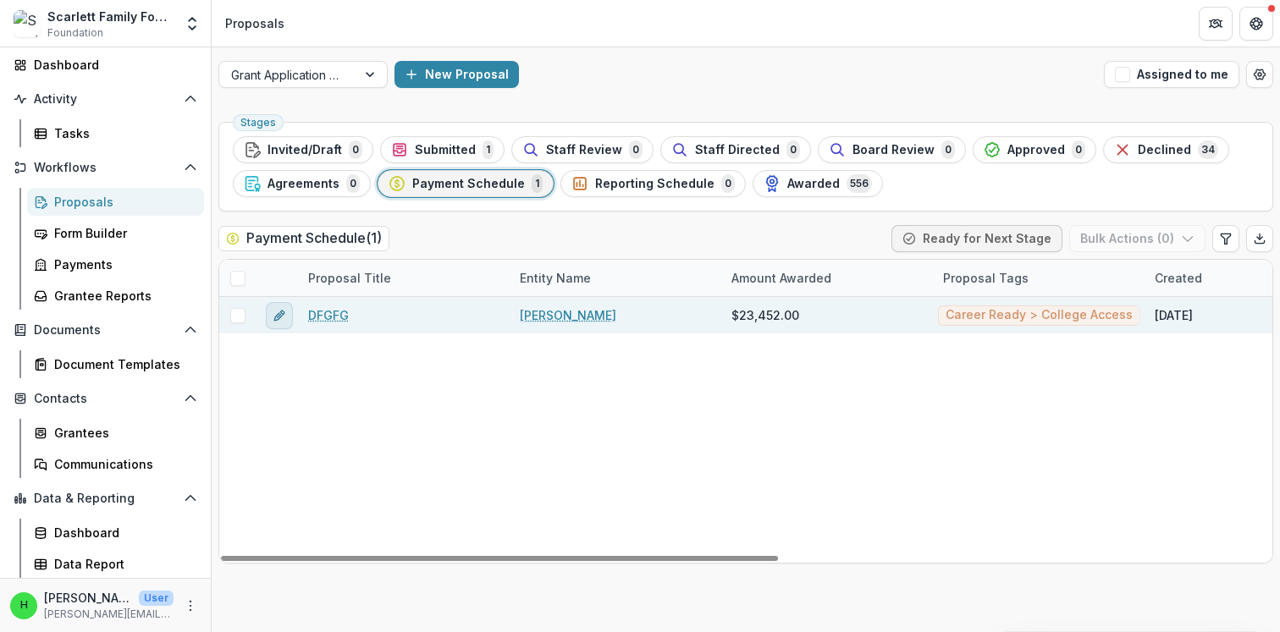
click at [277, 318] on icon "edit" at bounding box center [280, 316] width 14 height 14
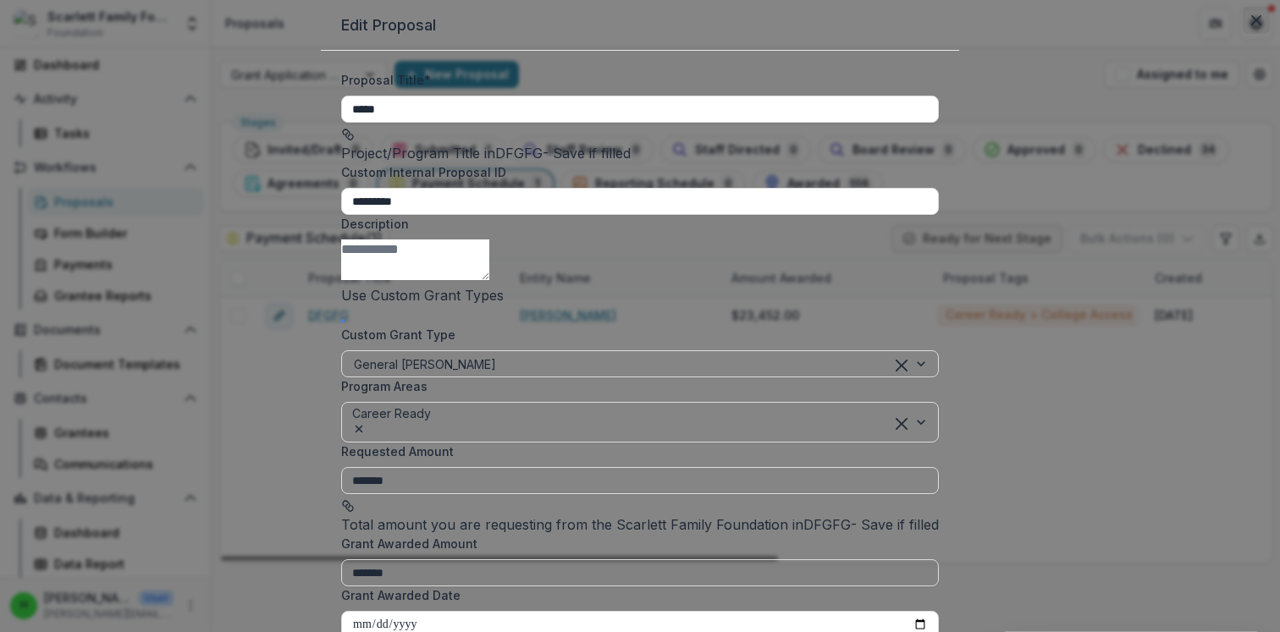
click at [1251, 25] on icon "Close" at bounding box center [1256, 20] width 10 height 10
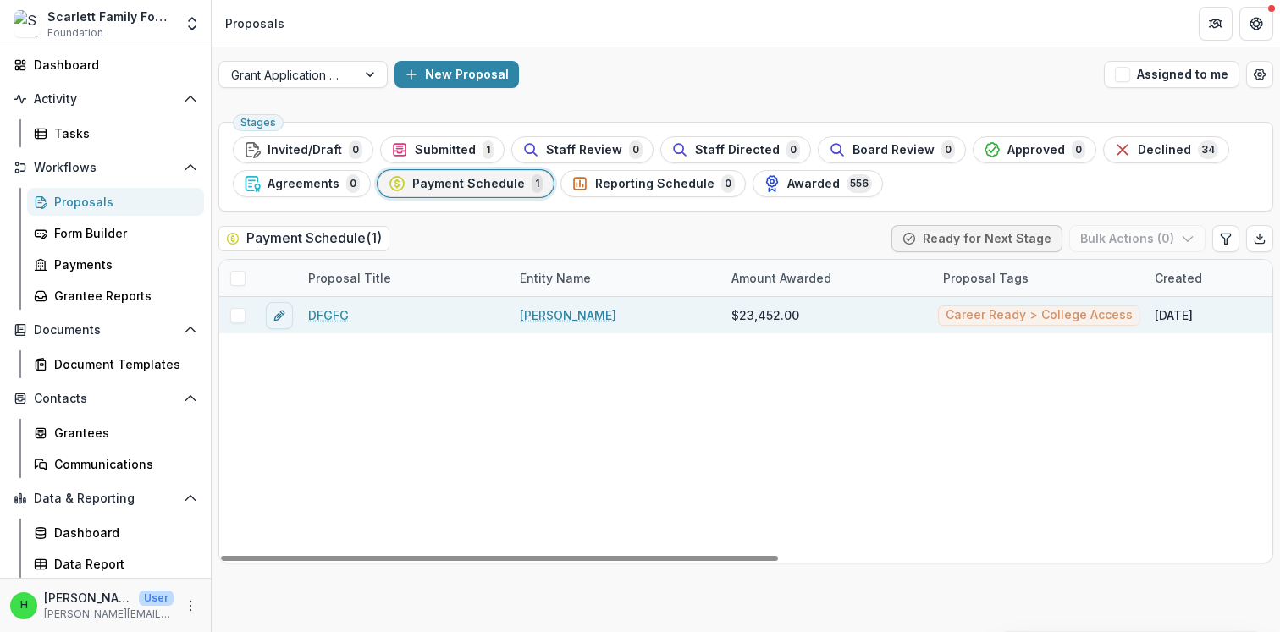
click at [234, 314] on span at bounding box center [237, 315] width 15 height 15
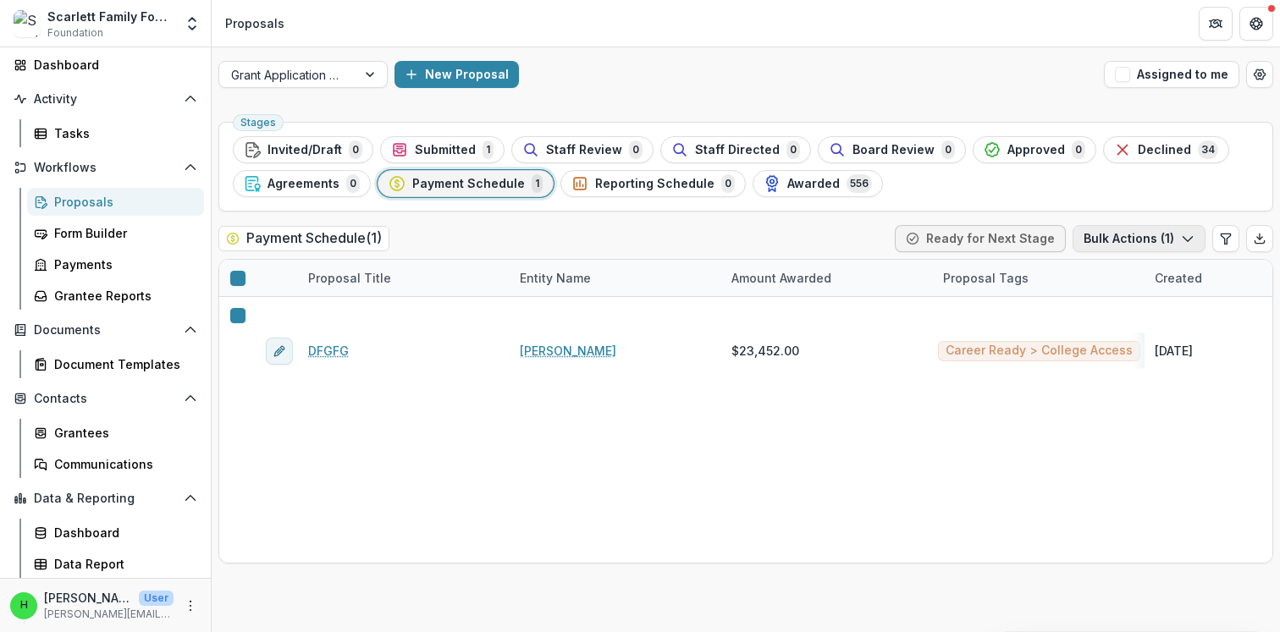
click at [1167, 232] on button "Bulk Actions ( 1 )" at bounding box center [1138, 238] width 133 height 27
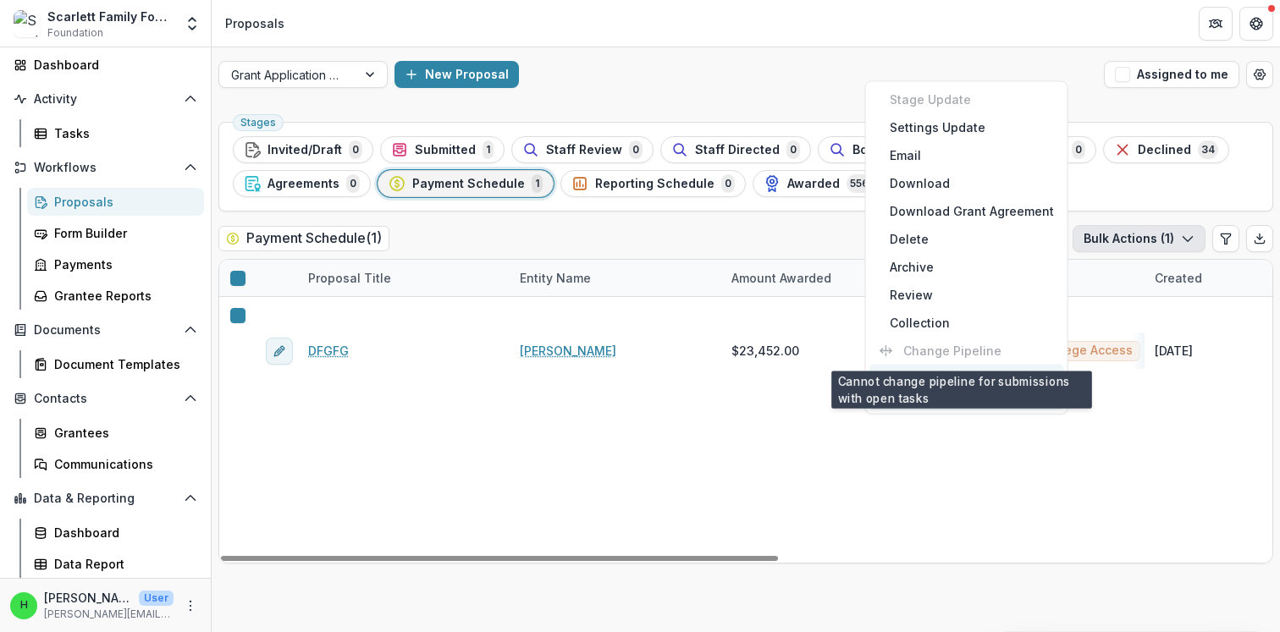
click at [813, 373] on div "Payment Reports Reminders Proposals Tasks" at bounding box center [802, 443] width 121 height 146
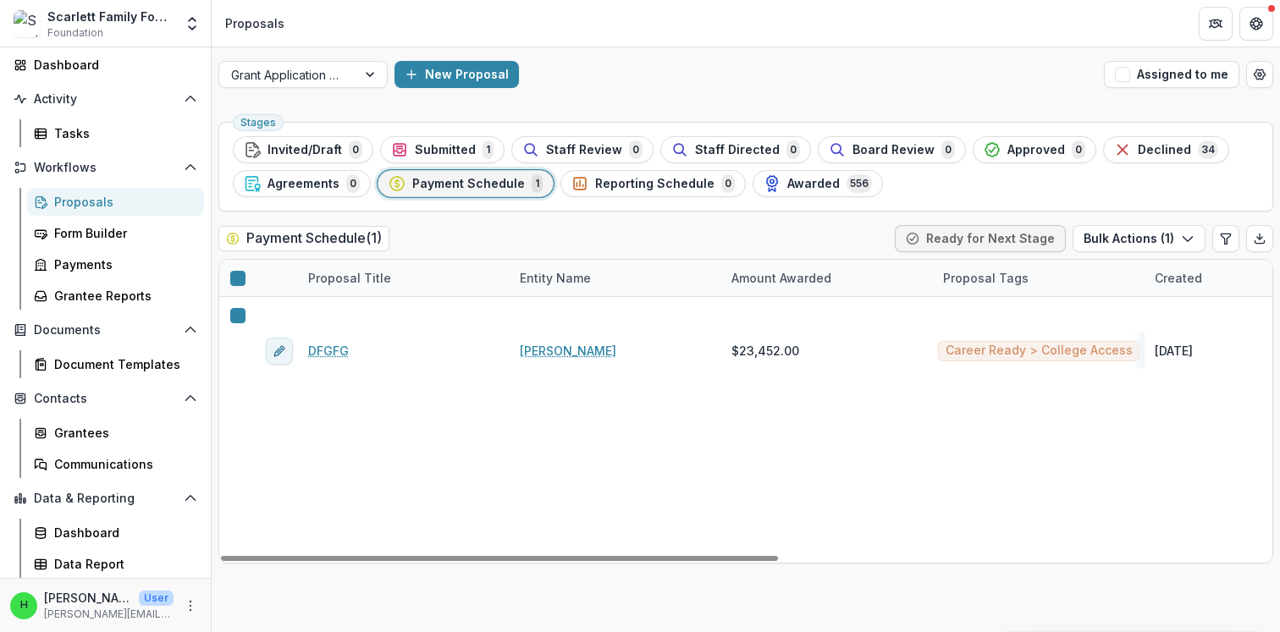
click at [80, 197] on div "Proposals" at bounding box center [122, 202] width 136 height 18
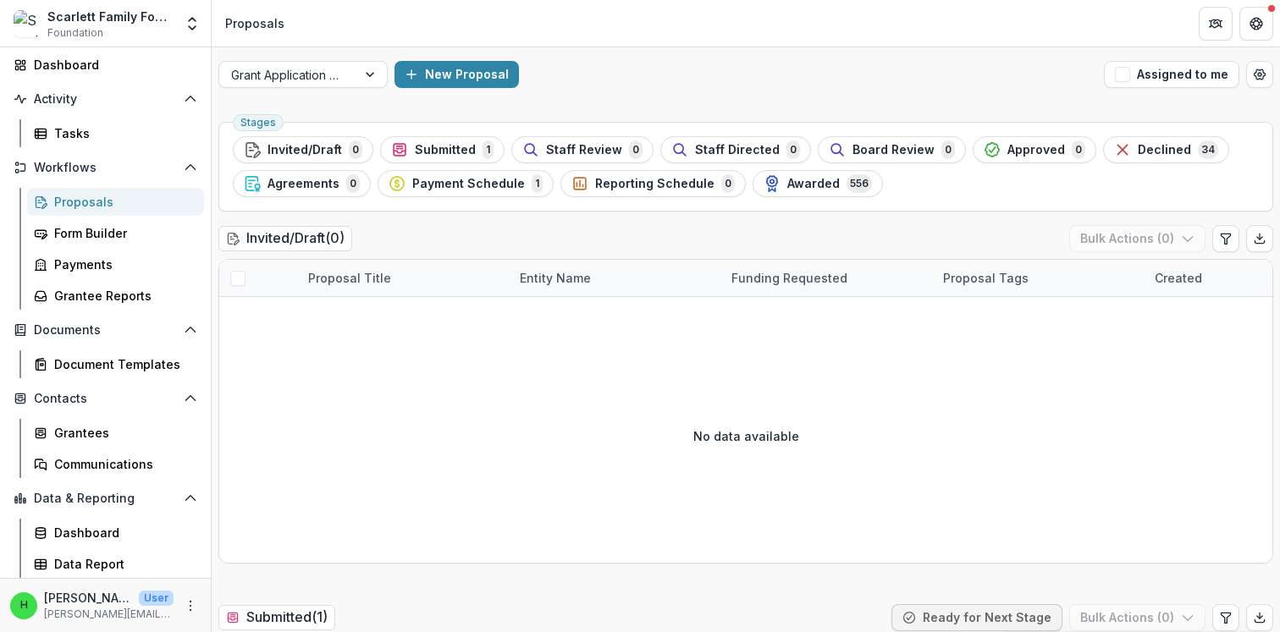
click at [72, 201] on div "Proposals" at bounding box center [122, 202] width 136 height 18
click at [501, 187] on span "Payment Schedule" at bounding box center [468, 184] width 113 height 14
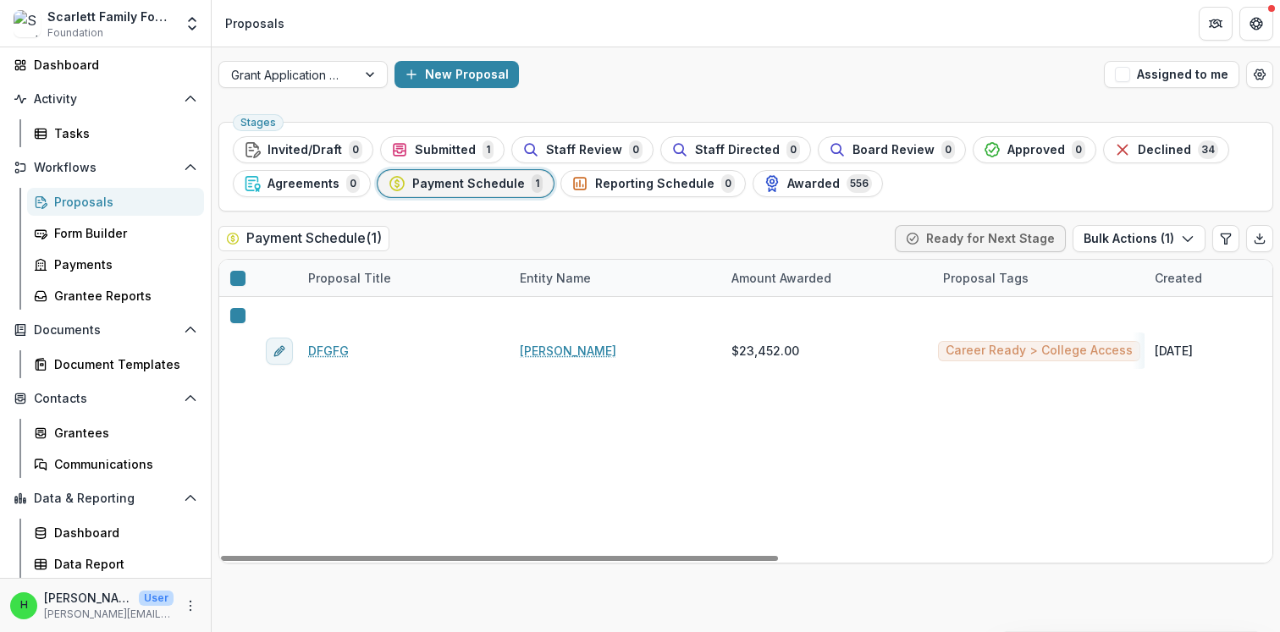
click at [334, 342] on link "DFGFG" at bounding box center [328, 351] width 41 height 18
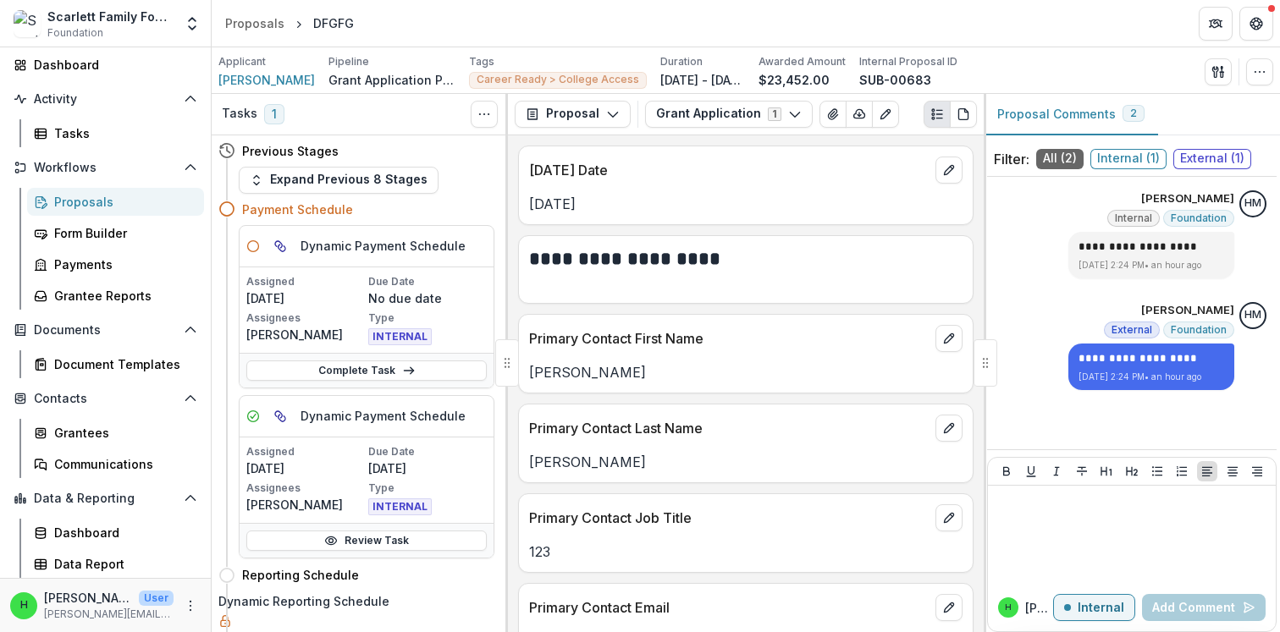
scroll to position [58, 0]
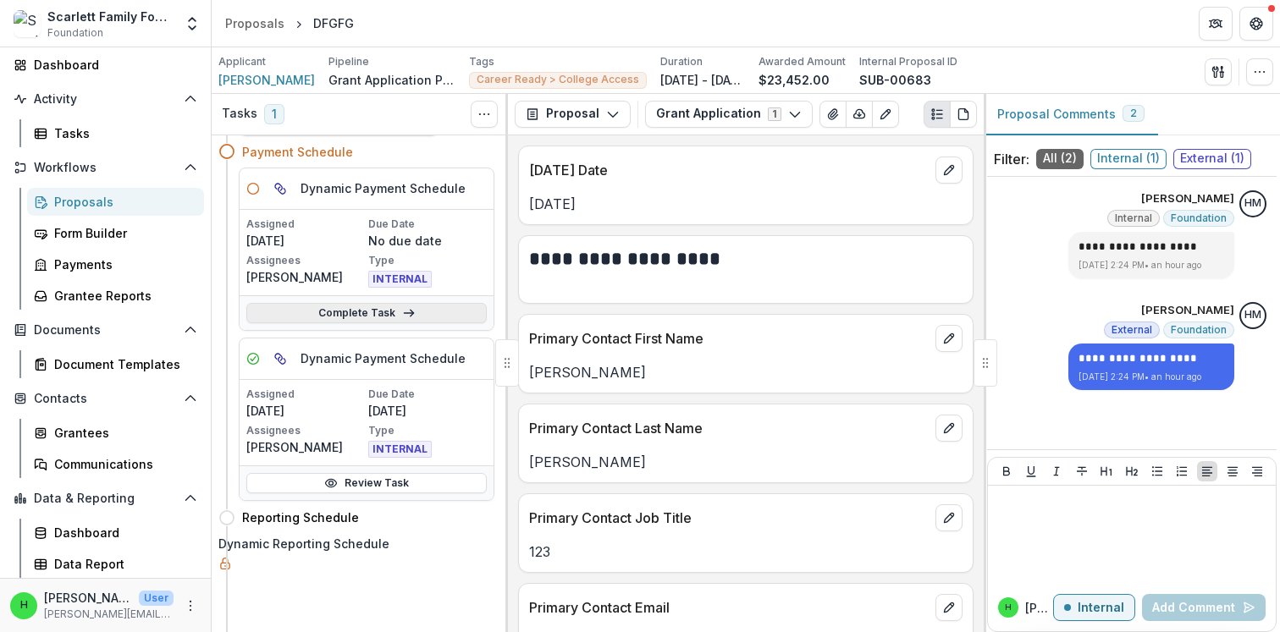
click at [359, 311] on link "Complete Task" at bounding box center [366, 313] width 240 height 20
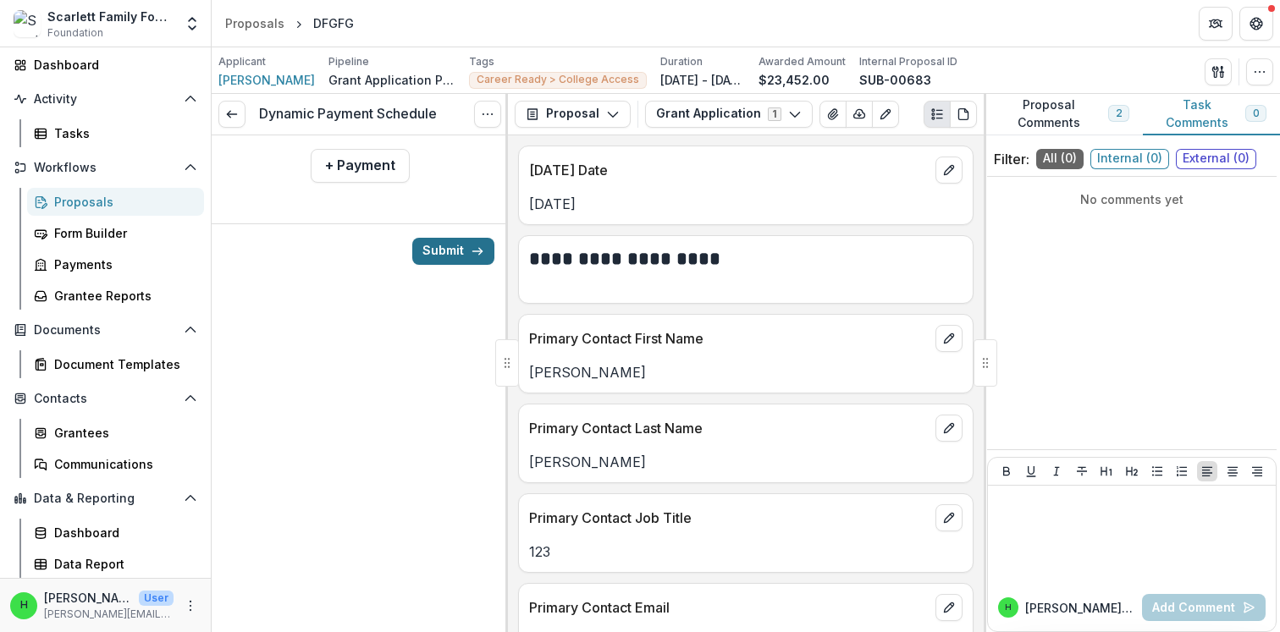
click at [455, 249] on button "Submit" at bounding box center [453, 251] width 82 height 27
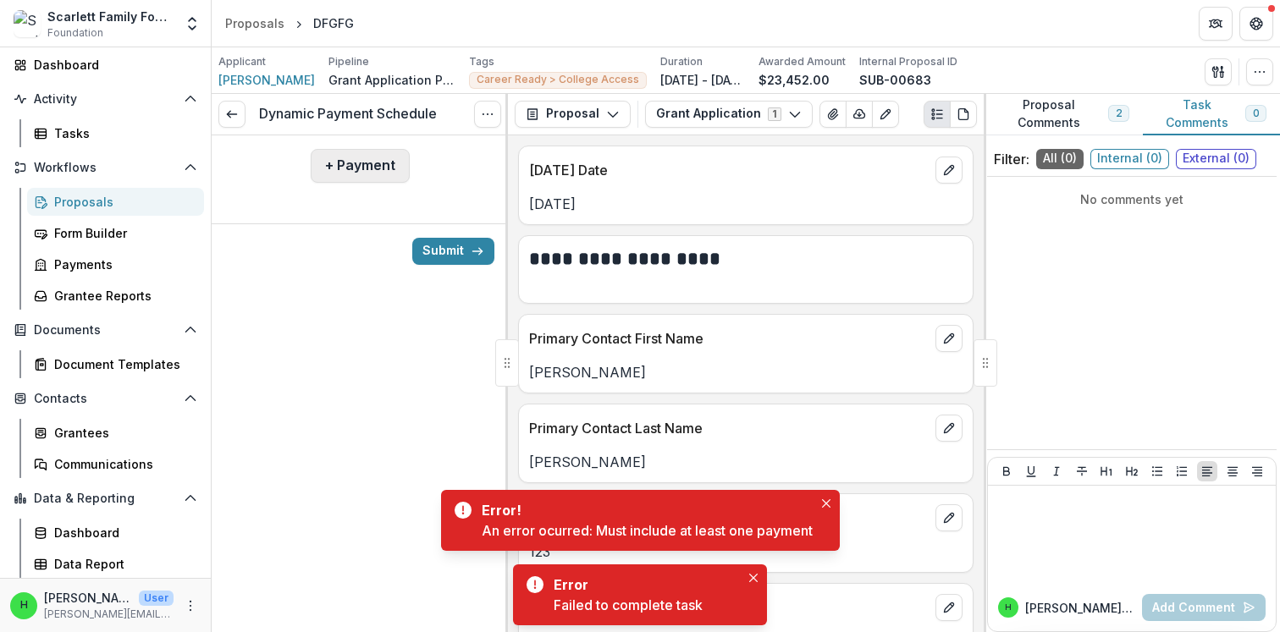
click at [356, 159] on button "+ Payment" at bounding box center [360, 166] width 99 height 34
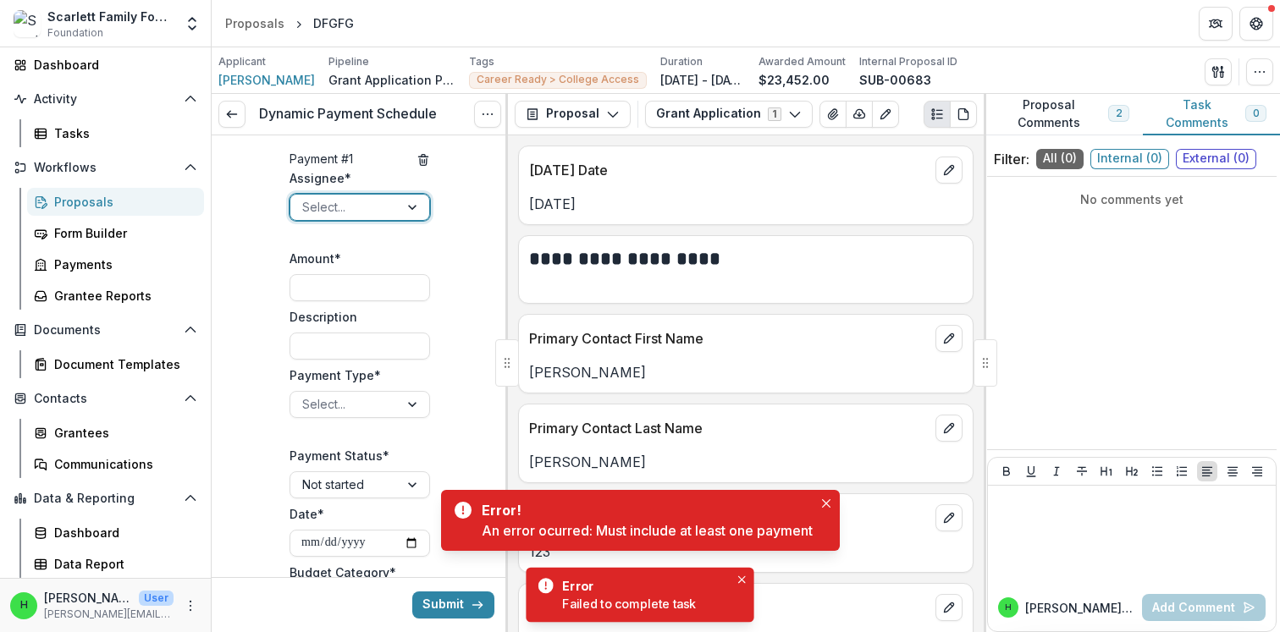
click at [362, 218] on div at bounding box center [344, 206] width 85 height 21
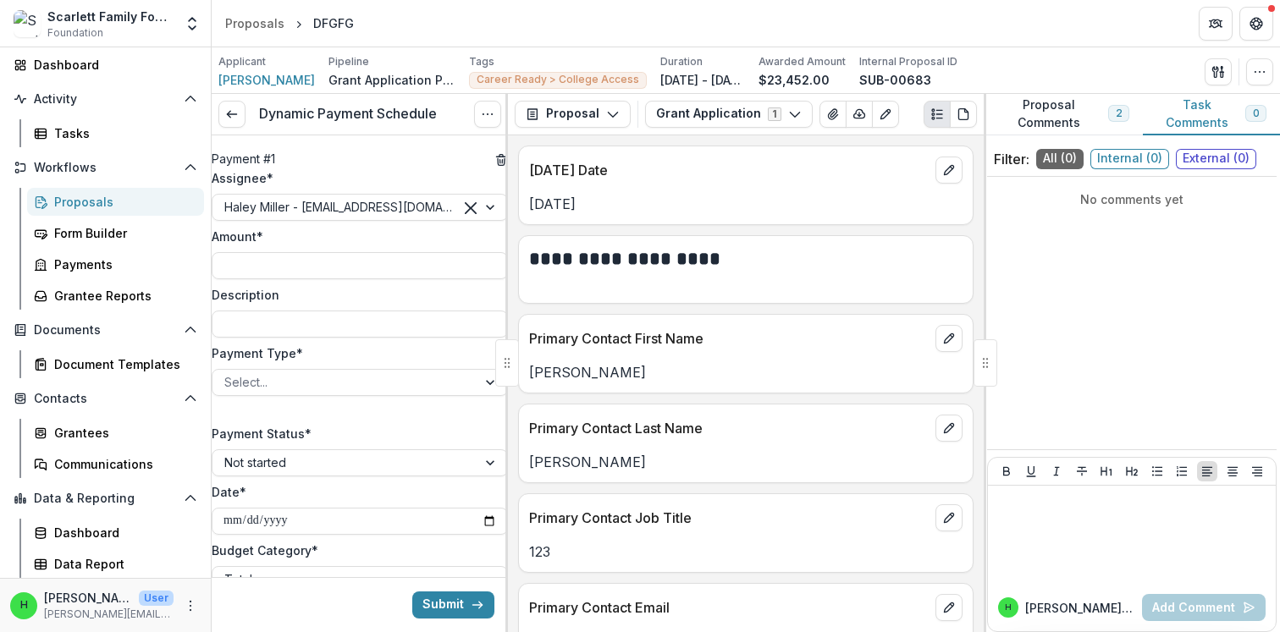
click at [300, 269] on div "Amount *" at bounding box center [360, 254] width 296 height 52
click at [300, 279] on input "Amount *" at bounding box center [360, 265] width 296 height 27
type input "********"
click at [287, 393] on div at bounding box center [344, 382] width 240 height 21
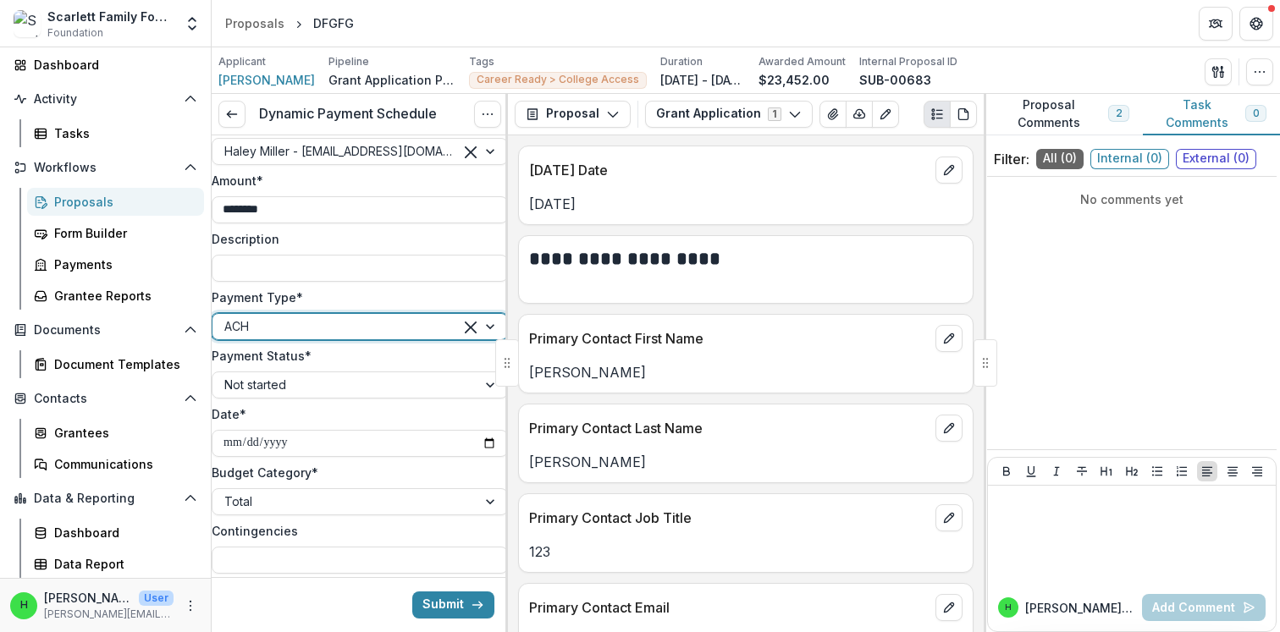
scroll to position [83, 0]
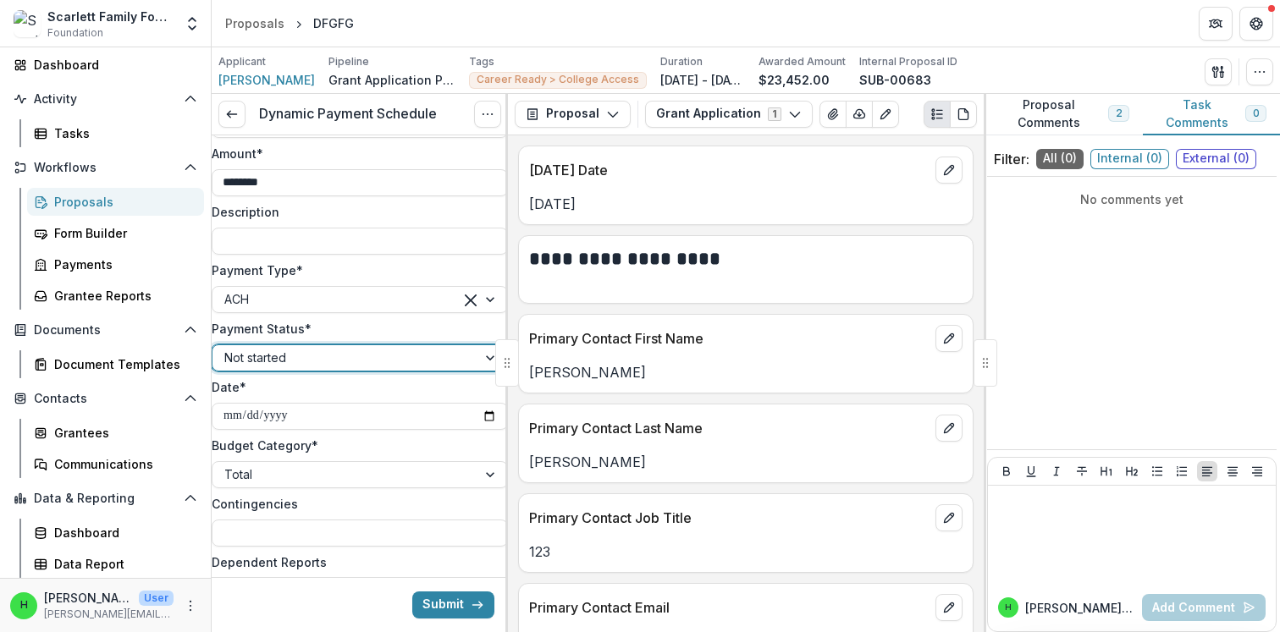
click at [289, 368] on div at bounding box center [344, 357] width 240 height 21
click at [295, 430] on input "**********" at bounding box center [360, 416] width 296 height 27
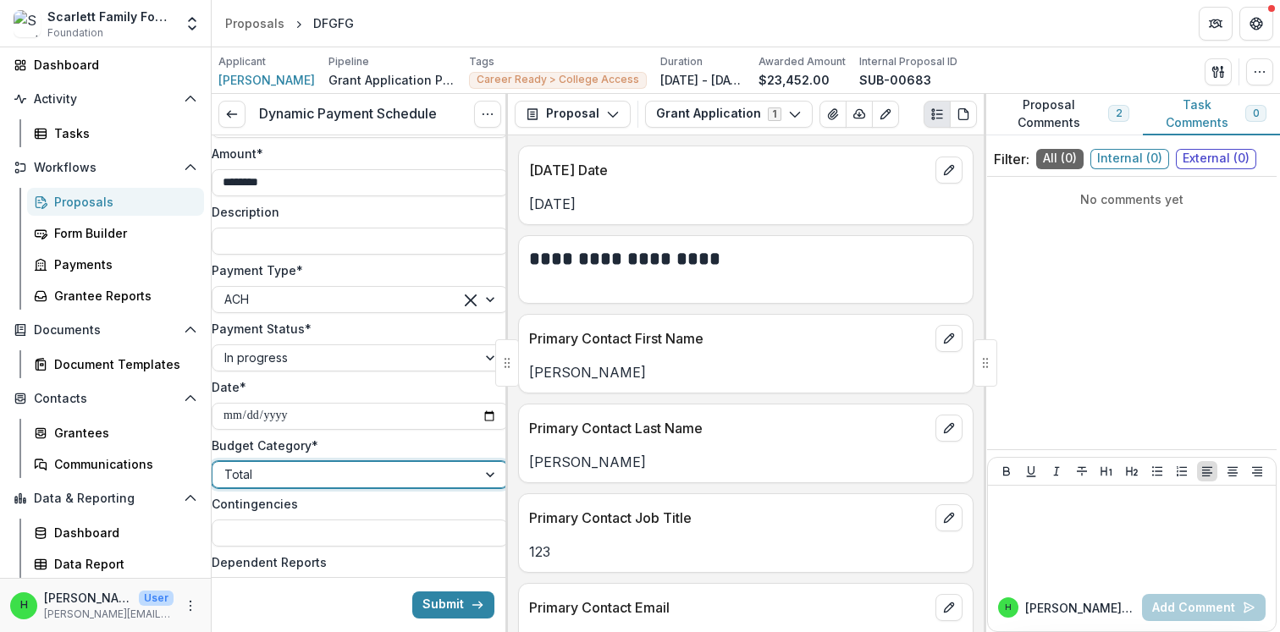
click at [405, 485] on div at bounding box center [344, 474] width 240 height 21
click at [447, 596] on button "Submit" at bounding box center [453, 605] width 82 height 27
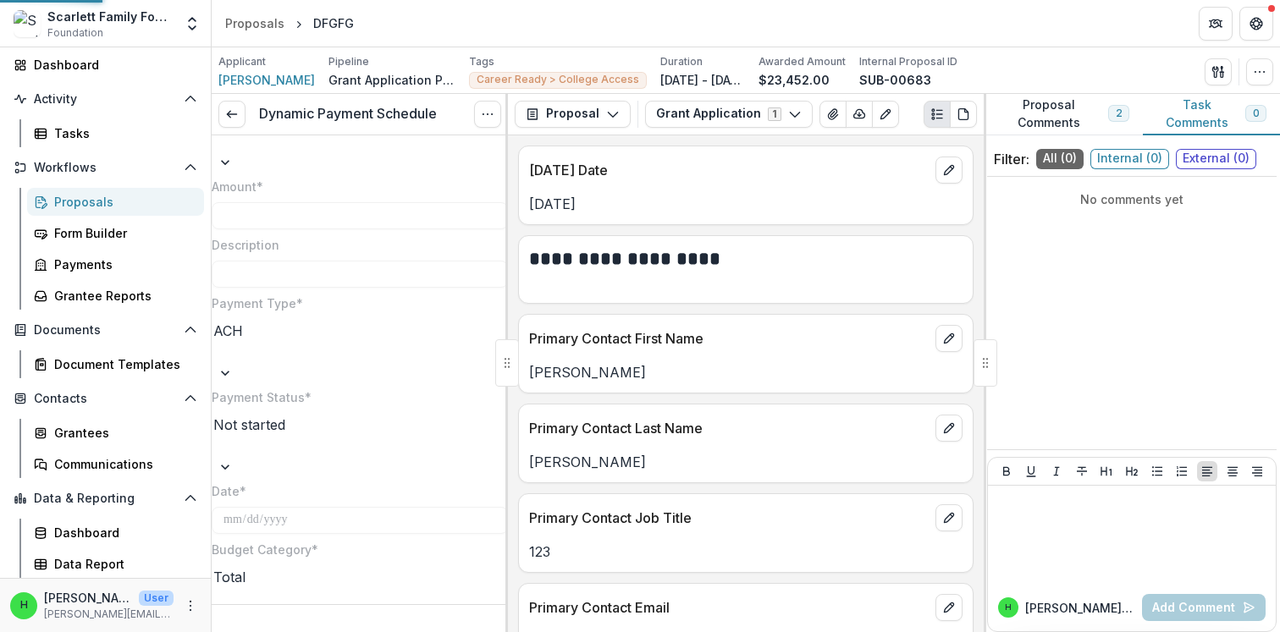
type input "********"
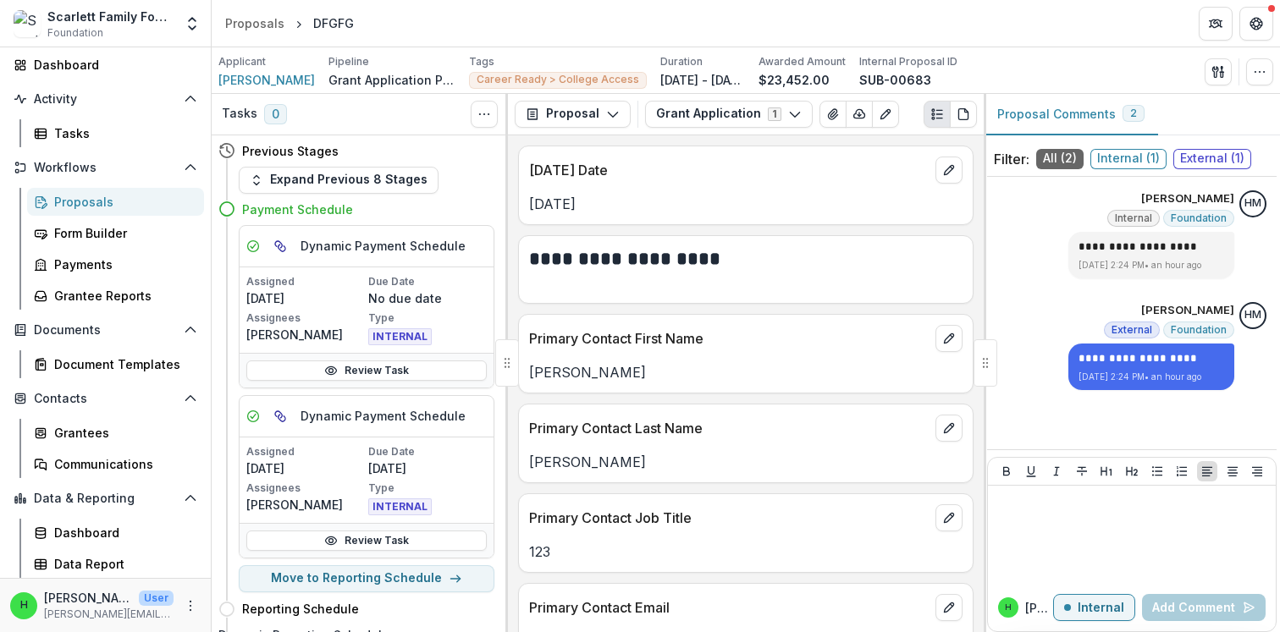
click at [89, 197] on div "Proposals" at bounding box center [122, 202] width 136 height 18
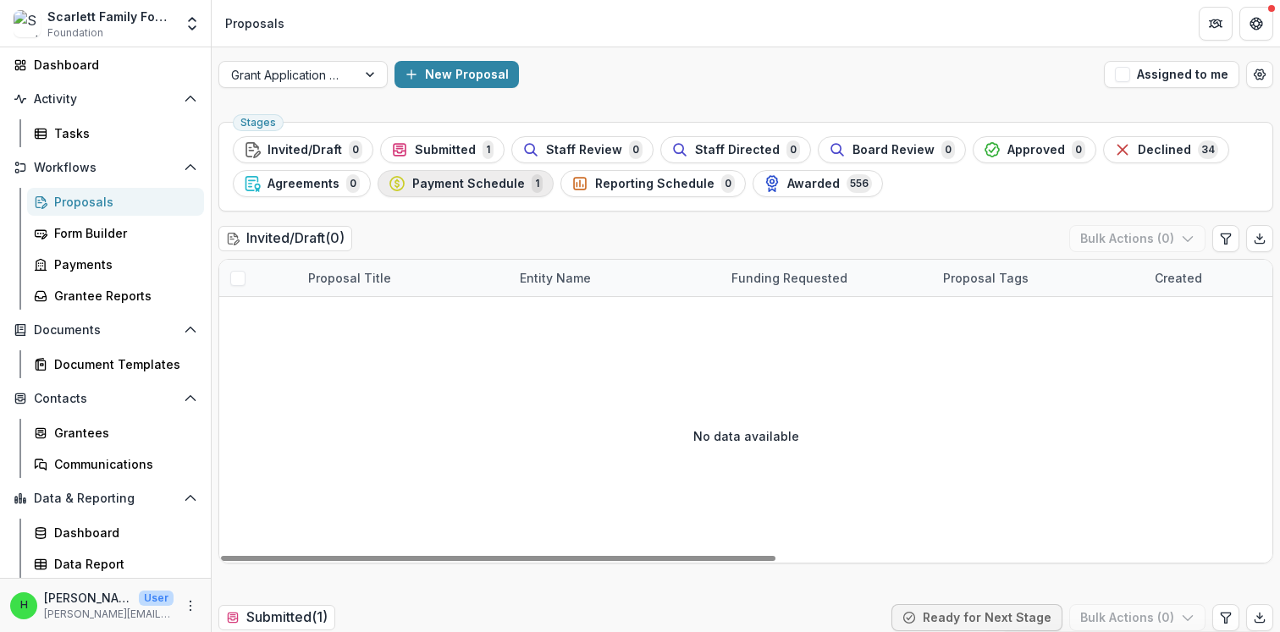
click at [449, 186] on span "Payment Schedule" at bounding box center [468, 184] width 113 height 14
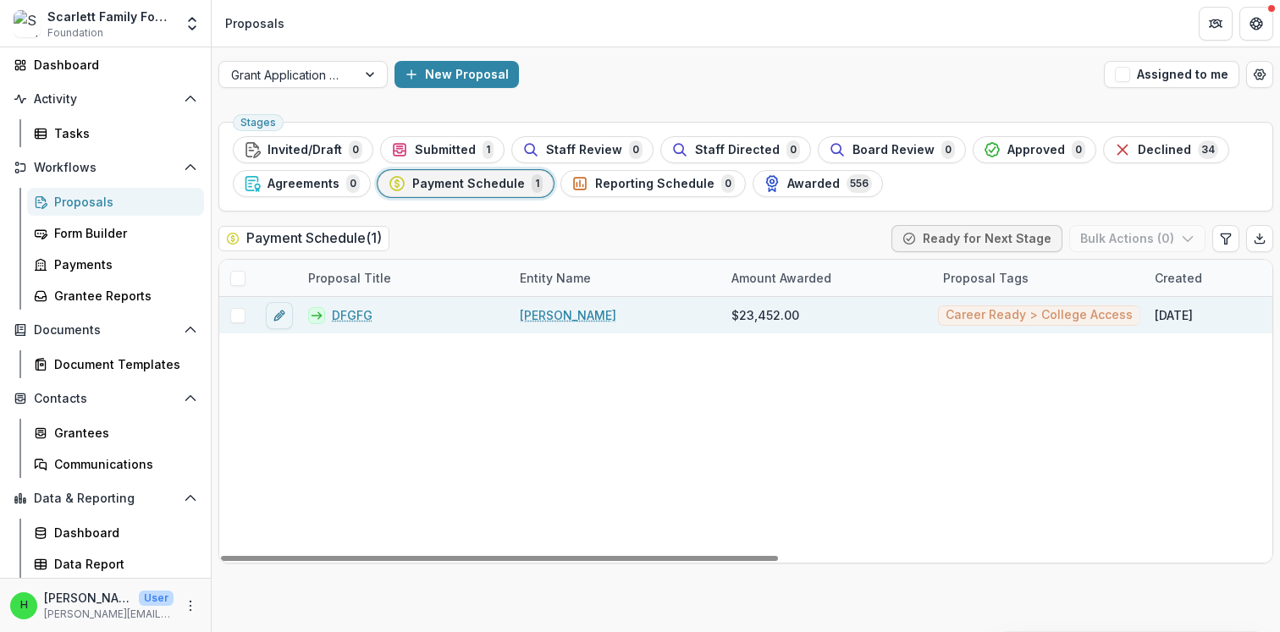
click at [359, 317] on link "DFGFG" at bounding box center [352, 315] width 41 height 18
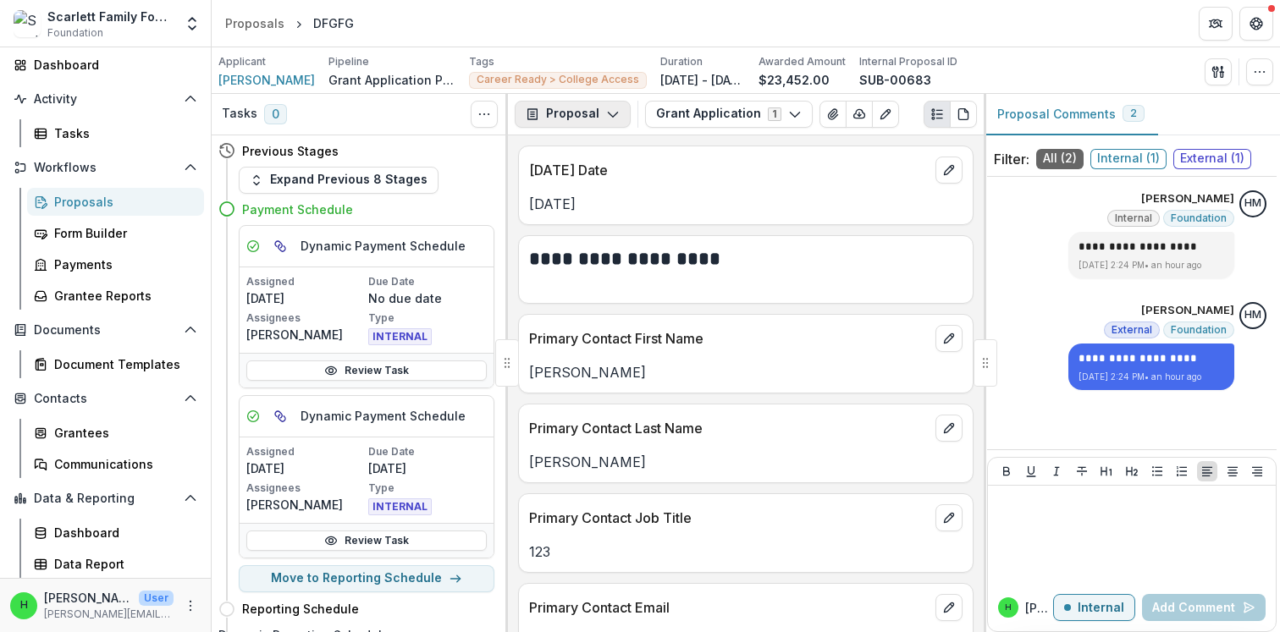
click at [599, 108] on button "Proposal" at bounding box center [573, 114] width 116 height 27
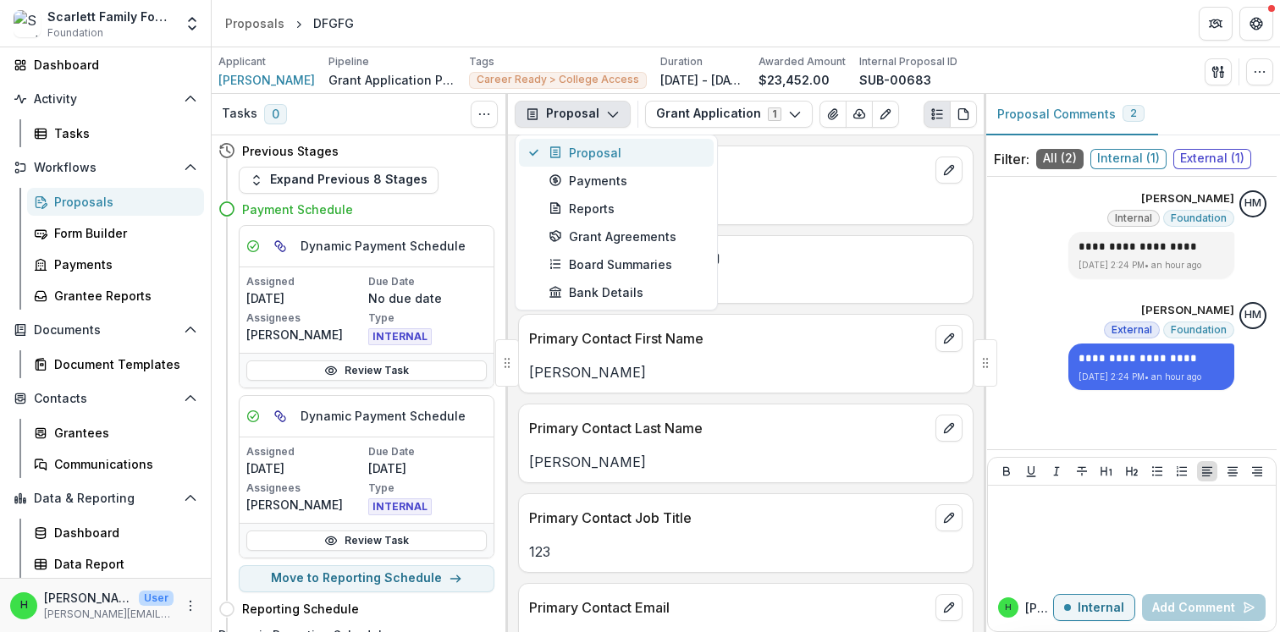
click at [582, 152] on div "Proposal" at bounding box center [626, 153] width 155 height 18
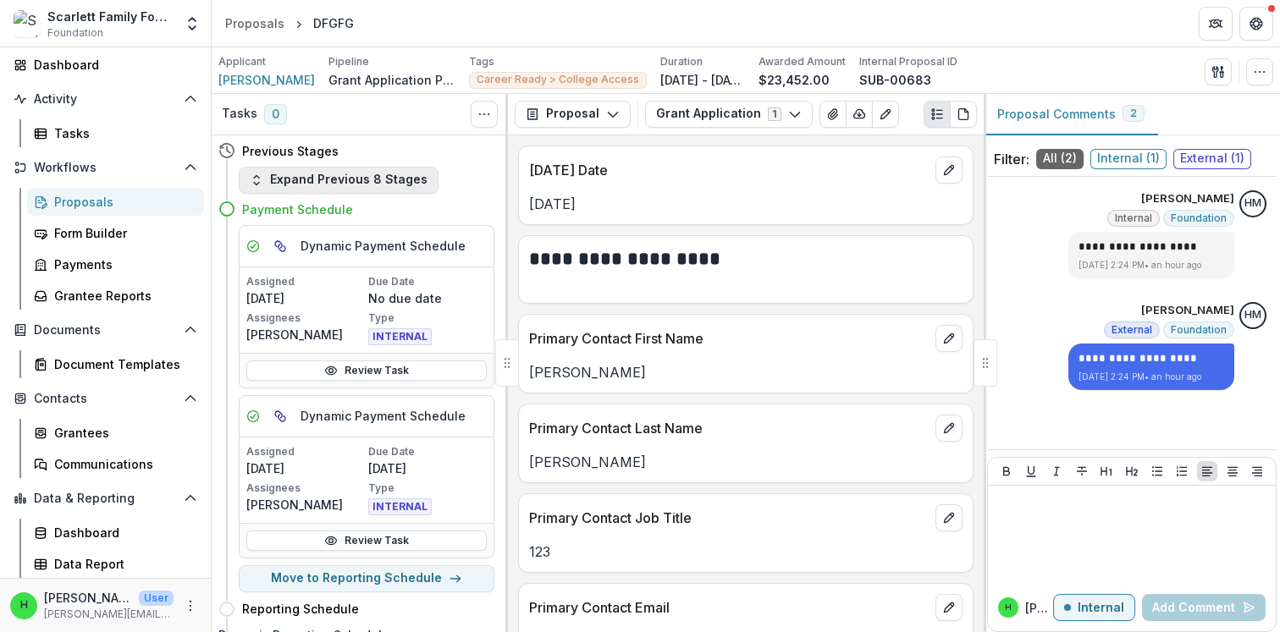
click at [332, 179] on button "Expand Previous 8 Stages" at bounding box center [339, 180] width 200 height 27
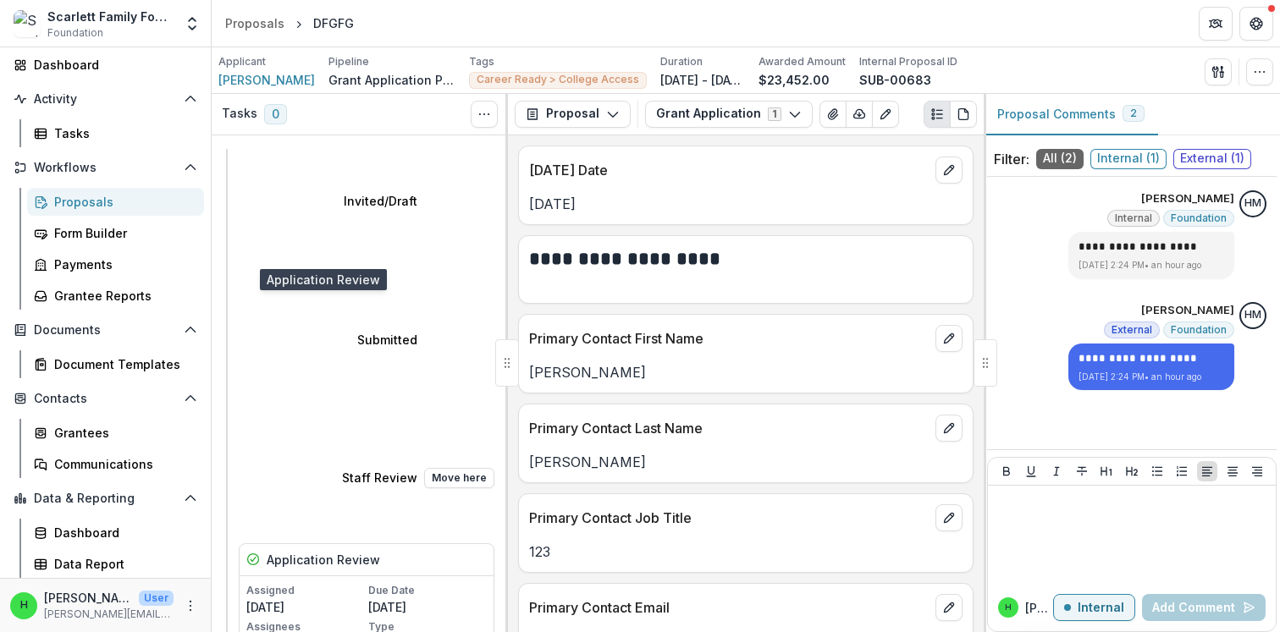
click at [339, 551] on h5 "Application Review" at bounding box center [323, 560] width 113 height 18
click at [754, 117] on button "Grant Application 1" at bounding box center [729, 114] width 168 height 27
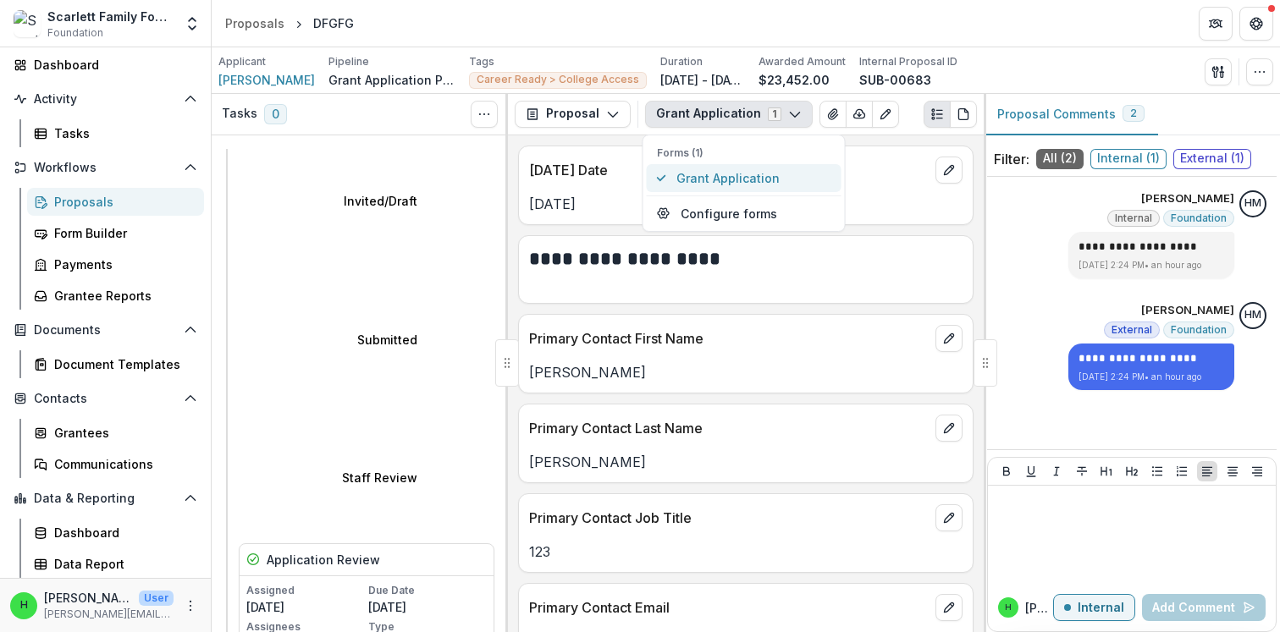
click at [729, 179] on span "Grant Application" at bounding box center [753, 178] width 155 height 18
click at [593, 164] on p "Today's Date" at bounding box center [729, 170] width 400 height 20
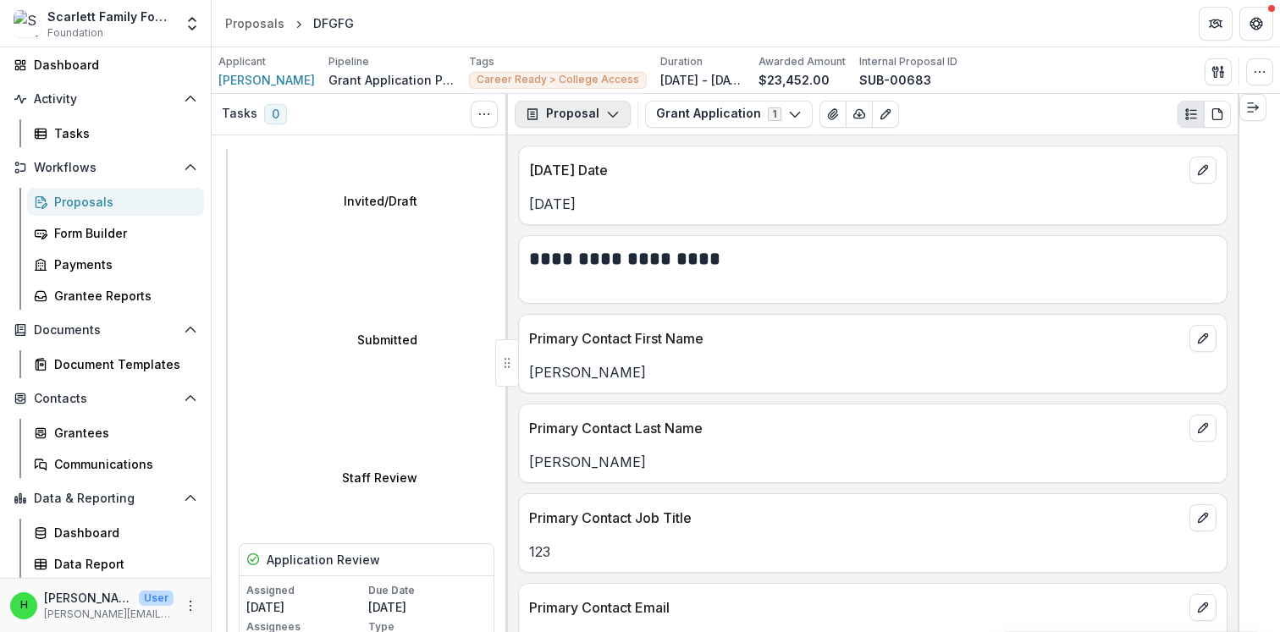
click at [615, 118] on icon "button" at bounding box center [613, 115] width 14 height 14
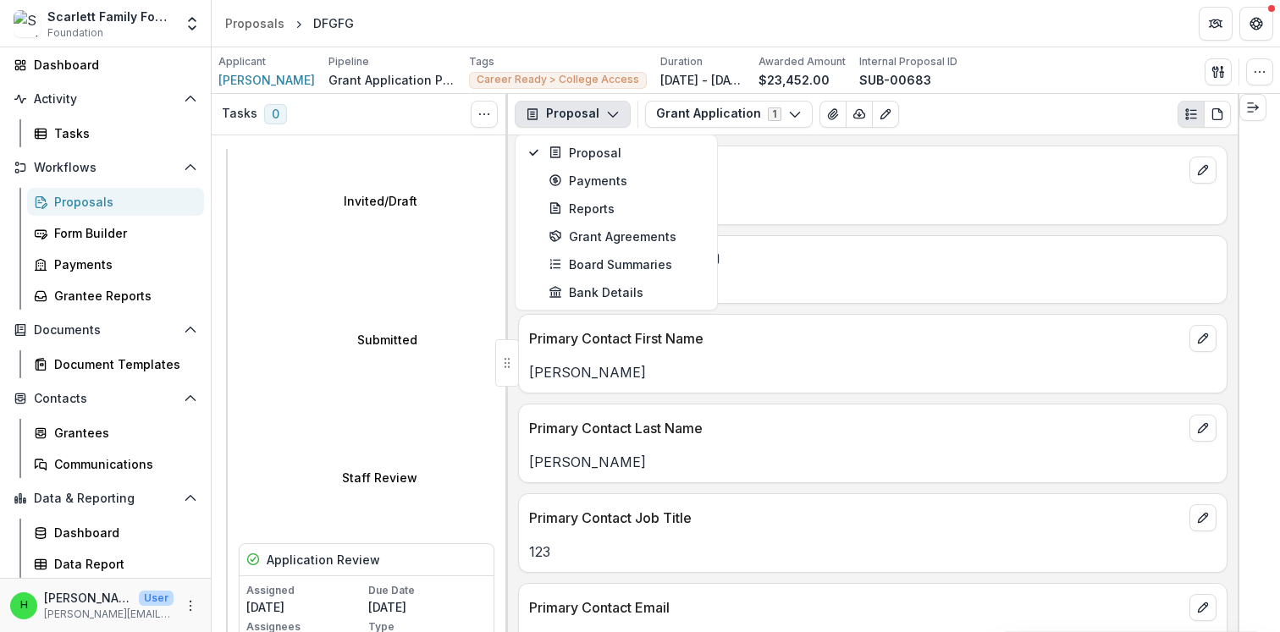
click at [615, 118] on icon "button" at bounding box center [613, 115] width 14 height 14
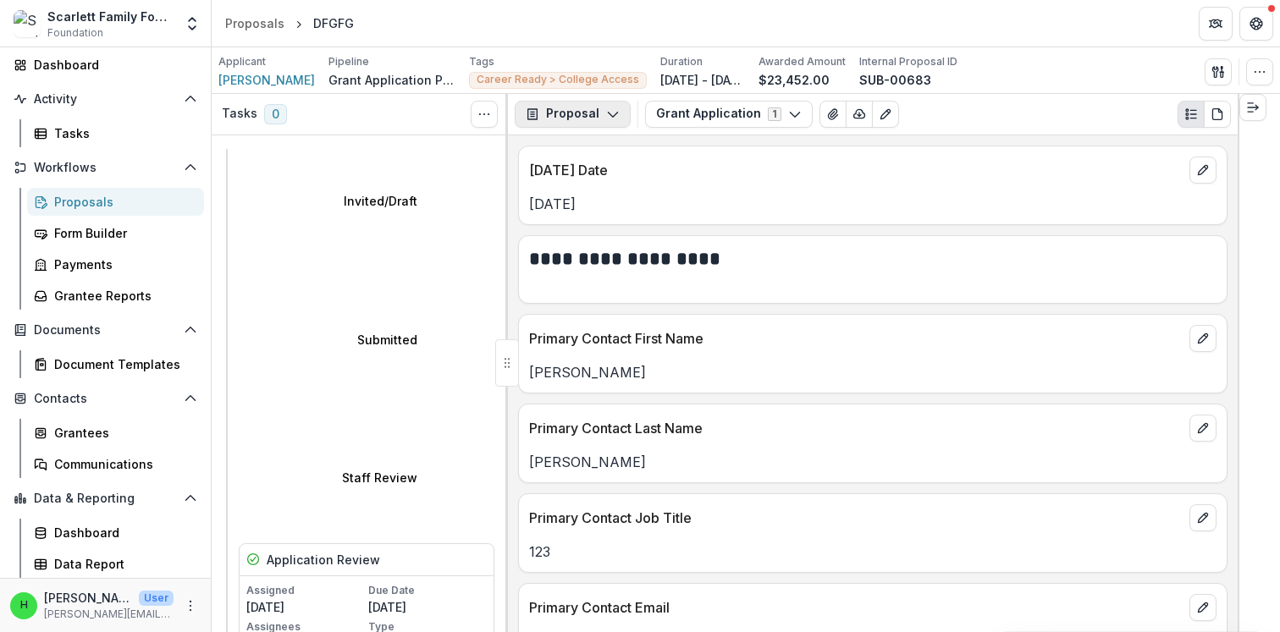
click at [615, 118] on icon "button" at bounding box center [613, 115] width 14 height 14
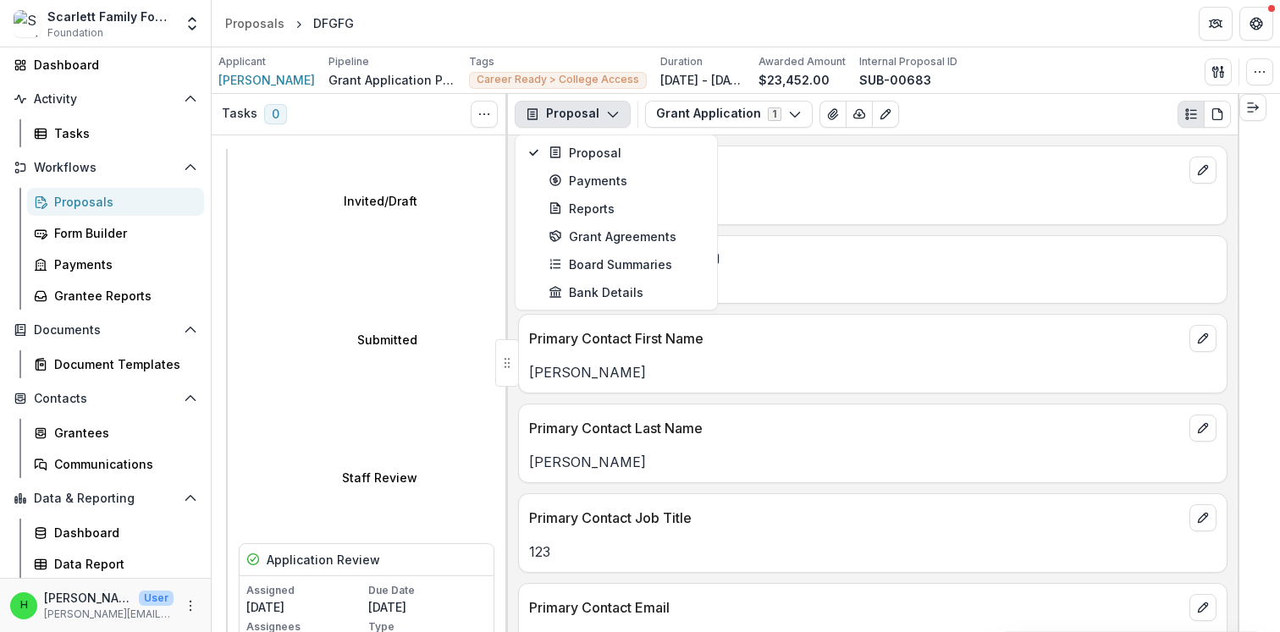
click at [615, 118] on icon "button" at bounding box center [613, 115] width 14 height 14
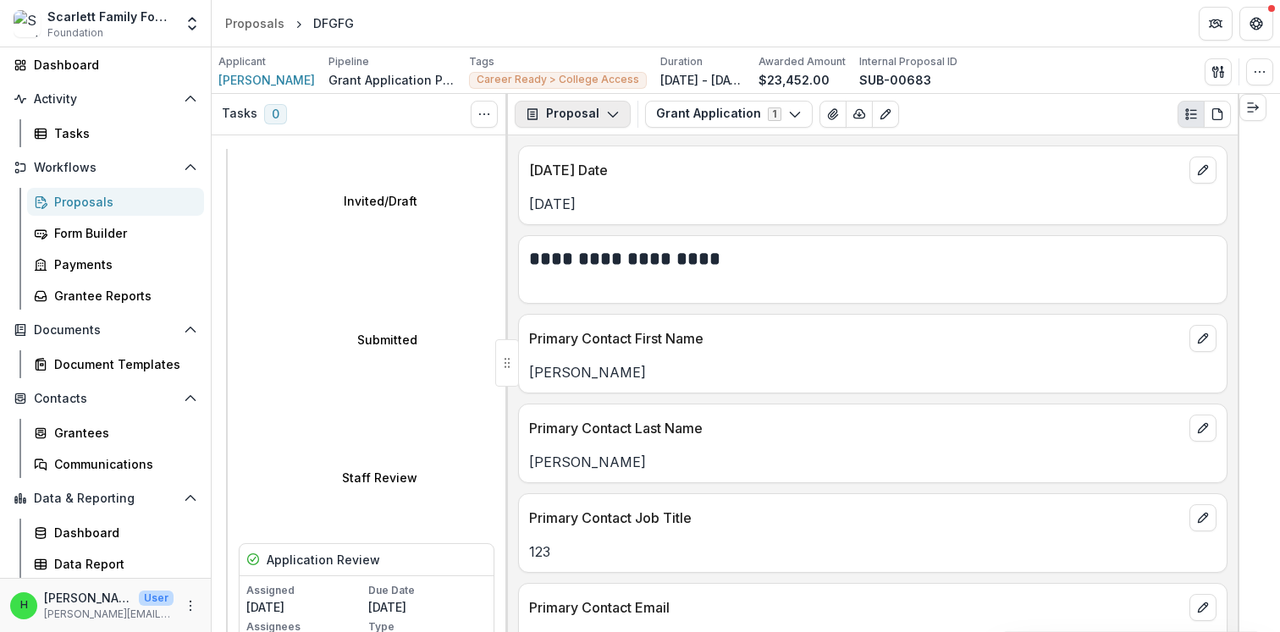
click at [615, 118] on icon "button" at bounding box center [613, 115] width 14 height 14
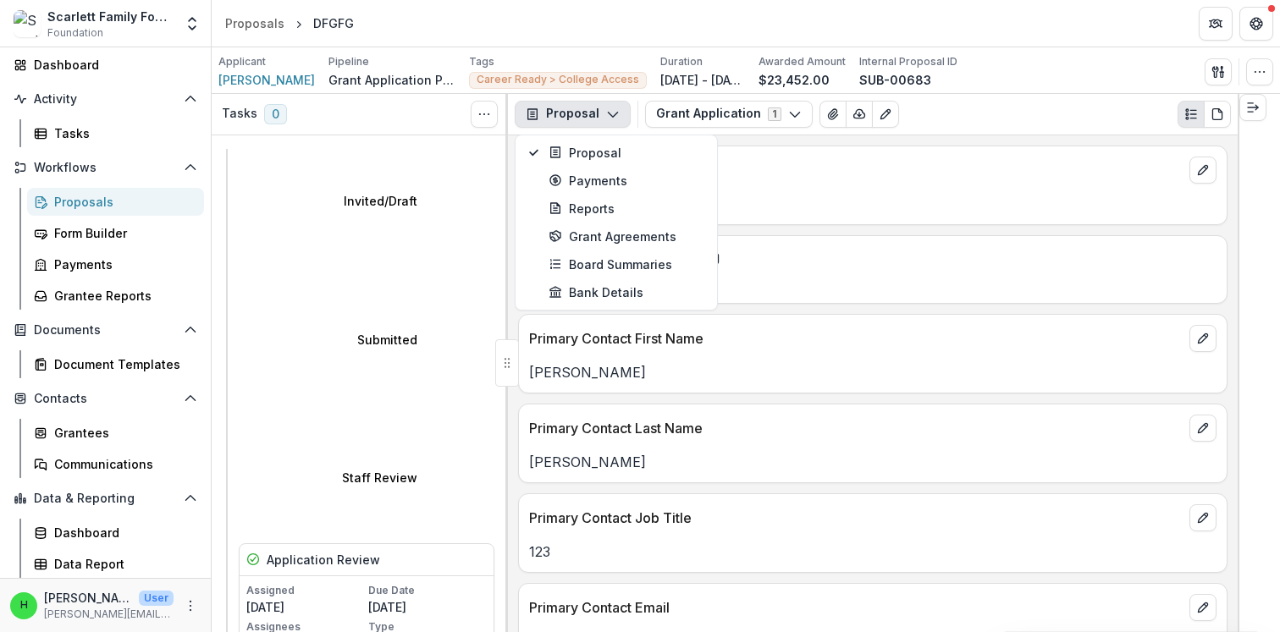
click at [615, 118] on icon "button" at bounding box center [613, 115] width 14 height 14
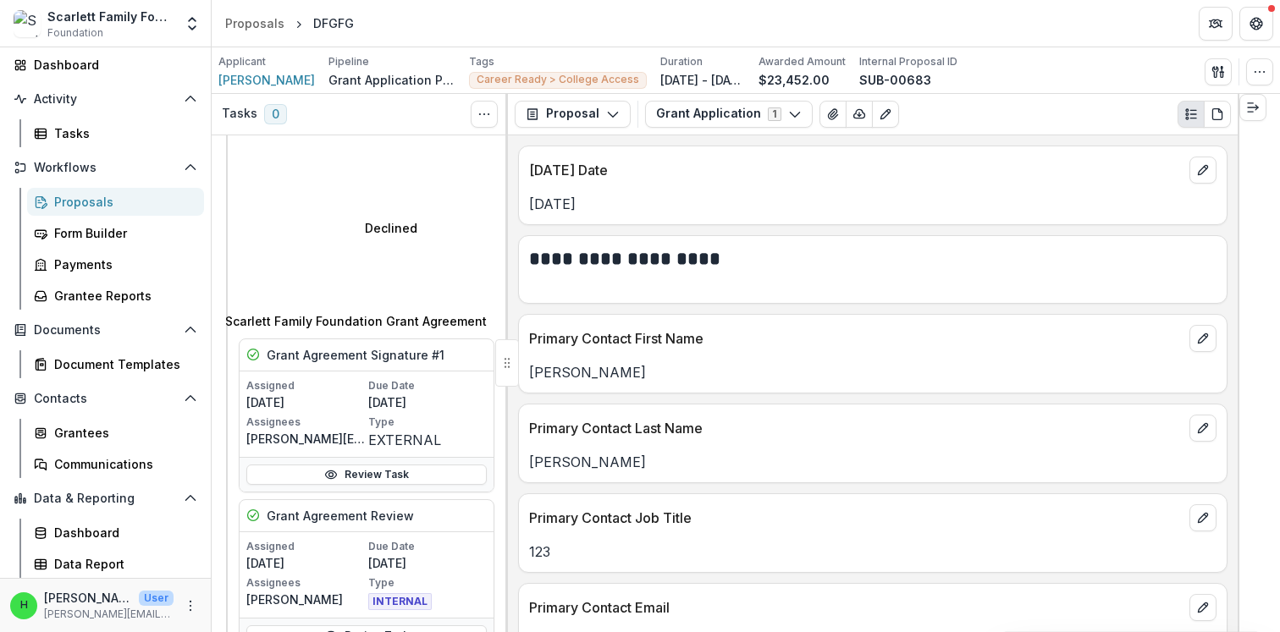
scroll to position [1169, 0]
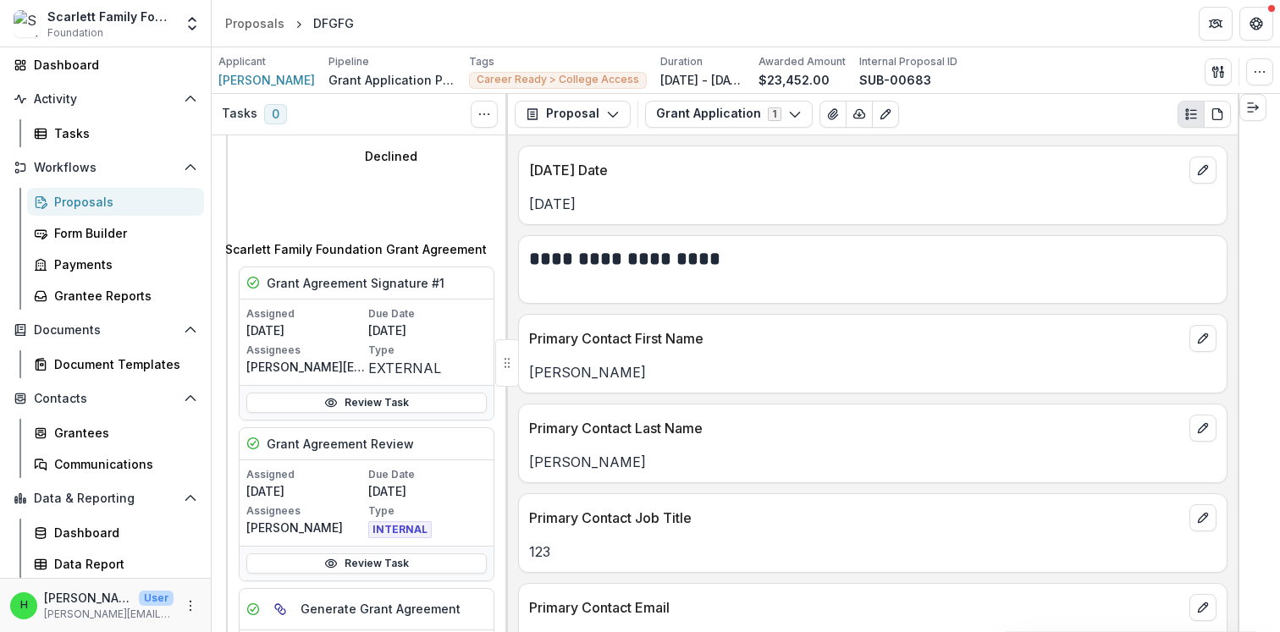
select select "**********"
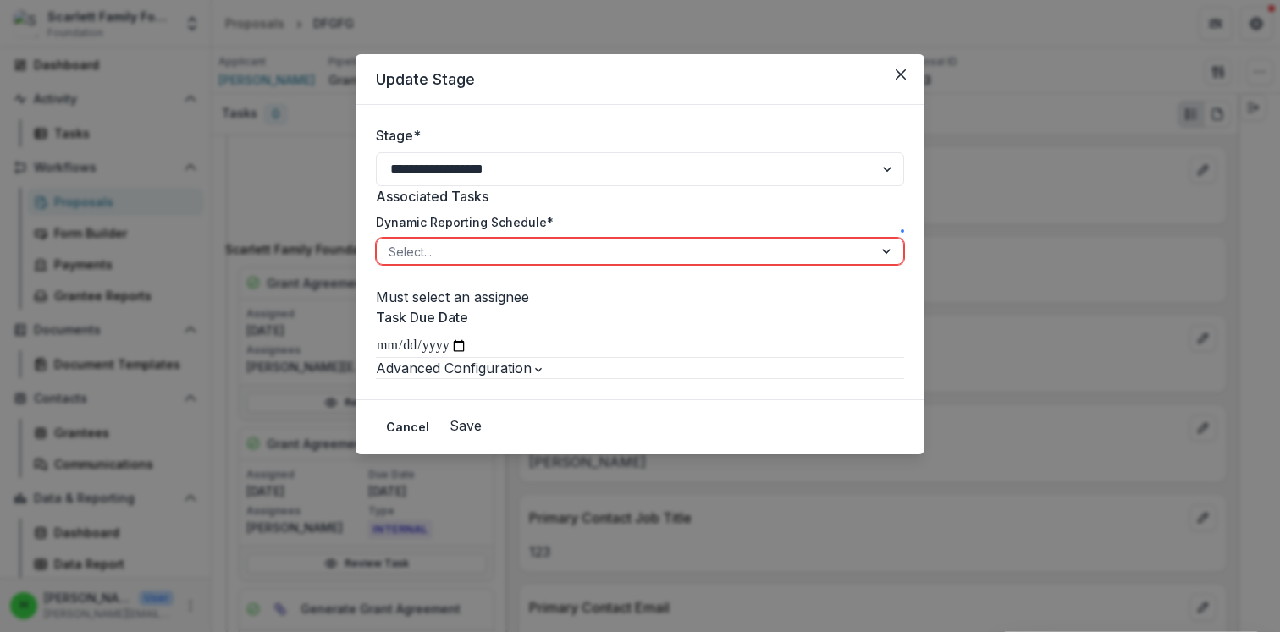
click at [547, 262] on div at bounding box center [625, 251] width 472 height 21
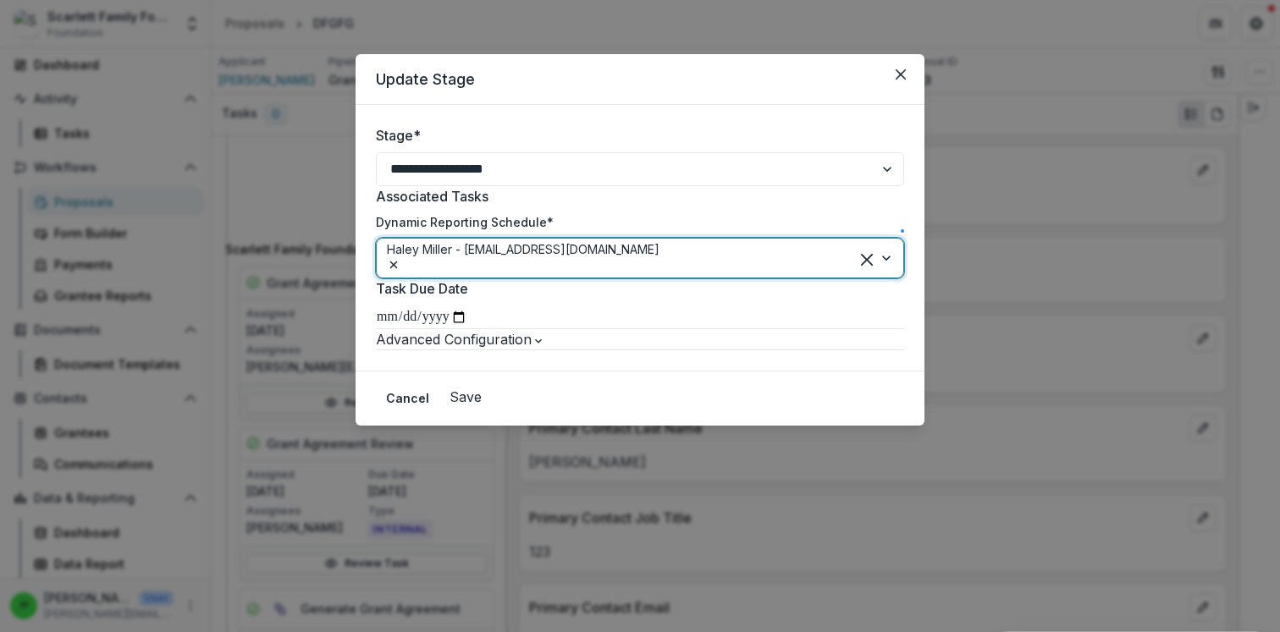
click at [482, 407] on button "Save" at bounding box center [465, 397] width 32 height 20
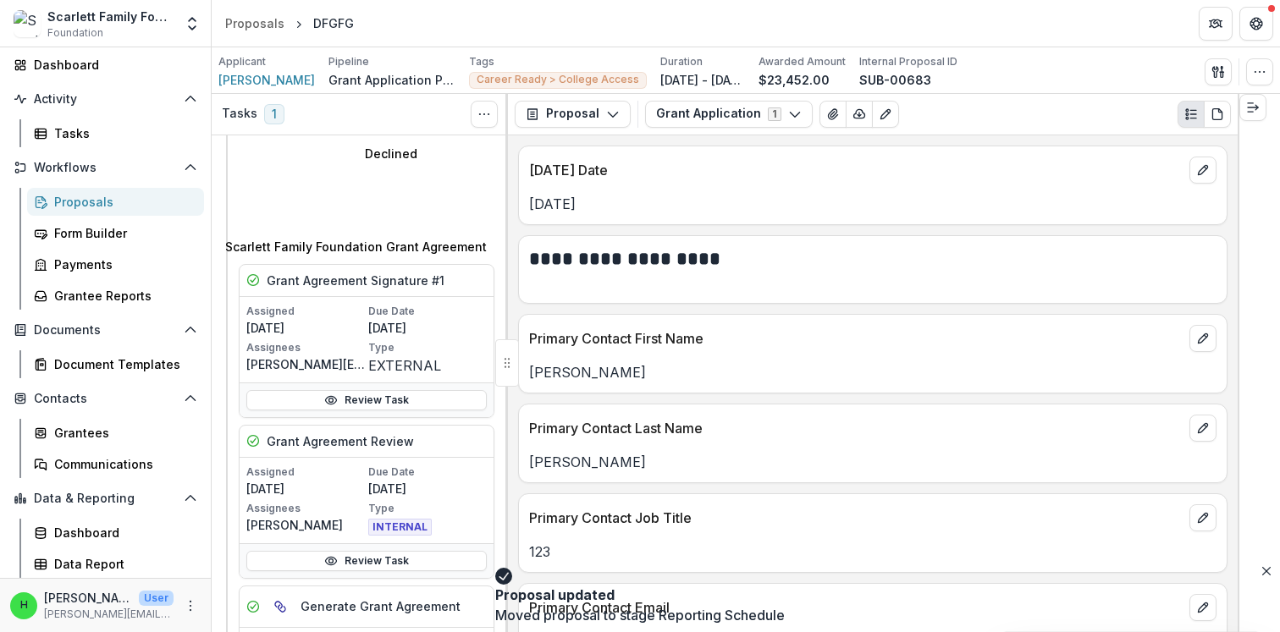
scroll to position [1234, 0]
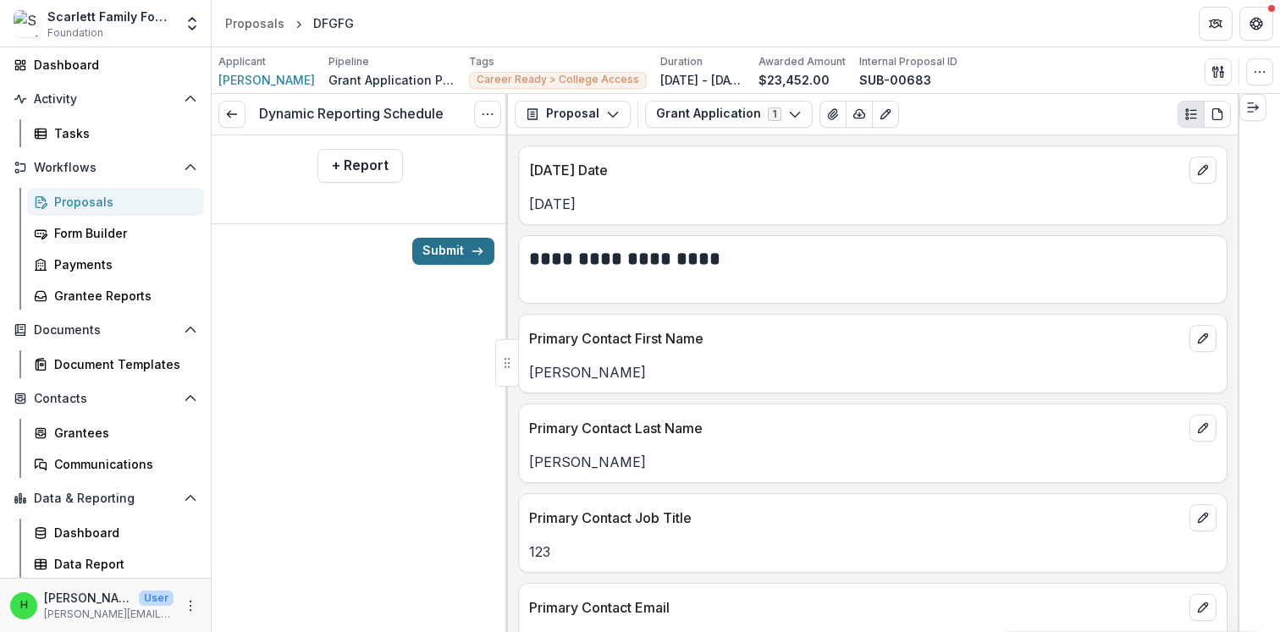
click at [448, 245] on button "Submit" at bounding box center [453, 251] width 82 height 27
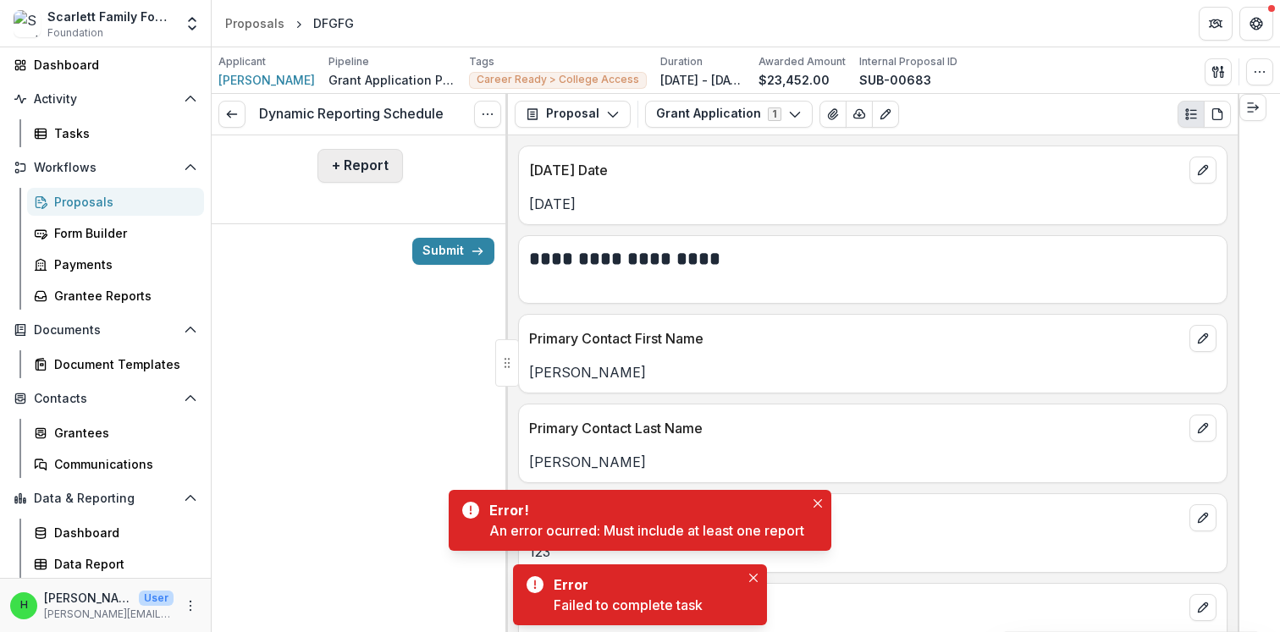
click at [361, 171] on button "+ Report" at bounding box center [359, 166] width 85 height 34
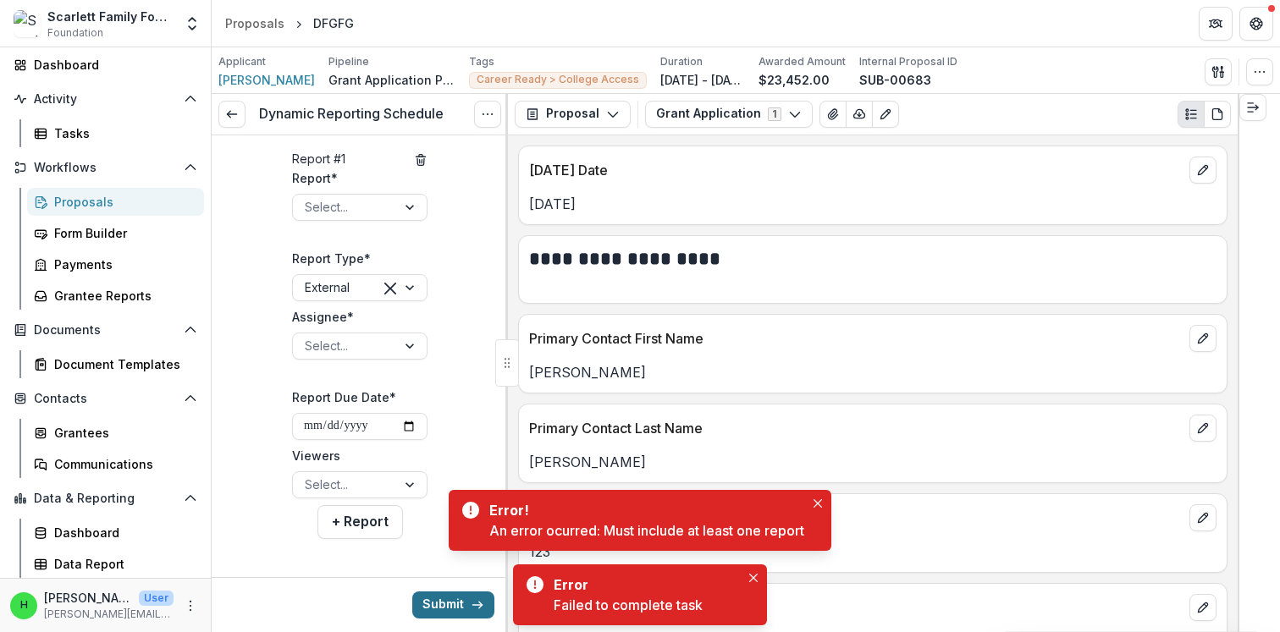
click at [438, 598] on button "Submit" at bounding box center [453, 605] width 82 height 27
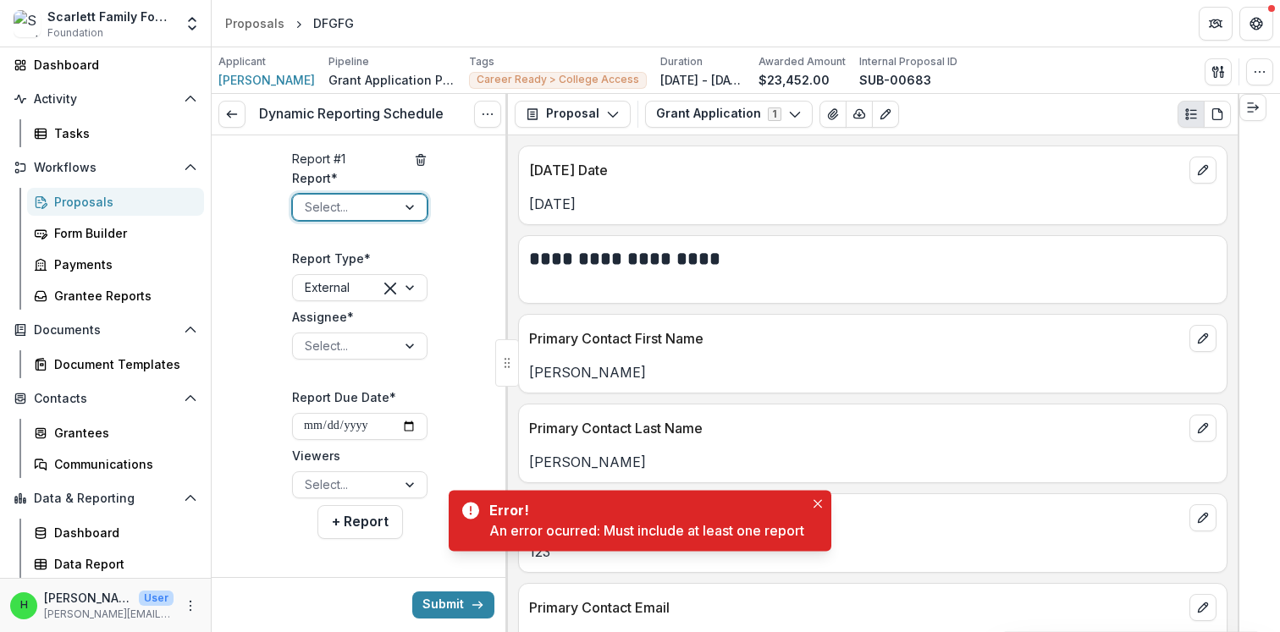
click at [355, 218] on div at bounding box center [345, 206] width 80 height 21
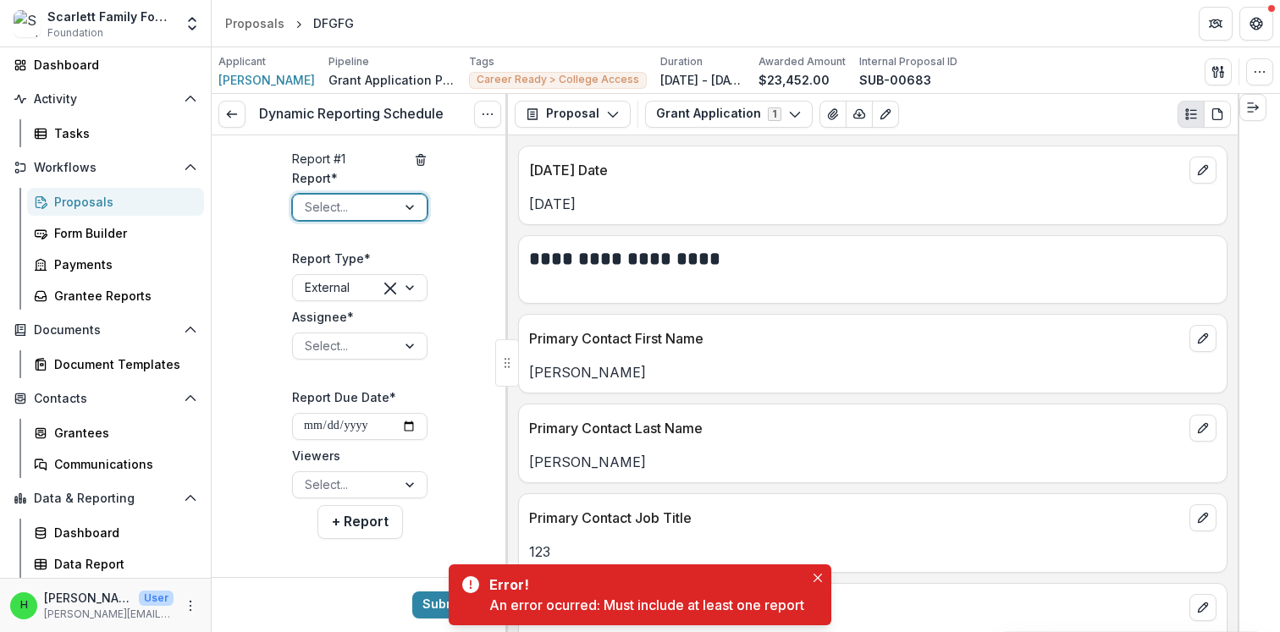
click at [326, 187] on label "Report *" at bounding box center [354, 178] width 125 height 18
click at [308, 198] on input "Report *" at bounding box center [306, 207] width 3 height 18
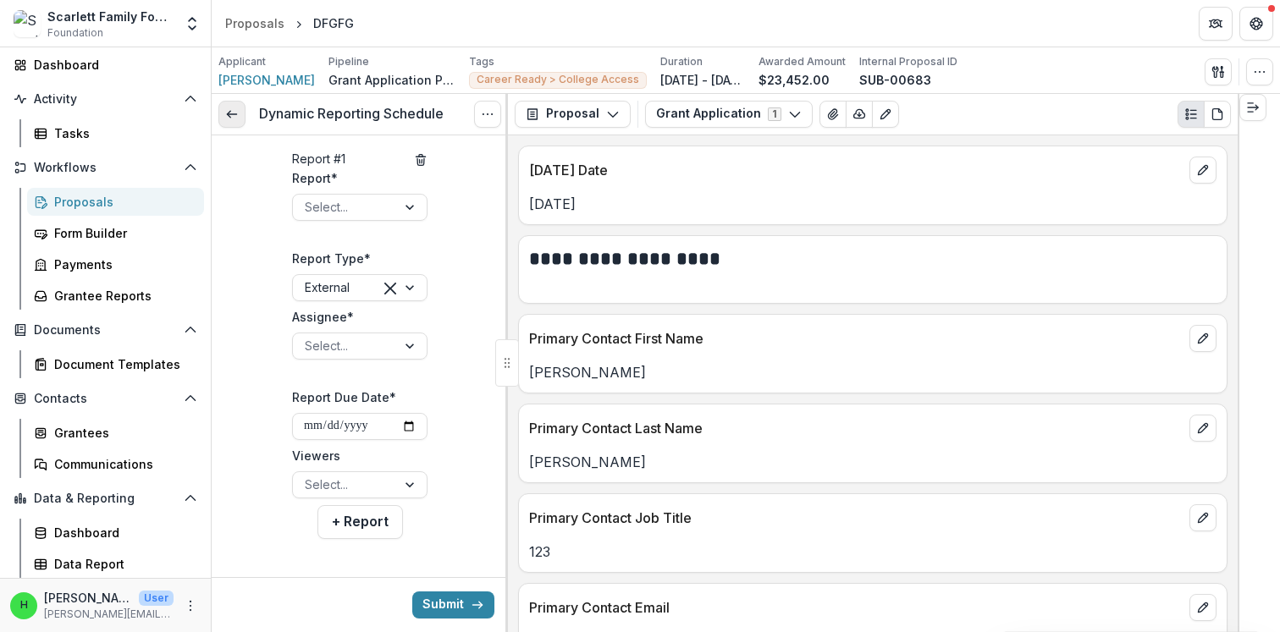
click at [240, 107] on link at bounding box center [231, 114] width 27 height 27
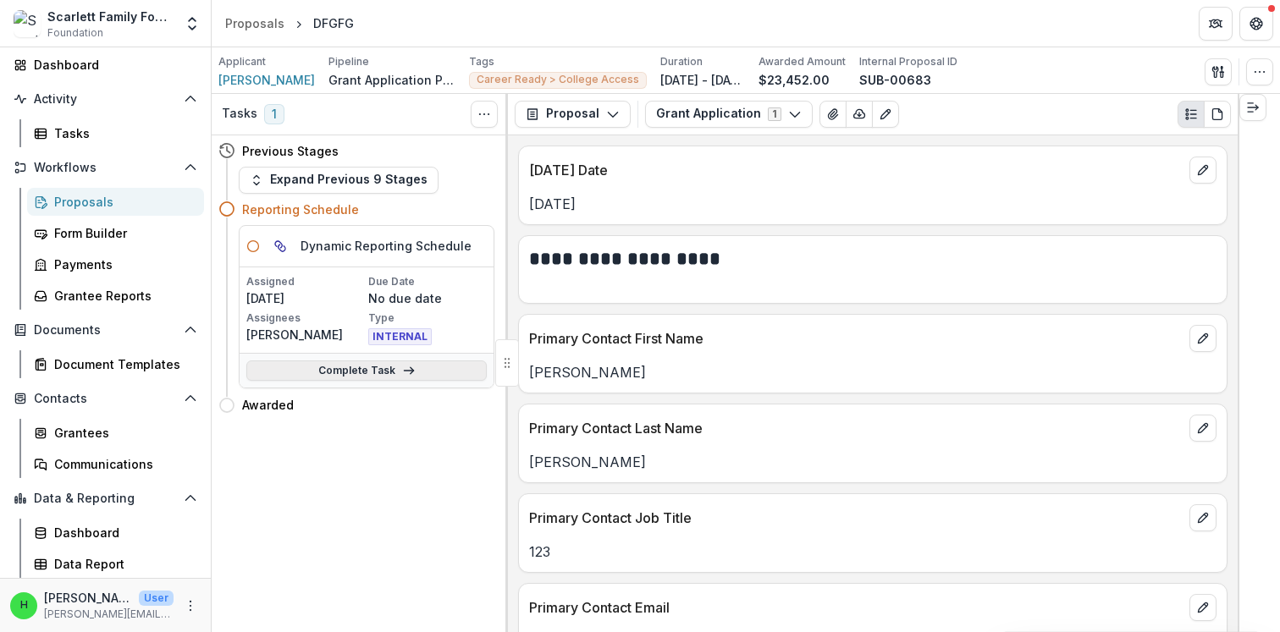
click at [363, 372] on link "Complete Task" at bounding box center [366, 371] width 240 height 20
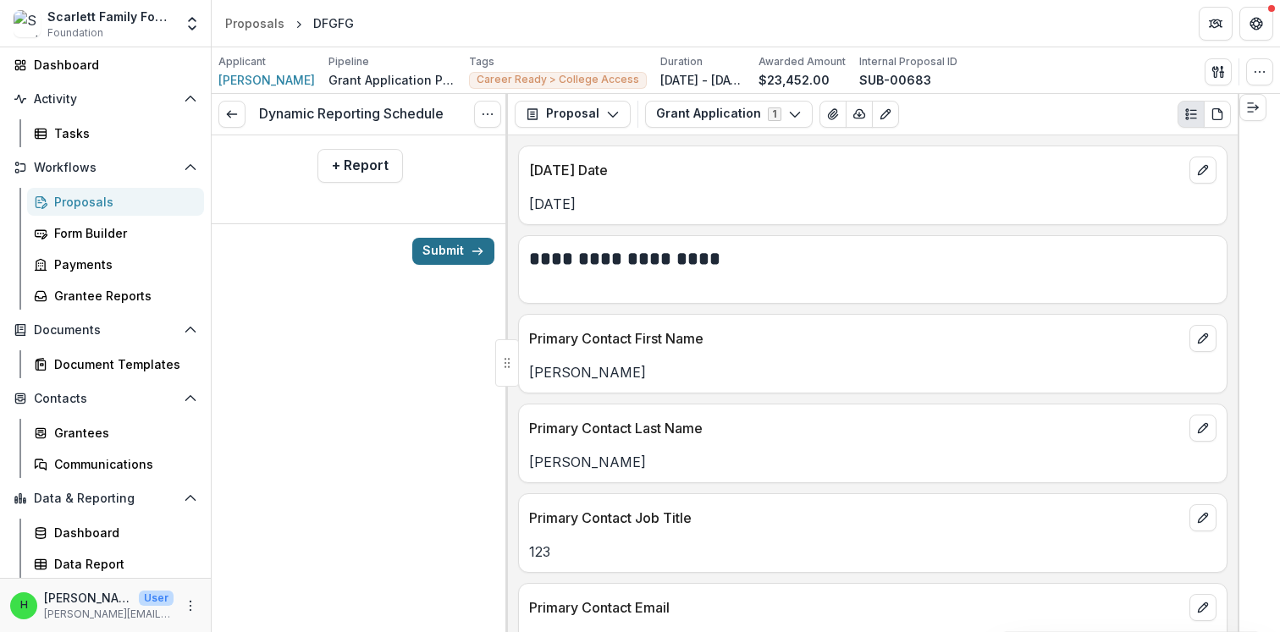
click at [457, 251] on button "Submit" at bounding box center [453, 251] width 82 height 27
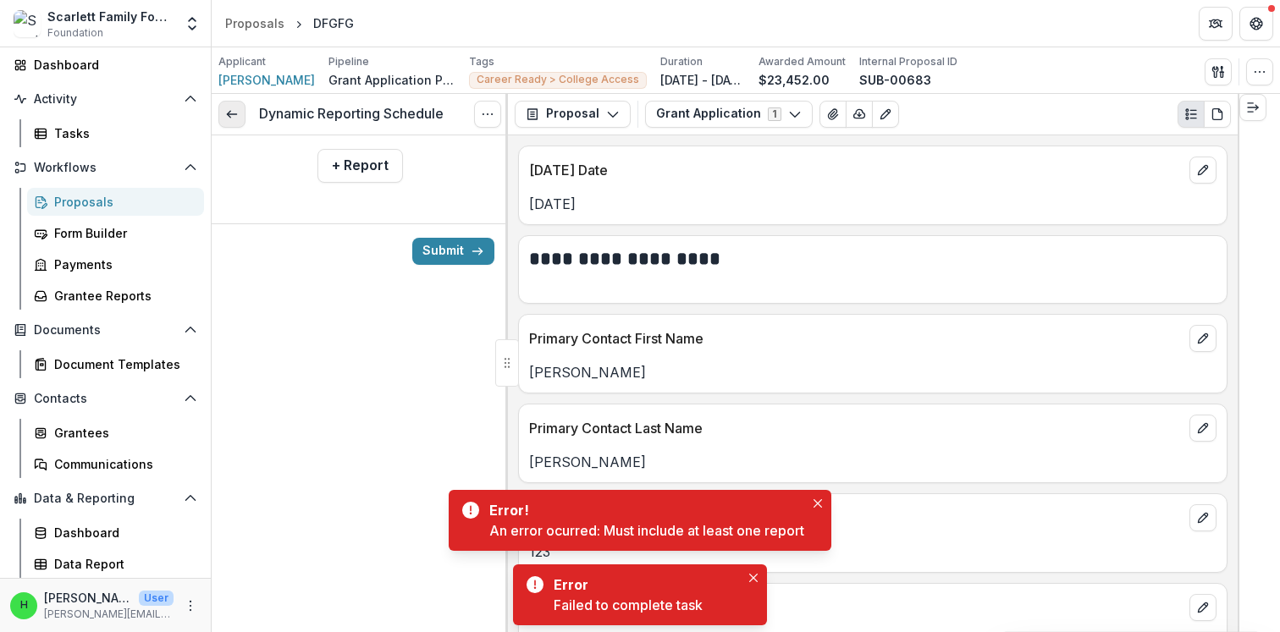
click at [236, 113] on icon at bounding box center [232, 115] width 14 height 14
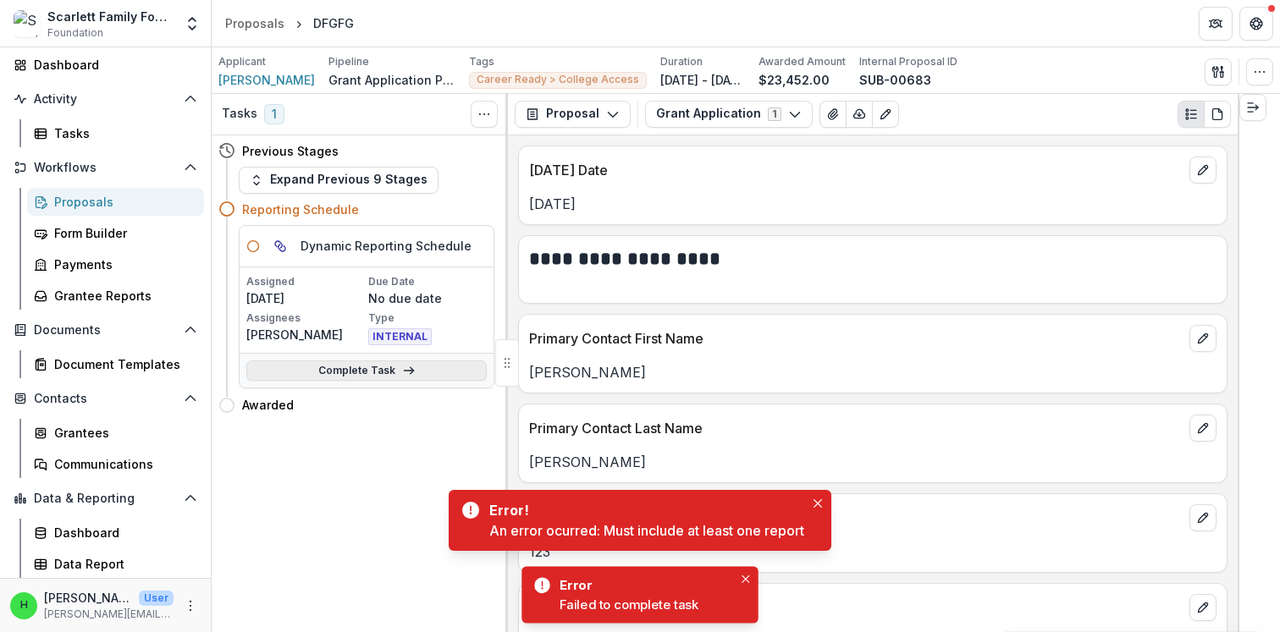
click at [350, 370] on link "Complete Task" at bounding box center [366, 371] width 240 height 20
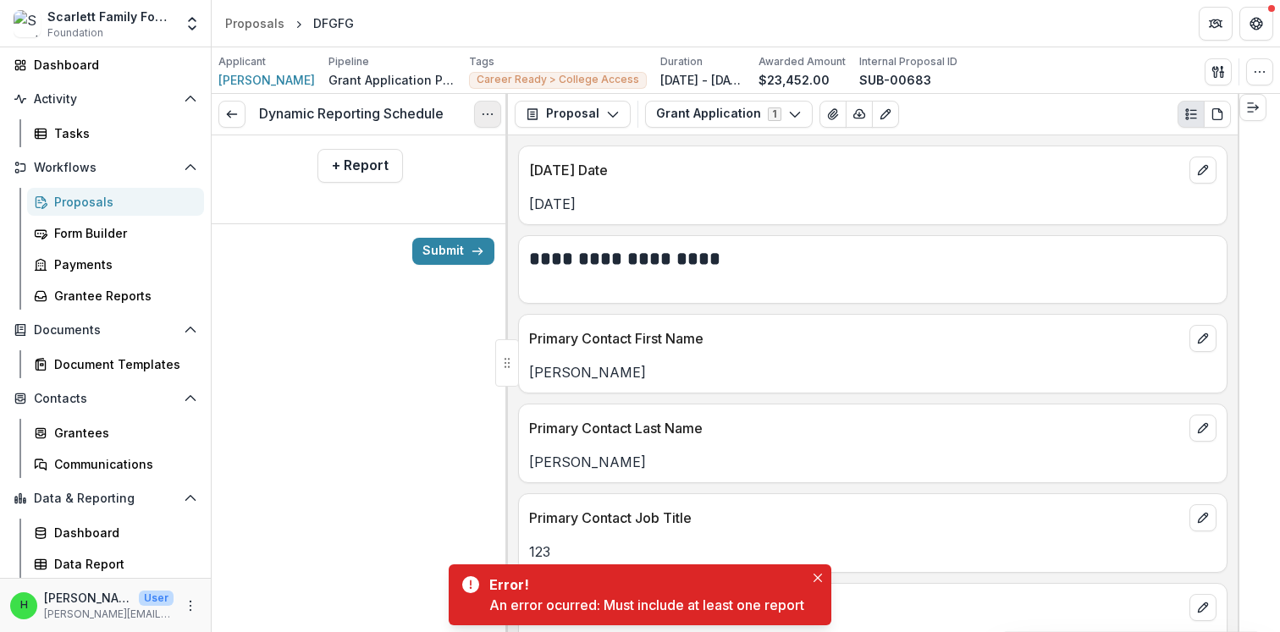
click at [495, 114] on button "Options" at bounding box center [487, 114] width 27 height 27
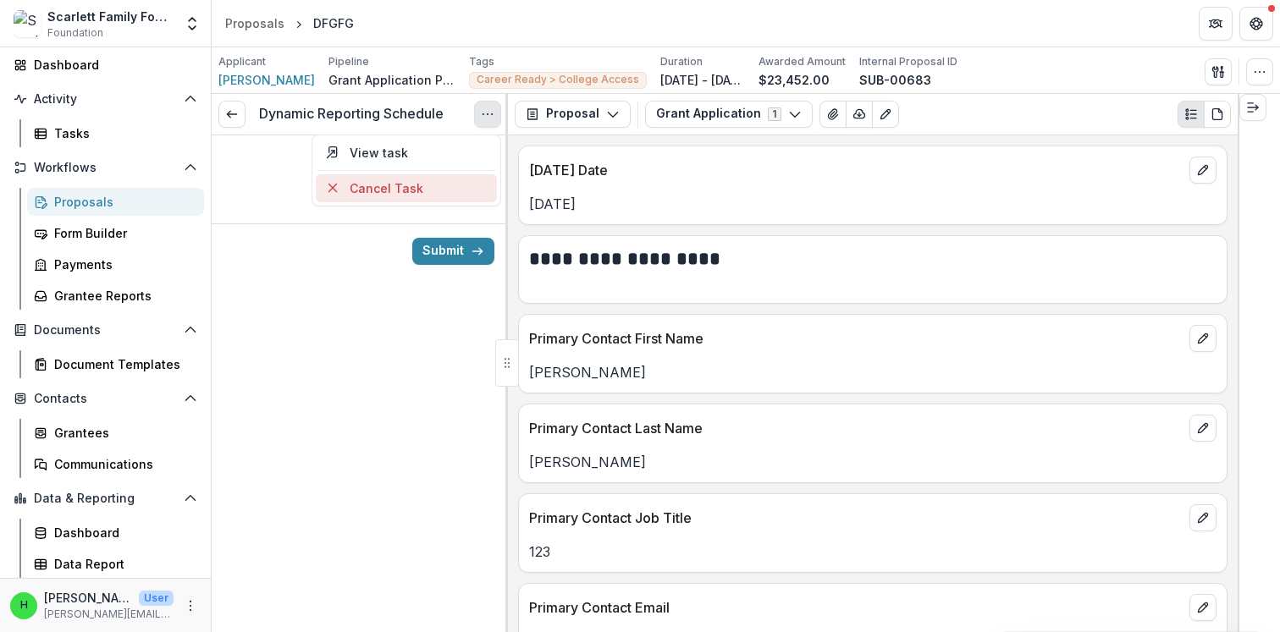
click at [411, 190] on button "Cancel Task" at bounding box center [406, 188] width 181 height 28
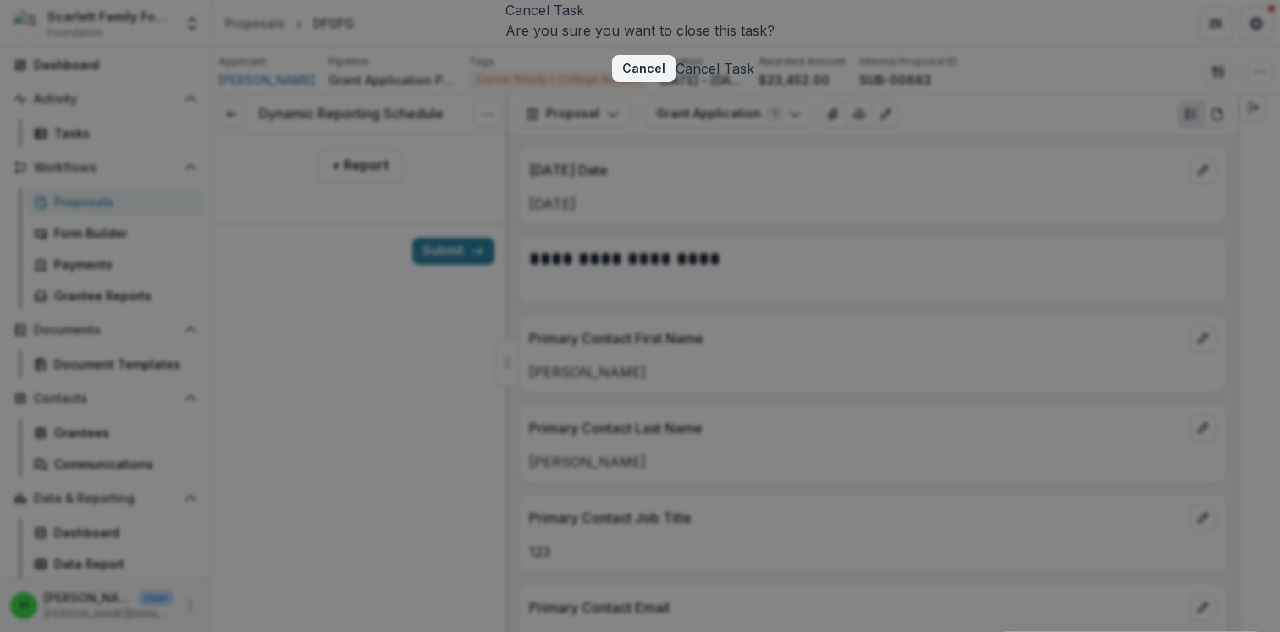
click at [754, 79] on button "Cancel Task" at bounding box center [714, 68] width 79 height 20
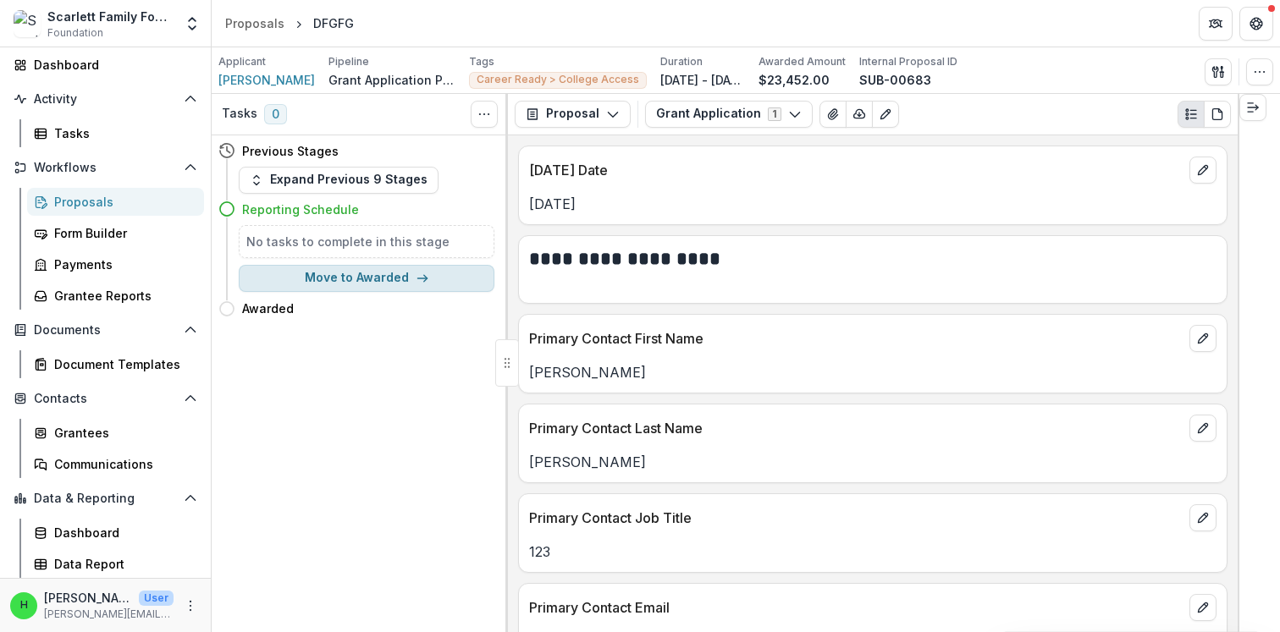
click at [365, 278] on button "Move to Awarded" at bounding box center [367, 278] width 256 height 27
select select "*******"
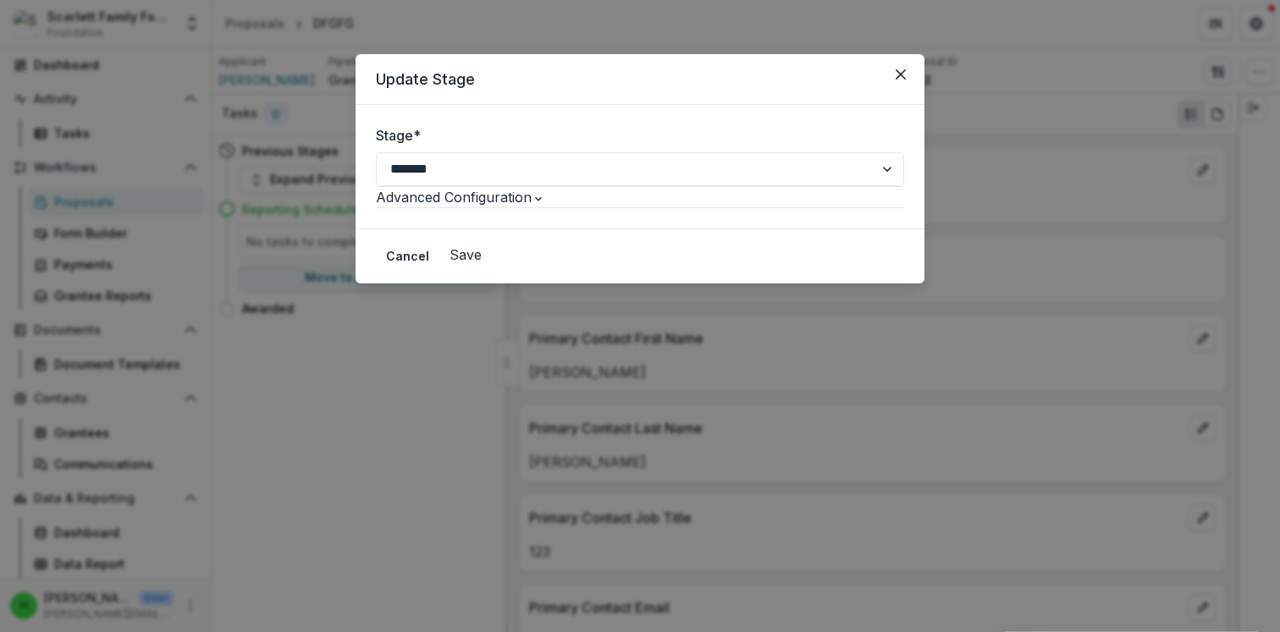
click at [482, 265] on button "Save" at bounding box center [465, 255] width 32 height 20
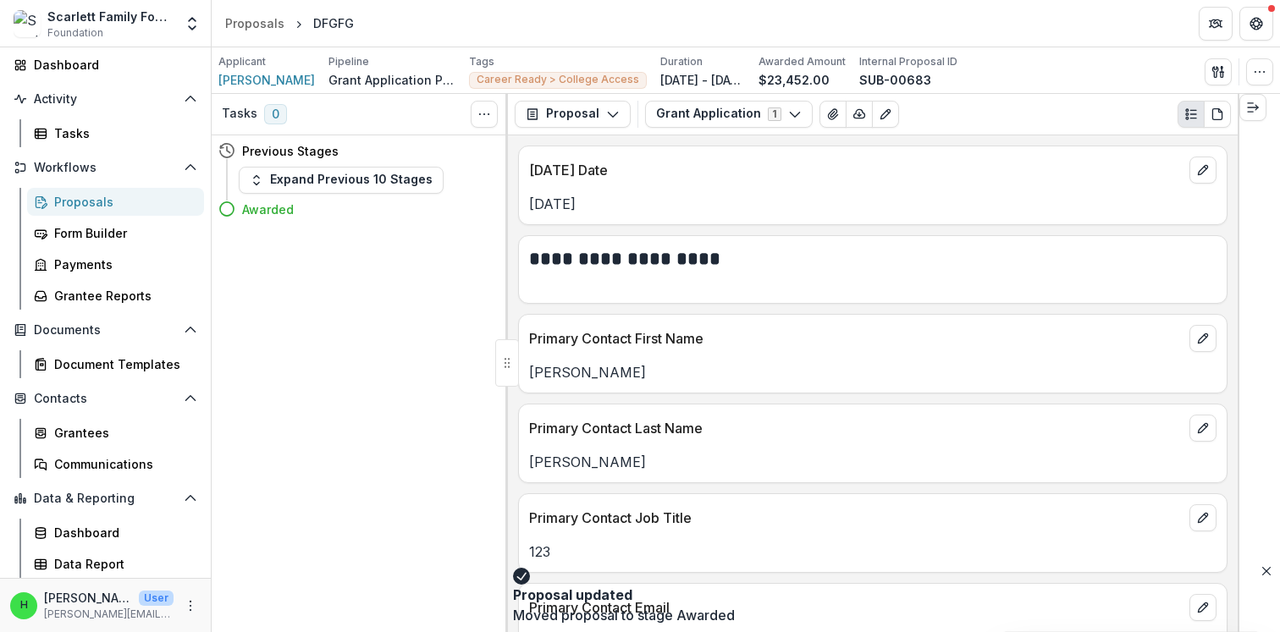
click at [66, 197] on div "Proposals" at bounding box center [122, 202] width 136 height 18
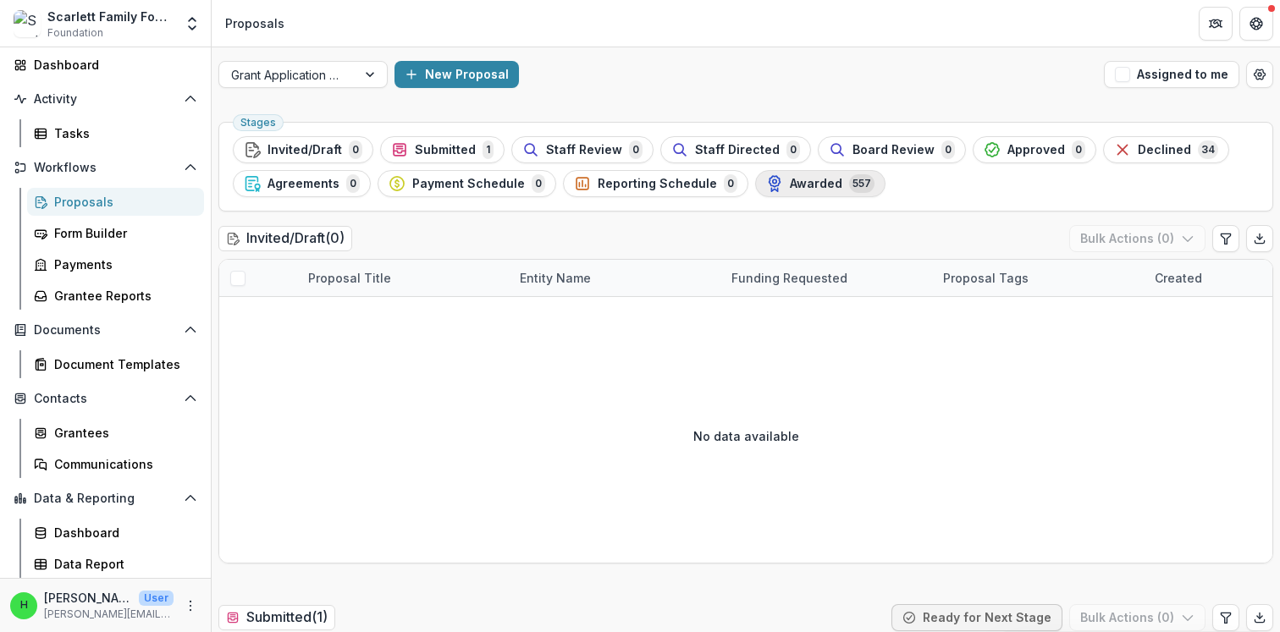
click at [819, 181] on span "Awarded" at bounding box center [816, 184] width 52 height 14
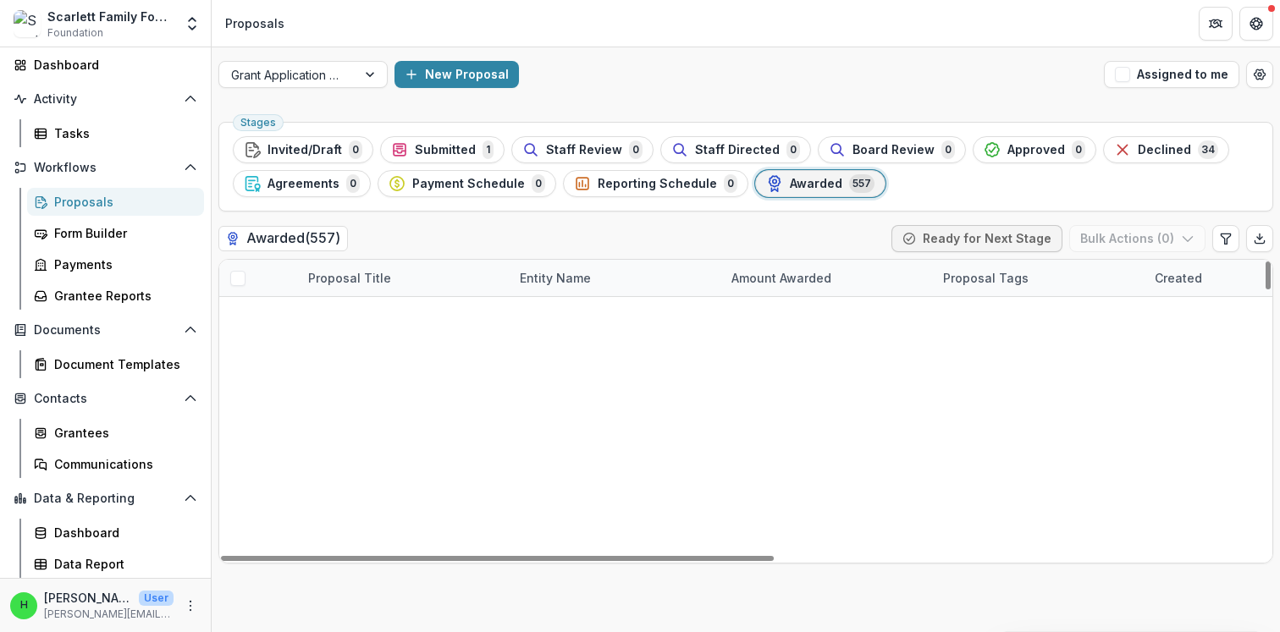
click at [273, 315] on icon "edit" at bounding box center [280, 316] width 14 height 14
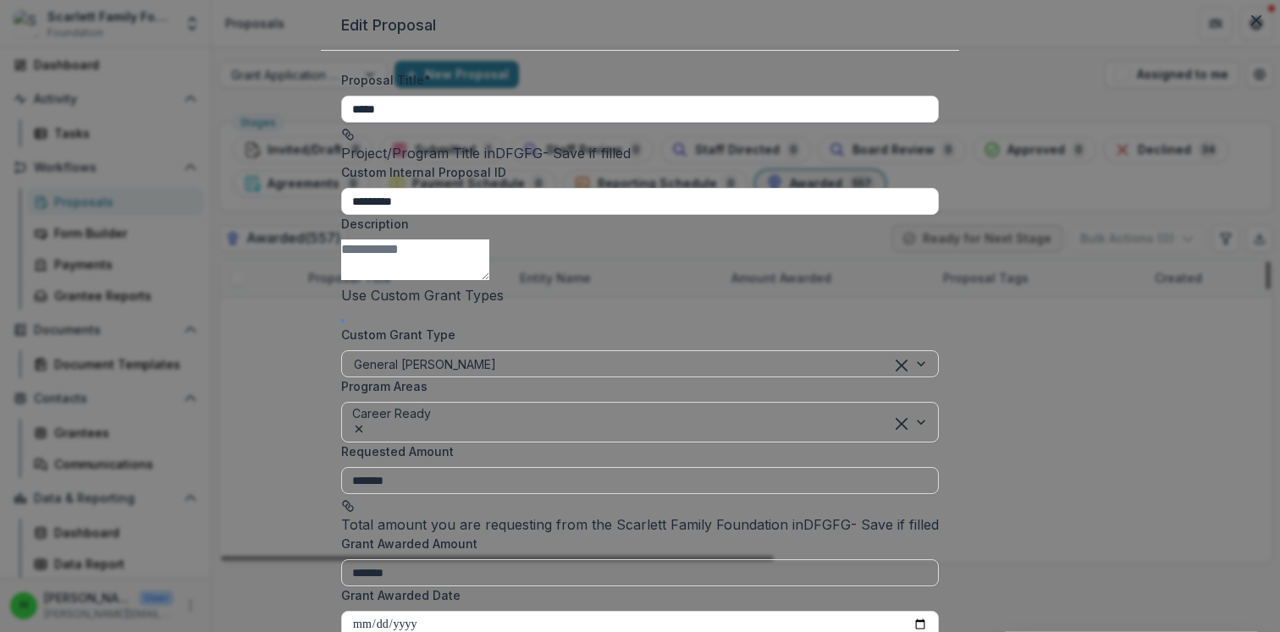
click at [418, 123] on input "*****" at bounding box center [640, 109] width 598 height 27
type input "**********"
click at [669, 163] on div "Project/Program Title in DFGFG - Save if filled" at bounding box center [640, 143] width 598 height 41
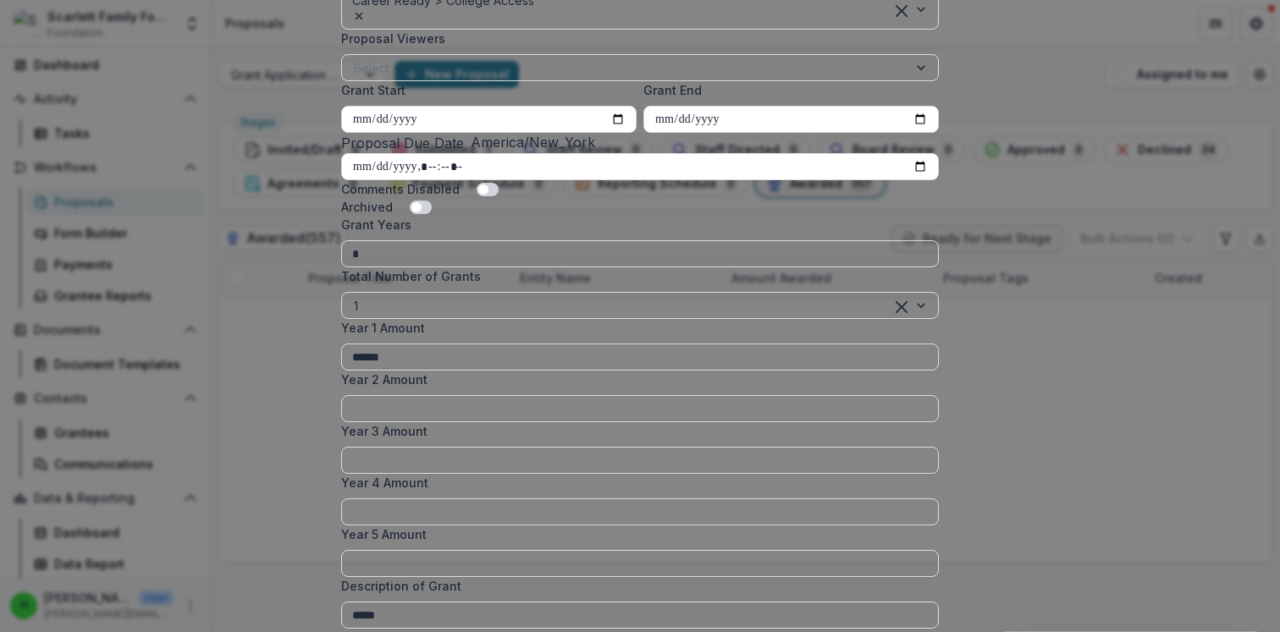
scroll to position [1042, 0]
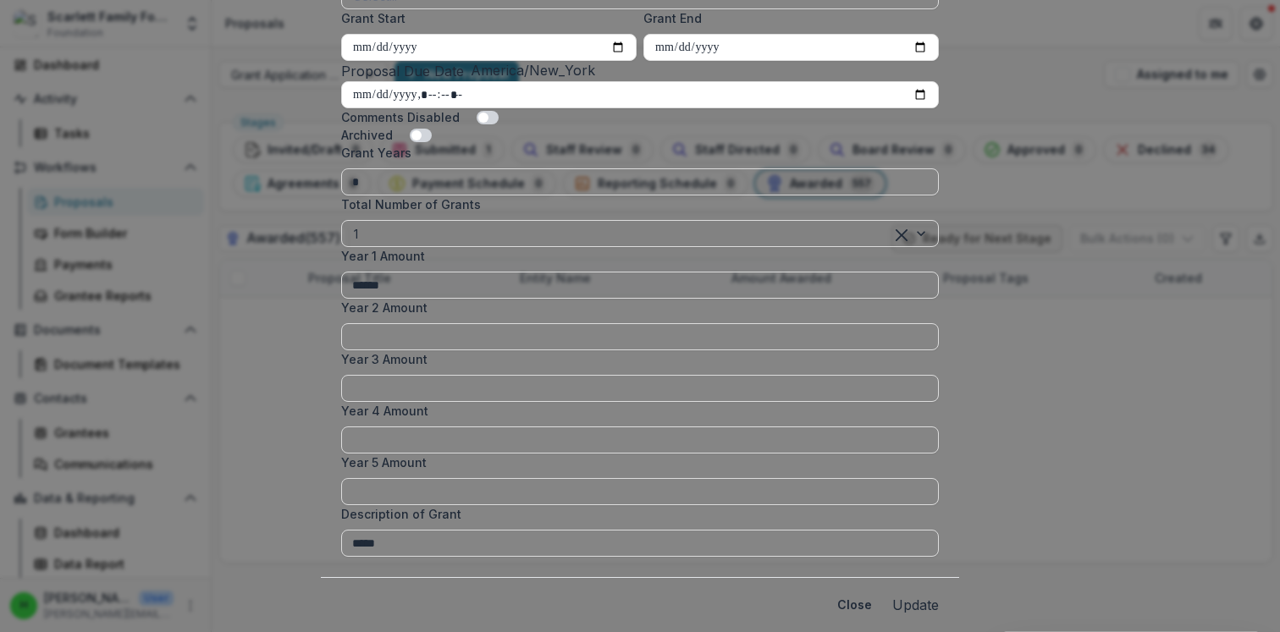
click at [902, 595] on button "Update" at bounding box center [915, 605] width 47 height 20
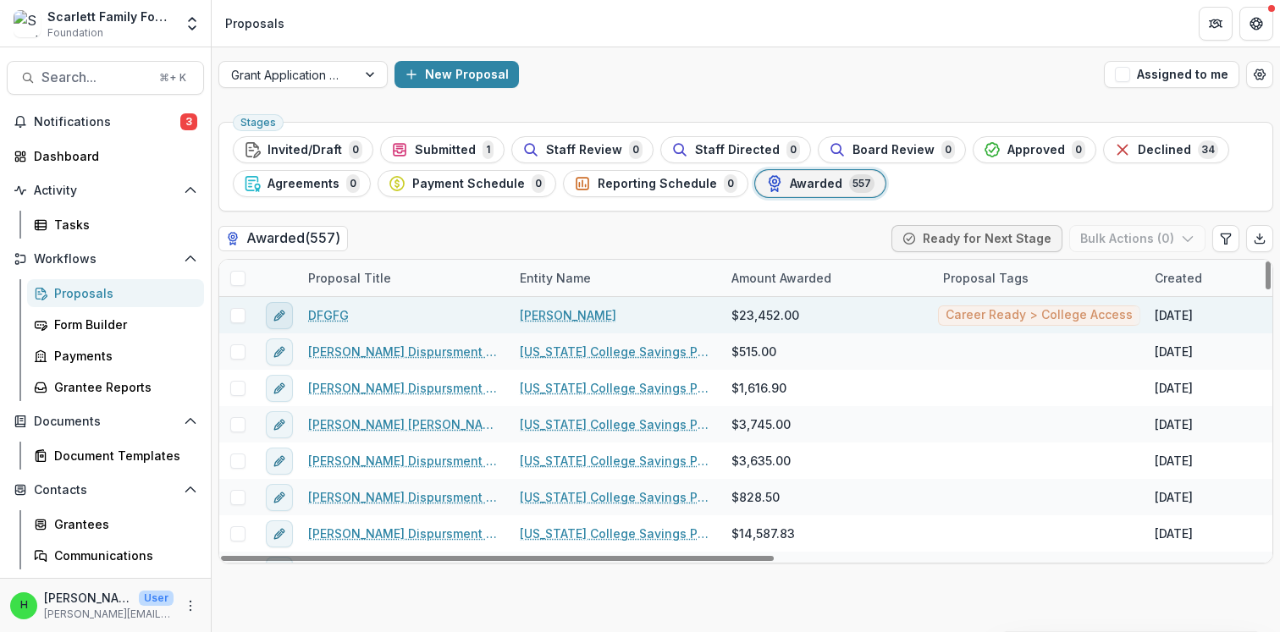
click at [284, 316] on icon "edit" at bounding box center [280, 316] width 14 height 14
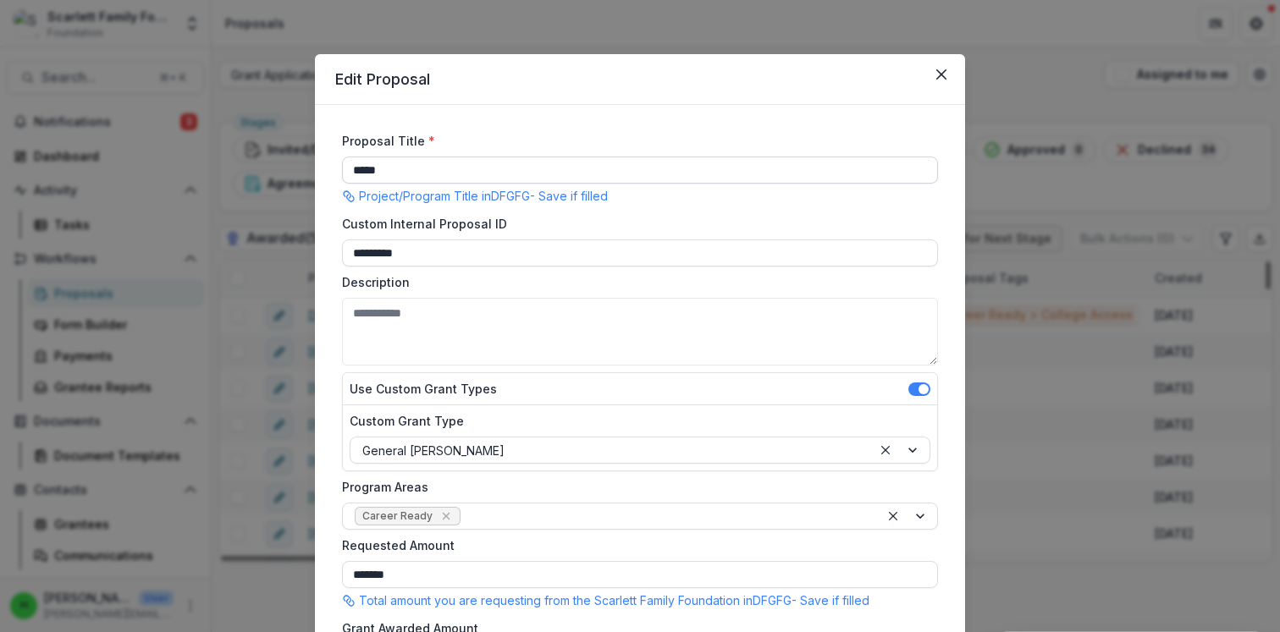
click at [395, 171] on input "*****" at bounding box center [640, 170] width 596 height 27
type input "**********"
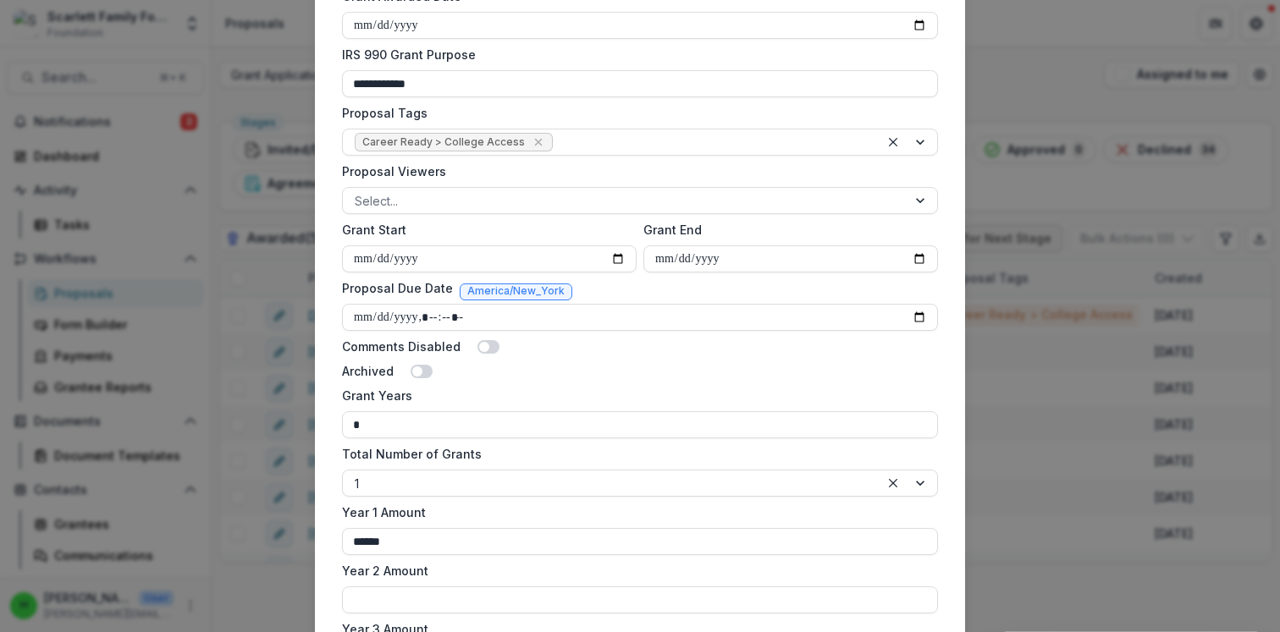
scroll to position [1042, 0]
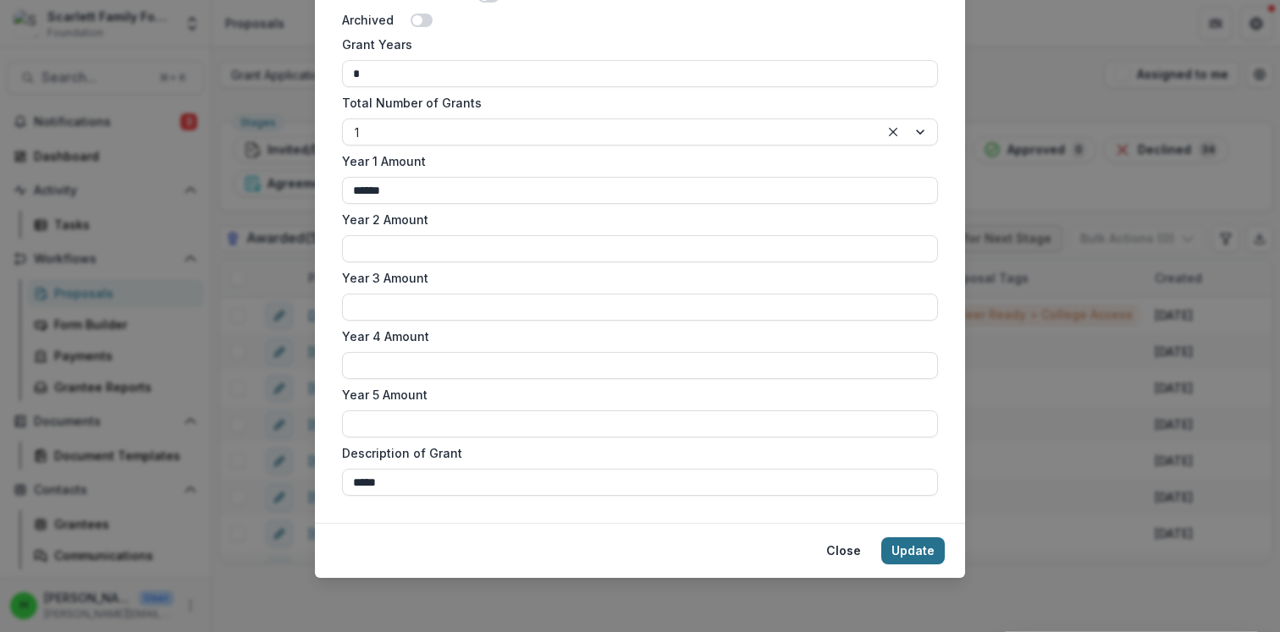
click at [909, 544] on button "Update" at bounding box center [912, 551] width 63 height 27
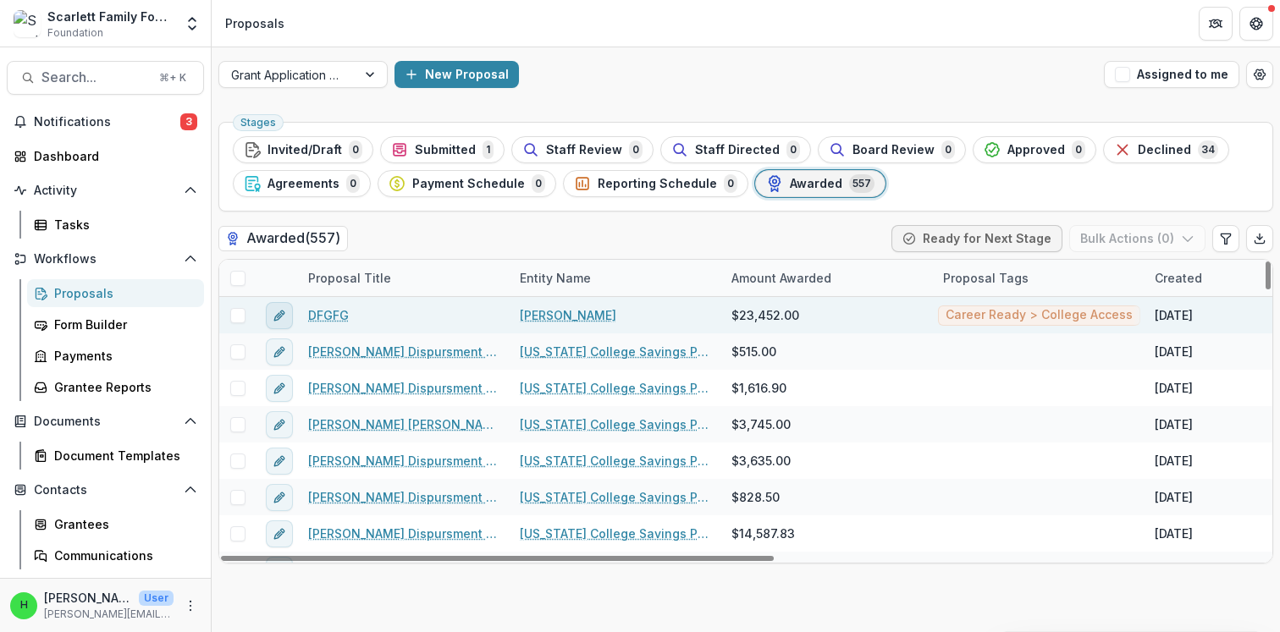
click at [281, 312] on icon "edit" at bounding box center [282, 313] width 4 height 4
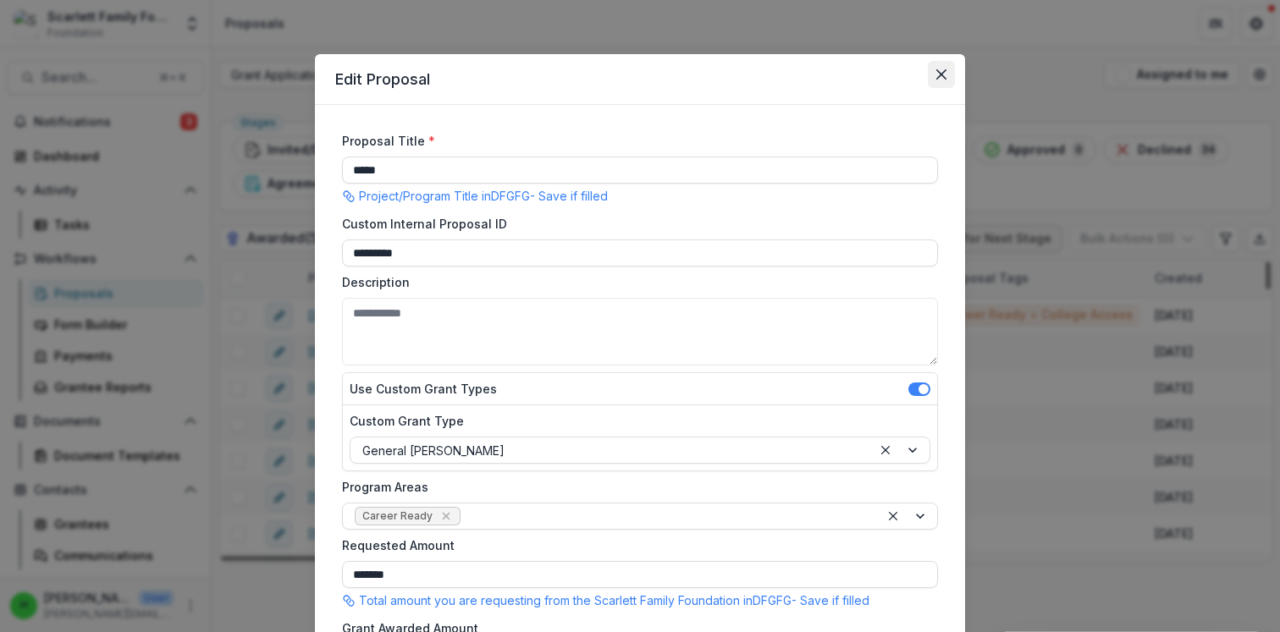
click at [936, 71] on icon "Close" at bounding box center [941, 74] width 10 height 10
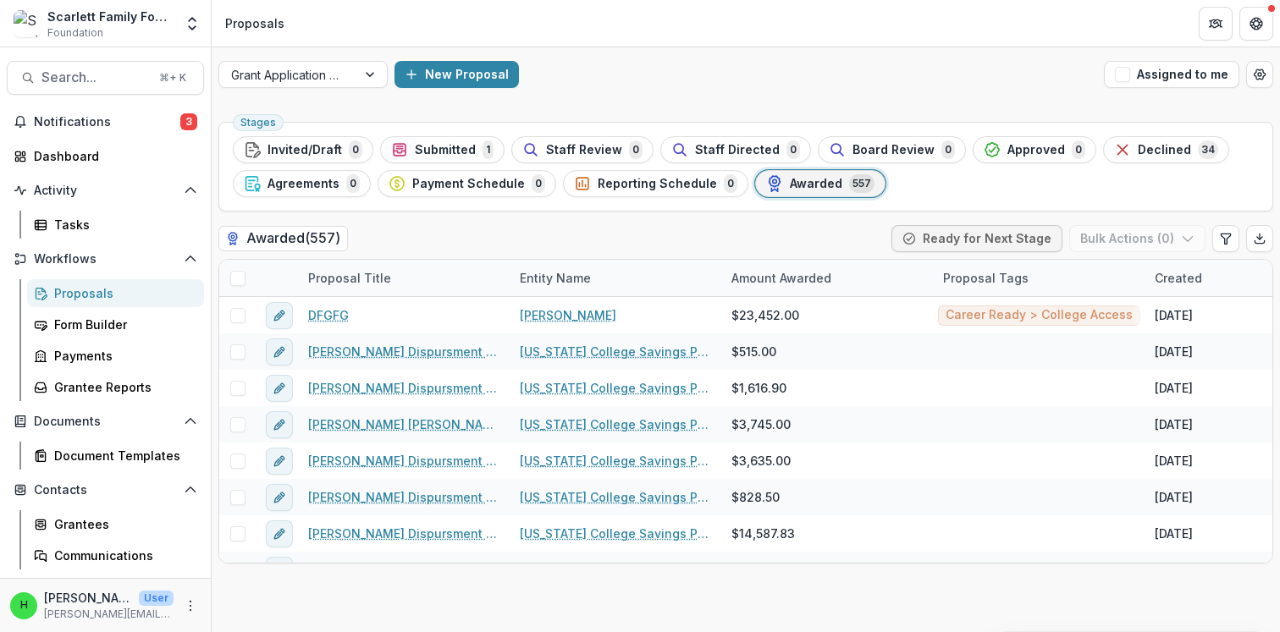
drag, startPoint x: 75, startPoint y: 91, endPoint x: 54, endPoint y: -3, distance: 96.3
click at [54, 0] on html "Skip to content Scarlett Family Foundation Foundation Foundations Scarlett Fami…" at bounding box center [640, 316] width 1280 height 632
drag, startPoint x: 295, startPoint y: 106, endPoint x: 273, endPoint y: 80, distance: 34.2
click at [273, 80] on div "Grant Application Process New Proposal Assigned to me Stages Invited/Draft 0 Su…" at bounding box center [746, 339] width 1068 height 585
click at [676, 255] on div "Awarded ( 557 ) Ready for Next Stage Bulk Actions ( 0 )" at bounding box center [745, 242] width 1055 height 34
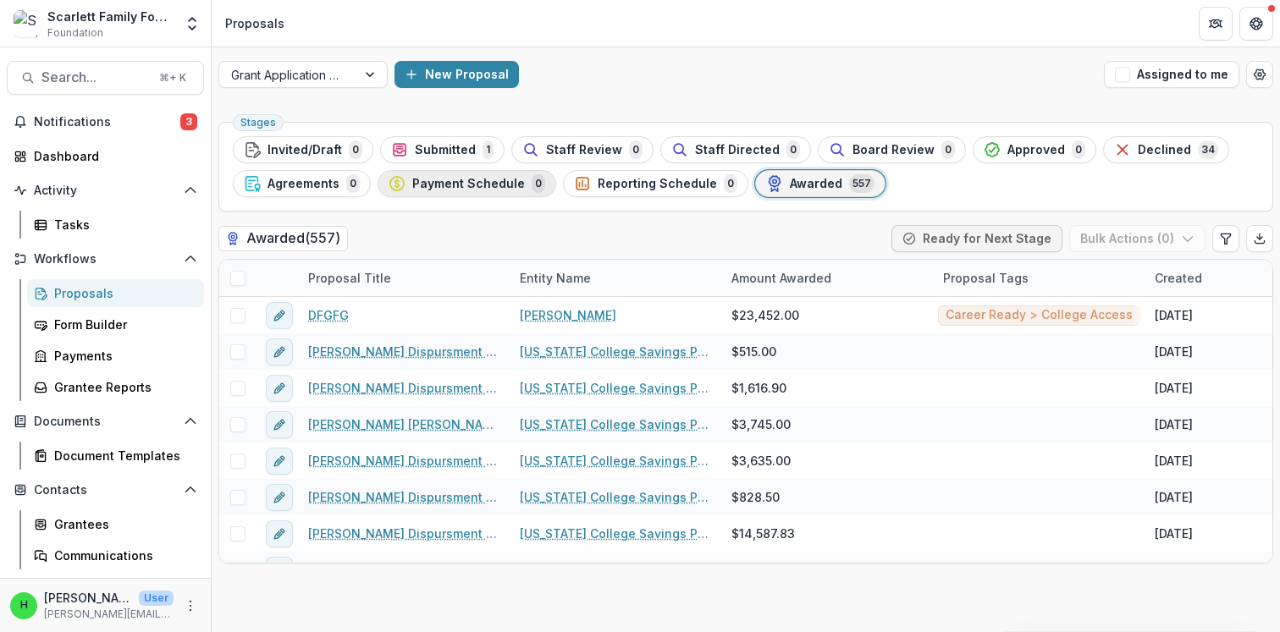
click at [505, 190] on span "Payment Schedule" at bounding box center [468, 184] width 113 height 14
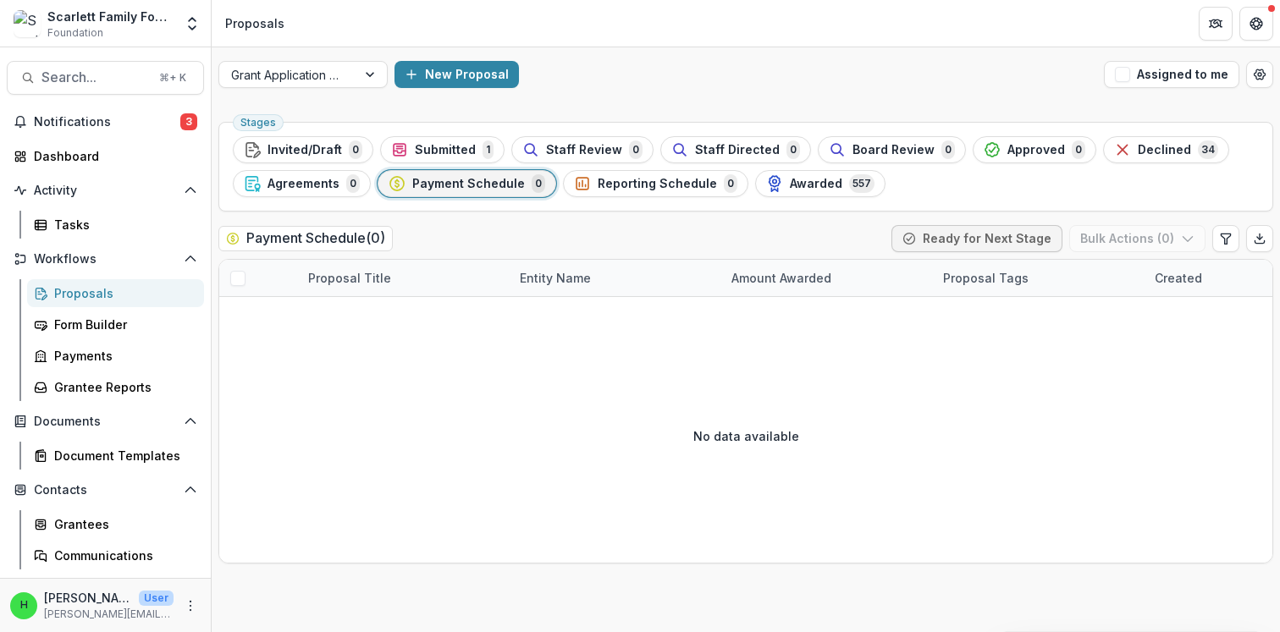
click at [685, 4] on header "Proposals" at bounding box center [746, 23] width 1068 height 47
click at [769, 184] on icon "button" at bounding box center [774, 181] width 11 height 11
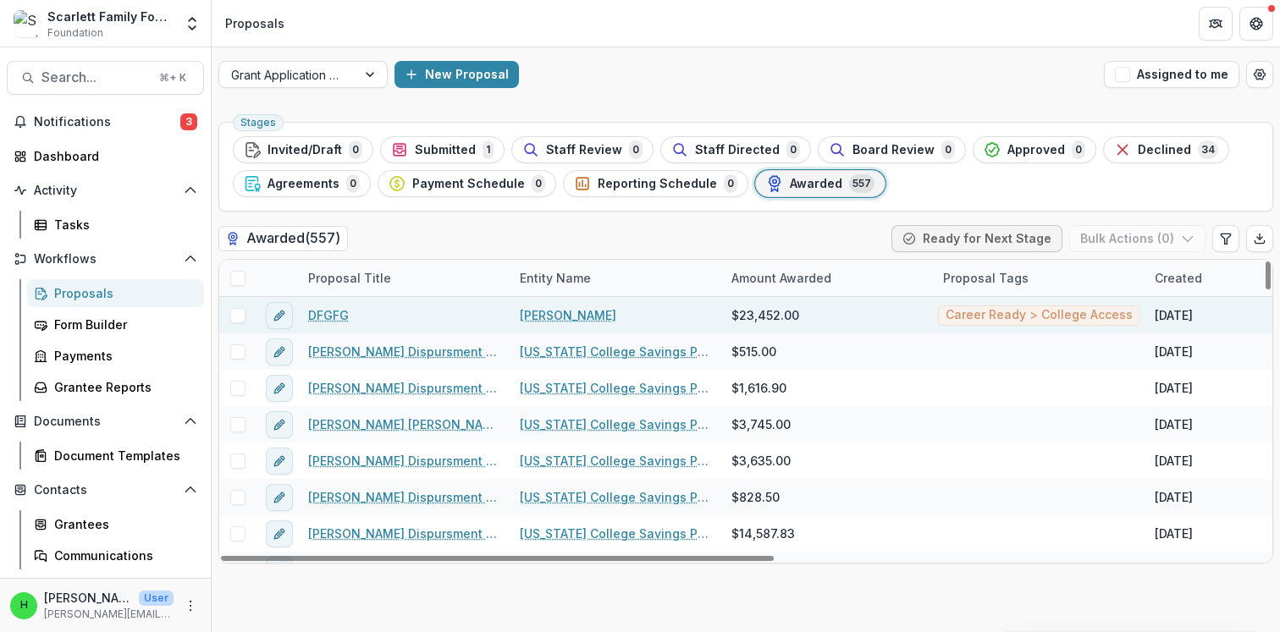
click at [334, 311] on link "DFGFG" at bounding box center [328, 315] width 41 height 18
click at [277, 312] on icon "edit" at bounding box center [280, 316] width 14 height 14
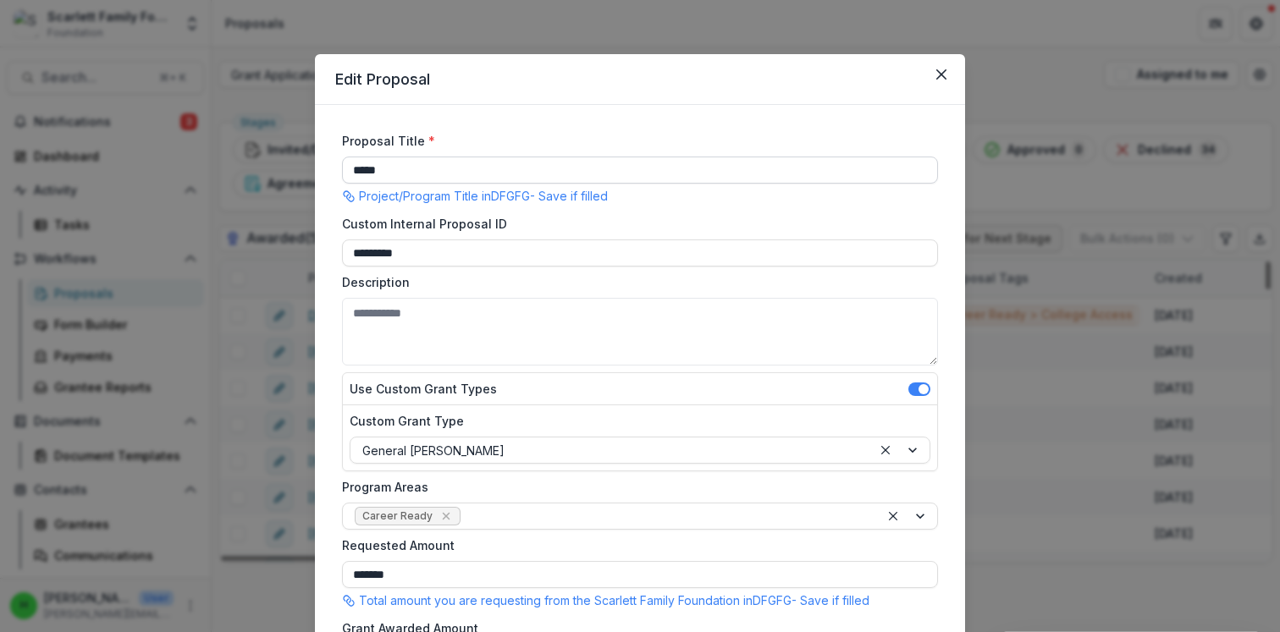
click at [420, 159] on input "*****" at bounding box center [640, 170] width 596 height 27
type input "**********"
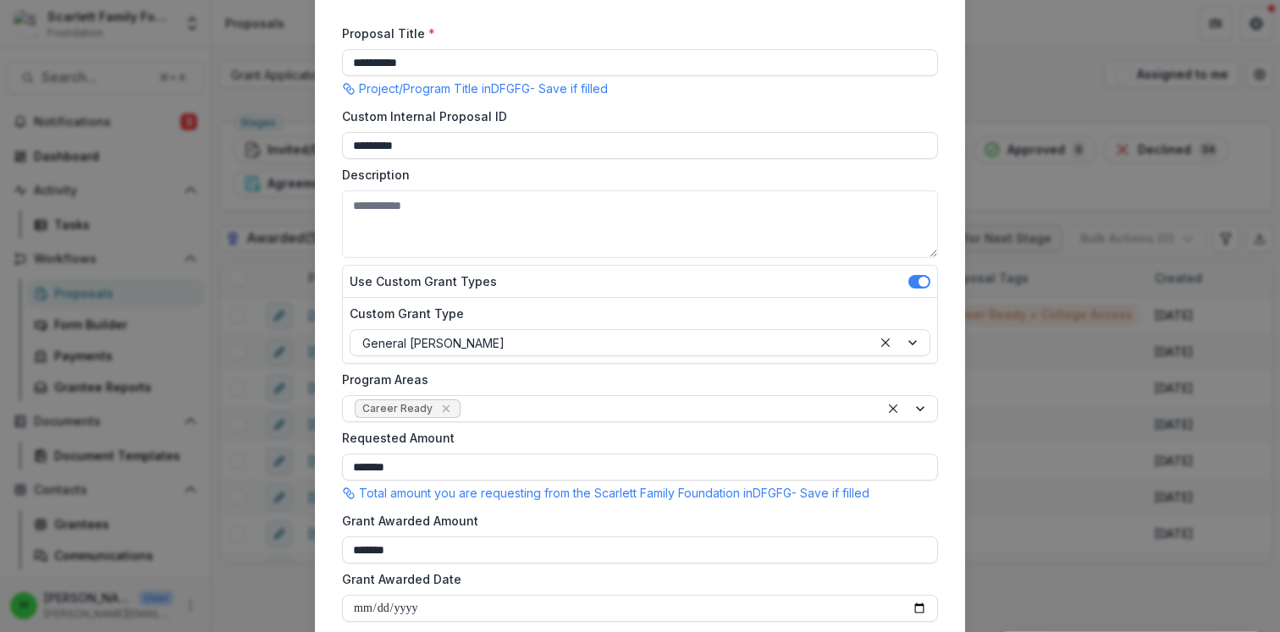
scroll to position [111, 0]
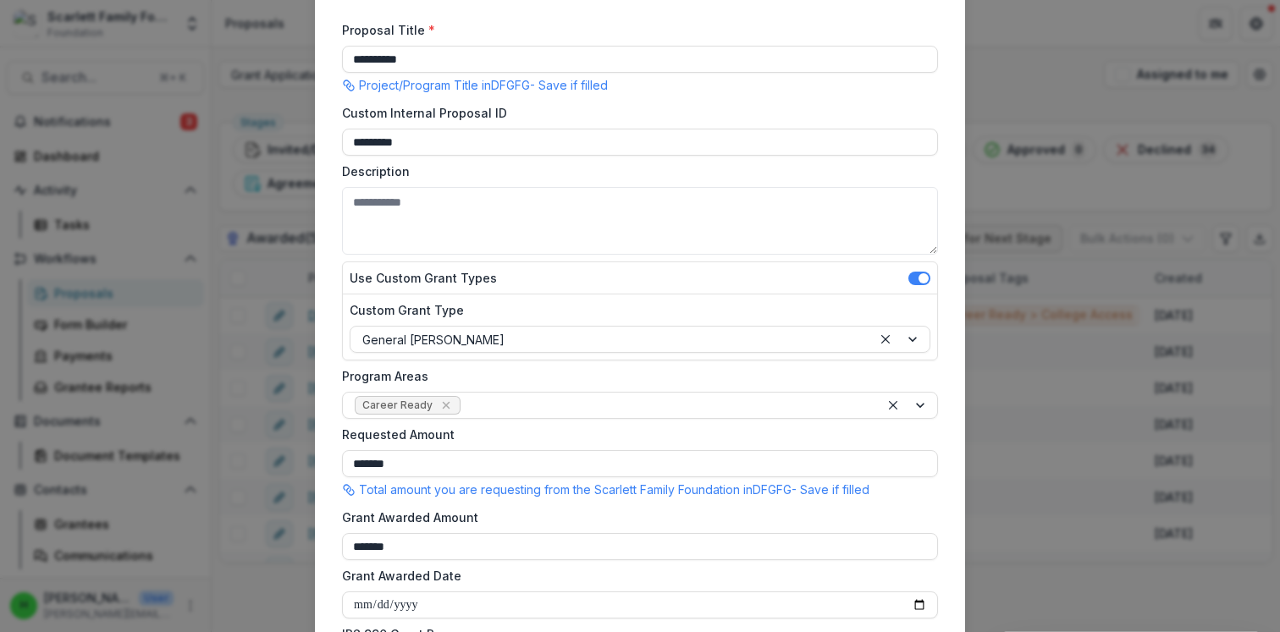
click at [567, 93] on p "Project/Program Title in DFGFG - Save if filled" at bounding box center [483, 85] width 249 height 18
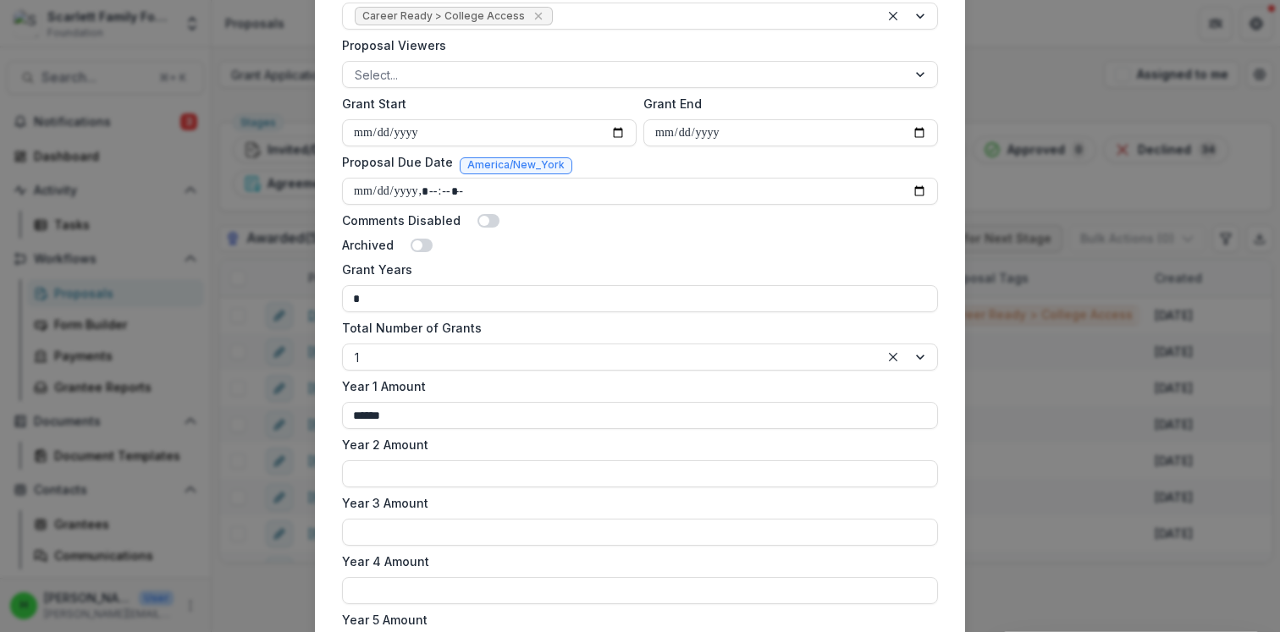
scroll to position [1042, 0]
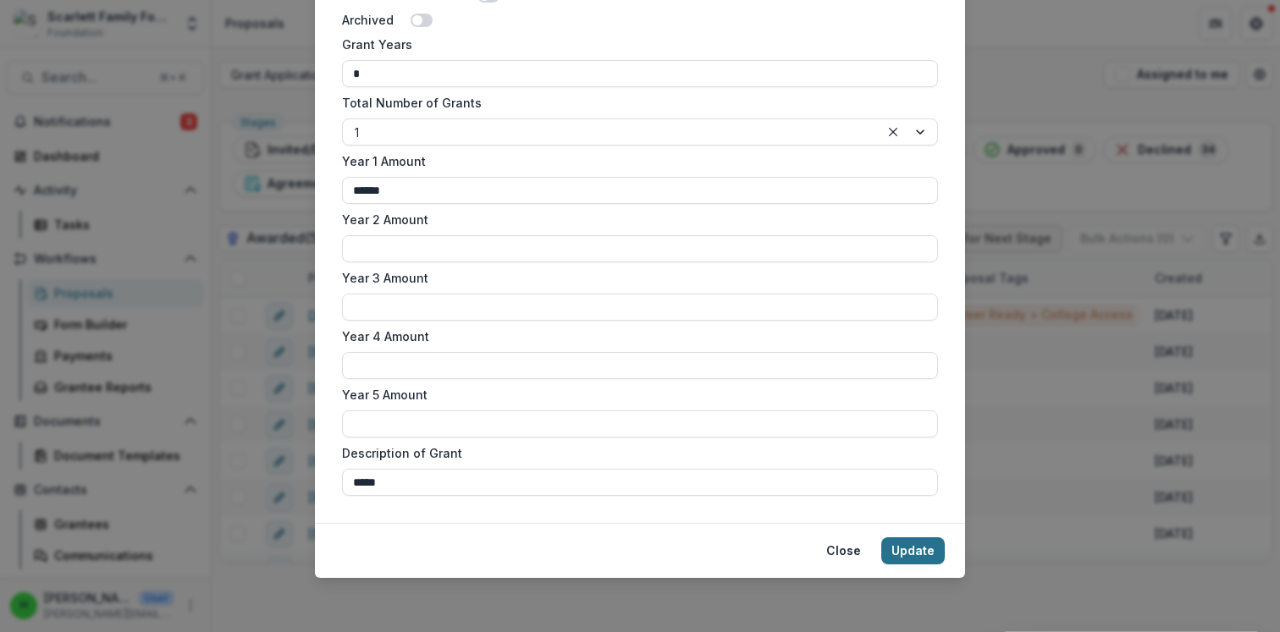
click at [914, 552] on button "Update" at bounding box center [912, 551] width 63 height 27
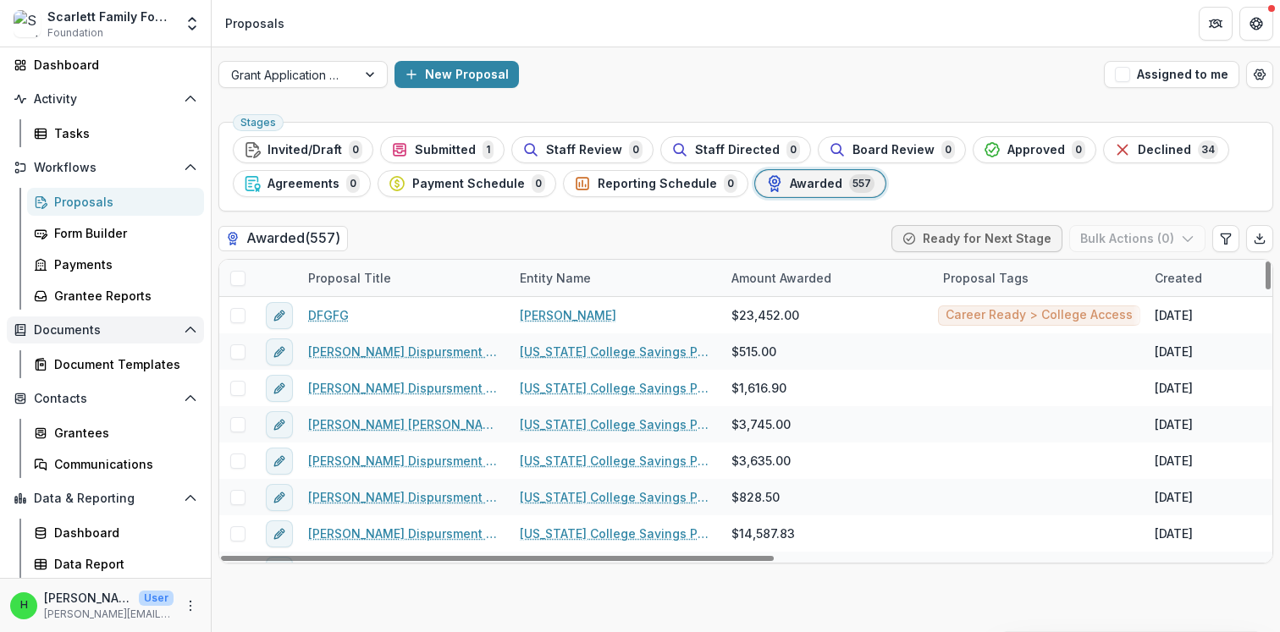
scroll to position [0, 0]
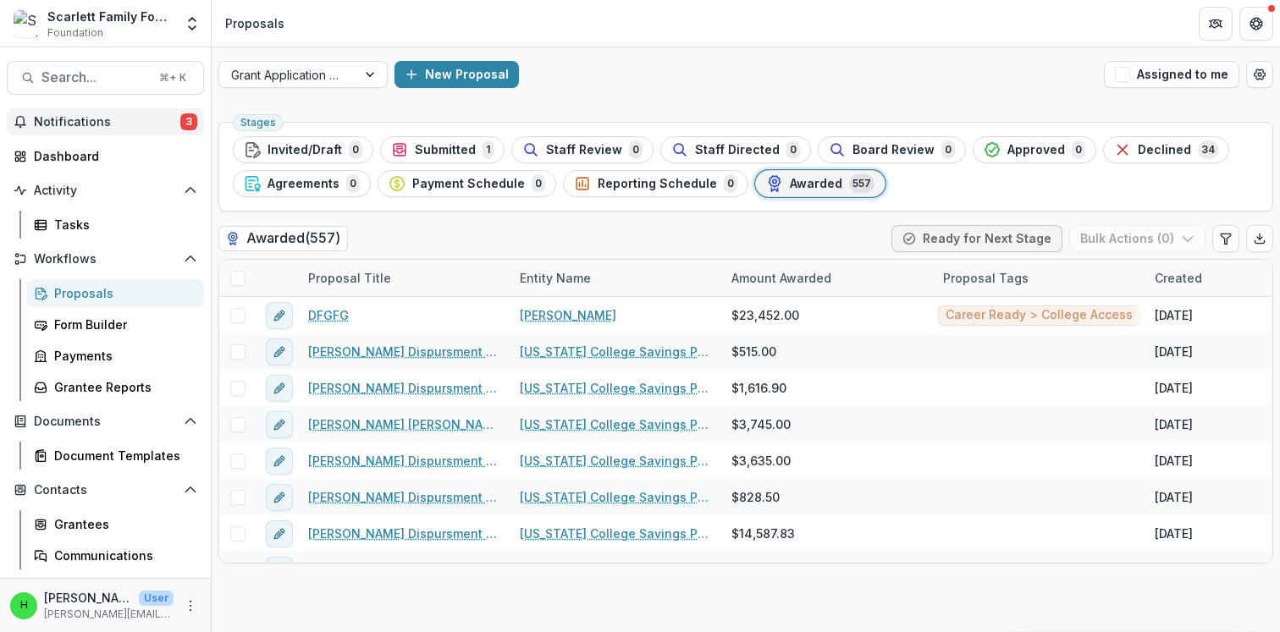
click at [132, 123] on span "Notifications" at bounding box center [107, 122] width 146 height 14
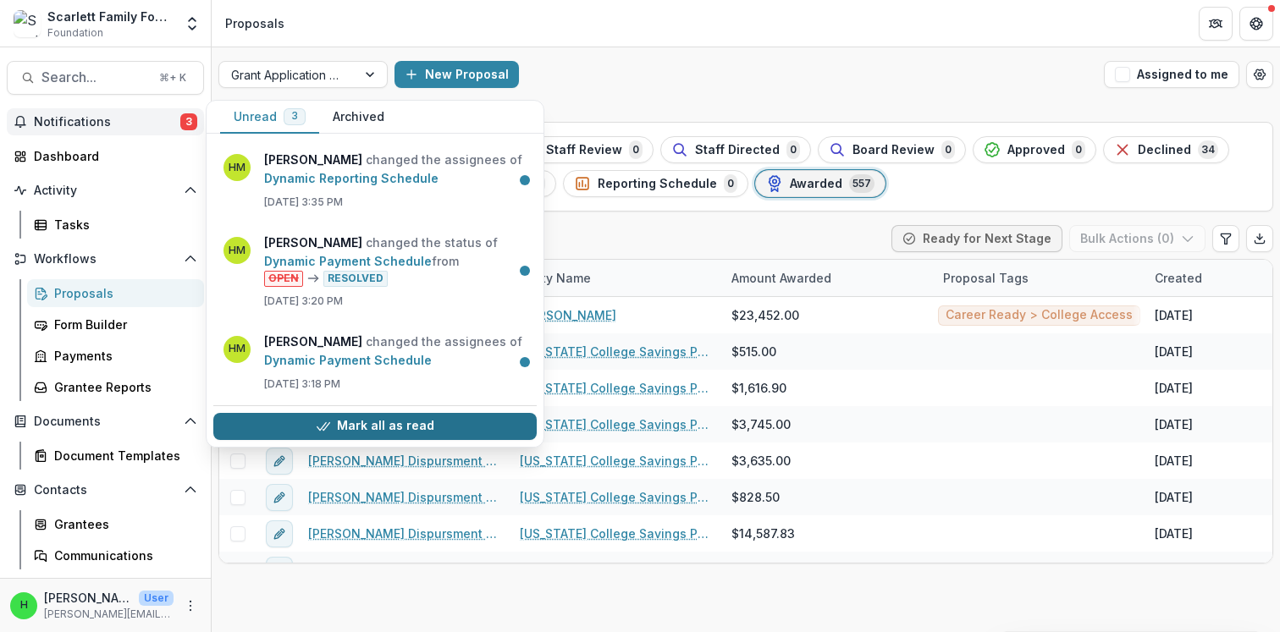
click at [353, 425] on button "Mark all as read" at bounding box center [374, 426] width 323 height 27
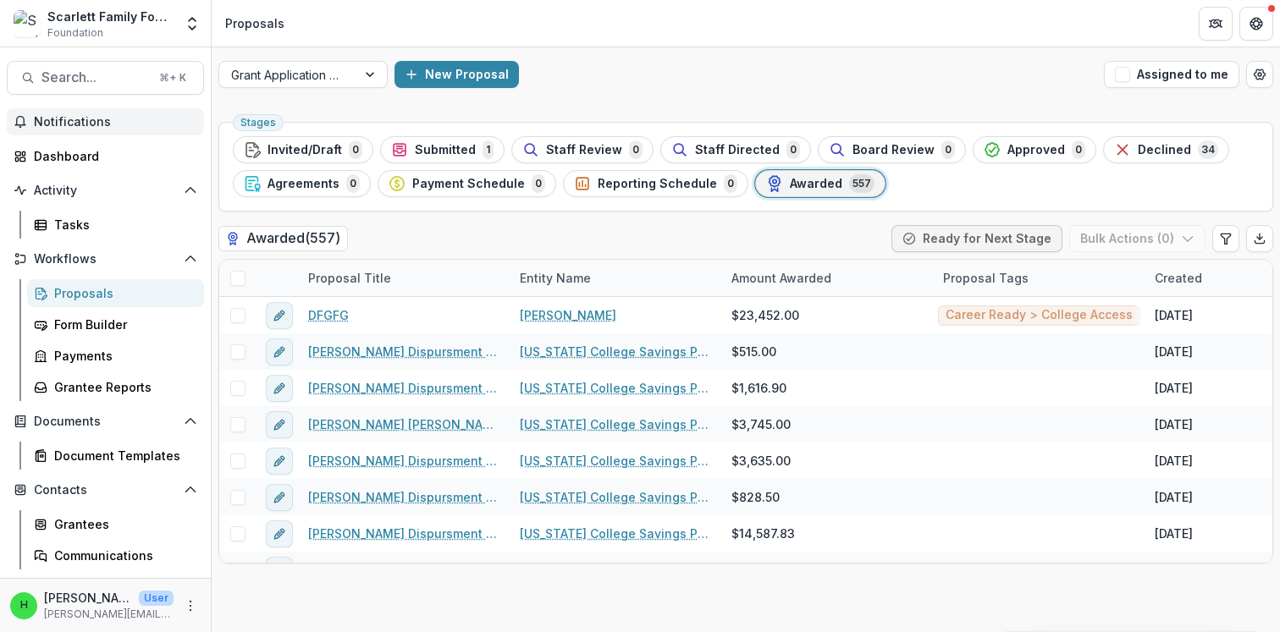
click at [140, 26] on div "Scarlett Family Foundation Foundation" at bounding box center [110, 24] width 126 height 33
click at [192, 23] on icon "Open entity switcher" at bounding box center [192, 23] width 17 height 17
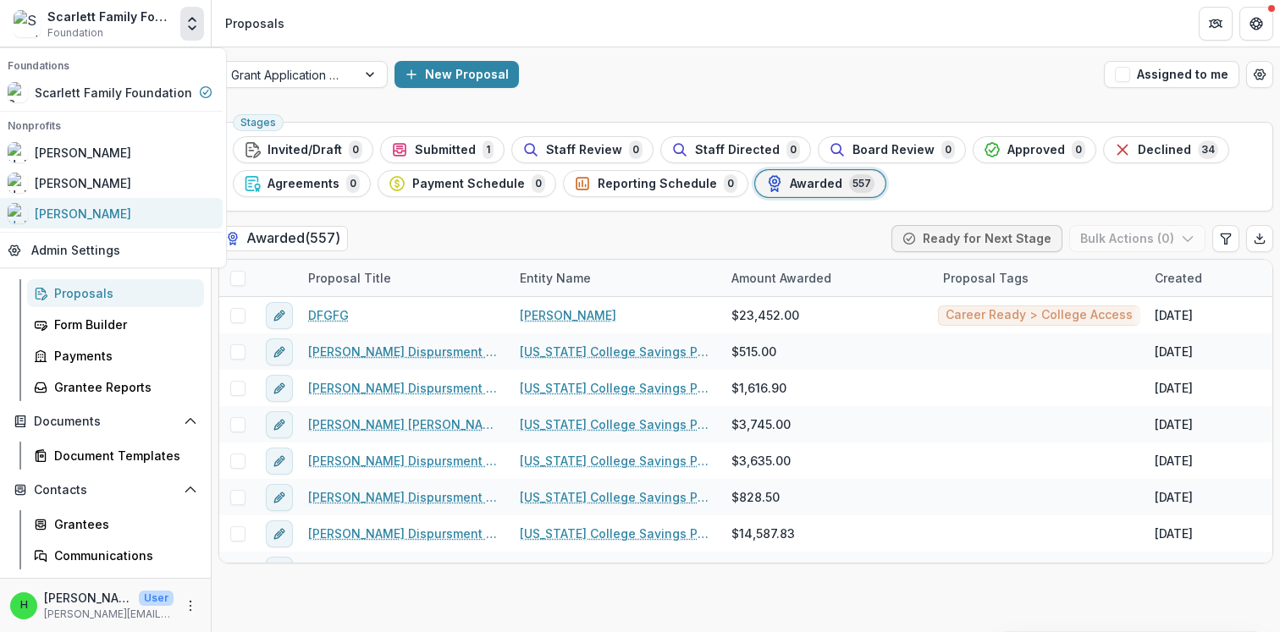
click at [112, 218] on div "[PERSON_NAME]" at bounding box center [110, 213] width 205 height 20
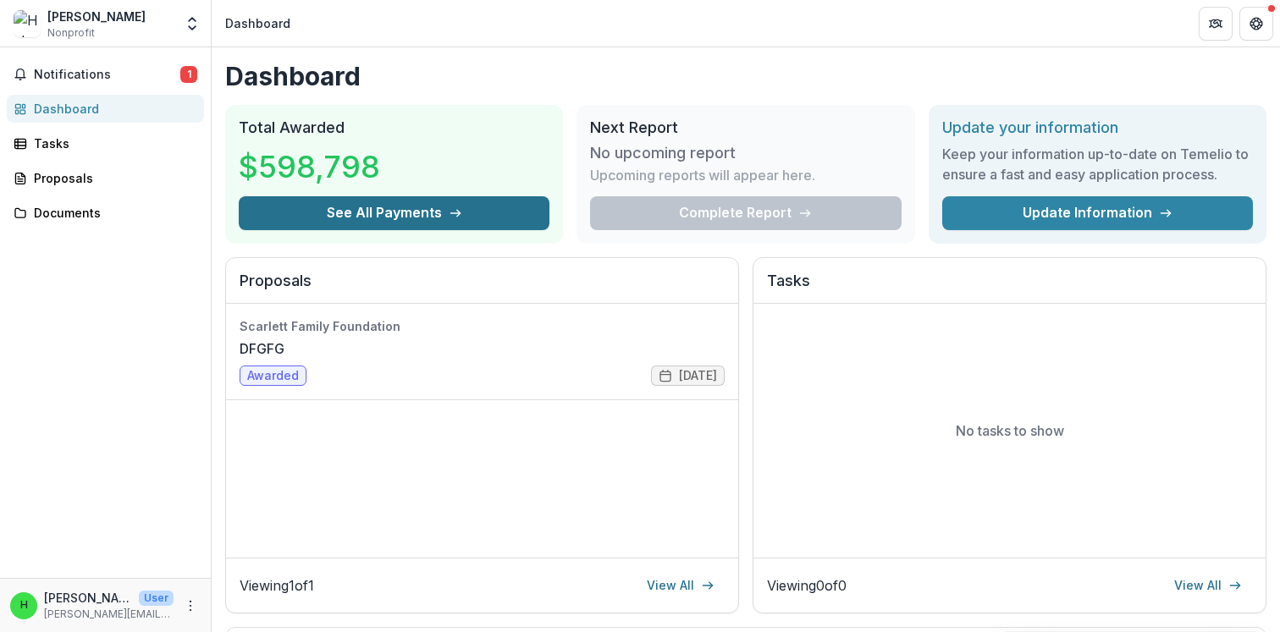
click at [339, 222] on button "See All Payments" at bounding box center [394, 213] width 311 height 34
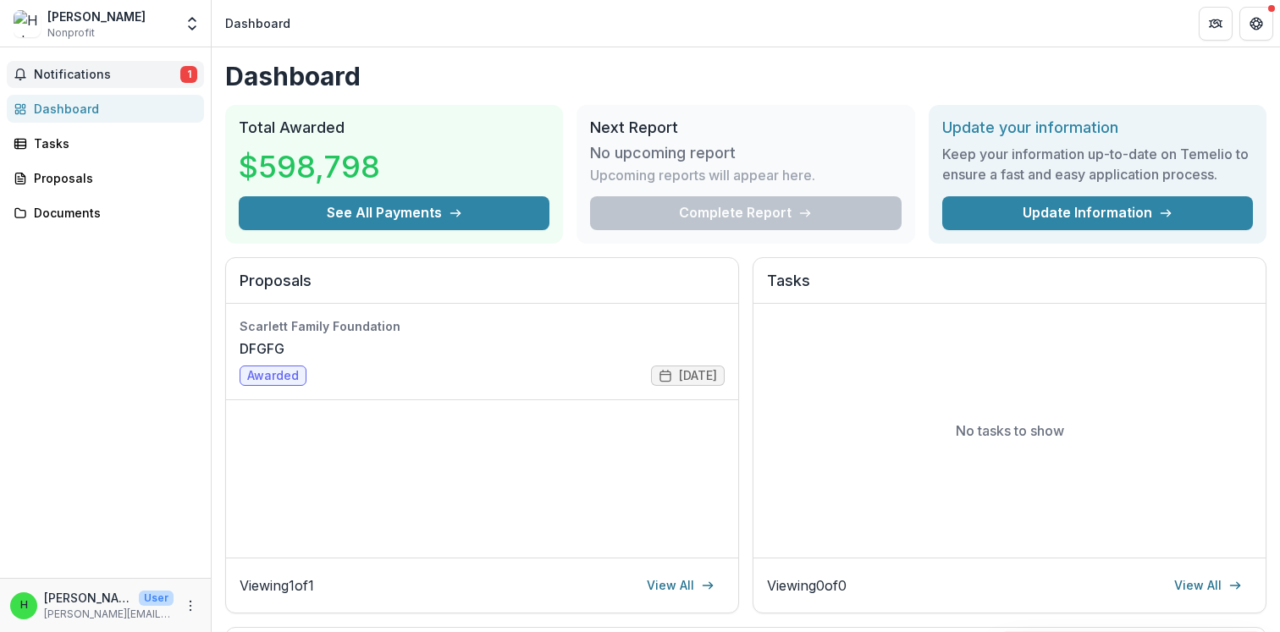
click at [149, 74] on span "Notifications" at bounding box center [107, 75] width 146 height 14
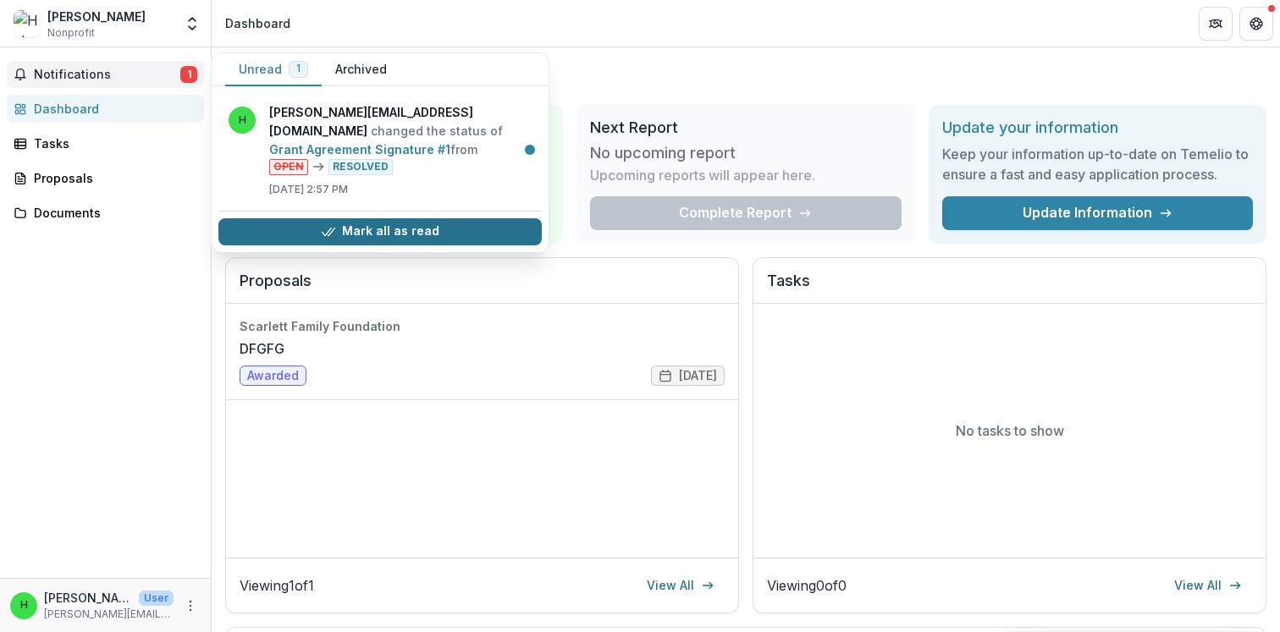
click at [357, 218] on button "Mark all as read" at bounding box center [379, 231] width 323 height 27
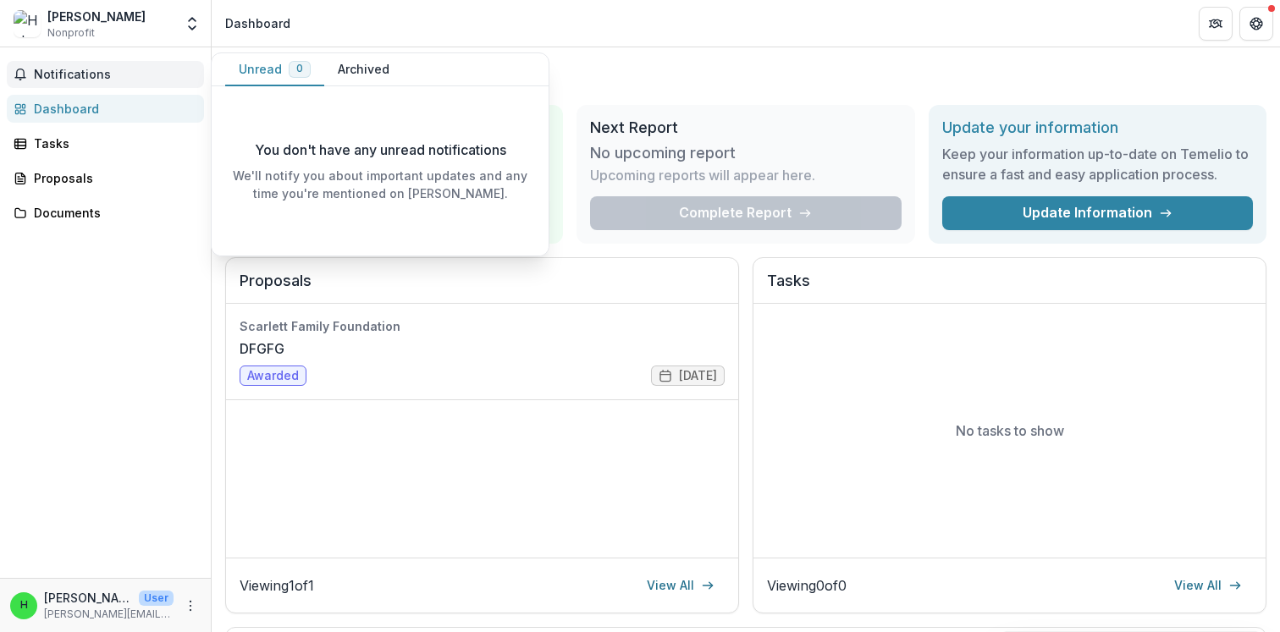
click at [362, 73] on button "Archived" at bounding box center [363, 69] width 79 height 33
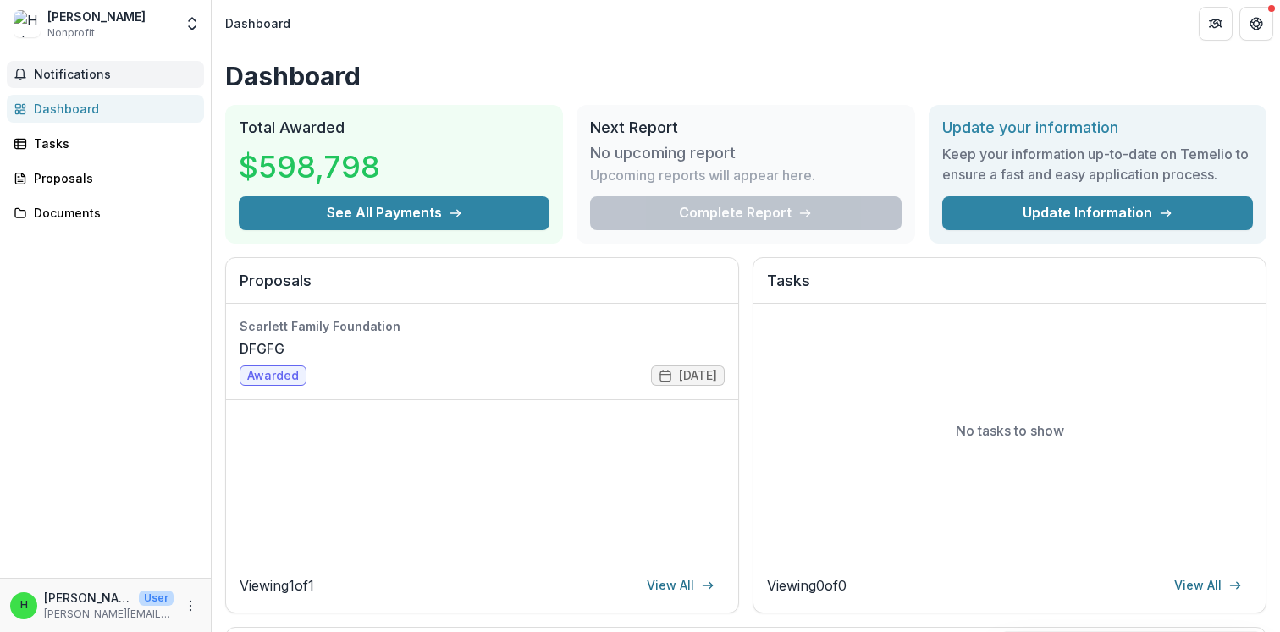
click at [567, 61] on h1 "Dashboard" at bounding box center [745, 76] width 1041 height 30
click at [96, 30] on div "Haley Miller Nonprofit" at bounding box center [96, 24] width 98 height 33
click at [190, 23] on icon "Open entity switcher" at bounding box center [192, 23] width 17 height 17
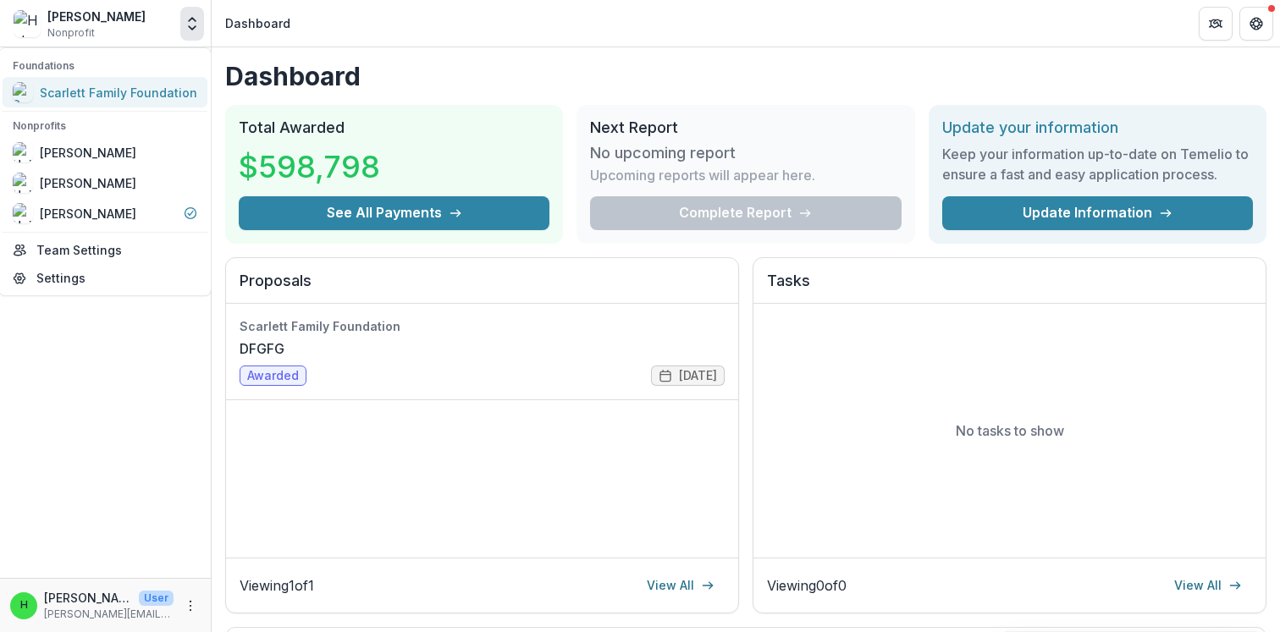
click at [84, 86] on div "Scarlett Family Foundation" at bounding box center [118, 93] width 157 height 18
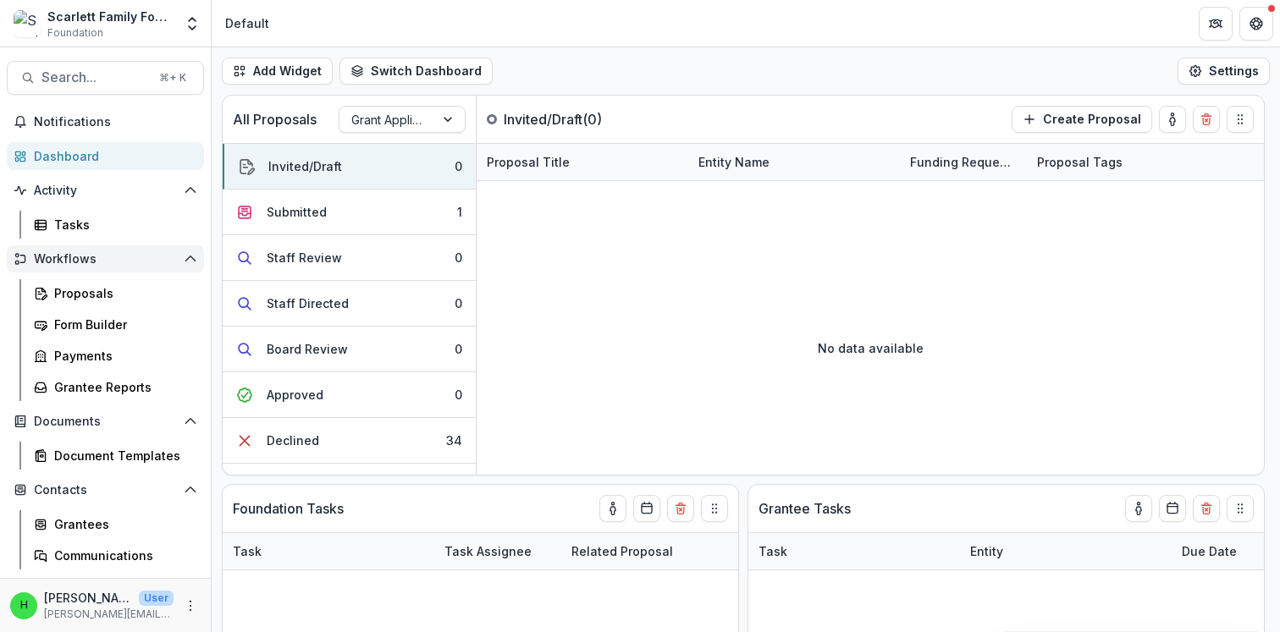
scroll to position [91, 0]
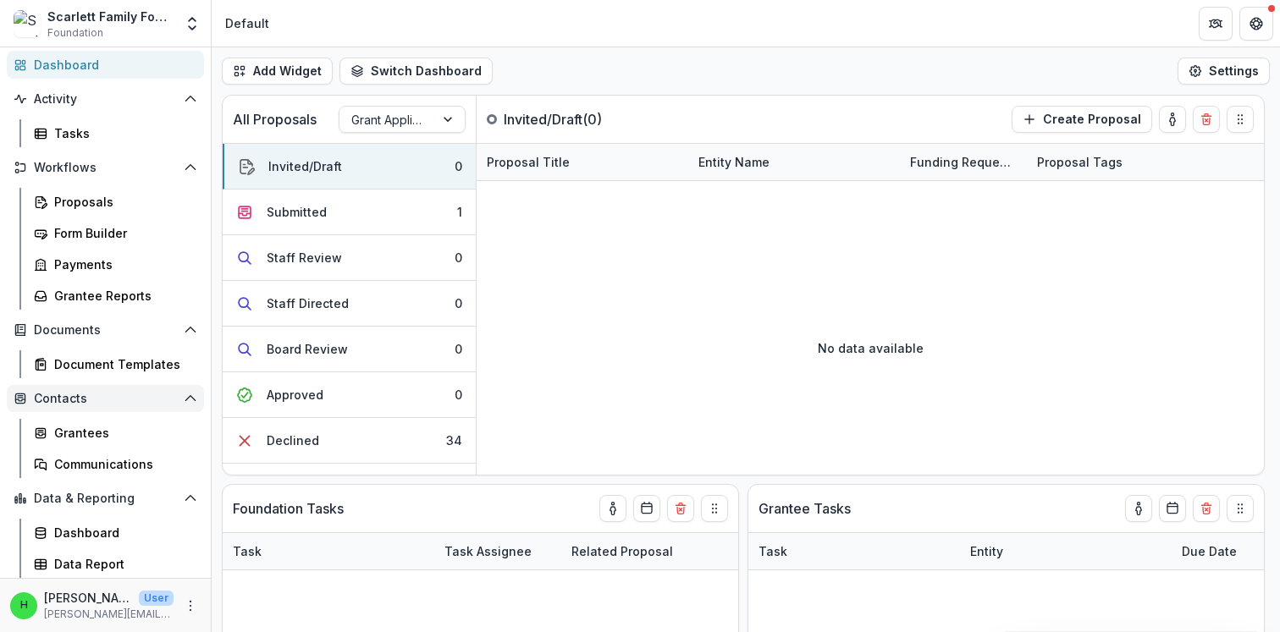
click at [71, 400] on span "Contacts" at bounding box center [105, 399] width 143 height 14
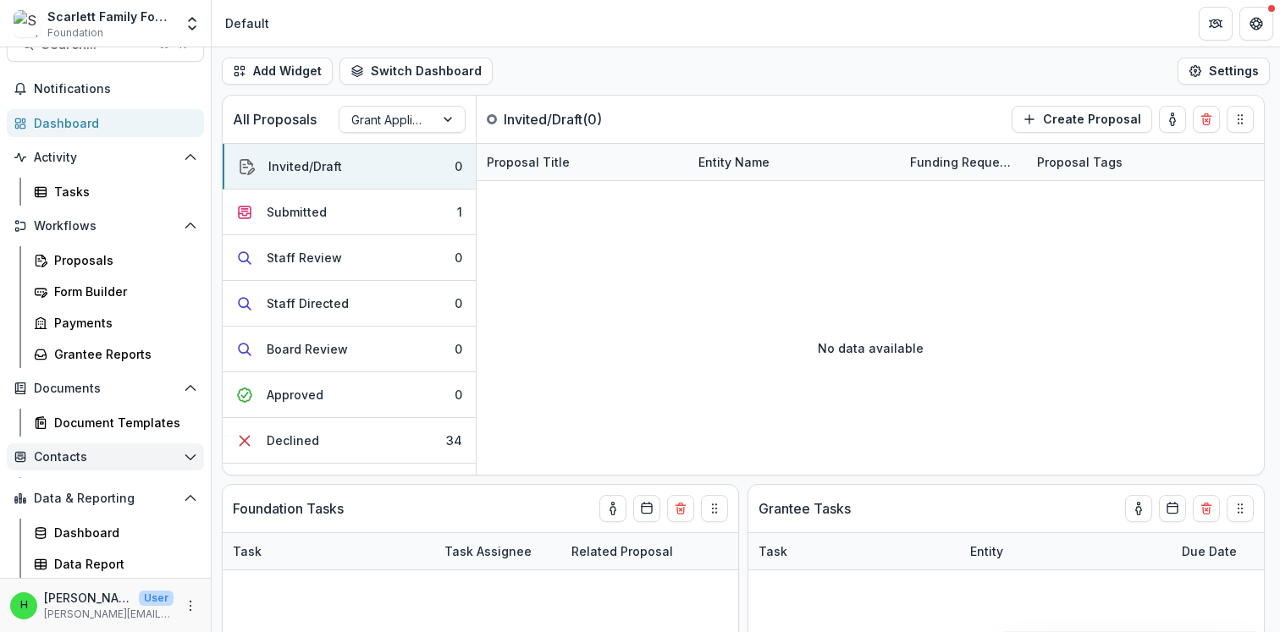
scroll to position [32, 0]
click at [64, 466] on button "Contacts" at bounding box center [105, 457] width 197 height 27
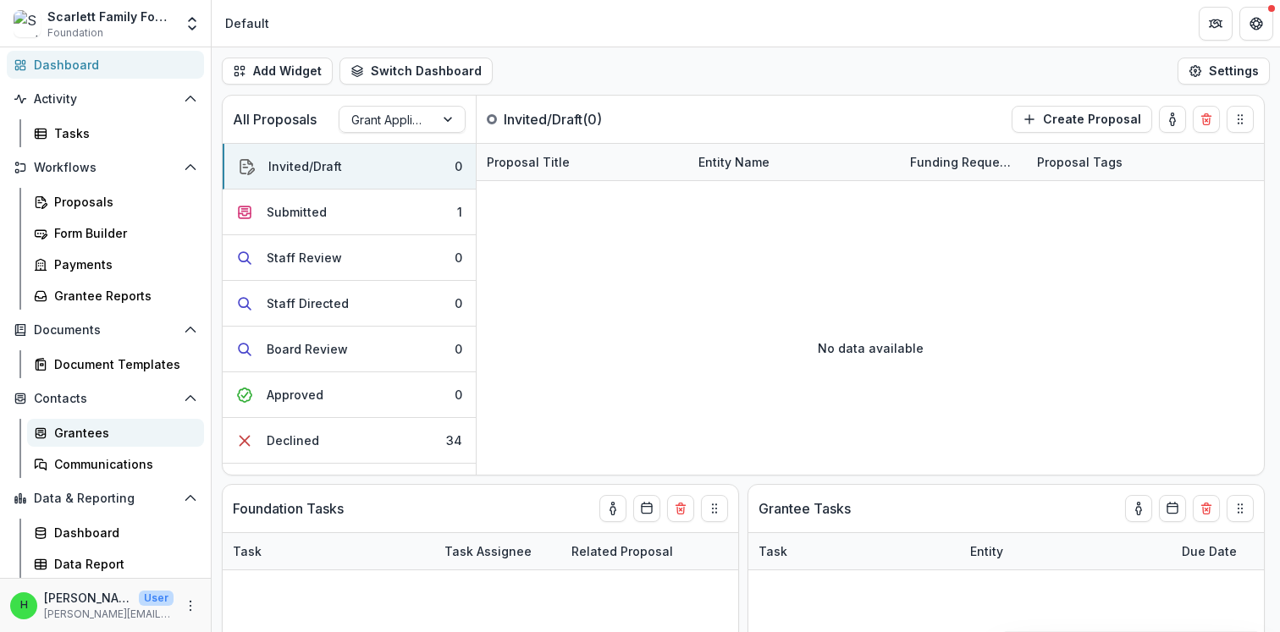
click at [81, 443] on link "Grantees" at bounding box center [115, 433] width 177 height 28
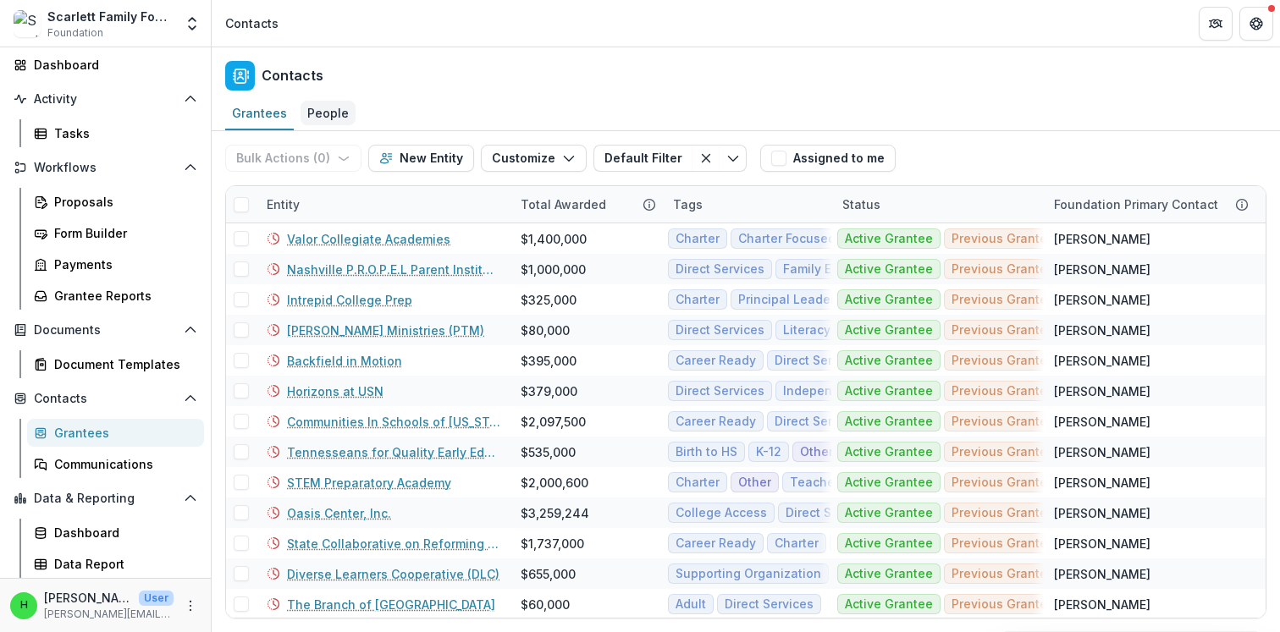
click at [316, 113] on div "People" at bounding box center [327, 113] width 55 height 25
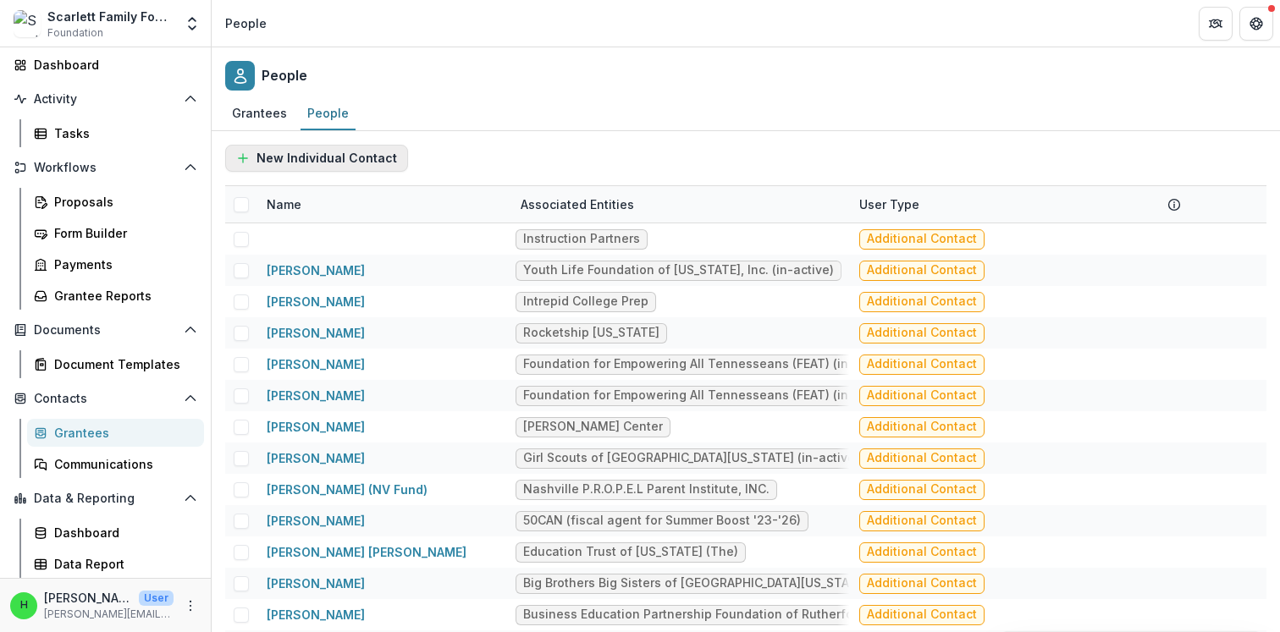
click at [299, 152] on button "New Individual Contact" at bounding box center [316, 158] width 183 height 27
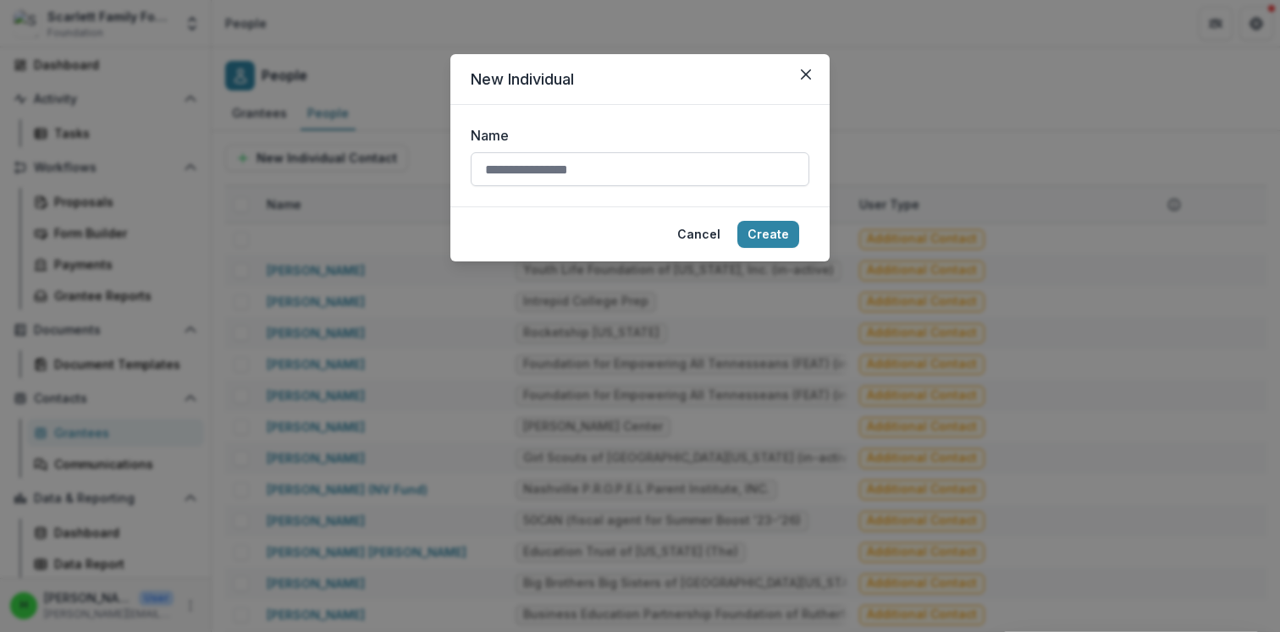
click at [558, 165] on input "Name" at bounding box center [640, 169] width 339 height 34
type input "**********"
click at [766, 227] on button "Create" at bounding box center [768, 234] width 62 height 27
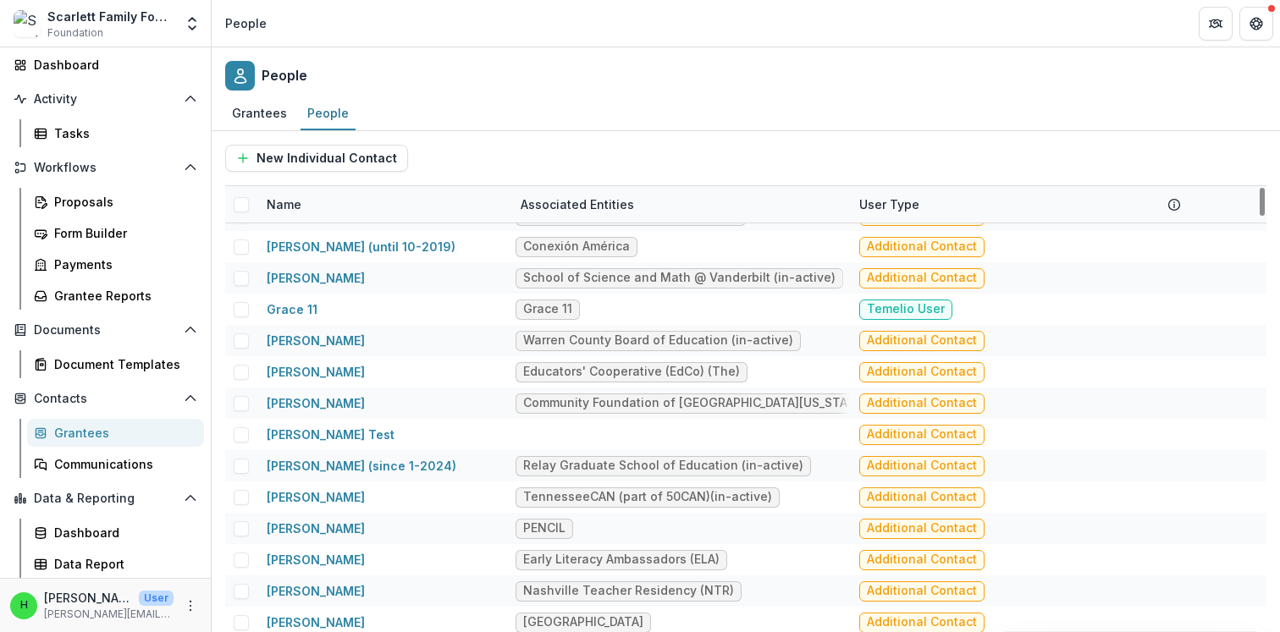
scroll to position [3364, 0]
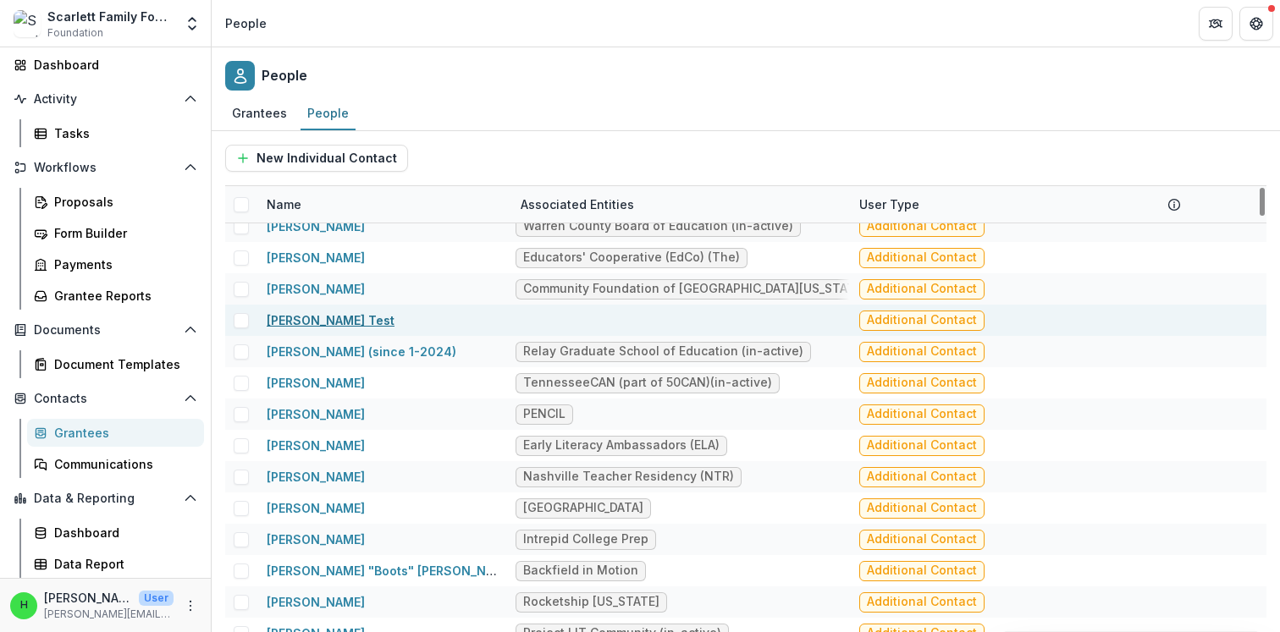
click at [322, 324] on link "[PERSON_NAME] Test" at bounding box center [331, 320] width 128 height 14
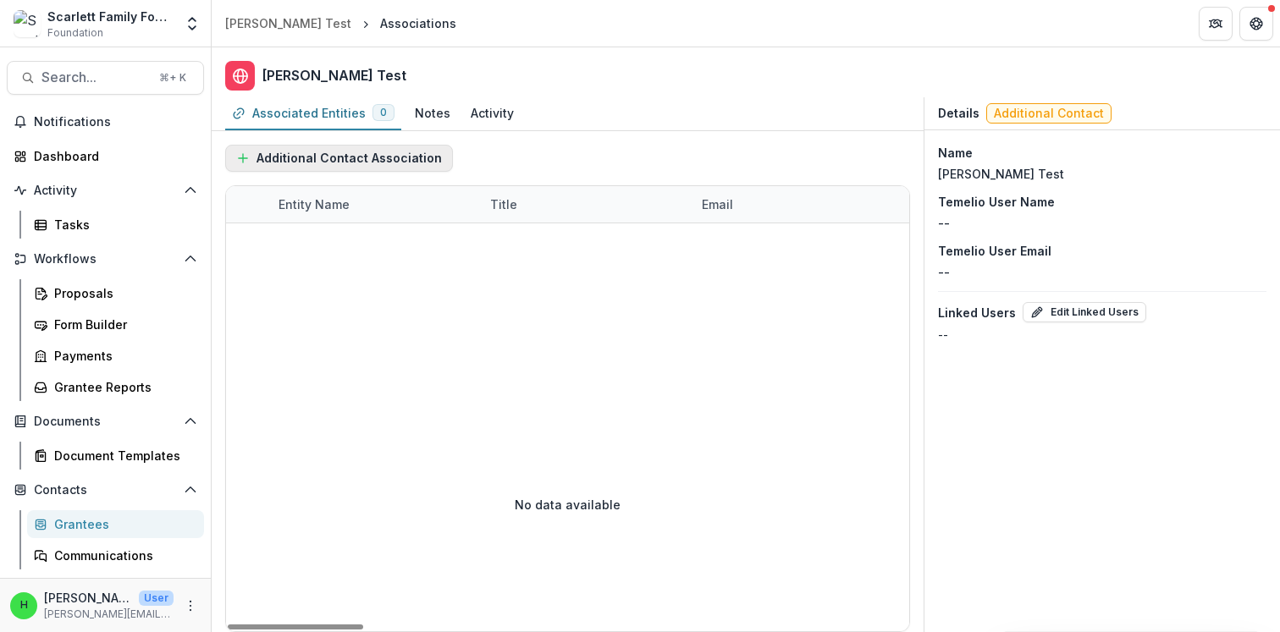
click at [351, 157] on button "Additional Contact Association" at bounding box center [339, 158] width 228 height 27
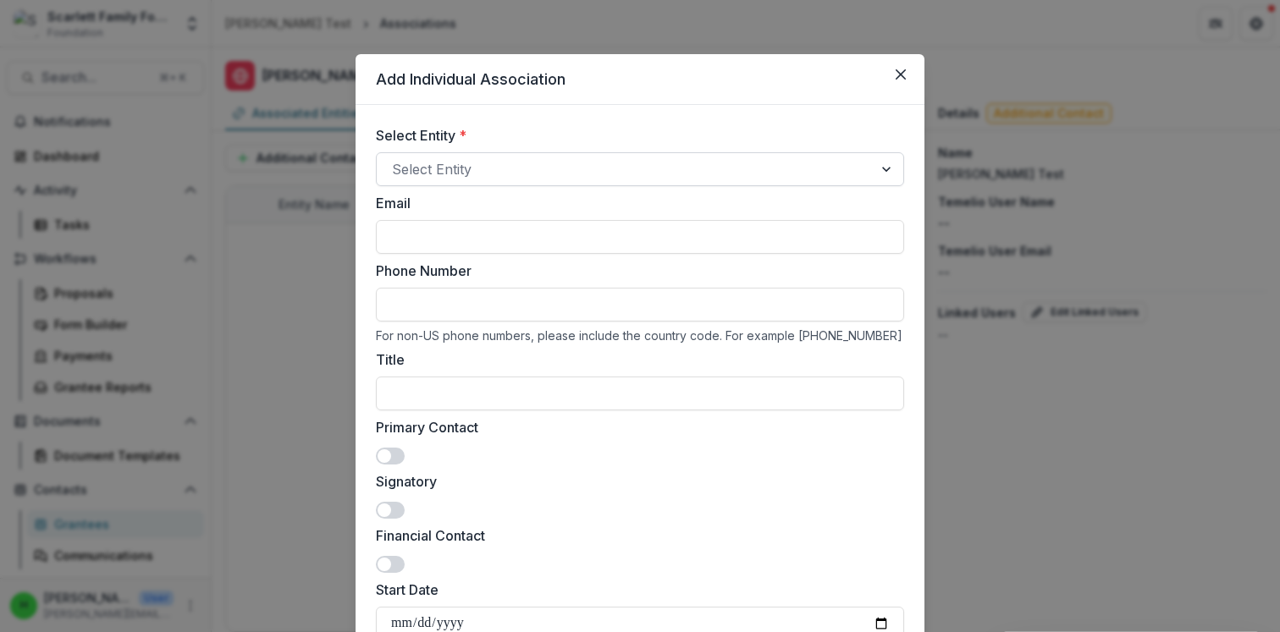
click at [462, 163] on div at bounding box center [625, 169] width 466 height 24
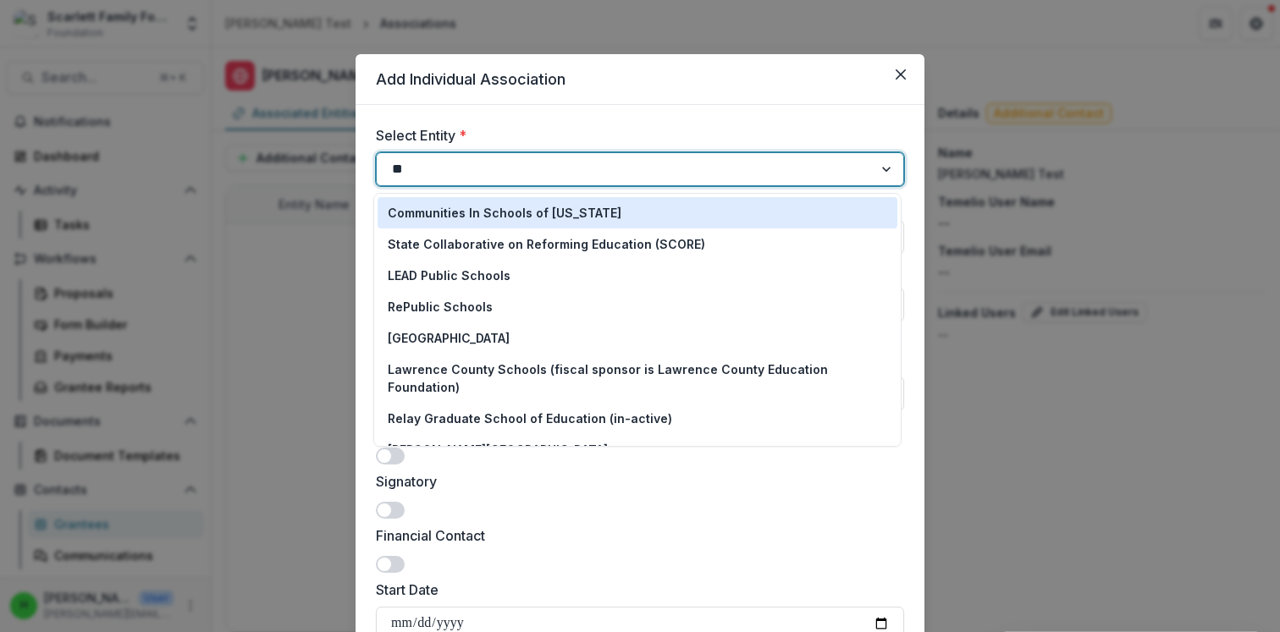
type input "*"
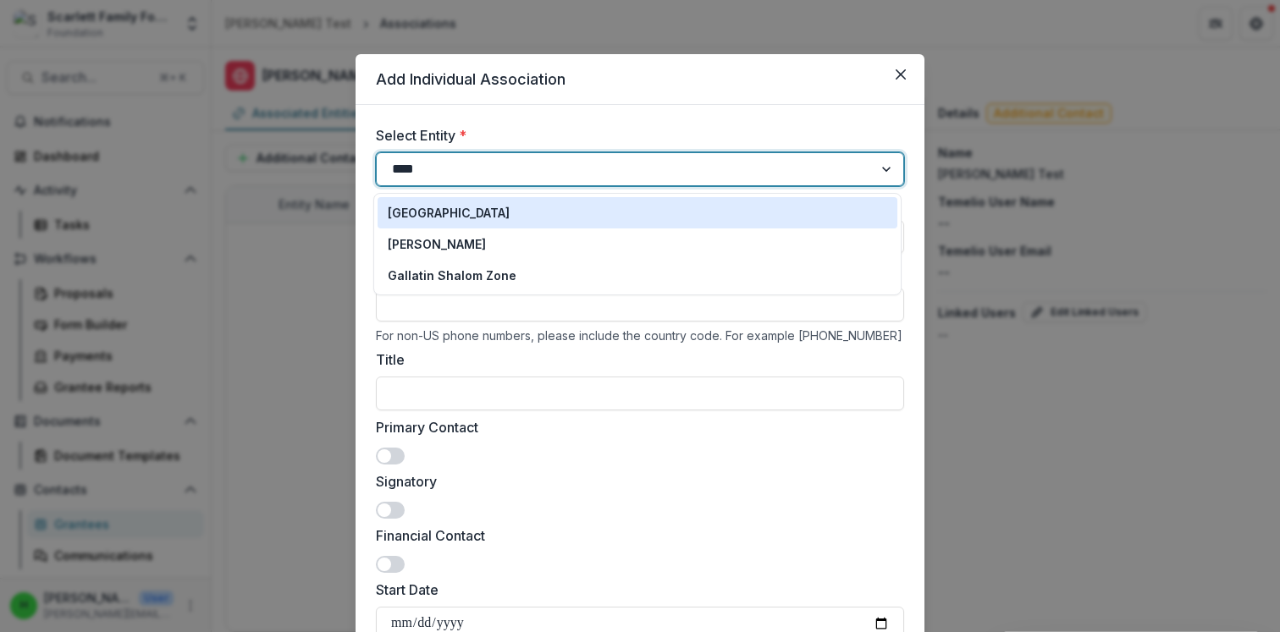
type input "*****"
click at [451, 210] on p "[PERSON_NAME]" at bounding box center [437, 213] width 98 height 18
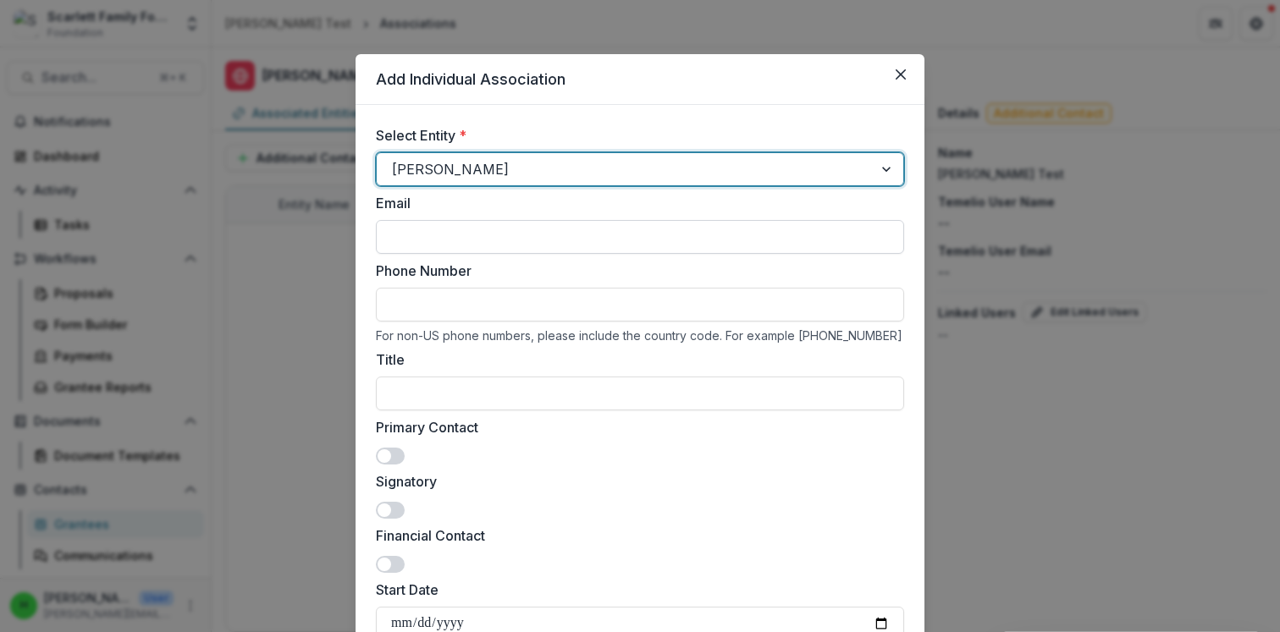
click at [476, 229] on input "Email" at bounding box center [640, 237] width 528 height 34
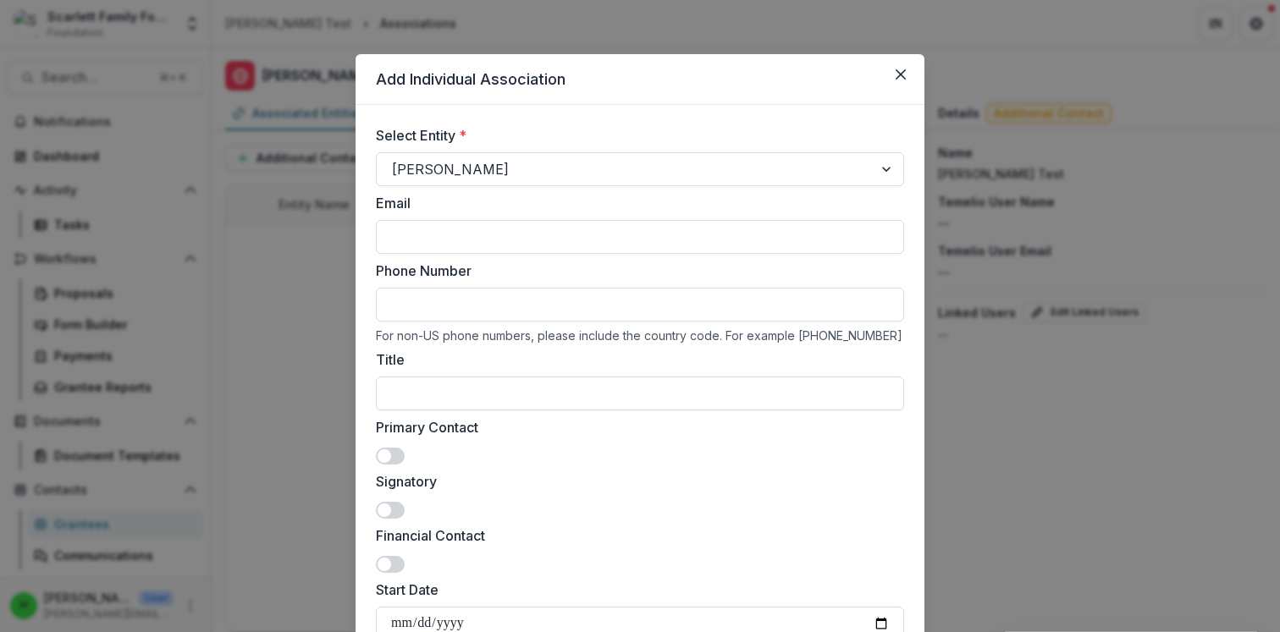
type input "**********"
type input "****"
type input "*****"
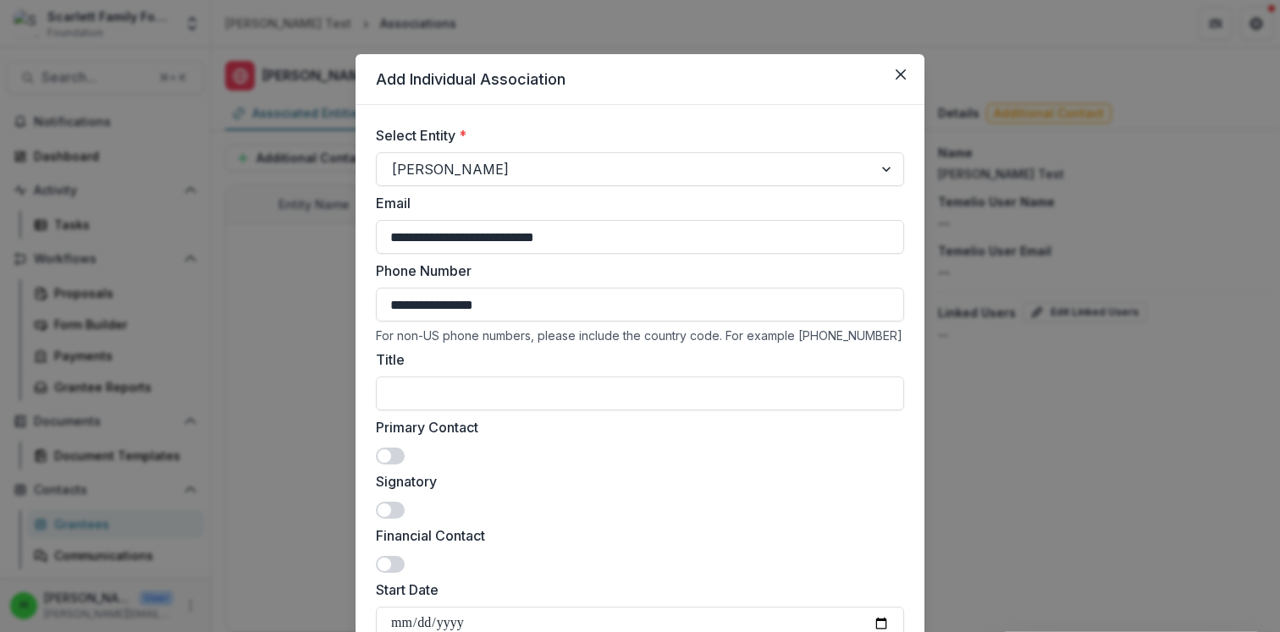
type input "**********"
click at [505, 302] on input "**********" at bounding box center [640, 305] width 528 height 34
click at [510, 272] on label "Phone Number" at bounding box center [635, 271] width 518 height 20
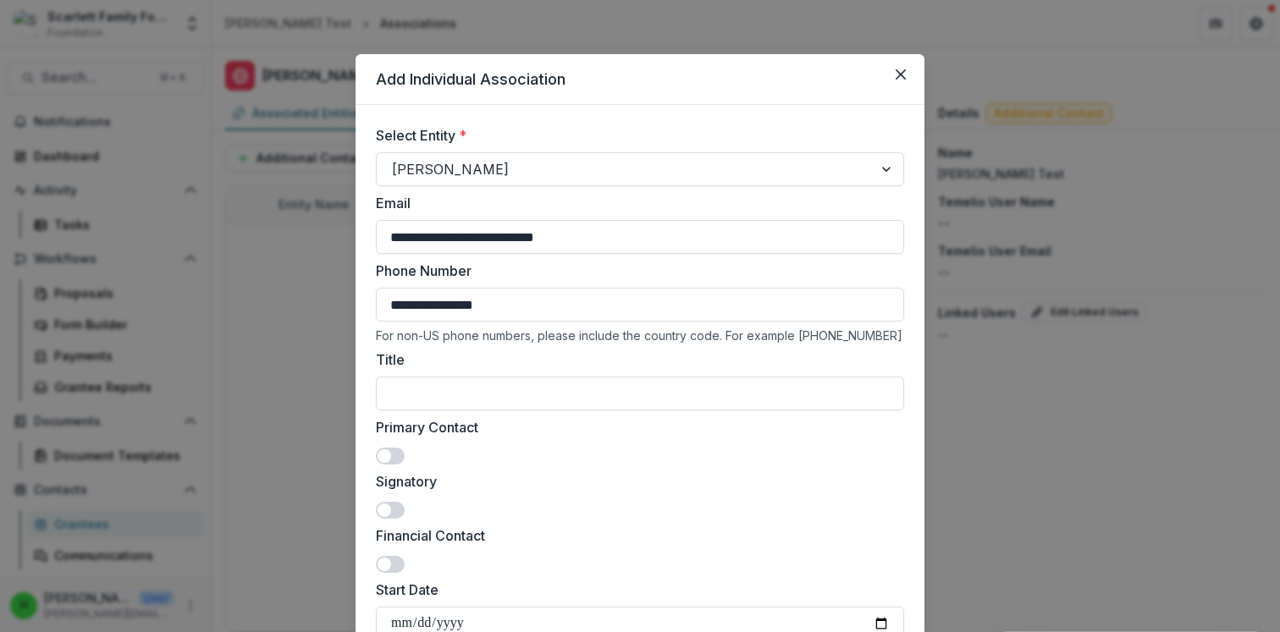
click at [510, 288] on input "**********" at bounding box center [640, 305] width 528 height 34
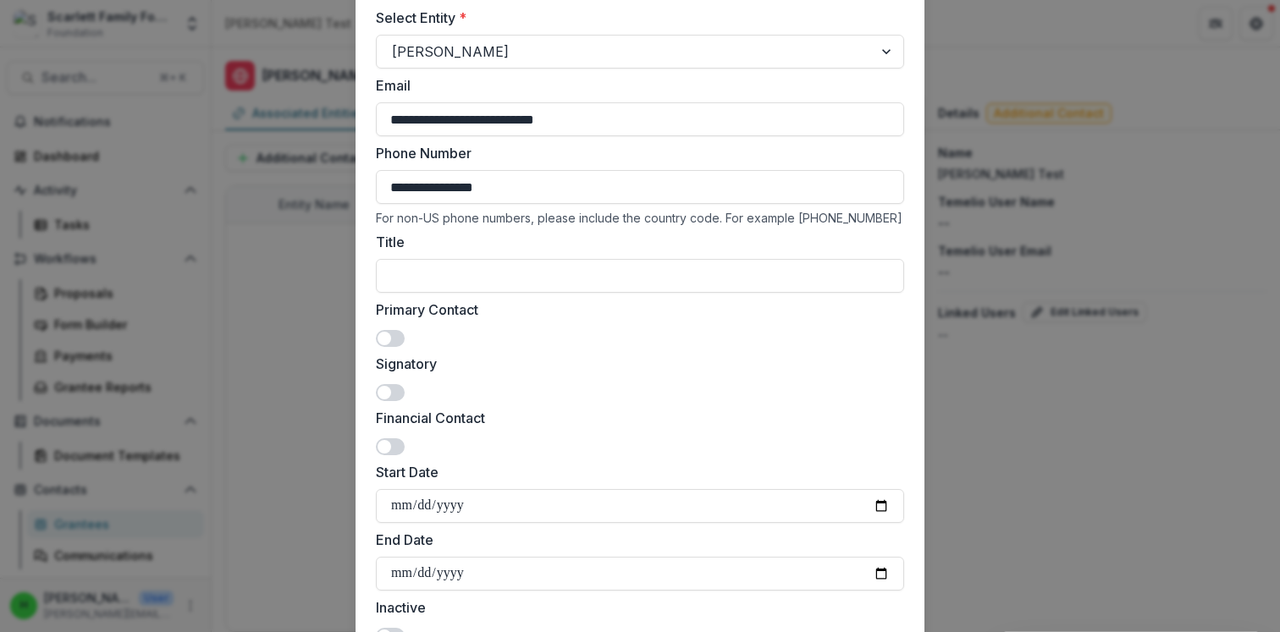
click at [538, 333] on div "Primary Contact" at bounding box center [640, 323] width 528 height 47
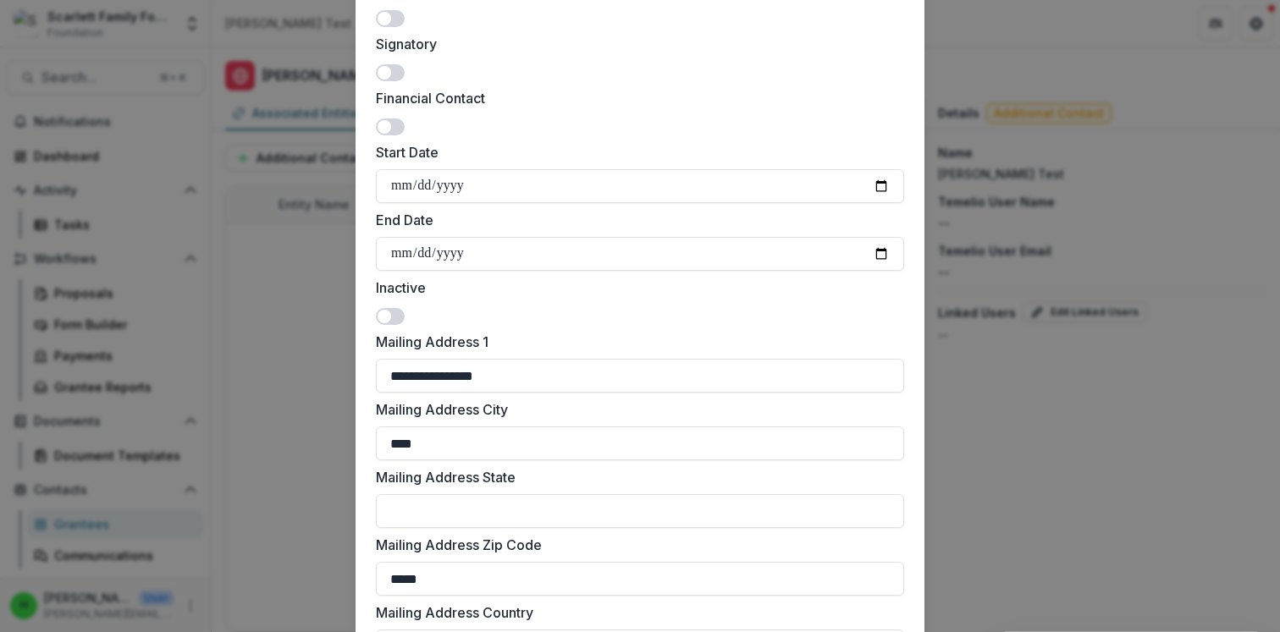
scroll to position [442, 0]
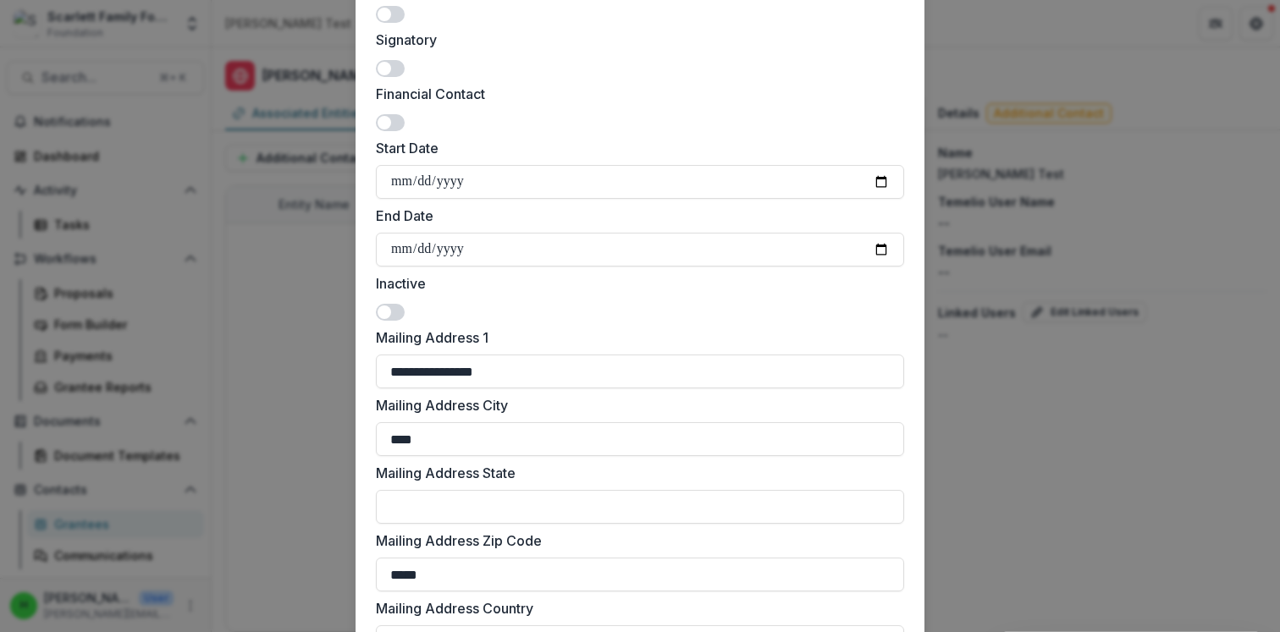
click at [381, 11] on span at bounding box center [385, 15] width 14 height 14
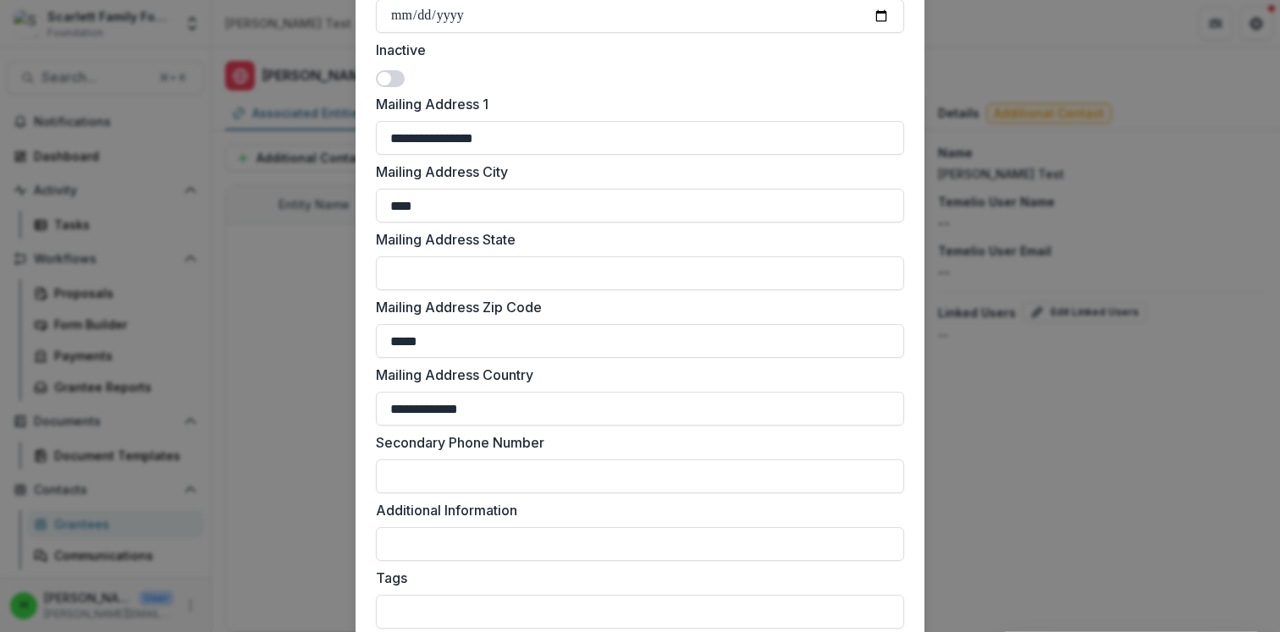
scroll to position [676, 0]
click at [509, 130] on input "**********" at bounding box center [640, 137] width 528 height 34
click at [444, 206] on input "****" at bounding box center [640, 205] width 528 height 34
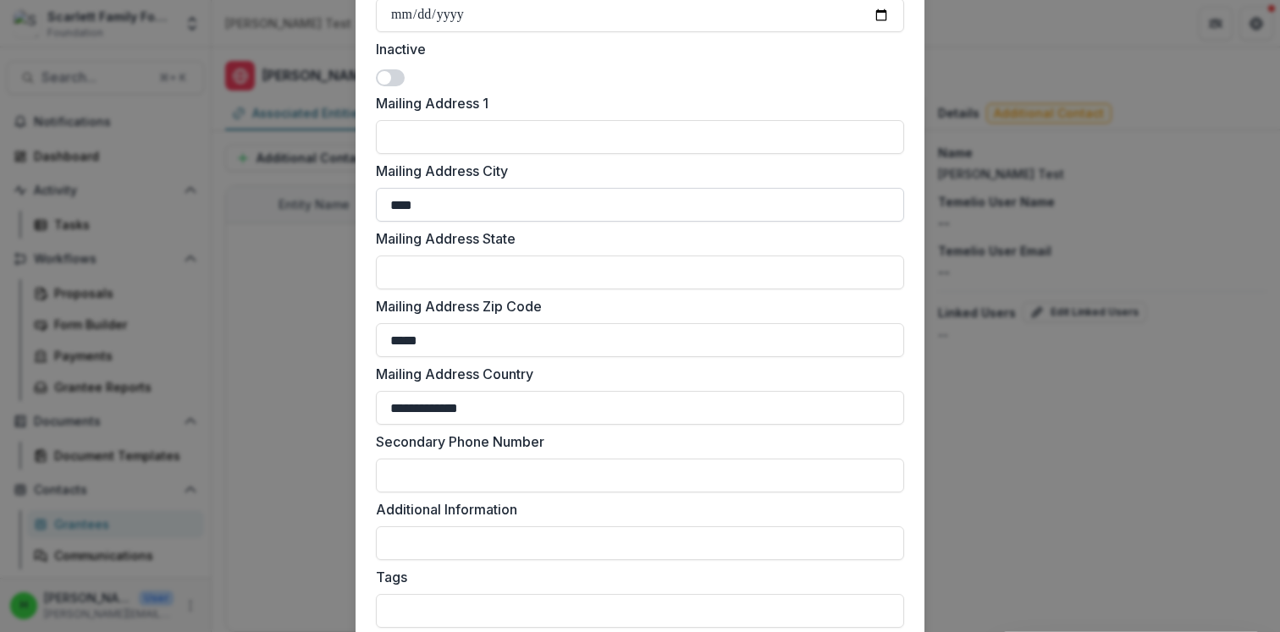
click at [444, 206] on input "****" at bounding box center [640, 205] width 528 height 34
click at [445, 336] on input "*****" at bounding box center [640, 340] width 528 height 34
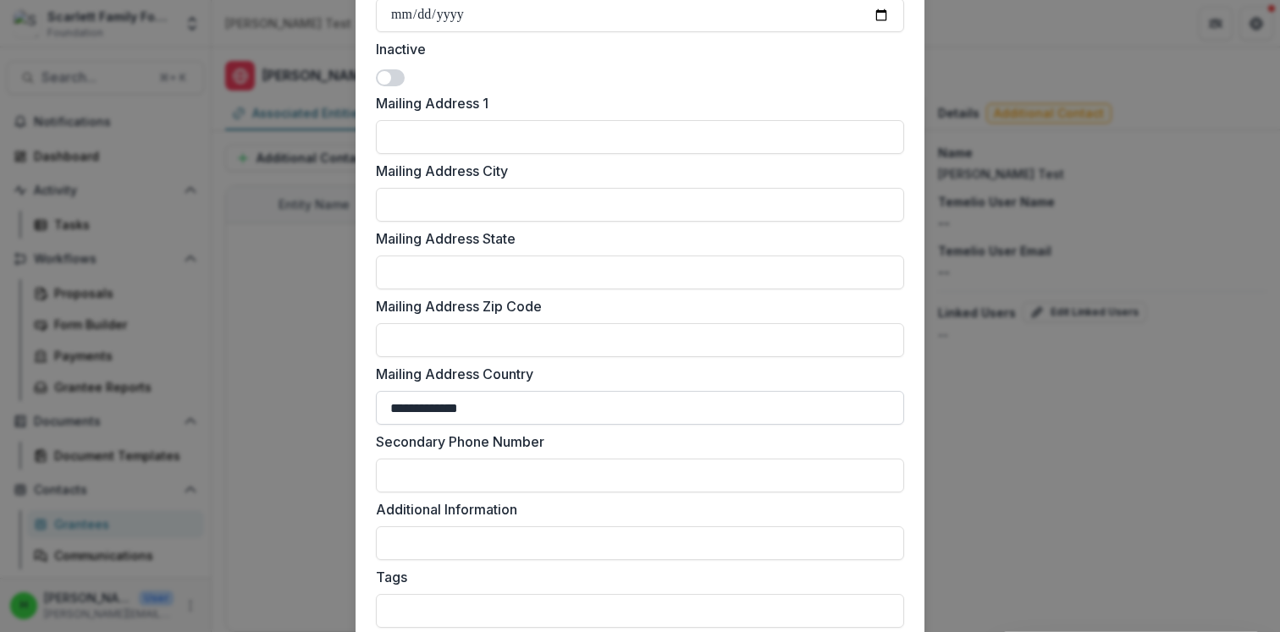
click at [457, 404] on input "**********" at bounding box center [640, 408] width 528 height 34
click at [479, 338] on input "Mailing Address Zip Code" at bounding box center [640, 340] width 528 height 34
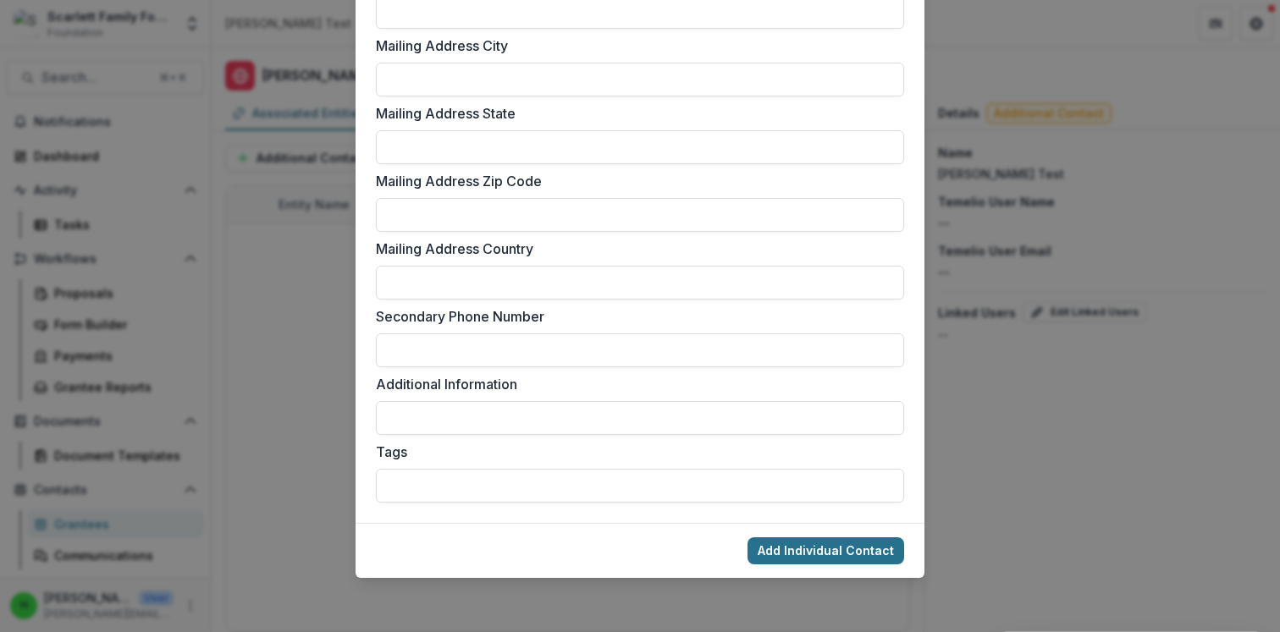
click at [808, 553] on button "Add Individual Contact" at bounding box center [825, 551] width 157 height 27
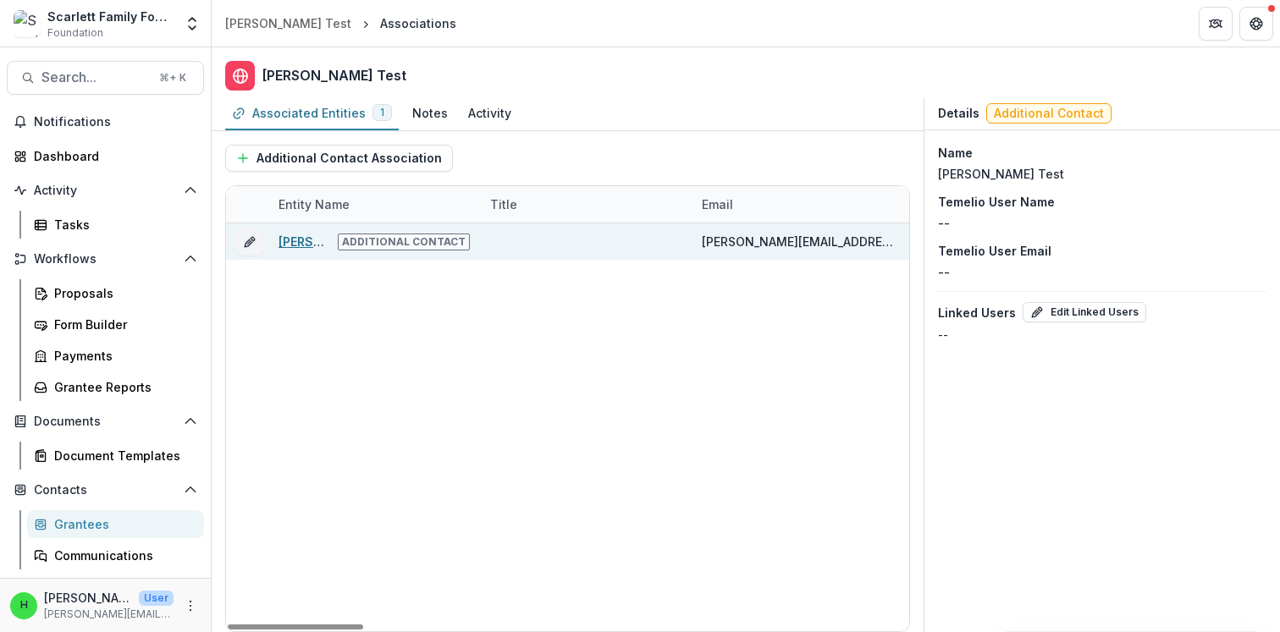
click at [312, 239] on link "[PERSON_NAME]" at bounding box center [327, 241] width 98 height 14
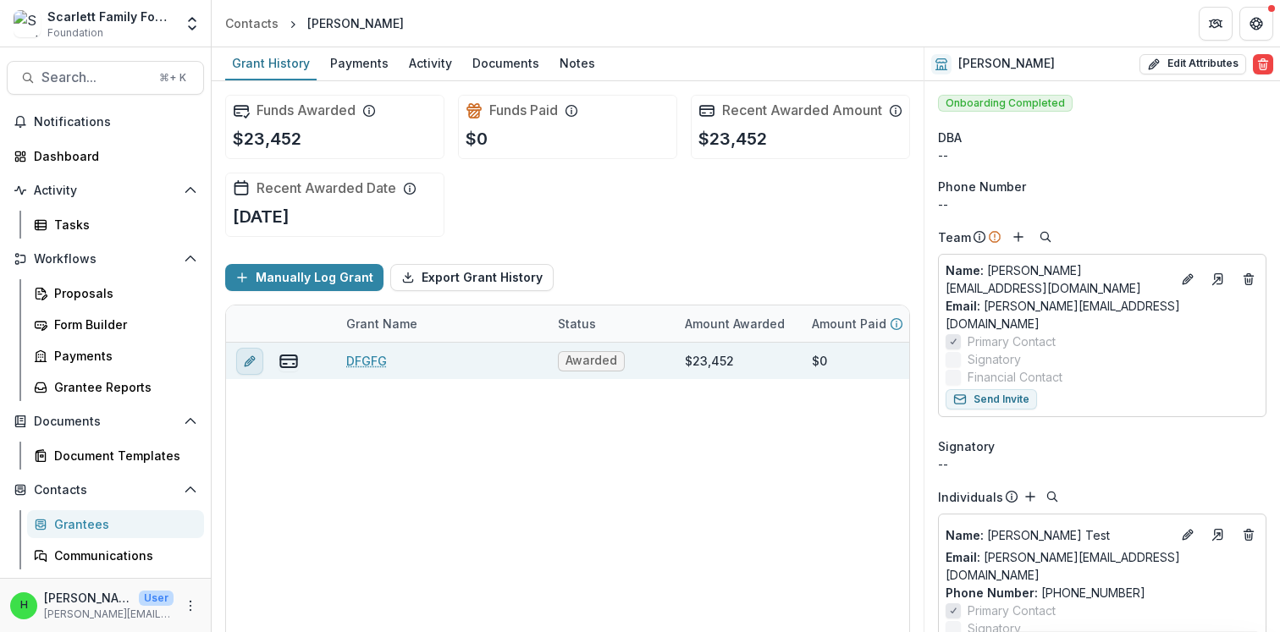
click at [247, 368] on icon "edit" at bounding box center [250, 362] width 14 height 14
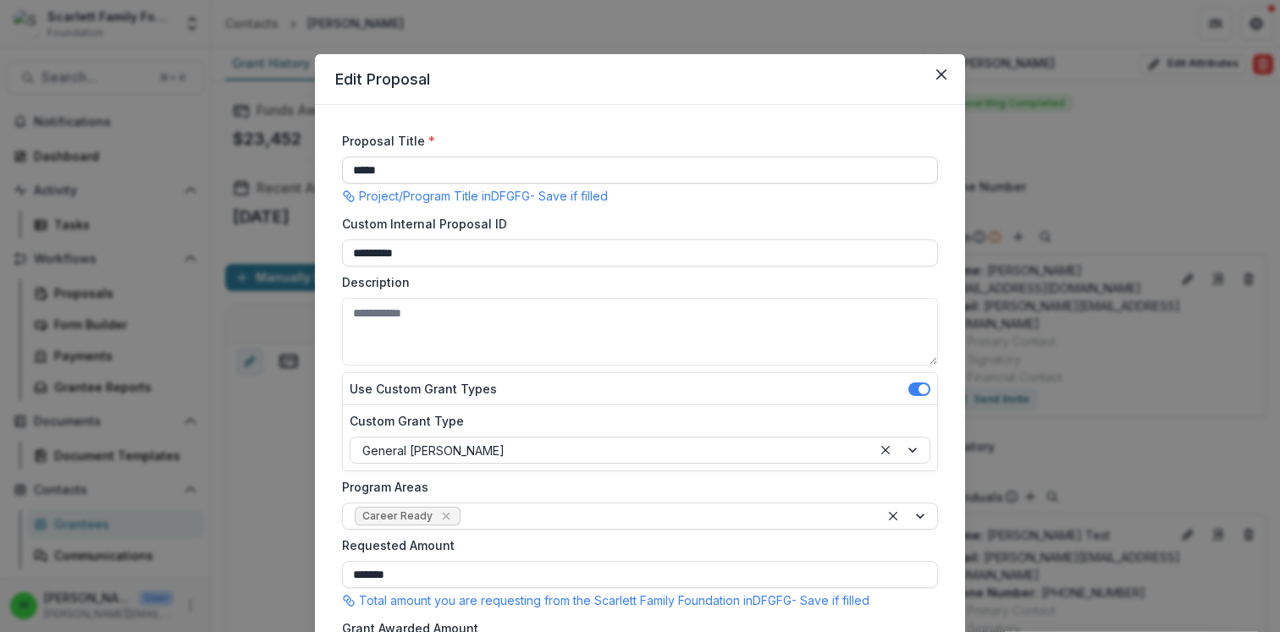
click at [423, 166] on input "*****" at bounding box center [640, 170] width 596 height 27
type input "**********"
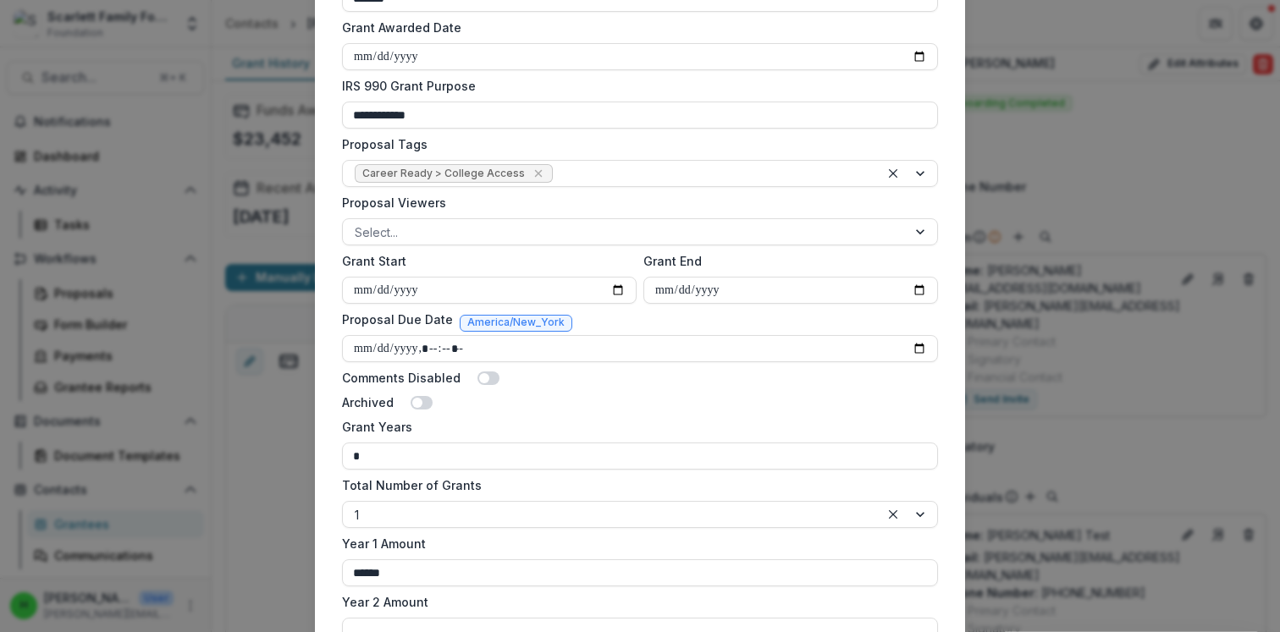
scroll to position [1042, 0]
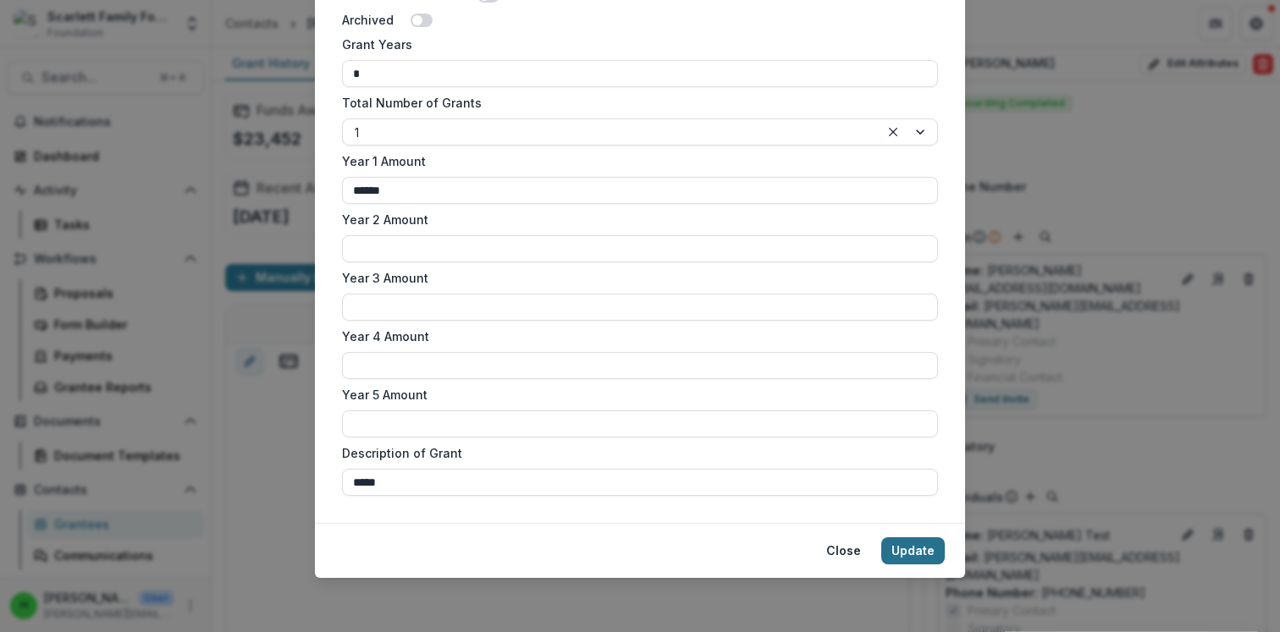
click at [896, 548] on button "Update" at bounding box center [912, 551] width 63 height 27
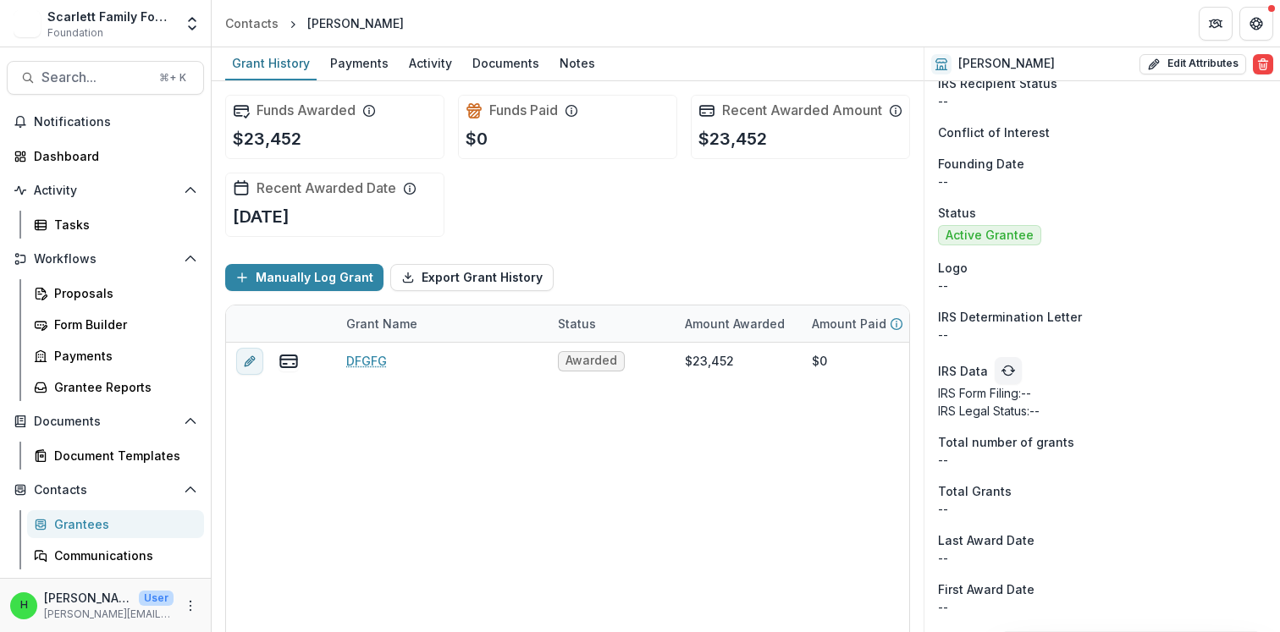
scroll to position [1520, 0]
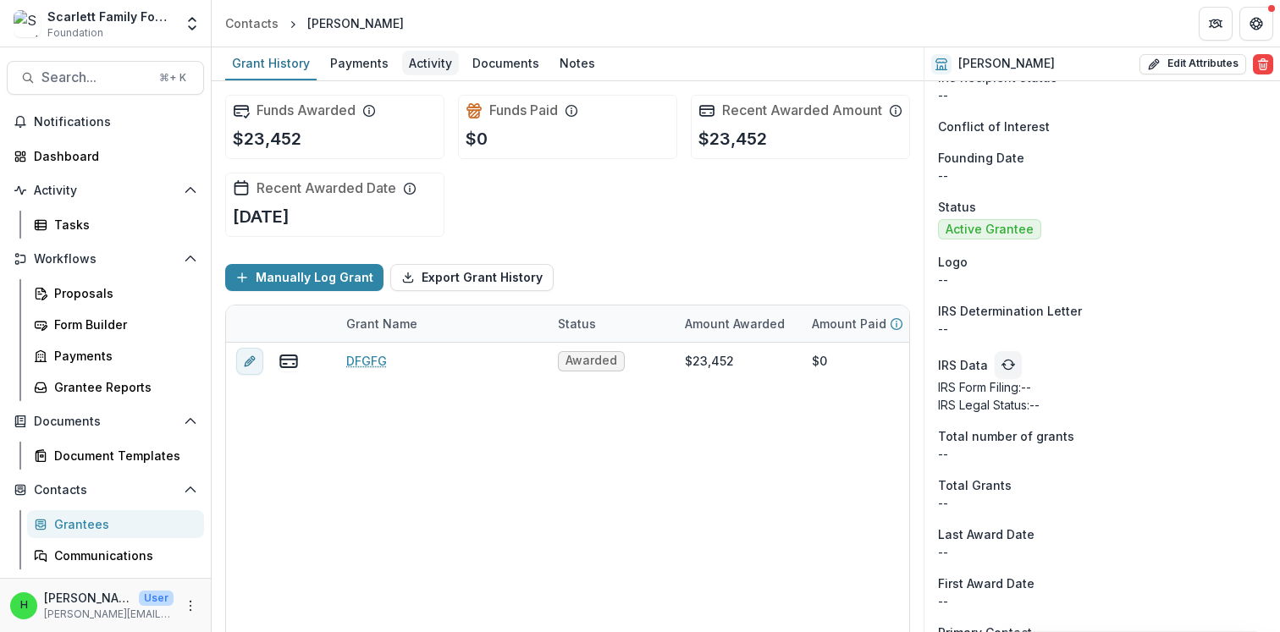
click at [432, 66] on div "Activity" at bounding box center [430, 63] width 57 height 25
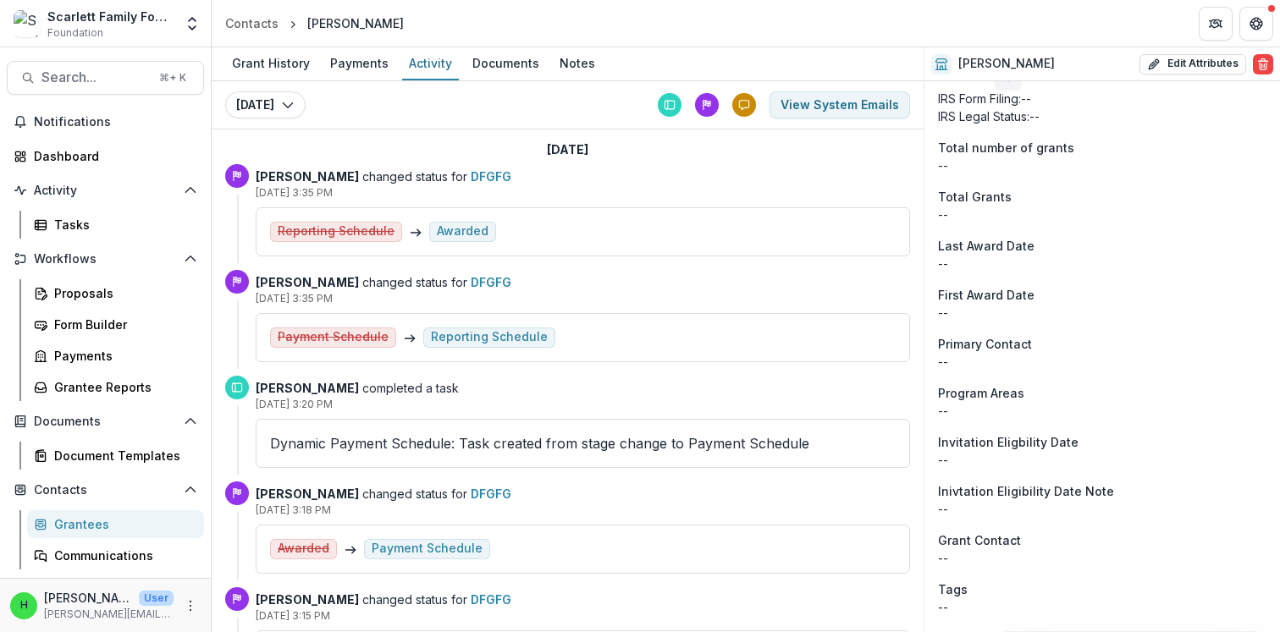
scroll to position [1861, 0]
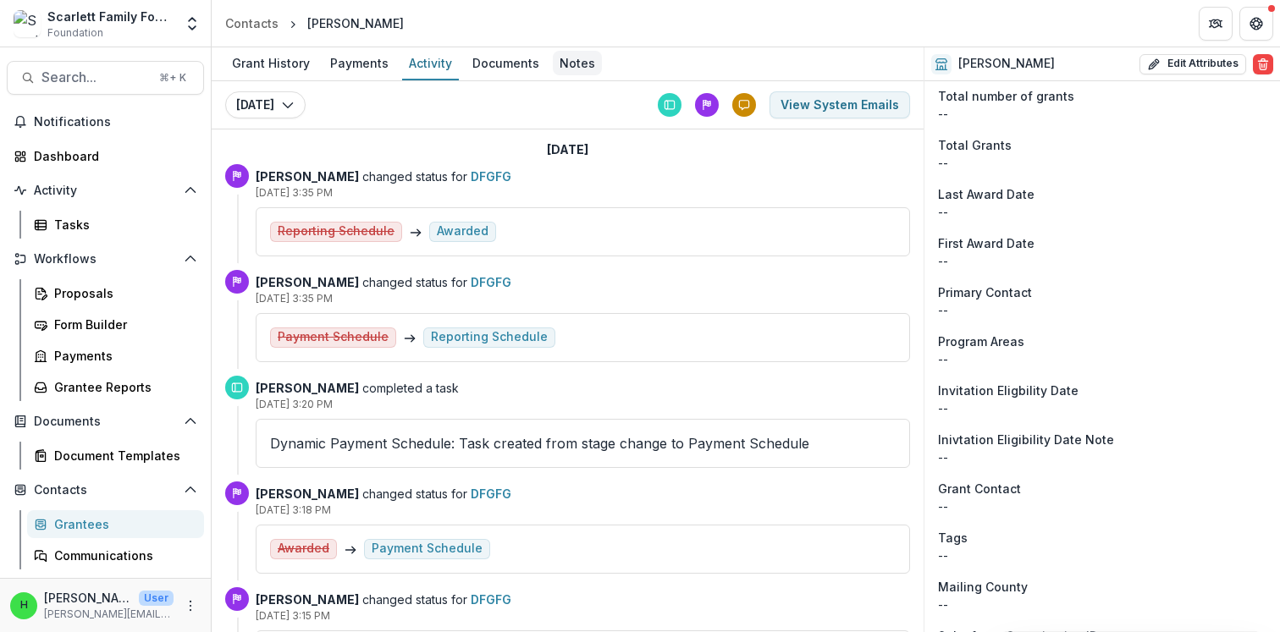
click at [565, 61] on div "Notes" at bounding box center [577, 63] width 49 height 25
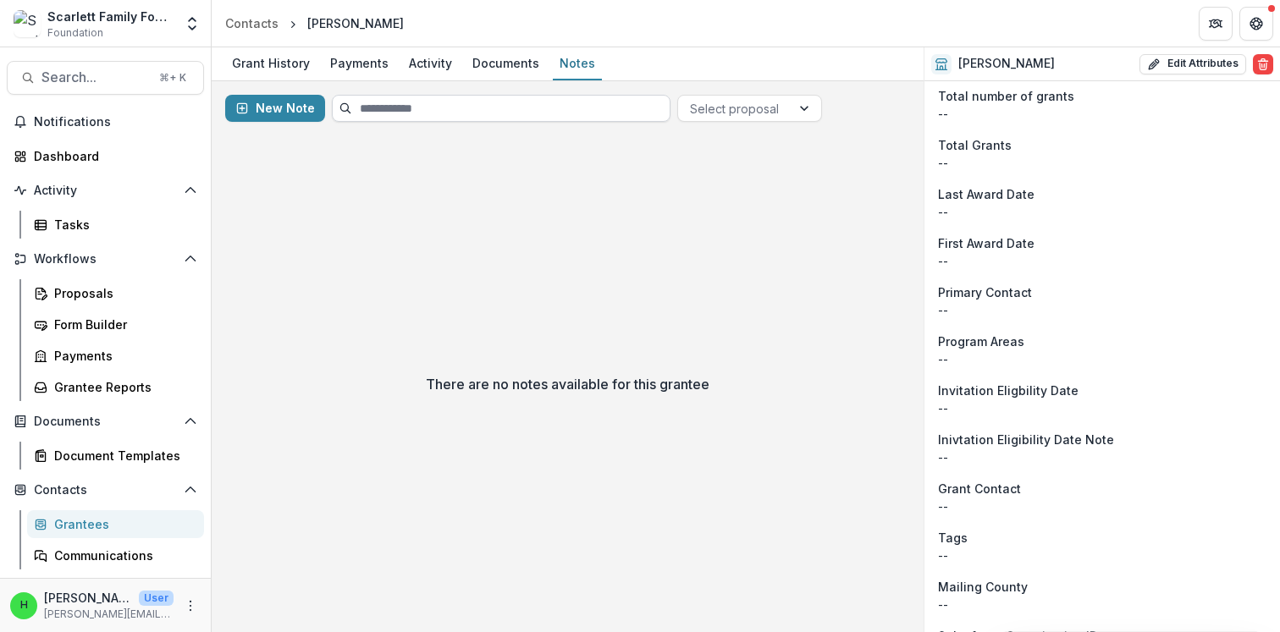
click at [372, 105] on input at bounding box center [501, 108] width 339 height 27
click at [280, 102] on button "New Note" at bounding box center [275, 108] width 100 height 27
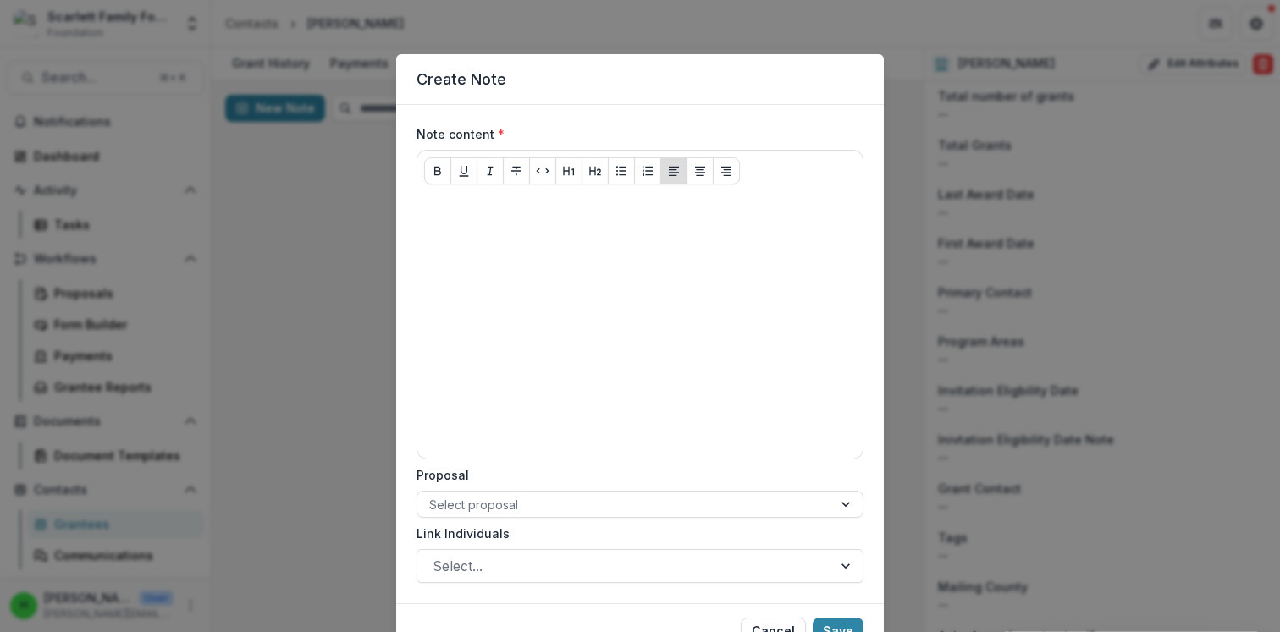
scroll to position [80, 0]
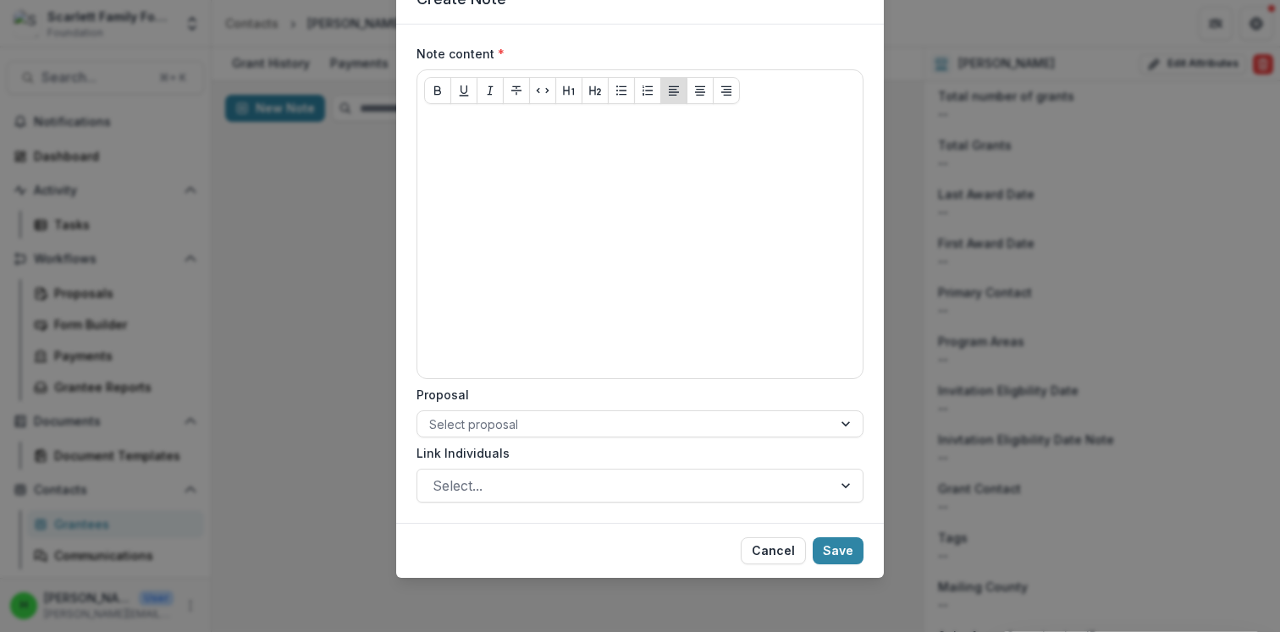
click at [506, 405] on div "Proposal Select proposal" at bounding box center [639, 412] width 447 height 52
click at [506, 410] on div "Proposal Select proposal" at bounding box center [639, 412] width 447 height 52
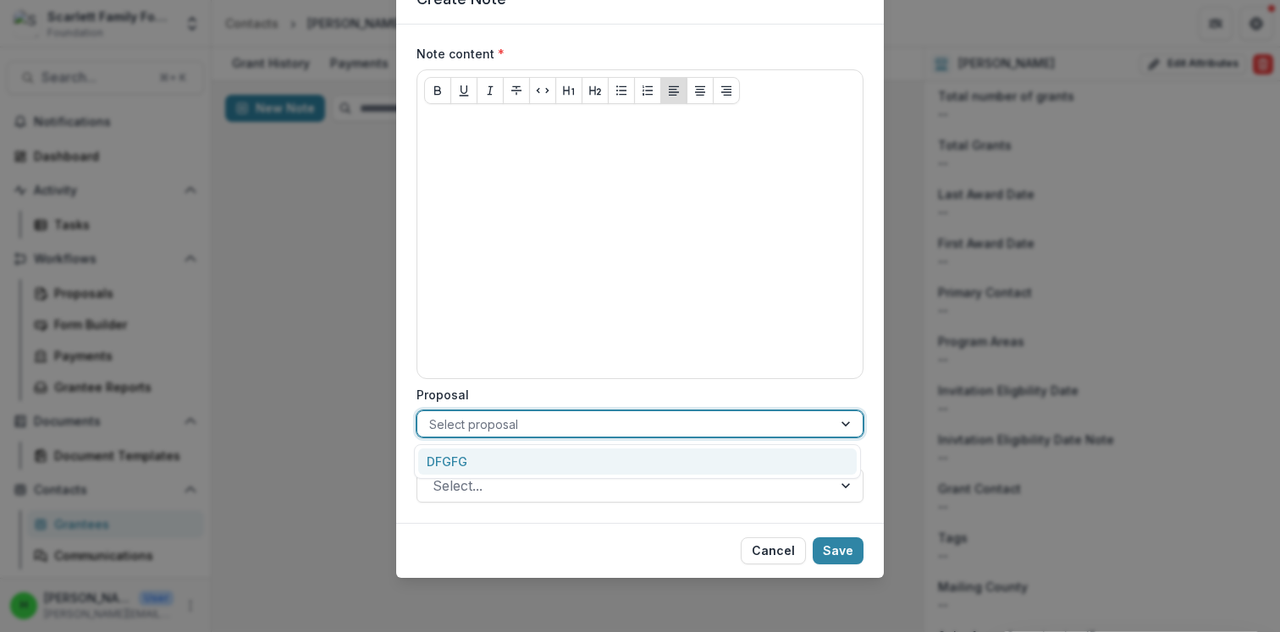
click at [506, 417] on div at bounding box center [624, 424] width 391 height 21
click at [487, 452] on div "DFGFG" at bounding box center [637, 462] width 438 height 26
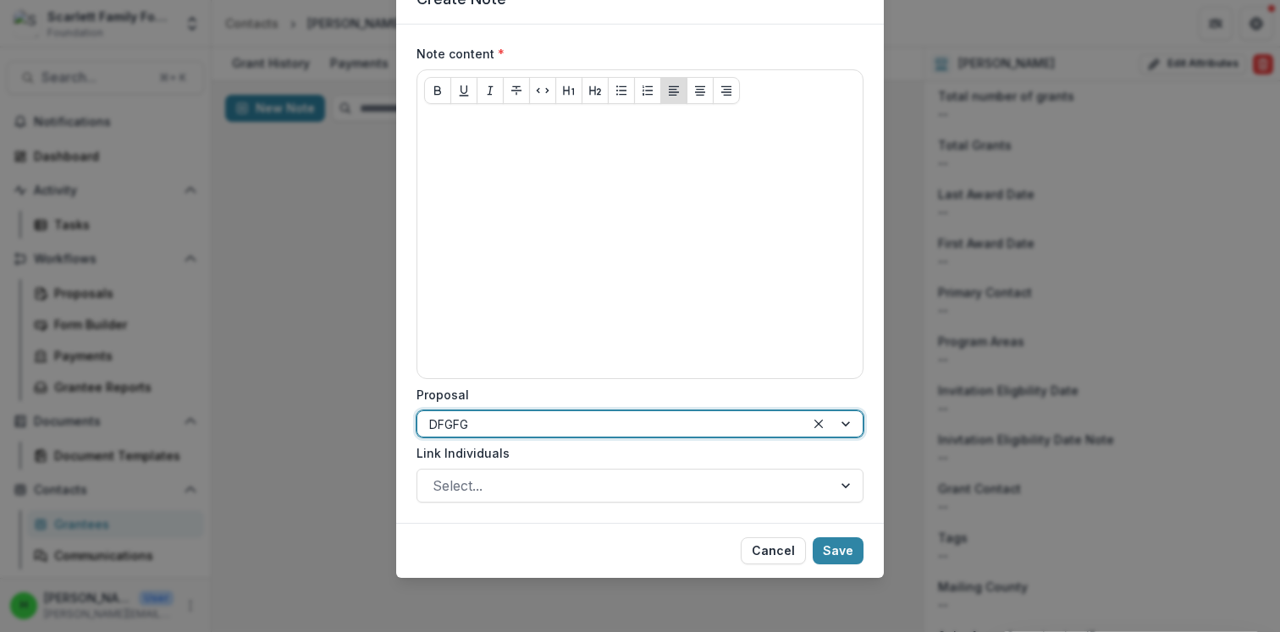
click at [483, 503] on form "Note content * Proposal option DFGFG, selected. DFGFG Link Individuals Select..." at bounding box center [640, 274] width 488 height 499
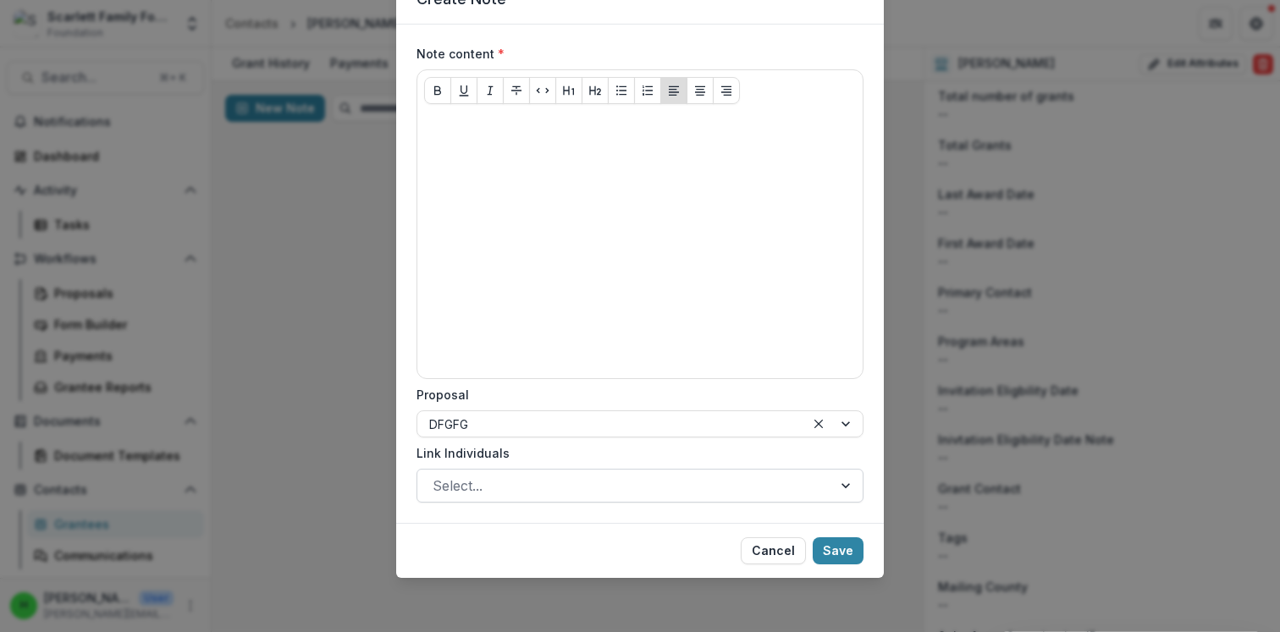
click at [483, 488] on div at bounding box center [625, 486] width 384 height 24
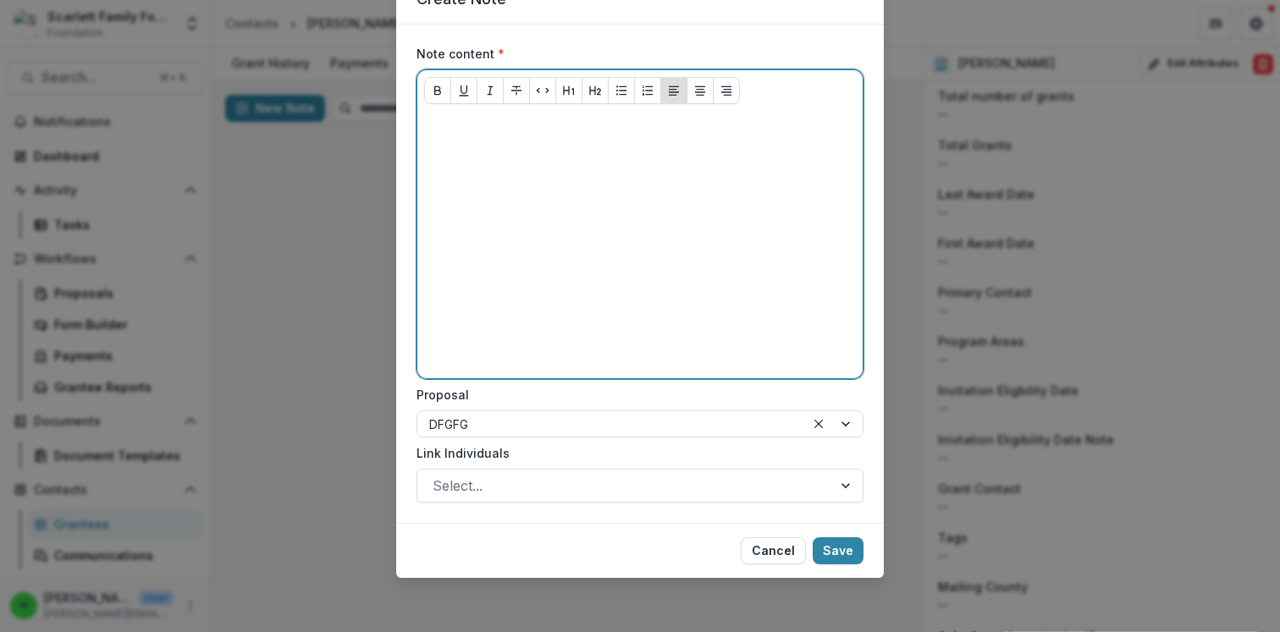
click at [514, 355] on div at bounding box center [640, 245] width 432 height 254
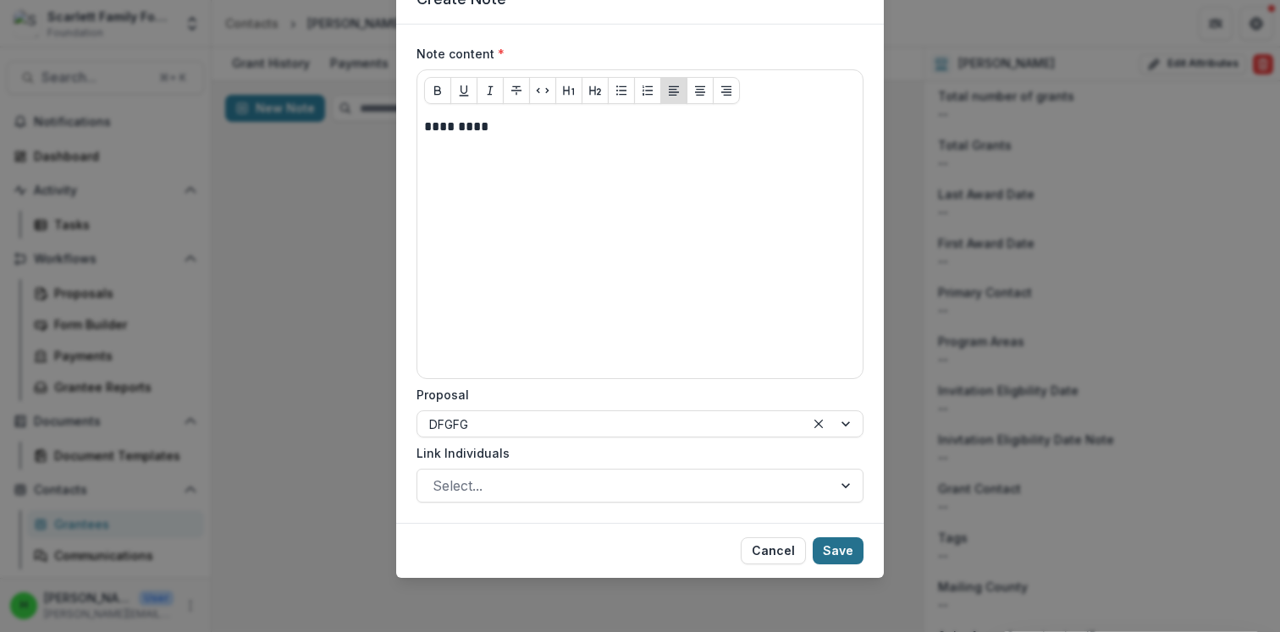
click at [849, 559] on button "Save" at bounding box center [838, 551] width 51 height 27
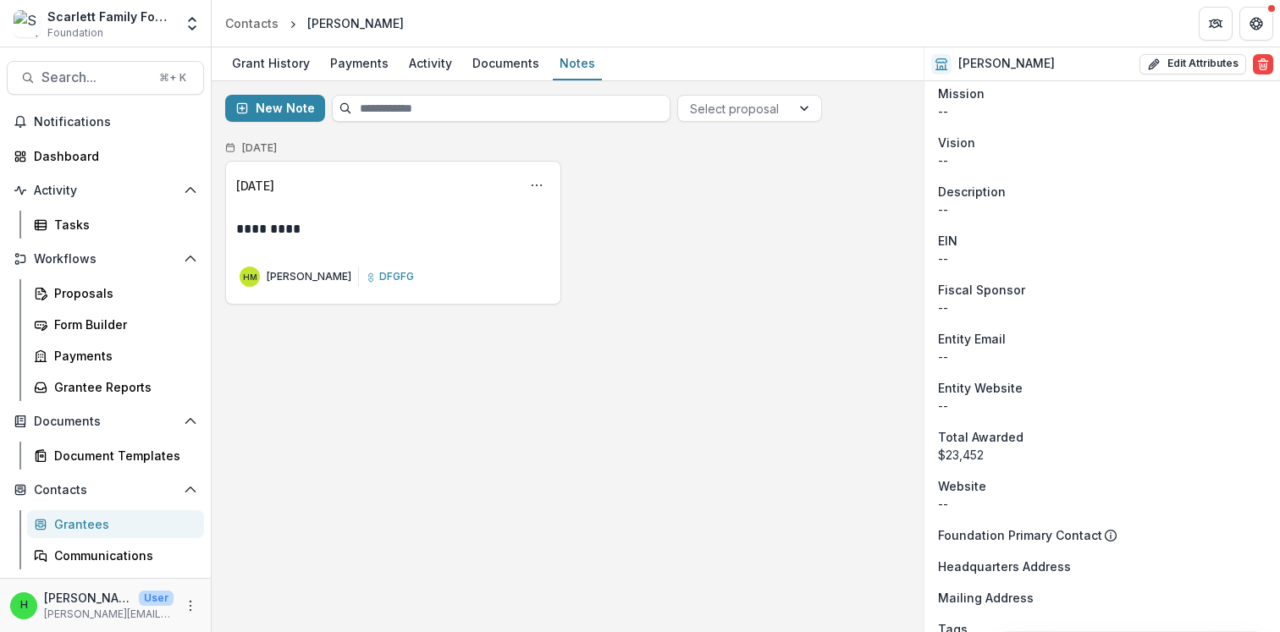
scroll to position [509, 0]
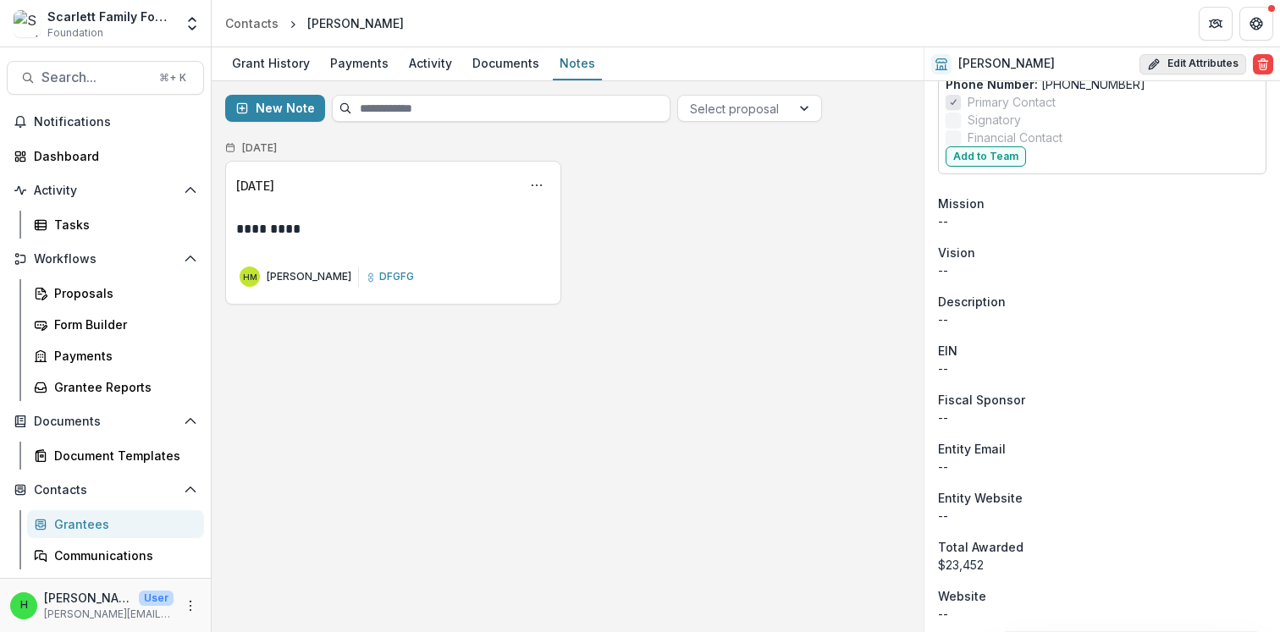
click at [1151, 67] on icon "button" at bounding box center [1154, 65] width 14 height 14
select select
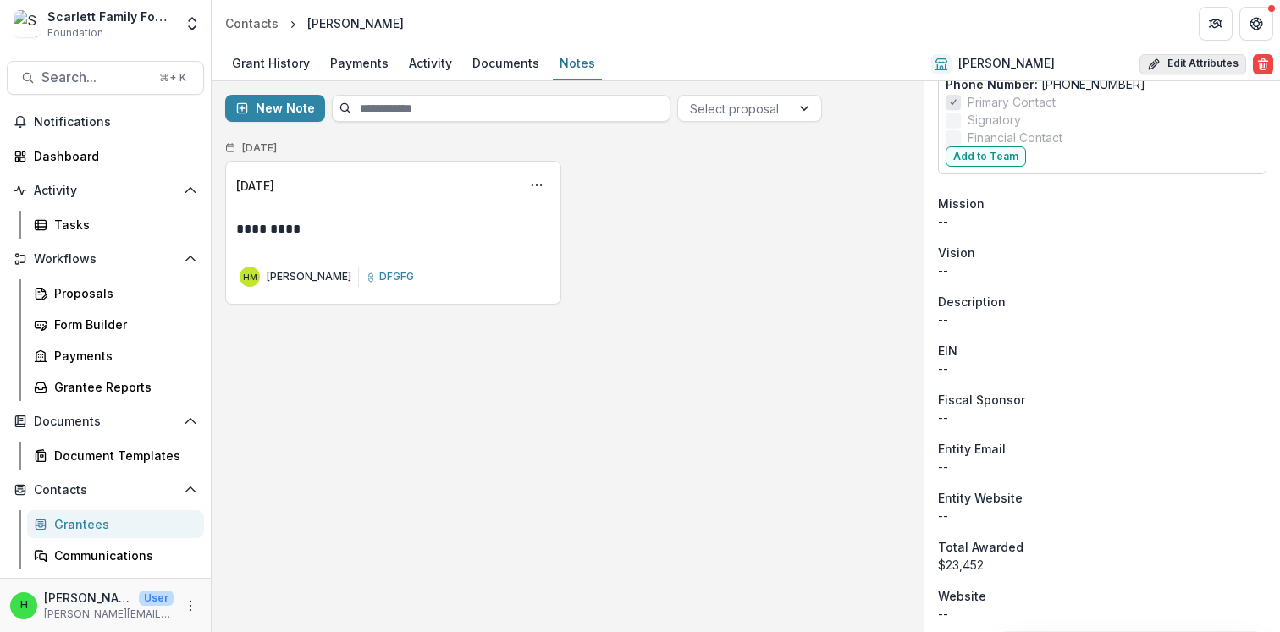
select select
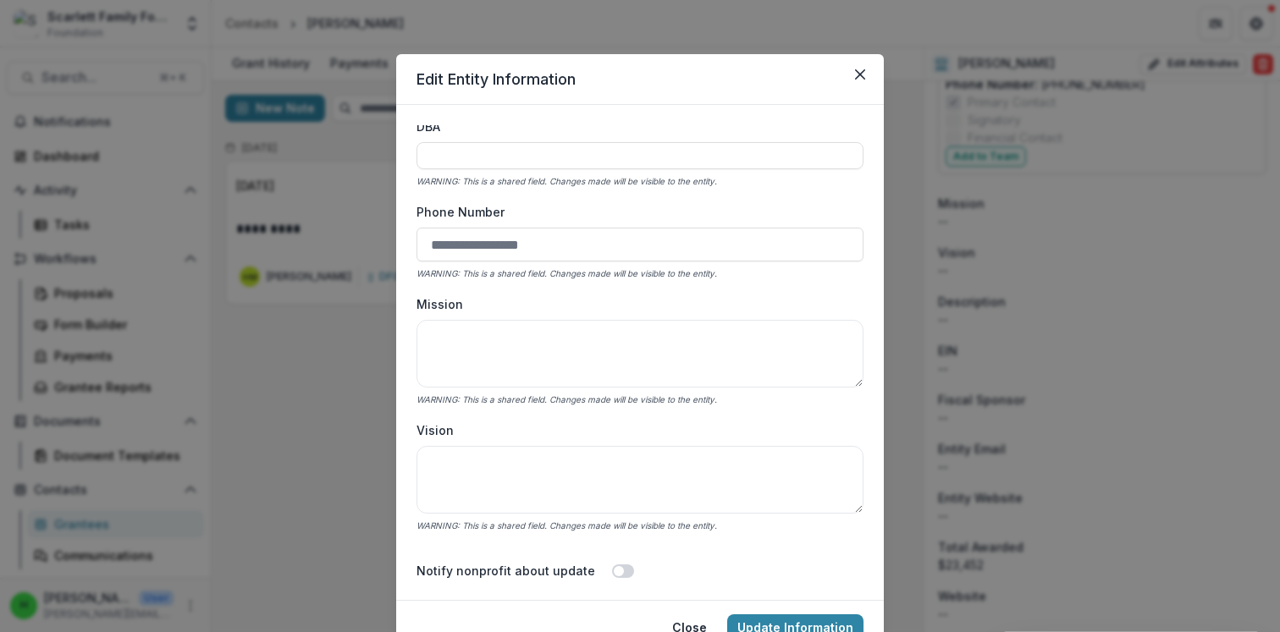
scroll to position [0, 0]
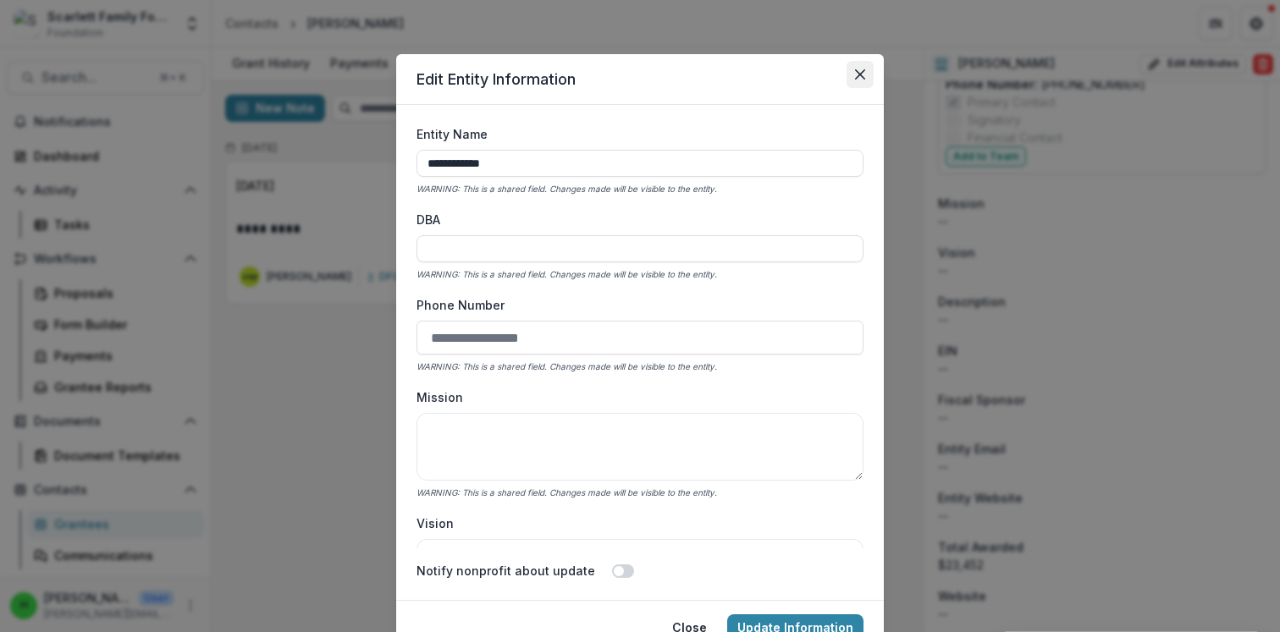
click at [855, 77] on icon "Close" at bounding box center [860, 74] width 10 height 10
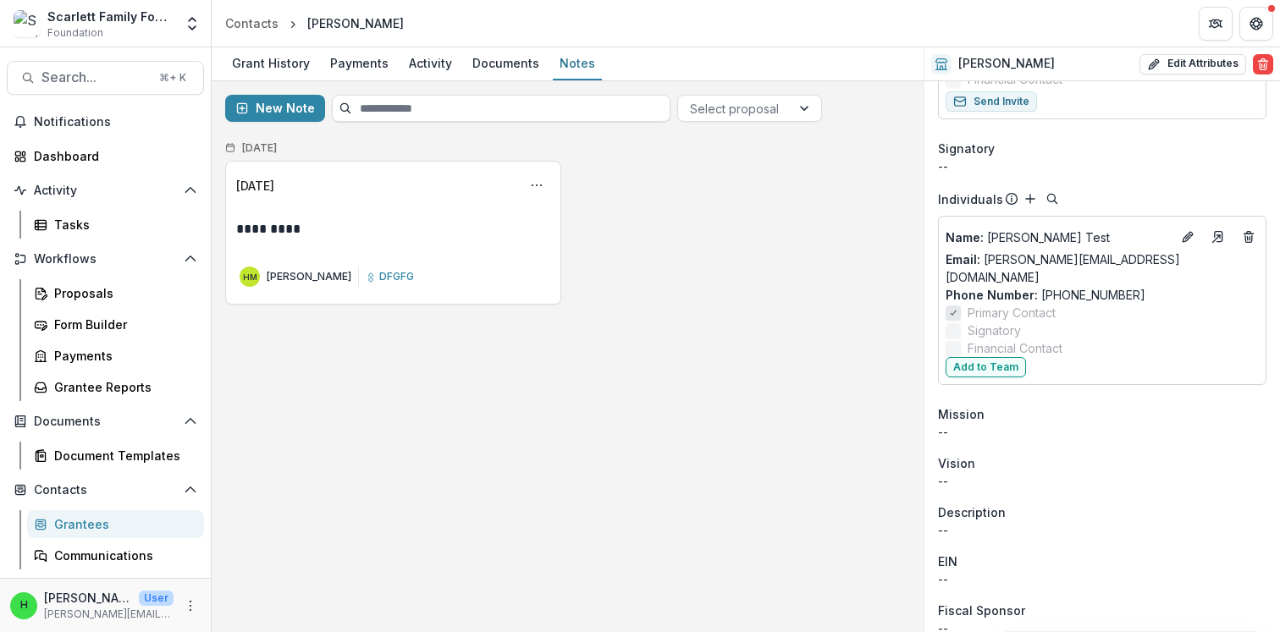
scroll to position [280, 0]
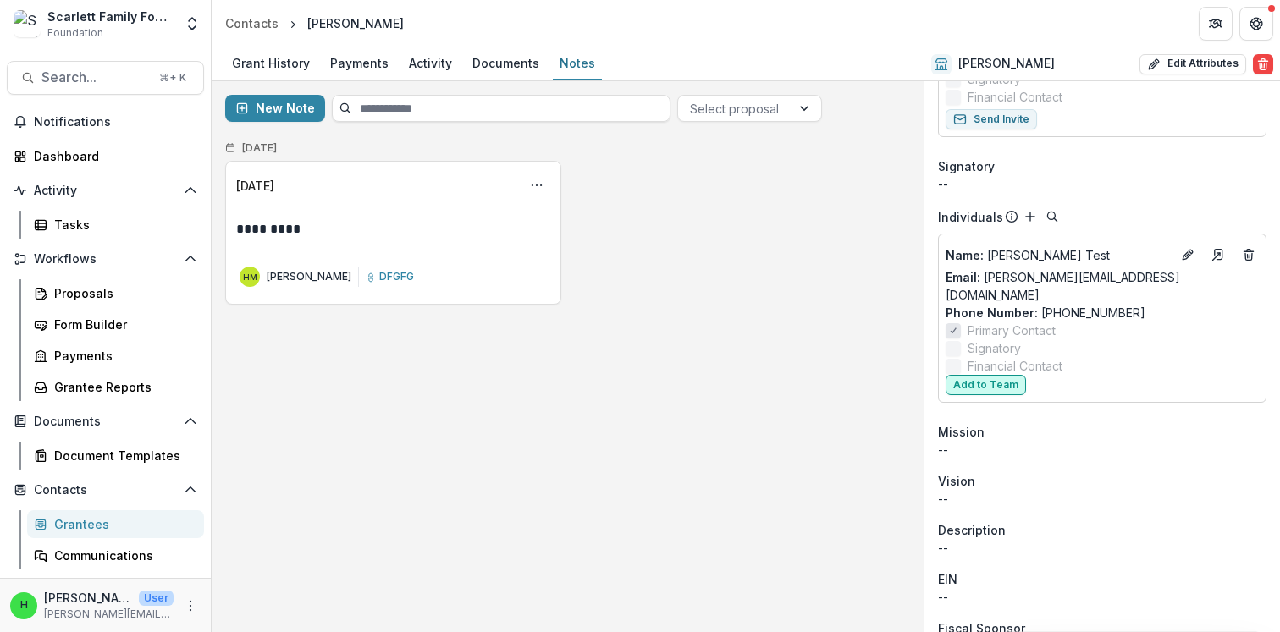
click at [992, 375] on button "Add to Team" at bounding box center [986, 385] width 80 height 20
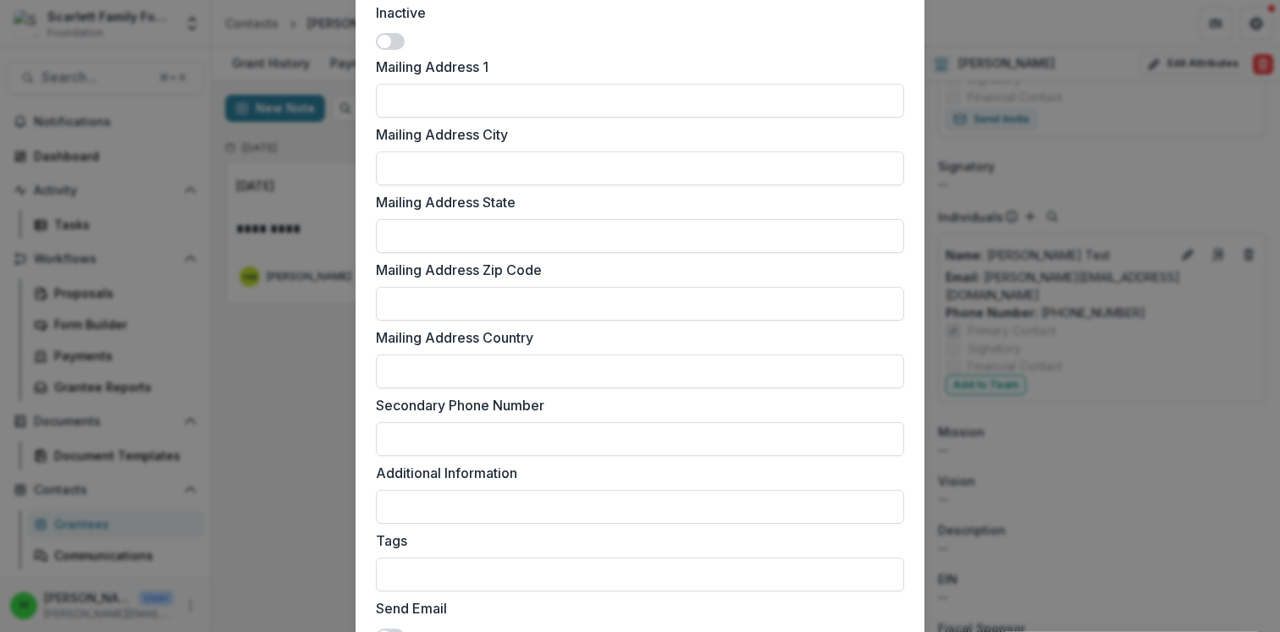
scroll to position [856, 0]
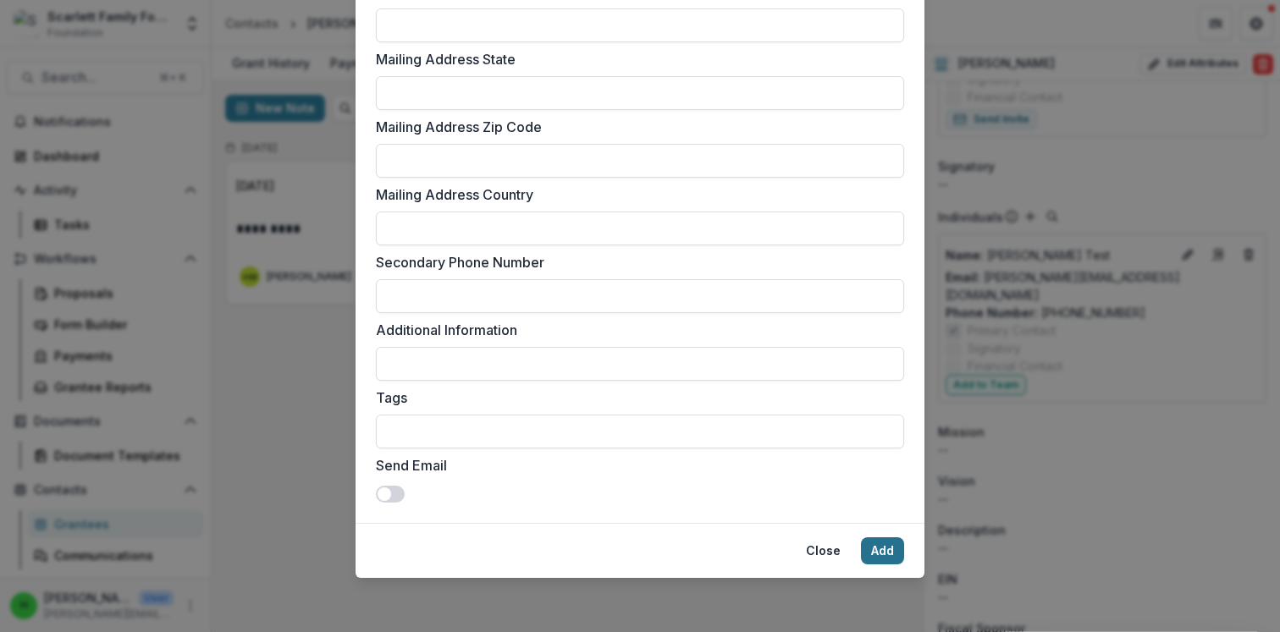
click at [885, 551] on button "Add" at bounding box center [882, 551] width 43 height 27
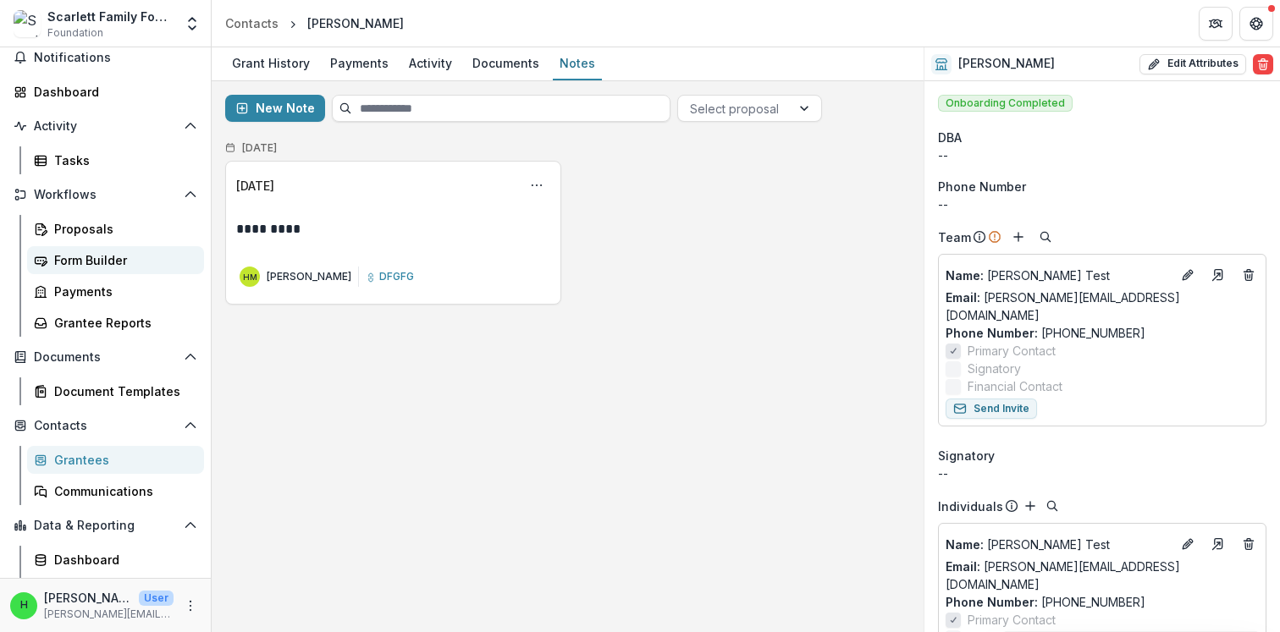
scroll to position [91, 0]
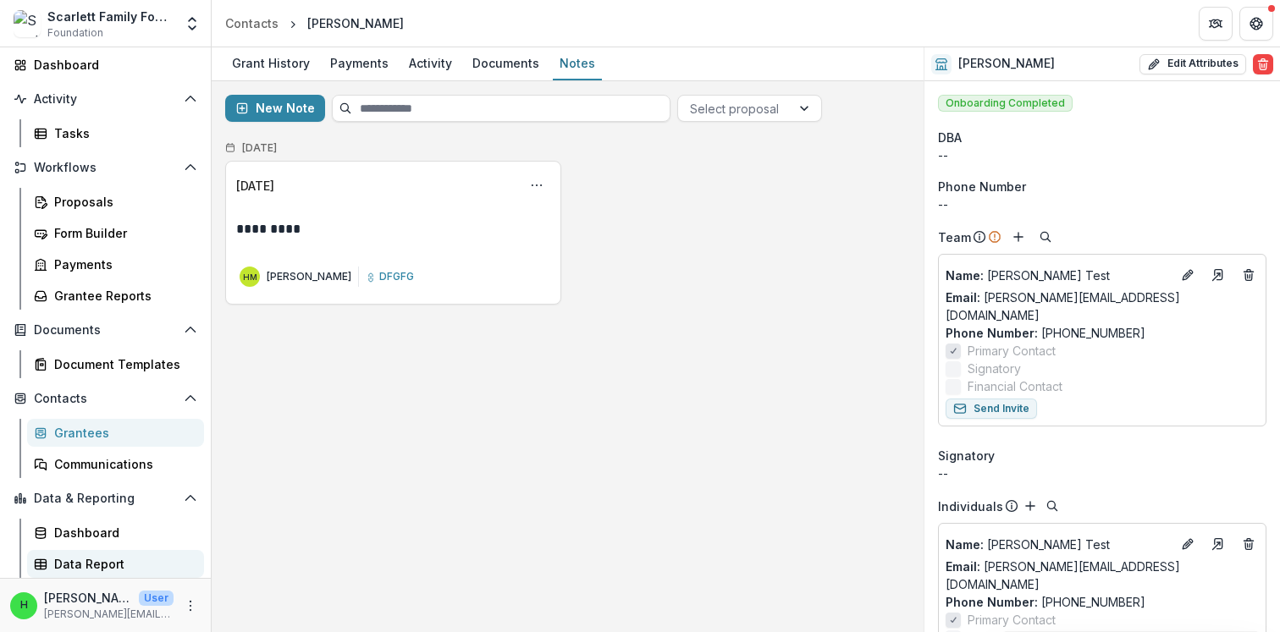
click at [80, 558] on div "Data Report" at bounding box center [122, 564] width 136 height 18
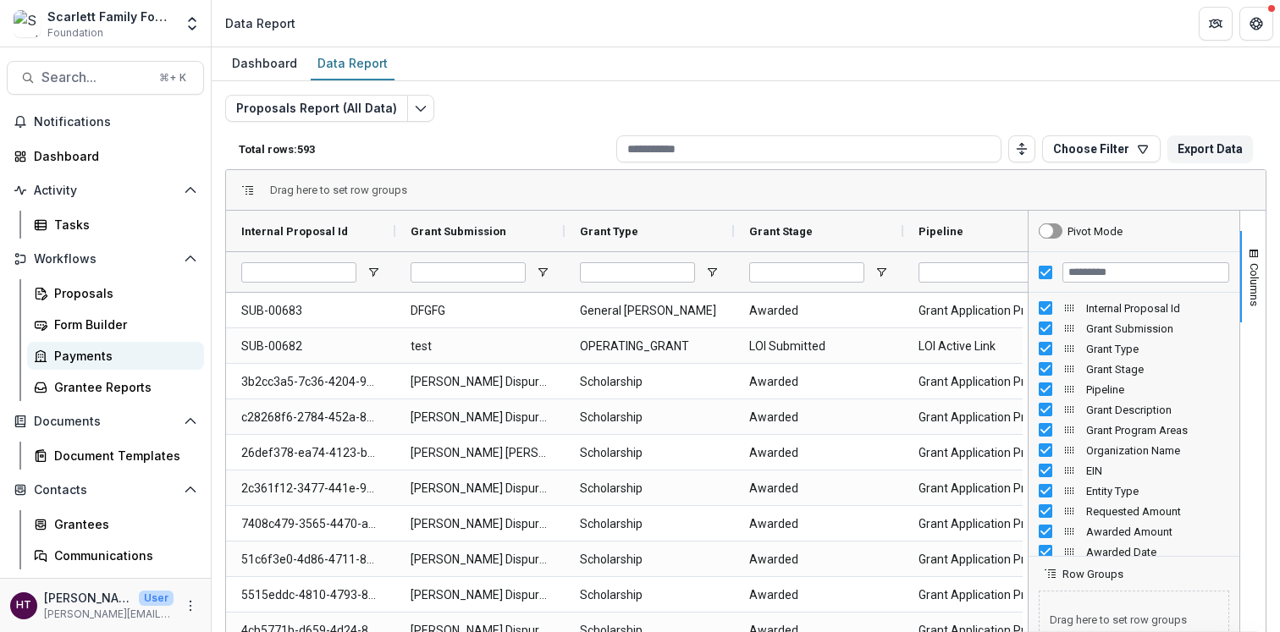
click at [115, 359] on div "Payments" at bounding box center [122, 356] width 136 height 18
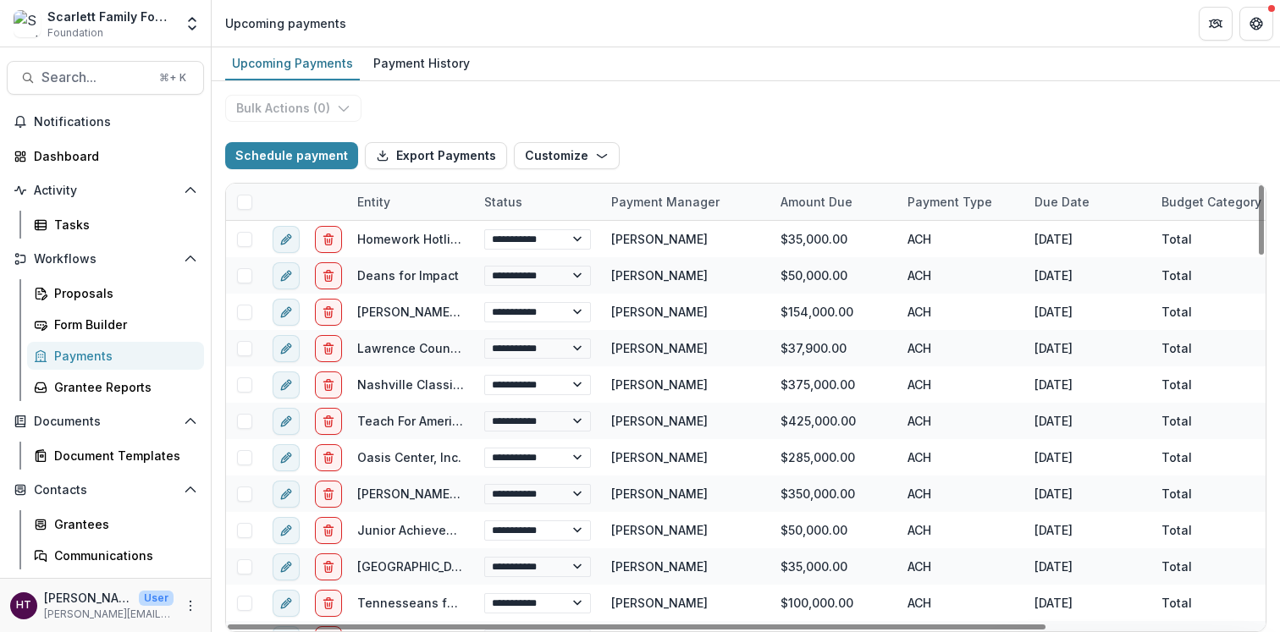
click at [641, 194] on div "Payment Manager" at bounding box center [665, 202] width 129 height 18
click at [659, 274] on span "Sort Ascending" at bounding box center [680, 275] width 90 height 14
click at [662, 163] on div "Schedule payment Export Payments Customize New Custom Field Manage Custom Fields" at bounding box center [745, 156] width 1041 height 54
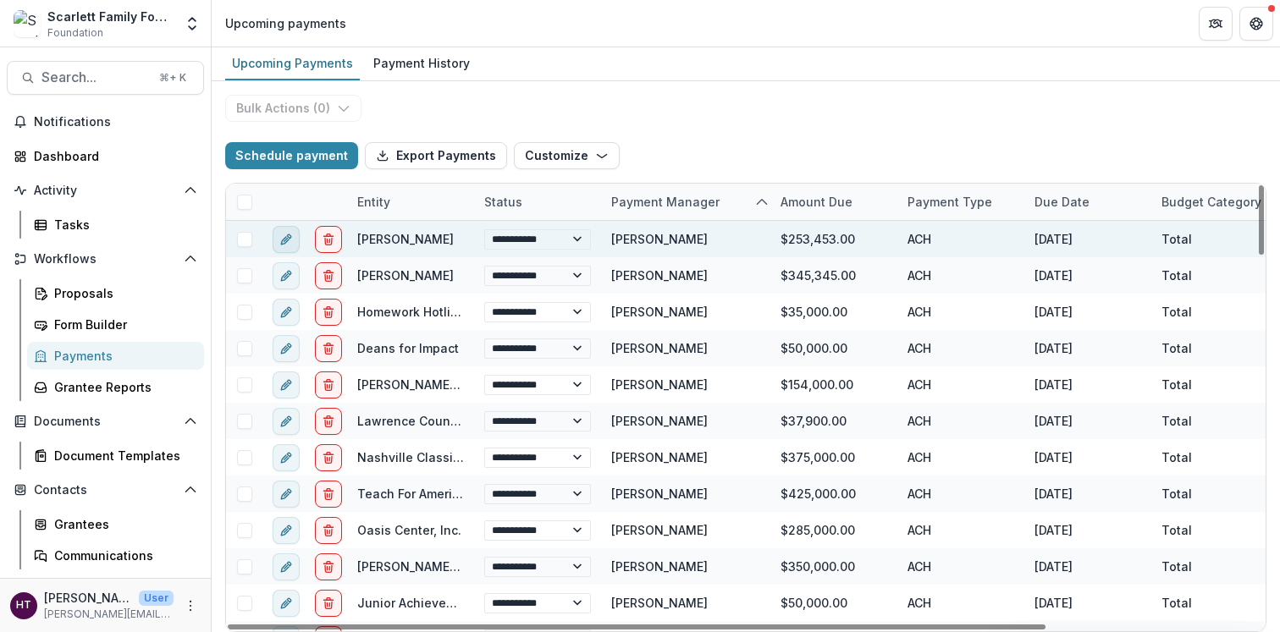
click at [286, 239] on line "edit" at bounding box center [285, 239] width 3 height 3
select select "**********"
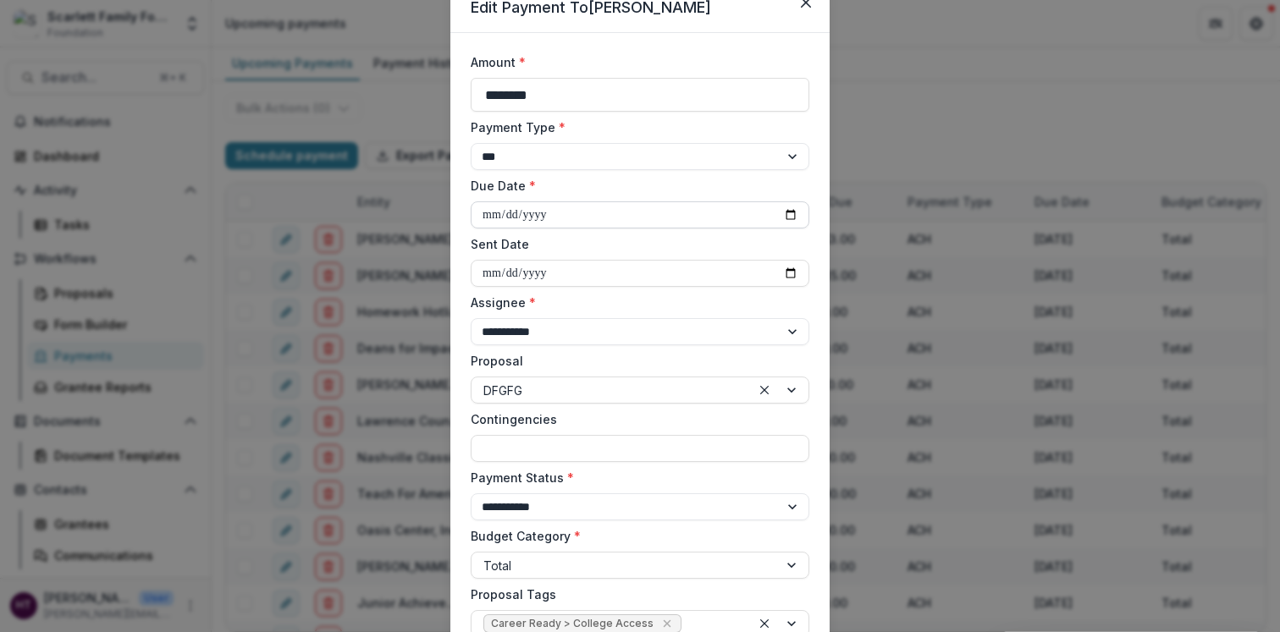
scroll to position [80, 0]
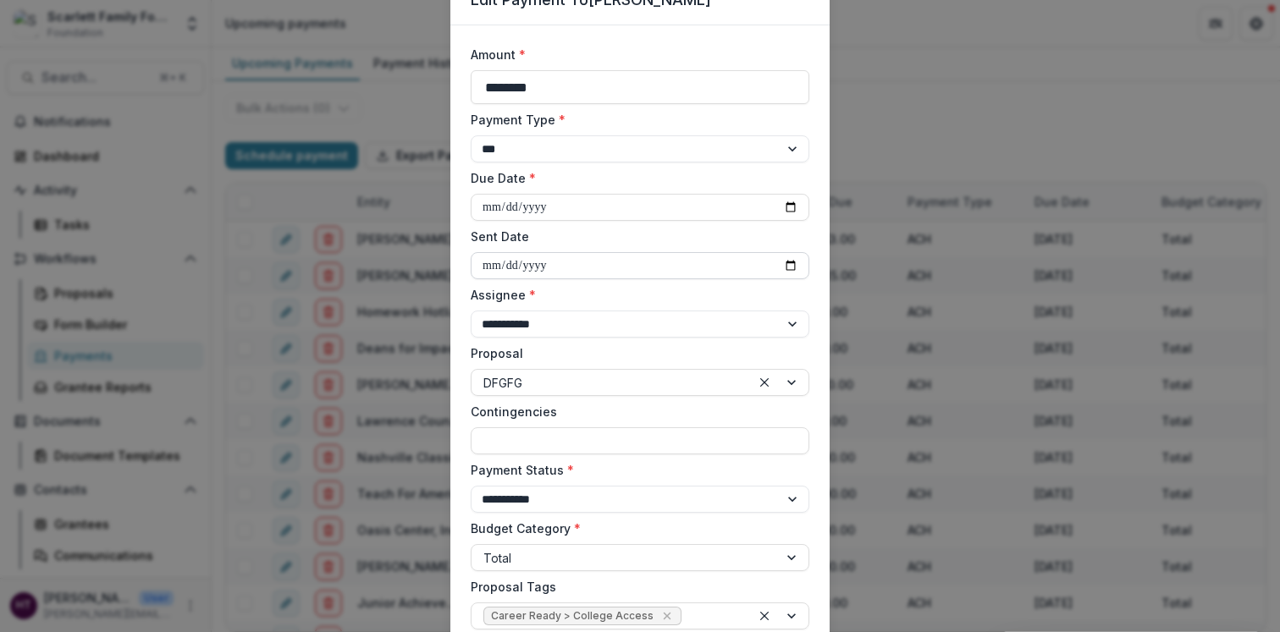
click at [788, 267] on input "Sent Date" at bounding box center [640, 265] width 339 height 27
type input "**********"
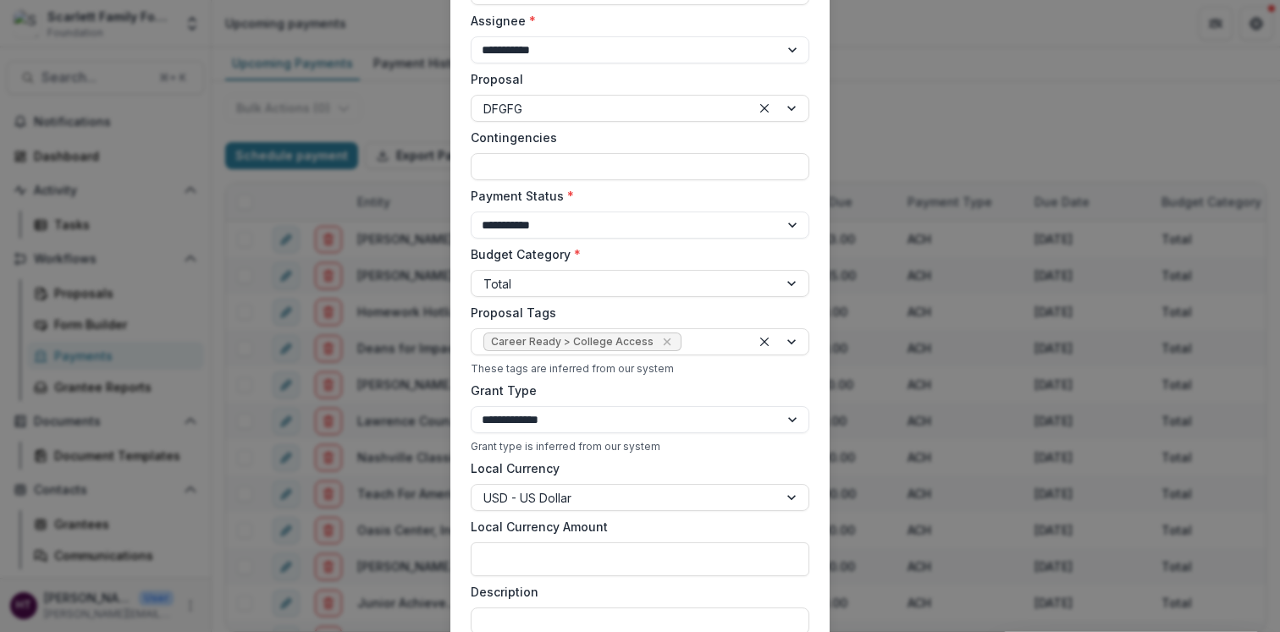
scroll to position [361, 0]
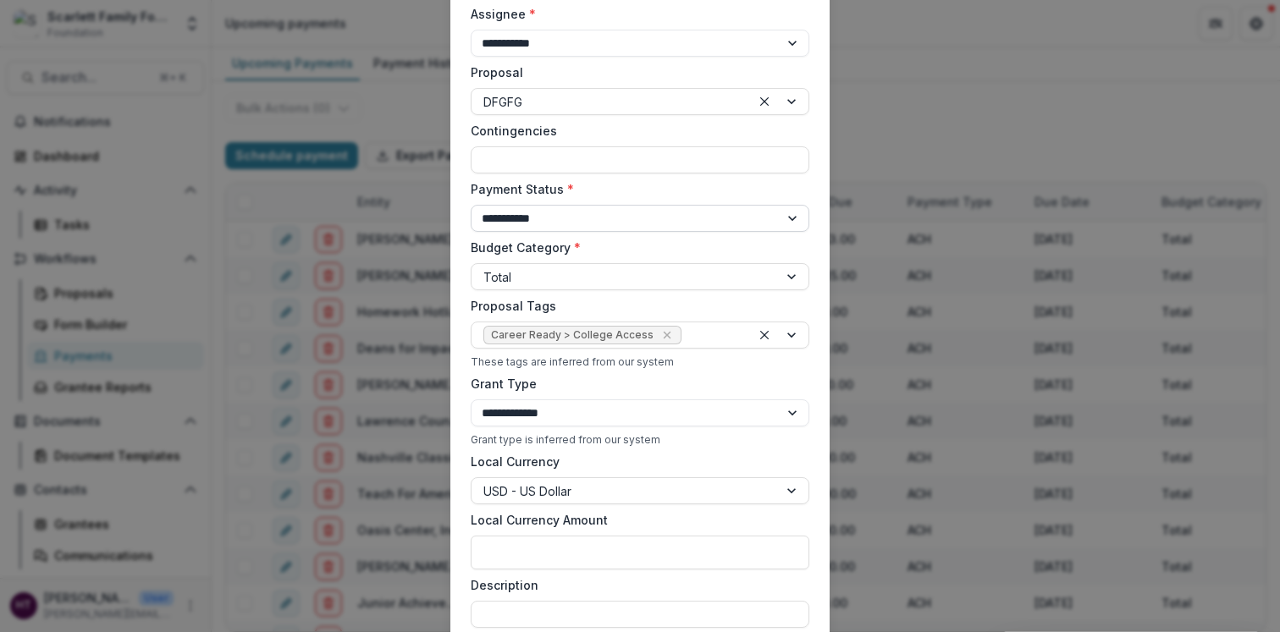
click at [554, 223] on select "**********" at bounding box center [640, 218] width 339 height 27
select select "****"
click at [471, 205] on select "**********" at bounding box center [640, 218] width 339 height 27
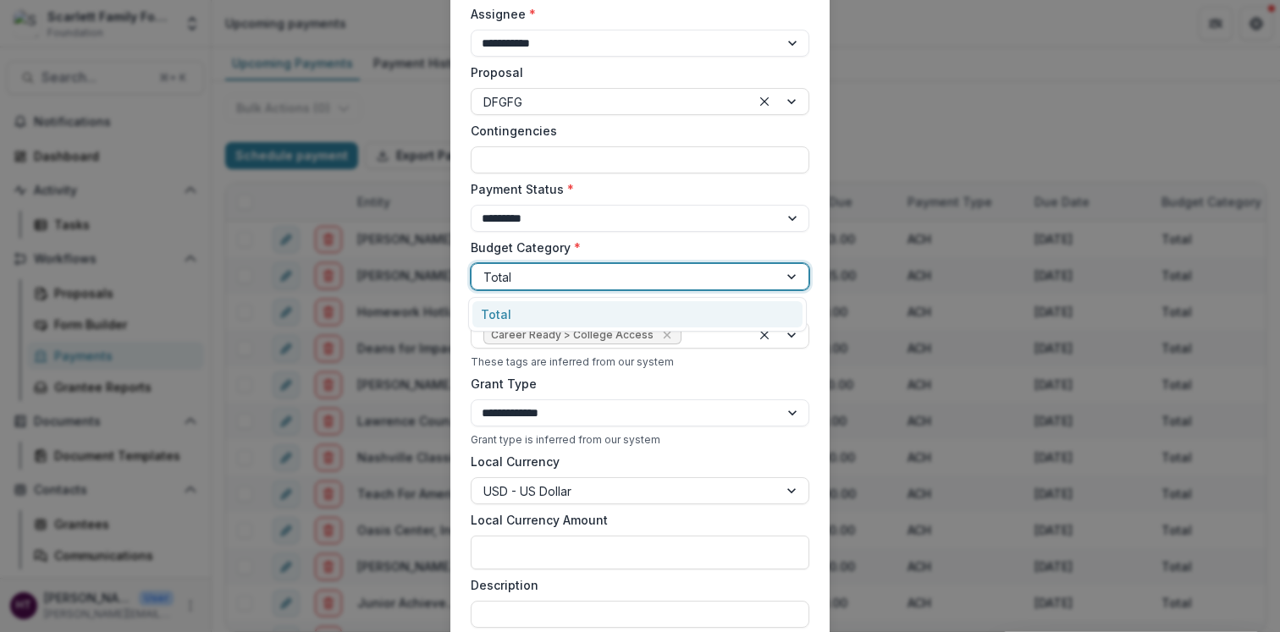
click at [542, 273] on div at bounding box center [624, 277] width 283 height 21
click at [531, 309] on div "Total" at bounding box center [637, 314] width 330 height 26
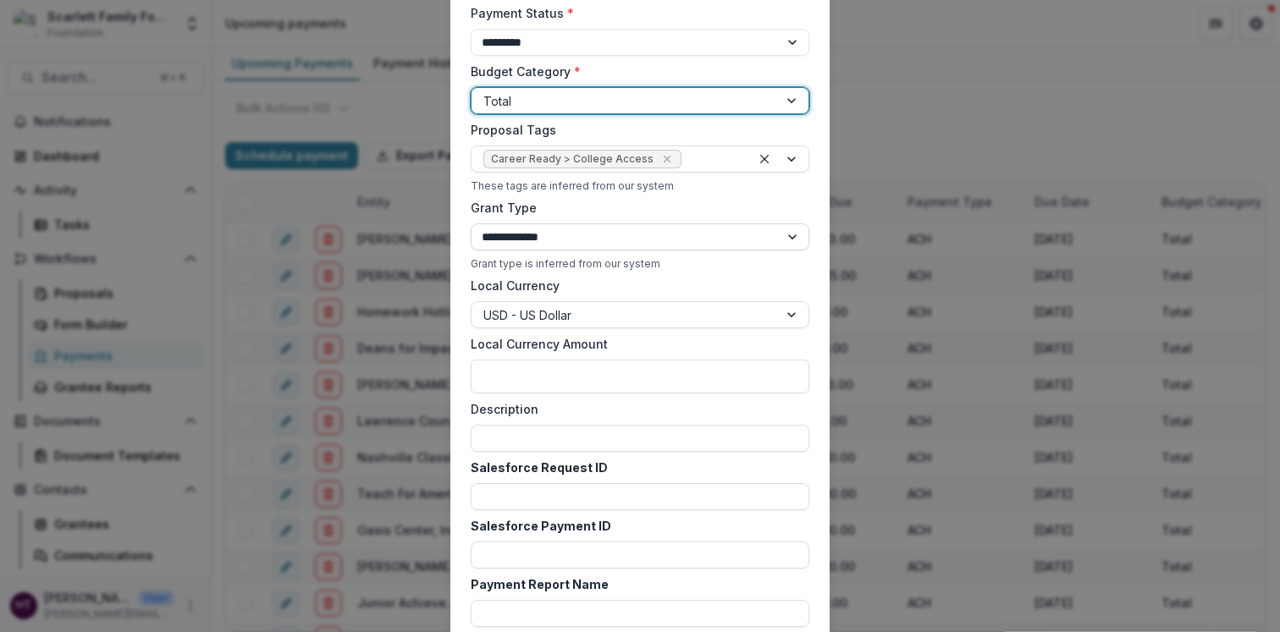
scroll to position [538, 0]
click at [497, 239] on select "**********" at bounding box center [640, 236] width 339 height 27
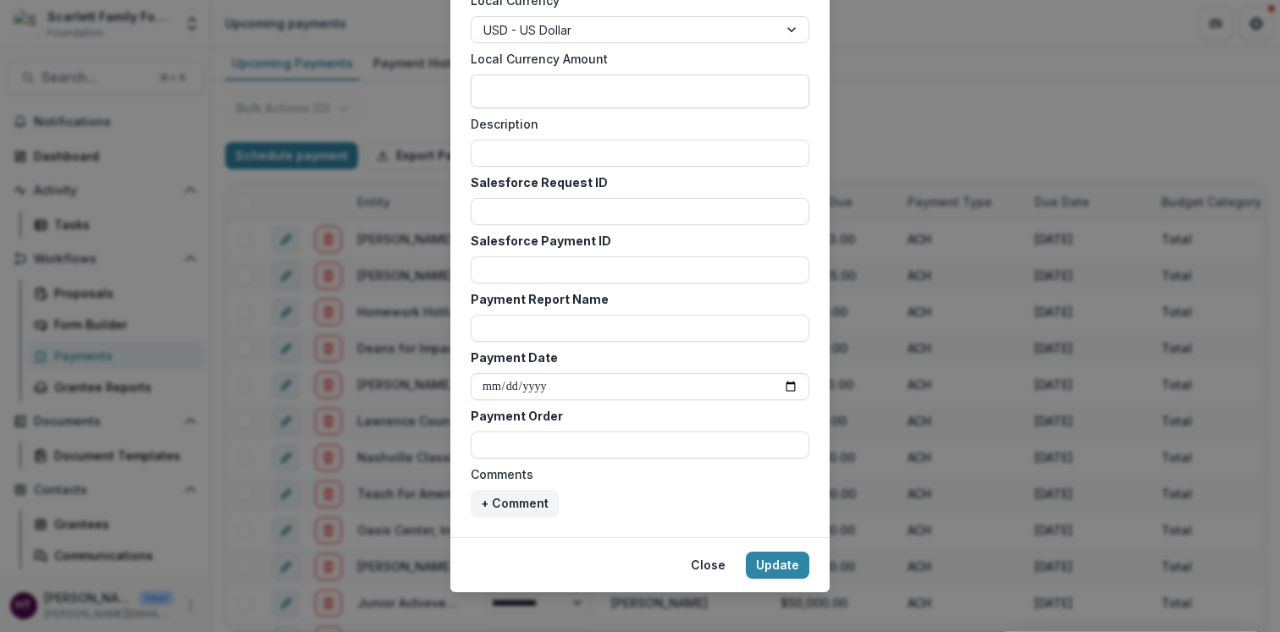
scroll to position [835, 0]
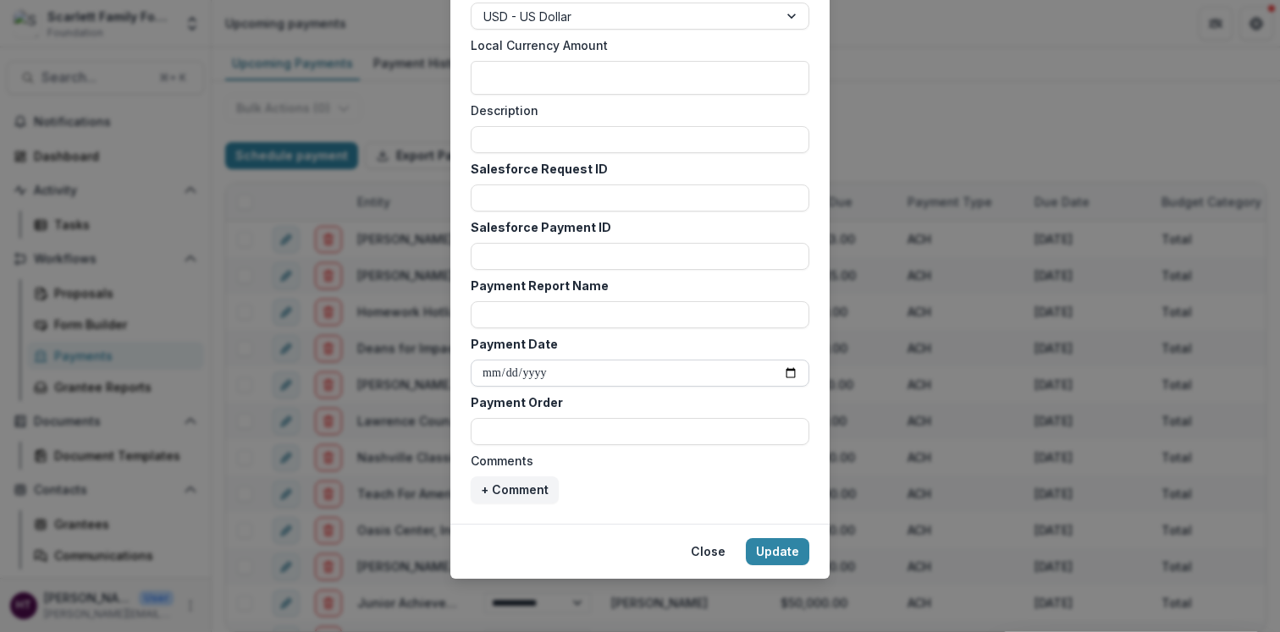
click at [576, 379] on input "Payment Date" at bounding box center [640, 373] width 339 height 27
click at [794, 368] on input "Payment Date" at bounding box center [640, 373] width 339 height 27
click at [790, 369] on input "Payment Date" at bounding box center [640, 373] width 339 height 27
type input "**********"
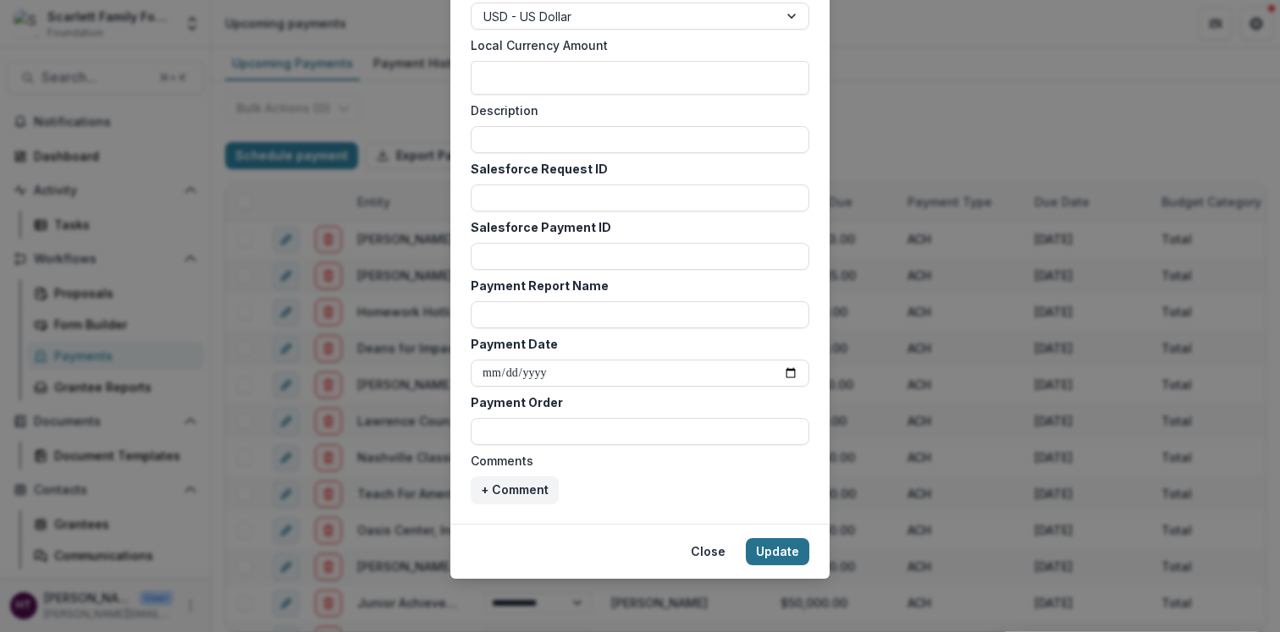
click at [769, 546] on button "Update" at bounding box center [777, 551] width 63 height 27
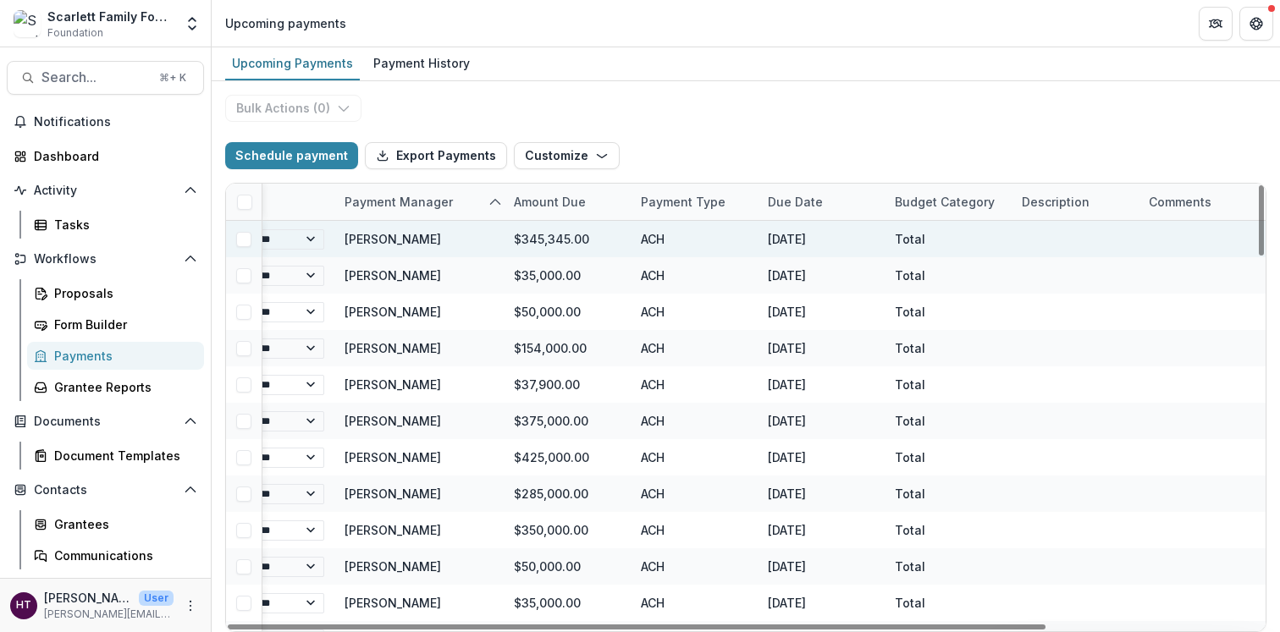
scroll to position [0, 0]
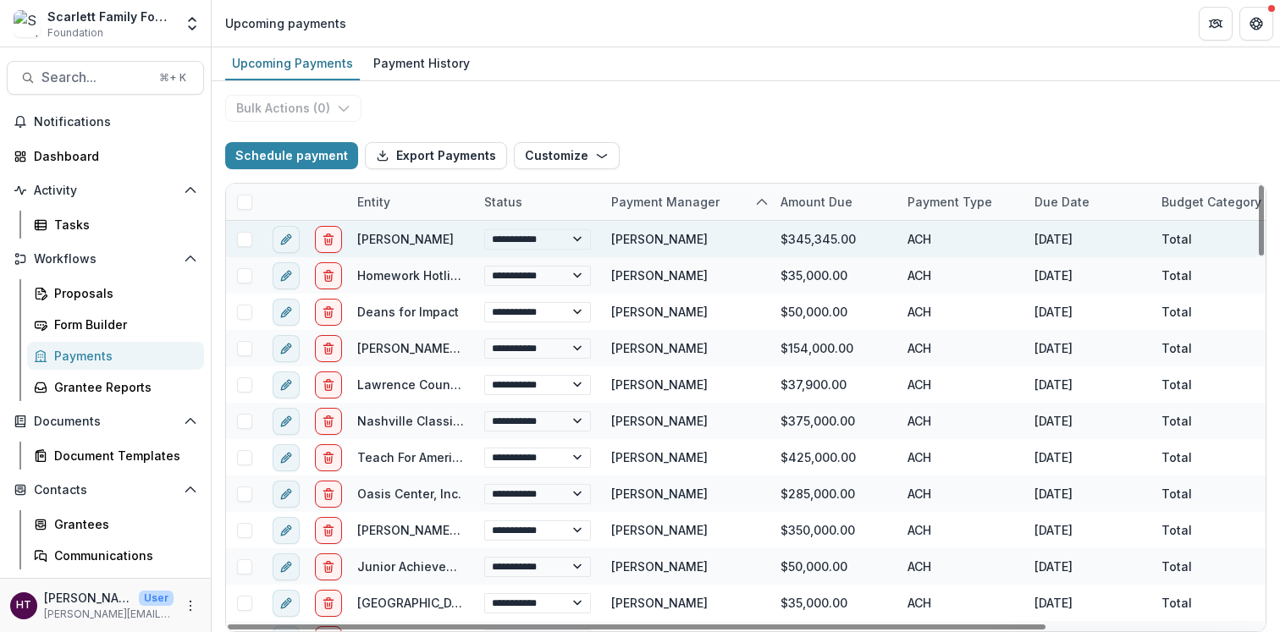
click at [400, 238] on link "[PERSON_NAME]" at bounding box center [405, 239] width 96 height 14
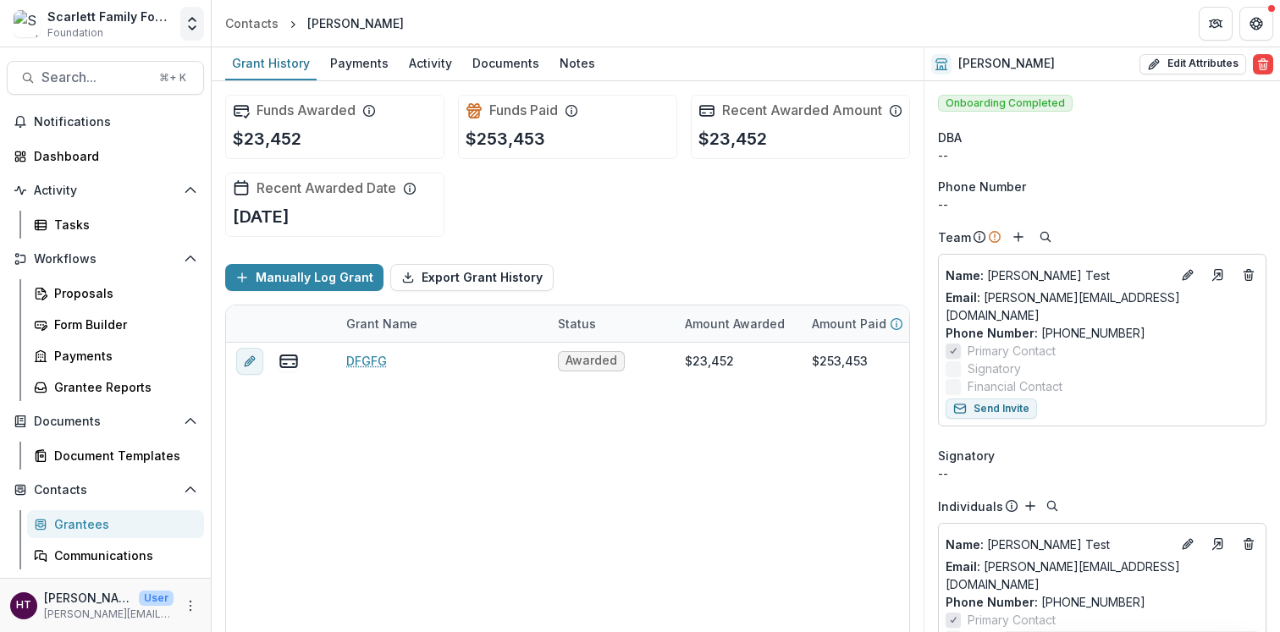
click at [194, 25] on icon "Open entity switcher" at bounding box center [192, 23] width 17 height 17
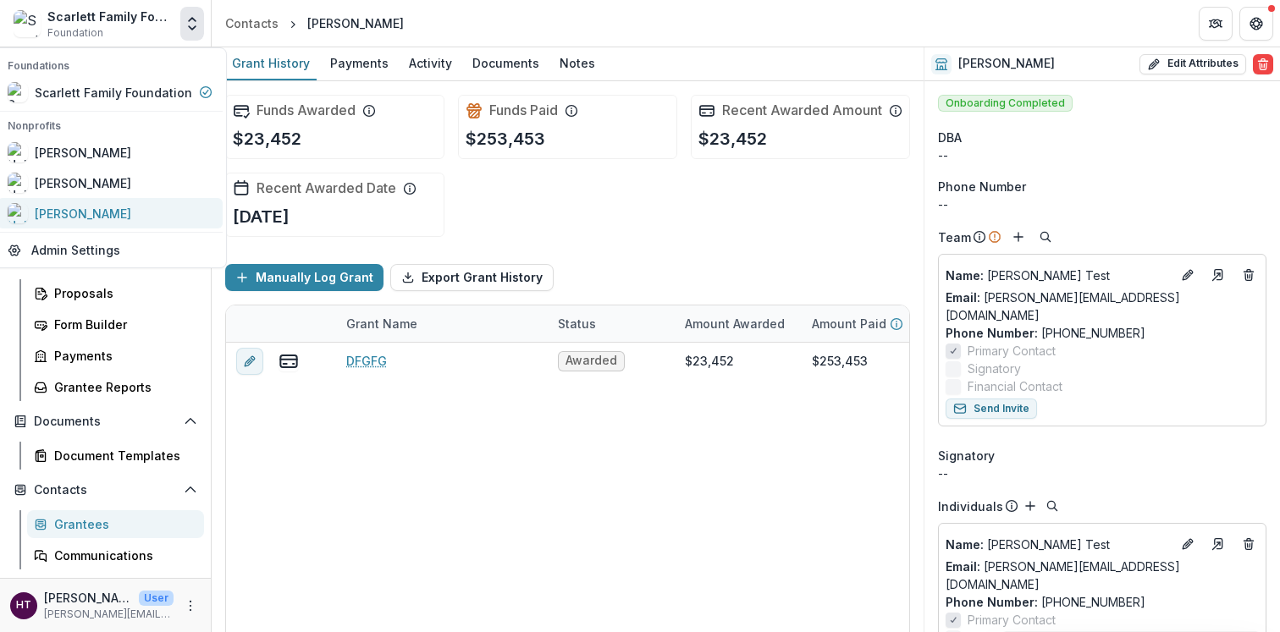
click at [99, 212] on div "[PERSON_NAME]" at bounding box center [83, 214] width 96 height 18
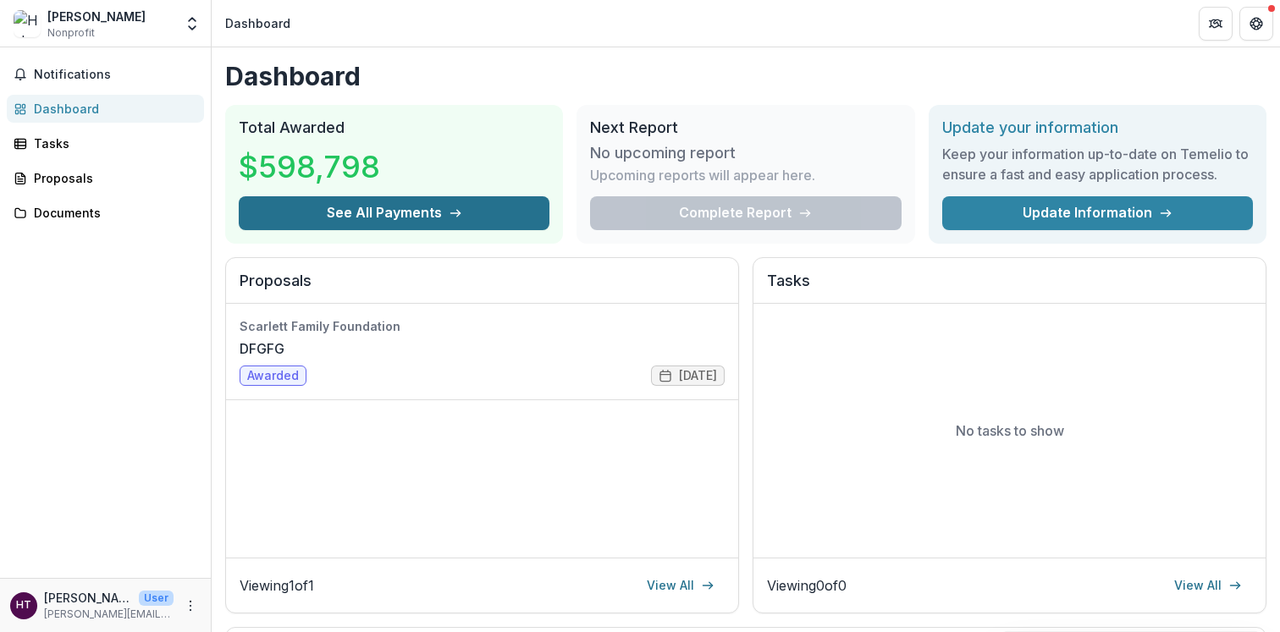
click at [381, 219] on button "See All Payments" at bounding box center [394, 213] width 311 height 34
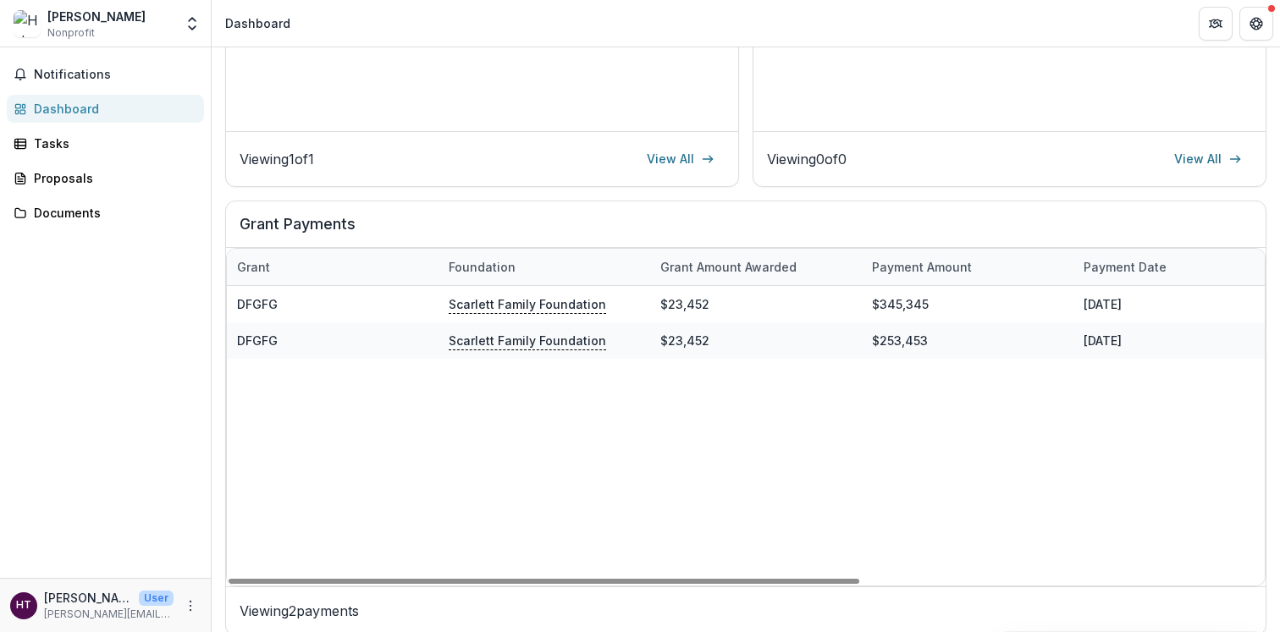
scroll to position [430, 0]
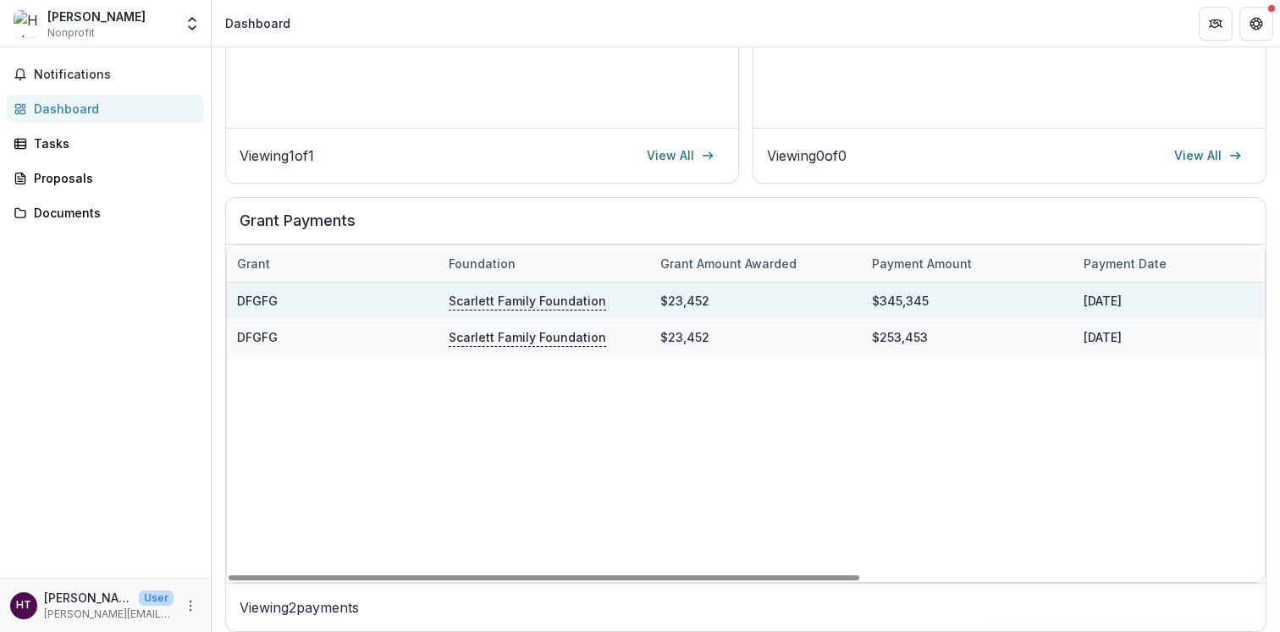
click at [517, 300] on p "Scarlett Family Foundation" at bounding box center [527, 300] width 157 height 19
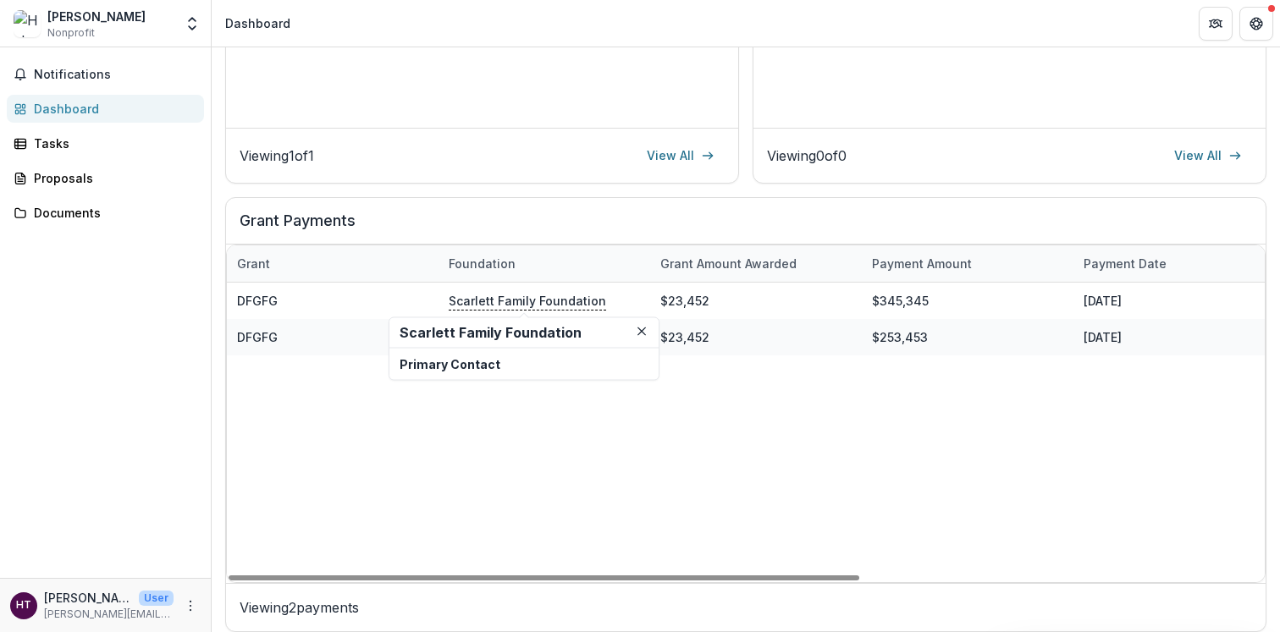
click at [477, 331] on h2 "Scarlett Family Foundation" at bounding box center [524, 333] width 249 height 16
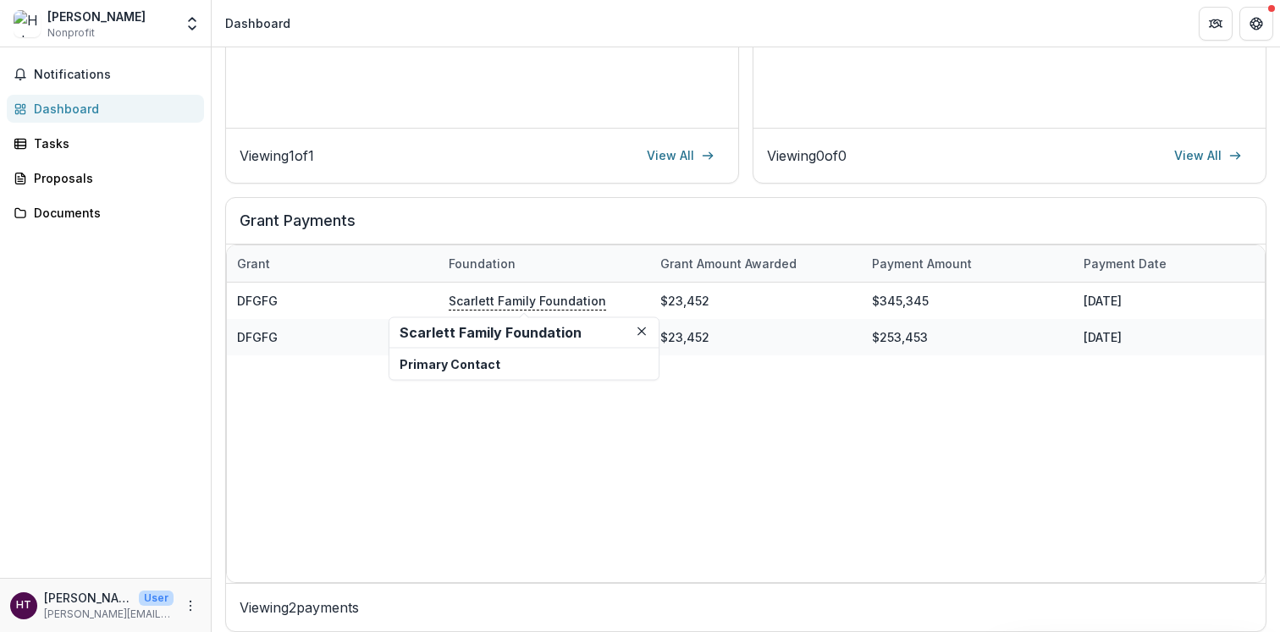
click at [471, 362] on p "Primary Contact" at bounding box center [524, 365] width 249 height 18
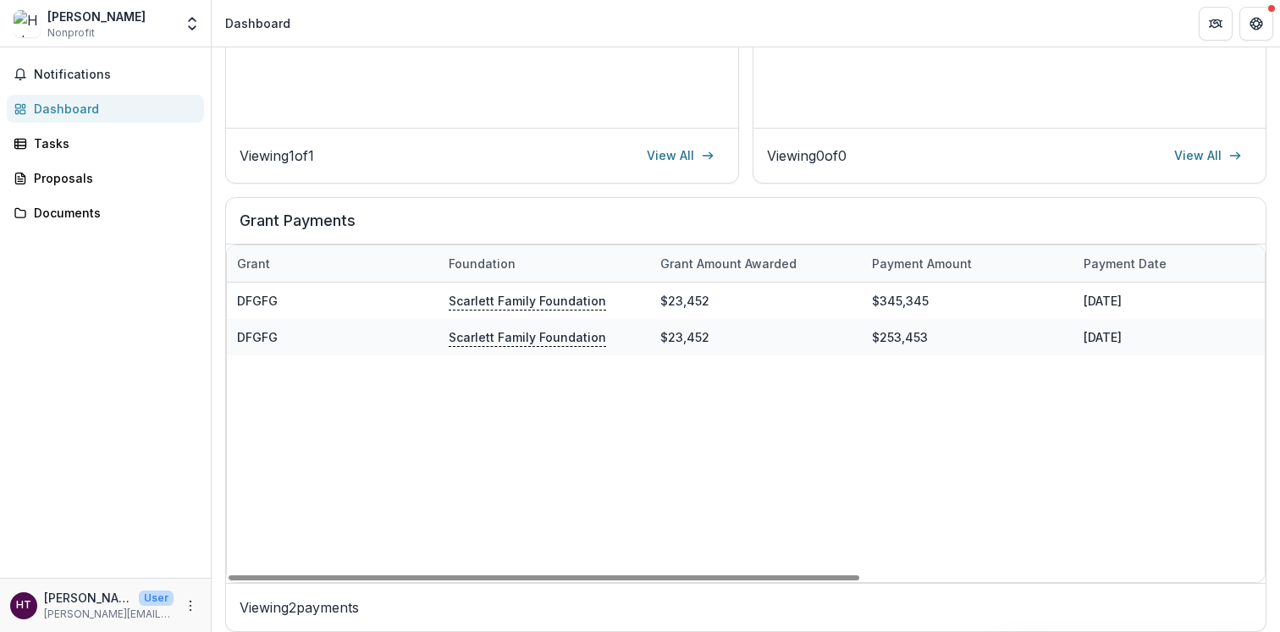
click at [428, 426] on div "DFGFG Scarlett Family Foundation $23,452 $345,345 [DATE] [DATE] [DATE] Not star…" at bounding box center [1073, 433] width 1693 height 300
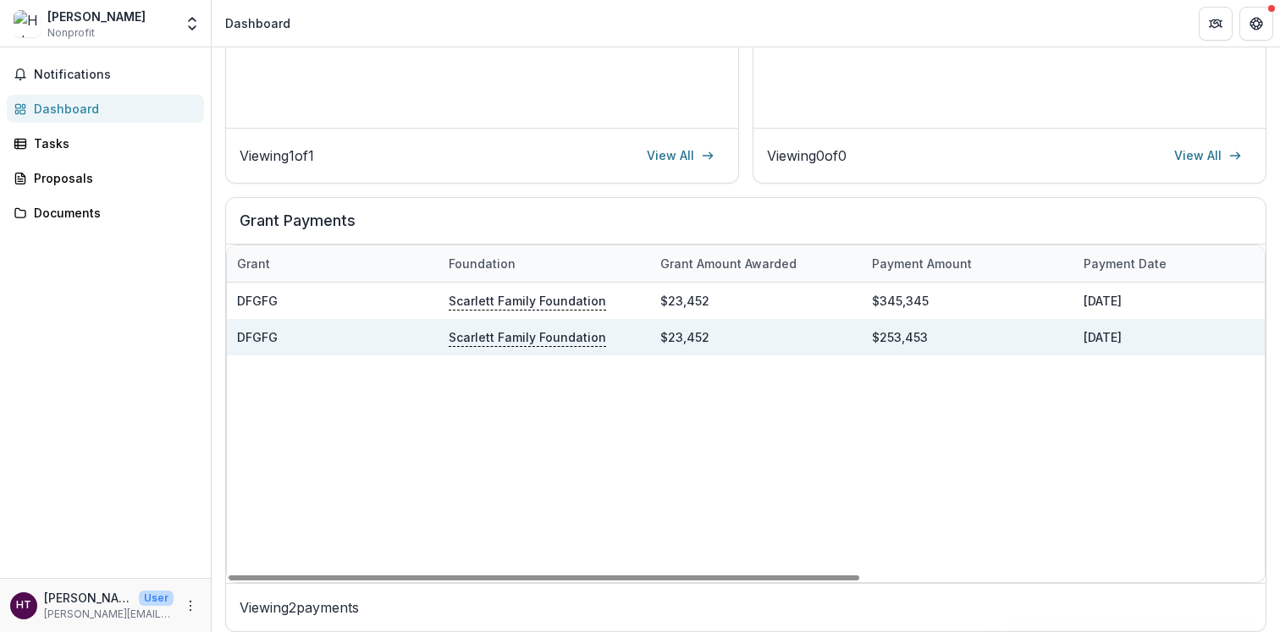
click at [510, 339] on p "Scarlett Family Foundation" at bounding box center [527, 337] width 157 height 19
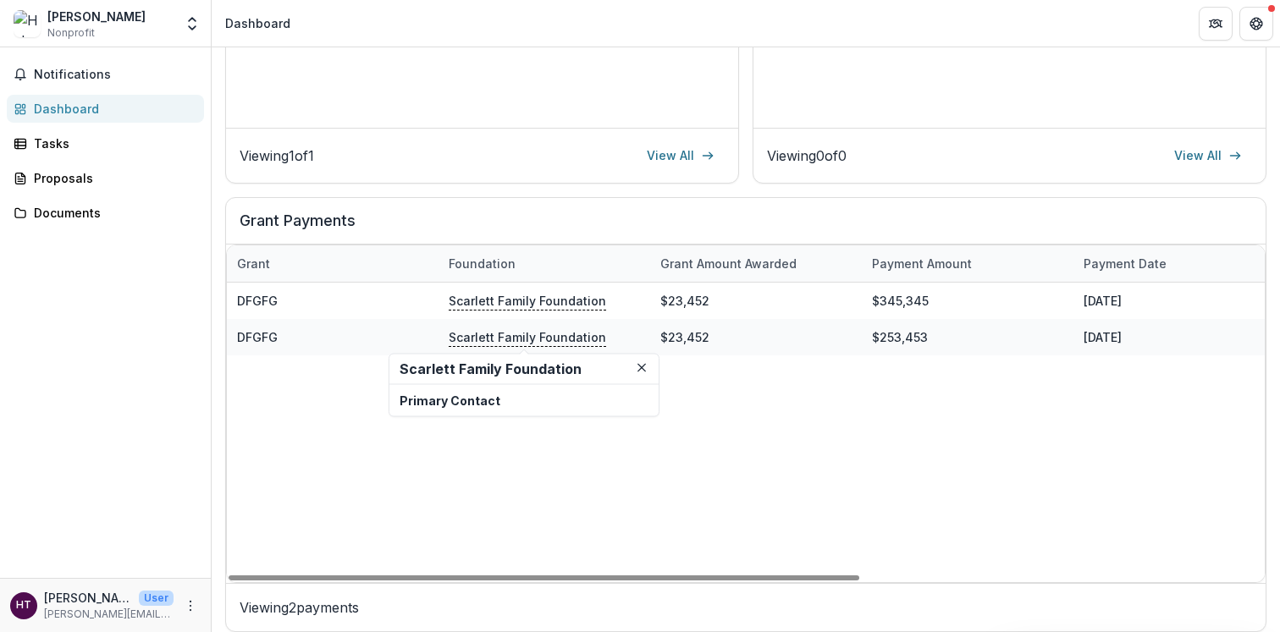
click at [487, 377] on h2 "Scarlett Family Foundation" at bounding box center [524, 369] width 249 height 16
click at [493, 473] on div "DFGFG Scarlett Family Foundation $23,452 $345,345 [DATE] [DATE] [DATE] Not star…" at bounding box center [1073, 433] width 1693 height 300
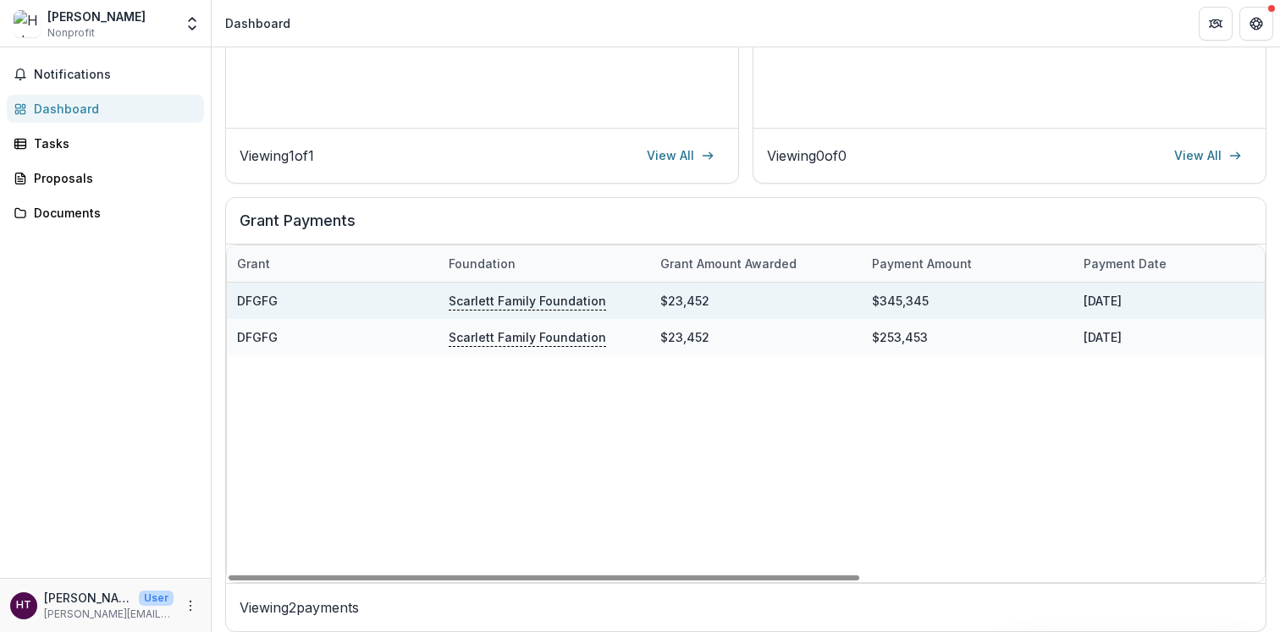
click at [501, 293] on p "Scarlett Family Foundation" at bounding box center [527, 300] width 157 height 19
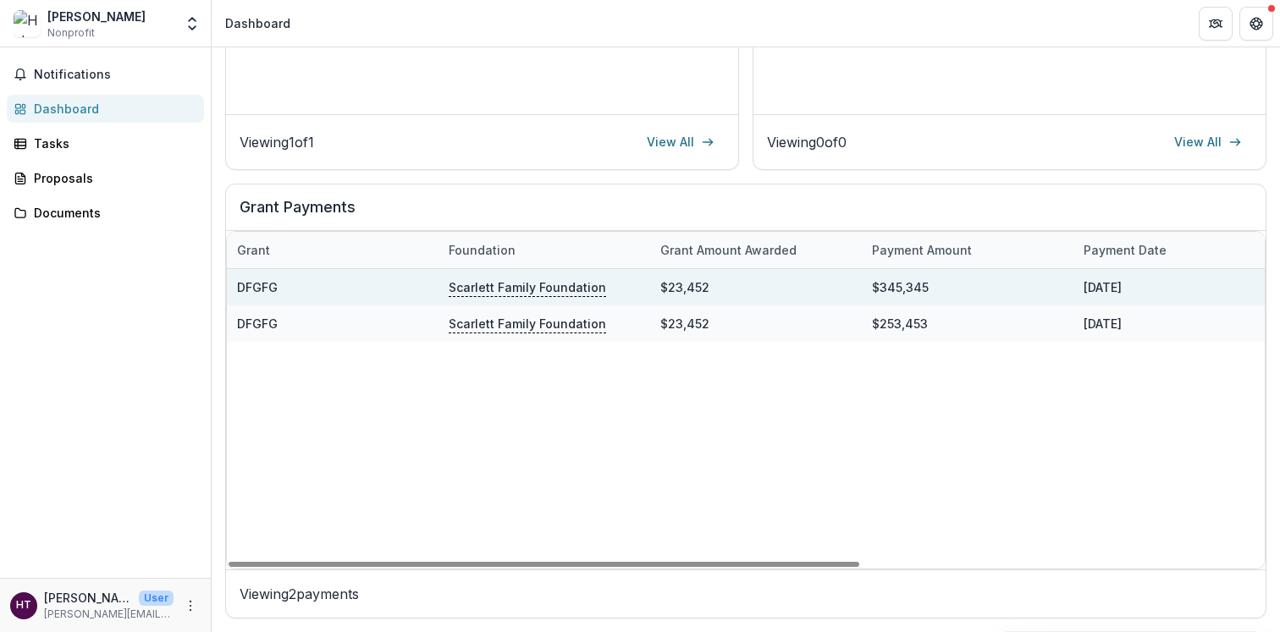
scroll to position [0, 0]
